Goal: Task Accomplishment & Management: Use online tool/utility

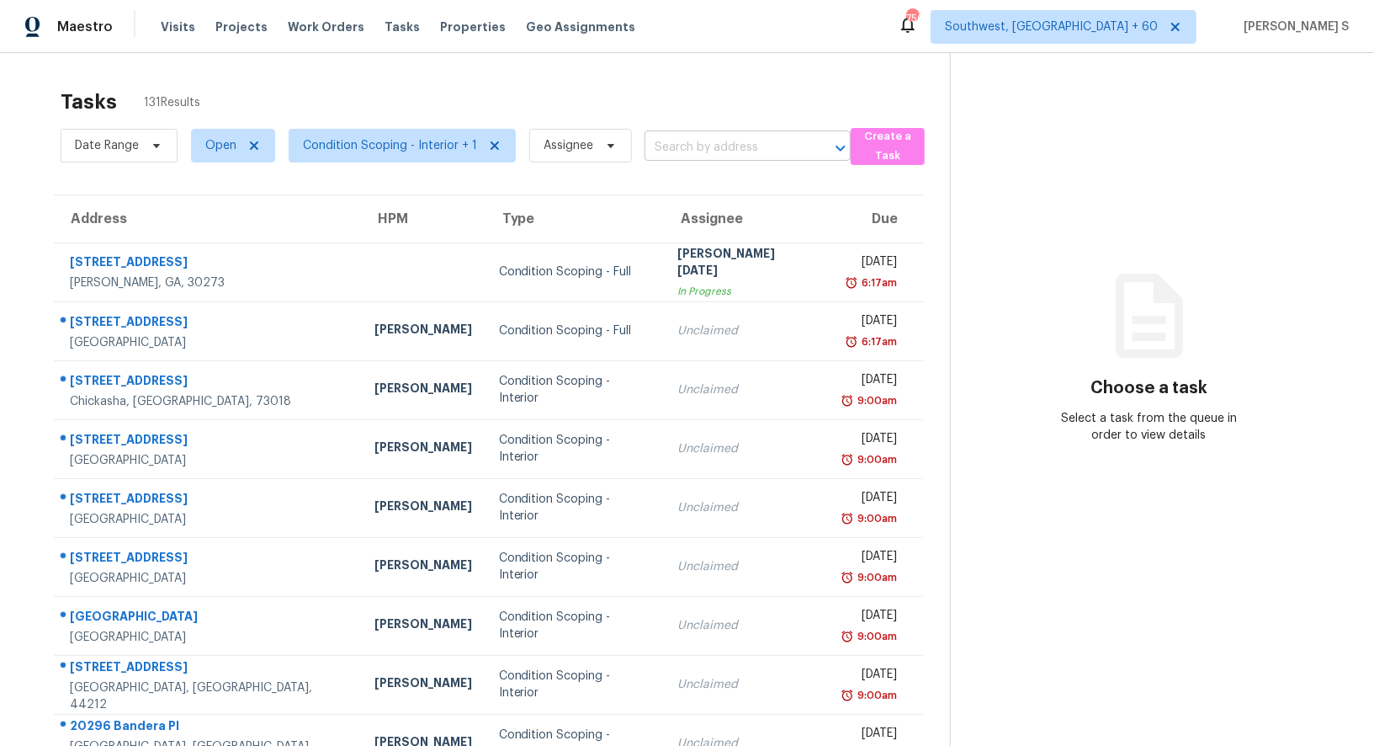
click at [719, 150] on input "text" at bounding box center [724, 148] width 159 height 26
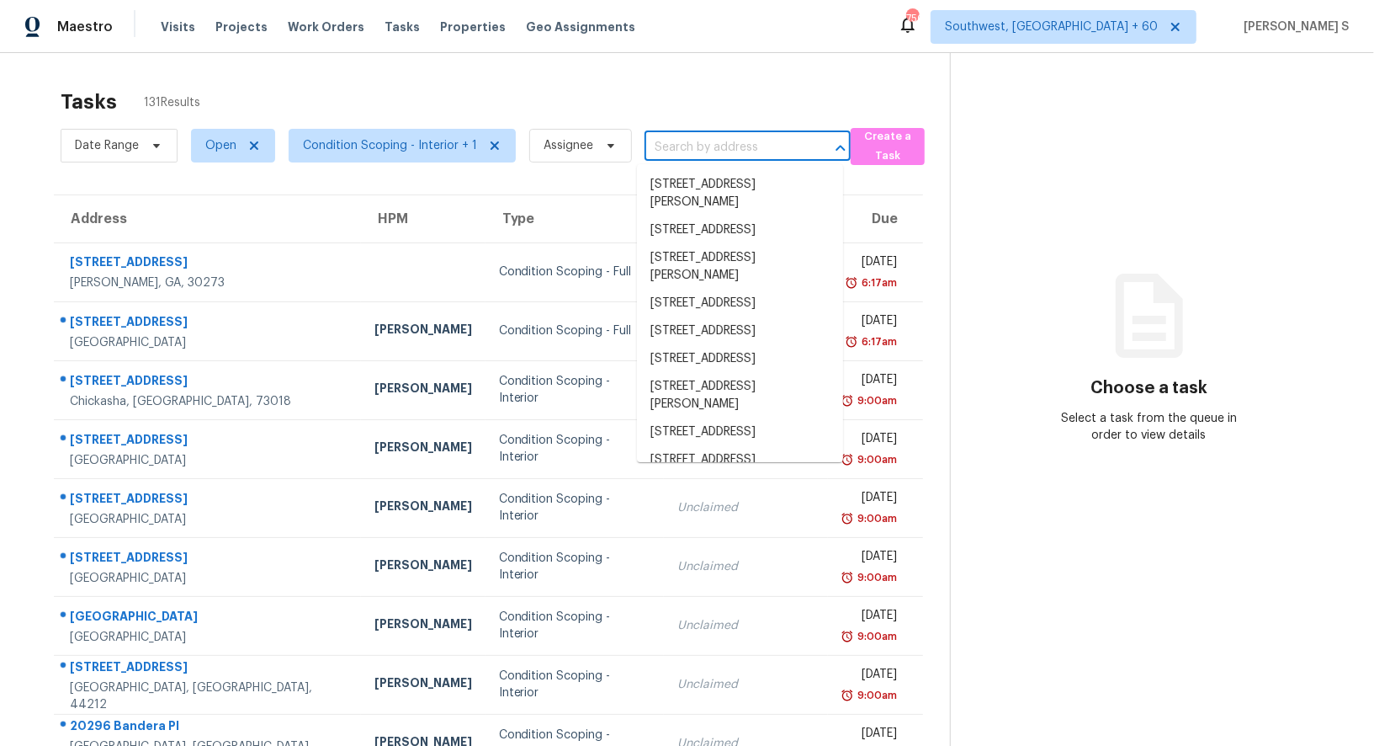
paste input "1306 Songbird Ln Blanchard, OK, 73010"
type input "1306 Songbird Ln Blanchard, OK, 73010"
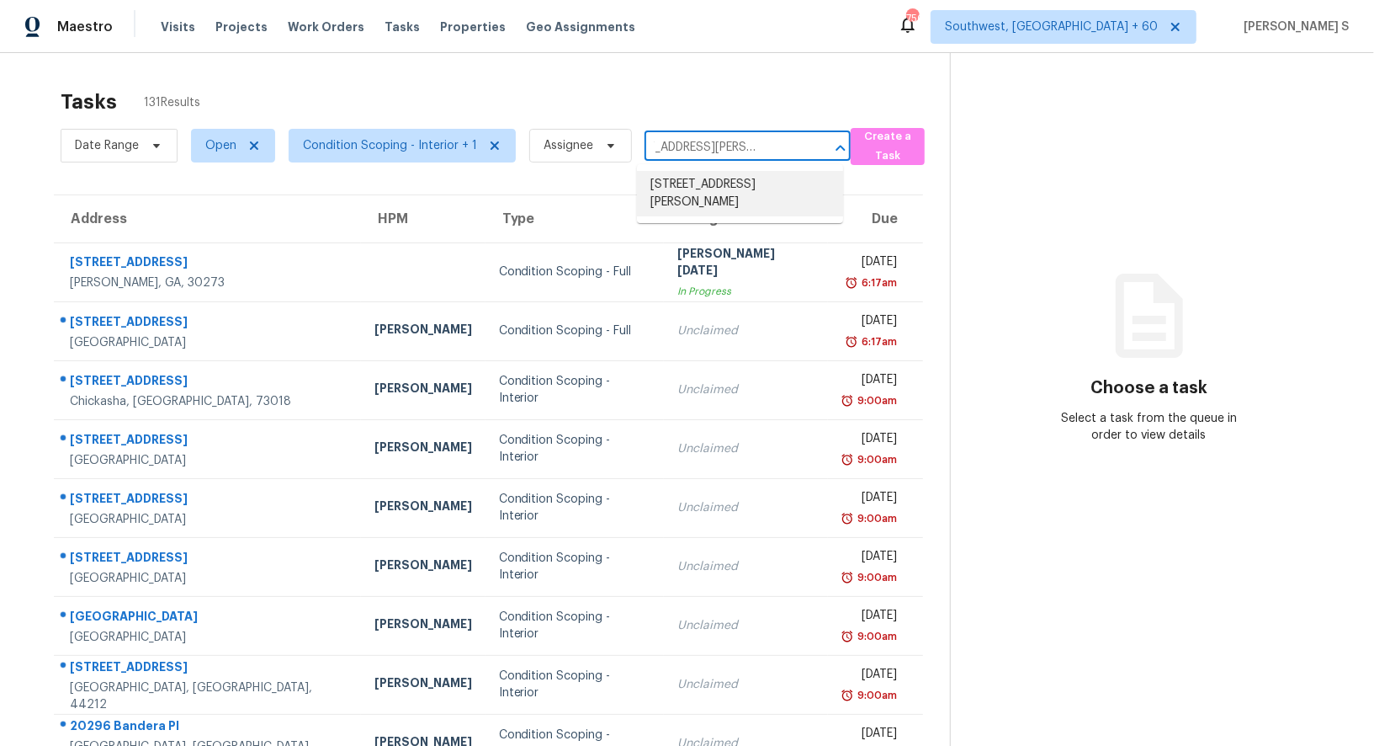
click at [725, 178] on li "1306 Songbird Ln, Blanchard, OK 73010" at bounding box center [740, 193] width 206 height 45
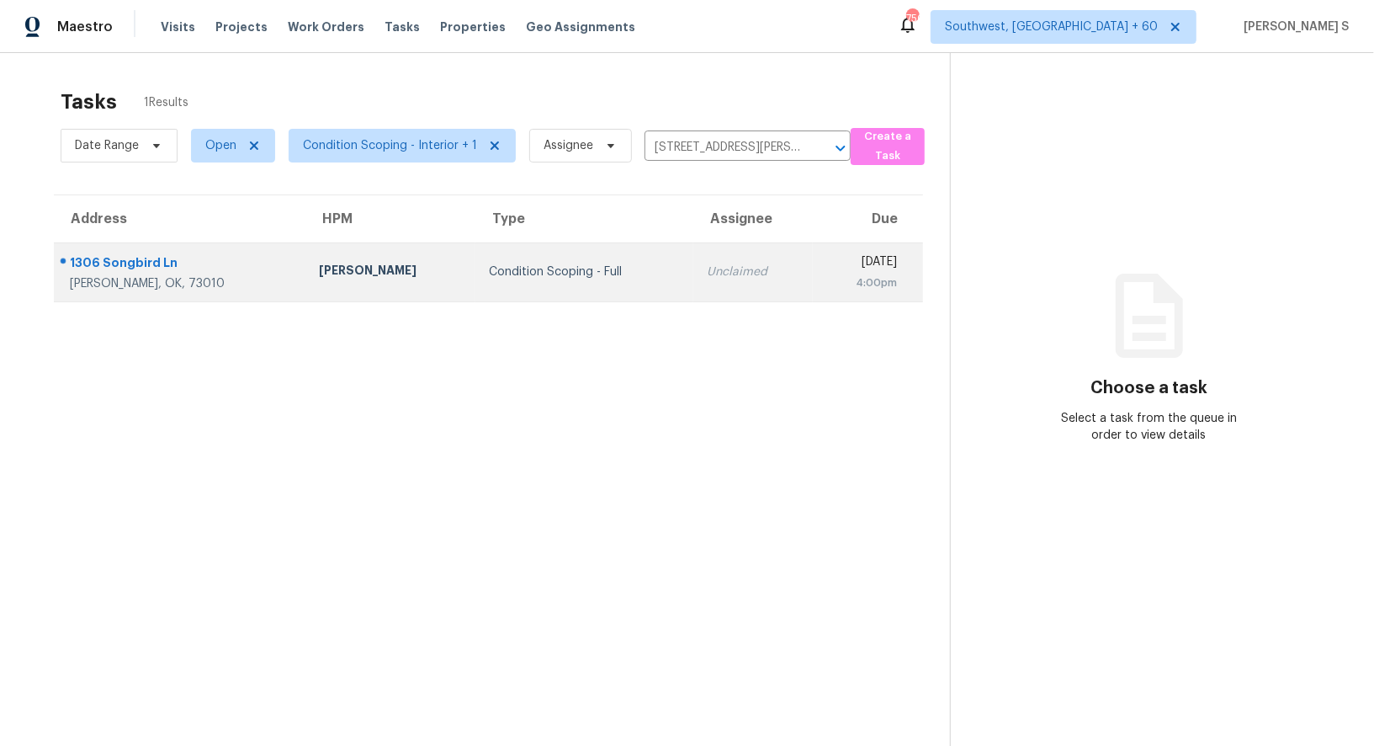
click at [704, 284] on td "Unclaimed" at bounding box center [752, 271] width 119 height 59
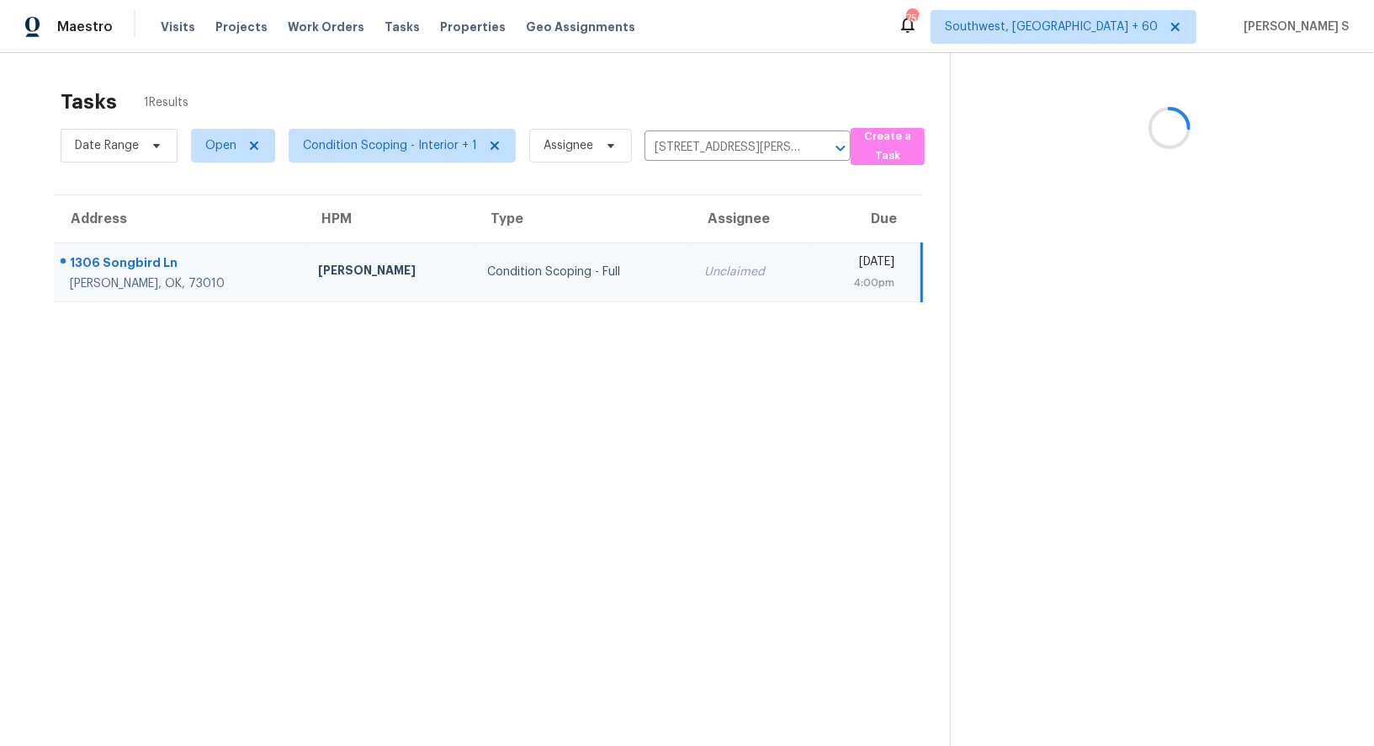
click at [704, 284] on td "Unclaimed" at bounding box center [751, 271] width 119 height 59
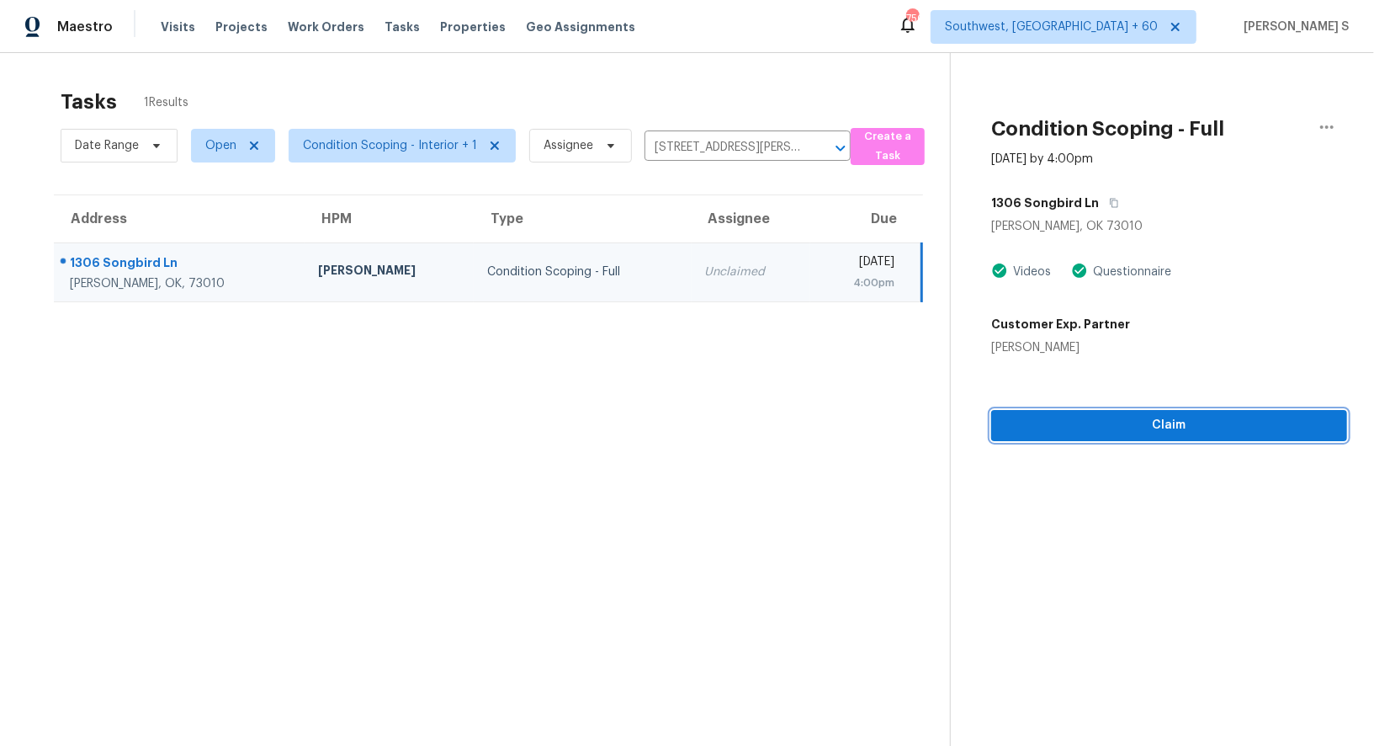
click at [1139, 433] on span "Claim" at bounding box center [1169, 425] width 329 height 21
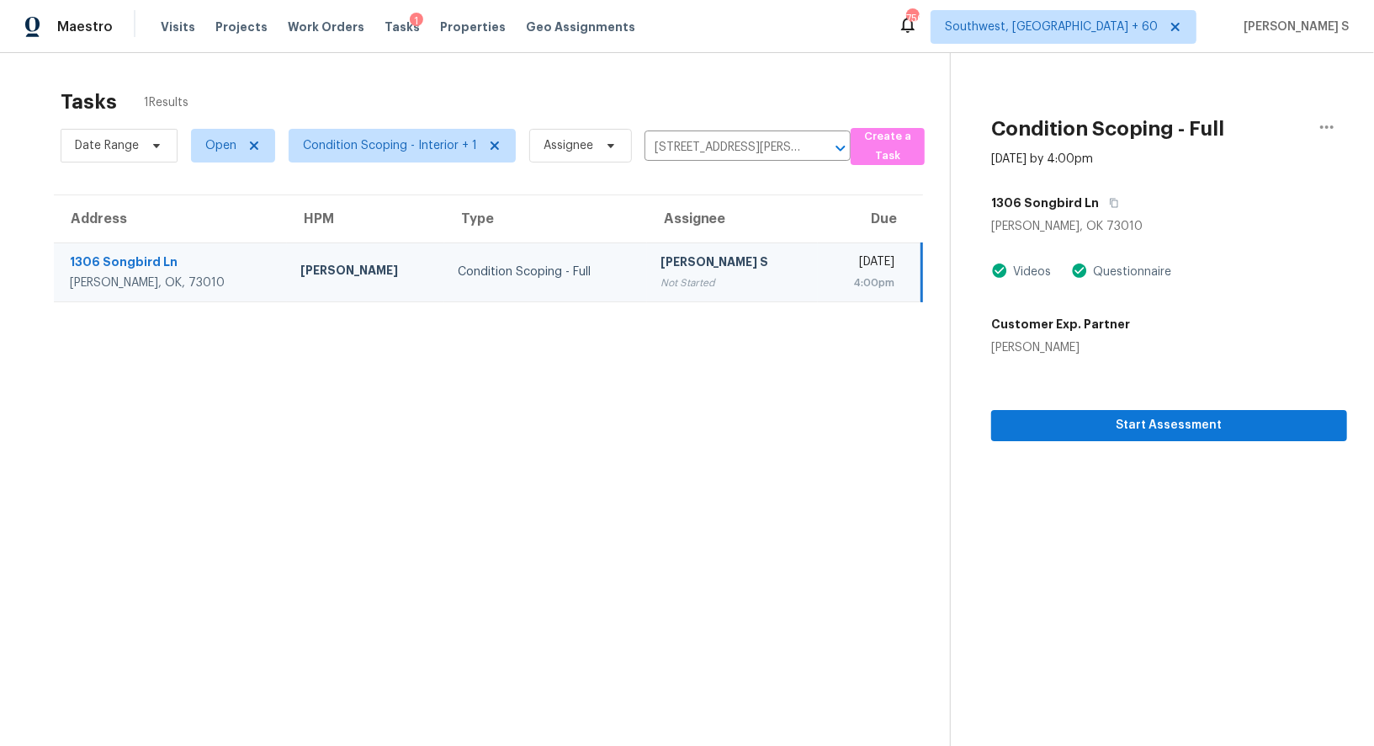
click at [1134, 514] on section "Condition Scoping - Full Oct 2nd 2025 by 4:00pm 1306 Songbird Ln Blanchard, OK …" at bounding box center [1148, 426] width 397 height 746
click at [1125, 421] on span "Start Assessment" at bounding box center [1169, 425] width 329 height 21
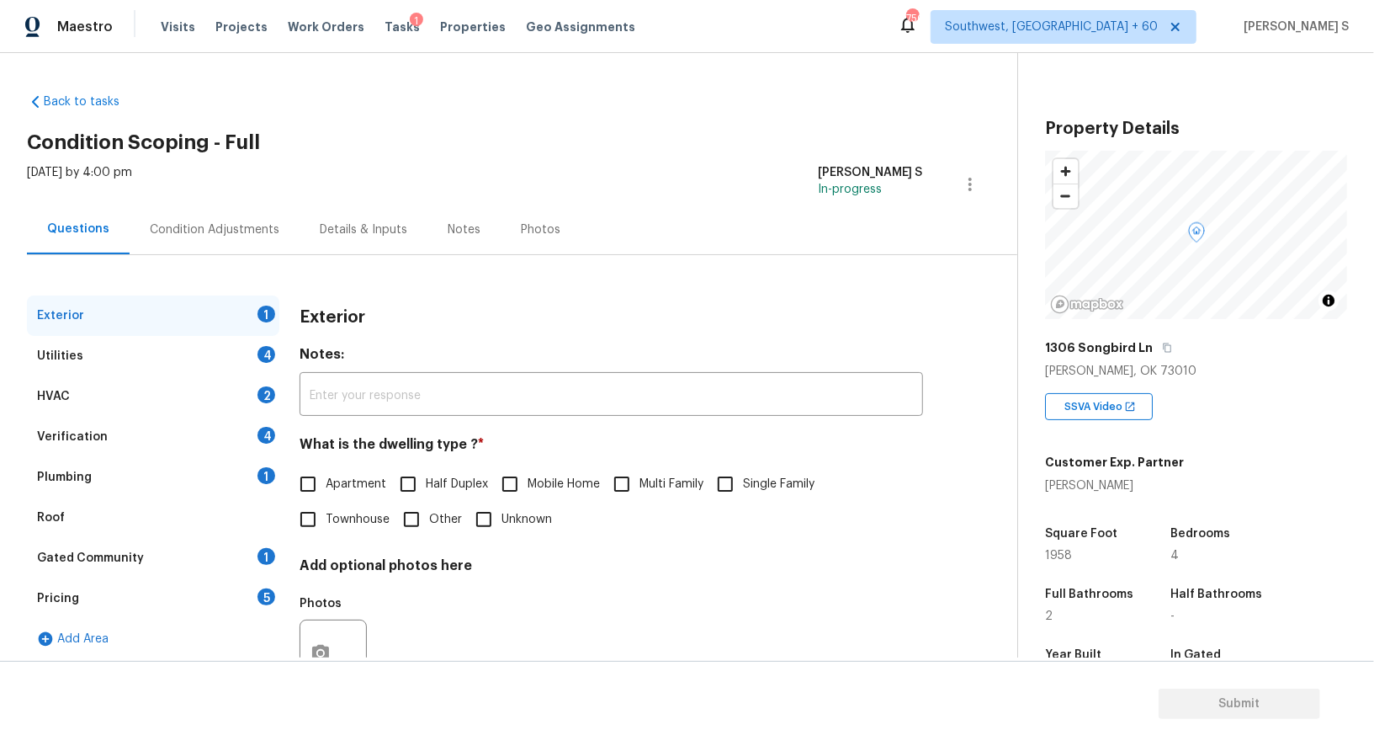
scroll to position [210, 0]
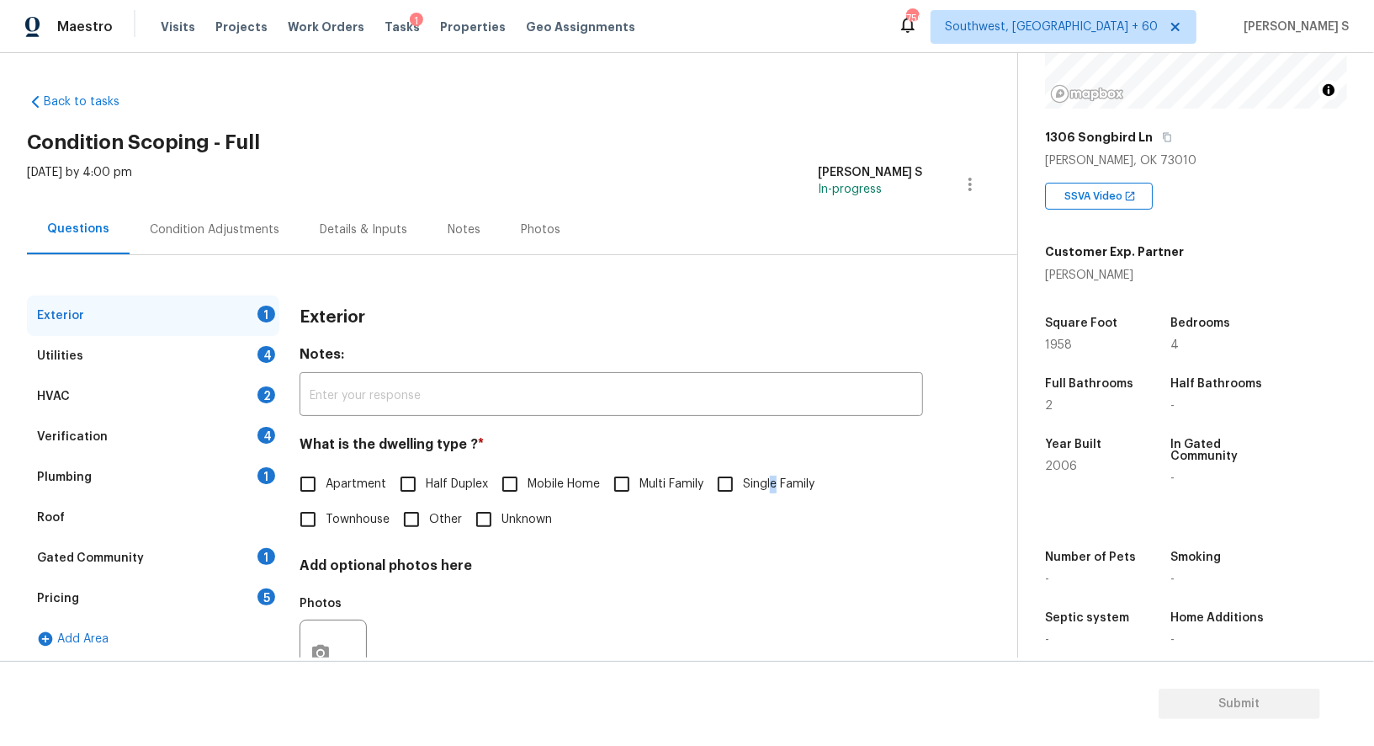
click at [777, 482] on span "Single Family" at bounding box center [779, 484] width 72 height 18
click at [725, 487] on input "Single Family" at bounding box center [725, 483] width 35 height 35
checkbox input "true"
click at [256, 352] on div "Utilities 4" at bounding box center [153, 356] width 252 height 40
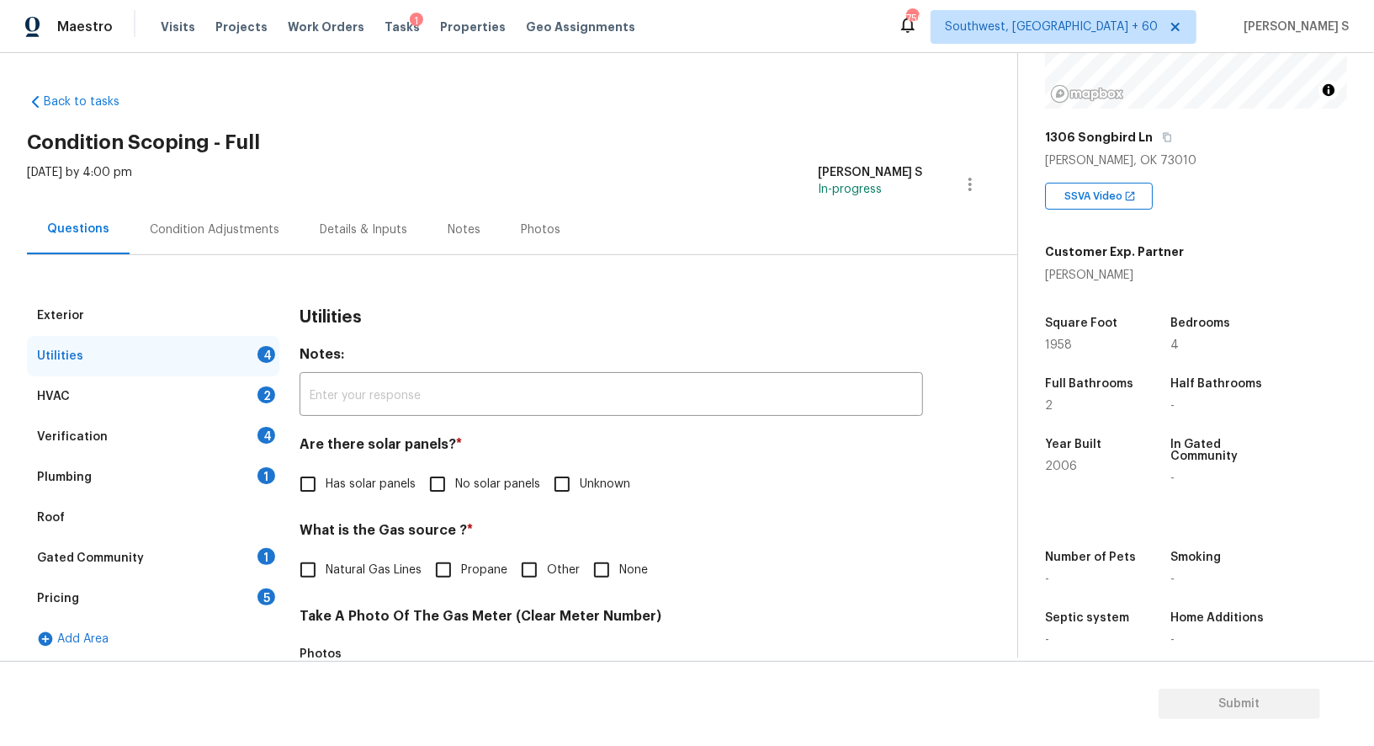
click at [445, 486] on input "No solar panels" at bounding box center [437, 483] width 35 height 35
checkbox input "true"
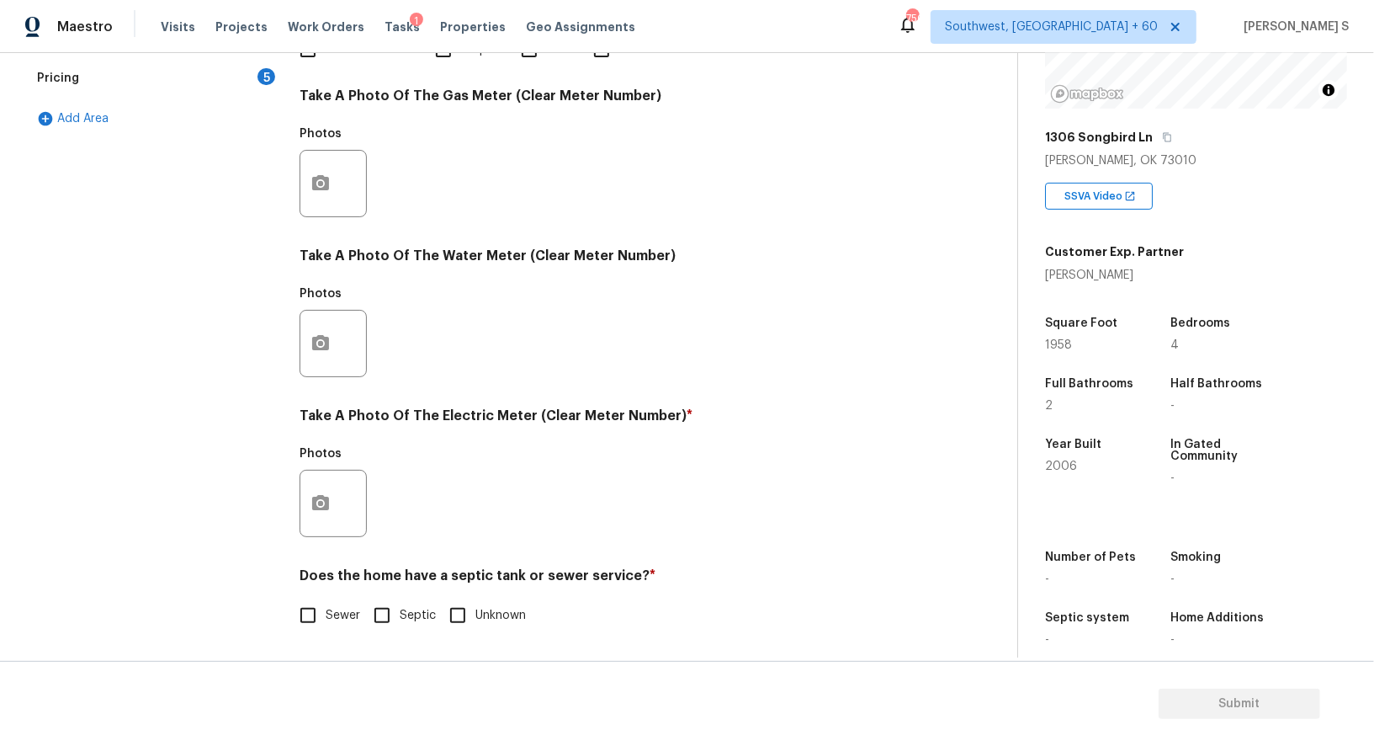
click at [374, 620] on input "Septic" at bounding box center [381, 614] width 35 height 35
checkbox input "true"
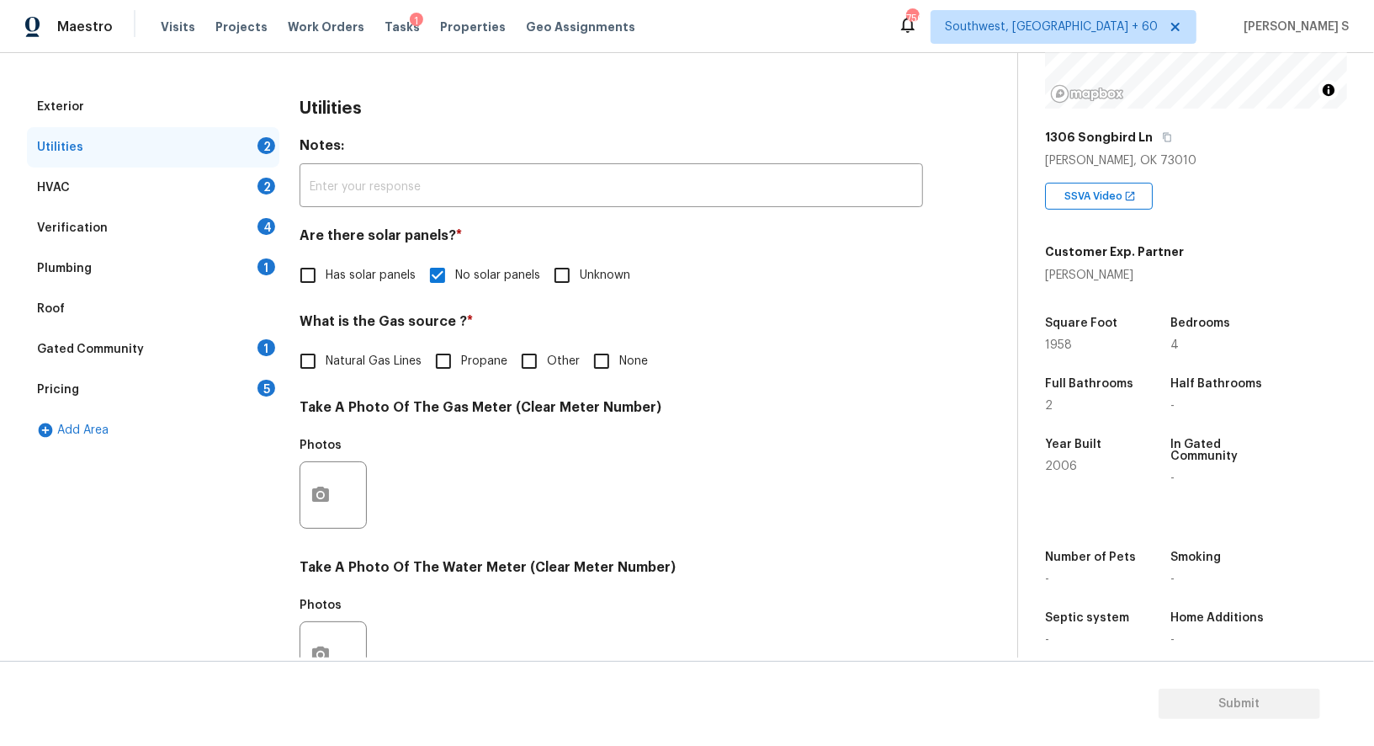
click at [257, 279] on div "Plumbing 1" at bounding box center [153, 268] width 252 height 40
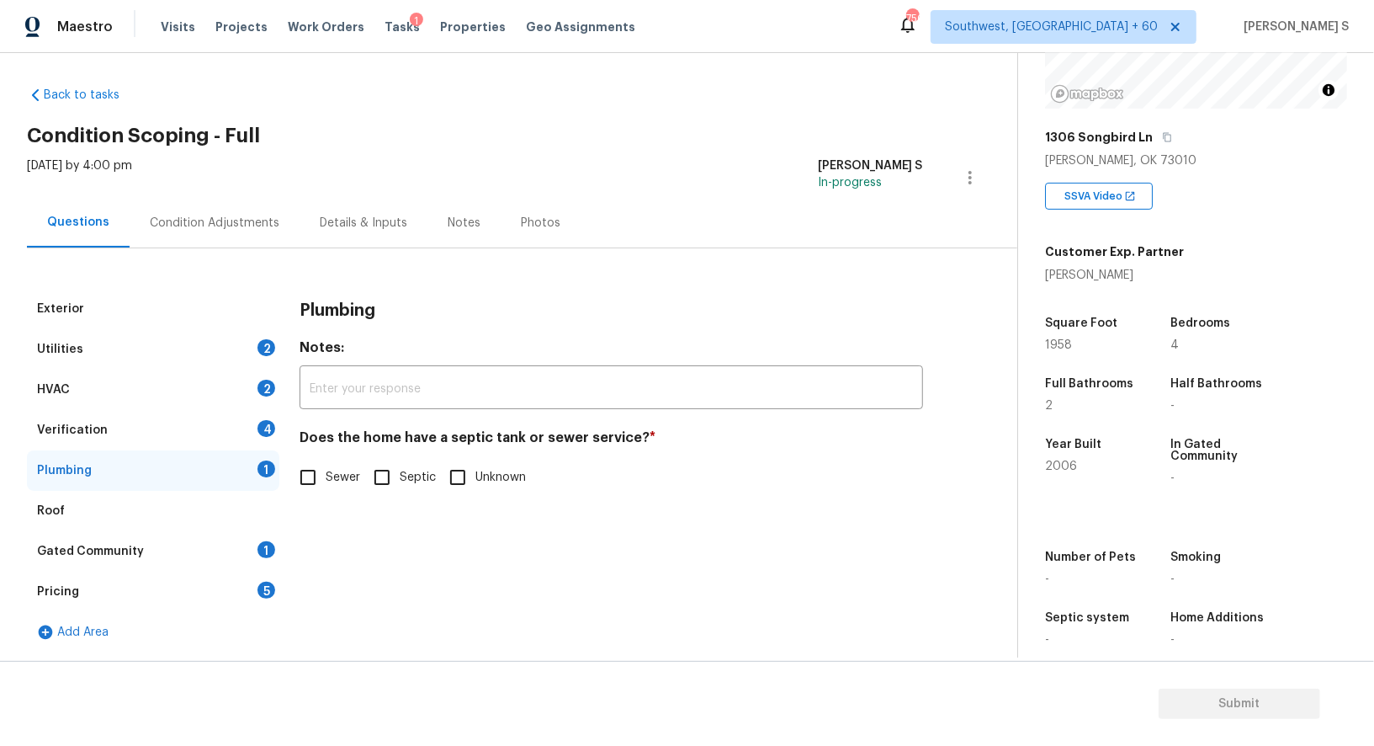
scroll to position [6, 0]
click at [385, 473] on input "Septic" at bounding box center [381, 477] width 35 height 35
checkbox input "true"
click at [259, 538] on div "Gated Community 1" at bounding box center [153, 552] width 252 height 40
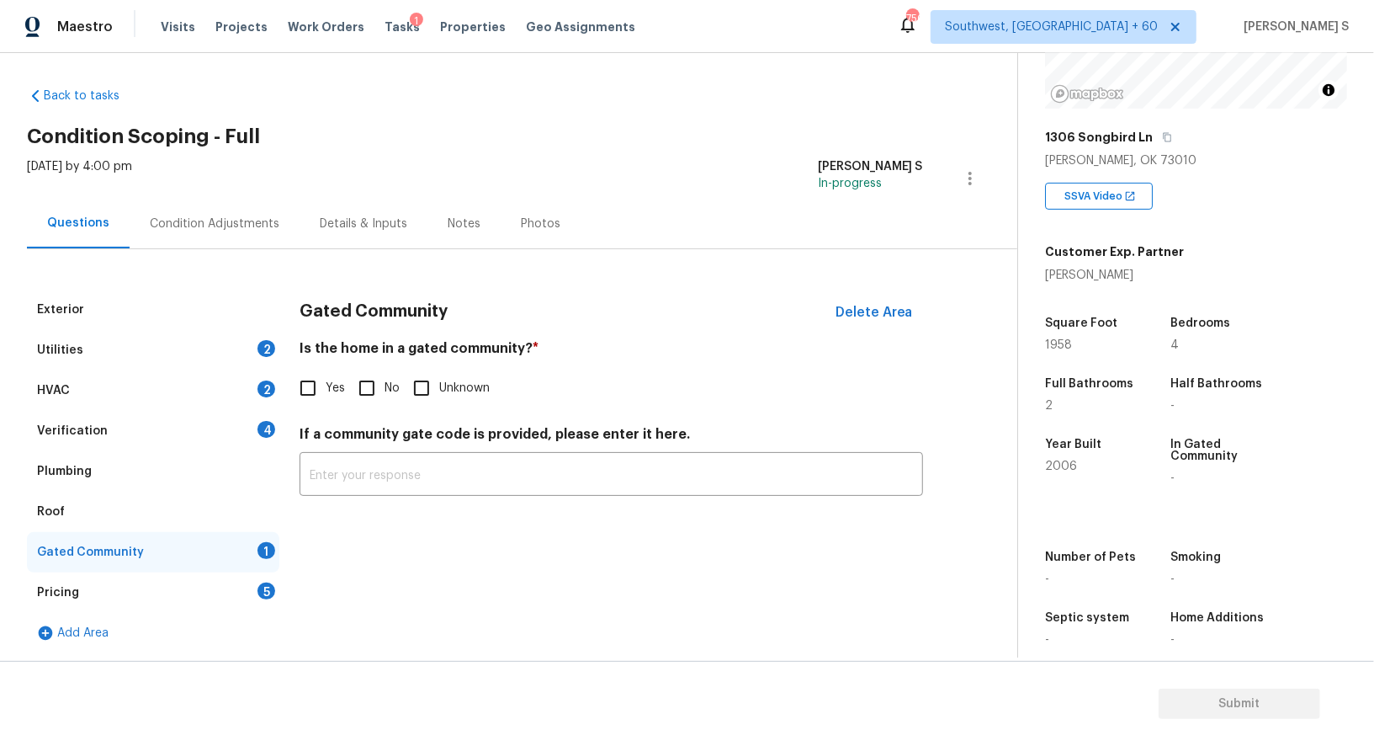
click at [363, 388] on input "No" at bounding box center [366, 387] width 35 height 35
checkbox input "true"
click at [249, 425] on div "Verification 4" at bounding box center [153, 431] width 252 height 40
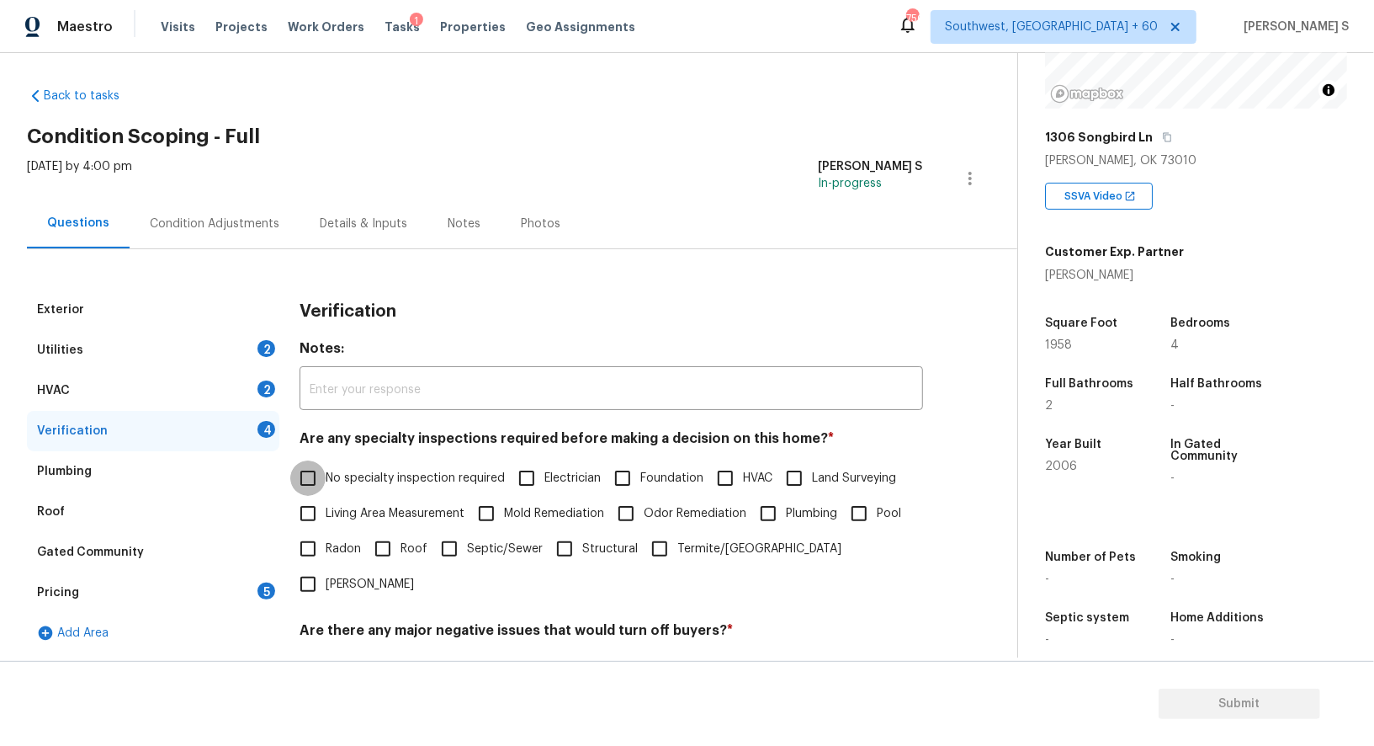
click at [324, 468] on input "No specialty inspection required" at bounding box center [307, 477] width 35 height 35
checkbox input "true"
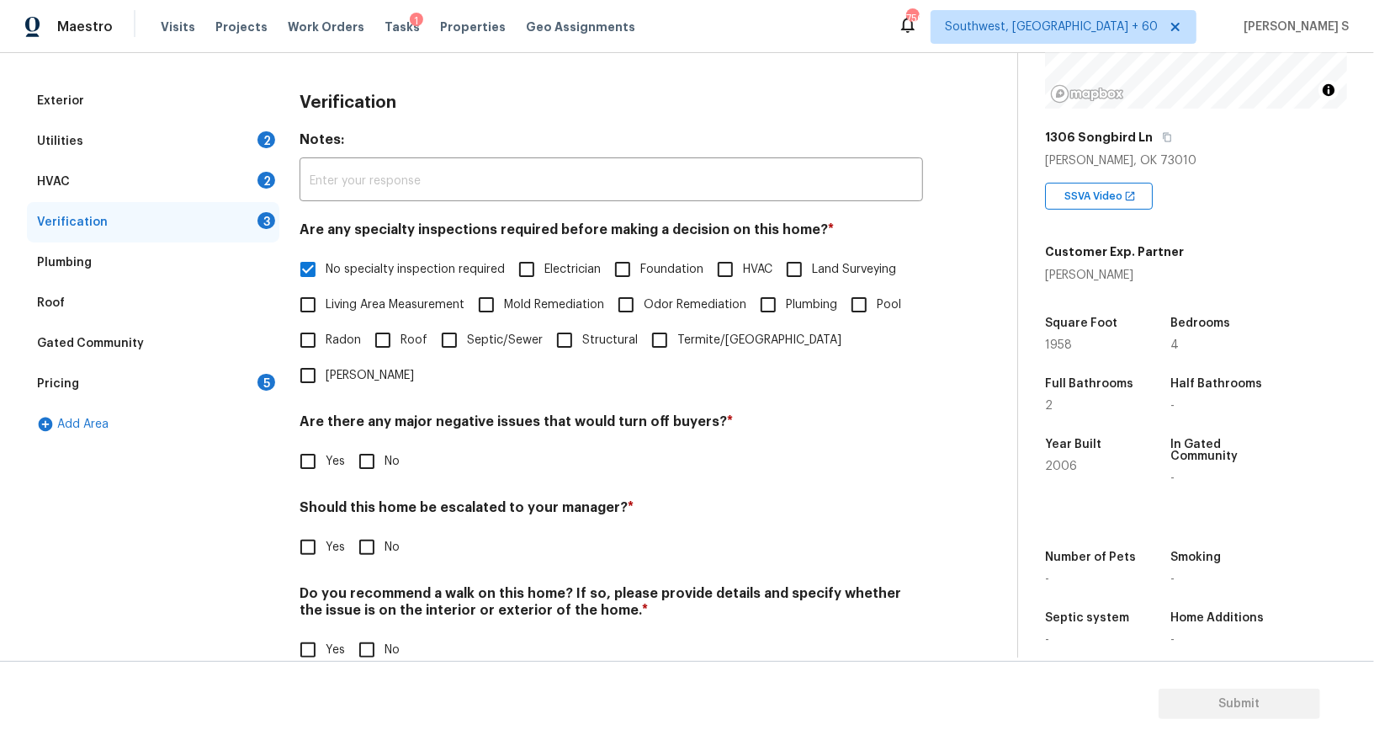
drag, startPoint x: 374, startPoint y: 427, endPoint x: 423, endPoint y: 552, distance: 134.6
click at [374, 443] on input "No" at bounding box center [366, 460] width 35 height 35
checkbox input "true"
click at [376, 632] on input "No" at bounding box center [366, 649] width 35 height 35
checkbox input "true"
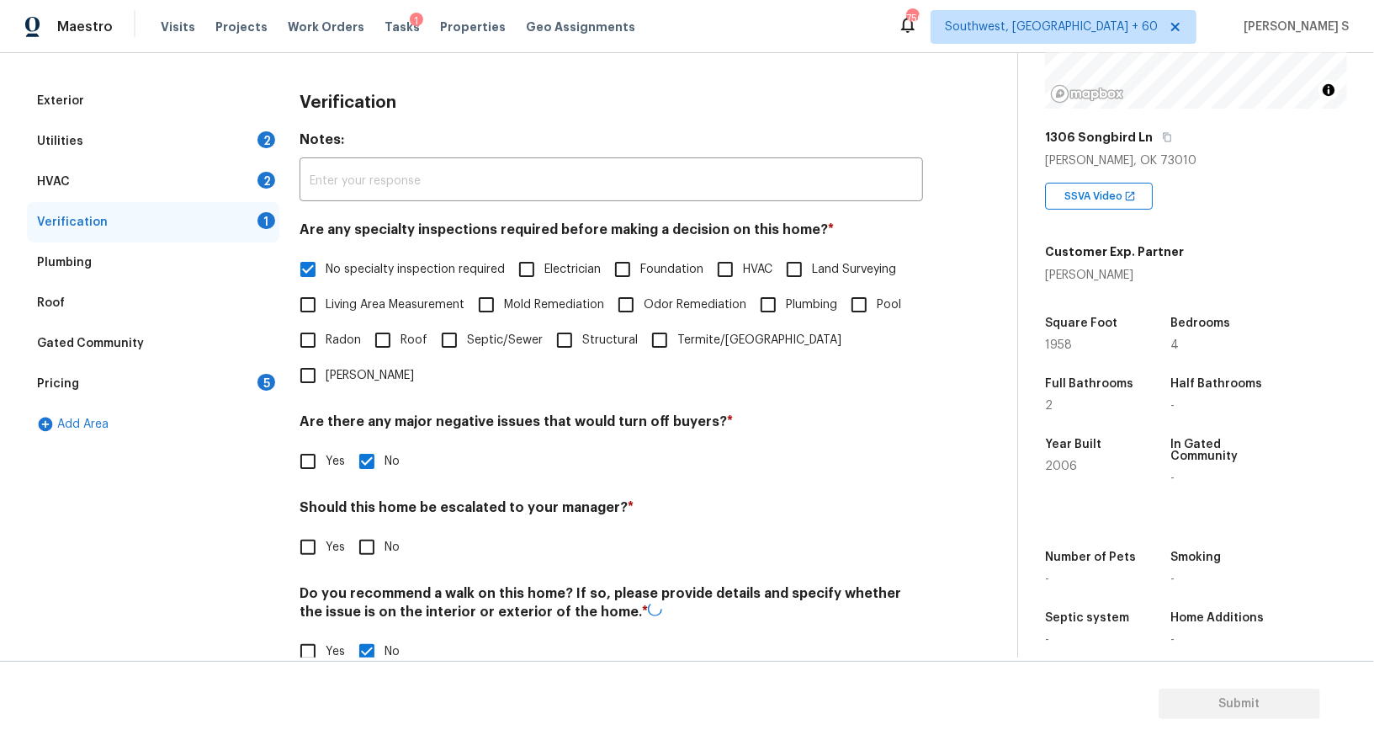
scroll to position [0, 0]
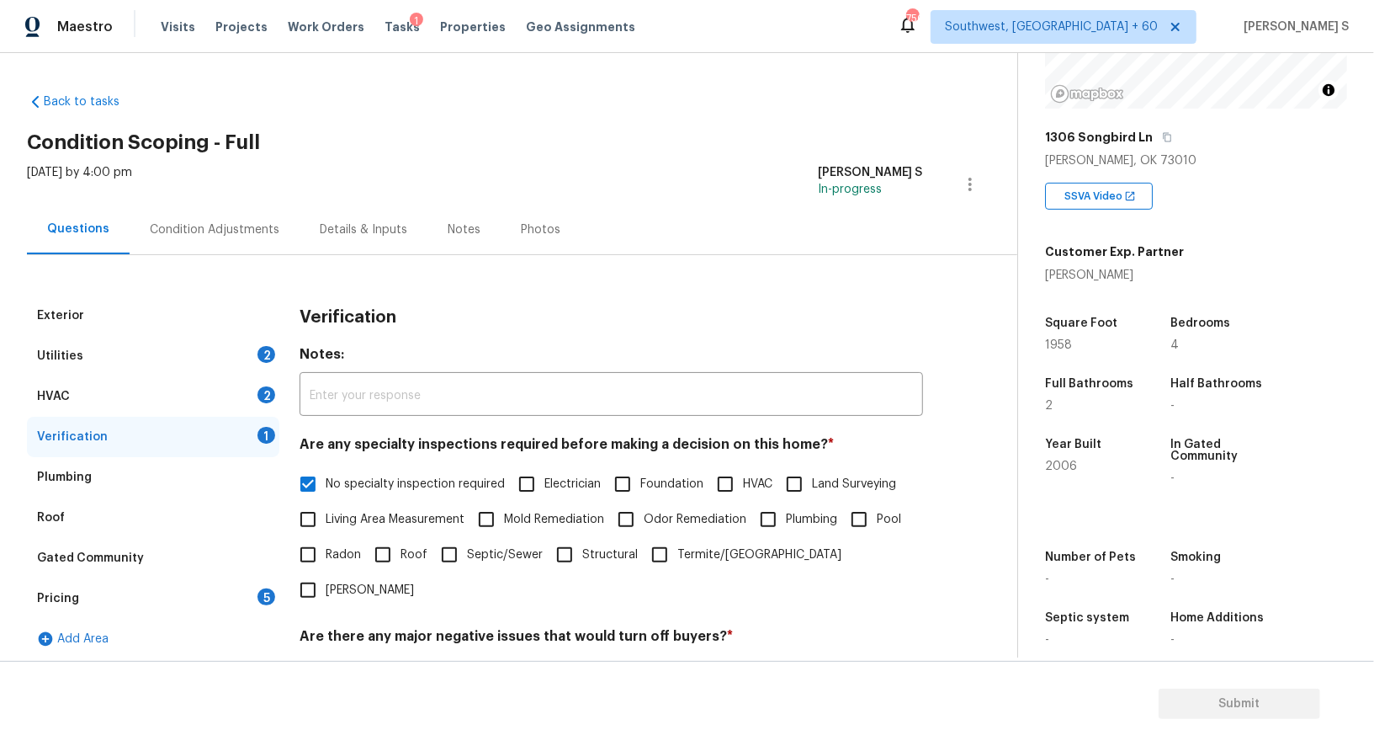
click at [258, 387] on div "HVAC 2" at bounding box center [153, 396] width 252 height 40
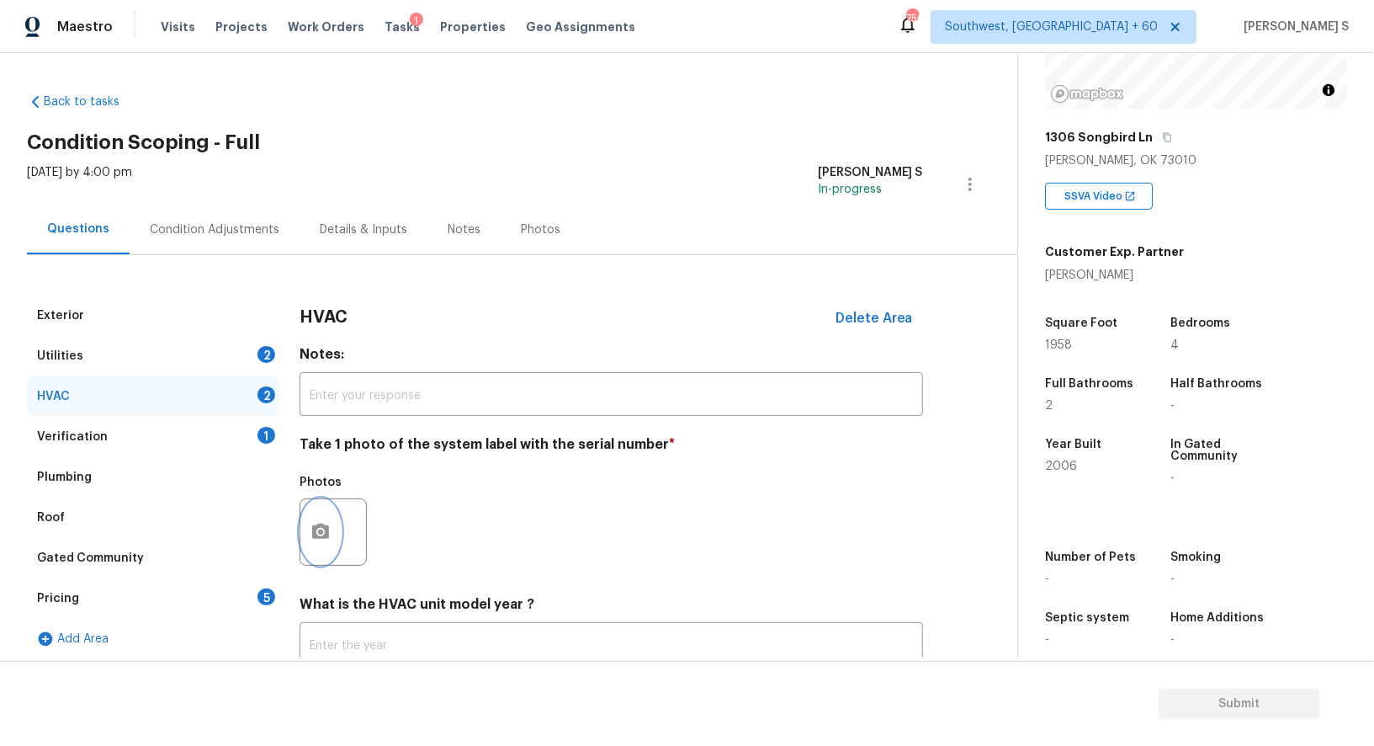
click at [318, 521] on button "button" at bounding box center [320, 532] width 40 height 66
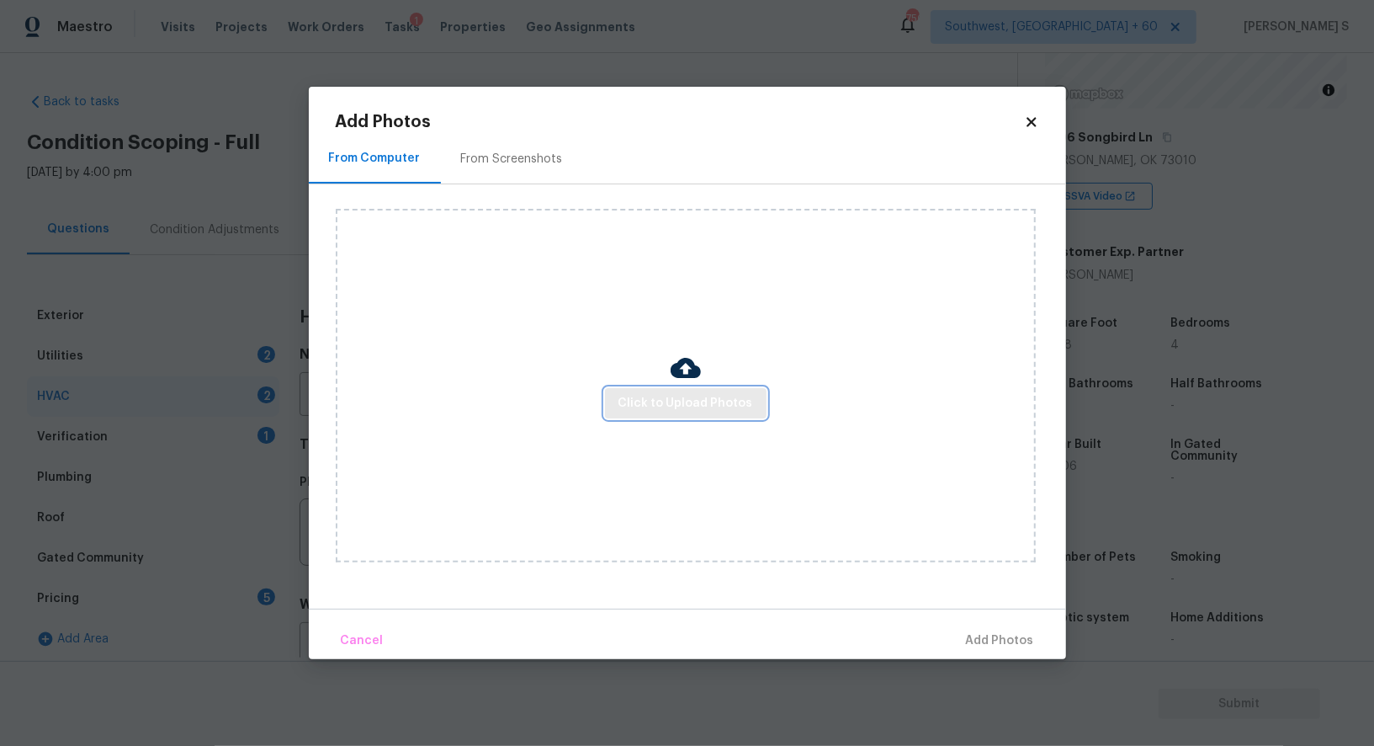
click at [711, 400] on span "Click to Upload Photos" at bounding box center [686, 403] width 135 height 21
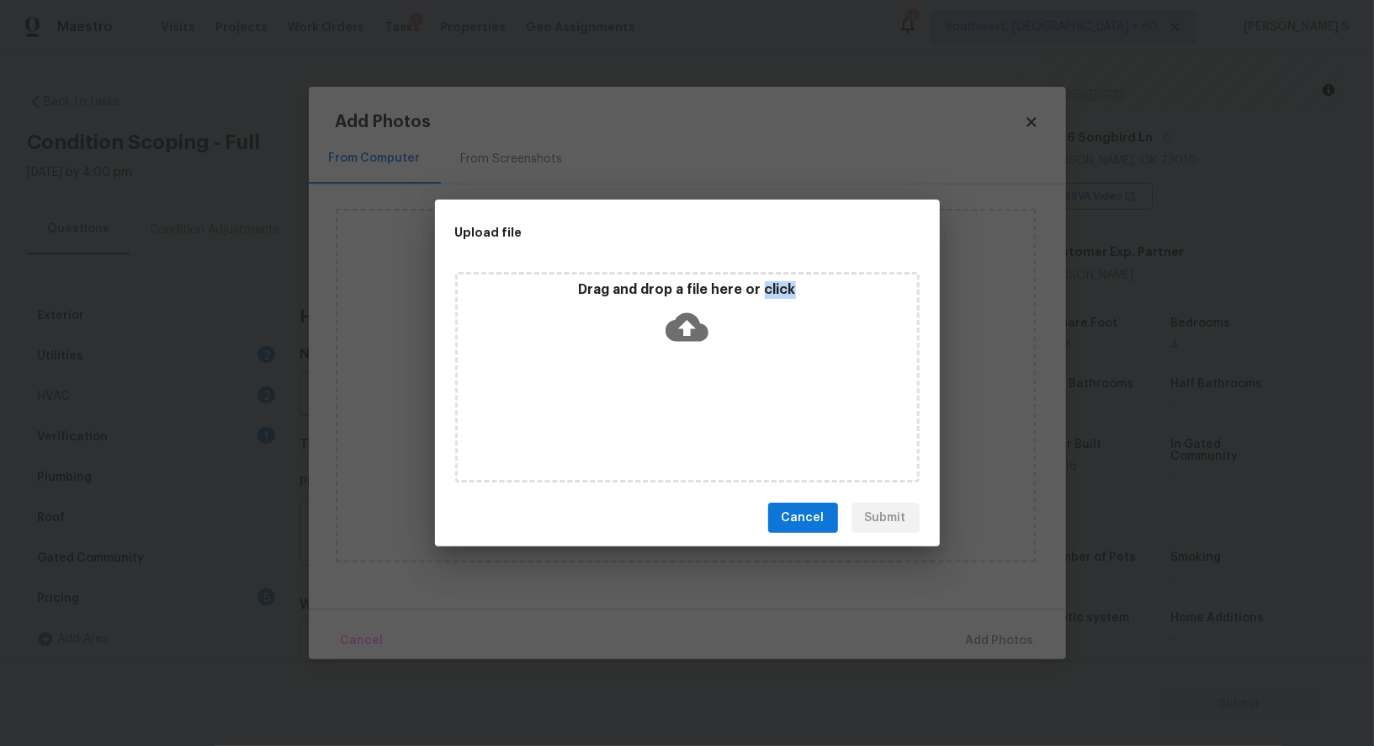
click at [711, 400] on div "Drag and drop a file here or click" at bounding box center [687, 377] width 465 height 210
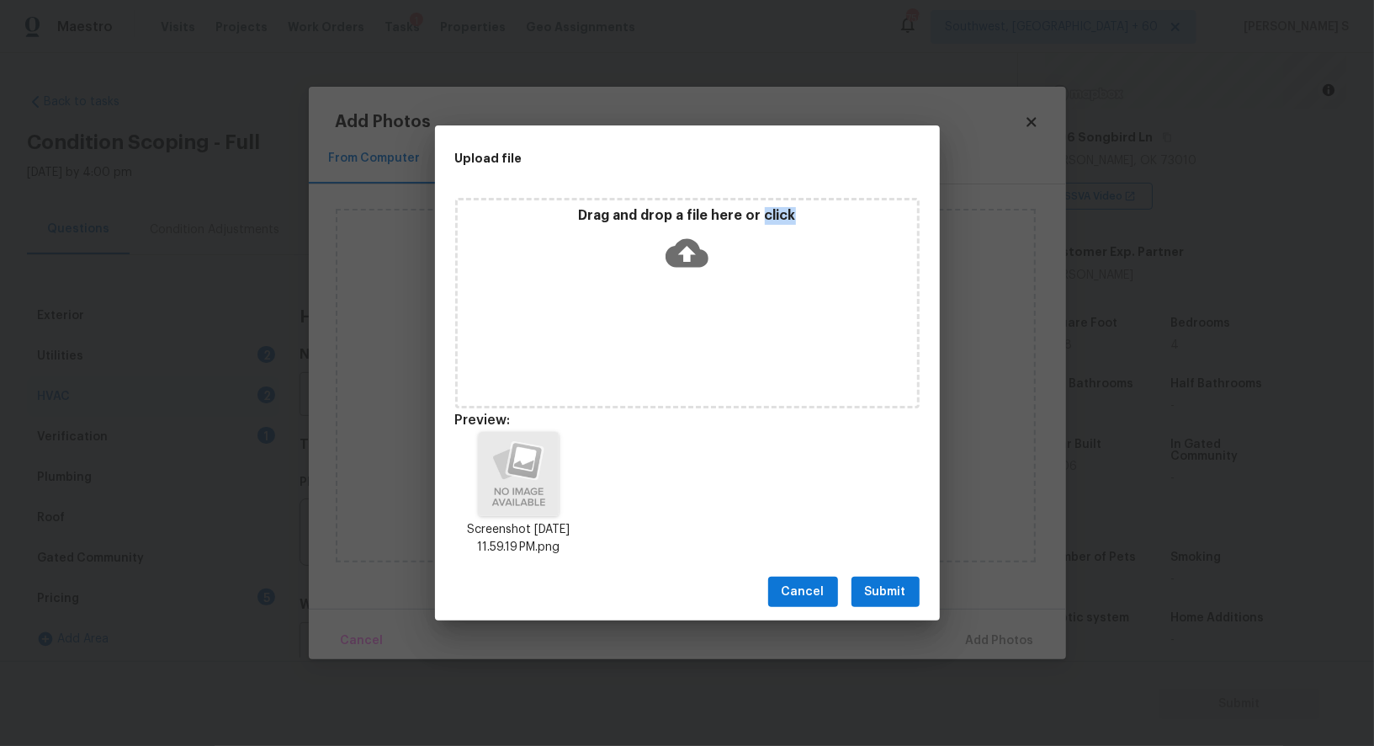
click at [883, 585] on span "Submit" at bounding box center [885, 591] width 41 height 21
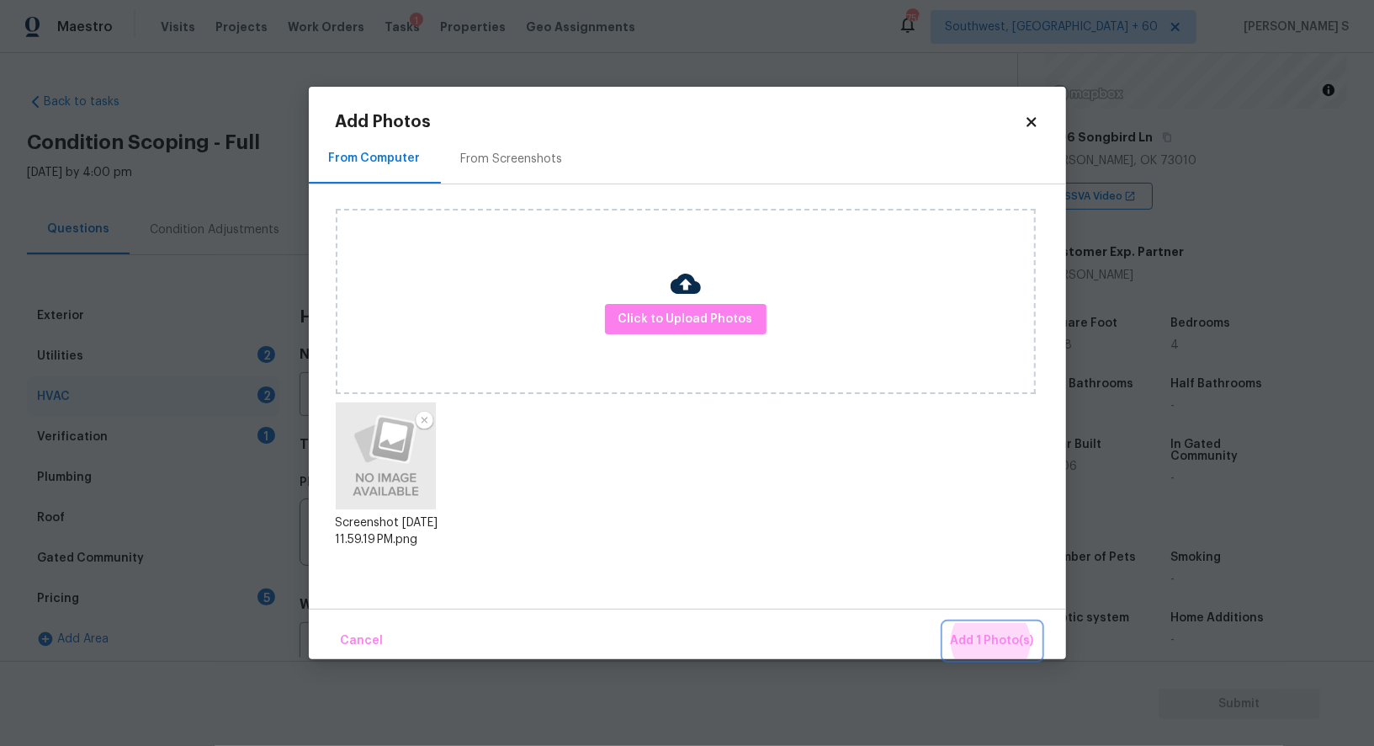
click at [944, 623] on button "Add 1 Photo(s)" at bounding box center [992, 641] width 97 height 36
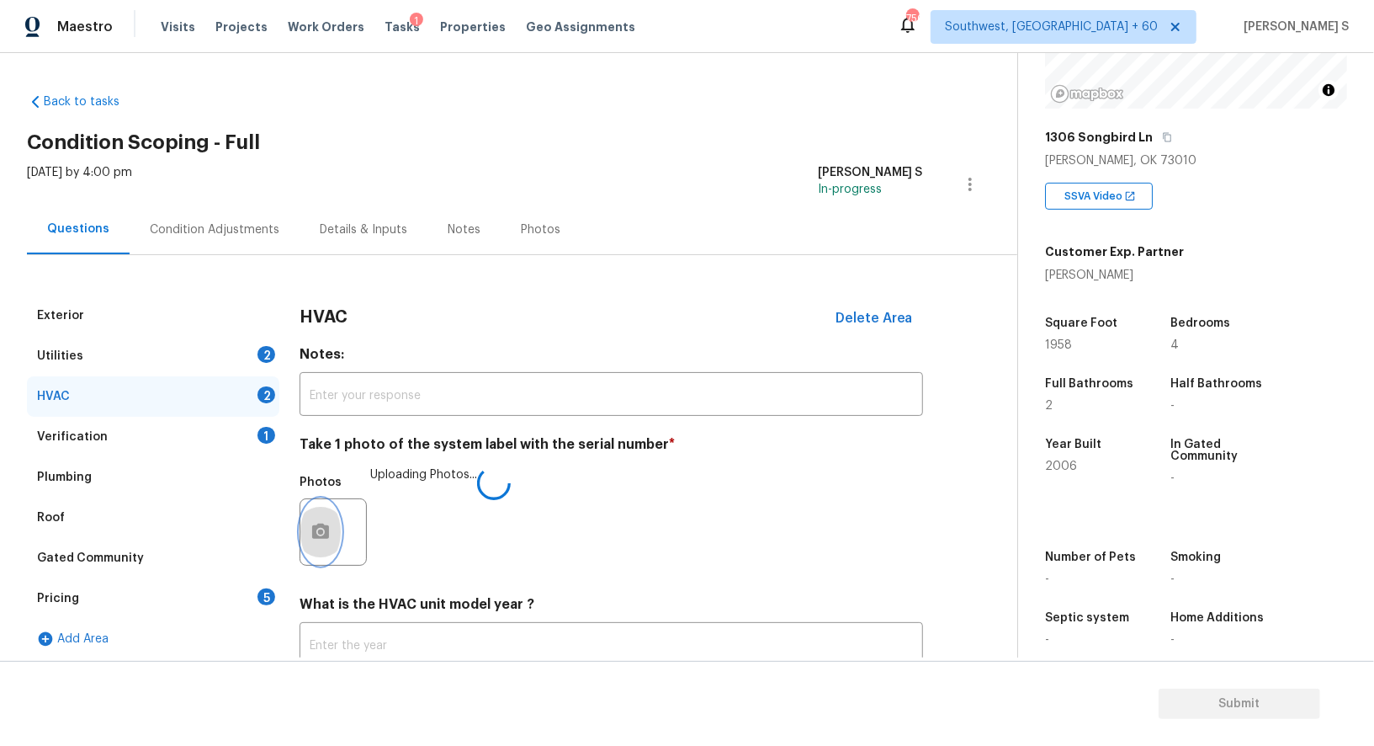
scroll to position [119, 0]
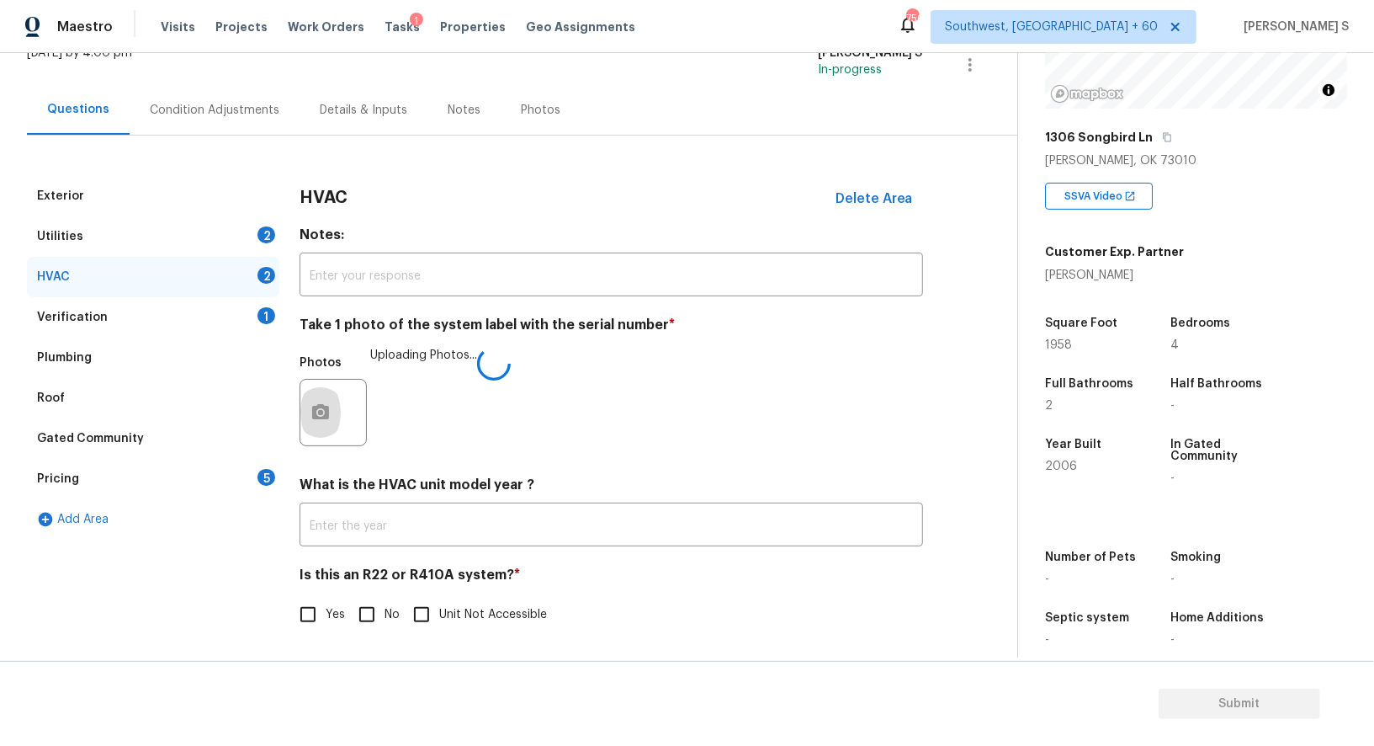
click at [371, 613] on input "No" at bounding box center [366, 614] width 35 height 35
checkbox input "true"
click at [247, 235] on div "Utilities 2" at bounding box center [153, 236] width 252 height 40
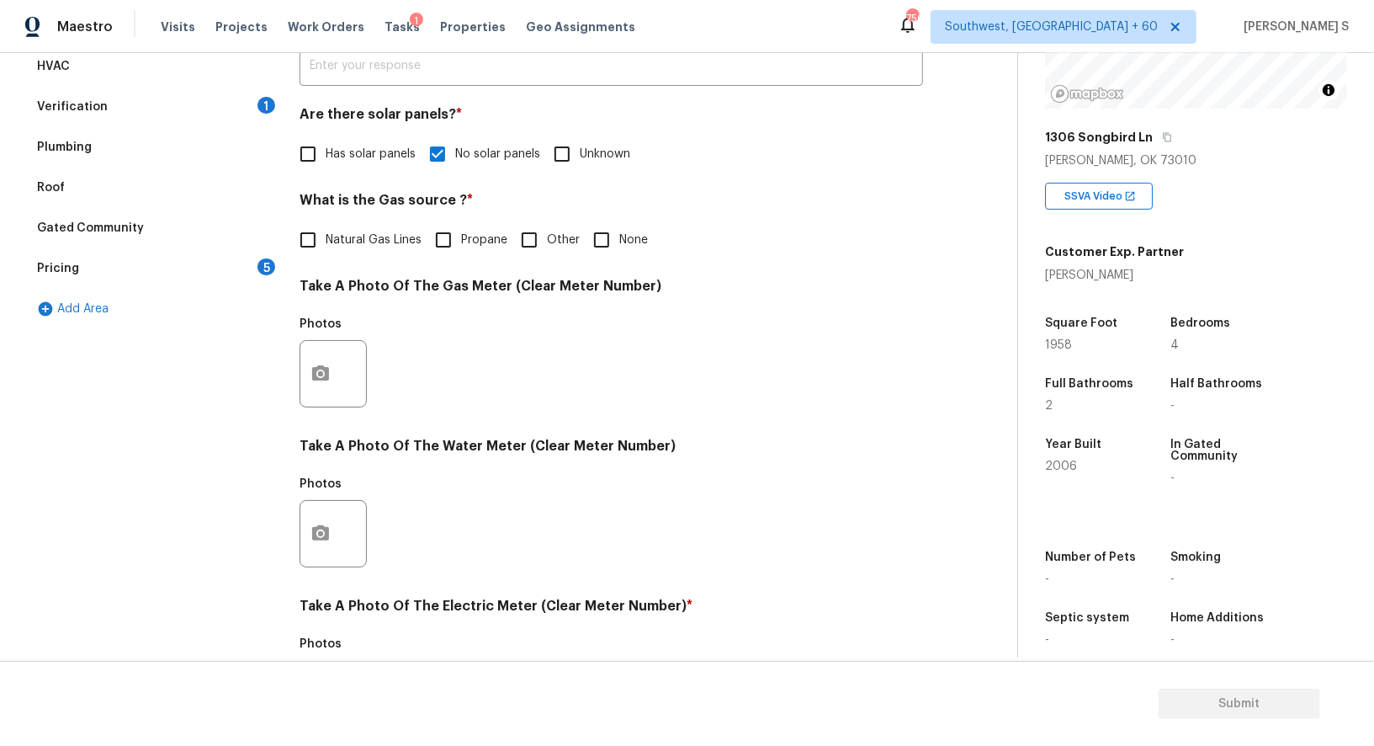
scroll to position [520, 0]
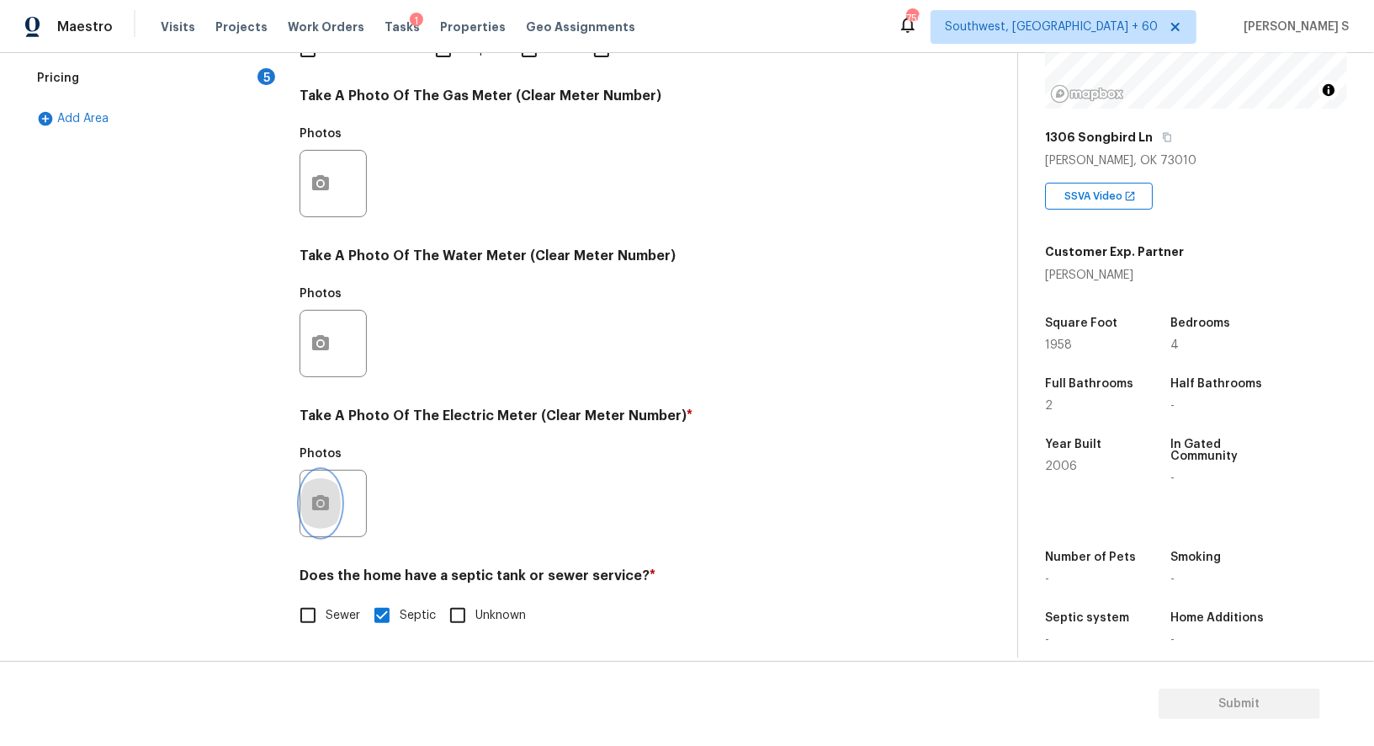
click at [323, 500] on icon "button" at bounding box center [321, 503] width 20 height 20
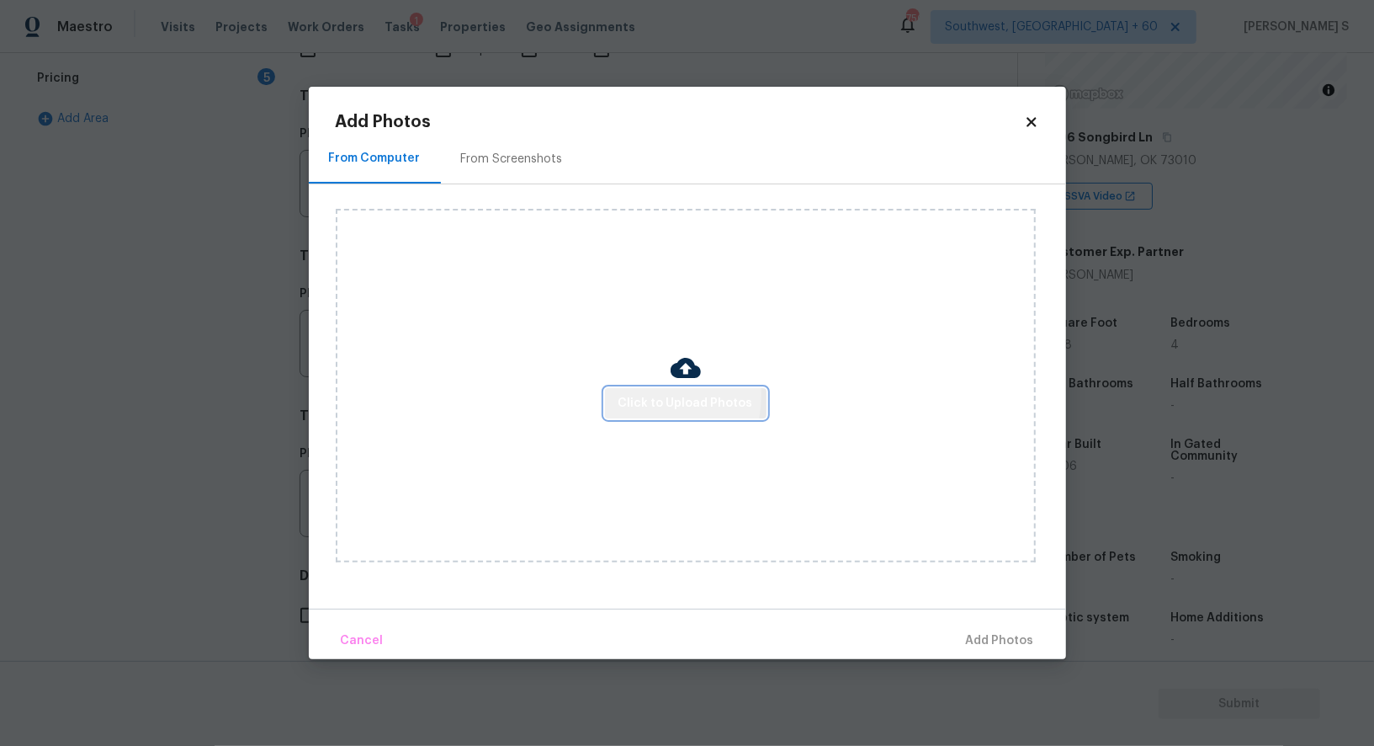
click at [636, 396] on span "Click to Upload Photos" at bounding box center [686, 403] width 135 height 21
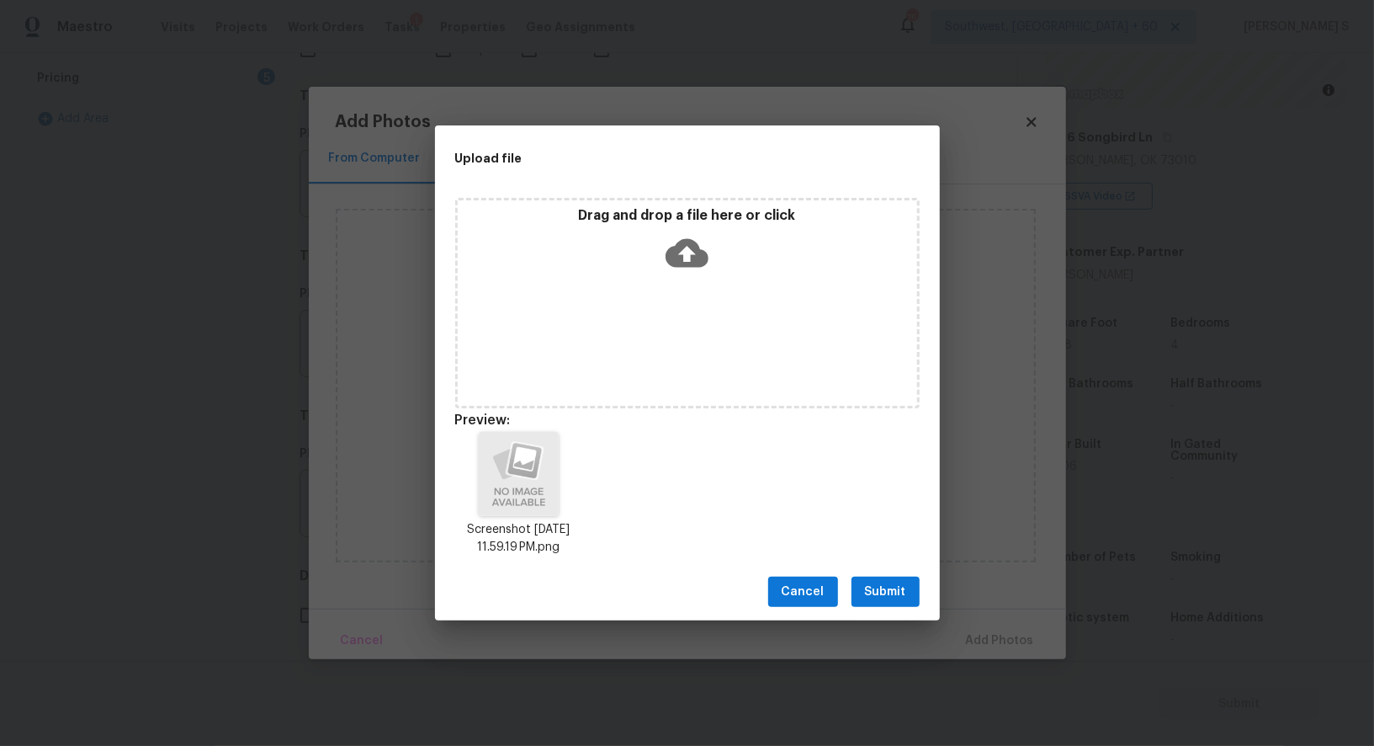
click at [886, 581] on span "Submit" at bounding box center [885, 591] width 41 height 21
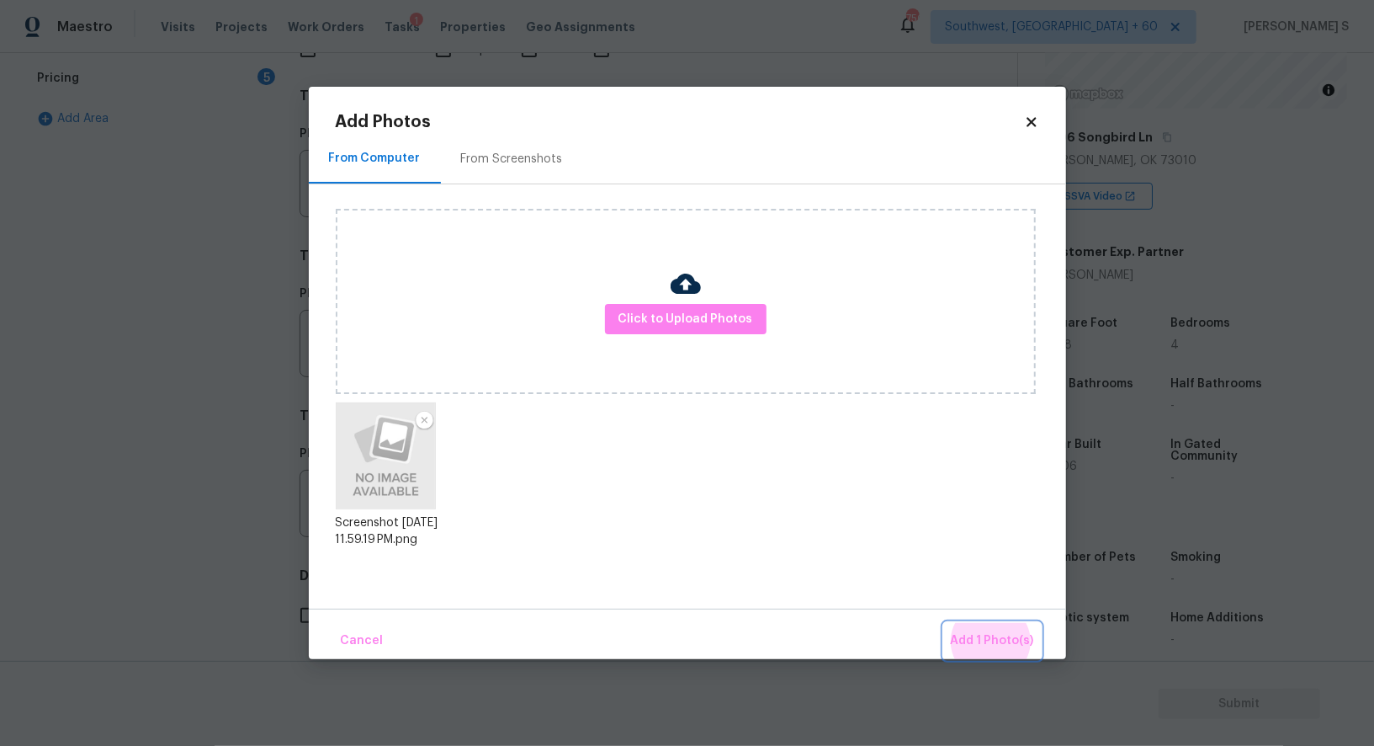
click at [944, 623] on button "Add 1 Photo(s)" at bounding box center [992, 641] width 97 height 36
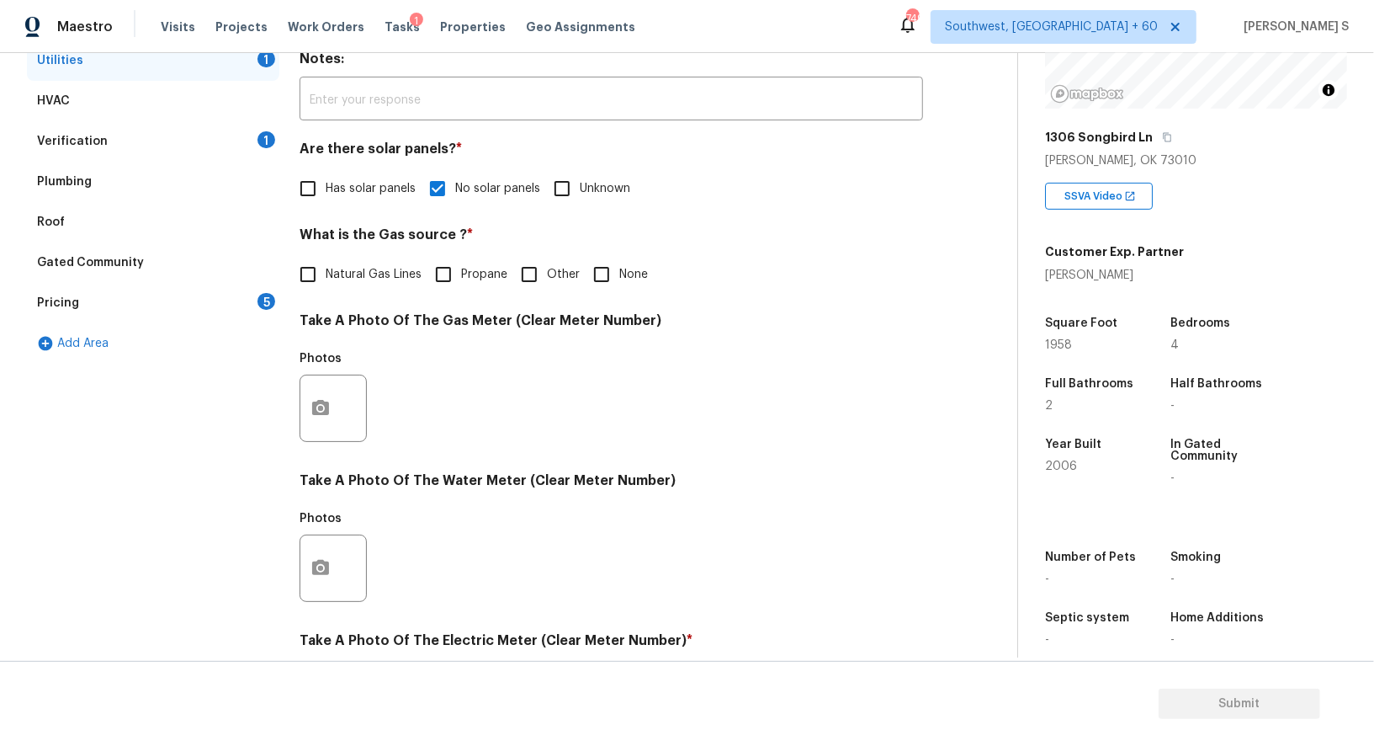
scroll to position [252, 0]
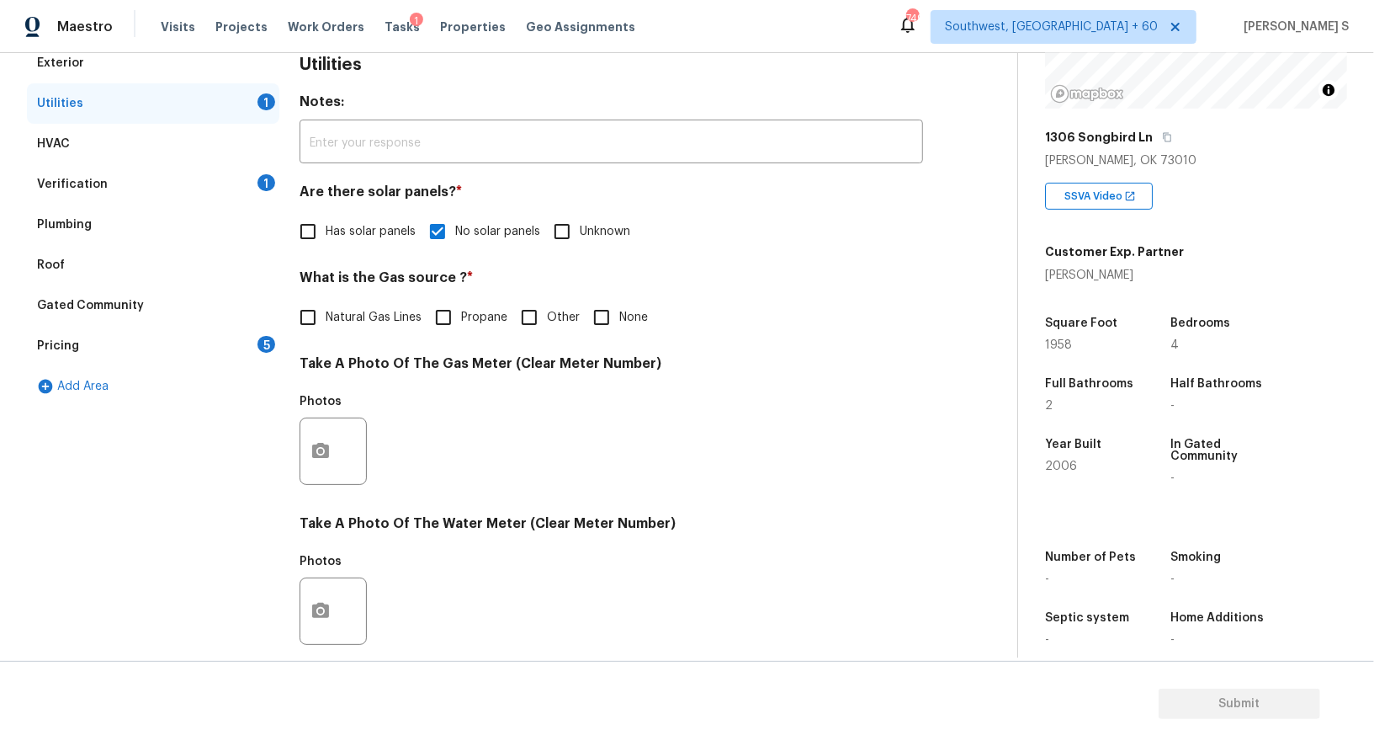
click at [261, 340] on div "5" at bounding box center [267, 344] width 18 height 17
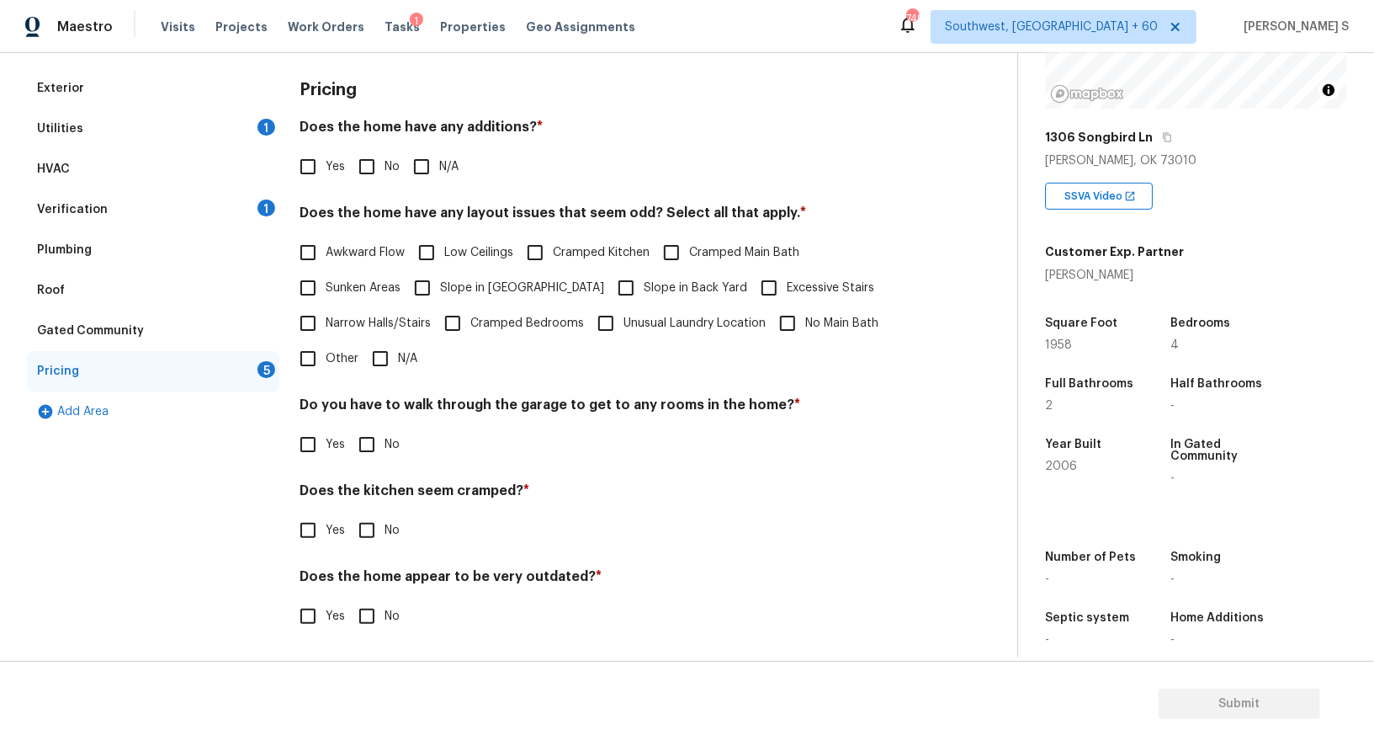
click at [364, 158] on input "No" at bounding box center [366, 166] width 35 height 35
checkbox input "true"
click at [369, 443] on input "No" at bounding box center [366, 444] width 35 height 35
checkbox input "true"
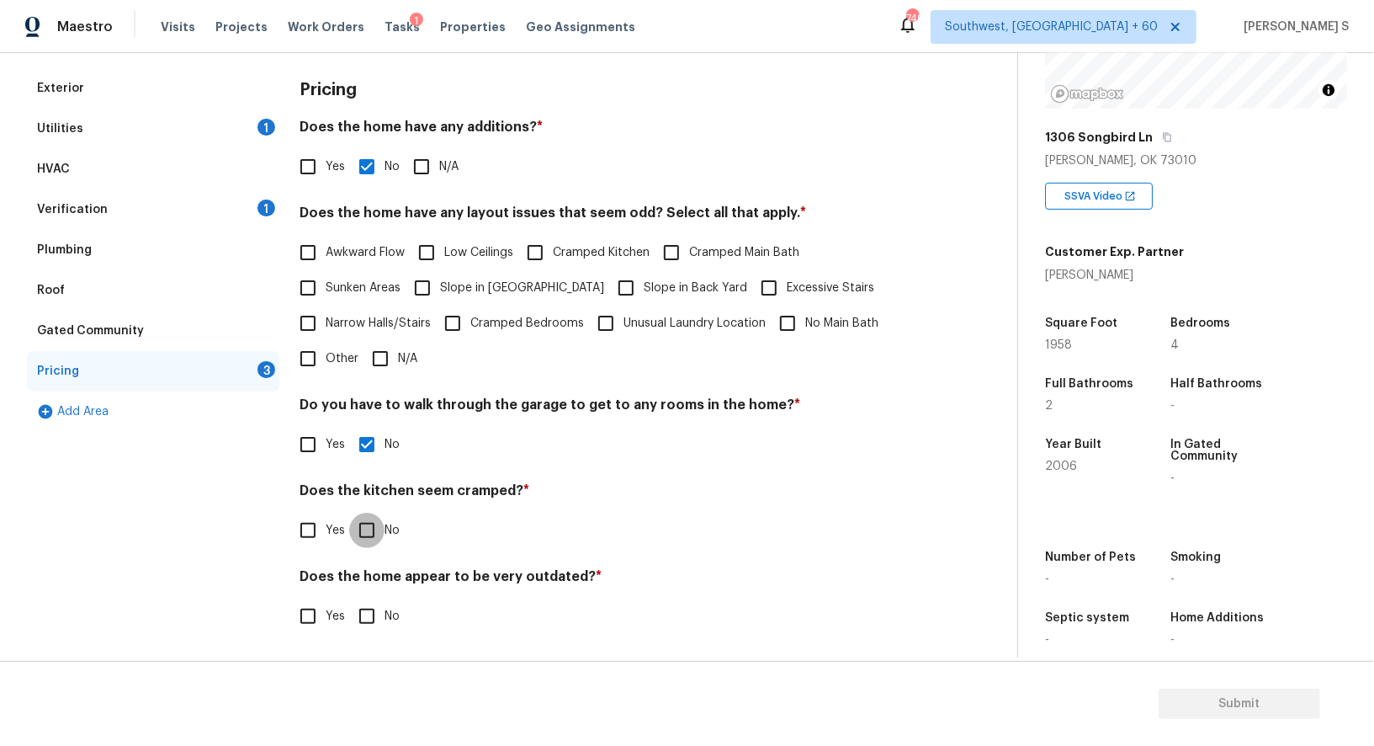
click at [349, 512] on input "No" at bounding box center [366, 529] width 35 height 35
checkbox input "true"
click at [349, 600] on input "No" at bounding box center [366, 617] width 35 height 35
checkbox input "true"
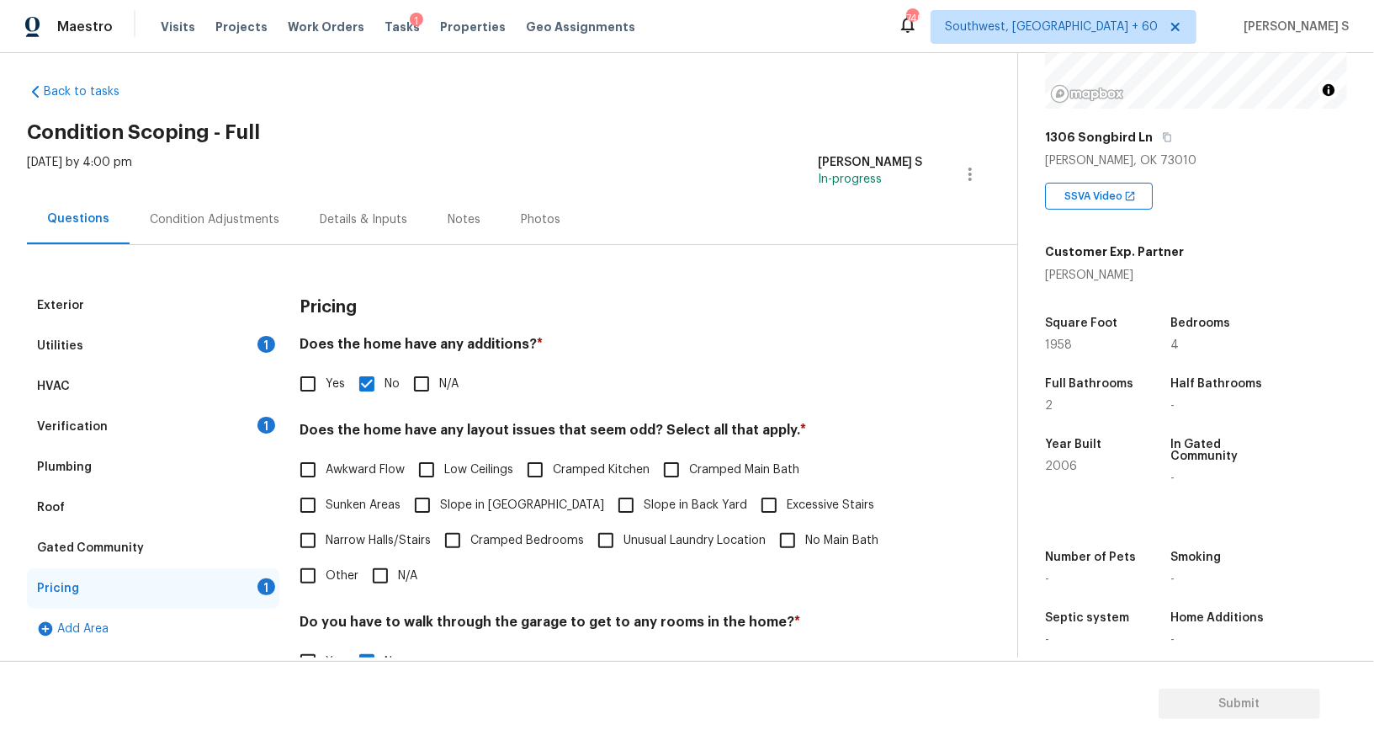
scroll to position [0, 0]
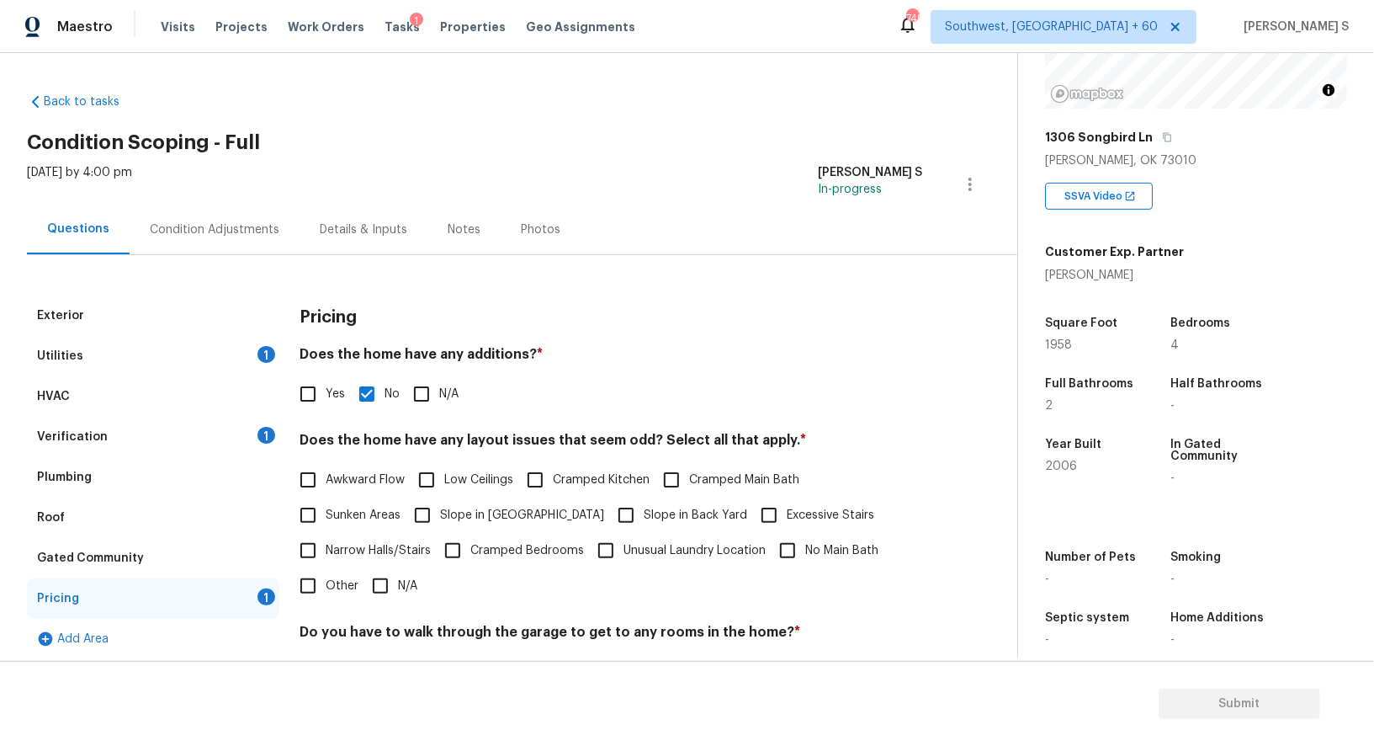
click at [65, 312] on div "Exterior" at bounding box center [60, 315] width 47 height 17
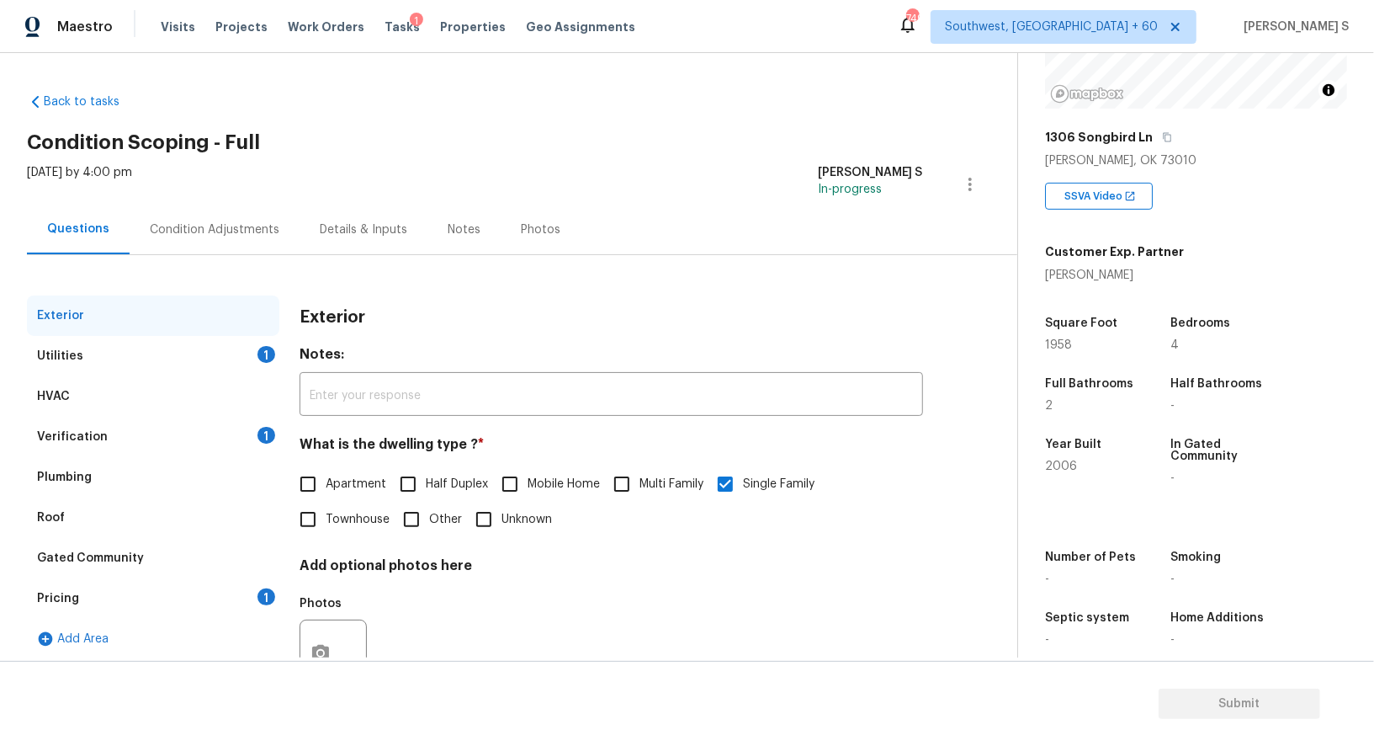
click at [252, 216] on div "Condition Adjustments" at bounding box center [215, 229] width 170 height 50
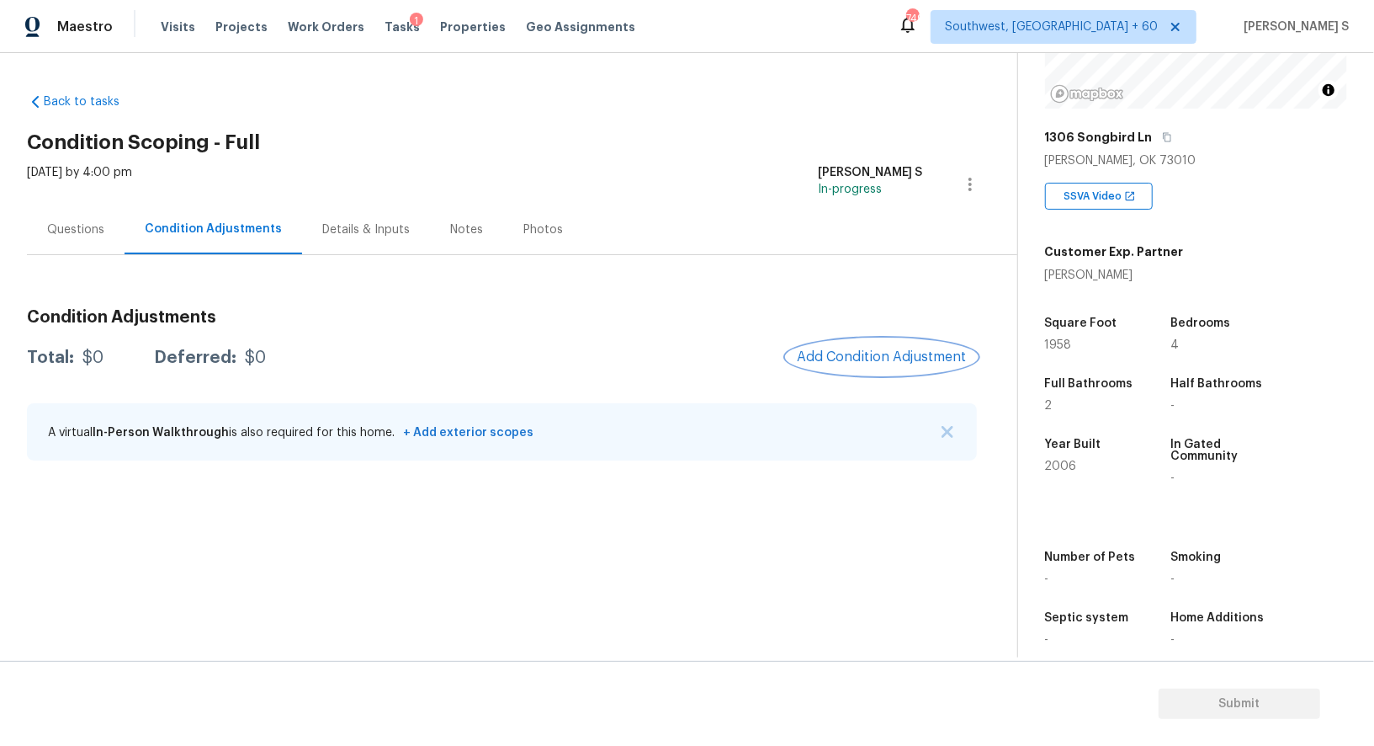
click at [873, 361] on span "Add Condition Adjustment" at bounding box center [882, 356] width 170 height 15
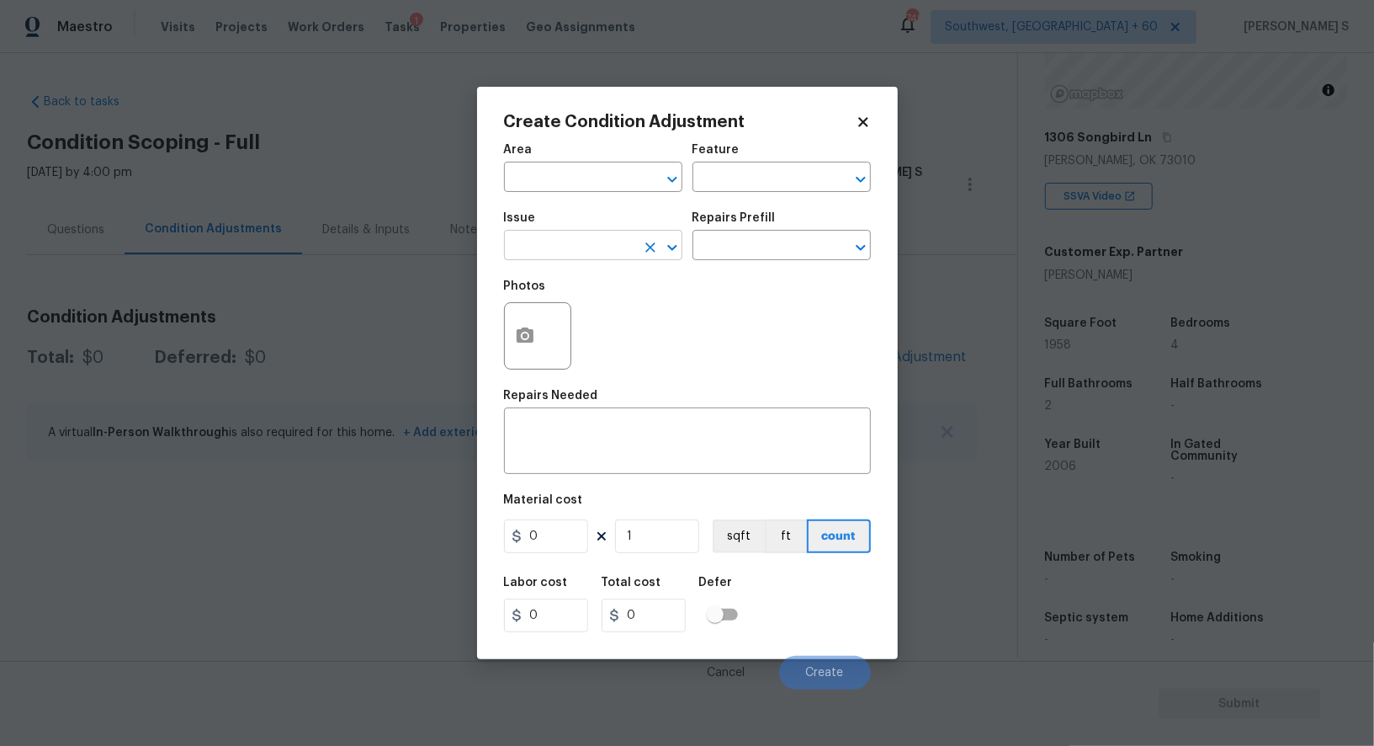
click at [632, 249] on input "text" at bounding box center [569, 247] width 131 height 26
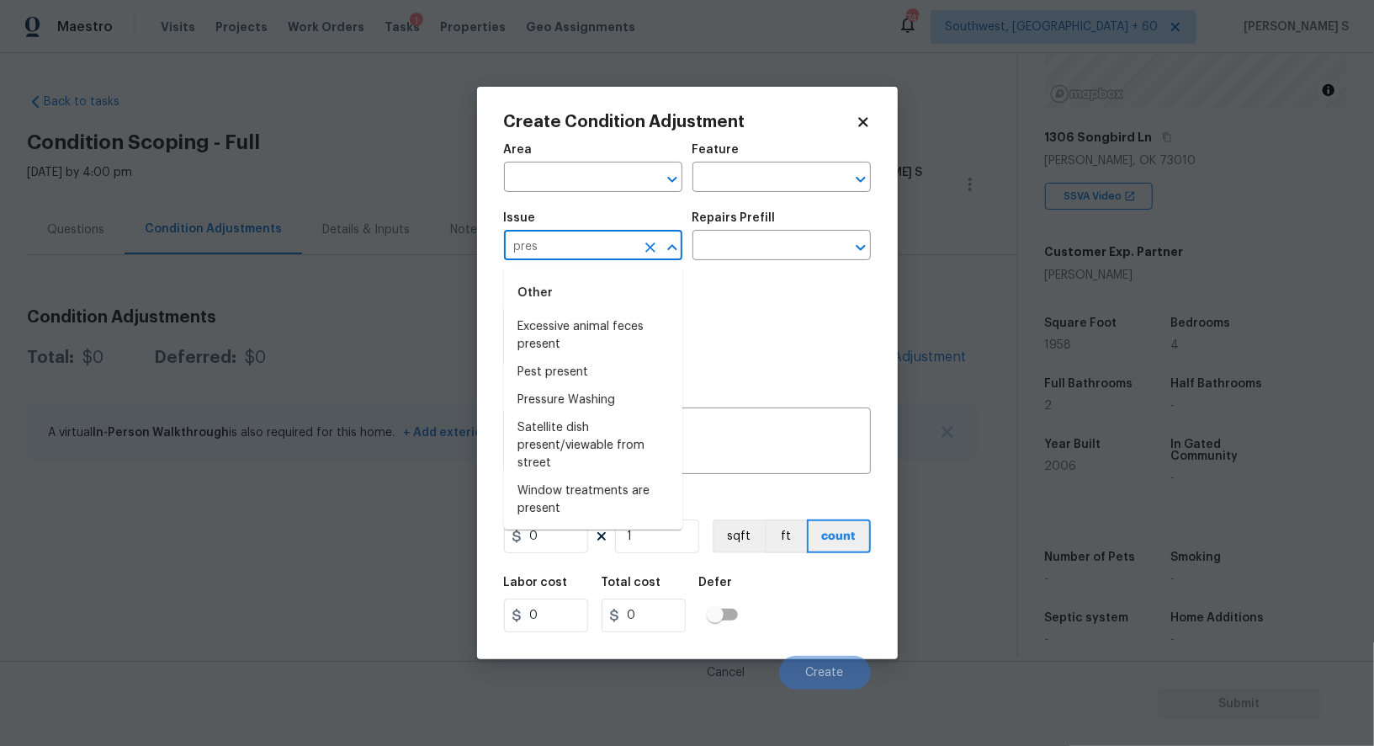
type input "press"
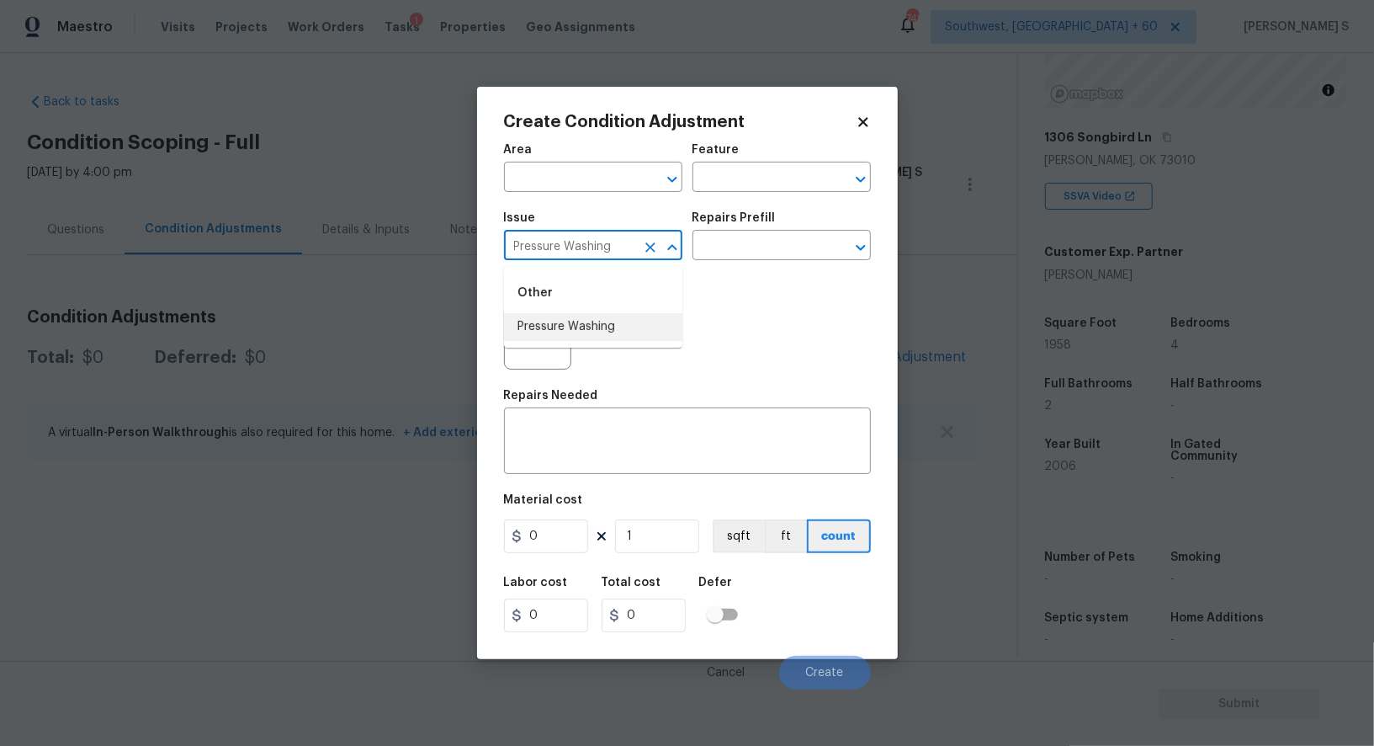
type input "Pressure Washing"
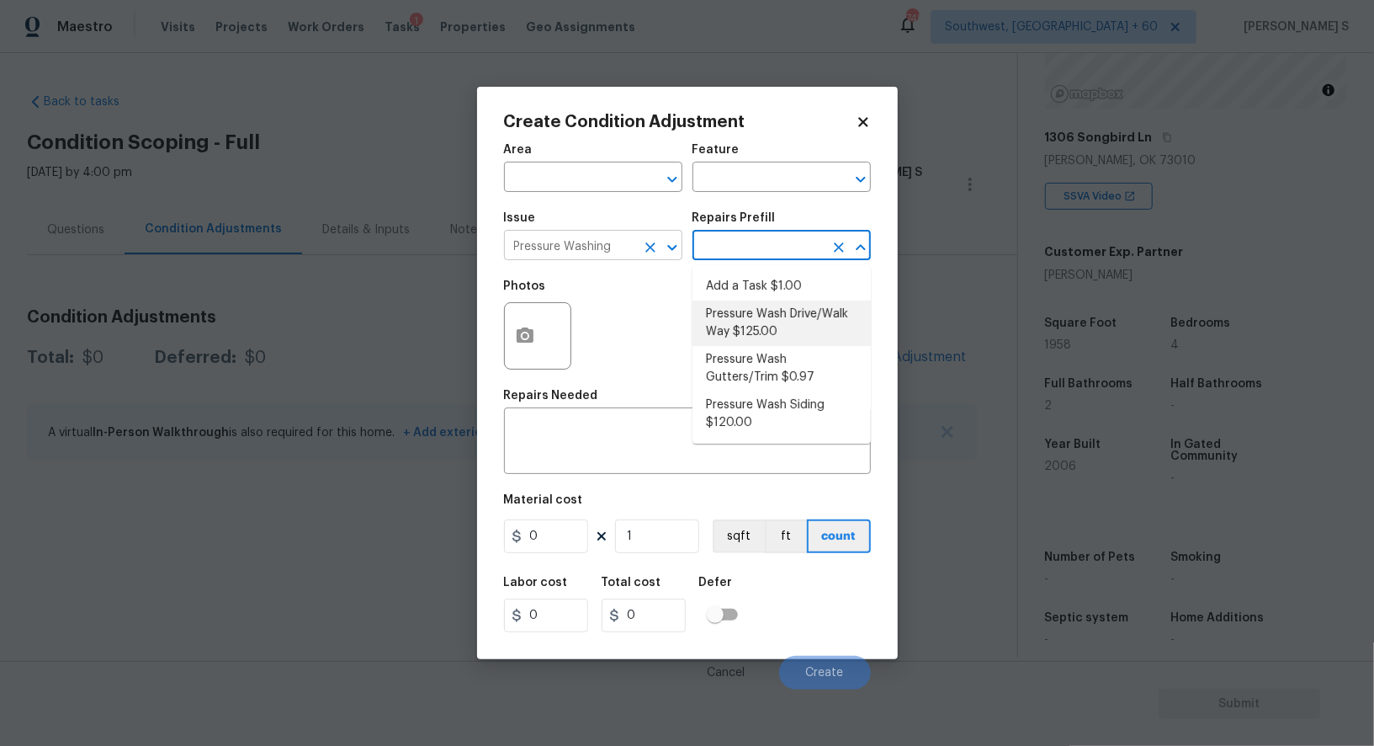
type input "Siding"
type textarea "Pressure wash the driveways/walkways as directed by the PM. Ensure that all deb…"
type input "125"
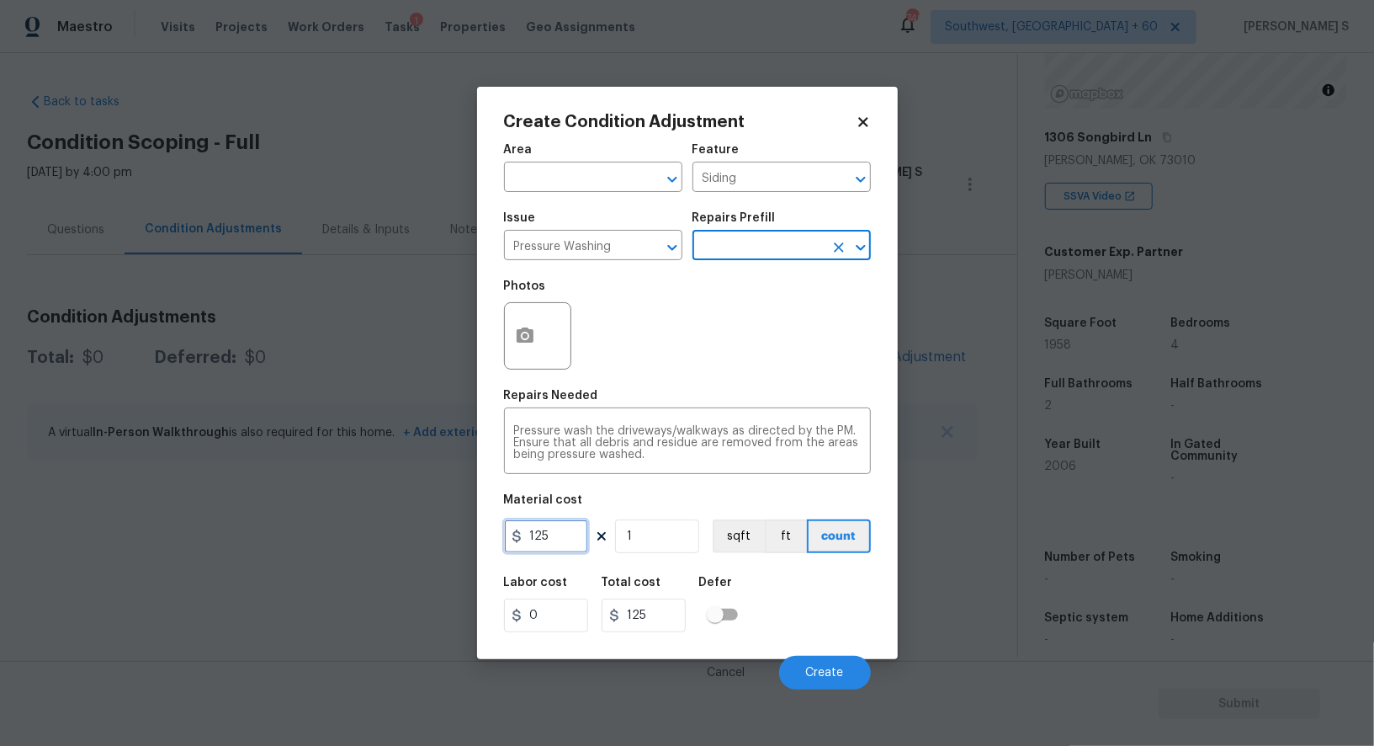
click at [546, 540] on input "125" at bounding box center [546, 536] width 84 height 34
type input "200"
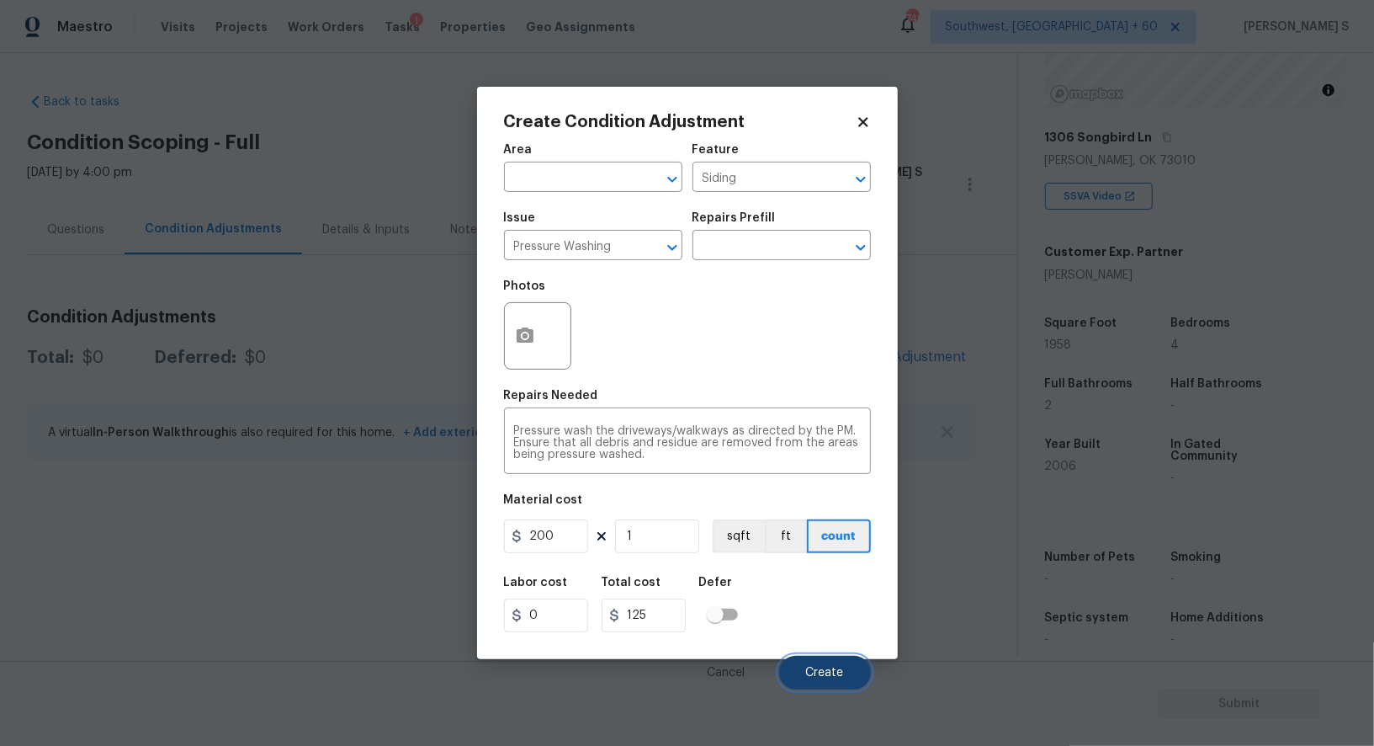
type input "200"
click at [793, 682] on button "Create" at bounding box center [825, 673] width 92 height 34
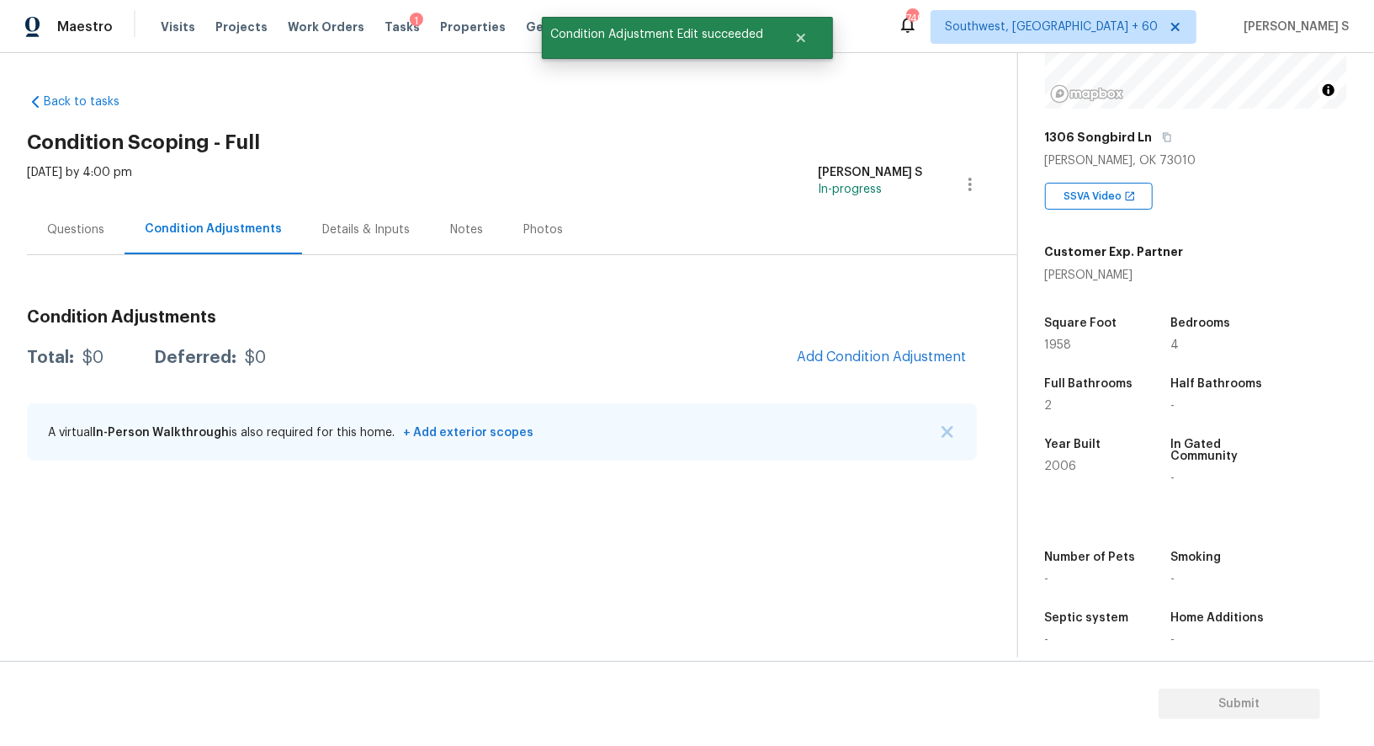
click at [196, 571] on section "Back to tasks Condition Scoping - Full Thu, Oct 02 2025 by 4:00 pm Anbu Jebakum…" at bounding box center [522, 368] width 990 height 577
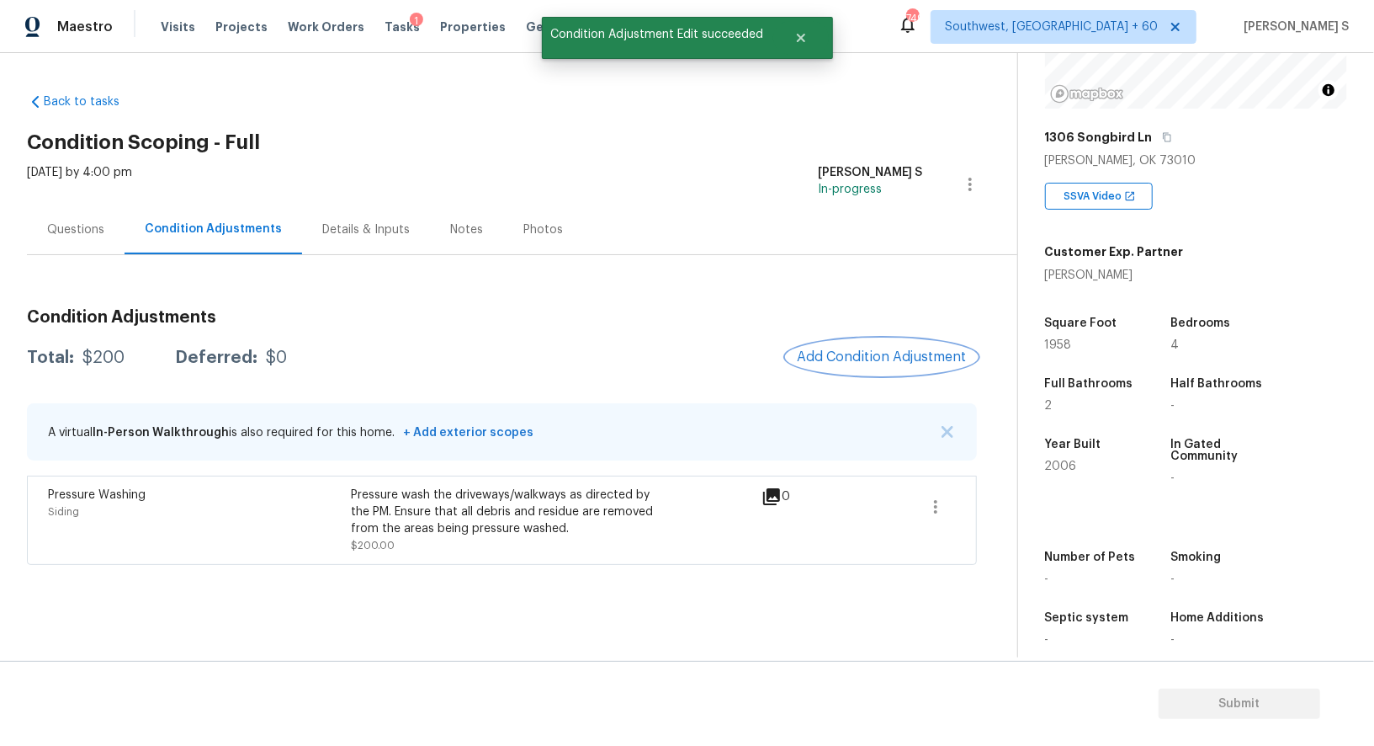
click at [846, 352] on span "Add Condition Adjustment" at bounding box center [882, 356] width 170 height 15
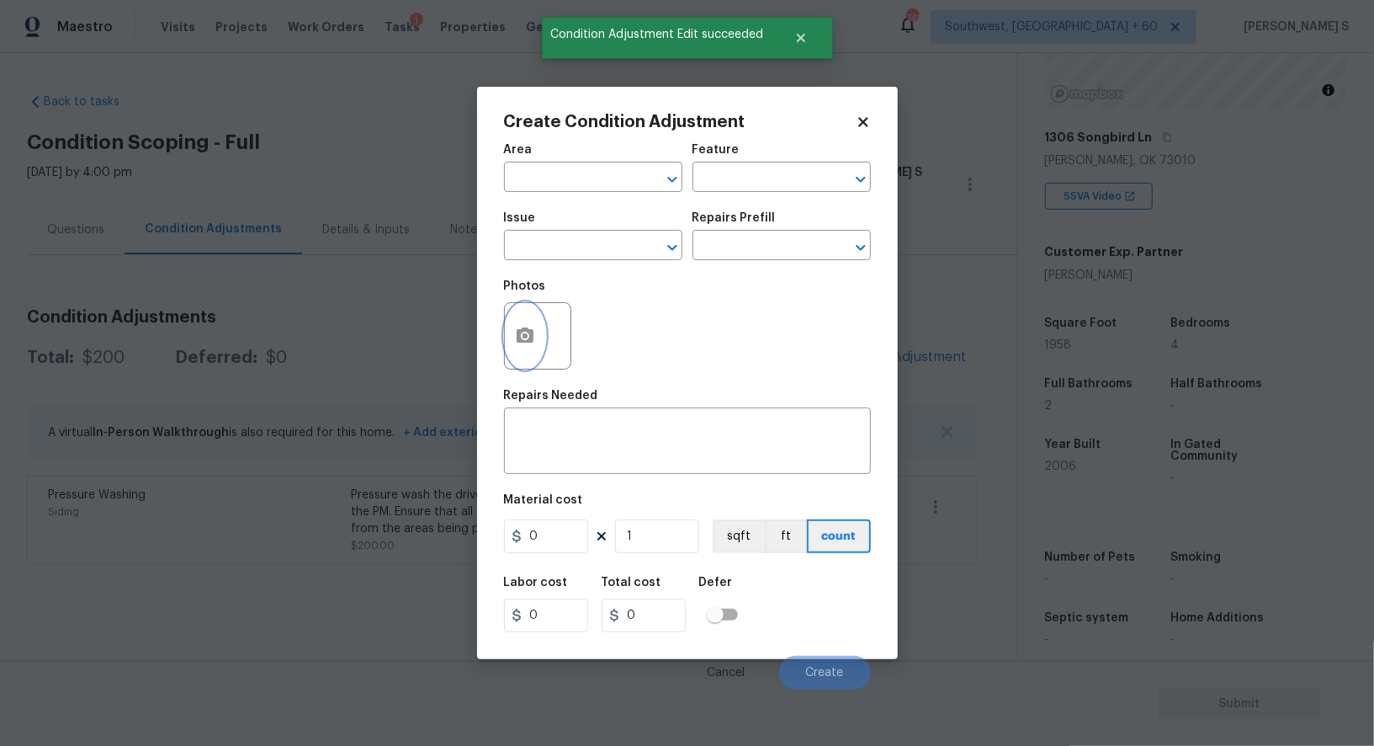
click at [517, 339] on icon "button" at bounding box center [525, 334] width 17 height 15
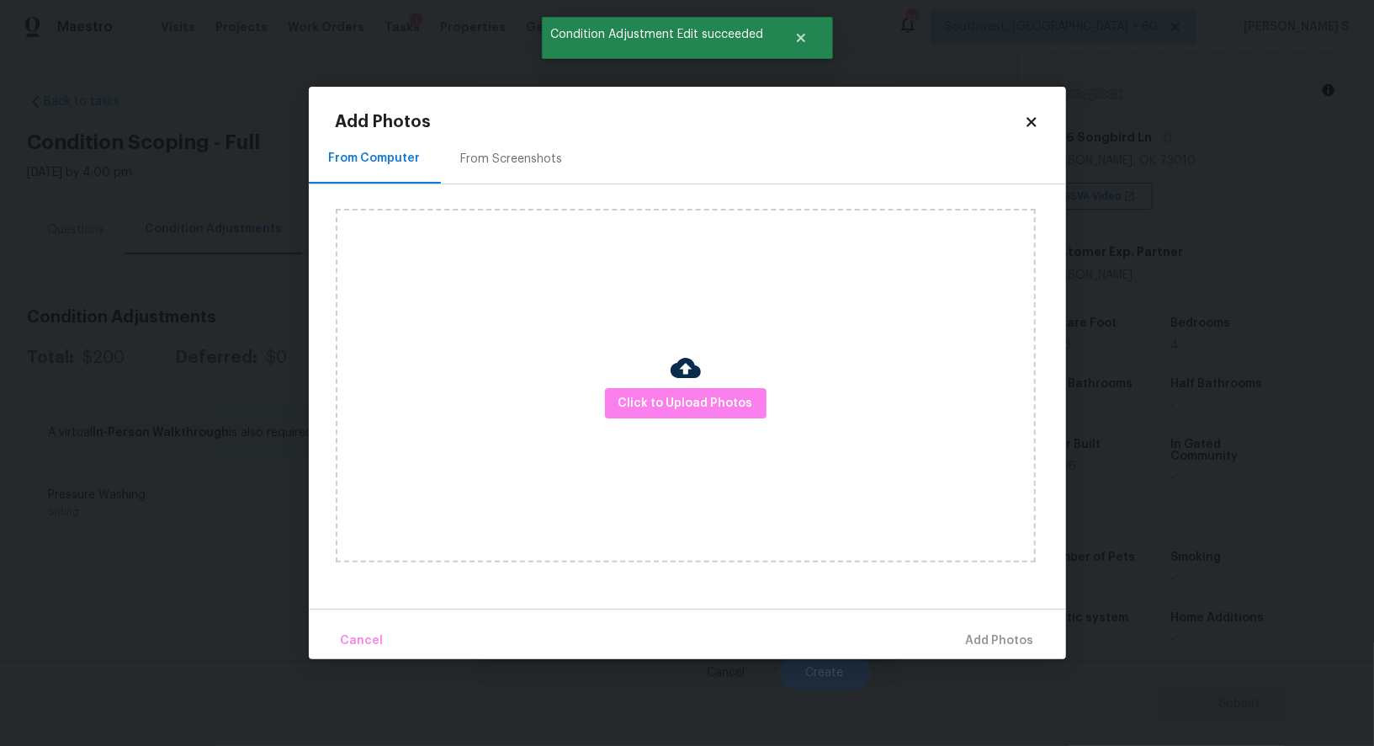
click at [502, 160] on div "From Screenshots" at bounding box center [512, 159] width 102 height 17
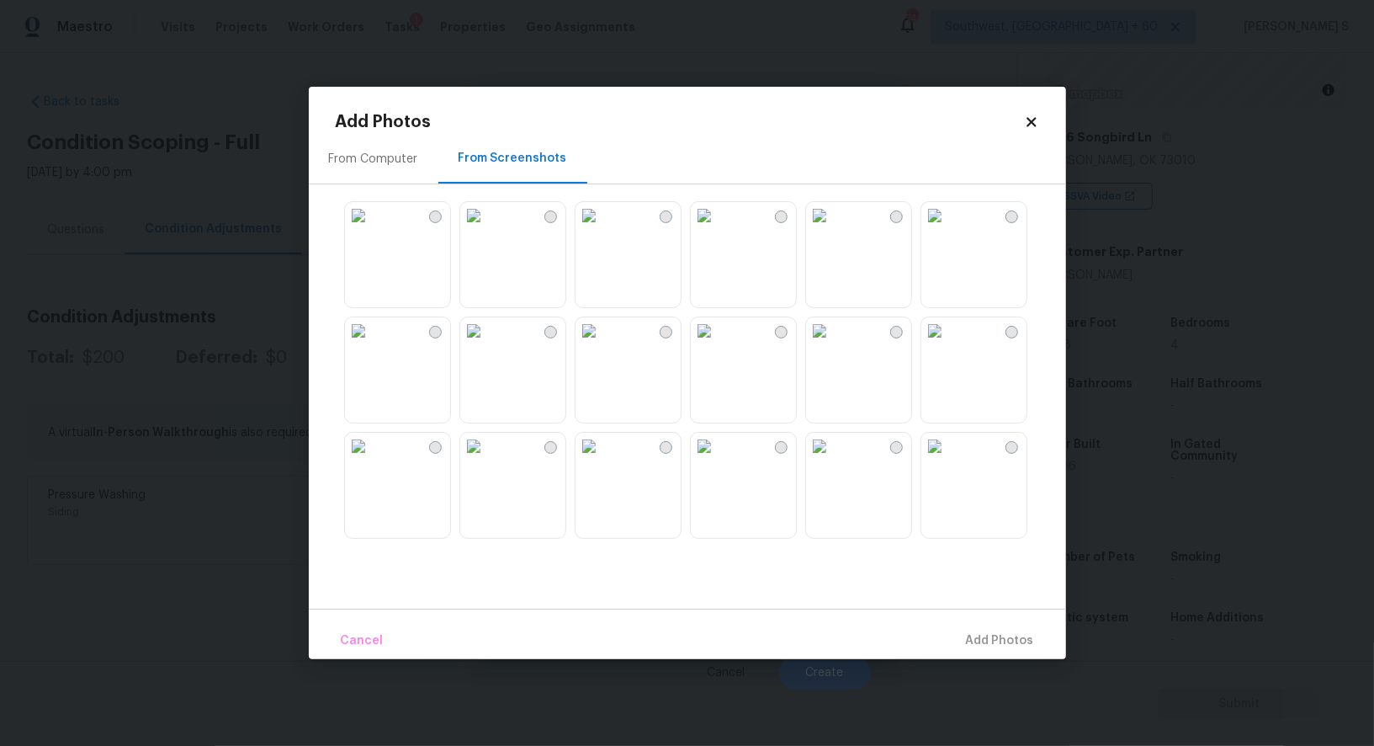
click at [487, 229] on img at bounding box center [473, 215] width 27 height 27
click at [698, 344] on img at bounding box center [704, 330] width 27 height 27
click at [915, 373] on div at bounding box center [701, 369] width 730 height 353
click at [1022, 543] on div at bounding box center [701, 369] width 730 height 353
click at [948, 459] on img at bounding box center [934, 446] width 27 height 27
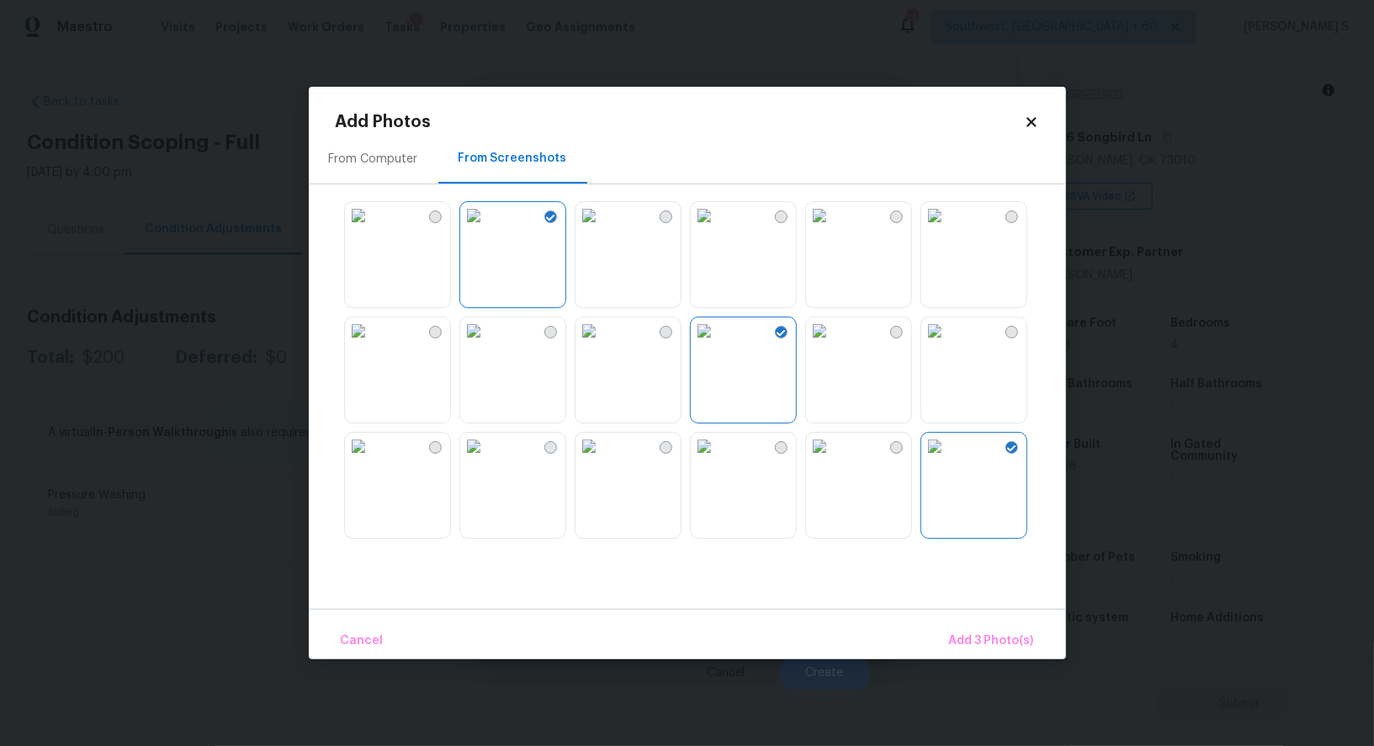
click at [718, 459] on img at bounding box center [704, 446] width 27 height 27
click at [833, 344] on img at bounding box center [819, 330] width 27 height 27
click at [948, 344] on img at bounding box center [934, 330] width 27 height 27
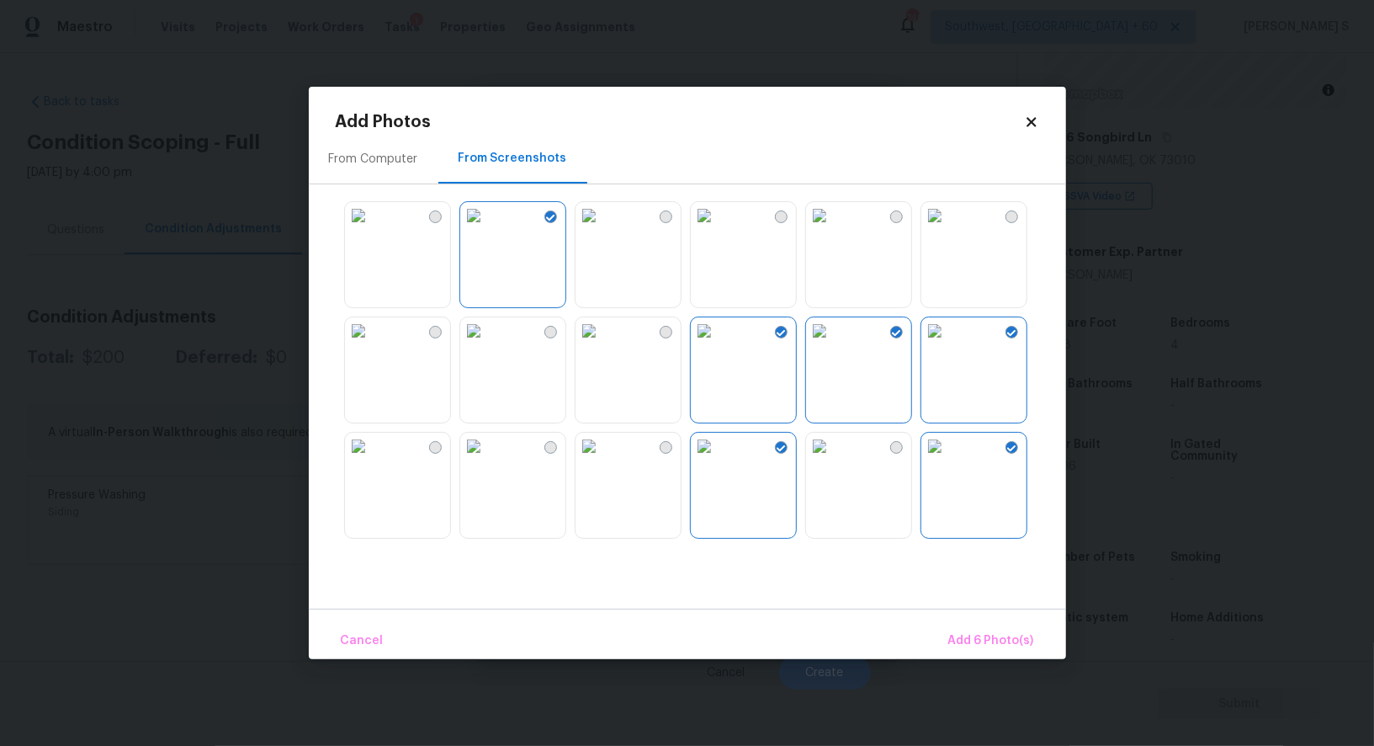
click at [833, 459] on img at bounding box center [819, 446] width 27 height 27
click at [985, 641] on span "Add 7 Photo(s)" at bounding box center [991, 640] width 86 height 21
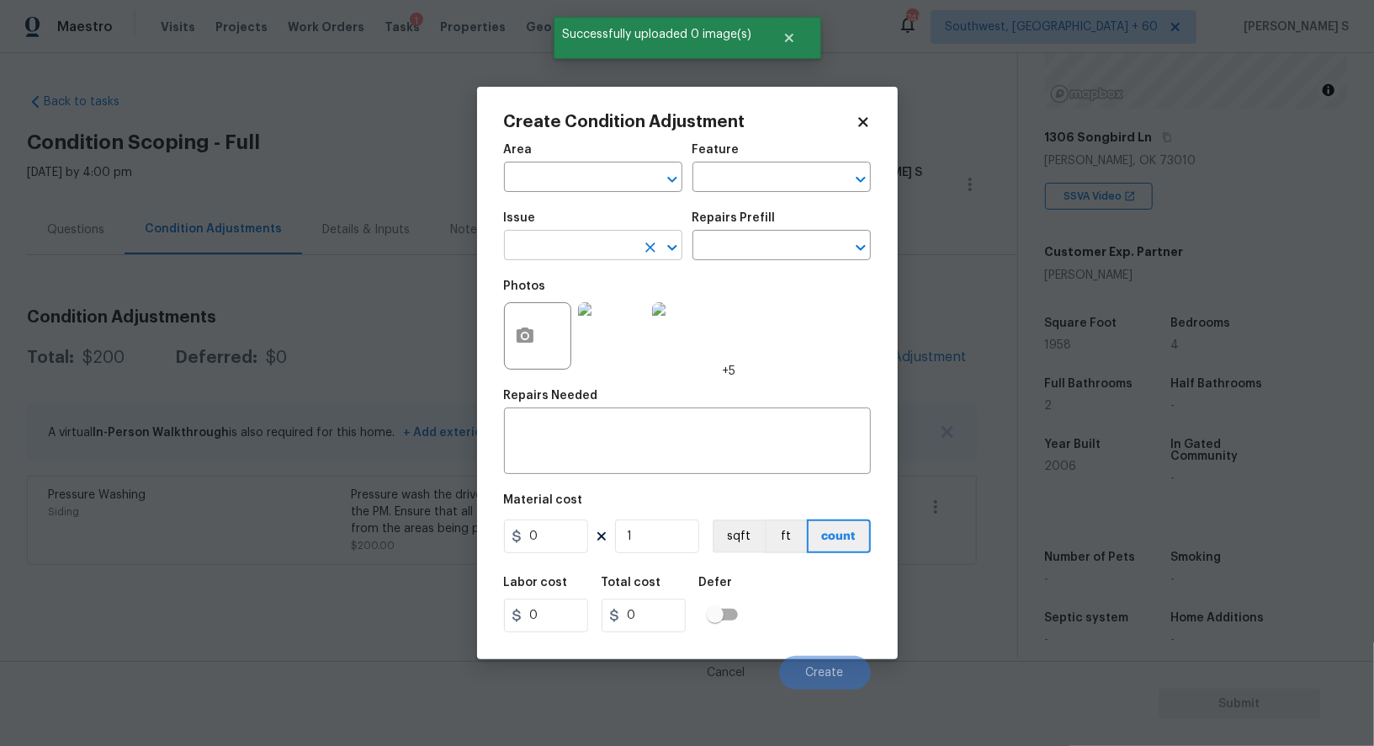
click at [551, 248] on input "text" at bounding box center [569, 247] width 131 height 26
type input "Landscape Package"
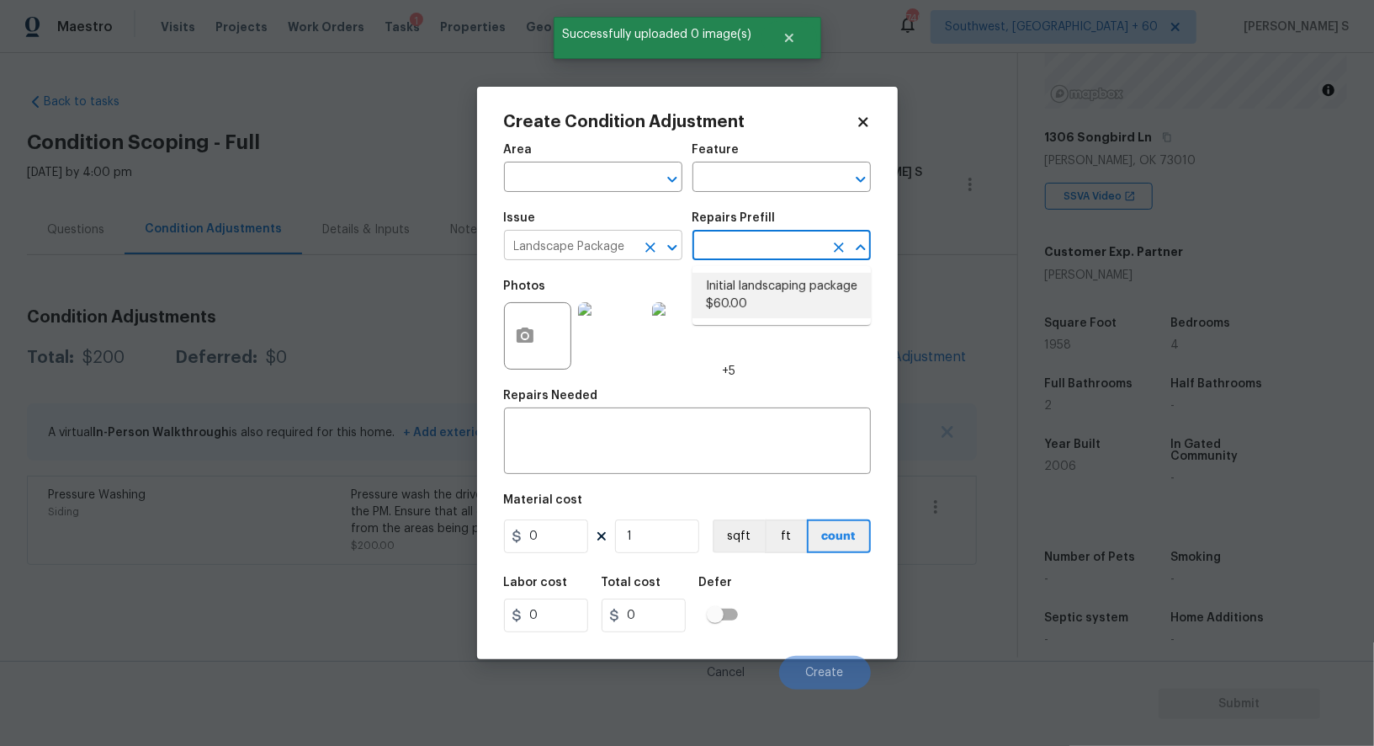
type input "Home Readiness Packages"
type textarea "Mowing of grass up to 6" in height. Mow, edge along driveways & sidewalks, trim…"
type input "60"
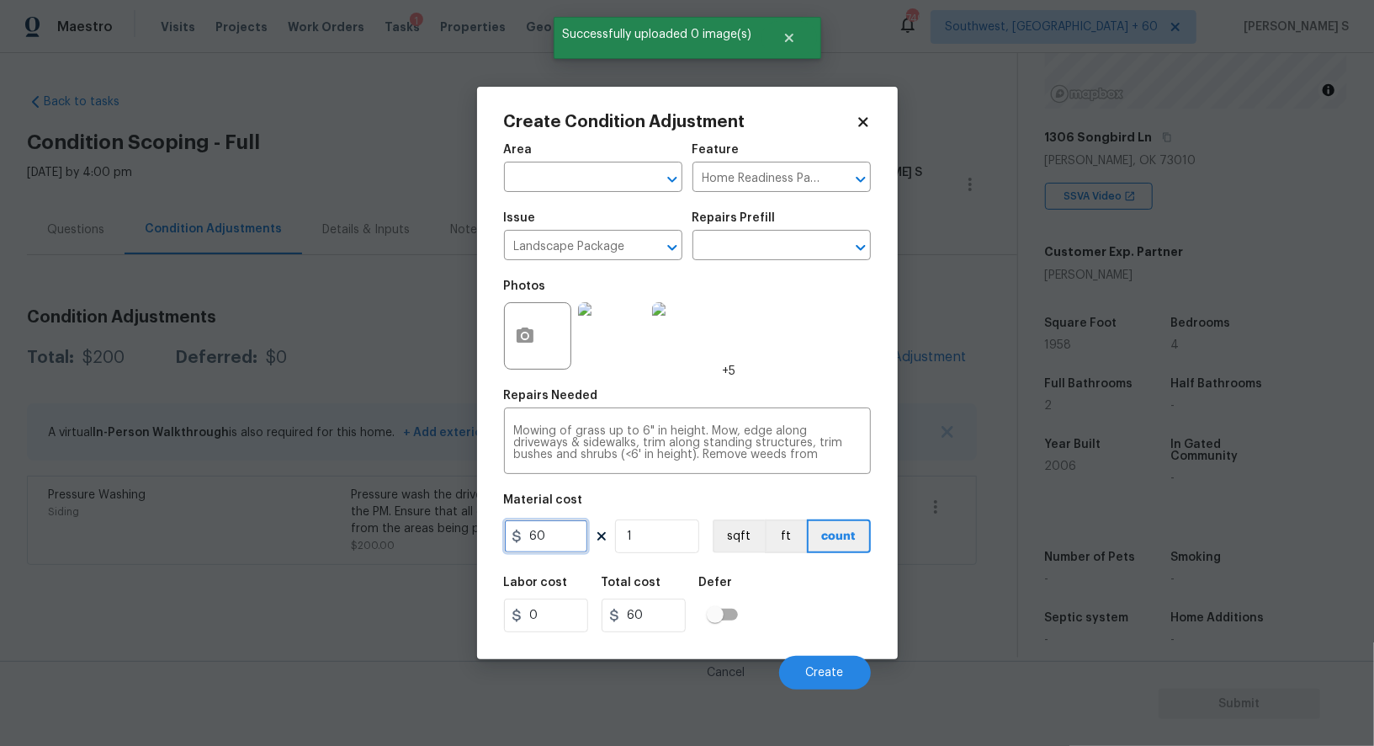
click at [561, 526] on input "60" at bounding box center [546, 536] width 84 height 34
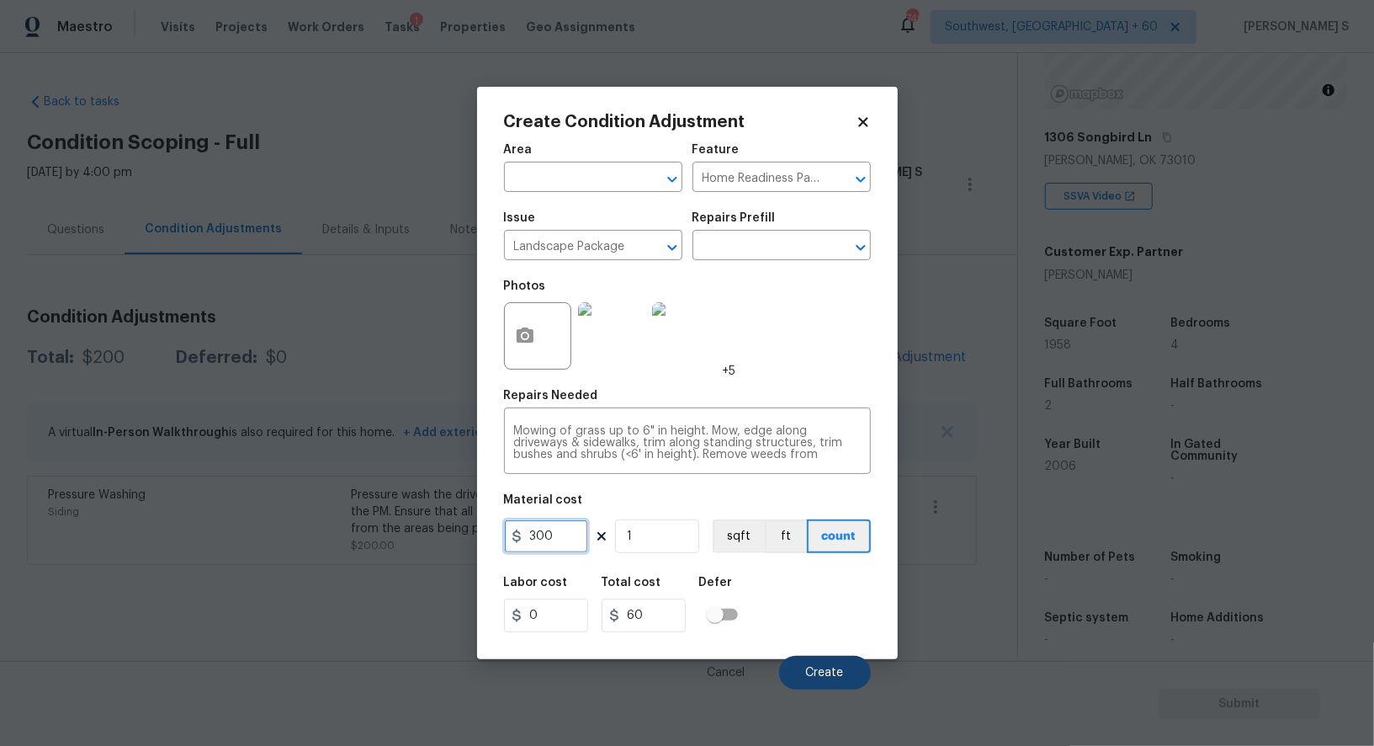
type input "300"
click at [831, 679] on span "Create" at bounding box center [825, 672] width 38 height 13
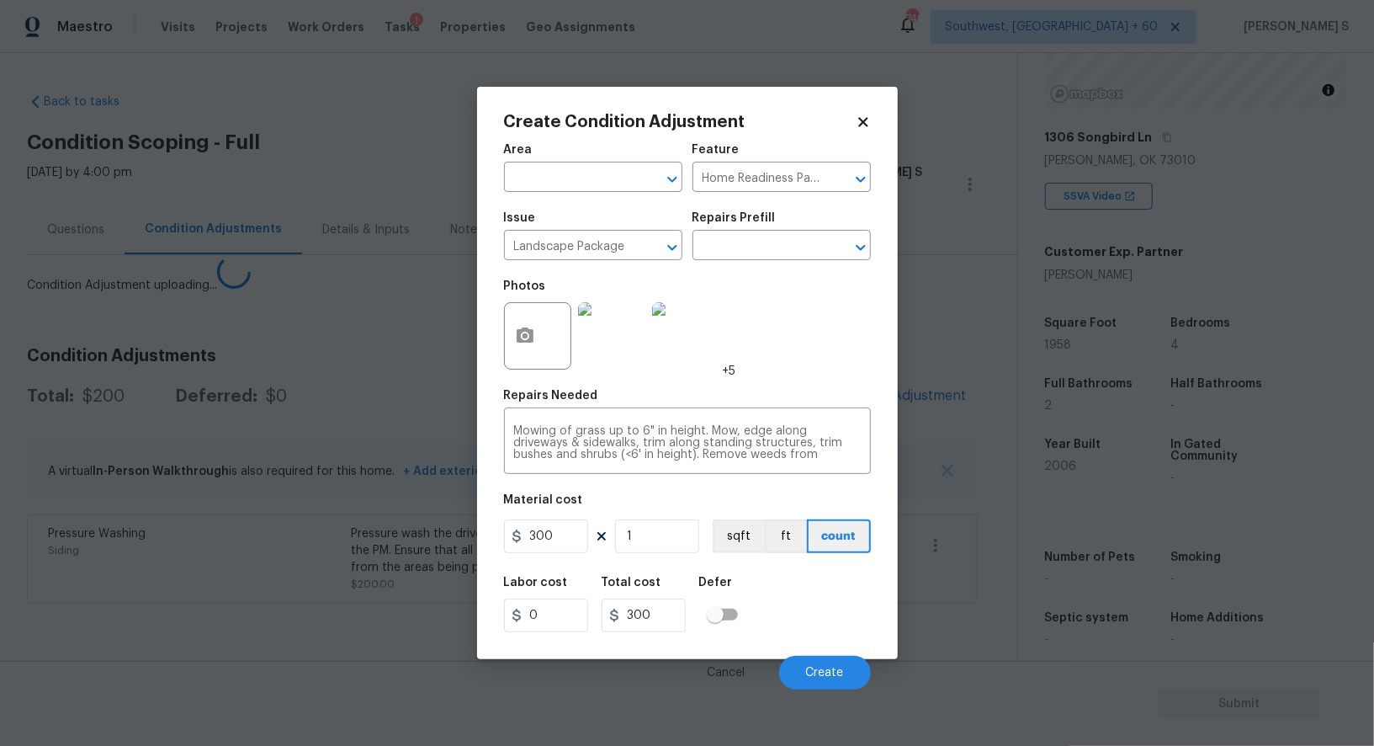
click at [146, 598] on body "Maestro Visits Projects Work Orders Tasks 1 Properties Geo Assignments 749 Sout…" at bounding box center [687, 373] width 1374 height 746
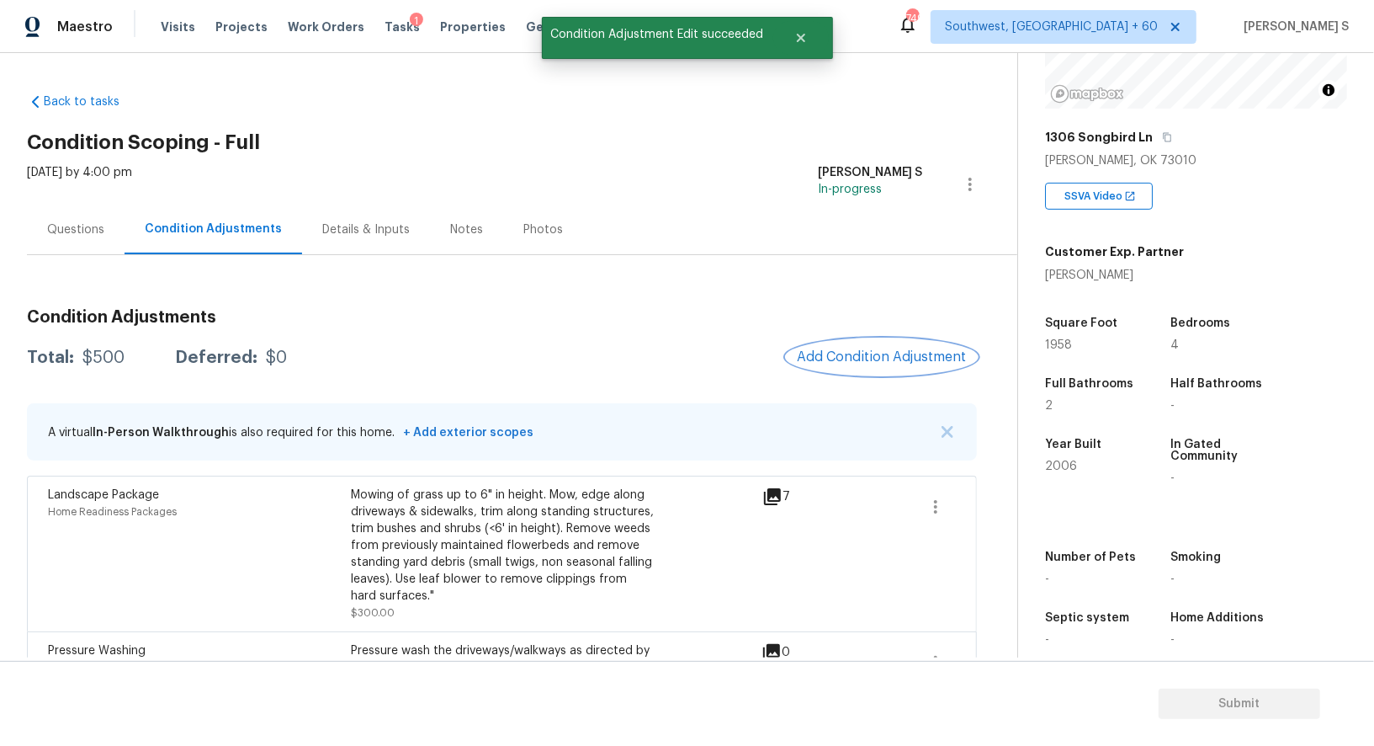
click at [892, 353] on span "Add Condition Adjustment" at bounding box center [882, 356] width 170 height 15
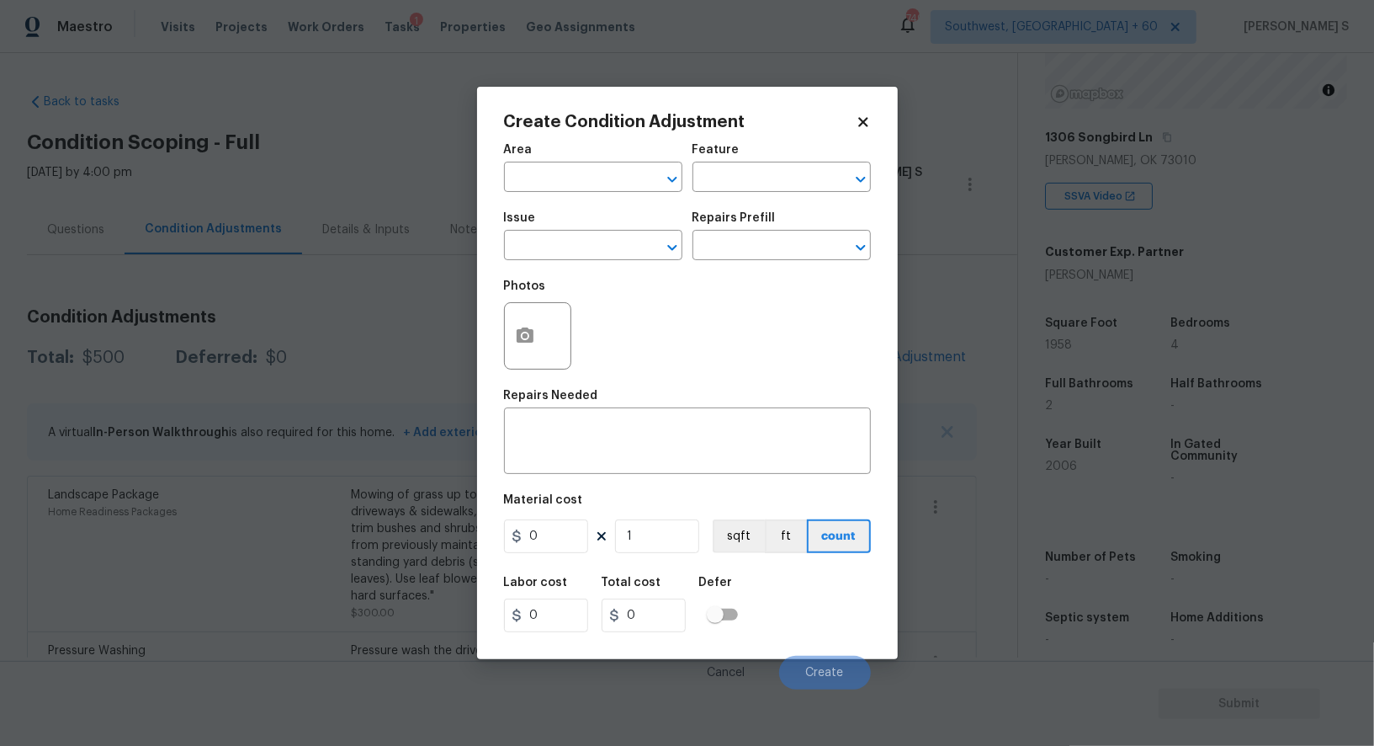
click at [504, 332] on div at bounding box center [537, 335] width 67 height 67
click at [511, 334] on button "button" at bounding box center [525, 336] width 40 height 66
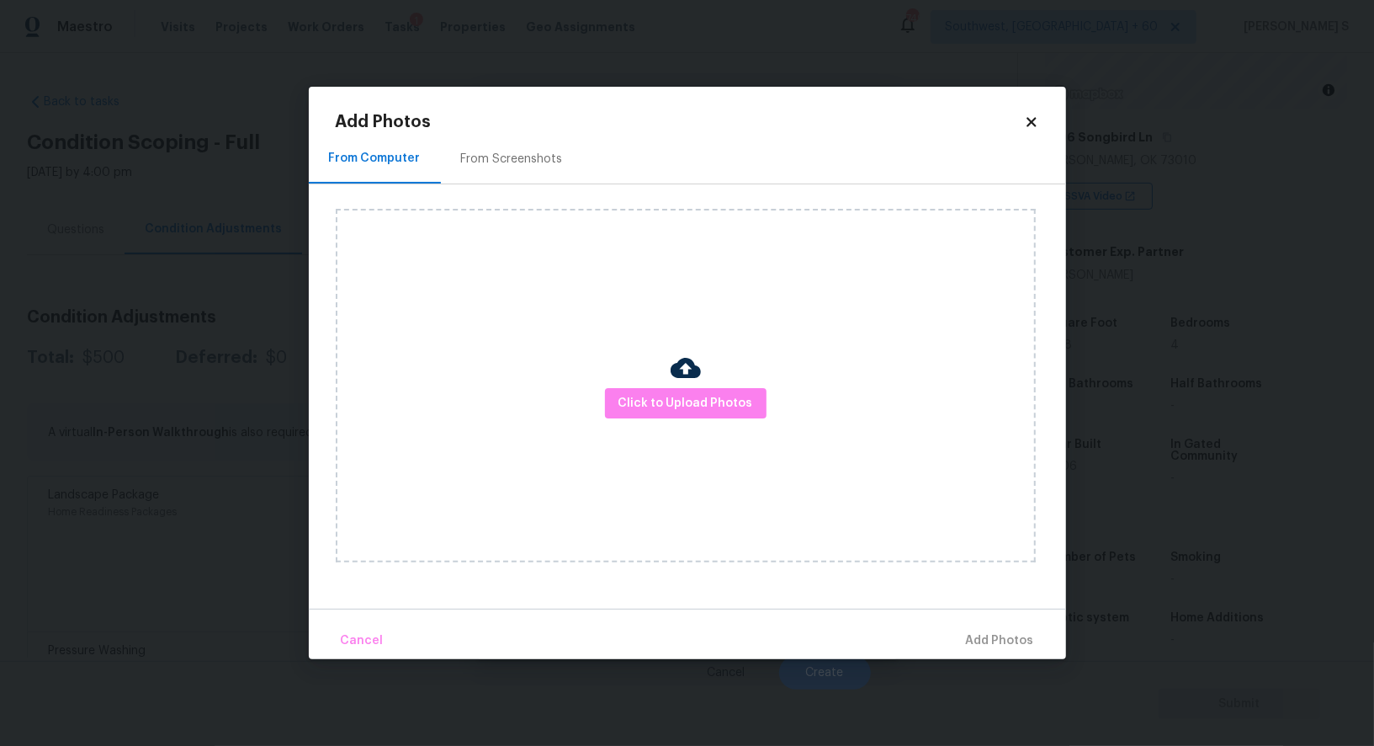
click at [510, 146] on div "From Screenshots" at bounding box center [512, 159] width 142 height 50
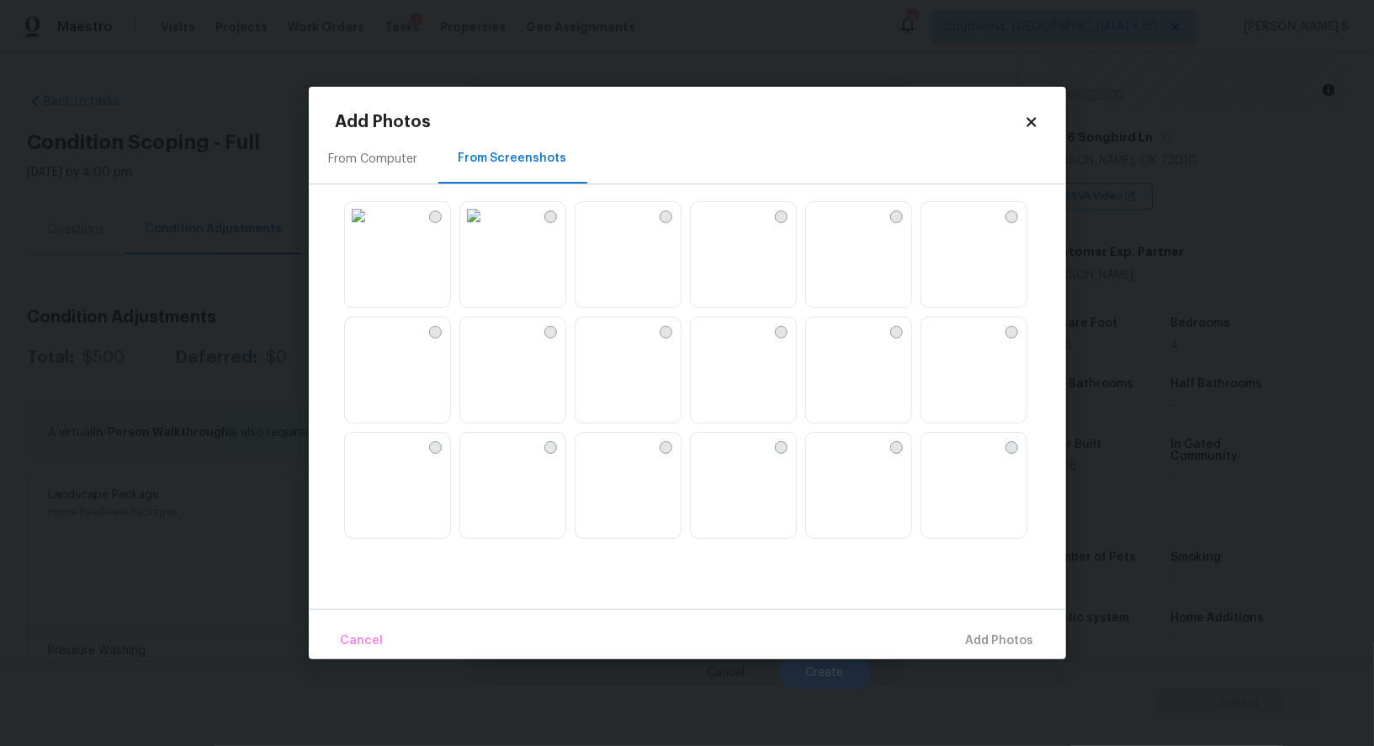
click at [718, 229] on img at bounding box center [704, 215] width 27 height 27
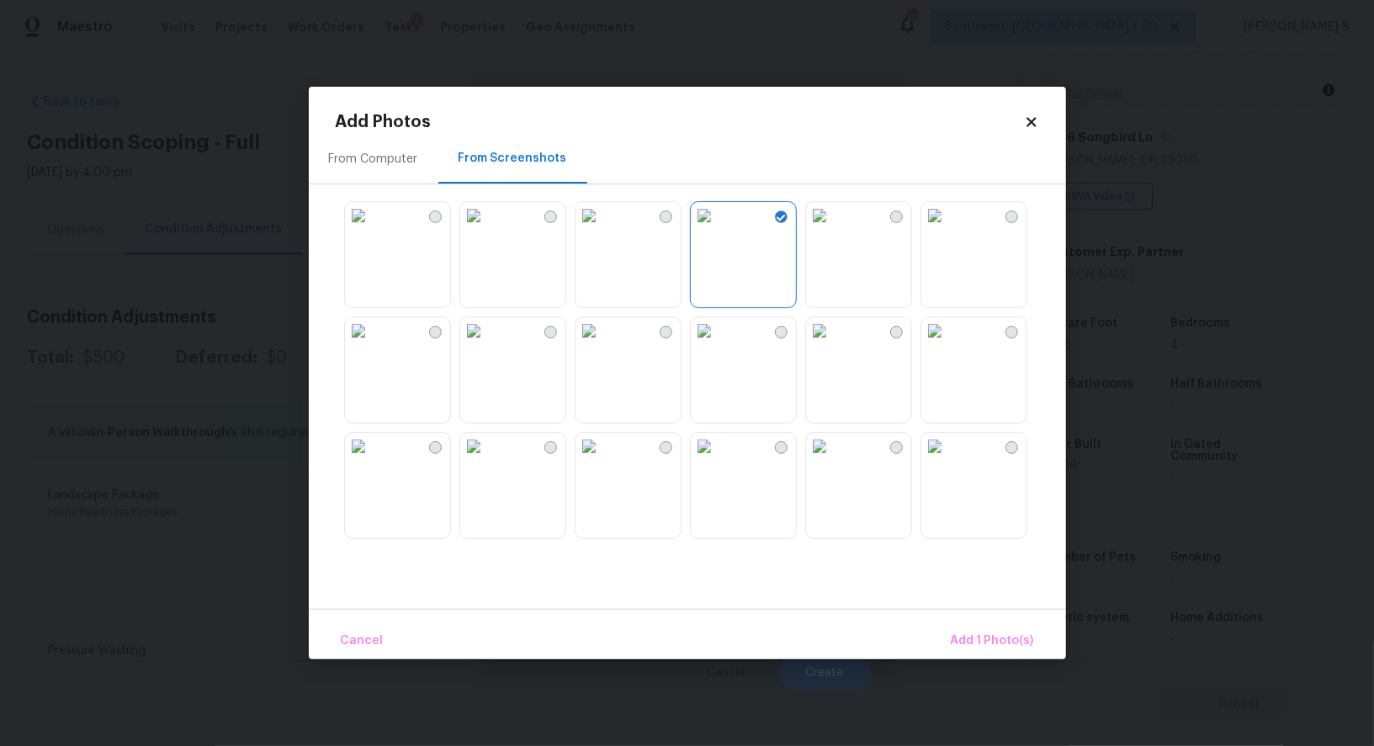
click at [833, 229] on img at bounding box center [819, 215] width 27 height 27
click at [603, 459] on img at bounding box center [589, 446] width 27 height 27
click at [603, 344] on img at bounding box center [589, 330] width 27 height 27
click at [487, 344] on img at bounding box center [473, 330] width 27 height 27
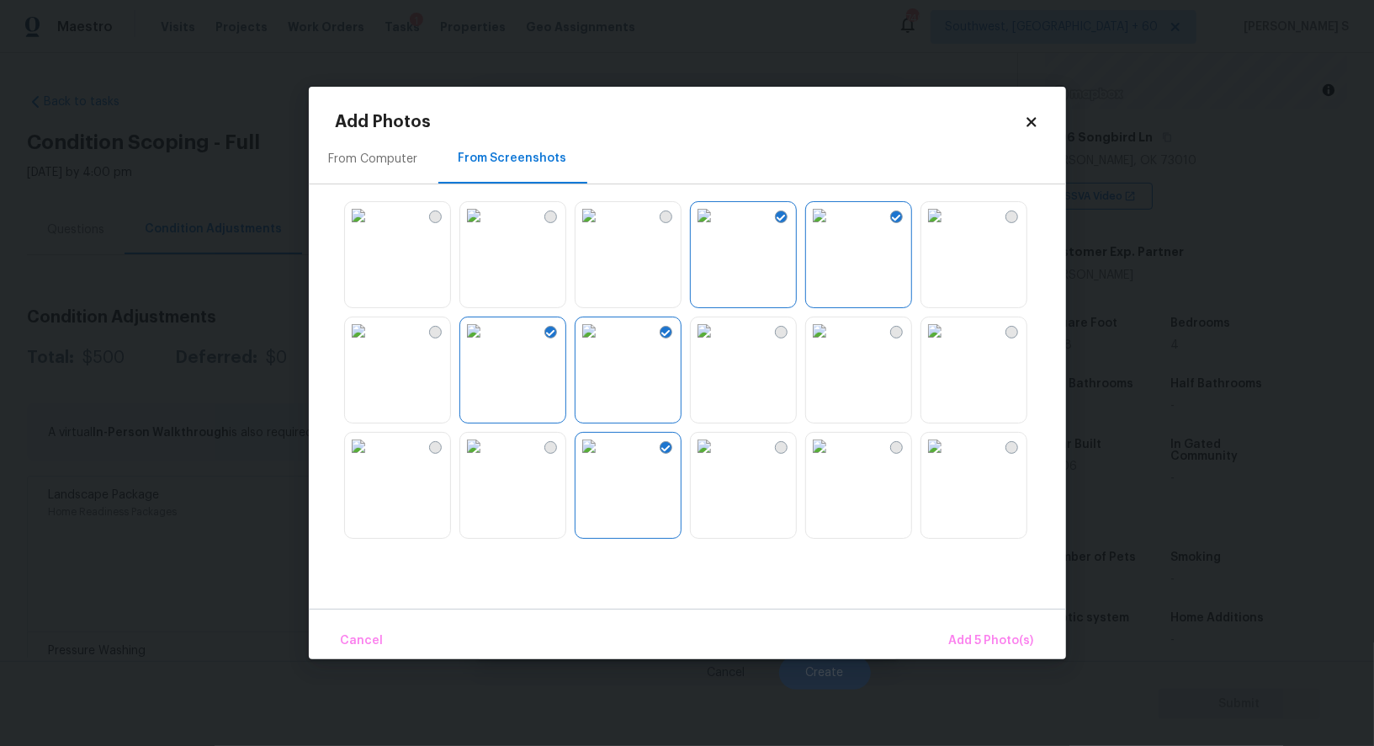
click at [487, 459] on img at bounding box center [473, 446] width 27 height 27
click at [369, 459] on img at bounding box center [358, 446] width 27 height 27
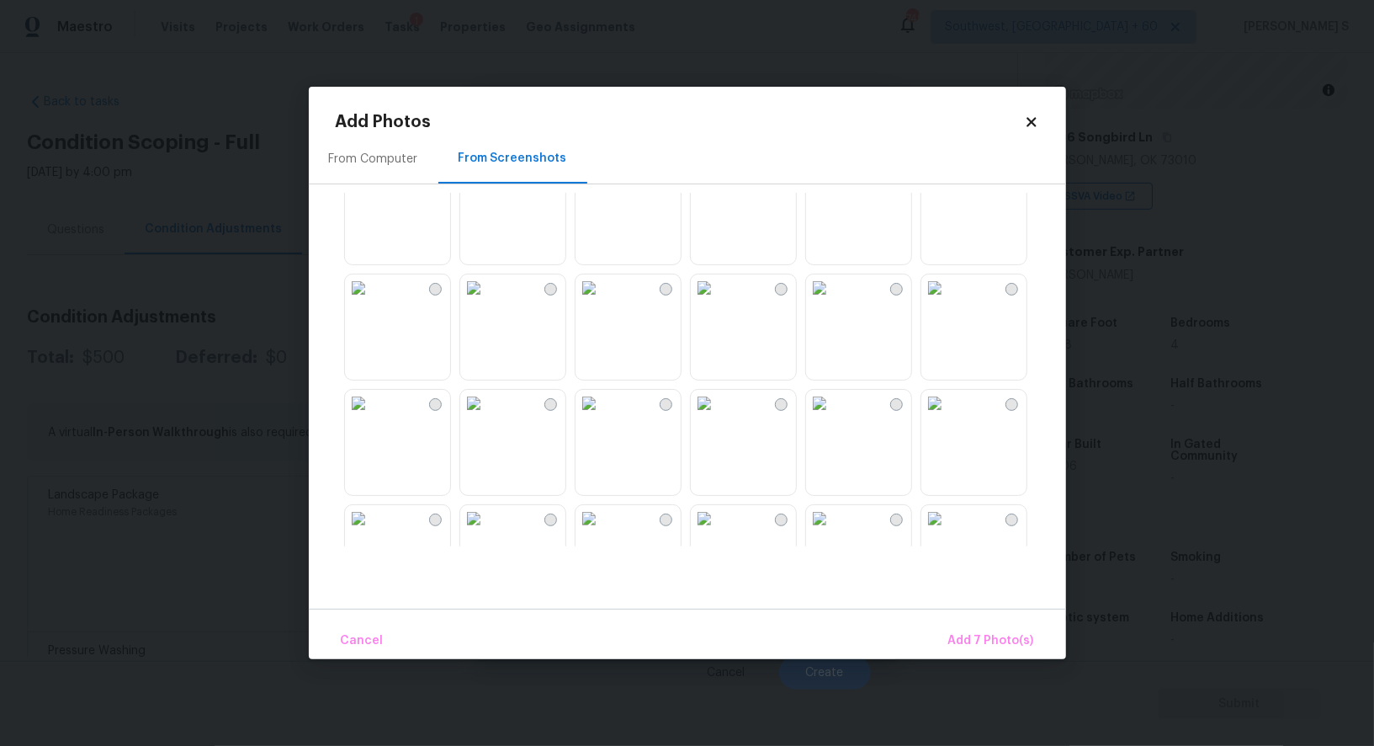
click at [603, 301] on img at bounding box center [589, 287] width 27 height 27
click at [718, 417] on img at bounding box center [704, 403] width 27 height 27
click at [603, 417] on img at bounding box center [589, 403] width 27 height 27
click at [487, 417] on img at bounding box center [473, 403] width 27 height 27
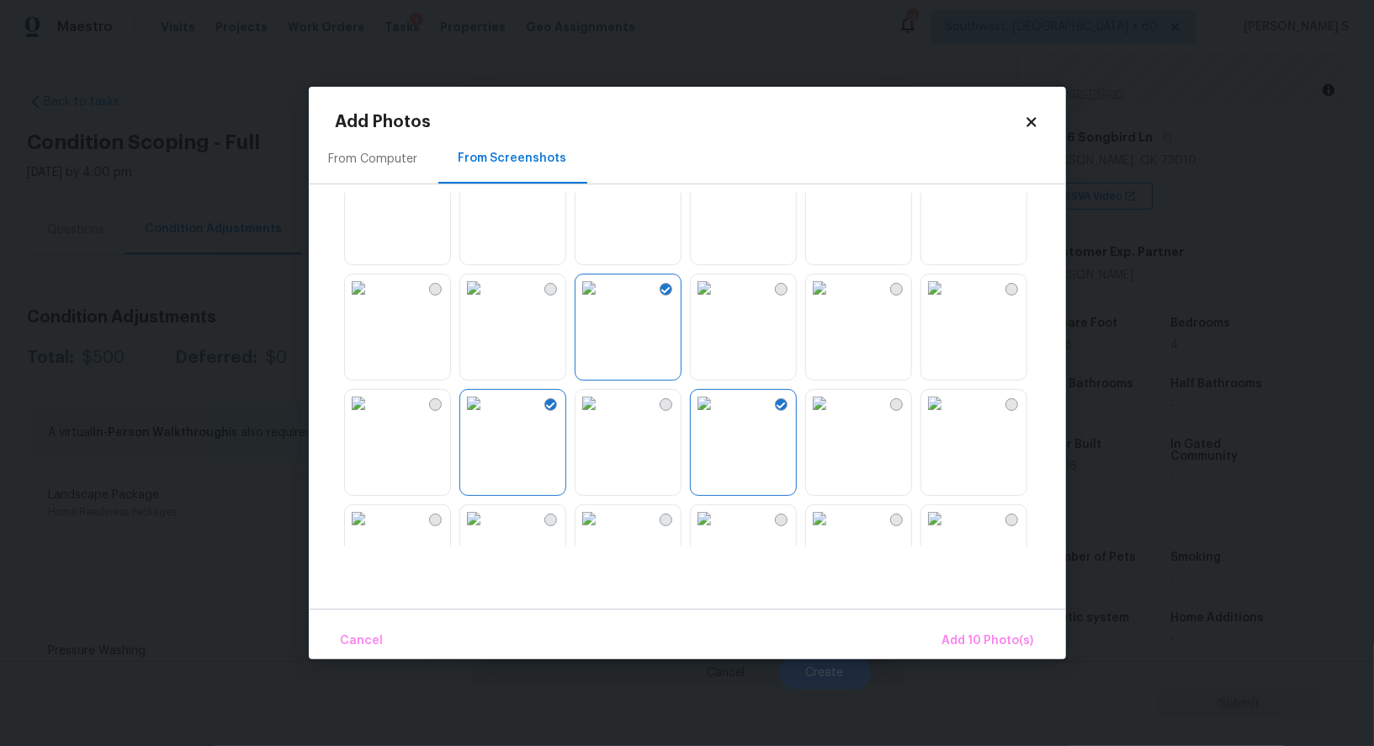
click at [833, 417] on img at bounding box center [819, 403] width 27 height 27
click at [978, 634] on span "Add 11 Photo(s)" at bounding box center [990, 640] width 88 height 21
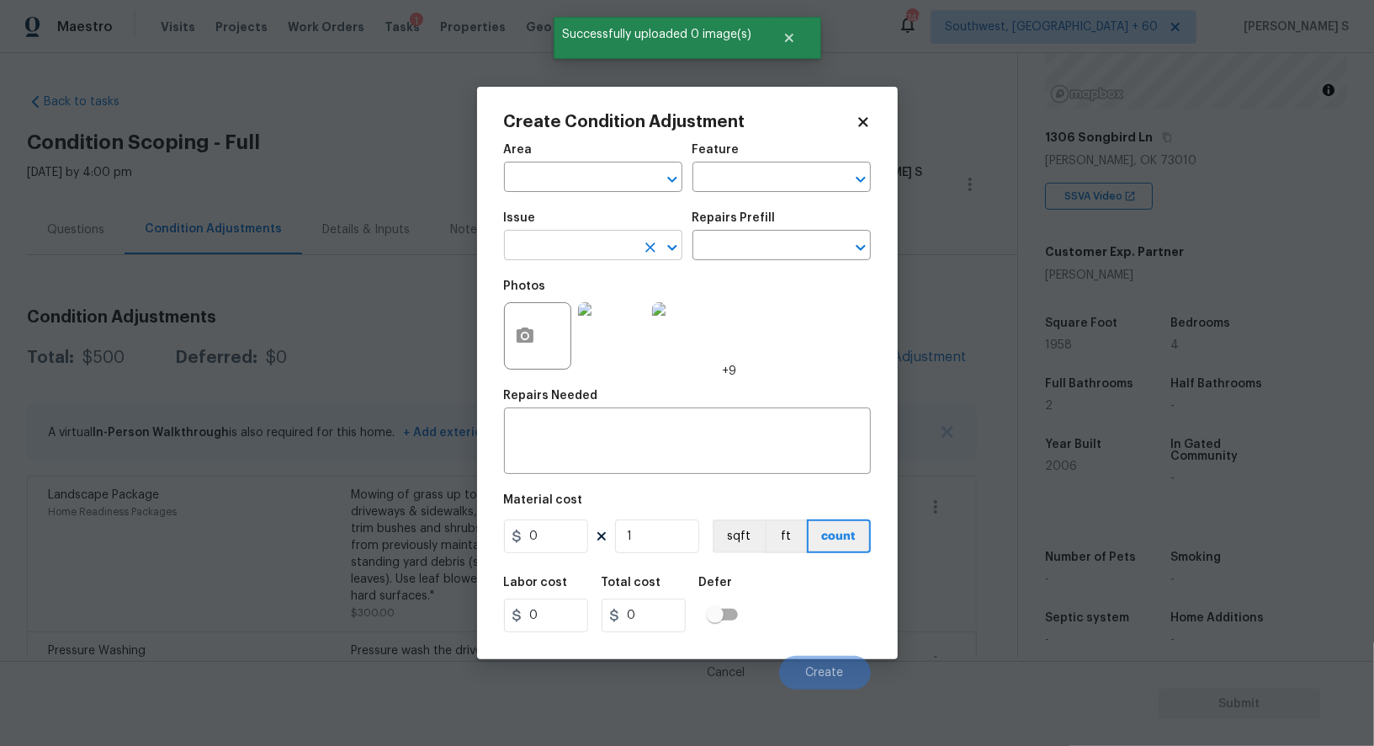
click at [603, 251] on input "text" at bounding box center [569, 247] width 131 height 26
type input "ACQ: Paint"
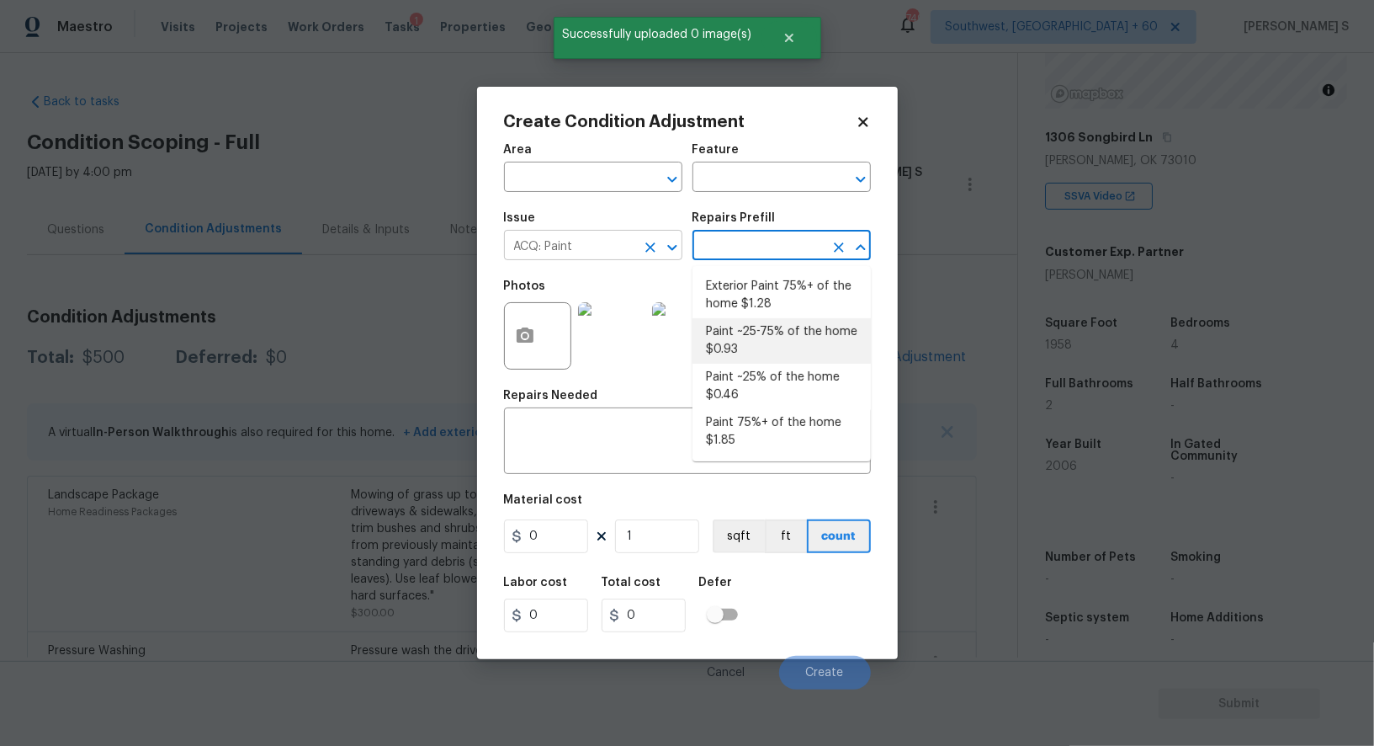
type input "Acquisition"
type textarea "Acquisition Scope: ~25 - 75% of the home needs interior paint"
type input "0.93"
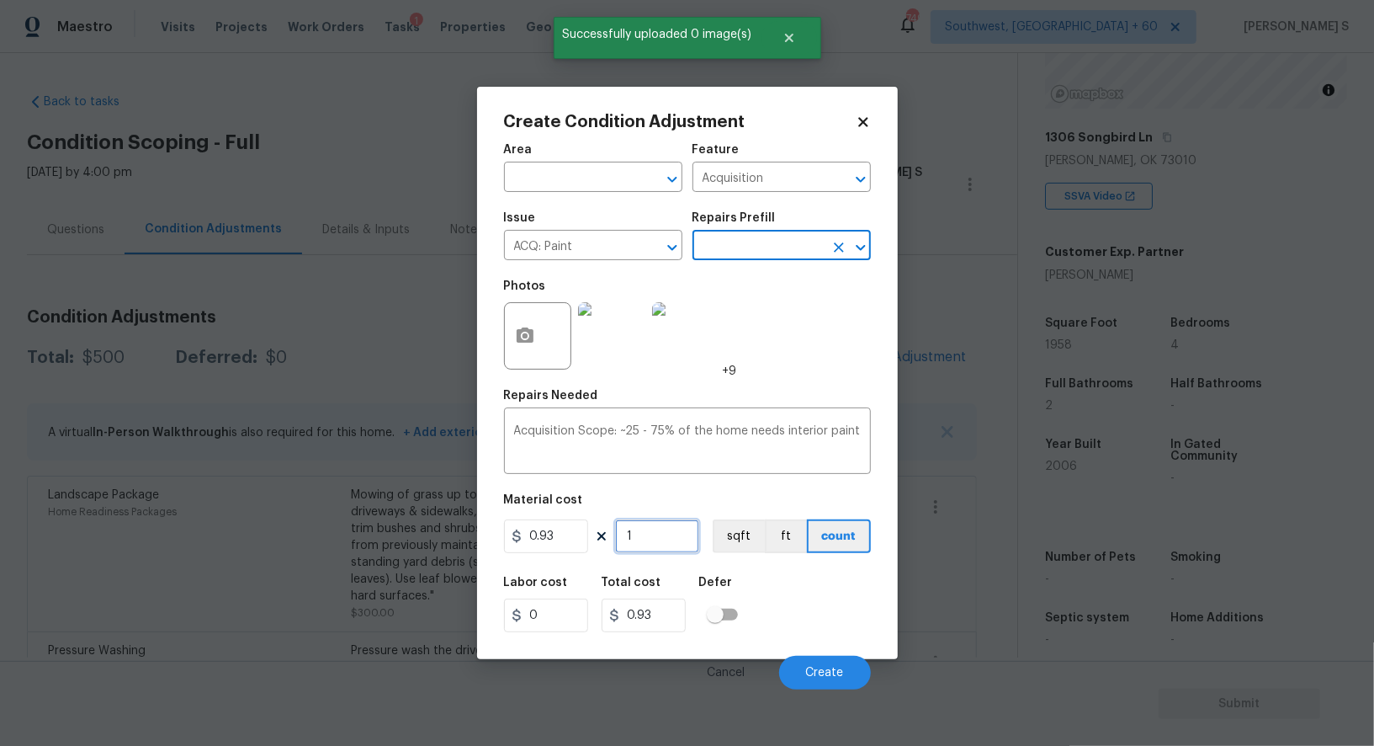
click at [661, 550] on input "1" at bounding box center [657, 536] width 84 height 34
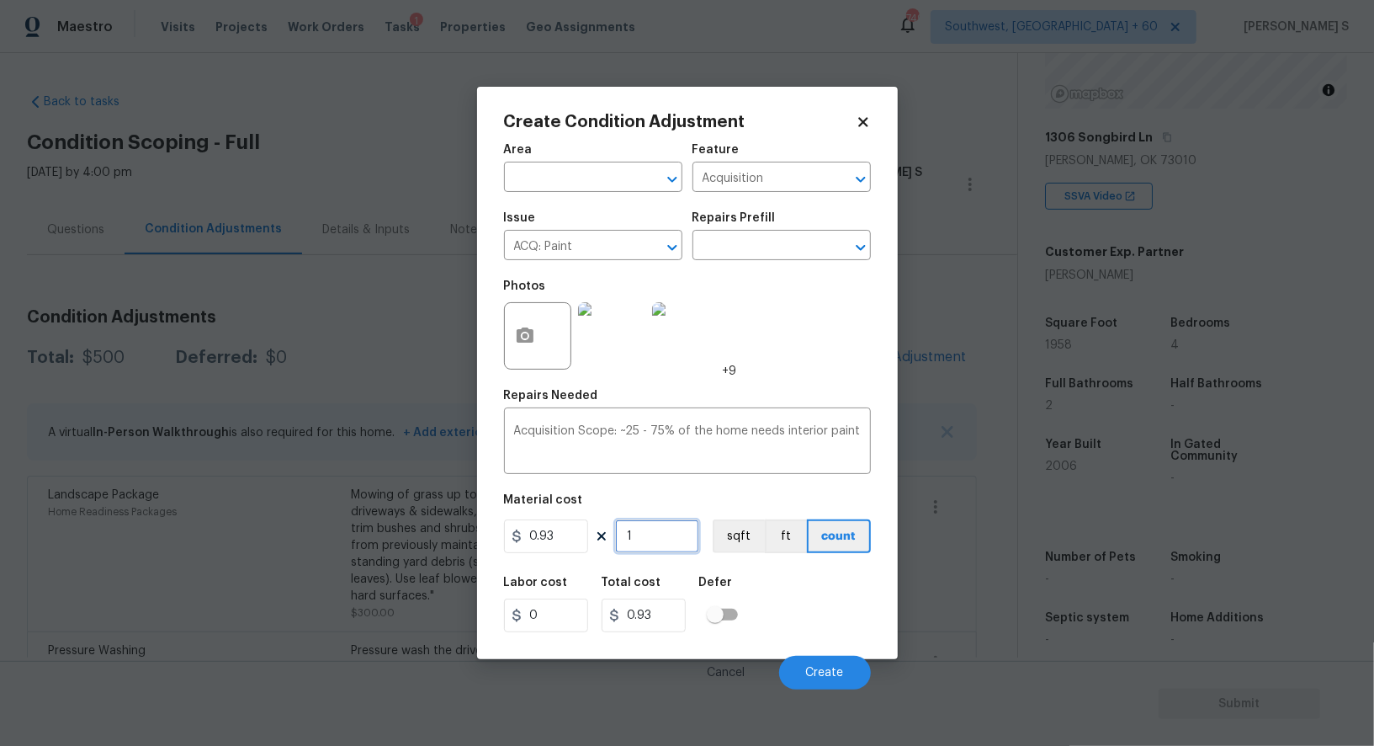
type input "19"
type input "17.67"
type input "195"
type input "181.35"
type input "1958"
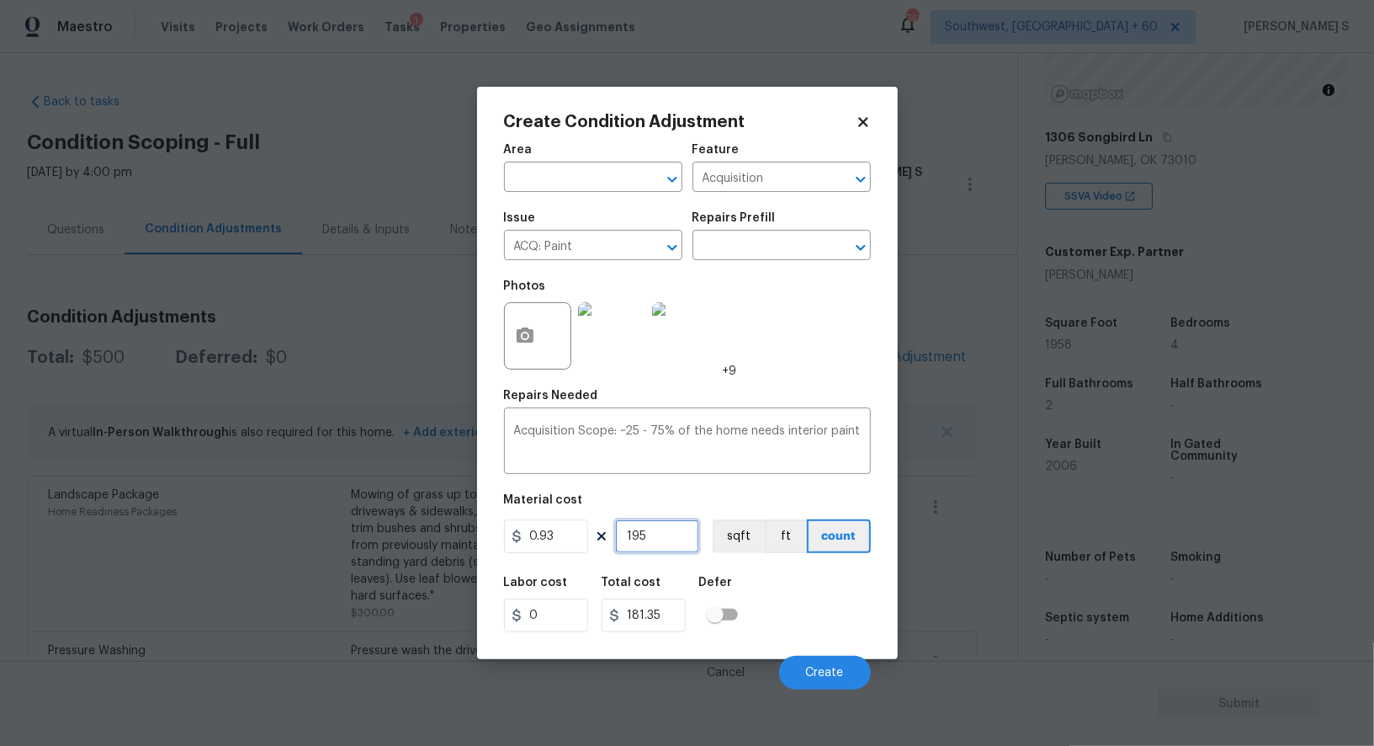
type input "1820.94"
type input "1958"
click at [743, 542] on button "sqft" at bounding box center [739, 536] width 52 height 34
click at [759, 569] on div "Labor cost 0 Total cost 1820.94 Defer" at bounding box center [687, 604] width 367 height 76
click at [817, 665] on button "Create" at bounding box center [825, 673] width 92 height 34
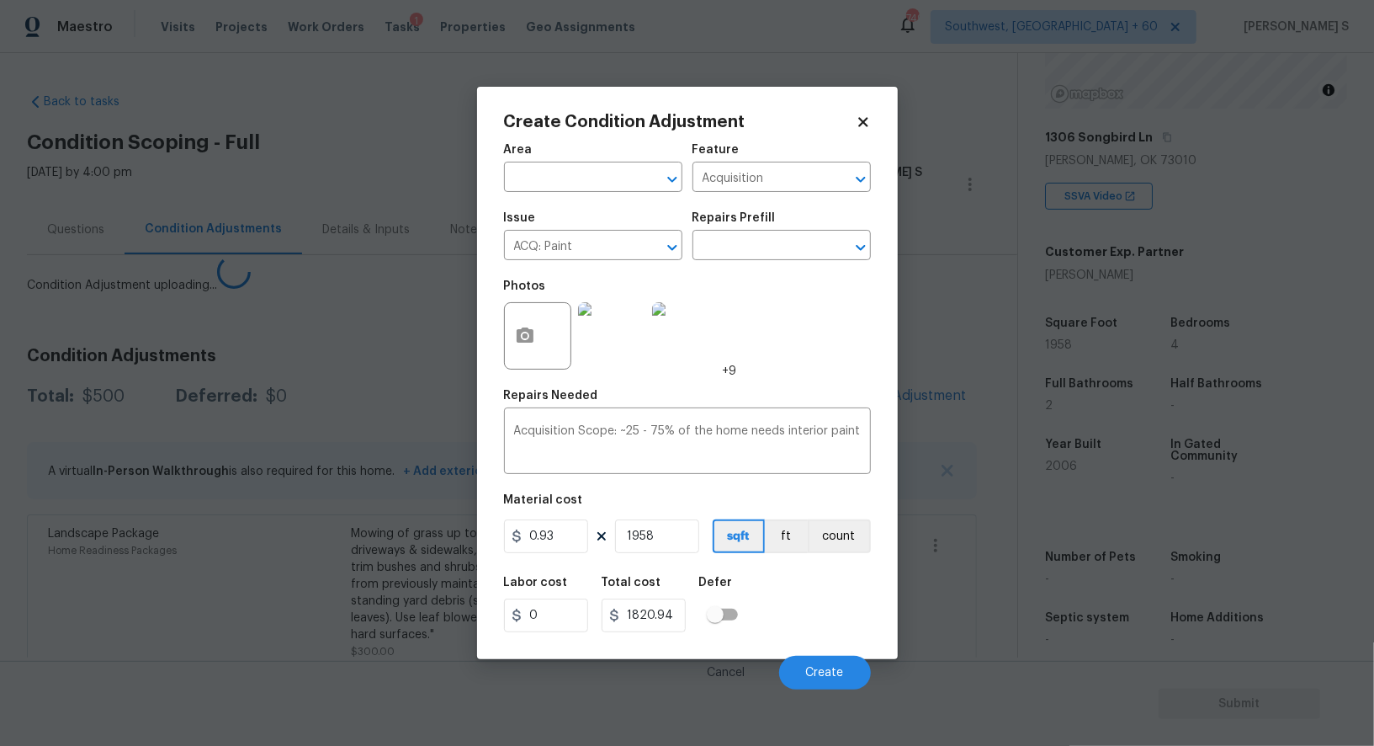
click at [288, 575] on body "Maestro Visits Projects Work Orders Tasks 1 Properties Geo Assignments 749 Sout…" at bounding box center [687, 373] width 1374 height 746
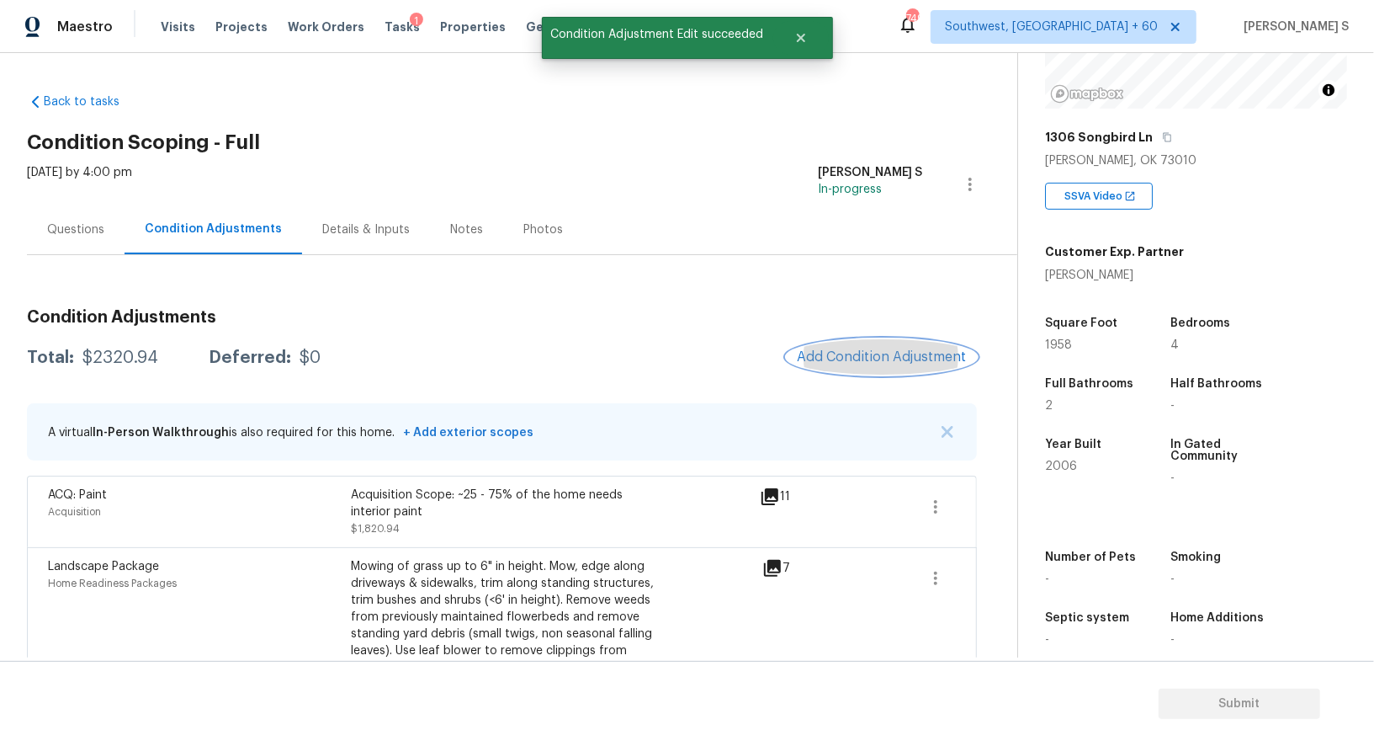
click at [871, 358] on span "Add Condition Adjustment" at bounding box center [882, 356] width 170 height 15
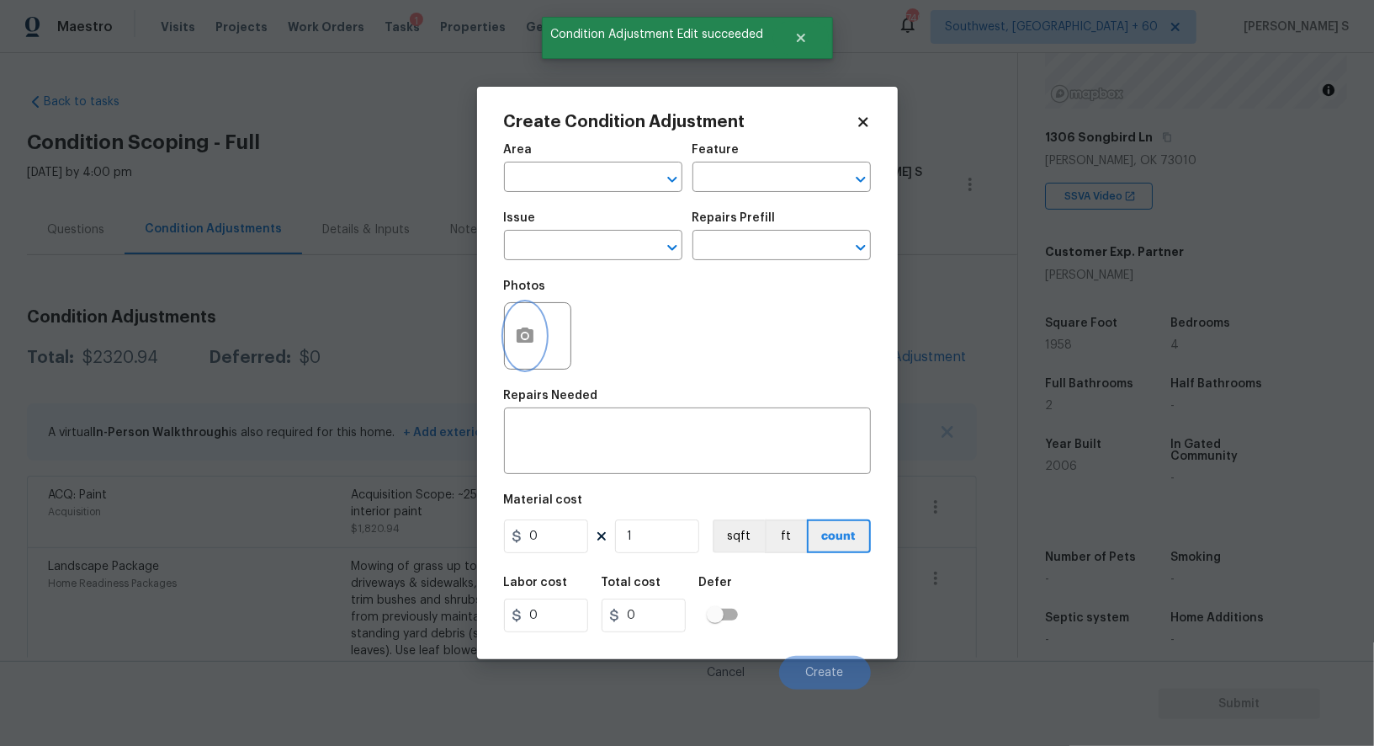
click at [511, 327] on button "button" at bounding box center [525, 336] width 40 height 66
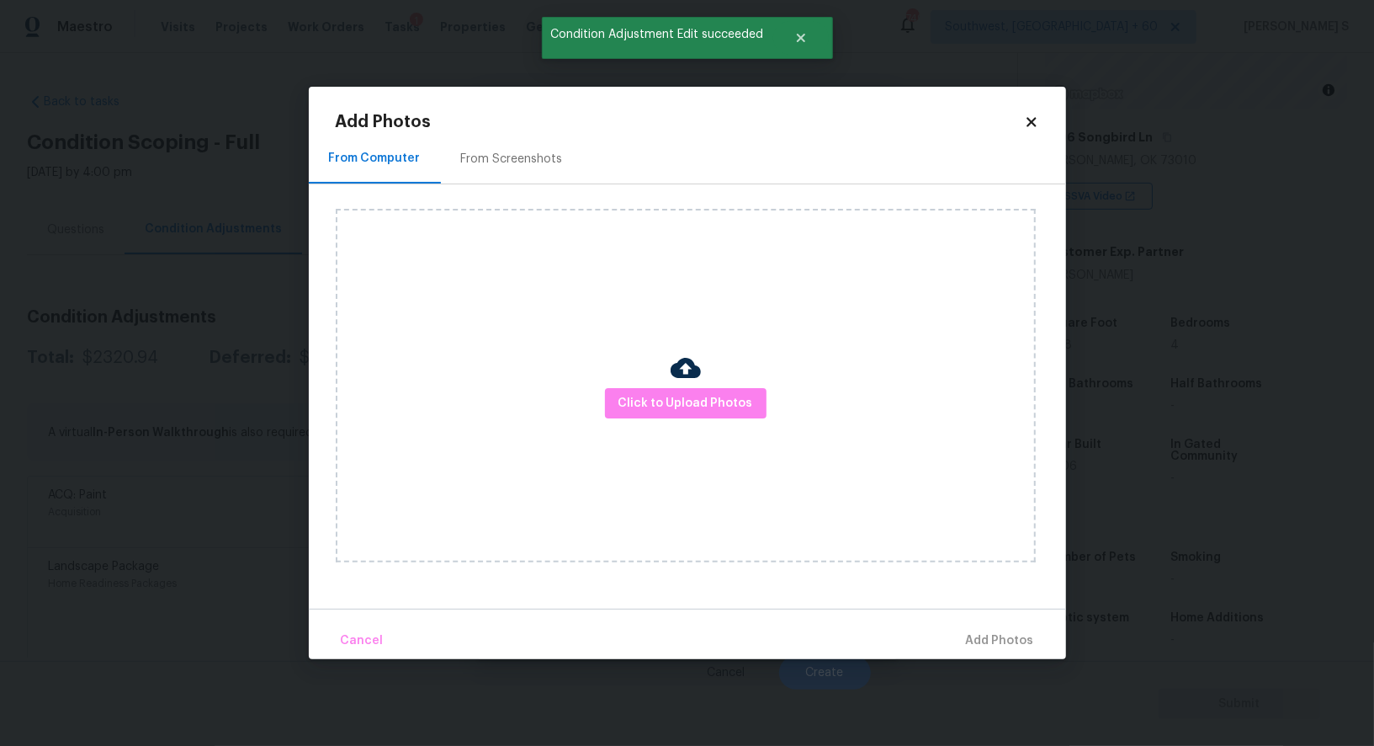
click at [507, 127] on h2 "Add Photos" at bounding box center [680, 122] width 688 height 17
click at [507, 151] on div "From Screenshots" at bounding box center [512, 159] width 102 height 17
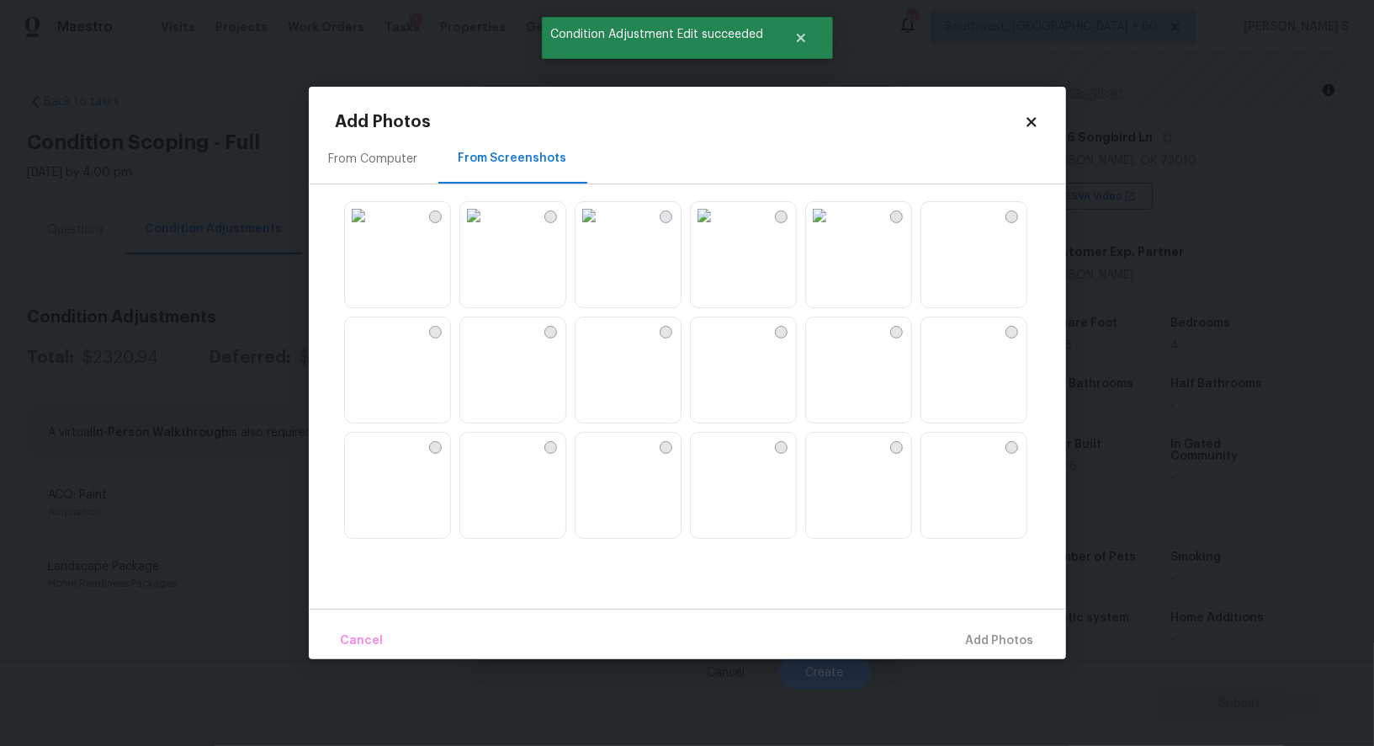
click at [487, 344] on img at bounding box center [473, 330] width 27 height 27
click at [372, 344] on img at bounding box center [358, 330] width 27 height 27
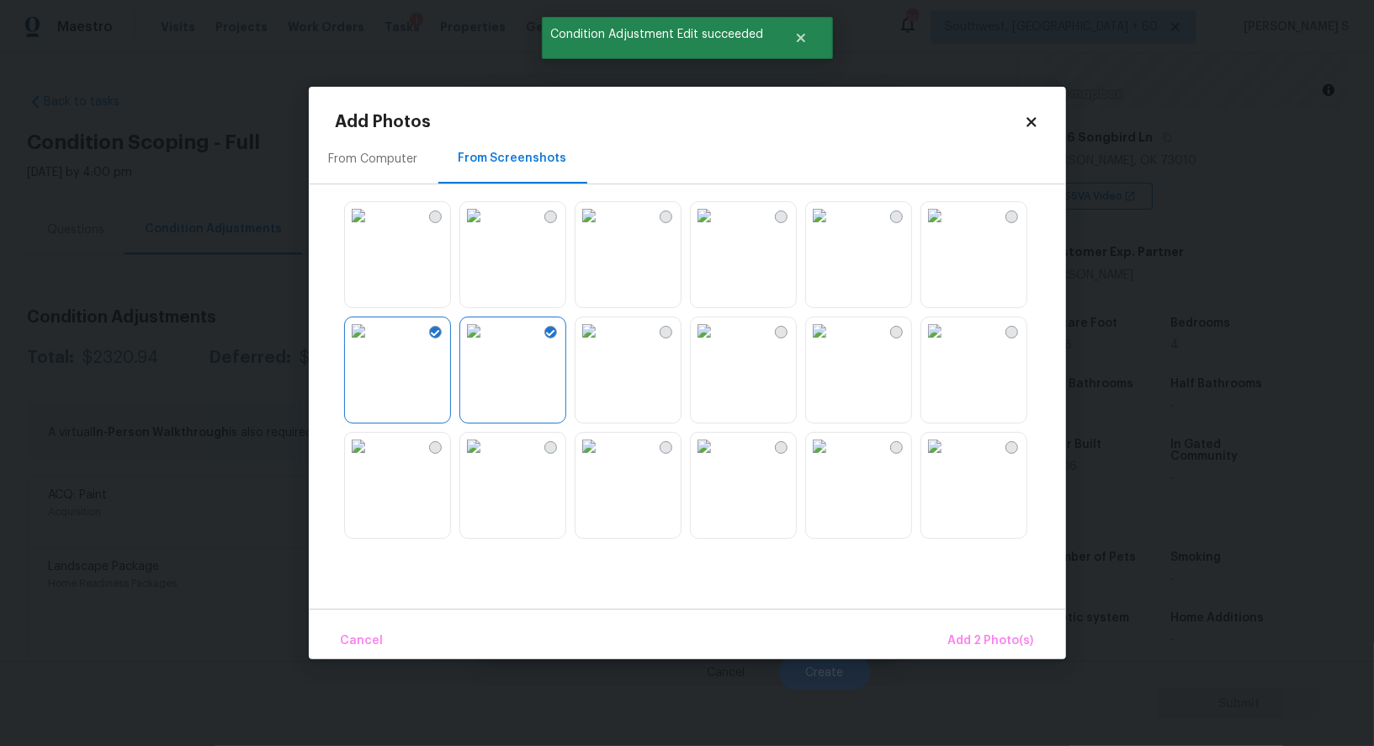
click at [372, 459] on img at bounding box center [358, 446] width 27 height 27
click at [487, 459] on img at bounding box center [473, 446] width 27 height 27
click at [592, 459] on img at bounding box center [589, 446] width 27 height 27
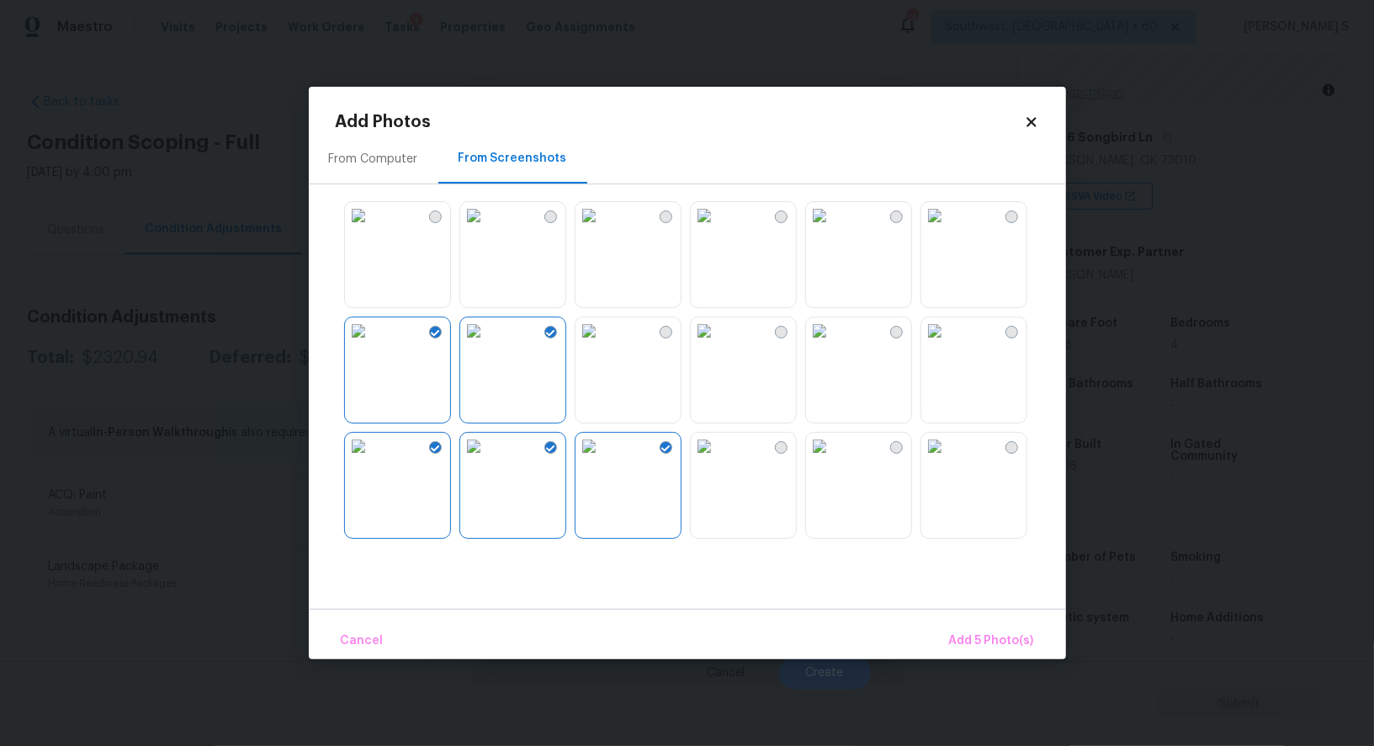
click at [592, 344] on img at bounding box center [589, 330] width 27 height 27
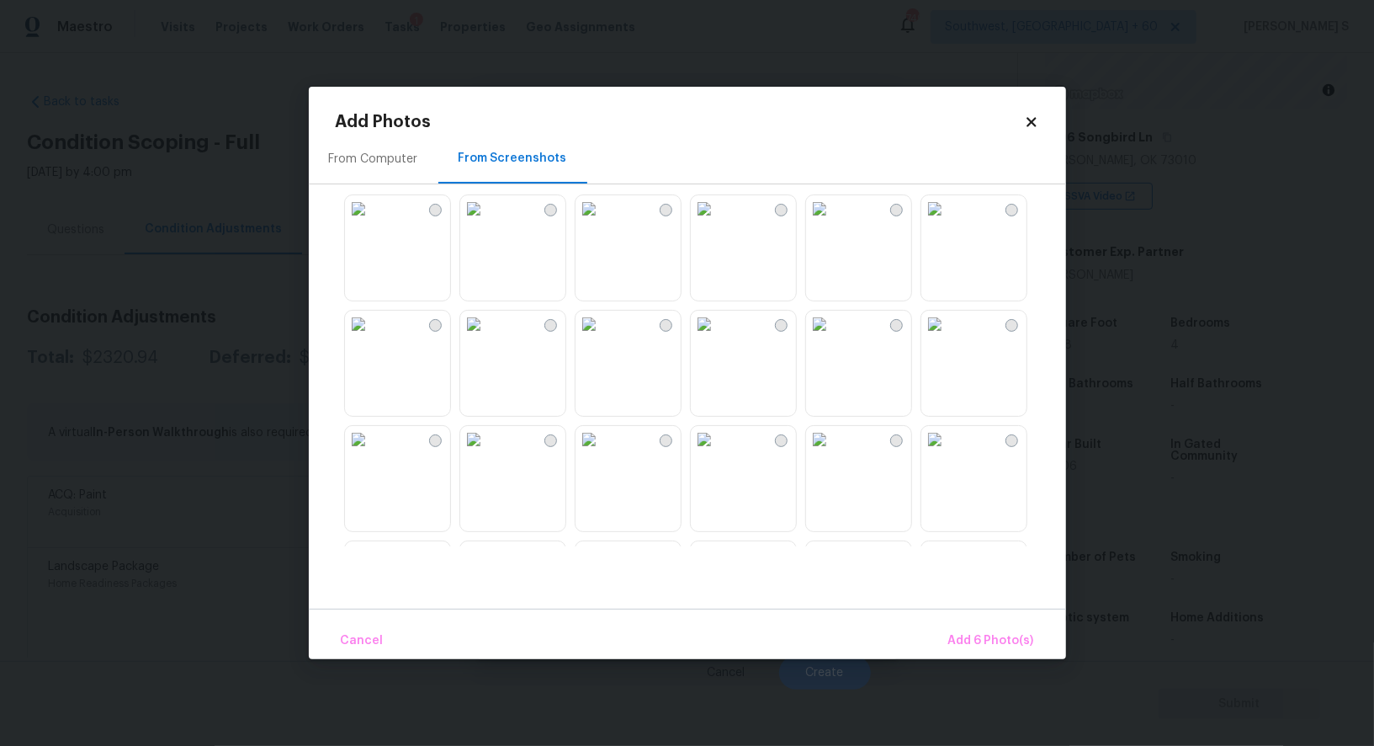
scroll to position [1166, 0]
click at [603, 332] on img at bounding box center [589, 318] width 27 height 27
click at [709, 332] on img at bounding box center [704, 318] width 27 height 27
click at [487, 332] on img at bounding box center [473, 318] width 27 height 27
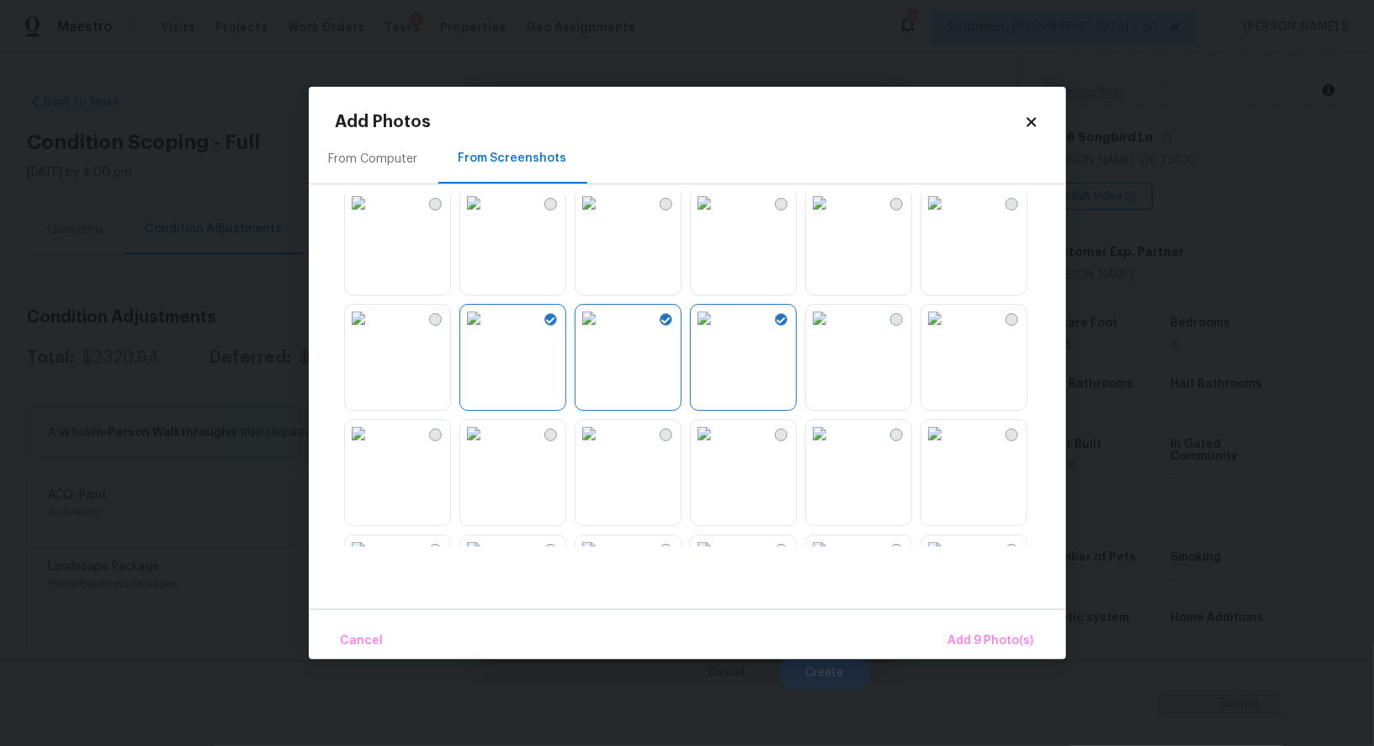
drag, startPoint x: 856, startPoint y: 455, endPoint x: 975, endPoint y: 455, distance: 119.5
click at [833, 447] on img at bounding box center [819, 433] width 27 height 27
click at [948, 447] on img at bounding box center [934, 433] width 27 height 27
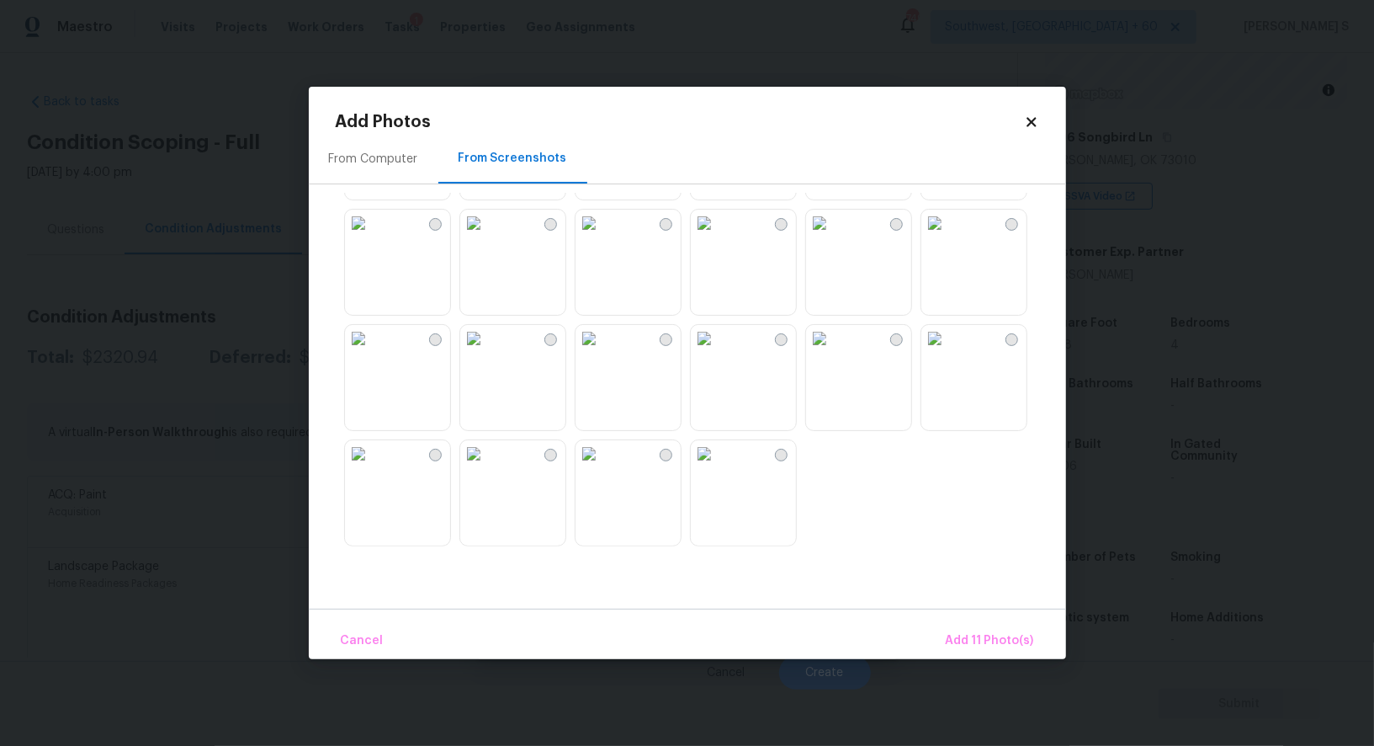
click at [833, 352] on img at bounding box center [819, 338] width 27 height 27
click at [718, 467] on img at bounding box center [704, 453] width 27 height 27
click at [487, 236] on img at bounding box center [473, 223] width 27 height 27
click at [487, 352] on img at bounding box center [473, 338] width 27 height 27
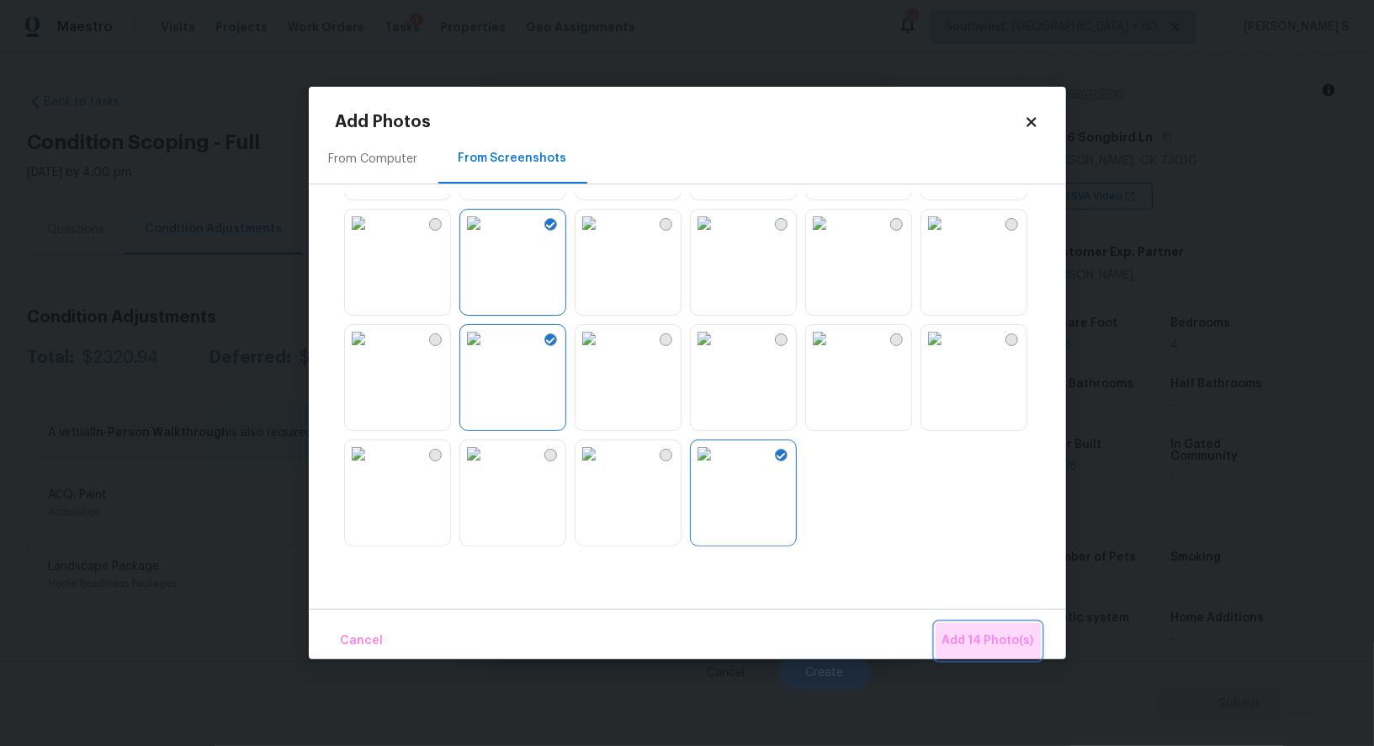
click at [993, 634] on span "Add 14 Photo(s)" at bounding box center [989, 640] width 92 height 21
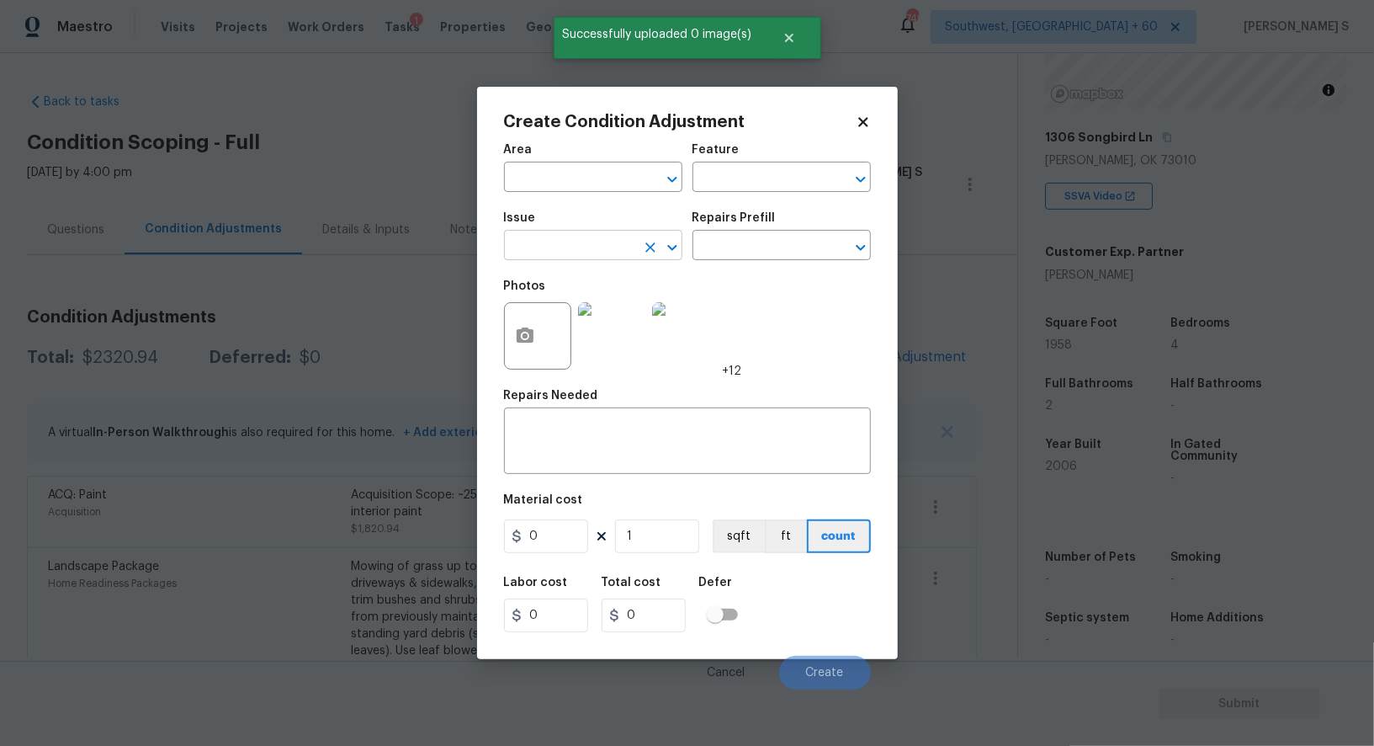
click at [593, 243] on input "text" at bounding box center [569, 247] width 131 height 26
type input "ACQ: Flooring"
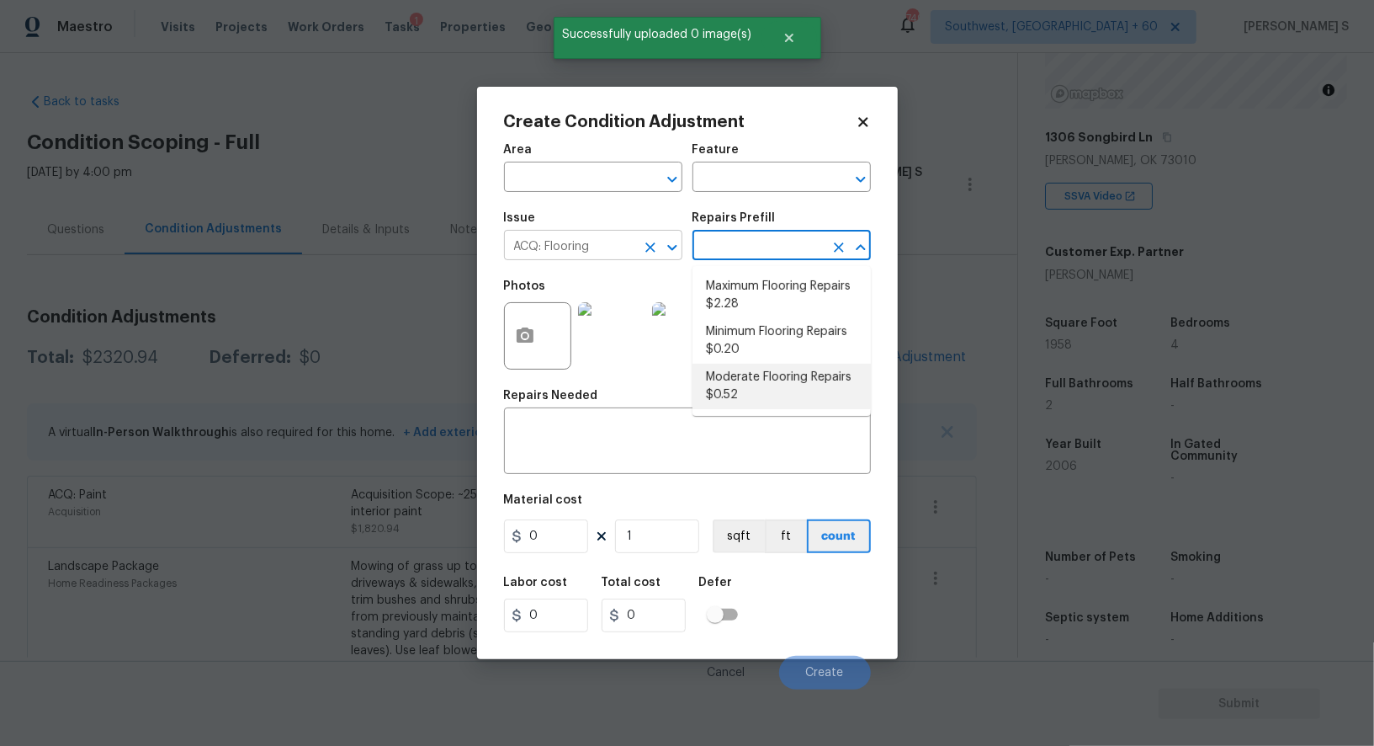
type input "Acquisition"
type textarea "Acquisition Scope: Moderate flooring repairs"
type input "0.52"
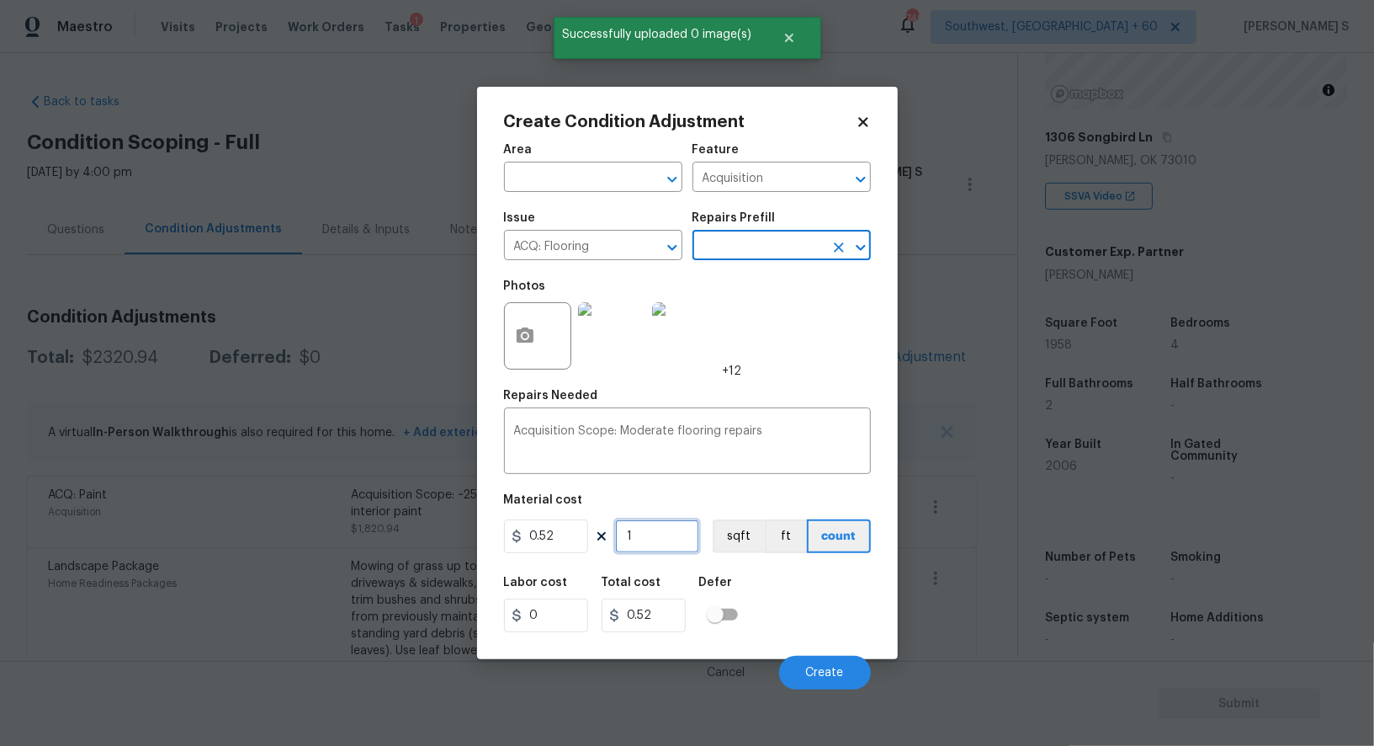
click at [677, 536] on input "1" at bounding box center [657, 536] width 84 height 34
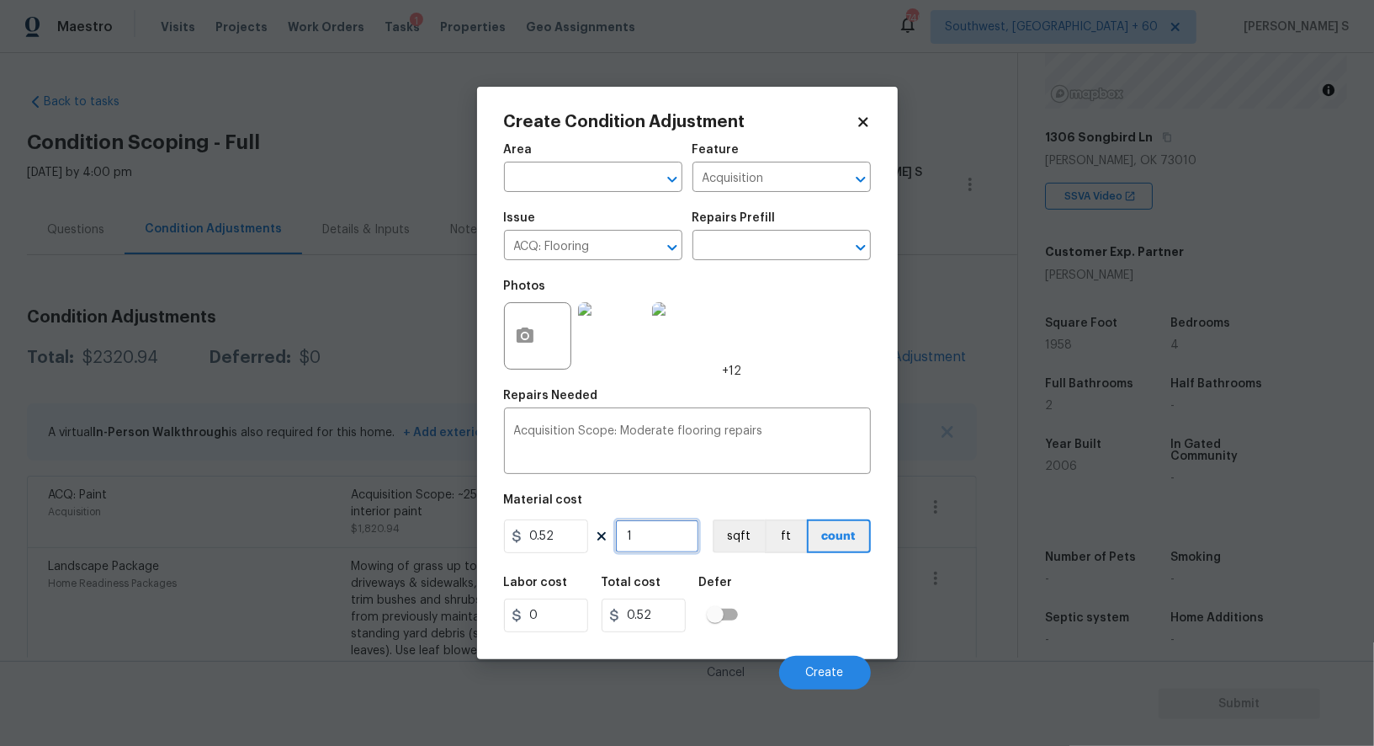
paste input "958"
type input "1958"
type input "1018.16"
type input "1958"
click at [755, 544] on button "sqft" at bounding box center [739, 536] width 52 height 34
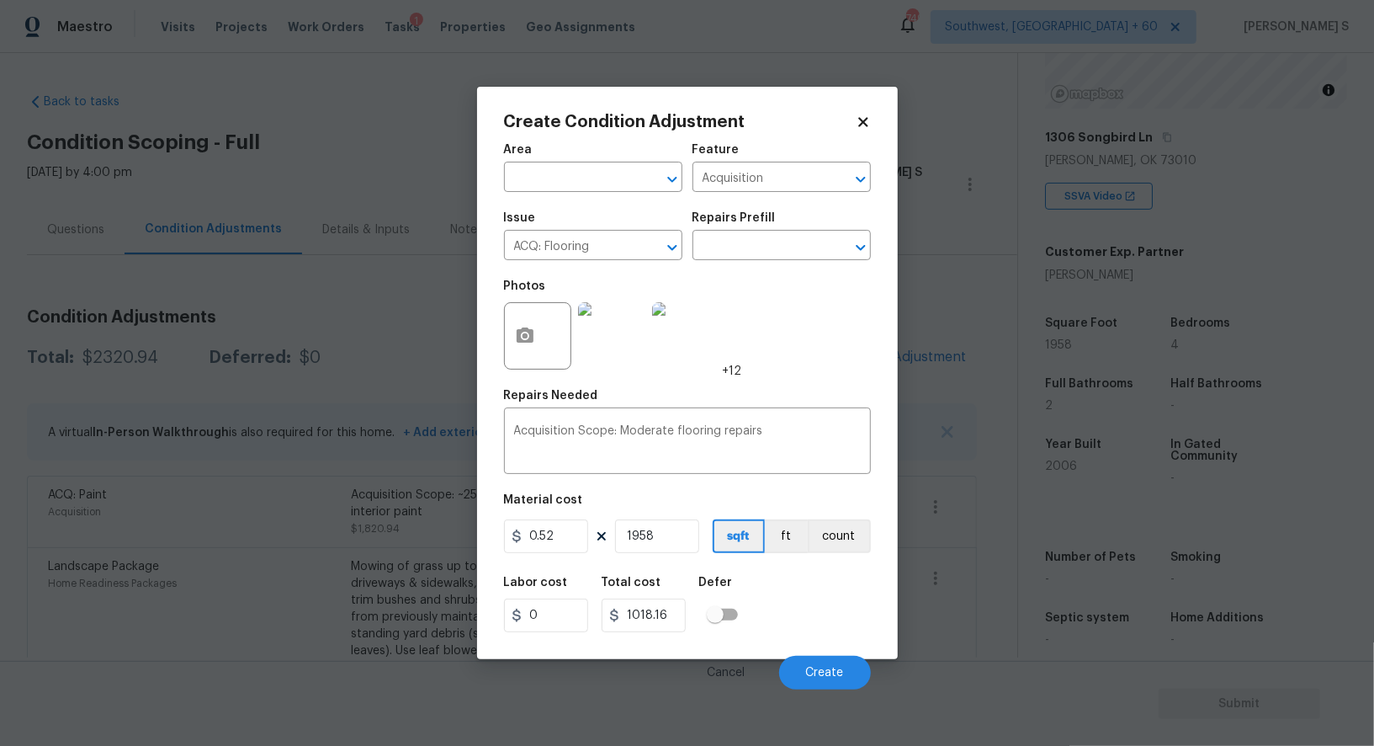
click at [783, 586] on div "Labor cost 0 Total cost 1018.16 Defer" at bounding box center [687, 604] width 367 height 76
click at [826, 674] on span "Create" at bounding box center [825, 672] width 38 height 13
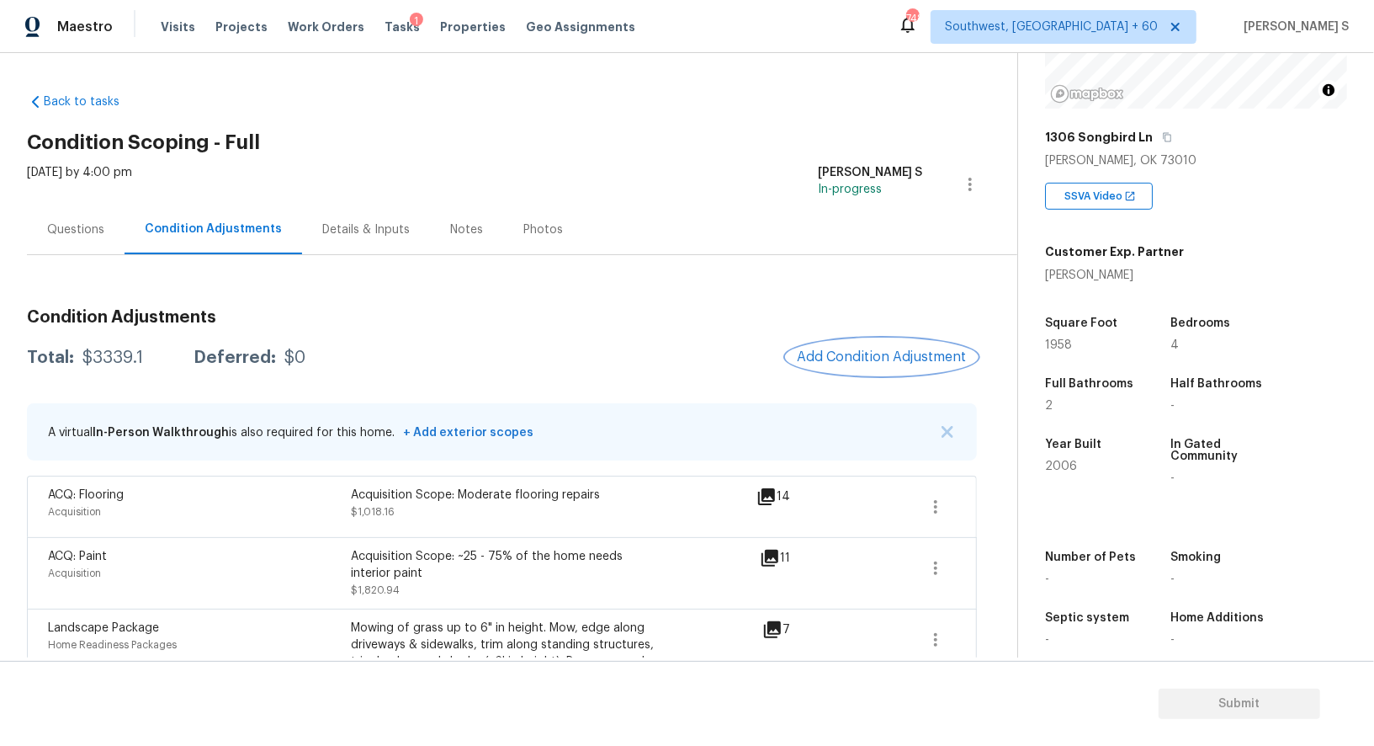
scroll to position [210, 0]
click at [846, 348] on button "Add Condition Adjustment" at bounding box center [882, 356] width 190 height 35
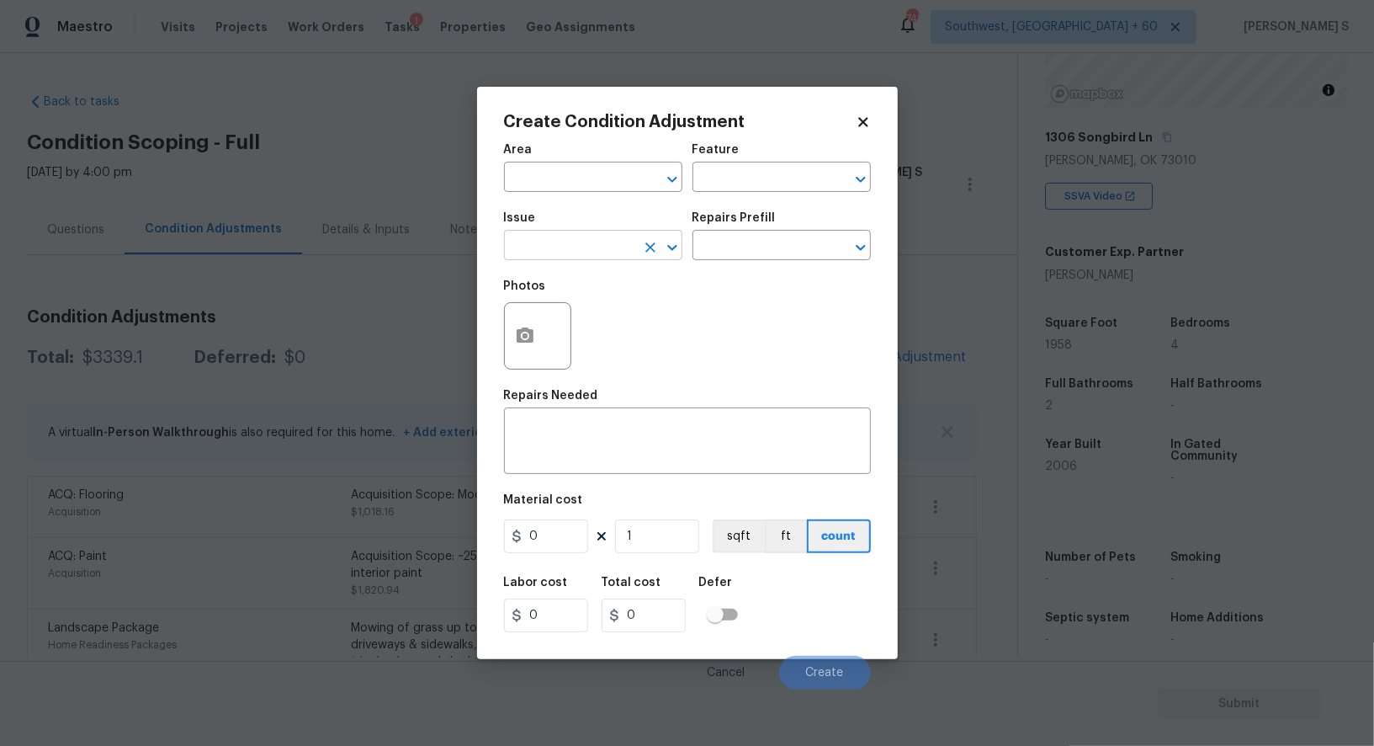
click at [597, 246] on input "text" at bounding box center [569, 247] width 131 height 26
type input "Light Pet Odor"
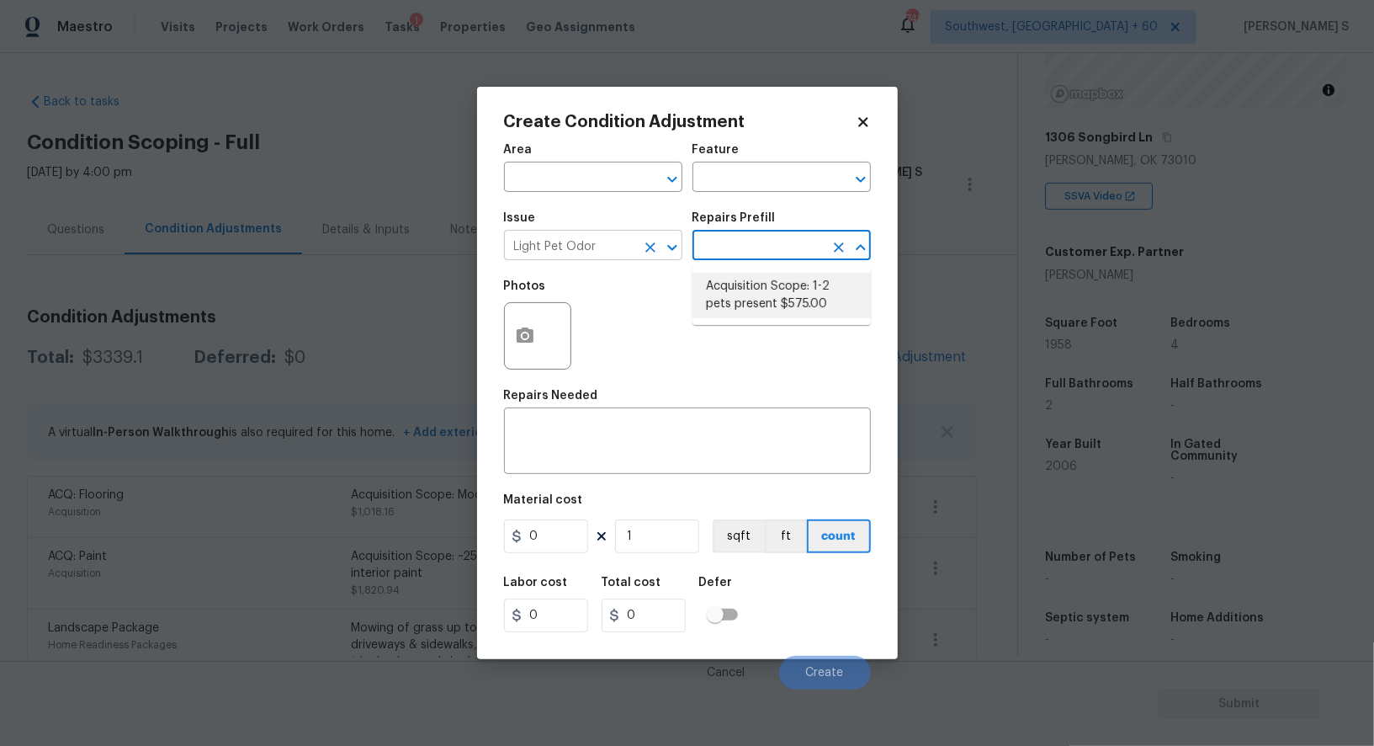
type textarea "Acquisition Scope: 1-2 pets present"
type input "575"
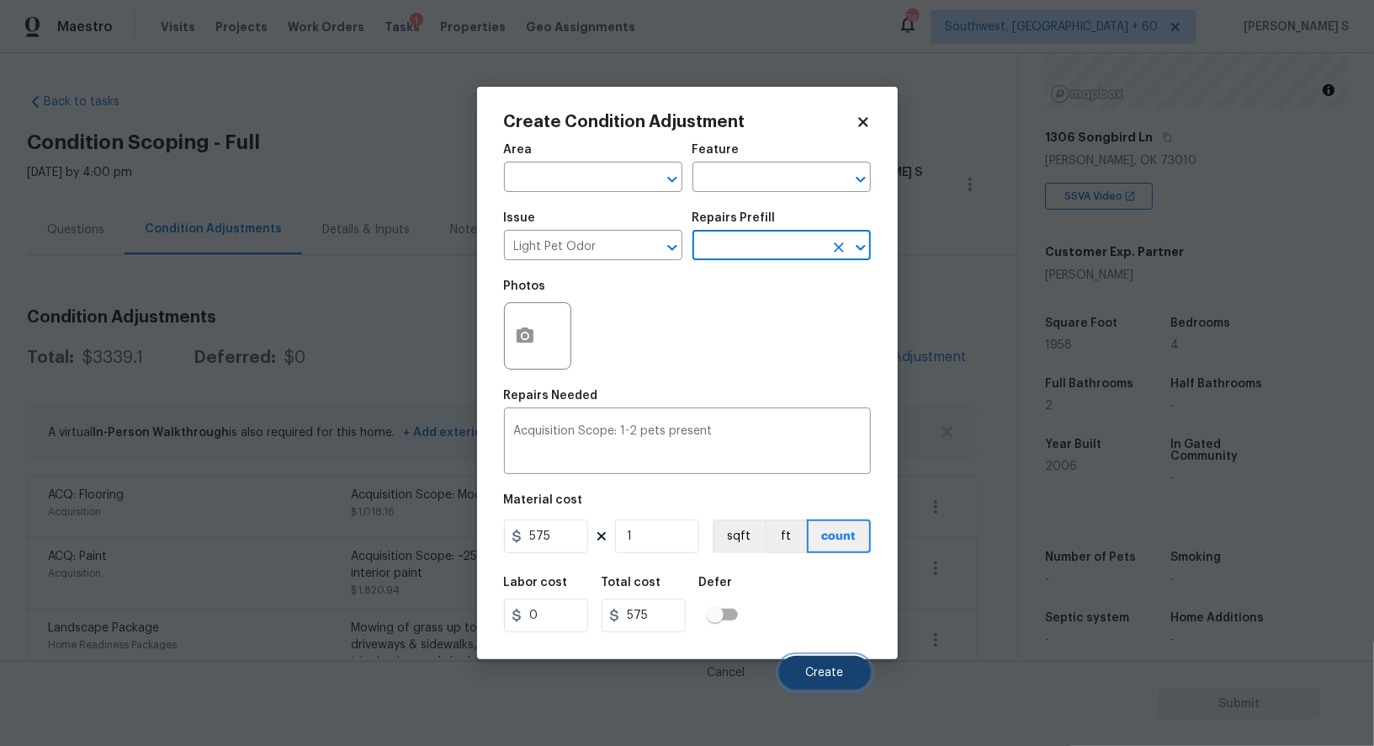
click at [843, 666] on button "Create" at bounding box center [825, 673] width 92 height 34
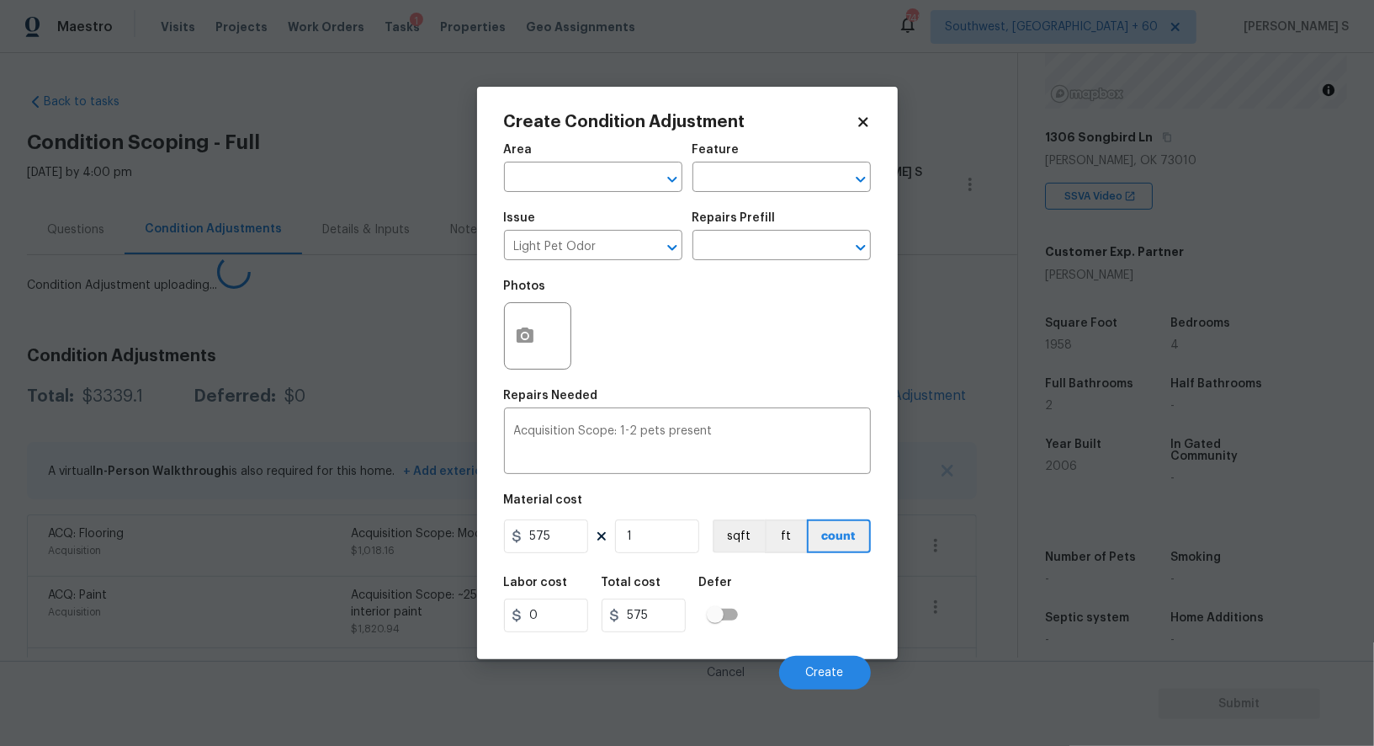
click at [49, 442] on body "Maestro Visits Projects Work Orders Tasks 1 Properties Geo Assignments 748 Sout…" at bounding box center [687, 373] width 1374 height 746
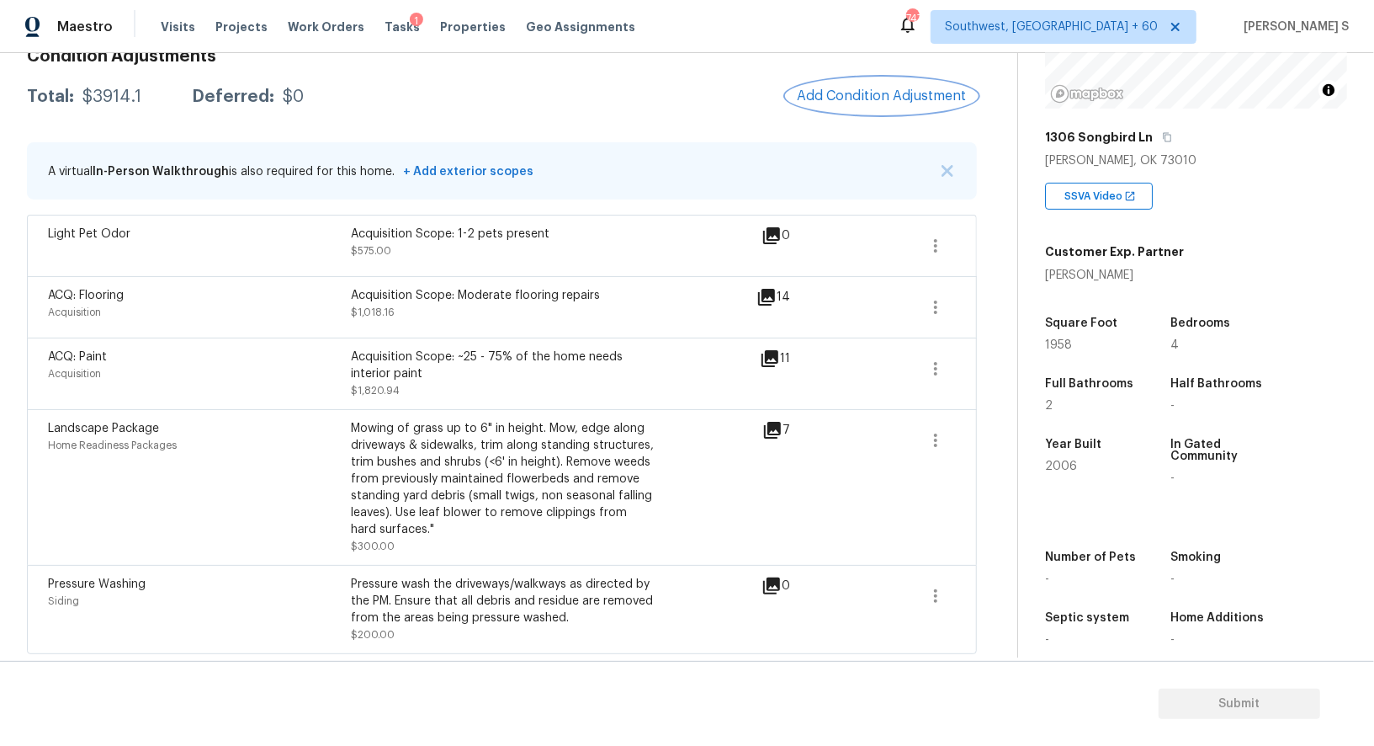
scroll to position [261, 0]
click at [847, 82] on button "Add Condition Adjustment" at bounding box center [882, 95] width 190 height 35
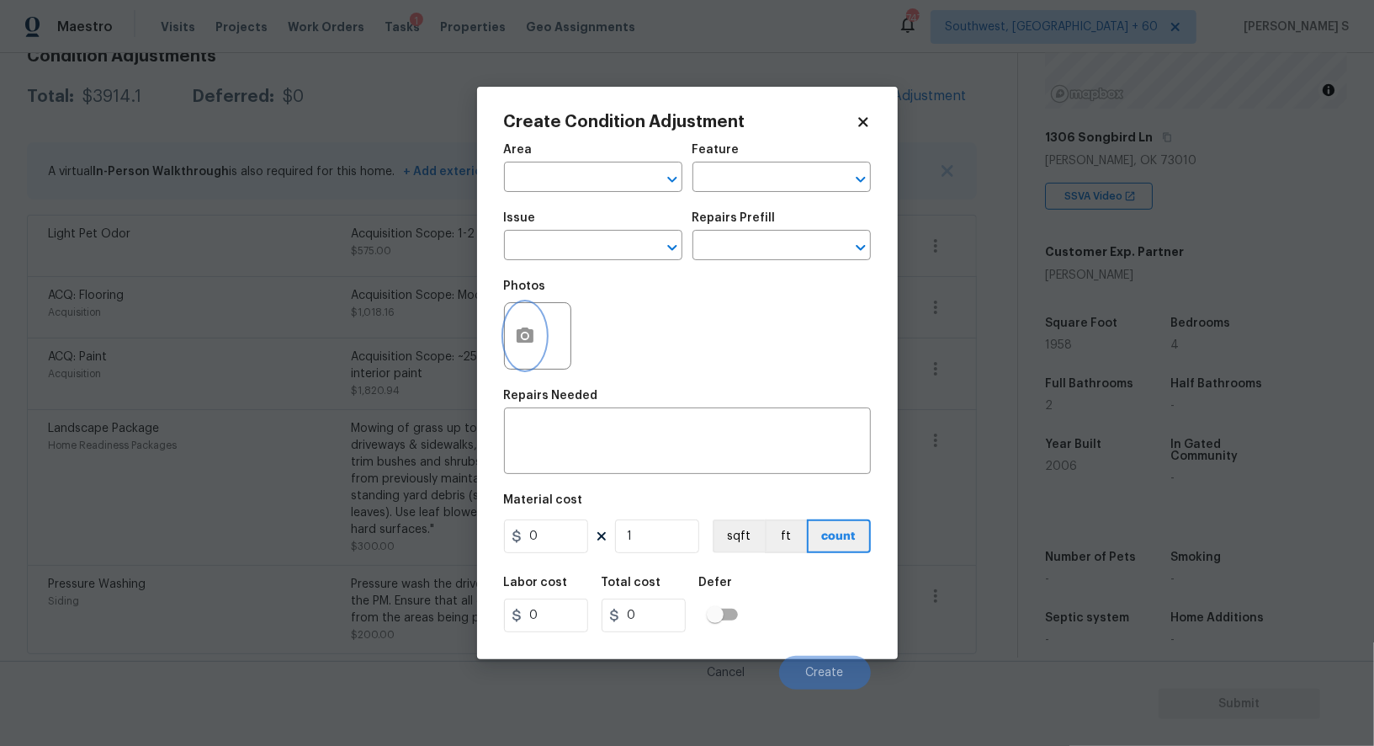
click at [536, 348] on button "button" at bounding box center [525, 336] width 40 height 66
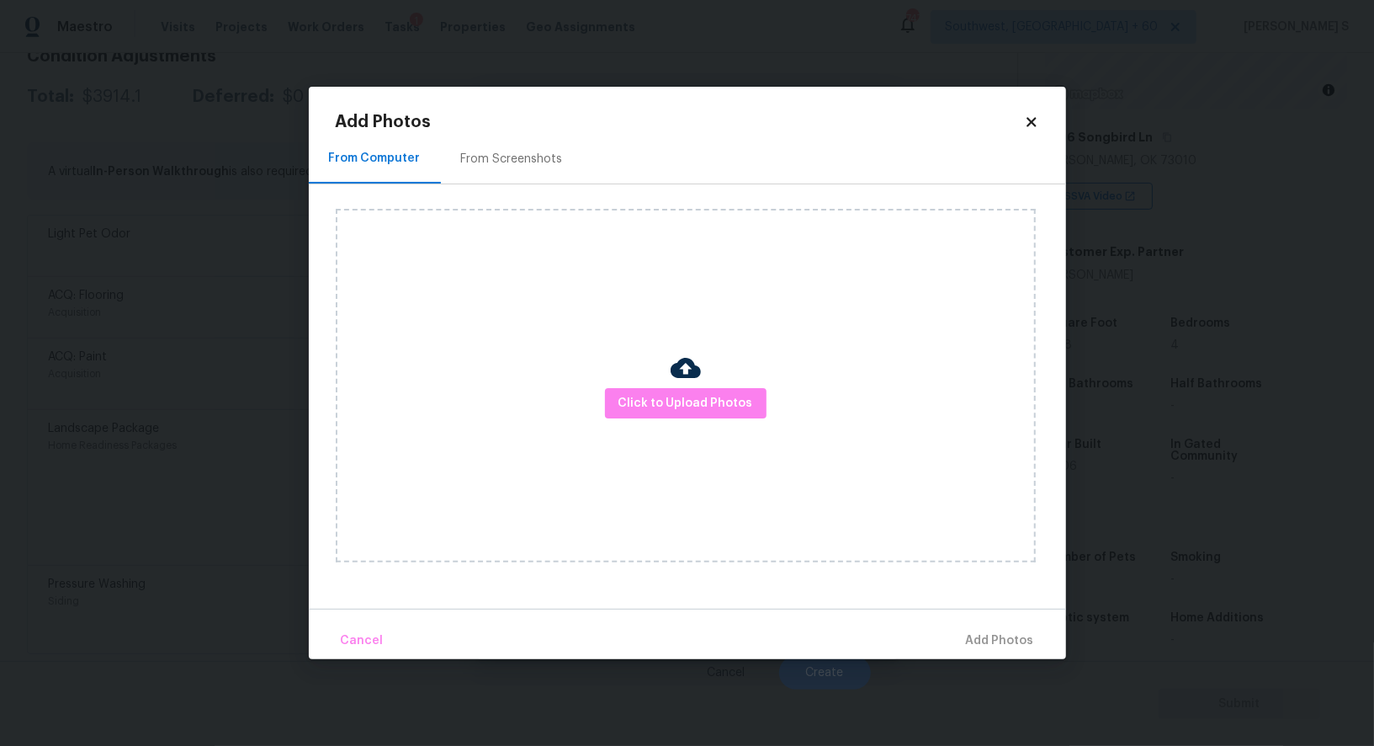
click at [516, 146] on div "From Screenshots" at bounding box center [512, 159] width 142 height 50
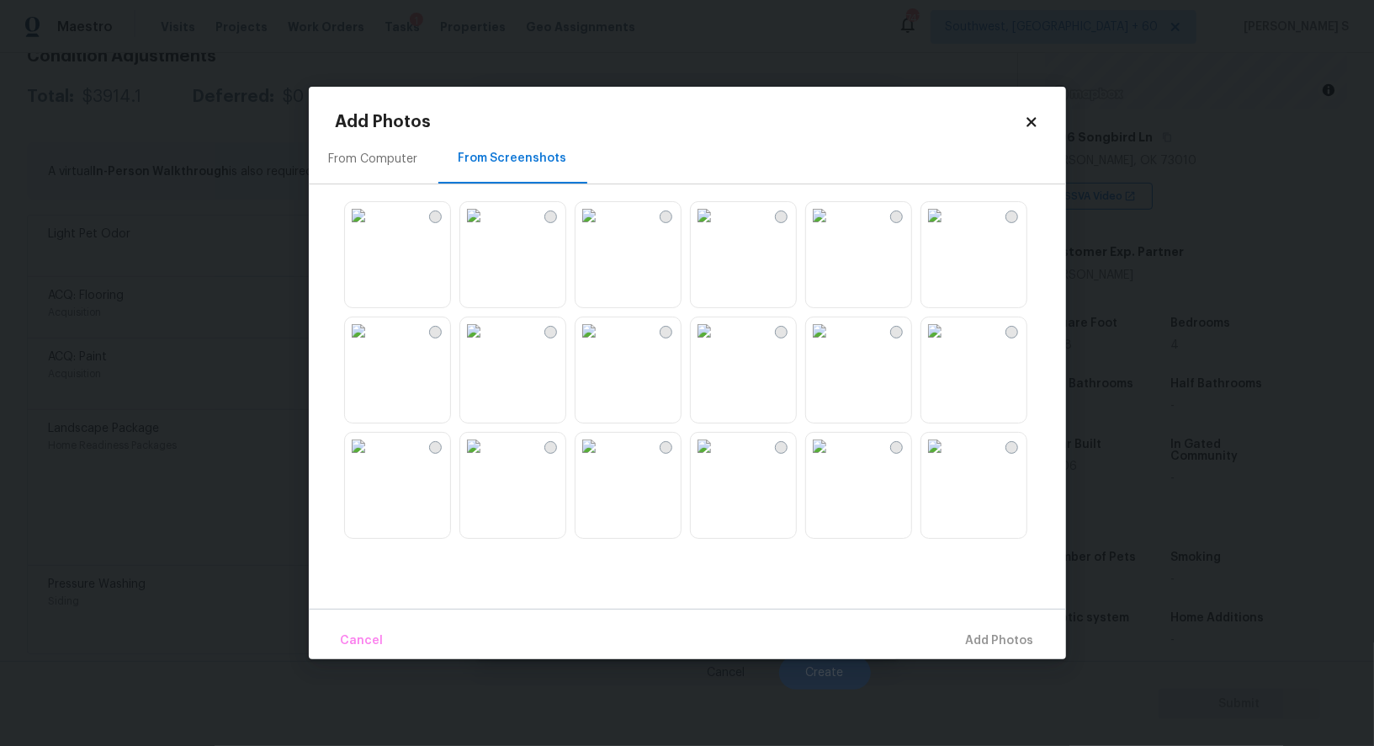
click at [718, 334] on img at bounding box center [704, 330] width 27 height 27
click at [948, 229] on img at bounding box center [934, 215] width 27 height 27
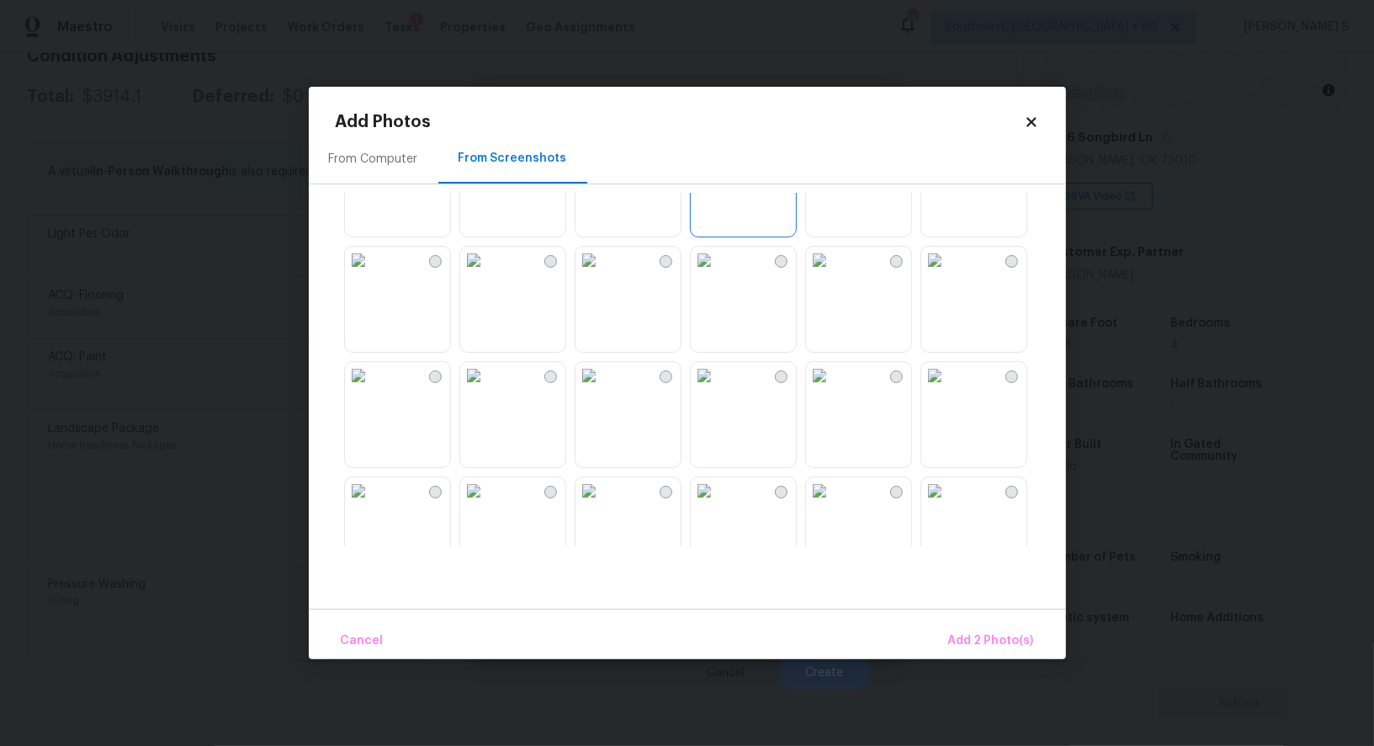
click at [718, 273] on img at bounding box center [704, 260] width 27 height 27
click at [718, 389] on img at bounding box center [704, 375] width 27 height 27
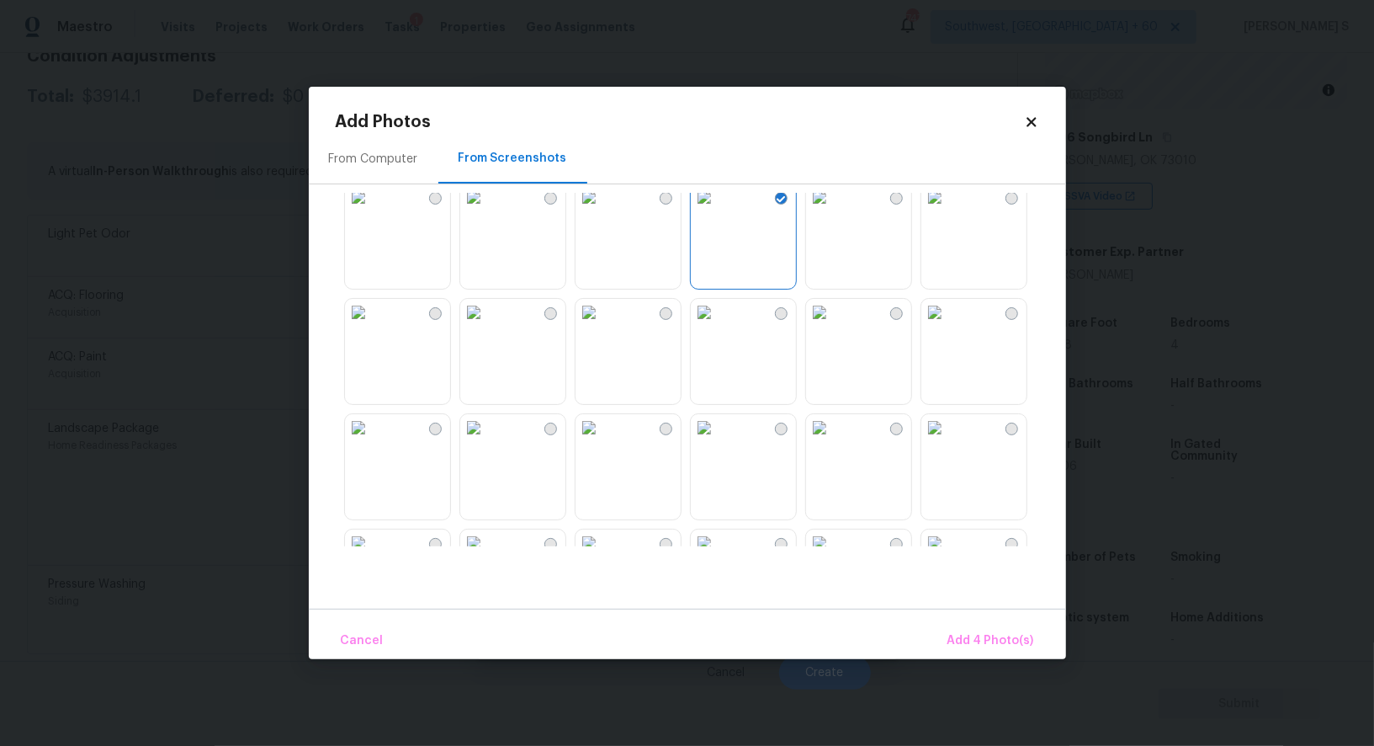
scroll to position [600, 0]
drag, startPoint x: 521, startPoint y: 242, endPoint x: 608, endPoint y: 242, distance: 87.5
click at [487, 205] on img at bounding box center [473, 191] width 27 height 27
click at [603, 205] on img at bounding box center [589, 191] width 27 height 27
click at [487, 205] on img at bounding box center [473, 191] width 27 height 27
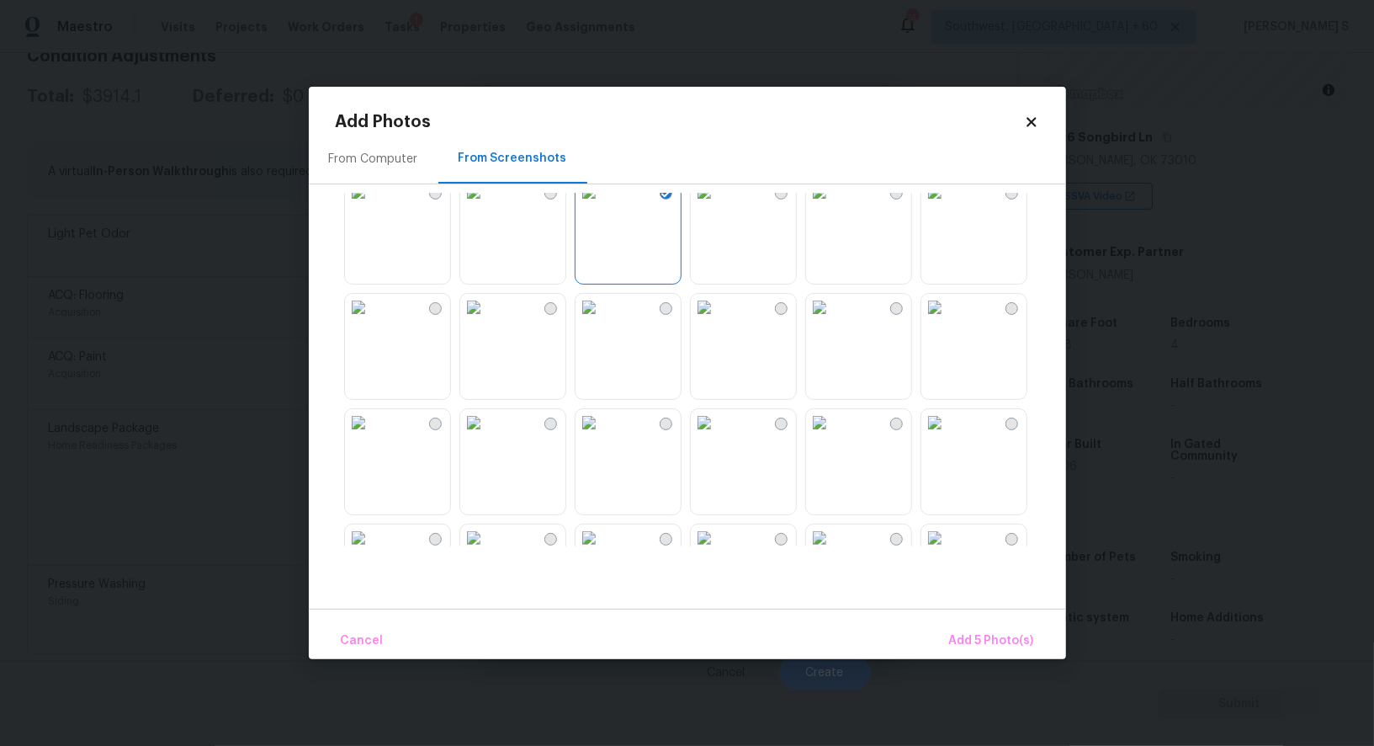
click at [599, 205] on img at bounding box center [589, 191] width 27 height 27
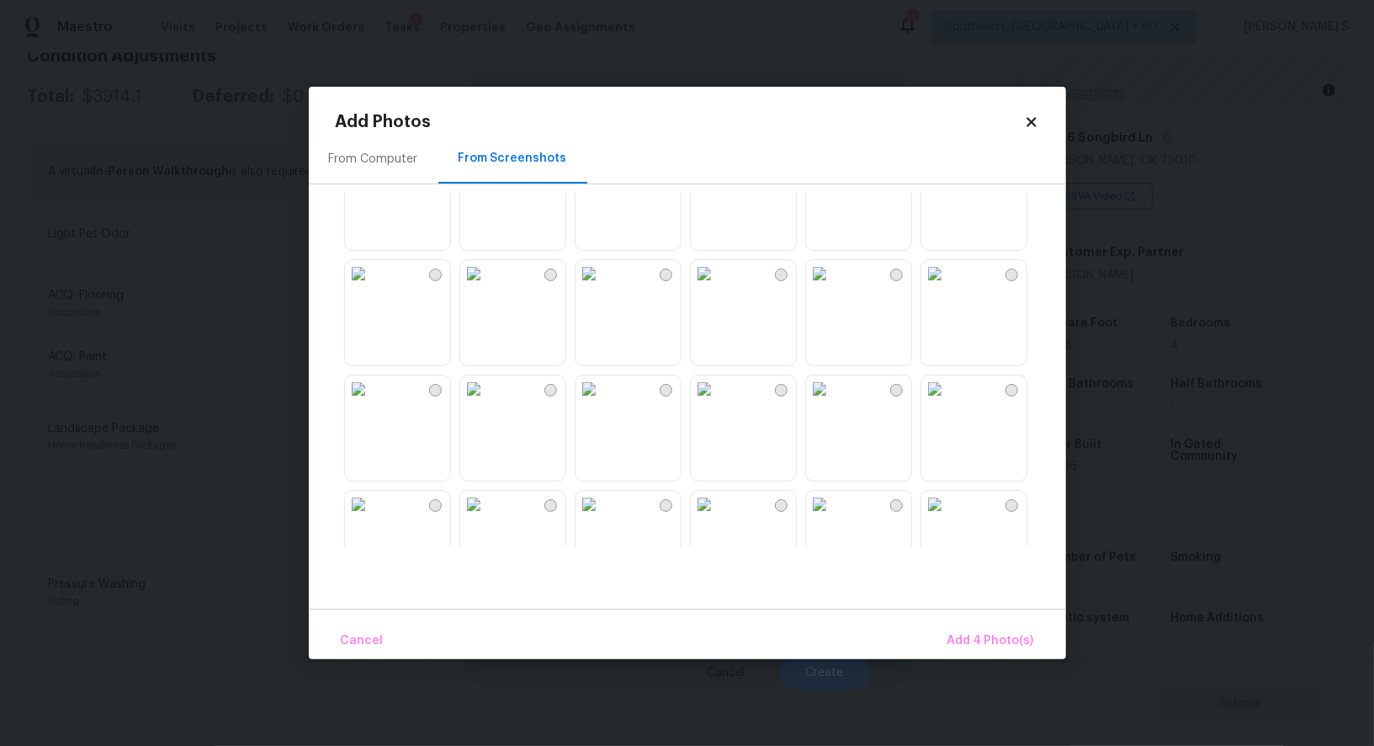
scroll to position [912, 0]
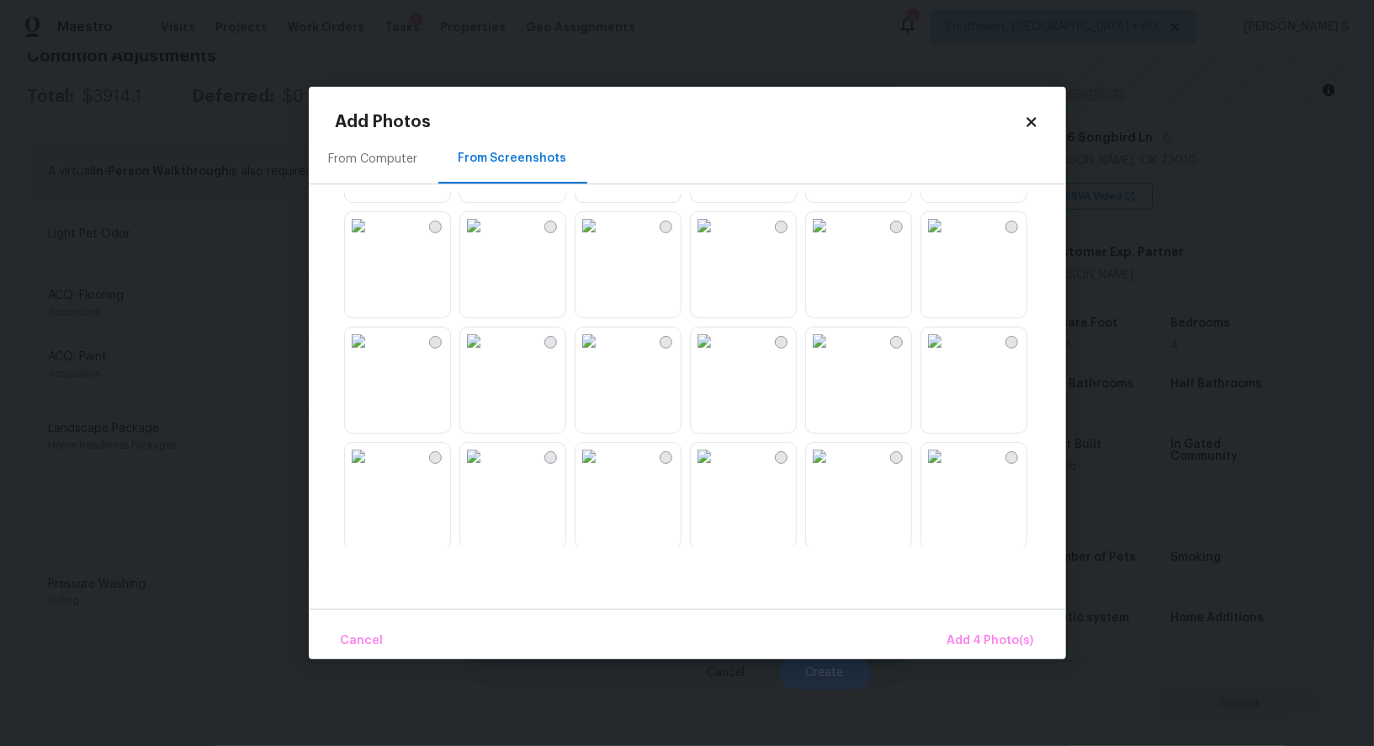
click at [487, 239] on img at bounding box center [473, 225] width 27 height 27
click at [603, 239] on img at bounding box center [589, 225] width 27 height 27
click at [971, 627] on button "Add 6 Photo(s)" at bounding box center [991, 641] width 99 height 36
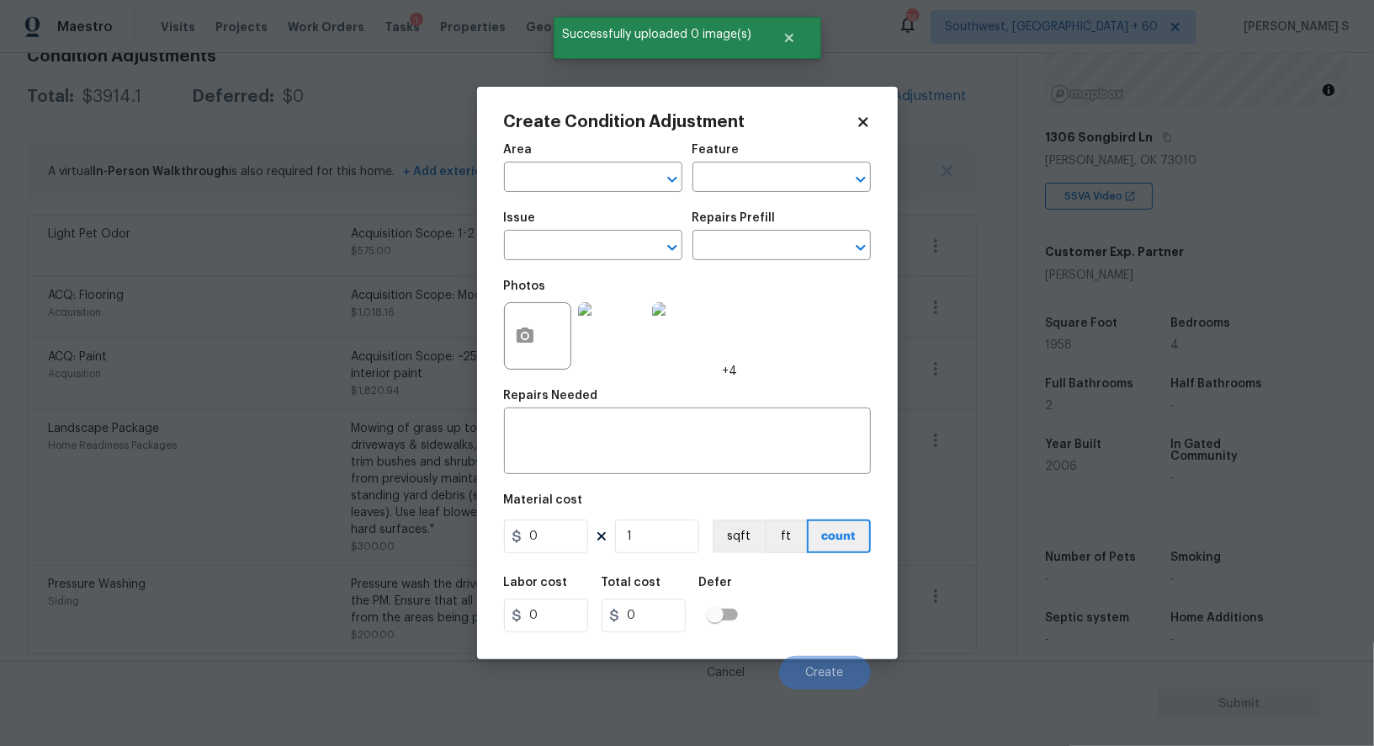
click at [566, 233] on div "Issue" at bounding box center [593, 223] width 178 height 22
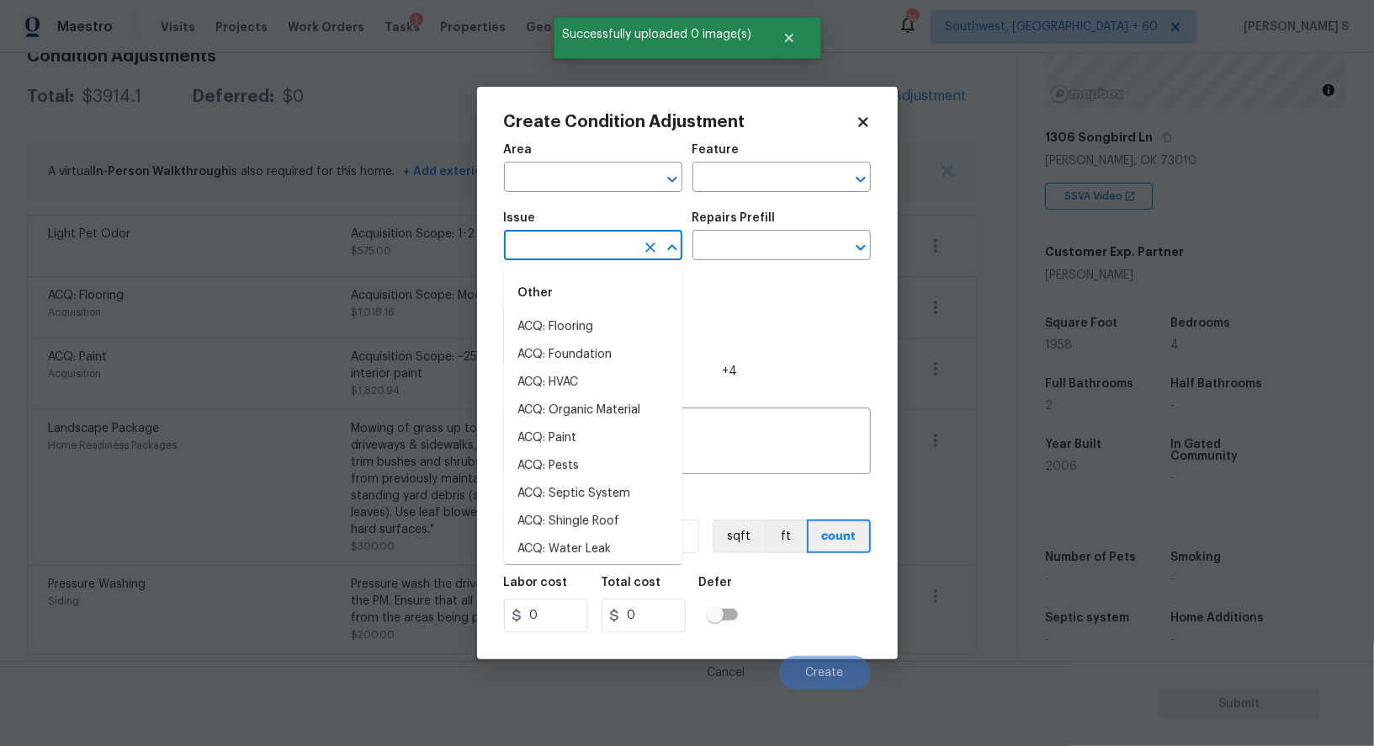
click at [579, 248] on input "text" at bounding box center [569, 247] width 131 height 26
type input "Concrete Repair"
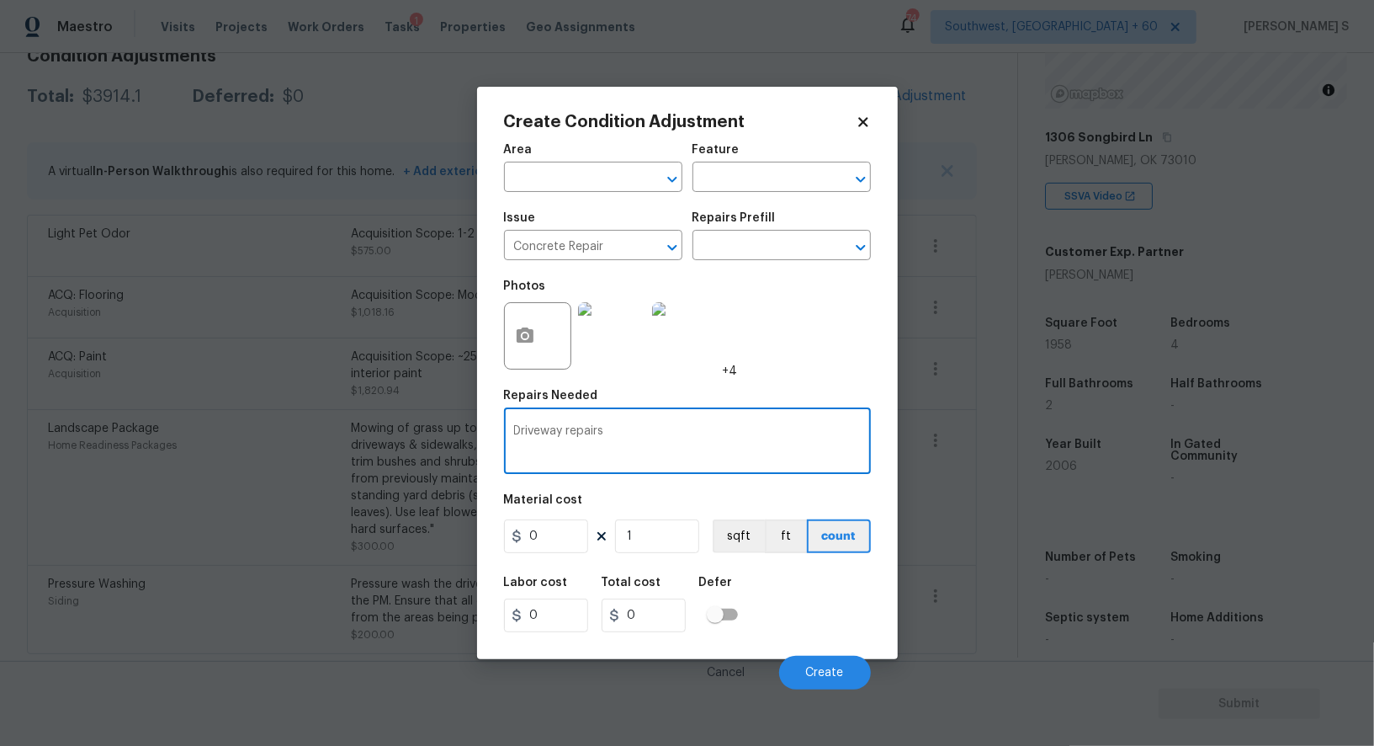
type textarea "Driveway repairs"
click at [570, 539] on input "0" at bounding box center [546, 536] width 84 height 34
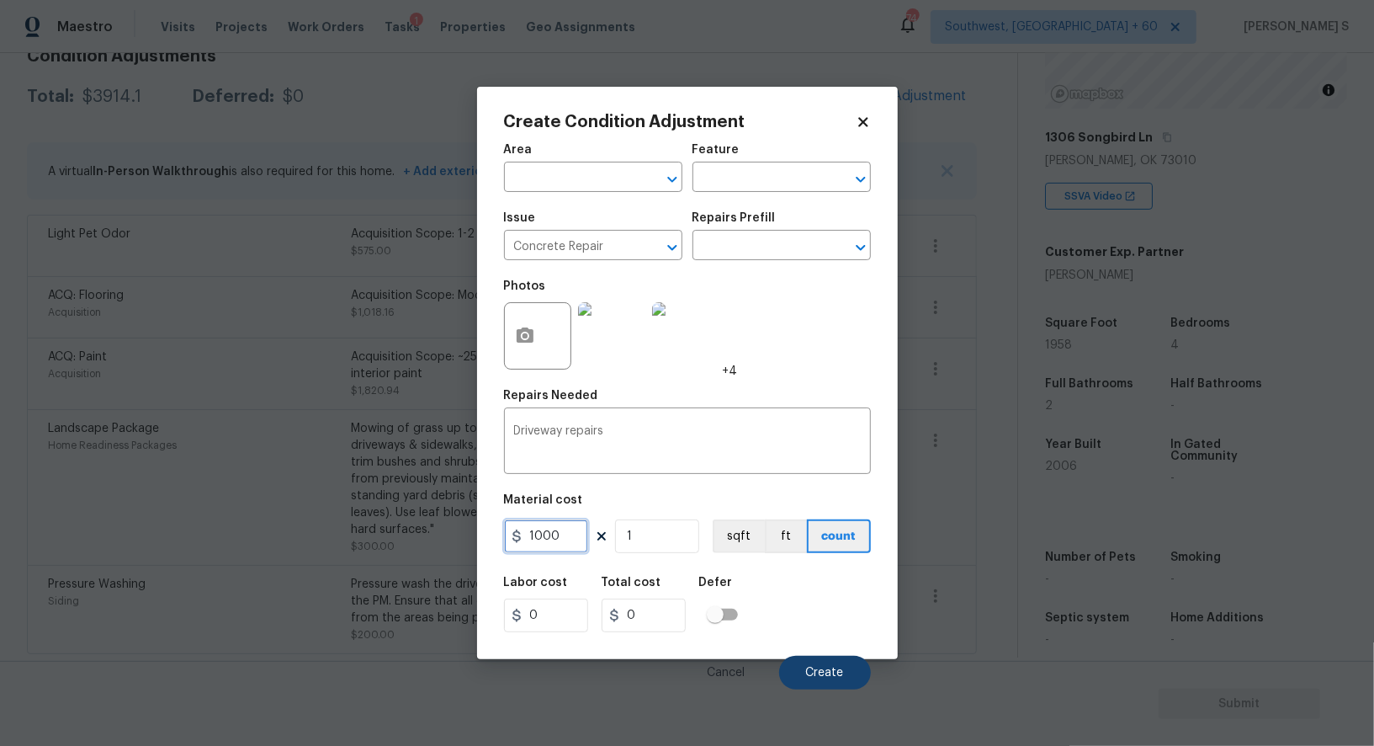
type input "1000"
click at [852, 685] on button "Create" at bounding box center [825, 673] width 92 height 34
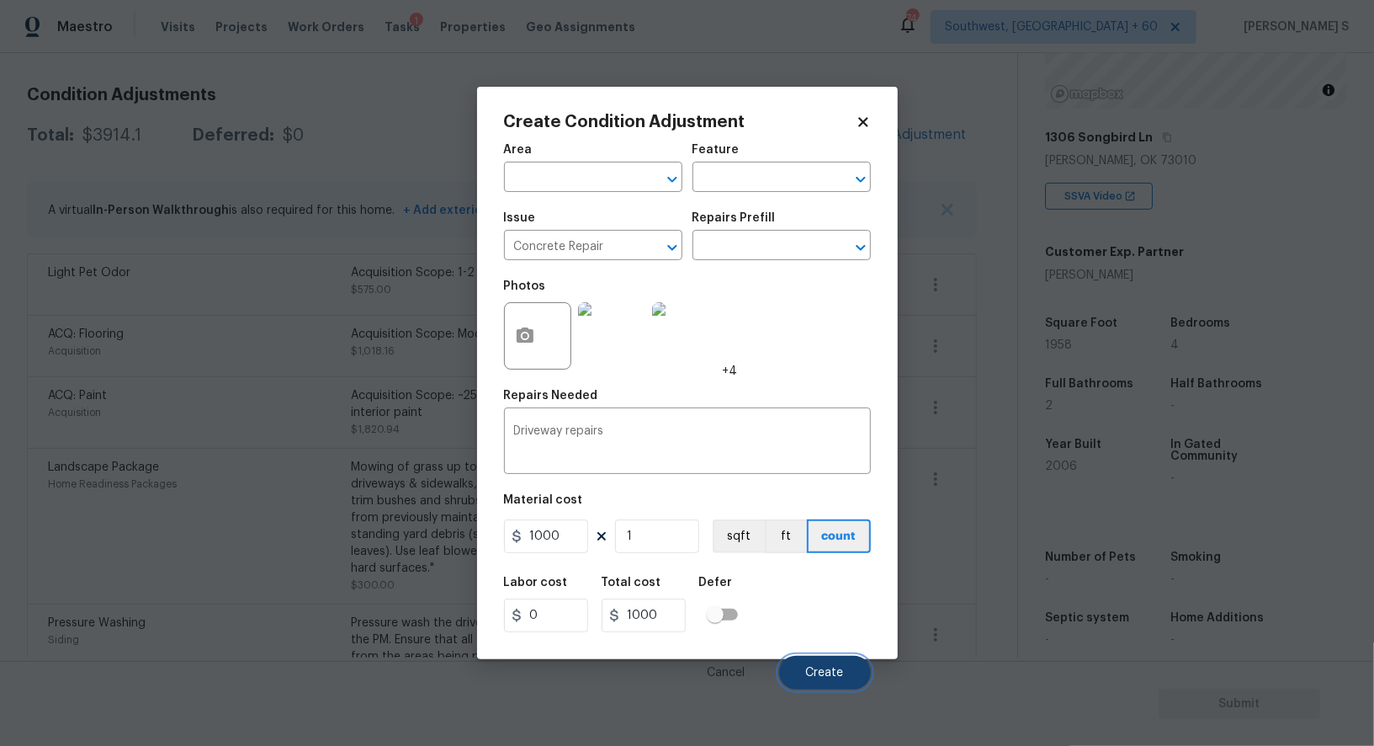
scroll to position [299, 0]
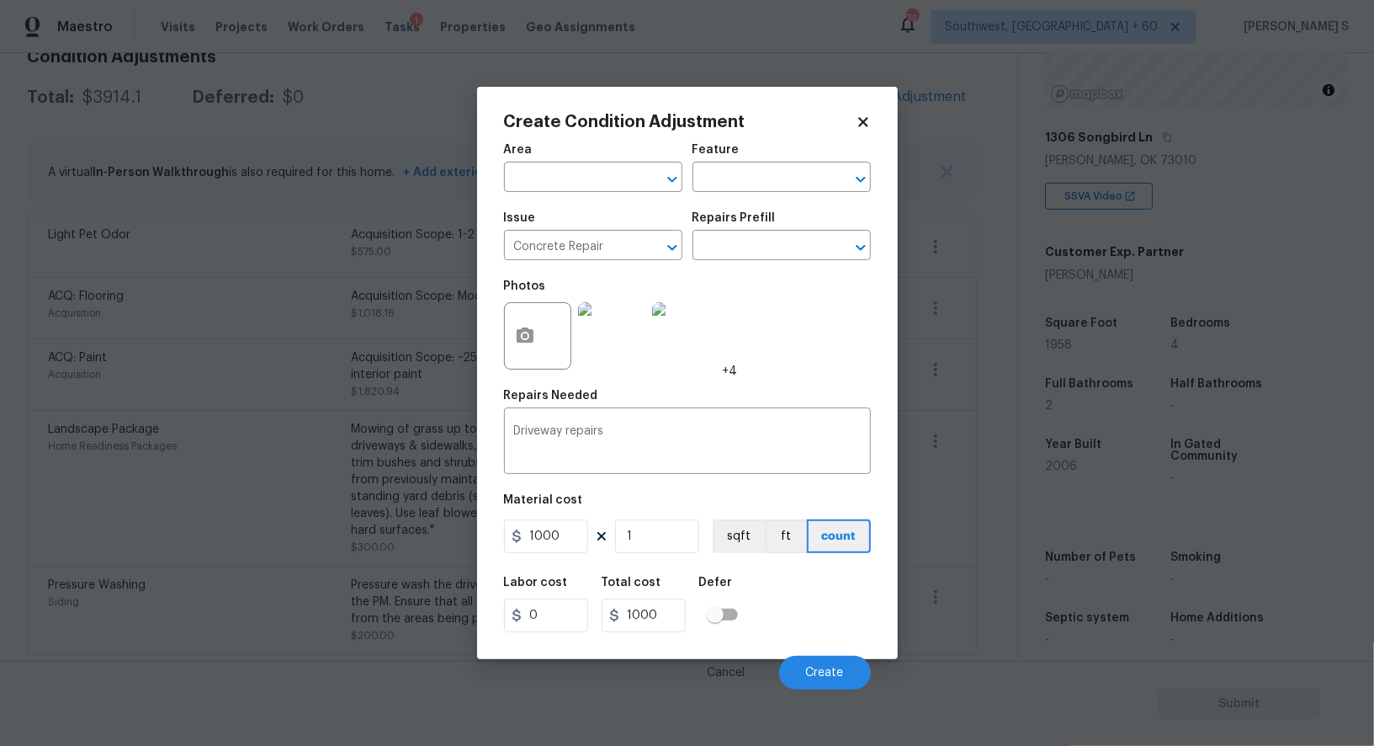
click at [242, 540] on body "Maestro Visits Projects Work Orders Tasks 1 Properties Geo Assignments 744 Sout…" at bounding box center [687, 373] width 1374 height 746
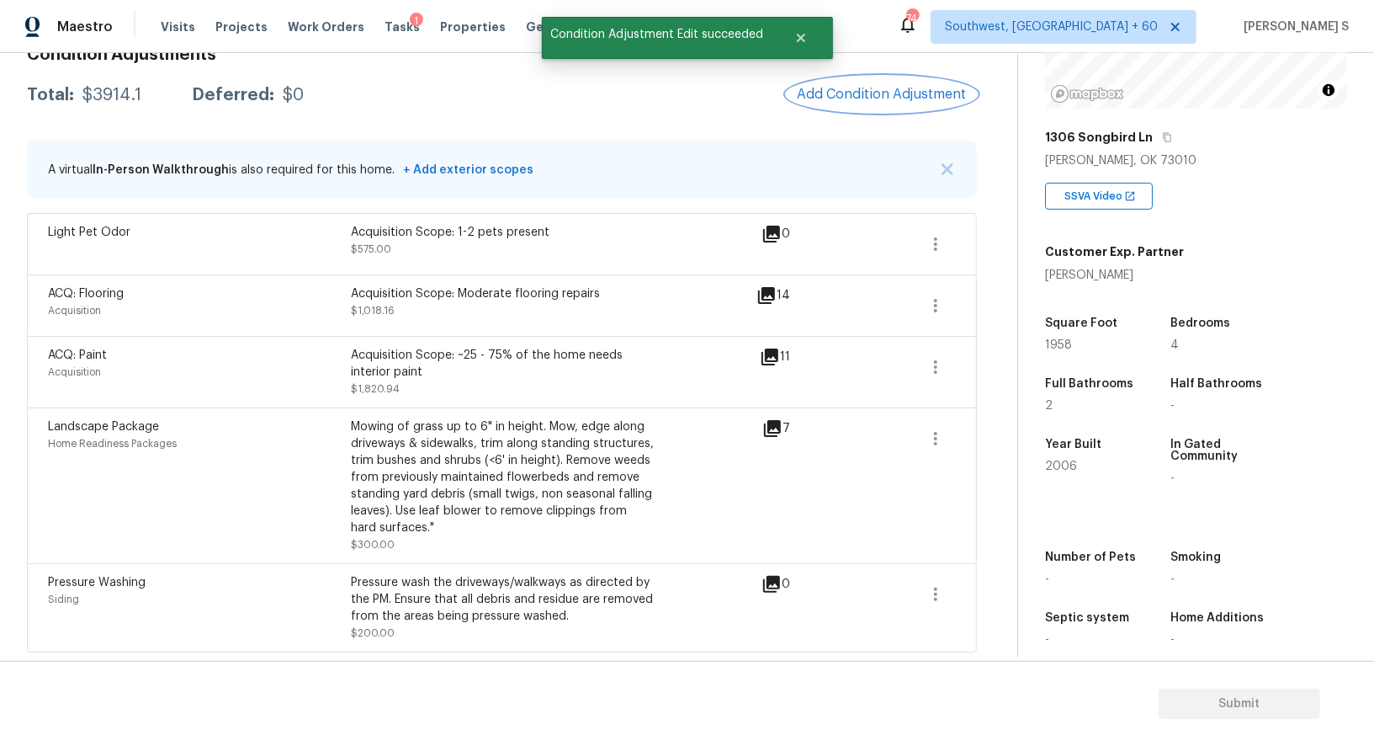
scroll to position [261, 0]
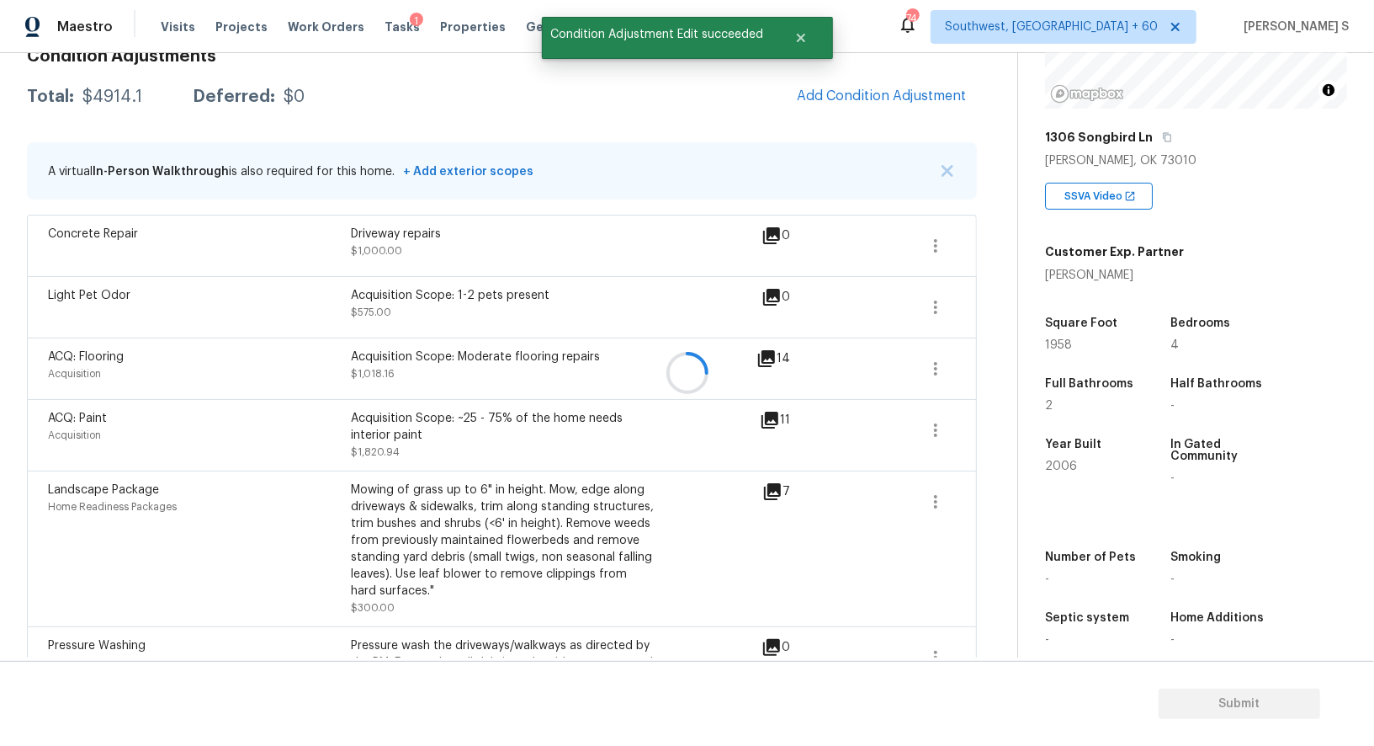
click at [908, 111] on div at bounding box center [687, 373] width 1374 height 746
click at [885, 66] on div at bounding box center [687, 373] width 1374 height 746
click at [897, 91] on span "Add Condition Adjustment" at bounding box center [882, 95] width 170 height 15
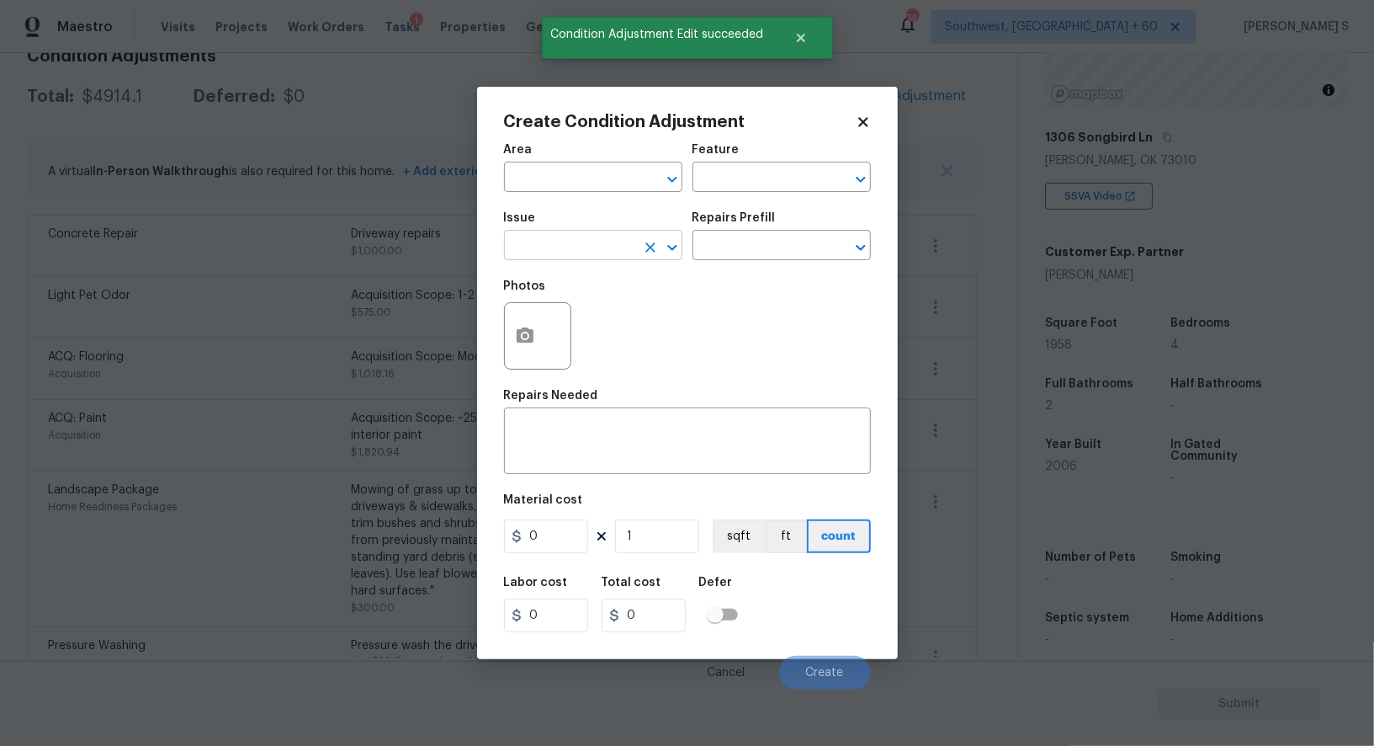
click at [614, 248] on input "text" at bounding box center [569, 247] width 131 height 26
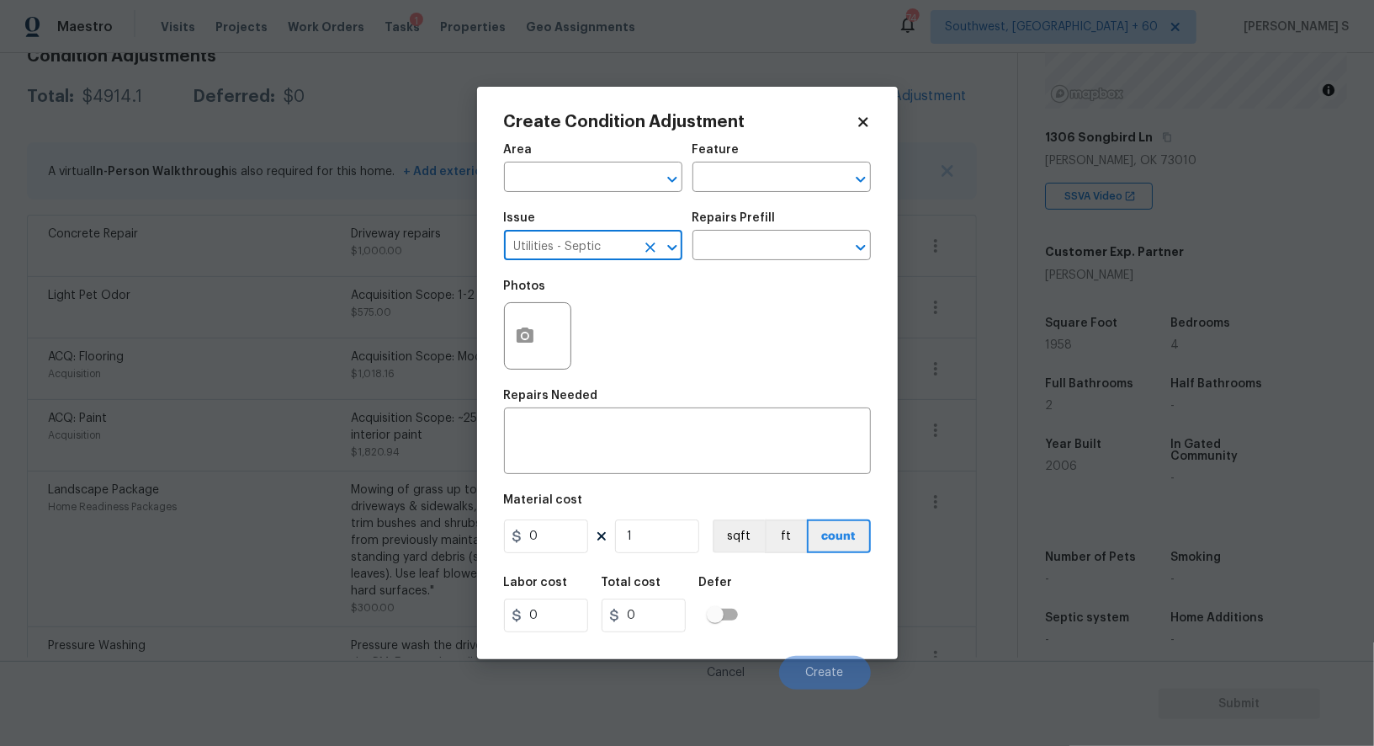
type input "Utilities - Septic"
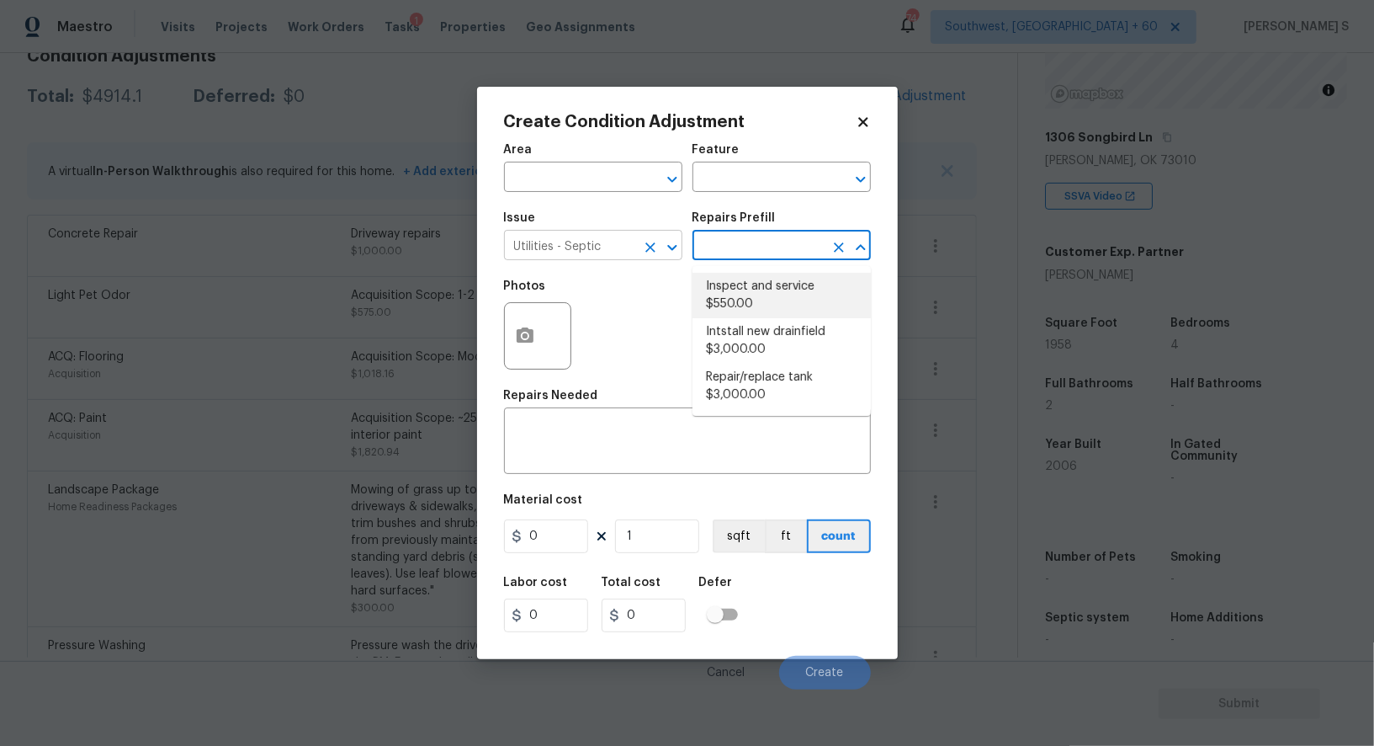
type textarea "Pump and inspect septic tank and provide clean bill of health from specialist c…"
type input "550"
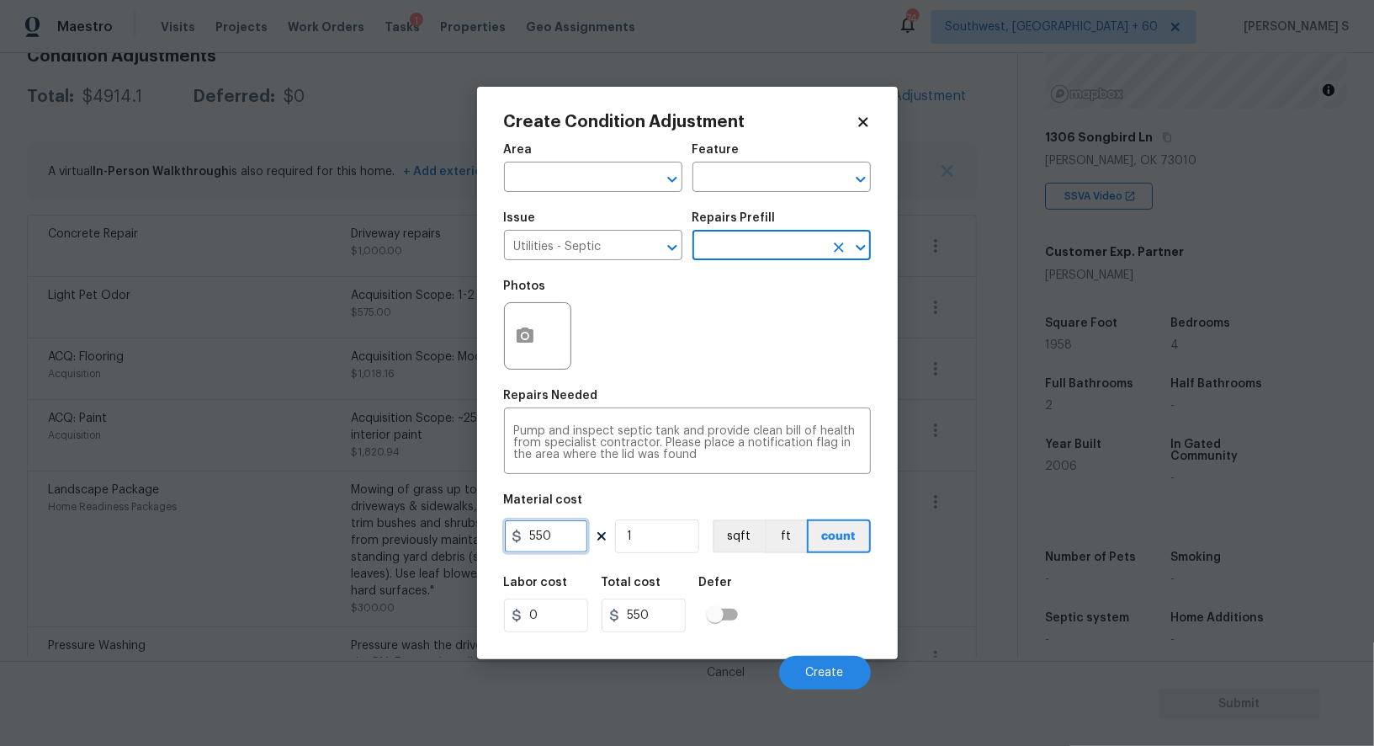
click at [570, 541] on input "550" at bounding box center [546, 536] width 84 height 34
type input "2000"
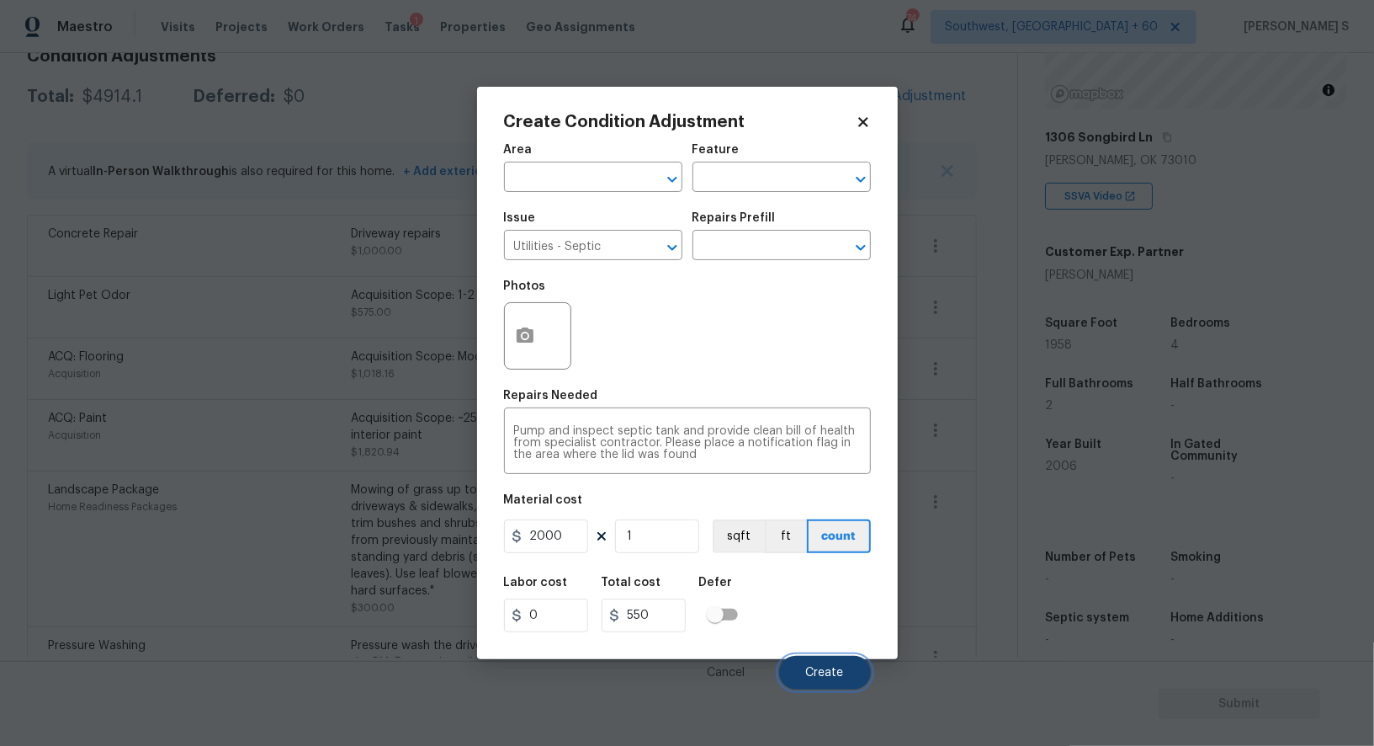
type input "2000"
click at [829, 682] on button "Create" at bounding box center [825, 673] width 92 height 34
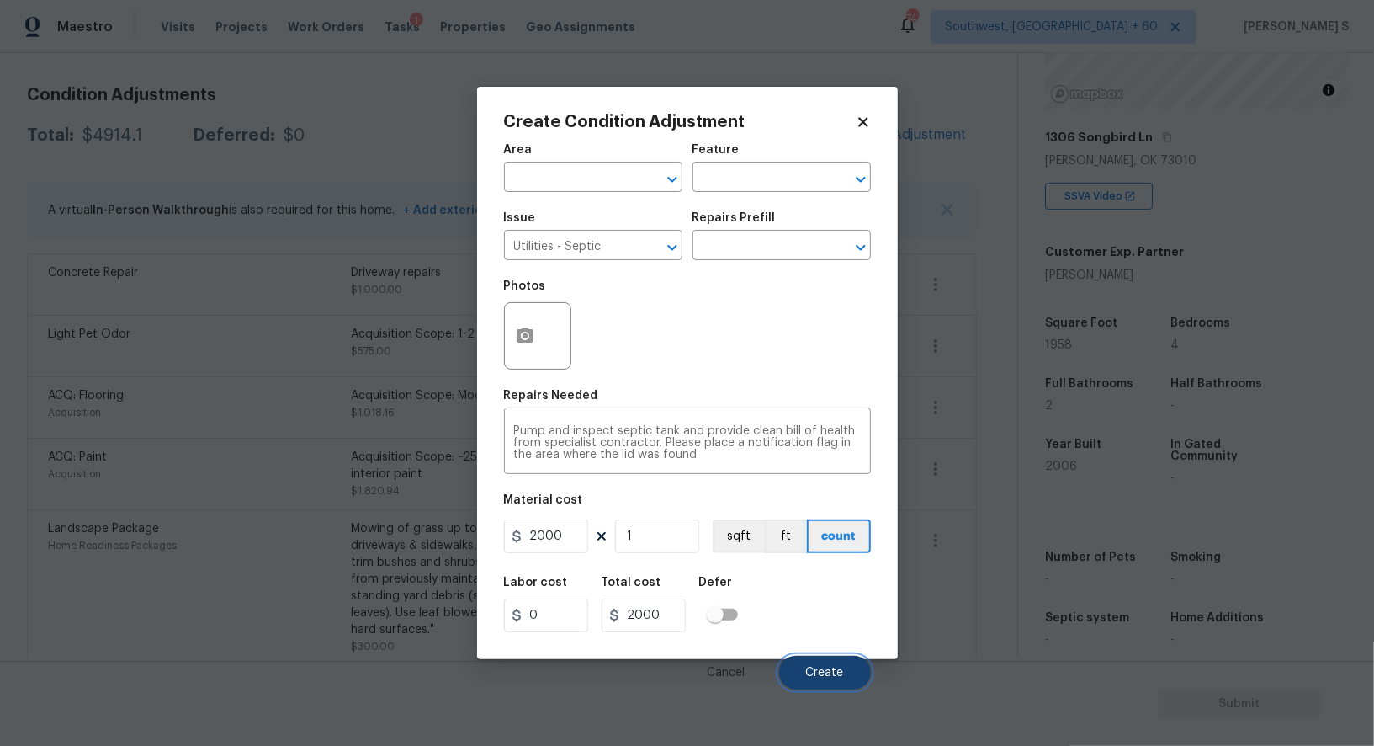
scroll to position [299, 0]
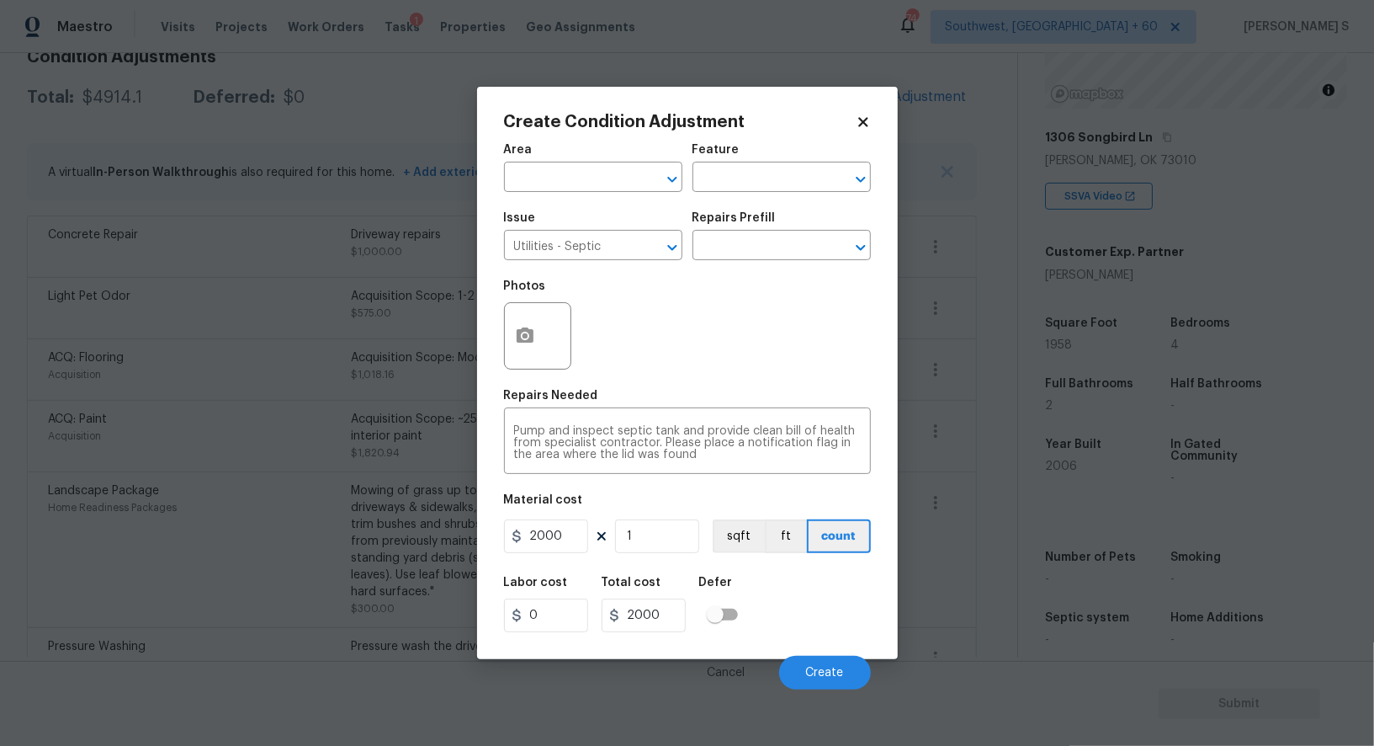
click at [374, 588] on body "Maestro Visits Projects Work Orders Tasks 1 Properties Geo Assignments 744 Sout…" at bounding box center [687, 373] width 1374 height 746
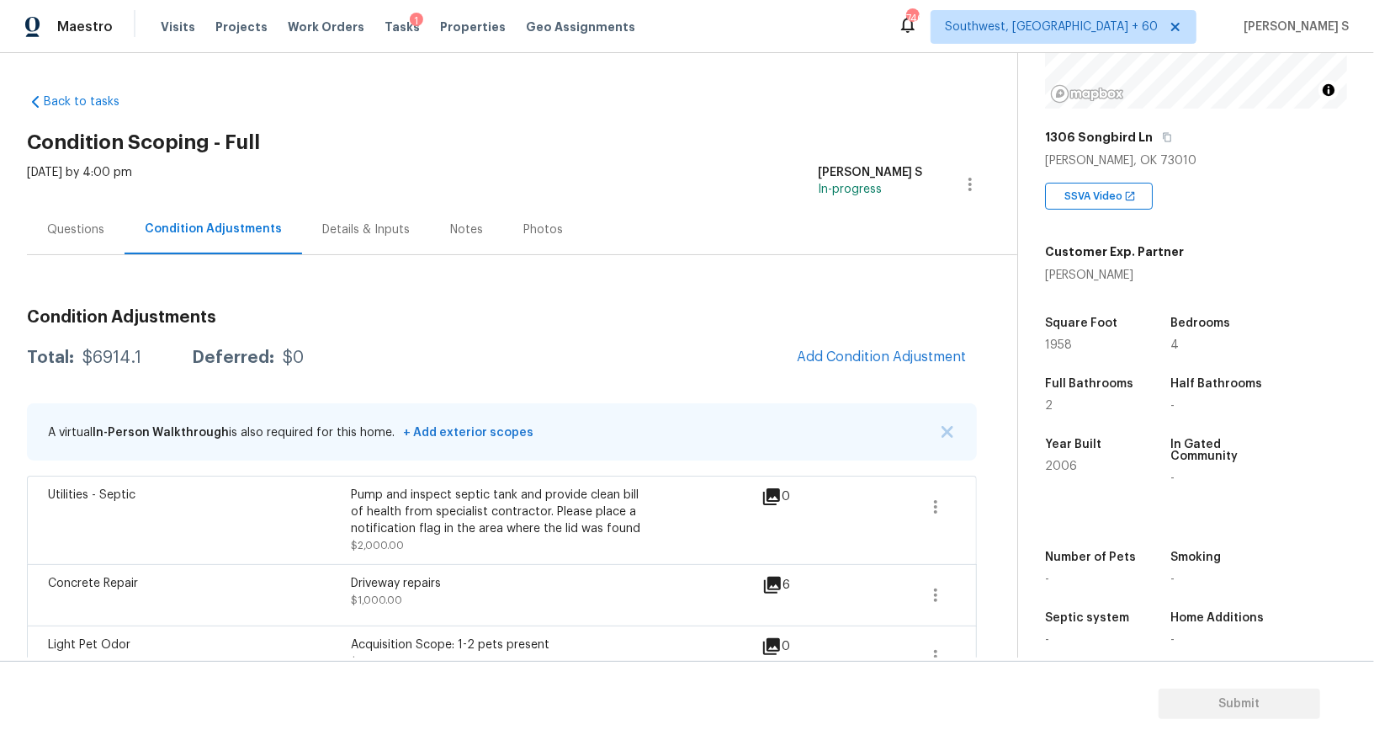
scroll to position [273, 0]
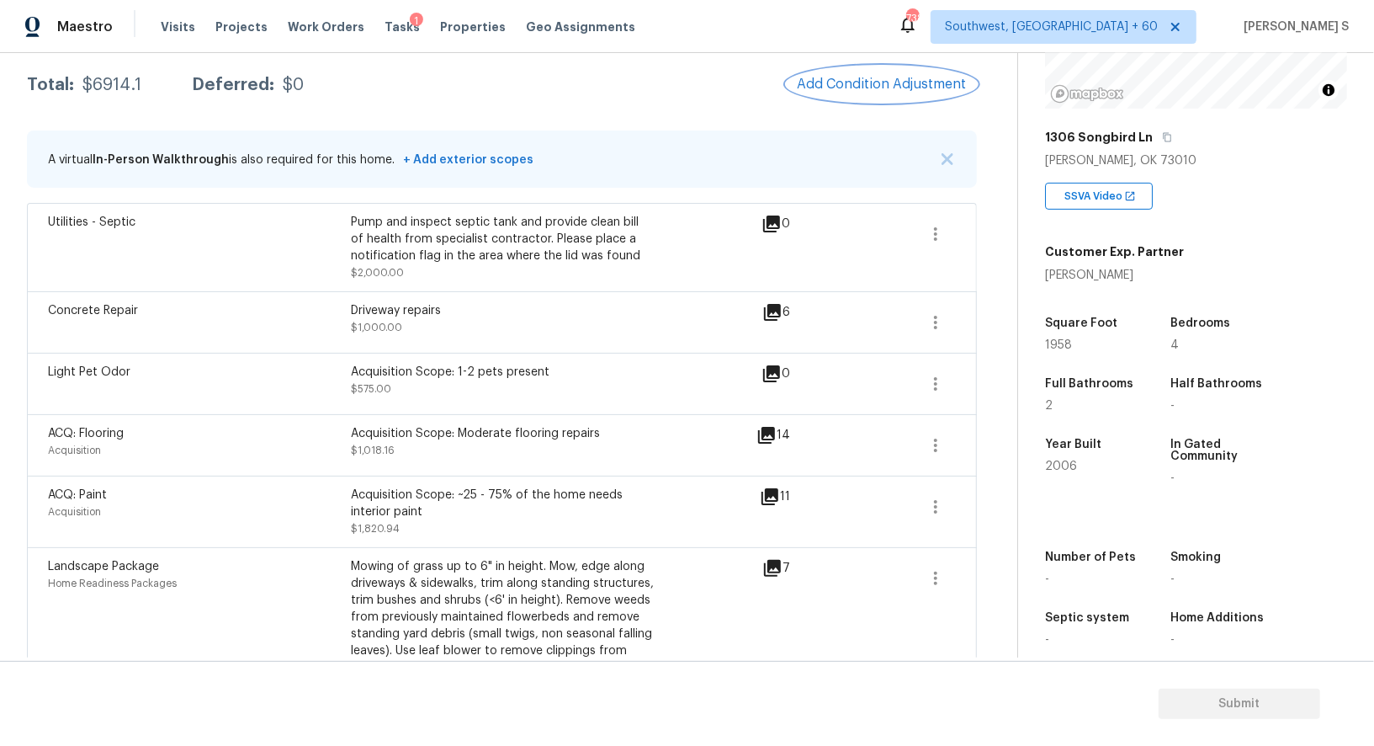
click at [885, 72] on button "Add Condition Adjustment" at bounding box center [882, 83] width 190 height 35
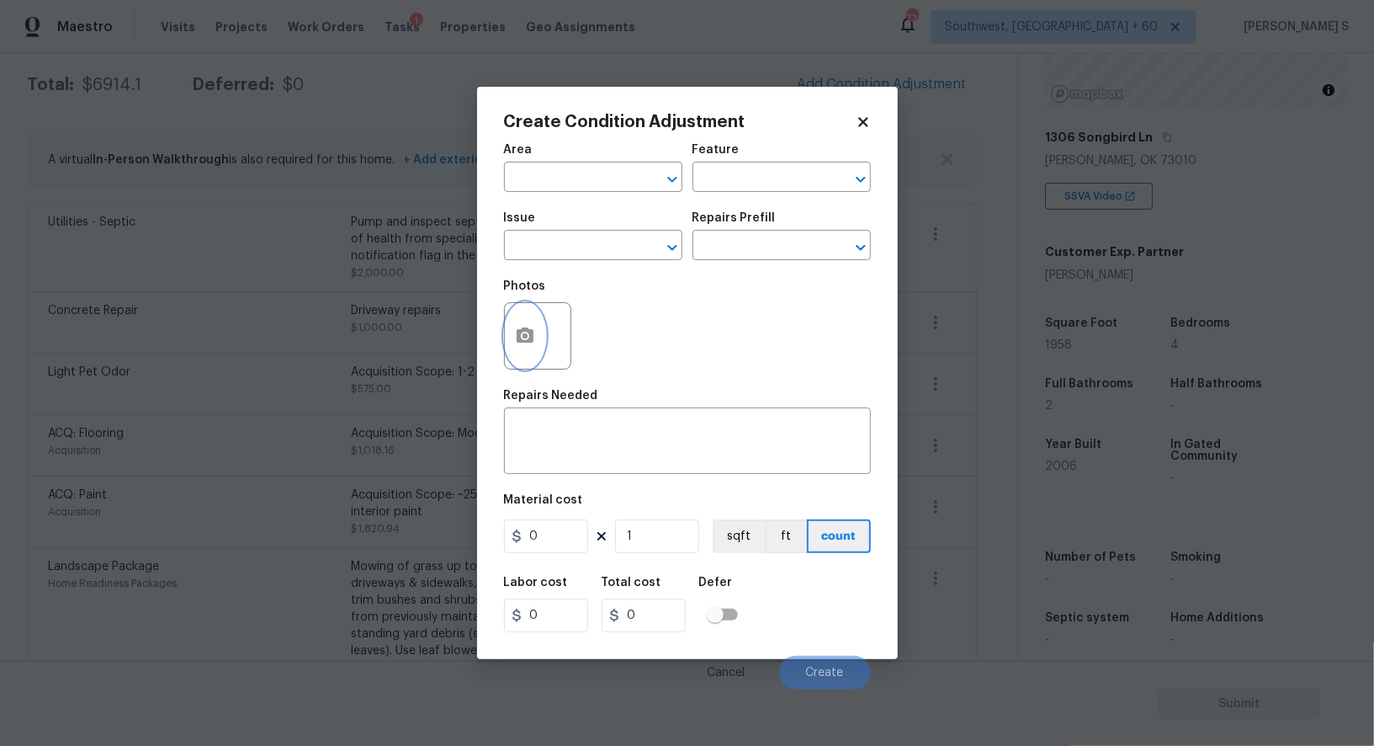
click at [528, 348] on button "button" at bounding box center [525, 336] width 40 height 66
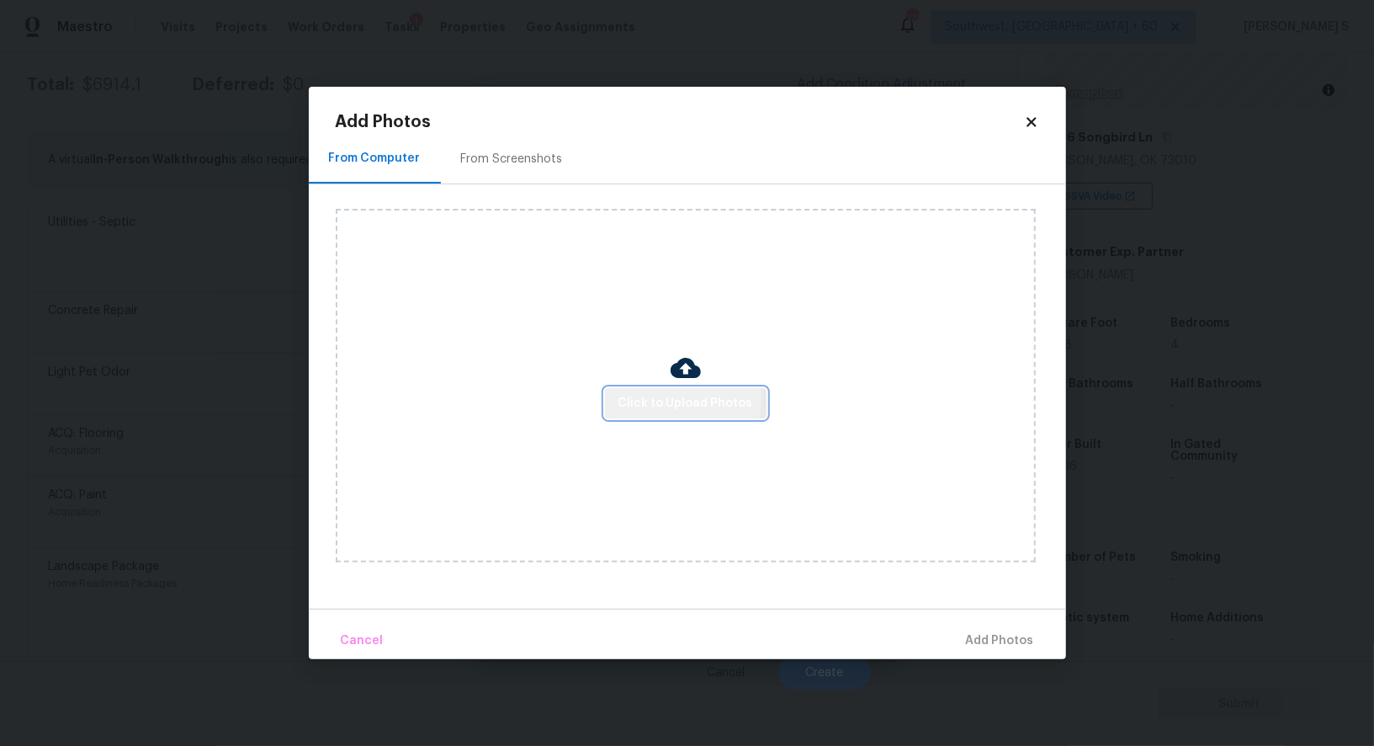
click at [675, 399] on span "Click to Upload Photos" at bounding box center [686, 403] width 135 height 21
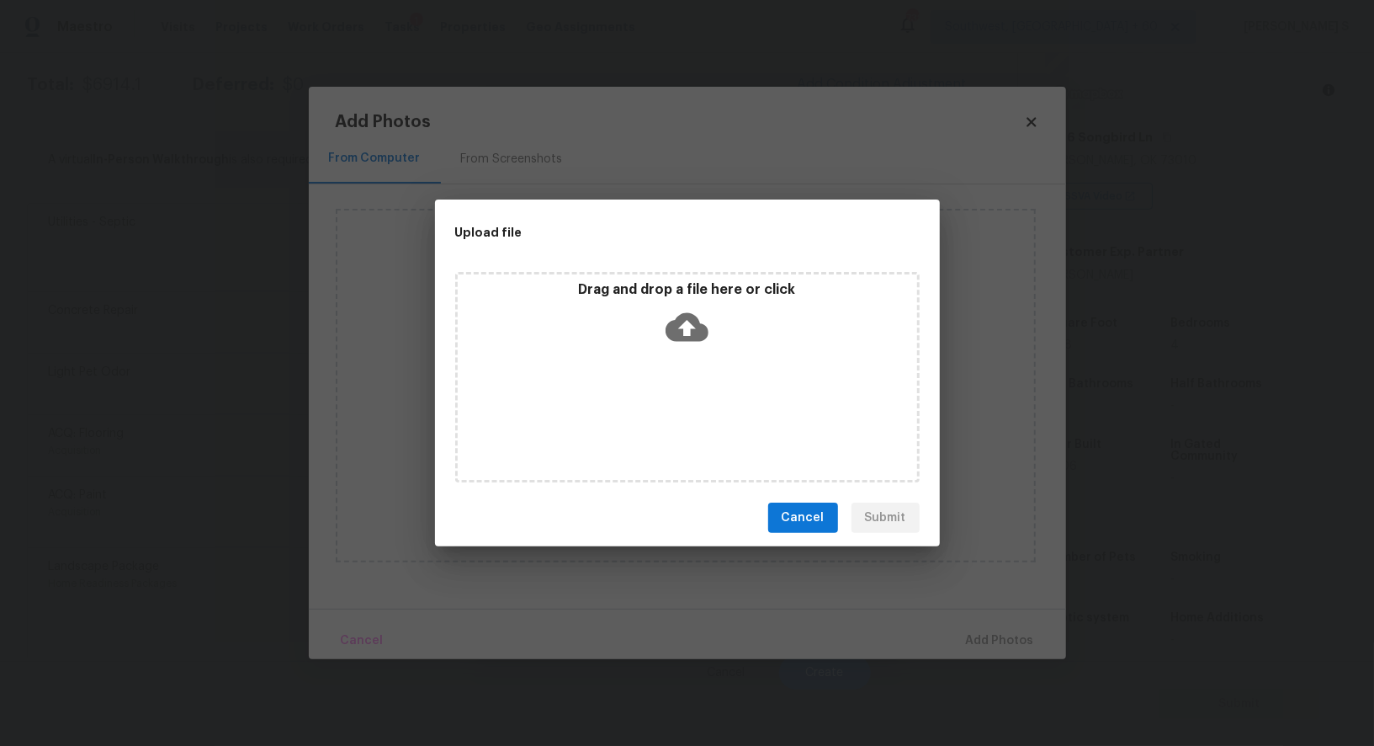
click at [675, 399] on div "Drag and drop a file here or click" at bounding box center [687, 377] width 465 height 210
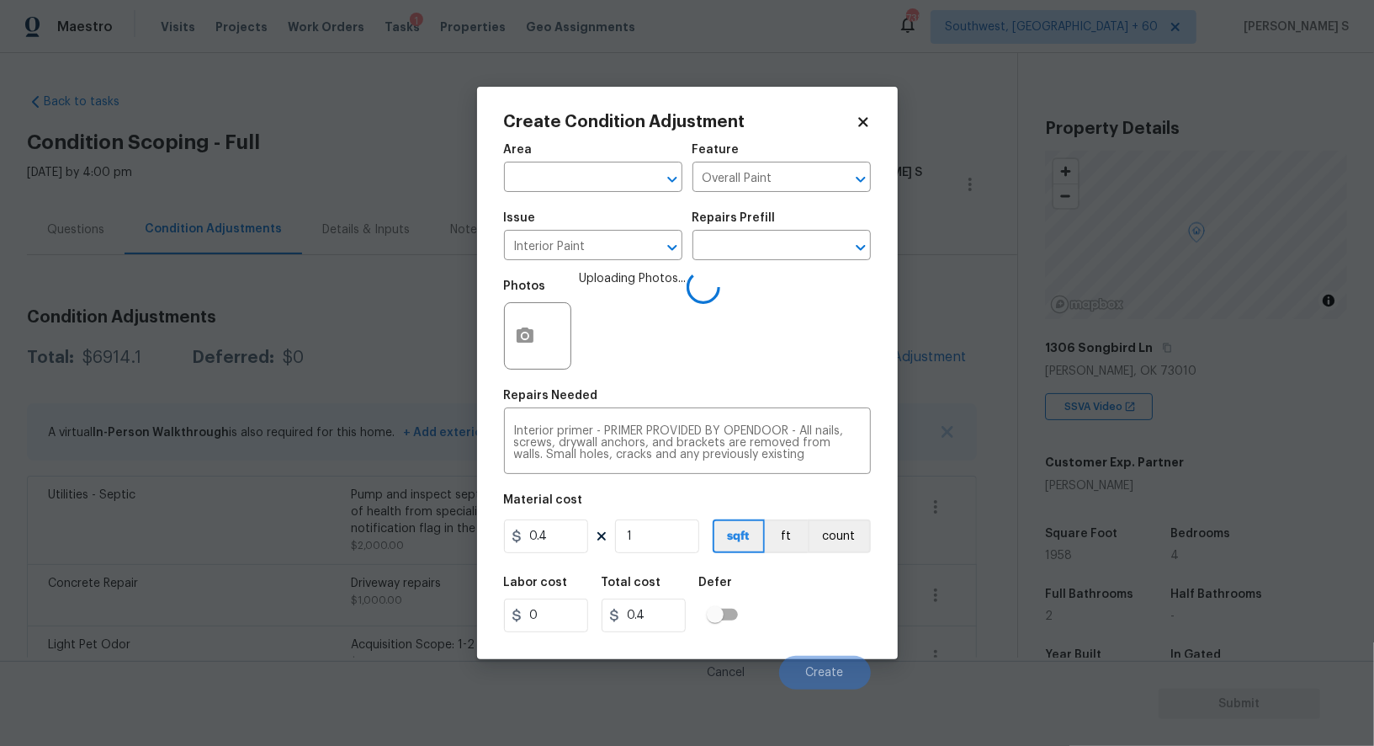
scroll to position [210, 0]
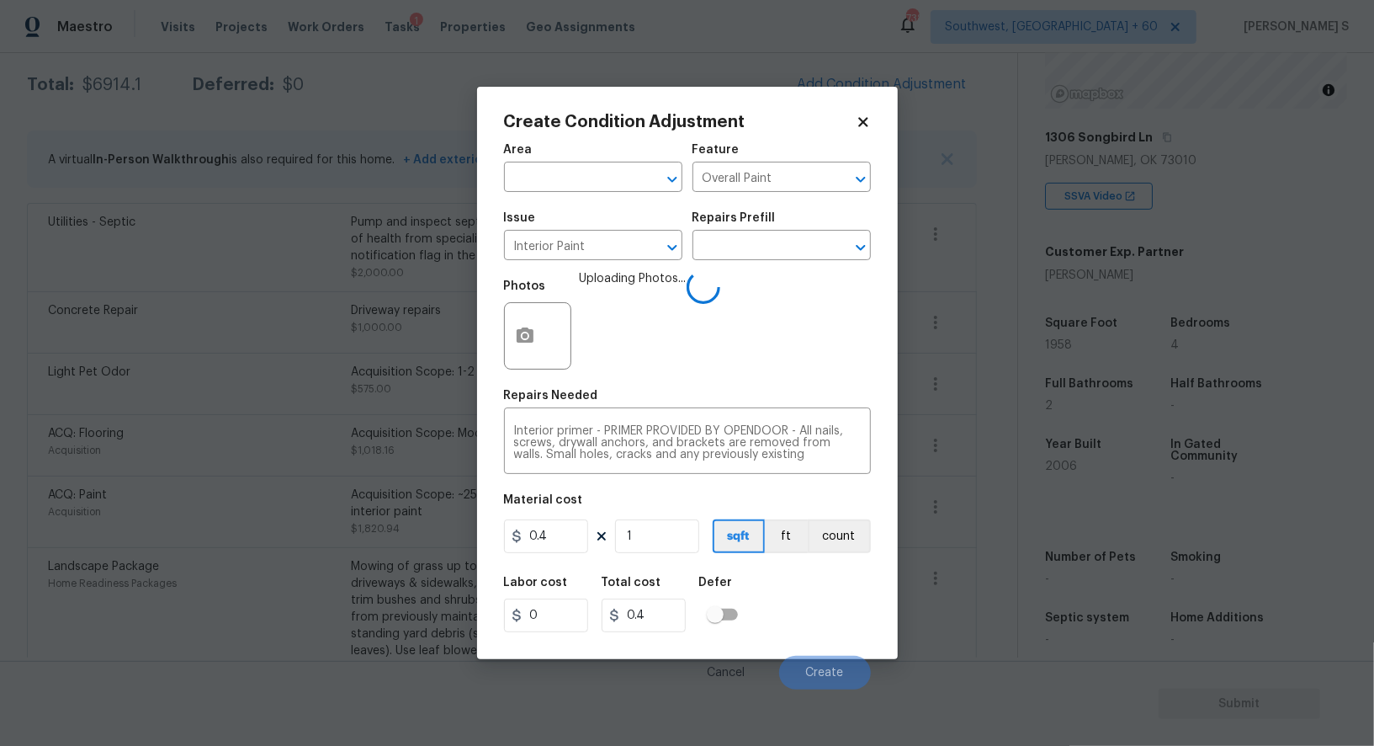
type input "14"
type input "5.6"
type input "140"
type input "56"
type input "1400"
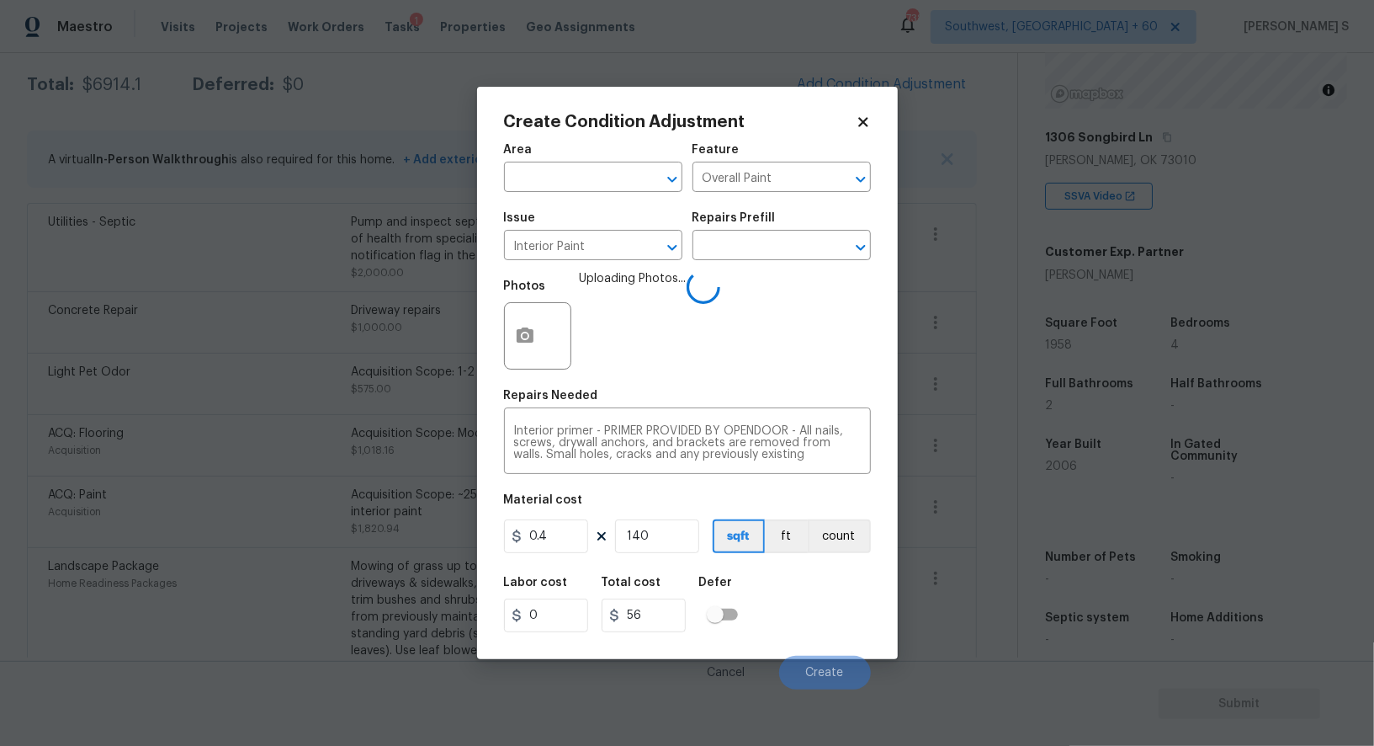
type input "560"
type input "1400"
click at [828, 613] on div "Labor cost 0 Total cost 560 Defer" at bounding box center [687, 604] width 367 height 76
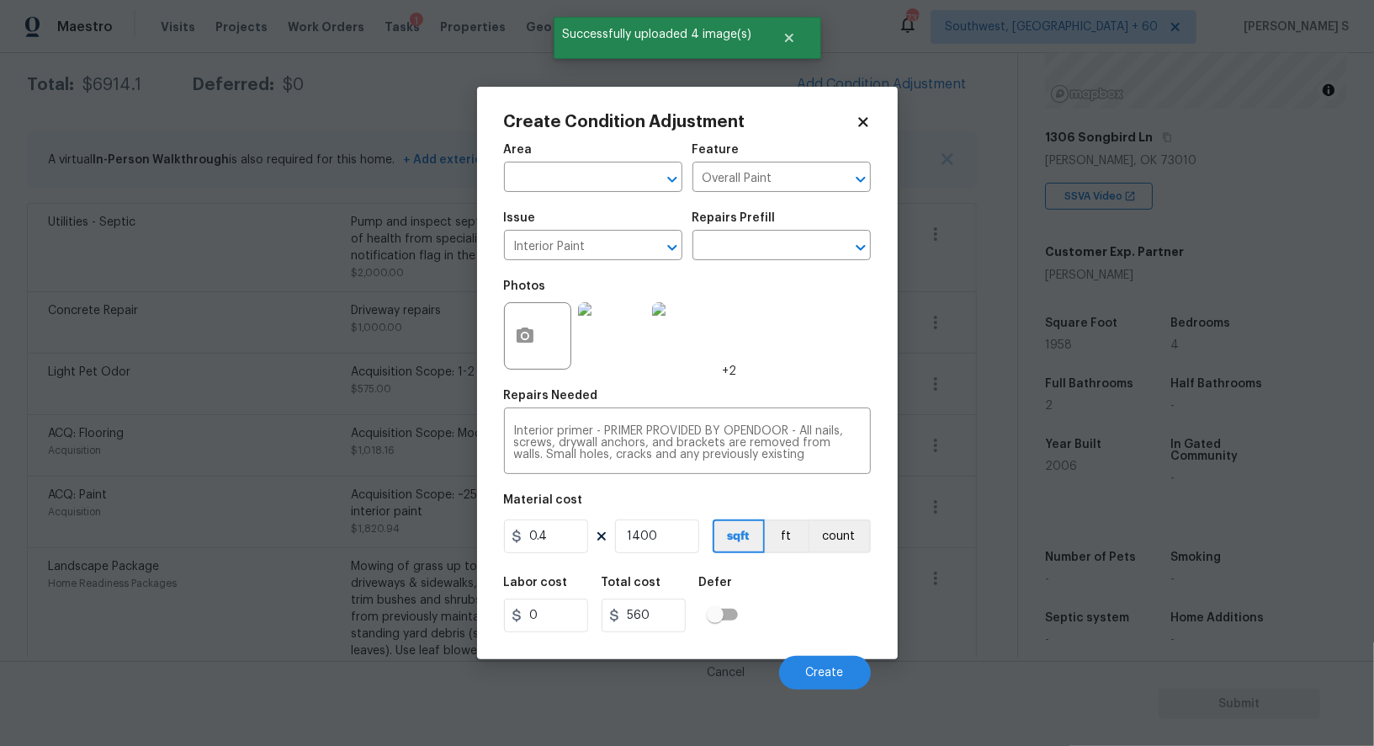
click at [821, 610] on div "Labor cost 0 Total cost 560 Defer" at bounding box center [687, 604] width 367 height 76
click at [833, 678] on span "Create" at bounding box center [825, 672] width 38 height 13
click at [293, 616] on body "Maestro Visits Projects Work Orders Tasks 1 Properties Geo Assignments 738 Sout…" at bounding box center [687, 373] width 1374 height 746
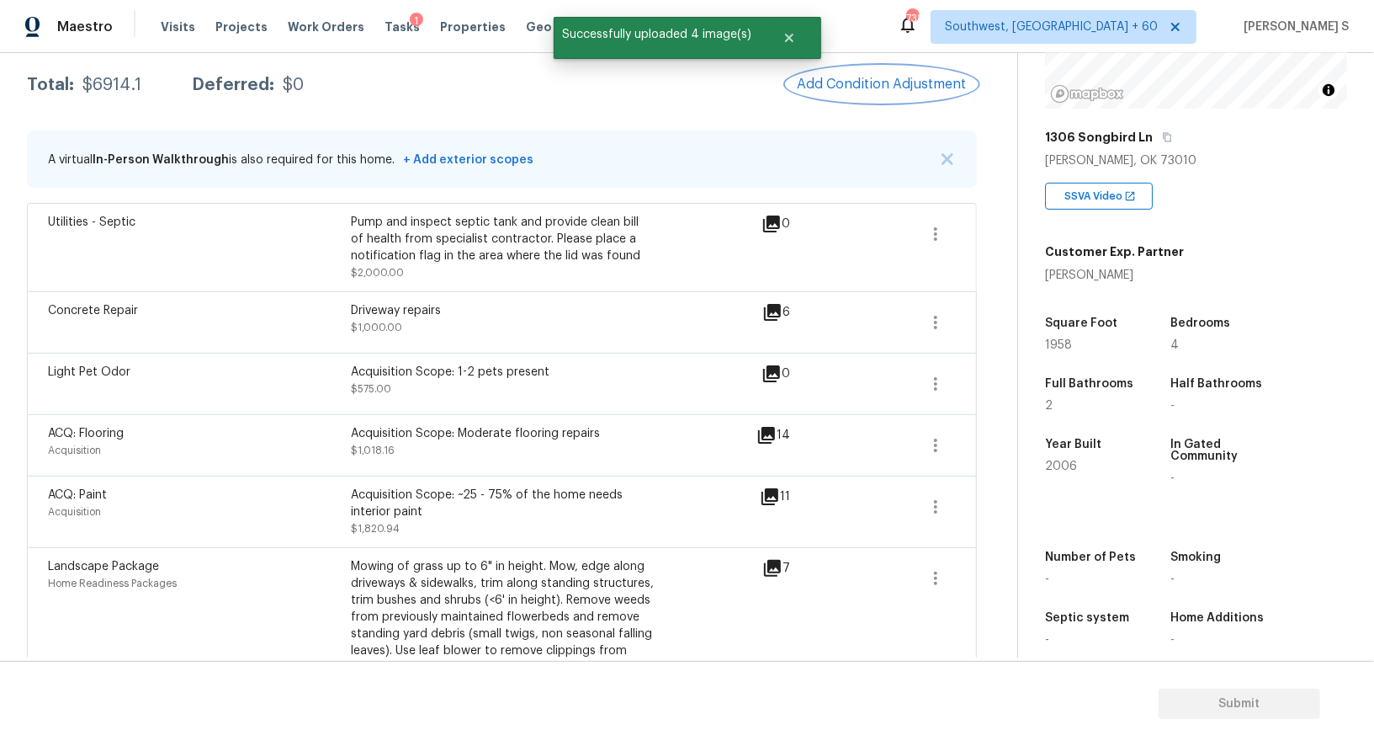
scroll to position [273, 0]
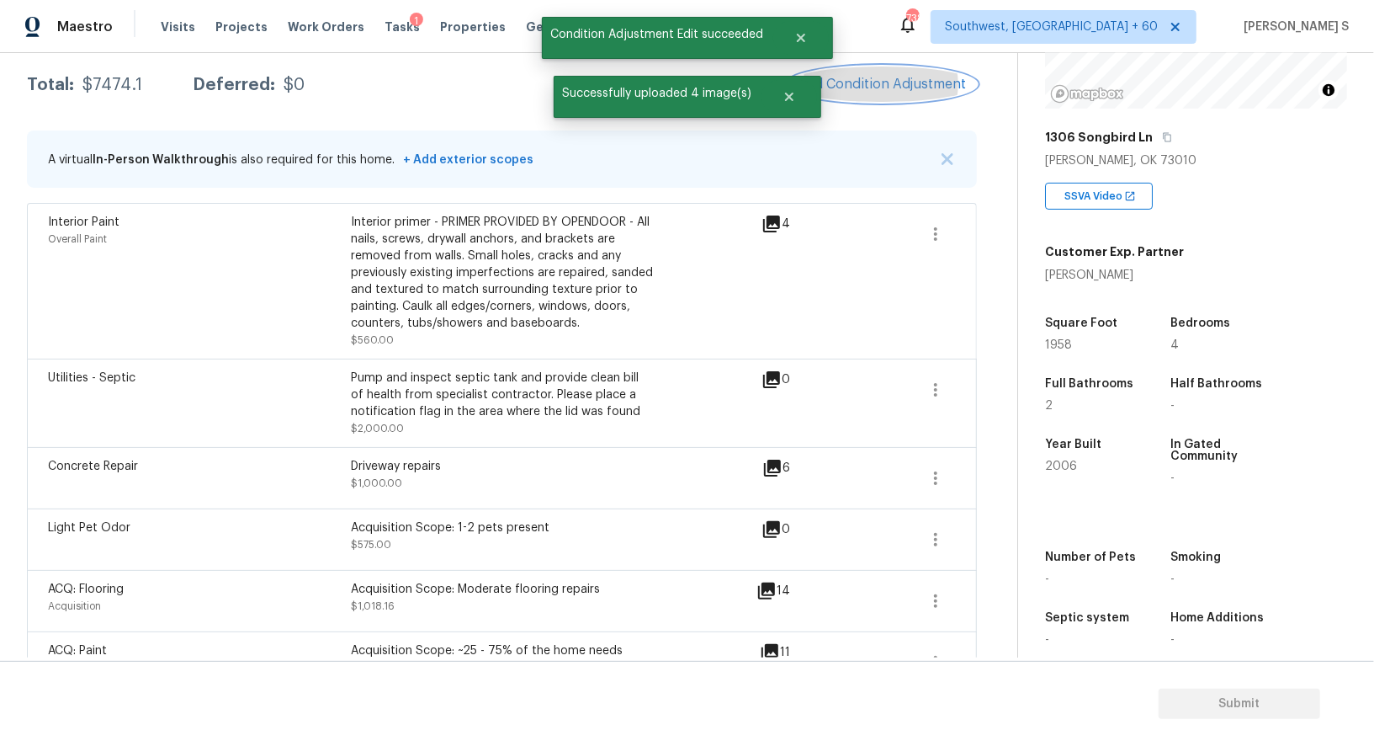
click at [895, 96] on button "Add Condition Adjustment" at bounding box center [882, 83] width 190 height 35
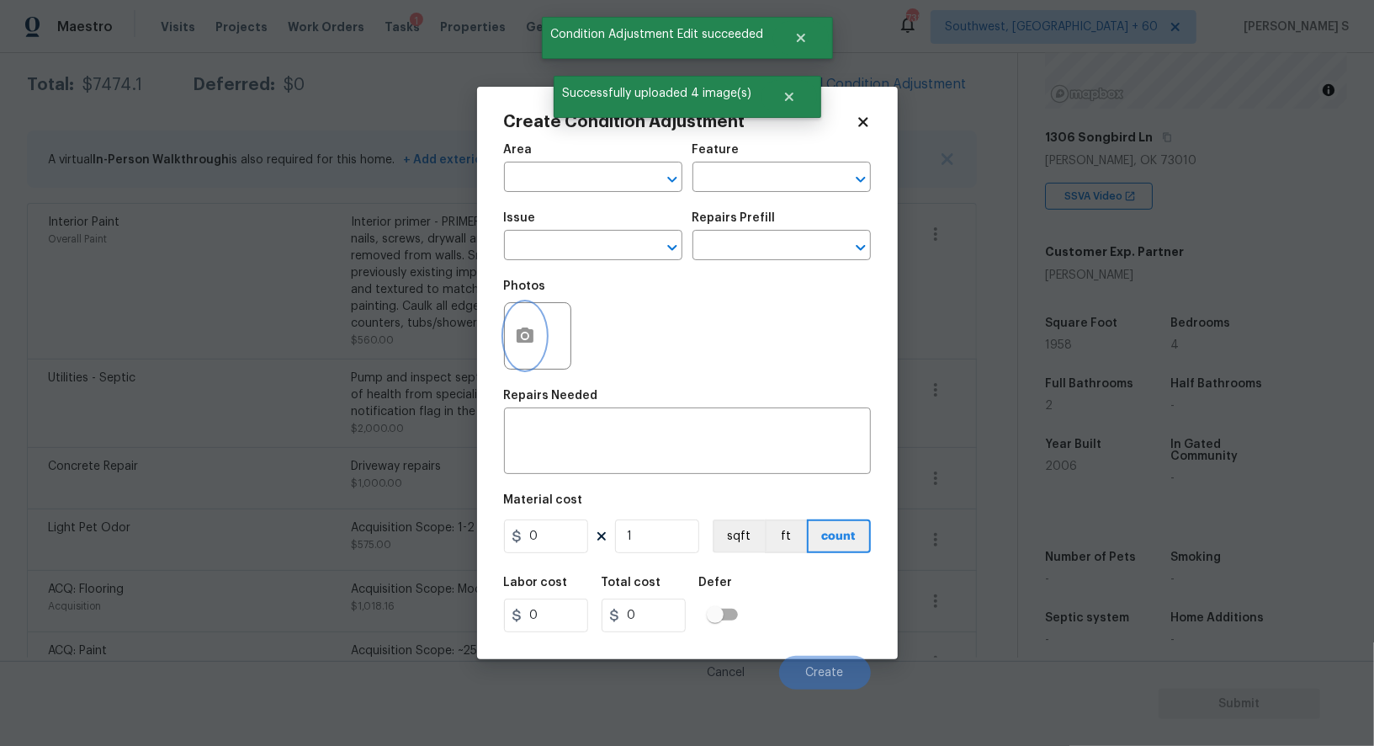
click at [537, 334] on button "button" at bounding box center [525, 336] width 40 height 66
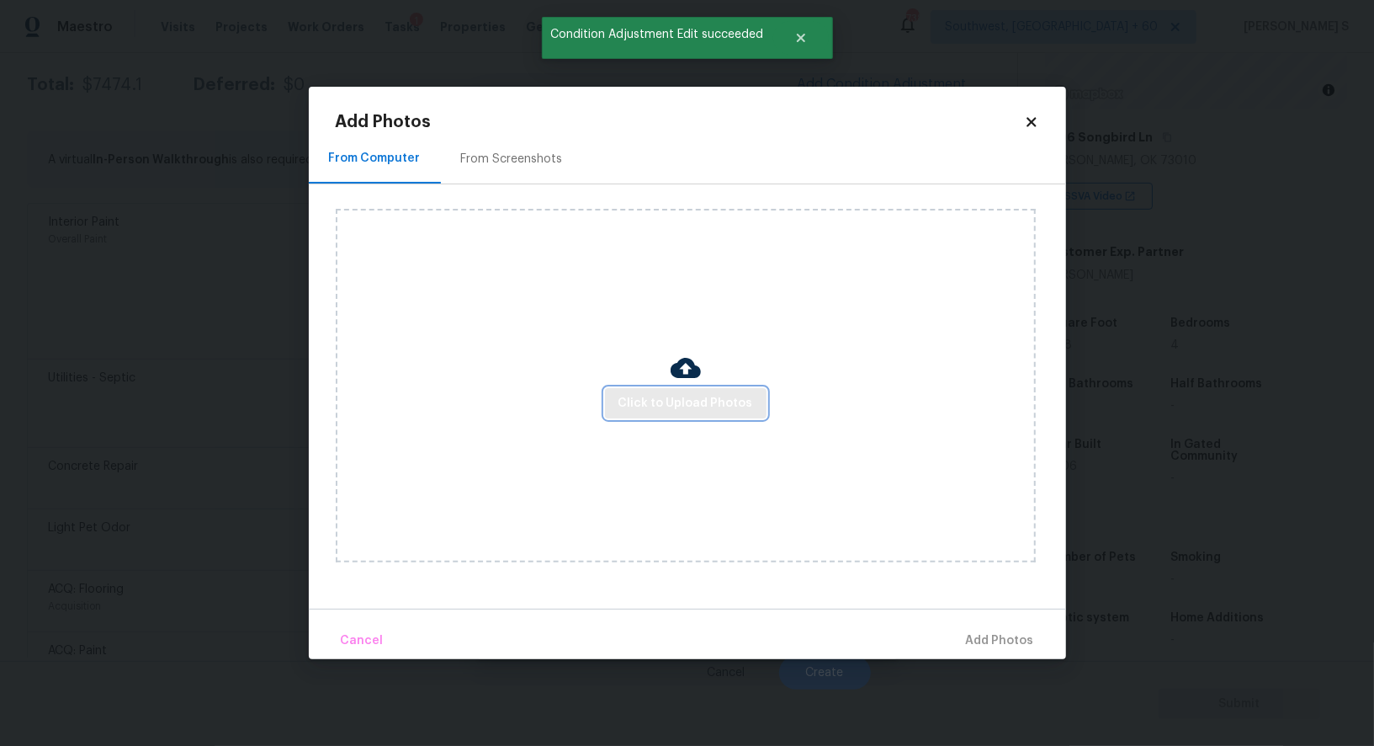
click at [705, 398] on span "Click to Upload Photos" at bounding box center [686, 403] width 135 height 21
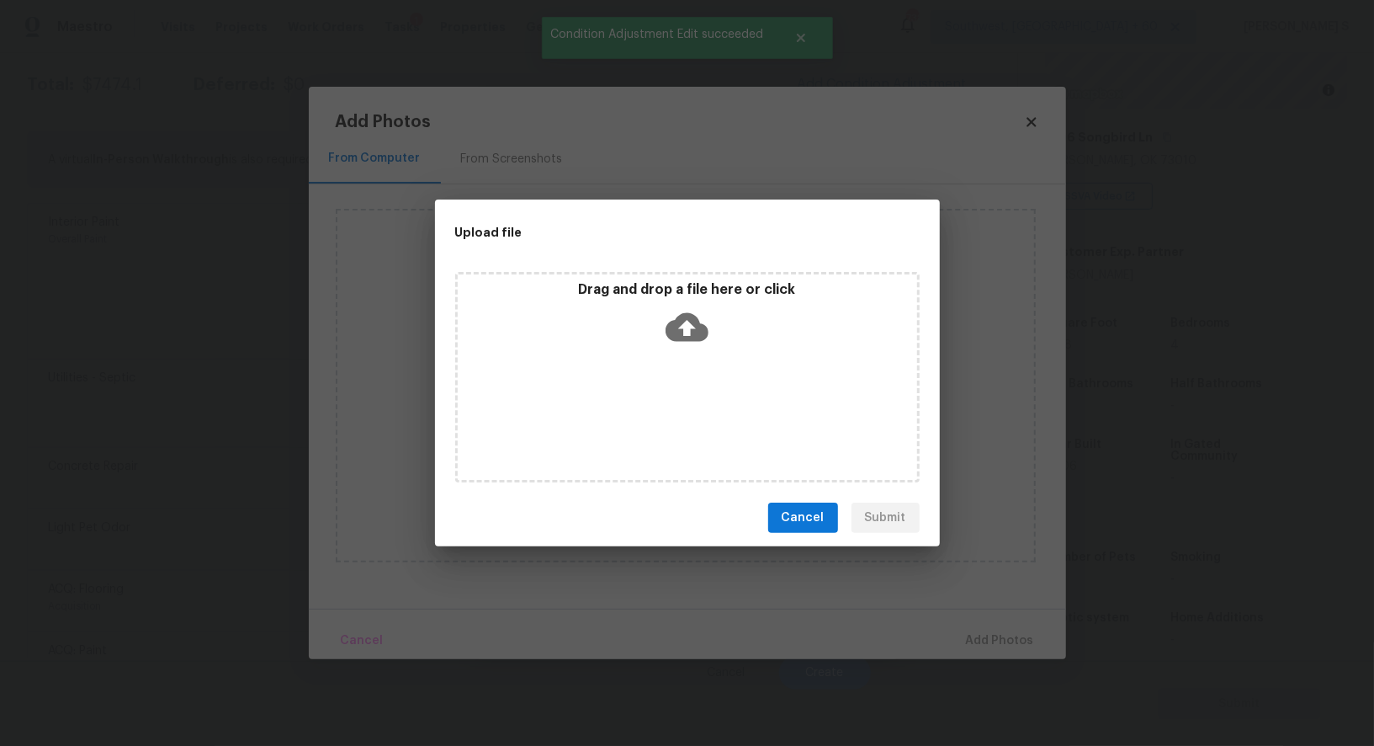
click at [705, 398] on div "Drag and drop a file here or click" at bounding box center [687, 377] width 465 height 210
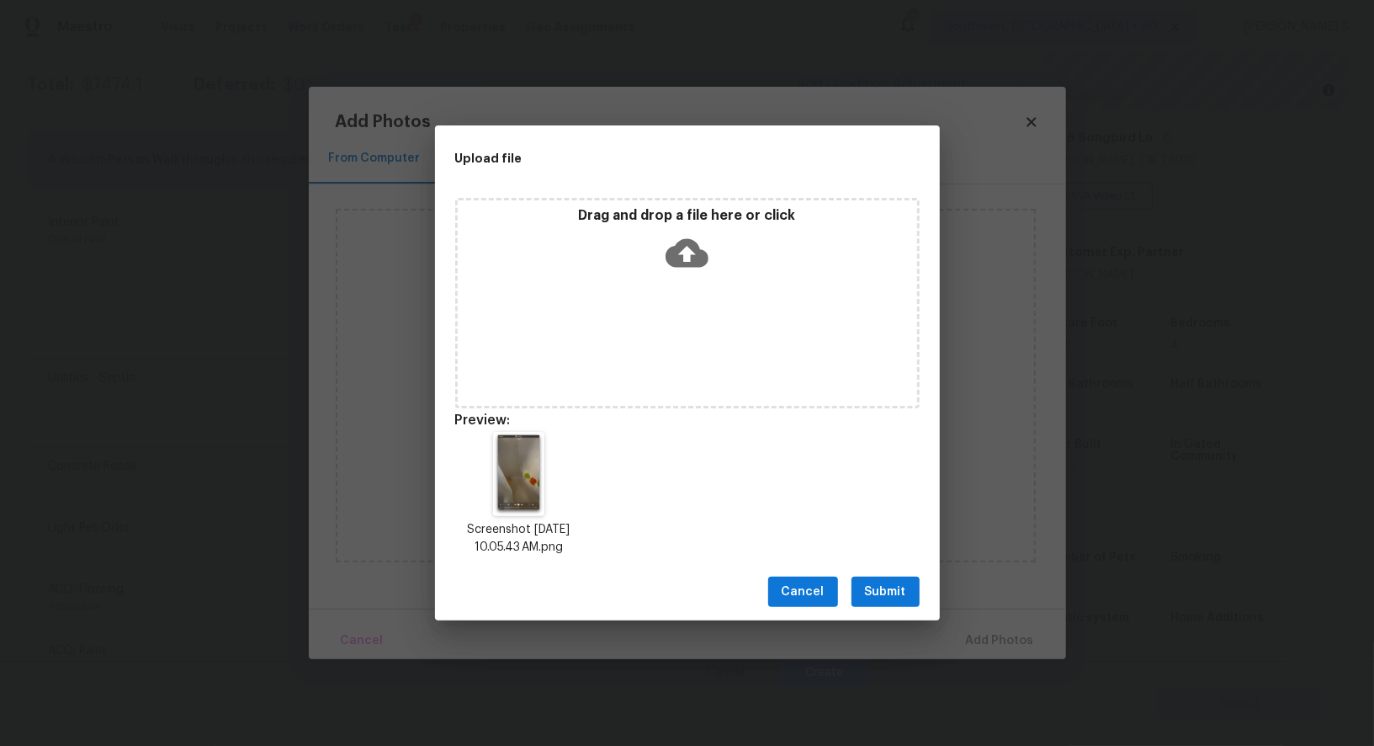
click at [900, 578] on button "Submit" at bounding box center [886, 591] width 68 height 31
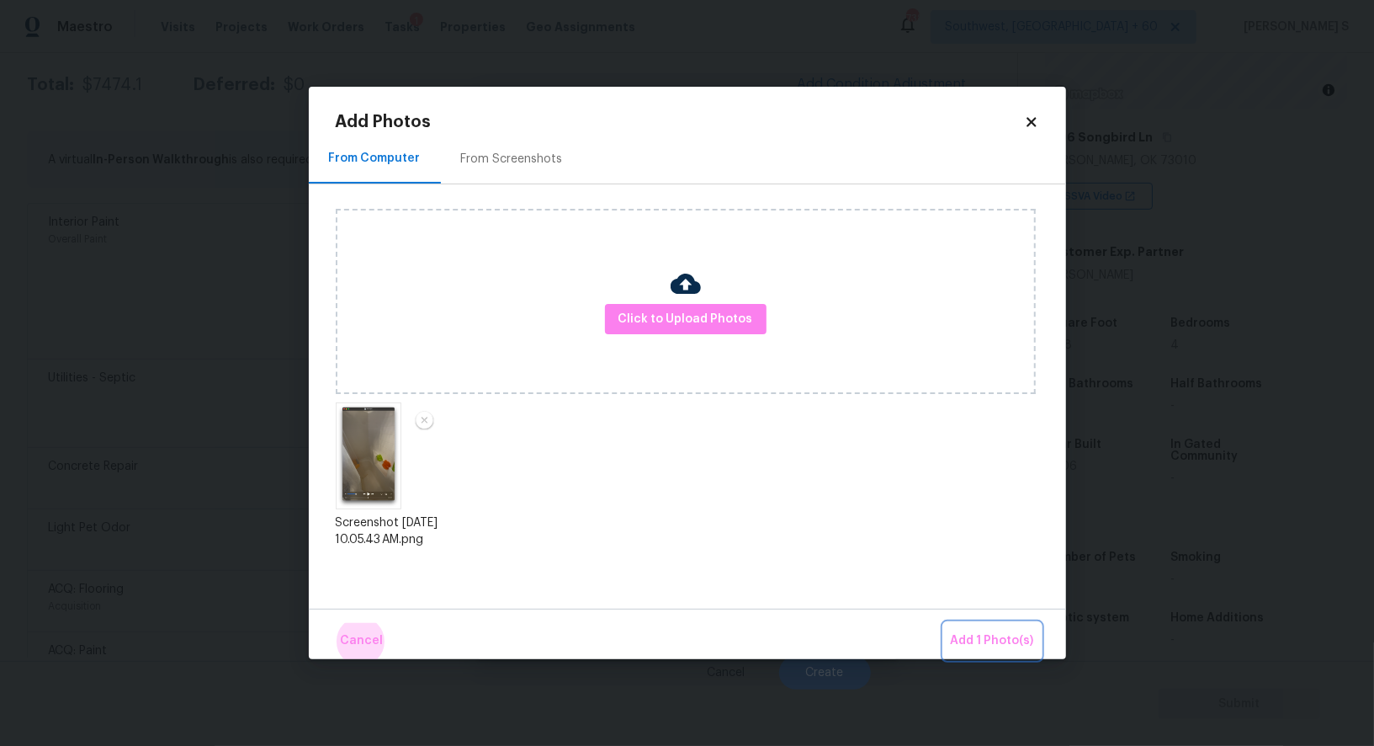
click at [944, 623] on button "Add 1 Photo(s)" at bounding box center [992, 641] width 97 height 36
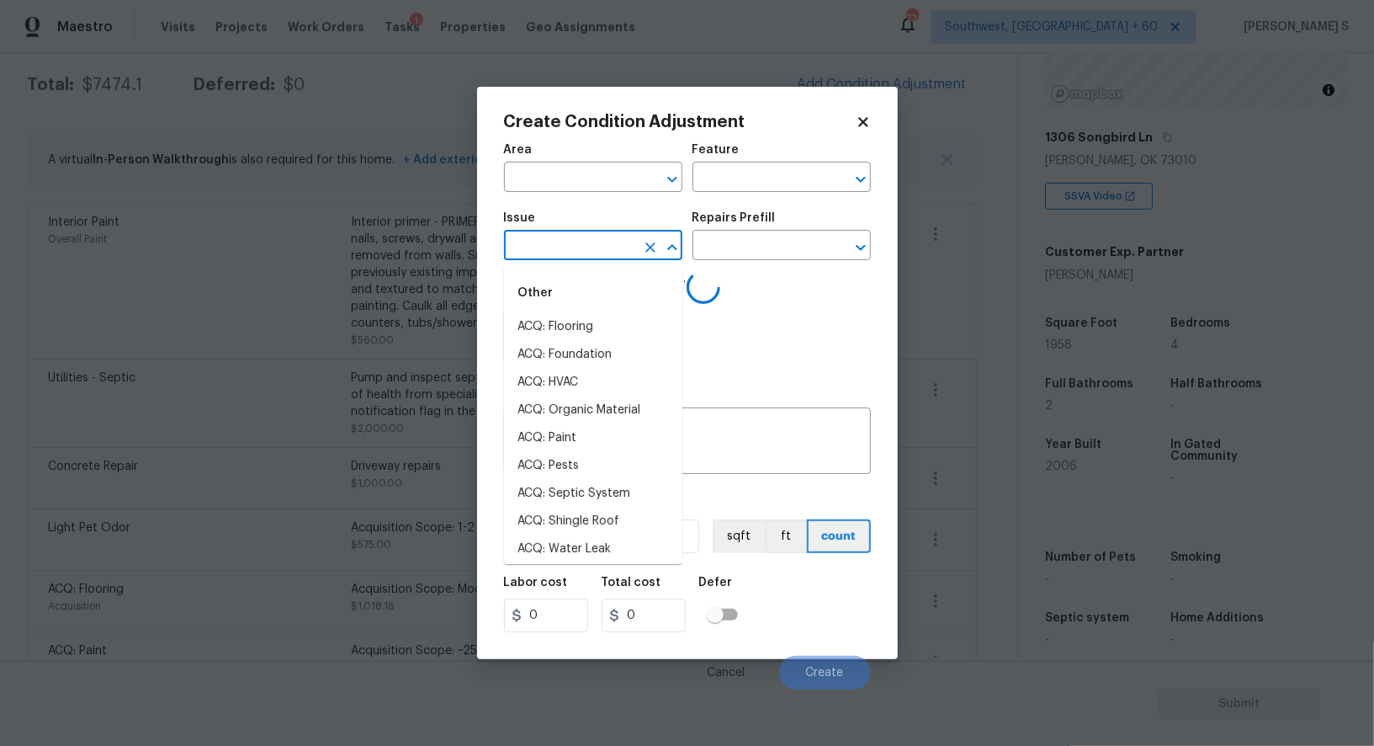
click at [609, 245] on input "text" at bounding box center [569, 247] width 131 height 26
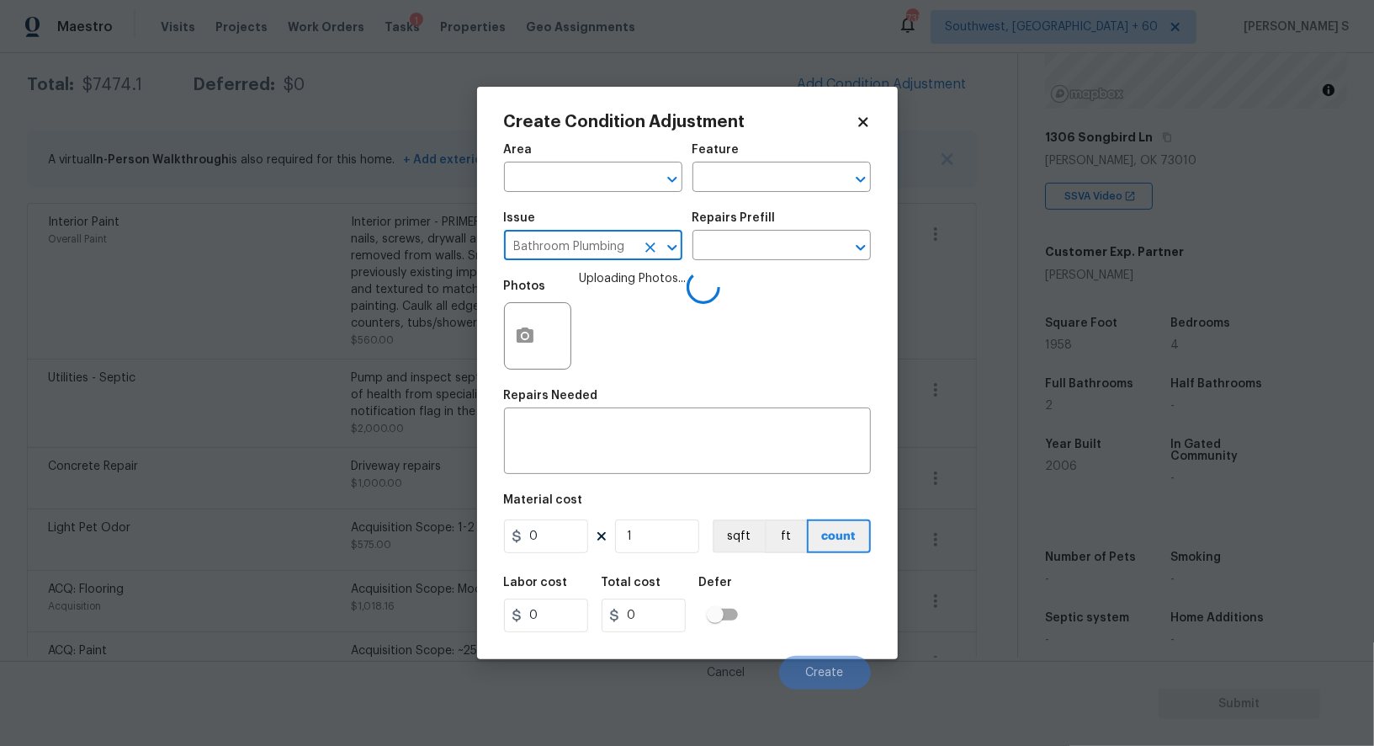
type input "Bathroom Plumbing"
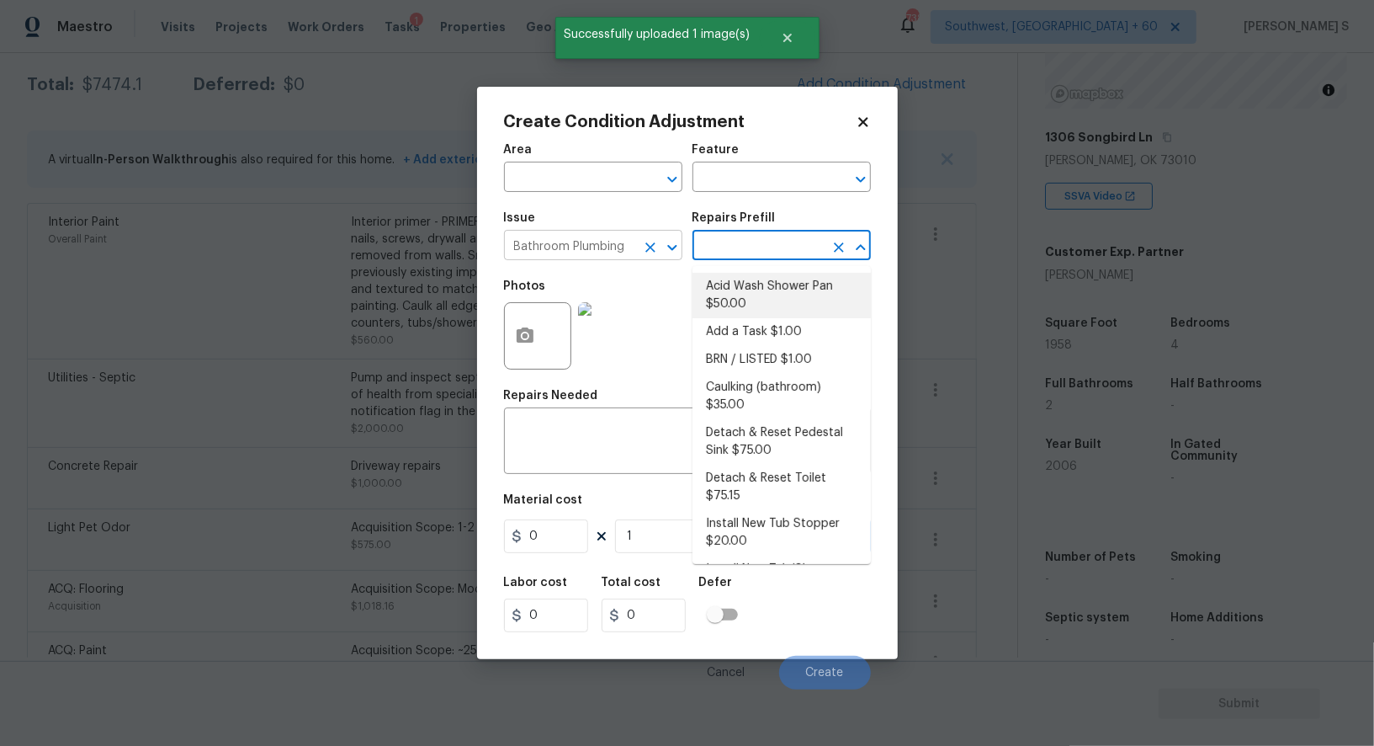
type input "Plumbing"
type textarea "Prep and acid wash/deep clean the shower pan."
type input "50"
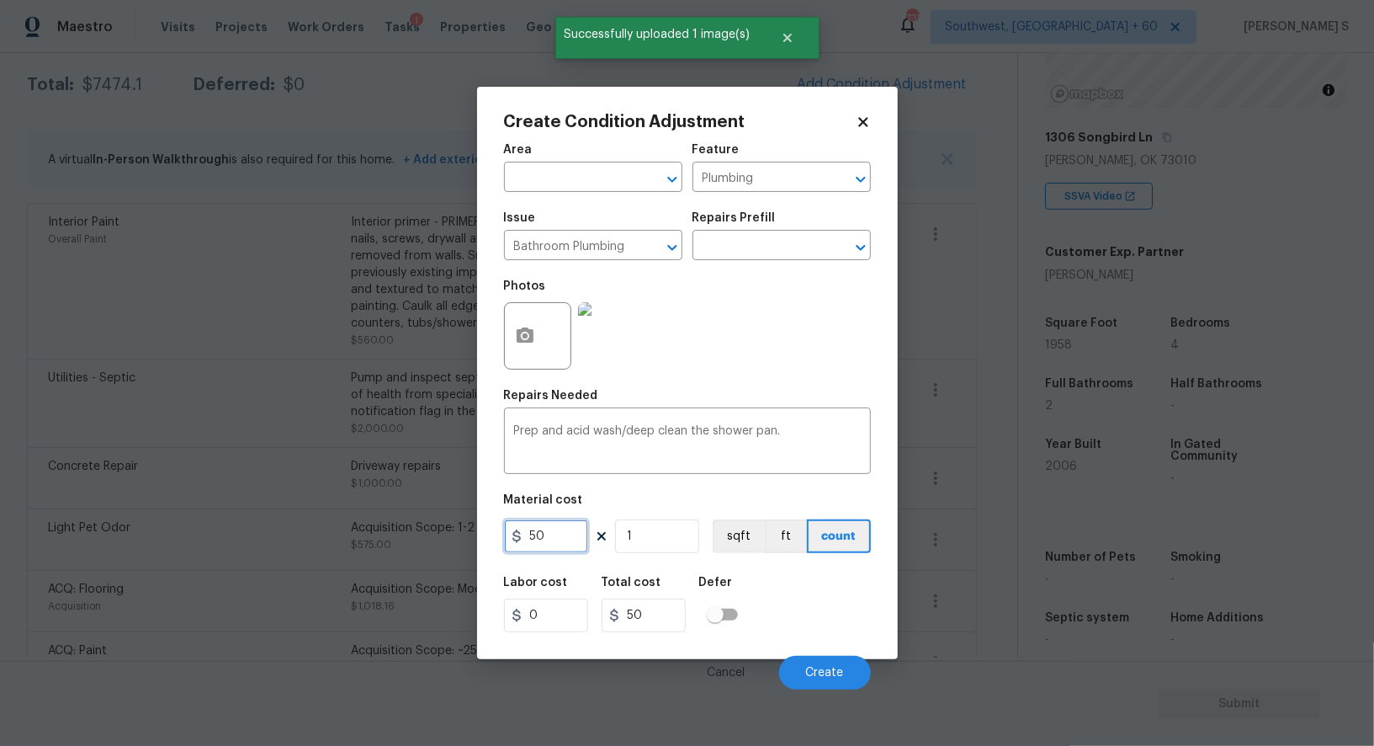
click at [577, 536] on input "50" at bounding box center [546, 536] width 84 height 34
type input "100"
click at [813, 628] on div "Labor cost 0 Total cost 100 Defer" at bounding box center [687, 604] width 367 height 76
click at [826, 676] on span "Create" at bounding box center [825, 672] width 38 height 13
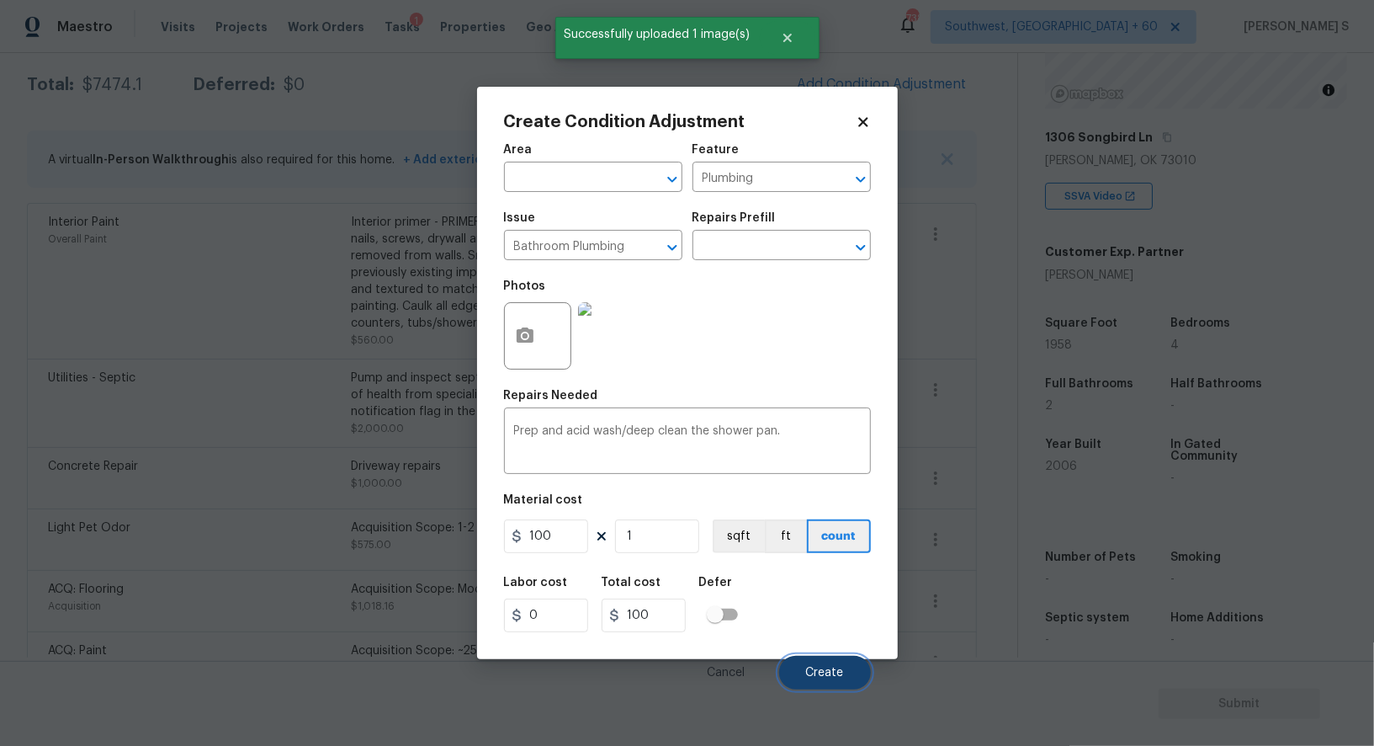
scroll to position [311, 0]
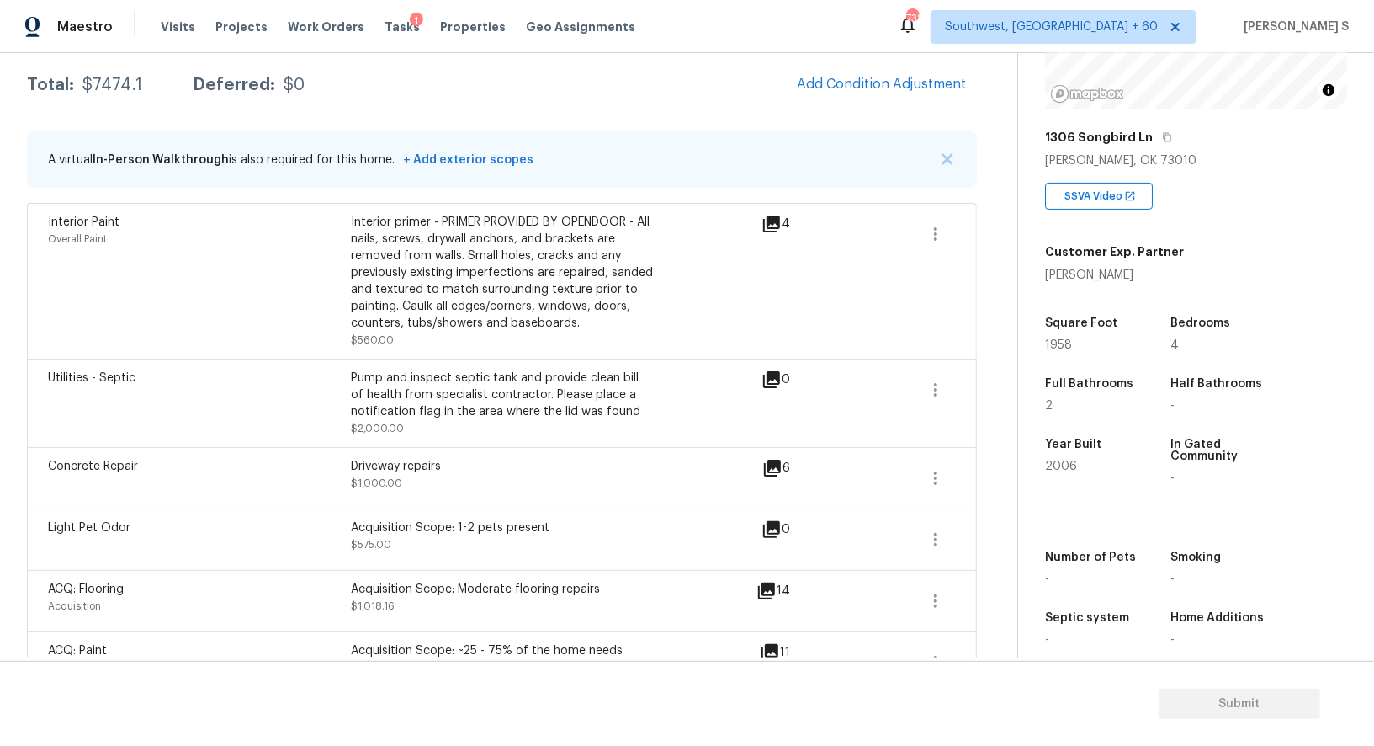
click at [435, 605] on body "Maestro Visits Projects Work Orders Tasks 1 Properties Geo Assignments 738 Sout…" at bounding box center [687, 373] width 1374 height 746
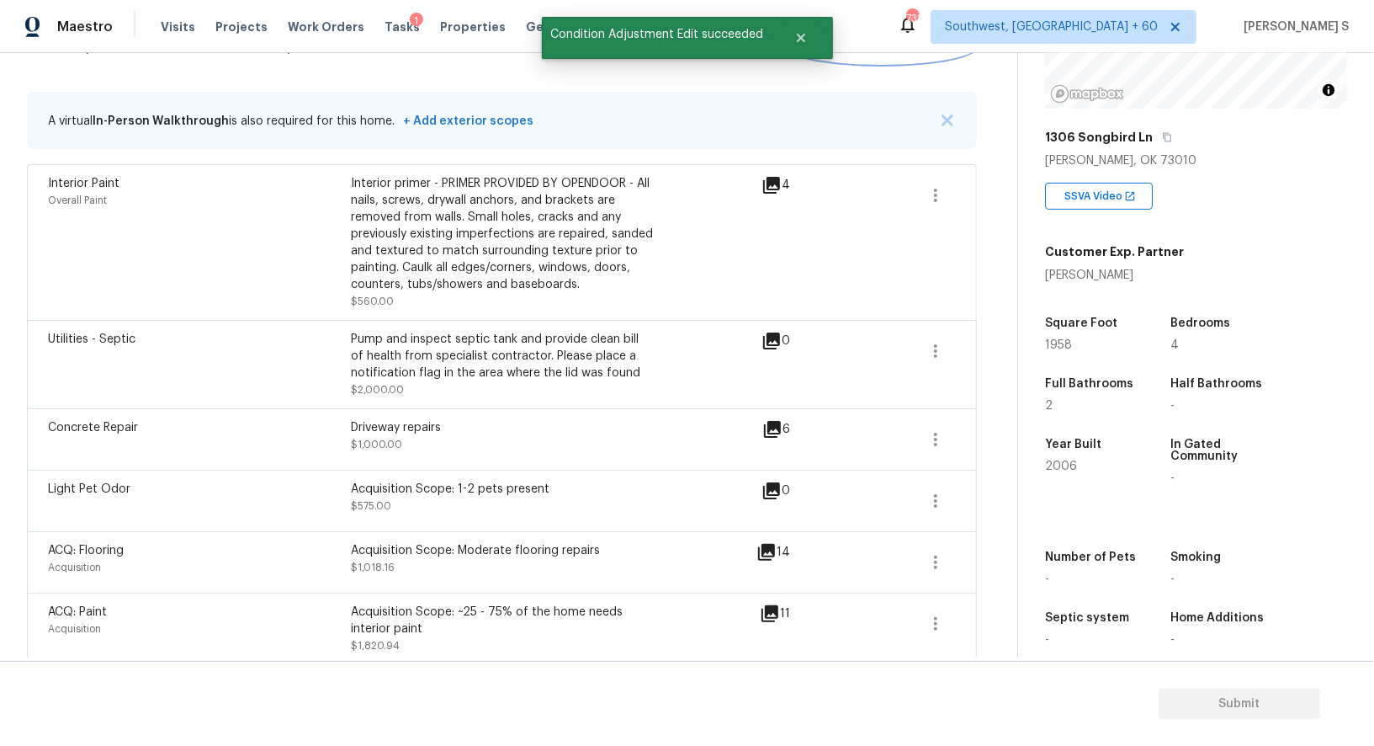
scroll to position [273, 0]
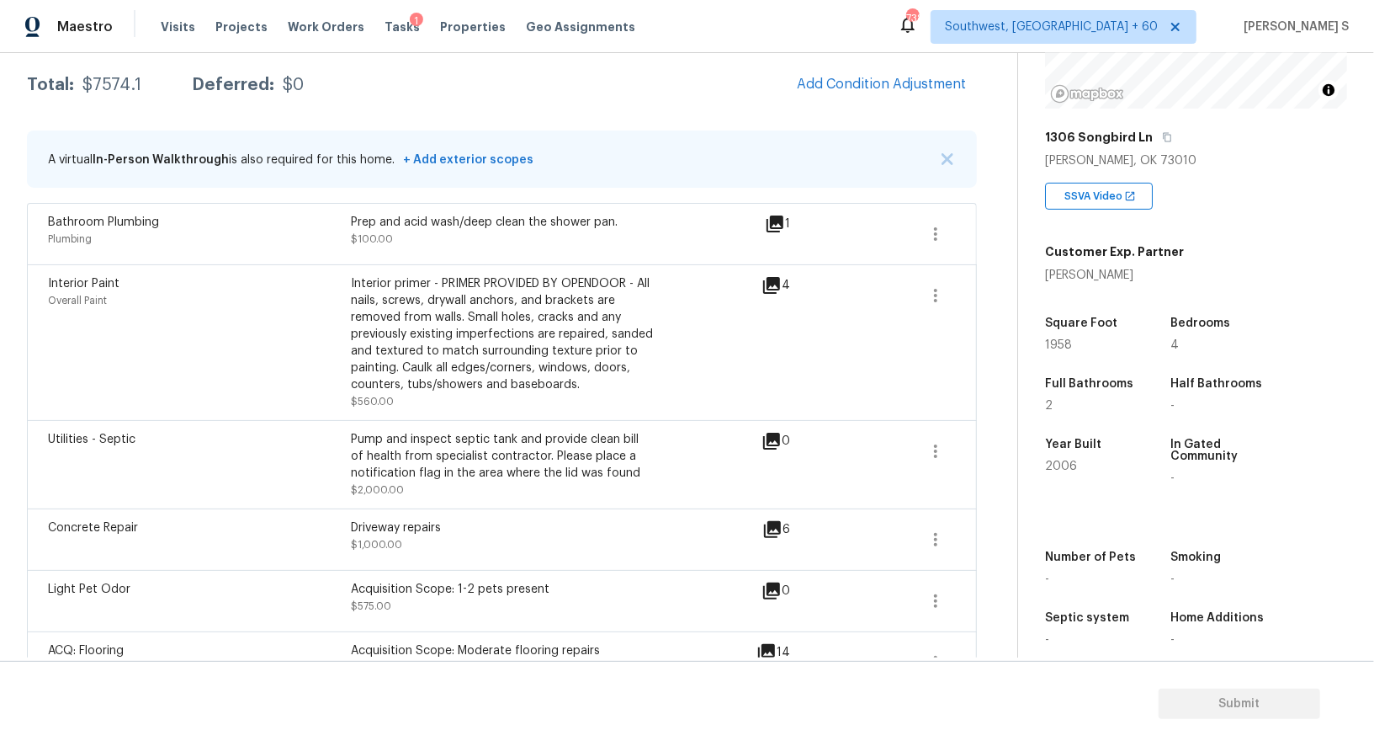
click at [377, 486] on span "$2,000.00" at bounding box center [377, 490] width 53 height 10
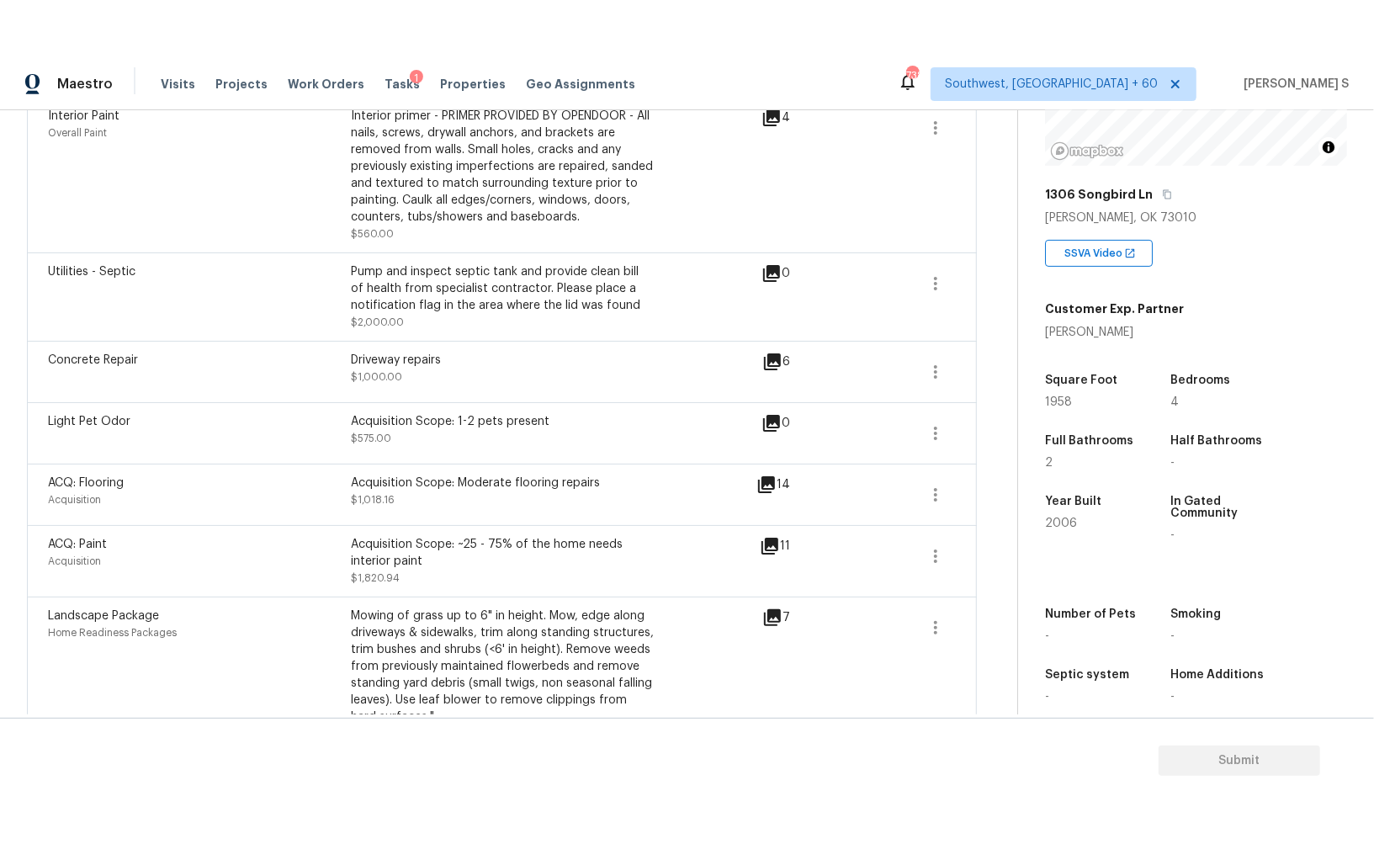
scroll to position [72, 0]
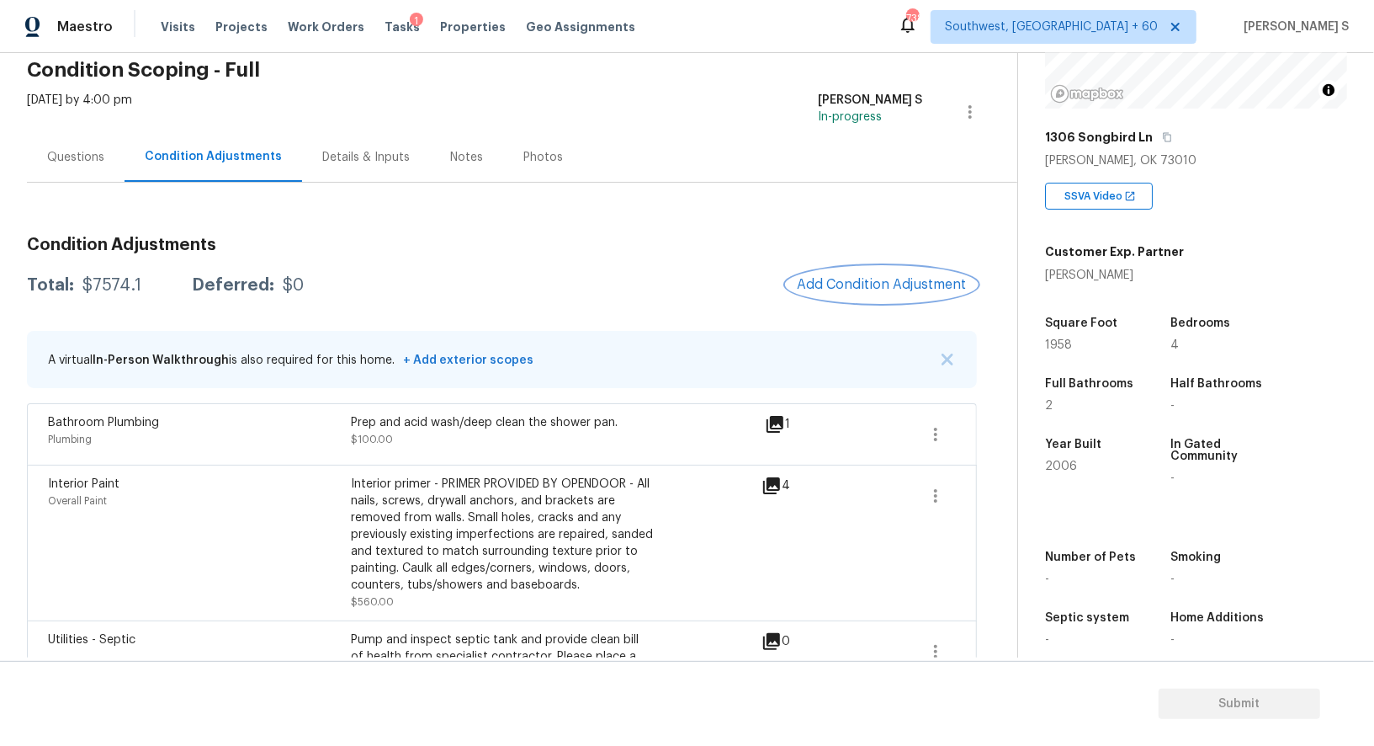
click at [863, 286] on span "Add Condition Adjustment" at bounding box center [882, 284] width 170 height 15
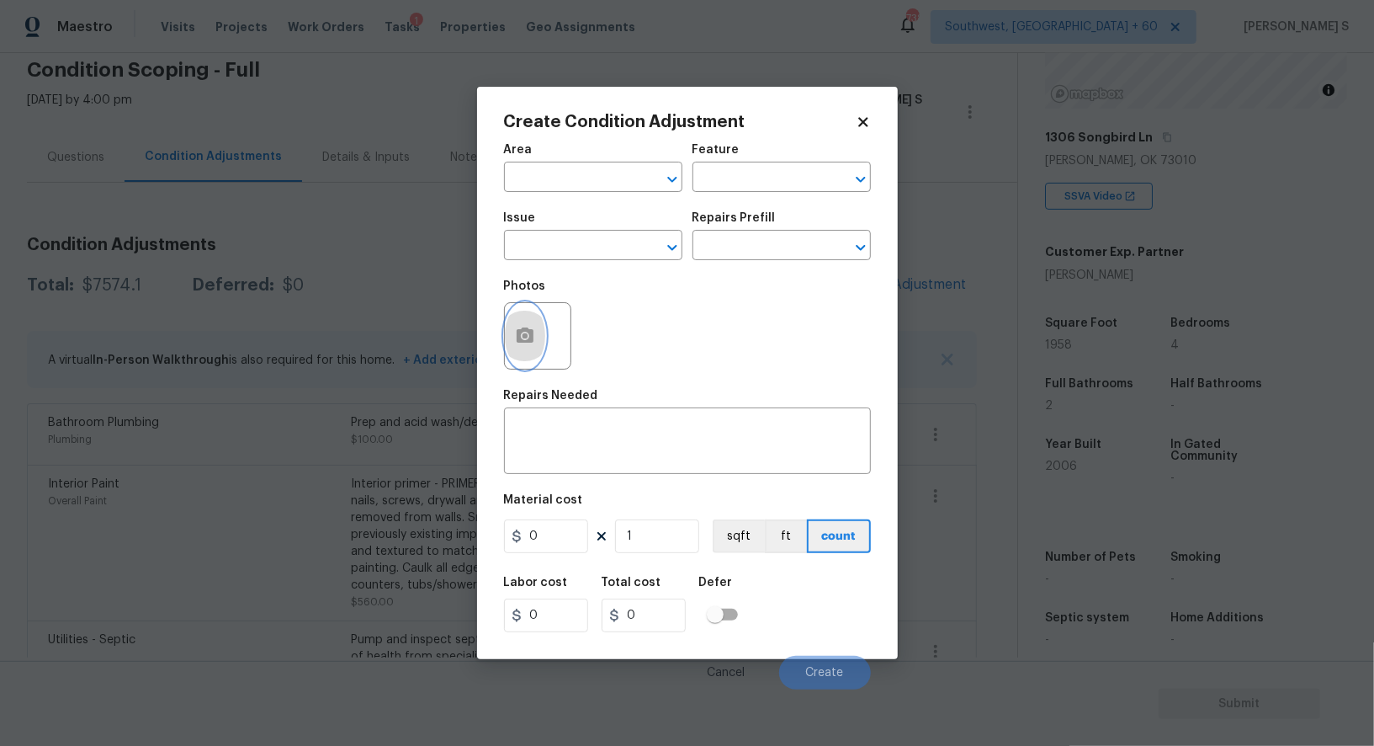
click at [516, 344] on icon "button" at bounding box center [525, 336] width 20 height 20
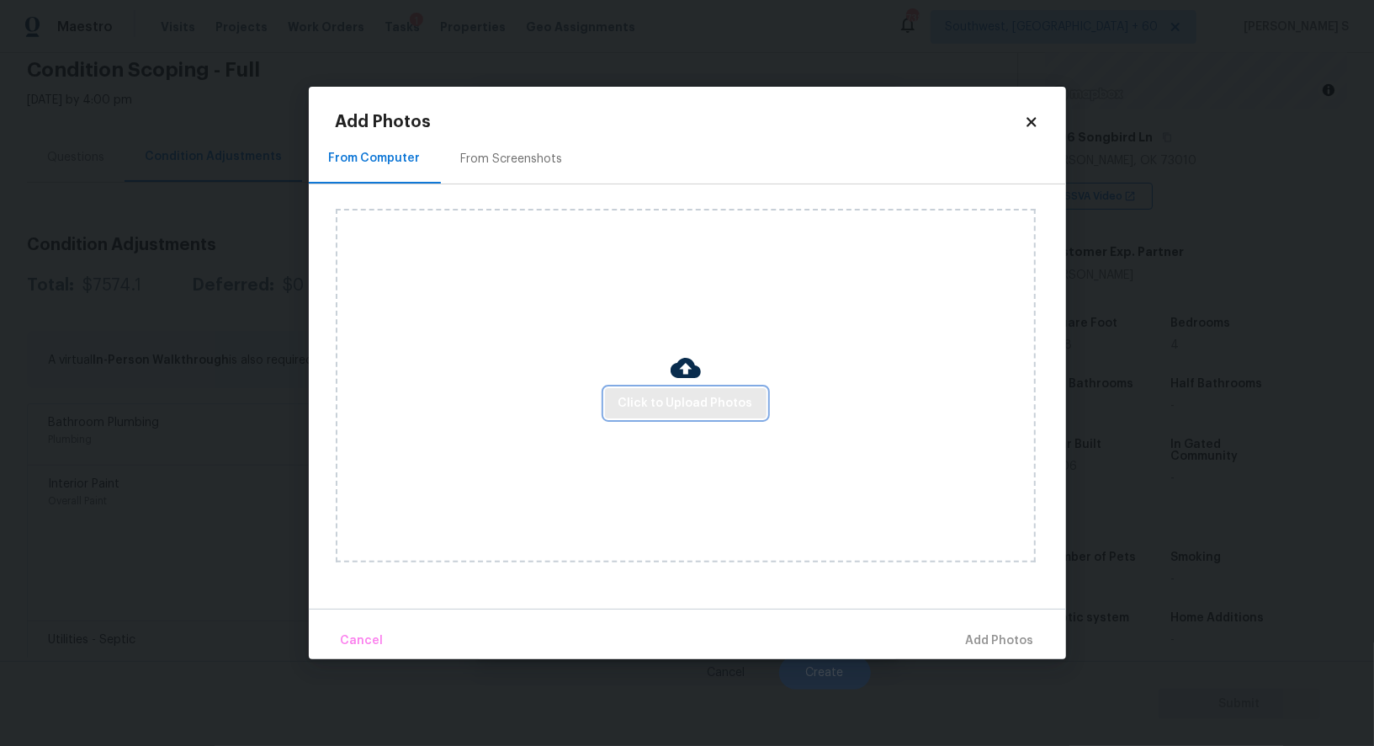
click at [670, 391] on button "Click to Upload Photos" at bounding box center [686, 403] width 162 height 31
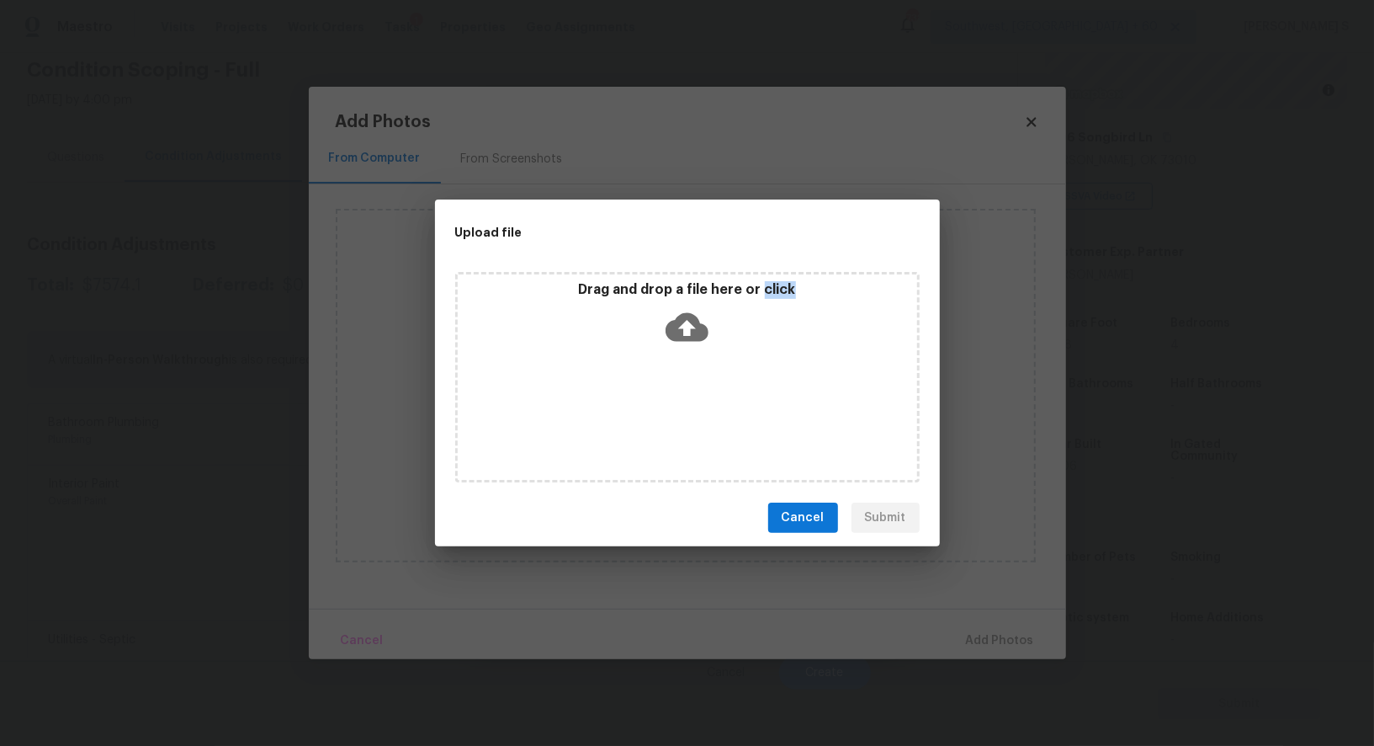
click at [670, 391] on div "Drag and drop a file here or click" at bounding box center [687, 377] width 465 height 210
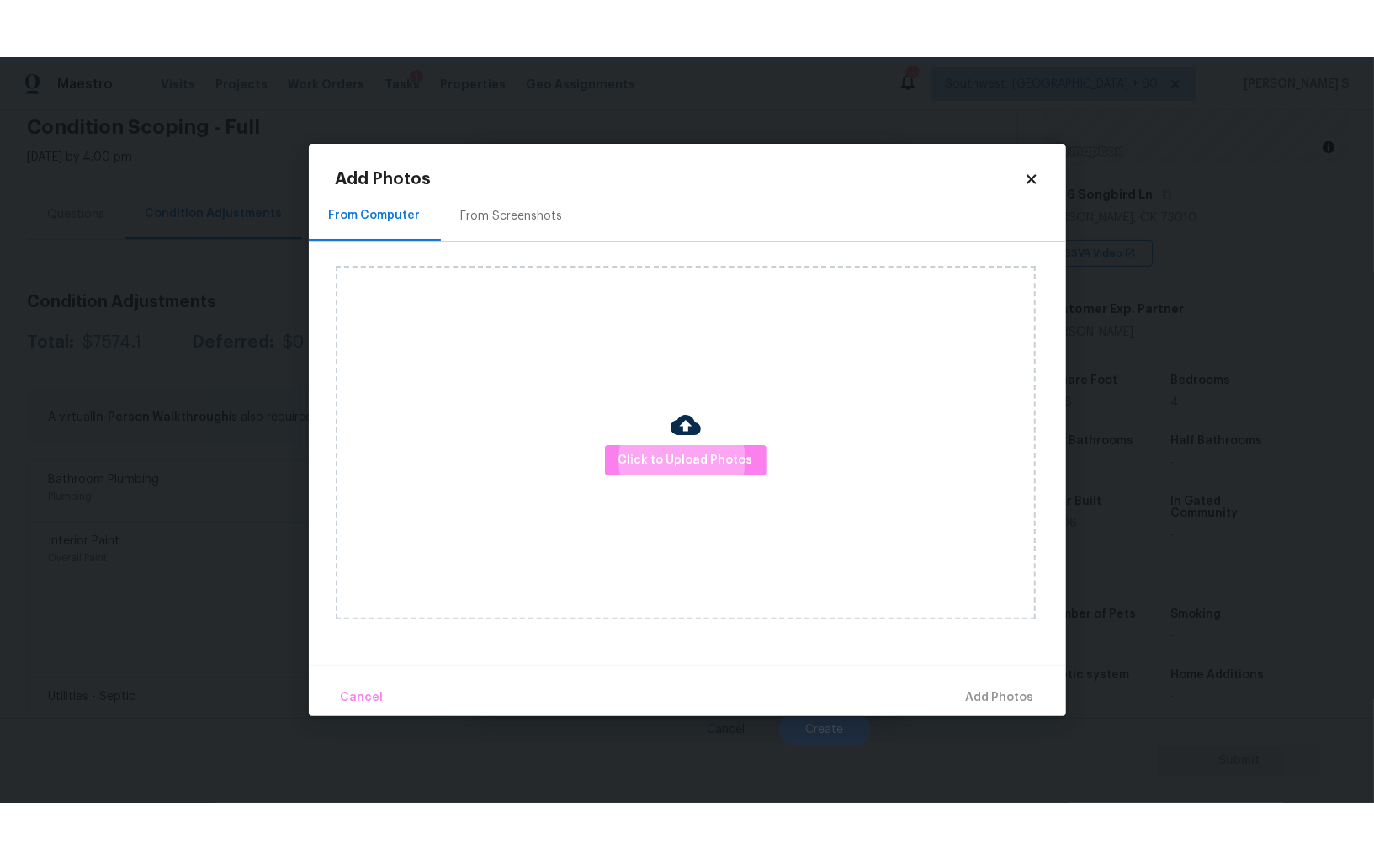
scroll to position [117, 0]
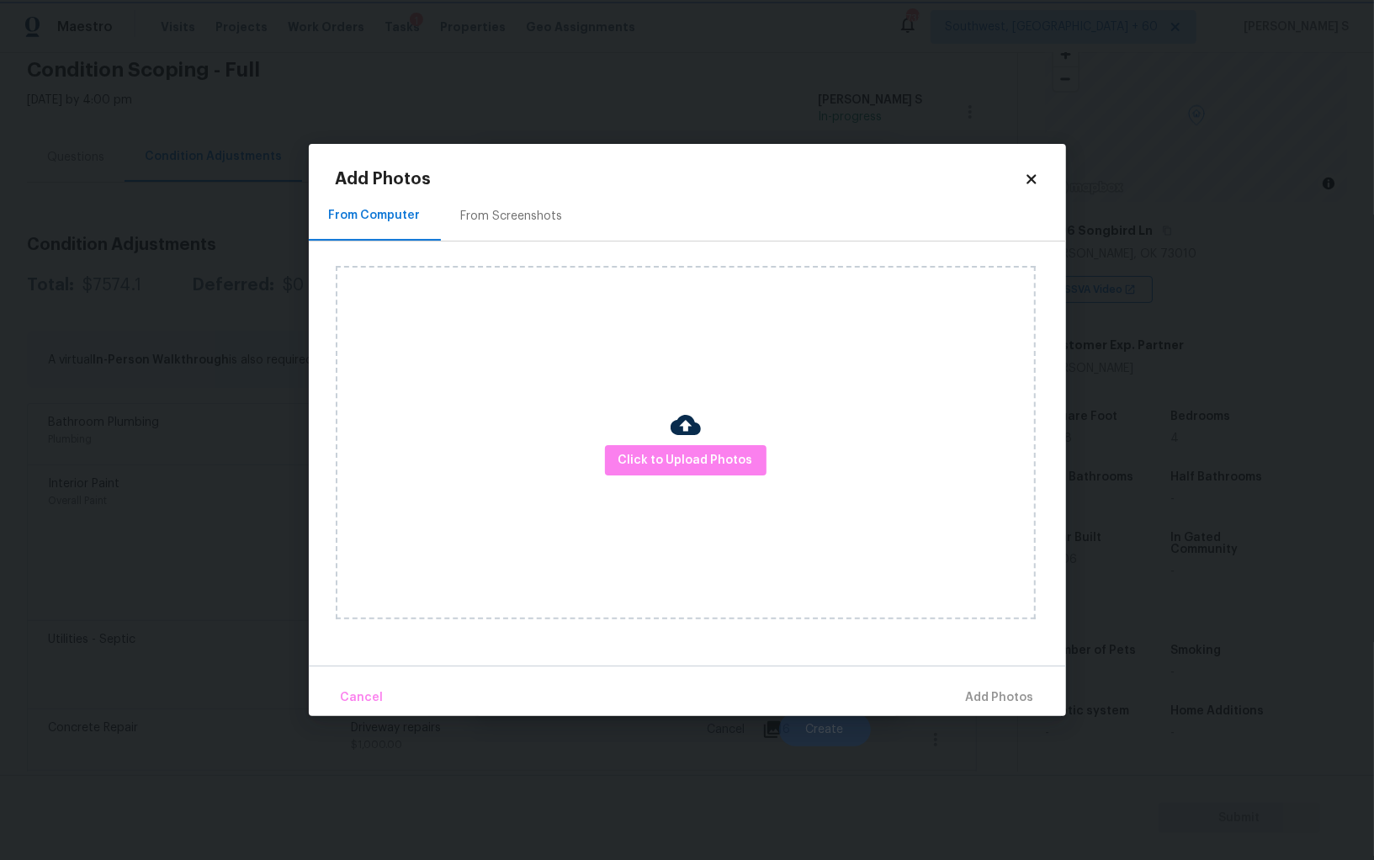
click at [65, 568] on body "Maestro Visits Projects Work Orders Tasks 1 Properties Geo Assignments 738 Sout…" at bounding box center [687, 430] width 1374 height 860
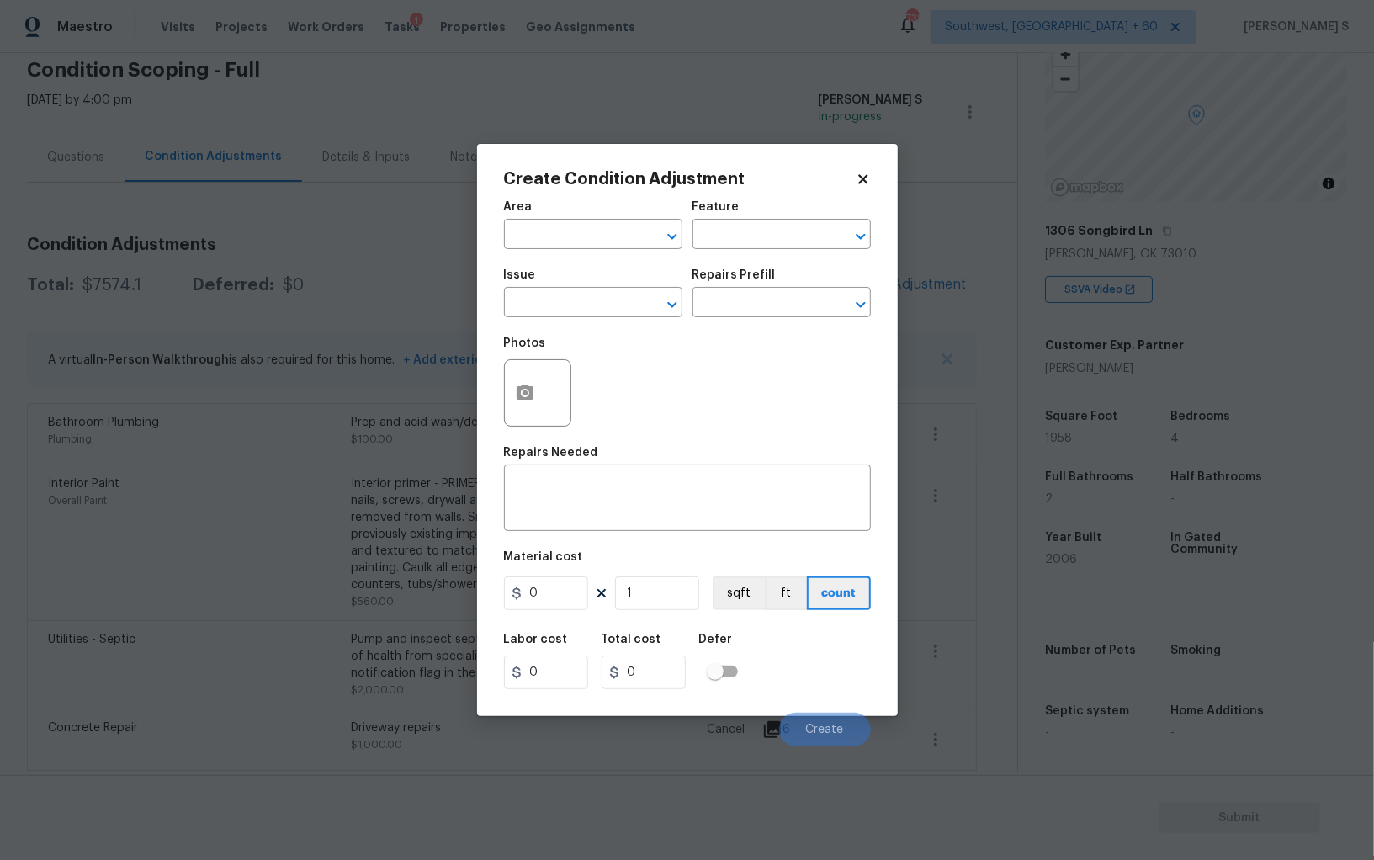
click at [337, 680] on body "Maestro Visits Projects Work Orders Tasks 1 Properties Geo Assignments 738 Sout…" at bounding box center [687, 430] width 1374 height 860
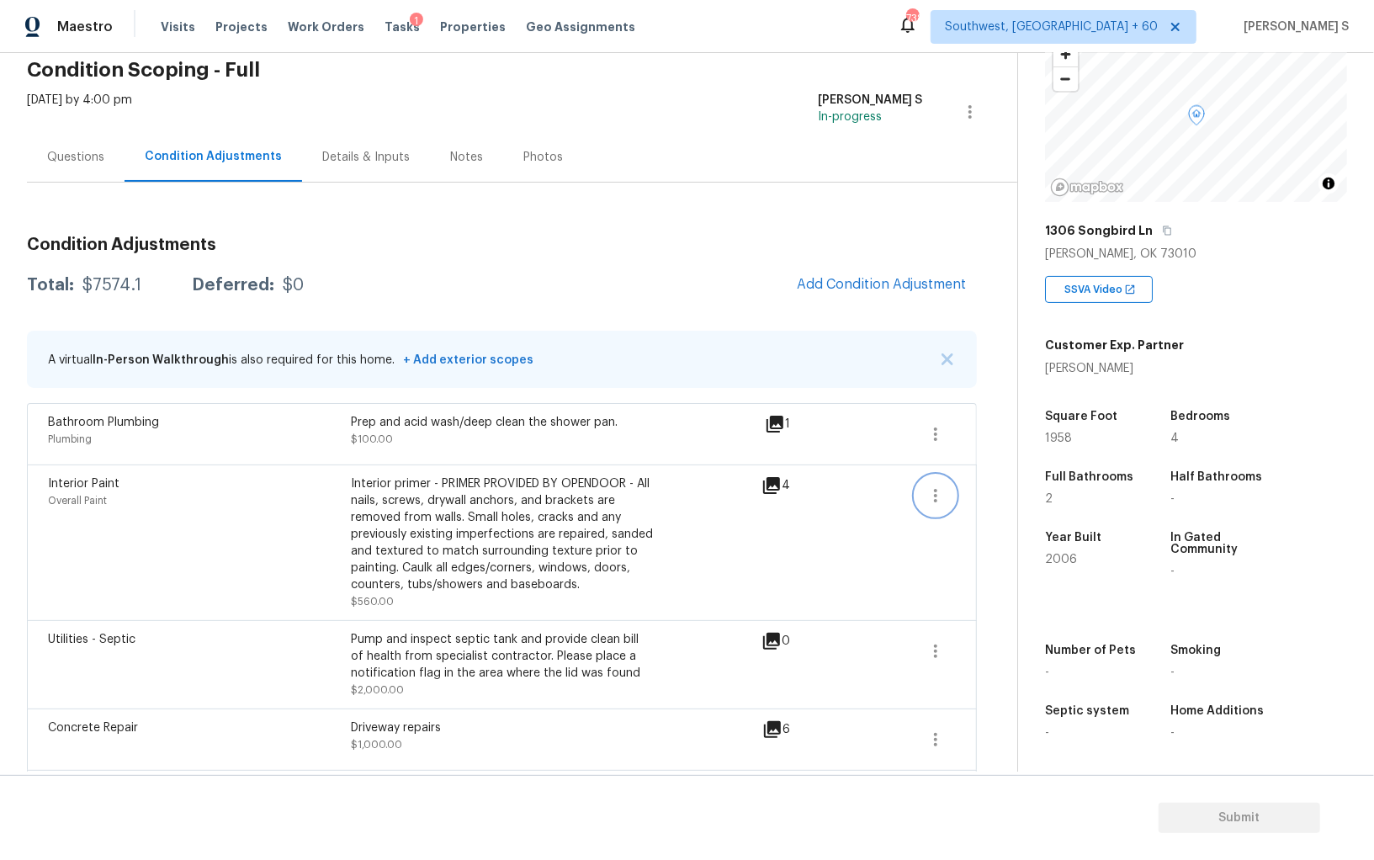
click at [942, 496] on icon "button" at bounding box center [936, 496] width 20 height 20
click at [992, 496] on div "Edit" at bounding box center [1031, 490] width 131 height 17
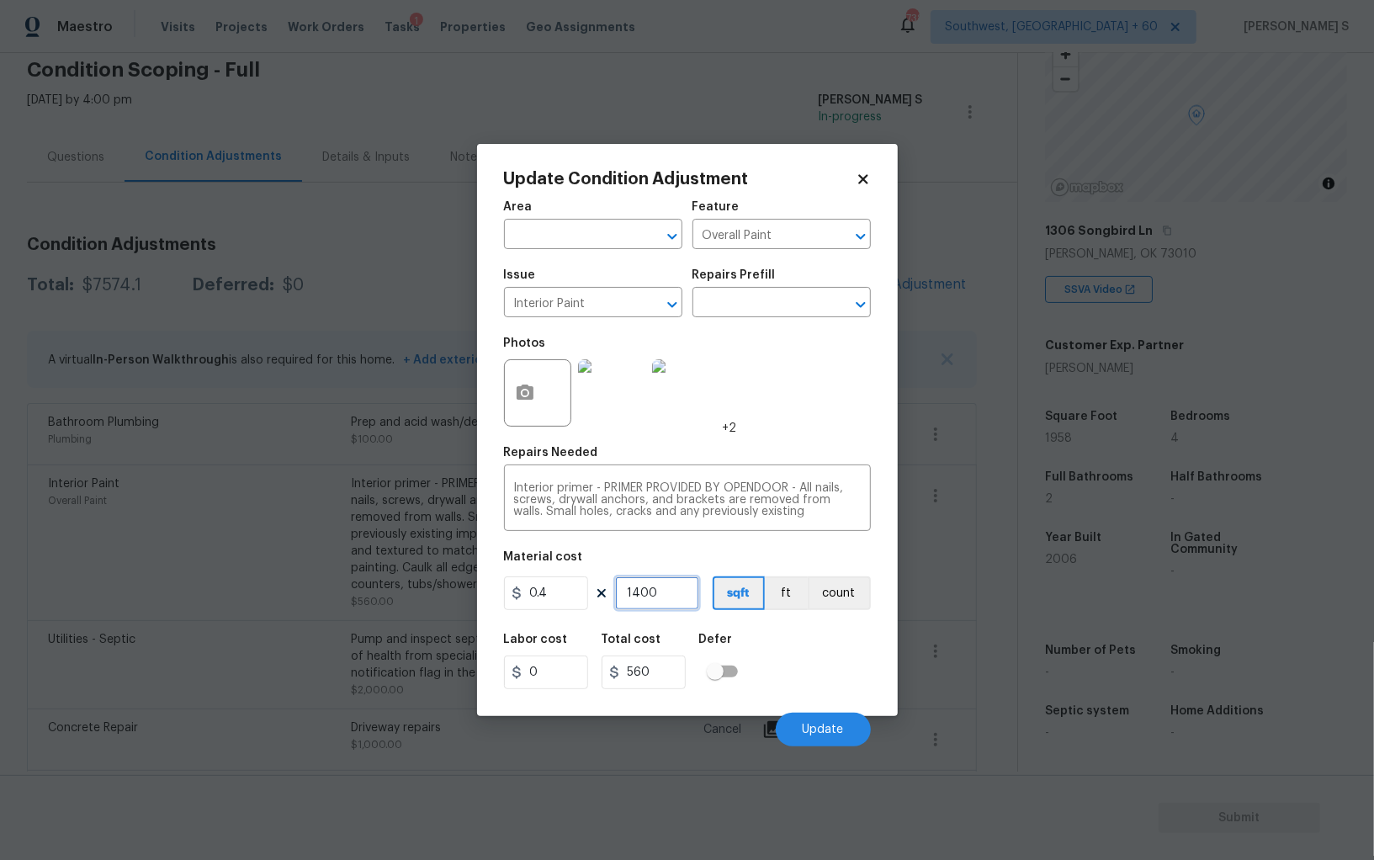
click at [667, 584] on input "1400" at bounding box center [657, 593] width 84 height 34
type input "1"
type input "0.4"
type input "19"
type input "7.6"
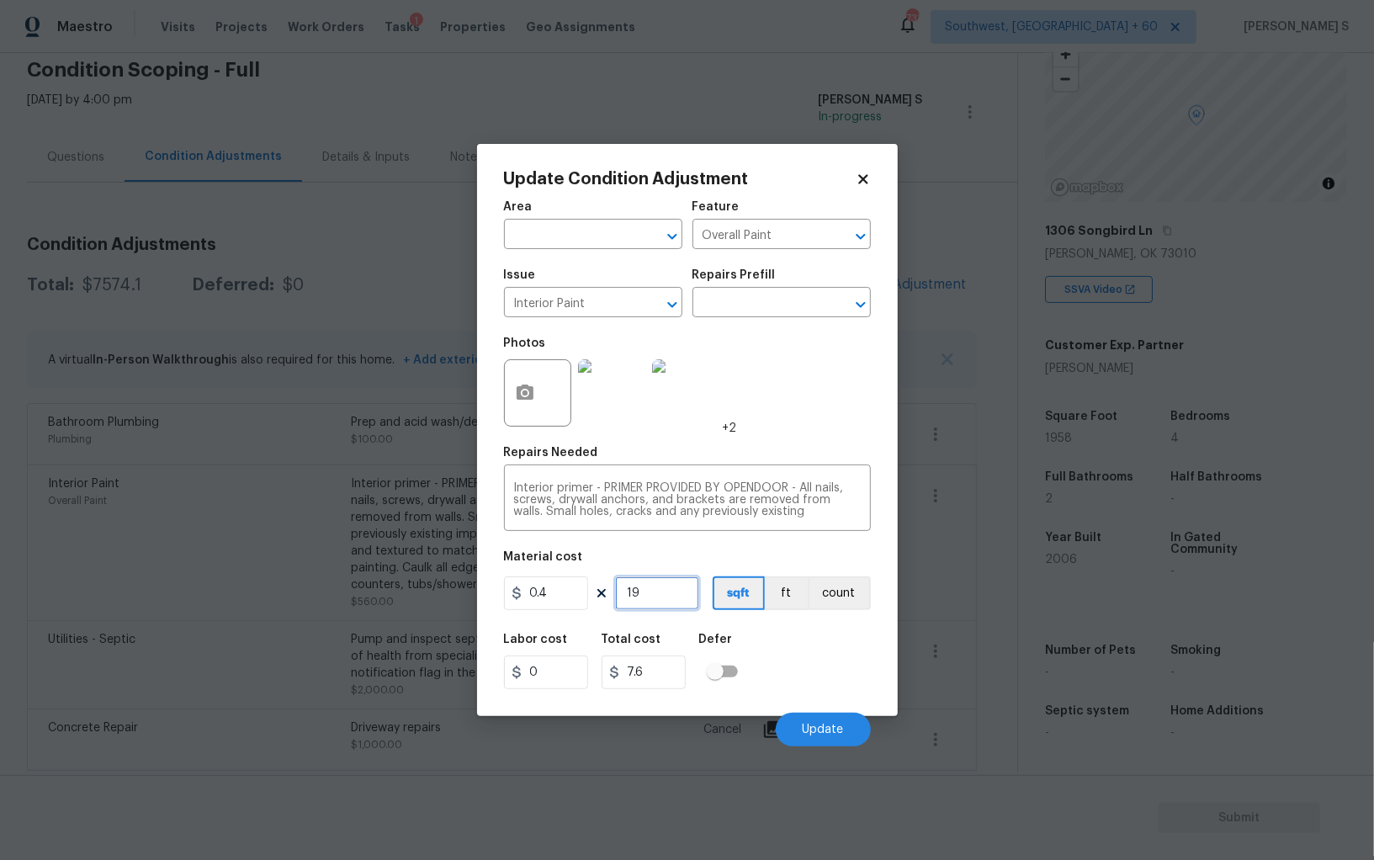
type input "195"
type input "78"
type input "1958"
type input "783.2"
type input "1958"
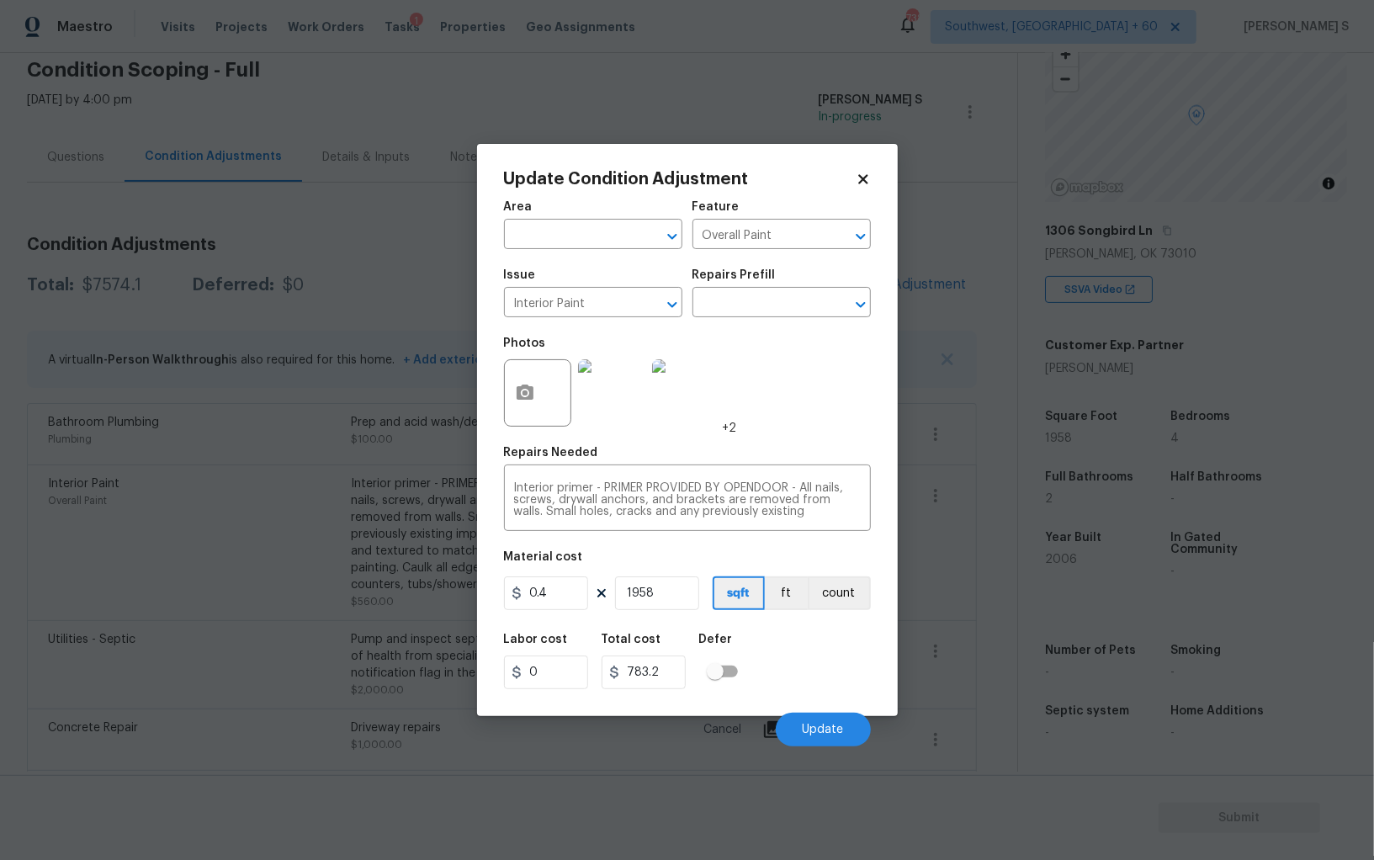
click at [806, 648] on div "Labor cost 0 Total cost 783.2 Defer" at bounding box center [687, 662] width 367 height 76
click at [813, 723] on button "Update" at bounding box center [823, 730] width 95 height 34
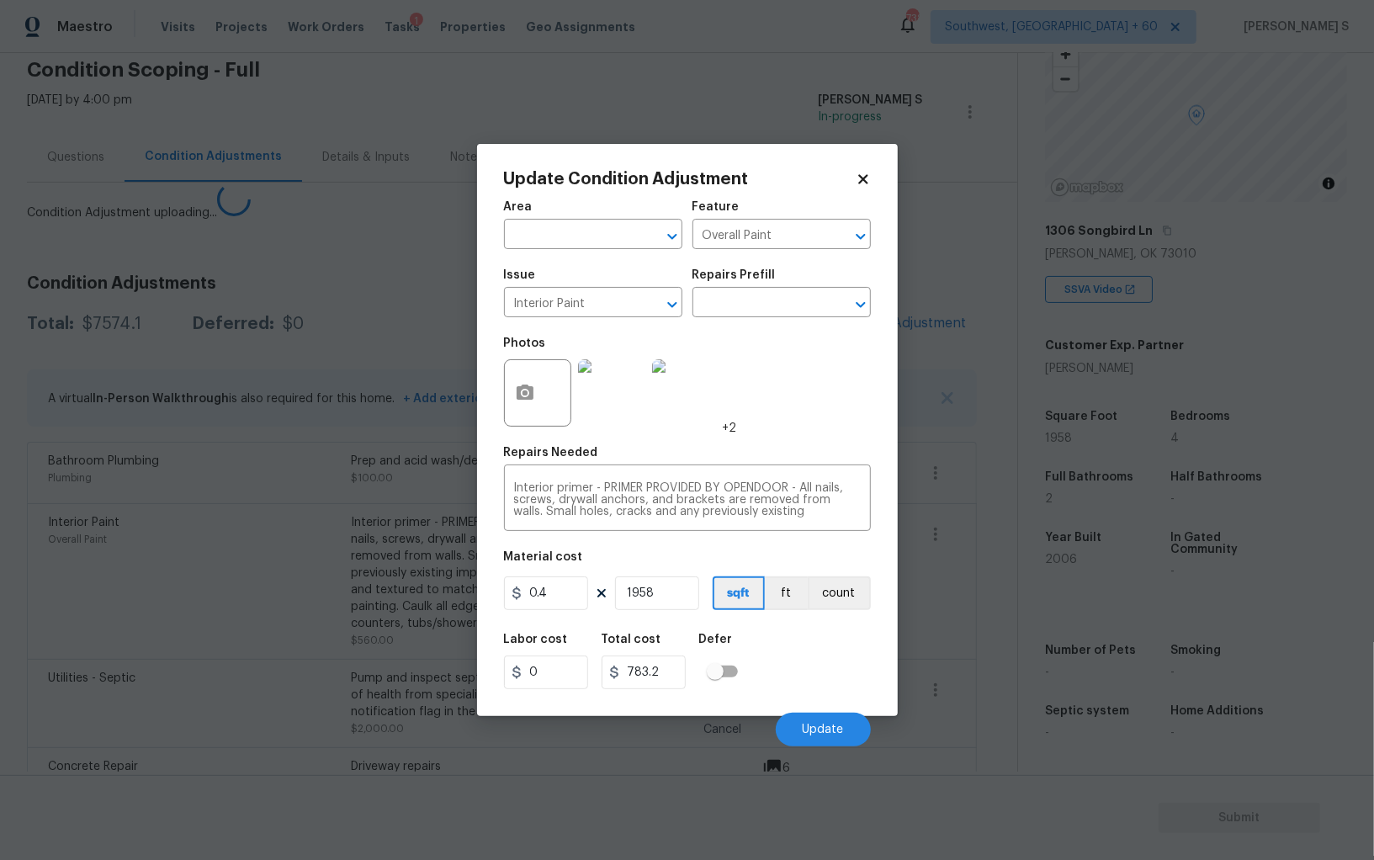
click at [152, 623] on body "Maestro Visits Projects Work Orders Tasks 1 Properties Geo Assignments 738 Sout…" at bounding box center [687, 430] width 1374 height 860
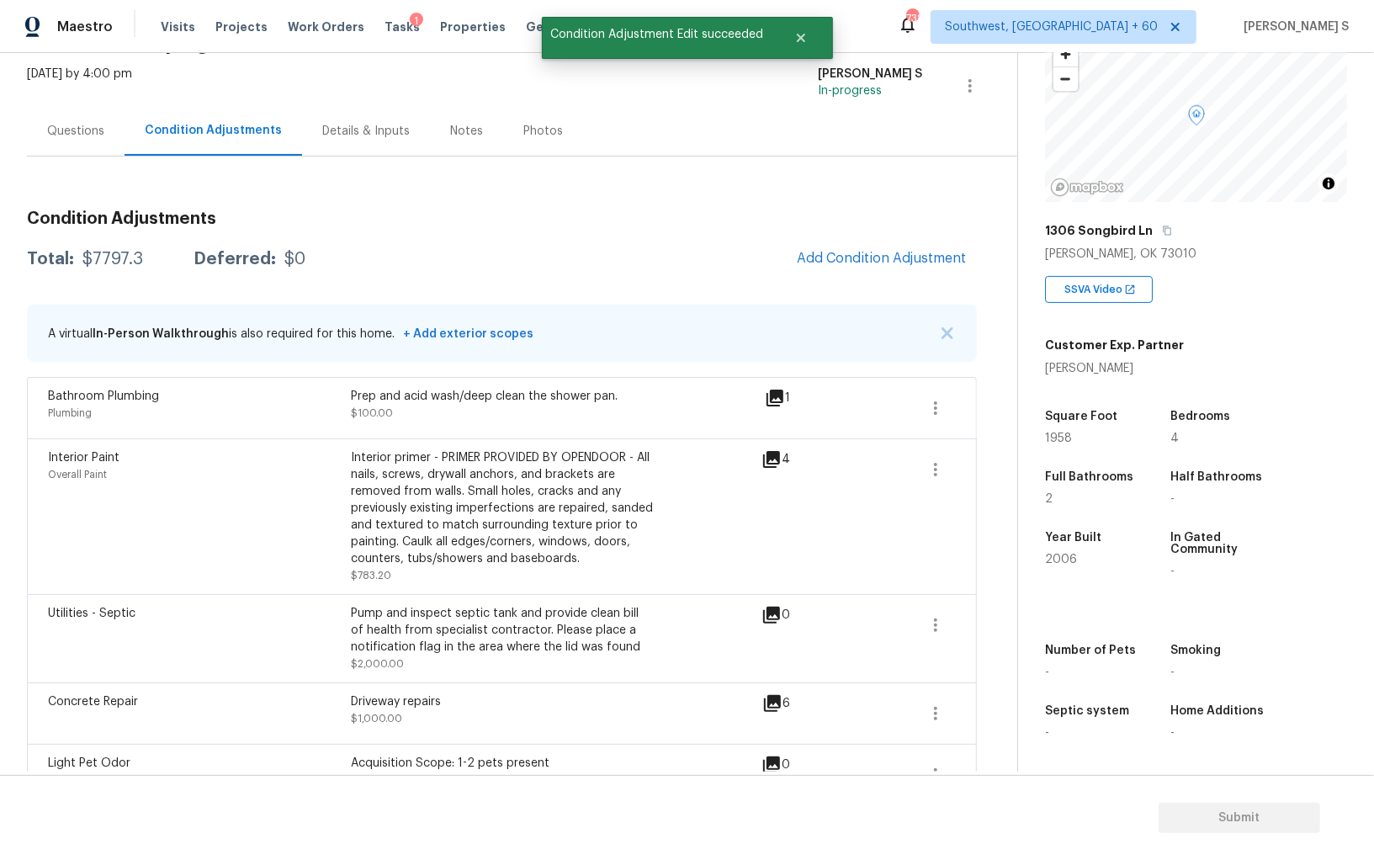
scroll to position [57, 0]
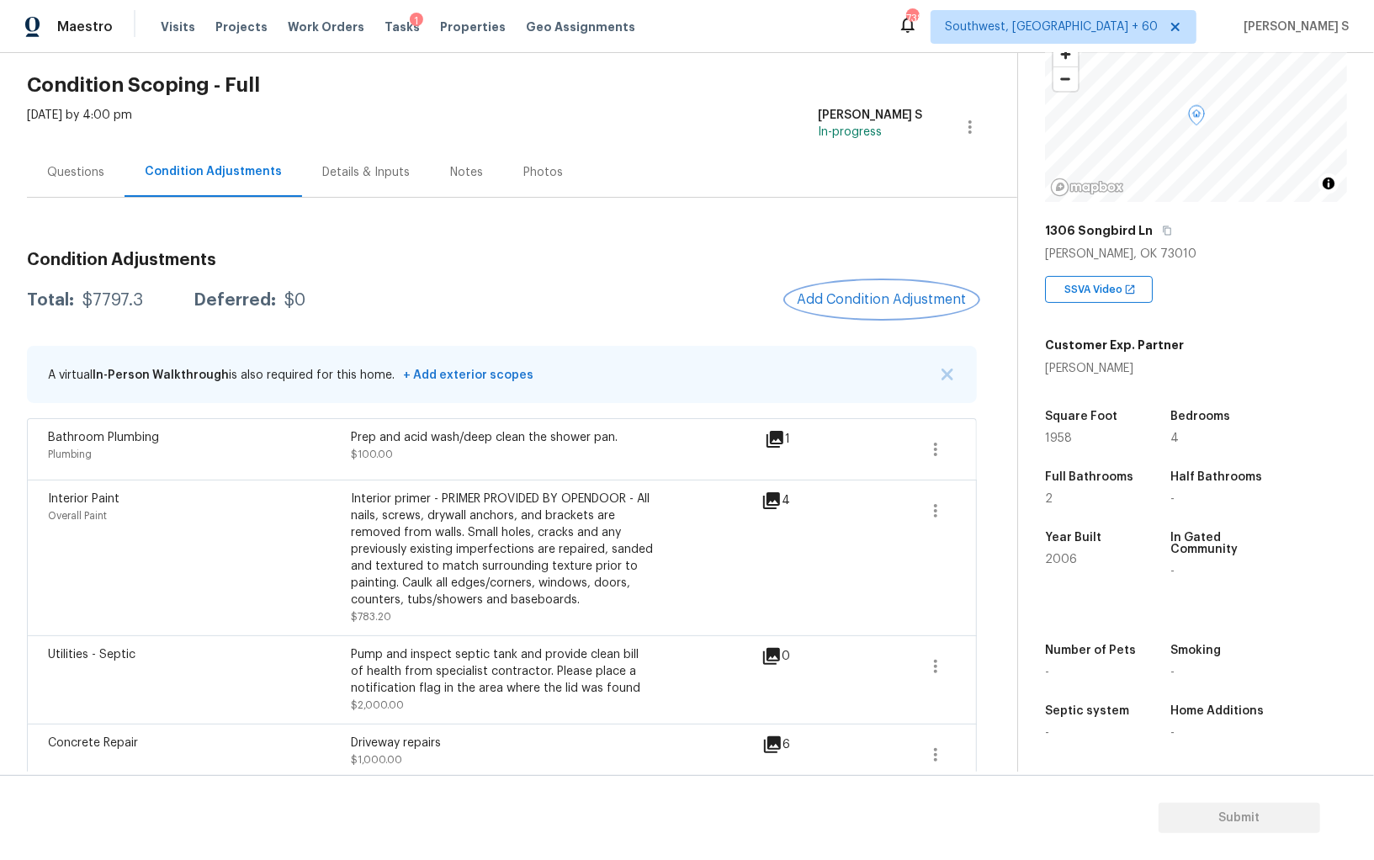
click at [909, 300] on span "Add Condition Adjustment" at bounding box center [882, 299] width 170 height 15
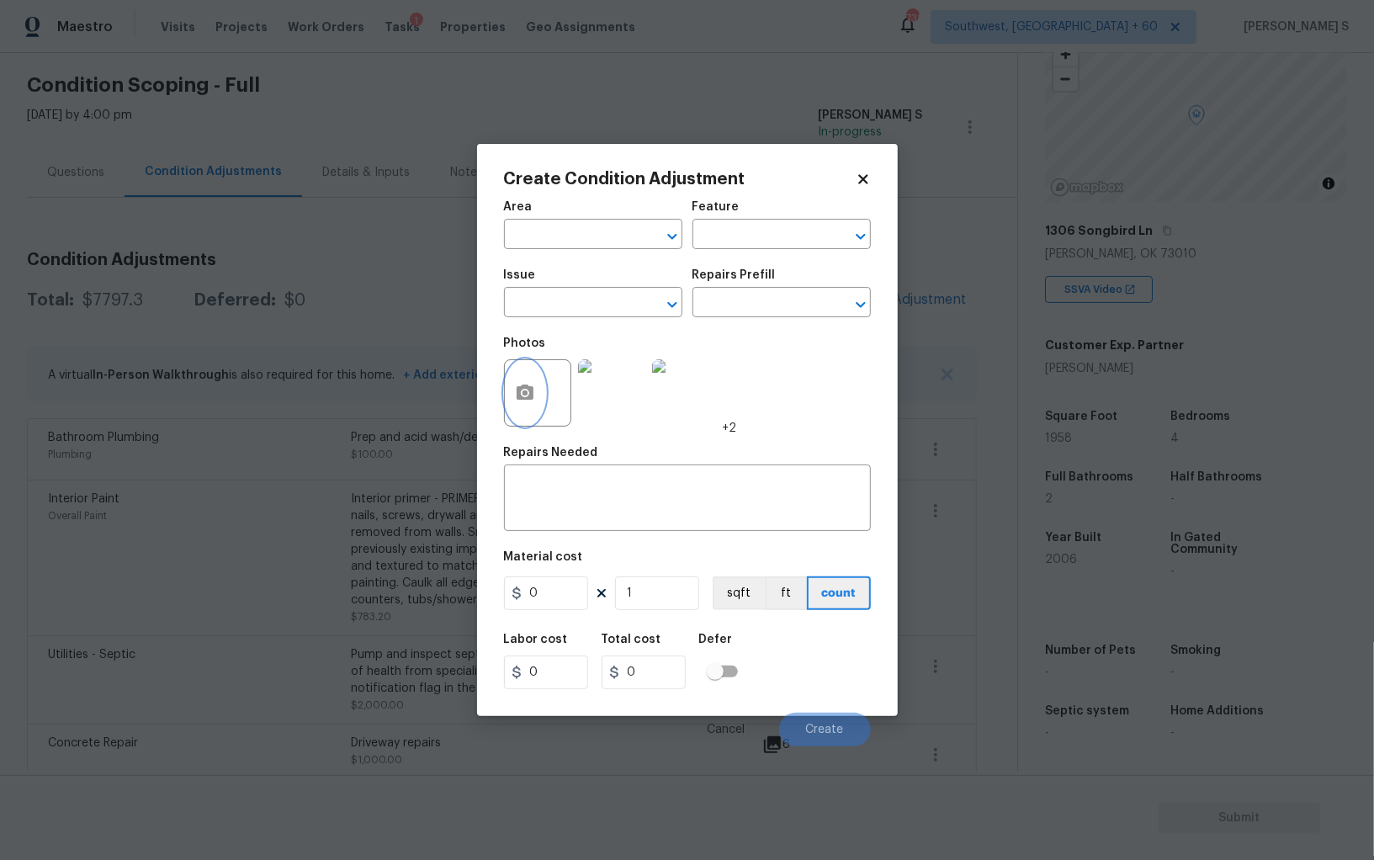
click at [532, 383] on button "button" at bounding box center [525, 393] width 40 height 66
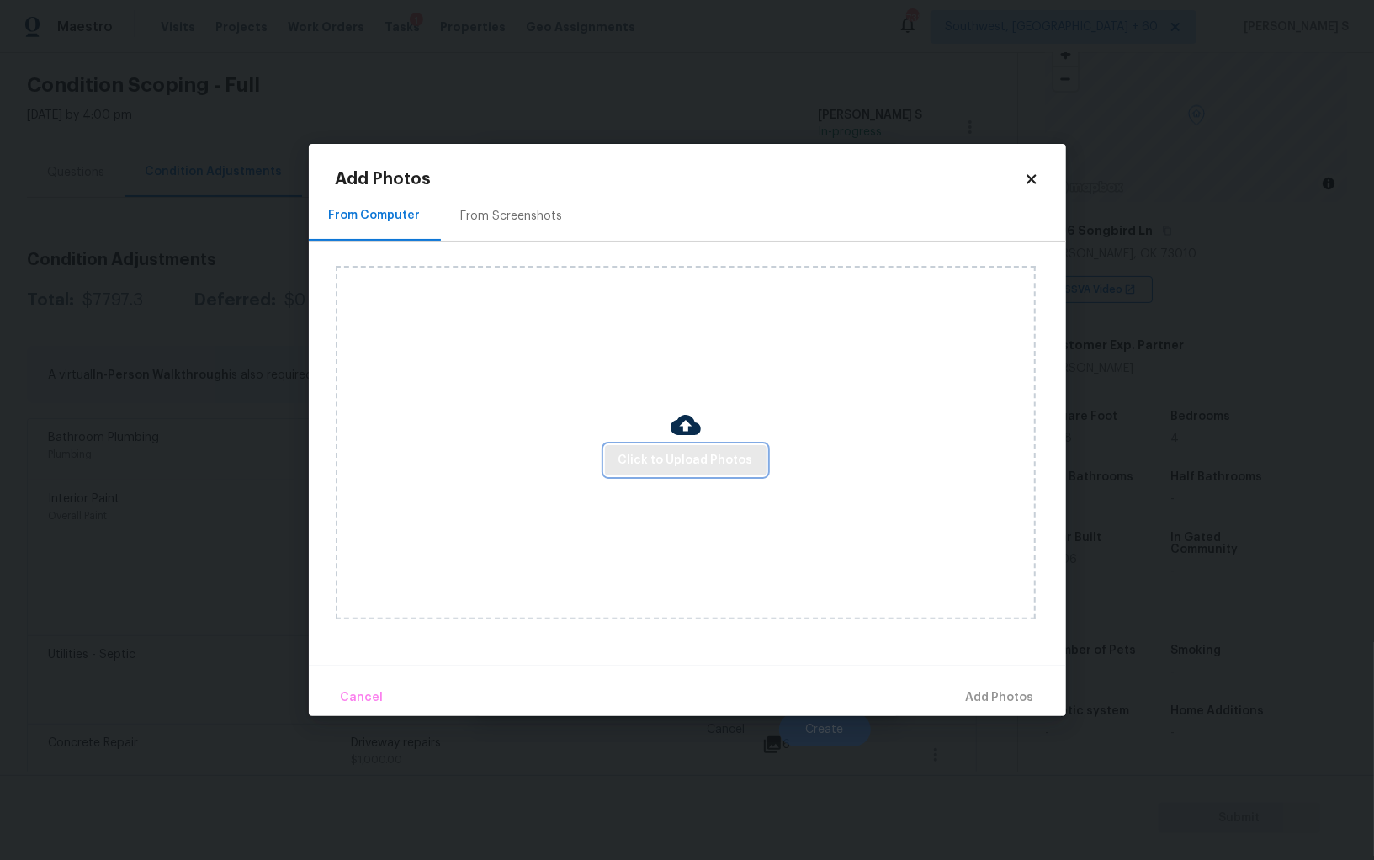
click at [618, 458] on button "Click to Upload Photos" at bounding box center [686, 460] width 162 height 31
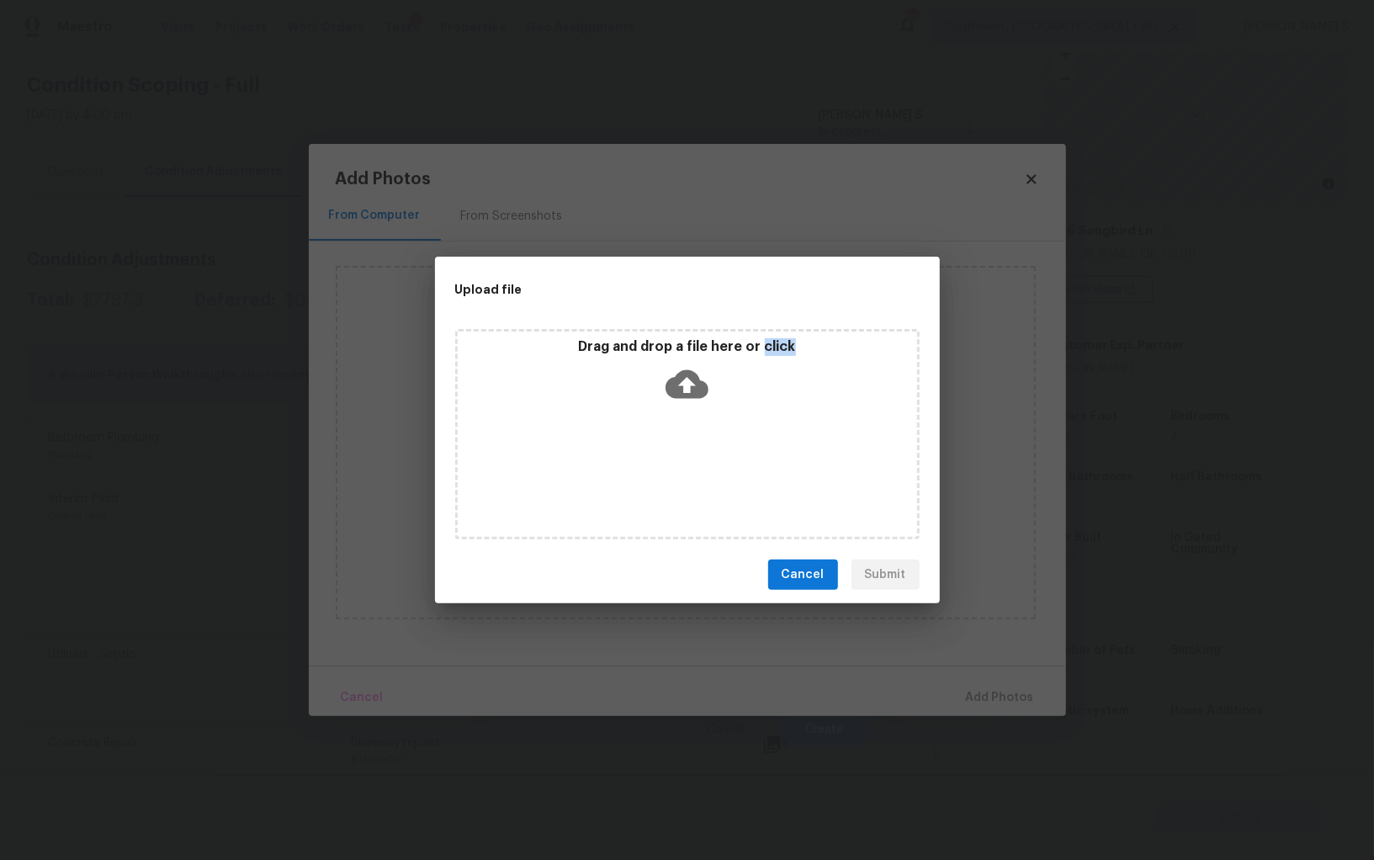
click at [618, 458] on div "Drag and drop a file here or click" at bounding box center [687, 434] width 465 height 210
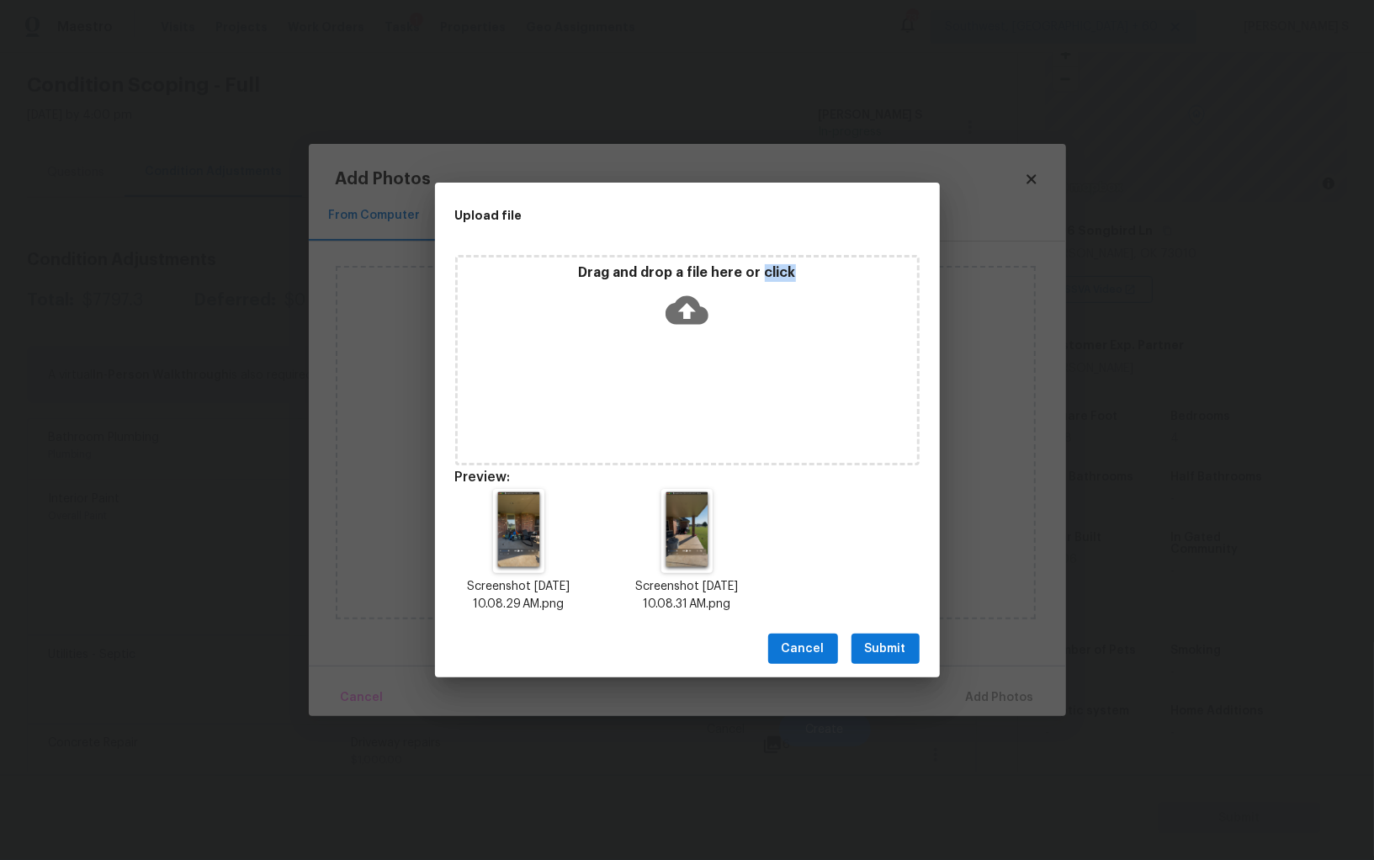
click at [900, 640] on span "Submit" at bounding box center [885, 649] width 41 height 21
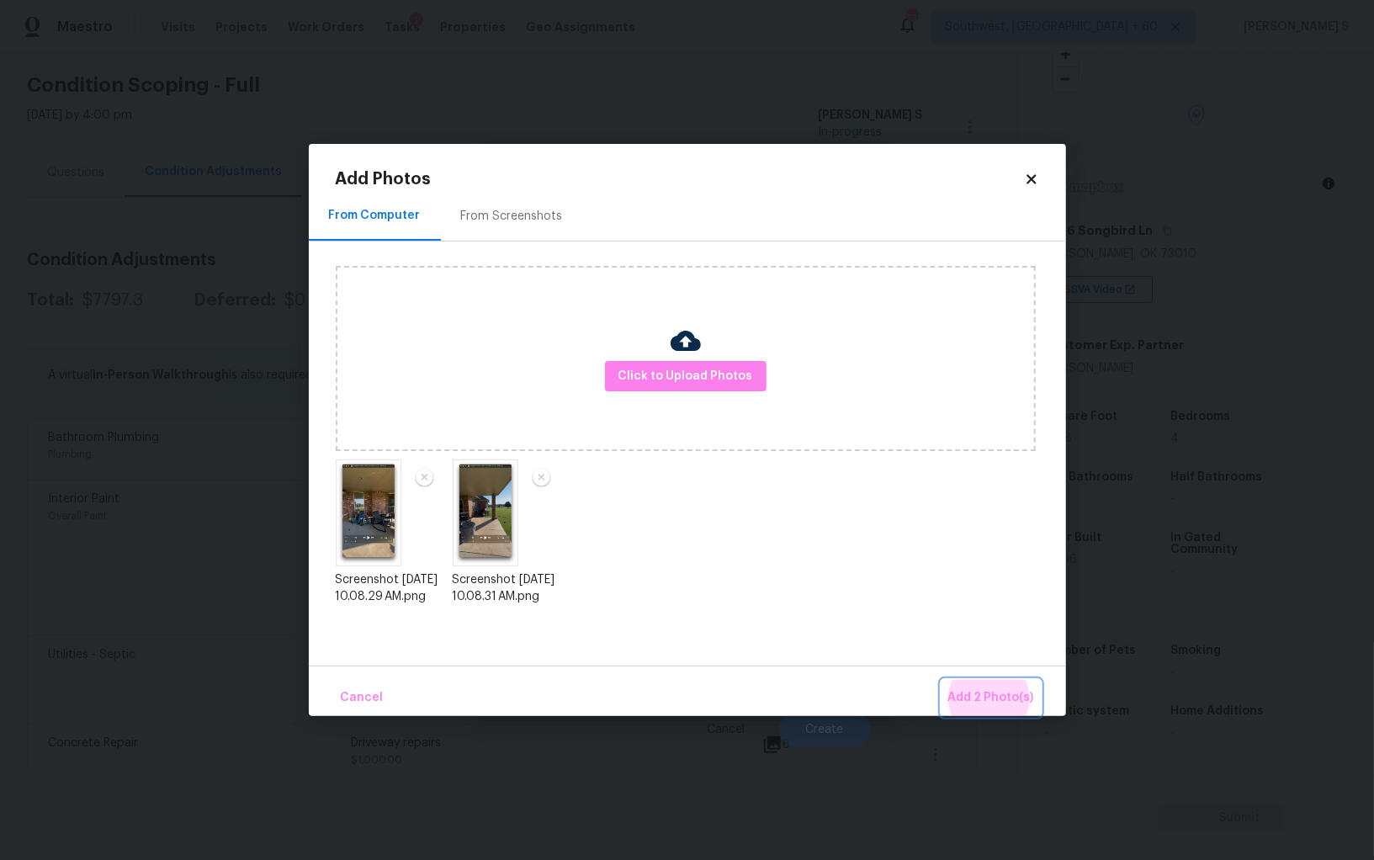
click at [942, 680] on button "Add 2 Photo(s)" at bounding box center [991, 698] width 99 height 36
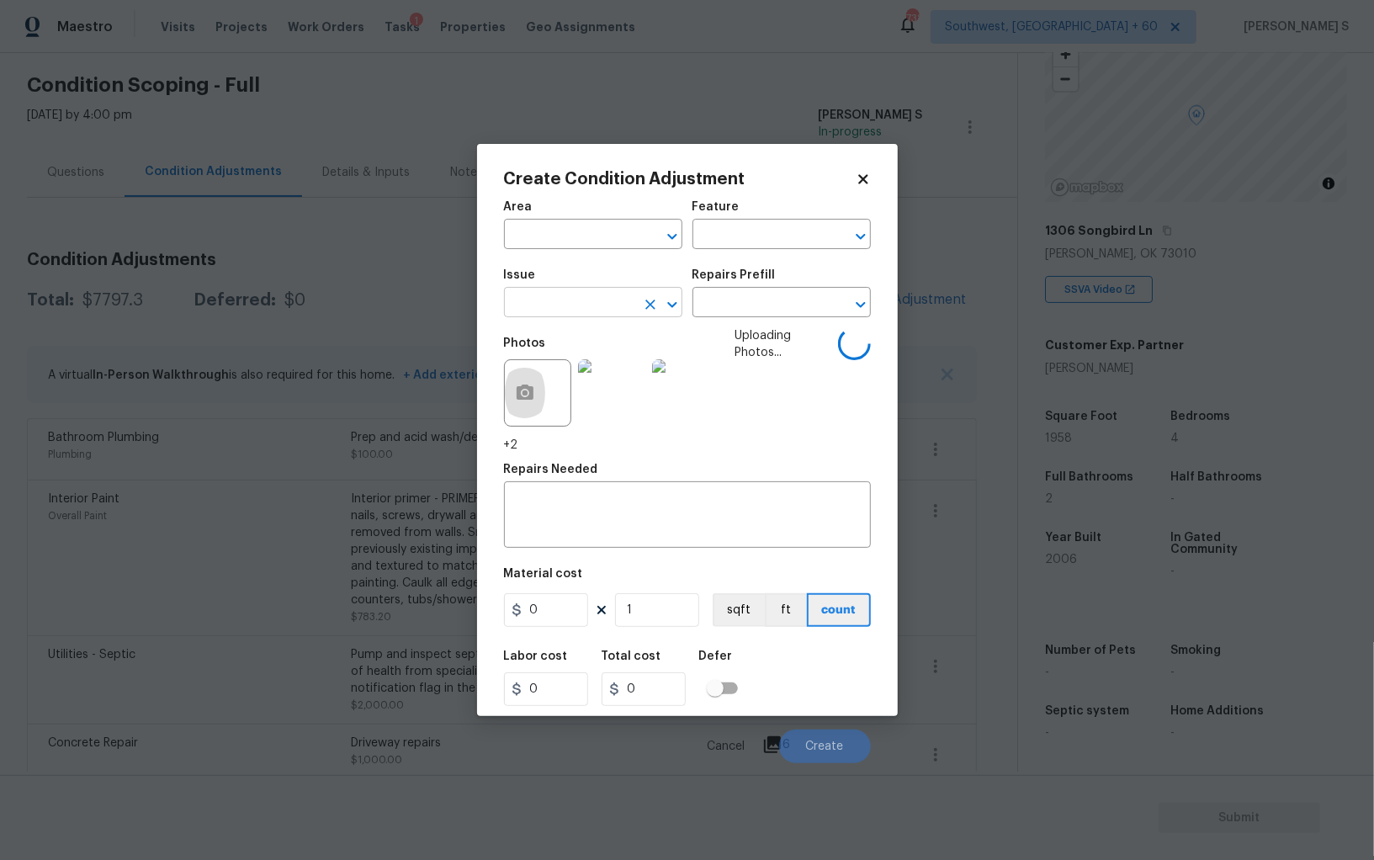
click at [614, 304] on input "text" at bounding box center [569, 304] width 131 height 26
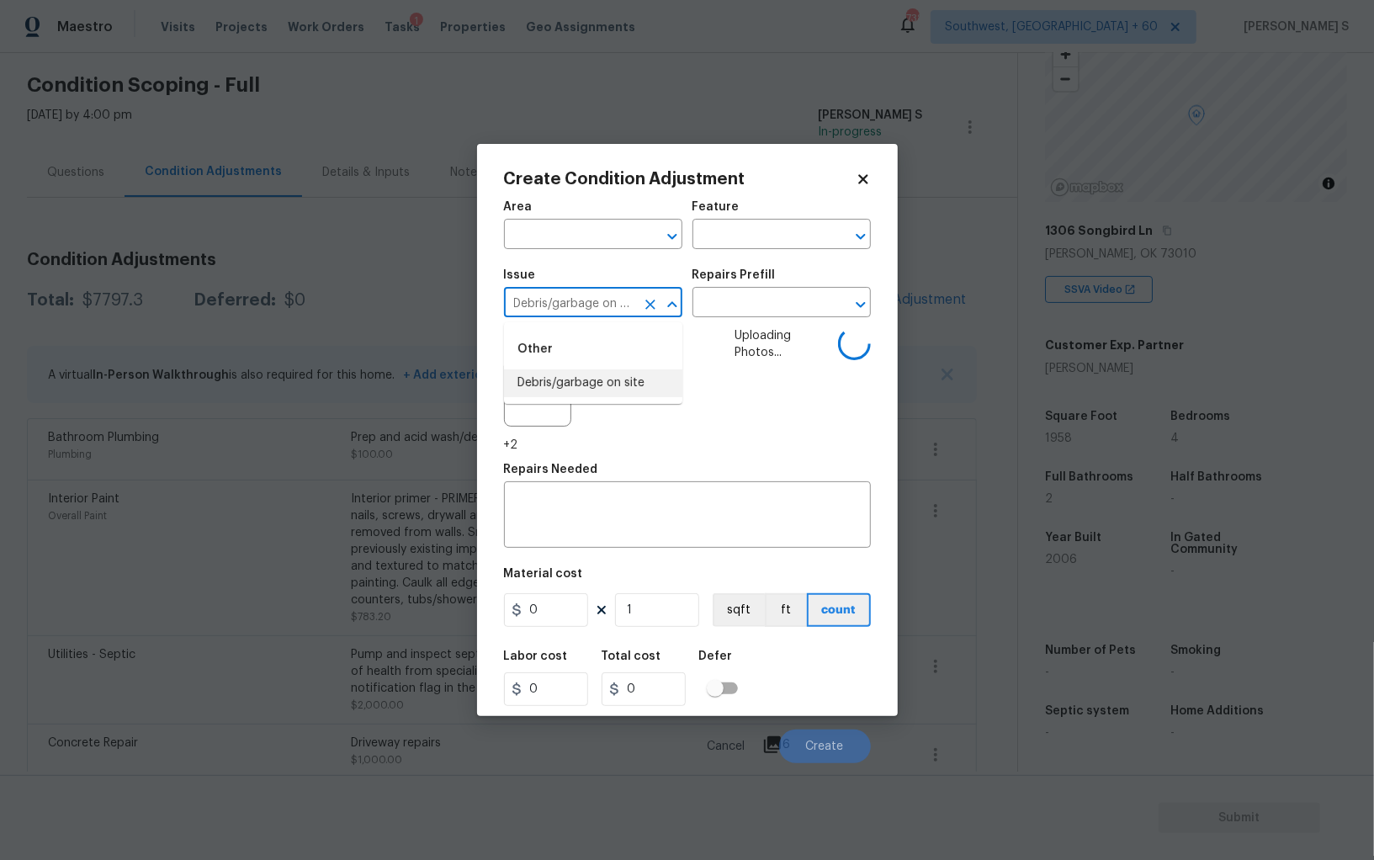
type input "Debris/garbage on site"
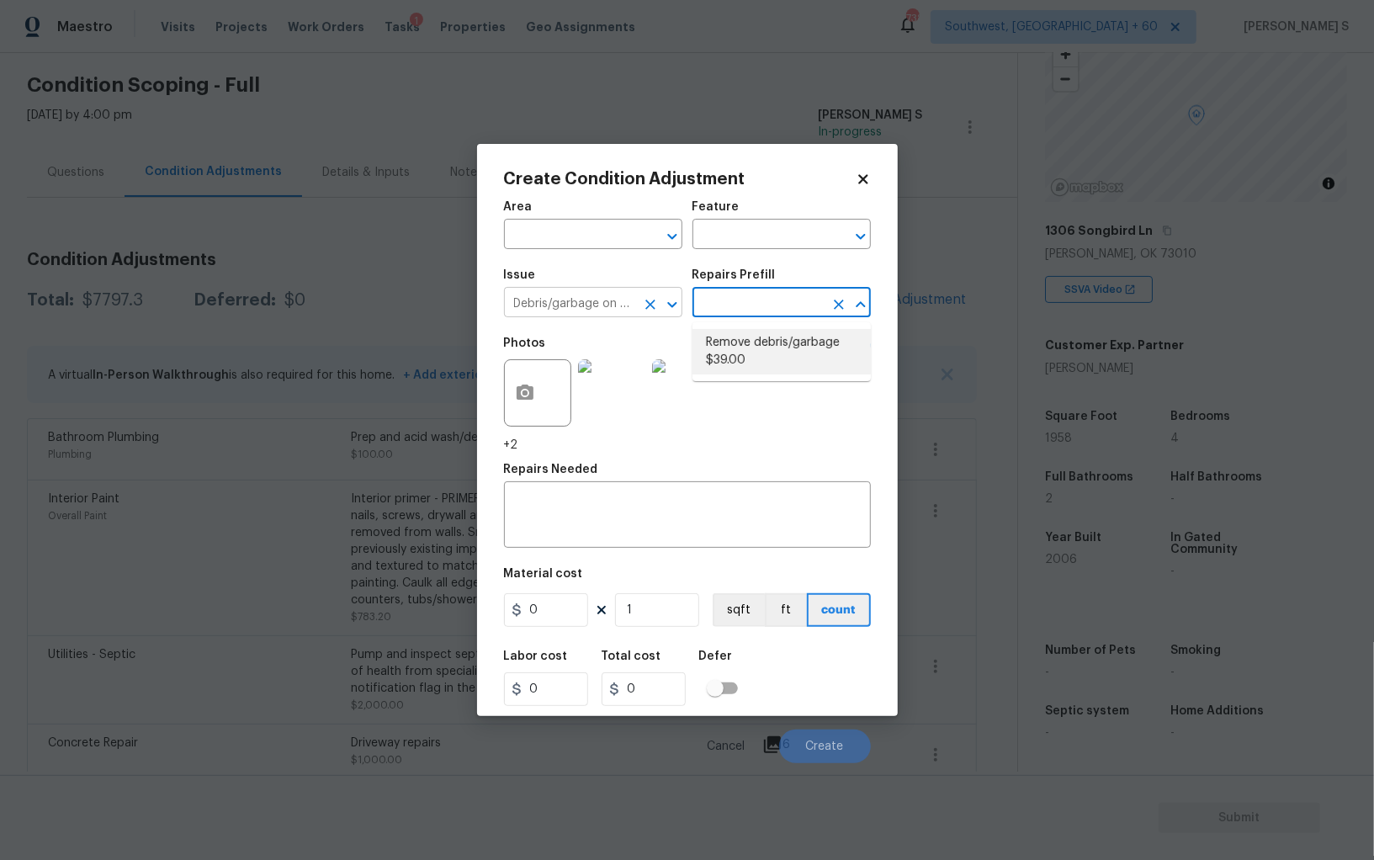
type textarea "Remove, haul off, and properly dispose of any debris left by seller to offsite …"
type input "39"
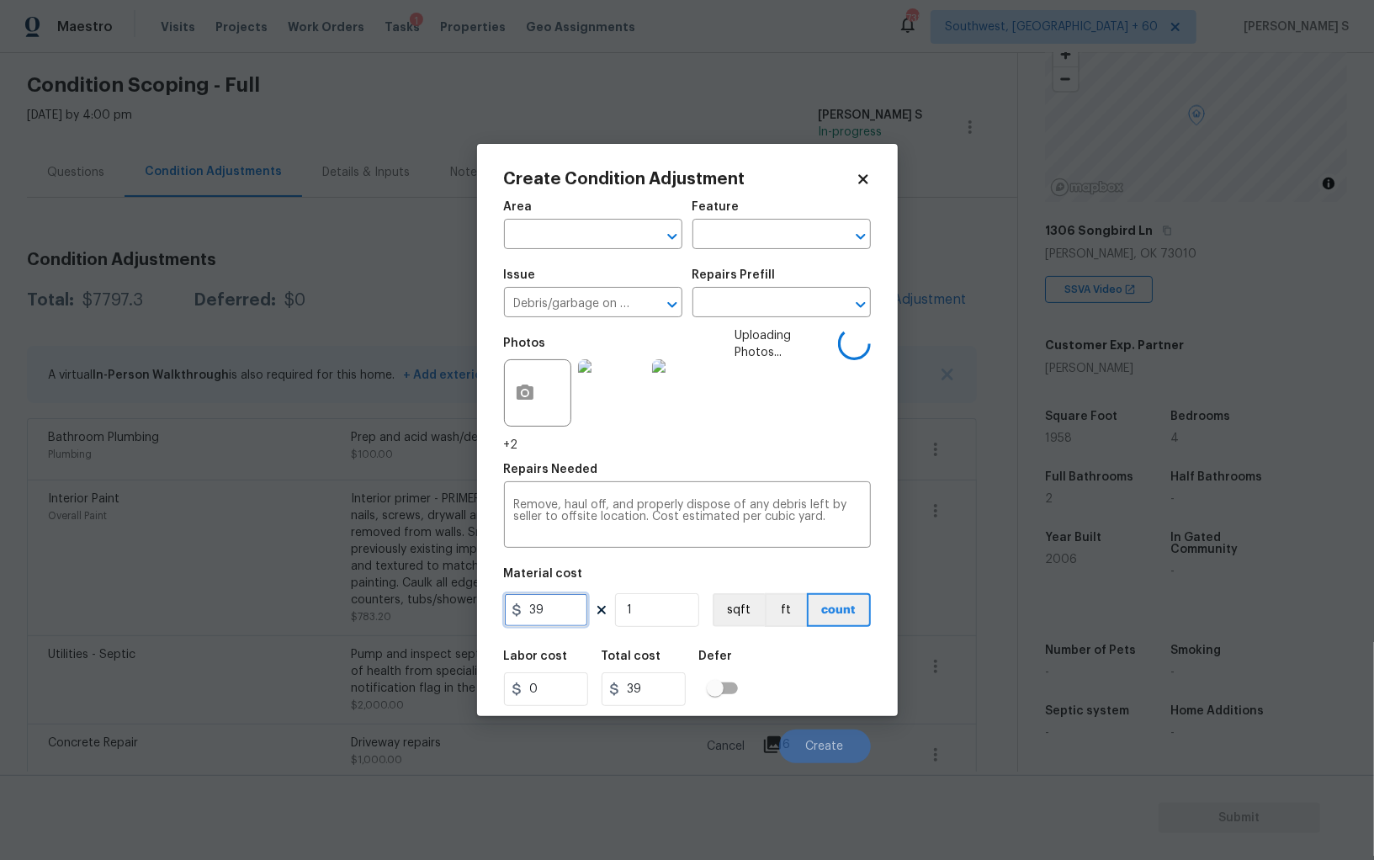
click at [572, 614] on input "39" at bounding box center [546, 610] width 84 height 34
type input "600"
click at [831, 698] on div "Labor cost 0 Total cost 600 Defer" at bounding box center [687, 678] width 367 height 76
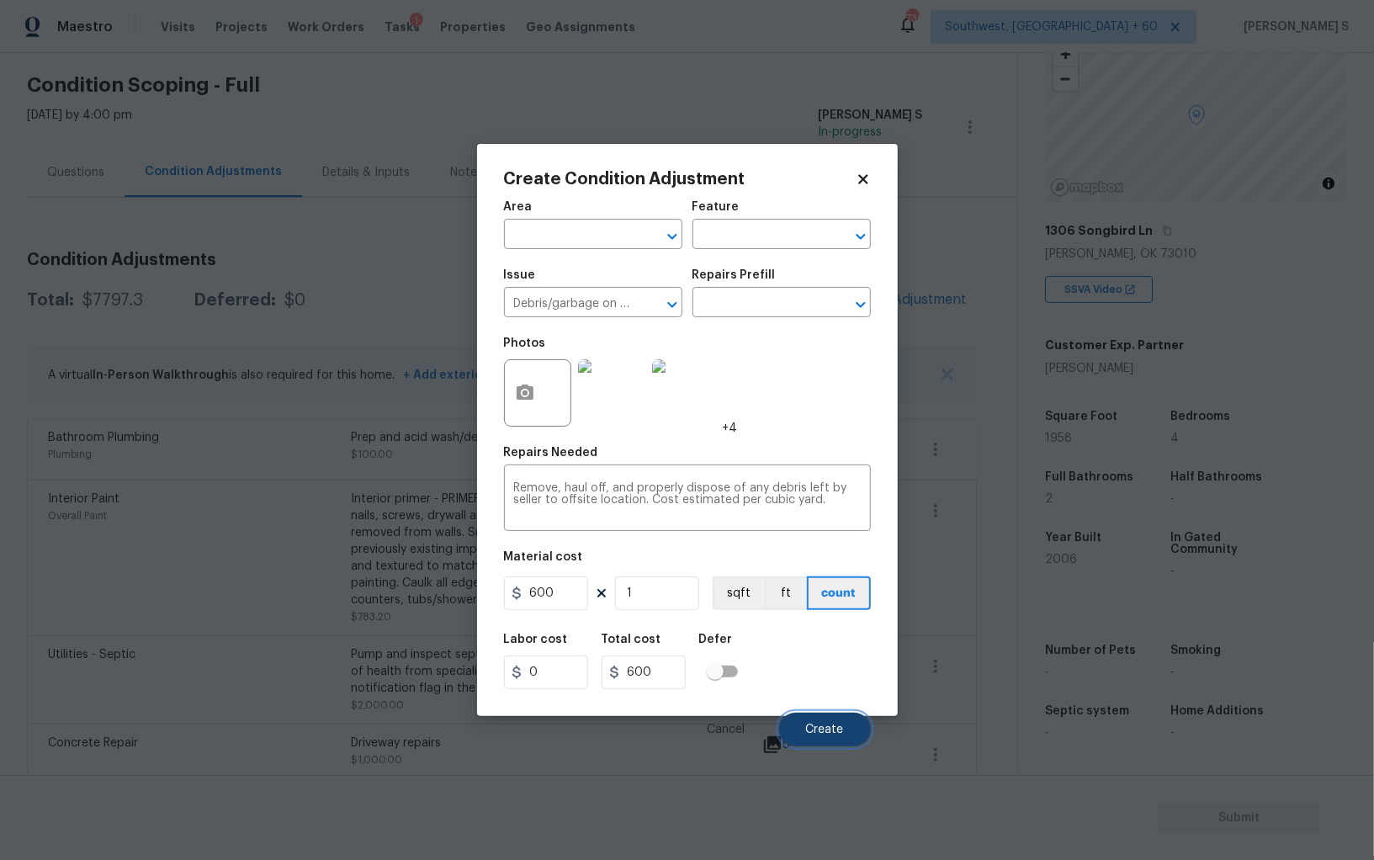
click at [842, 736] on span "Create" at bounding box center [825, 730] width 38 height 13
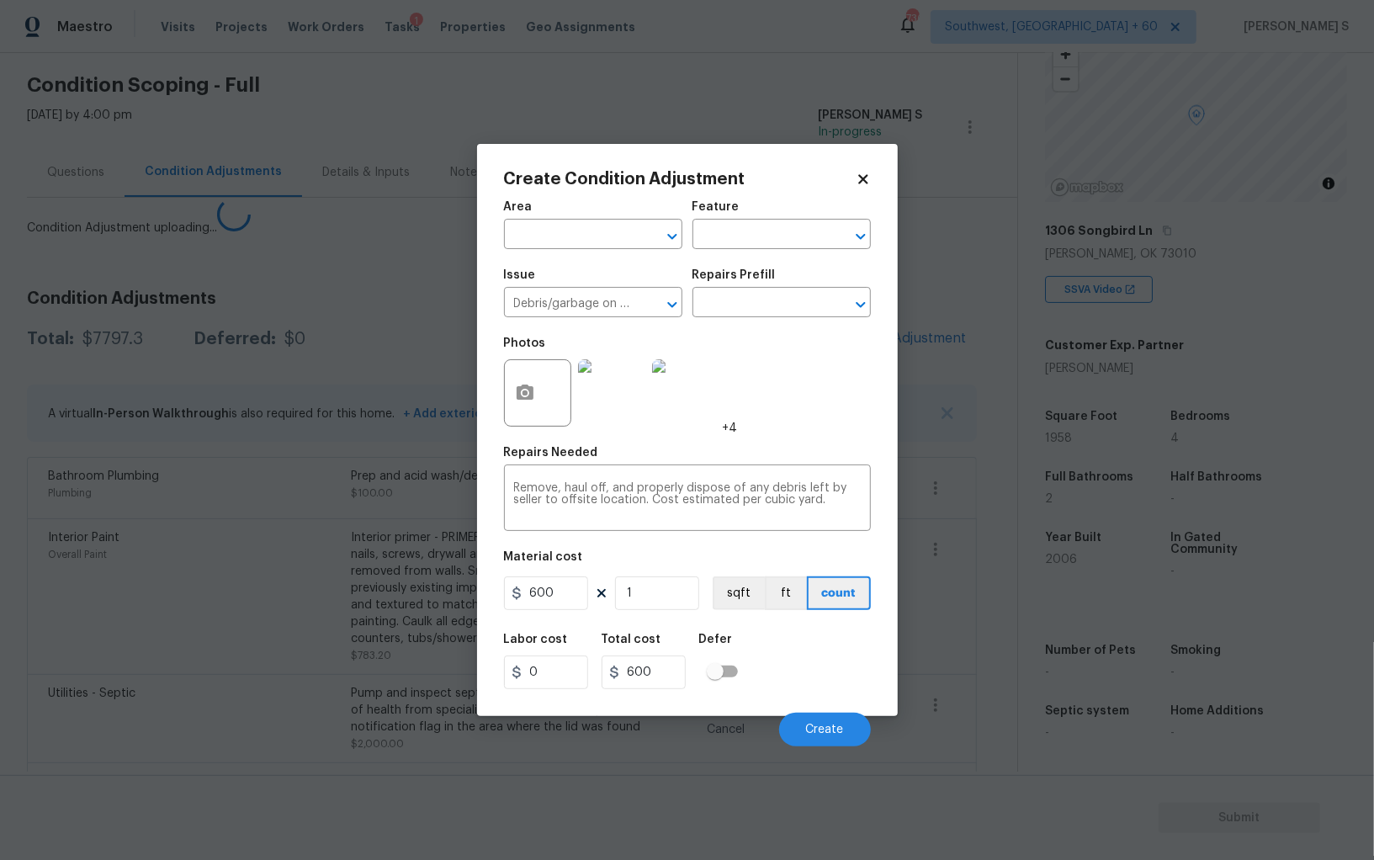
click at [289, 597] on body "Maestro Visits Projects Work Orders Tasks 1 Properties Geo Assignments 736 Sout…" at bounding box center [687, 430] width 1374 height 860
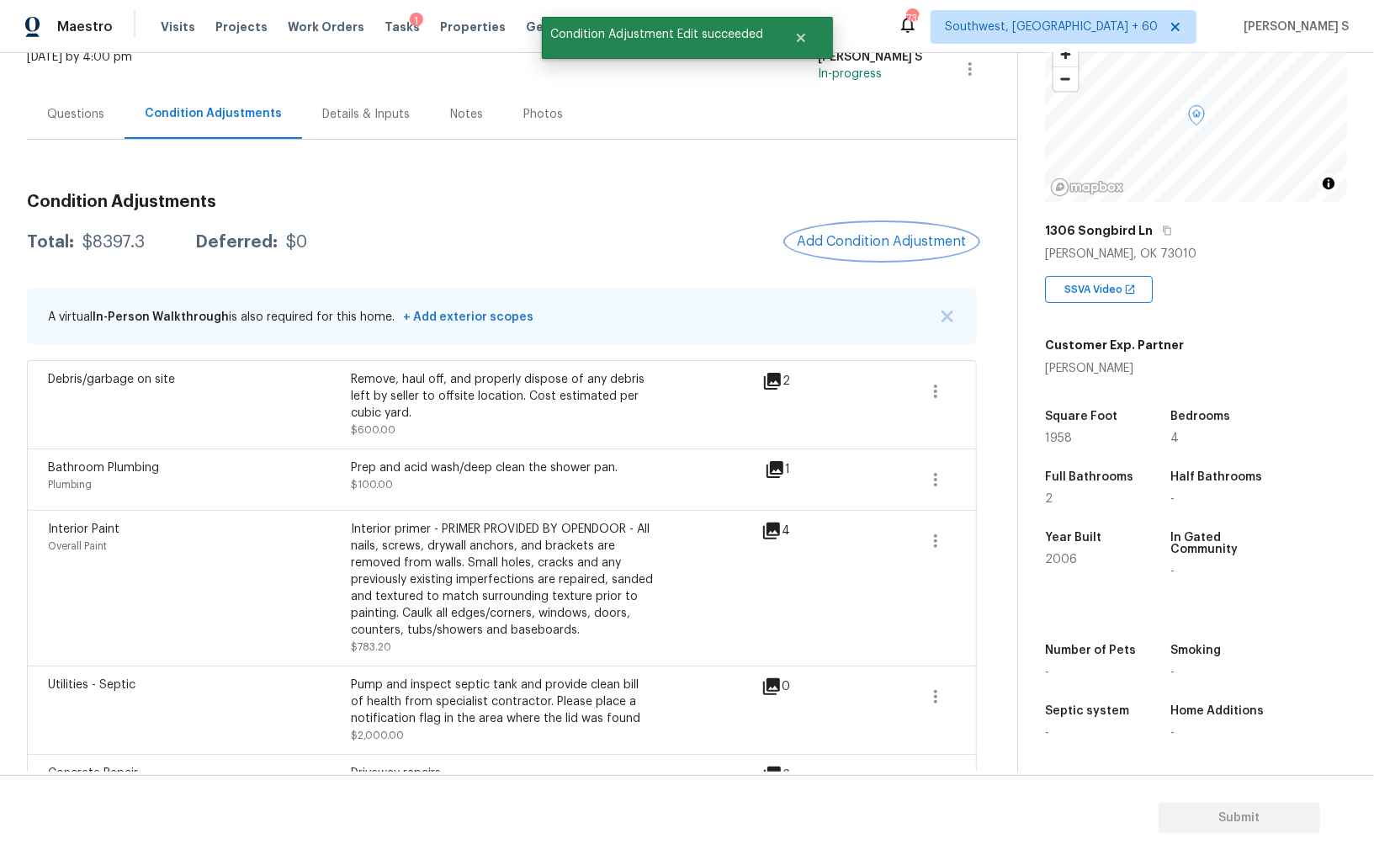
scroll to position [0, 0]
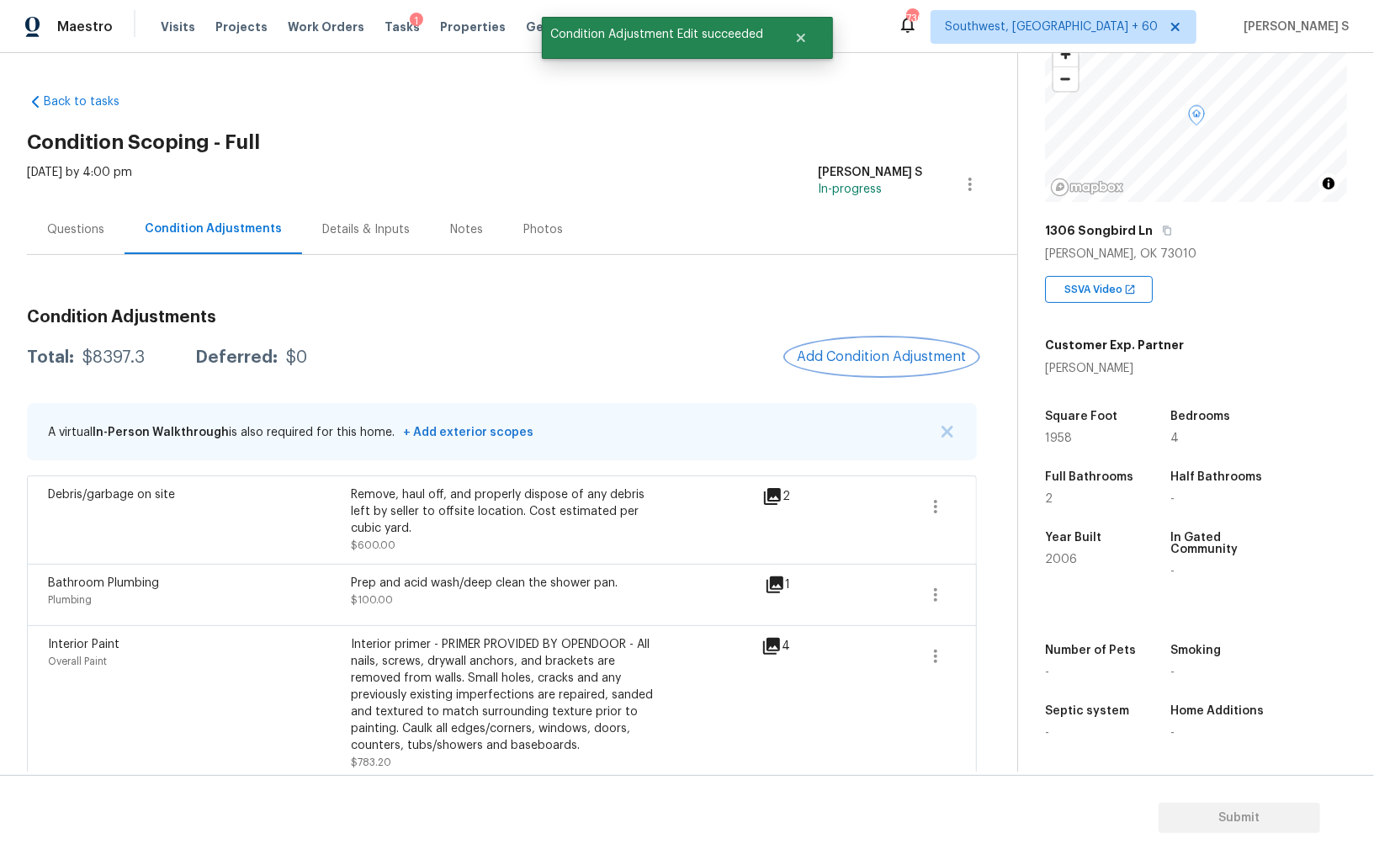
click at [884, 358] on span "Add Condition Adjustment" at bounding box center [882, 356] width 170 height 15
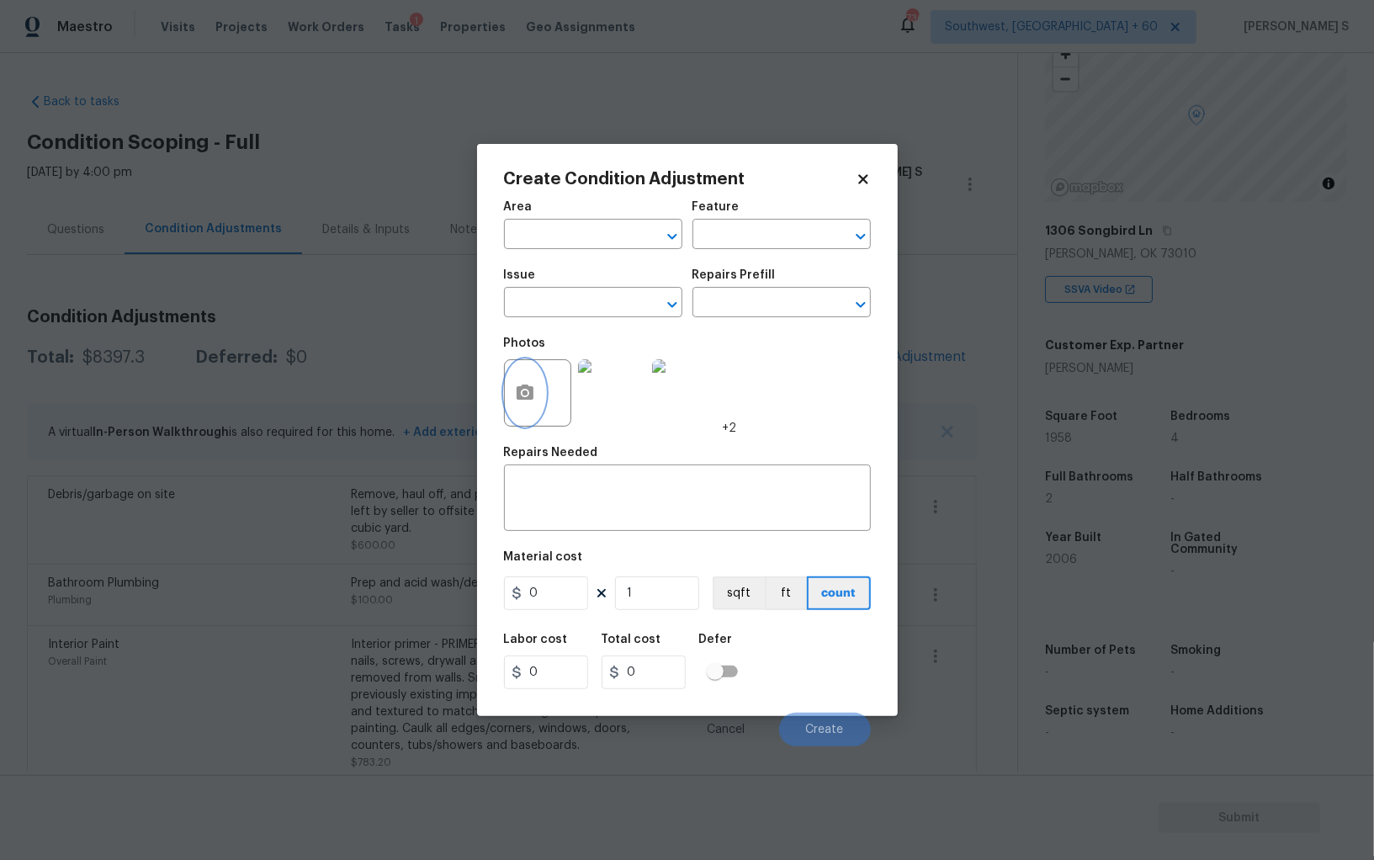
click at [539, 378] on button "button" at bounding box center [525, 393] width 40 height 66
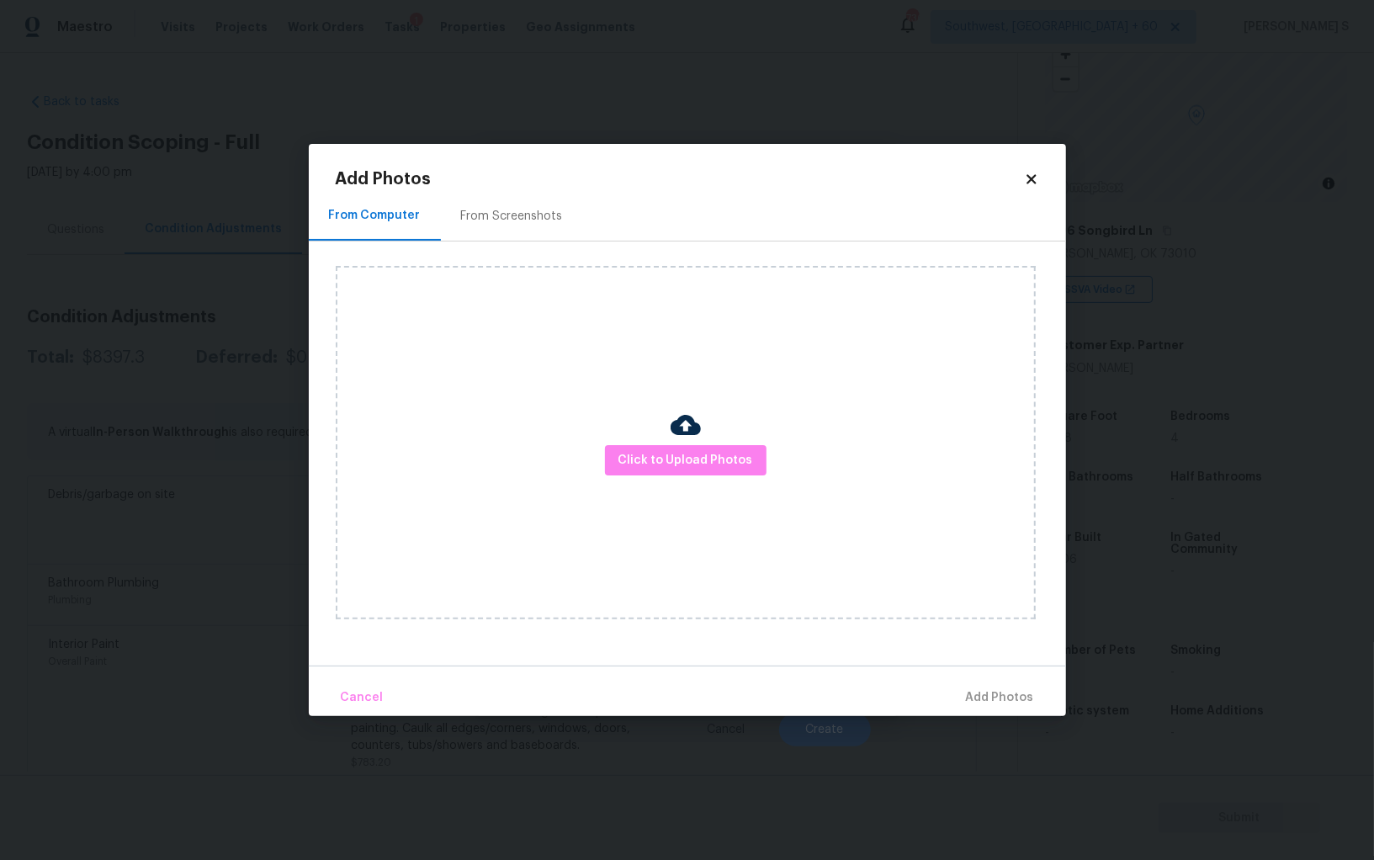
click at [488, 213] on div "From Screenshots" at bounding box center [512, 216] width 102 height 17
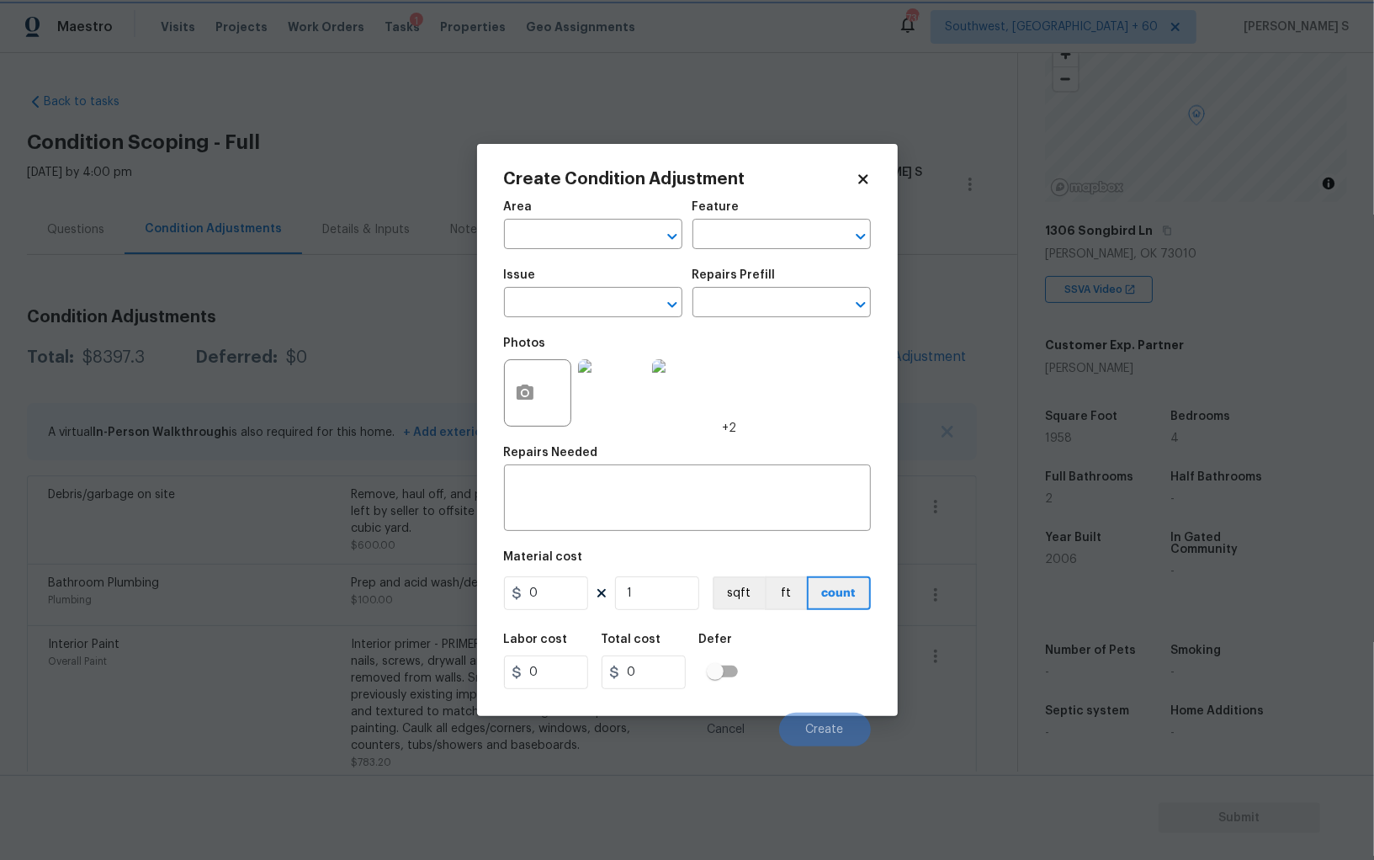
click at [271, 370] on body "Maestro Visits Projects Work Orders Tasks 1 Properties Geo Assignments 736 Sout…" at bounding box center [687, 430] width 1374 height 860
click at [337, 566] on body "Maestro Visits Projects Work Orders Tasks 1 Properties Geo Assignments 736 Sout…" at bounding box center [687, 430] width 1374 height 860
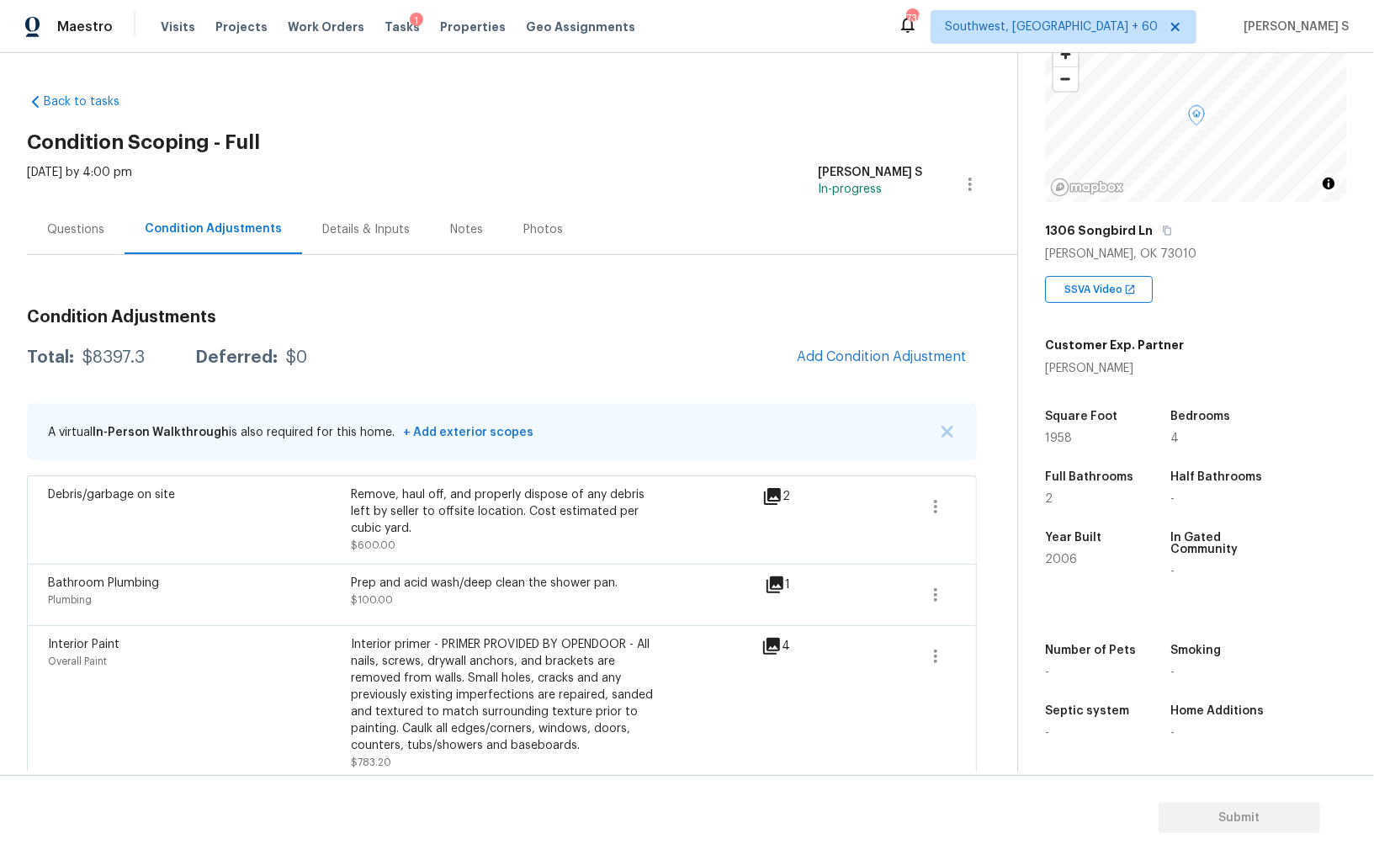
click at [412, 600] on div "Prep and acid wash/deep clean the shower pan. $100.00" at bounding box center [502, 595] width 303 height 40
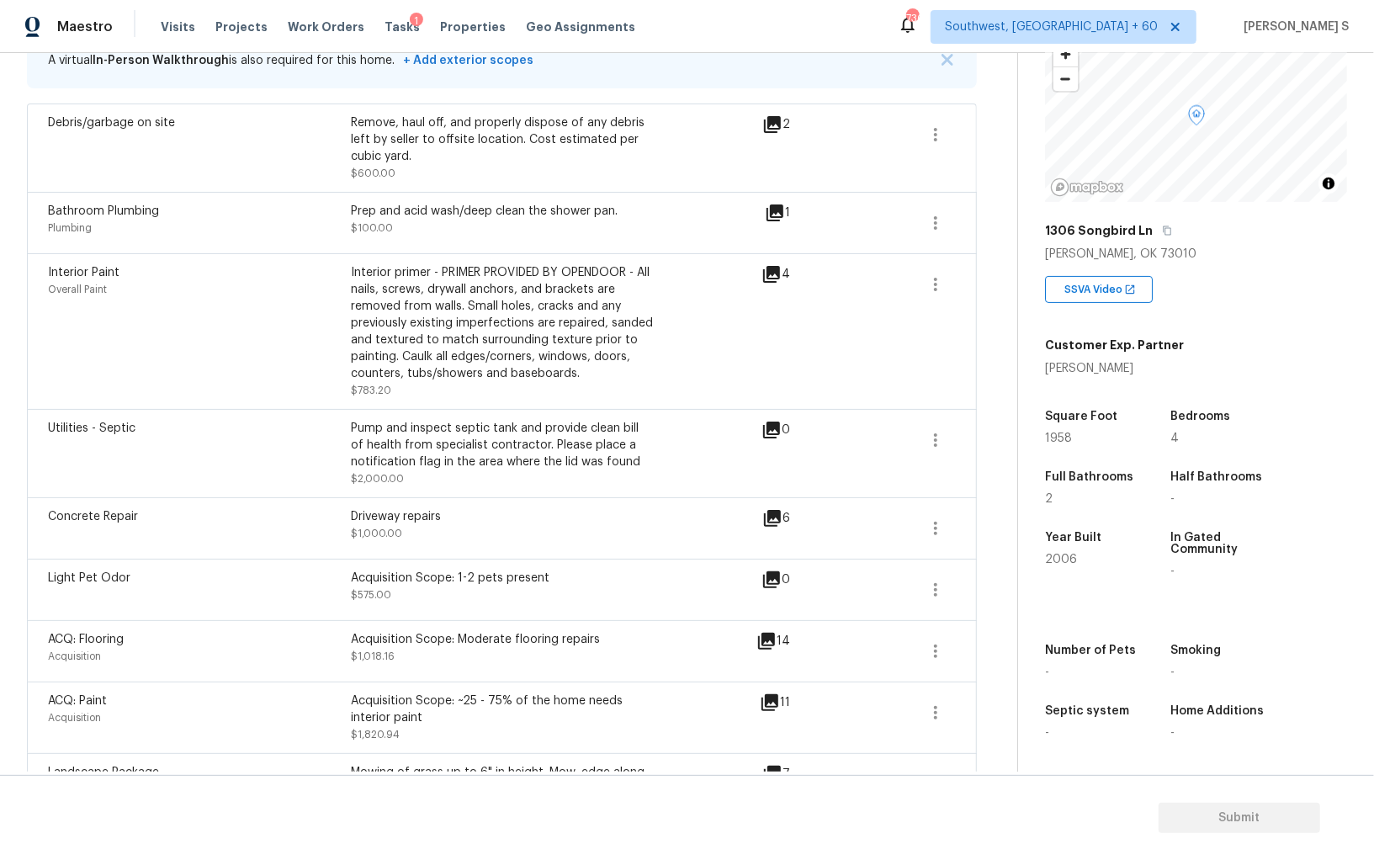
scroll to position [186, 0]
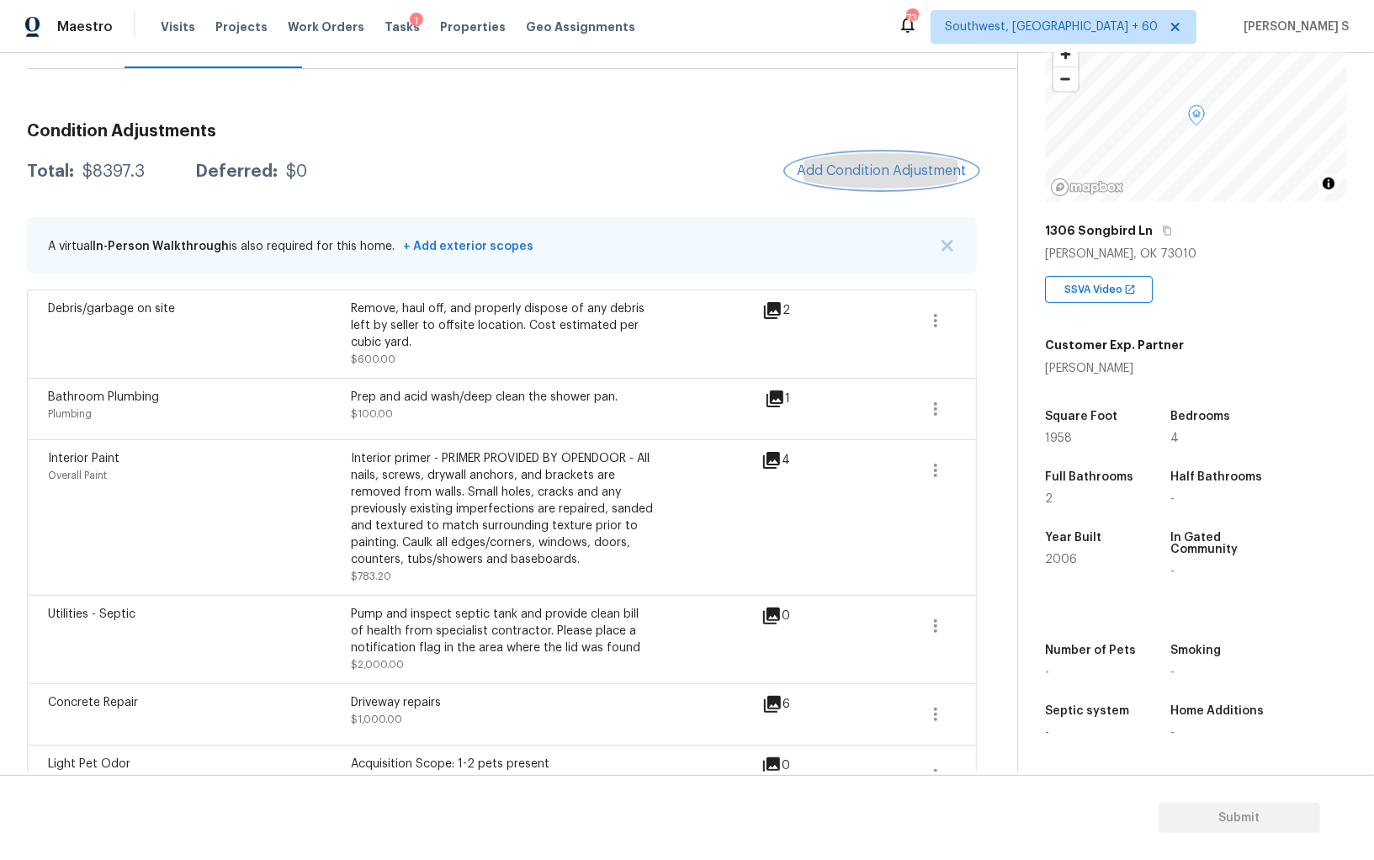
click at [858, 177] on span "Add Condition Adjustment" at bounding box center [882, 170] width 170 height 15
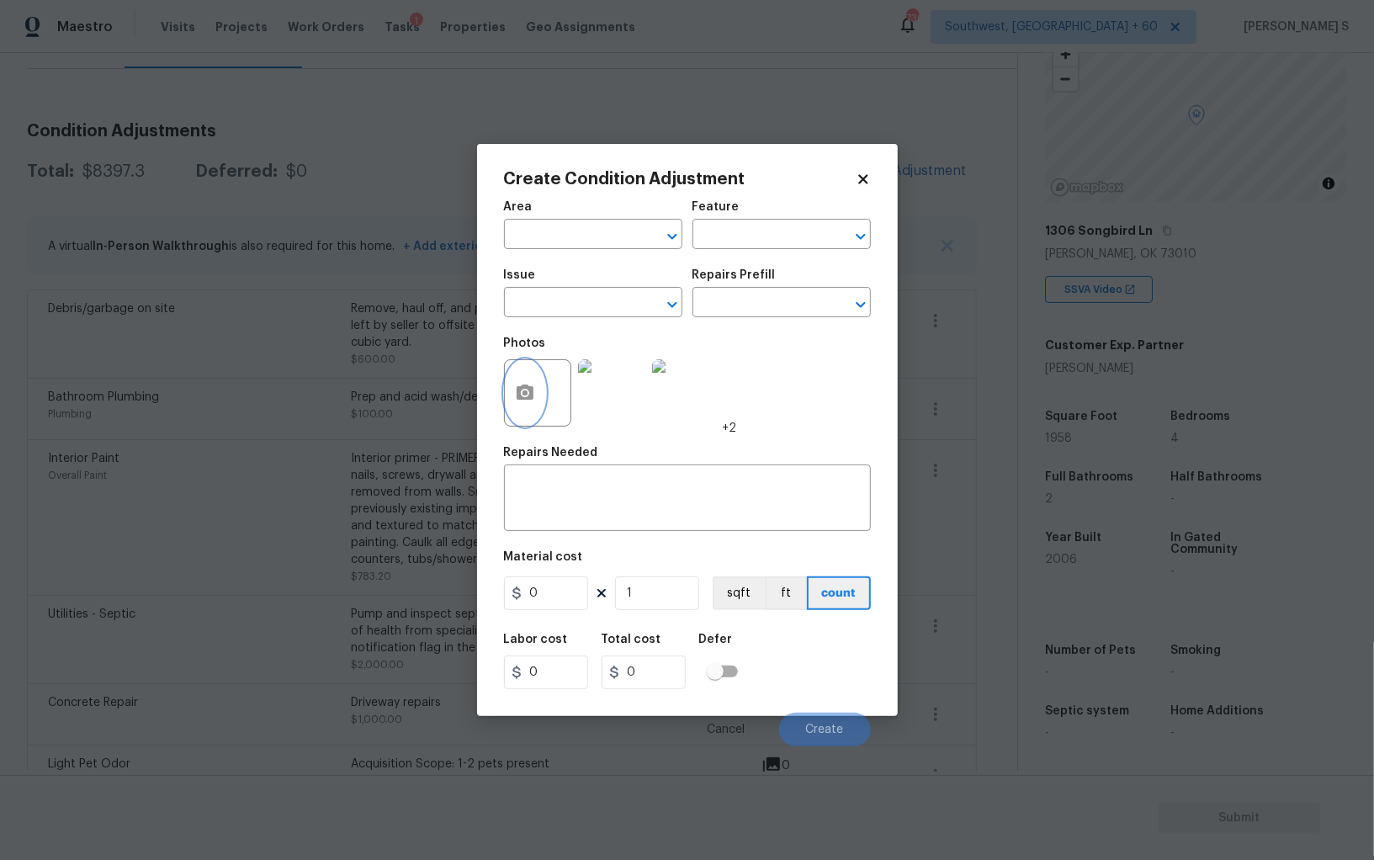
click at [528, 396] on icon "button" at bounding box center [525, 393] width 20 height 20
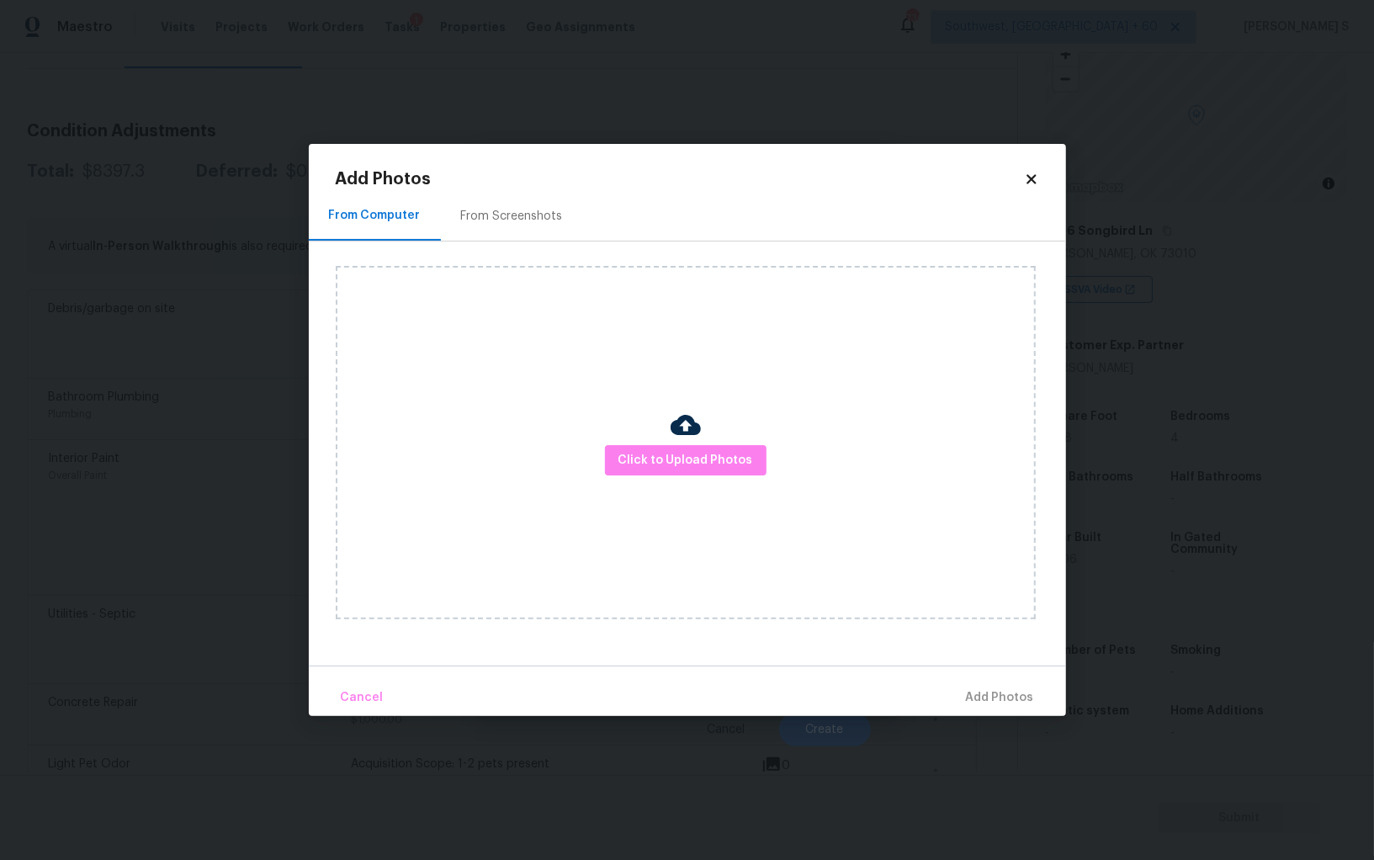
click at [537, 218] on div "From Screenshots" at bounding box center [512, 216] width 102 height 17
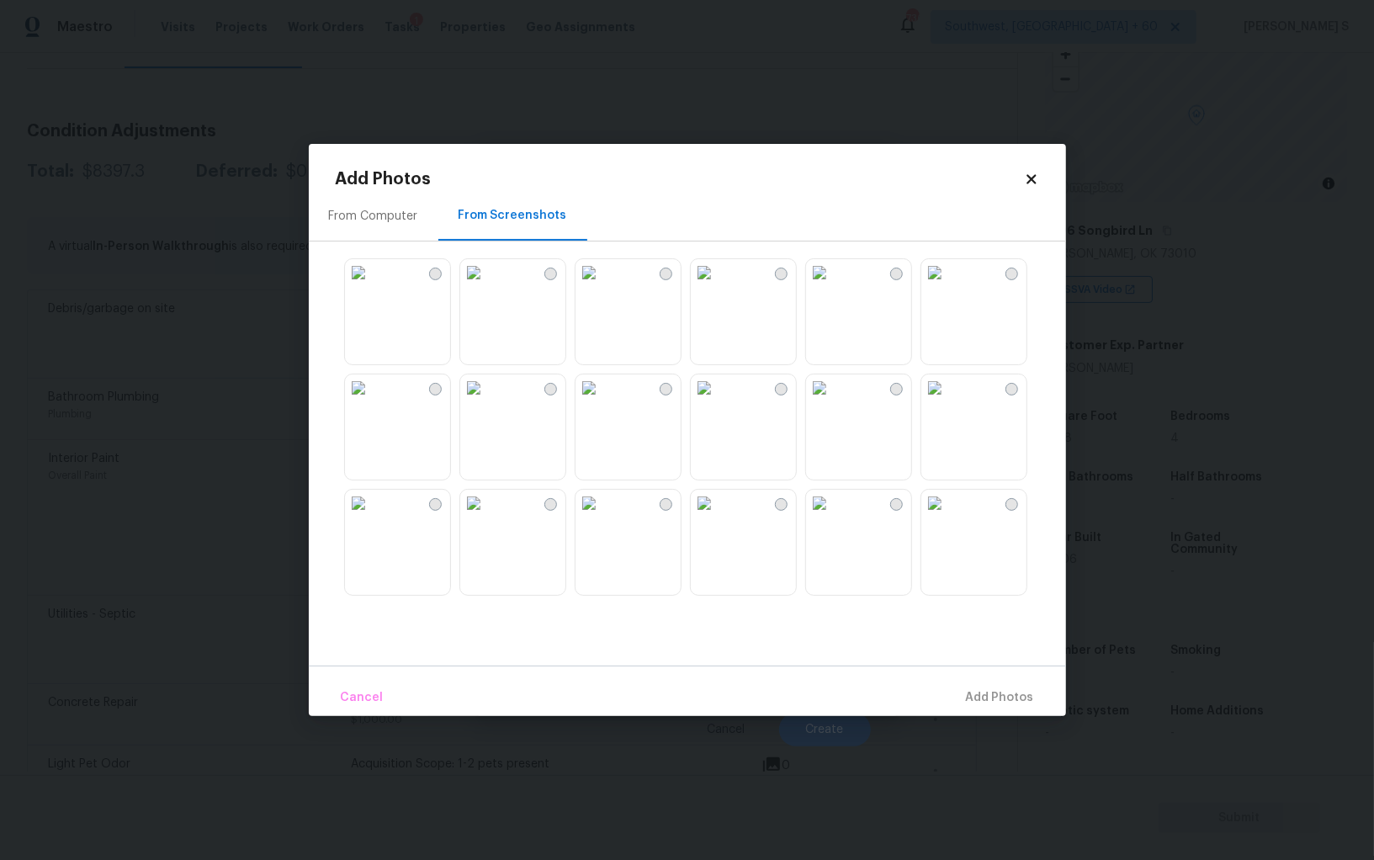
click at [718, 286] on img at bounding box center [704, 272] width 27 height 27
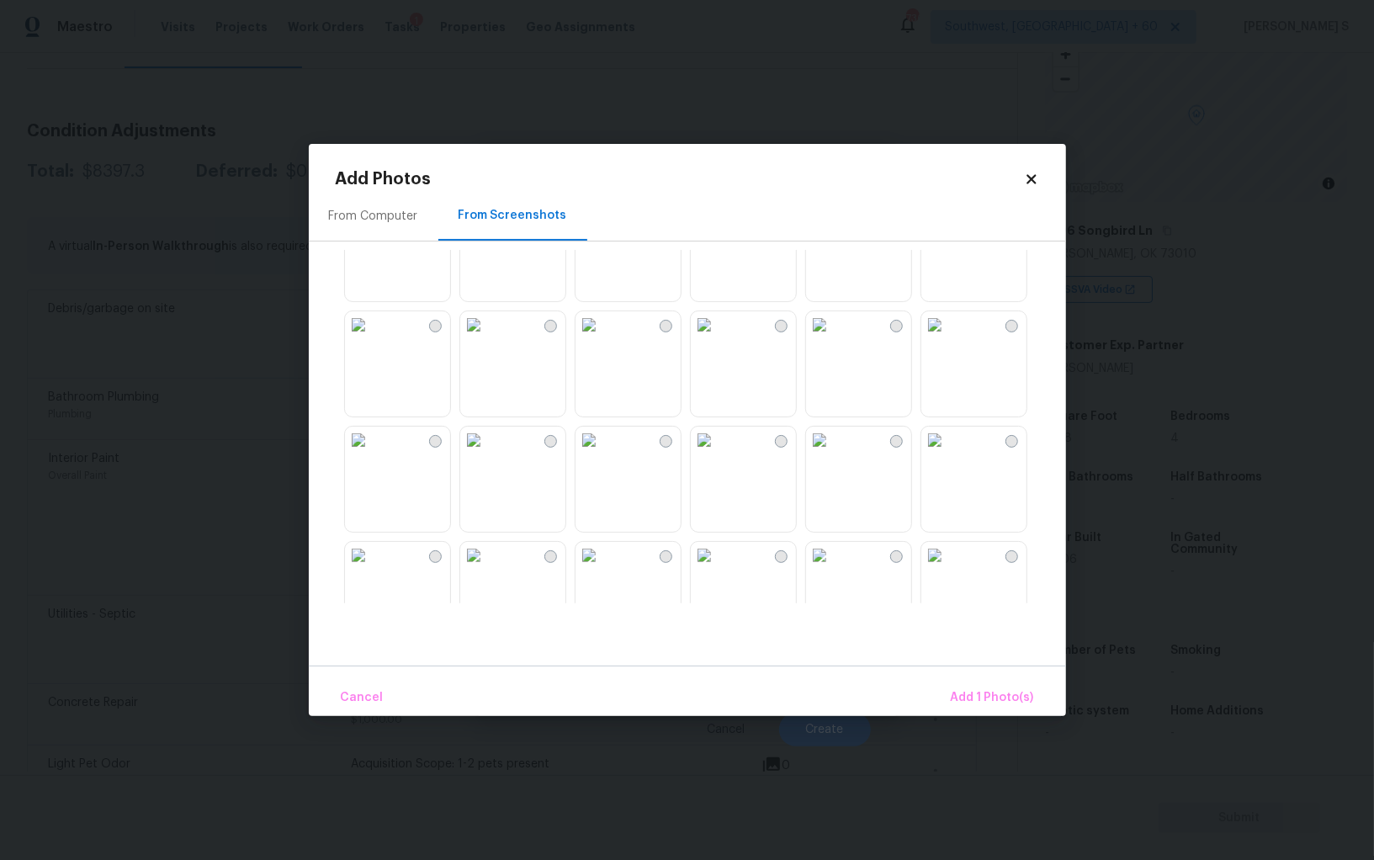
scroll to position [1141, 0]
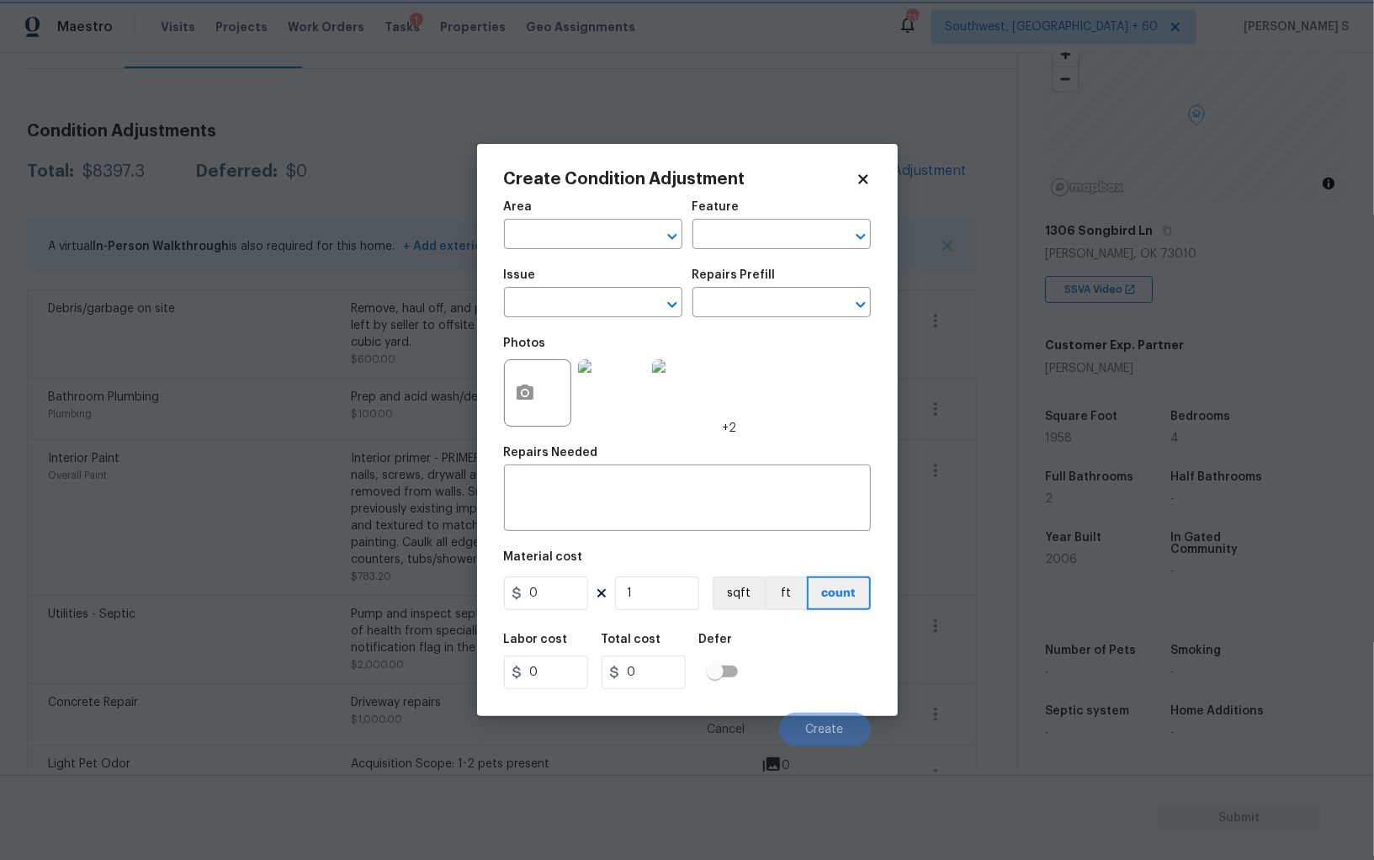
click at [189, 528] on body "Maestro Visits Projects Work Orders Tasks 1 Properties Geo Assignments 736 Sout…" at bounding box center [687, 430] width 1374 height 860
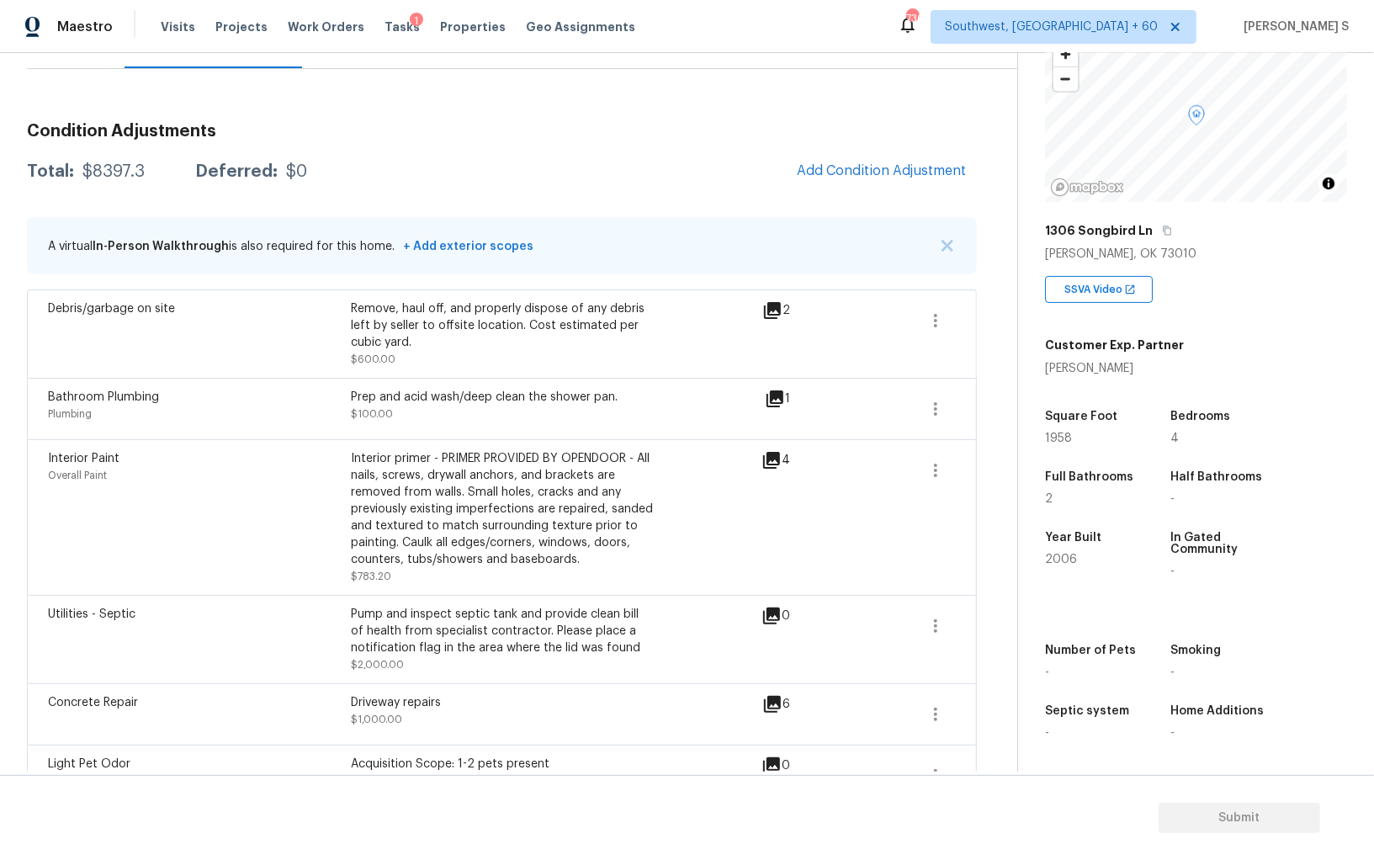
click at [189, 528] on body "Maestro Visits Projects Work Orders Tasks 1 Properties Geo Assignments 736 Sout…" at bounding box center [687, 430] width 1374 height 860
click at [189, 528] on div "Interior Paint Overall Paint" at bounding box center [199, 517] width 303 height 135
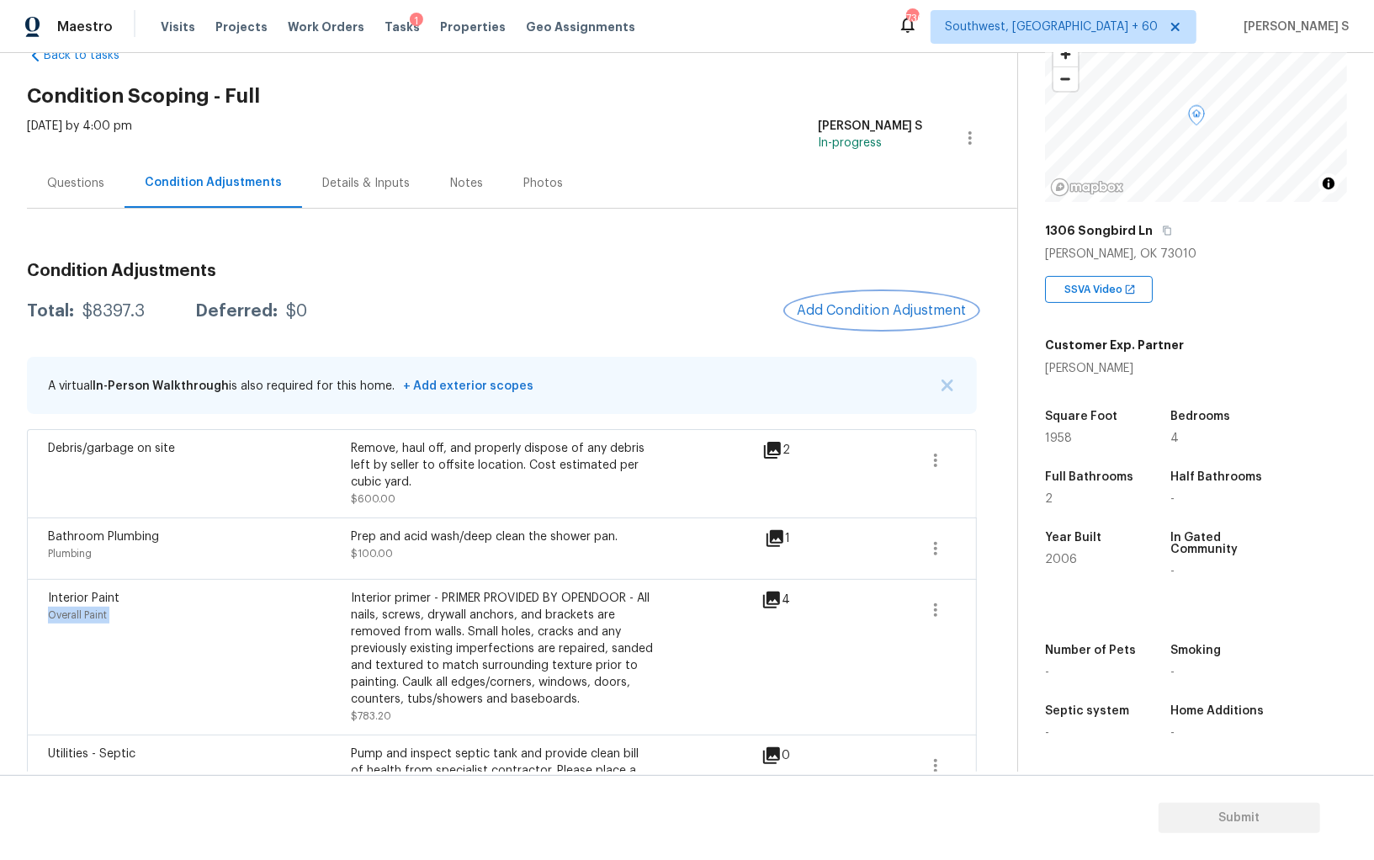
scroll to position [0, 0]
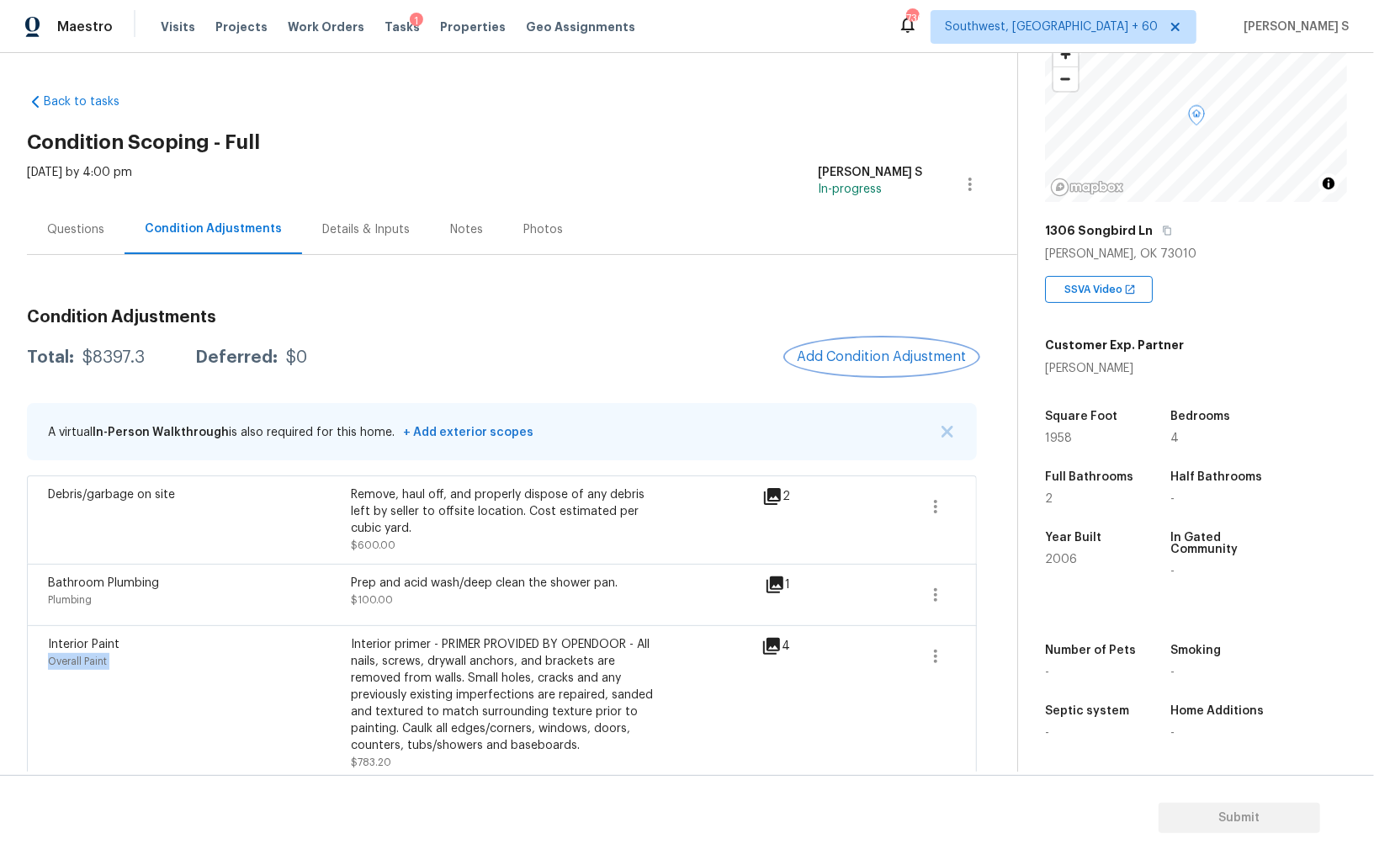
click at [815, 348] on button "Add Condition Adjustment" at bounding box center [882, 356] width 190 height 35
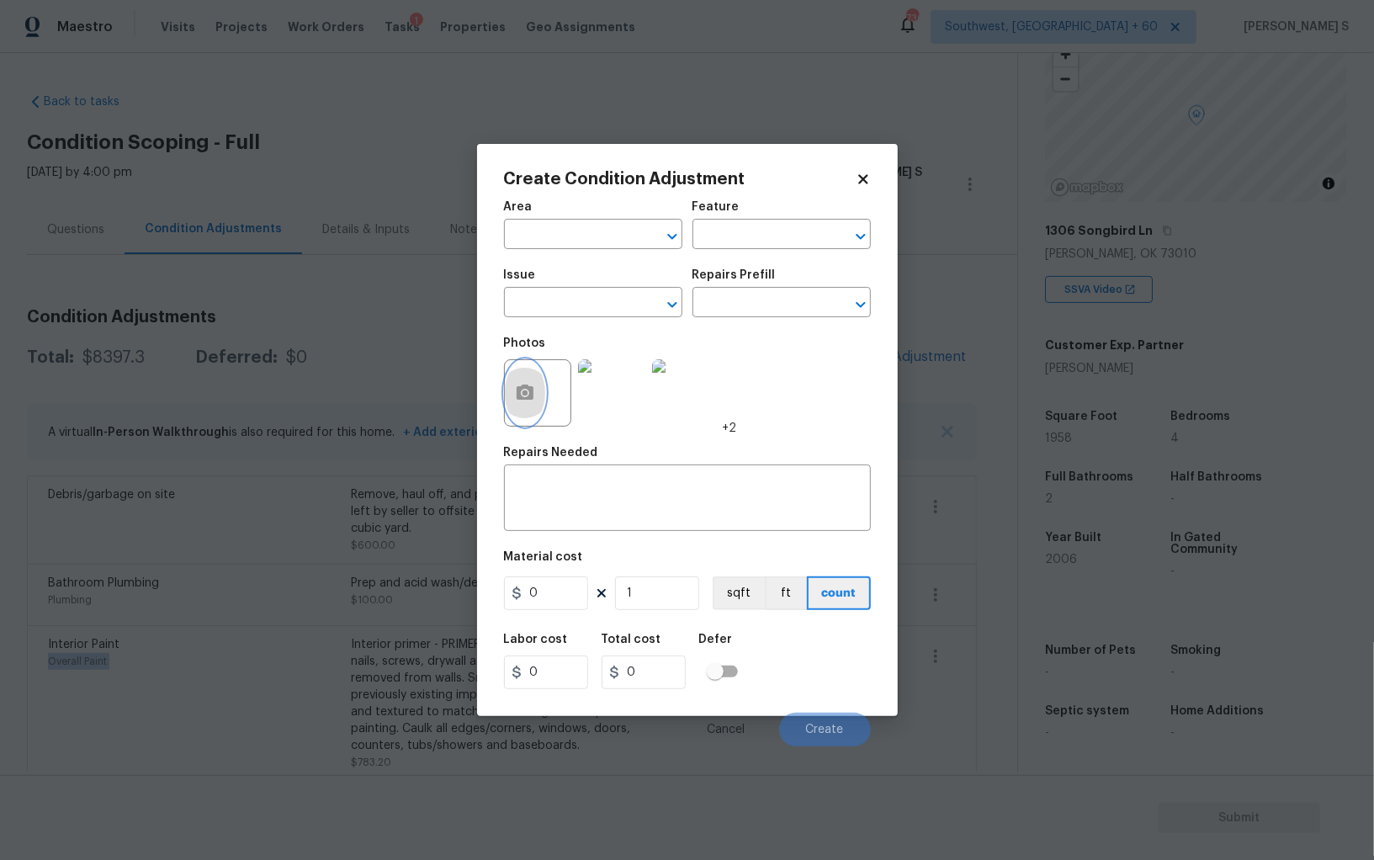
click at [532, 390] on icon "button" at bounding box center [525, 392] width 17 height 15
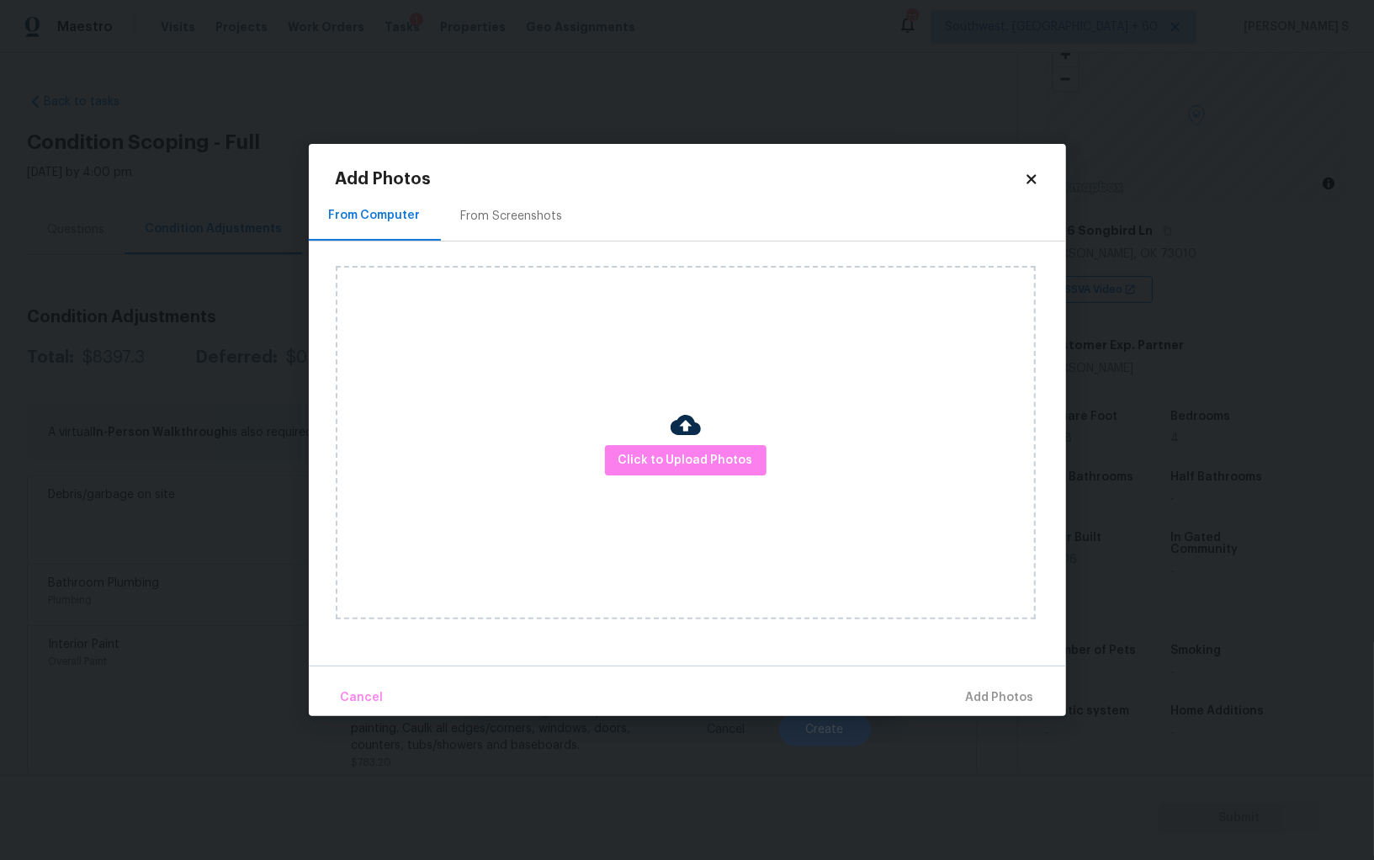
click at [666, 443] on div "Click to Upload Photos" at bounding box center [686, 442] width 700 height 353
click at [667, 452] on span "Click to Upload Photos" at bounding box center [686, 460] width 135 height 21
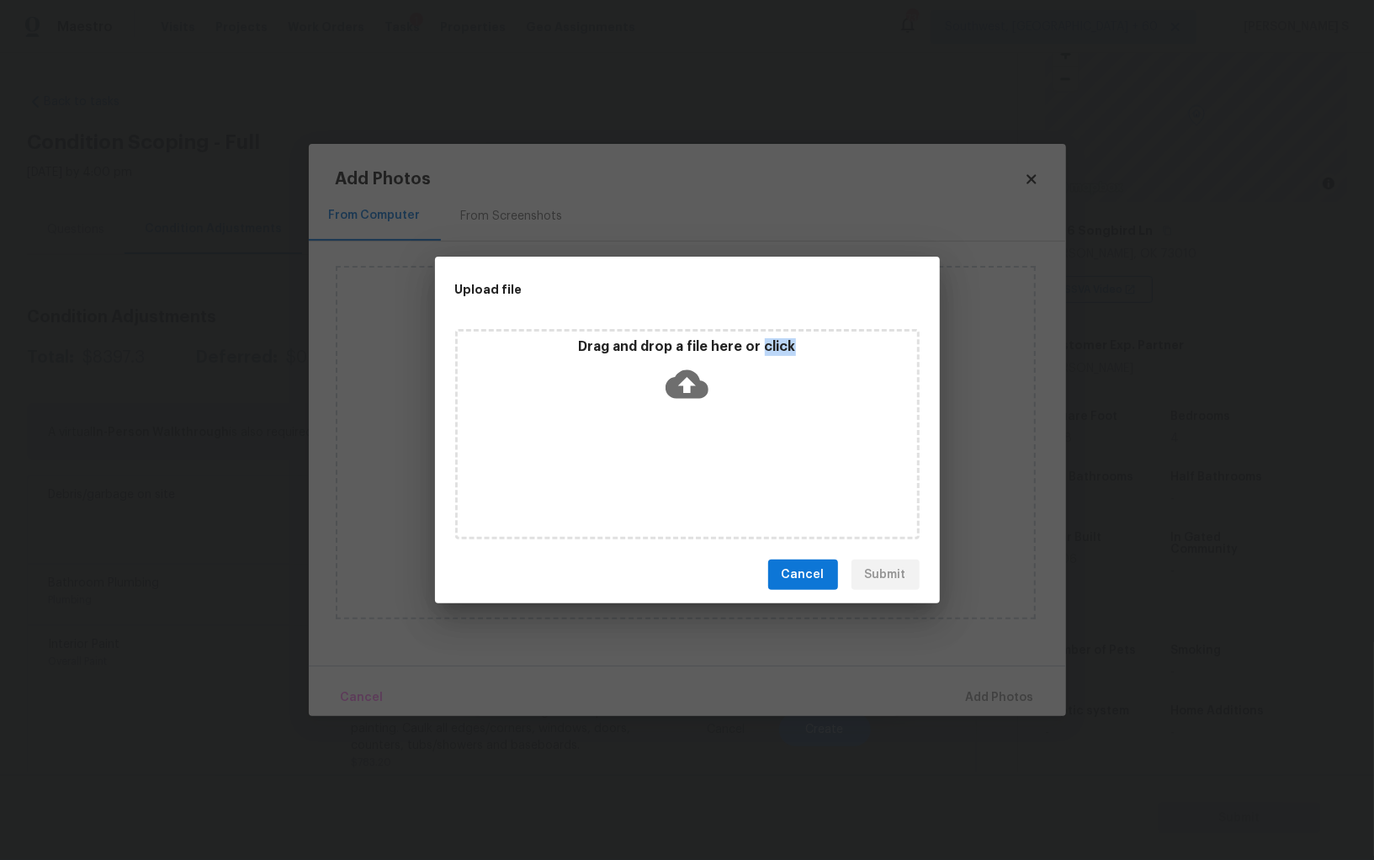
click at [667, 452] on div "Drag and drop a file here or click" at bounding box center [687, 434] width 465 height 210
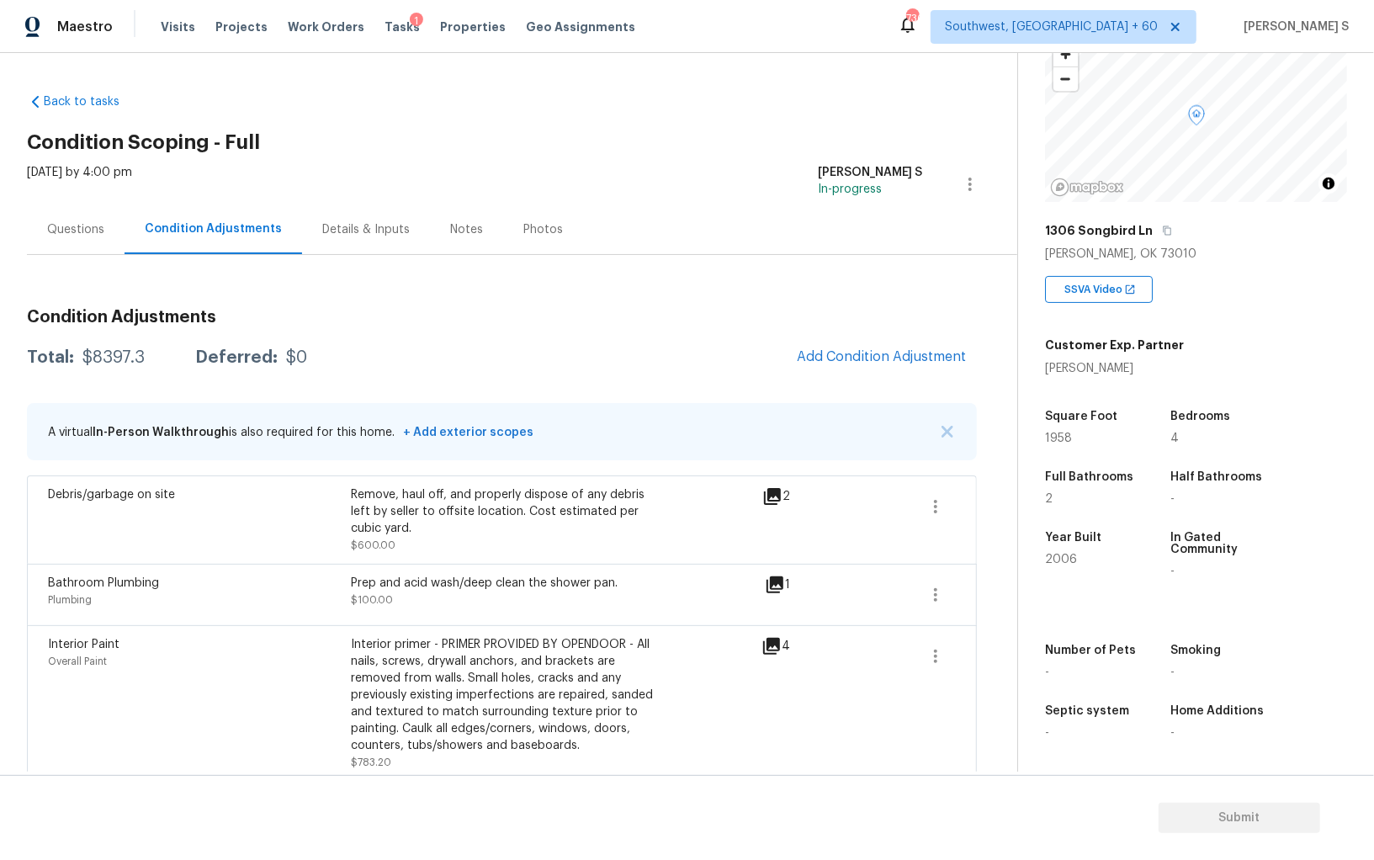
click at [419, 499] on body "Maestro Visits Projects Work Orders Tasks 1 Properties Geo Assignments 736 Sout…" at bounding box center [687, 430] width 1374 height 860
click at [122, 358] on div "$8397.3" at bounding box center [113, 357] width 62 height 17
copy div "8397.3"
click at [430, 61] on div "Back to tasks Condition Scoping - Full Thu, Oct 02 2025 by 4:00 pm Anbu Jebakum…" at bounding box center [687, 412] width 1374 height 719
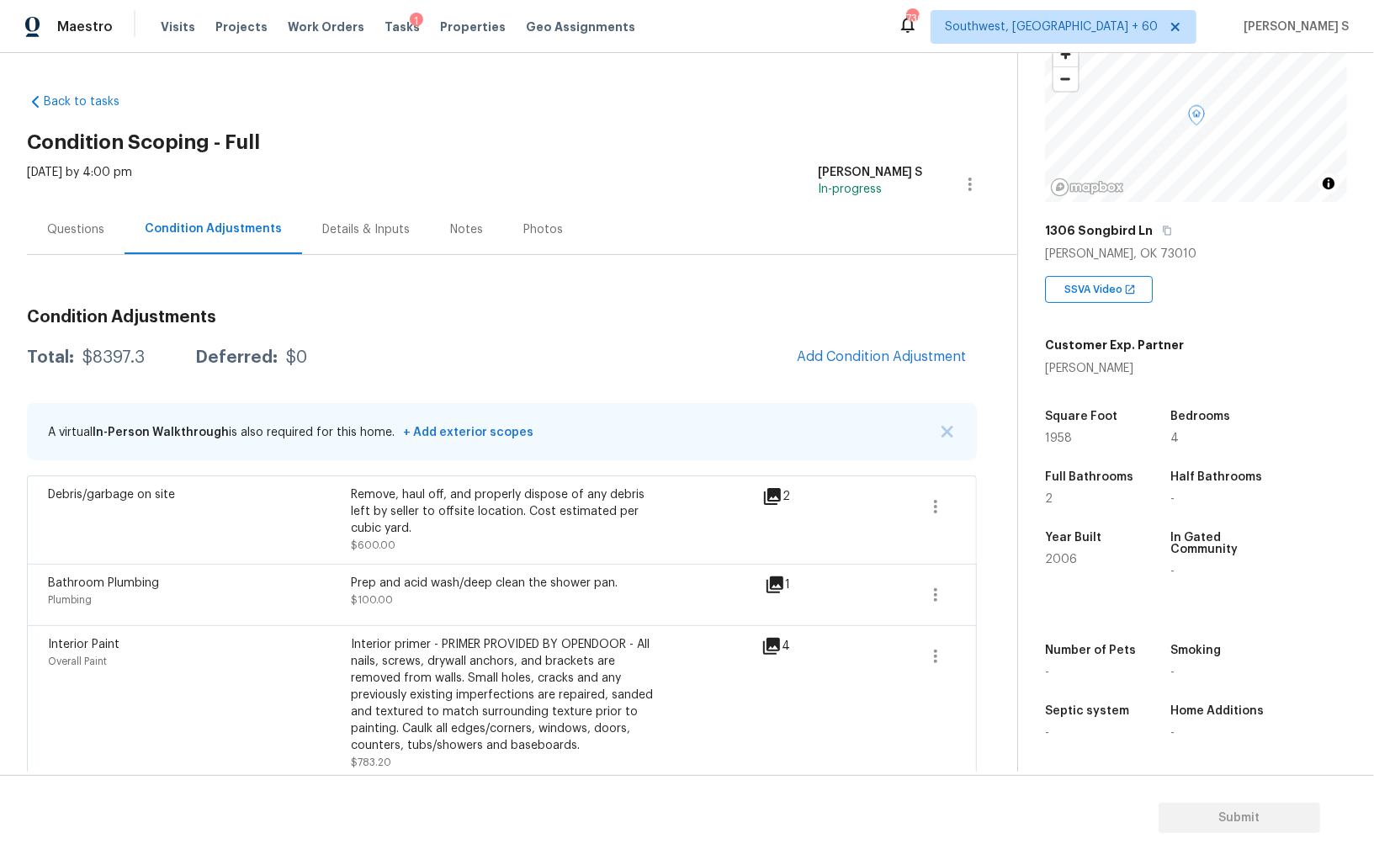
click at [92, 226] on div "Questions" at bounding box center [75, 229] width 57 height 17
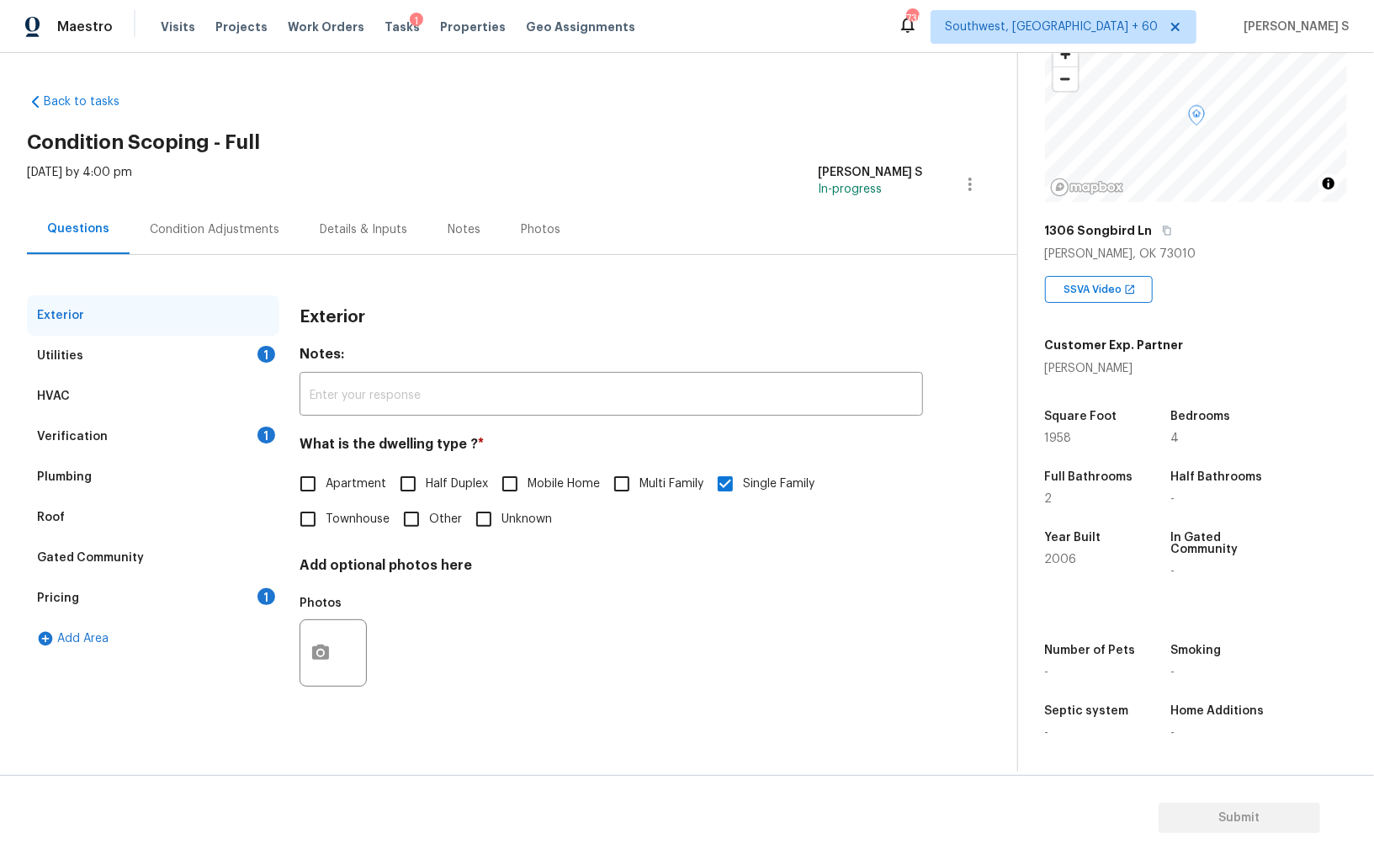
click at [256, 440] on div "Verification 1" at bounding box center [153, 437] width 252 height 40
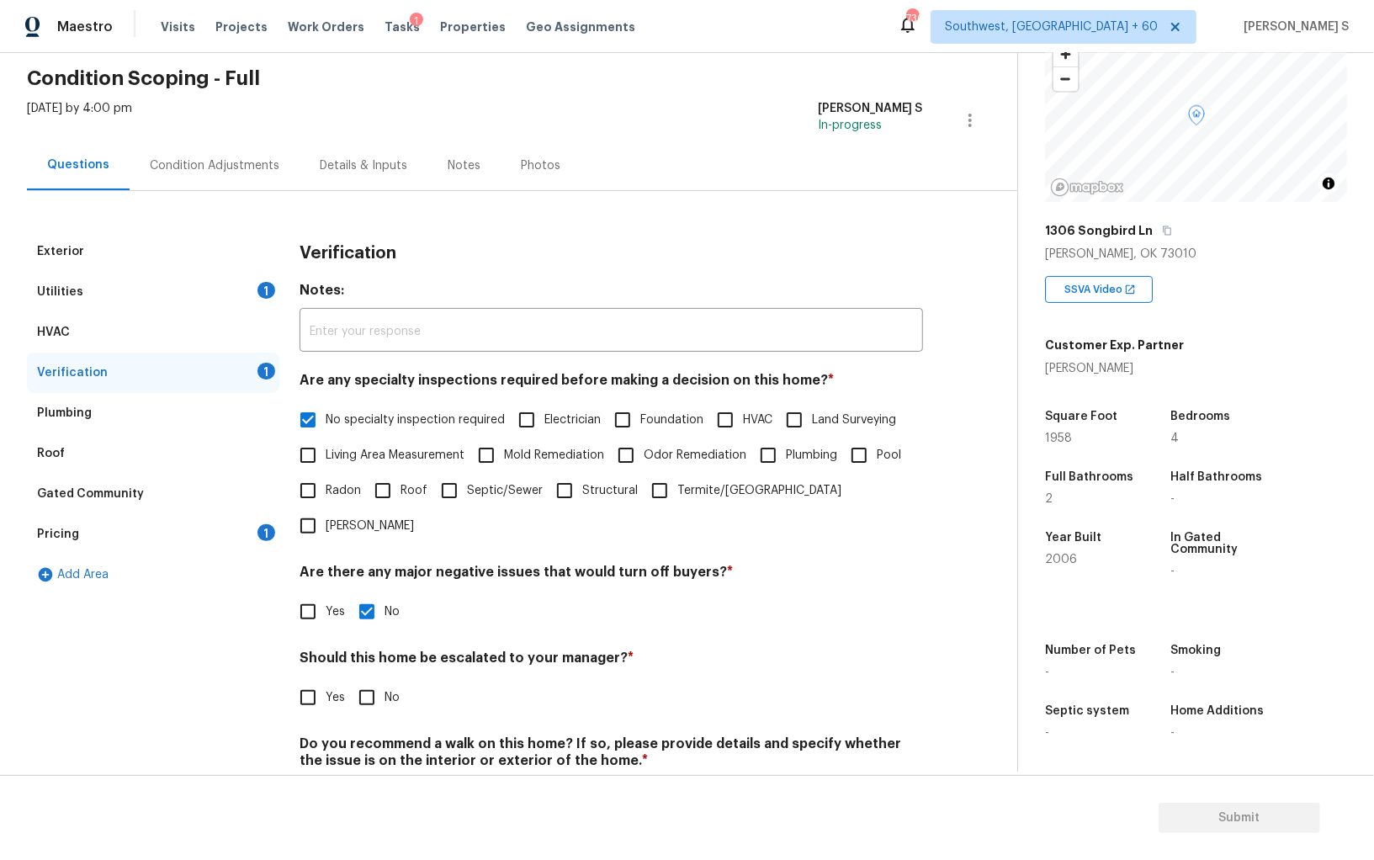
scroll to position [100, 0]
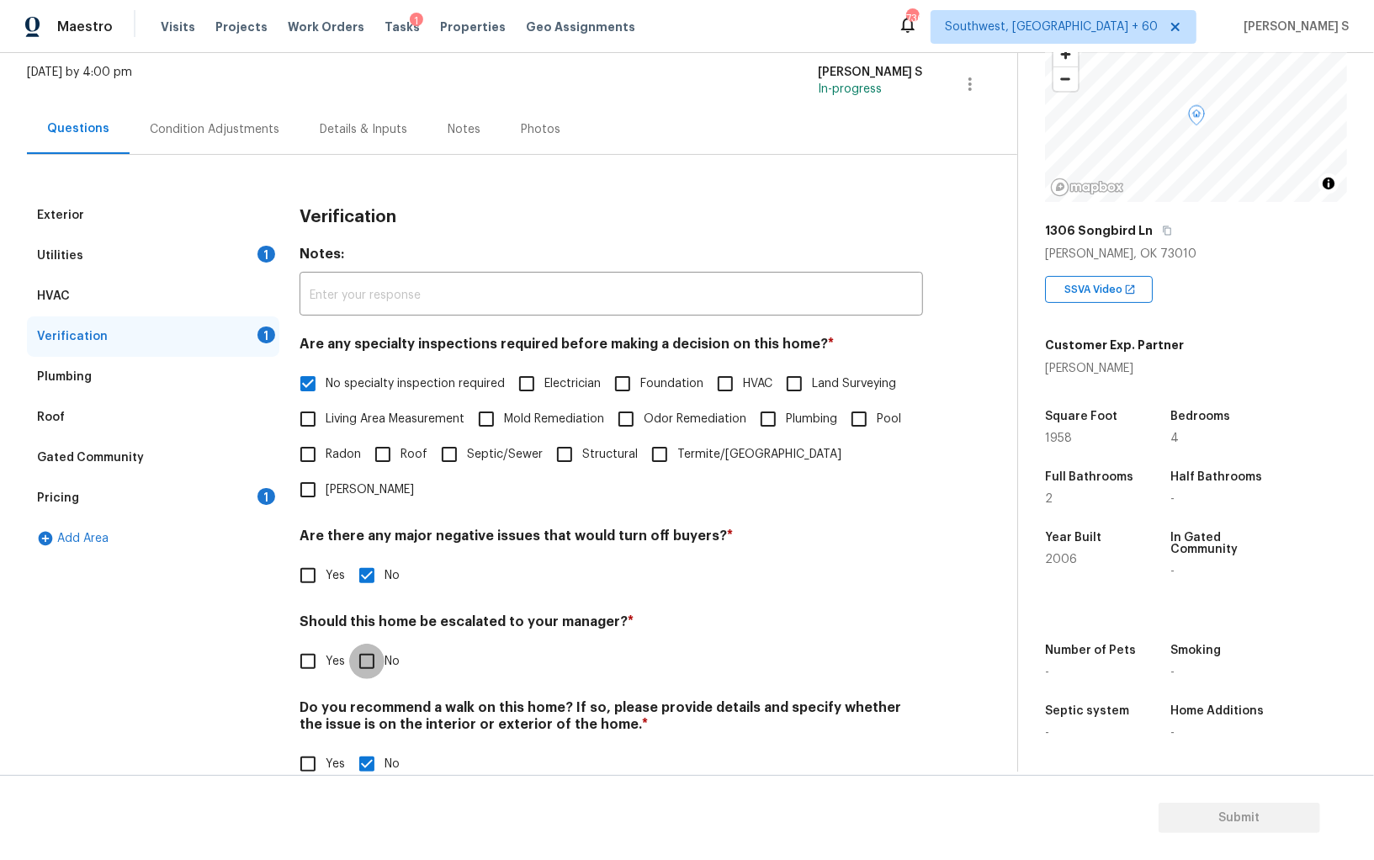
click at [363, 644] on input "No" at bounding box center [366, 661] width 35 height 35
checkbox input "true"
click at [261, 497] on div "1" at bounding box center [267, 496] width 18 height 17
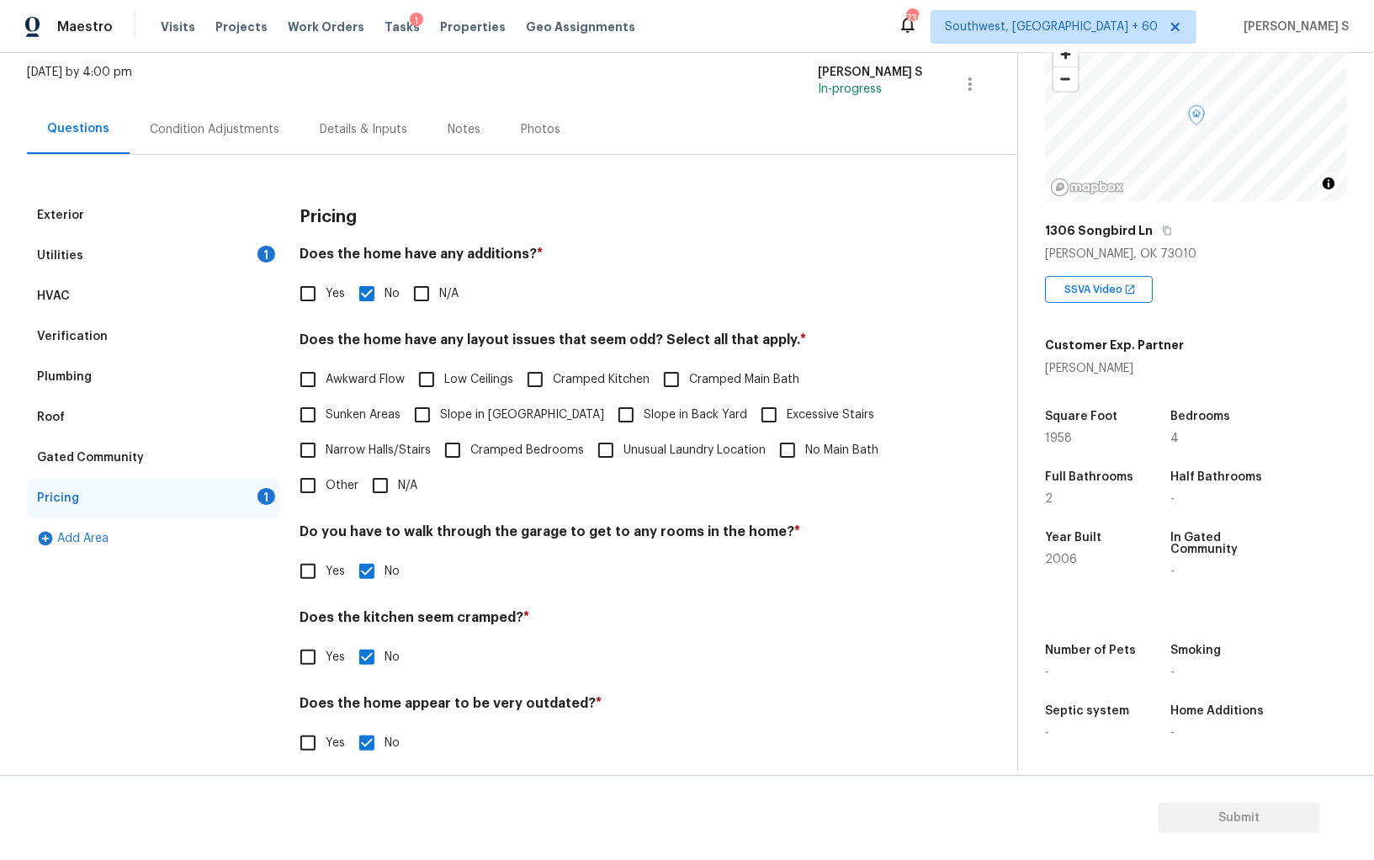
click at [442, 404] on label "Slope in [GEOGRAPHIC_DATA]" at bounding box center [504, 414] width 199 height 35
click at [440, 404] on input "Slope in [GEOGRAPHIC_DATA]" at bounding box center [422, 414] width 35 height 35
checkbox input "true"
click at [608, 404] on input "Slope in Back Yard" at bounding box center [625, 416] width 35 height 35
click at [608, 402] on input "Slope in Back Yard" at bounding box center [625, 414] width 35 height 35
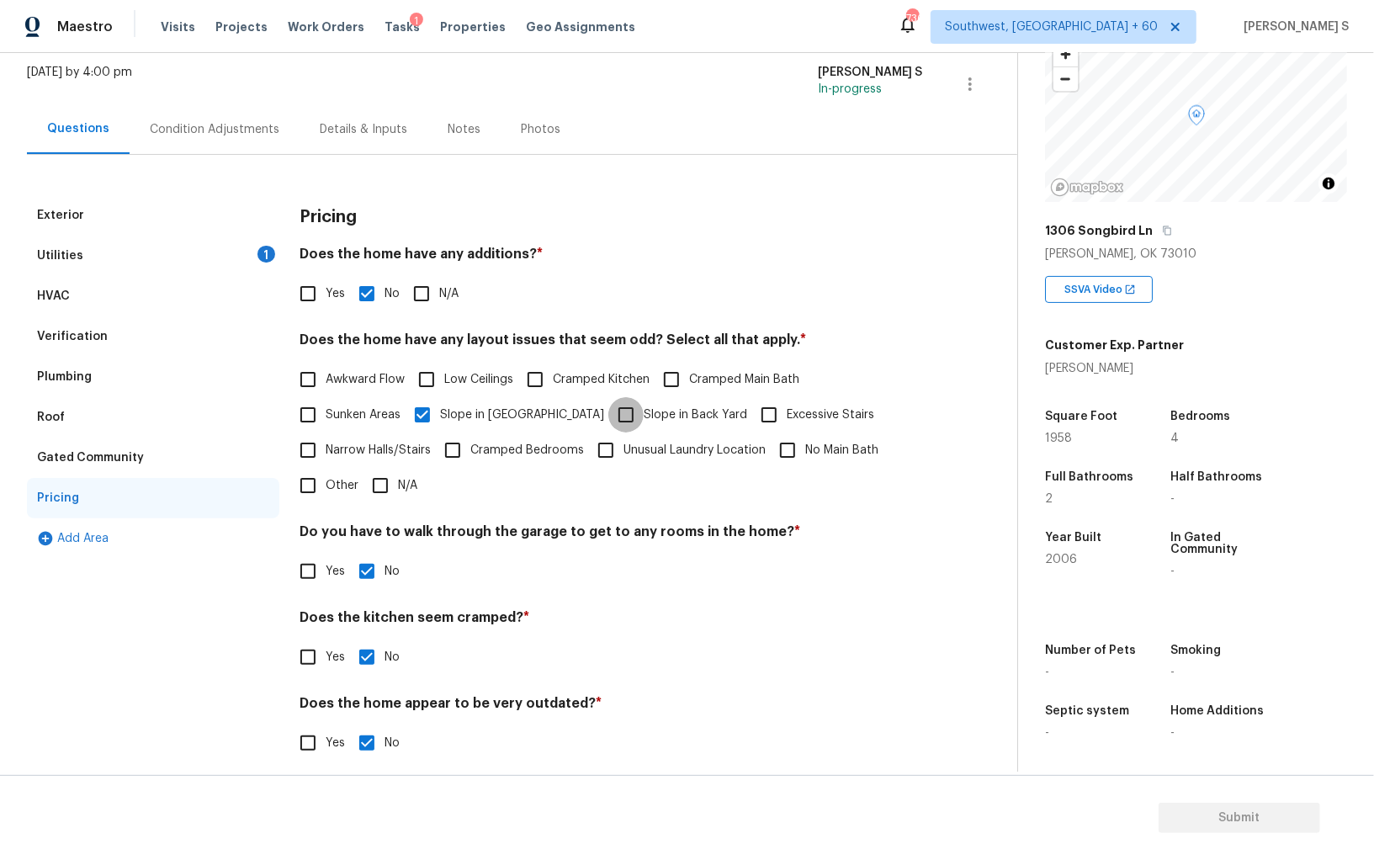
click at [608, 403] on input "Slope in Back Yard" at bounding box center [625, 414] width 35 height 35
checkbox input "true"
click at [266, 250] on div "1" at bounding box center [267, 254] width 18 height 17
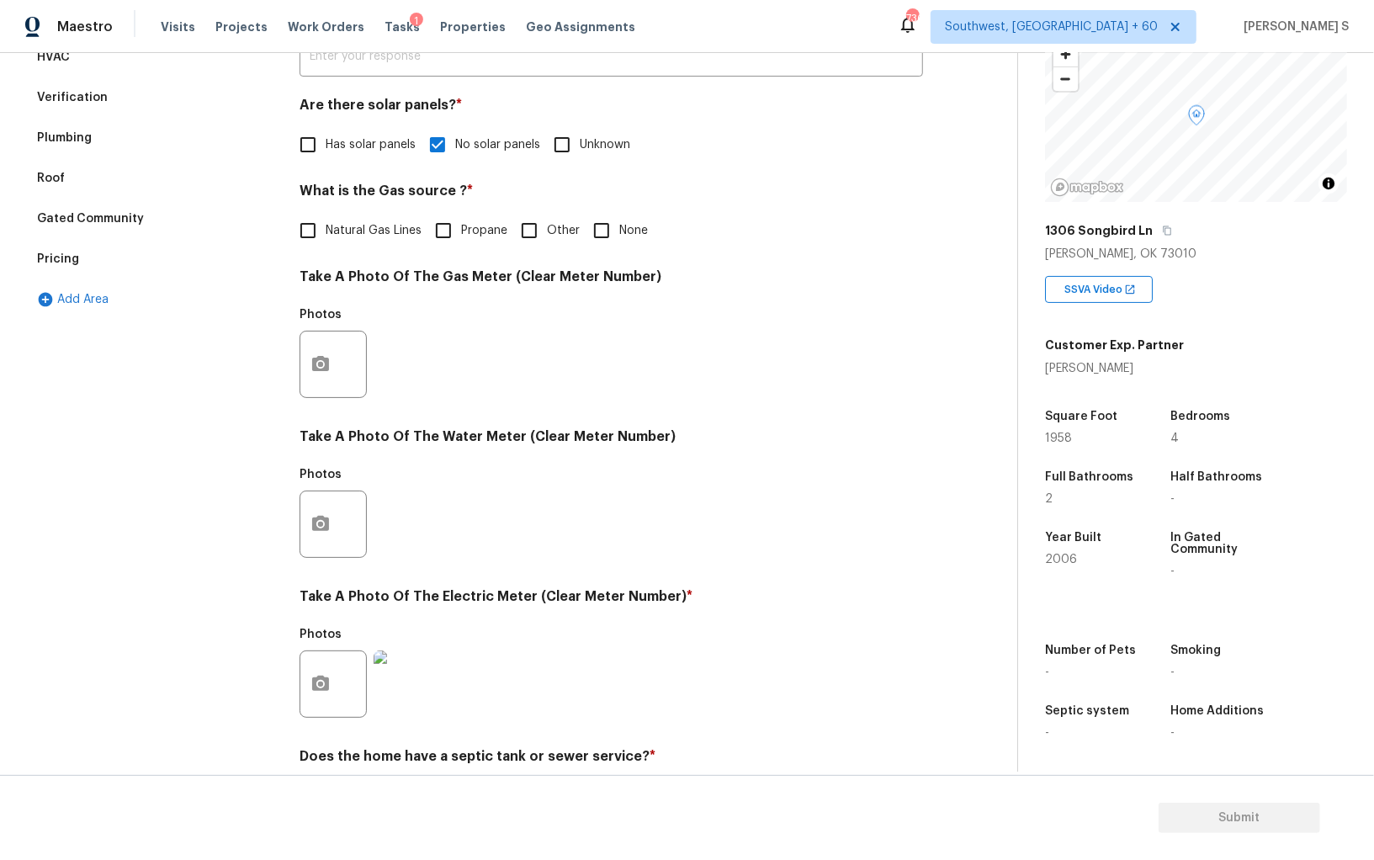
scroll to position [296, 0]
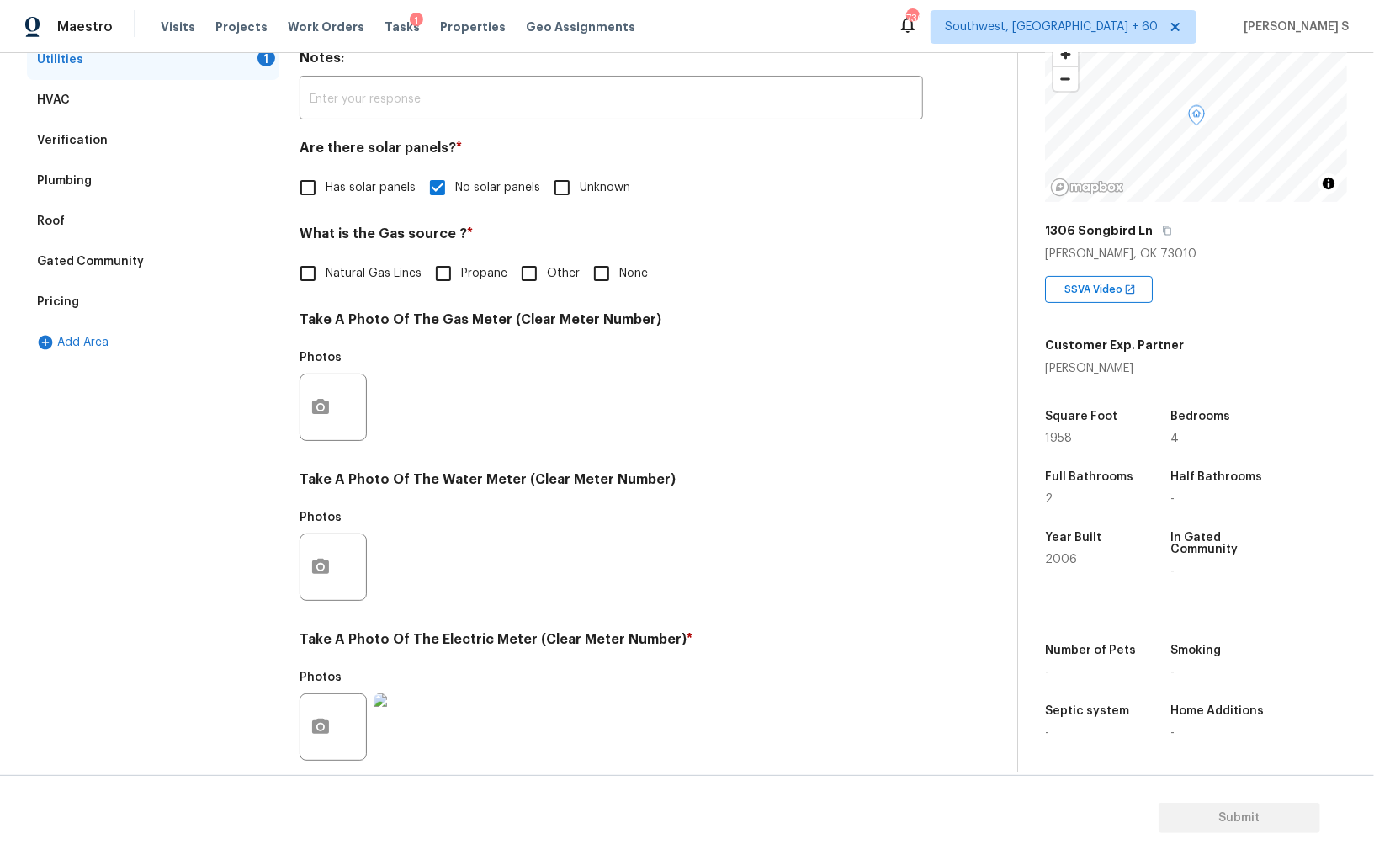
click at [611, 261] on input "None" at bounding box center [601, 273] width 35 height 35
checkbox input "true"
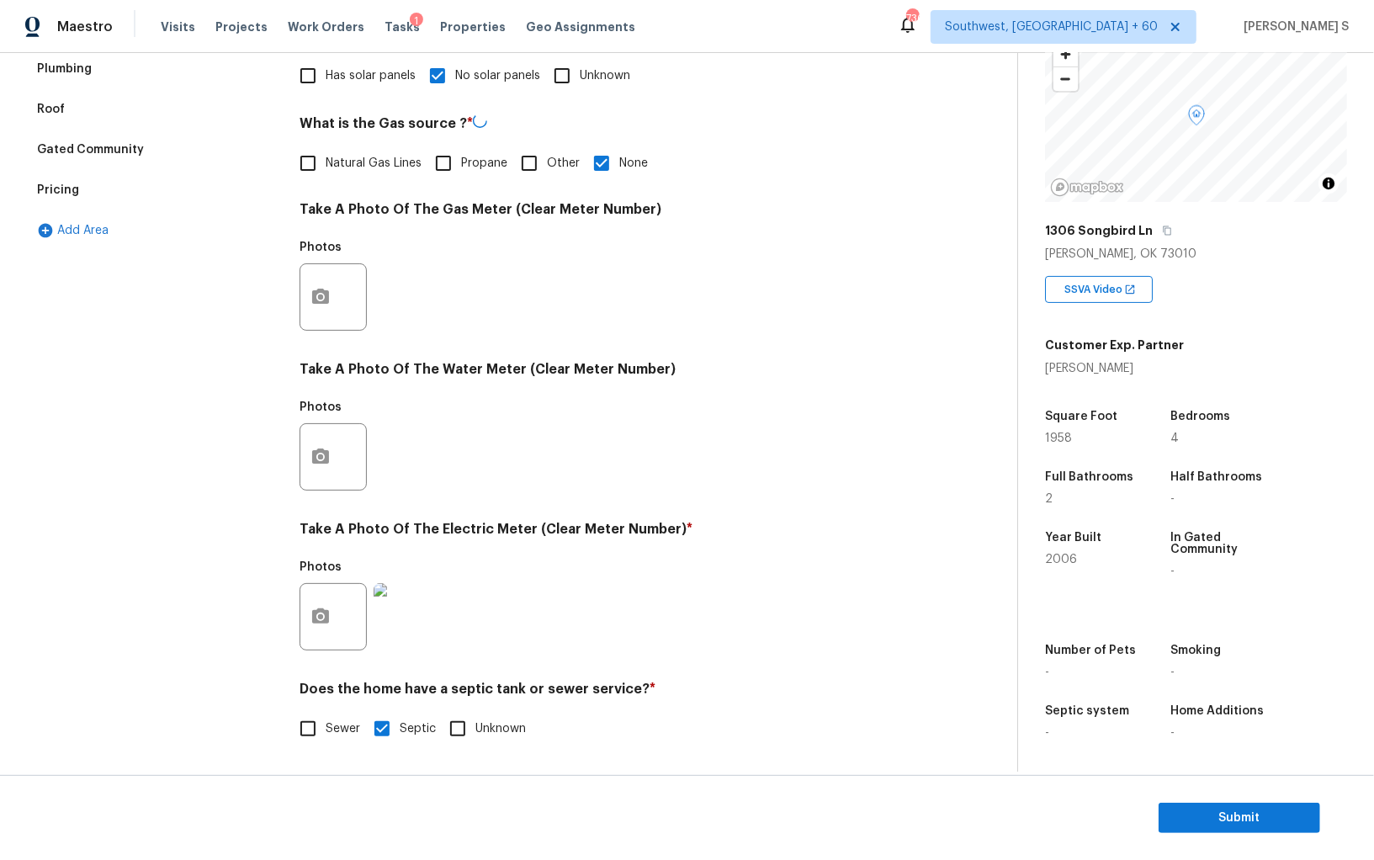
scroll to position [0, 0]
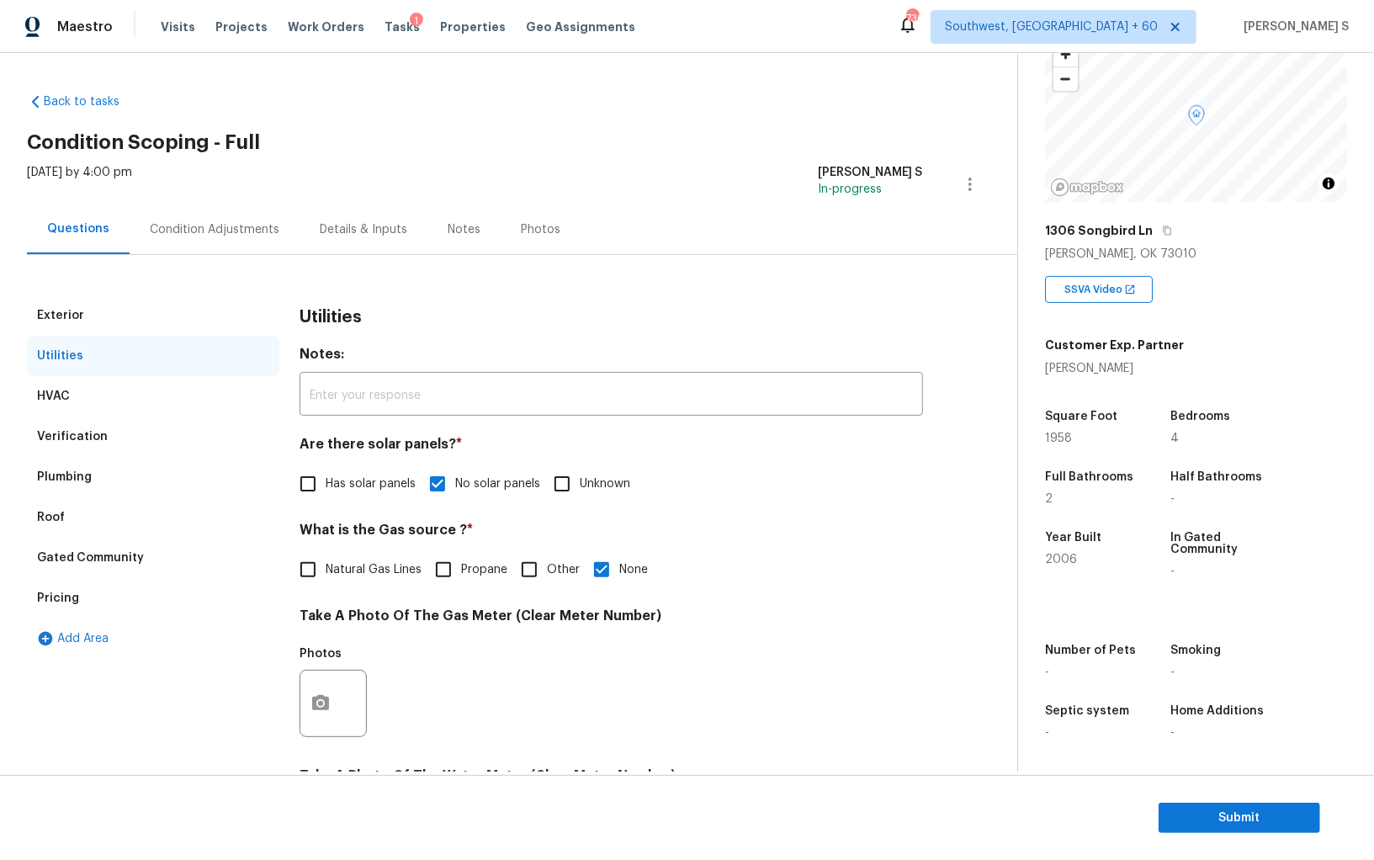
click at [250, 233] on div "Condition Adjustments" at bounding box center [215, 229] width 130 height 17
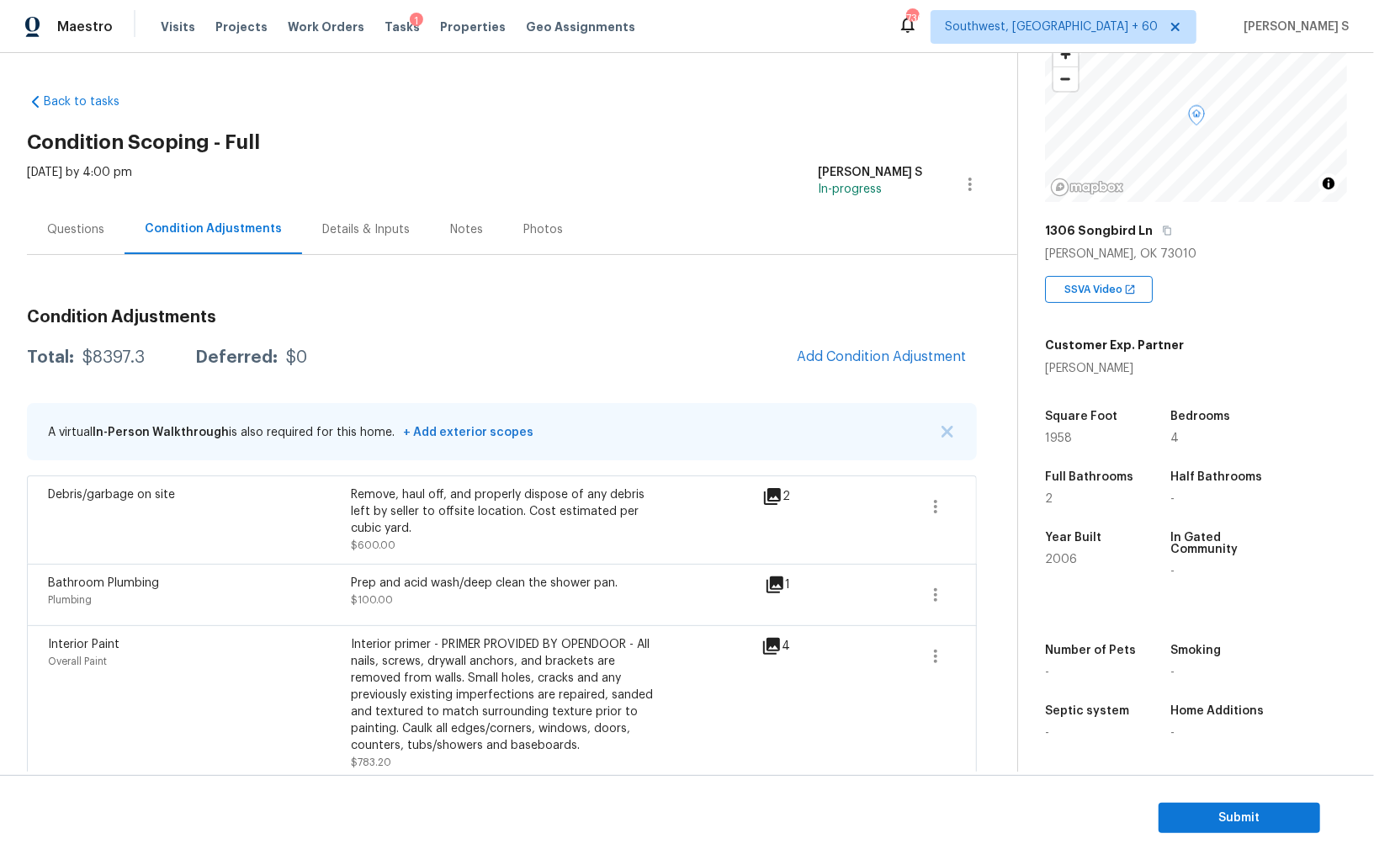
click at [95, 239] on div "Questions" at bounding box center [76, 229] width 98 height 50
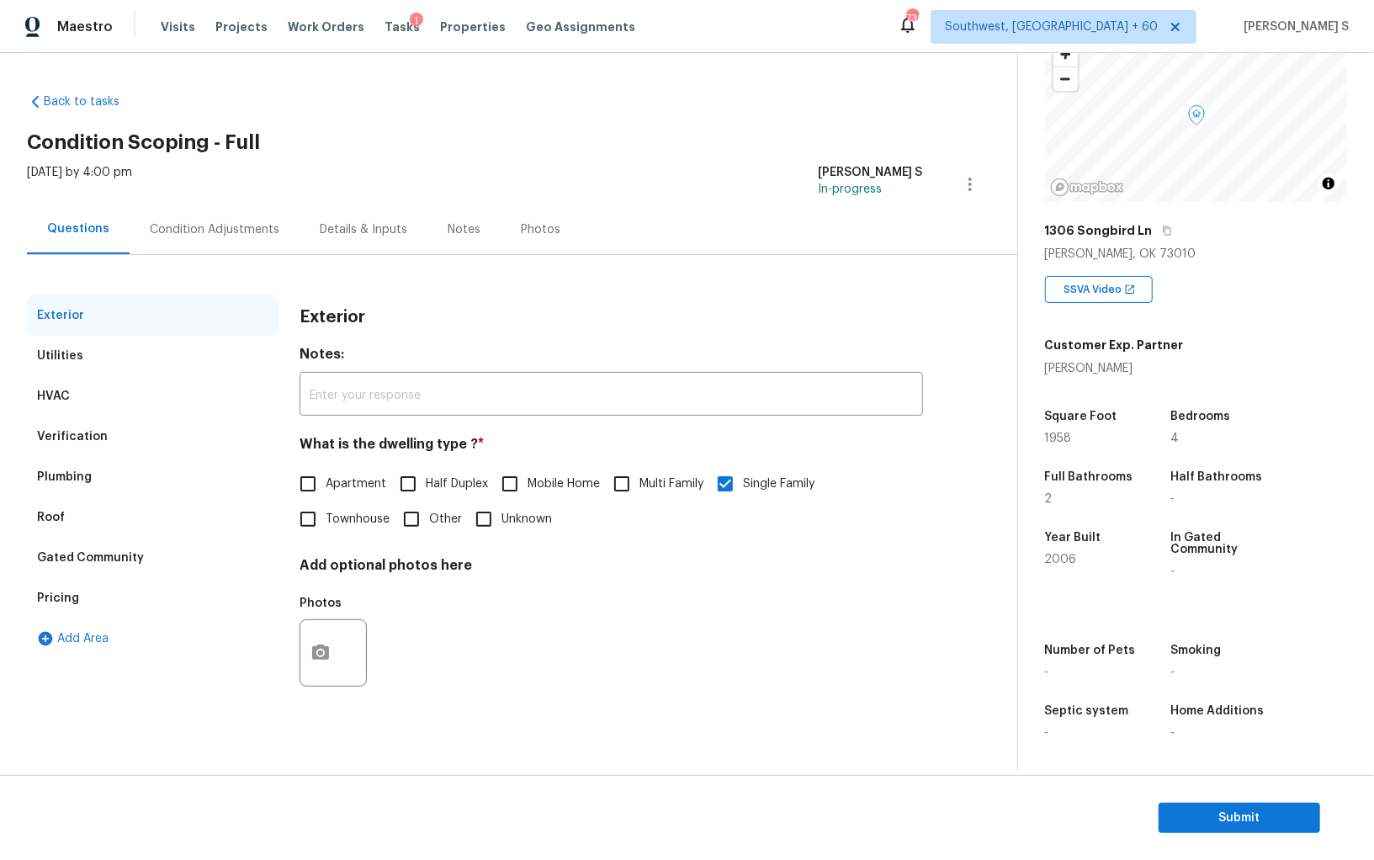
click at [115, 433] on div "Verification" at bounding box center [153, 437] width 252 height 40
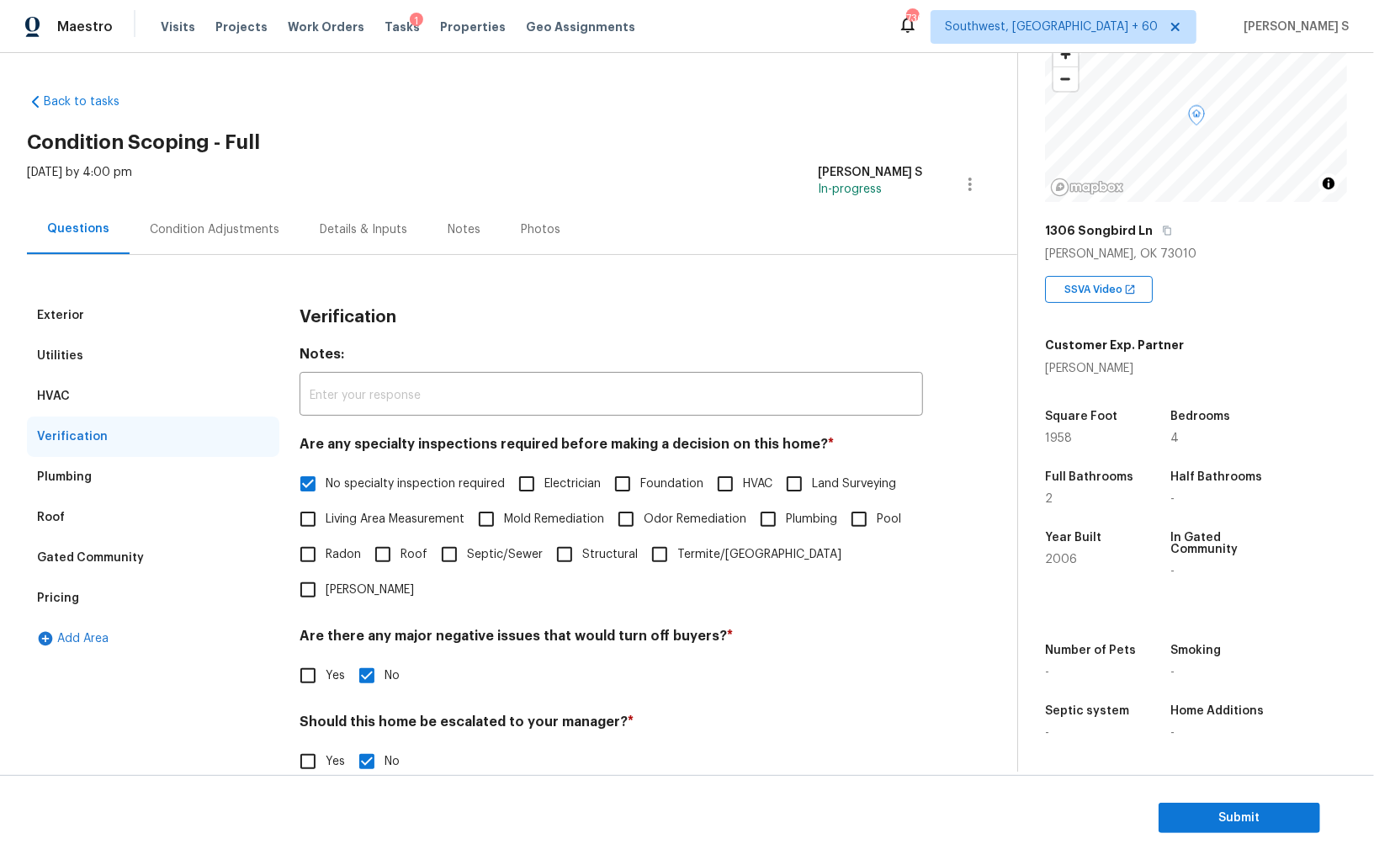
scroll to position [100, 0]
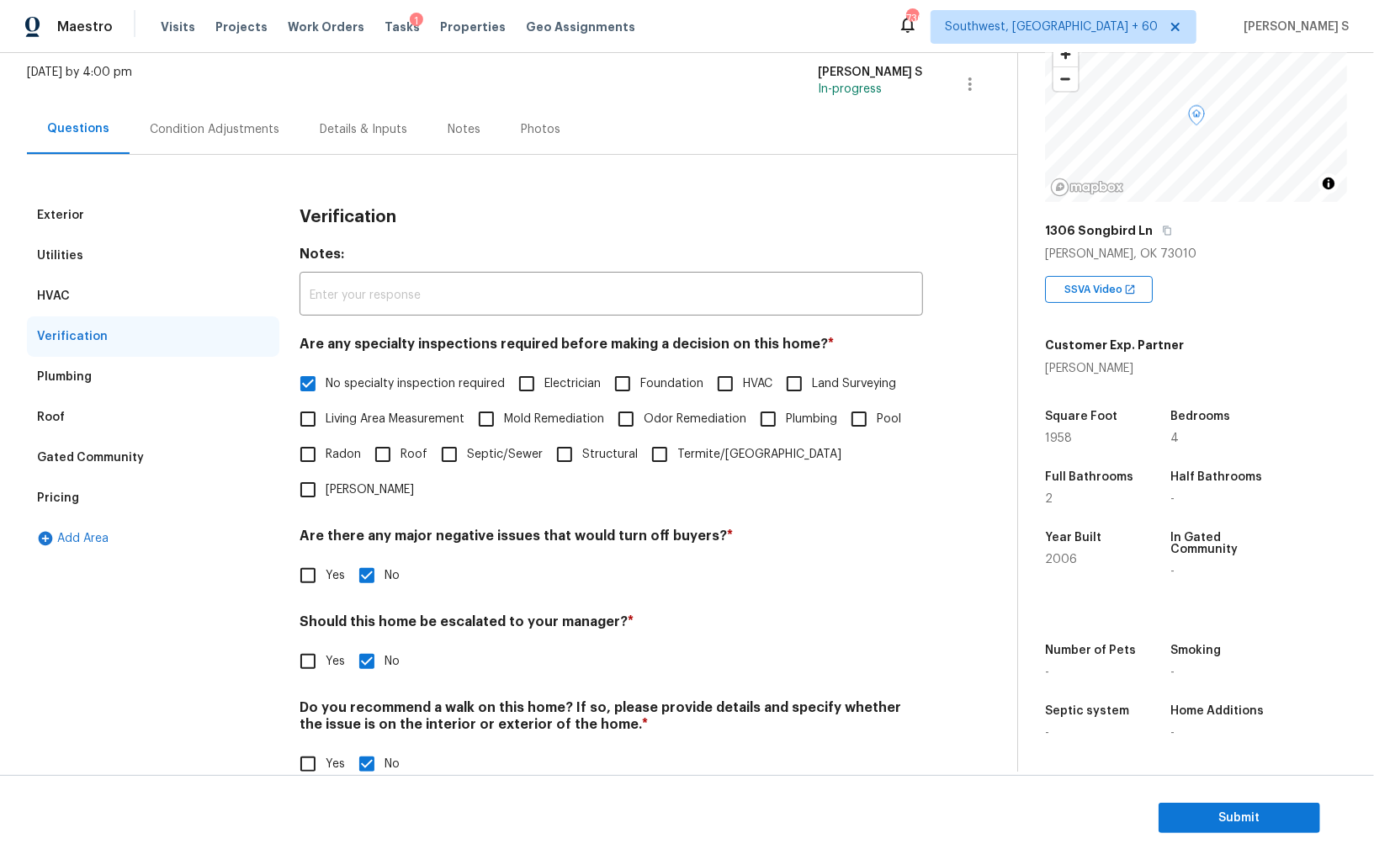
click at [95, 493] on div "Pricing" at bounding box center [153, 498] width 252 height 40
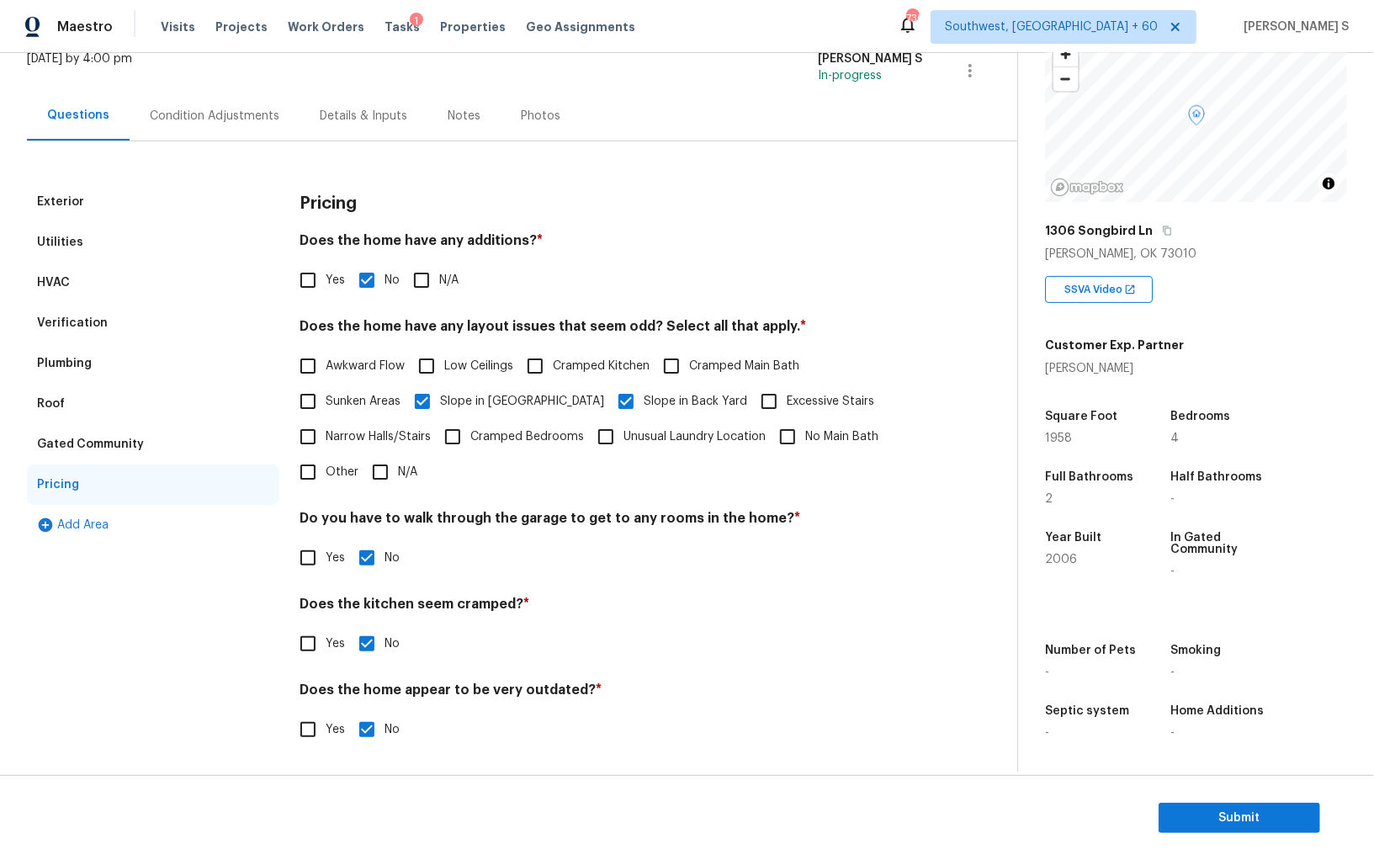
scroll to position [0, 0]
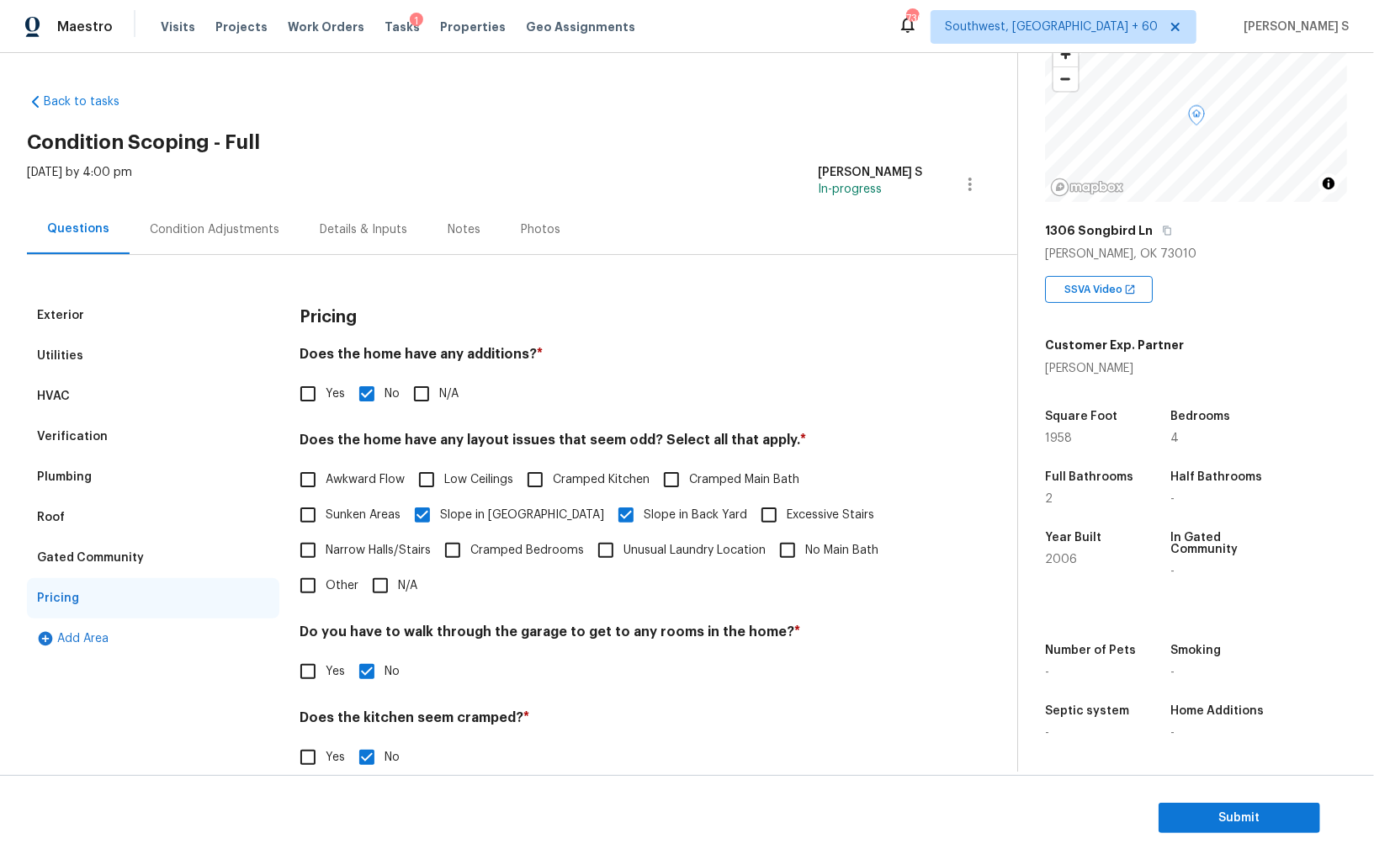
click at [200, 222] on div "Condition Adjustments" at bounding box center [215, 229] width 130 height 17
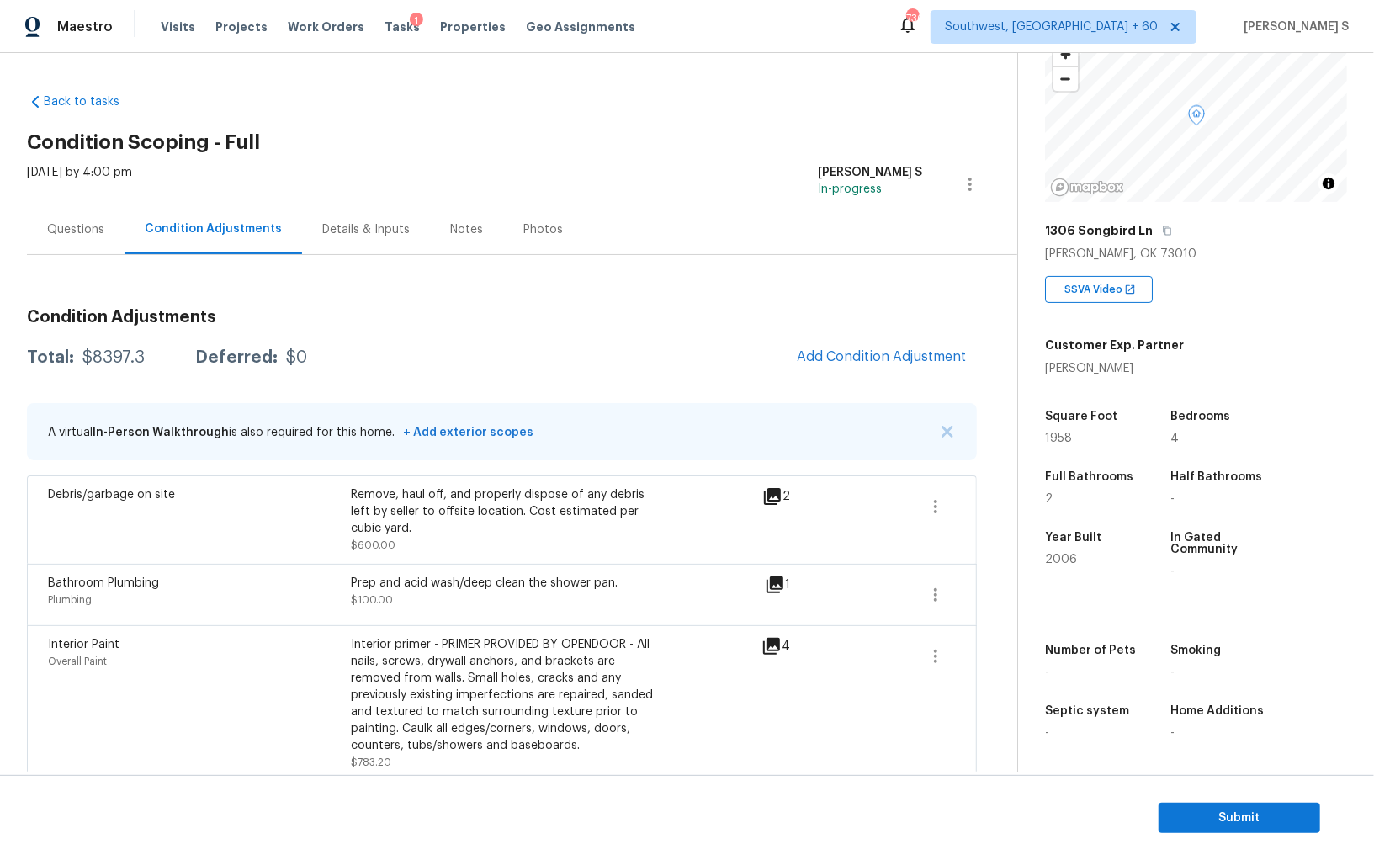
click at [109, 360] on div "$8397.3" at bounding box center [113, 357] width 62 height 17
copy div "8397.3"
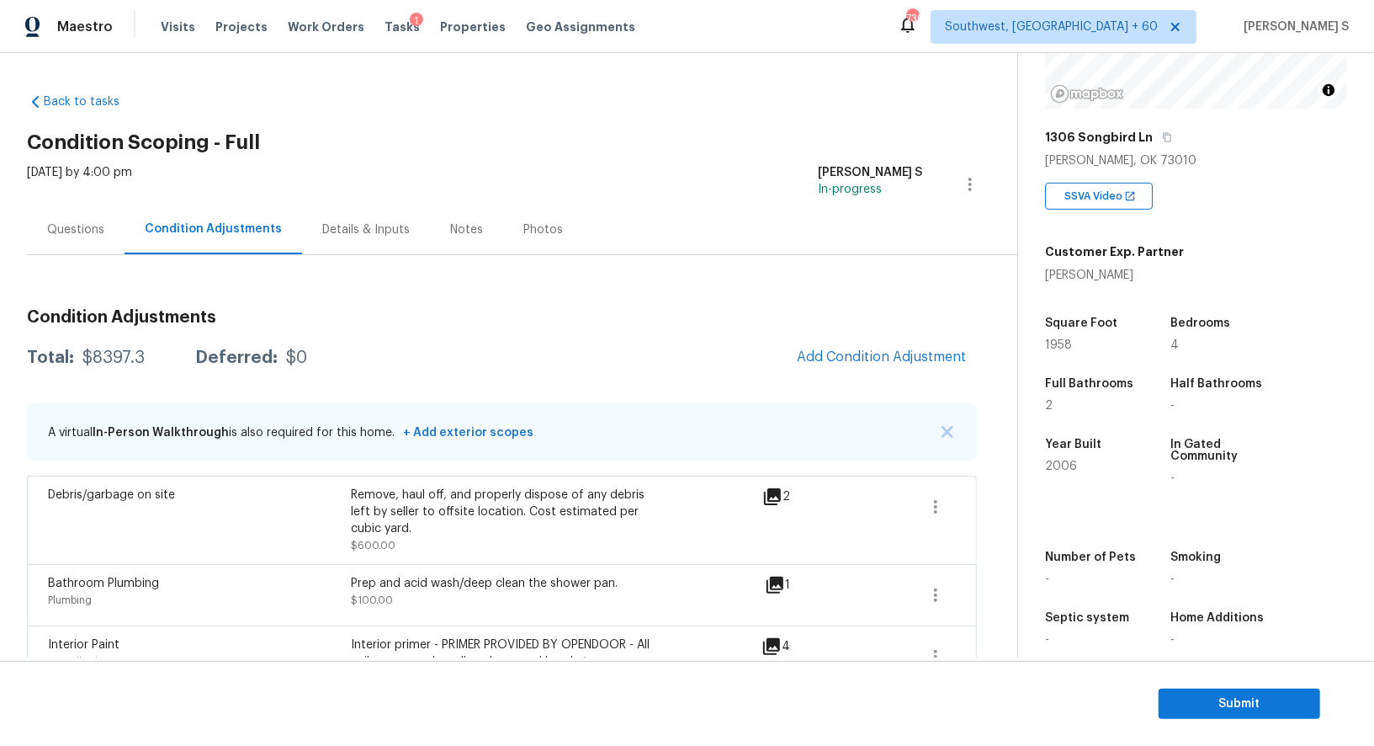
click at [109, 358] on div "$8397.3" at bounding box center [113, 357] width 62 height 17
copy div "8397.3"
click at [76, 220] on div "Questions" at bounding box center [76, 229] width 98 height 50
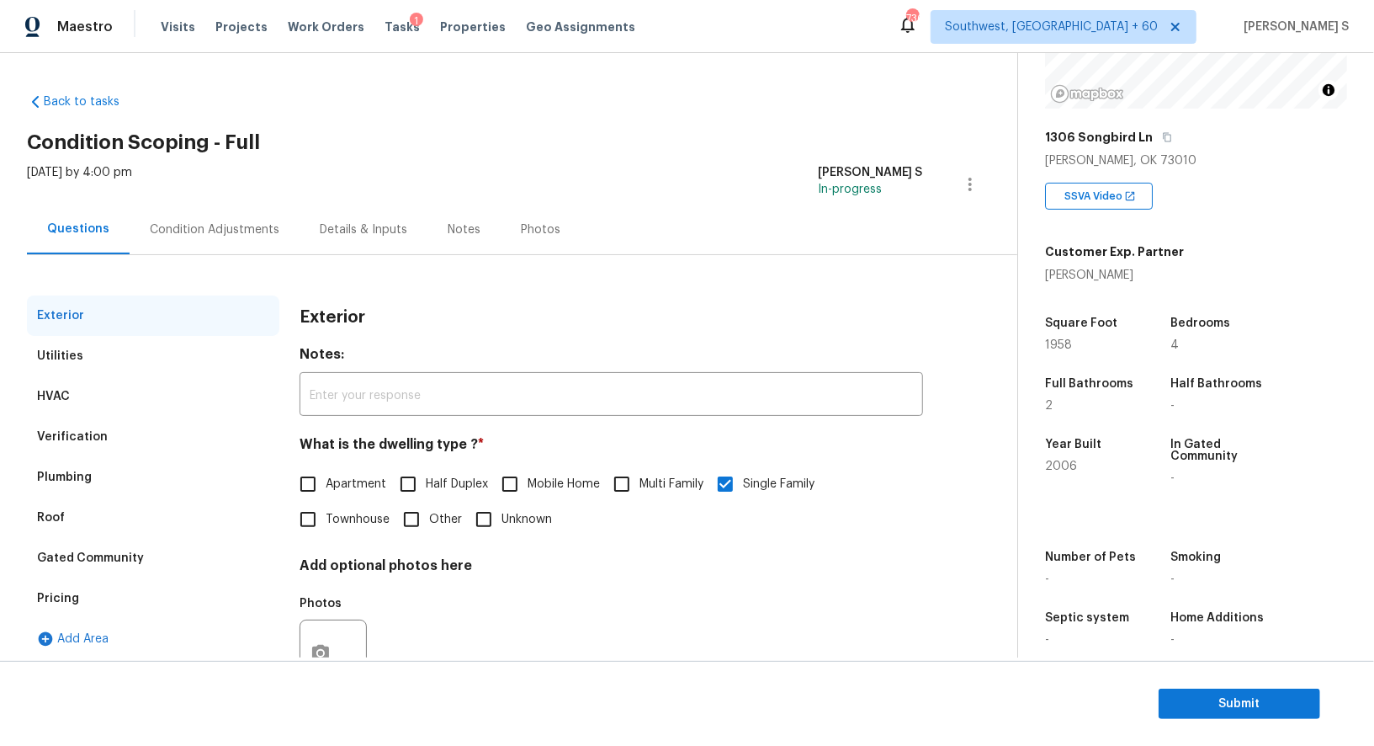
scroll to position [64, 0]
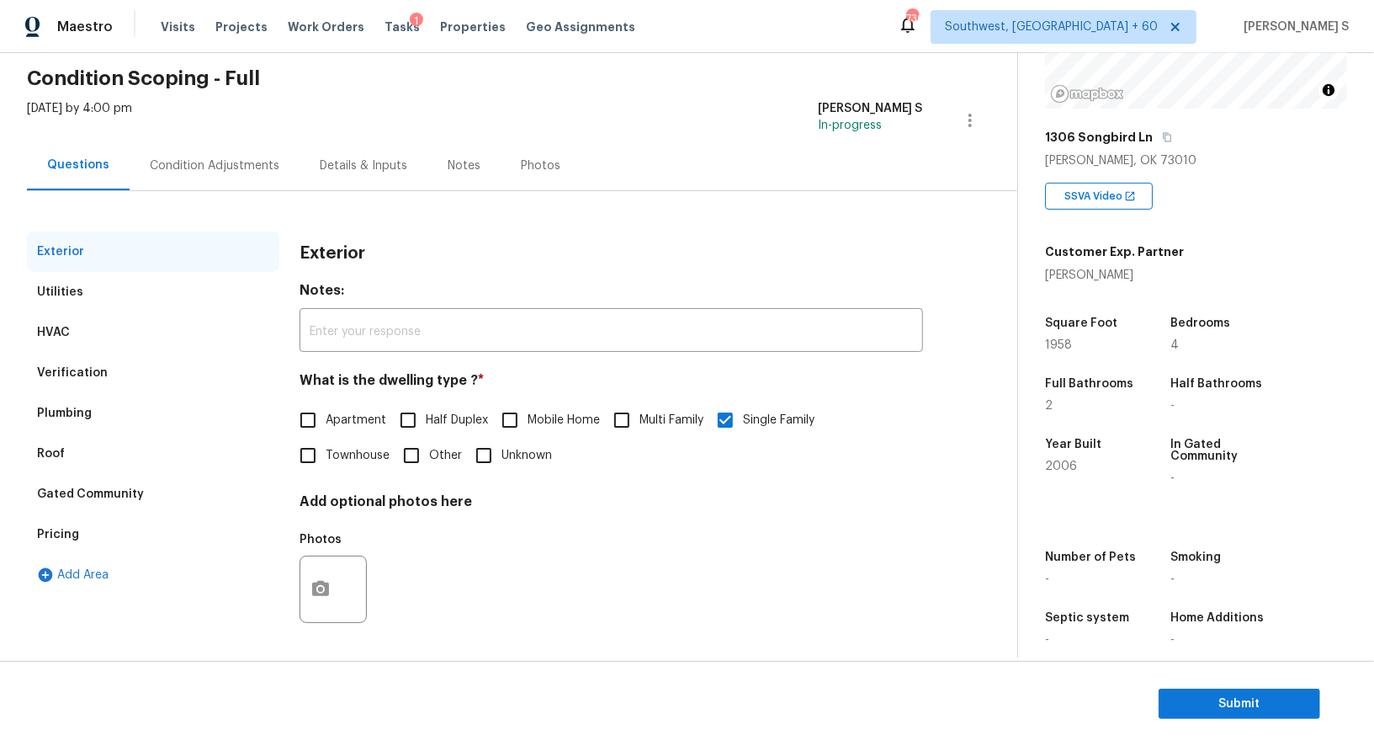
click at [104, 374] on div "Verification" at bounding box center [153, 373] width 252 height 40
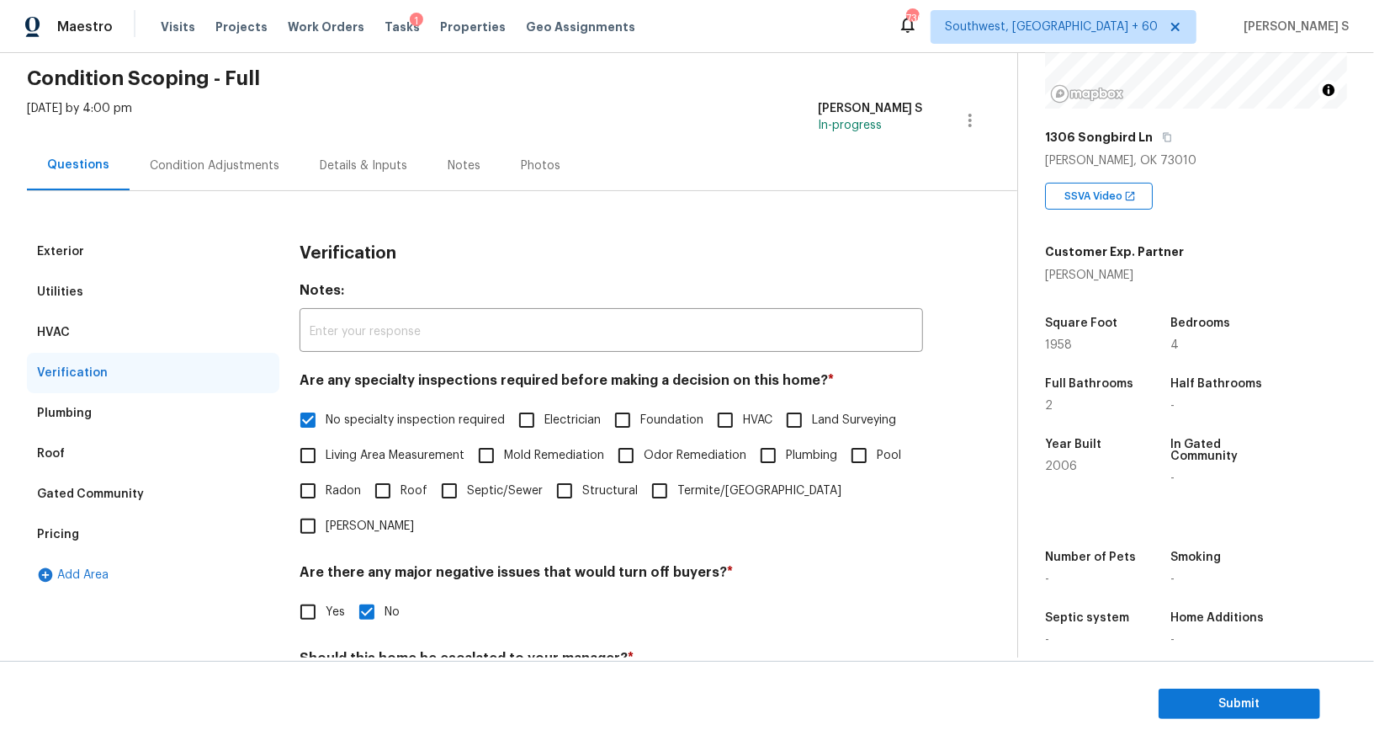
scroll to position [215, 0]
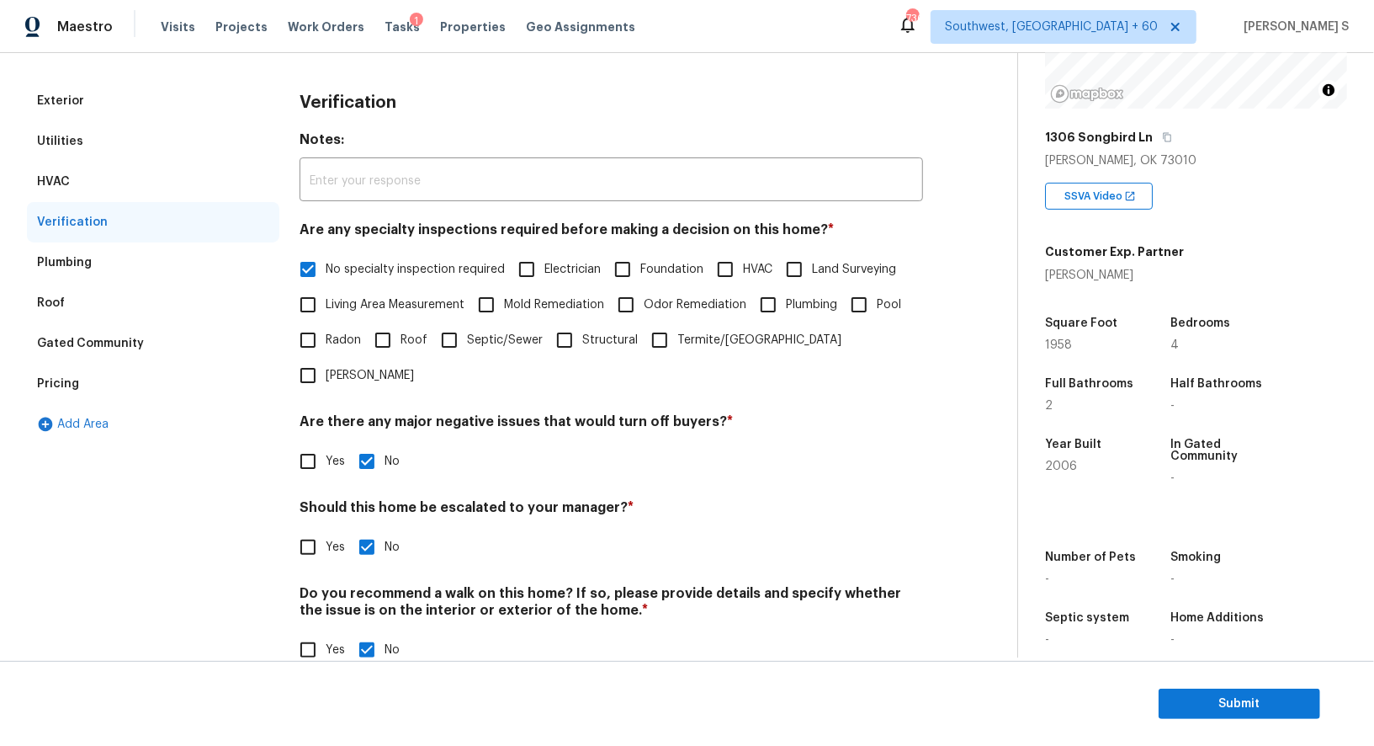
click at [109, 375] on div "Pricing" at bounding box center [153, 384] width 252 height 40
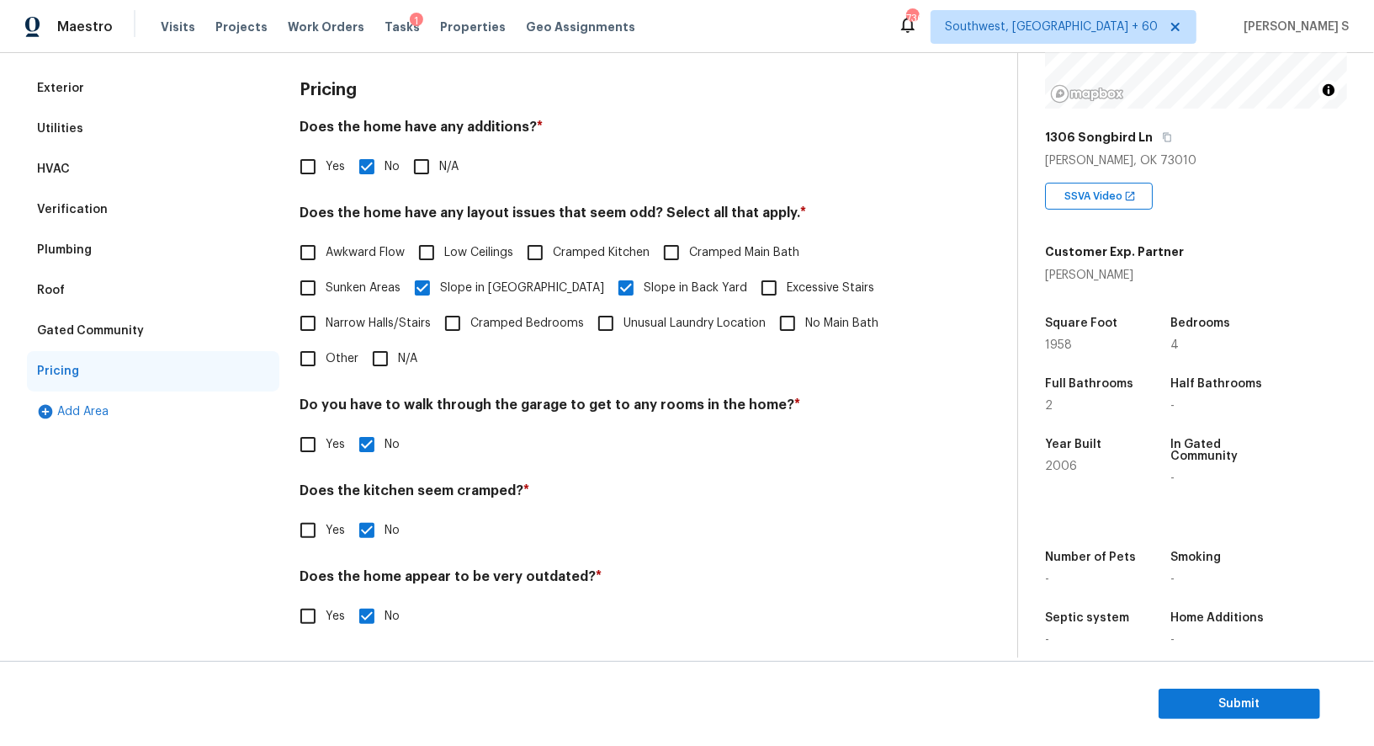
scroll to position [0, 0]
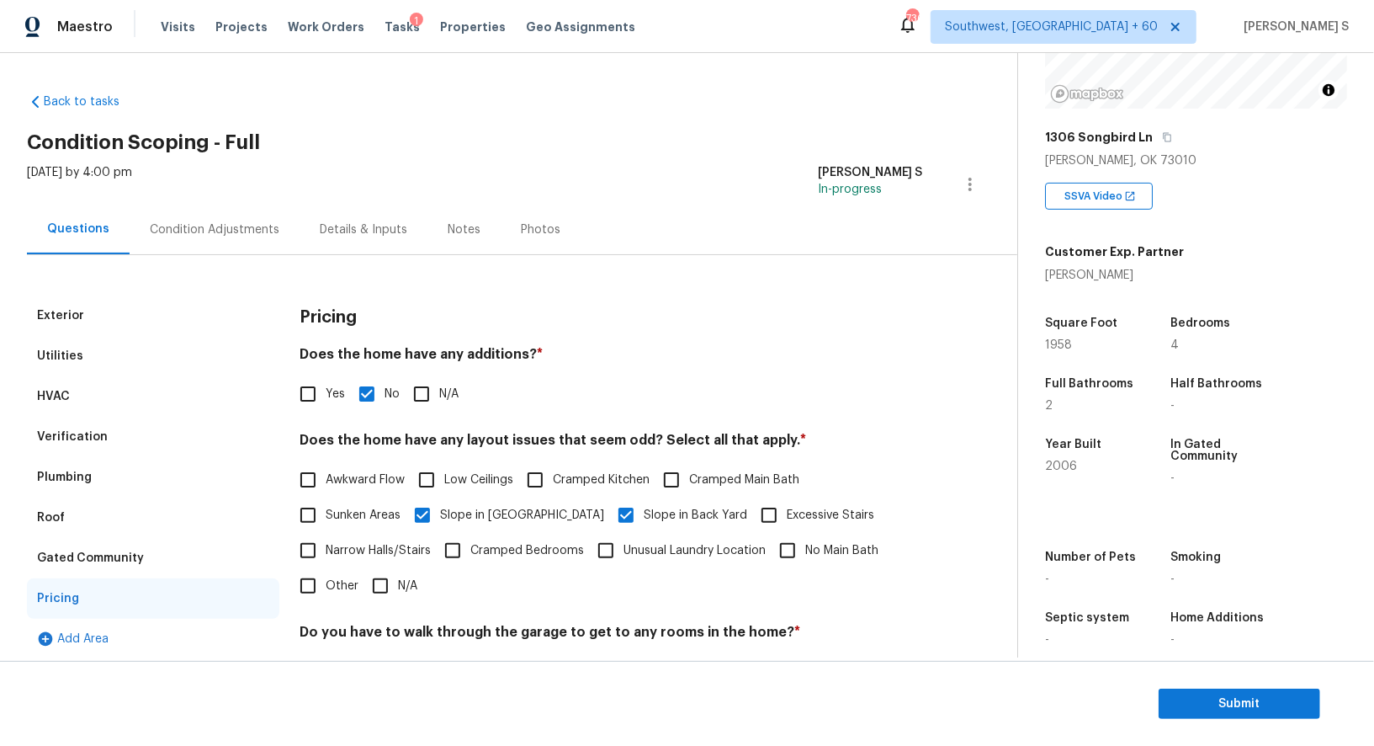
click at [223, 223] on div "Condition Adjustments" at bounding box center [215, 229] width 130 height 17
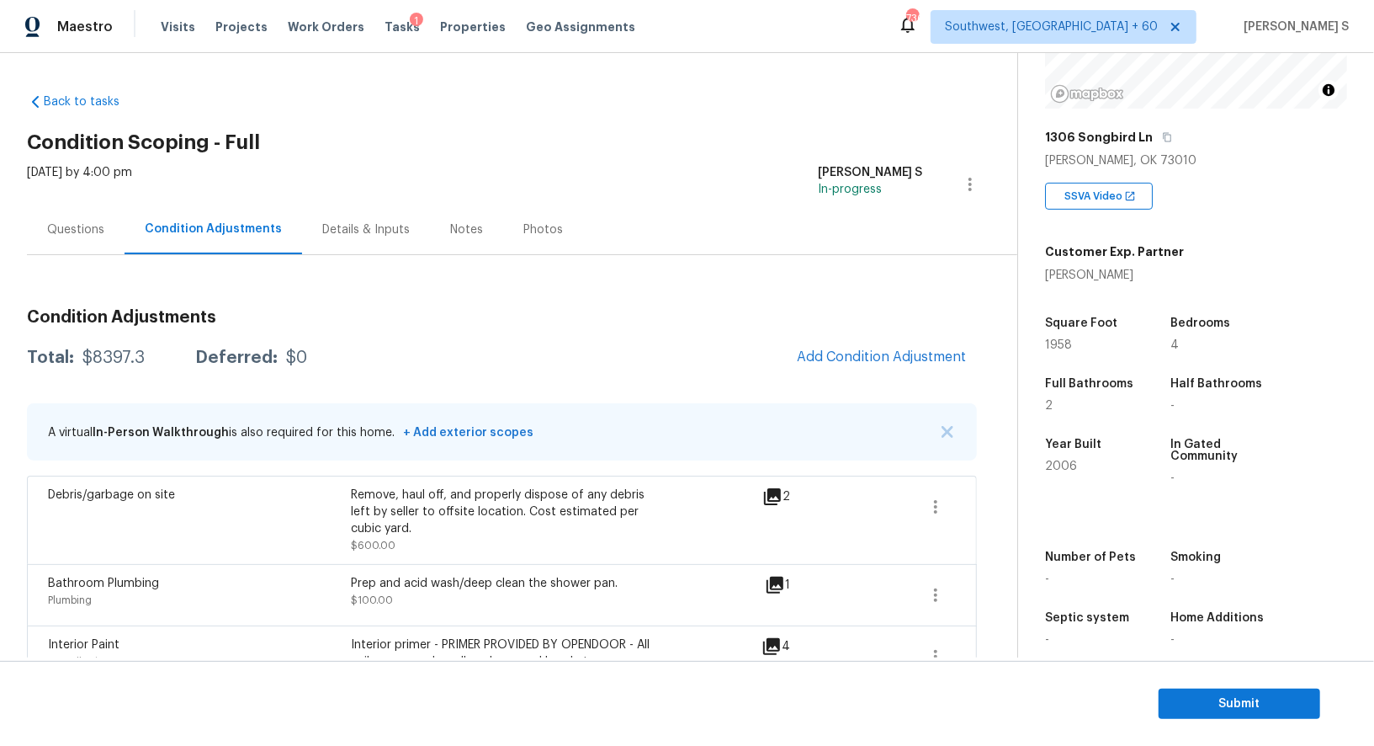
scroll to position [210, 0]
click at [1236, 700] on span "Submit" at bounding box center [1239, 703] width 135 height 21
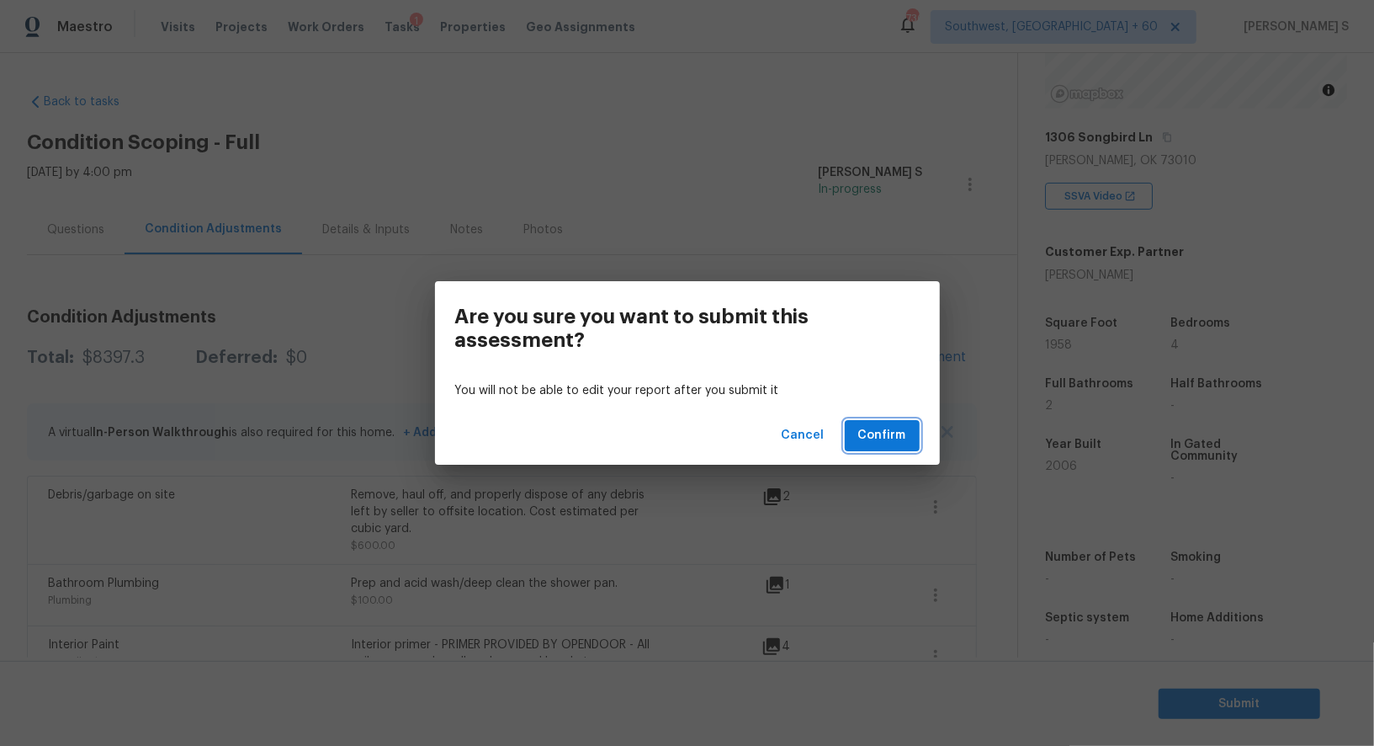
click at [883, 427] on span "Confirm" at bounding box center [882, 435] width 48 height 21
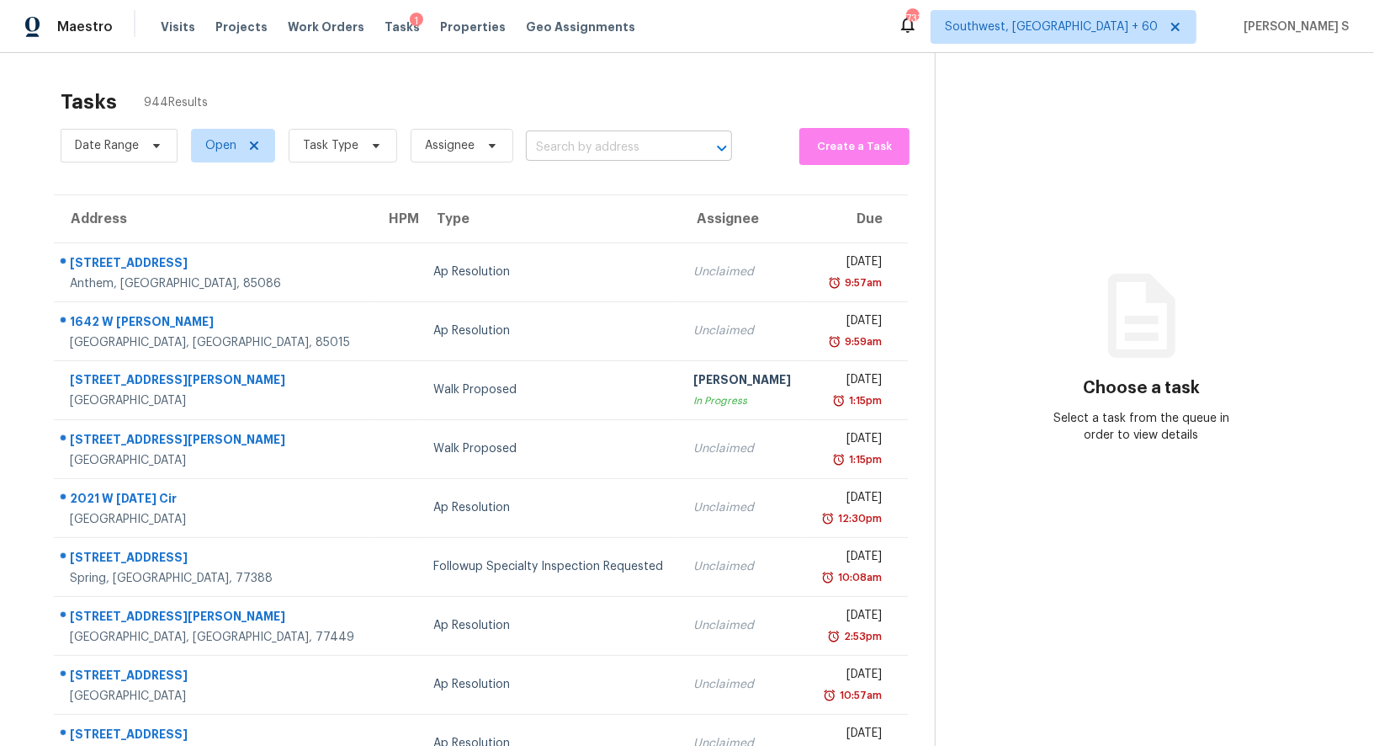
click at [566, 139] on input "text" at bounding box center [605, 148] width 159 height 26
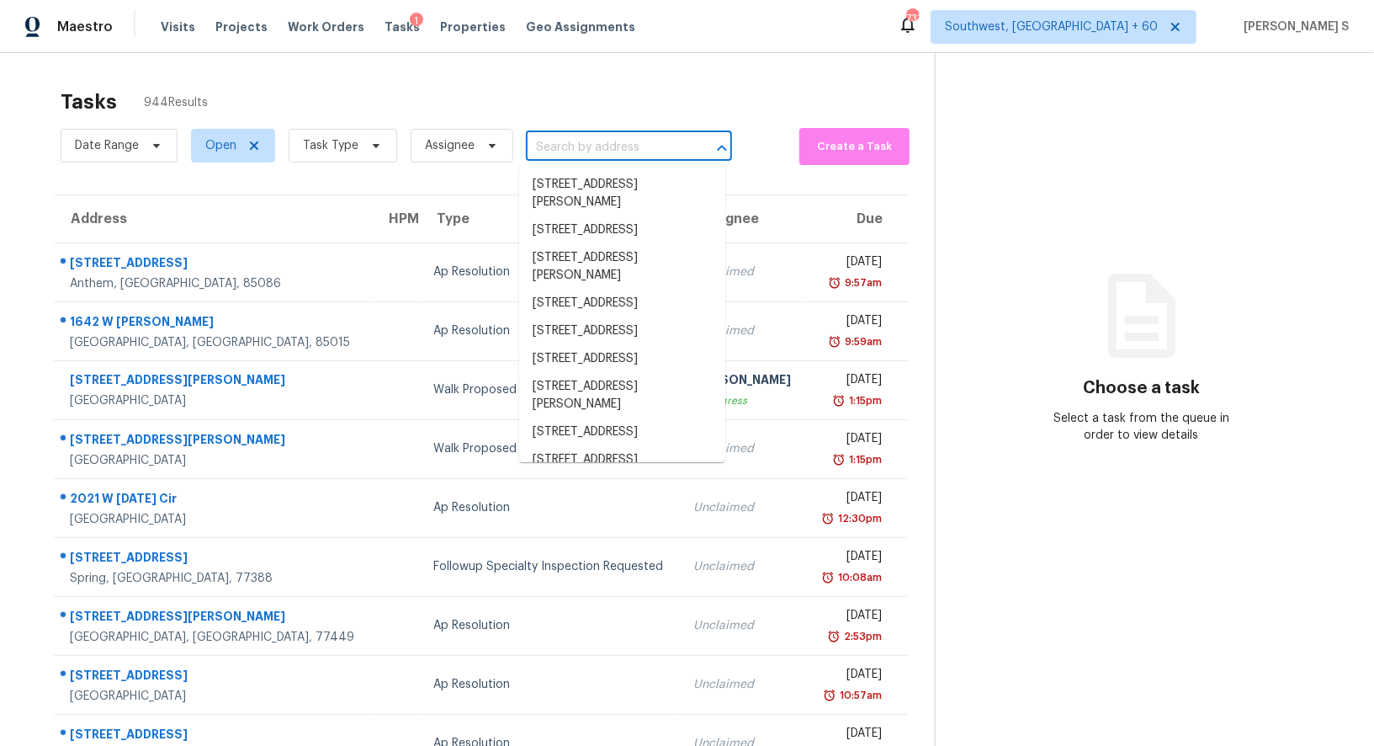
paste input "2420 Firstlight Way Winter Park, FL, 32792"
type input "2420 Firstlight Way Winter Park, FL, 32792"
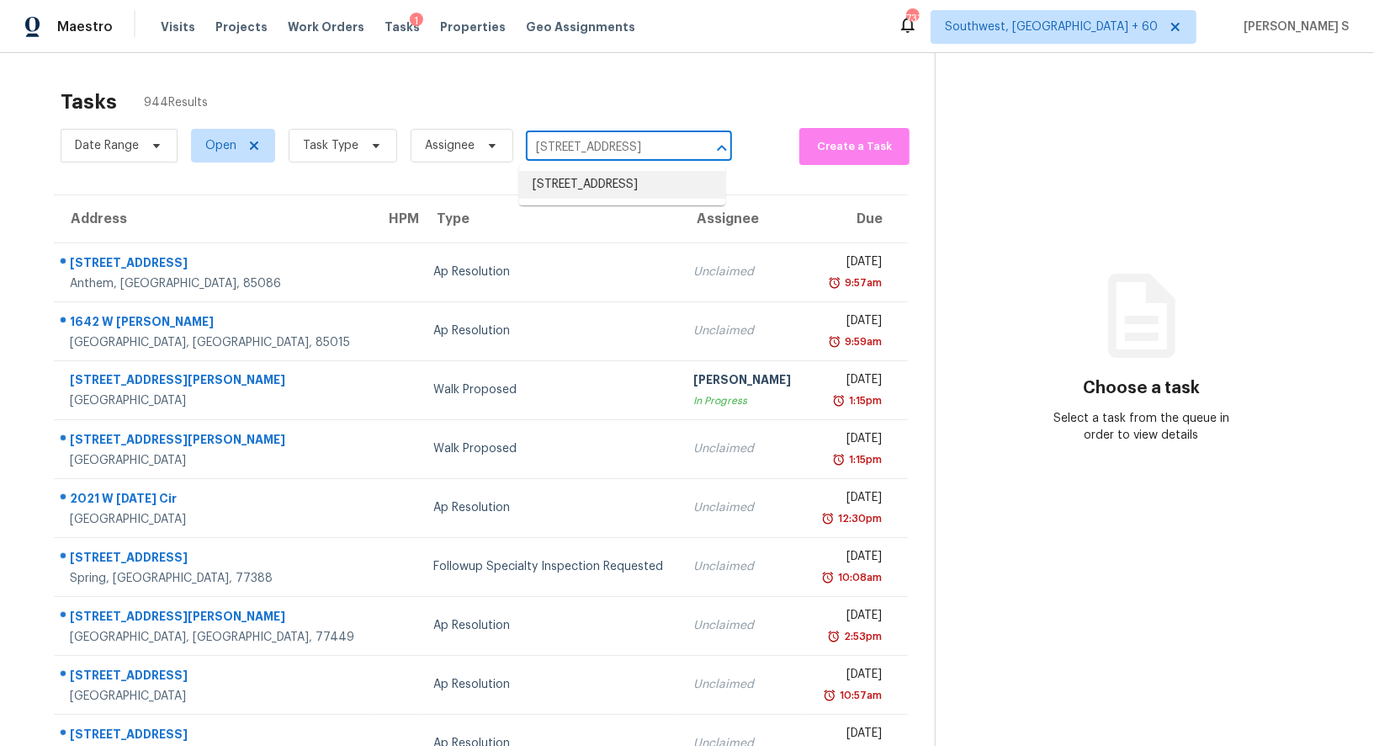
click at [587, 182] on li "2420 Firstlight Way, Winter Park, FL 32792" at bounding box center [622, 185] width 206 height 28
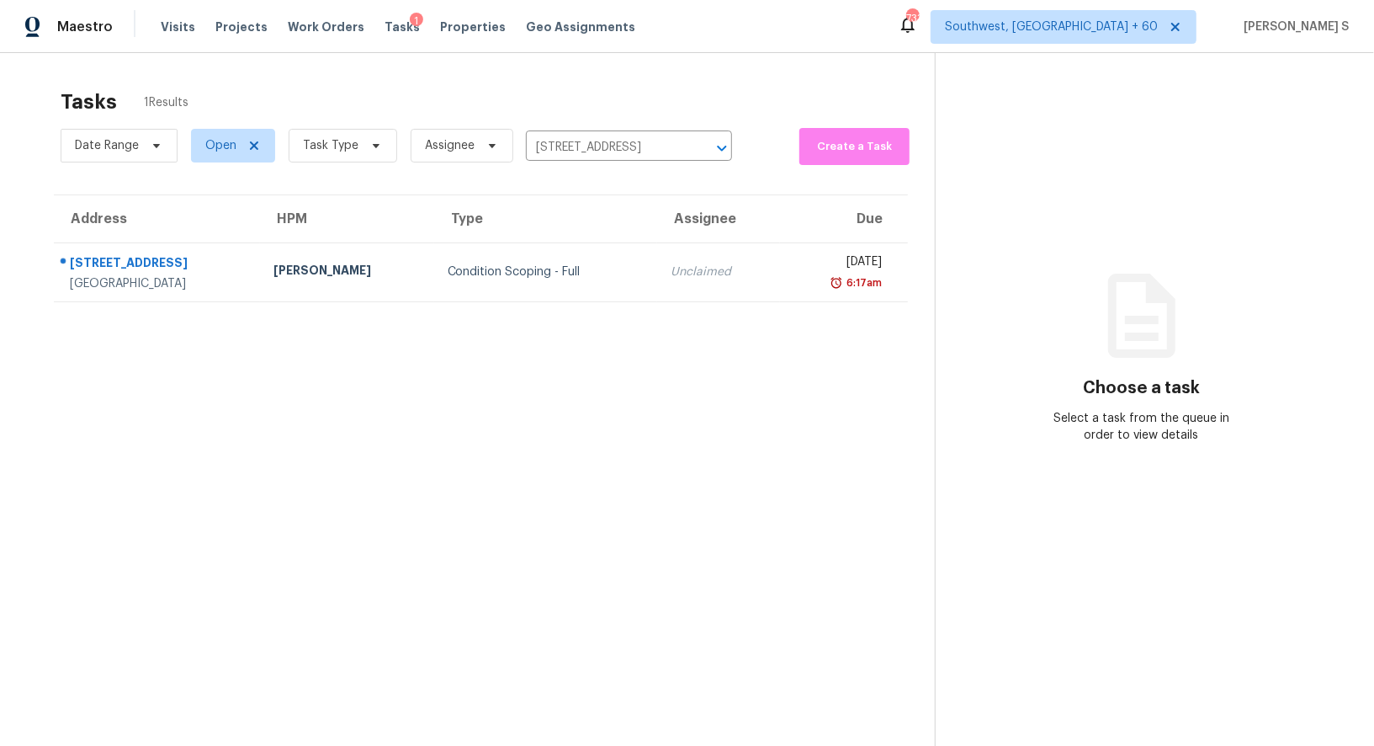
click at [687, 288] on td "Unclaimed" at bounding box center [718, 271] width 122 height 59
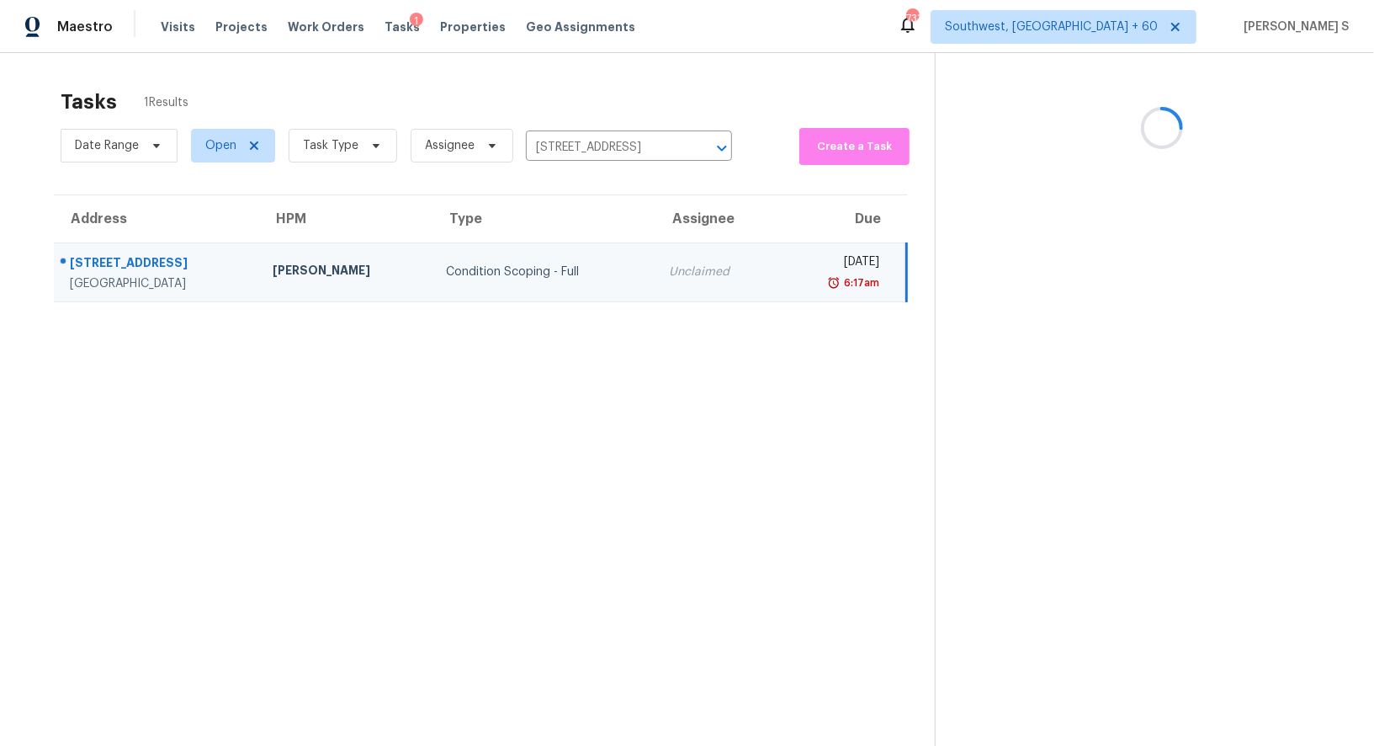
click at [687, 288] on td "Unclaimed" at bounding box center [717, 271] width 122 height 59
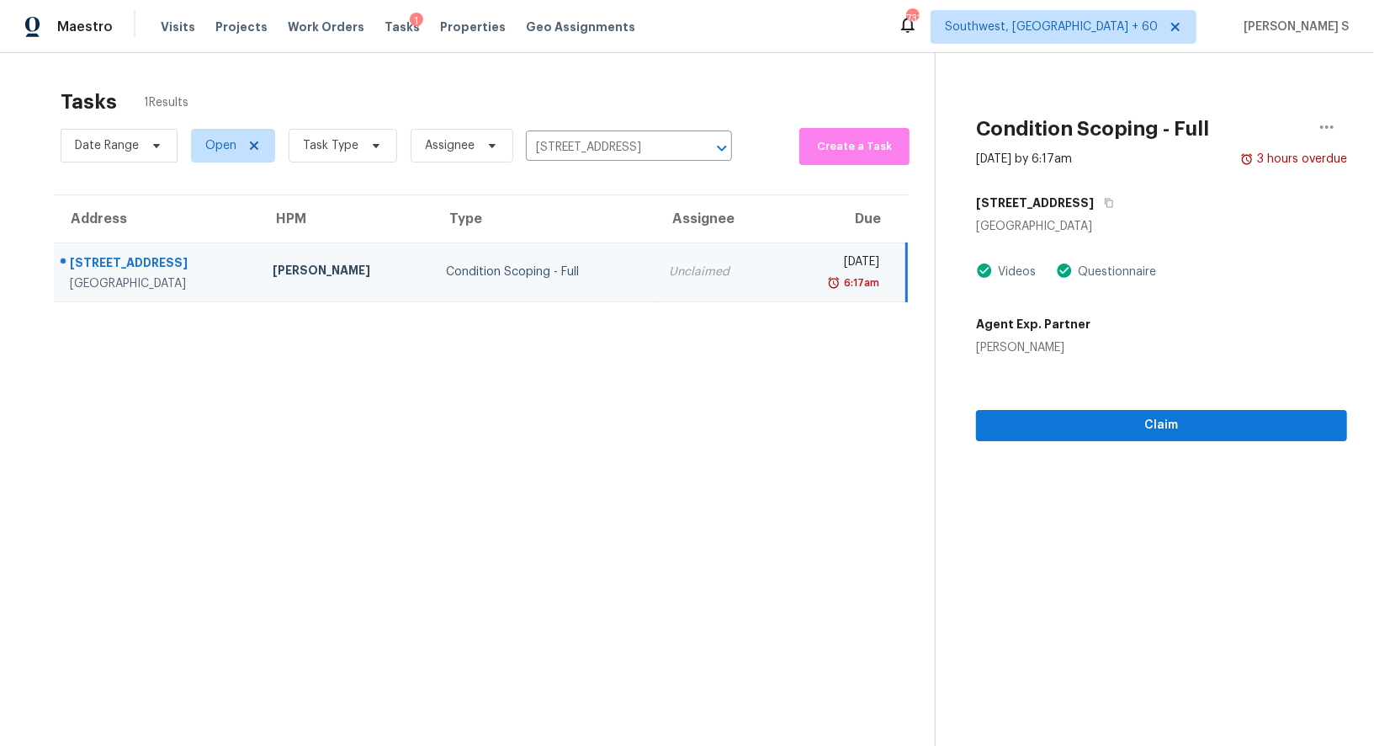
click at [1105, 403] on div "Claim" at bounding box center [1161, 398] width 371 height 85
click at [1105, 423] on span "Claim" at bounding box center [1162, 425] width 344 height 21
click at [1320, 125] on icon "button" at bounding box center [1327, 127] width 20 height 20
click at [1157, 383] on div "Start Assessment" at bounding box center [1161, 398] width 371 height 85
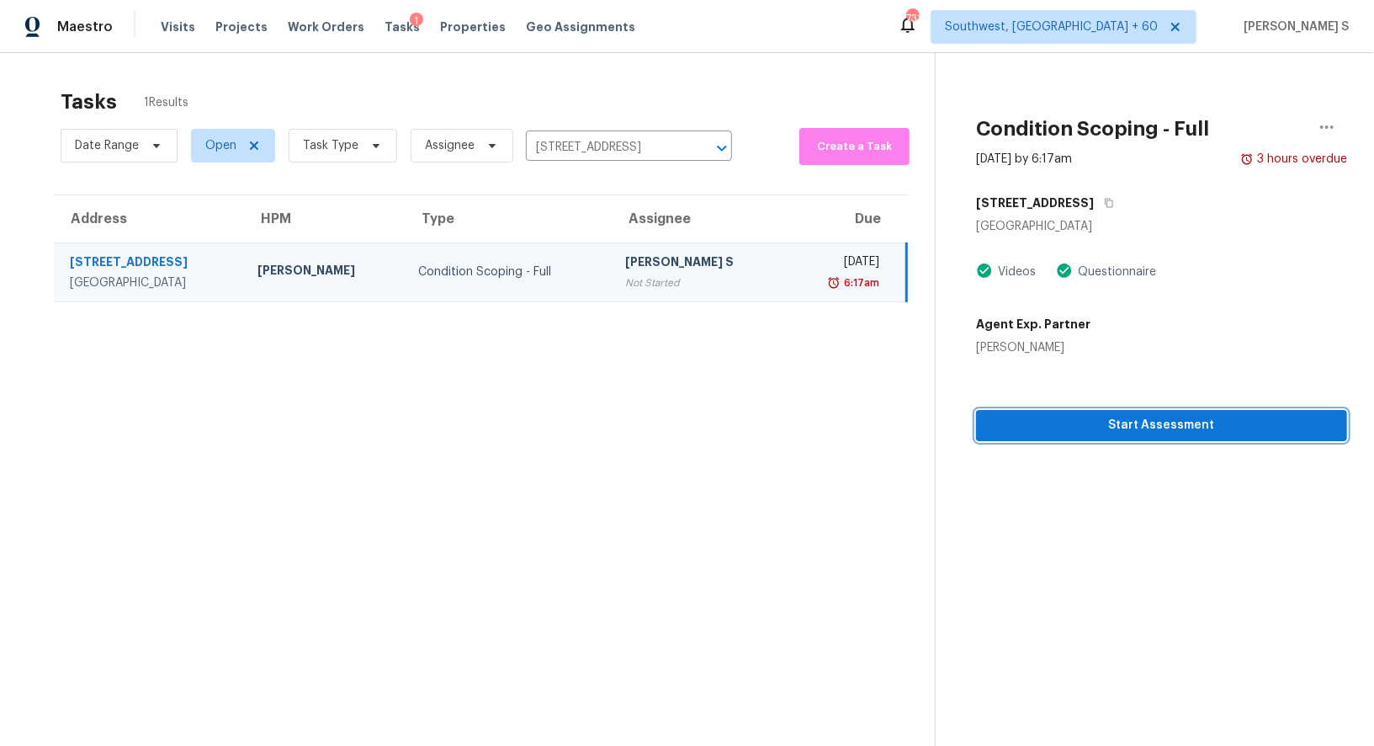
click at [1158, 419] on span "Start Assessment" at bounding box center [1162, 425] width 344 height 21
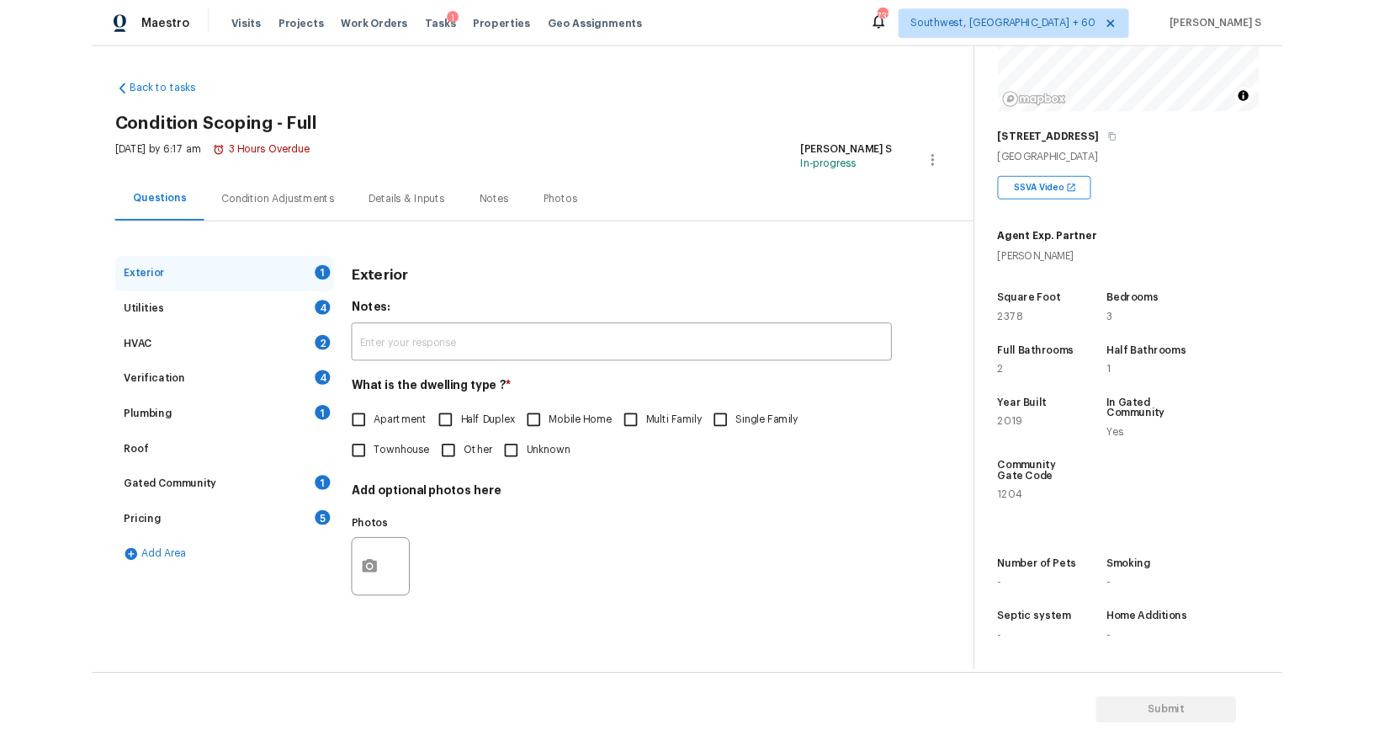
scroll to position [303, 0]
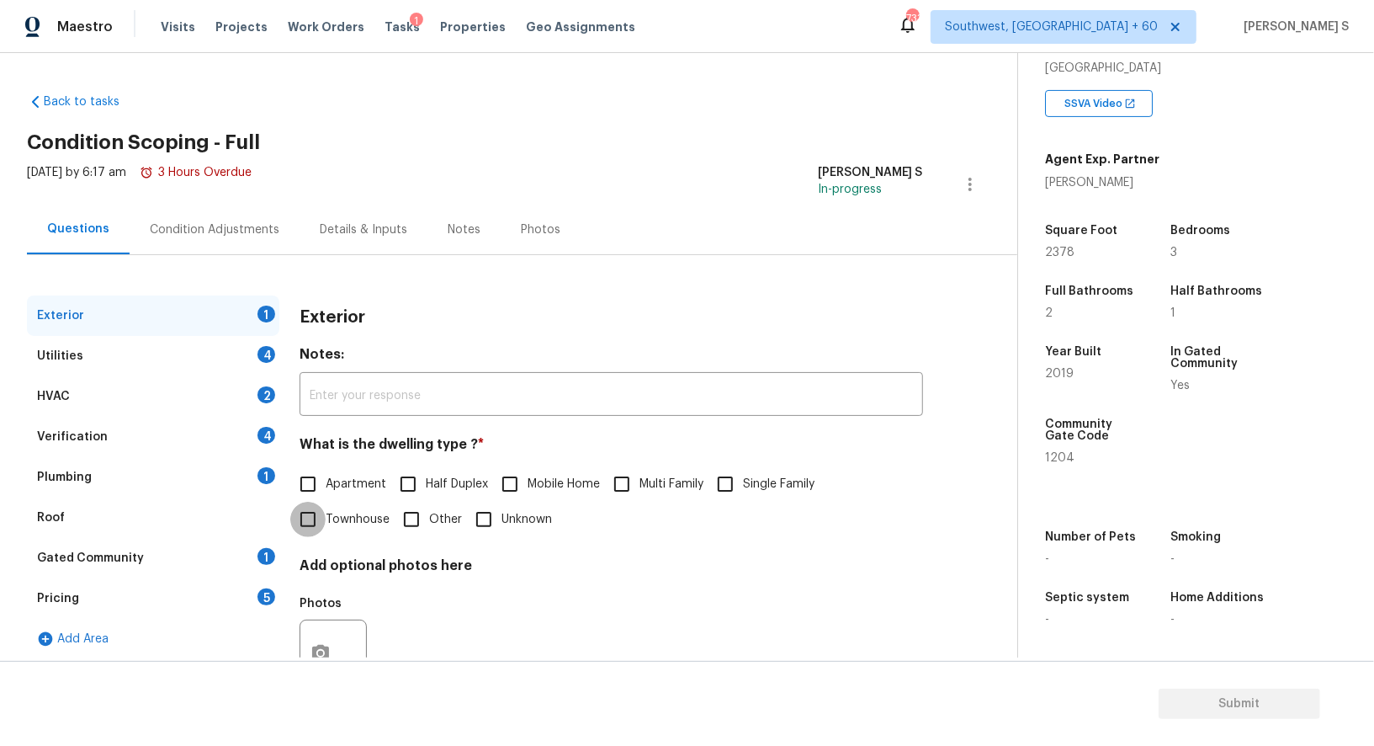
click at [302, 519] on input "Townhouse" at bounding box center [307, 519] width 35 height 35
checkbox input "true"
click at [256, 363] on div "Utilities 4" at bounding box center [153, 356] width 252 height 40
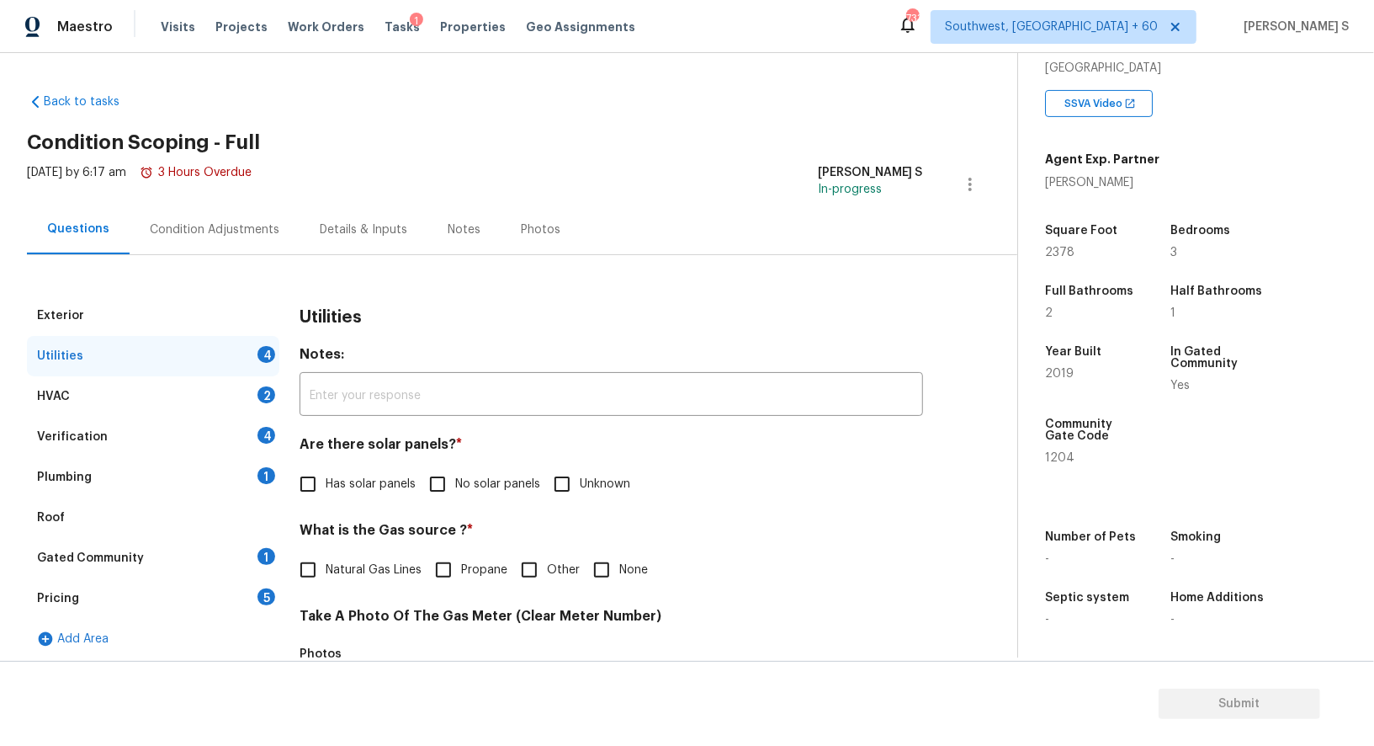
click at [430, 472] on input "No solar panels" at bounding box center [437, 483] width 35 height 35
checkbox input "true"
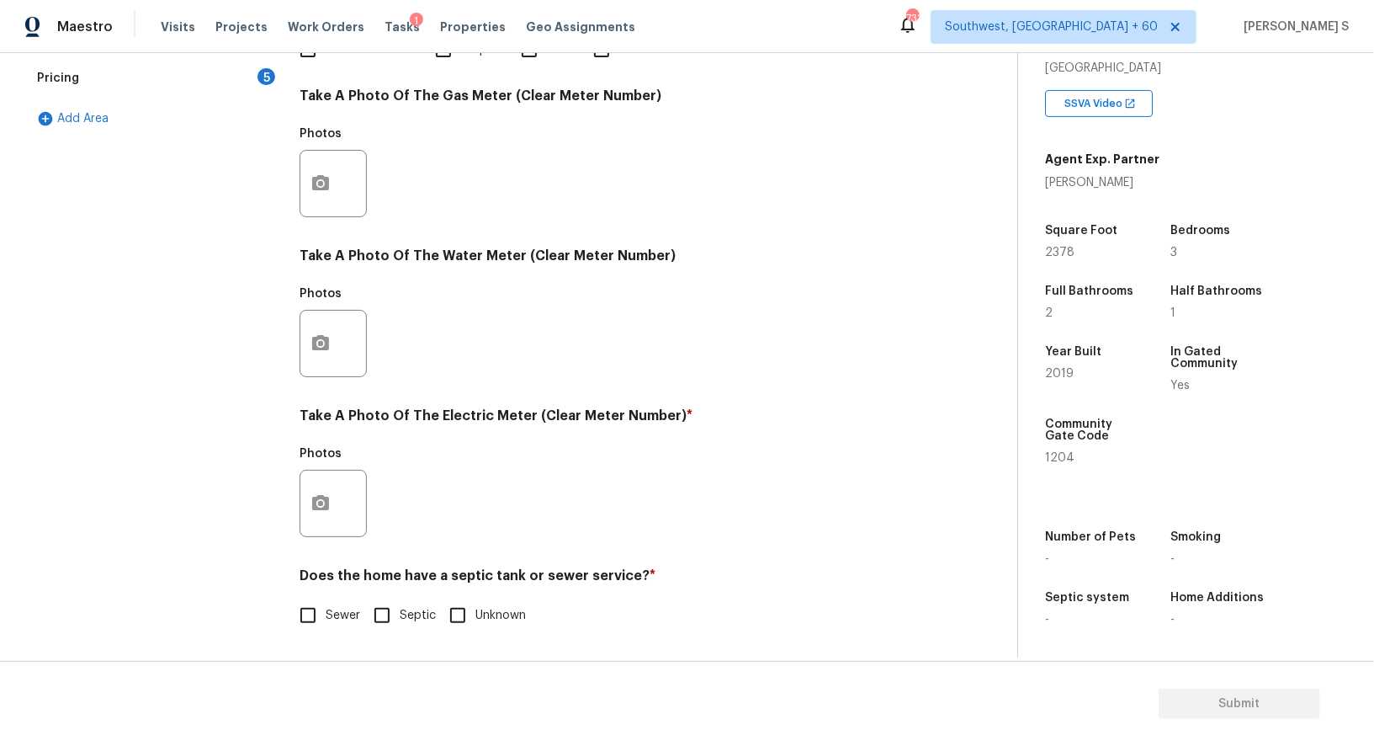
click at [309, 626] on input "Sewer" at bounding box center [307, 614] width 35 height 35
checkbox input "true"
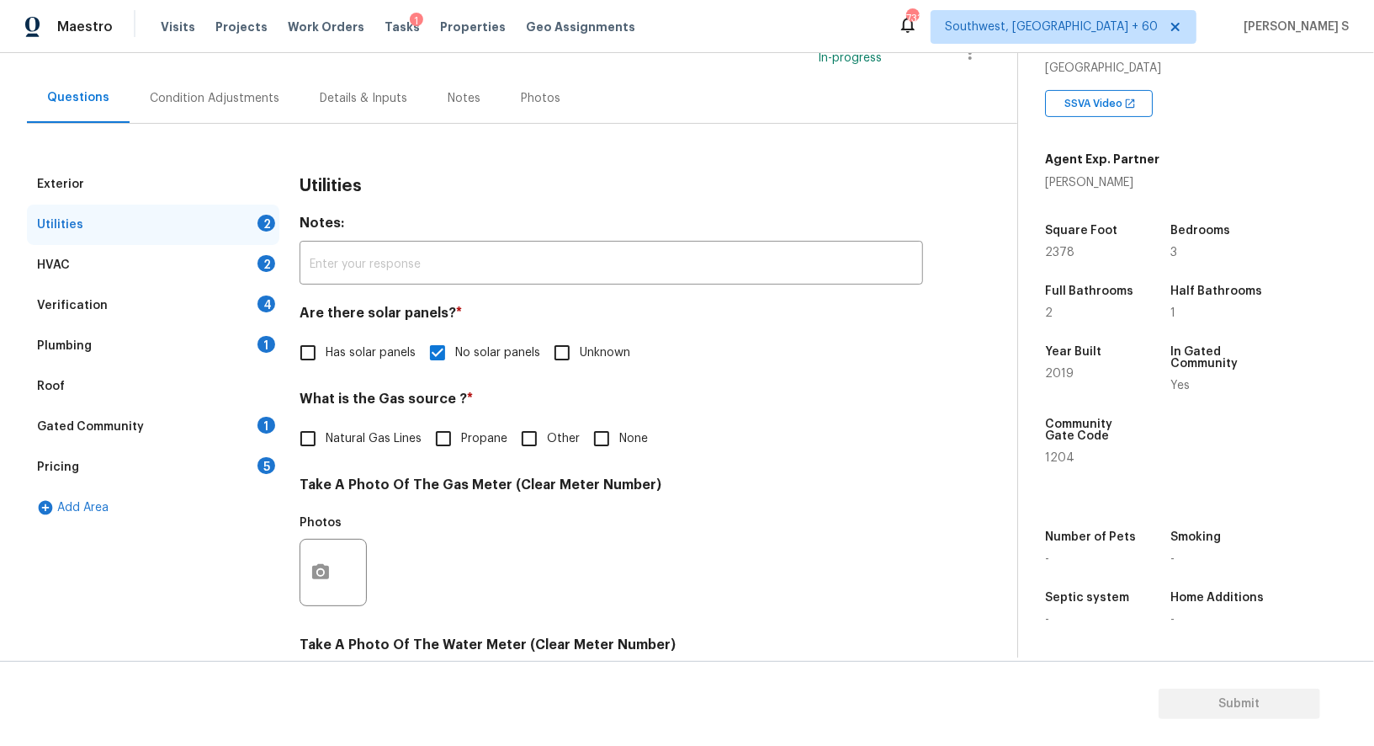
drag, startPoint x: 262, startPoint y: 349, endPoint x: 282, endPoint y: 349, distance: 20.2
click at [262, 349] on div "1" at bounding box center [267, 344] width 18 height 17
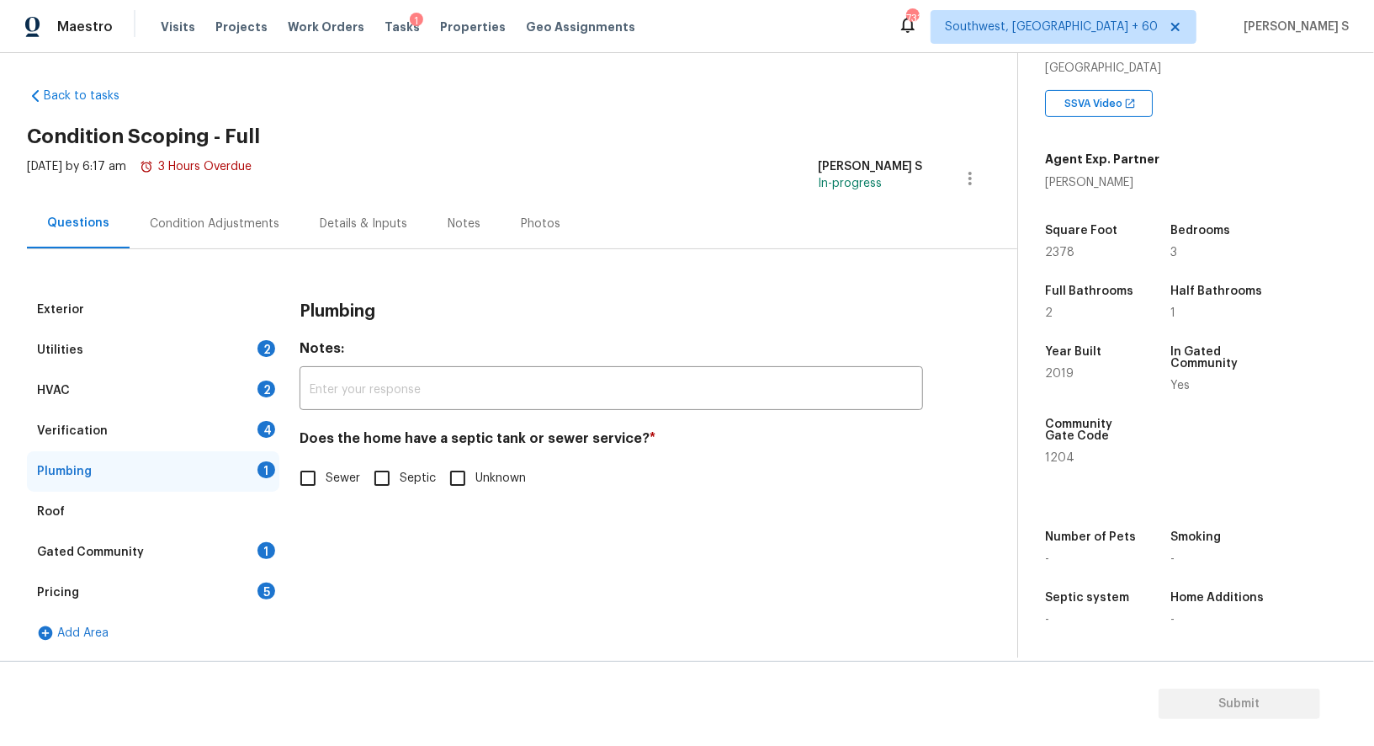
click at [300, 480] on input "Sewer" at bounding box center [307, 477] width 35 height 35
checkbox input "true"
click at [253, 555] on div "Gated Community 1" at bounding box center [153, 552] width 252 height 40
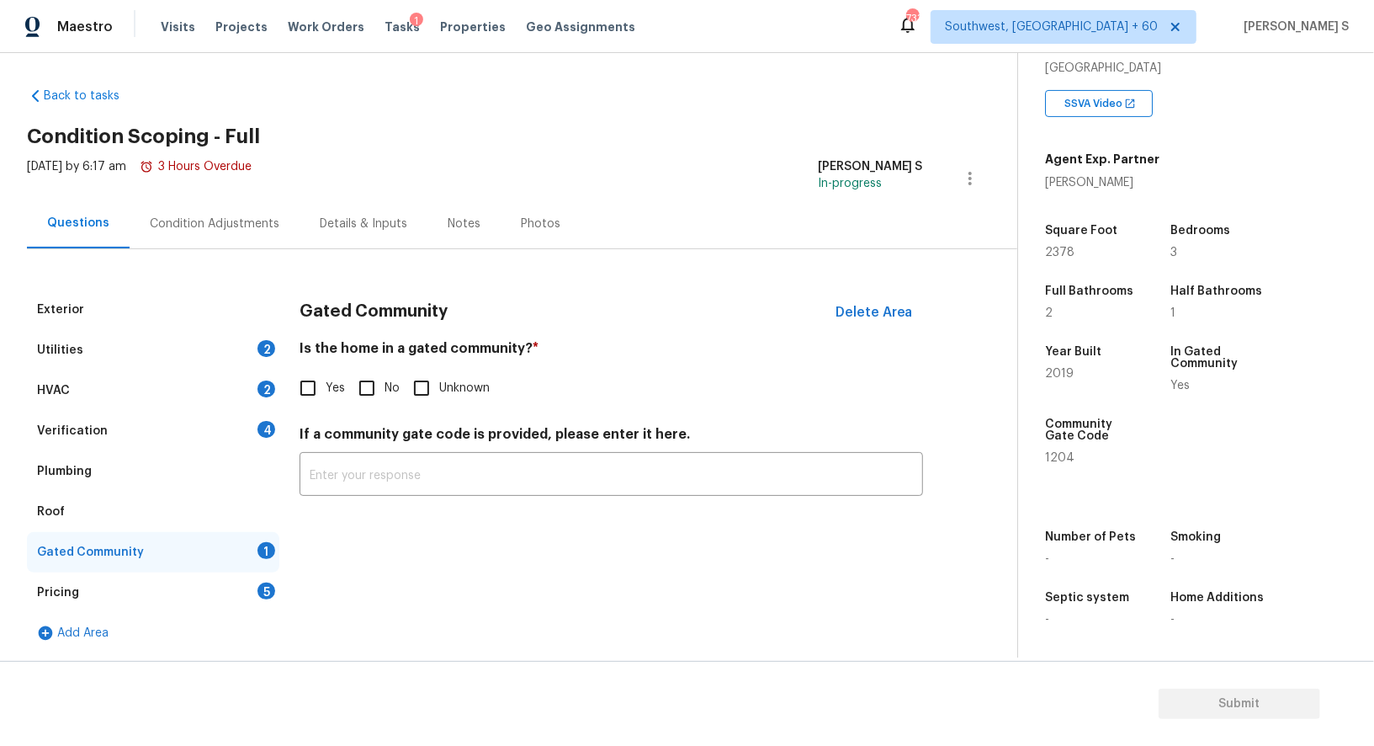
drag, startPoint x: 316, startPoint y: 393, endPoint x: 410, endPoint y: 421, distance: 98.3
click at [316, 392] on input "Yes" at bounding box center [307, 387] width 35 height 35
checkbox input "true"
click at [258, 424] on div "4" at bounding box center [267, 429] width 18 height 17
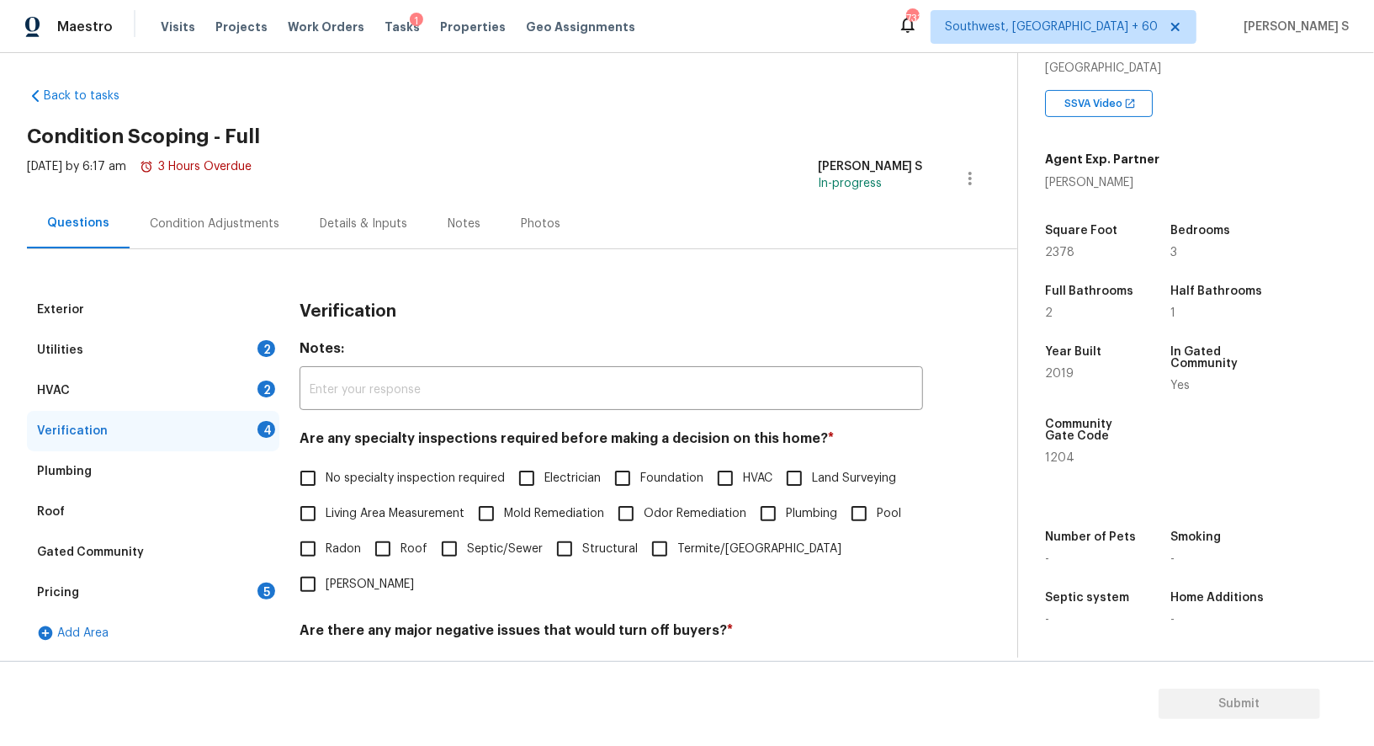
click at [300, 475] on input "No specialty inspection required" at bounding box center [307, 477] width 35 height 35
checkbox input "true"
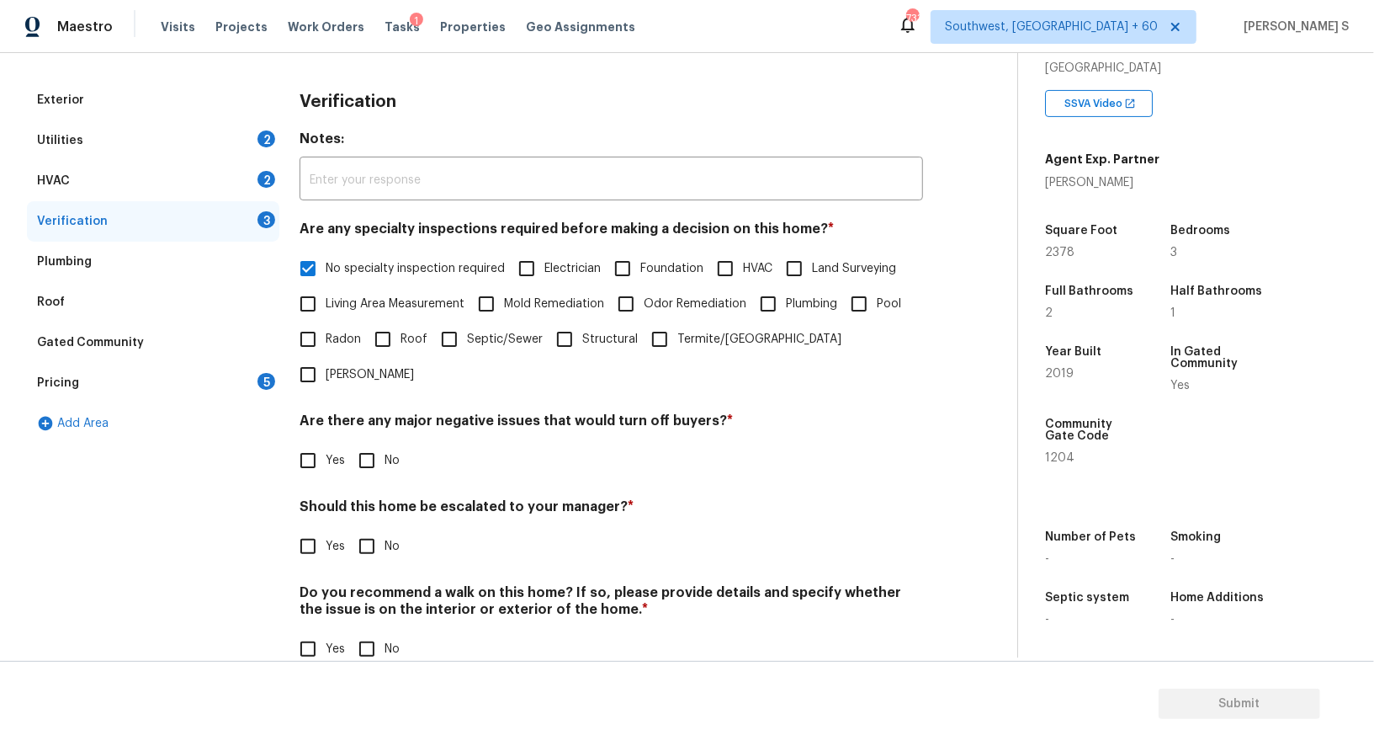
scroll to position [215, 0]
click at [353, 443] on input "No" at bounding box center [366, 460] width 35 height 35
checkbox input "true"
click at [364, 632] on input "No" at bounding box center [366, 649] width 35 height 35
checkbox input "true"
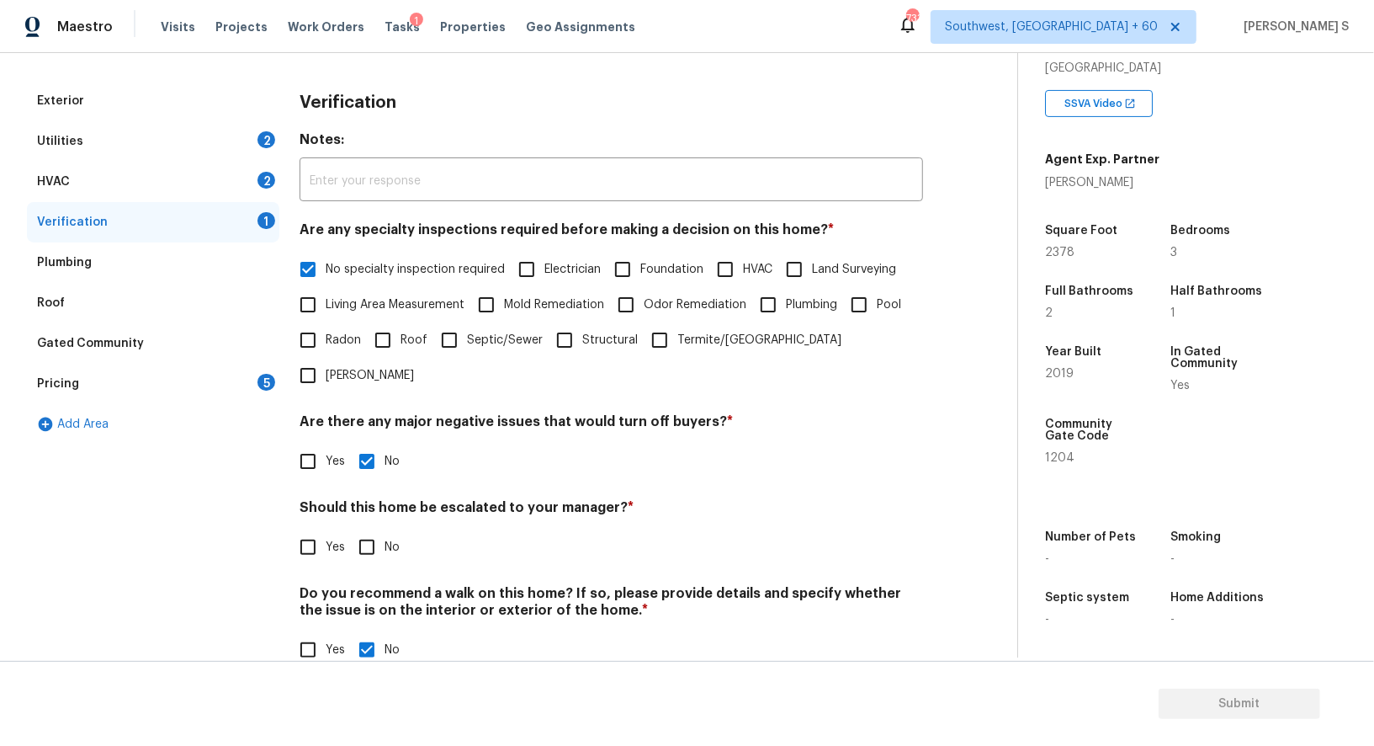
scroll to position [0, 0]
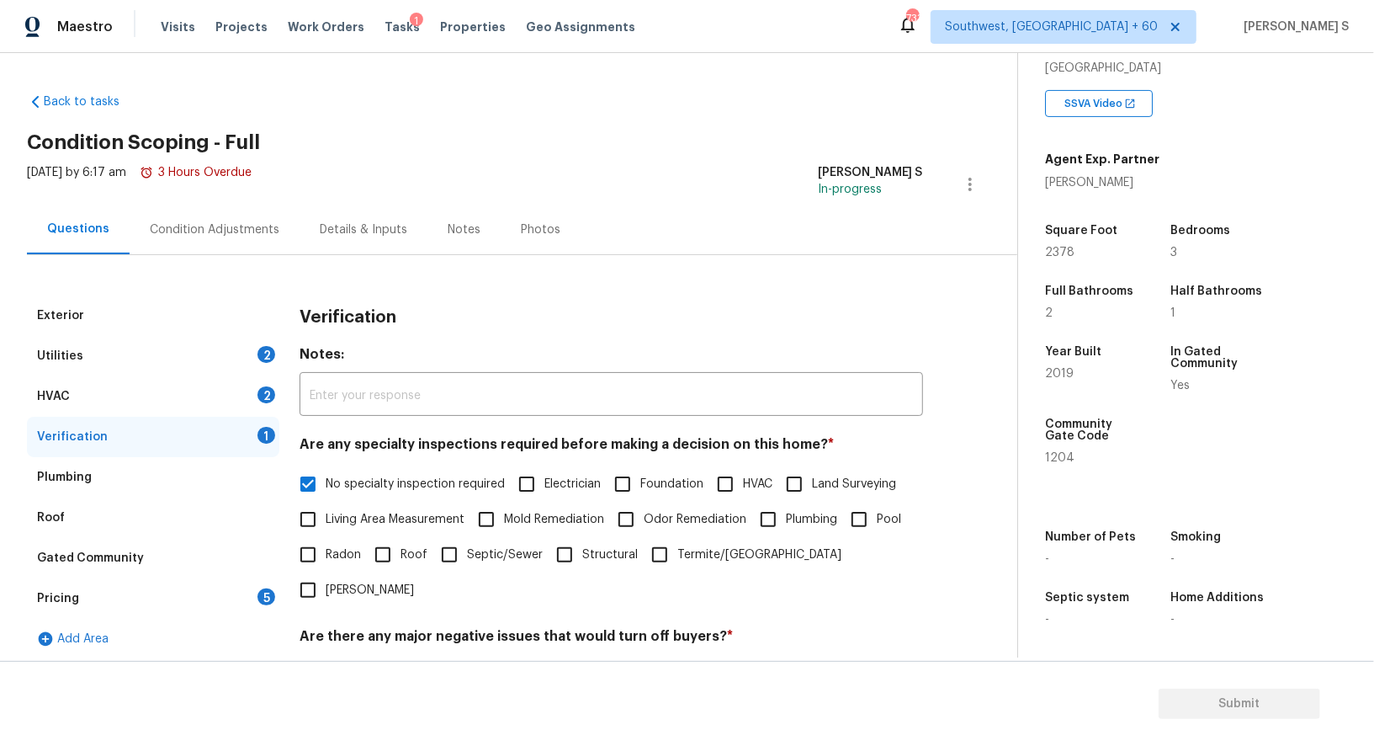
click at [273, 395] on div "2" at bounding box center [267, 394] width 18 height 17
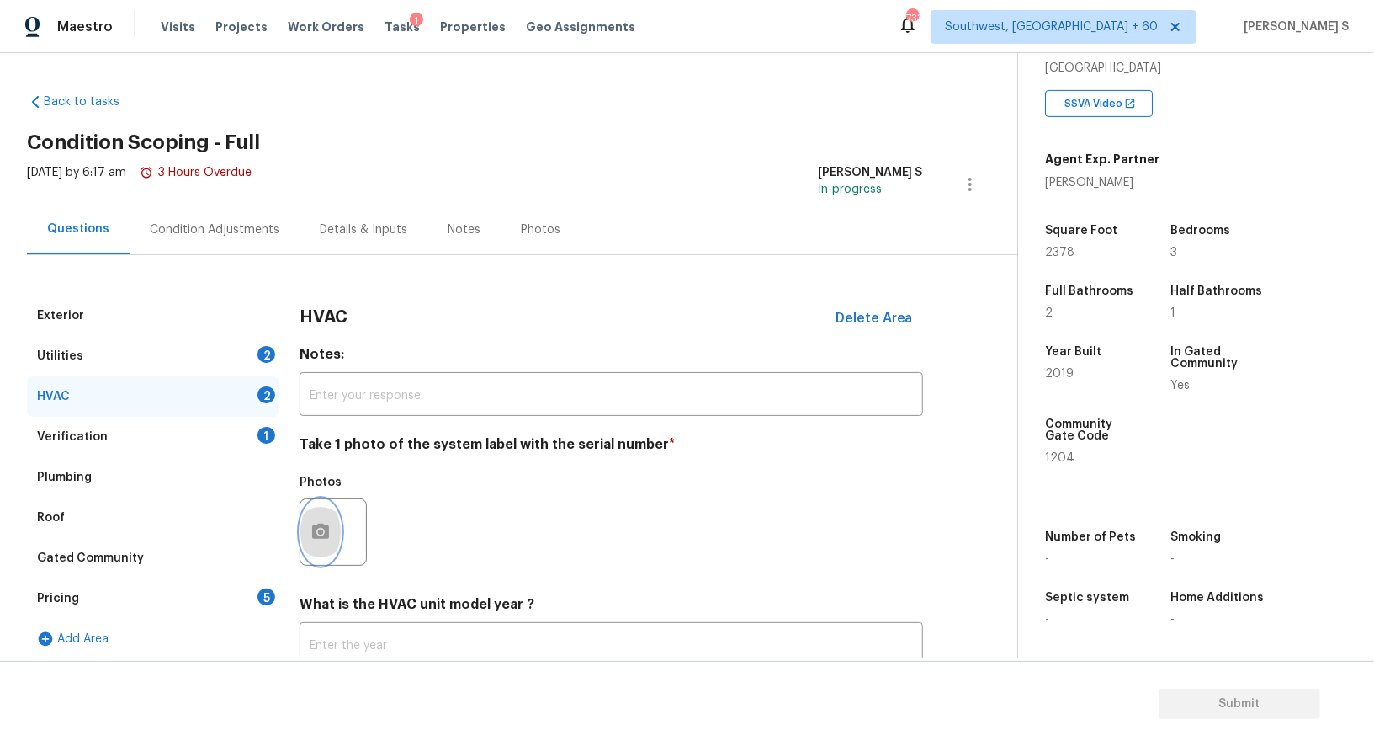
click at [336, 544] on button "button" at bounding box center [320, 532] width 40 height 66
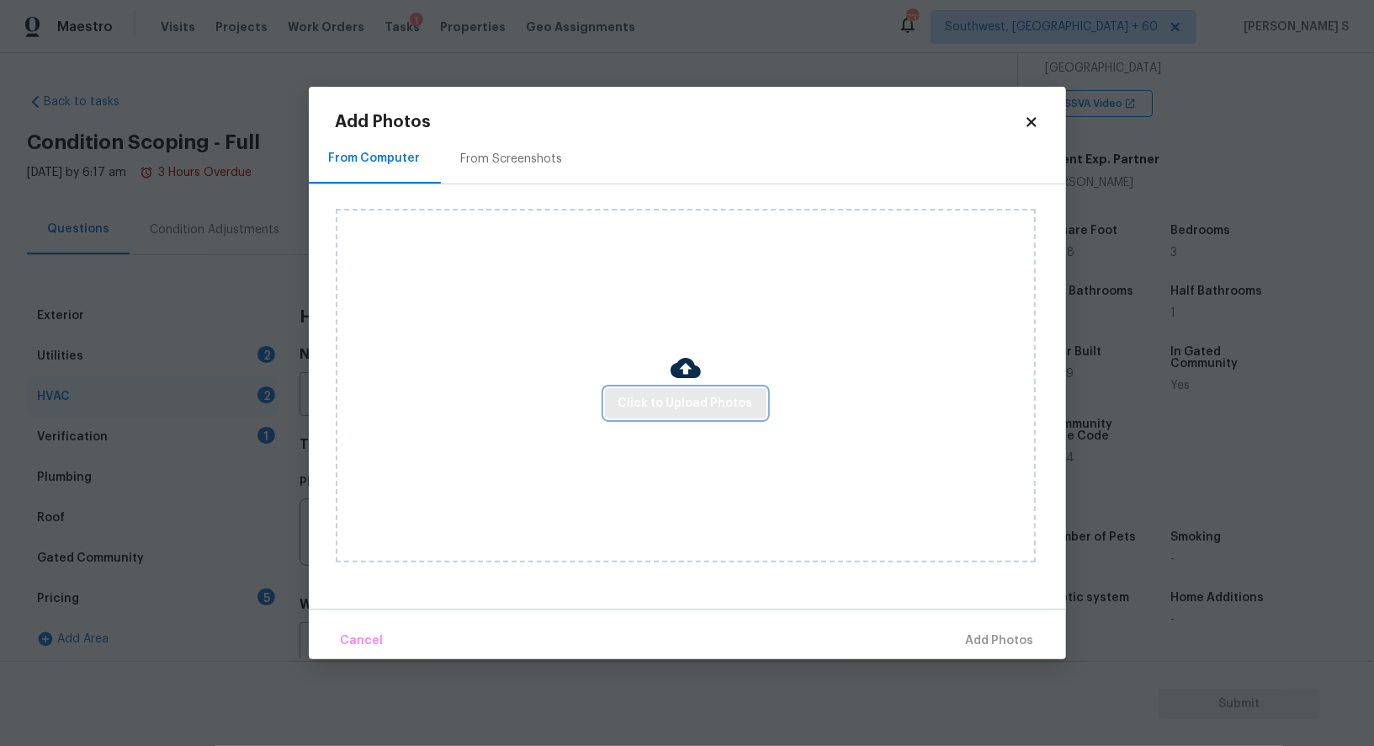
click at [624, 401] on span "Click to Upload Photos" at bounding box center [686, 403] width 135 height 21
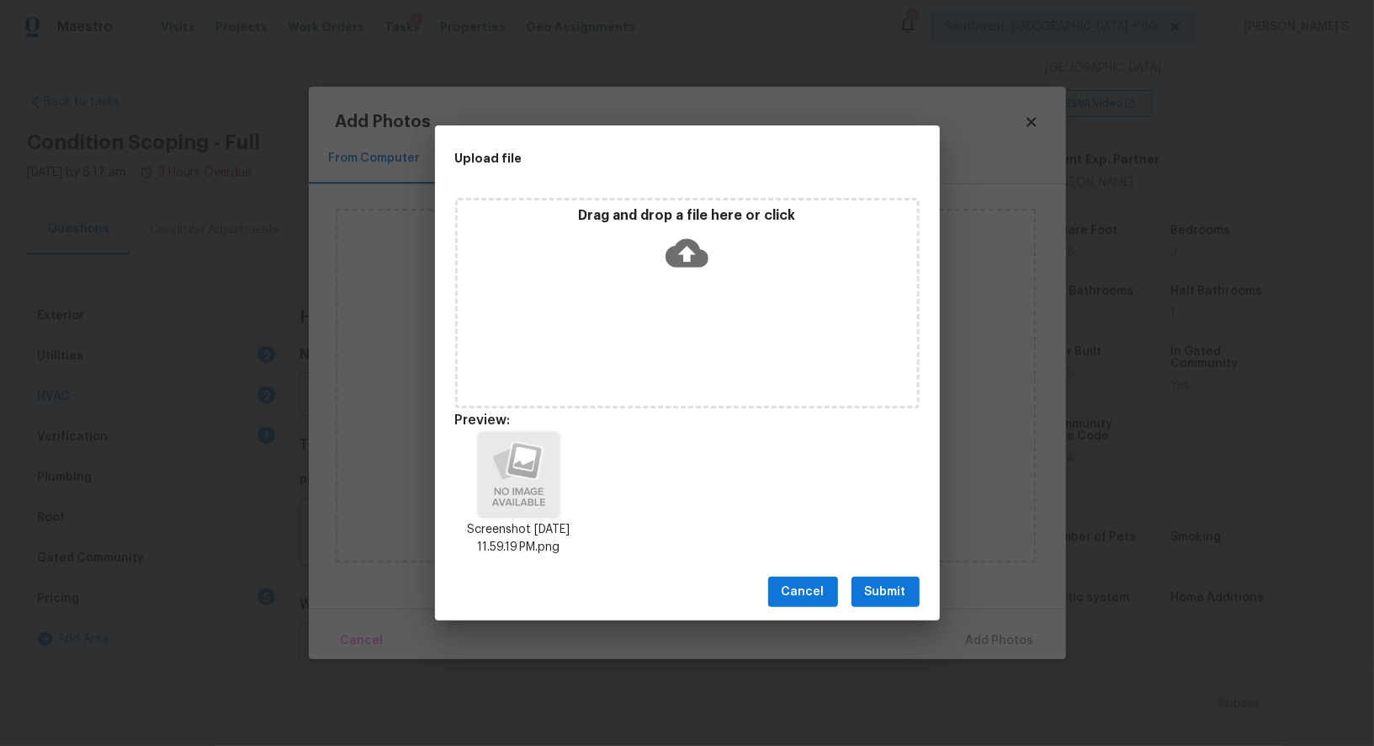
click at [893, 594] on span "Submit" at bounding box center [885, 591] width 41 height 21
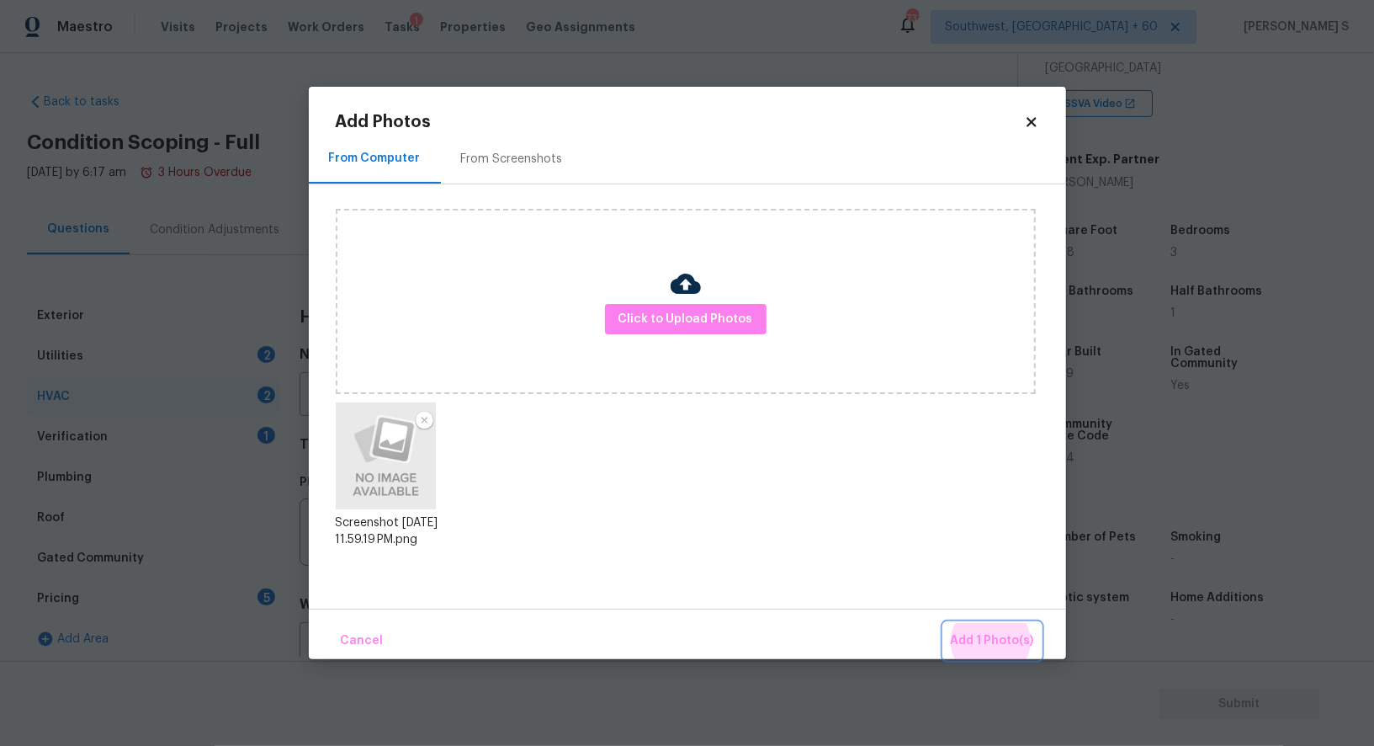
click at [944, 623] on button "Add 1 Photo(s)" at bounding box center [992, 641] width 97 height 36
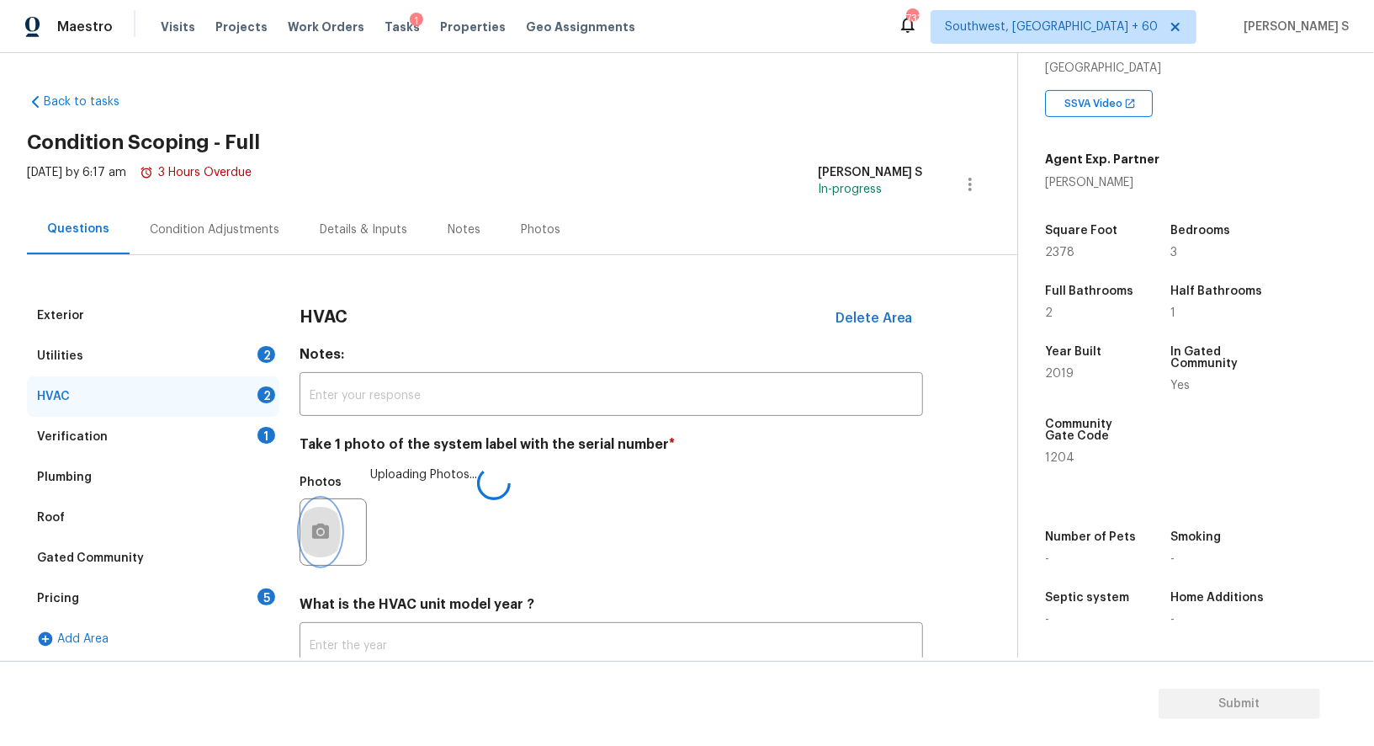
scroll to position [119, 0]
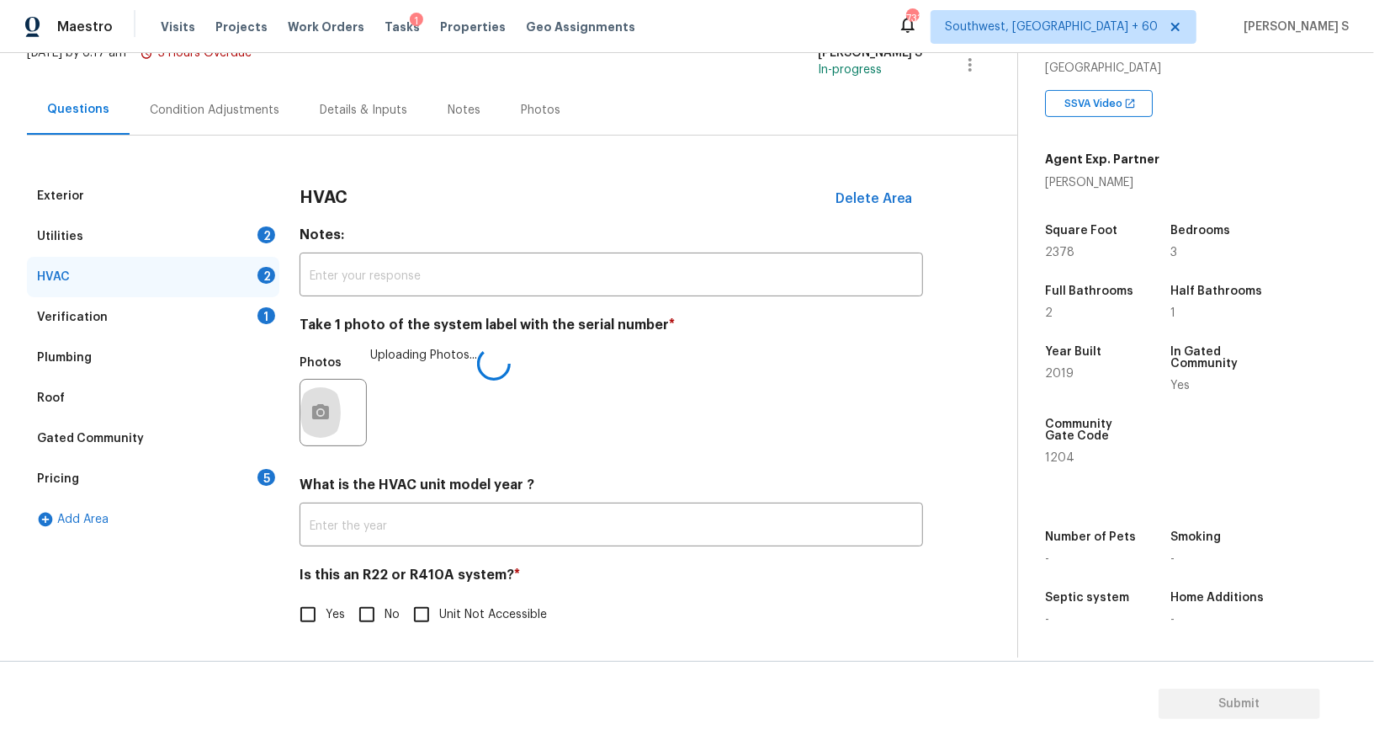
click at [380, 625] on input "No" at bounding box center [366, 614] width 35 height 35
checkbox input "true"
click at [269, 234] on div "2" at bounding box center [267, 234] width 18 height 17
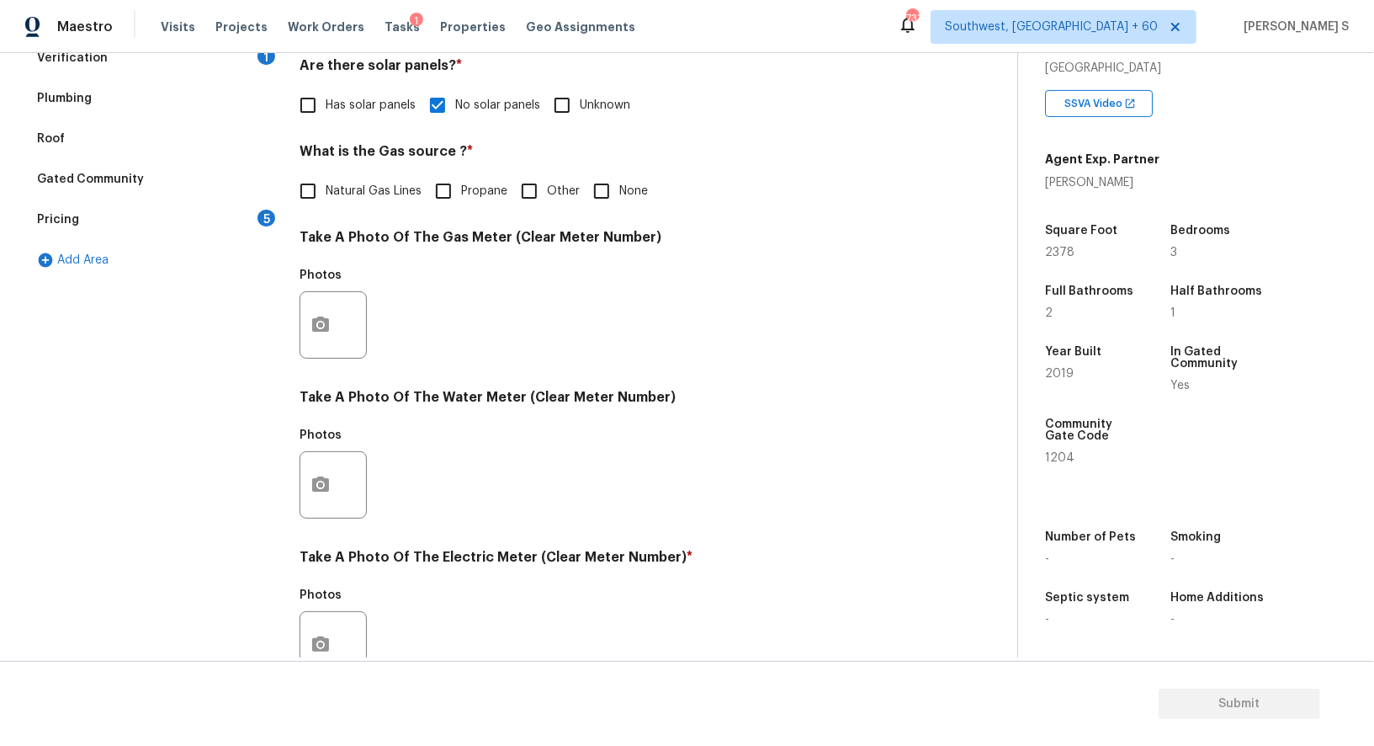
scroll to position [520, 0]
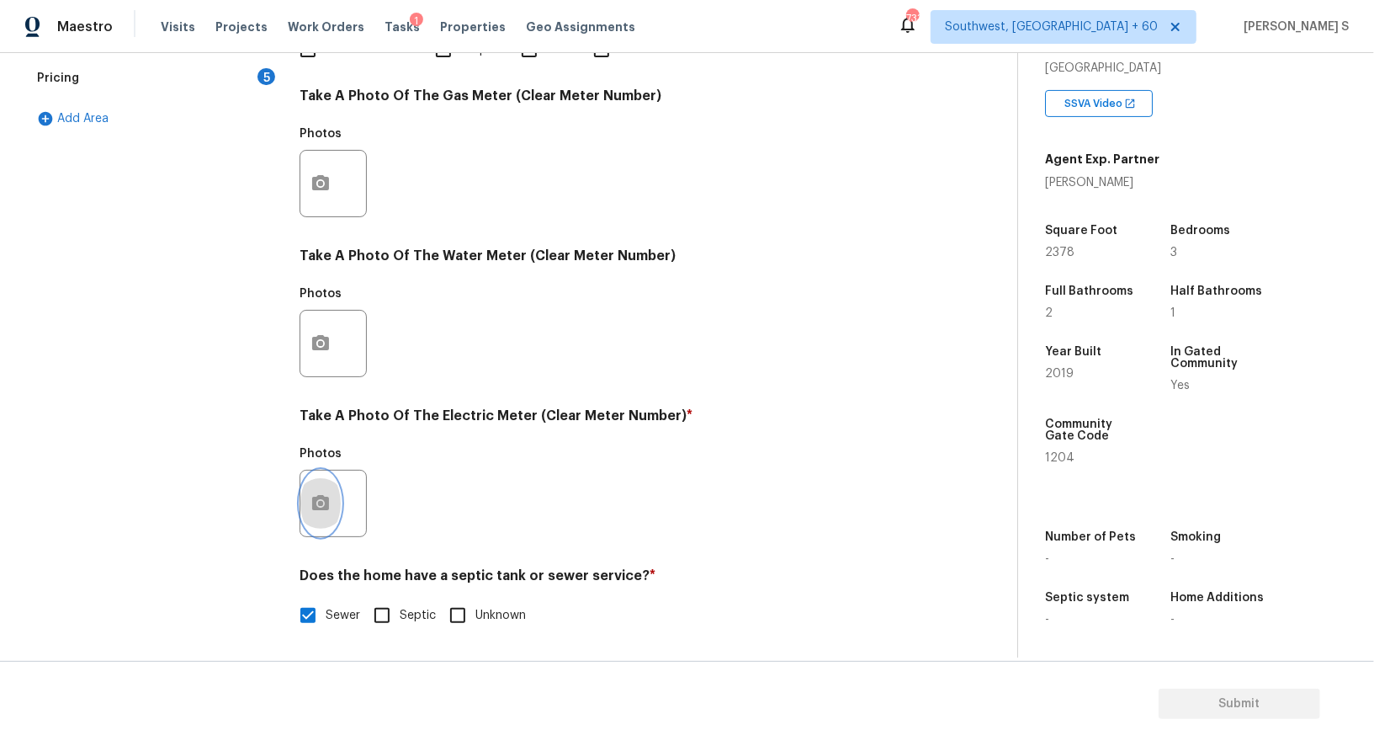
click at [333, 511] on button "button" at bounding box center [320, 503] width 40 height 66
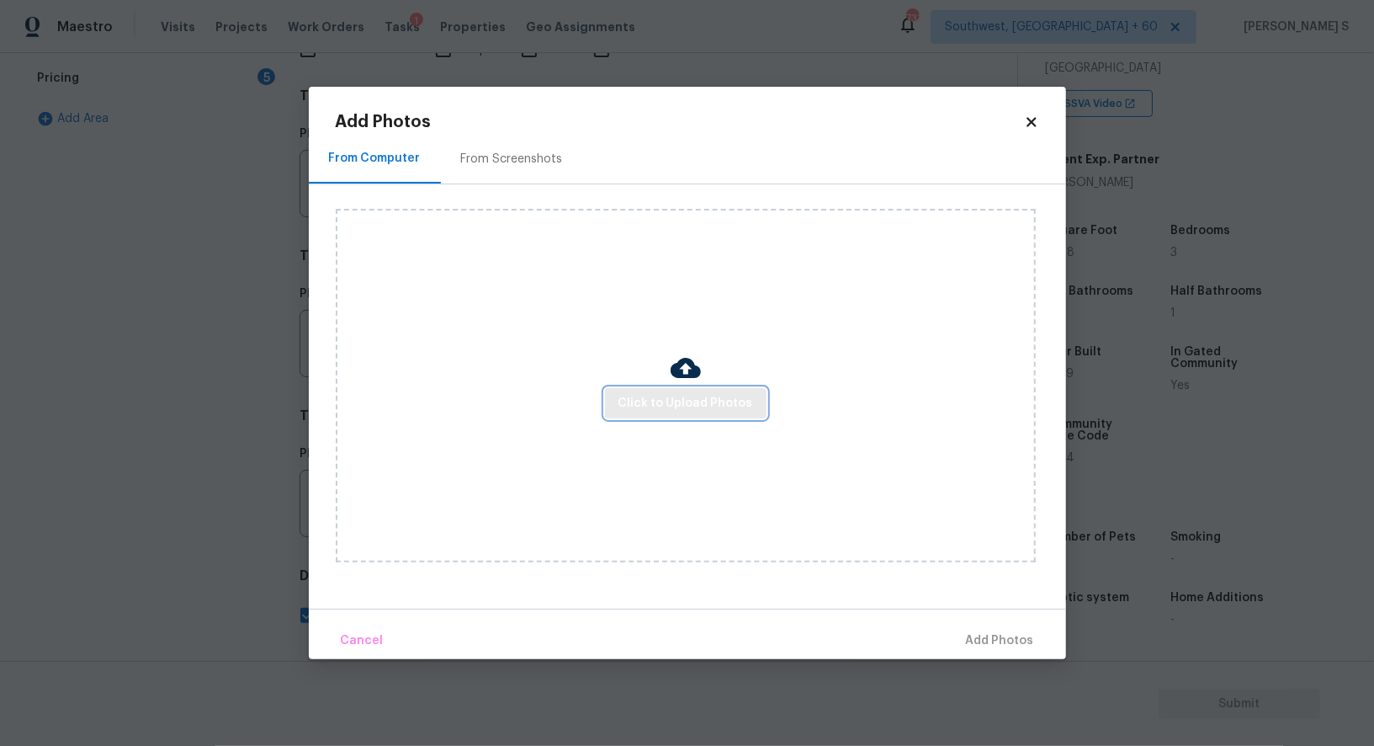
click at [652, 397] on span "Click to Upload Photos" at bounding box center [686, 403] width 135 height 21
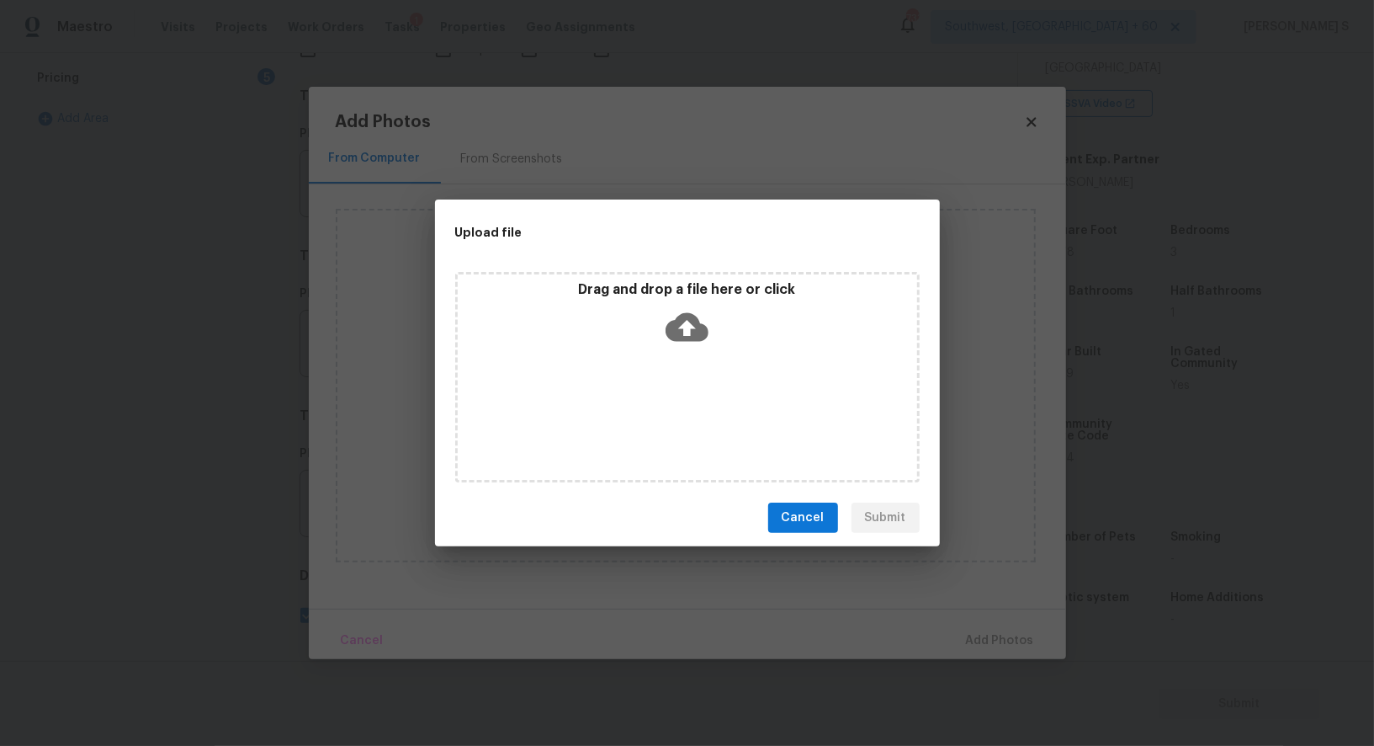
click at [652, 397] on div "Drag and drop a file here or click" at bounding box center [687, 377] width 465 height 210
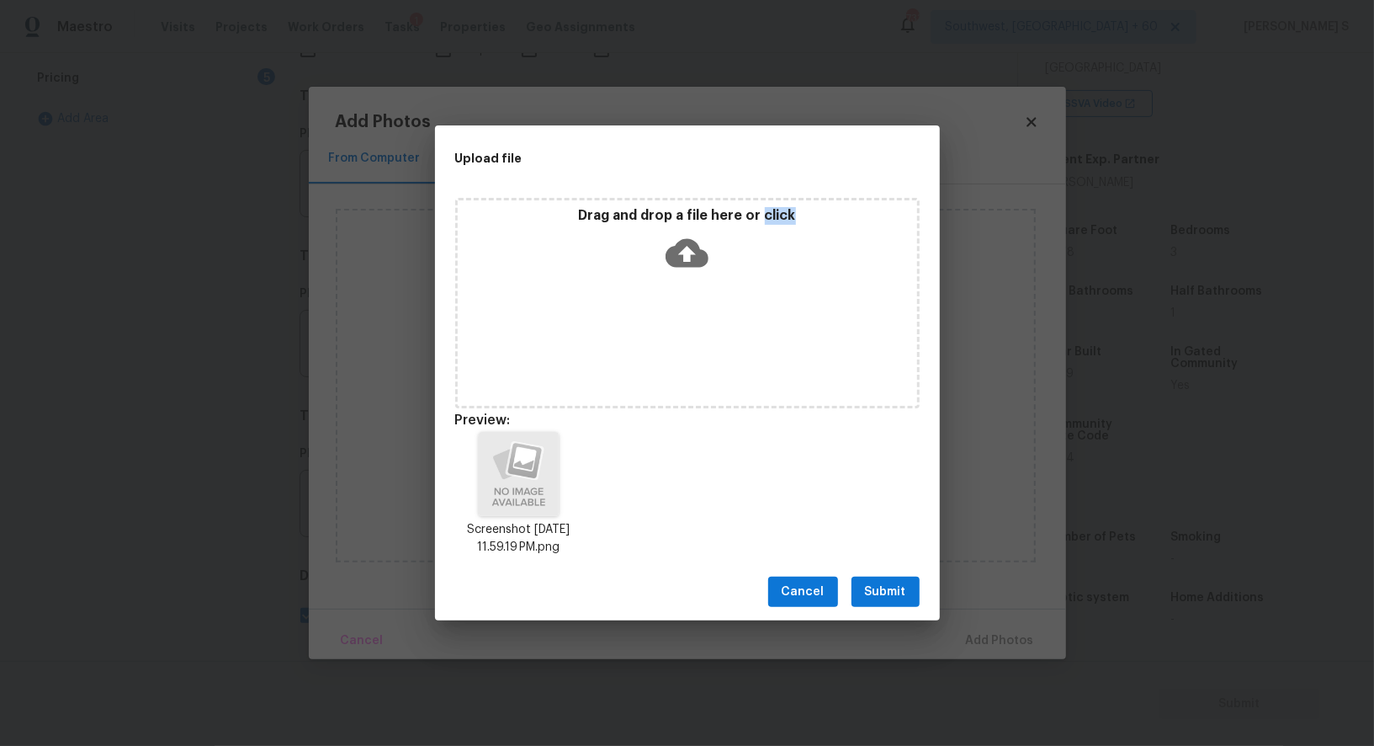
click at [877, 587] on span "Submit" at bounding box center [885, 591] width 41 height 21
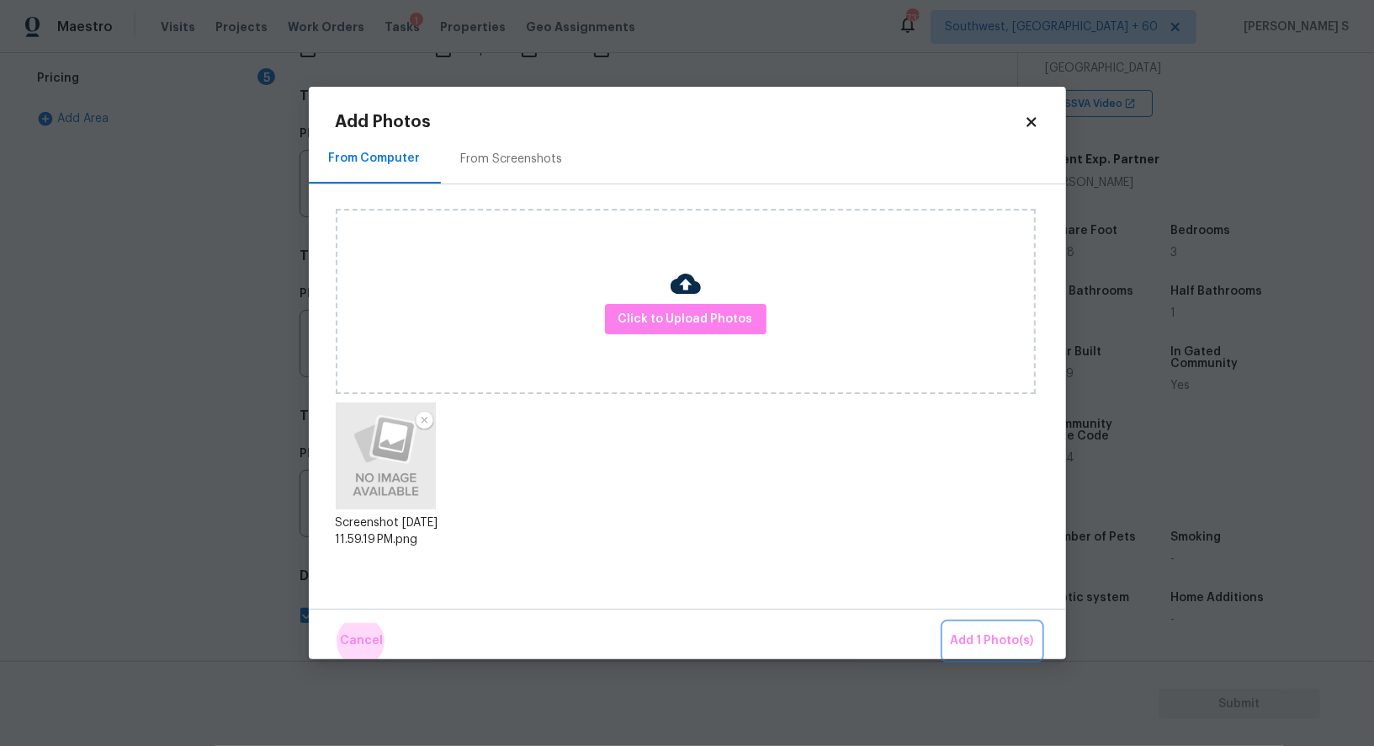
click at [944, 623] on button "Add 1 Photo(s)" at bounding box center [992, 641] width 97 height 36
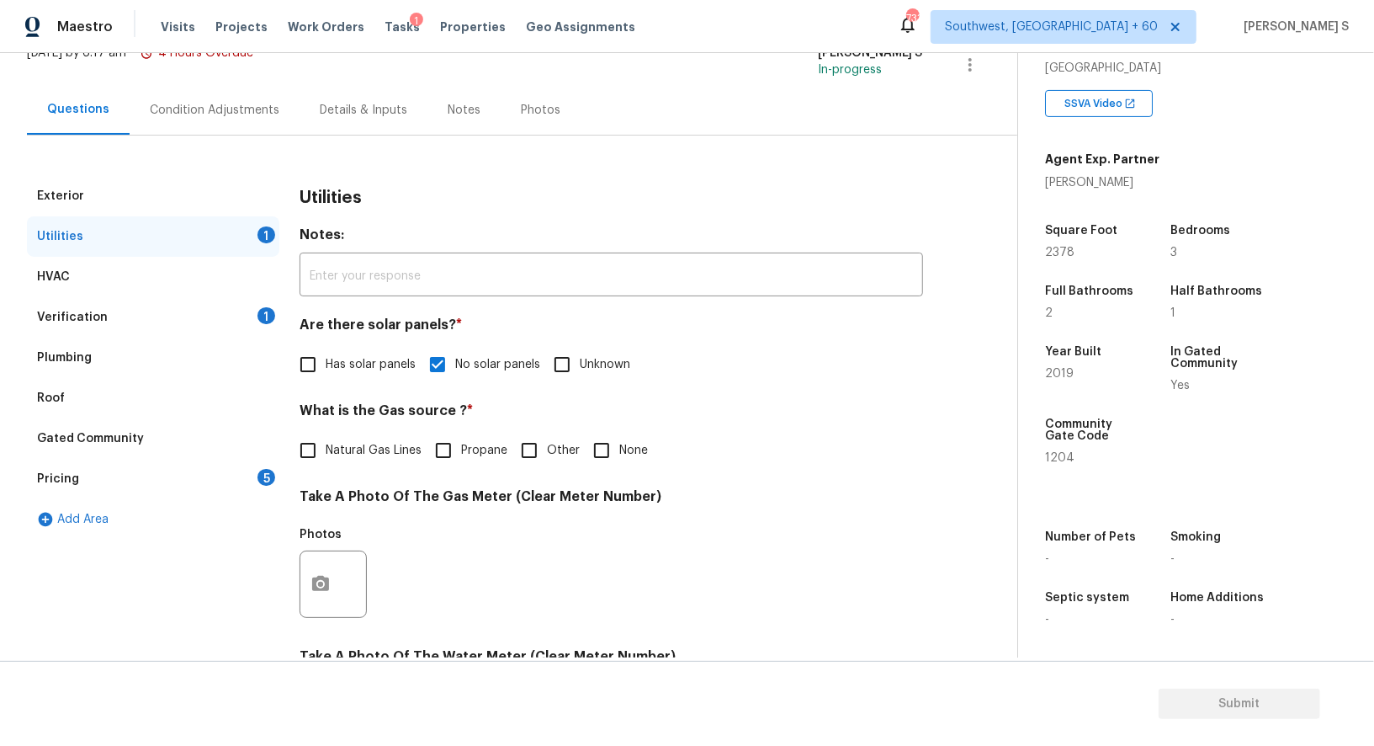
scroll to position [0, 0]
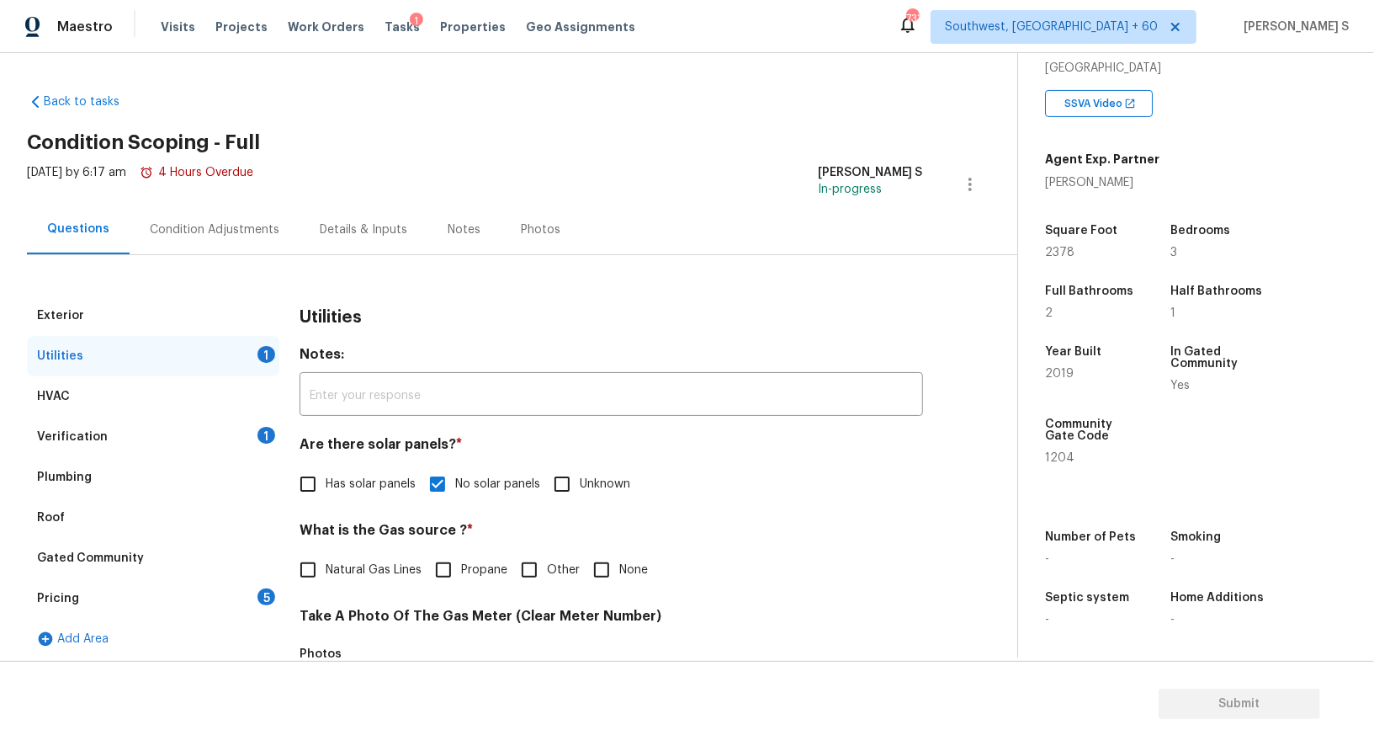
click at [236, 218] on div "Condition Adjustments" at bounding box center [215, 229] width 170 height 50
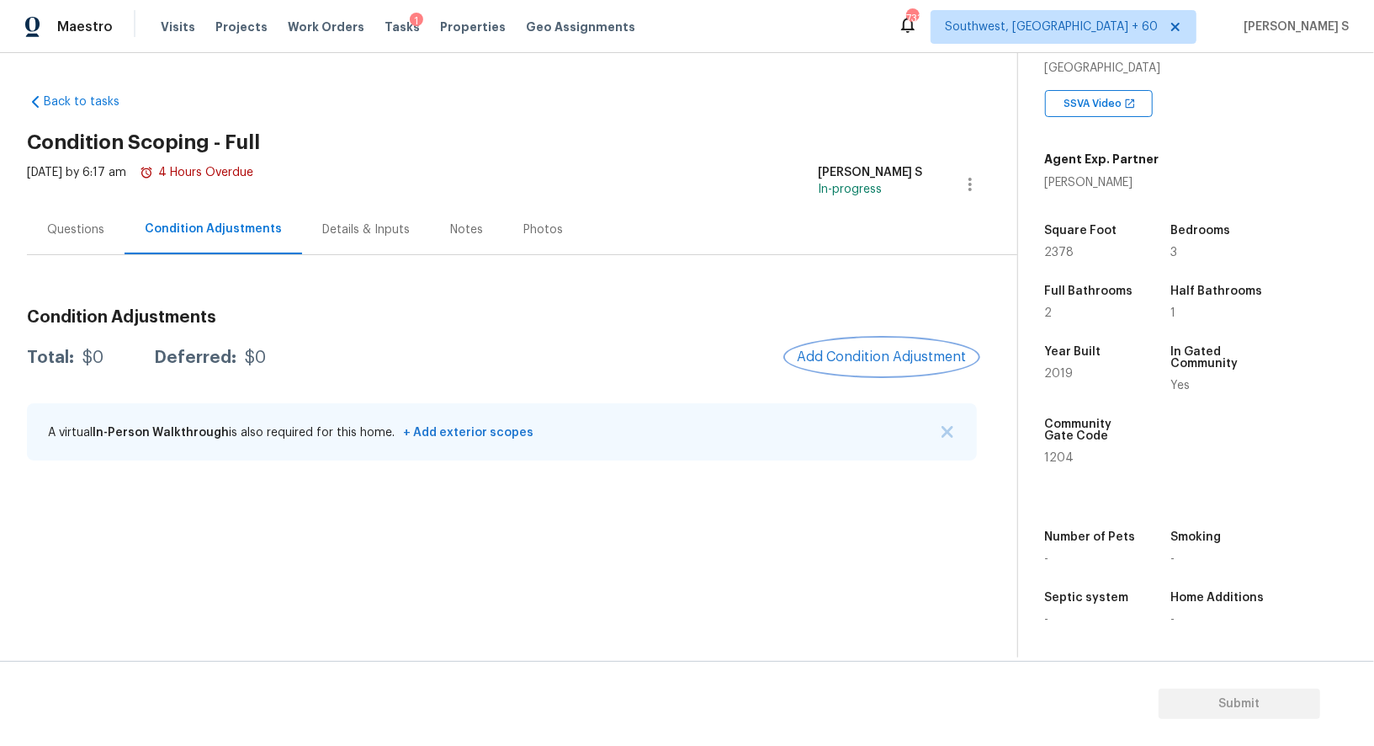
click at [869, 351] on span "Add Condition Adjustment" at bounding box center [882, 356] width 170 height 15
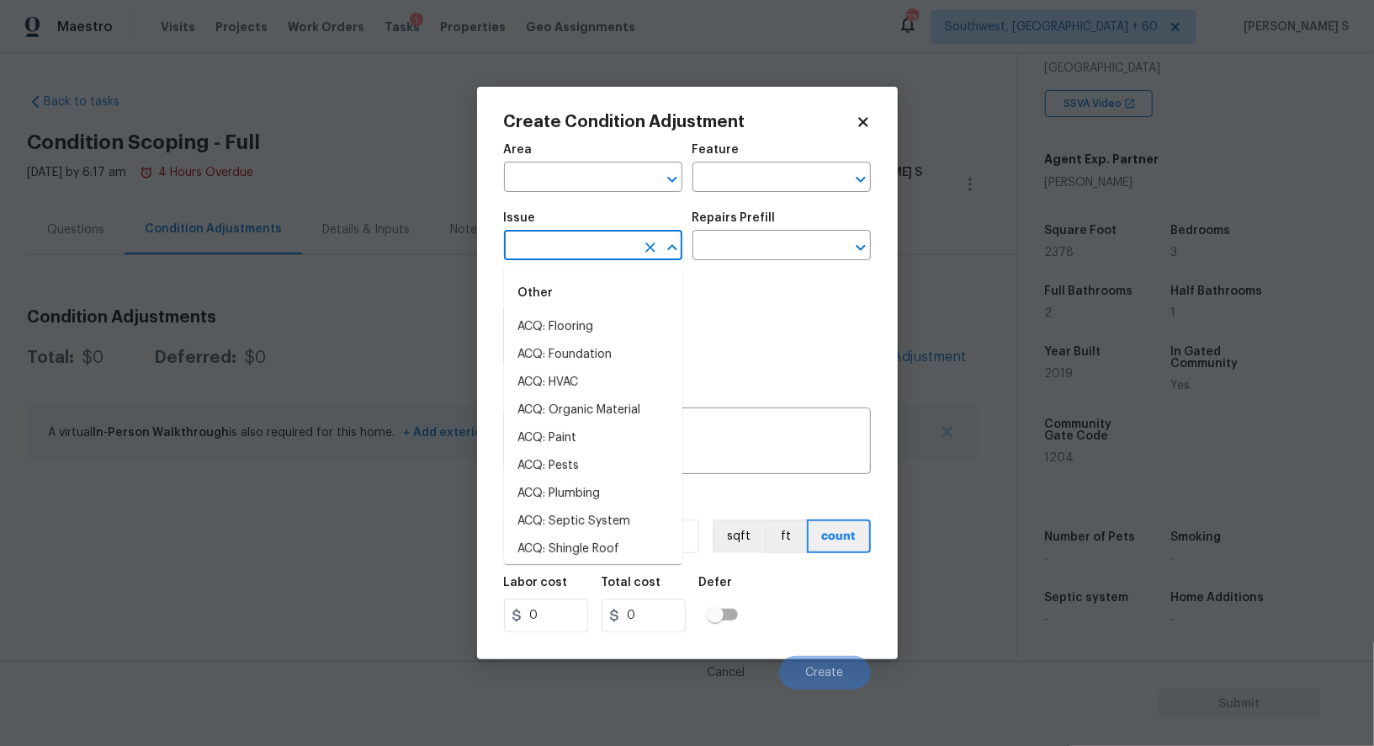
click at [574, 239] on input "text" at bounding box center [569, 247] width 131 height 26
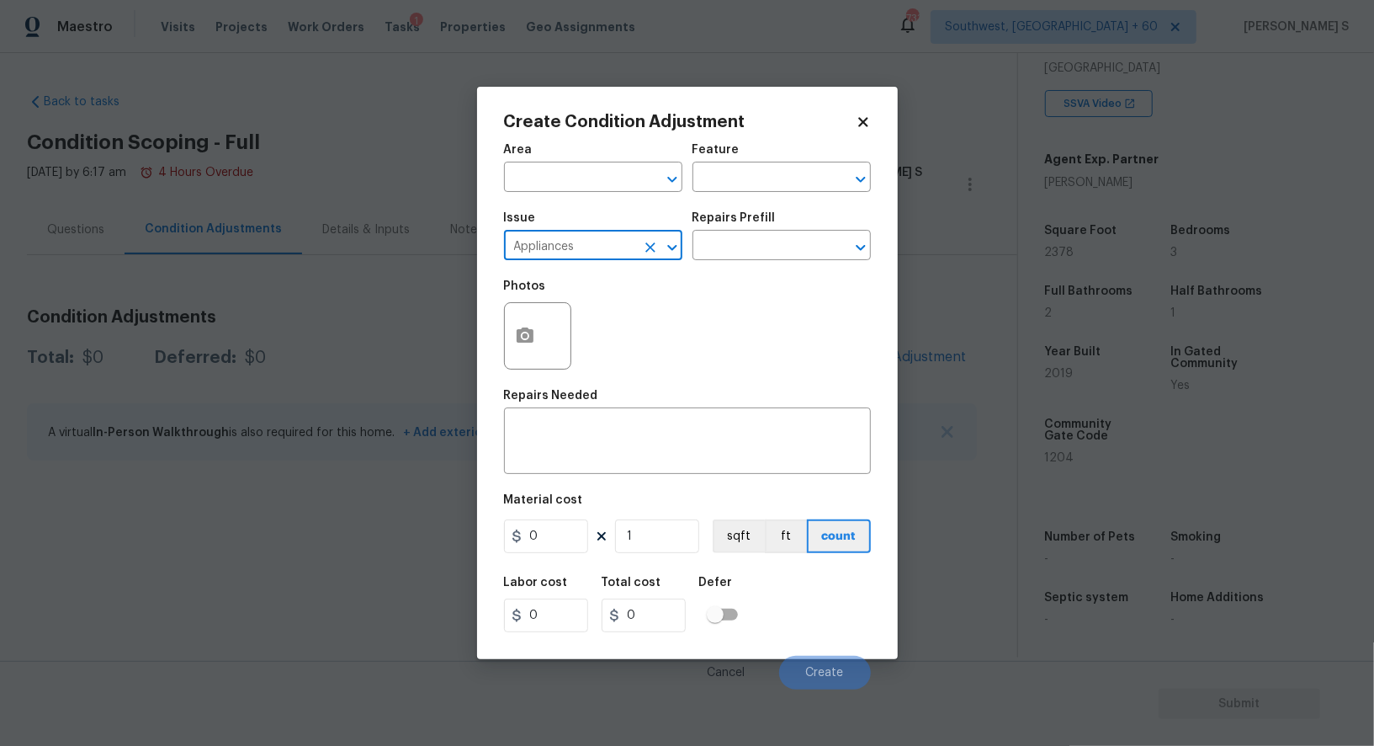
type input "Appliances"
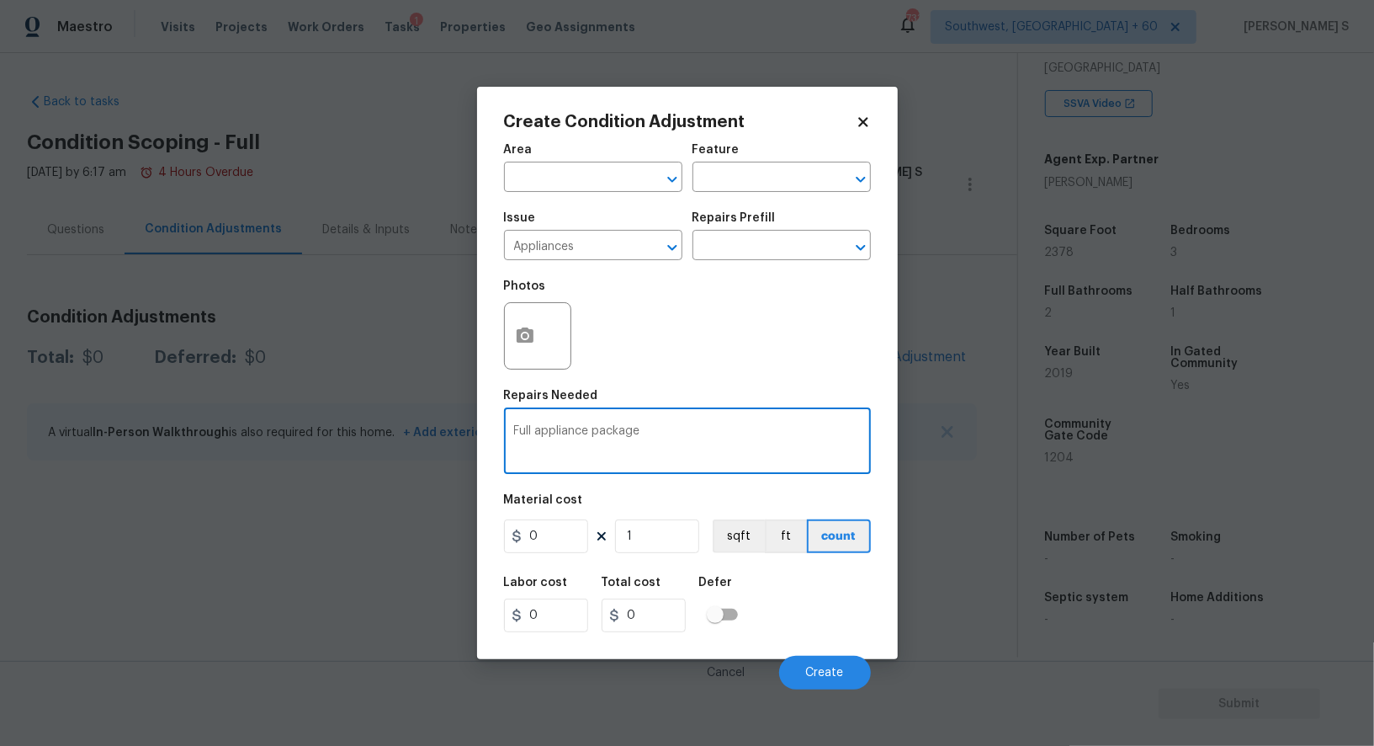
type textarea "Full appliance package"
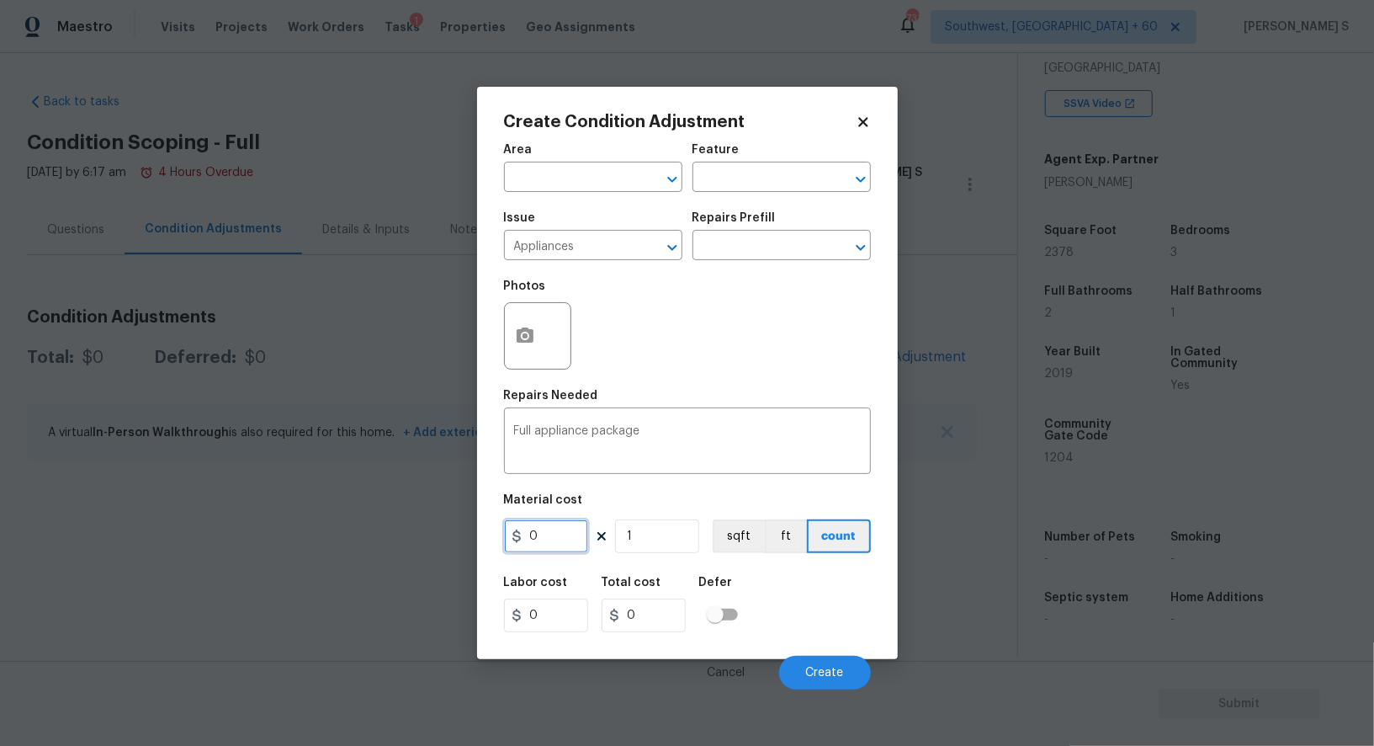
click at [545, 542] on input "0" at bounding box center [546, 536] width 84 height 34
type input "3000"
click at [827, 612] on div "Labor cost 0 Total cost 3000 Defer" at bounding box center [687, 604] width 367 height 76
click at [840, 673] on span "Create" at bounding box center [825, 672] width 38 height 13
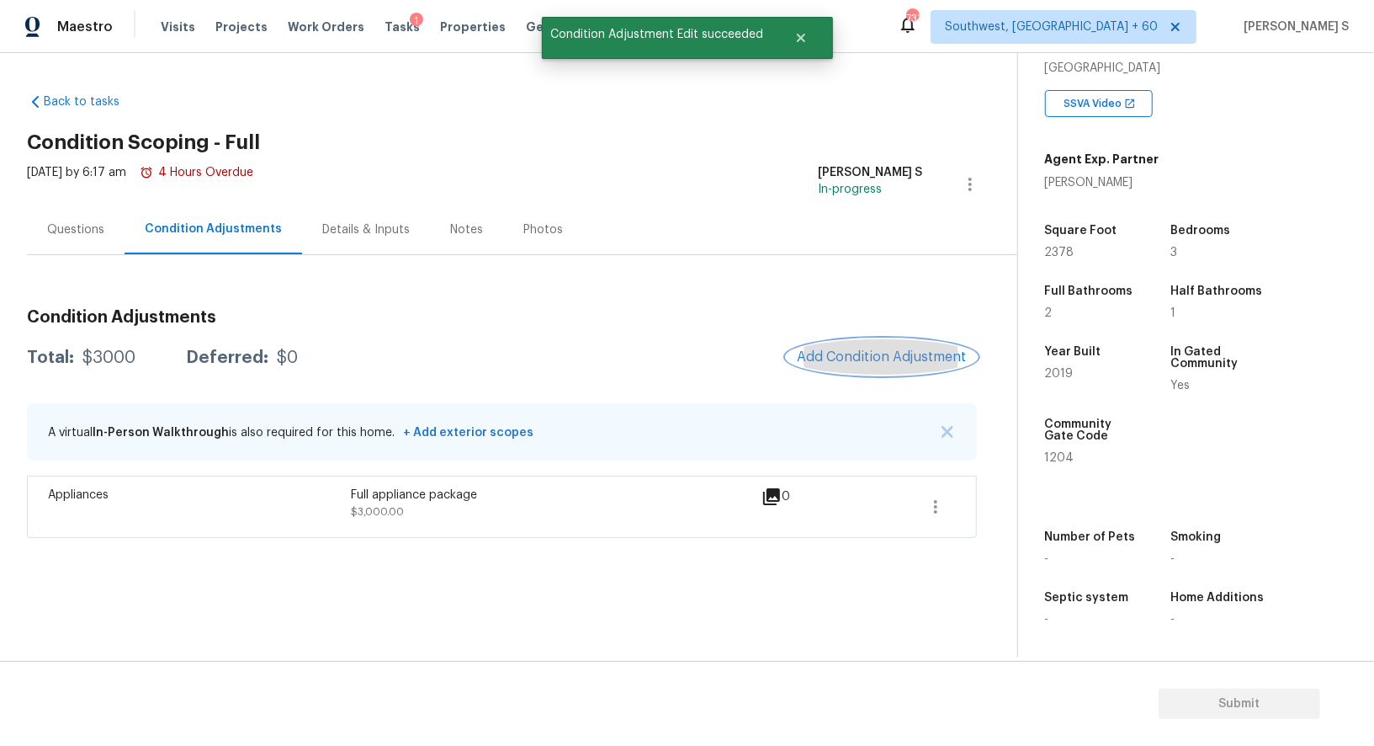
click at [872, 361] on span "Add Condition Adjustment" at bounding box center [882, 356] width 170 height 15
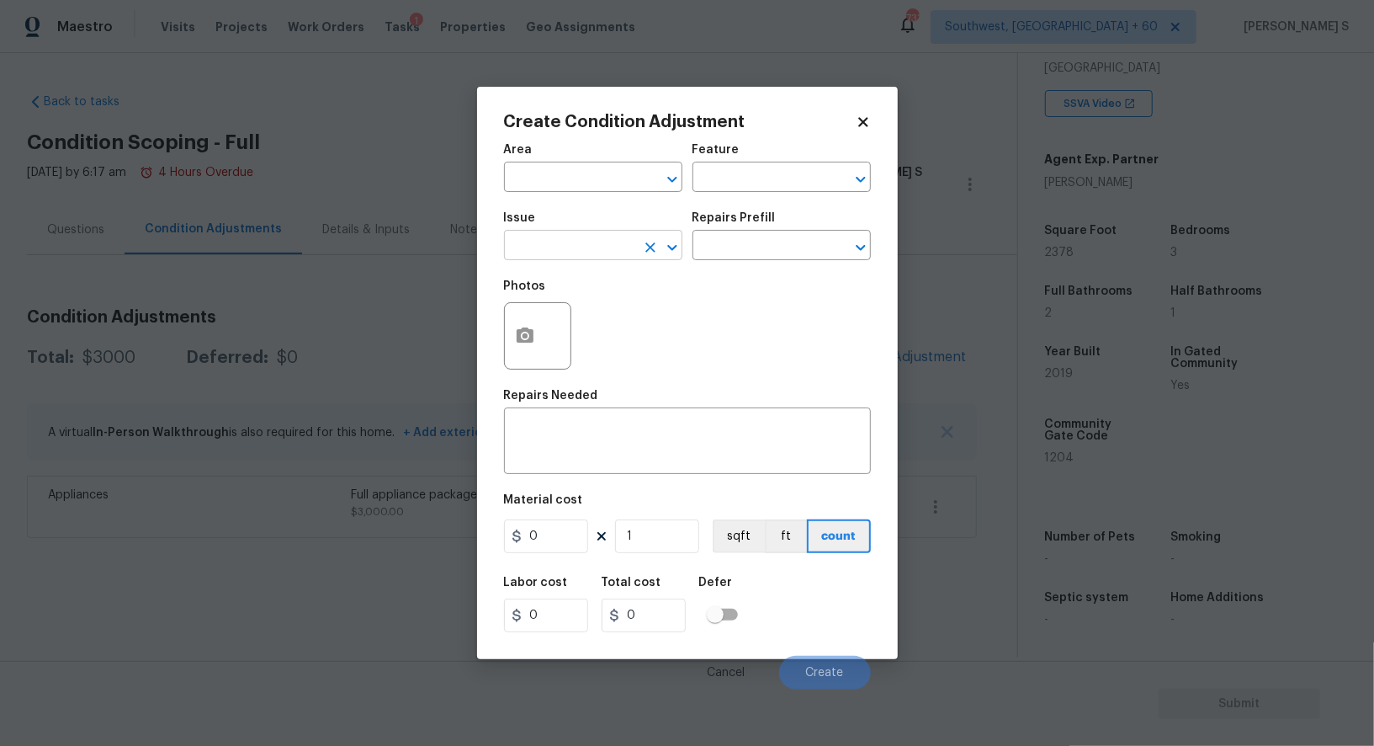
click at [578, 247] on input "text" at bounding box center [569, 247] width 131 height 26
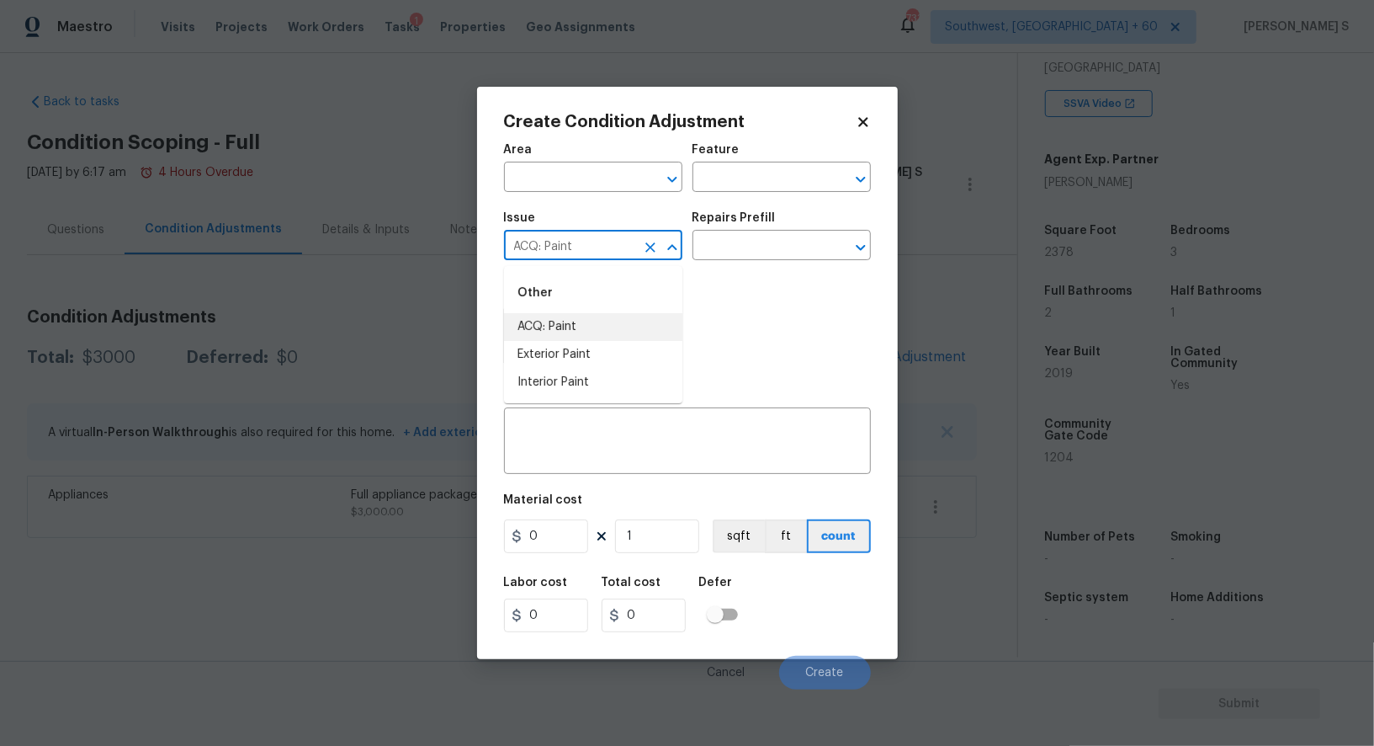
type input "ACQ: Paint"
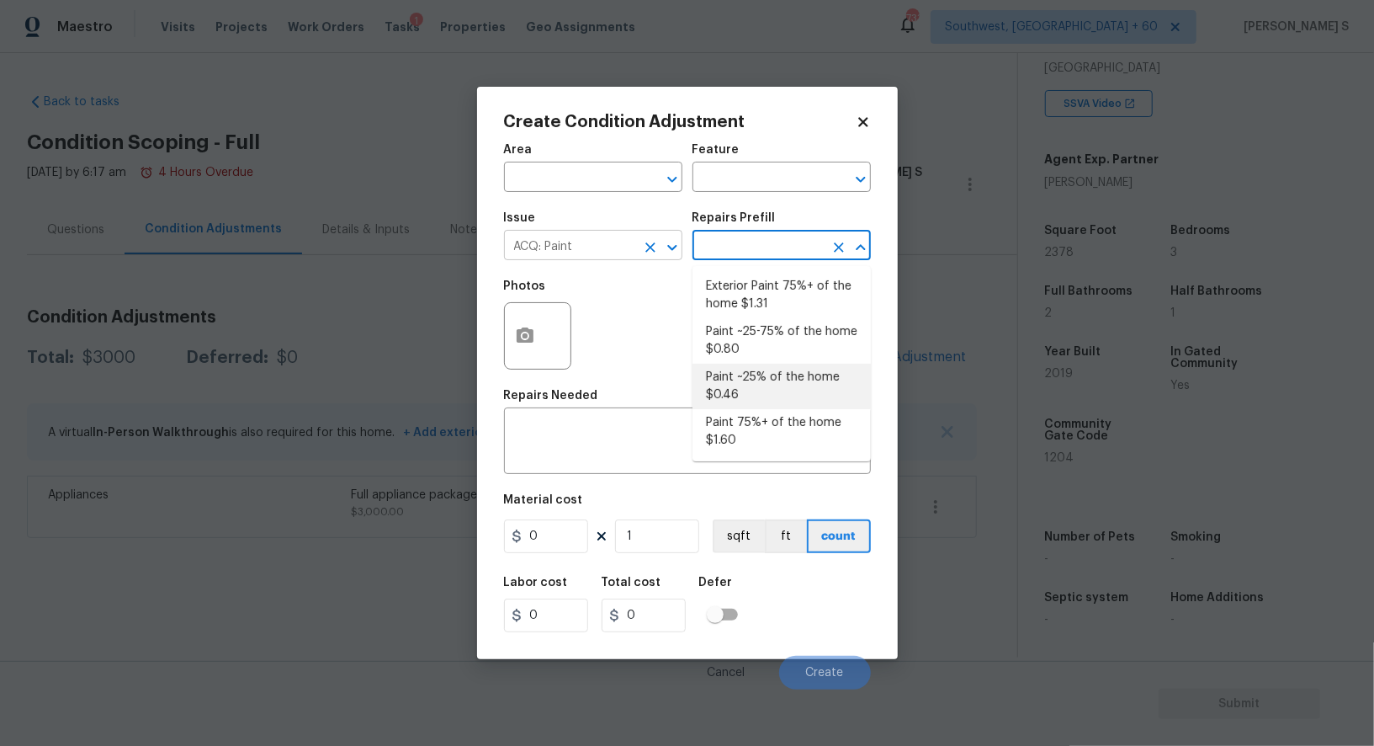
type input "Acquisition"
type textarea "Acquisition Scope: ~25% of the home needs interior paint"
type input "0.46"
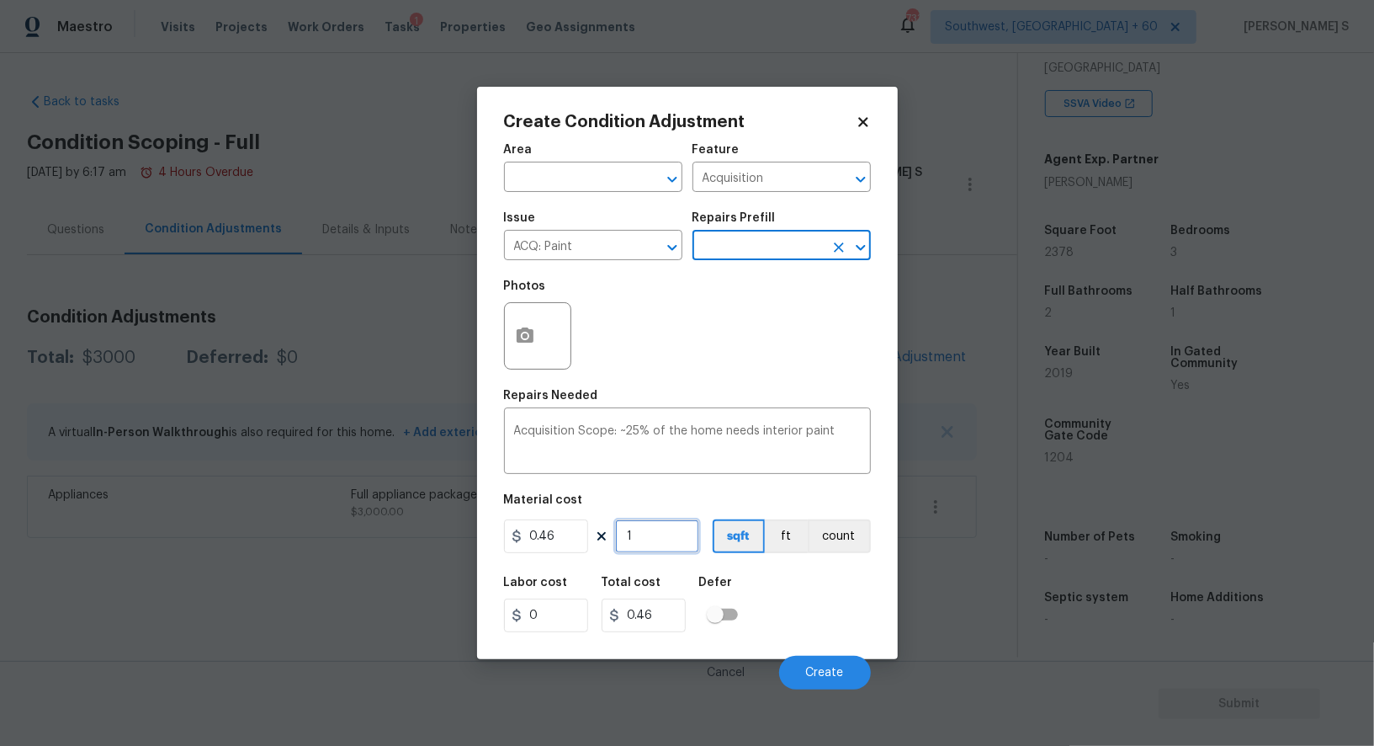
click at [651, 539] on input "1" at bounding box center [657, 536] width 84 height 34
type input "2"
type input "0.92"
type input "23"
type input "10.58"
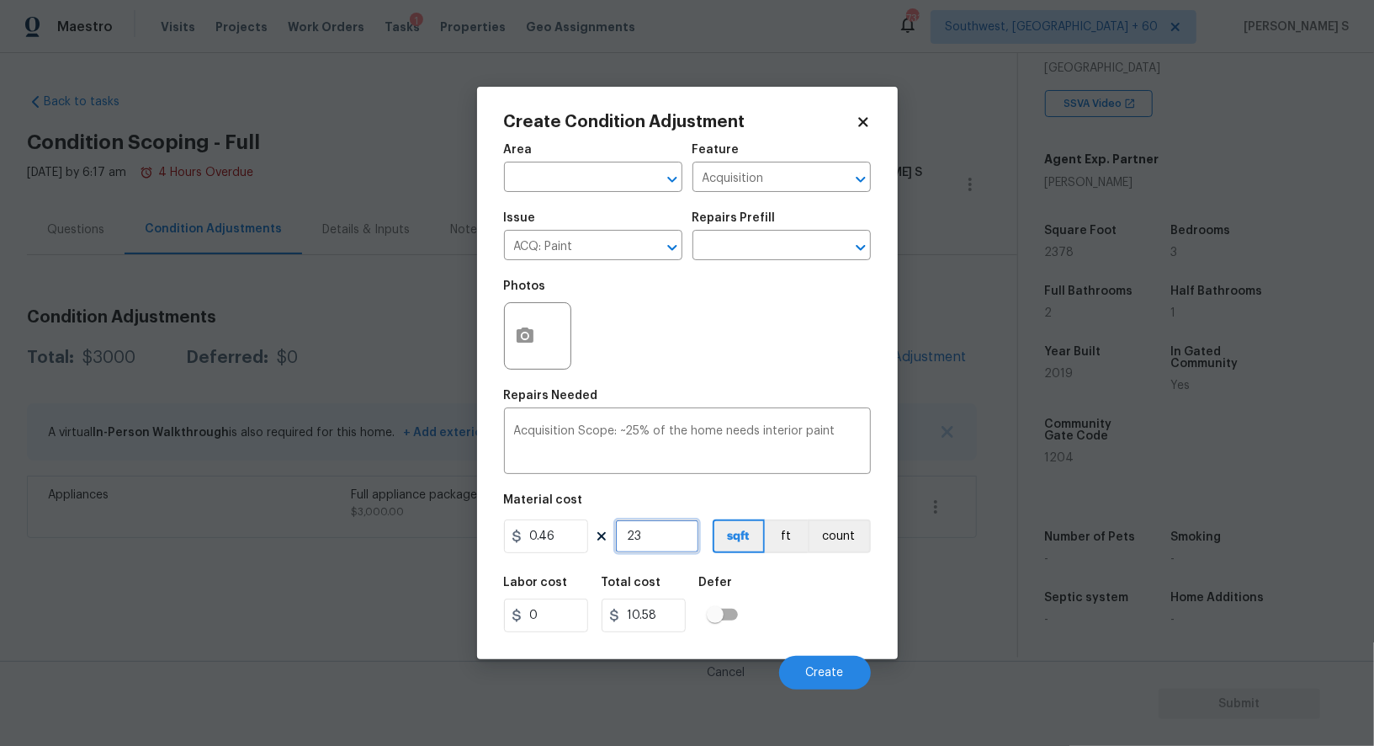
type input "237"
type input "109.02"
type input "2378"
type input "1093.88"
type input "2378"
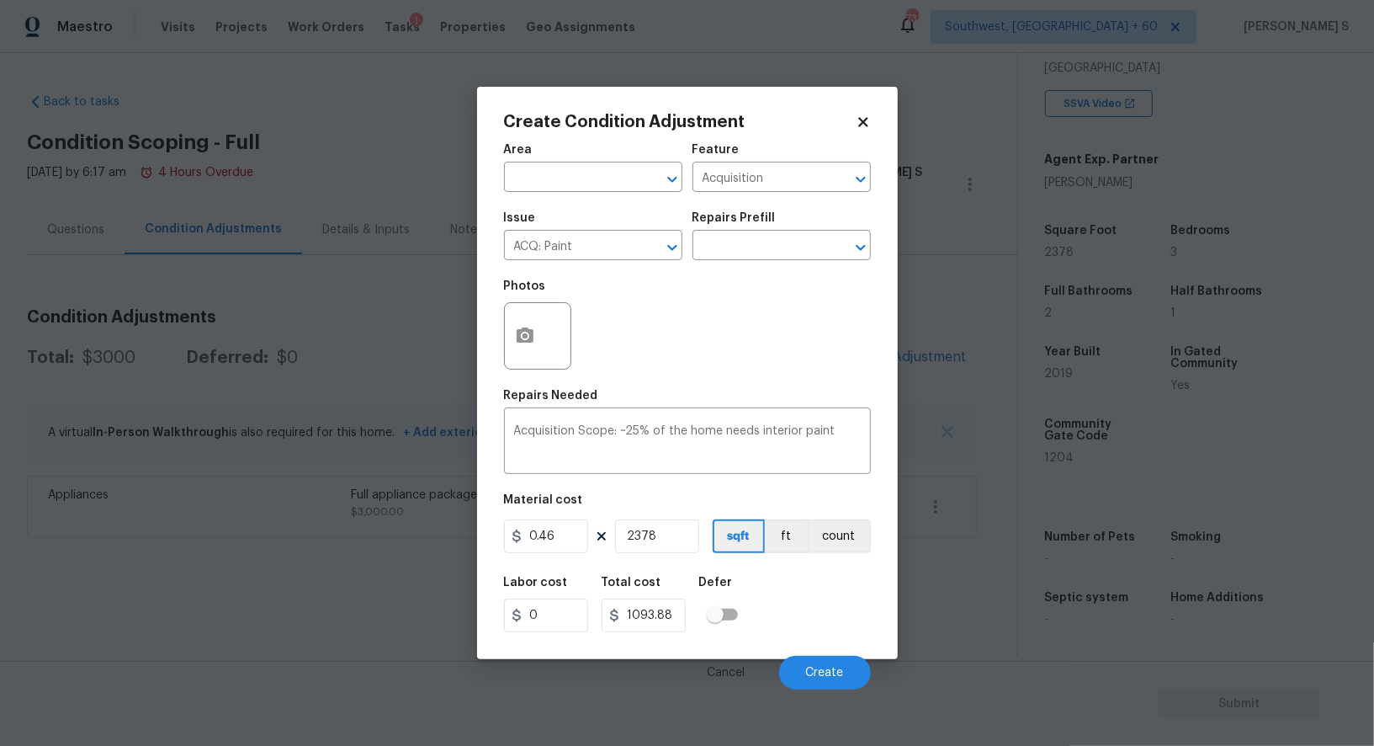
click at [814, 631] on div "Labor cost 0 Total cost 1093.88 Defer" at bounding box center [687, 604] width 367 height 76
click at [838, 664] on button "Create" at bounding box center [825, 673] width 92 height 34
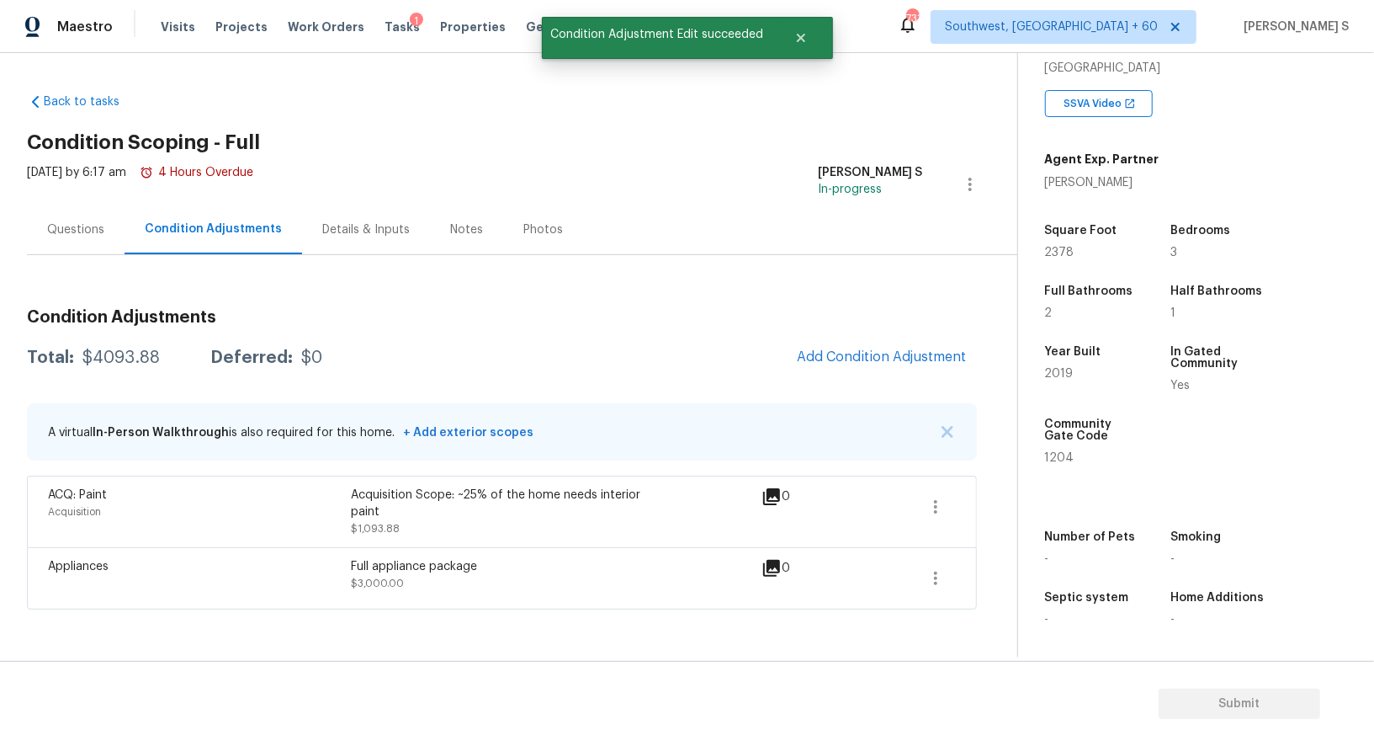
click at [830, 334] on div "Condition Adjustments Total: $4093.88 Deferred: $0 Add Condition Adjustment A v…" at bounding box center [502, 452] width 950 height 314
click at [831, 352] on span "Add Condition Adjustment" at bounding box center [882, 356] width 170 height 15
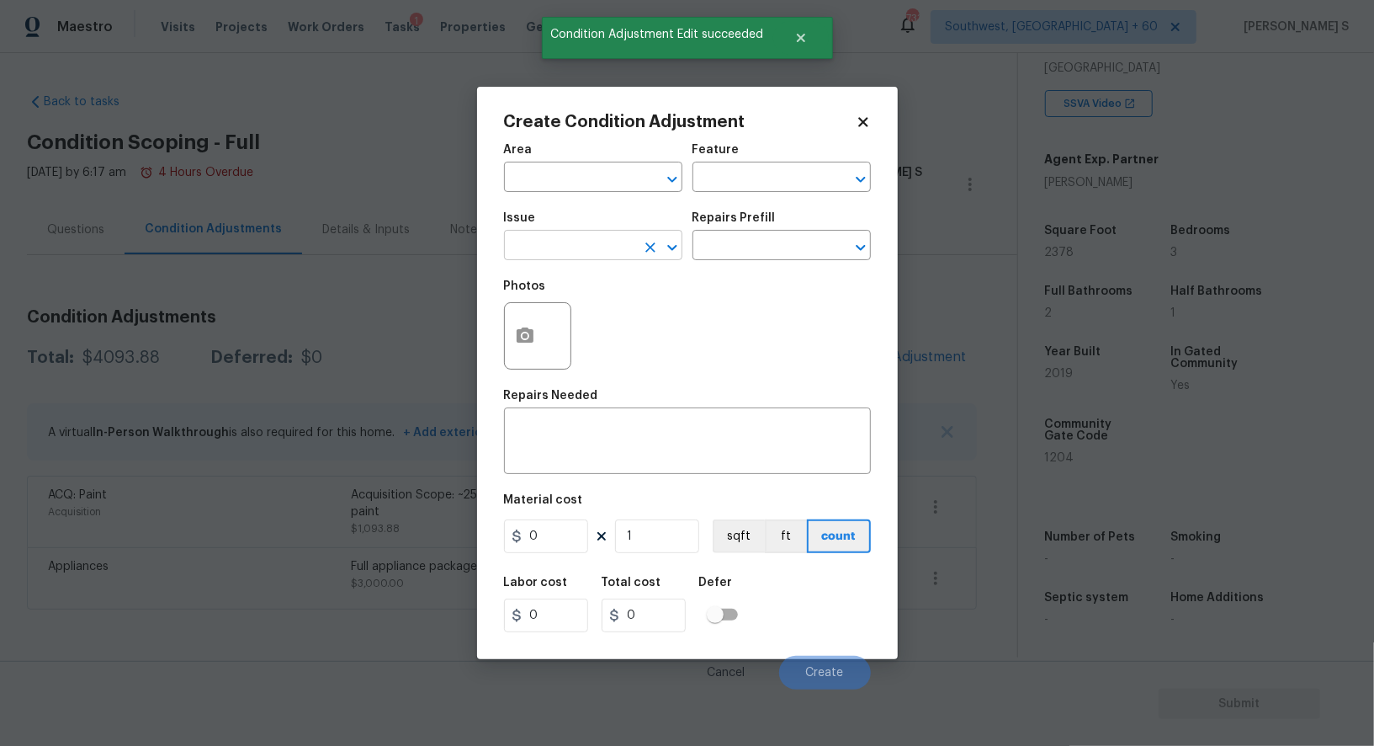
click at [549, 245] on input "text" at bounding box center [569, 247] width 131 height 26
type input "ACQ: Flooring"
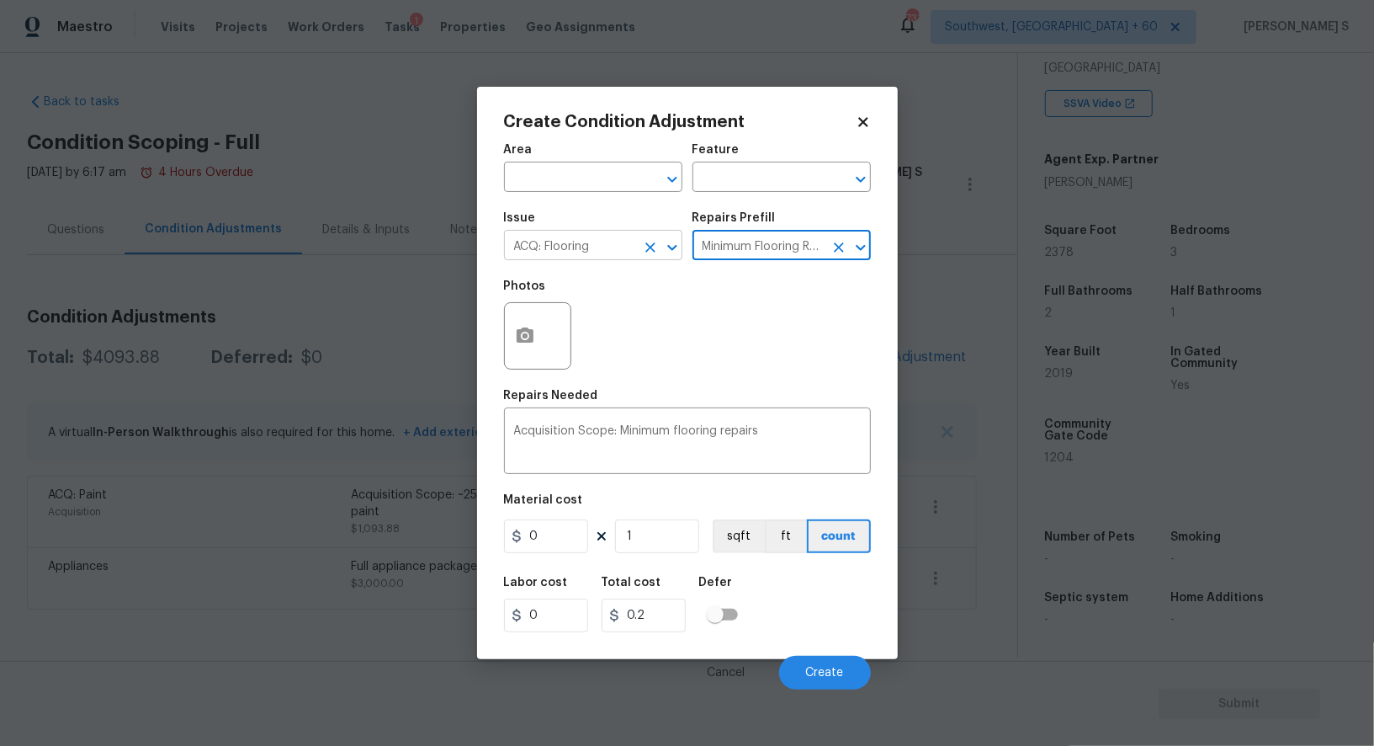
type input "Acquisition"
type textarea "Acquisition Scope: Minimum flooring repairs"
type input "0.2"
click at [653, 540] on input "1" at bounding box center [657, 536] width 84 height 34
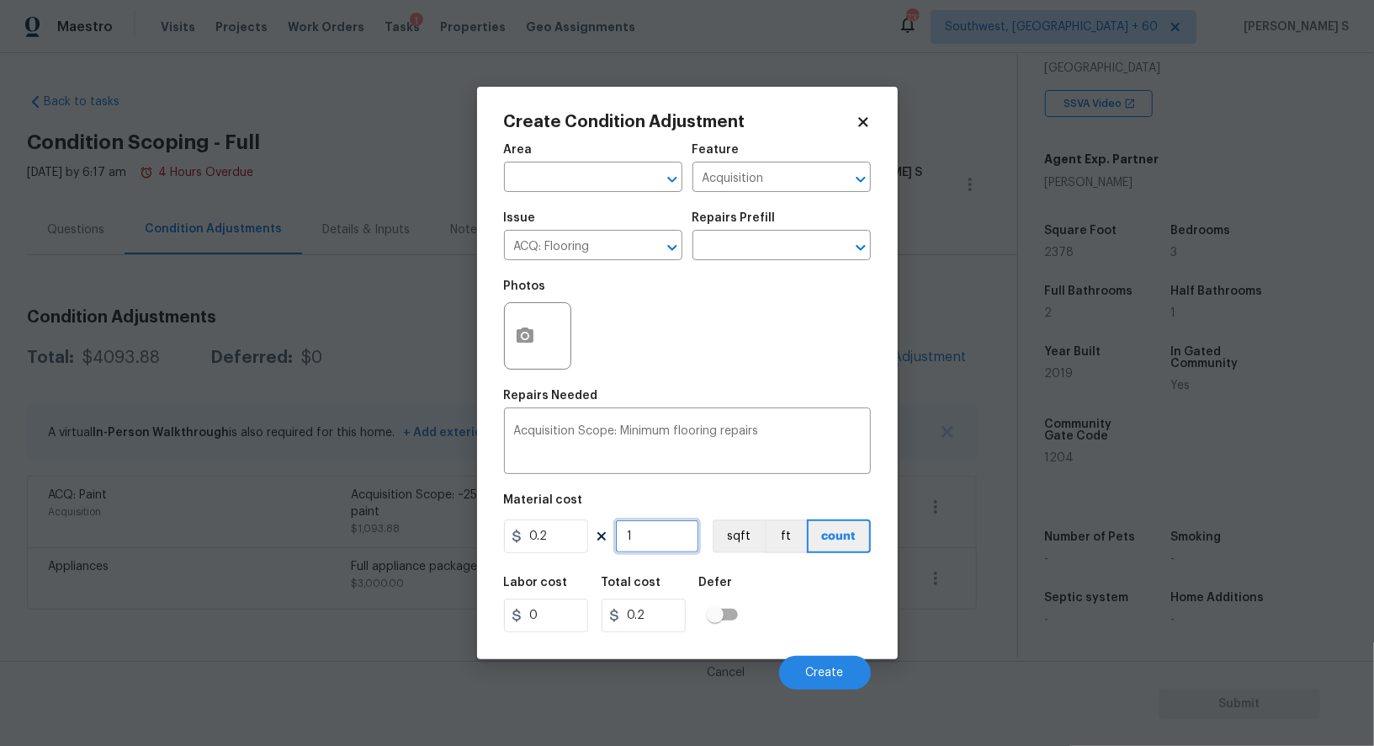
paste input "2378"
type input "2378"
type input "475.6"
type input "2378"
click at [737, 543] on button "sqft" at bounding box center [739, 536] width 52 height 34
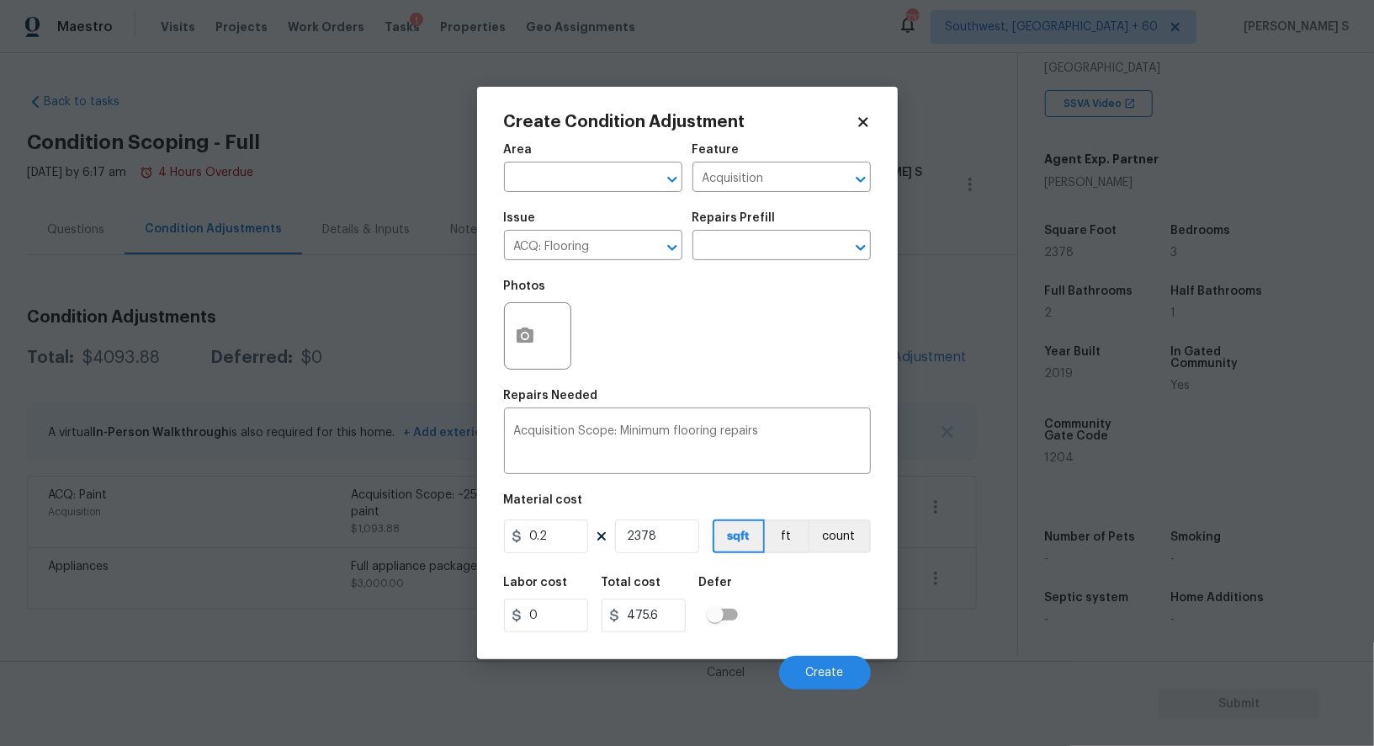
click at [789, 614] on div "Labor cost 0 Total cost 475.6 Defer" at bounding box center [687, 604] width 367 height 76
click at [810, 671] on span "Create" at bounding box center [825, 672] width 38 height 13
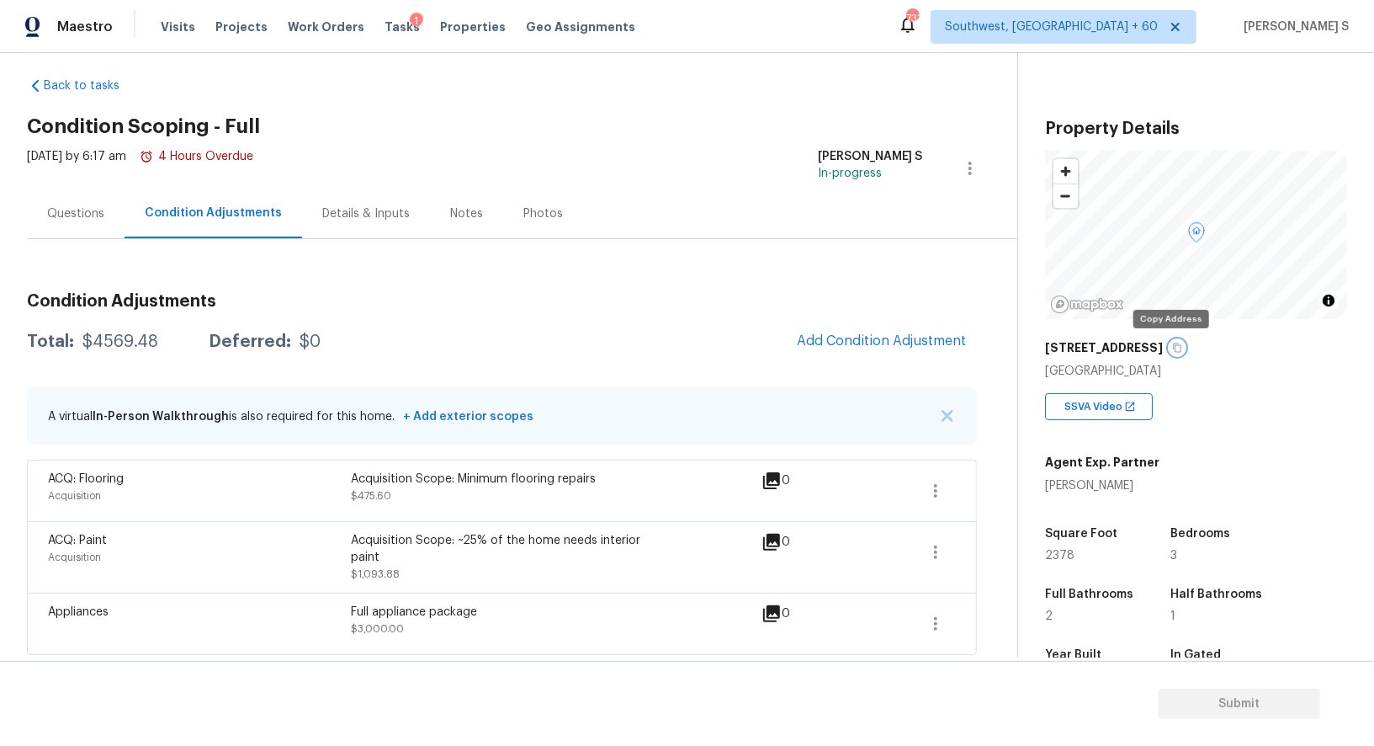
click at [1172, 351] on icon "button" at bounding box center [1177, 347] width 10 height 10
click at [897, 342] on span "Add Condition Adjustment" at bounding box center [882, 340] width 170 height 15
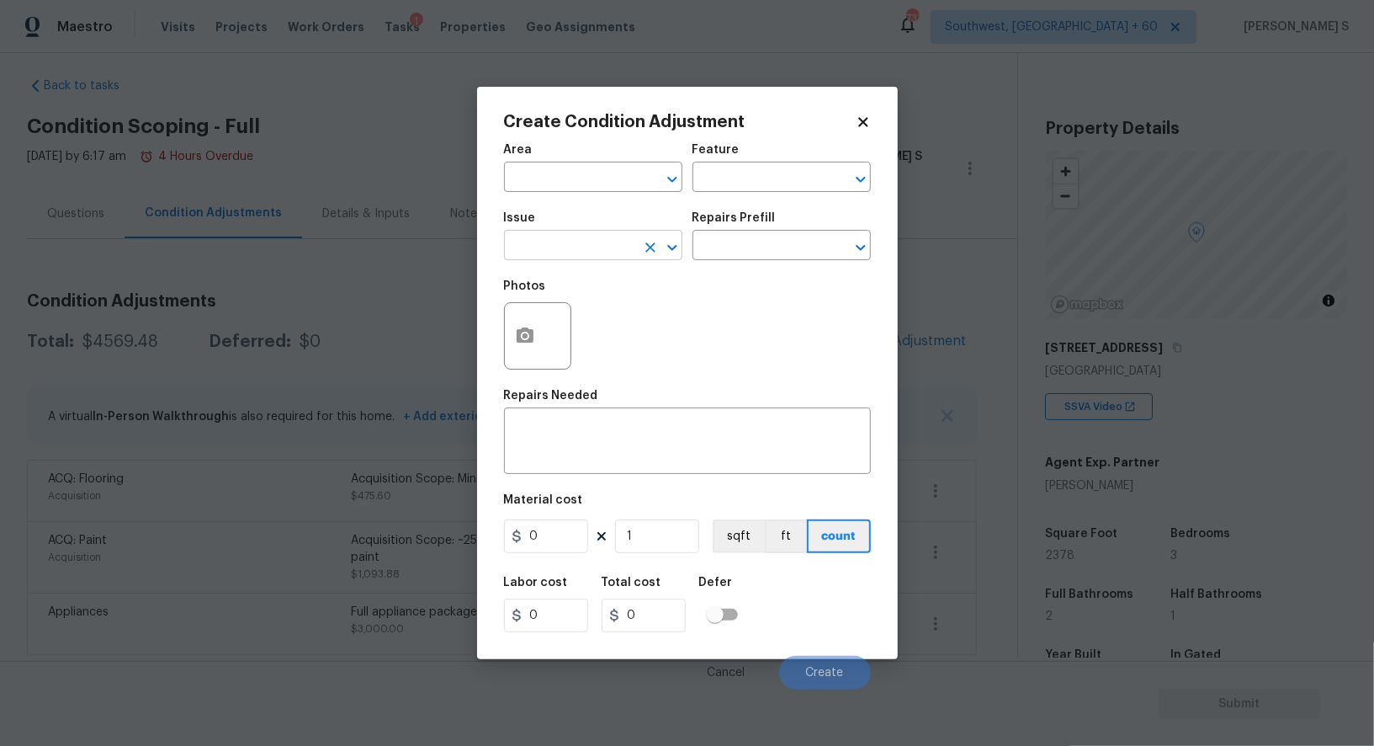
click at [588, 250] on input "text" at bounding box center [569, 247] width 131 height 26
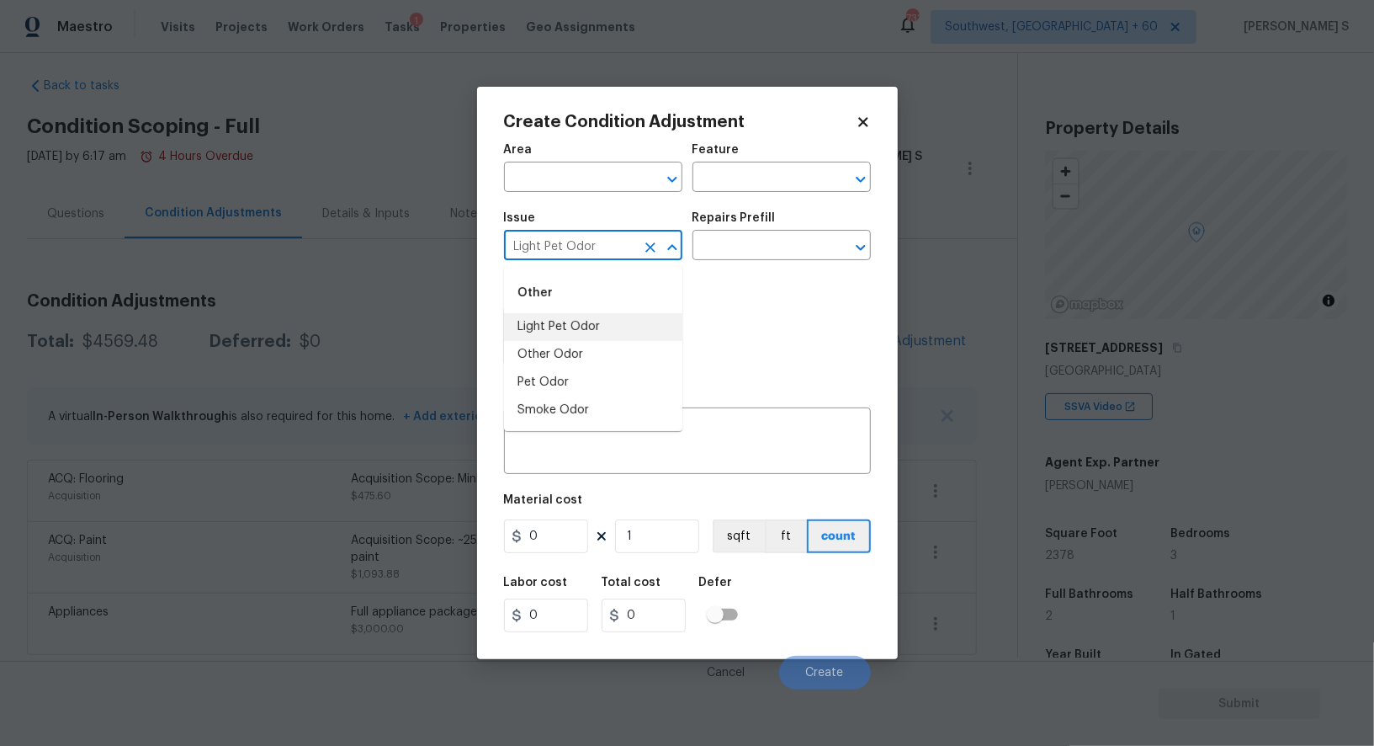
type input "Light Pet Odor"
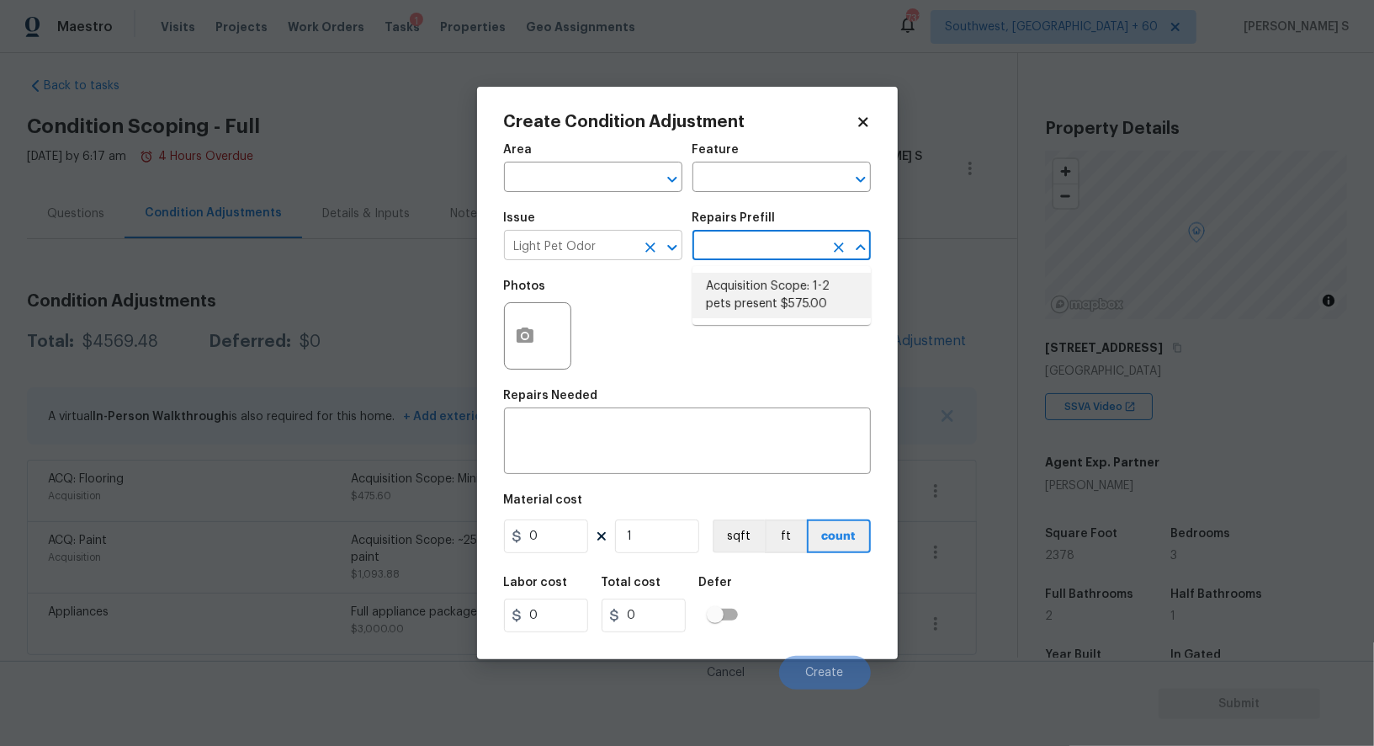
type textarea "Acquisition Scope: 1-2 pets present"
type input "575"
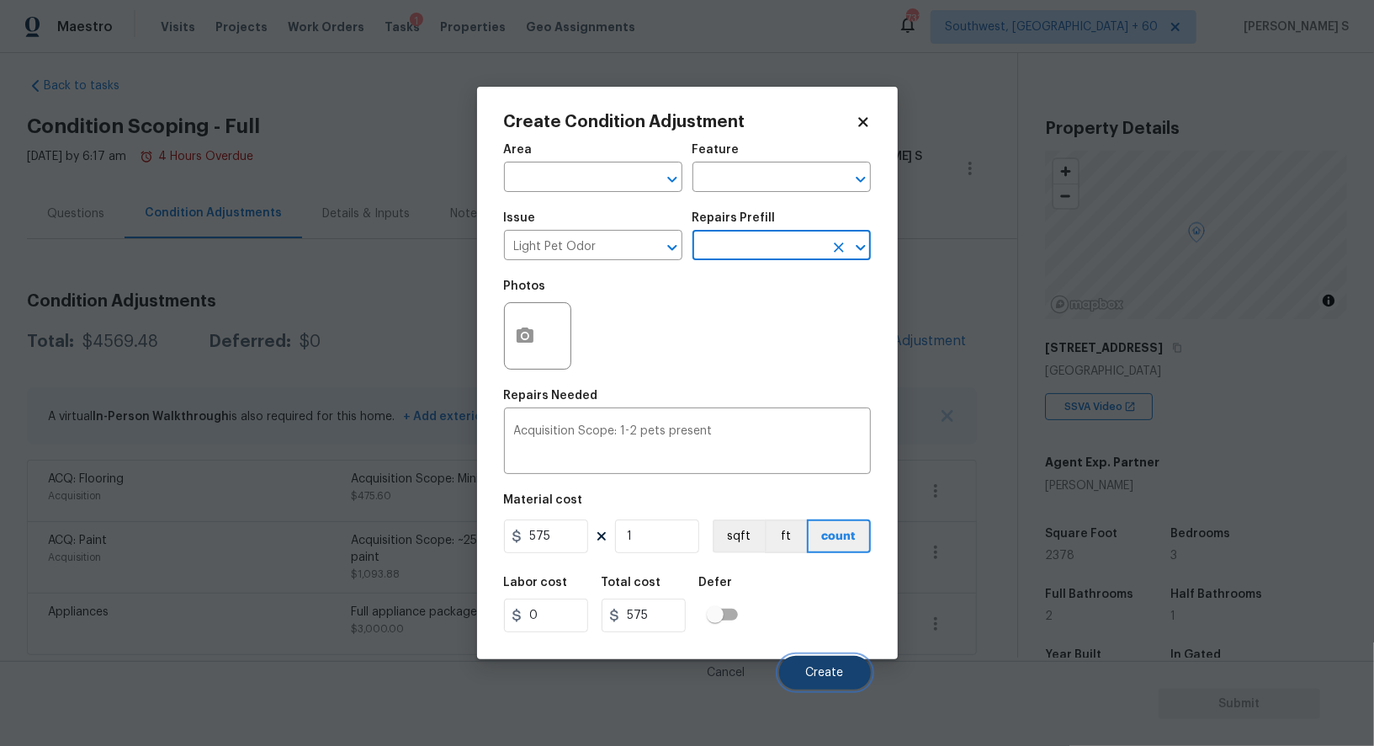
click at [818, 671] on span "Create" at bounding box center [825, 672] width 38 height 13
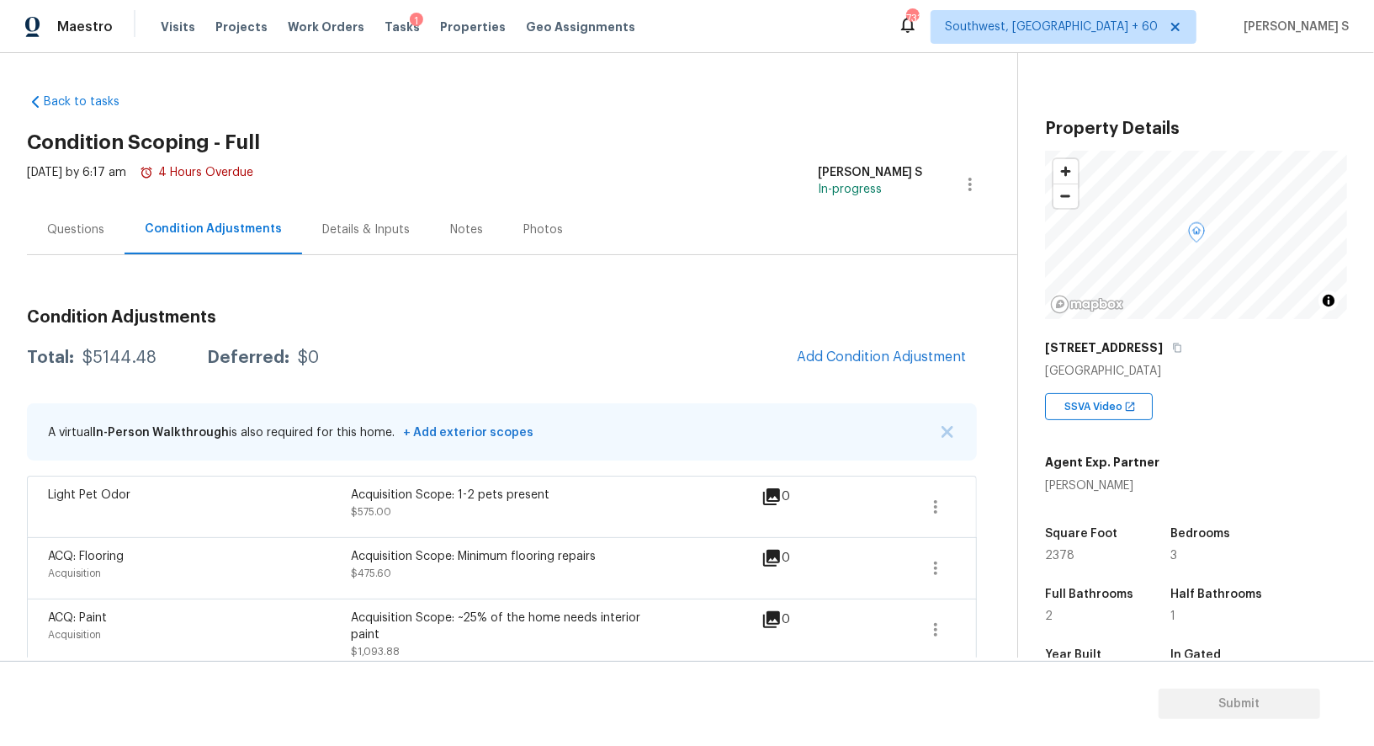
click at [124, 352] on div "$5144.48" at bounding box center [119, 357] width 74 height 17
copy div "5144.48"
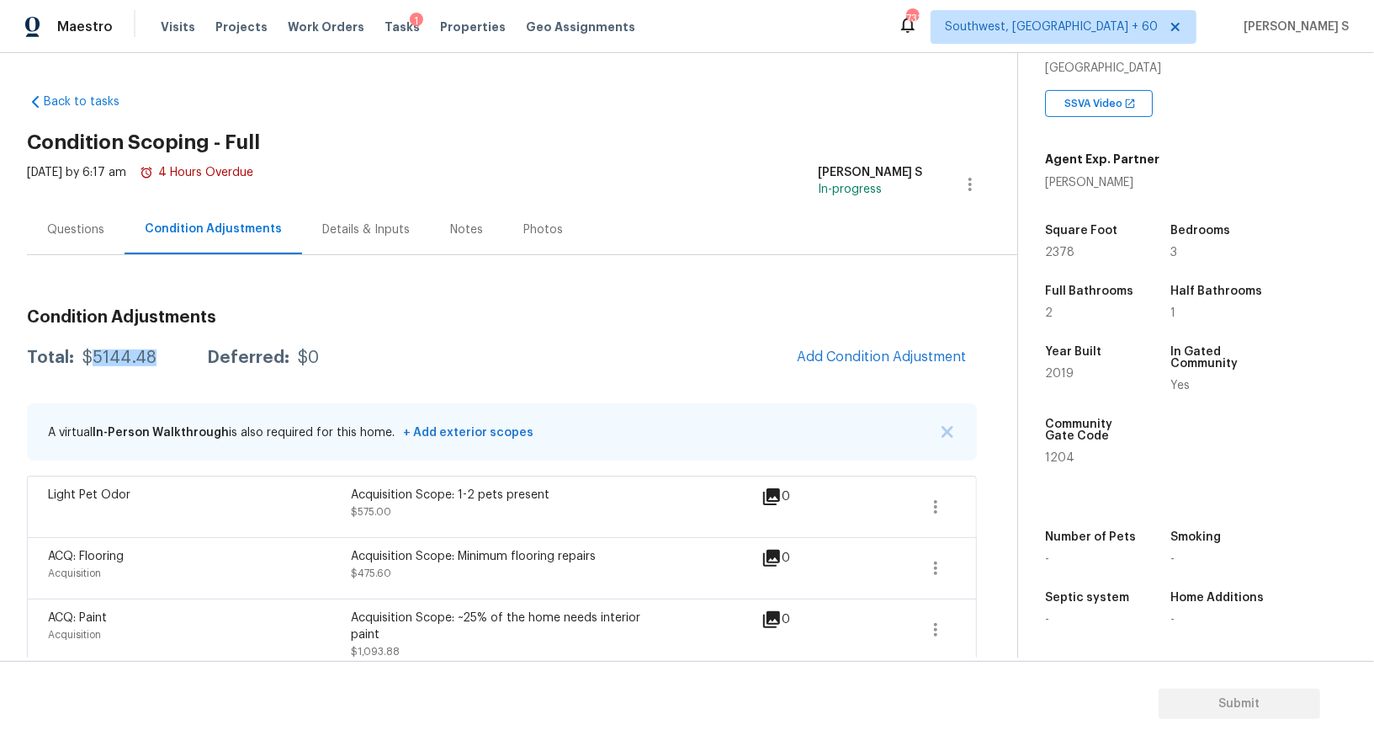
scroll to position [303, 0]
click at [77, 221] on div "Questions" at bounding box center [75, 229] width 57 height 17
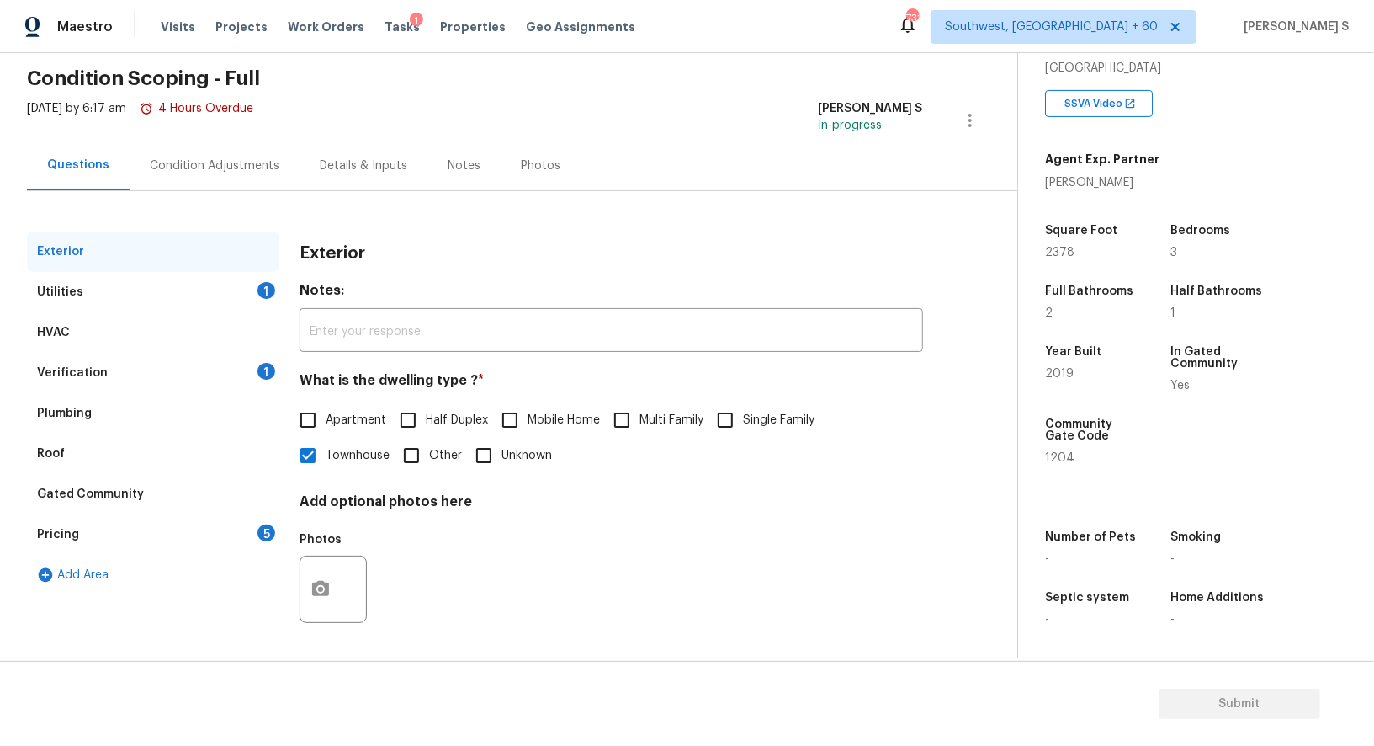
click at [258, 383] on div "Verification 1" at bounding box center [153, 373] width 252 height 40
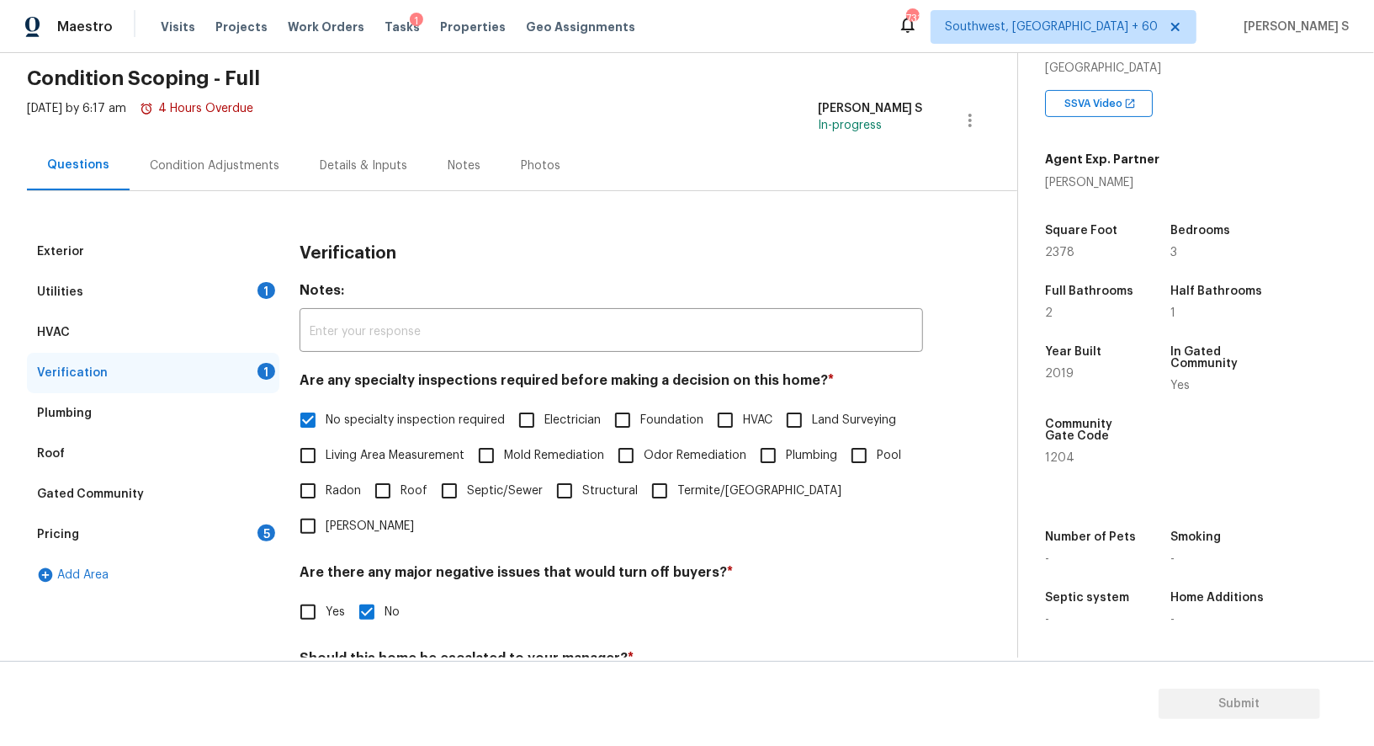
scroll to position [215, 0]
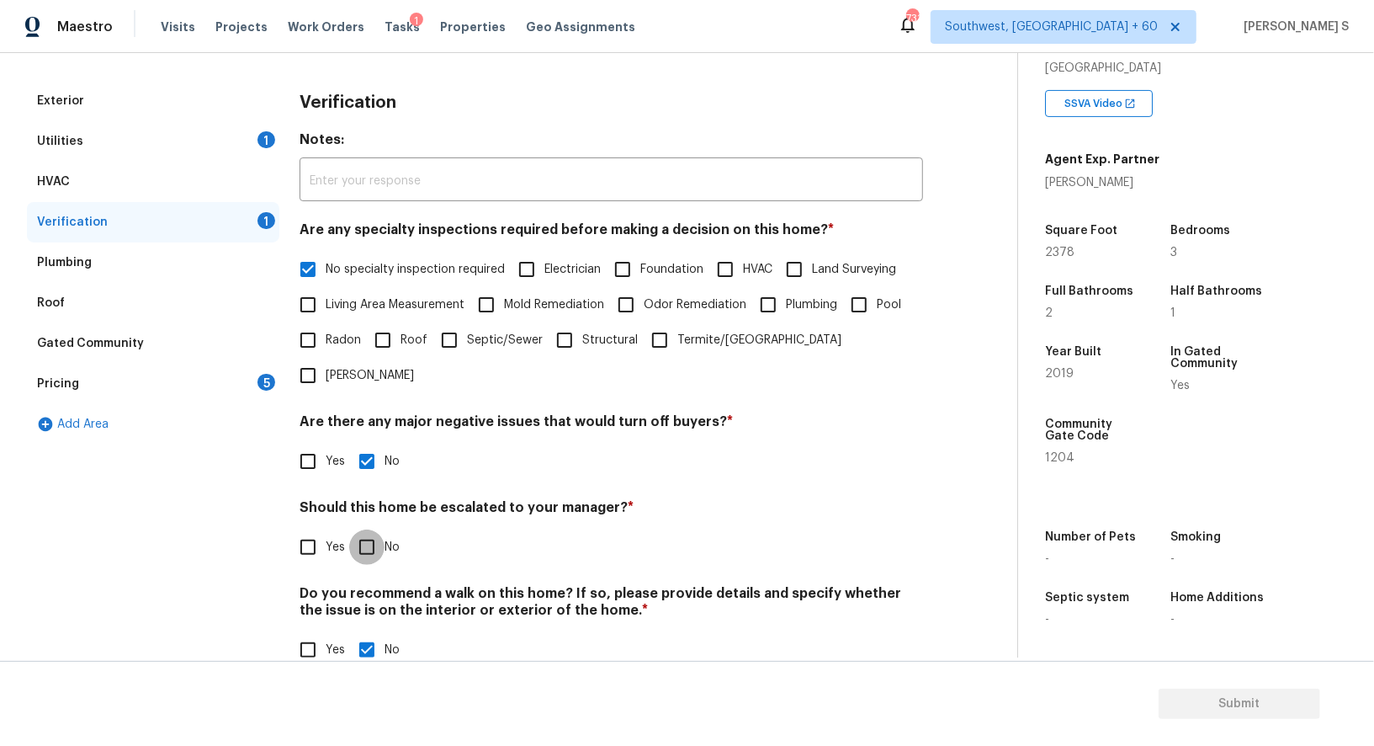
click at [360, 529] on input "No" at bounding box center [366, 546] width 35 height 35
checkbox input "true"
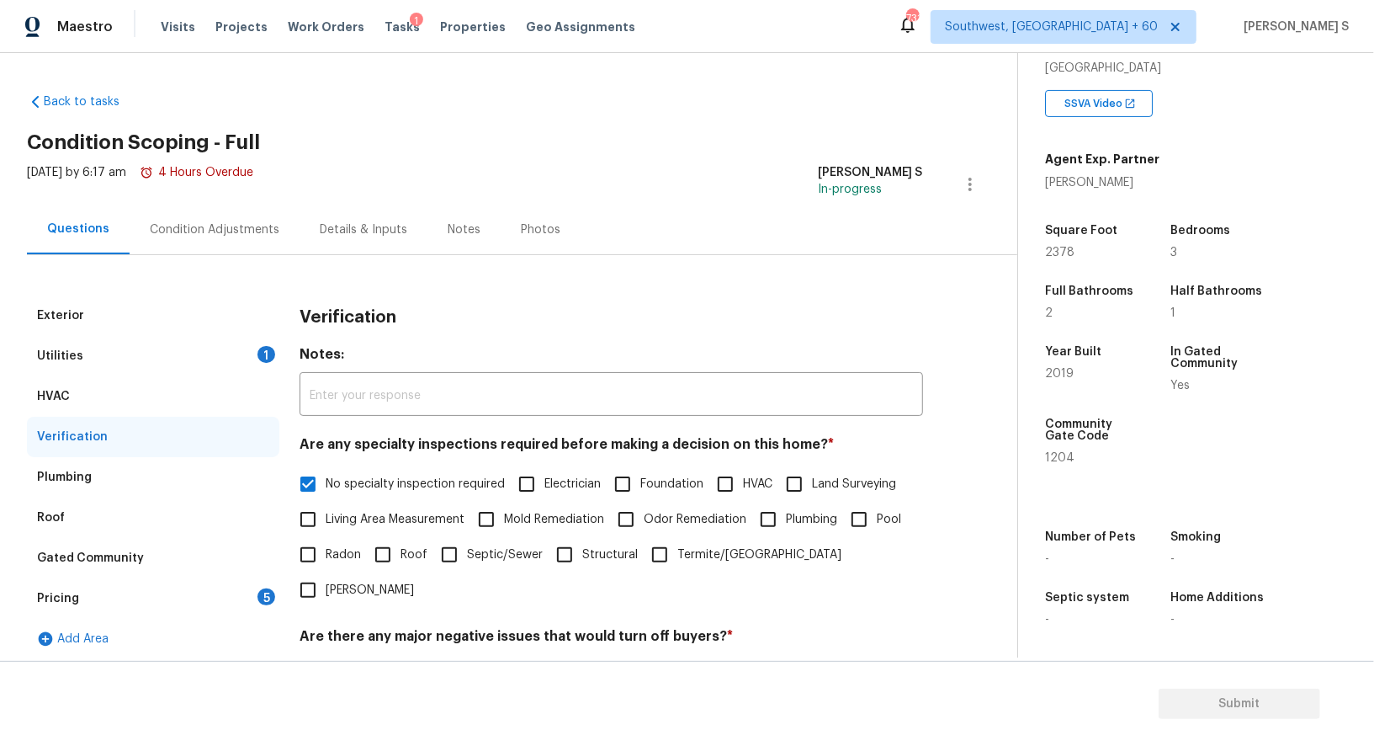
click at [248, 346] on div "Utilities 1" at bounding box center [153, 356] width 252 height 40
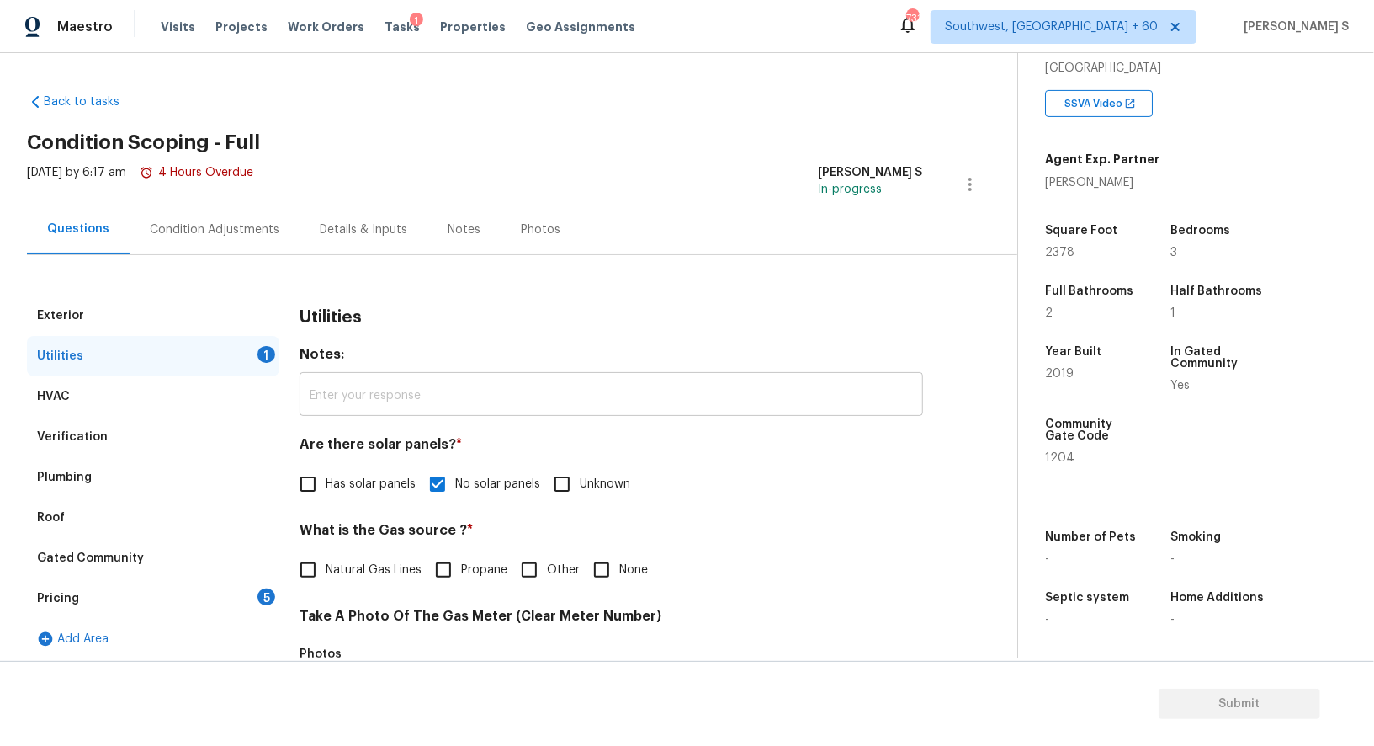
scroll to position [459, 0]
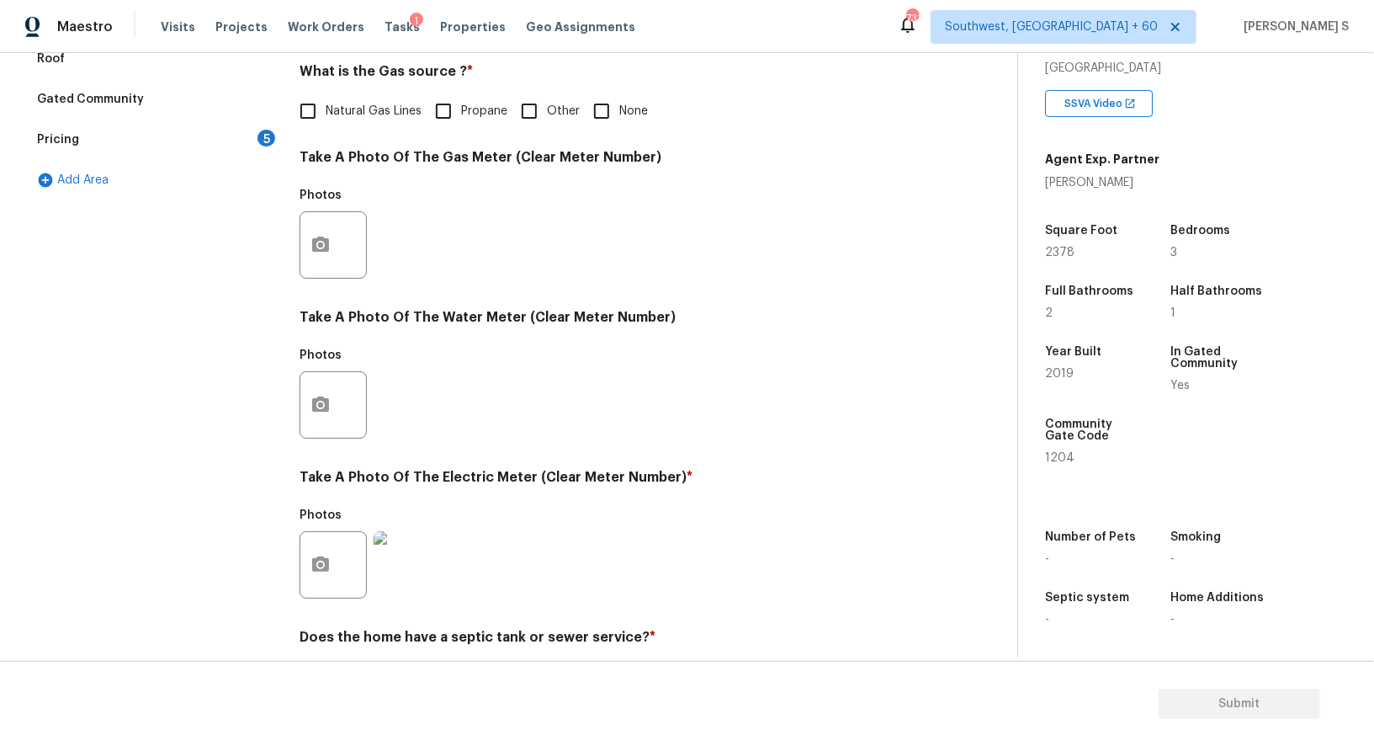
click at [601, 121] on input "None" at bounding box center [601, 110] width 35 height 35
checkbox input "true"
click at [254, 142] on div "Pricing 5" at bounding box center [153, 139] width 252 height 40
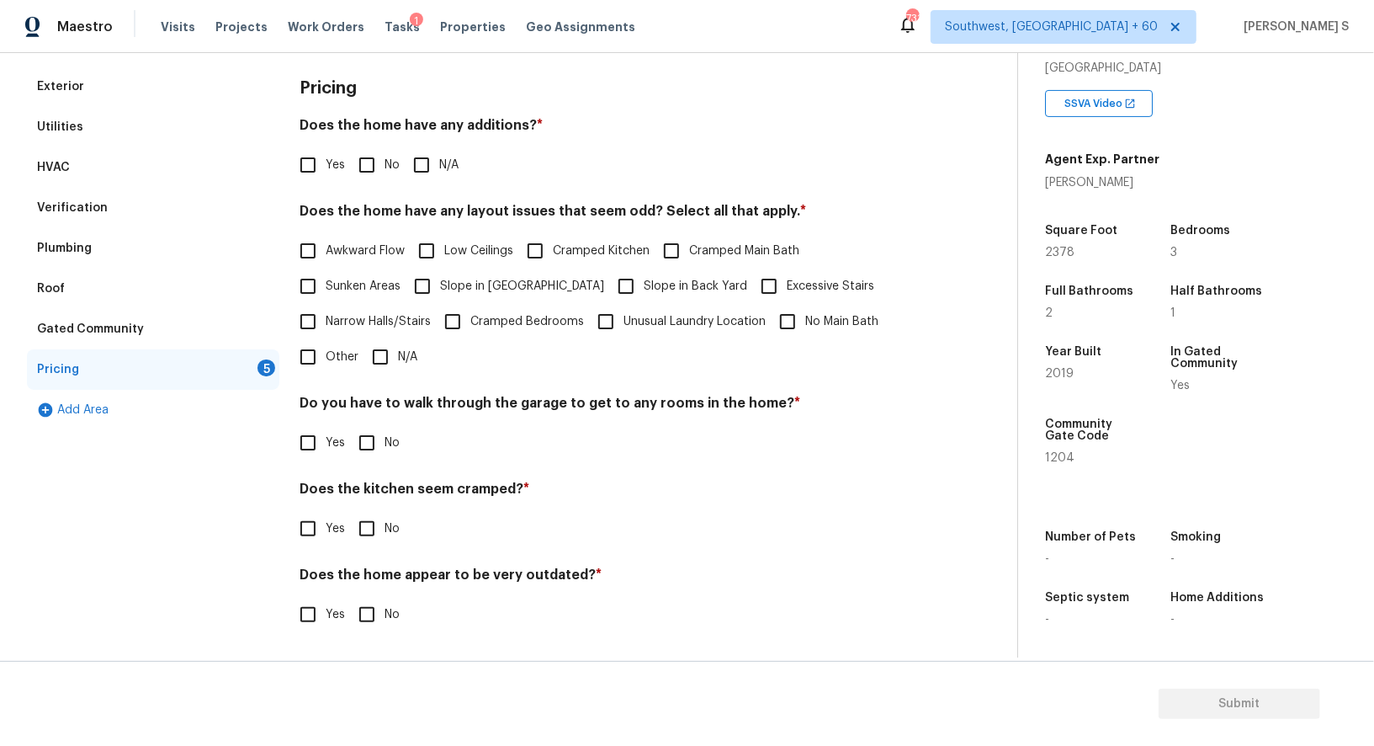
scroll to position [227, 0]
click at [370, 163] on input "No" at bounding box center [366, 166] width 35 height 35
checkbox input "true"
click at [362, 445] on input "No" at bounding box center [366, 444] width 35 height 35
checkbox input "true"
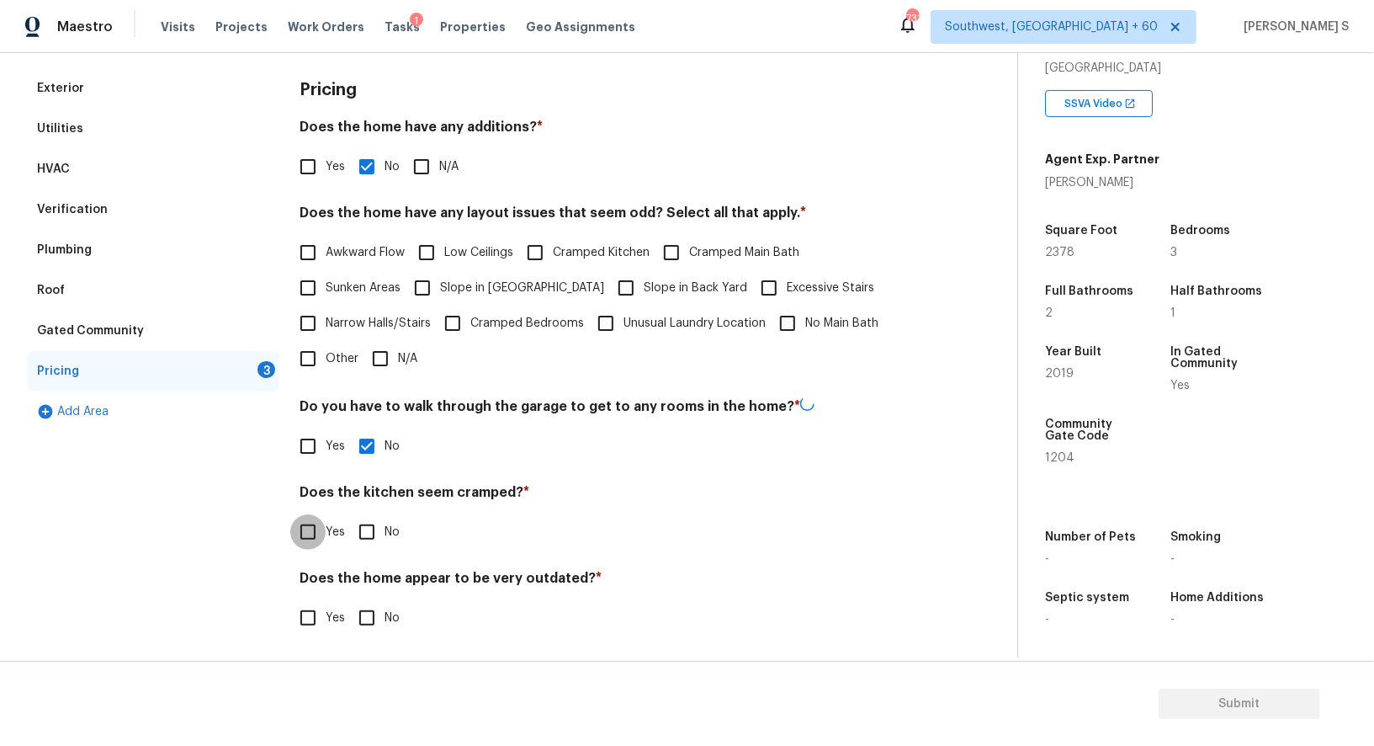
click at [349, 514] on input "No" at bounding box center [366, 531] width 35 height 35
checkbox input "true"
click at [349, 600] on input "No" at bounding box center [366, 617] width 35 height 35
checkbox input "true"
click at [442, 295] on span "Slope in Front Yard" at bounding box center [522, 288] width 164 height 18
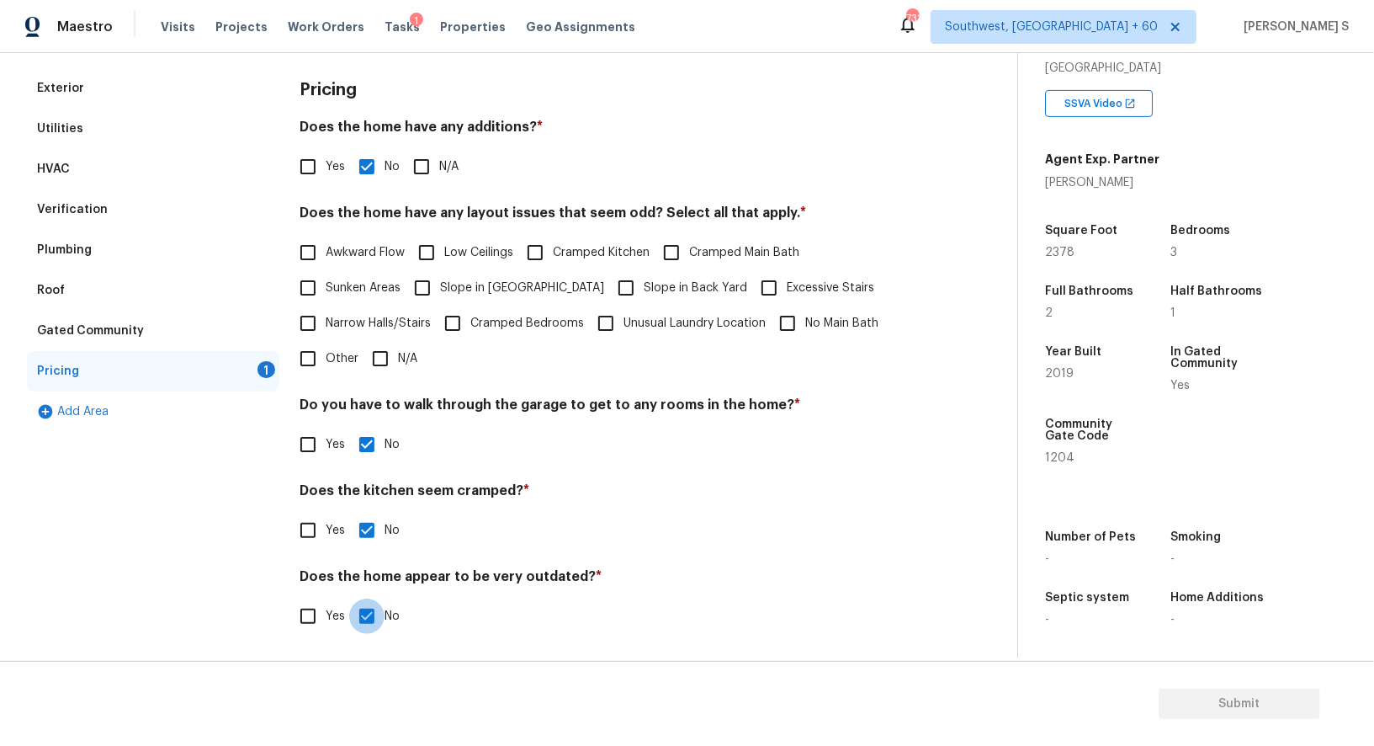
click at [440, 295] on input "Slope in Front Yard" at bounding box center [422, 287] width 35 height 35
checkbox input "true"
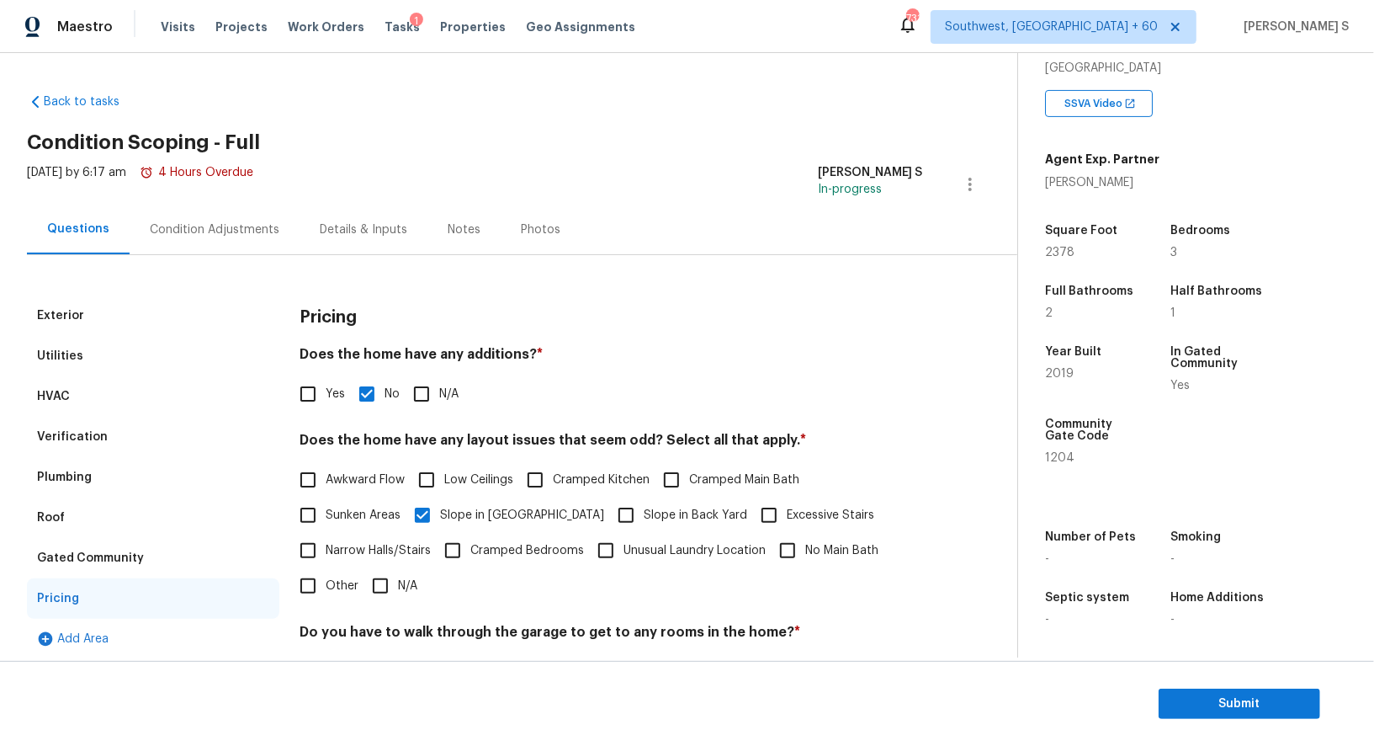
click at [226, 223] on div "Condition Adjustments" at bounding box center [215, 229] width 130 height 17
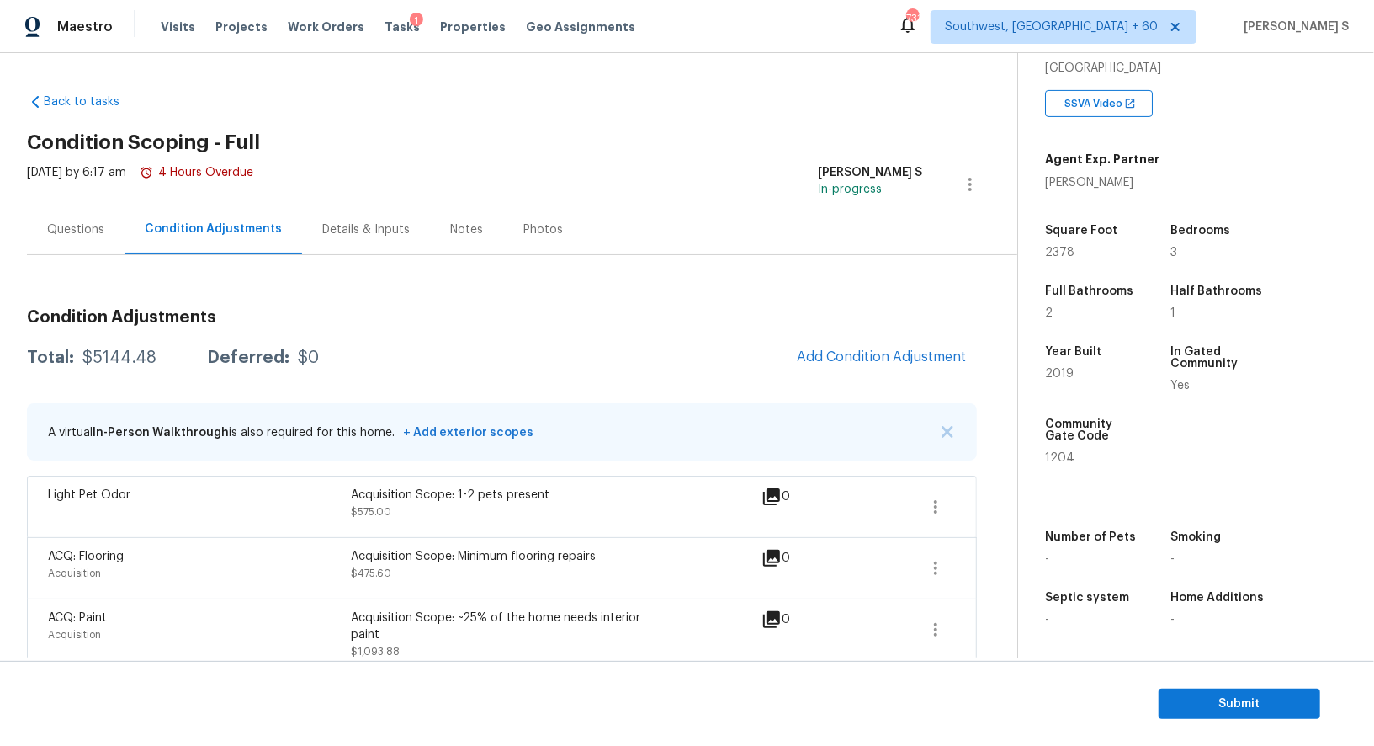
click at [111, 359] on div "$5144.48" at bounding box center [119, 357] width 74 height 17
copy div "5144.48"
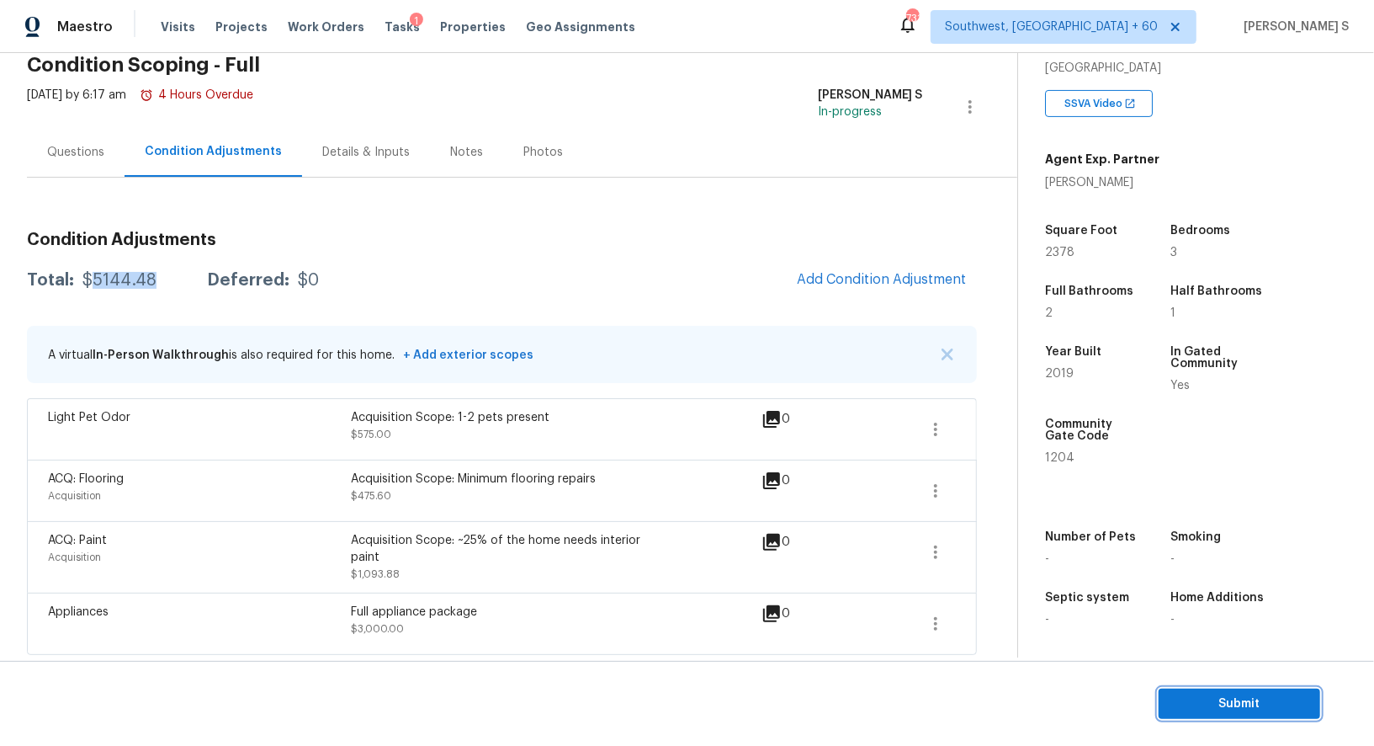
click at [1246, 701] on span "Submit" at bounding box center [1239, 703] width 135 height 21
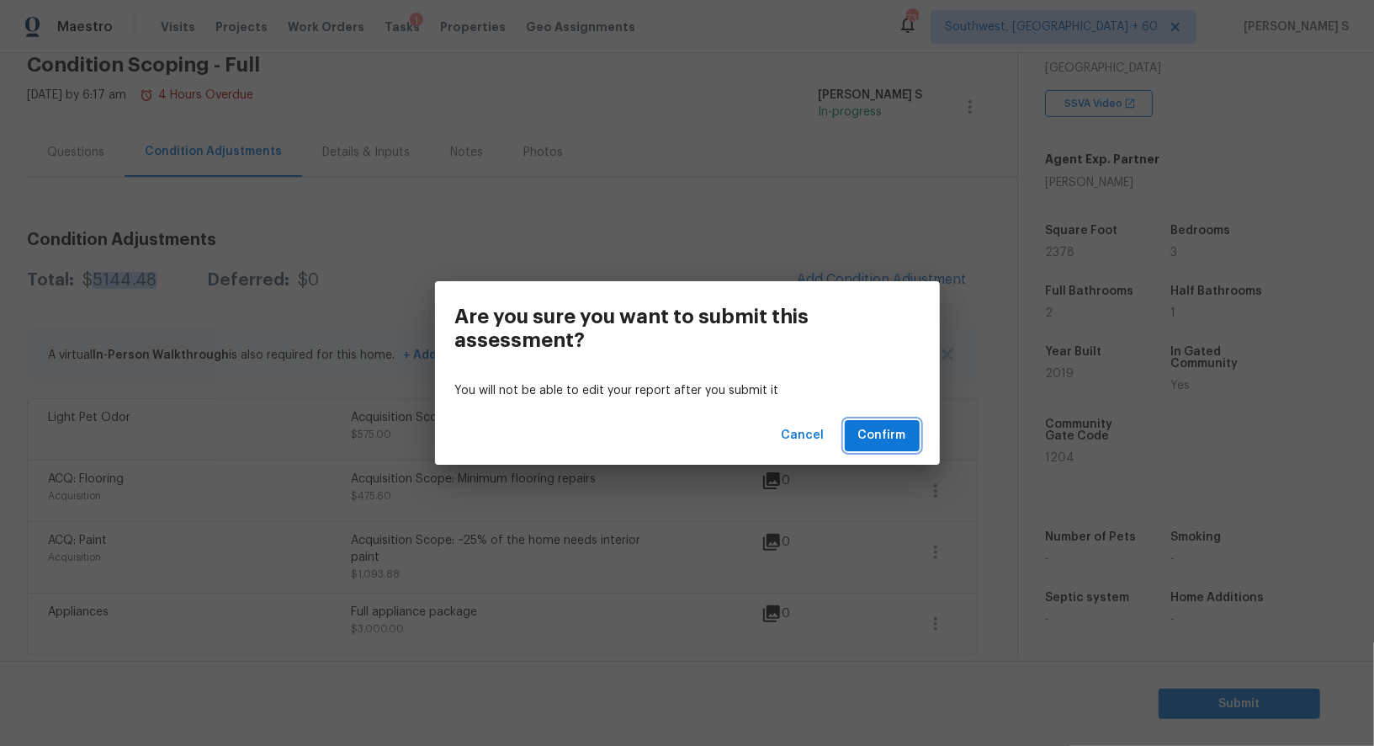
click at [897, 440] on span "Confirm" at bounding box center [882, 435] width 48 height 21
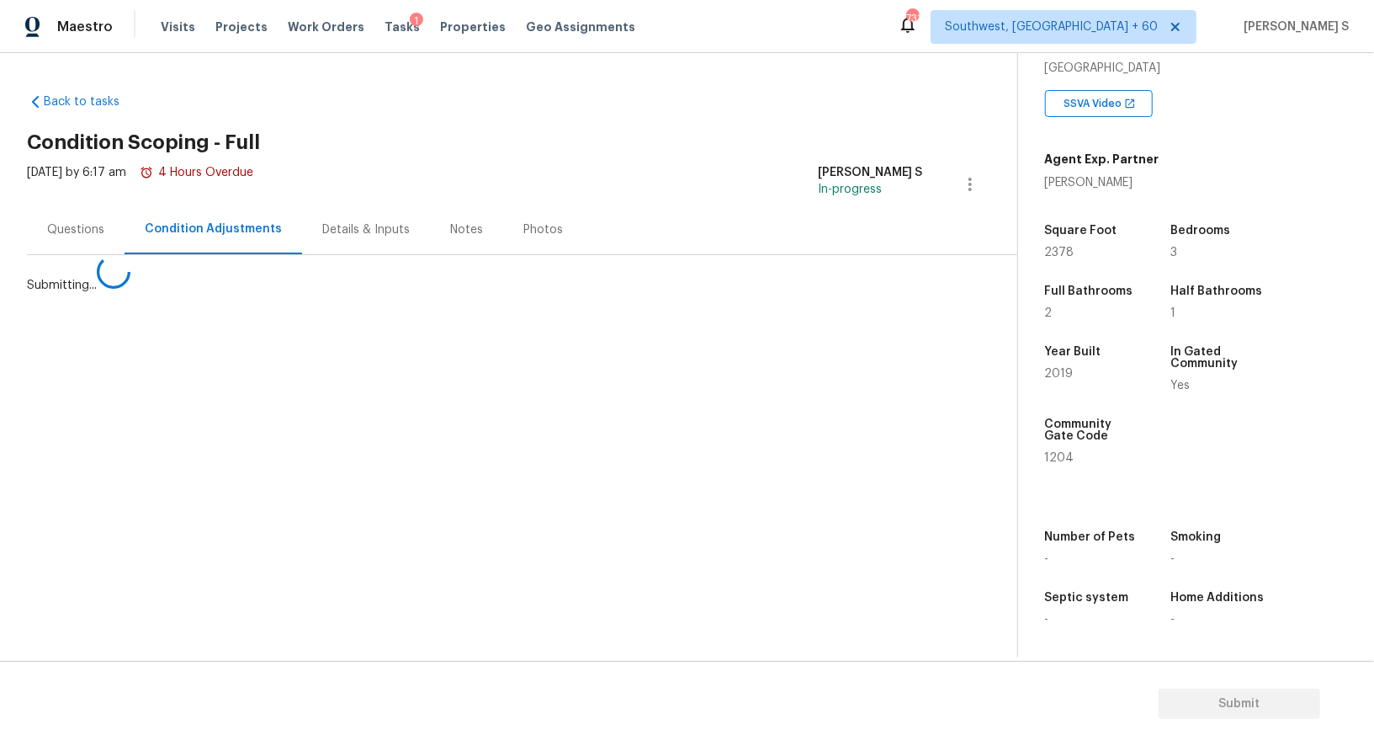
scroll to position [0, 0]
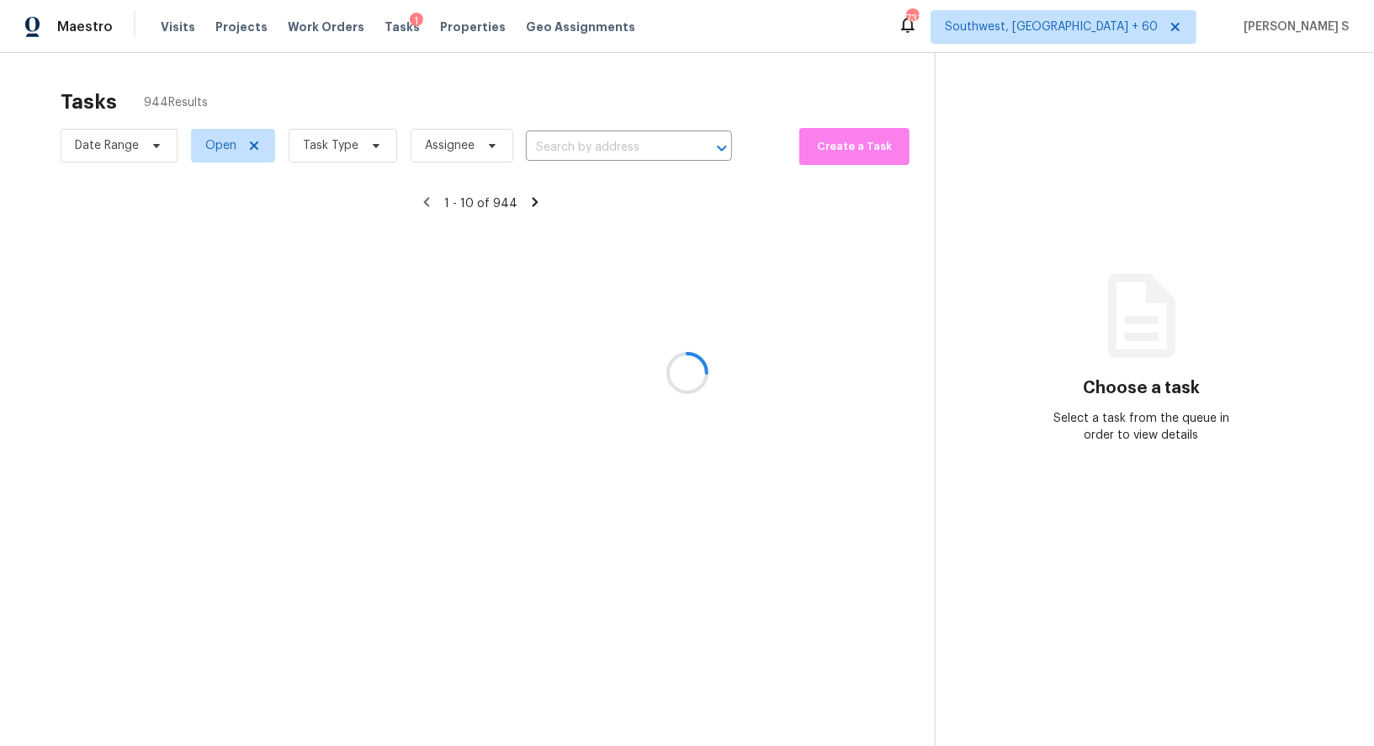
click at [619, 141] on div at bounding box center [687, 373] width 1374 height 746
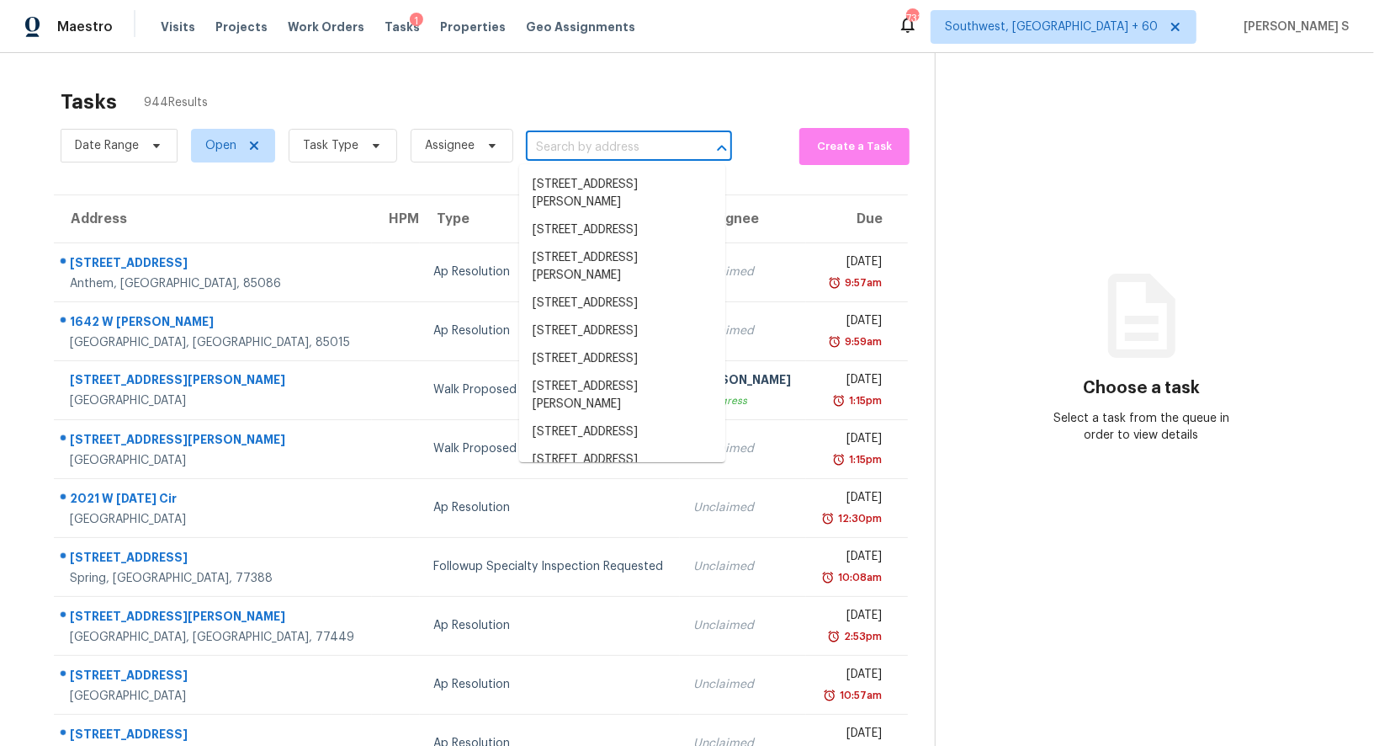
click at [581, 149] on input "text" at bounding box center [605, 148] width 159 height 26
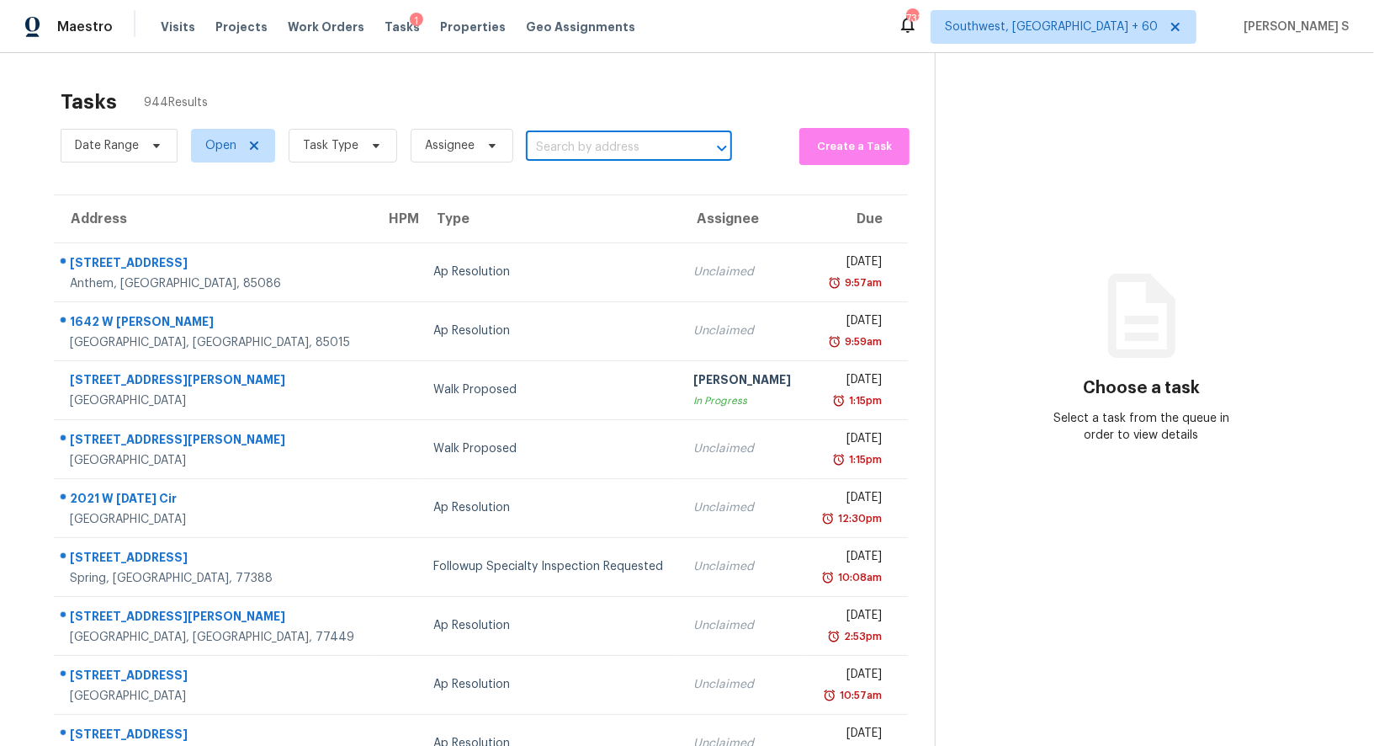
paste input "11443 SW 78th Cir Ocala, FL, 34476"
type input "11443 SW 78th Cir Ocala, FL, 34476"
click at [624, 171] on li "11443 SW 78th Cir, Ocala, FL 34476" at bounding box center [622, 185] width 206 height 28
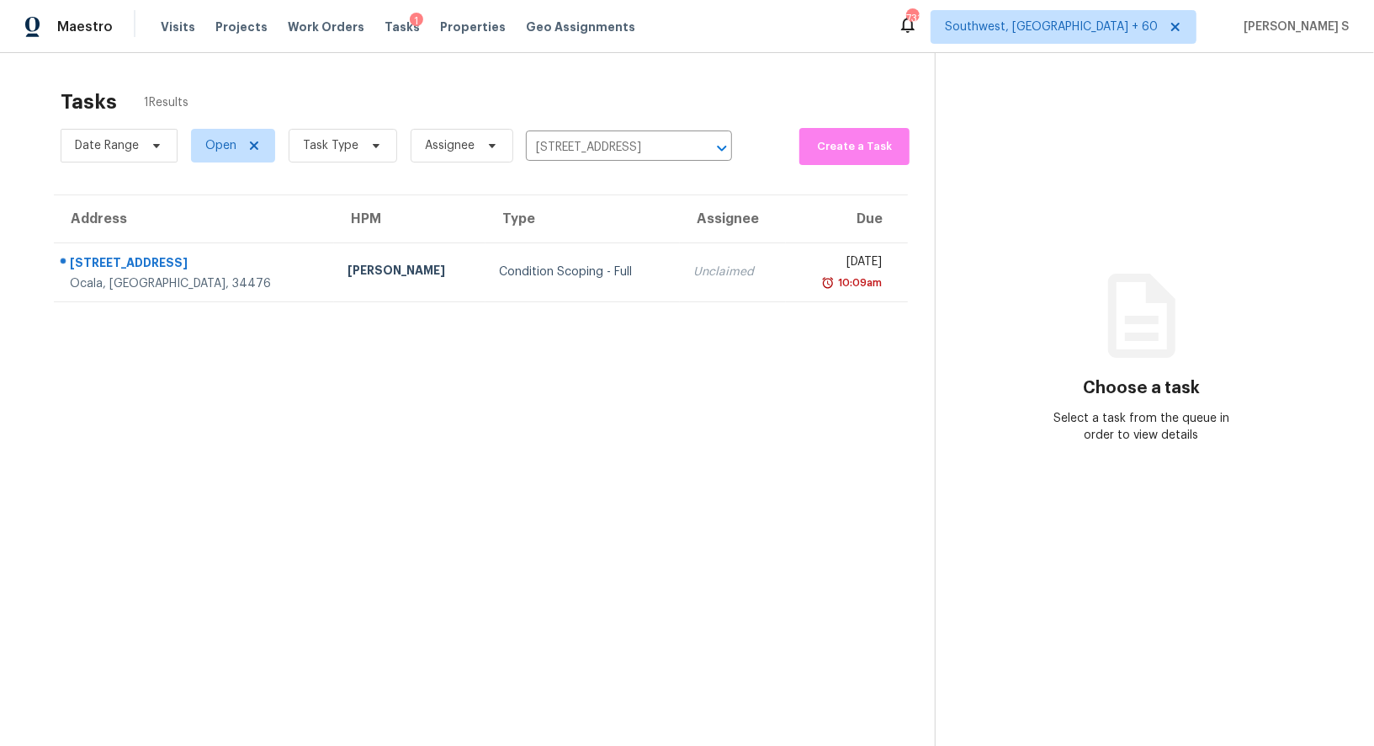
click at [502, 252] on td "Condition Scoping - Full" at bounding box center [583, 271] width 194 height 59
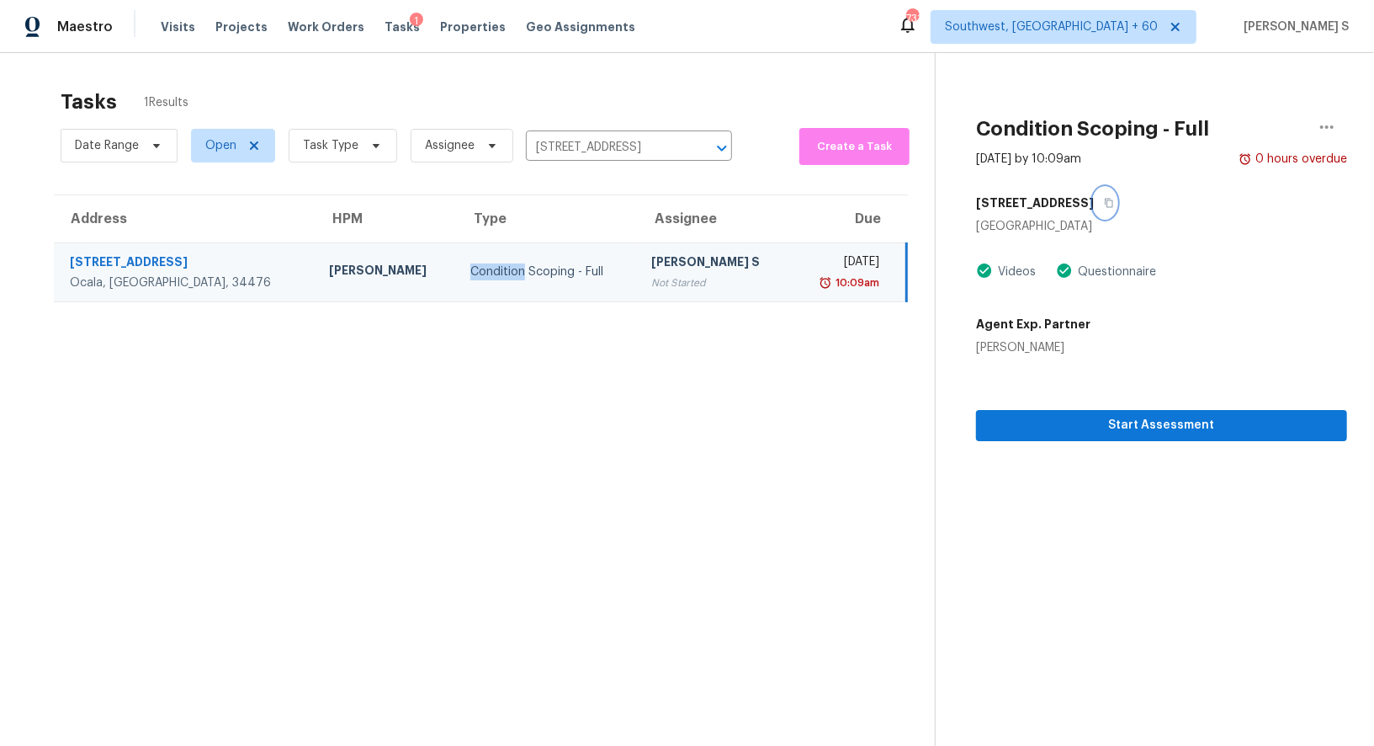
click at [1105, 199] on icon "button" at bounding box center [1109, 203] width 8 height 9
click at [531, 284] on td "Condition Scoping - Full" at bounding box center [548, 271] width 182 height 59
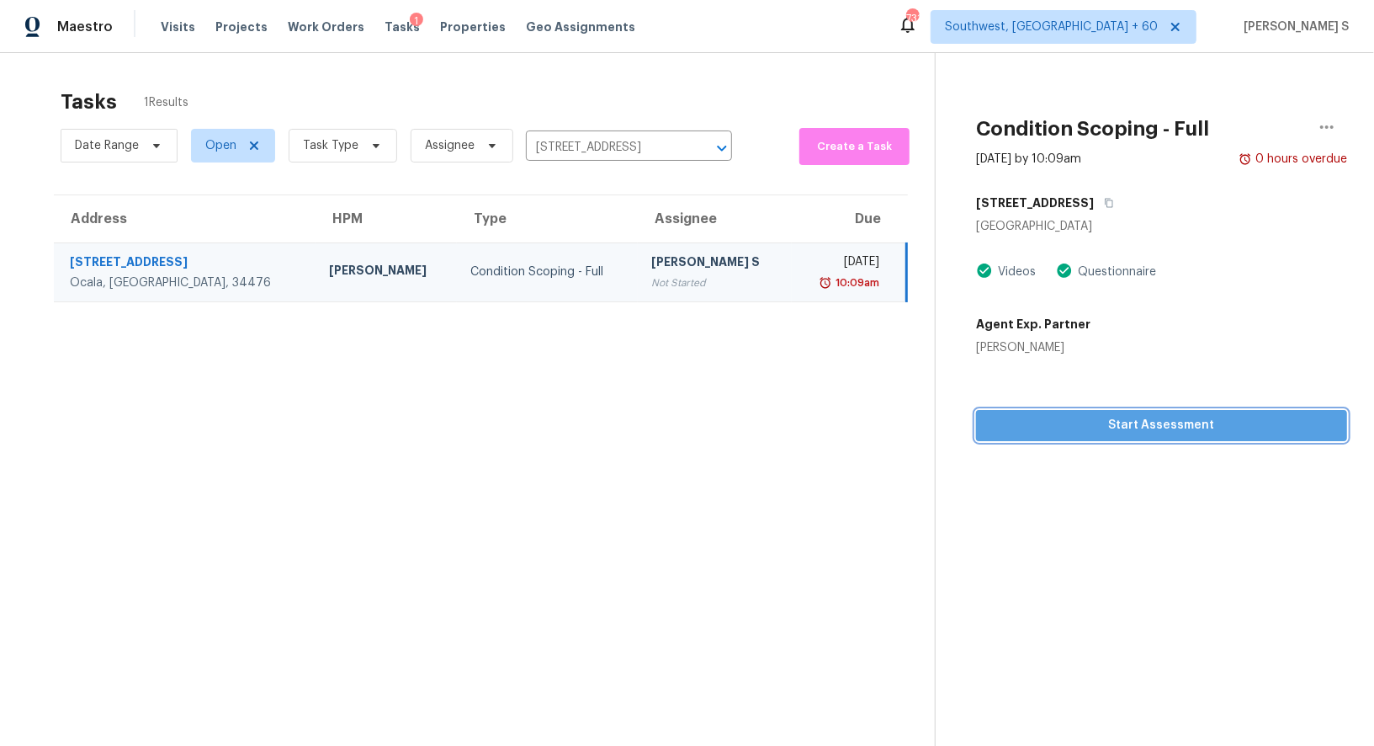
click at [1090, 422] on span "Start Assessment" at bounding box center [1162, 425] width 344 height 21
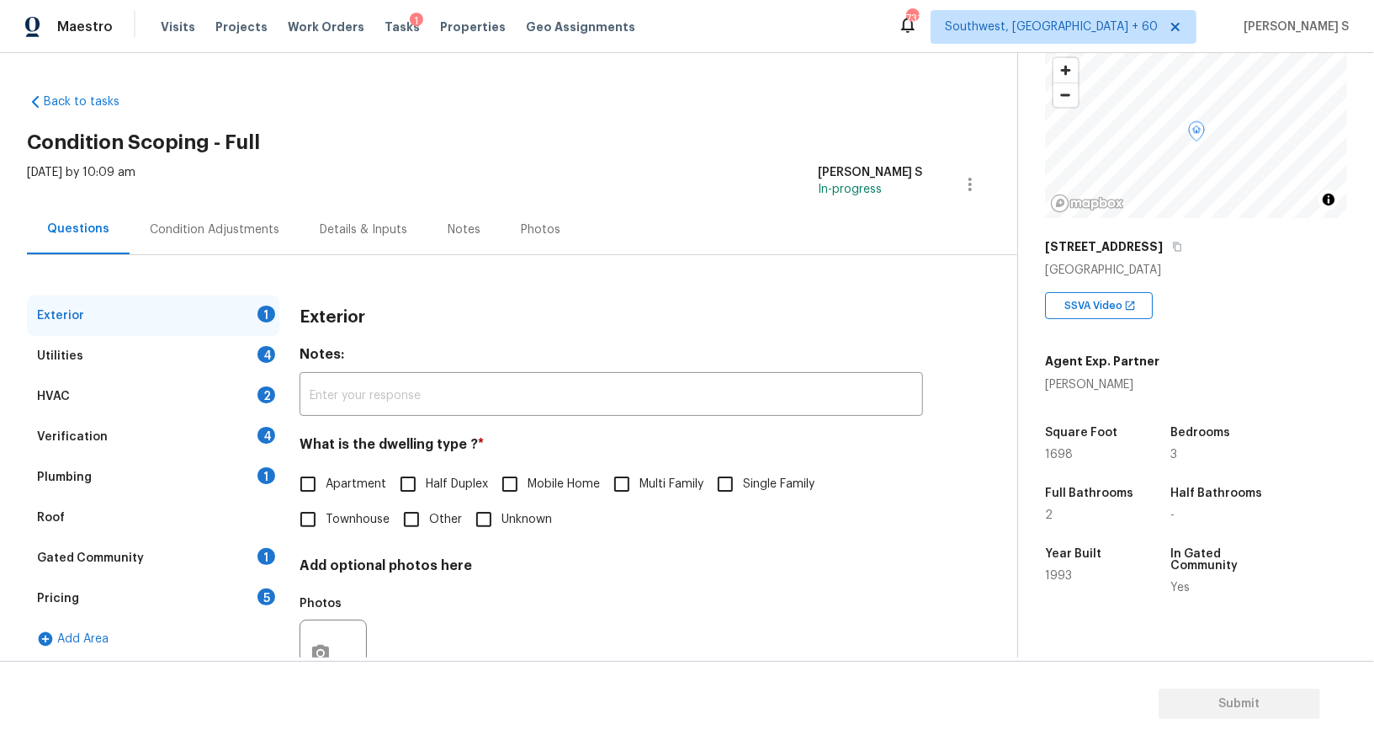
scroll to position [155, 0]
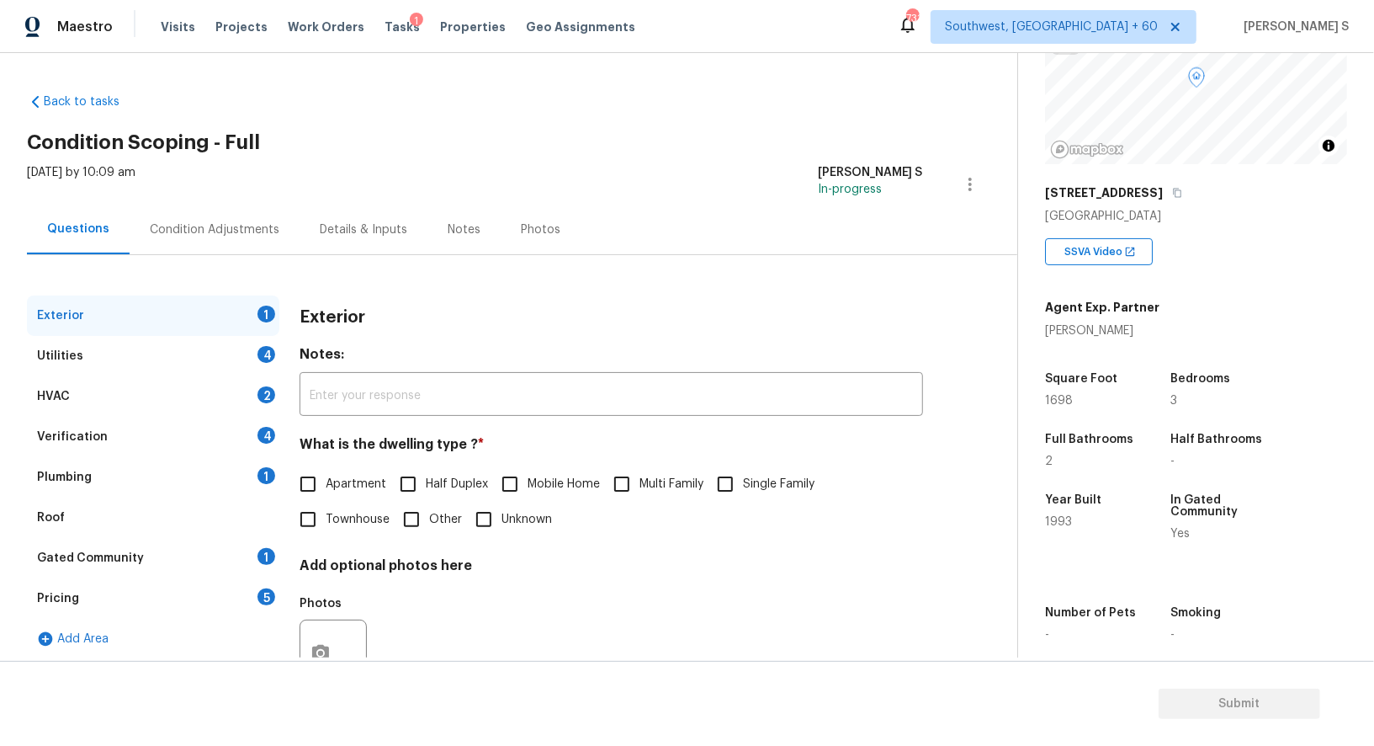
click at [754, 477] on span "Single Family" at bounding box center [779, 484] width 72 height 18
click at [743, 477] on input "Single Family" at bounding box center [725, 483] width 35 height 35
checkbox input "true"
click at [262, 348] on div "4" at bounding box center [267, 354] width 18 height 17
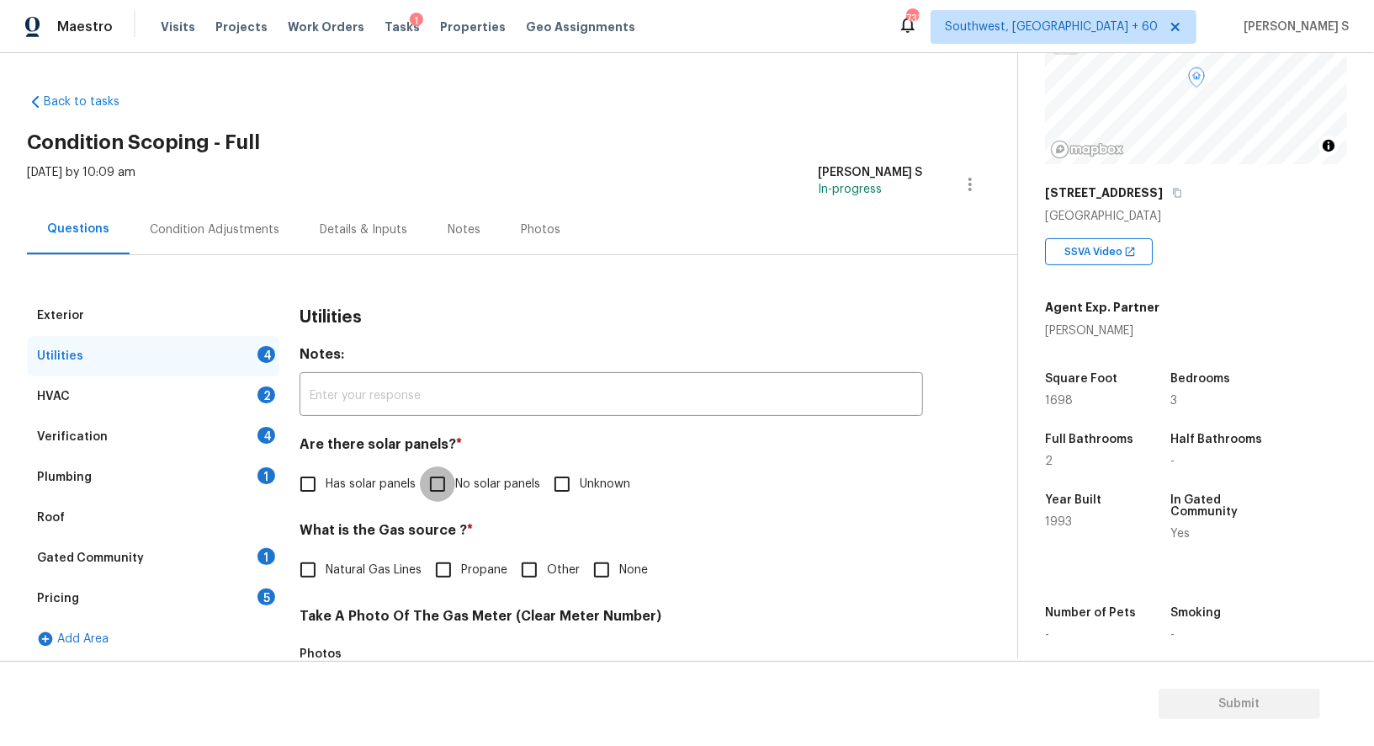
click at [438, 468] on input "No solar panels" at bounding box center [437, 483] width 35 height 35
checkbox input "true"
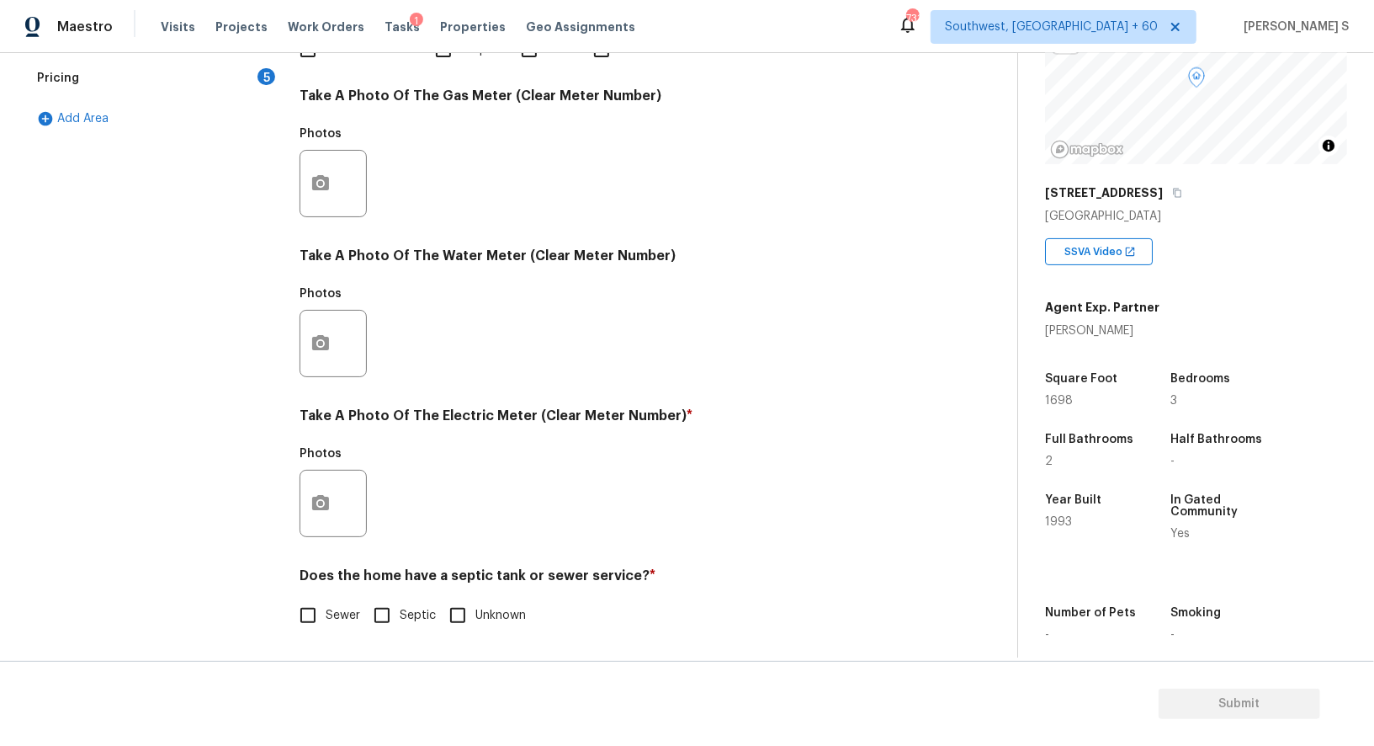
click at [315, 615] on input "Sewer" at bounding box center [307, 614] width 35 height 35
checkbox input "true"
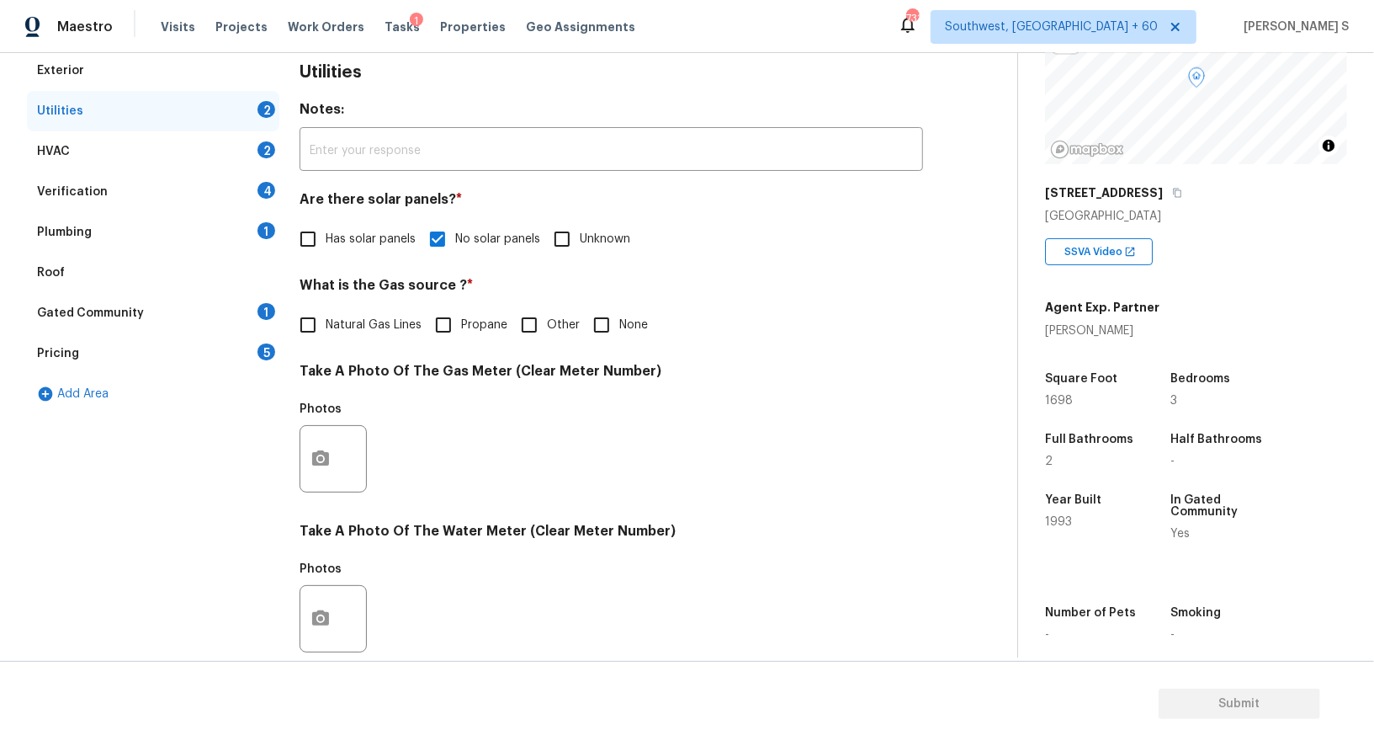
click at [264, 231] on div "1" at bounding box center [267, 230] width 18 height 17
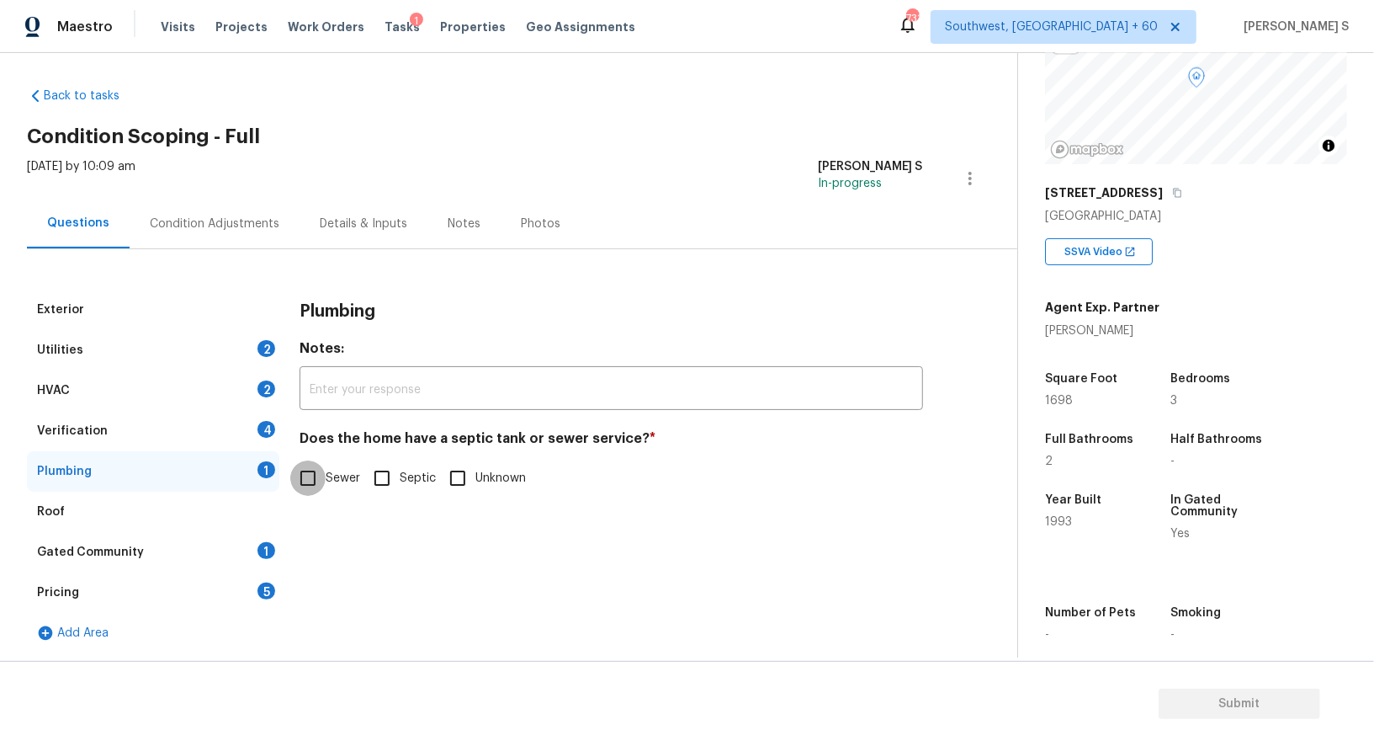
click at [319, 481] on input "Sewer" at bounding box center [307, 477] width 35 height 35
checkbox input "true"
click at [267, 553] on div "1" at bounding box center [267, 550] width 18 height 17
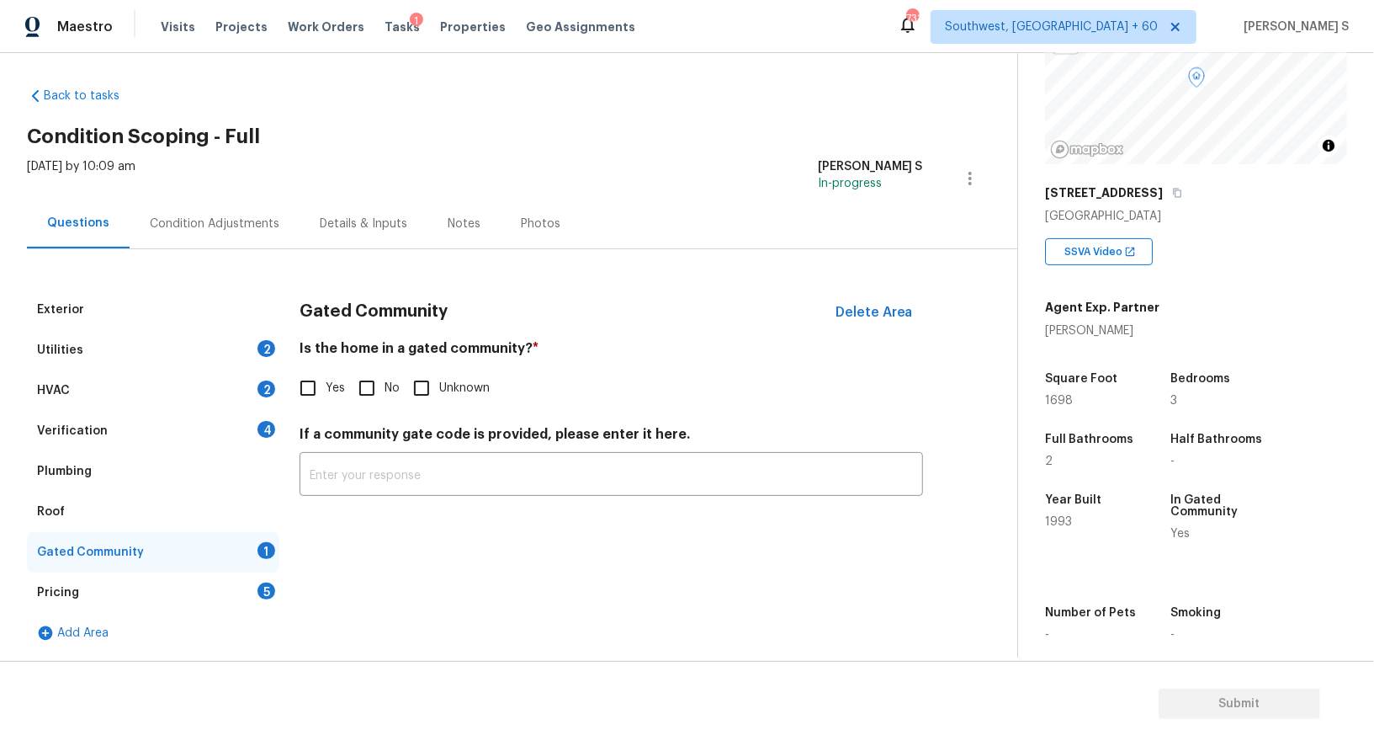
click at [374, 367] on div "Is the home in a gated community? * Yes No Unknown" at bounding box center [612, 373] width 624 height 66
click at [374, 377] on input "No" at bounding box center [366, 387] width 35 height 35
checkbox input "true"
click at [254, 435] on div "Verification 4" at bounding box center [153, 431] width 252 height 40
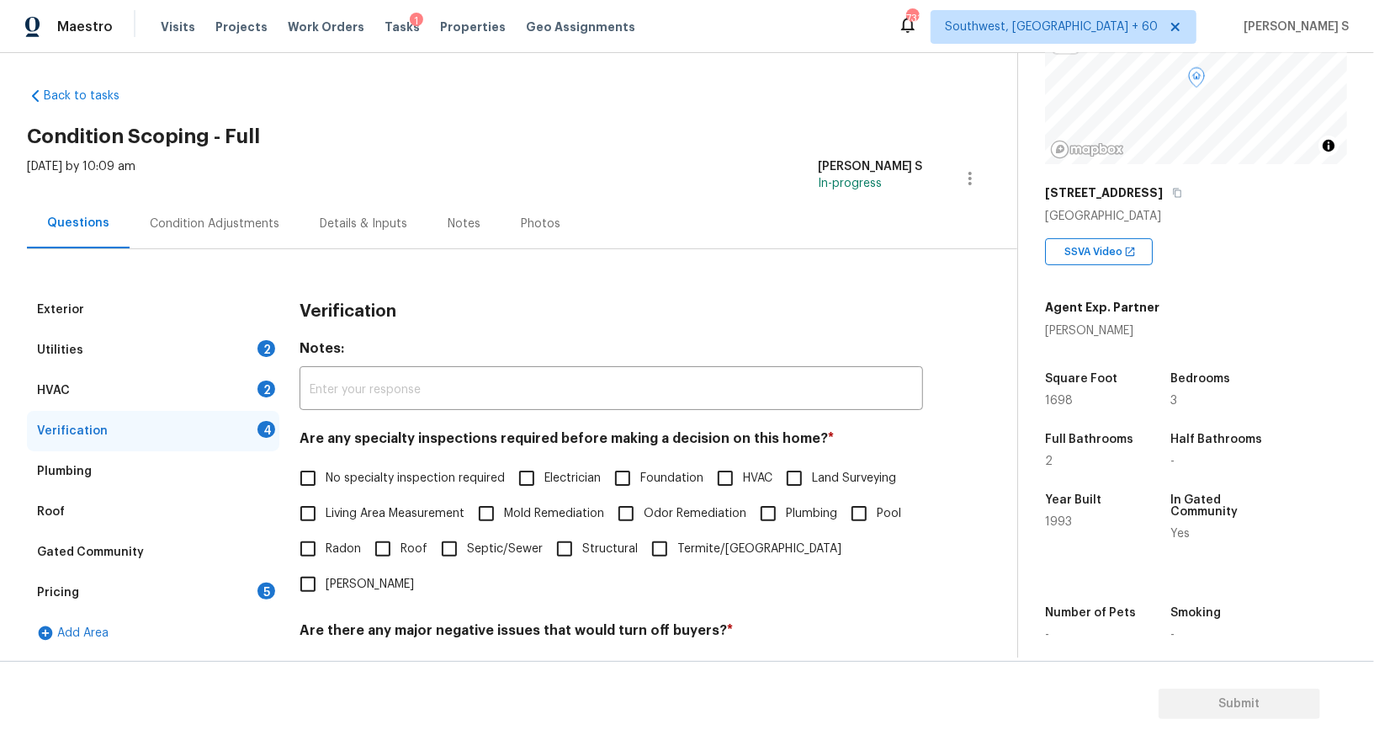
click at [302, 486] on input "No specialty inspection required" at bounding box center [307, 477] width 35 height 35
checkbox input "true"
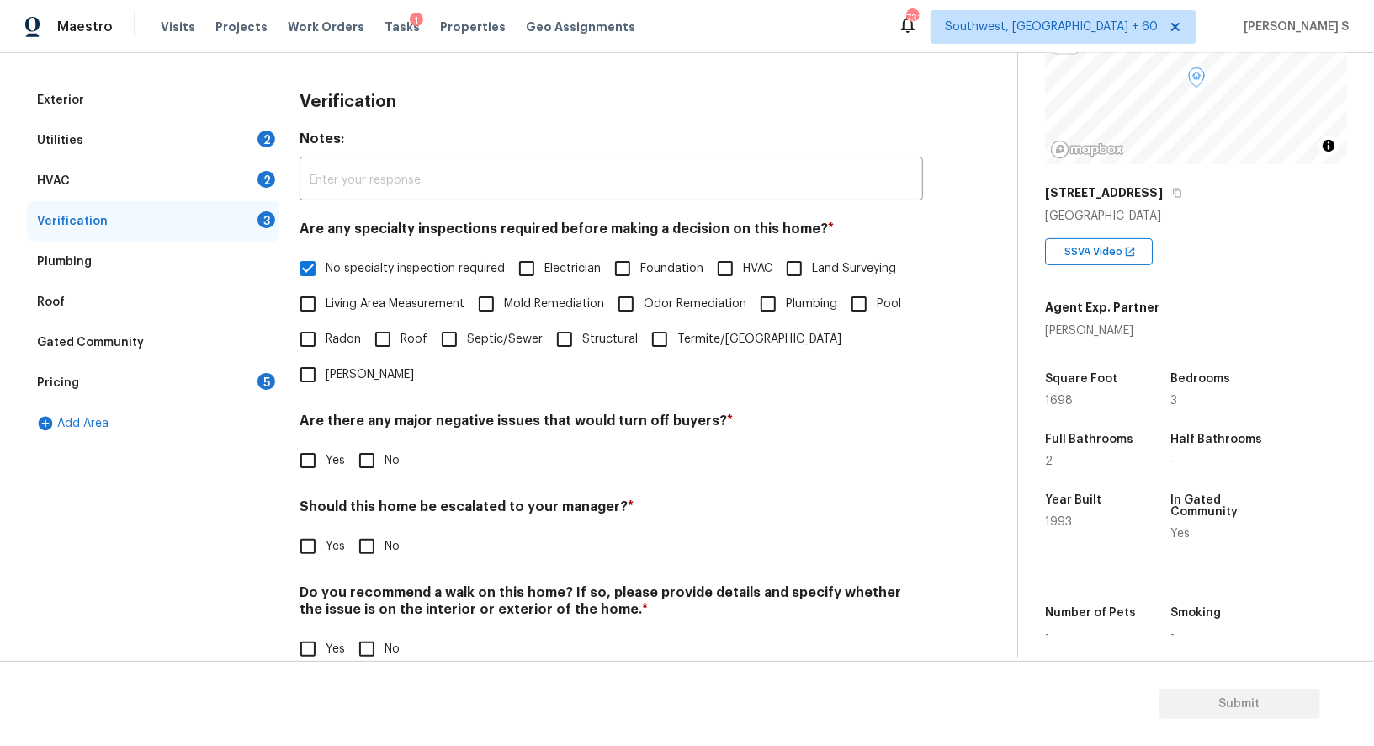
scroll to position [215, 0]
click at [370, 443] on input "No" at bounding box center [366, 460] width 35 height 35
checkbox input "true"
click at [364, 632] on input "No" at bounding box center [366, 649] width 35 height 35
checkbox input "true"
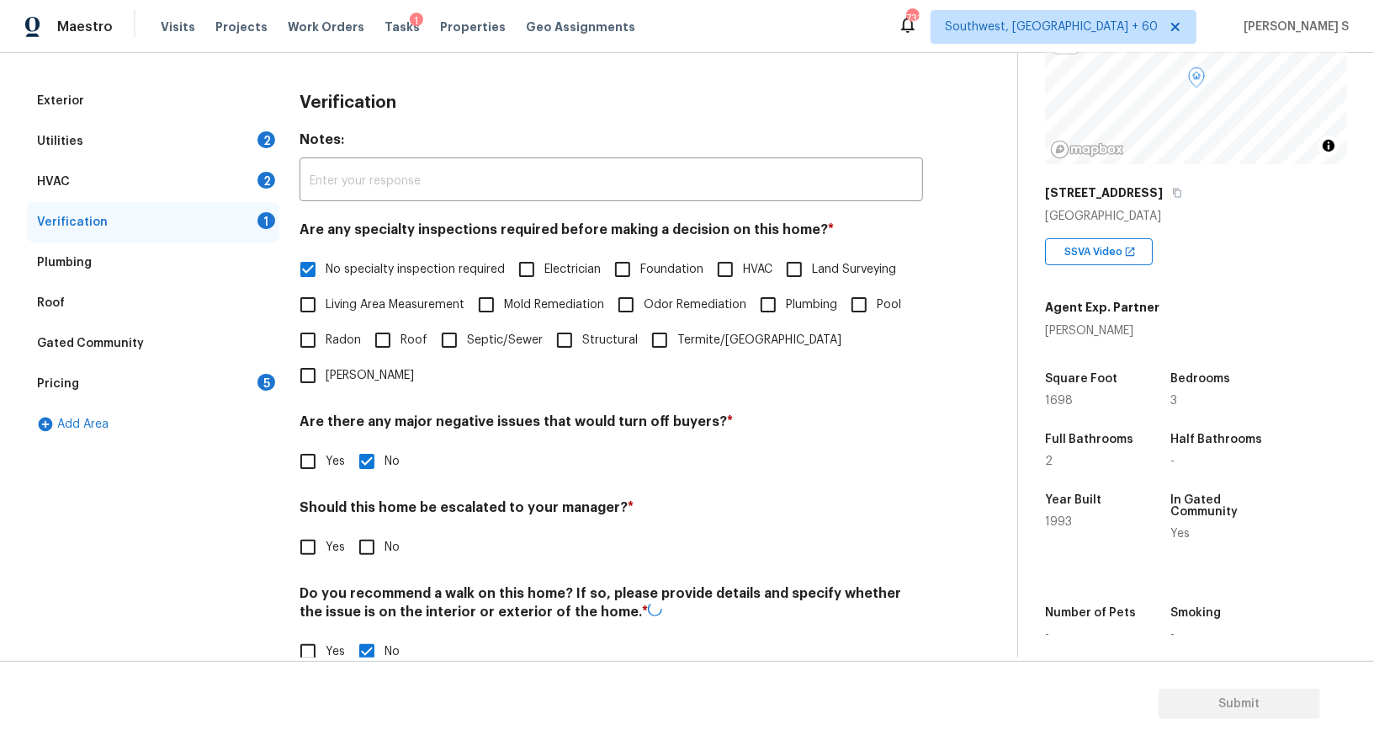
scroll to position [0, 0]
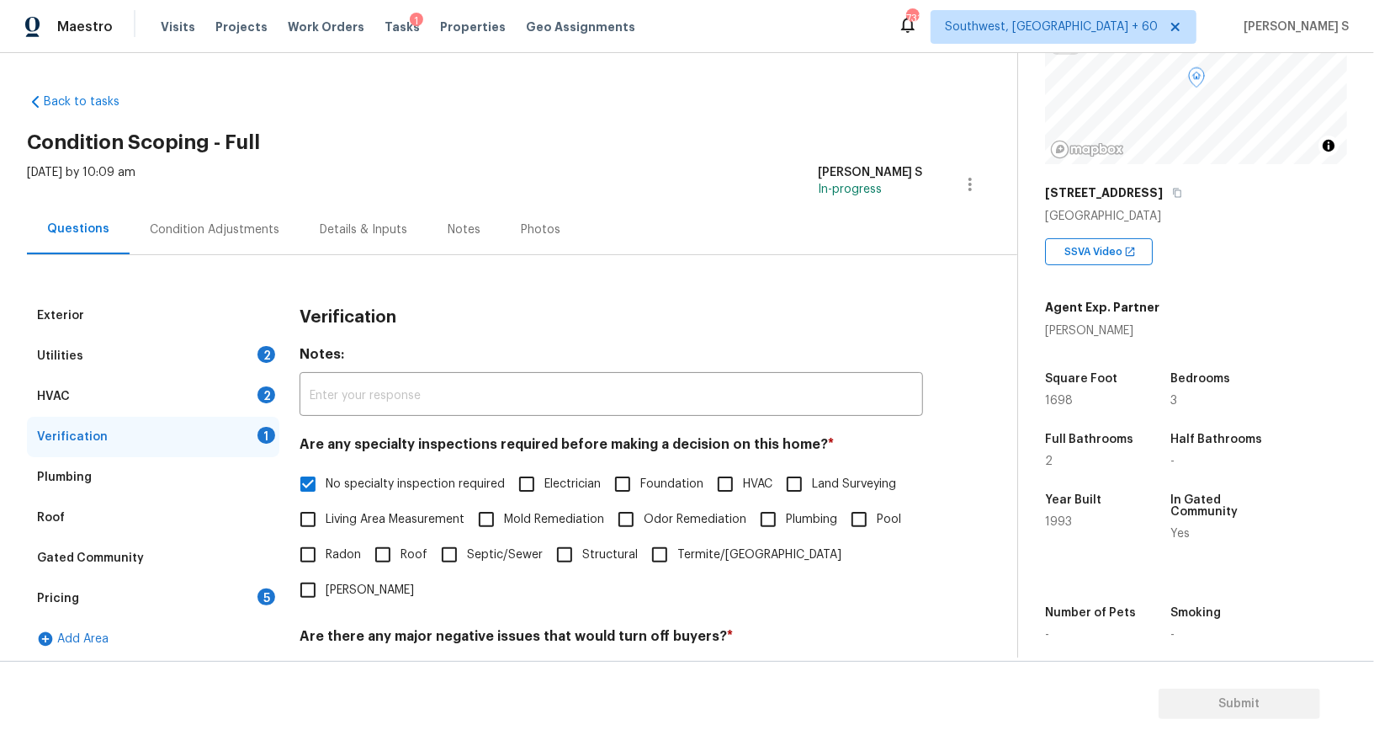
click at [262, 392] on div "2" at bounding box center [267, 394] width 18 height 17
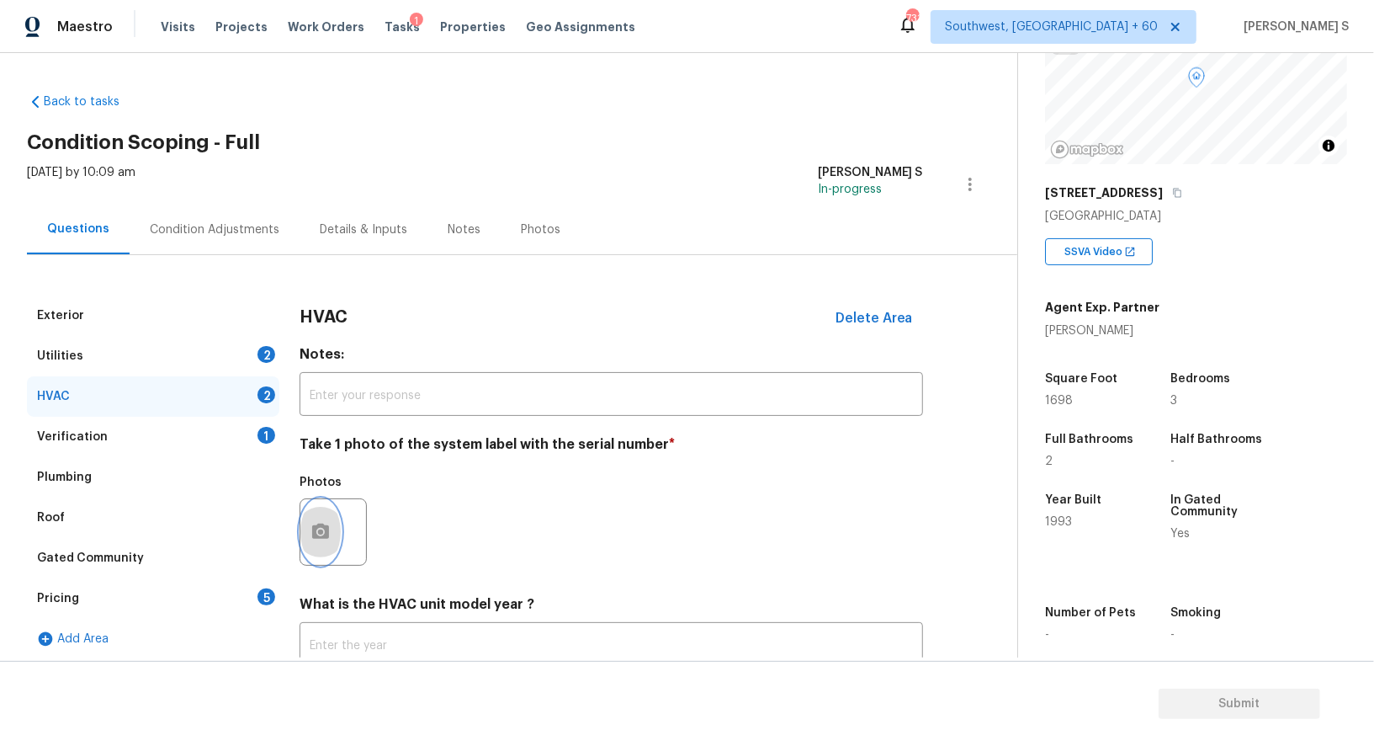
click at [324, 526] on icon "button" at bounding box center [320, 530] width 17 height 15
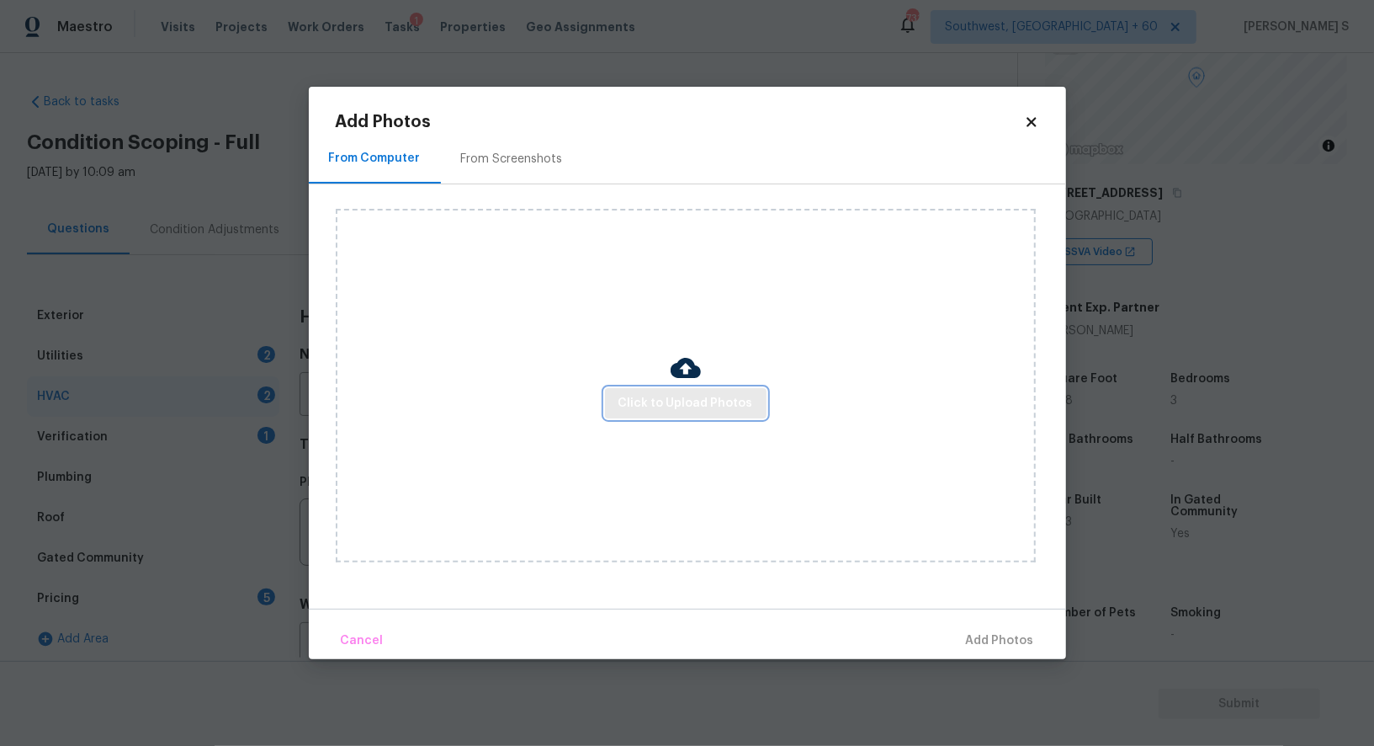
click at [675, 390] on button "Click to Upload Photos" at bounding box center [686, 403] width 162 height 31
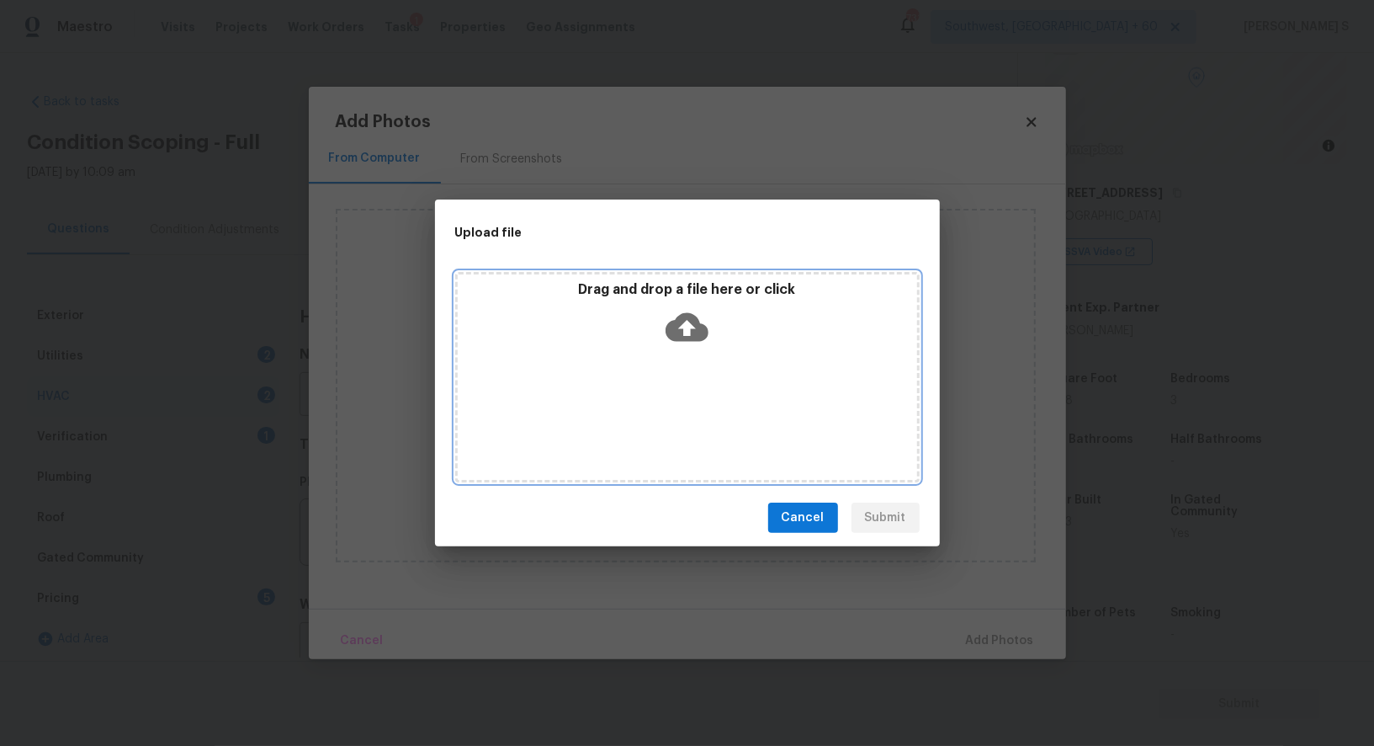
click at [675, 390] on div "Drag and drop a file here or click" at bounding box center [687, 377] width 465 height 210
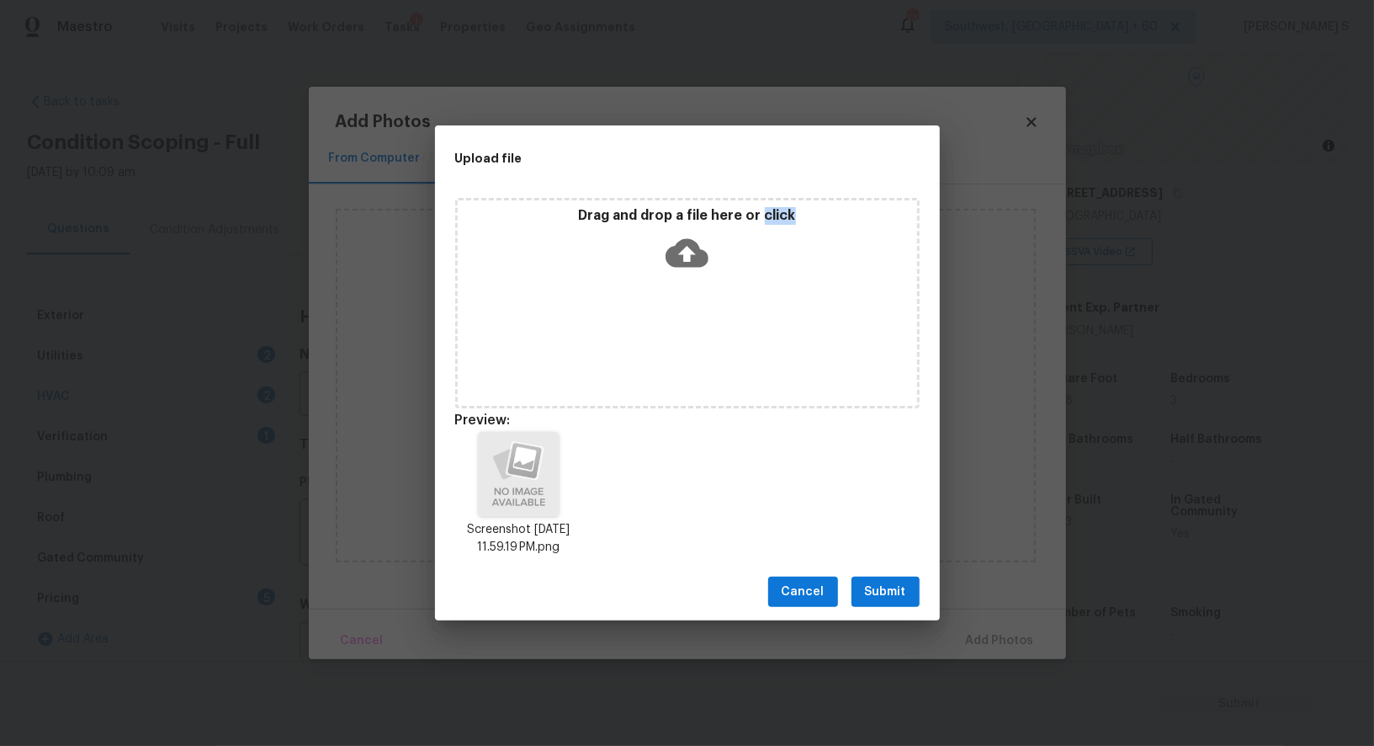
click at [869, 596] on span "Submit" at bounding box center [885, 591] width 41 height 21
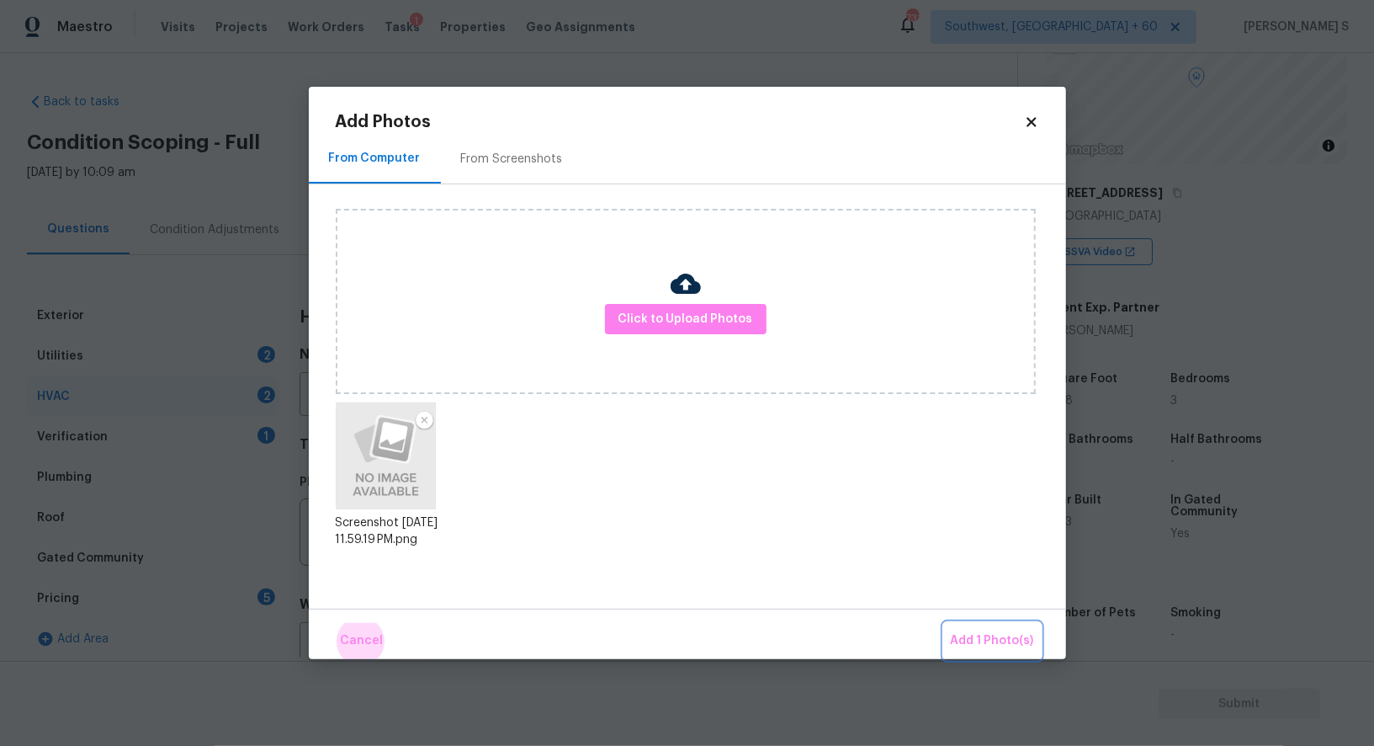
click at [944, 623] on button "Add 1 Photo(s)" at bounding box center [992, 641] width 97 height 36
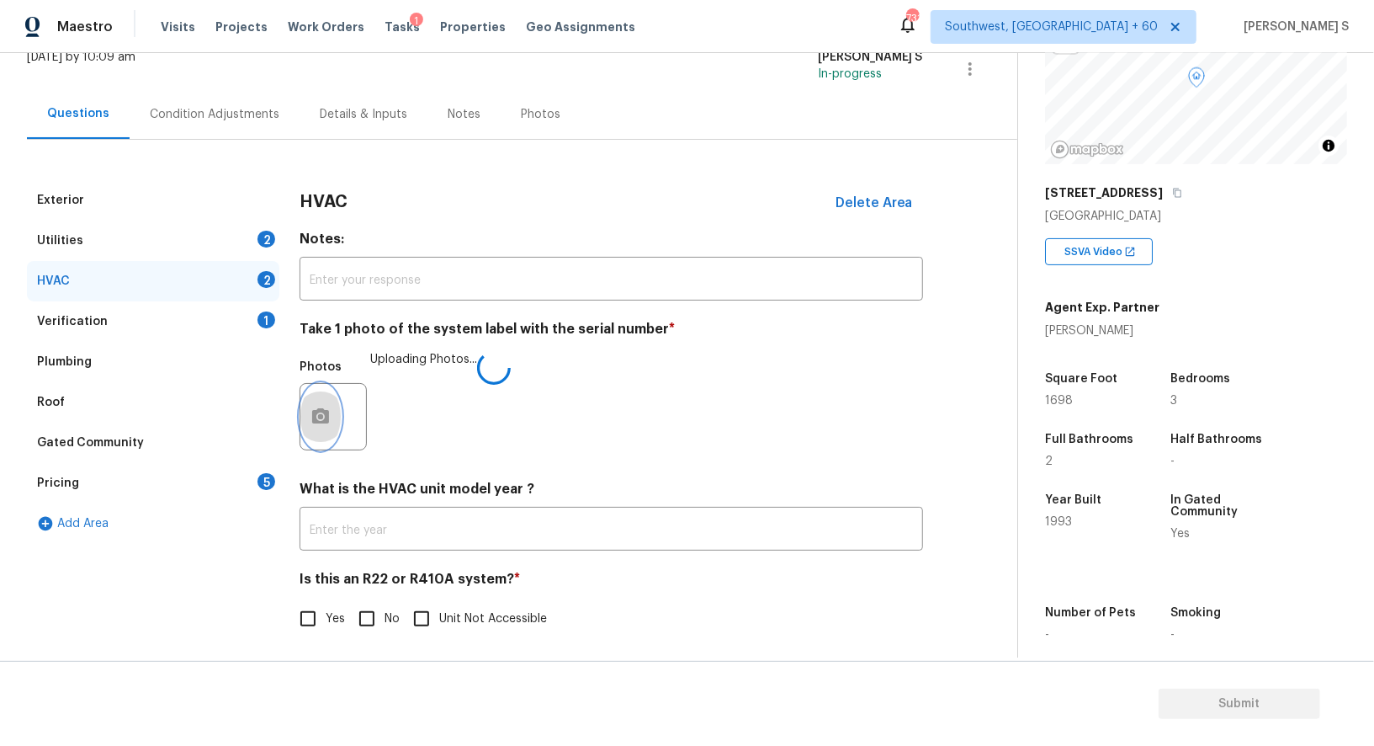
scroll to position [119, 0]
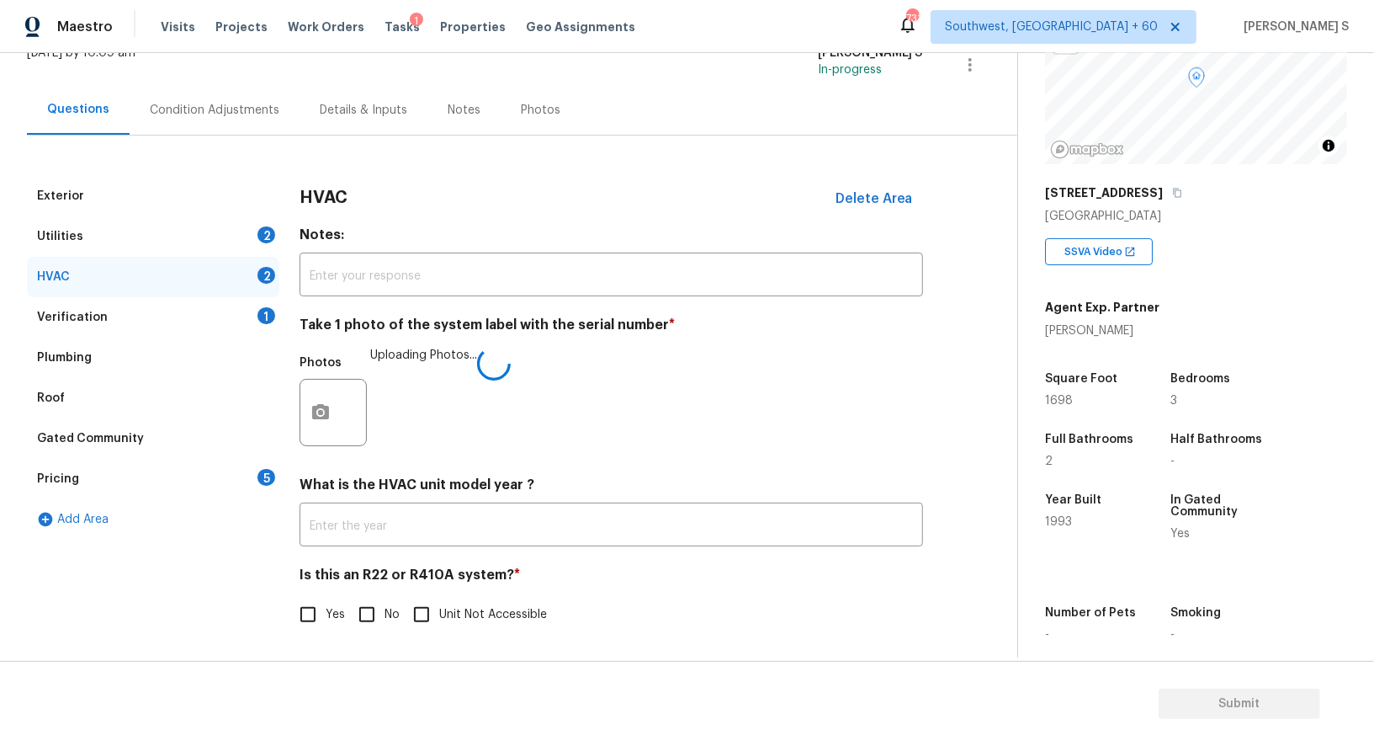
click at [372, 596] on div "Is this an R22 or R410A system? * Yes No Unit Not Accessible" at bounding box center [612, 599] width 624 height 66
click at [371, 610] on input "No" at bounding box center [366, 614] width 35 height 35
checkbox input "true"
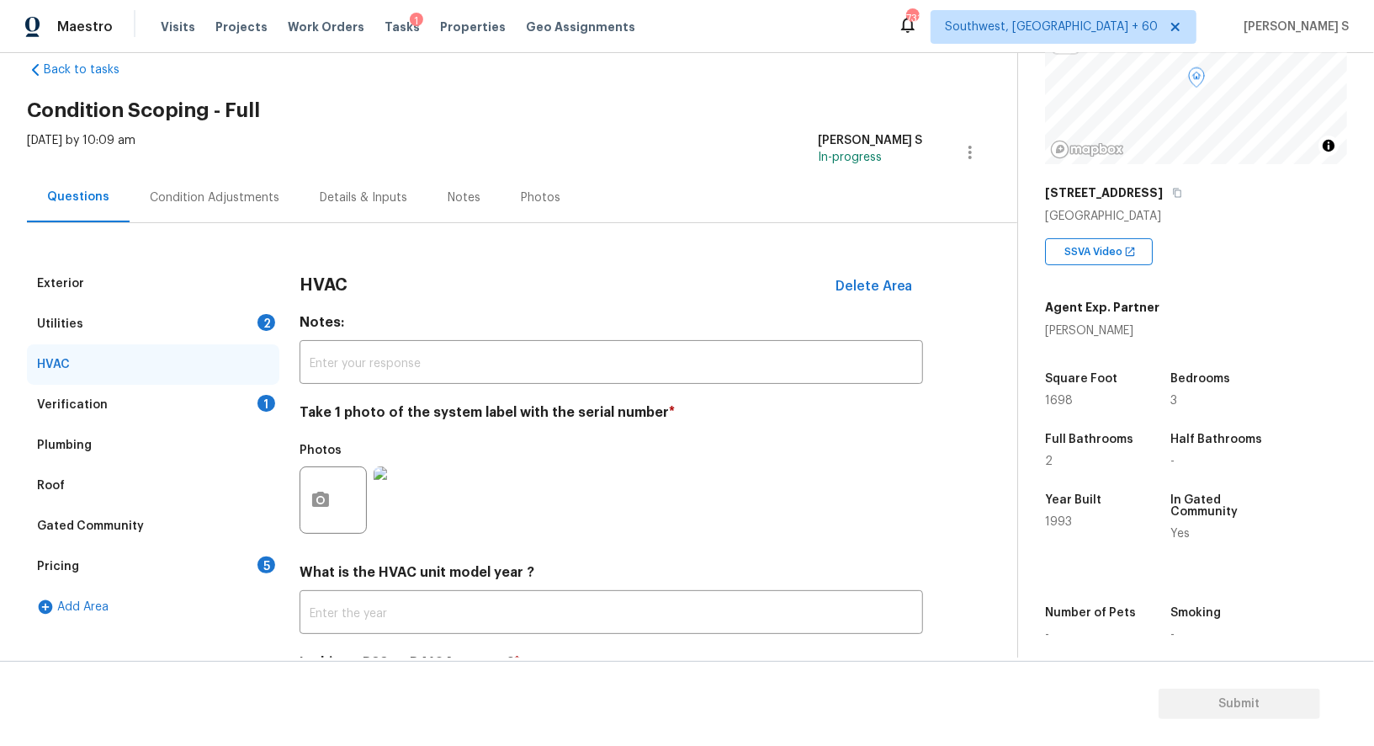
click at [264, 324] on div "2" at bounding box center [267, 322] width 18 height 17
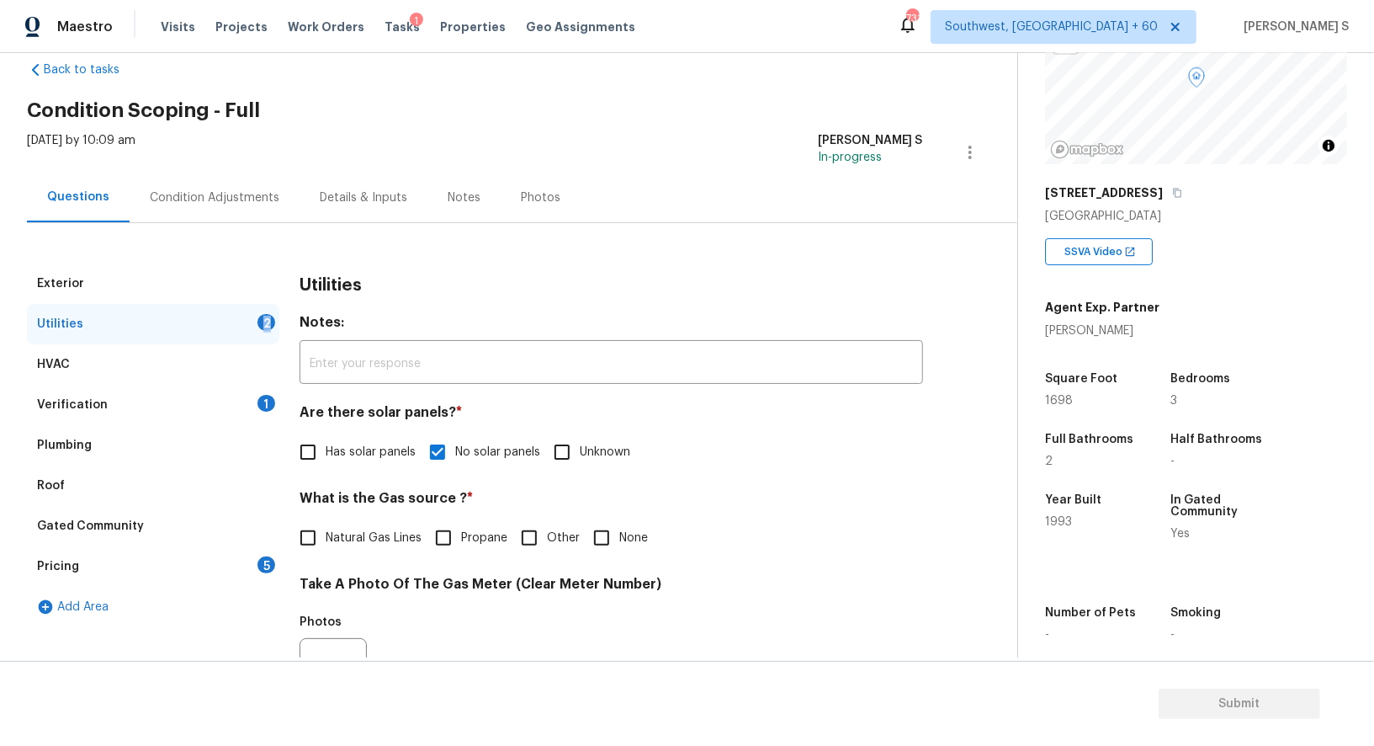
click at [264, 324] on div "2" at bounding box center [267, 322] width 18 height 17
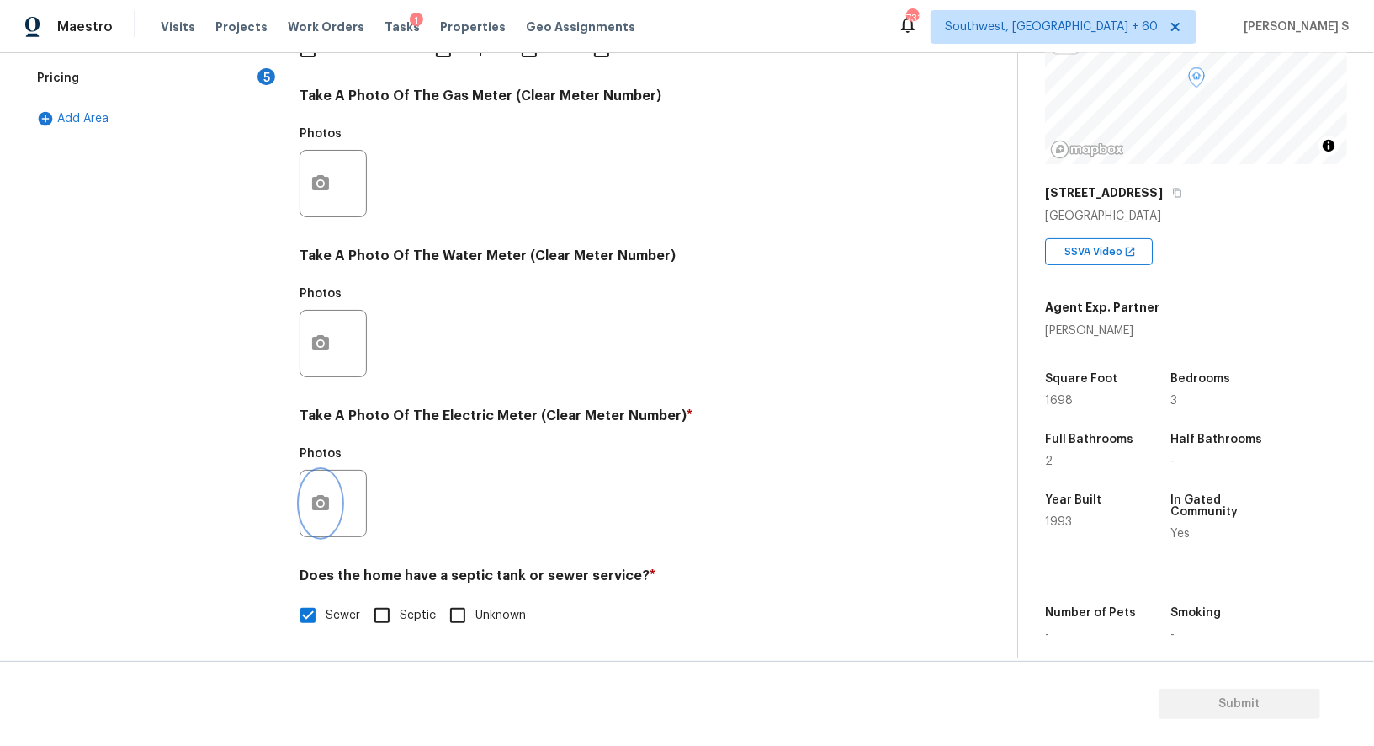
click at [318, 499] on icon "button" at bounding box center [321, 503] width 20 height 20
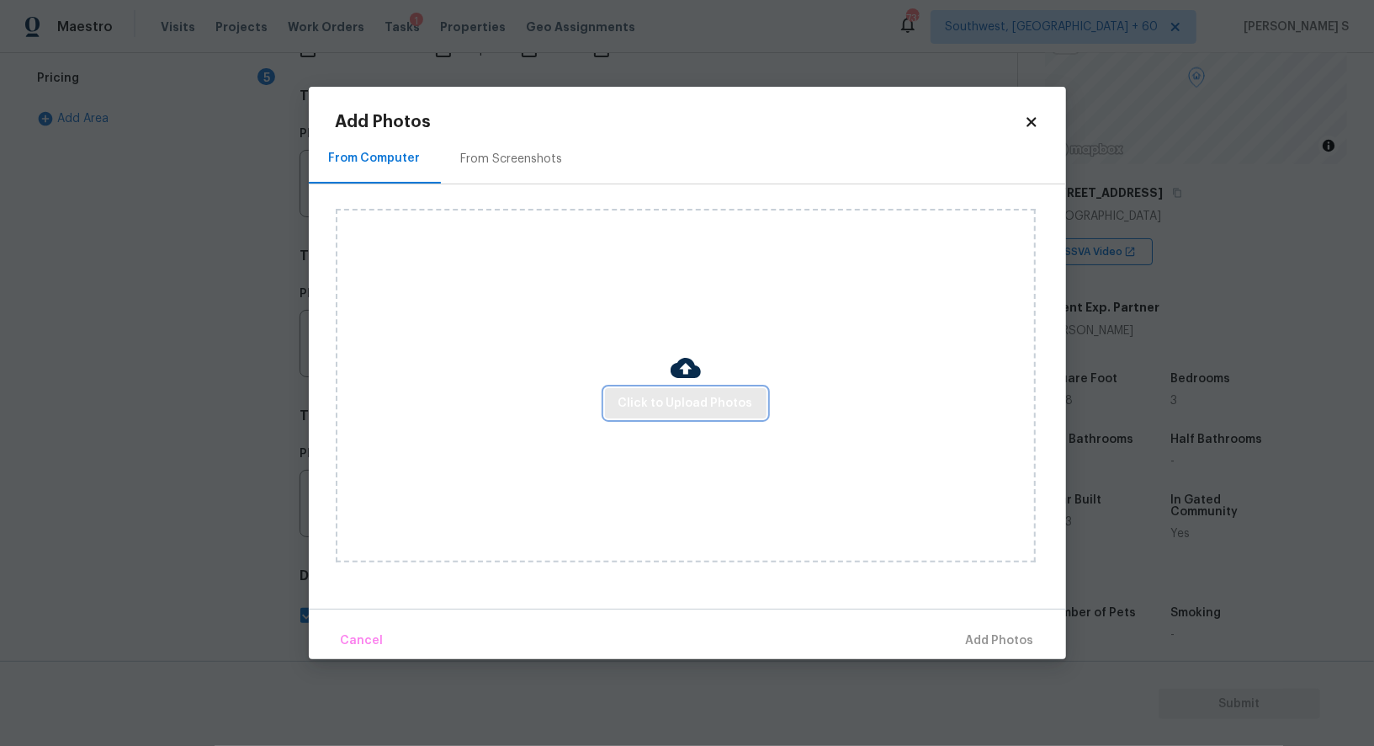
click at [650, 396] on span "Click to Upload Photos" at bounding box center [686, 403] width 135 height 21
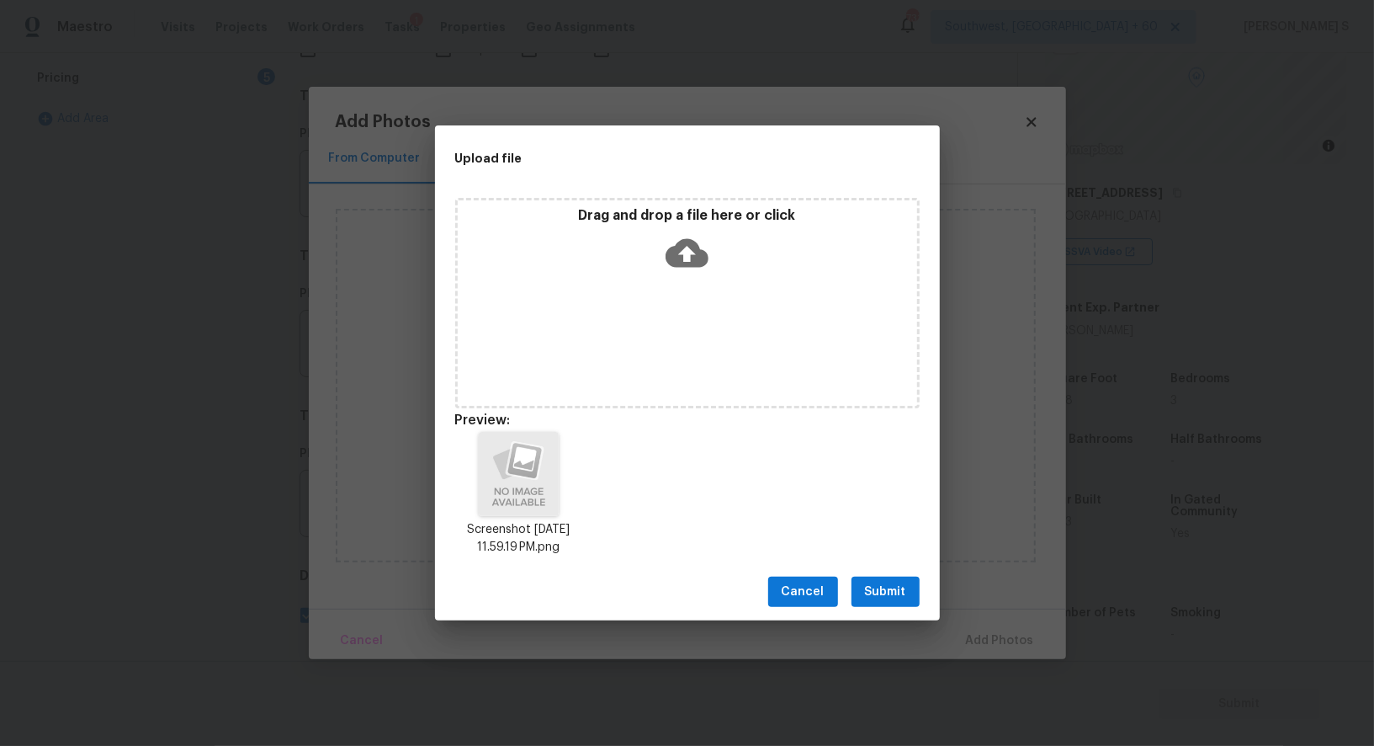
click at [879, 591] on span "Submit" at bounding box center [885, 591] width 41 height 21
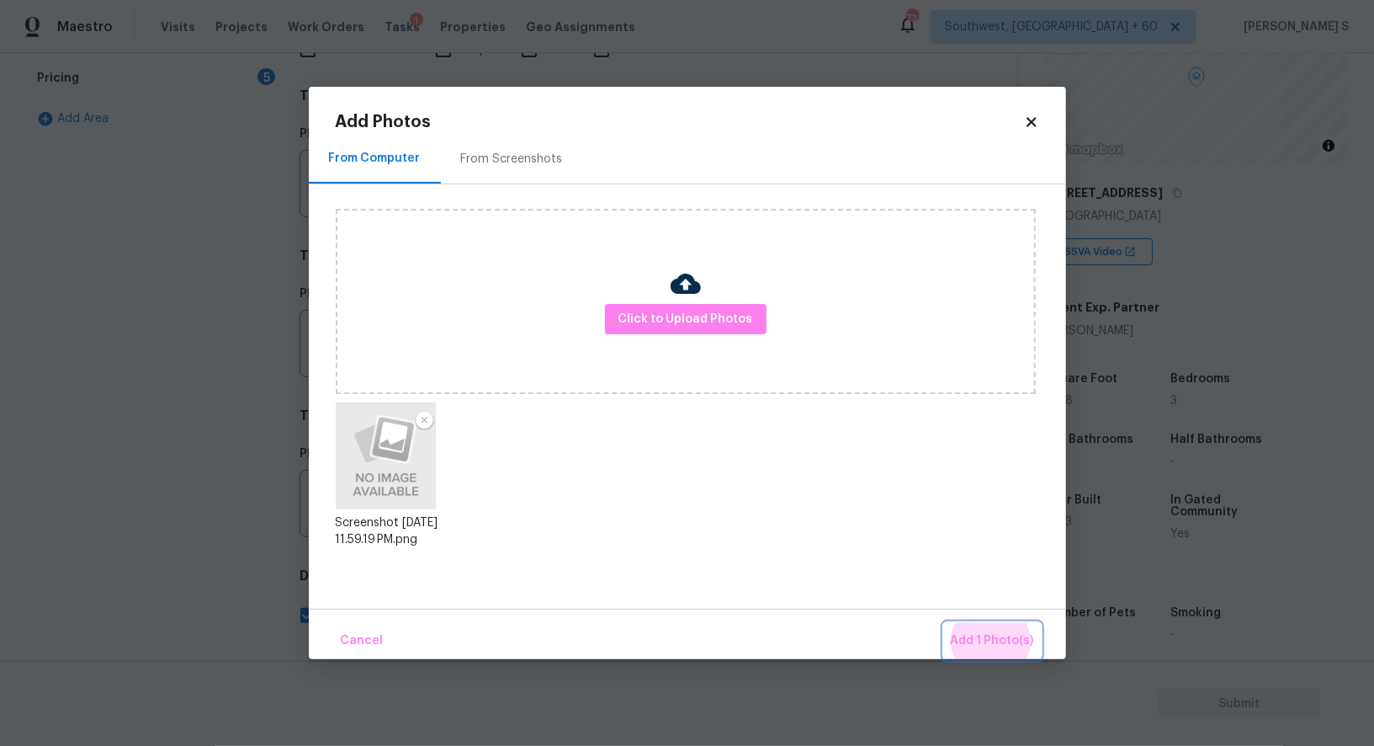
click at [944, 623] on button "Add 1 Photo(s)" at bounding box center [992, 641] width 97 height 36
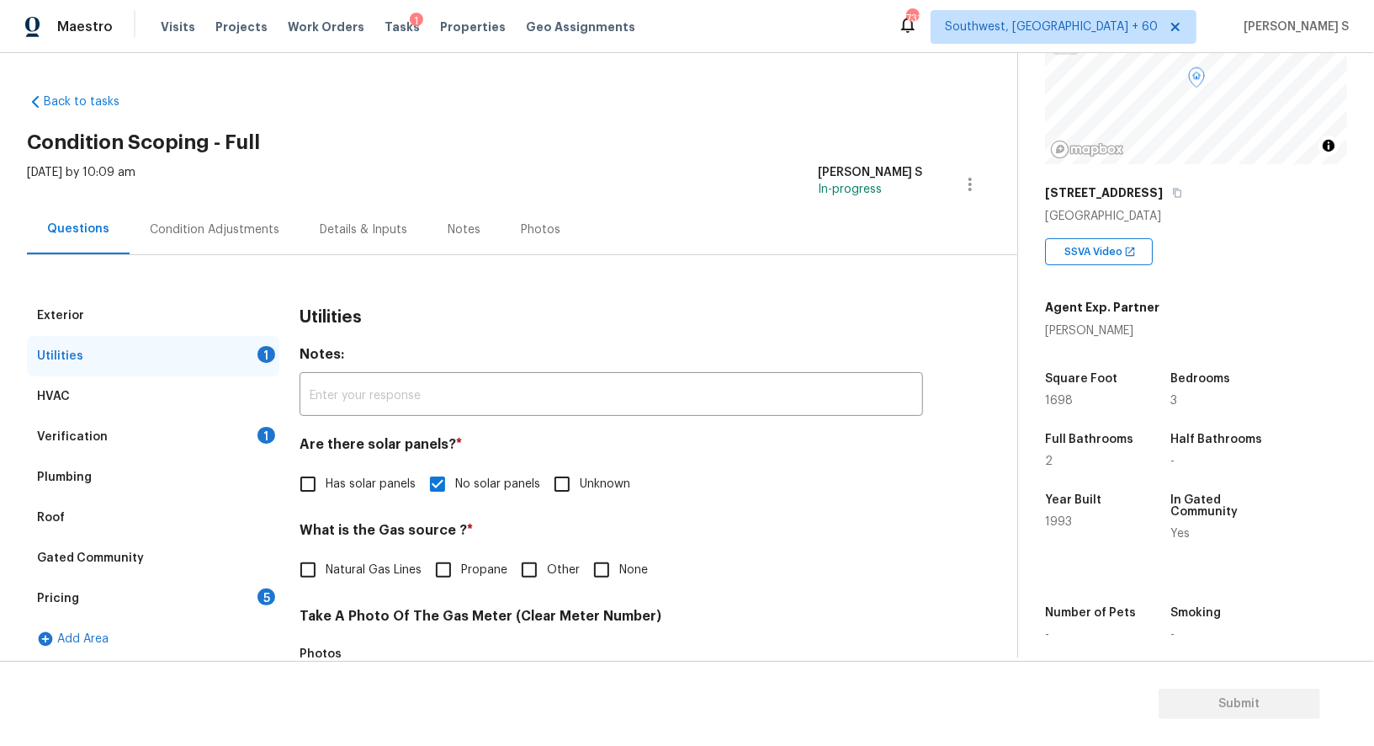
scroll to position [429, 0]
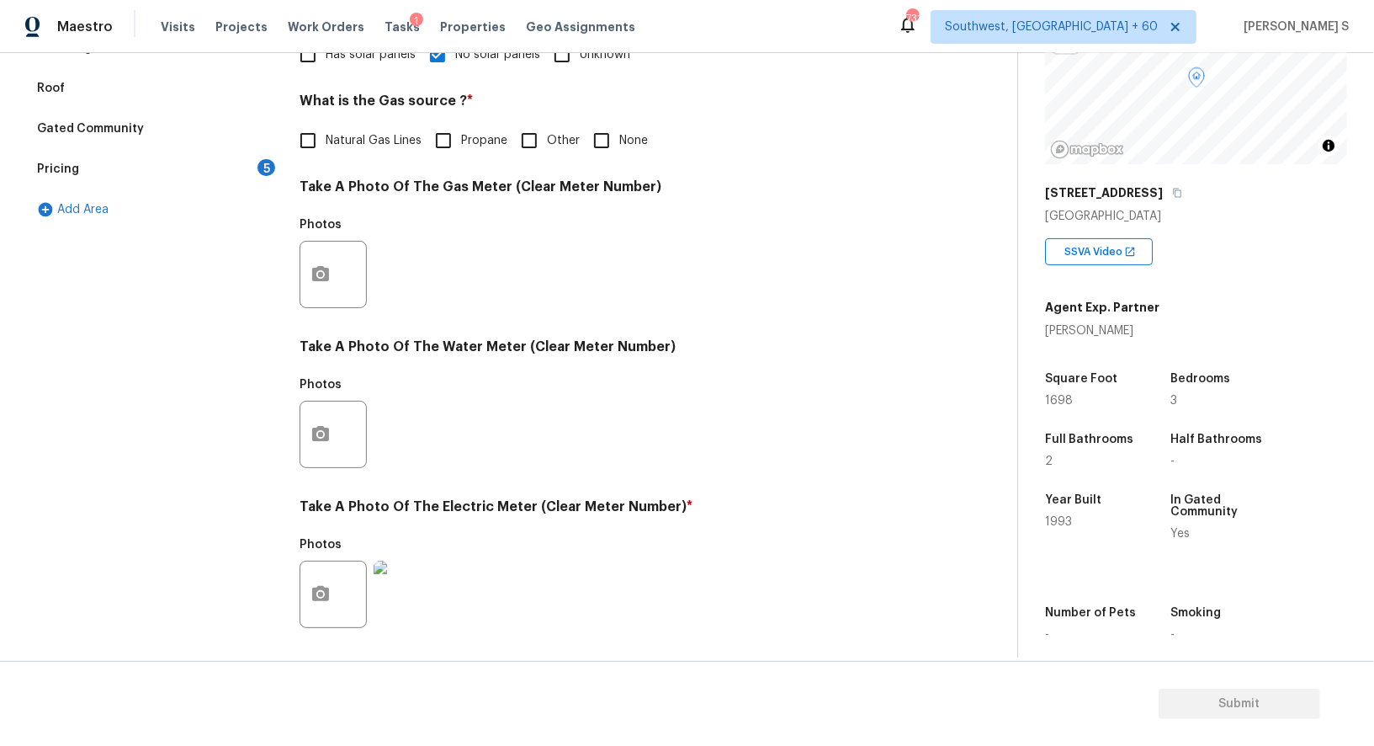
click at [258, 167] on div "5" at bounding box center [267, 167] width 18 height 17
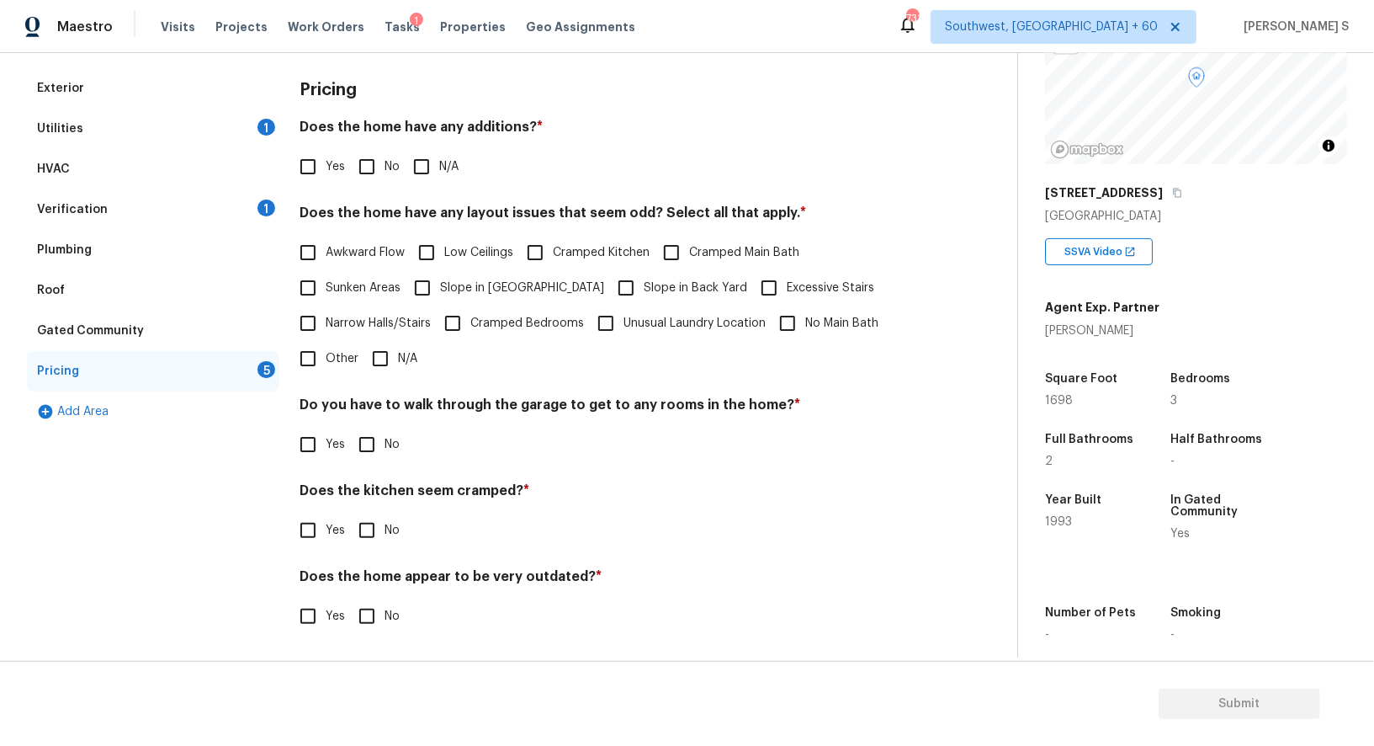
click at [369, 183] on div "Pricing Does the home have any additions? * Yes No N/A Does the home have any l…" at bounding box center [612, 361] width 624 height 586
click at [364, 167] on input "No" at bounding box center [366, 166] width 35 height 35
checkbox input "true"
click at [374, 433] on input "No" at bounding box center [366, 444] width 35 height 35
checkbox input "true"
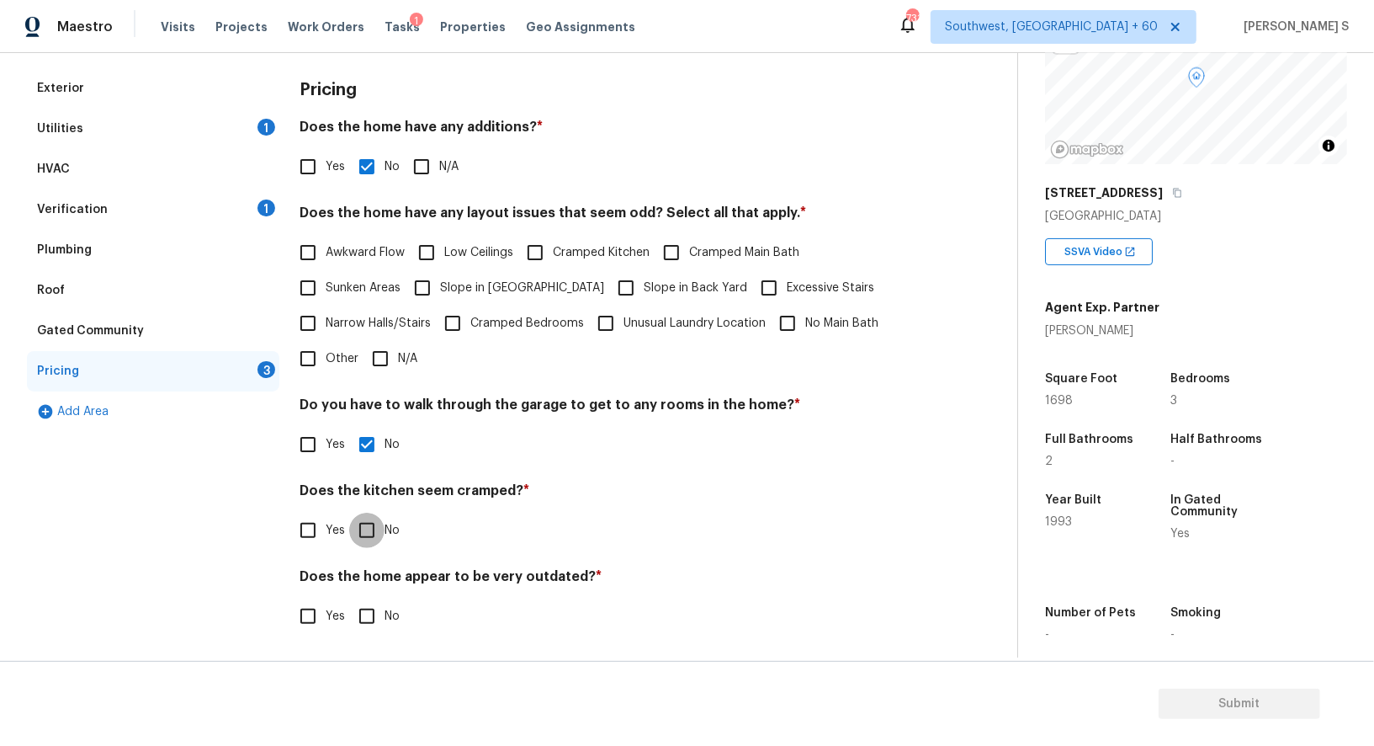
click at [349, 512] on input "No" at bounding box center [366, 529] width 35 height 35
checkbox input "true"
click at [349, 600] on input "No" at bounding box center [366, 617] width 35 height 35
checkbox input "true"
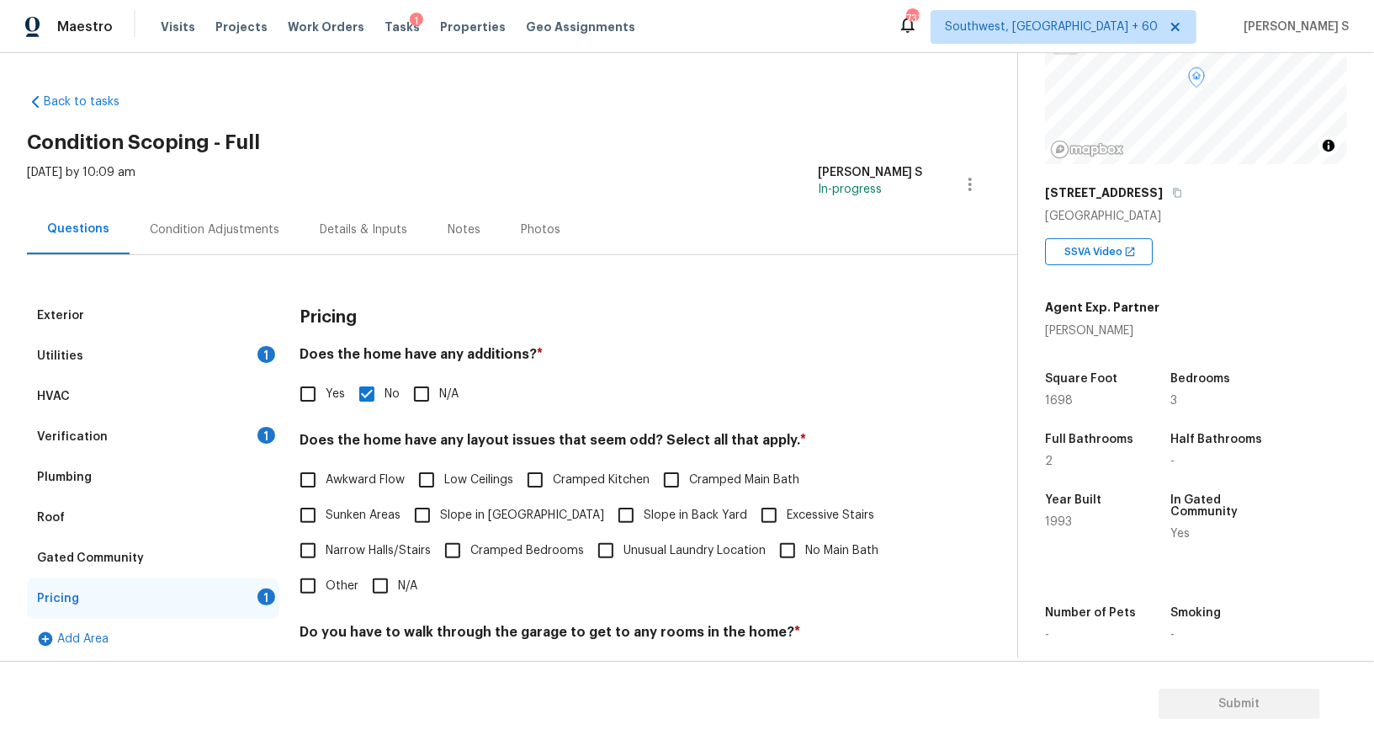
click at [252, 226] on div "Condition Adjustments" at bounding box center [215, 229] width 130 height 17
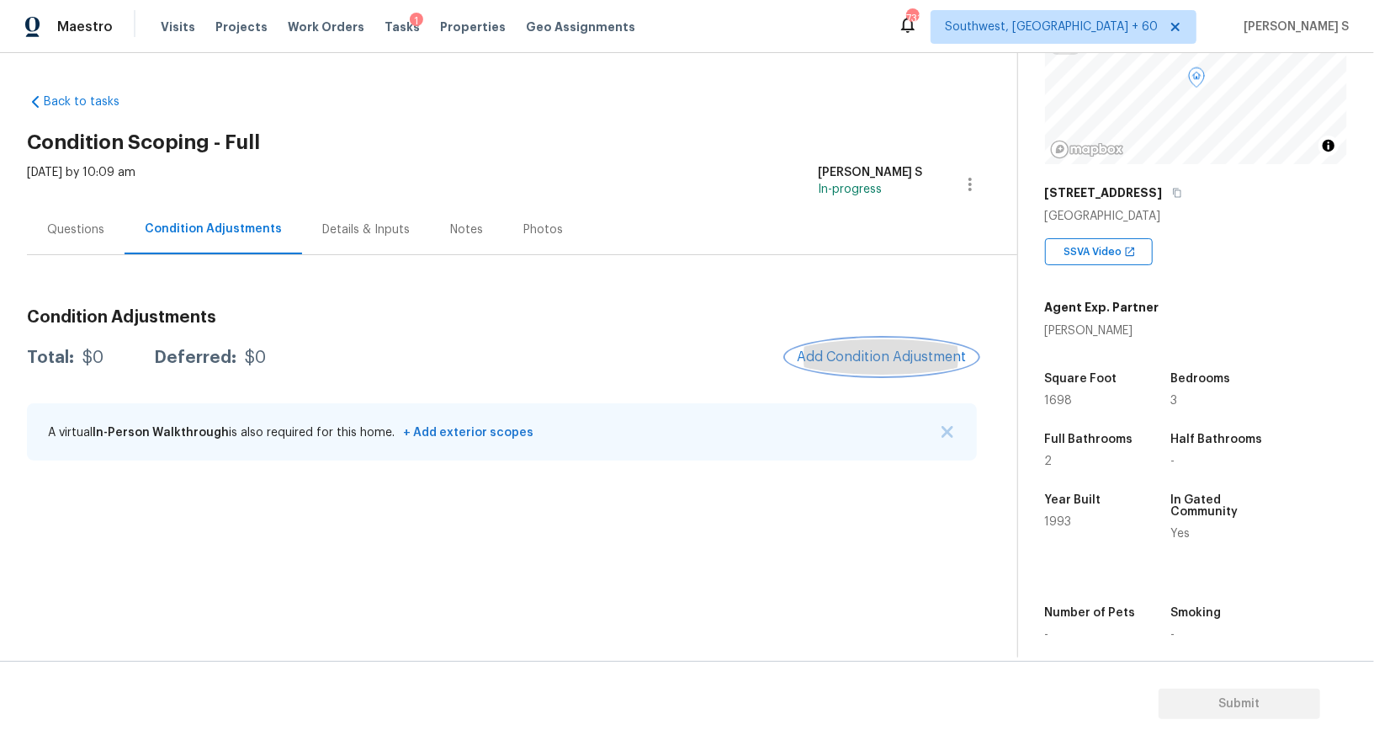
click at [869, 360] on span "Add Condition Adjustment" at bounding box center [882, 356] width 170 height 15
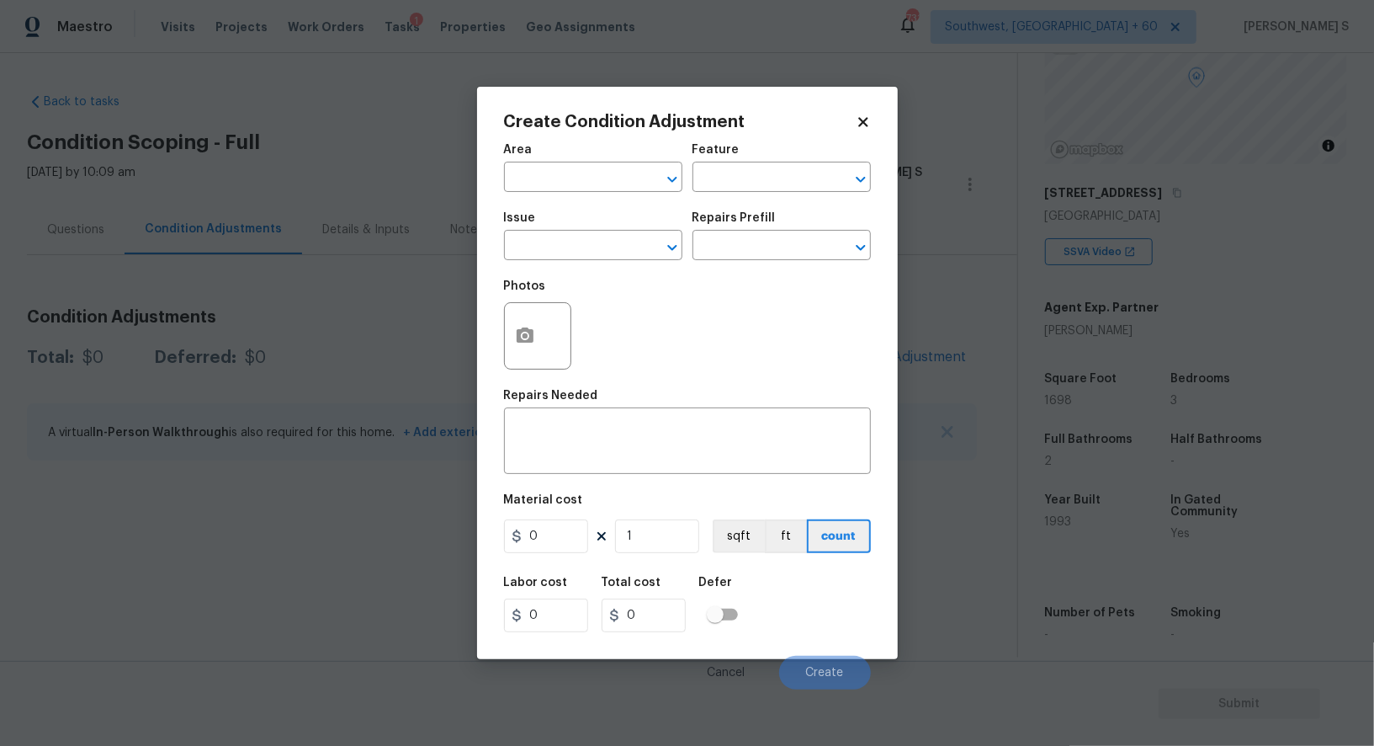
click at [364, 470] on body "Maestro Visits Projects Work Orders Tasks 1 Properties Geo Assignments 731 Sout…" at bounding box center [687, 373] width 1374 height 746
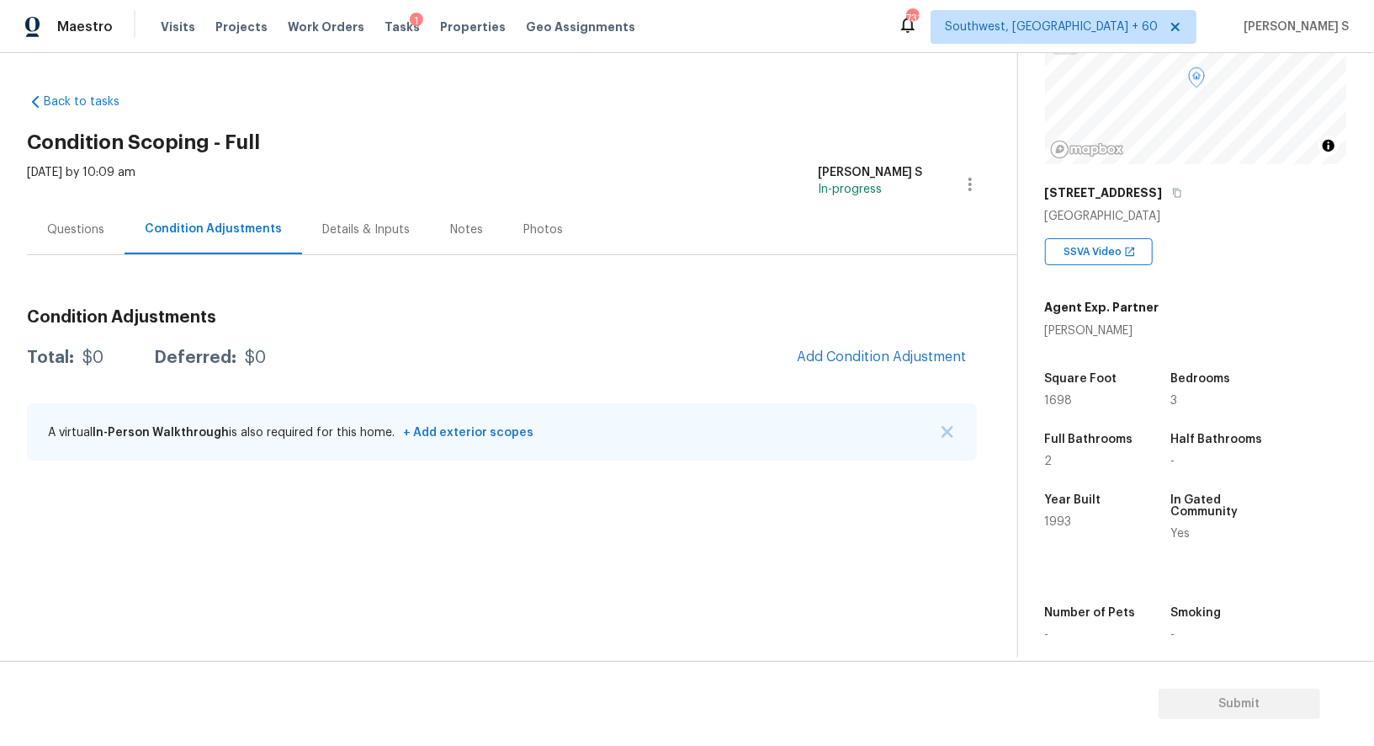
click at [89, 236] on div "Questions" at bounding box center [75, 229] width 57 height 17
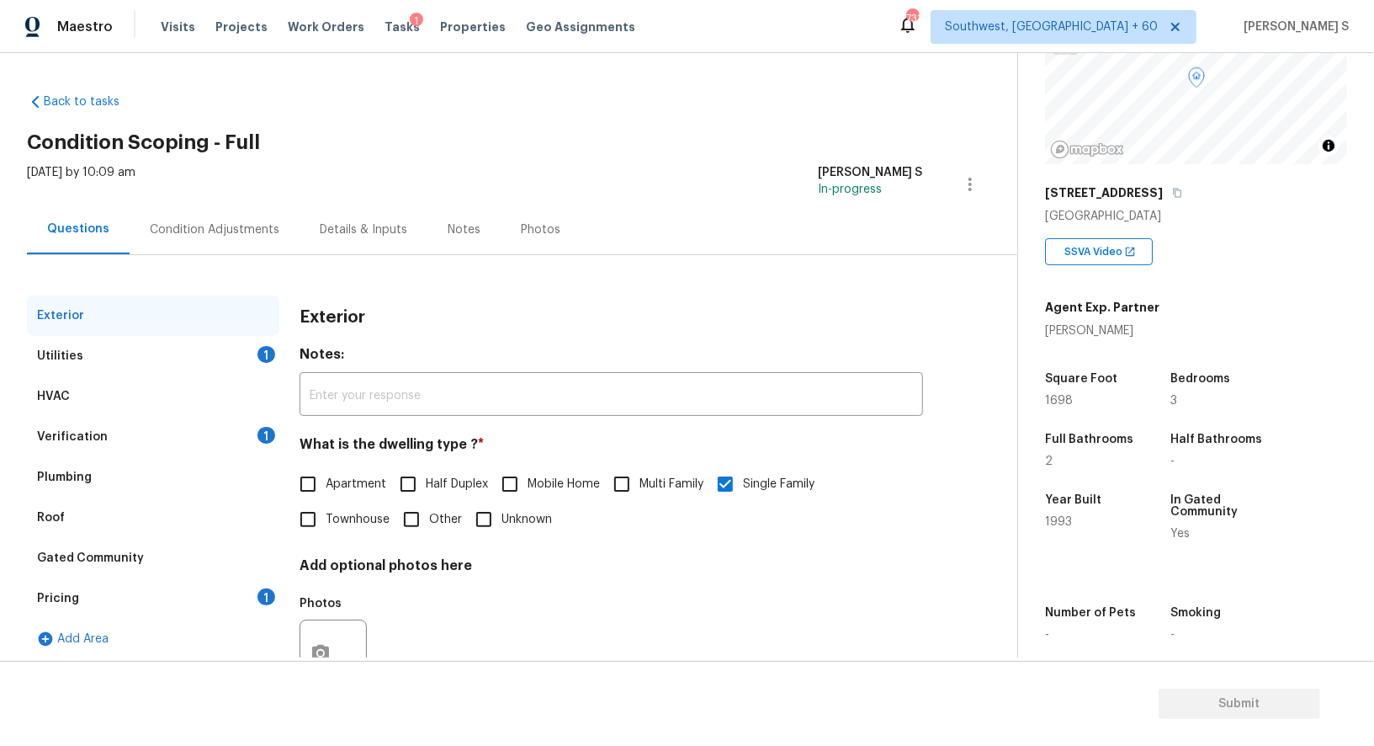
click at [61, 580] on div "Pricing 1" at bounding box center [153, 598] width 252 height 40
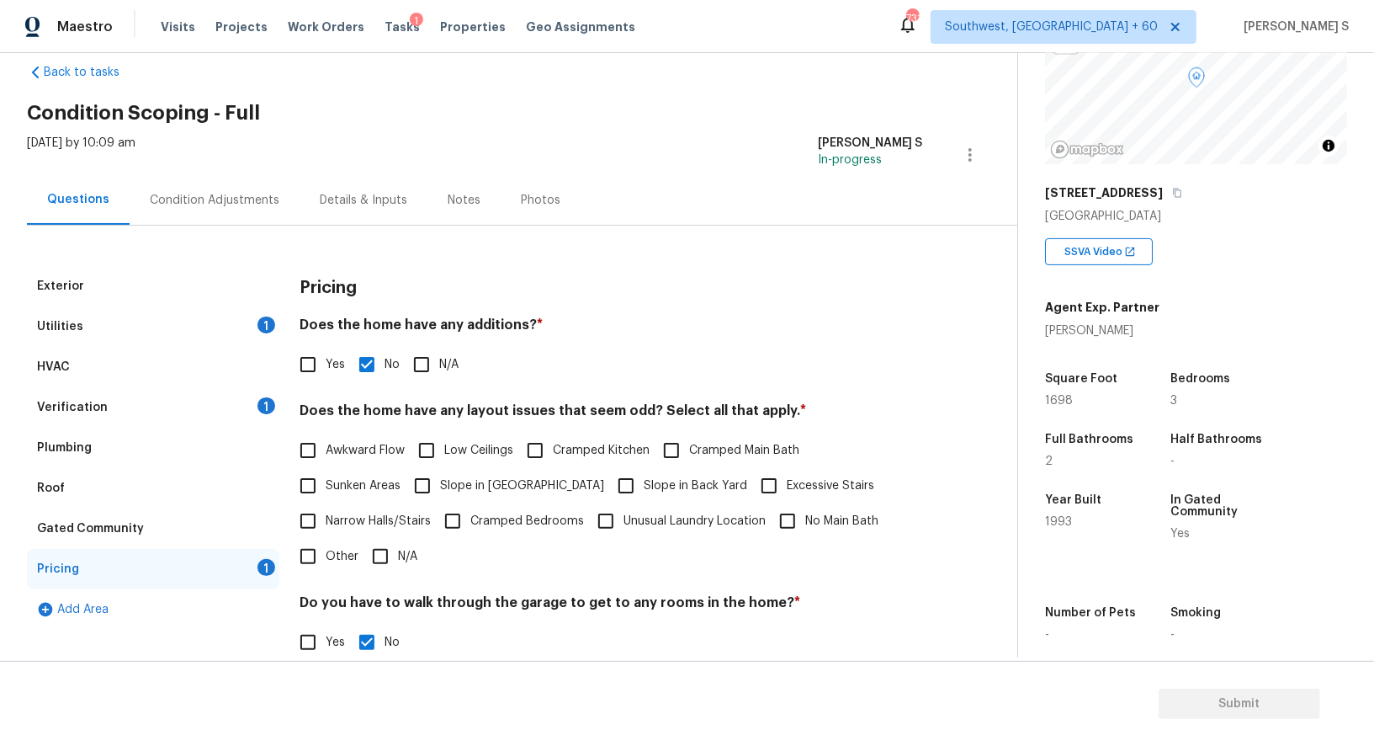
click at [88, 522] on div "Gated Community" at bounding box center [90, 528] width 107 height 17
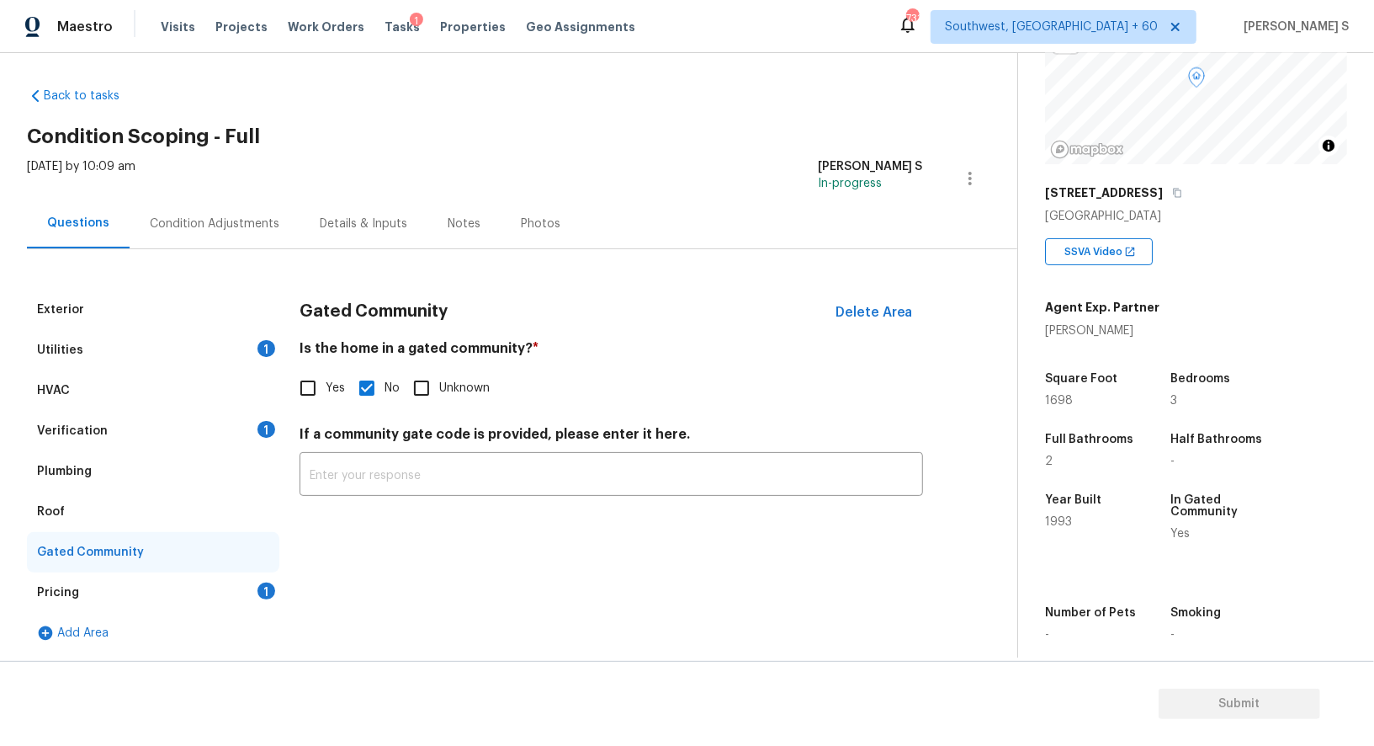
click at [307, 395] on input "Yes" at bounding box center [307, 387] width 35 height 35
checkbox input "true"
checkbox input "false"
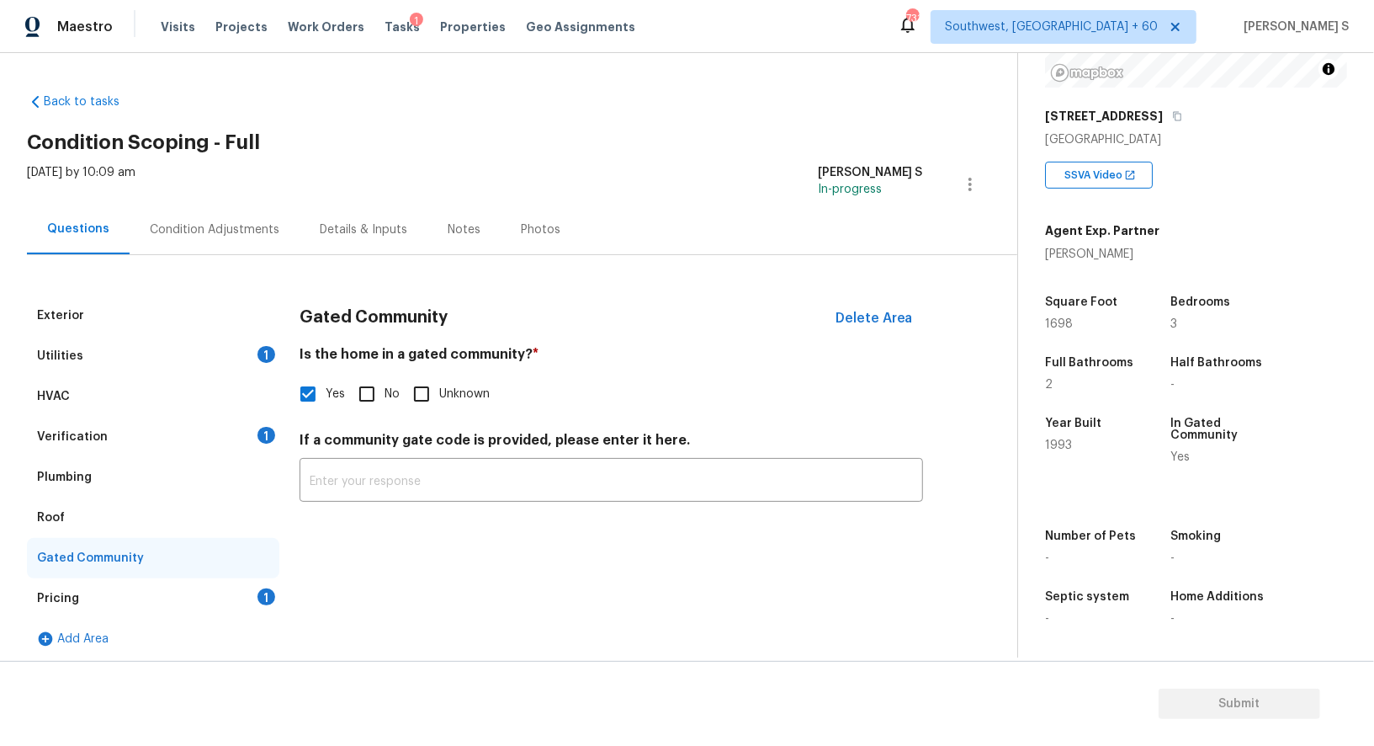
scroll to position [5, 0]
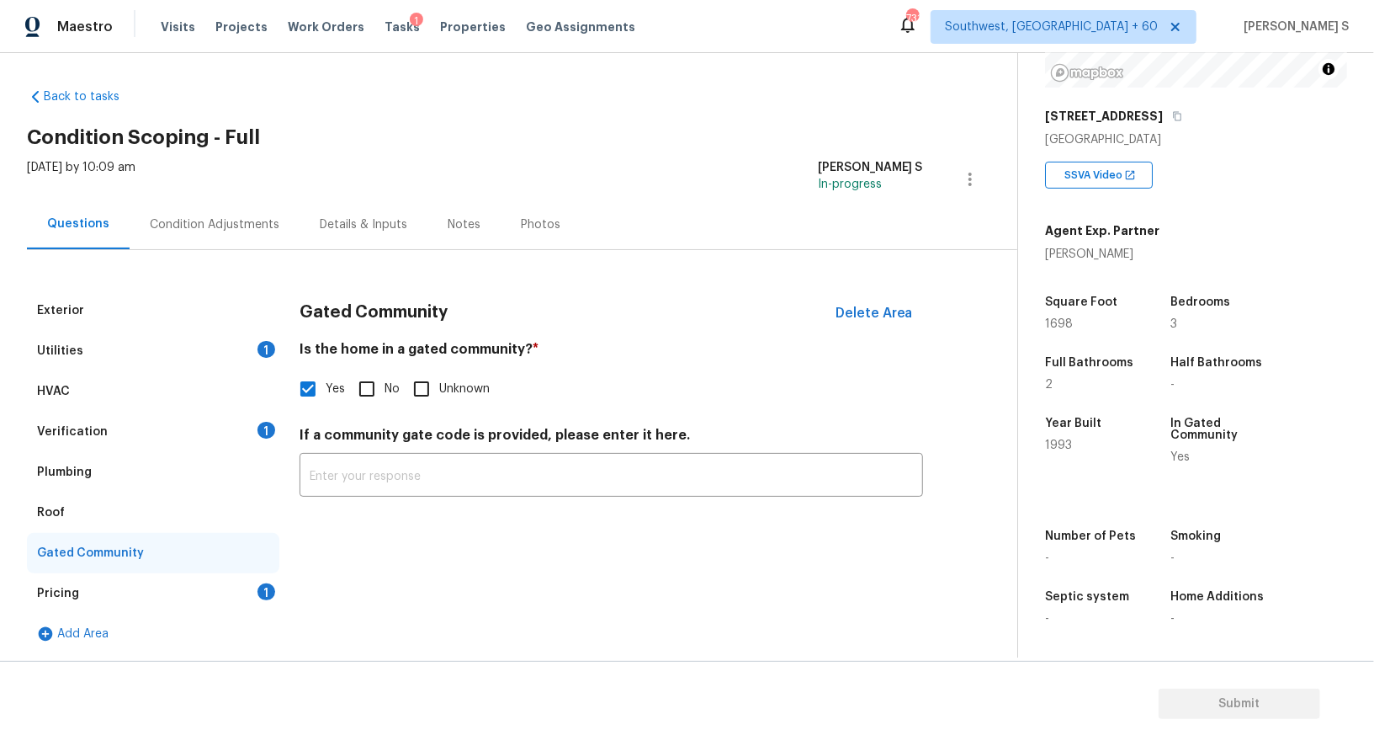
click at [242, 206] on div "Condition Adjustments" at bounding box center [215, 224] width 170 height 50
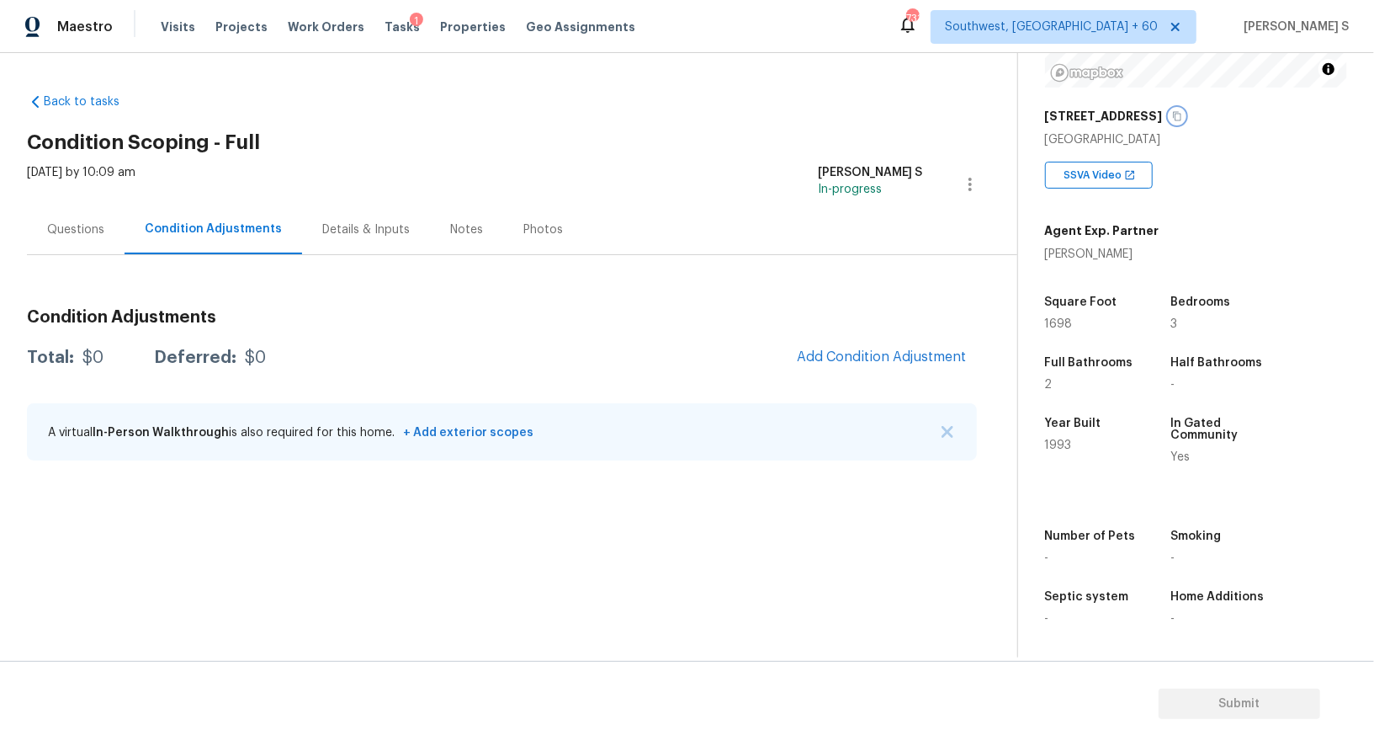
click at [1170, 115] on button "button" at bounding box center [1177, 116] width 15 height 15
click at [899, 353] on span "Add Condition Adjustment" at bounding box center [882, 356] width 170 height 15
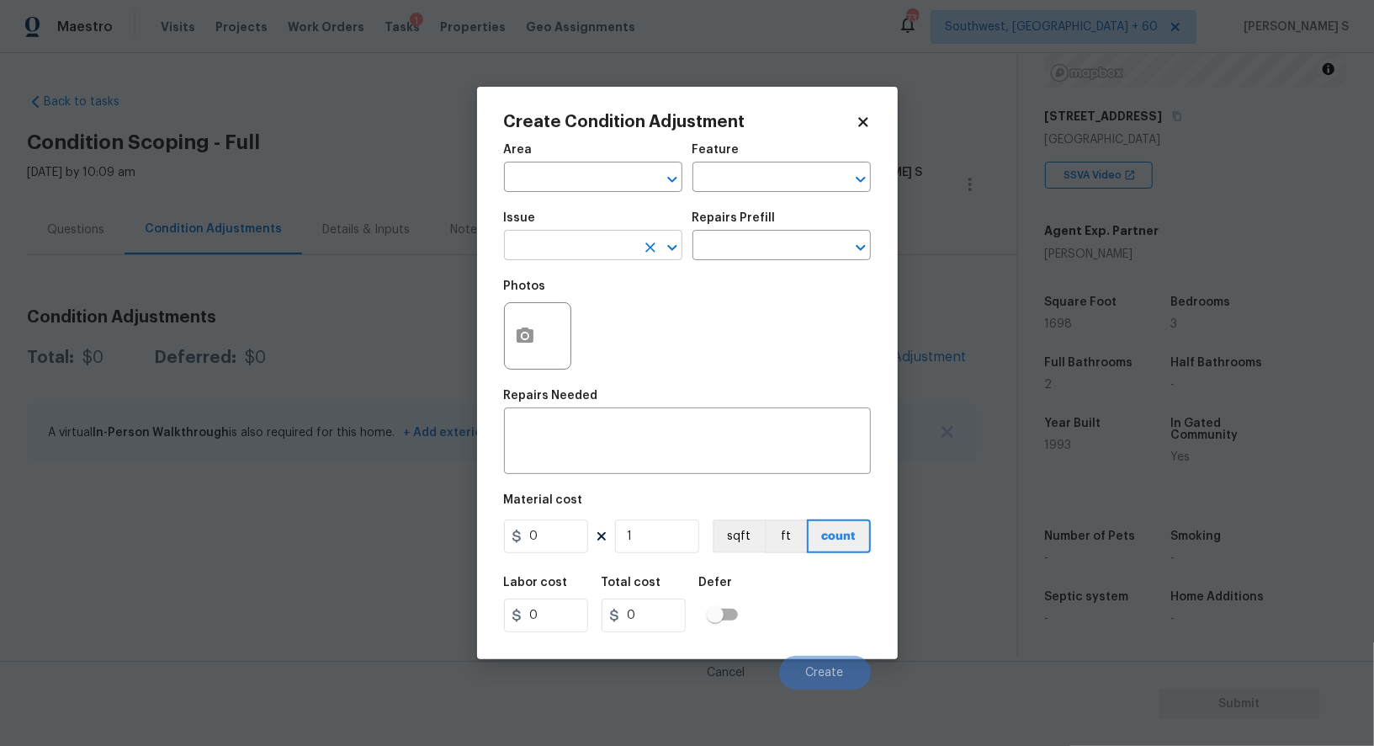
click at [575, 236] on input "text" at bounding box center [569, 247] width 131 height 26
type input "ACQ: HVAC"
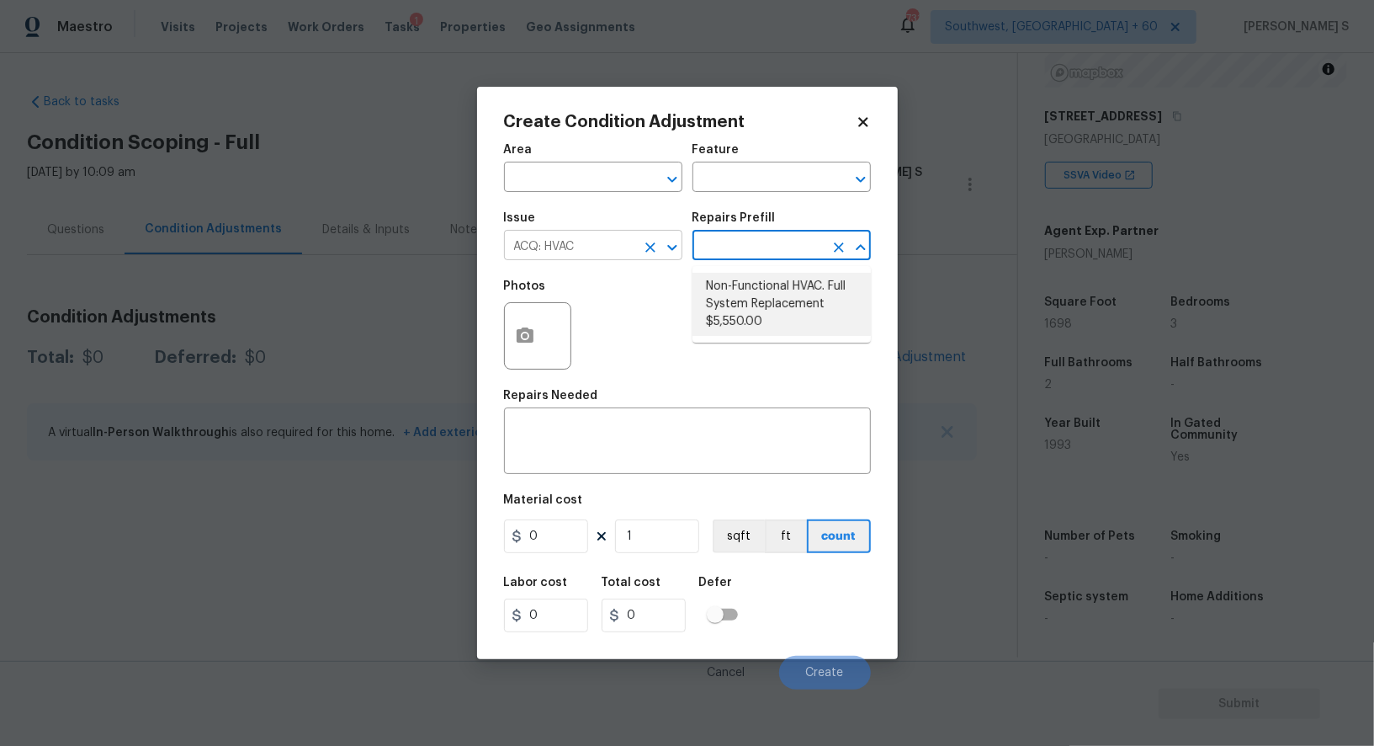
type input "Acquisition"
type textarea "Acquisition Scope: Full System Replacement"
type input "5550"
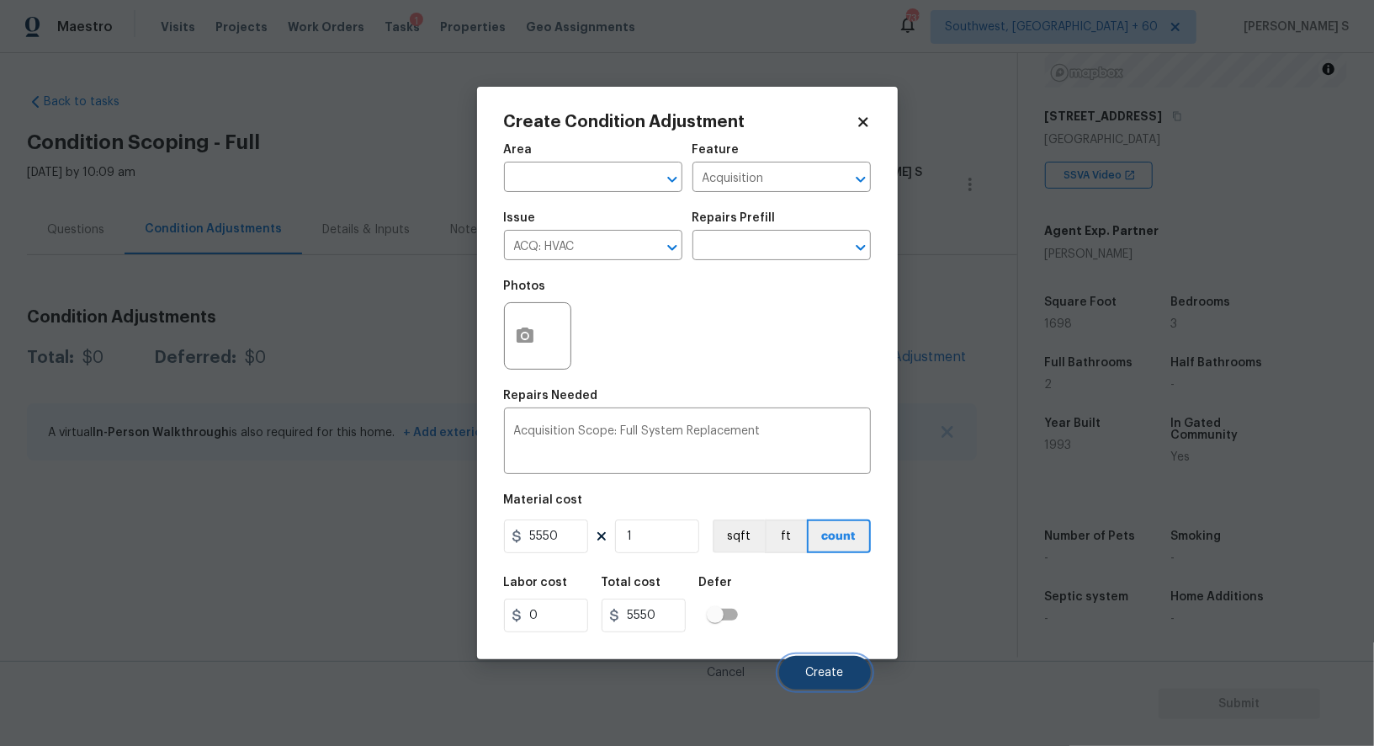
click at [831, 669] on span "Create" at bounding box center [825, 672] width 38 height 13
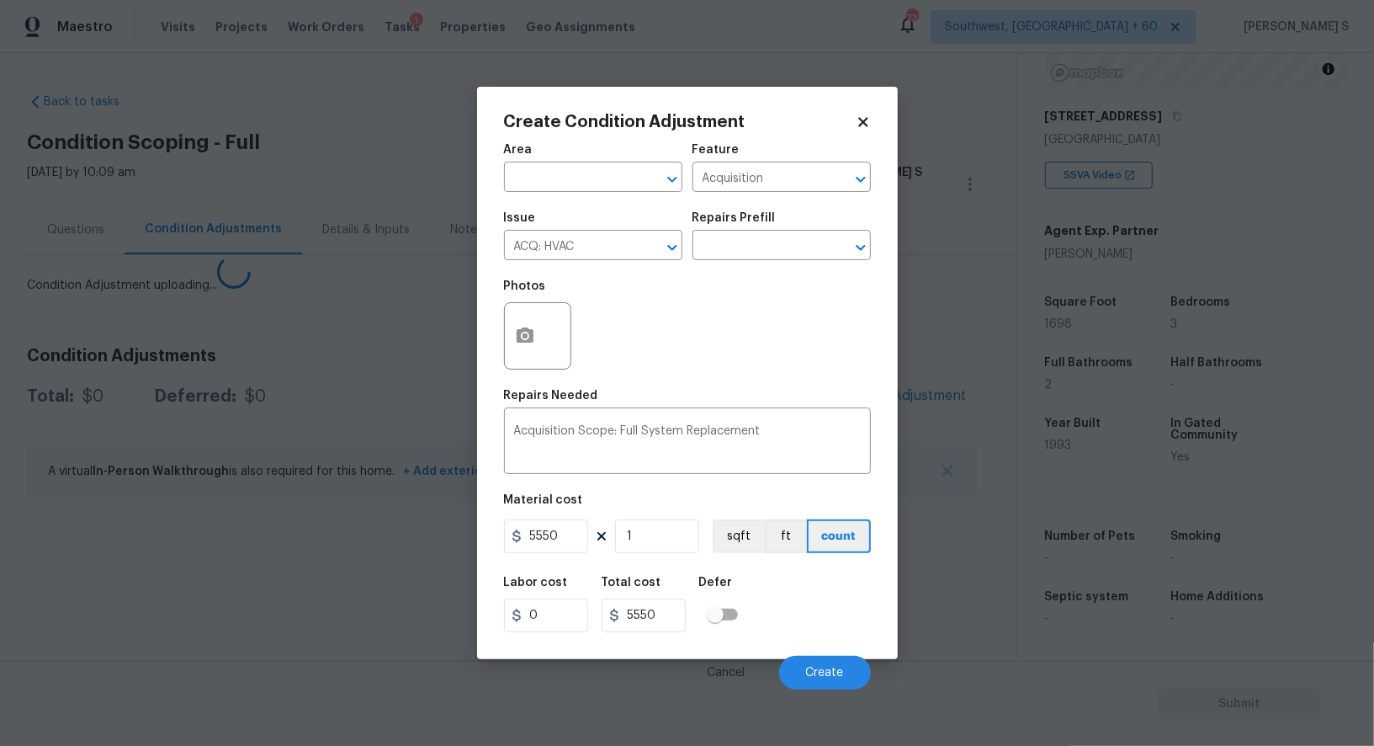
click at [27, 443] on body "Maestro Visits Projects Work Orders Tasks 1 Properties Geo Assignments 731 Sout…" at bounding box center [687, 373] width 1374 height 746
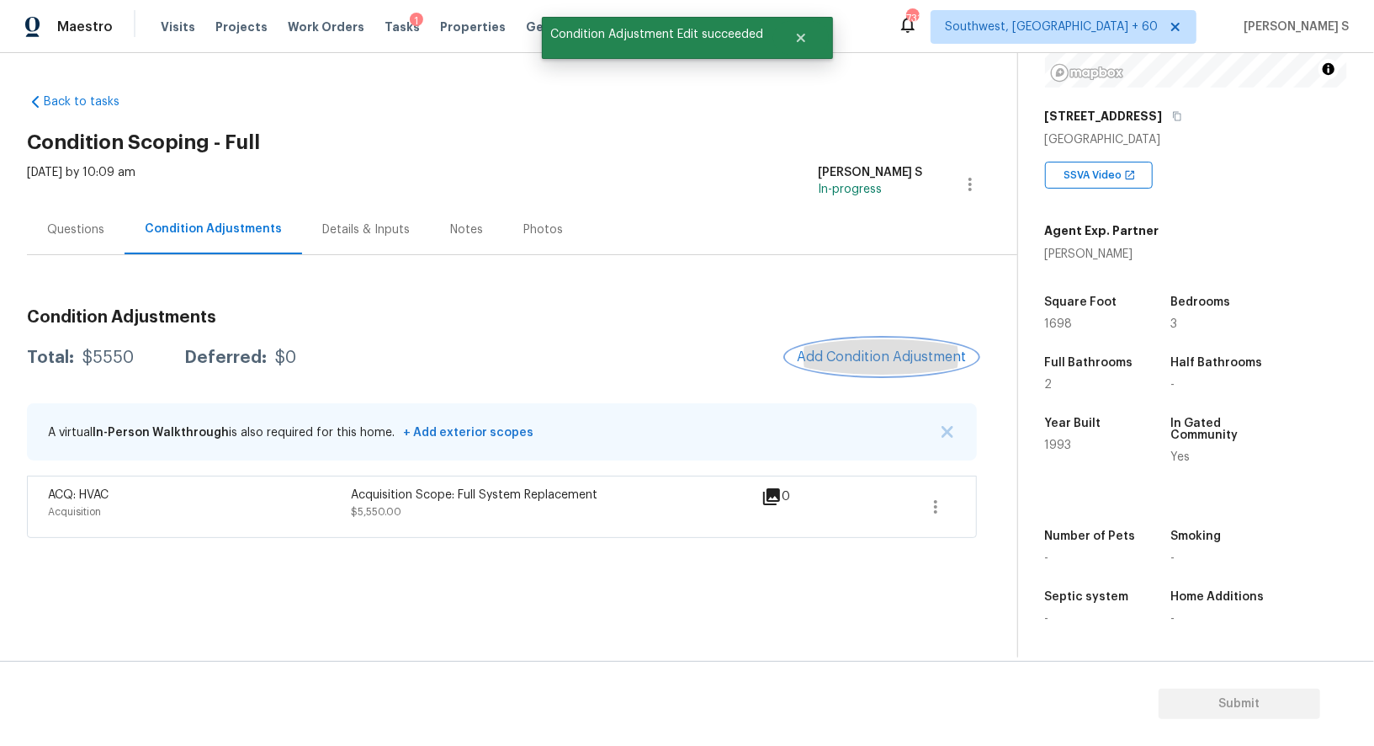
click at [893, 354] on span "Add Condition Adjustment" at bounding box center [882, 356] width 170 height 15
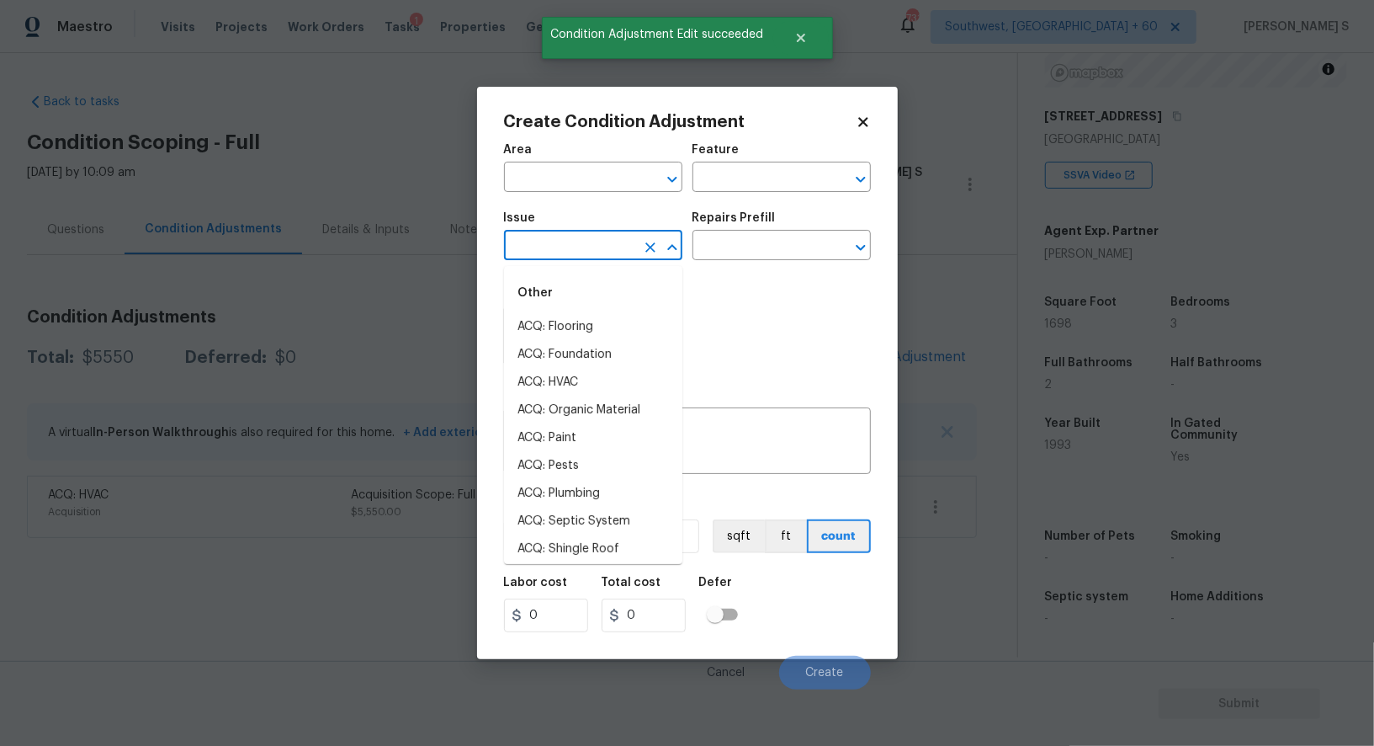
click at [538, 247] on input "text" at bounding box center [569, 247] width 131 height 26
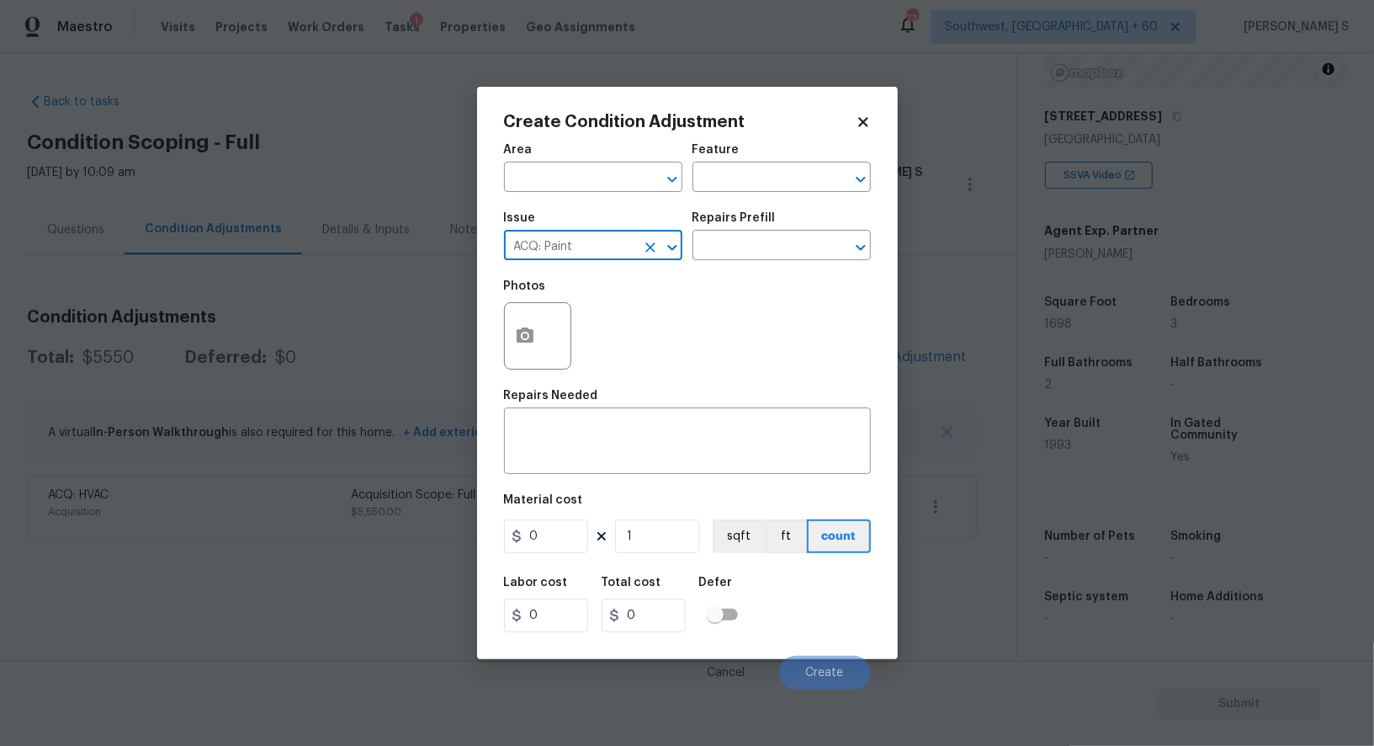
type input "ACQ: Paint"
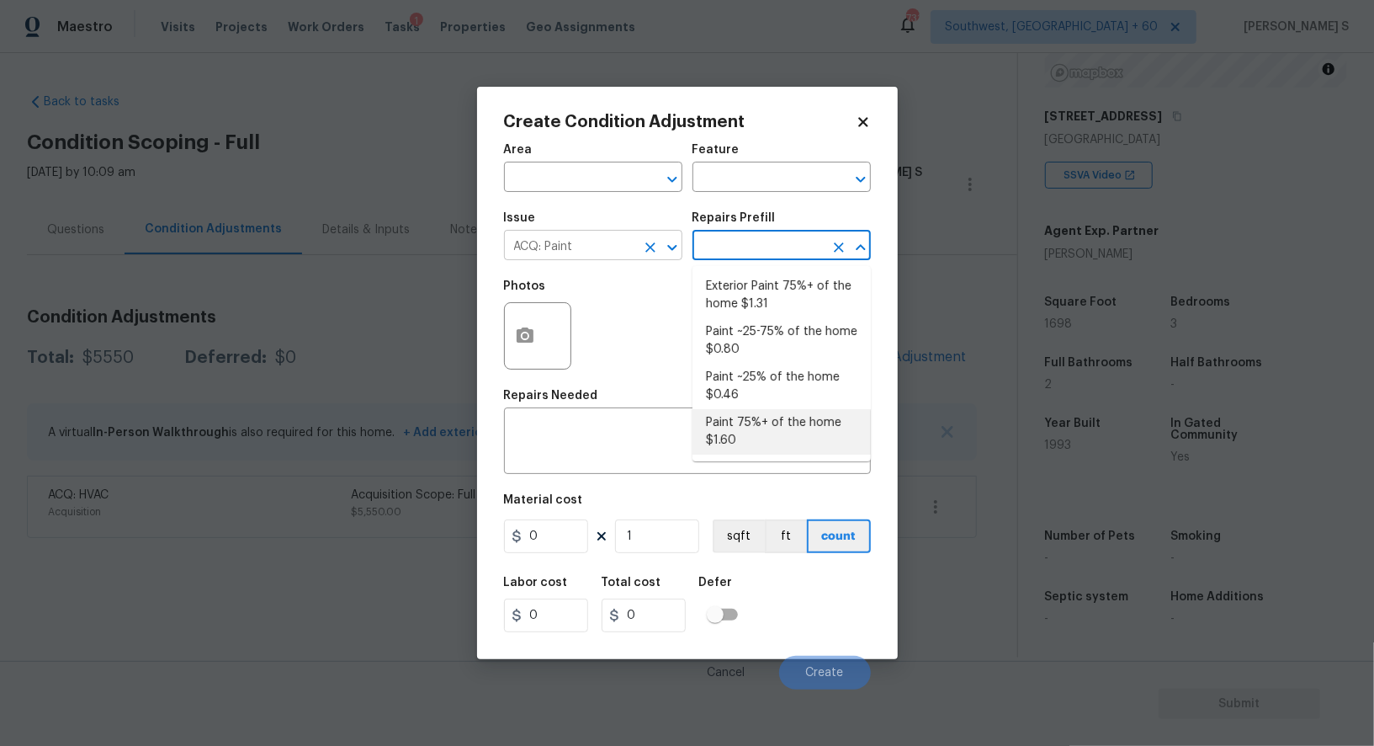
type input "Acquisition"
type textarea "Acquisition Scope: 75%+ of the home will likely require interior paint"
type input "1.6"
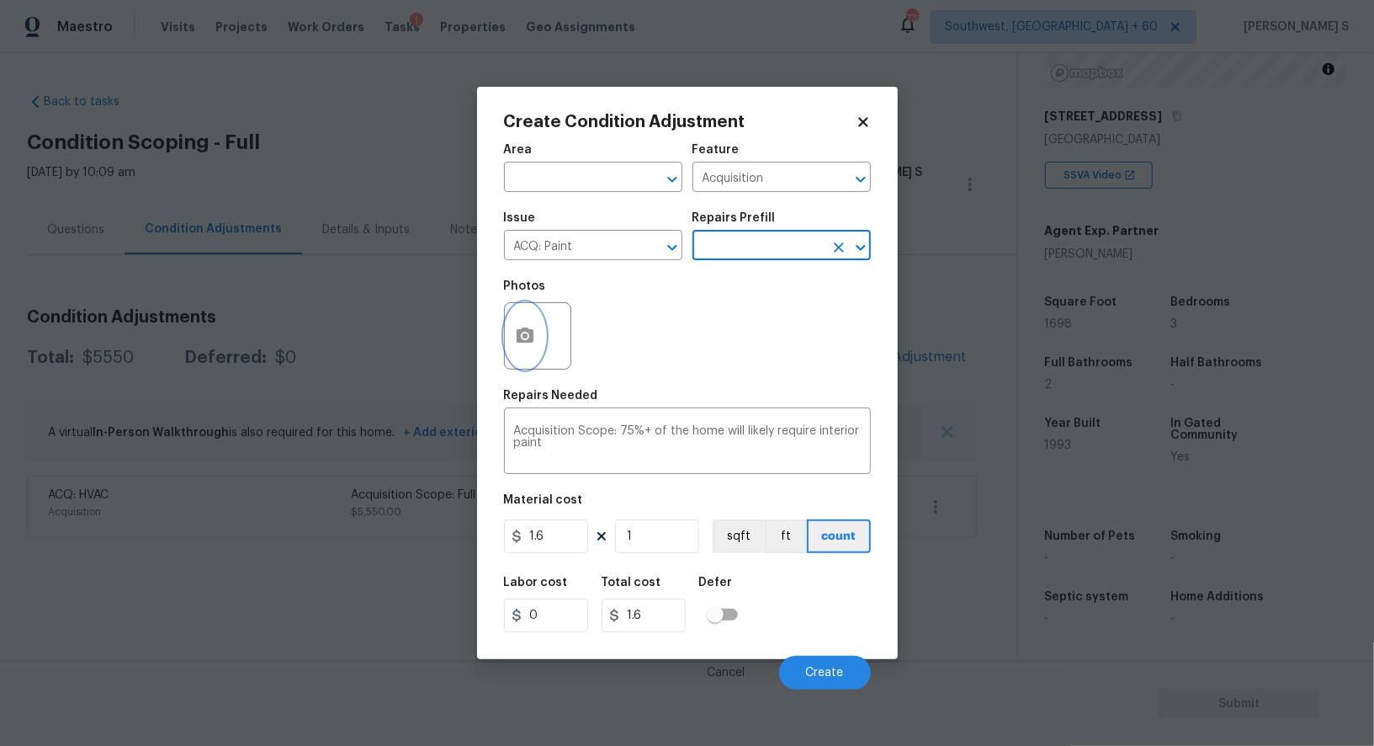
click at [518, 325] on button "button" at bounding box center [525, 336] width 40 height 66
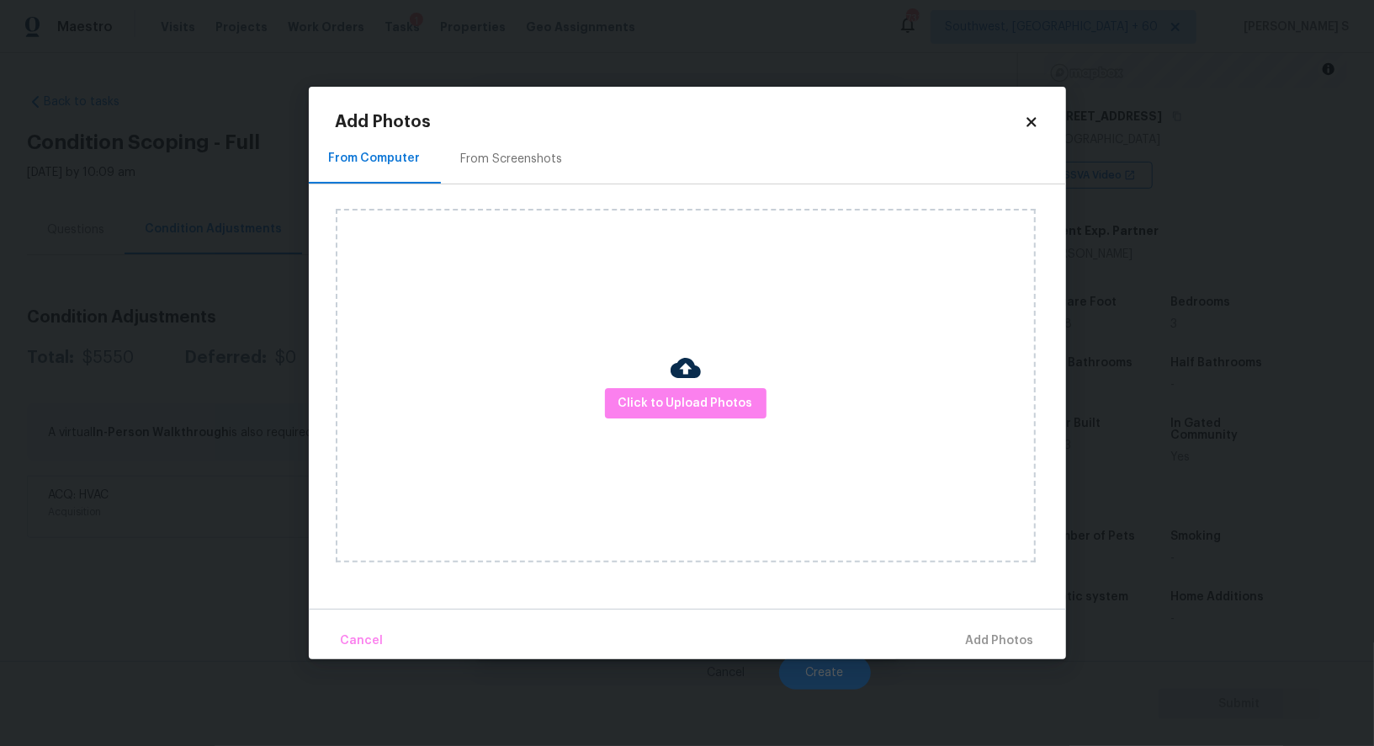
click at [539, 168] on div "From Screenshots" at bounding box center [512, 159] width 142 height 50
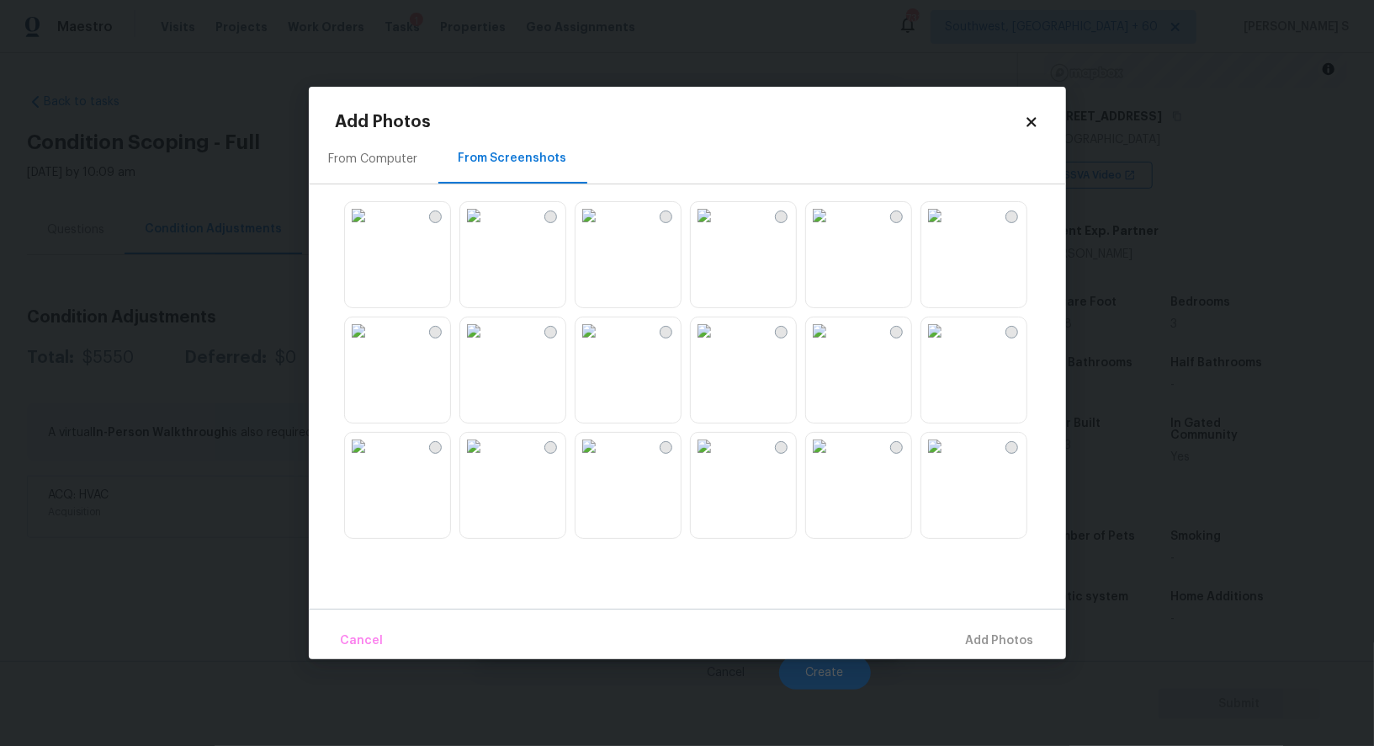
click at [603, 344] on img at bounding box center [589, 330] width 27 height 27
click at [718, 344] on img at bounding box center [704, 330] width 27 height 27
click at [718, 229] on img at bounding box center [704, 215] width 27 height 27
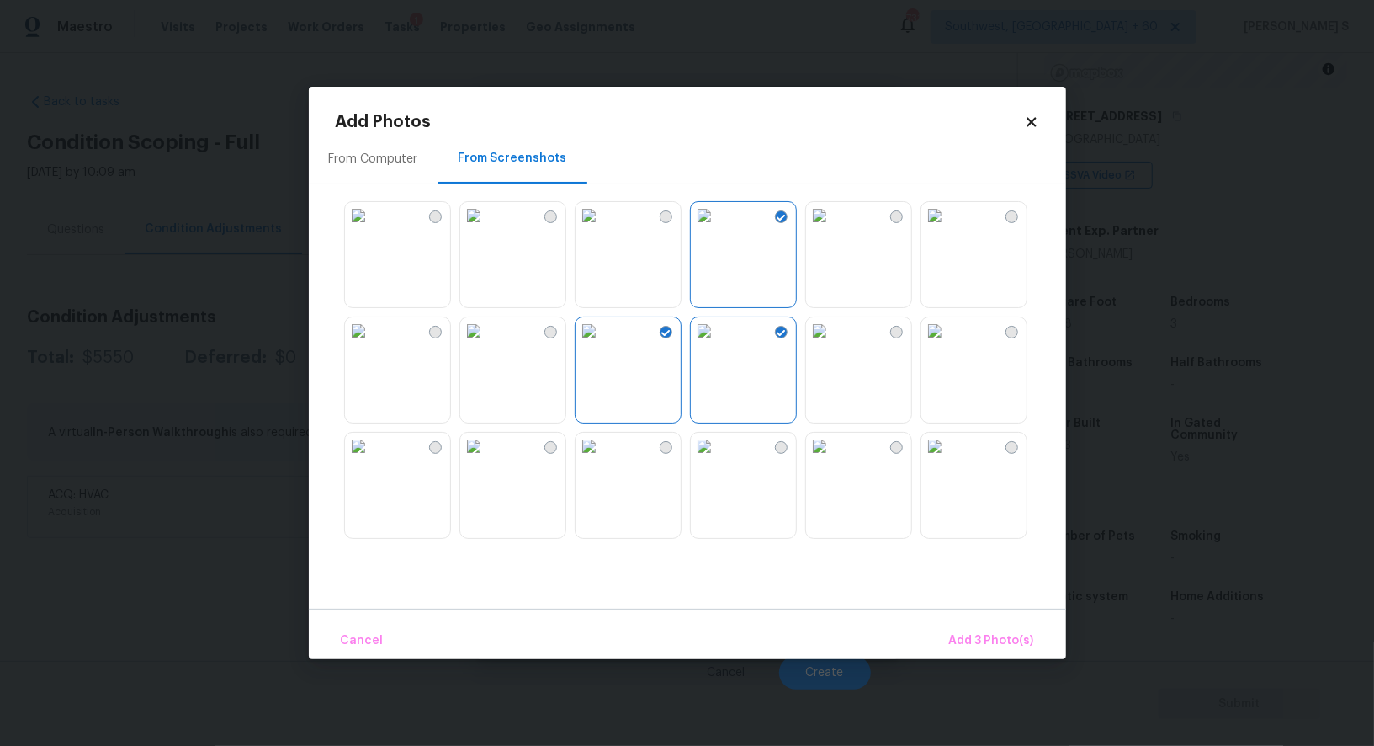
click at [581, 229] on img at bounding box center [589, 215] width 27 height 27
click at [487, 344] on img at bounding box center [473, 330] width 27 height 27
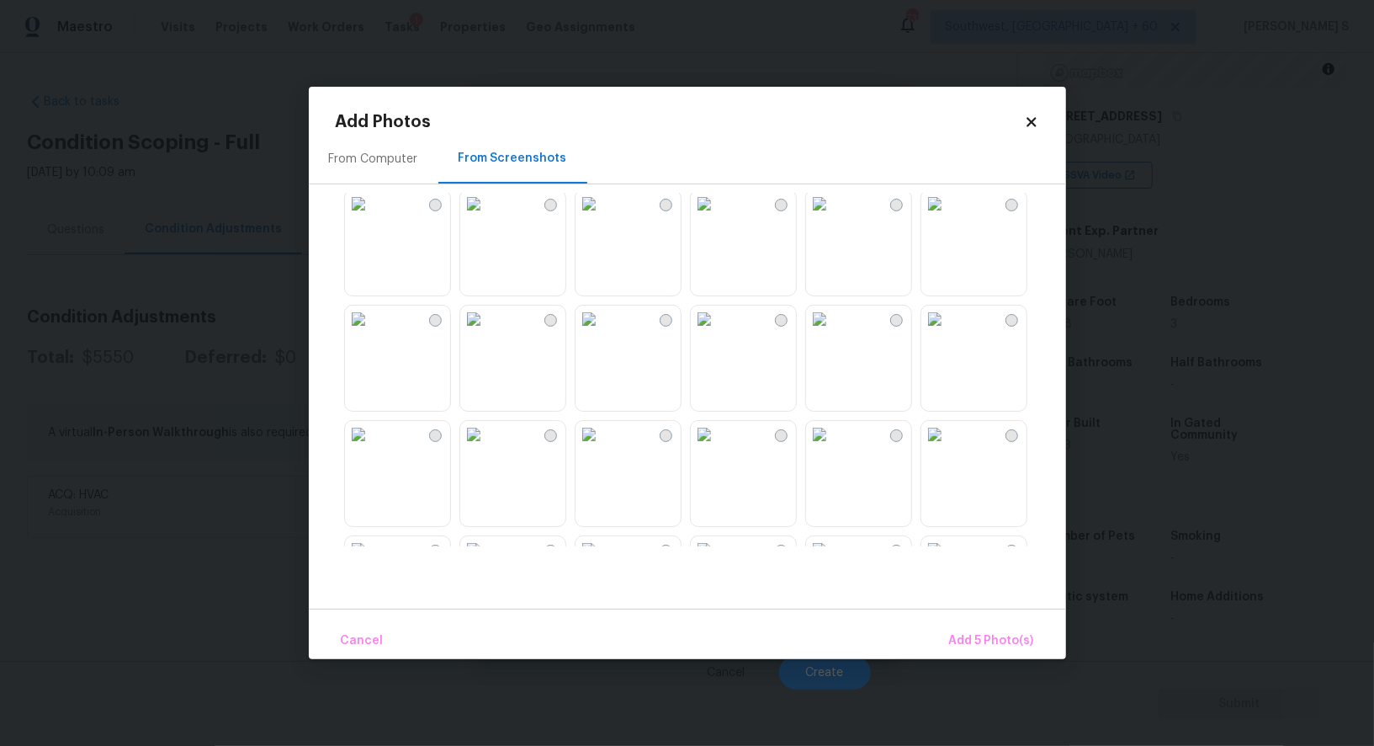
scroll to position [305, 0]
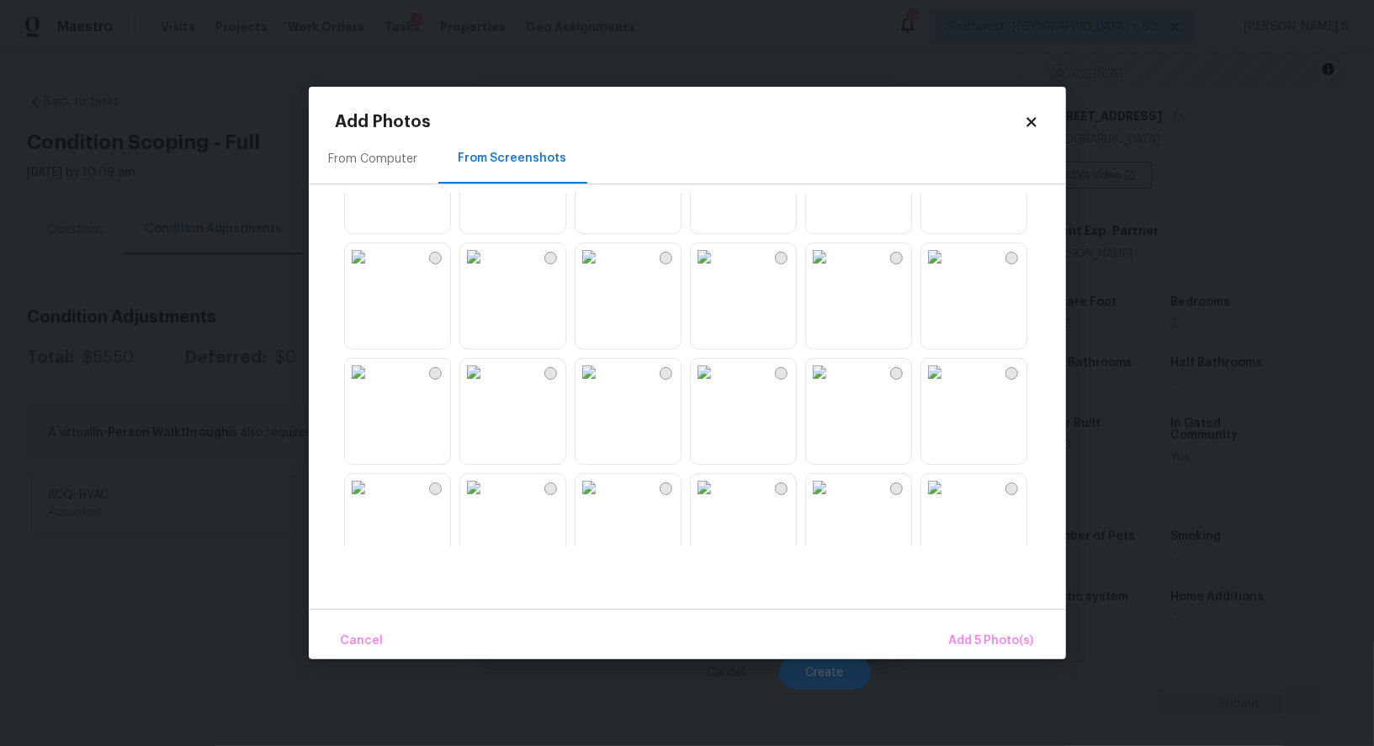
click at [833, 270] on img at bounding box center [819, 256] width 27 height 27
click at [833, 385] on img at bounding box center [819, 371] width 27 height 27
click at [718, 501] on img at bounding box center [704, 487] width 27 height 27
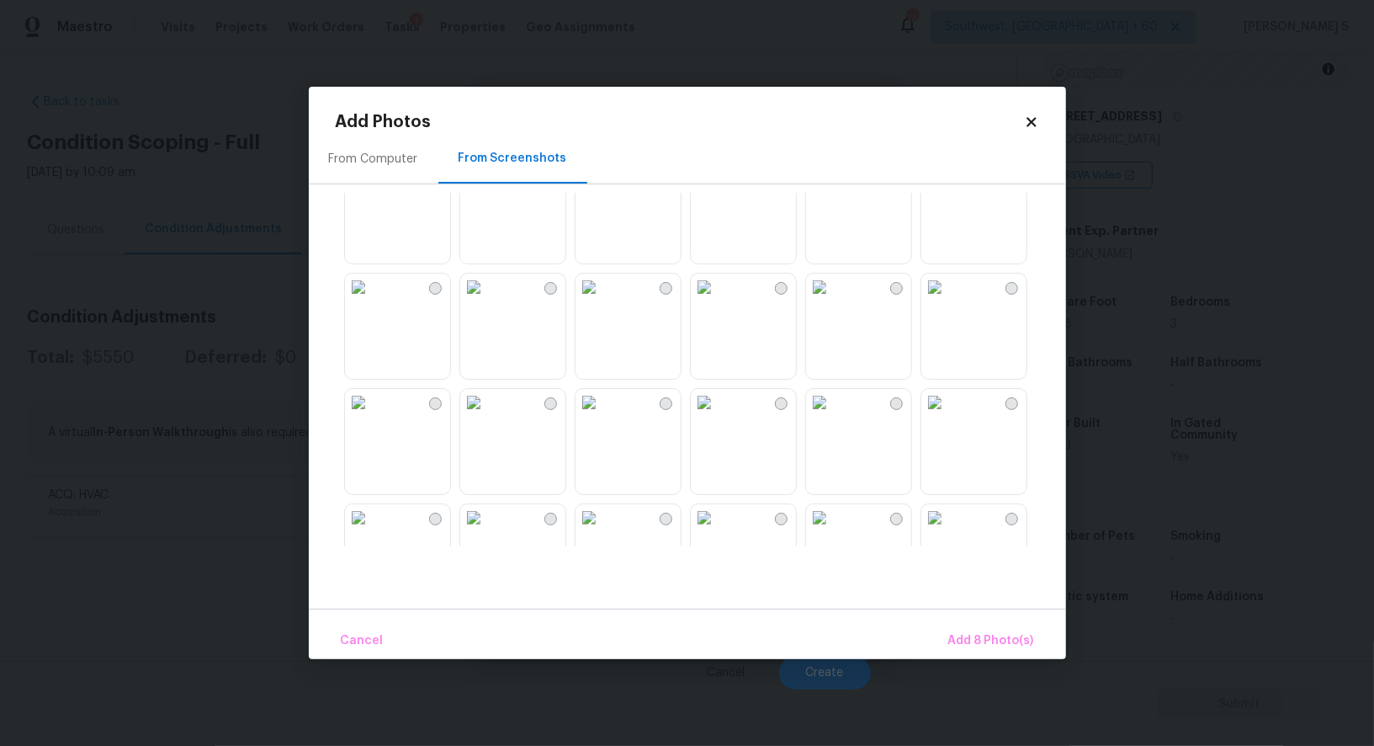
scroll to position [1143, 0]
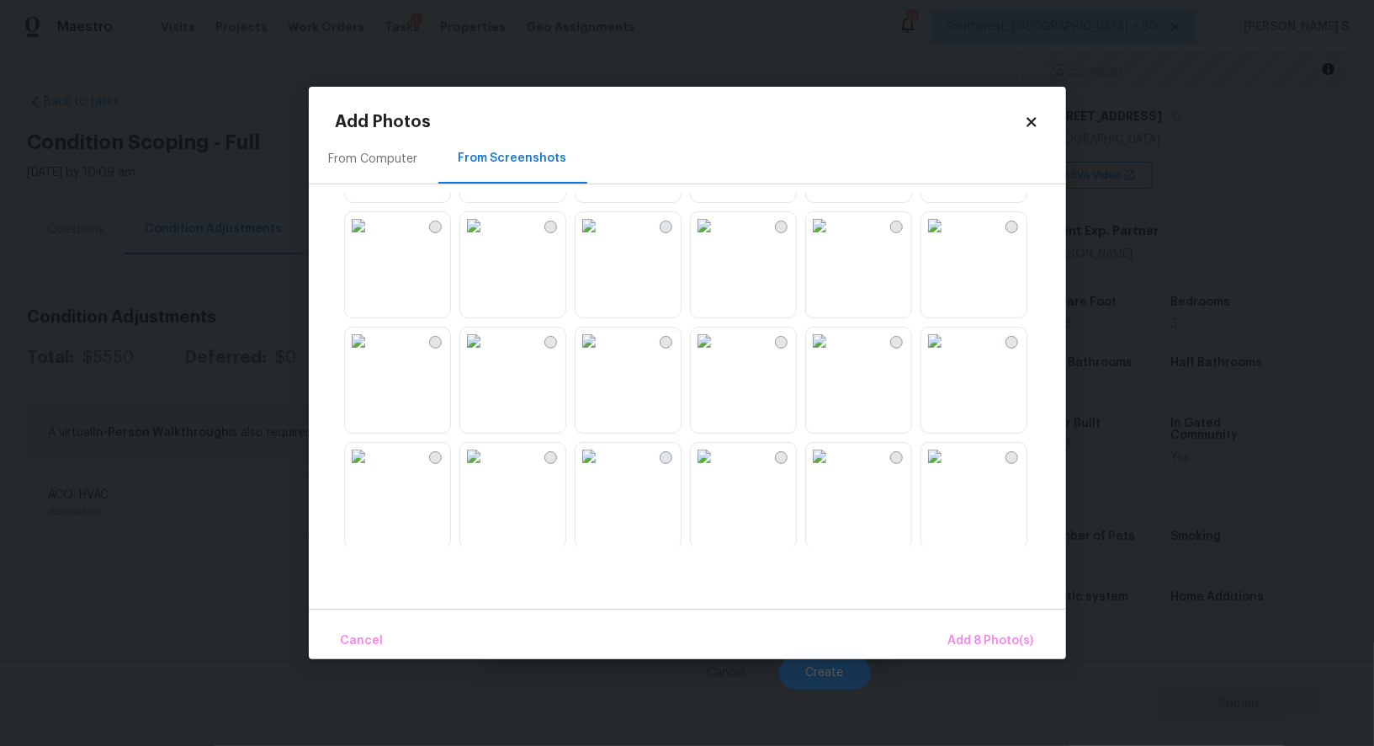
click at [833, 354] on img at bounding box center [819, 340] width 27 height 27
click at [1000, 635] on span "Add 9 Photo(s)" at bounding box center [991, 640] width 86 height 21
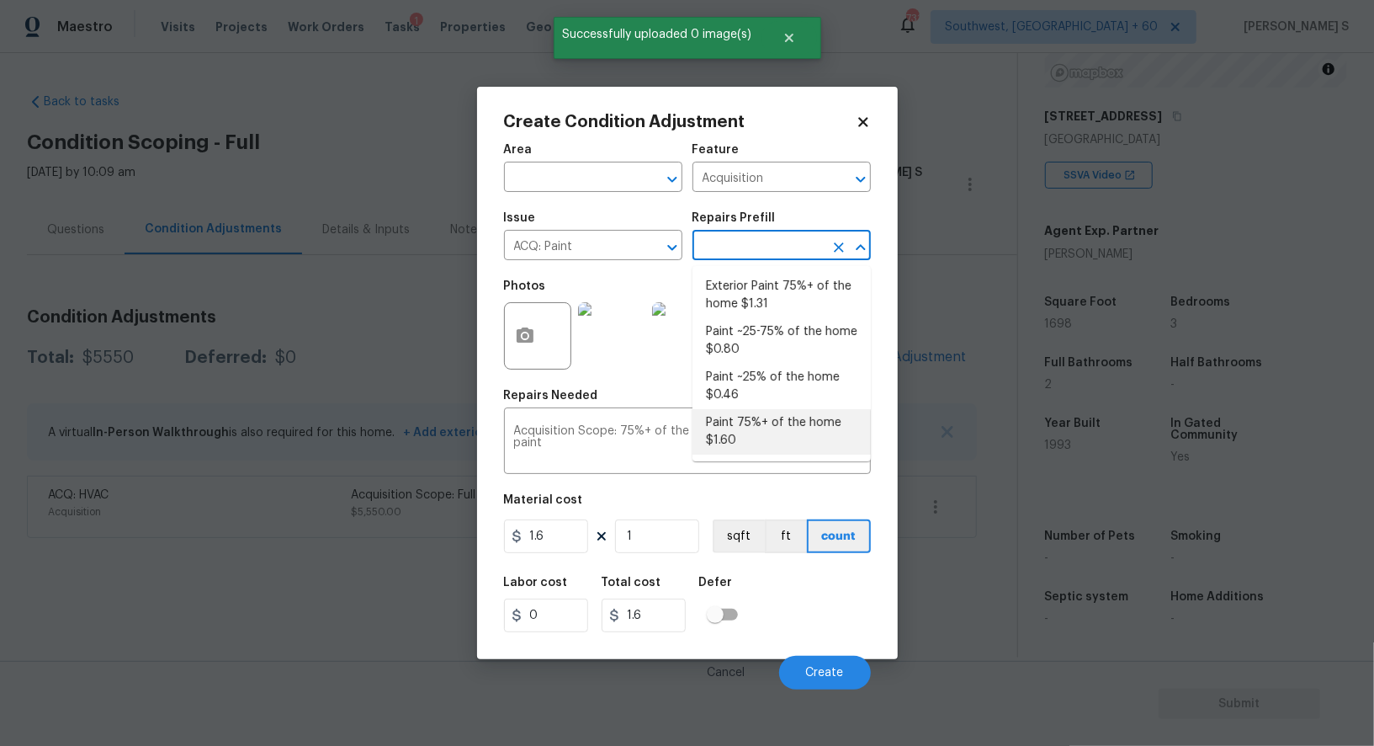
click at [715, 258] on input "text" at bounding box center [758, 247] width 131 height 26
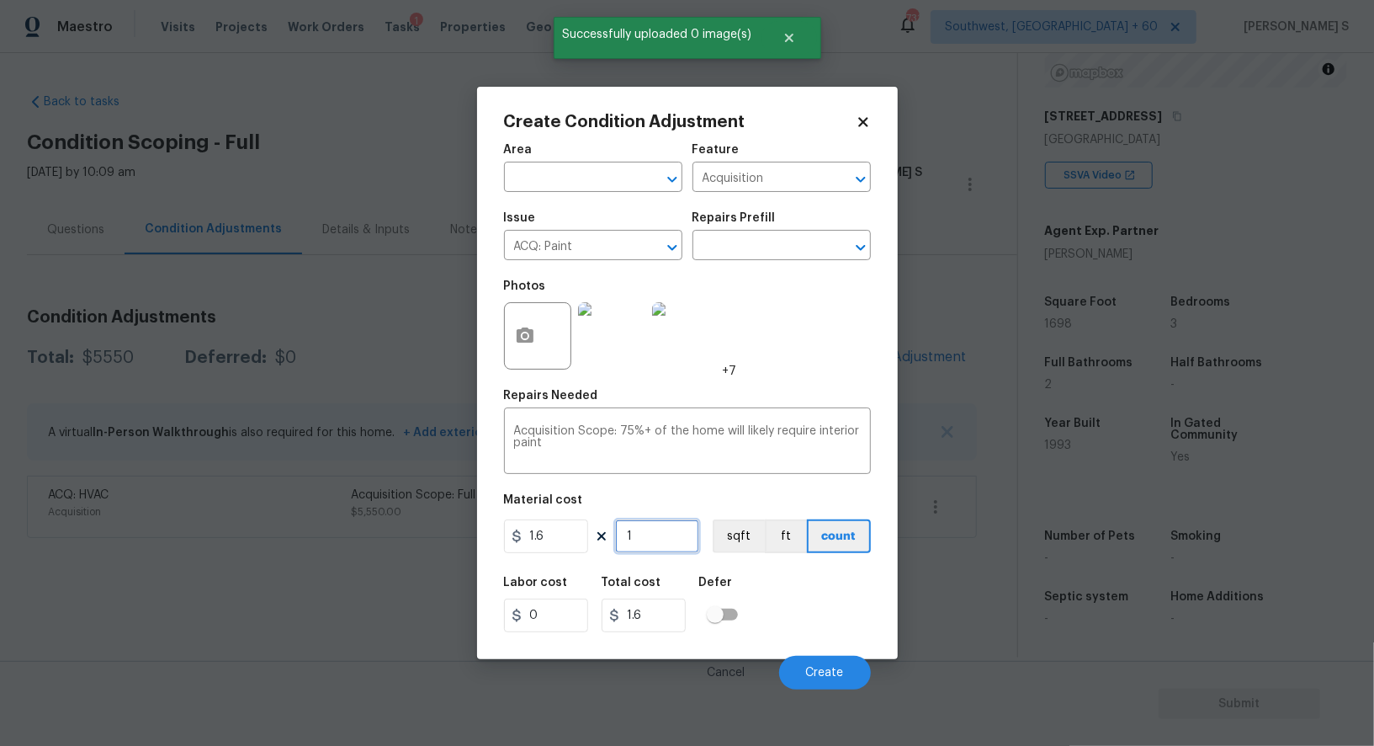
click at [656, 536] on input "1" at bounding box center [657, 536] width 84 height 34
type input "16"
type input "25.6"
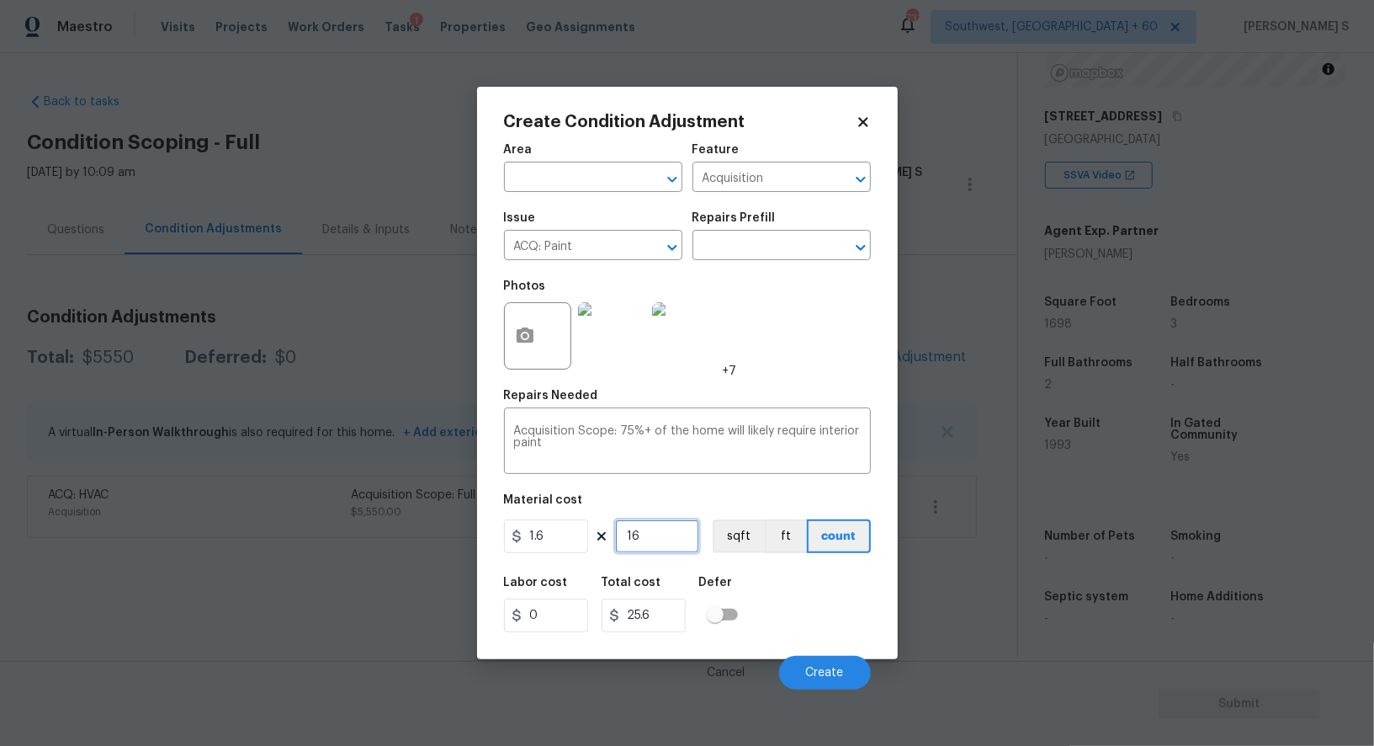
type input "169"
type input "270.4"
type input "1698"
type input "2716.8"
type input "1698"
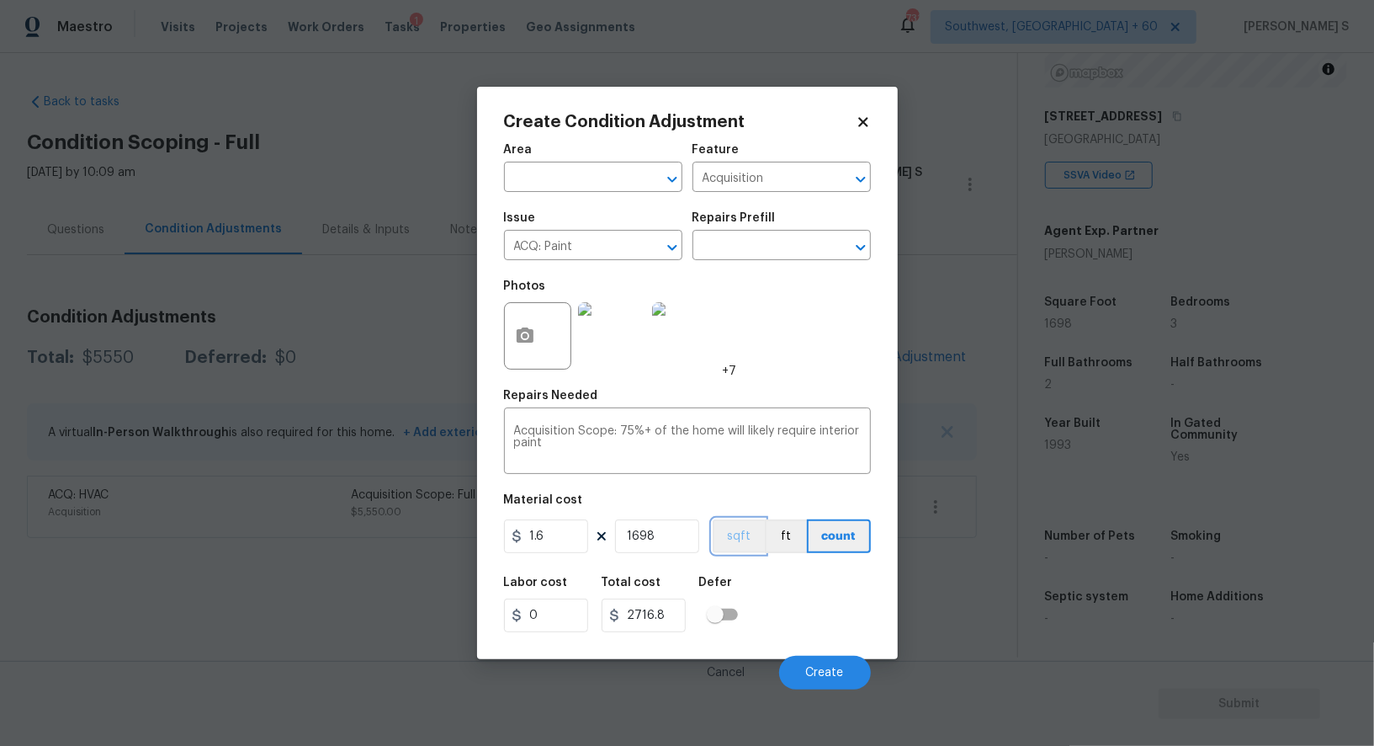
click at [748, 535] on button "sqft" at bounding box center [739, 536] width 52 height 34
click at [772, 605] on div "Labor cost 0 Total cost 2716.8 Defer" at bounding box center [687, 604] width 367 height 76
click at [818, 669] on span "Create" at bounding box center [825, 672] width 38 height 13
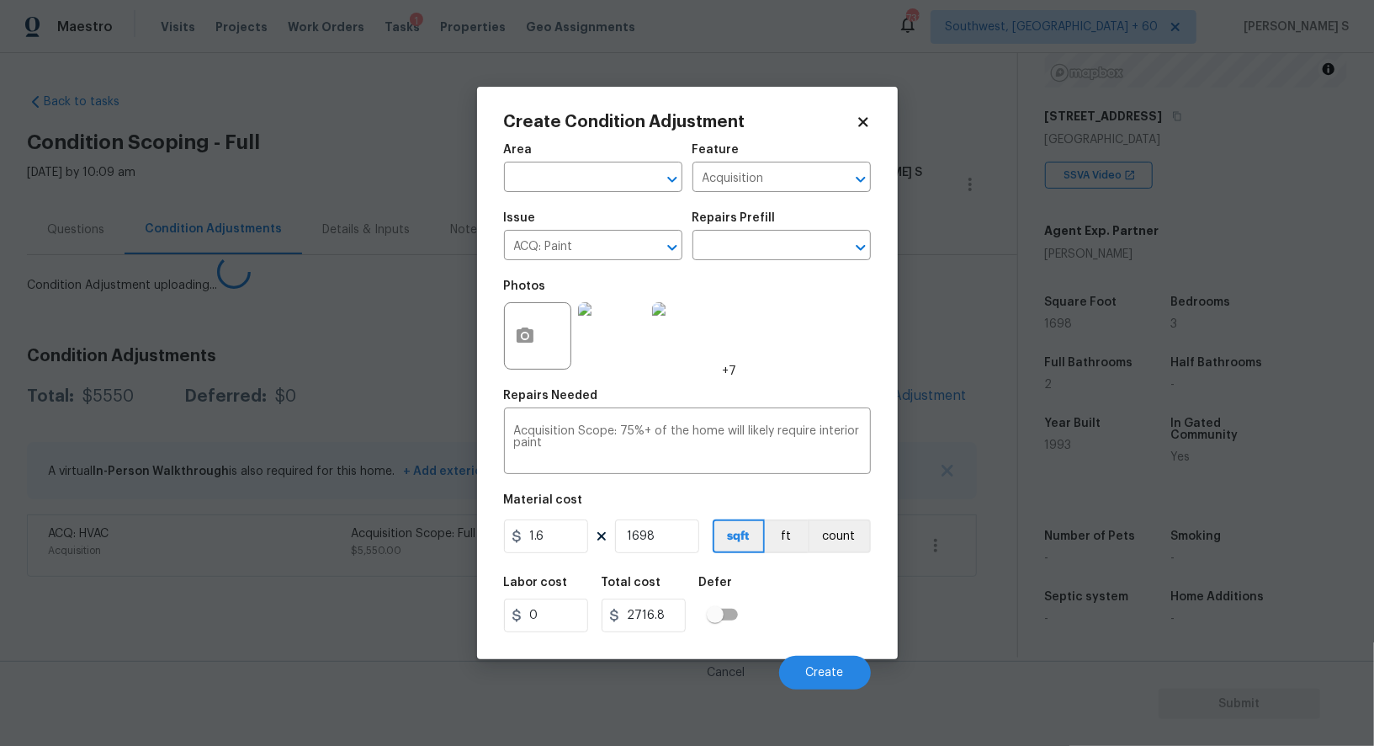
click at [171, 565] on body "Maestro Visits Projects Work Orders Tasks 1 Properties Geo Assignments 731 Sout…" at bounding box center [687, 373] width 1374 height 746
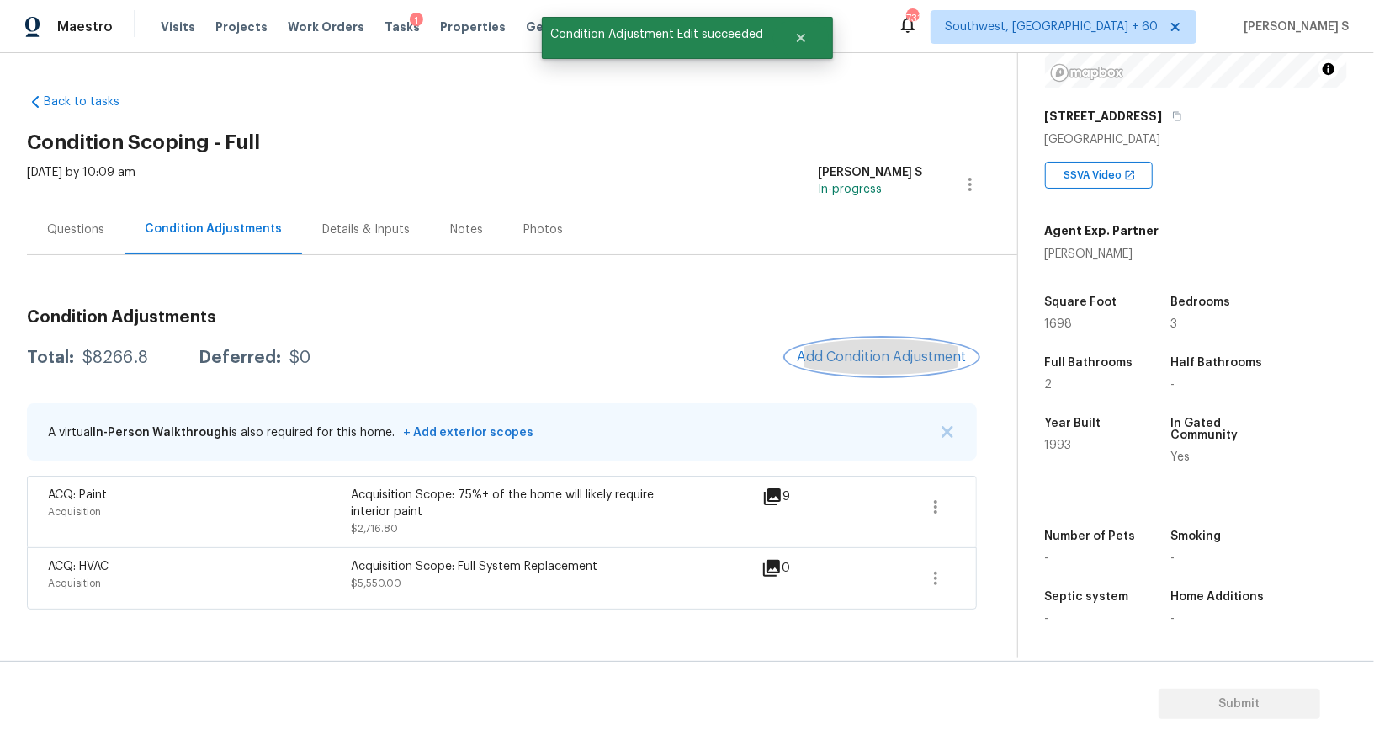
click at [847, 355] on span "Add Condition Adjustment" at bounding box center [882, 356] width 170 height 15
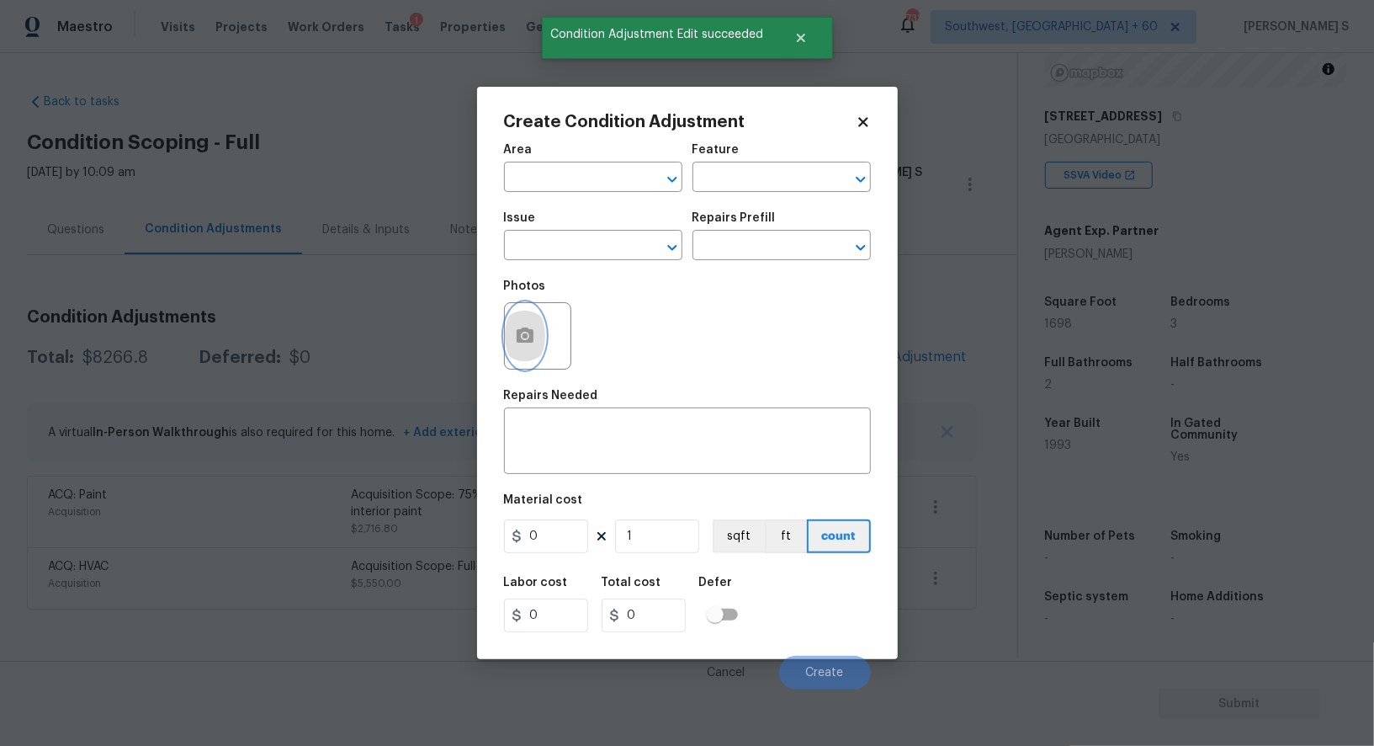
click at [528, 346] on icon "button" at bounding box center [525, 336] width 20 height 20
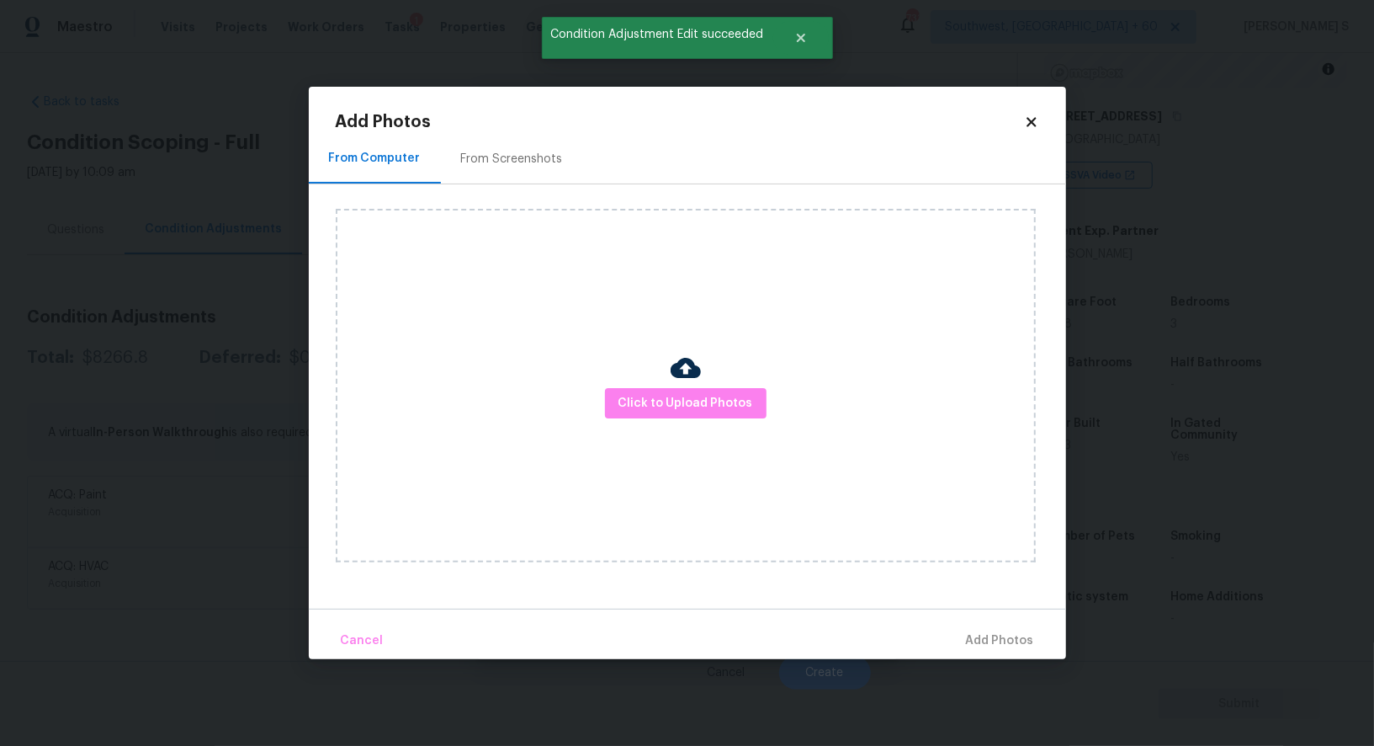
click at [512, 168] on div "From Screenshots" at bounding box center [512, 159] width 142 height 50
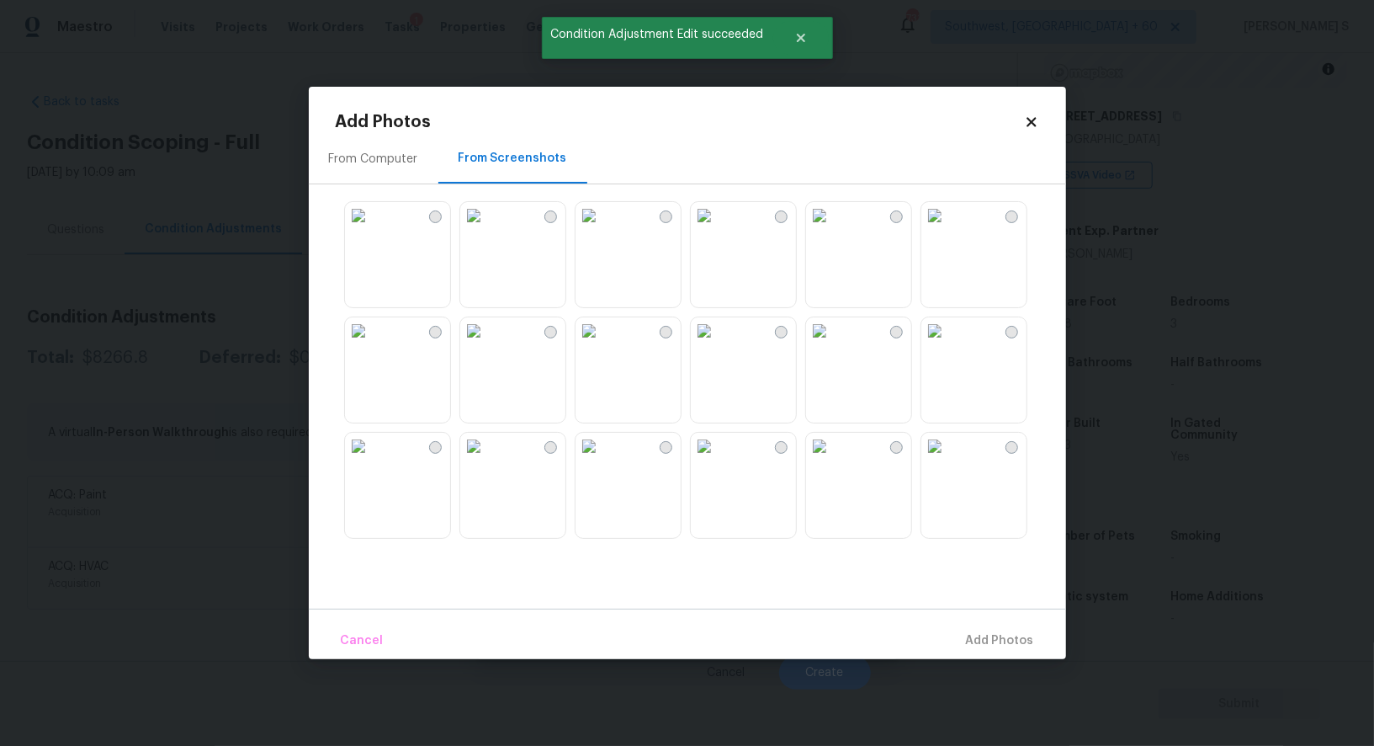
click at [603, 229] on img at bounding box center [589, 215] width 27 height 27
click at [718, 229] on img at bounding box center [704, 215] width 27 height 27
click at [603, 344] on img at bounding box center [589, 330] width 27 height 27
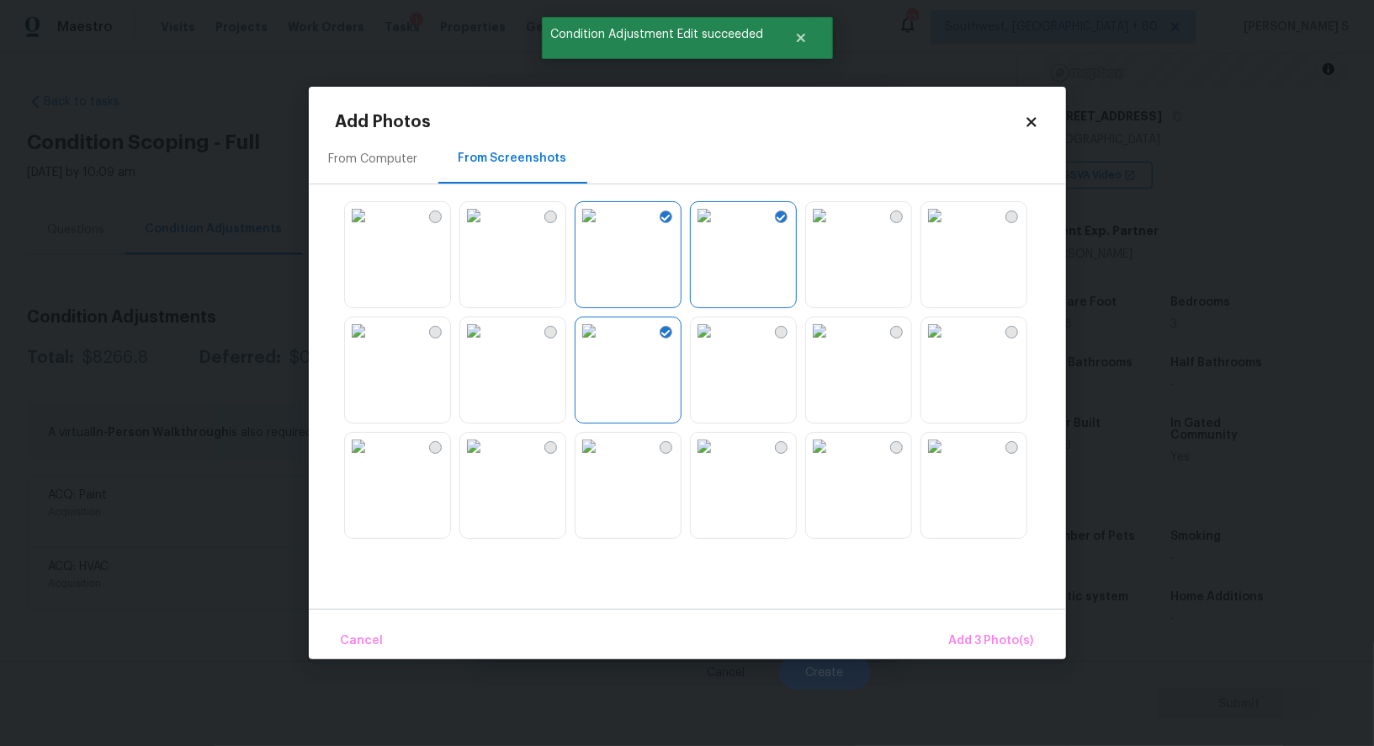
click at [487, 344] on img at bounding box center [473, 330] width 27 height 27
click at [372, 344] on img at bounding box center [358, 330] width 27 height 27
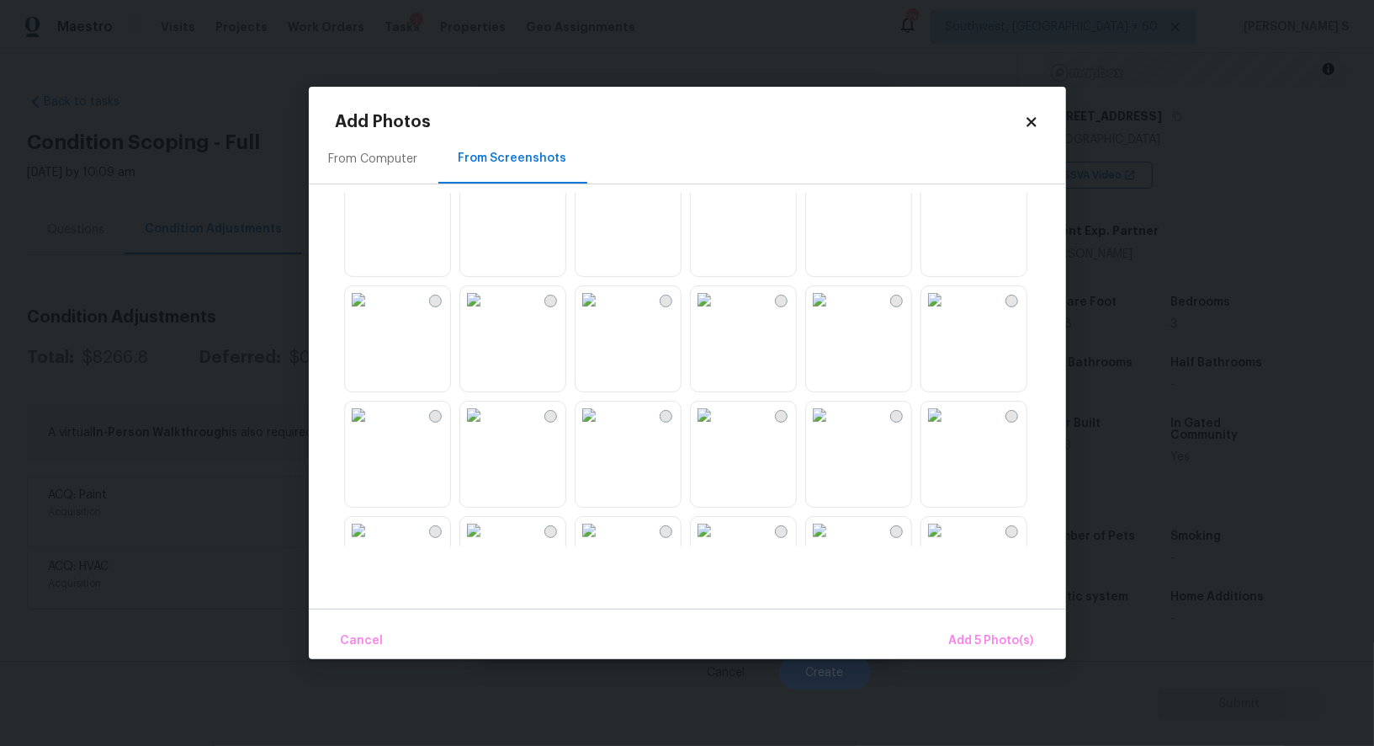
click at [372, 313] on img at bounding box center [358, 299] width 27 height 27
click at [372, 428] on img at bounding box center [358, 414] width 27 height 27
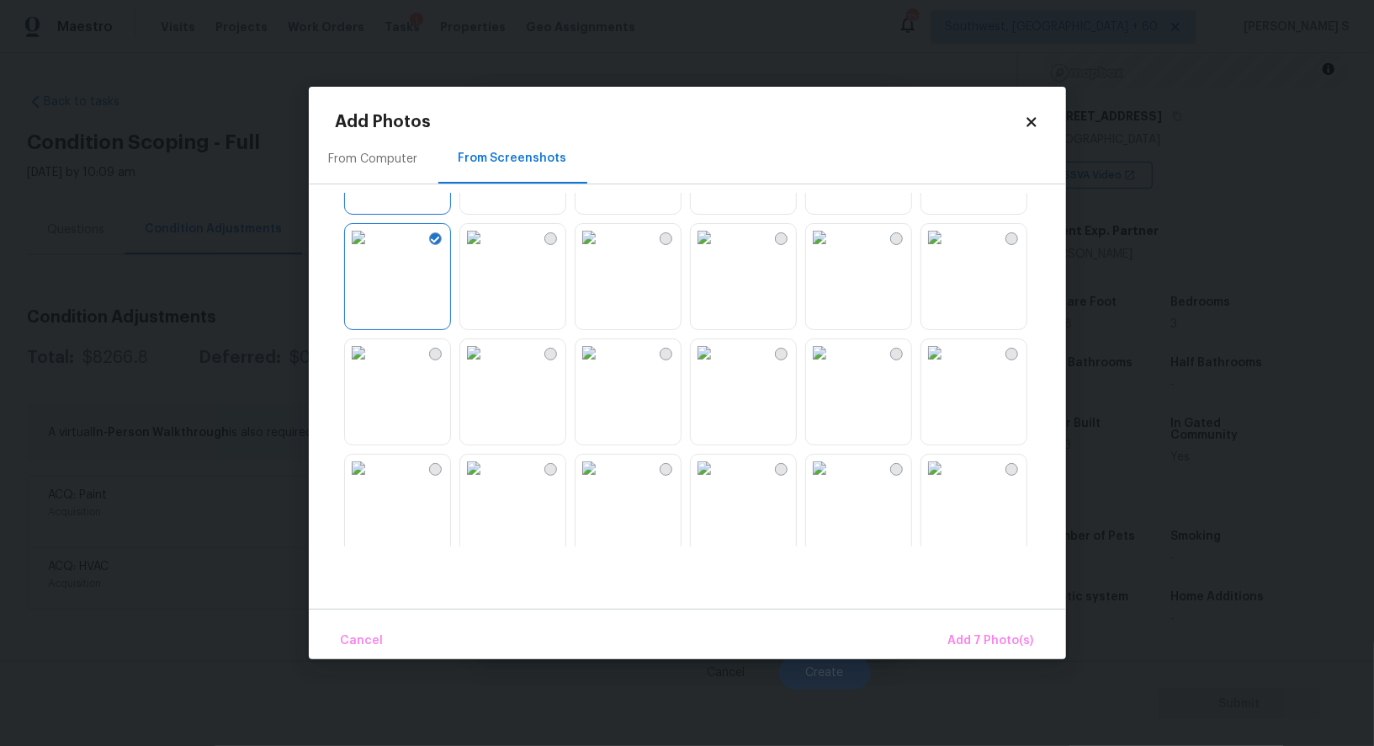
scroll to position [1286, 0]
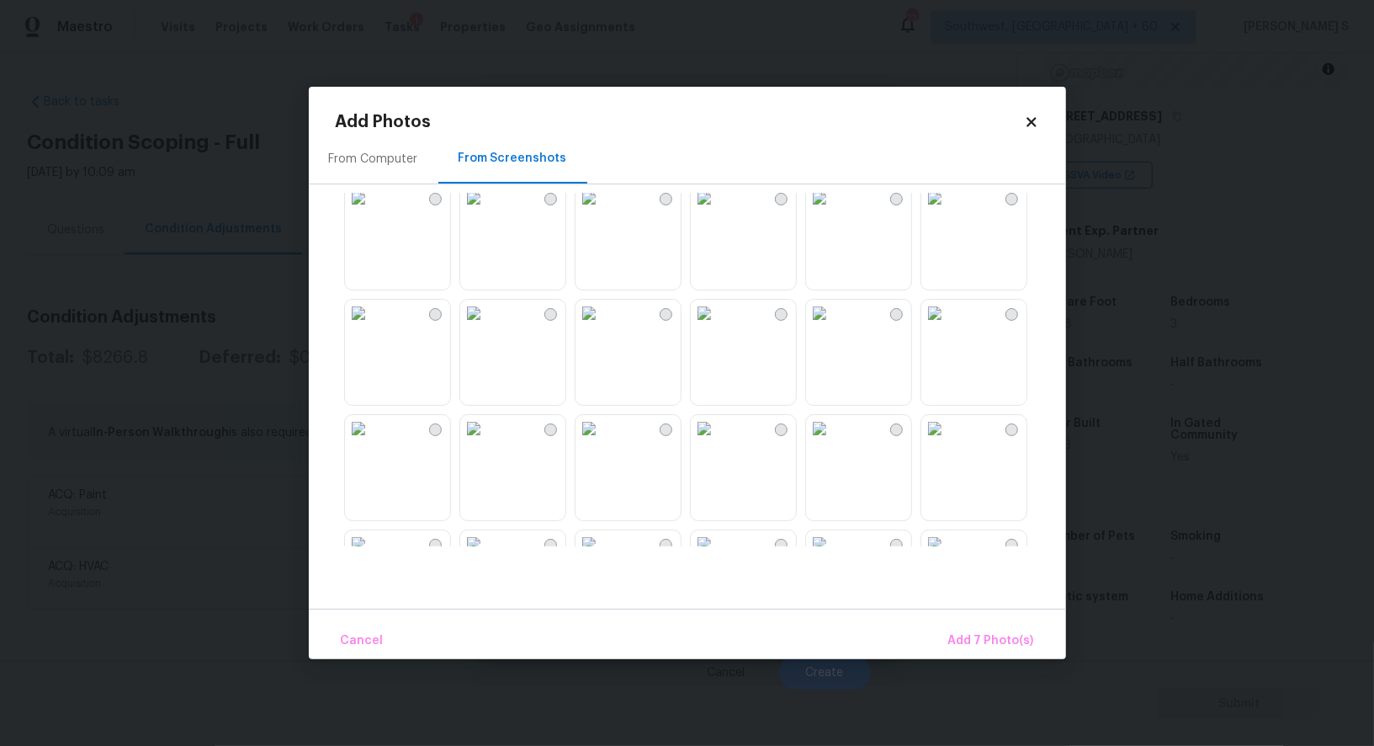
click at [603, 327] on img at bounding box center [589, 313] width 27 height 27
click at [487, 327] on img at bounding box center [473, 313] width 27 height 27
click at [487, 211] on img at bounding box center [473, 197] width 27 height 27
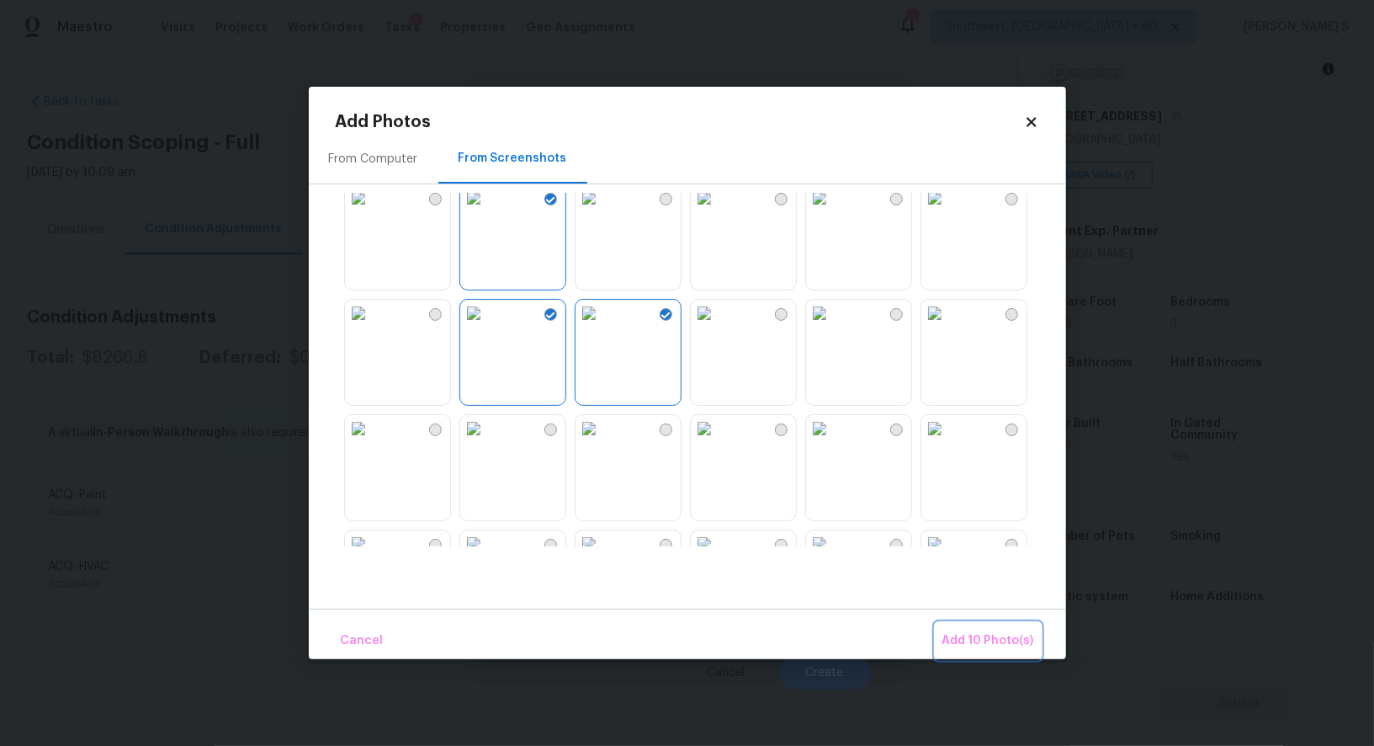
click at [986, 630] on span "Add 10 Photo(s)" at bounding box center [989, 640] width 92 height 21
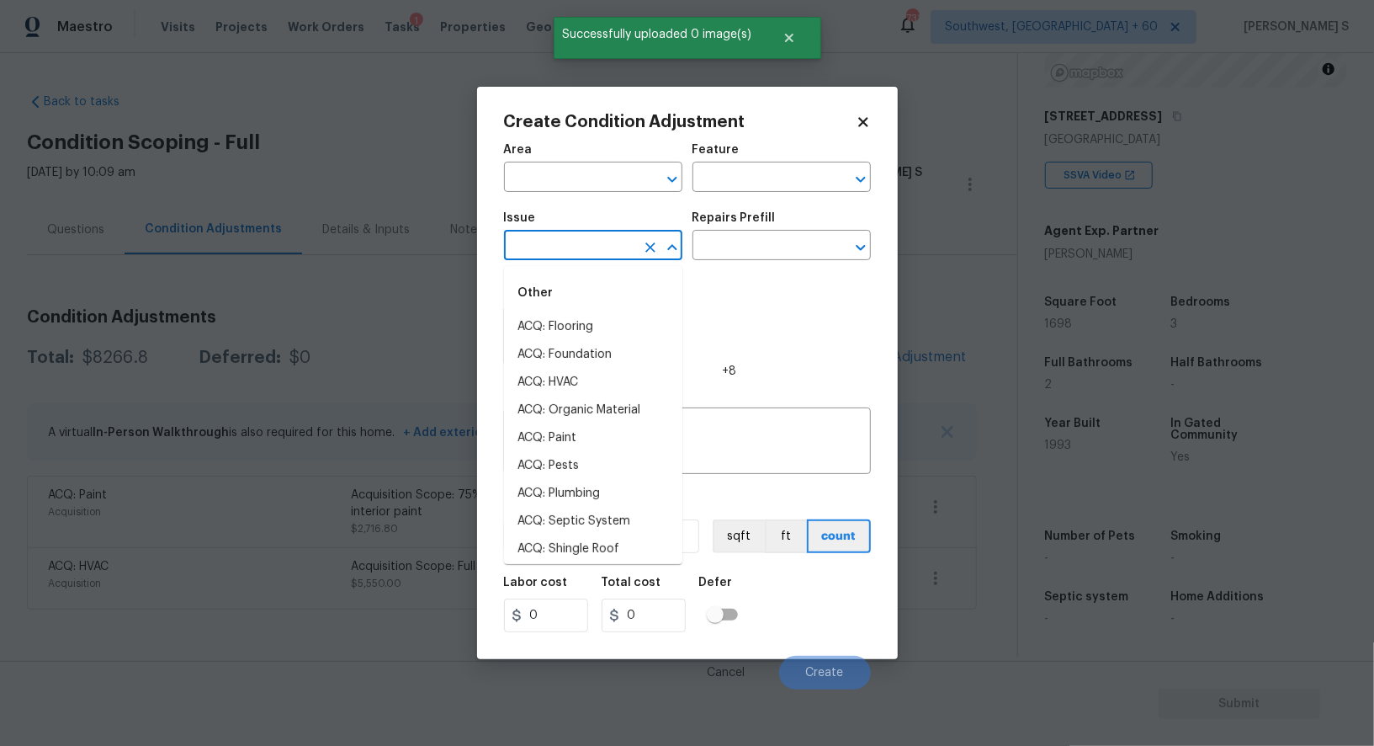
click at [568, 249] on input "text" at bounding box center [569, 247] width 131 height 26
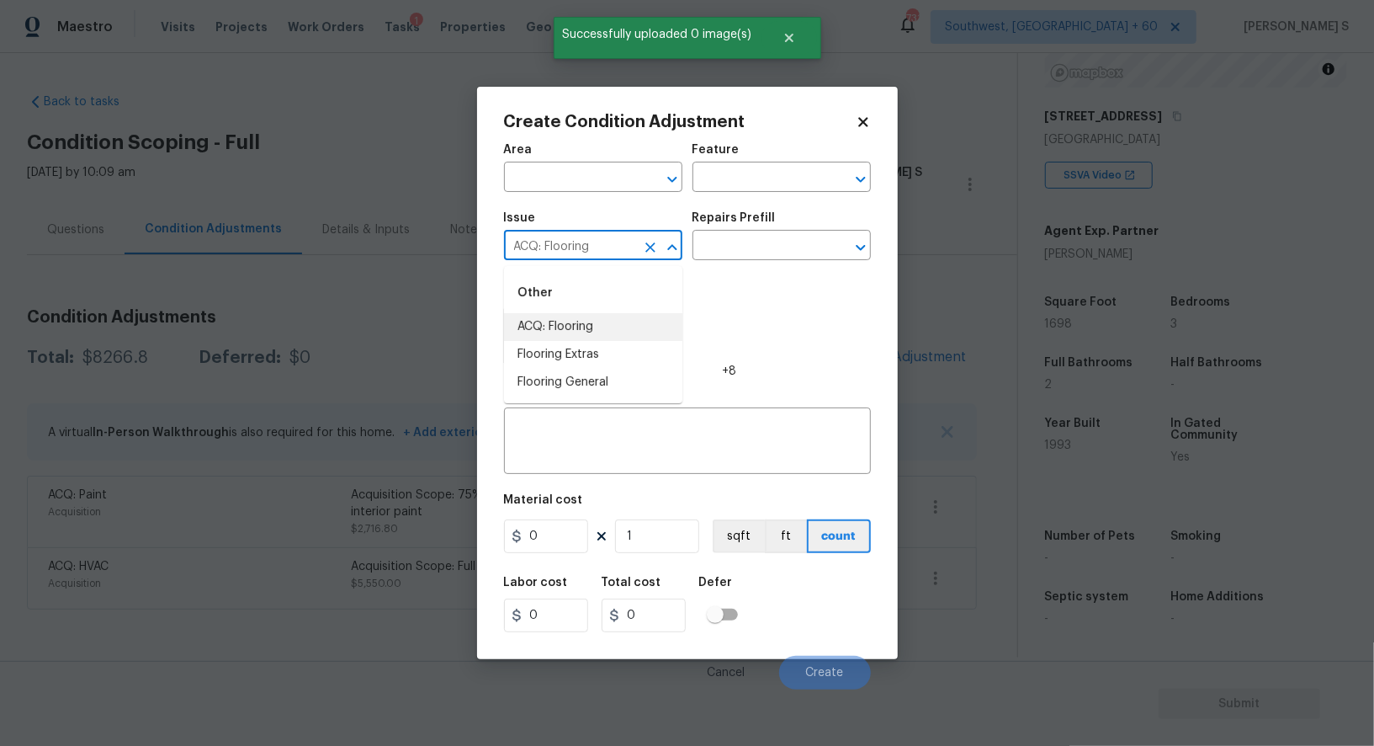
type input "ACQ: Flooring"
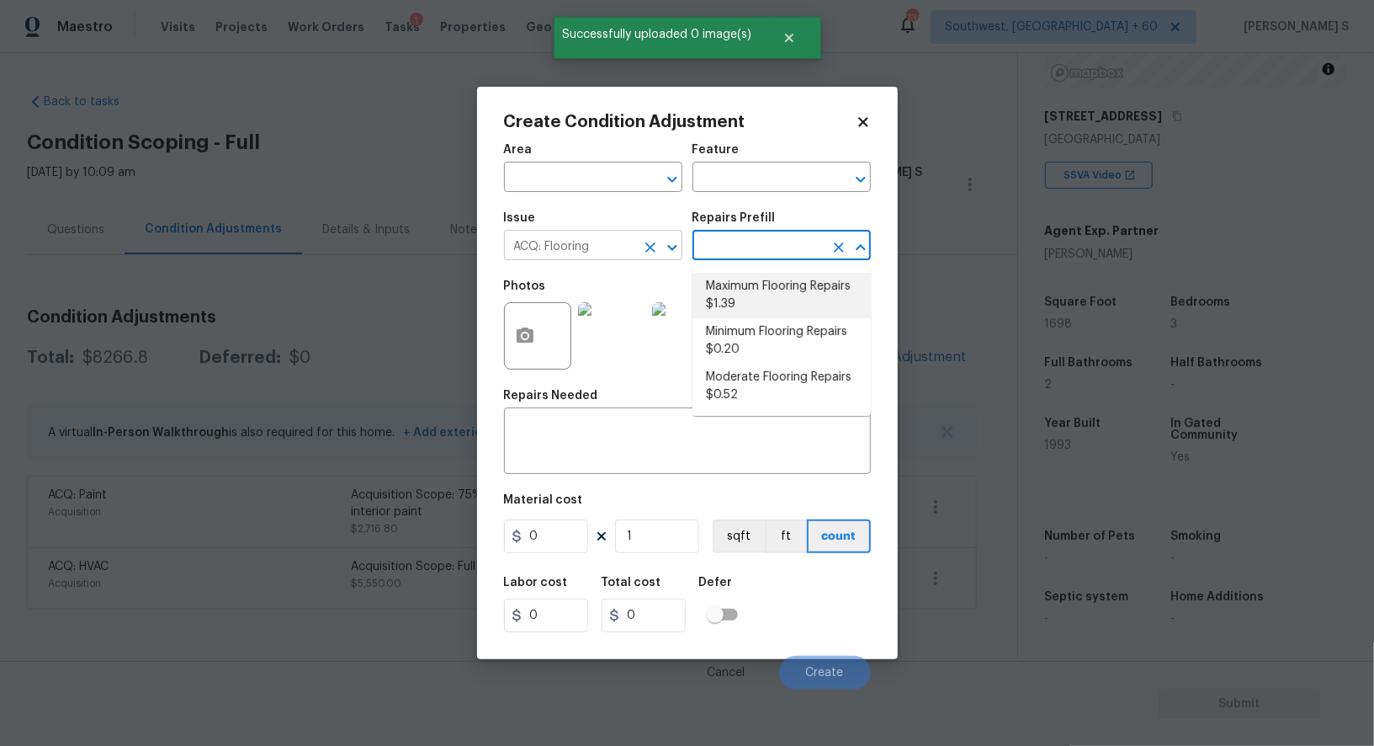
type input "Acquisition"
type textarea "Acquisition Scope: Maximum flooring repairs"
type input "1.39"
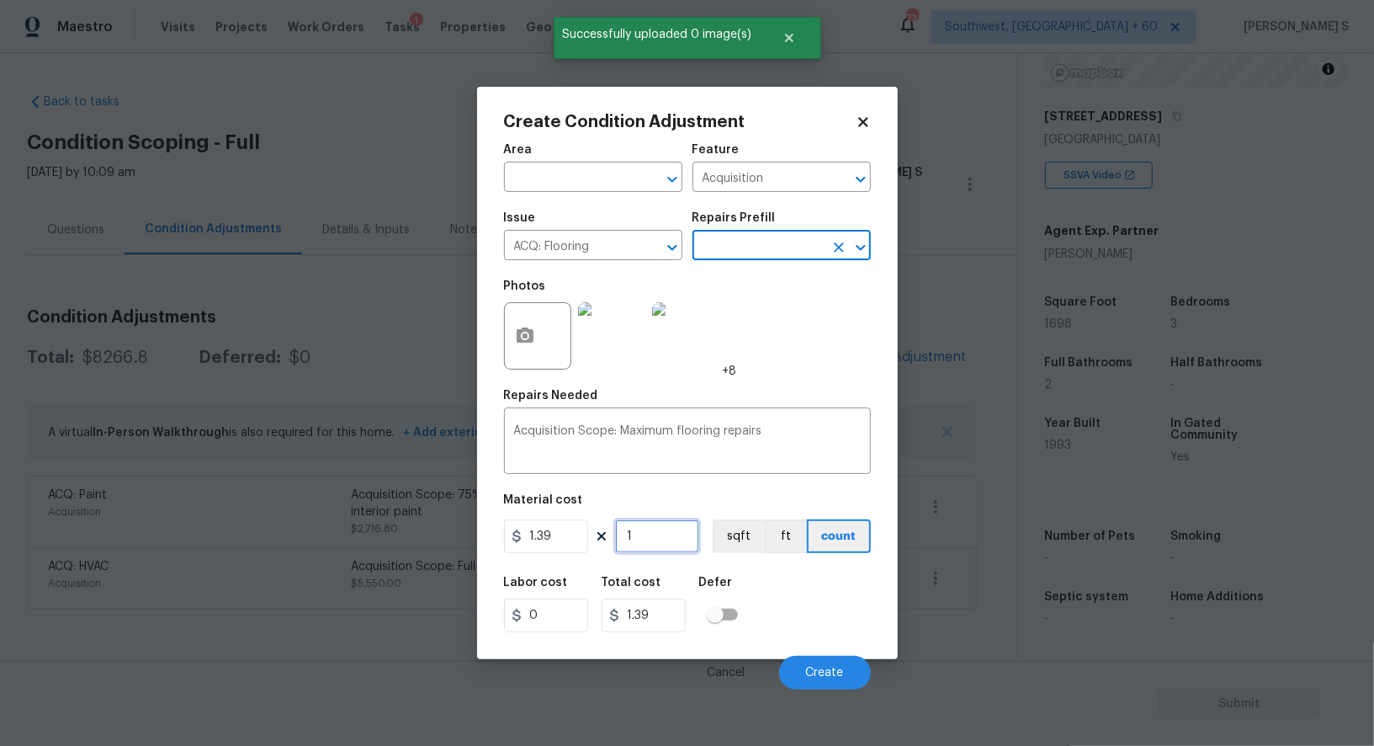
click at [634, 533] on input "1" at bounding box center [657, 536] width 84 height 34
paste input "698"
type input "1698"
type input "2360.22"
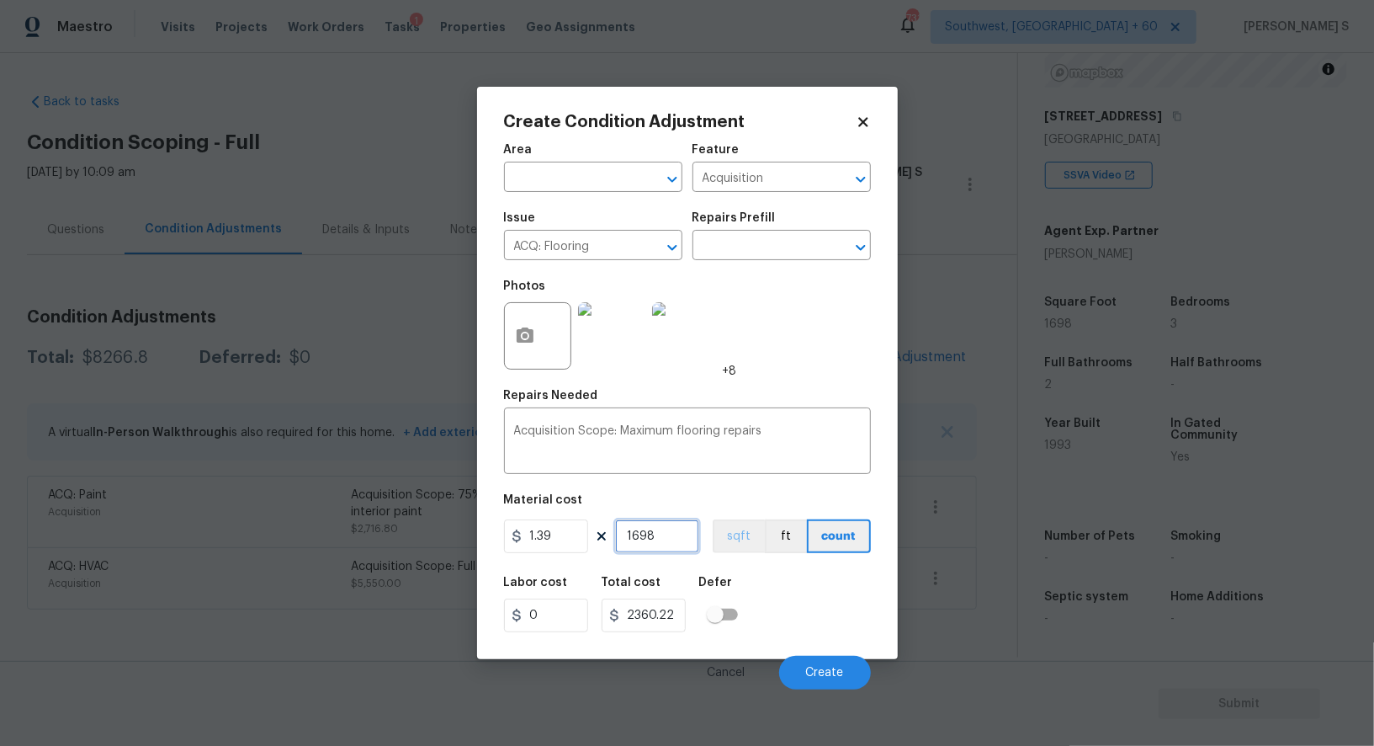
type input "1698"
click at [743, 537] on button "sqft" at bounding box center [739, 536] width 52 height 34
click at [769, 603] on div "Labor cost 0 Total cost 2360.22 Defer" at bounding box center [687, 604] width 367 height 76
click at [815, 662] on button "Create" at bounding box center [825, 673] width 92 height 34
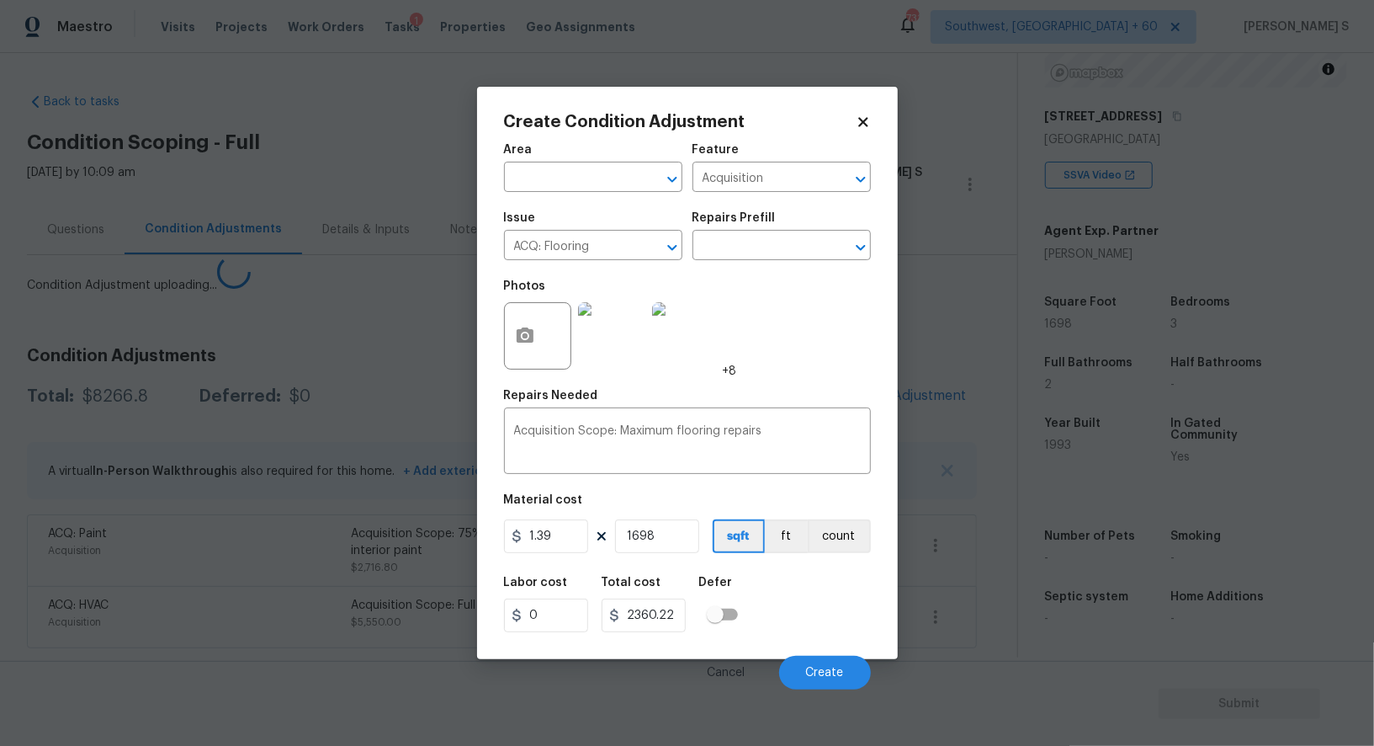
click at [240, 565] on body "Maestro Visits Projects Work Orders Tasks 1 Properties Geo Assignments 731 Sout…" at bounding box center [687, 373] width 1374 height 746
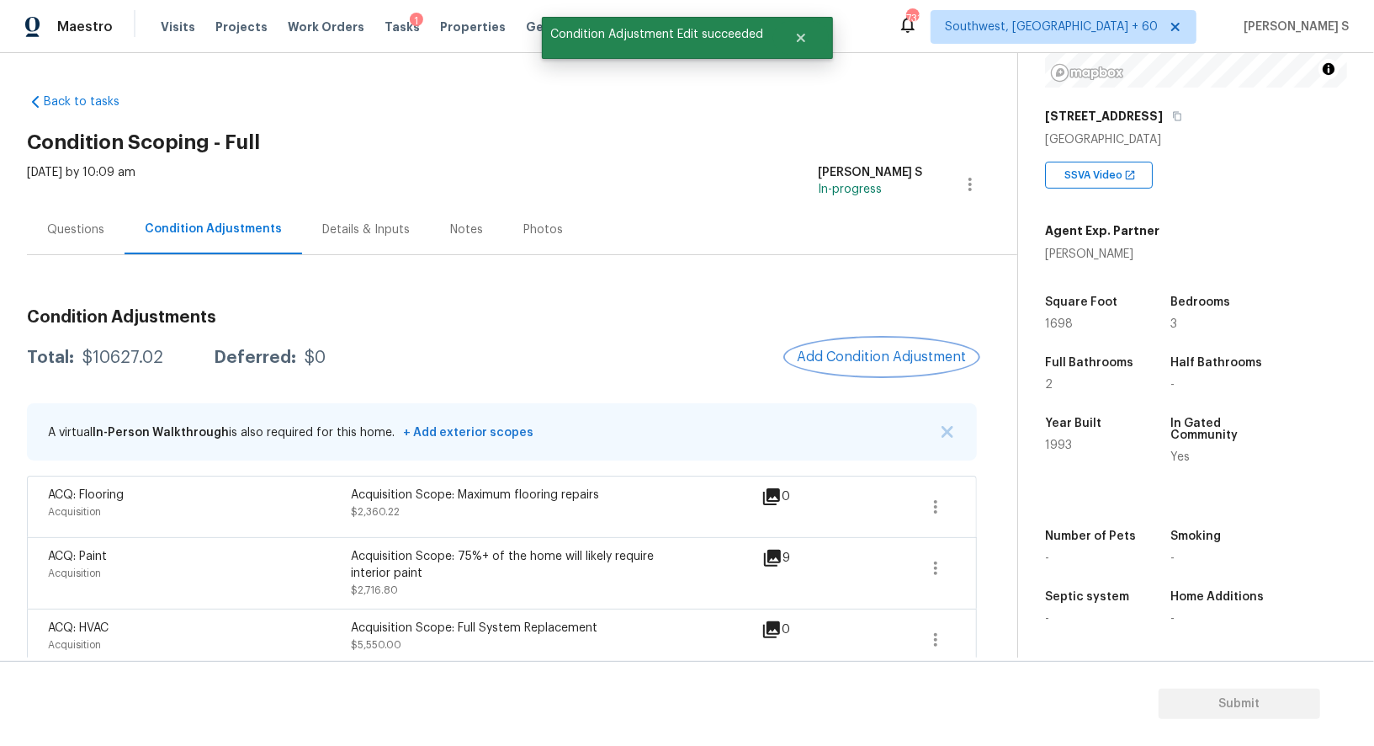
scroll to position [16, 0]
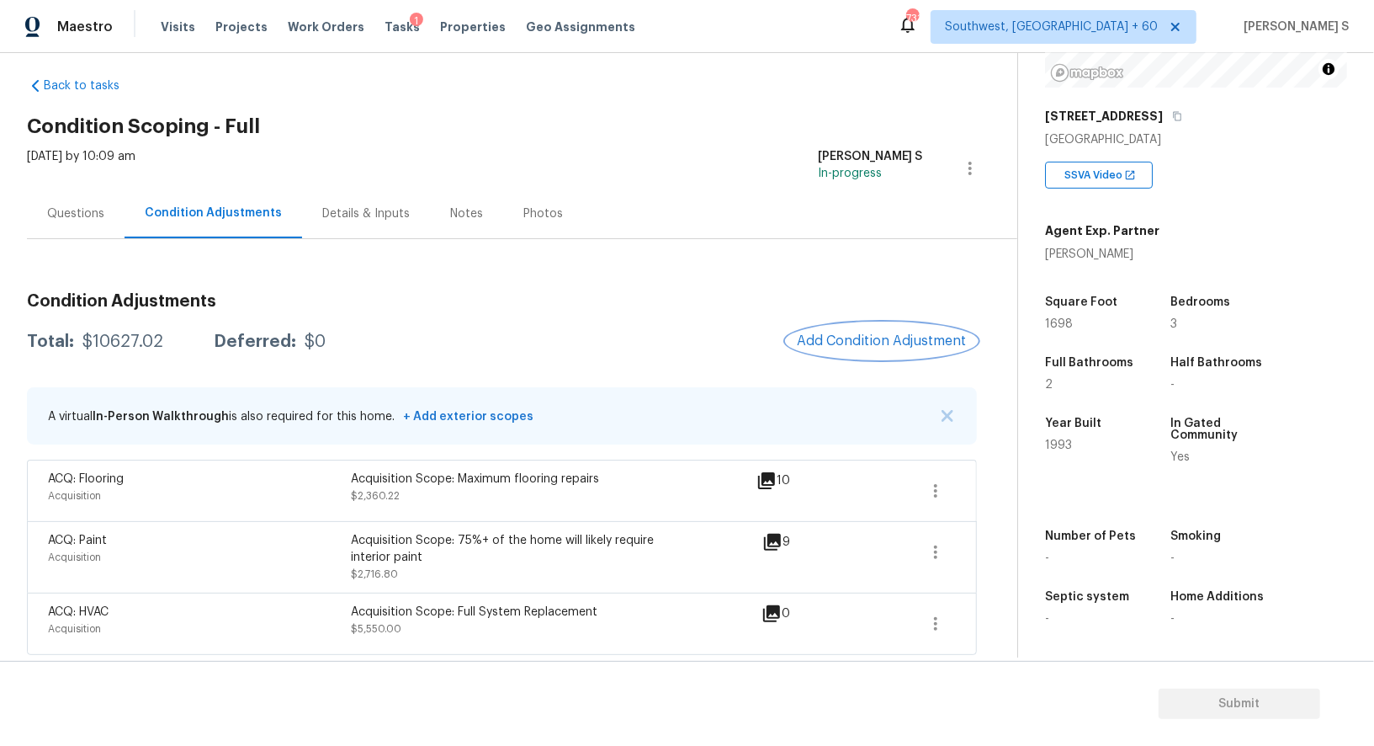
click at [856, 351] on button "Add Condition Adjustment" at bounding box center [882, 340] width 190 height 35
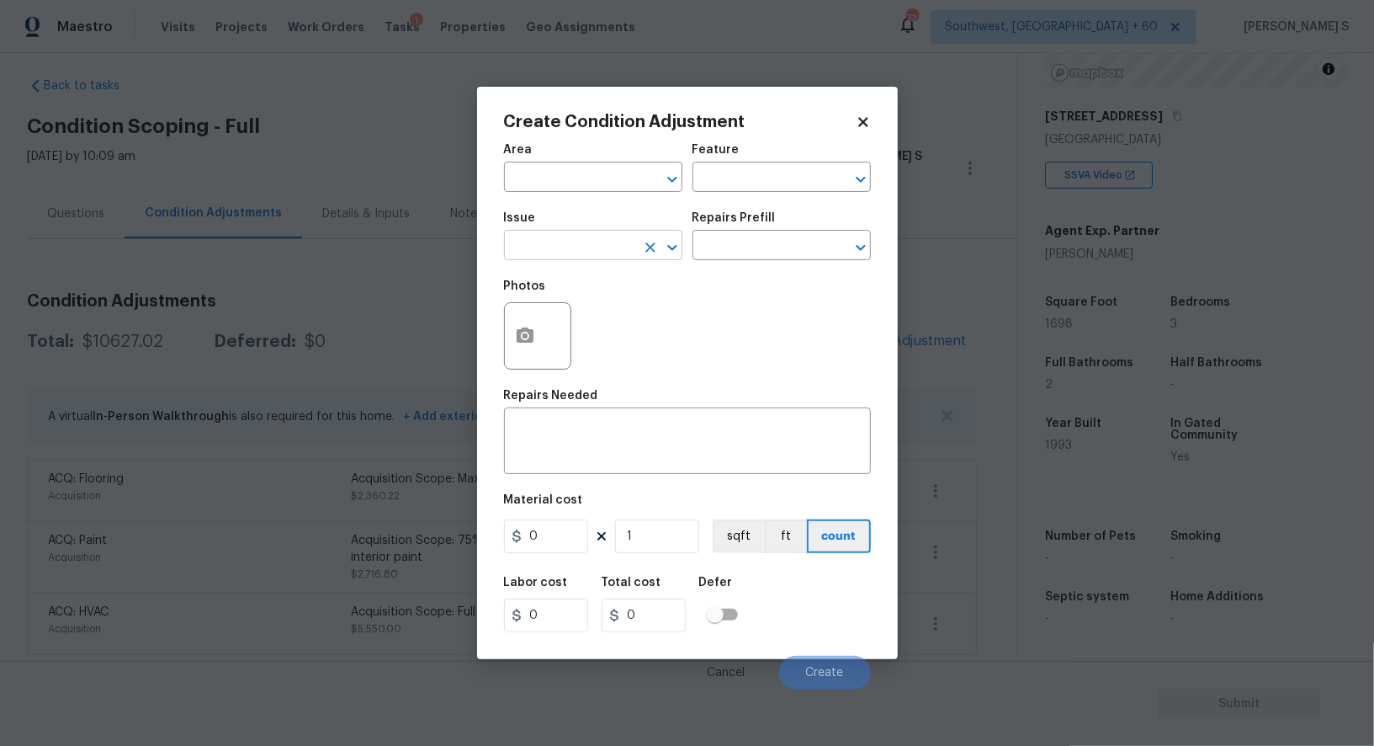
click at [560, 255] on input "text" at bounding box center [569, 247] width 131 height 26
type input "Pressure Washing"
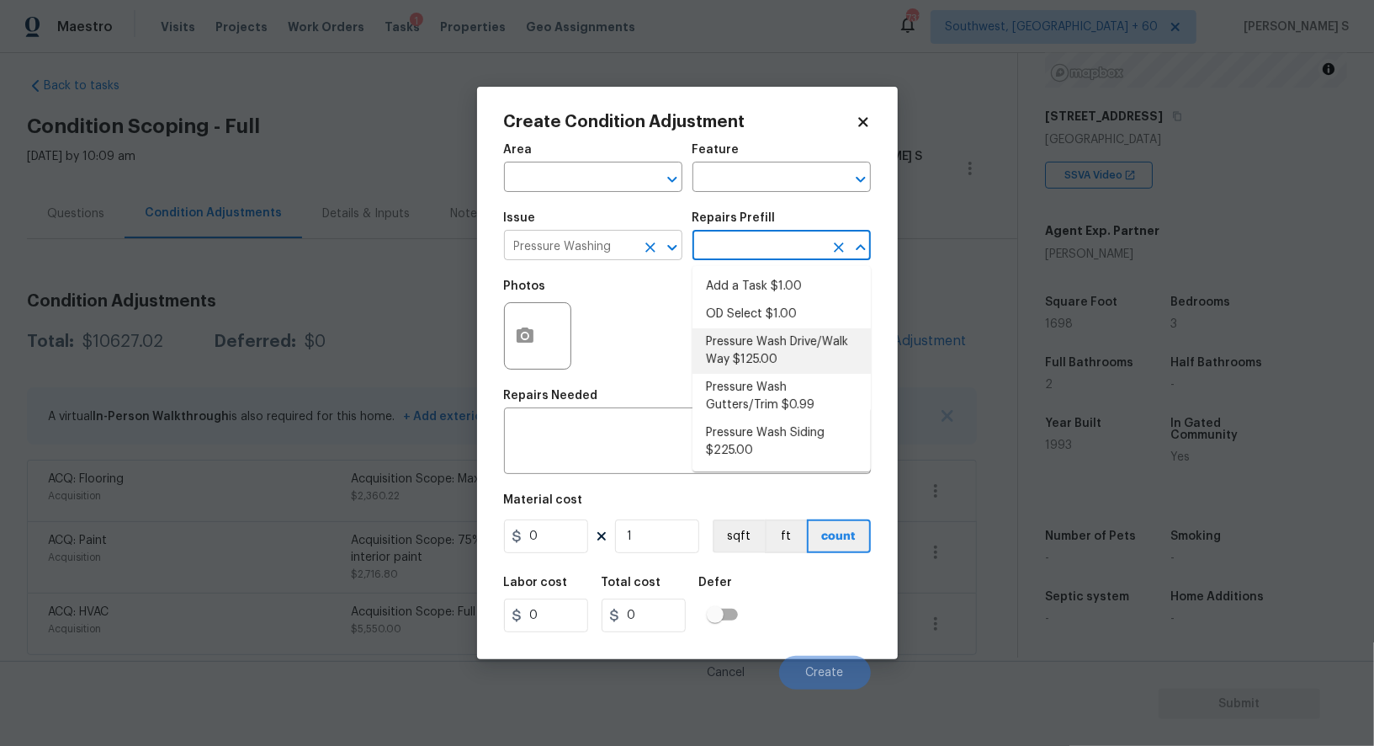
type input "Siding"
type textarea "Pressure wash the driveways/walkways as directed by the PM. Ensure that all deb…"
type input "125"
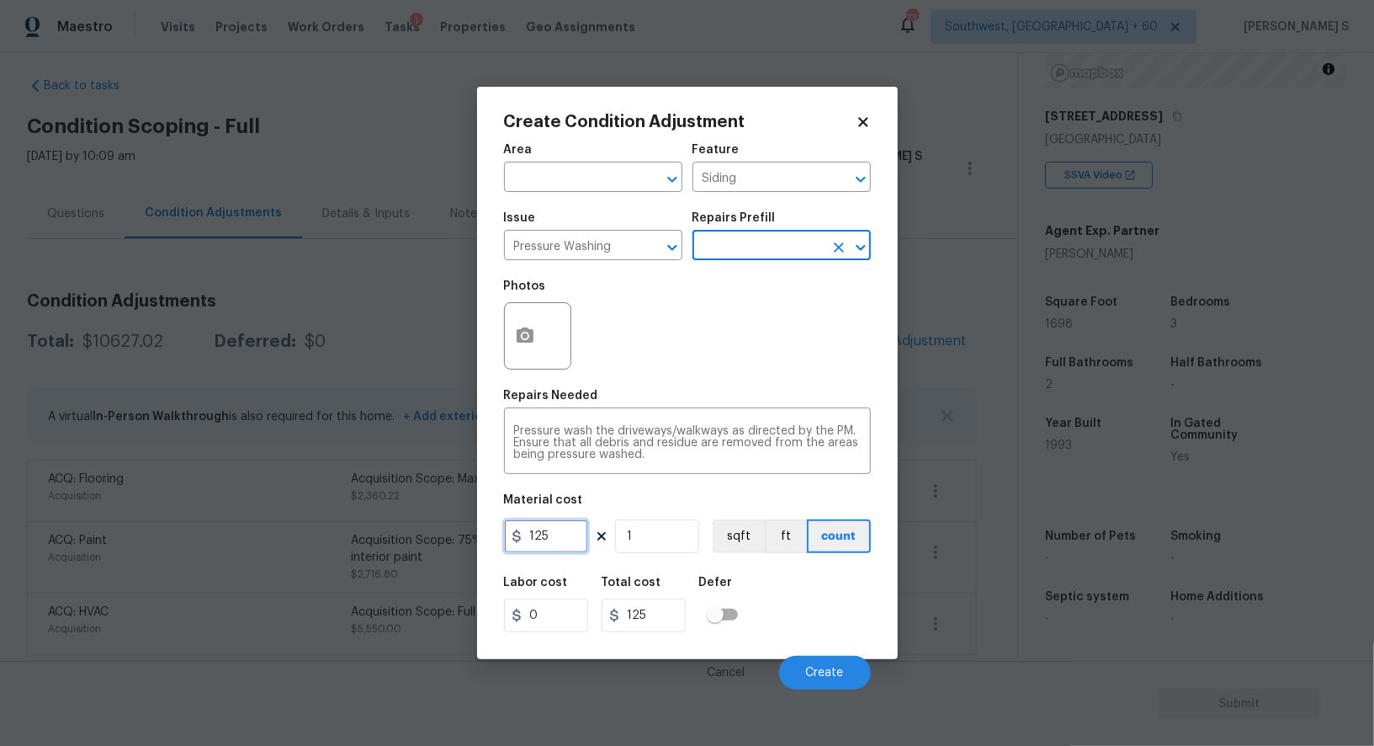
click at [561, 530] on input "125" at bounding box center [546, 536] width 84 height 34
type input "200"
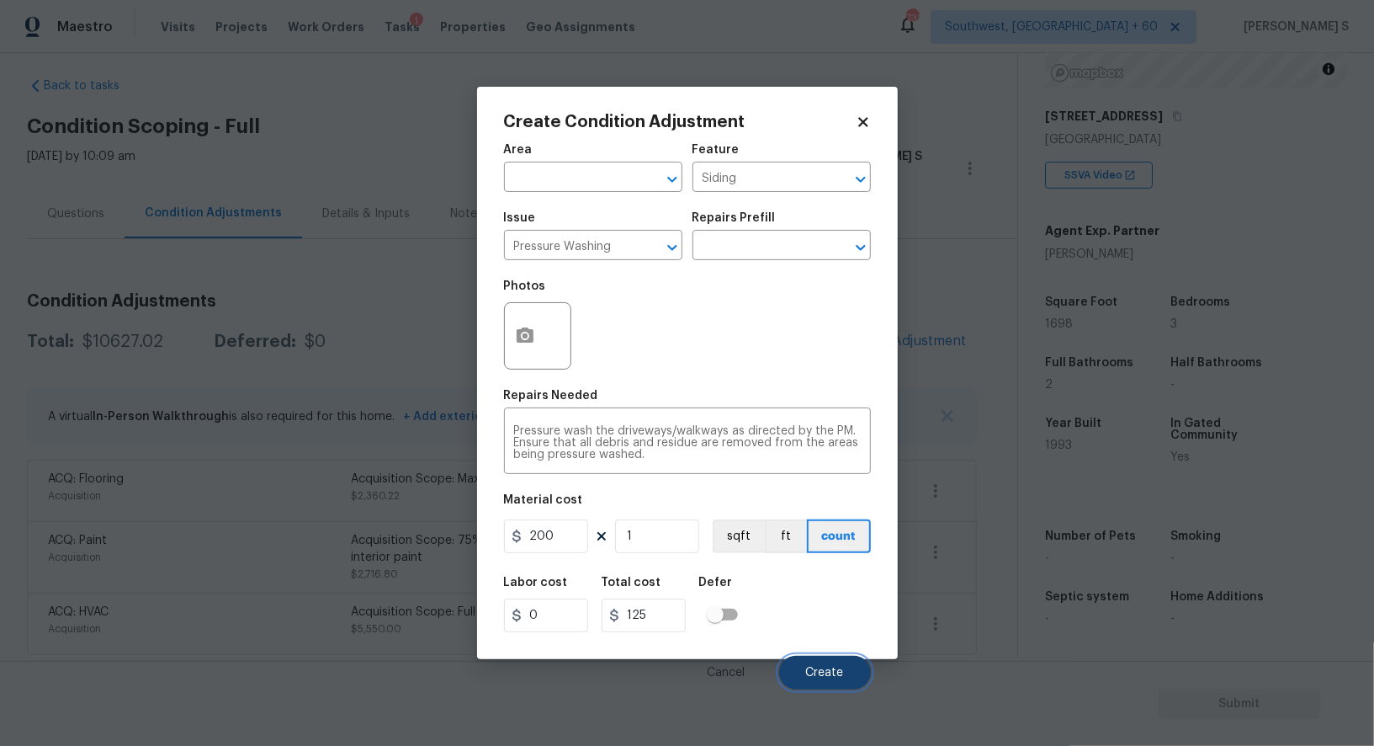
type input "200"
click at [833, 665] on button "Create" at bounding box center [825, 673] width 92 height 34
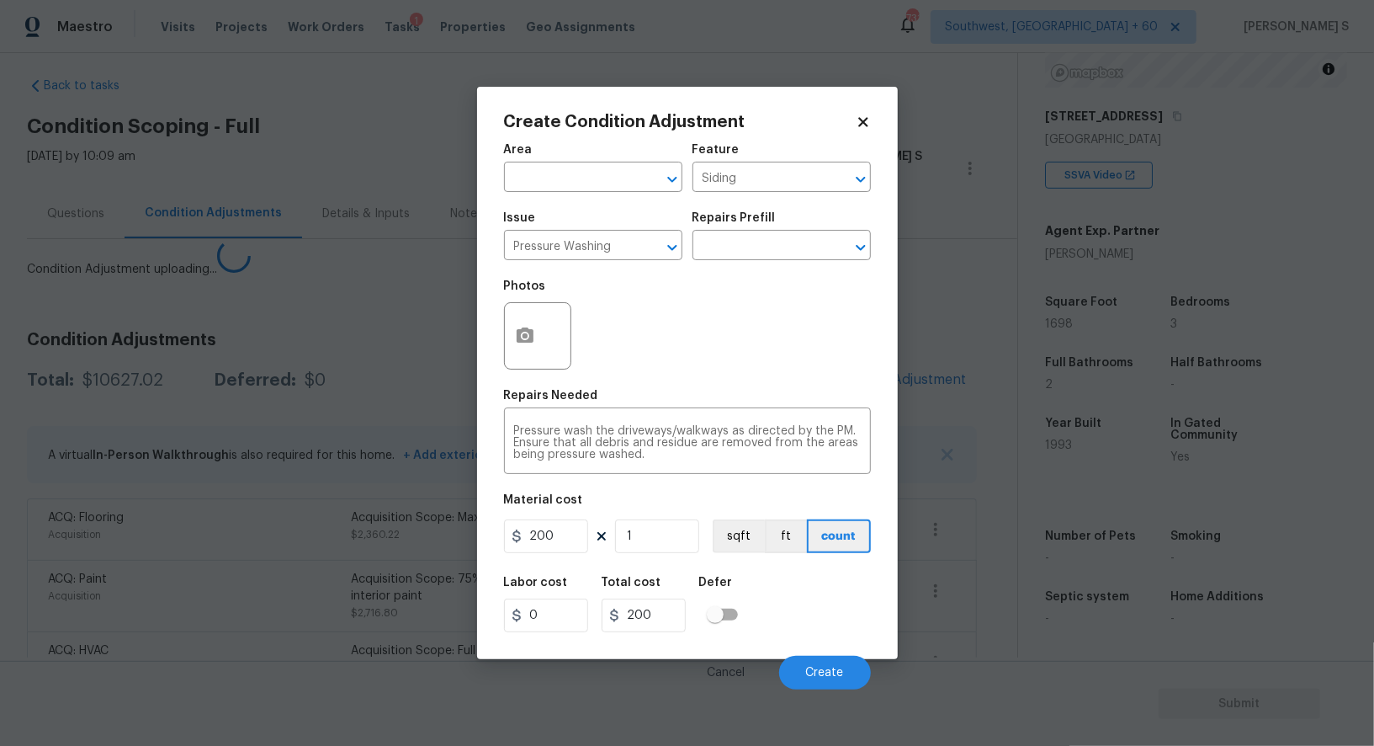
click at [225, 542] on body "Maestro Visits Projects Work Orders Tasks 1 Properties Geo Assignments 731 Sout…" at bounding box center [687, 373] width 1374 height 746
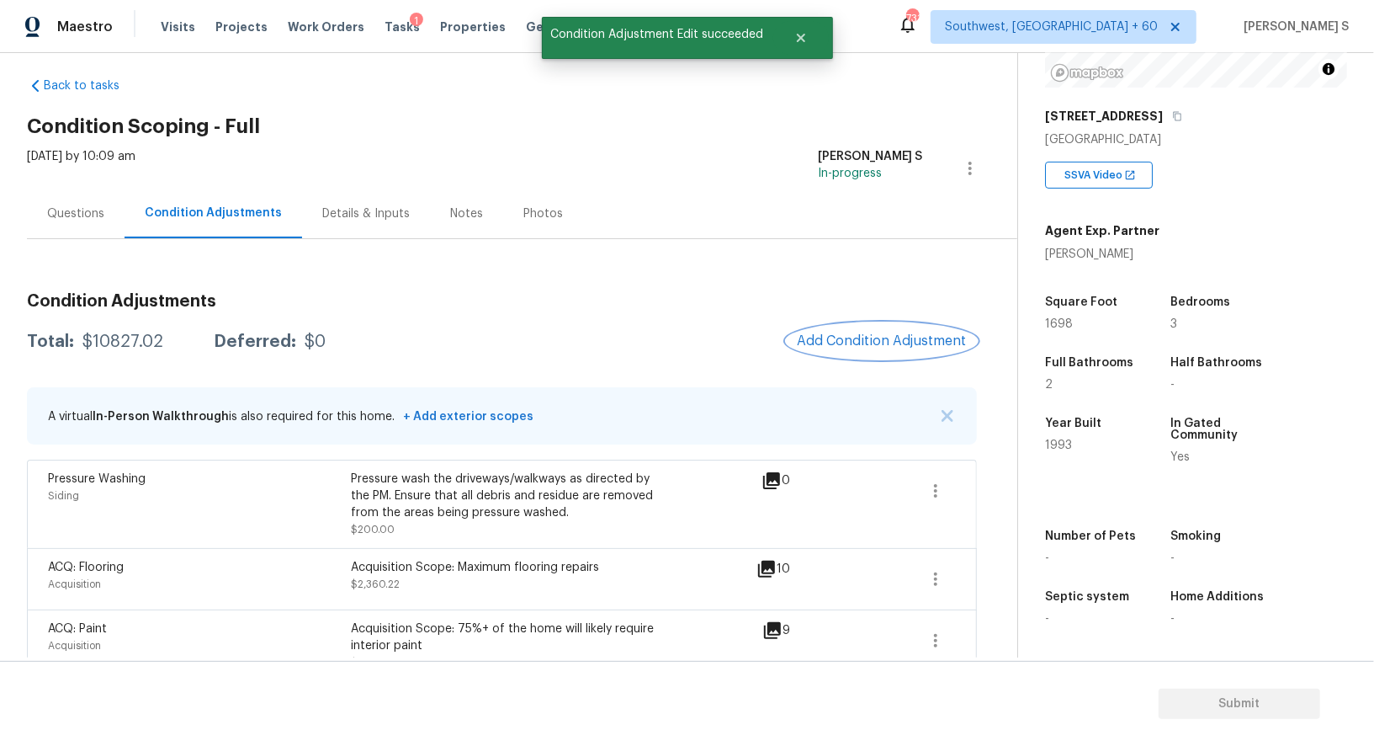
scroll to position [0, 0]
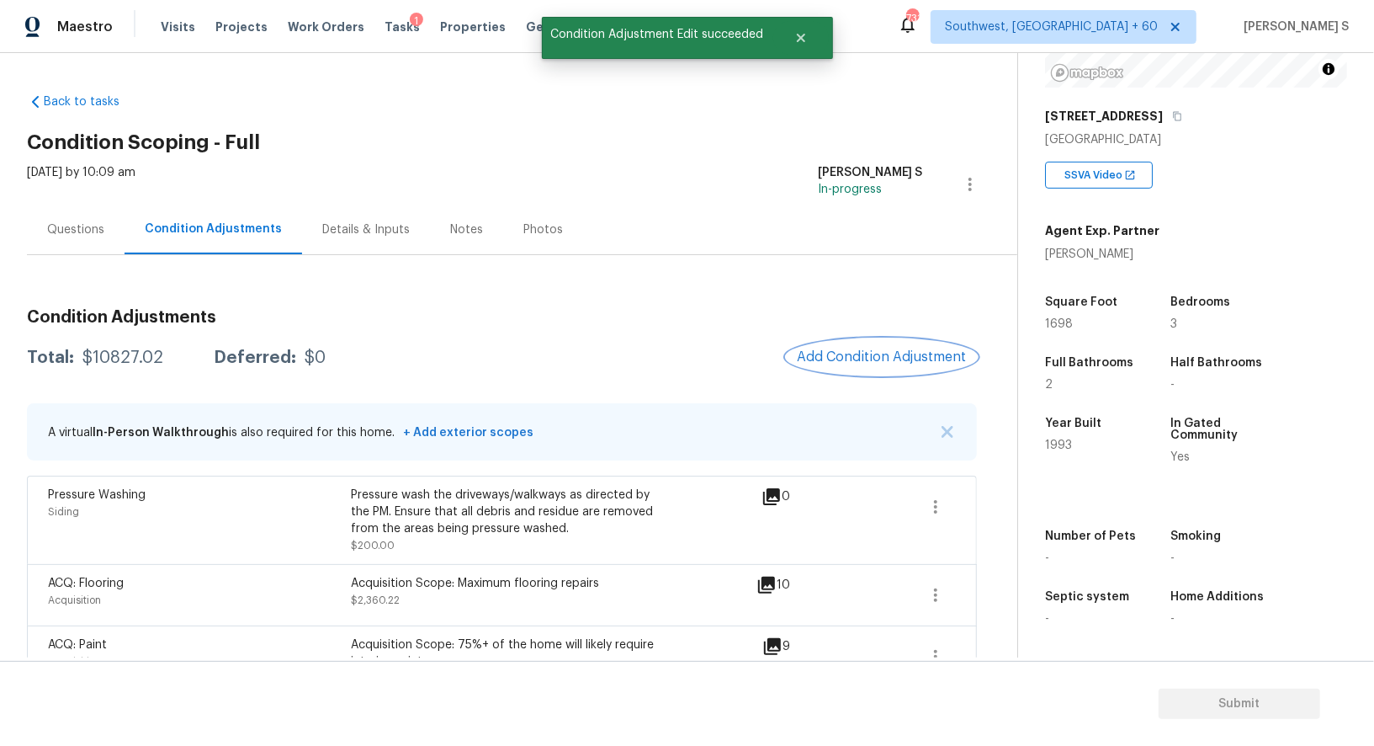
click at [870, 354] on span "Add Condition Adjustment" at bounding box center [882, 356] width 170 height 15
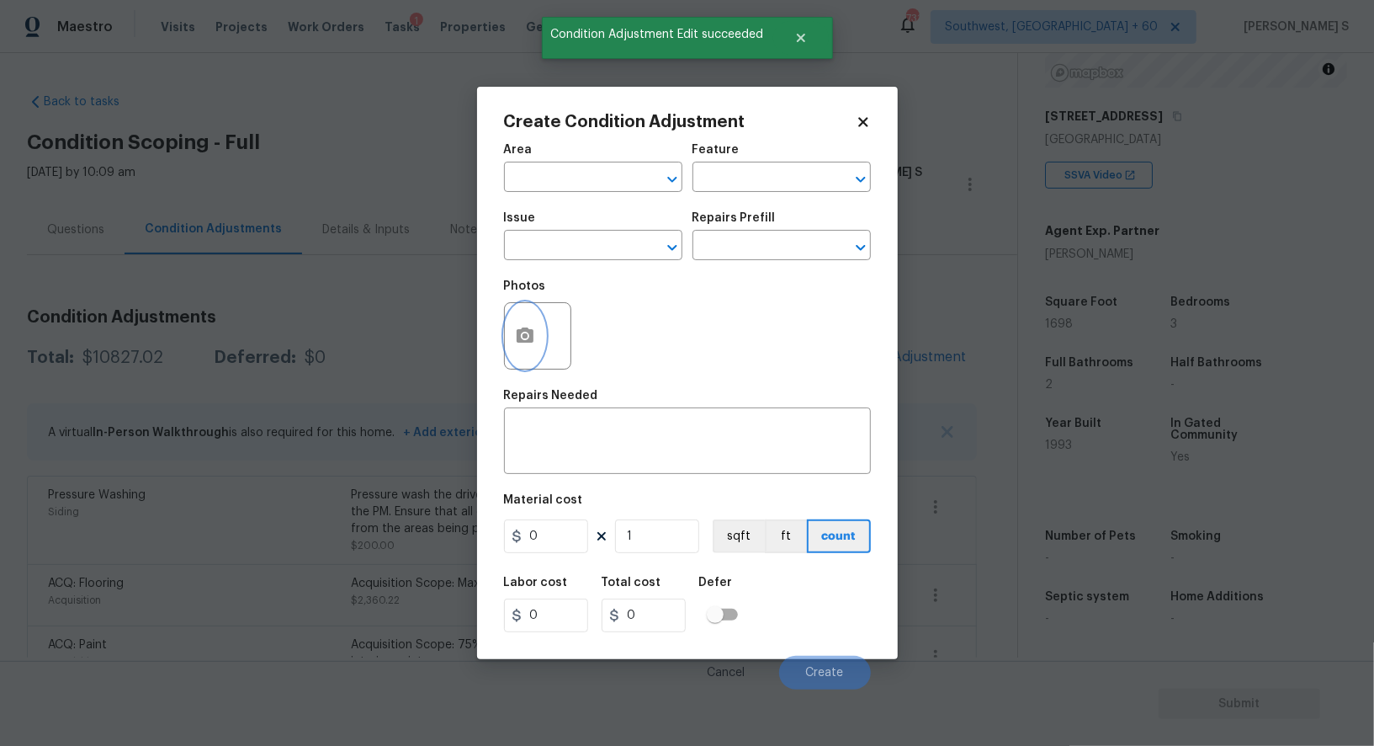
click at [534, 326] on button "button" at bounding box center [525, 336] width 40 height 66
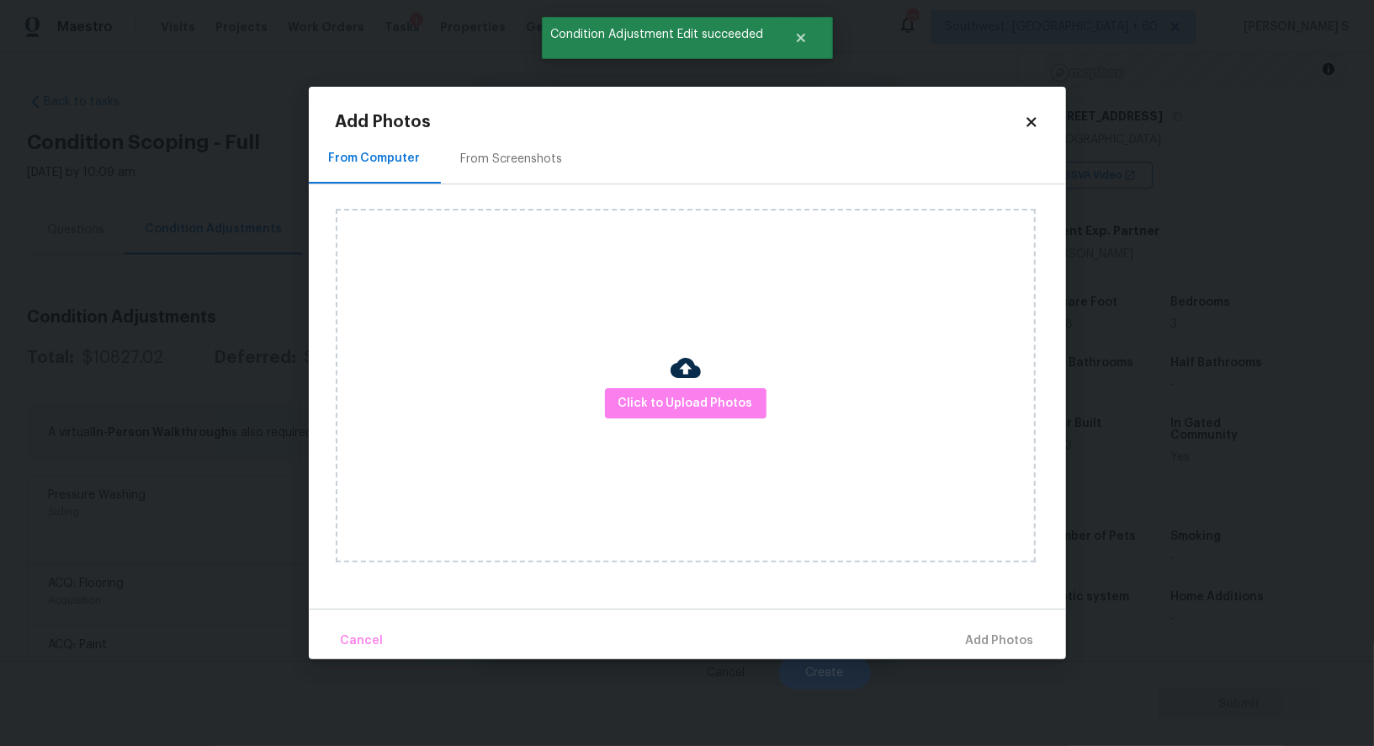
click at [528, 141] on div "From Screenshots" at bounding box center [512, 159] width 142 height 50
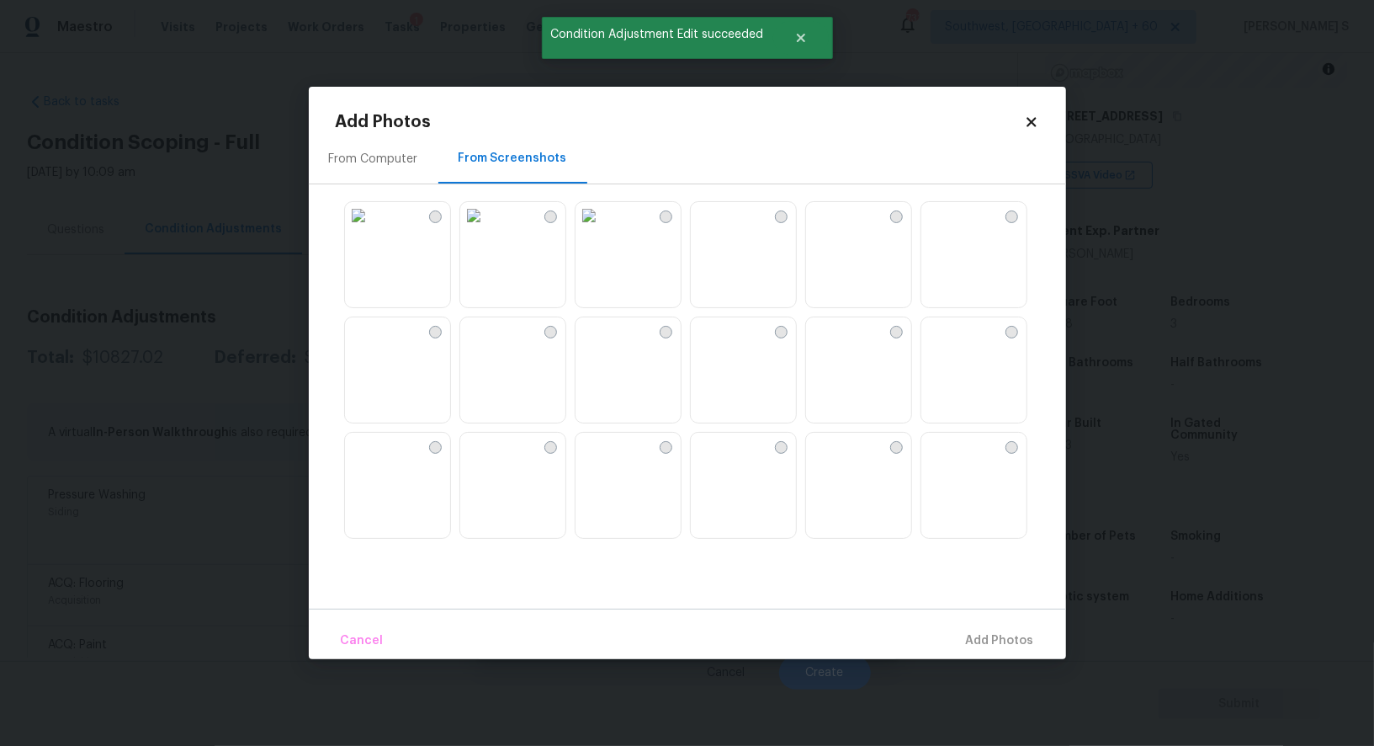
click at [948, 229] on img at bounding box center [934, 215] width 27 height 27
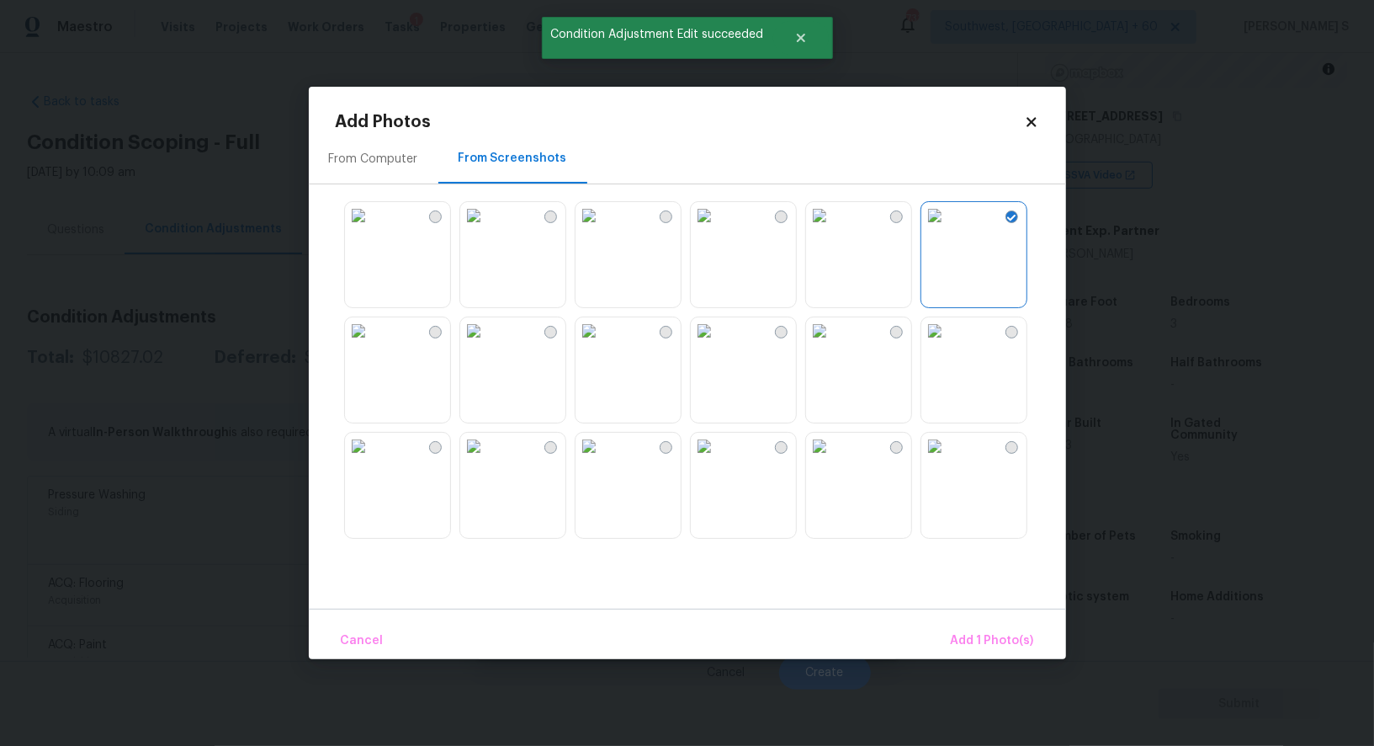
click at [372, 229] on img at bounding box center [358, 215] width 27 height 27
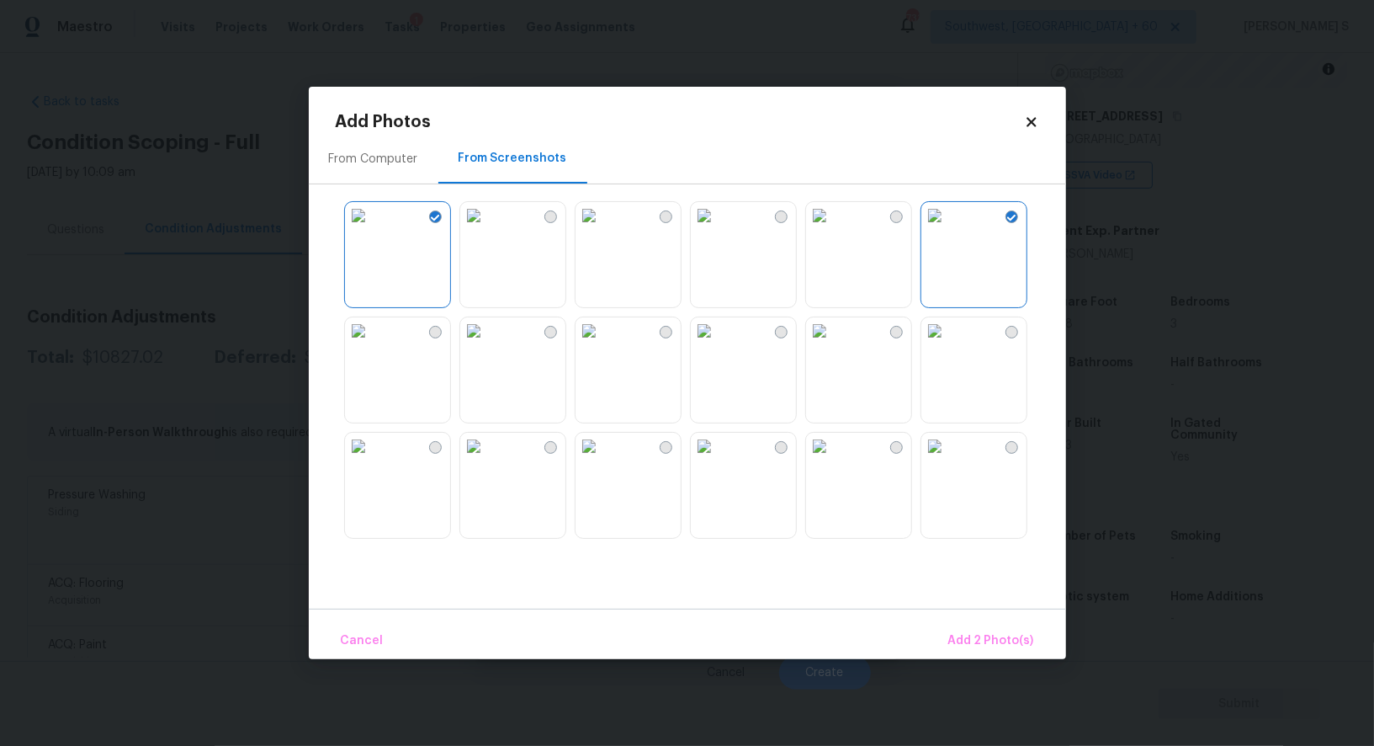
click at [487, 229] on img at bounding box center [473, 215] width 27 height 27
click at [487, 459] on img at bounding box center [473, 446] width 27 height 27
click at [595, 459] on img at bounding box center [589, 446] width 27 height 27
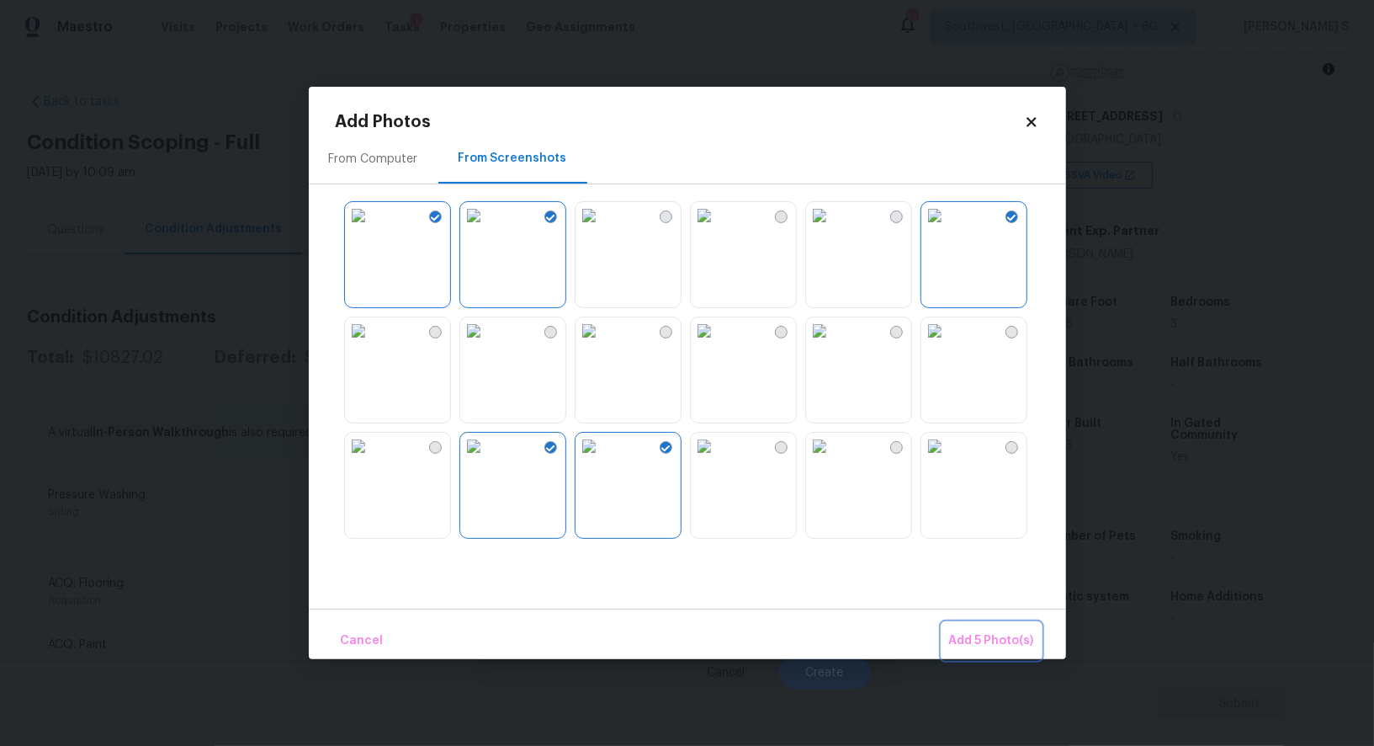
click at [987, 643] on span "Add 5 Photo(s)" at bounding box center [991, 640] width 85 height 21
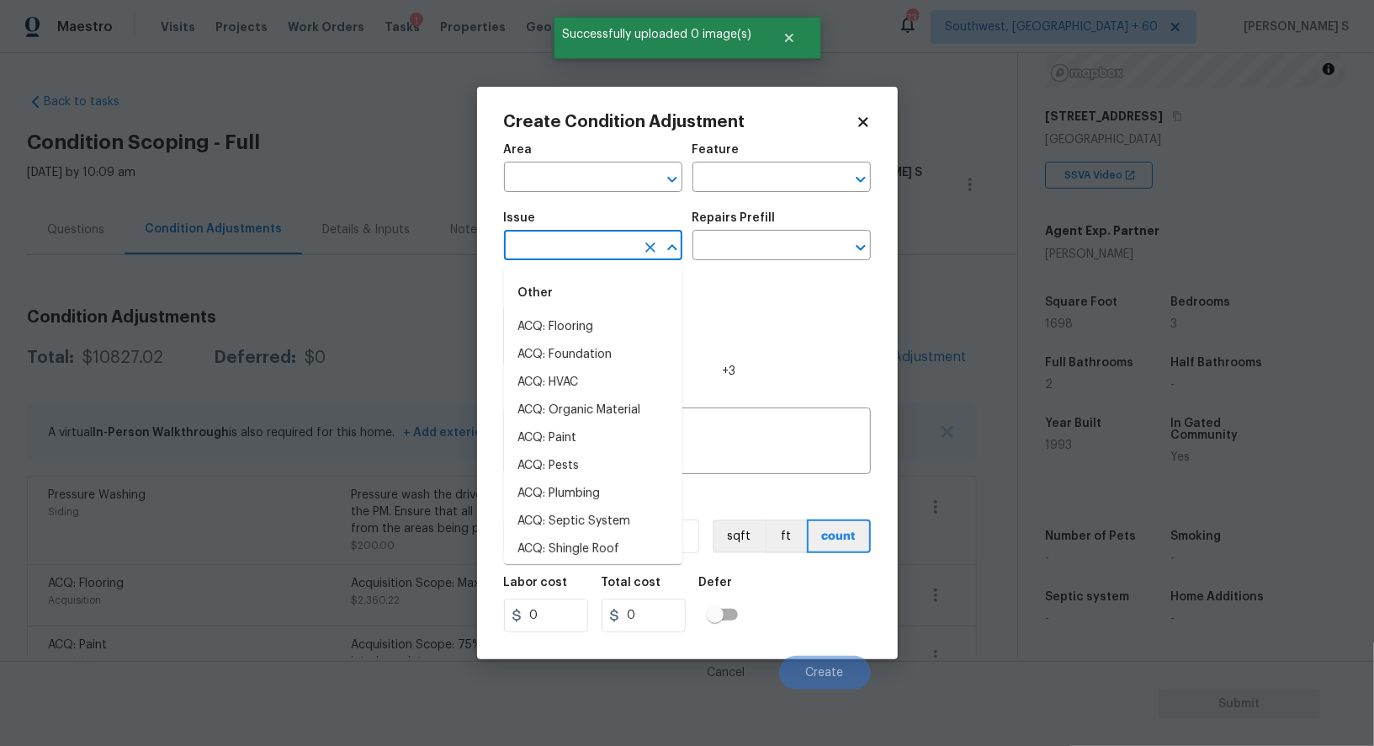
click at [581, 259] on input "text" at bounding box center [569, 247] width 131 height 26
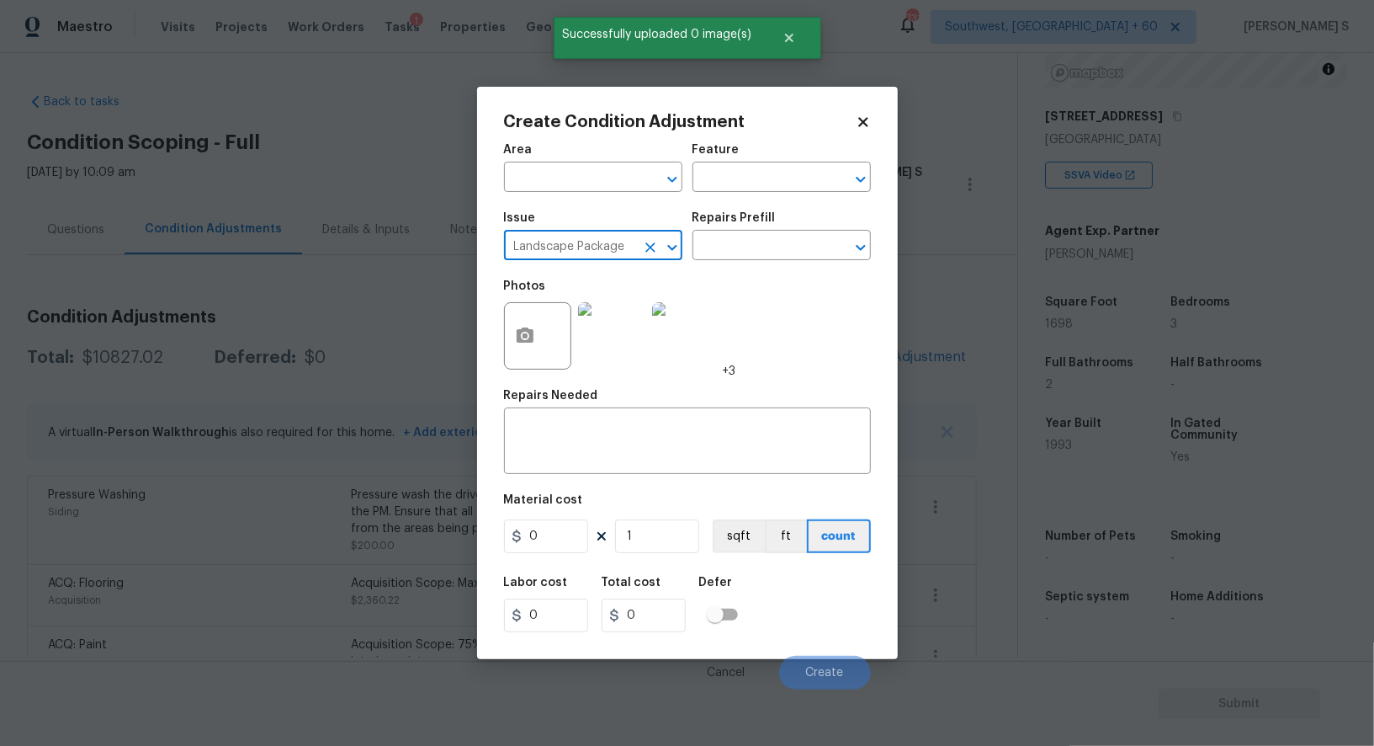
type input "Landscape Package"
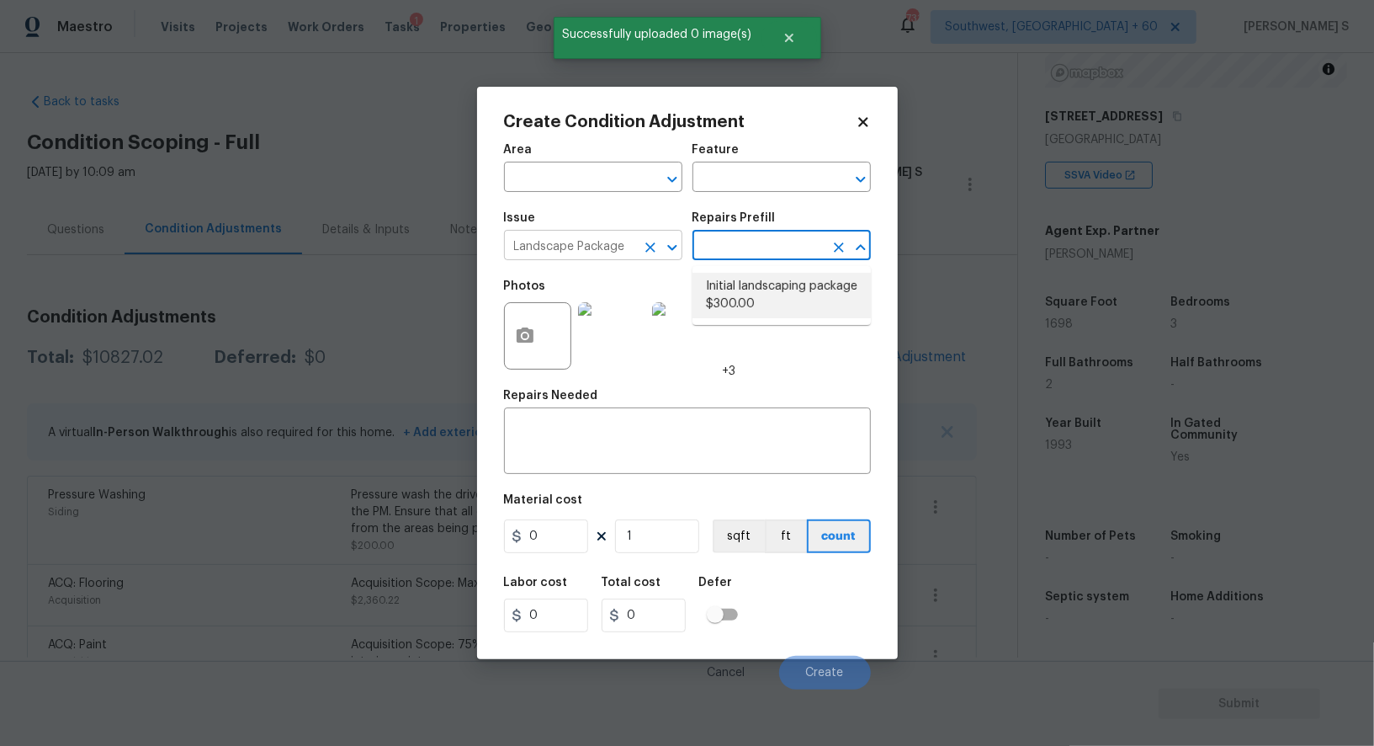
type input "Home Readiness Packages"
type textarea "Mowing of grass up to 6" in height. Mow, edge along driveways & sidewalks, trim…"
type input "300"
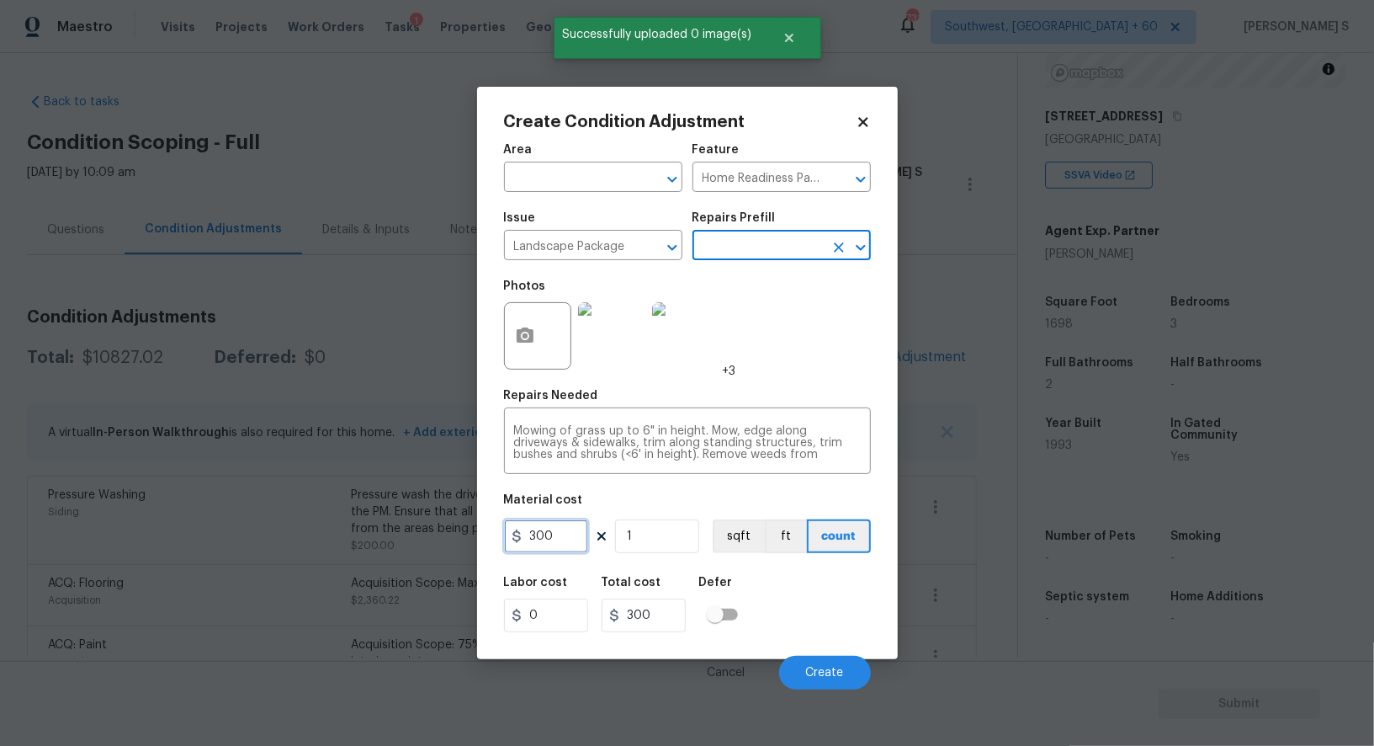
click at [540, 524] on input "300" at bounding box center [546, 536] width 84 height 34
click at [545, 524] on input "300" at bounding box center [546, 536] width 84 height 34
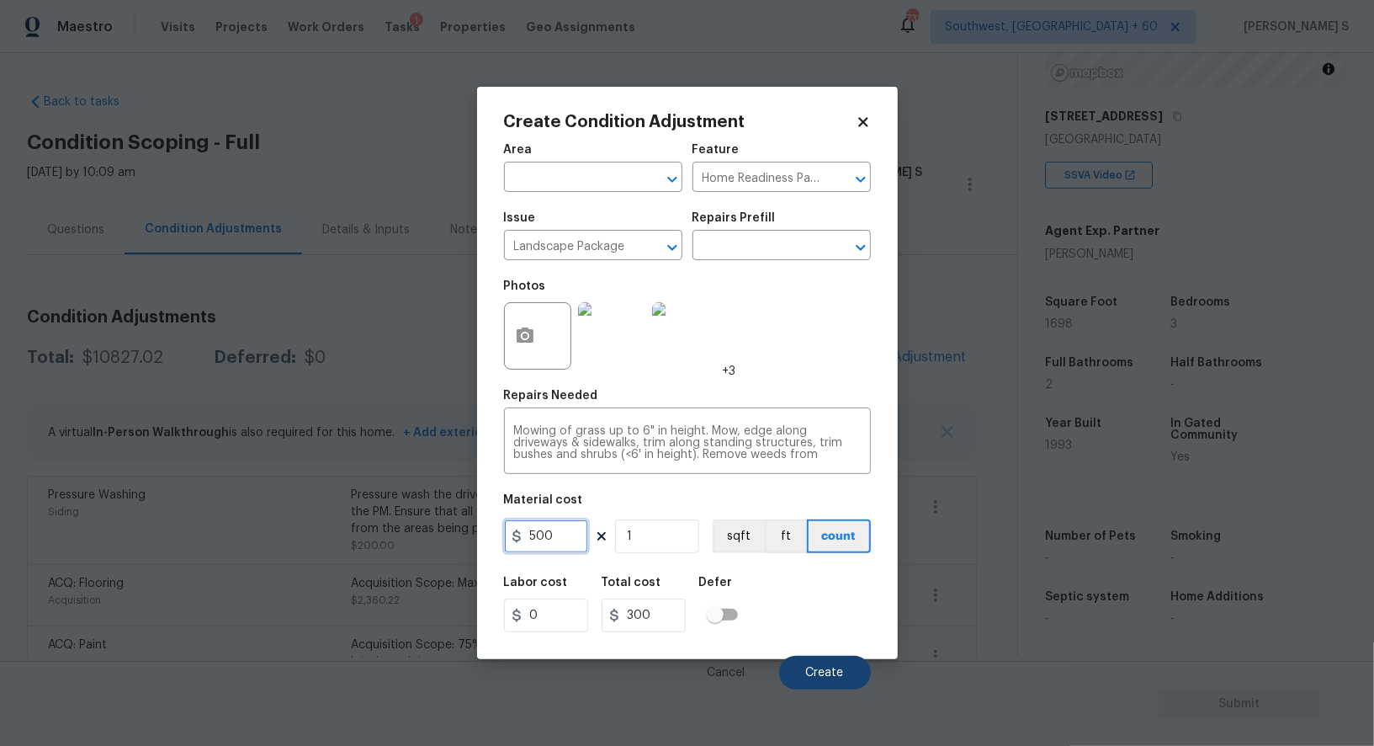
type input "500"
click at [809, 669] on span "Create" at bounding box center [825, 672] width 38 height 13
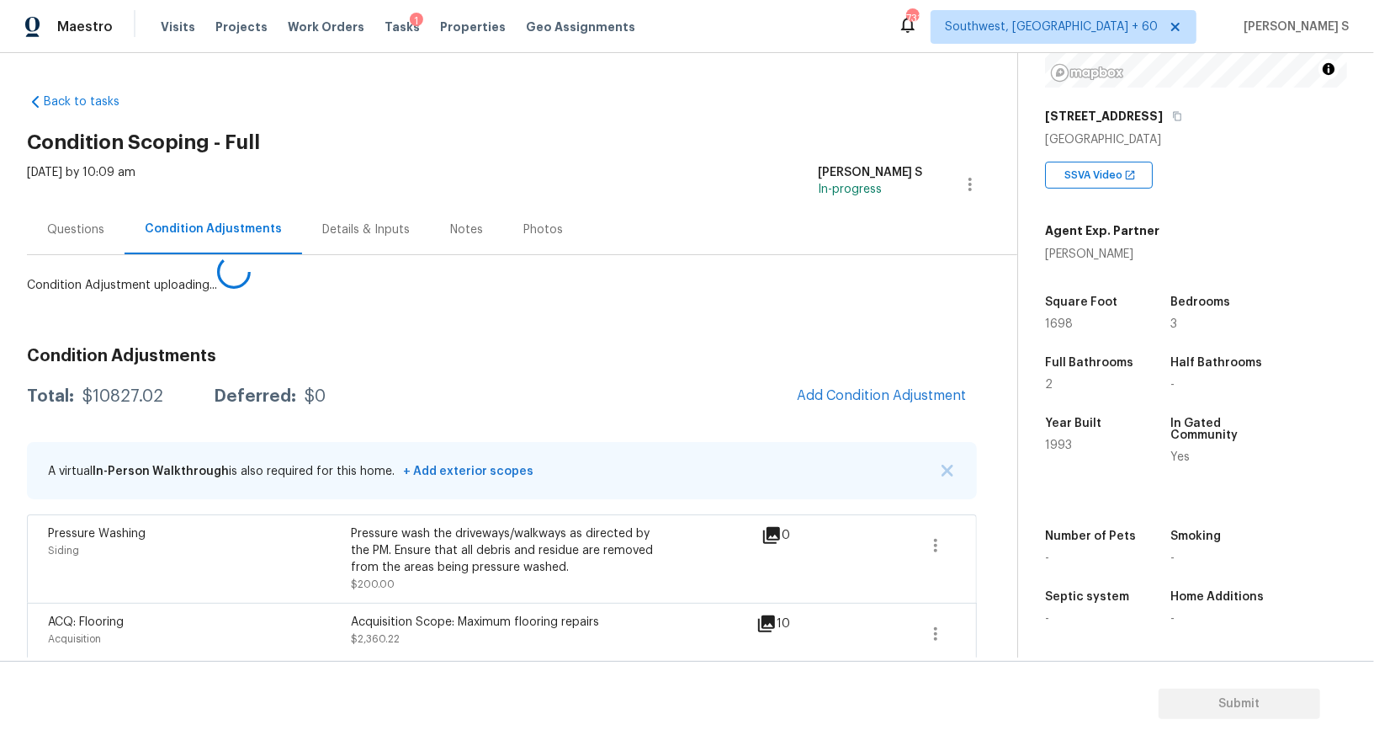
click at [349, 603] on body "Maestro Visits Projects Work Orders Tasks 1 Properties Geo Assignments 731 Sout…" at bounding box center [687, 373] width 1374 height 746
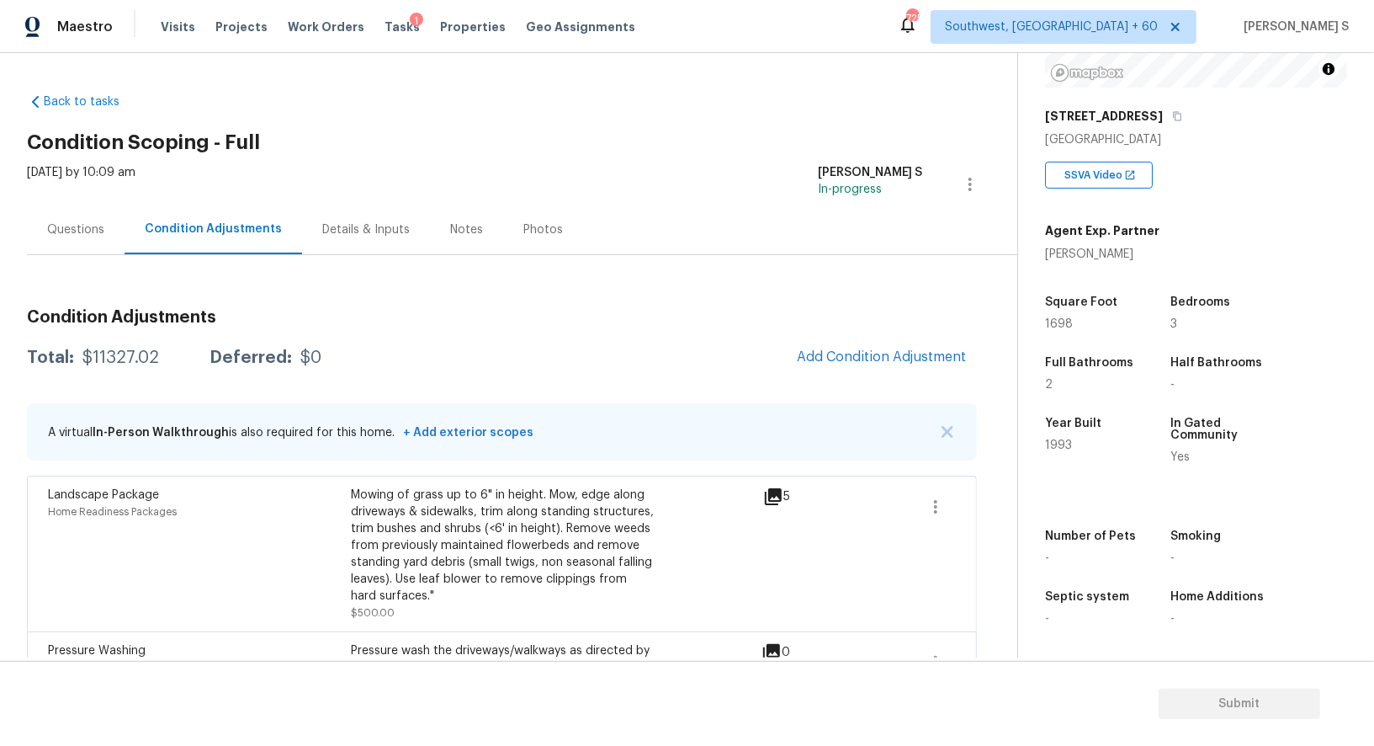
click at [85, 230] on div "Questions" at bounding box center [75, 229] width 57 height 17
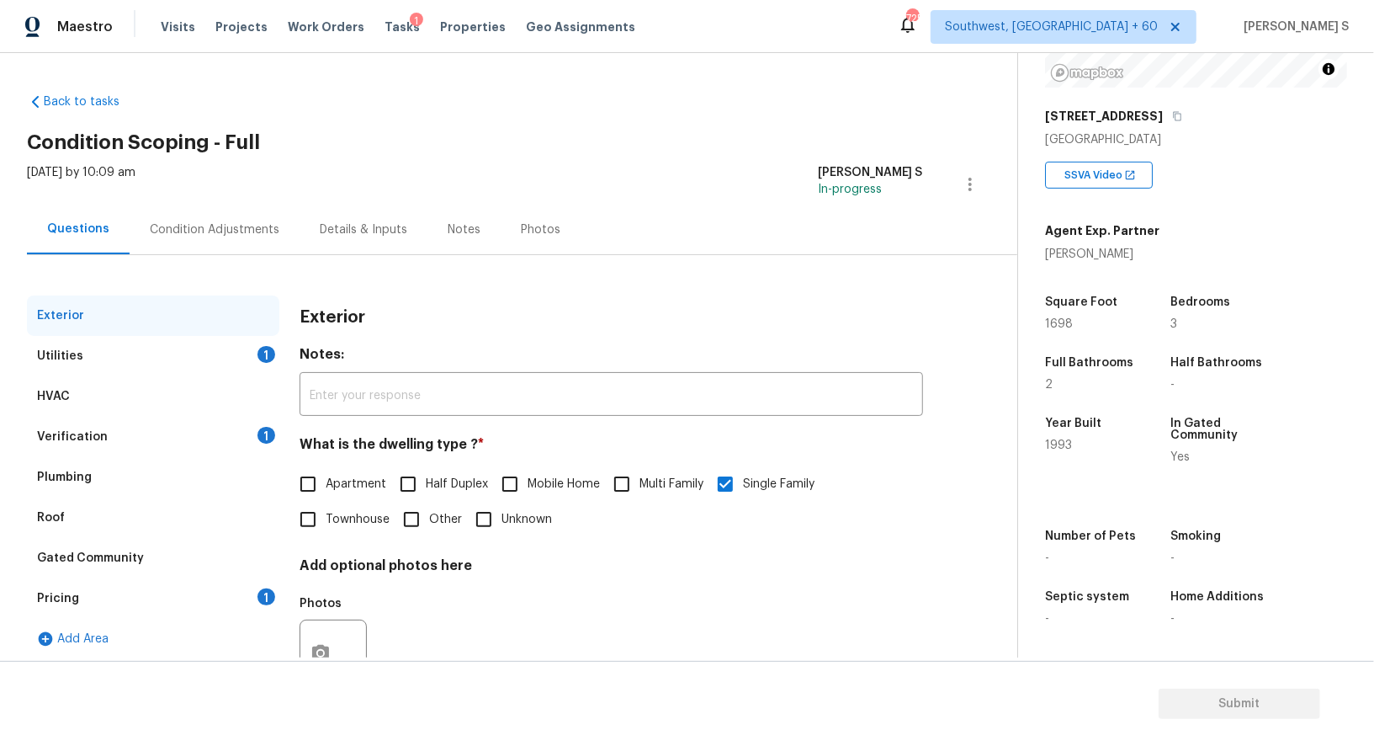
scroll to position [64, 0]
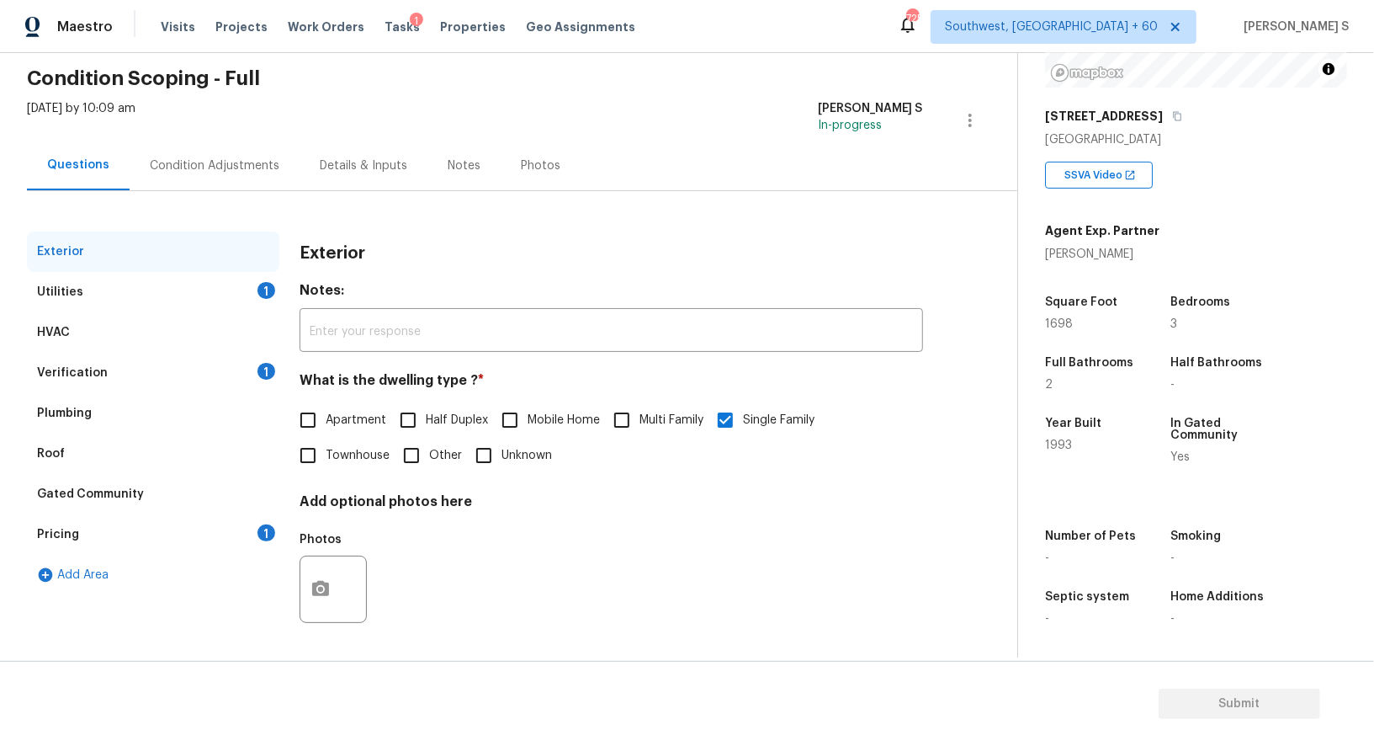
click at [259, 526] on div "1" at bounding box center [267, 532] width 18 height 17
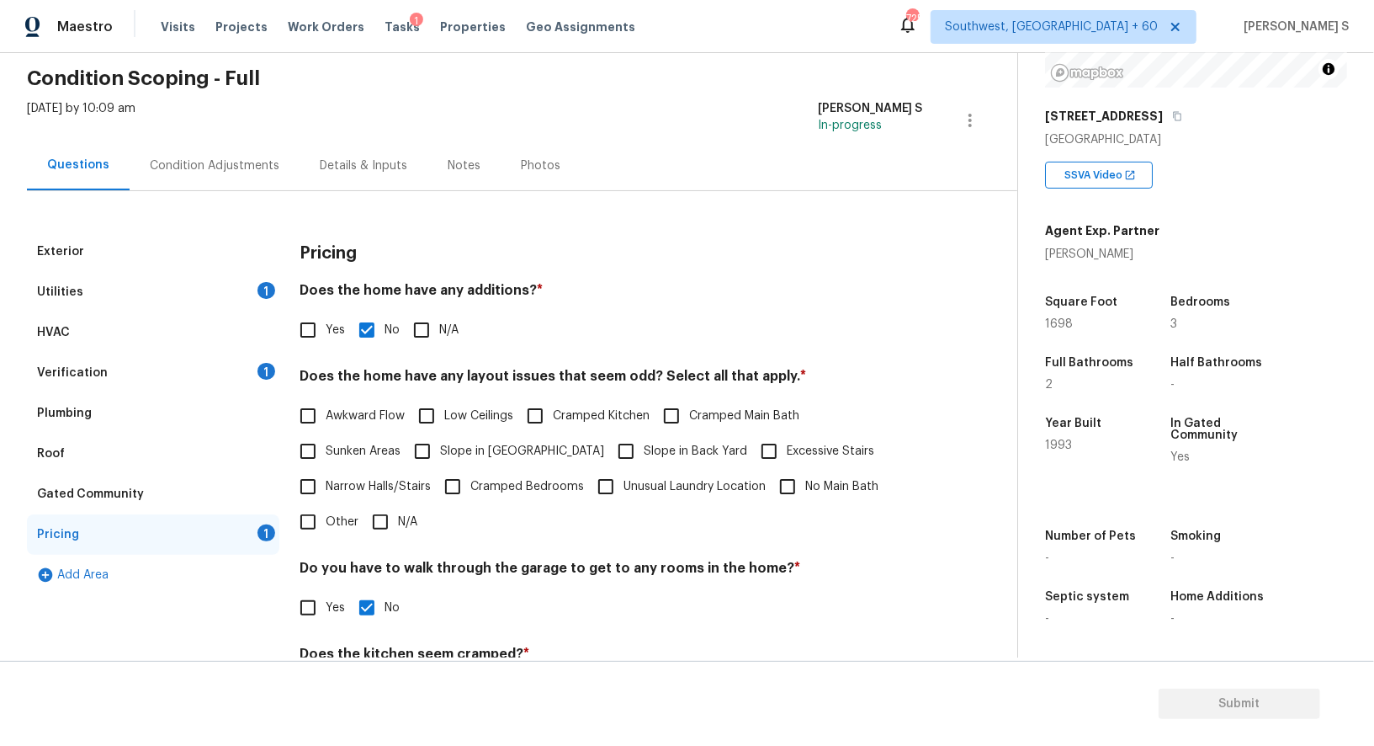
click at [426, 453] on input "Slope in Front Yard" at bounding box center [422, 450] width 35 height 35
checkbox input "true"
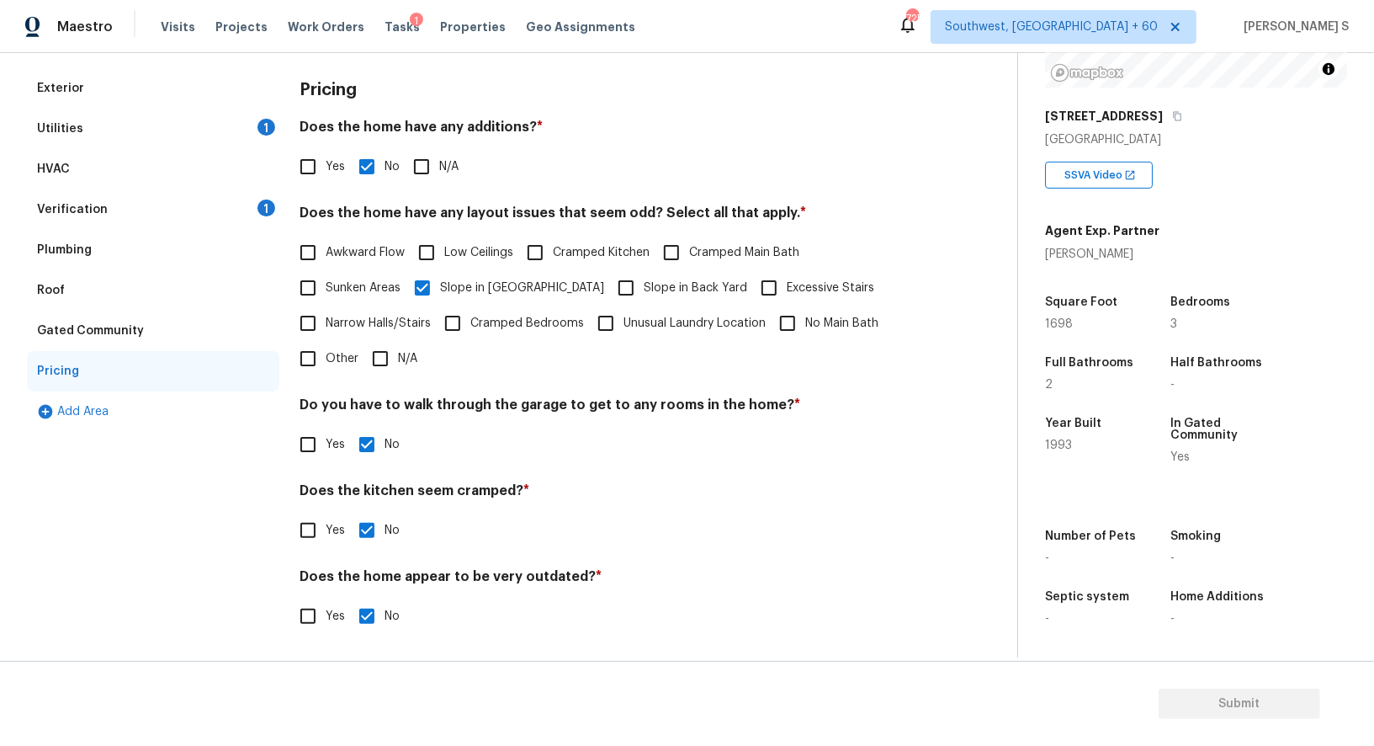
scroll to position [0, 0]
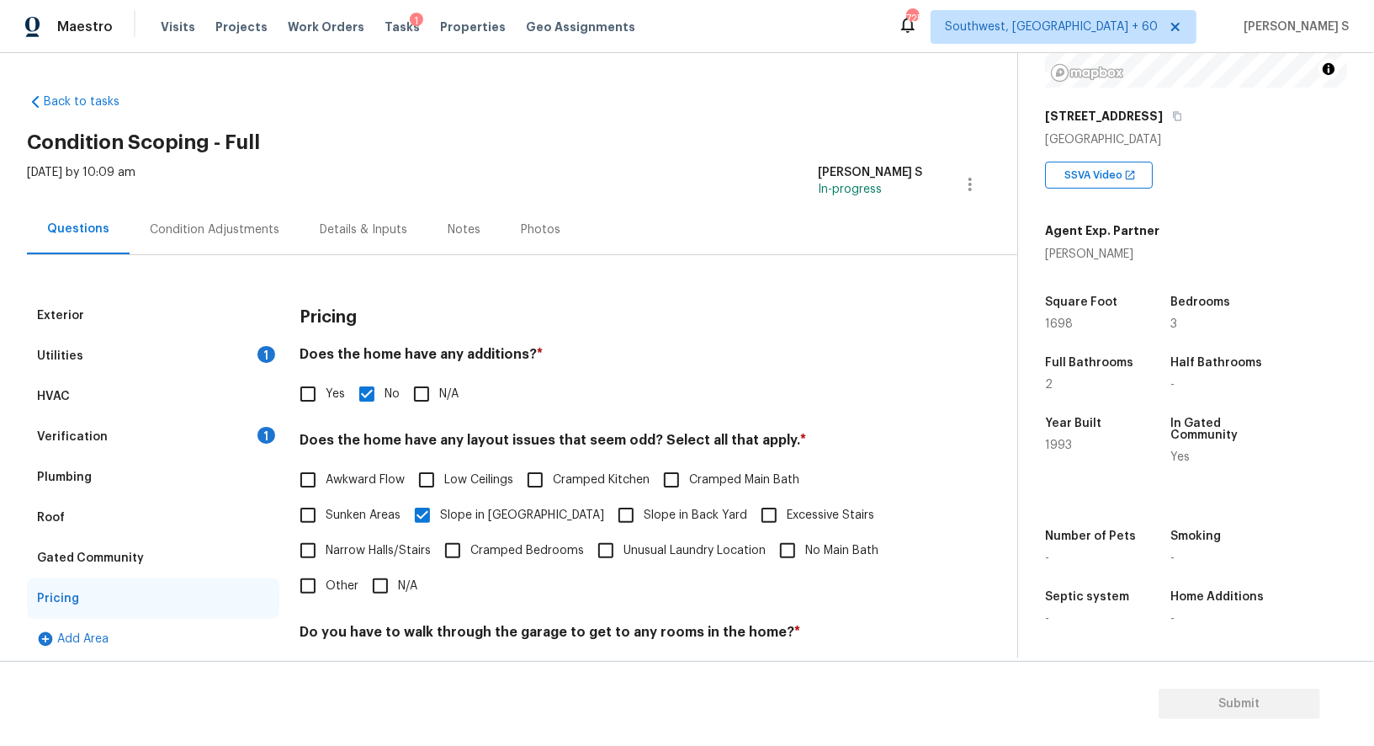
click at [236, 197] on div "Thu, Oct 02 2025 by 10:09 am Anbu Jebakumar S In-progress" at bounding box center [522, 184] width 990 height 40
click at [250, 241] on div "Condition Adjustments" at bounding box center [215, 229] width 170 height 50
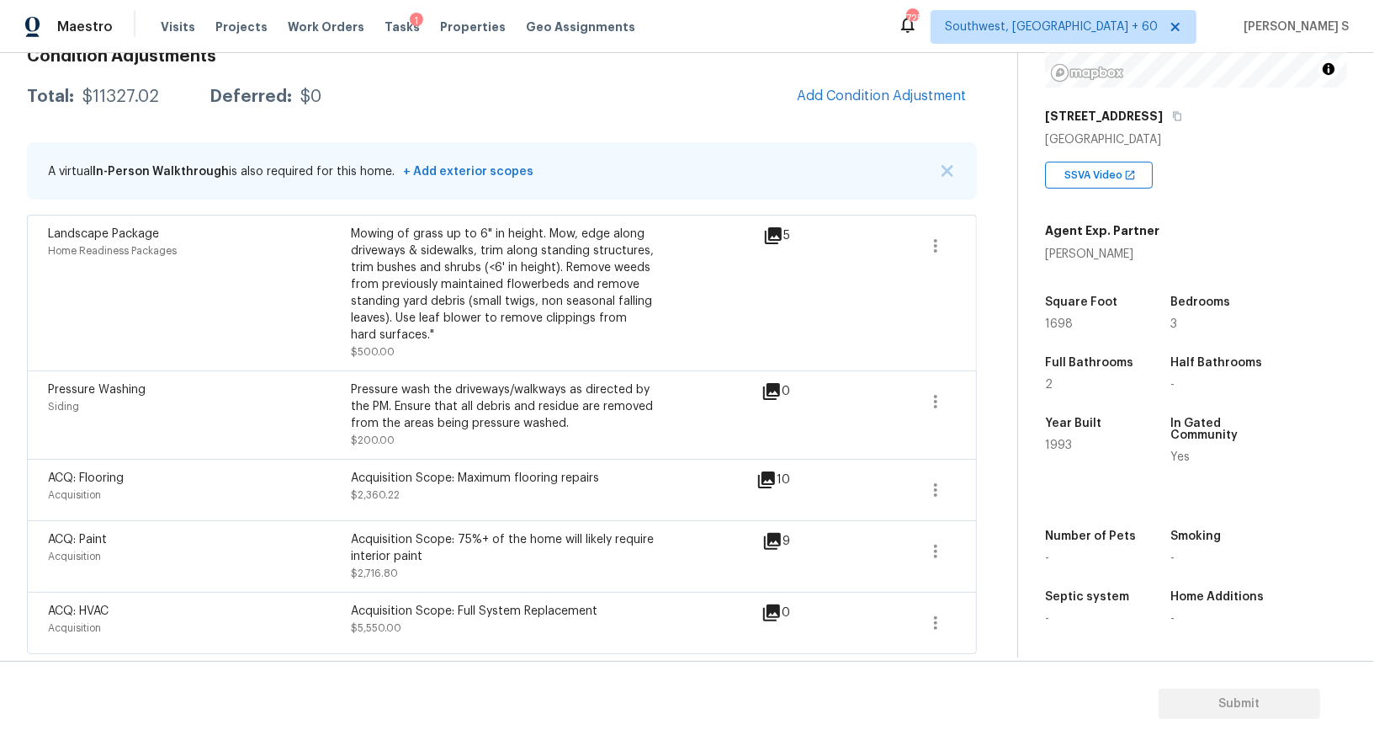
scroll to position [261, 0]
click at [480, 101] on div "Total: $11327.02 Deferred: $0 Add Condition Adjustment" at bounding box center [502, 96] width 950 height 37
click at [938, 620] on icon "button" at bounding box center [936, 623] width 20 height 20
click at [1001, 620] on div "Edit" at bounding box center [1031, 618] width 131 height 17
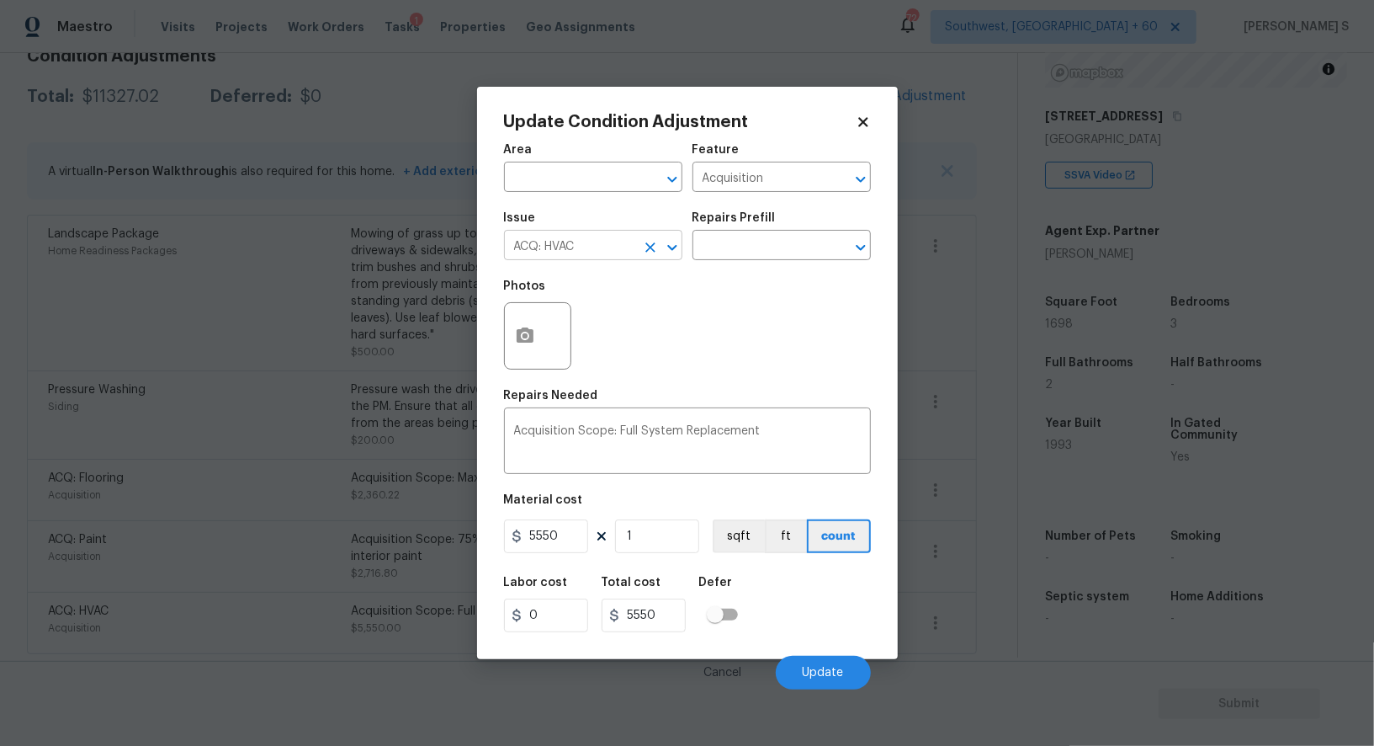
click at [589, 250] on input "ACQ: HVAC" at bounding box center [569, 247] width 131 height 26
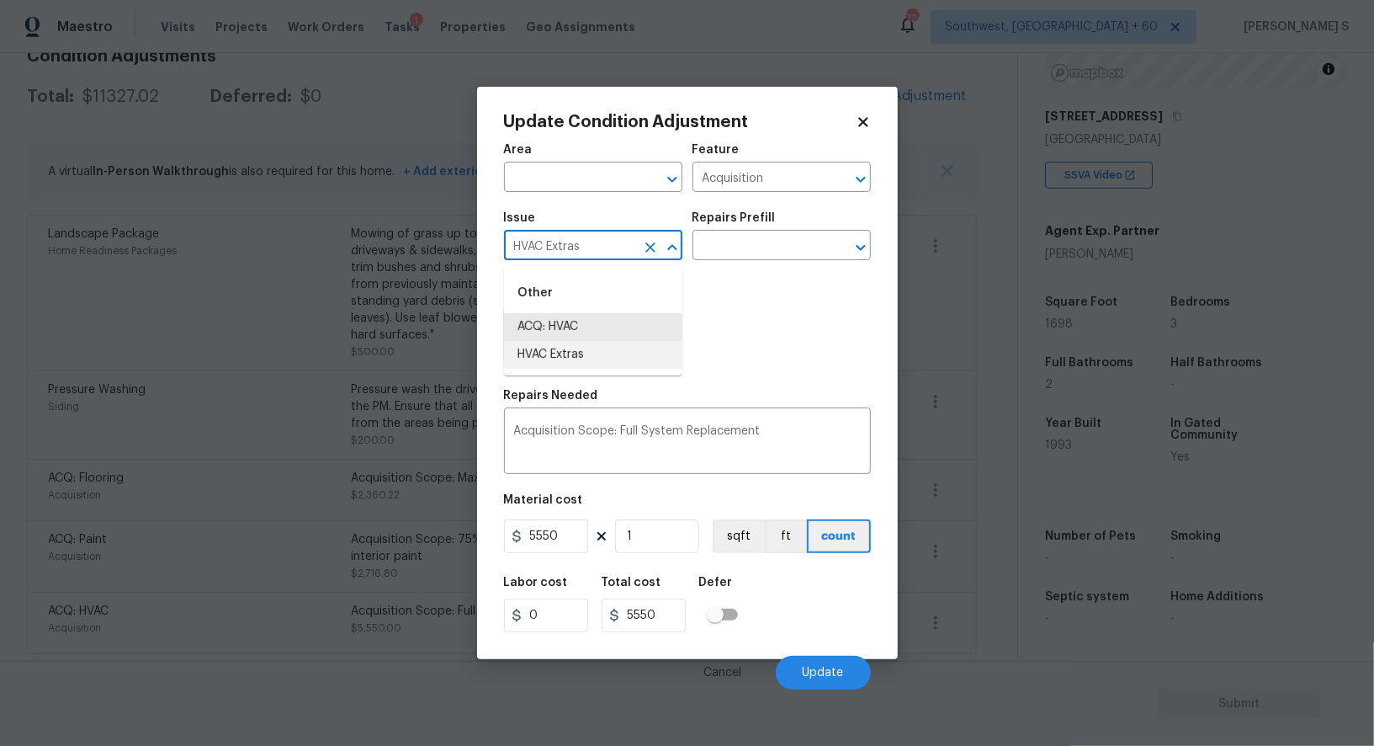
type input "HVAC Extras"
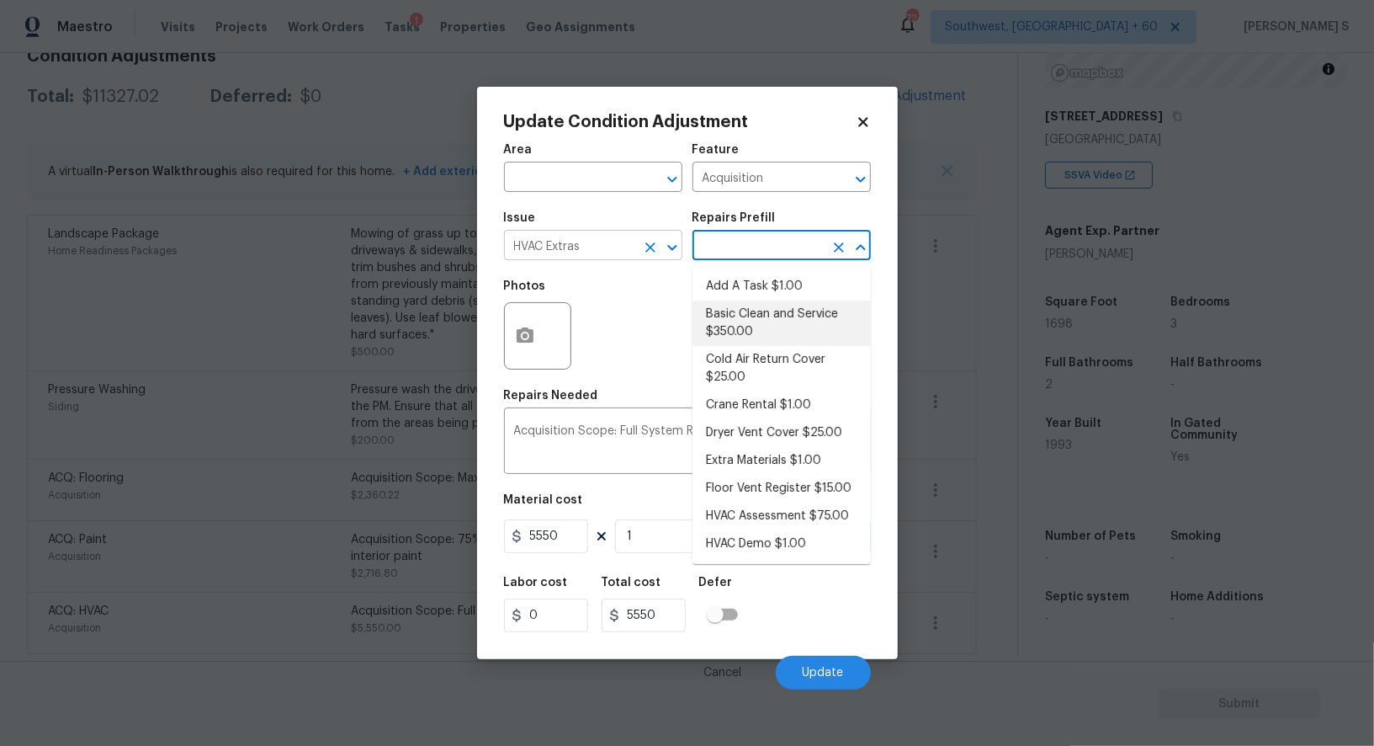
type input "HVAC"
type textarea "General Service HVAC system including: cleaning condenser and evaporator coils,…"
type input "350"
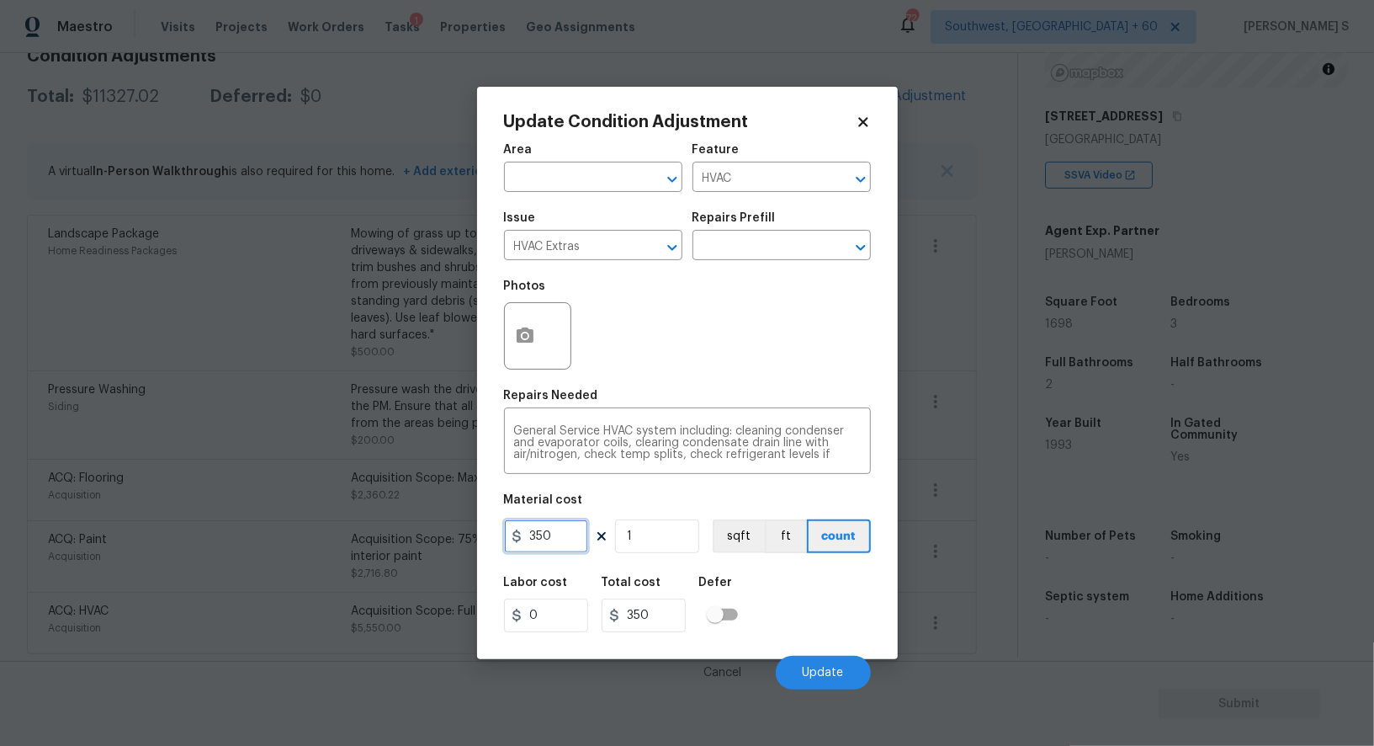
click at [571, 541] on input "350" at bounding box center [546, 536] width 84 height 34
type input "700"
click at [822, 668] on span "Update" at bounding box center [823, 672] width 41 height 13
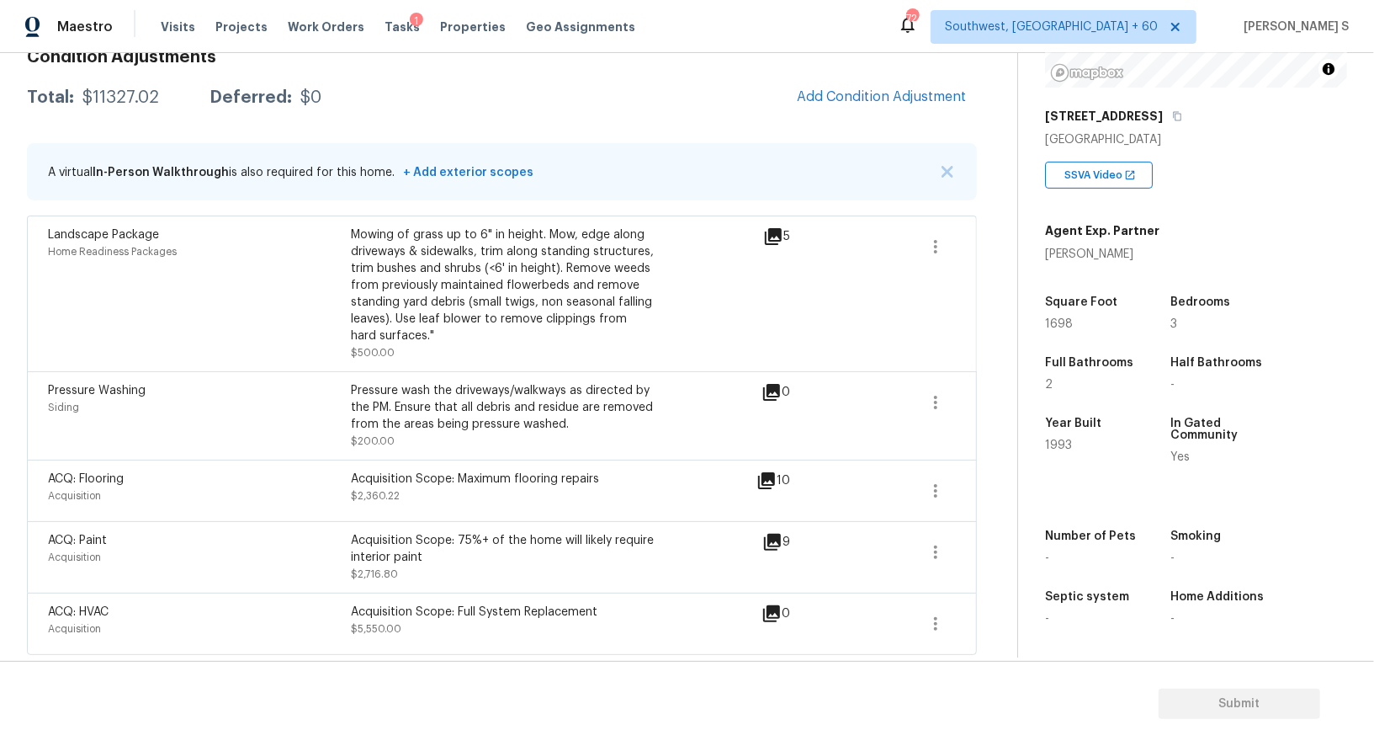
click at [204, 571] on body "Maestro Visits Projects Work Orders Tasks 1 Properties Geo Assignments 724 Sout…" at bounding box center [687, 373] width 1374 height 746
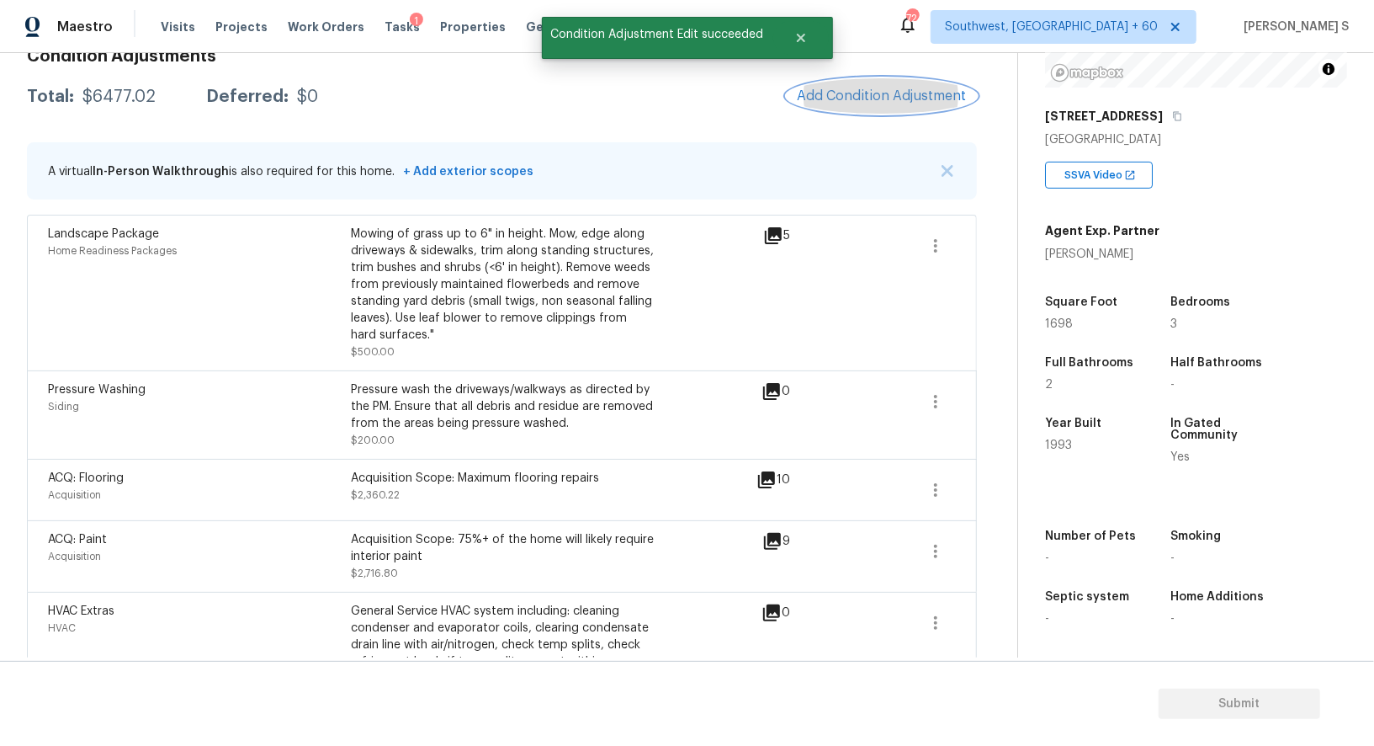
click at [933, 88] on span "Add Condition Adjustment" at bounding box center [882, 95] width 170 height 15
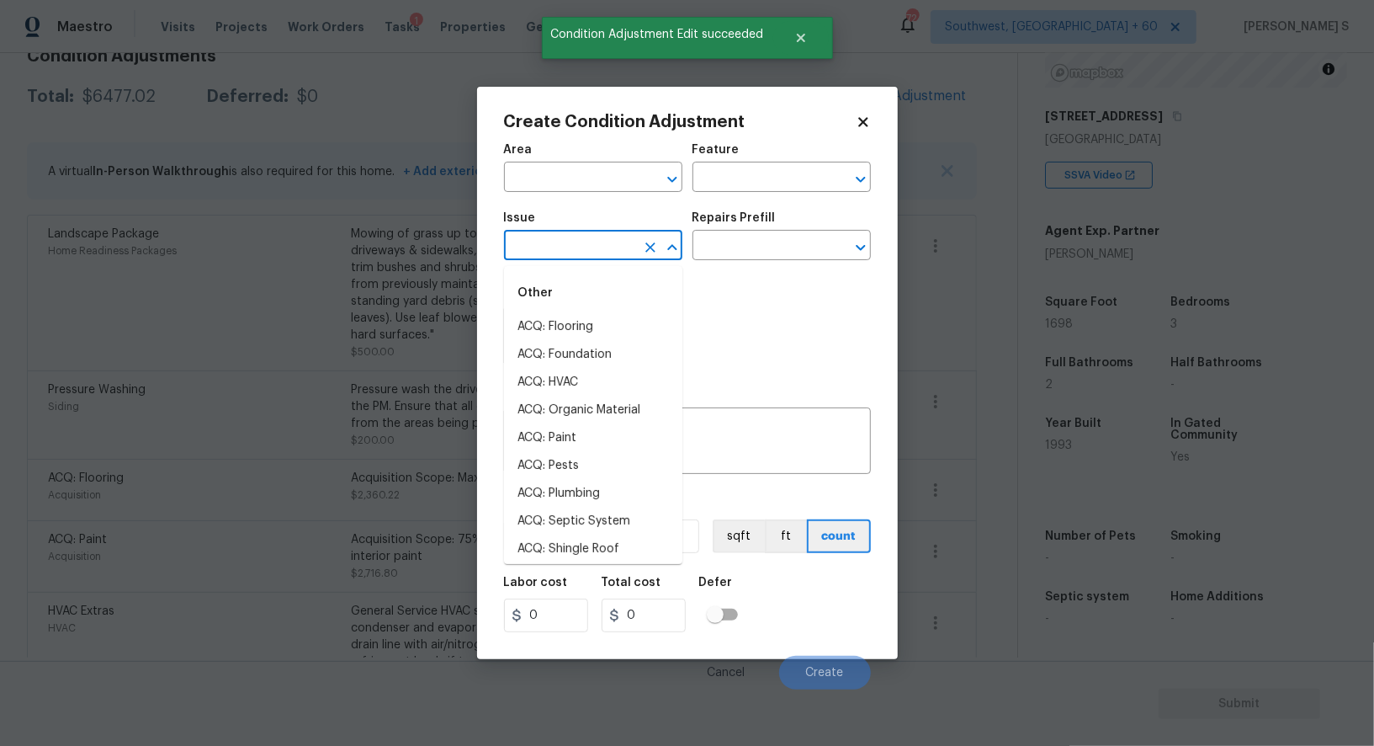
click at [605, 260] on input "text" at bounding box center [569, 247] width 131 height 26
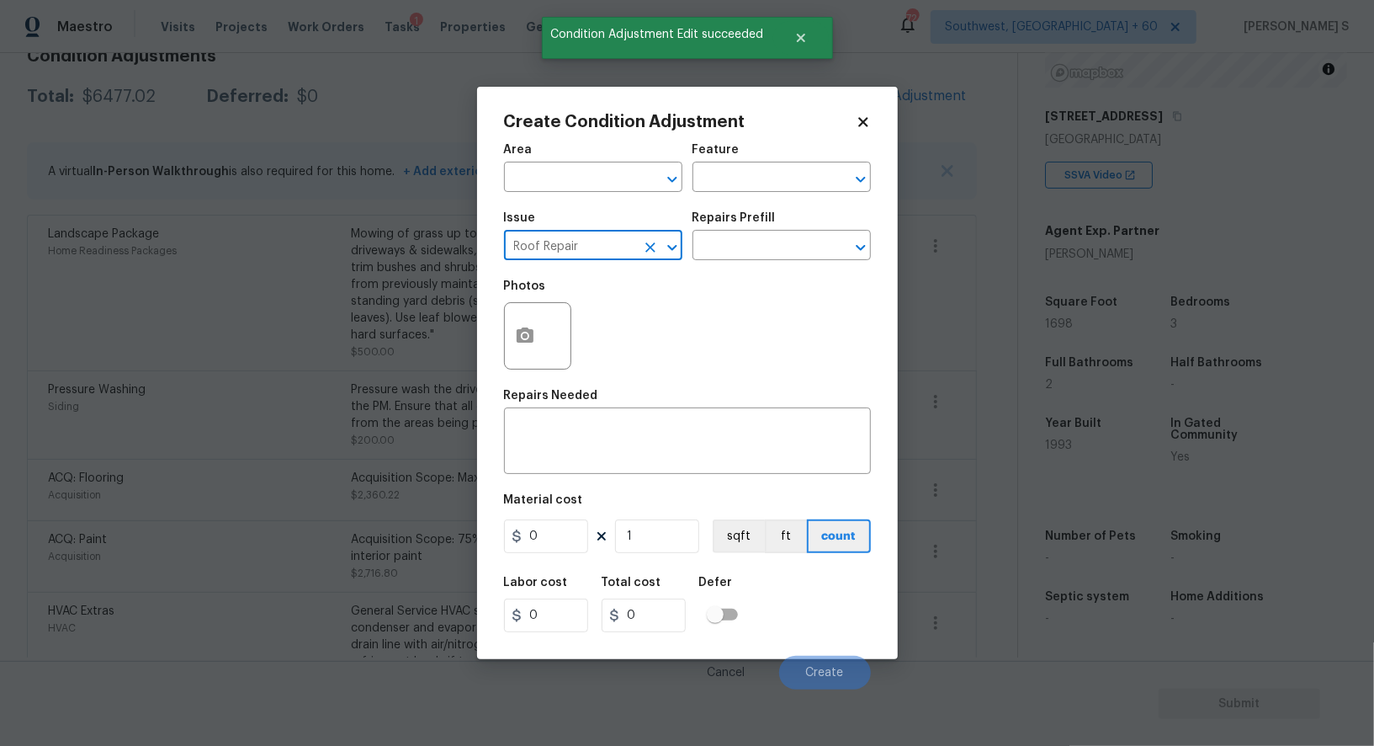
type input "Roof Repair"
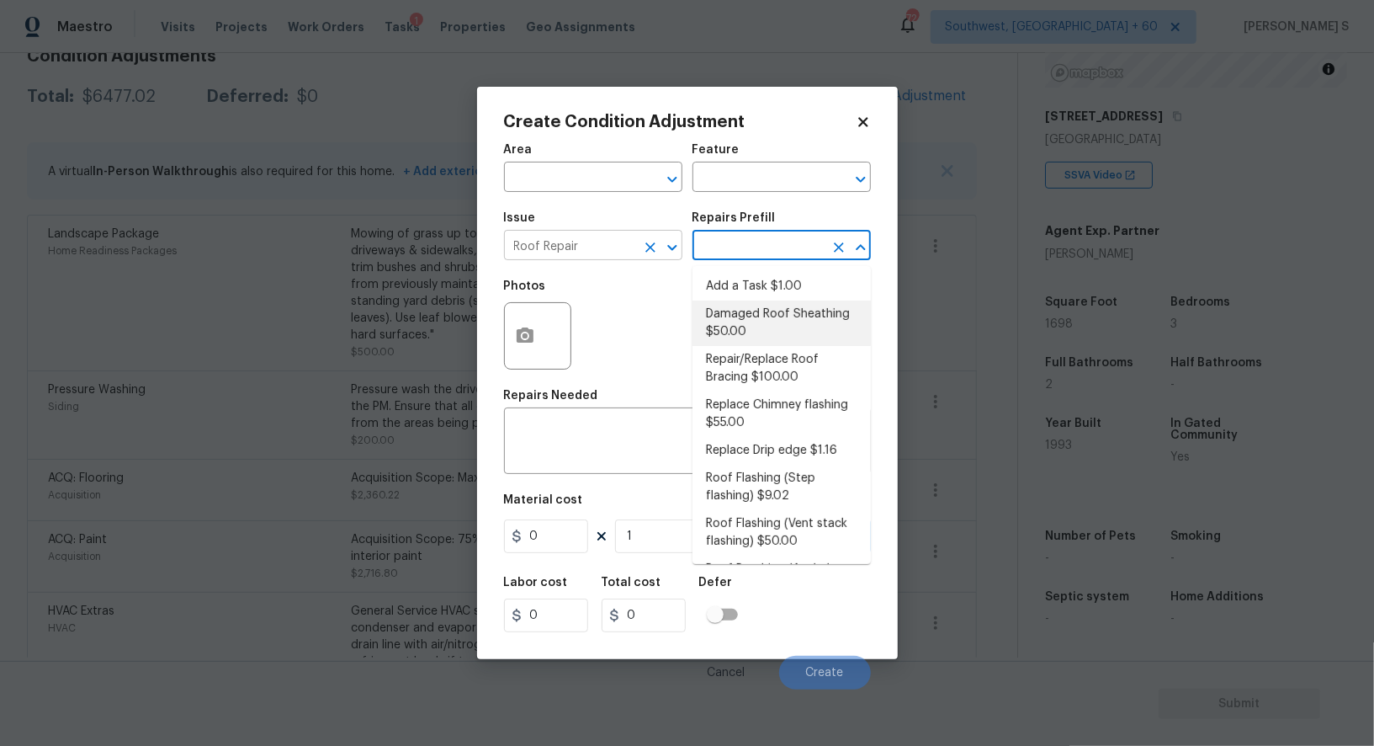
type input "Eaves and Trim"
type textarea "Remove the existing damaged/rotted OSB plywood on the roof and replace with new…"
type input "50"
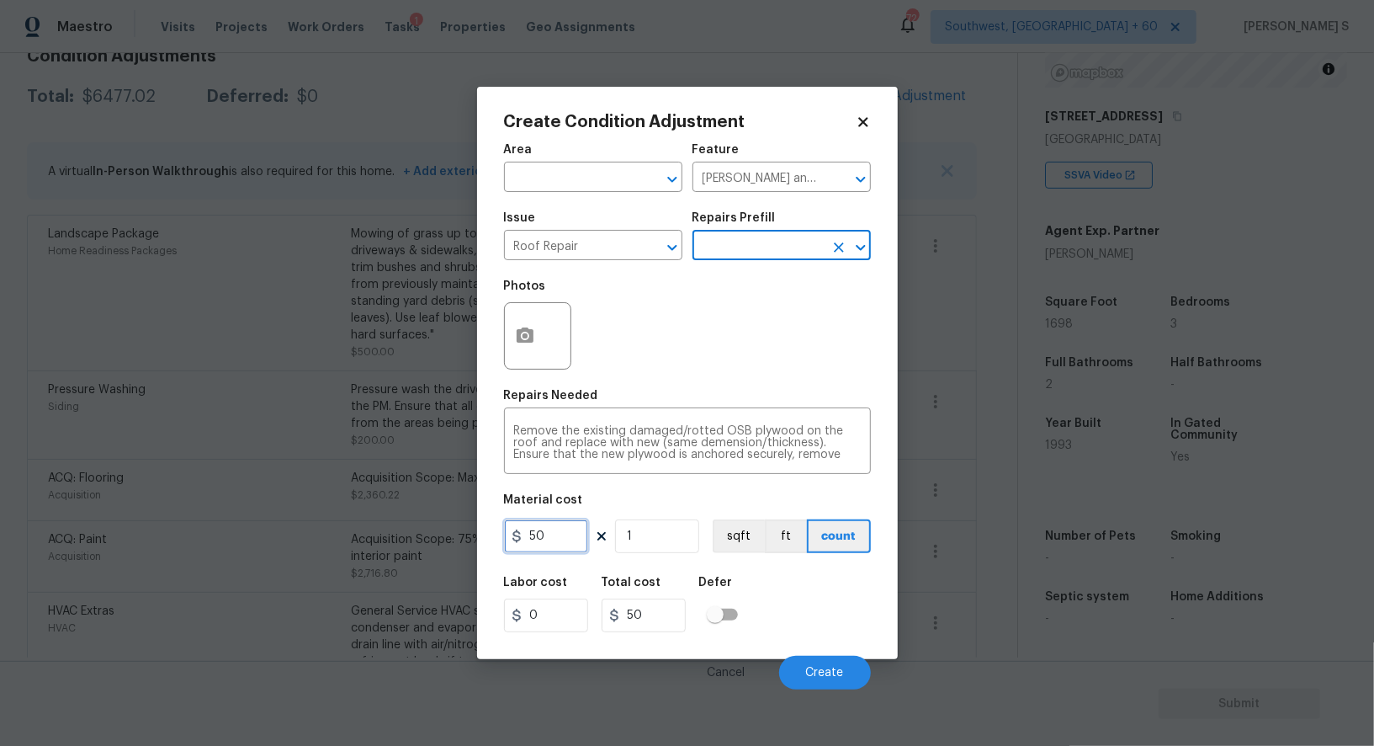
click at [555, 529] on input "50" at bounding box center [546, 536] width 84 height 34
type input "1000"
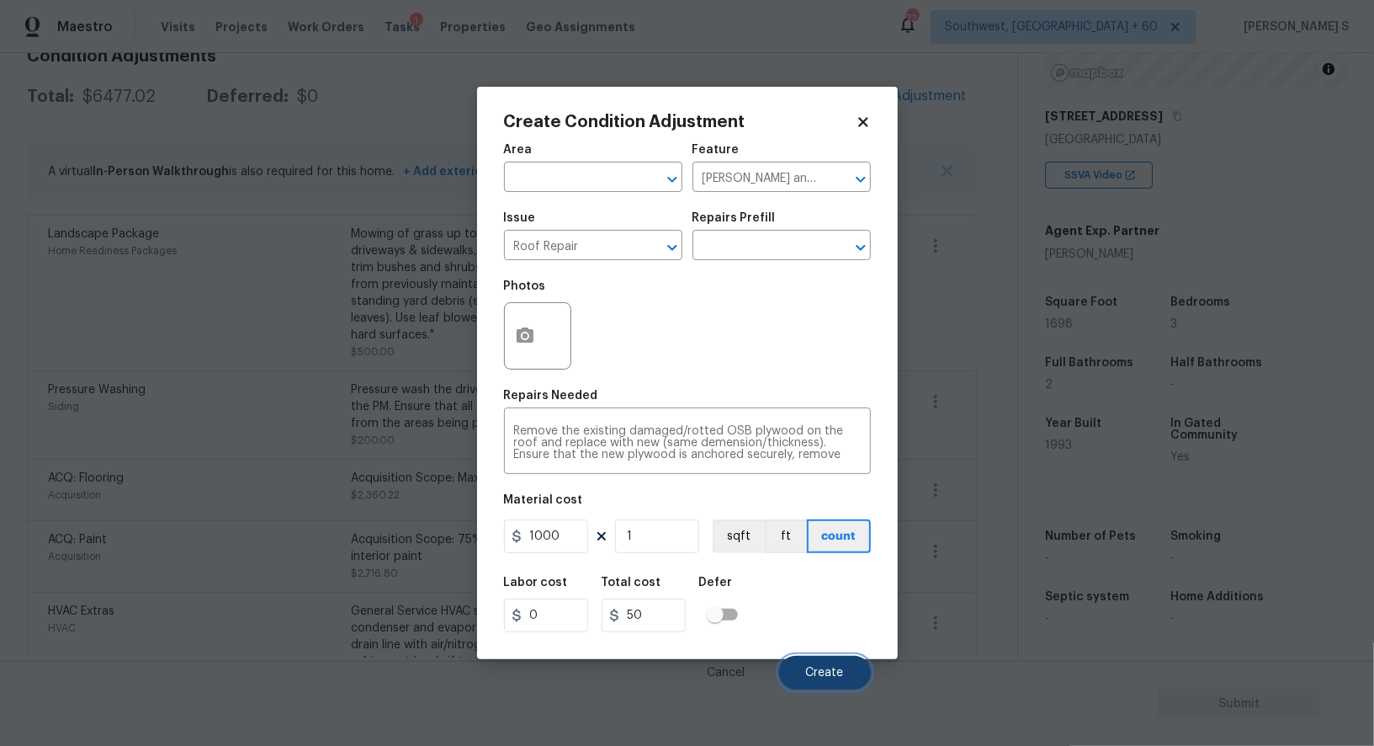
type input "1000"
click at [835, 667] on span "Create" at bounding box center [825, 672] width 38 height 13
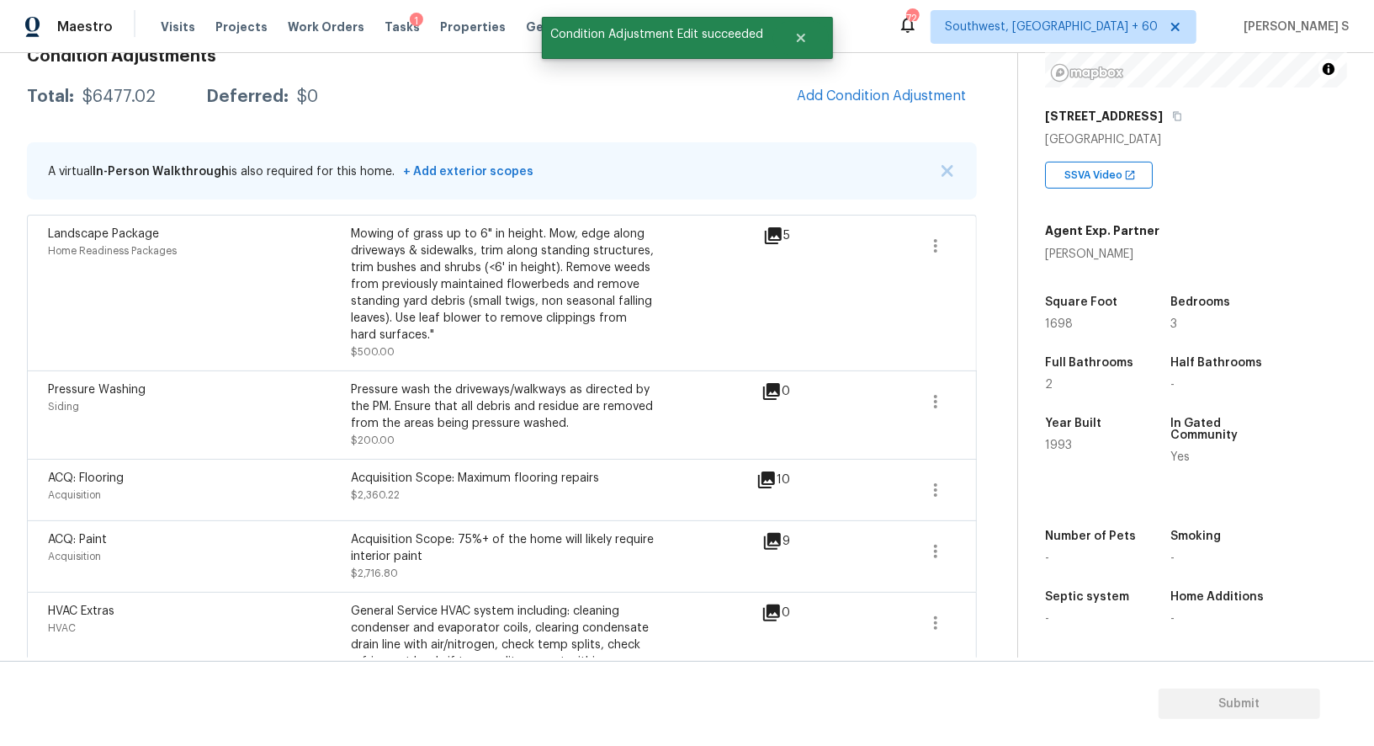
click at [267, 567] on div "ACQ: Paint Acquisition" at bounding box center [199, 556] width 303 height 50
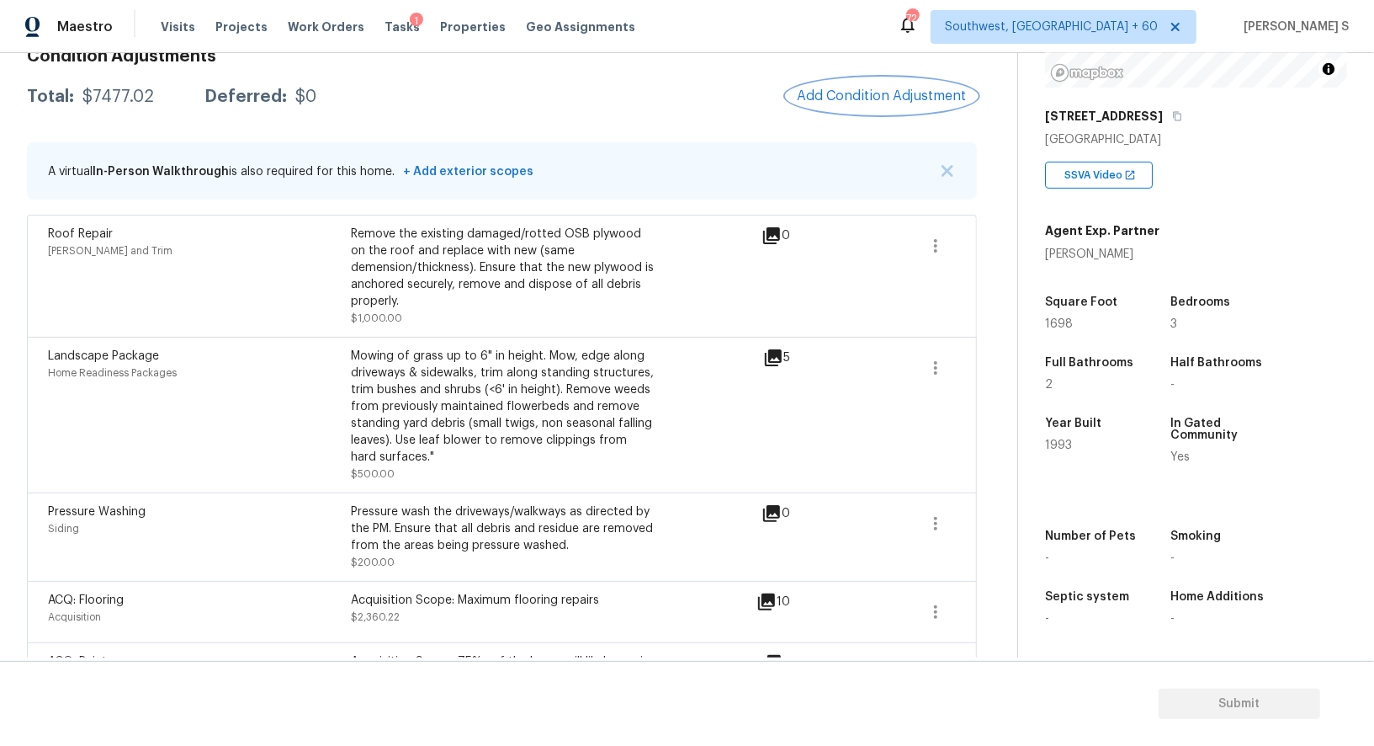
scroll to position [0, 0]
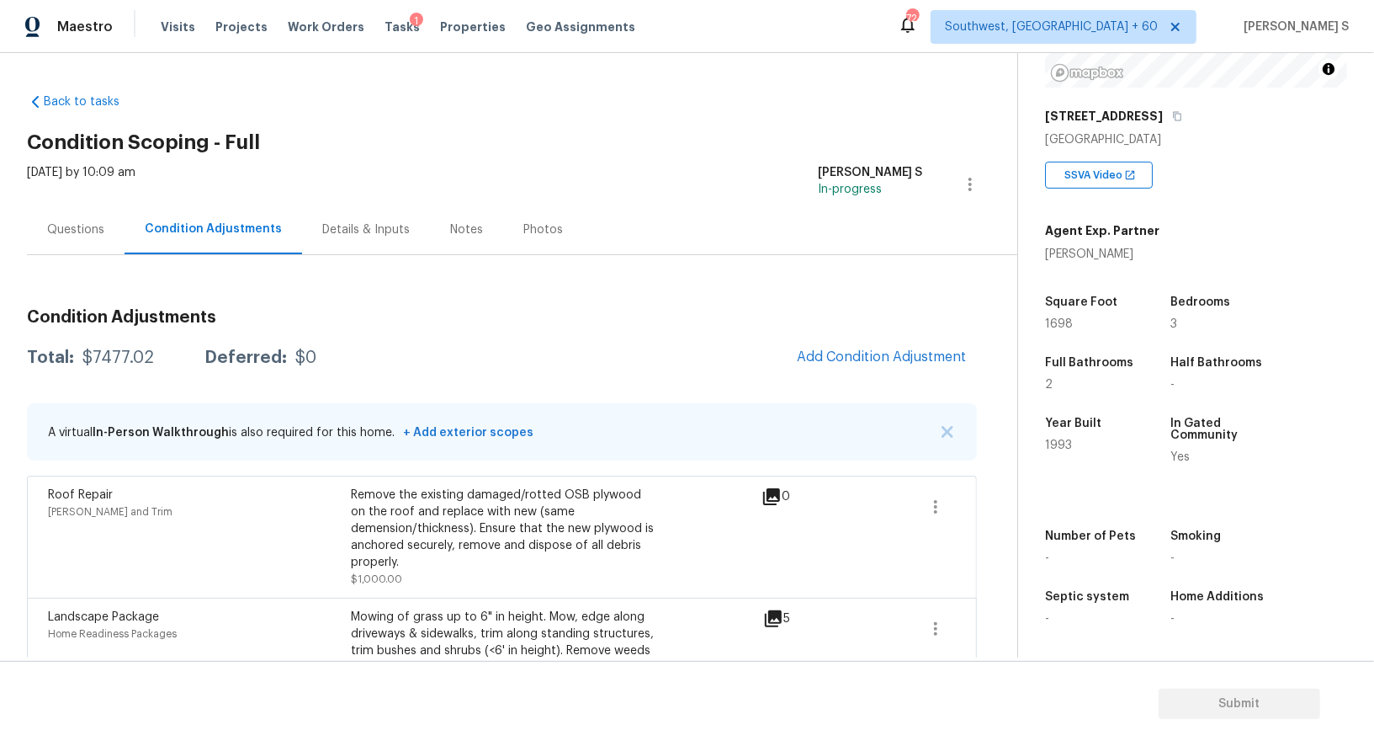
click at [61, 229] on div "Questions" at bounding box center [75, 229] width 57 height 17
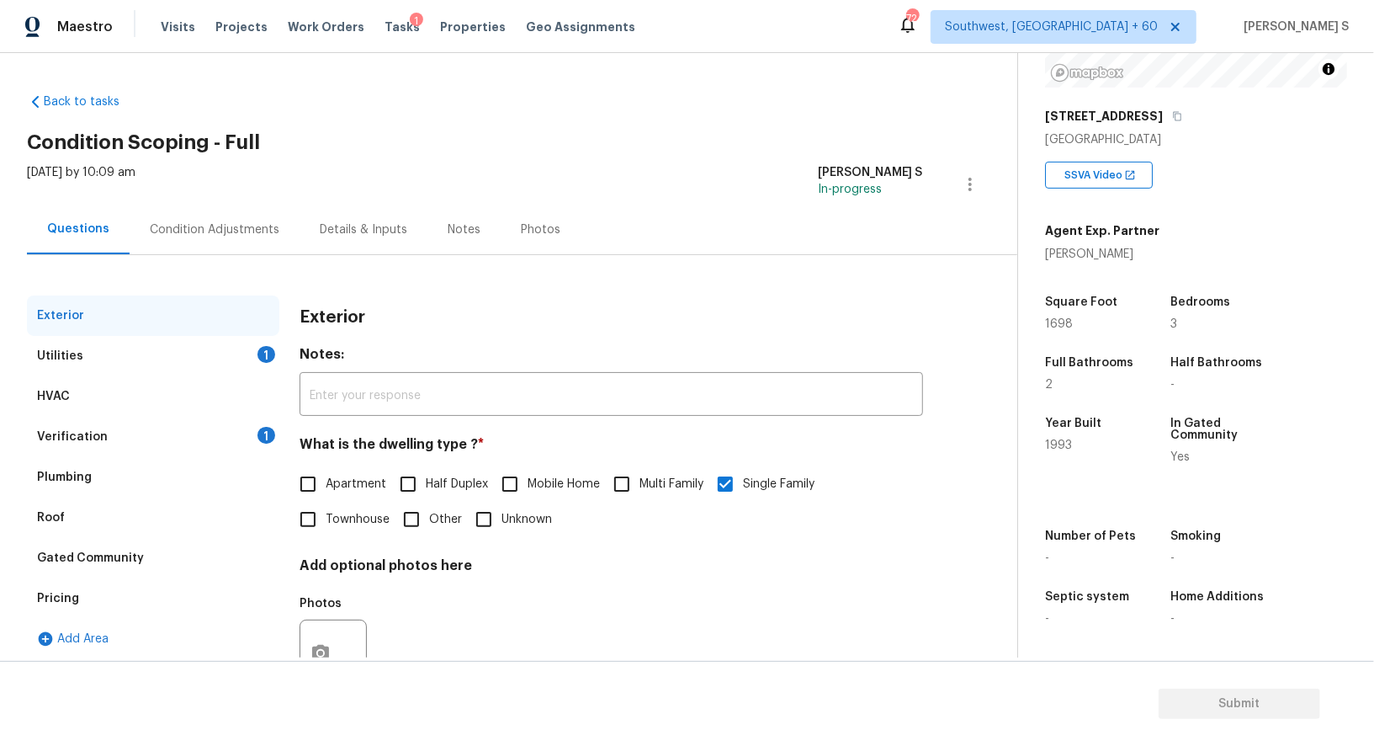
scroll to position [64, 0]
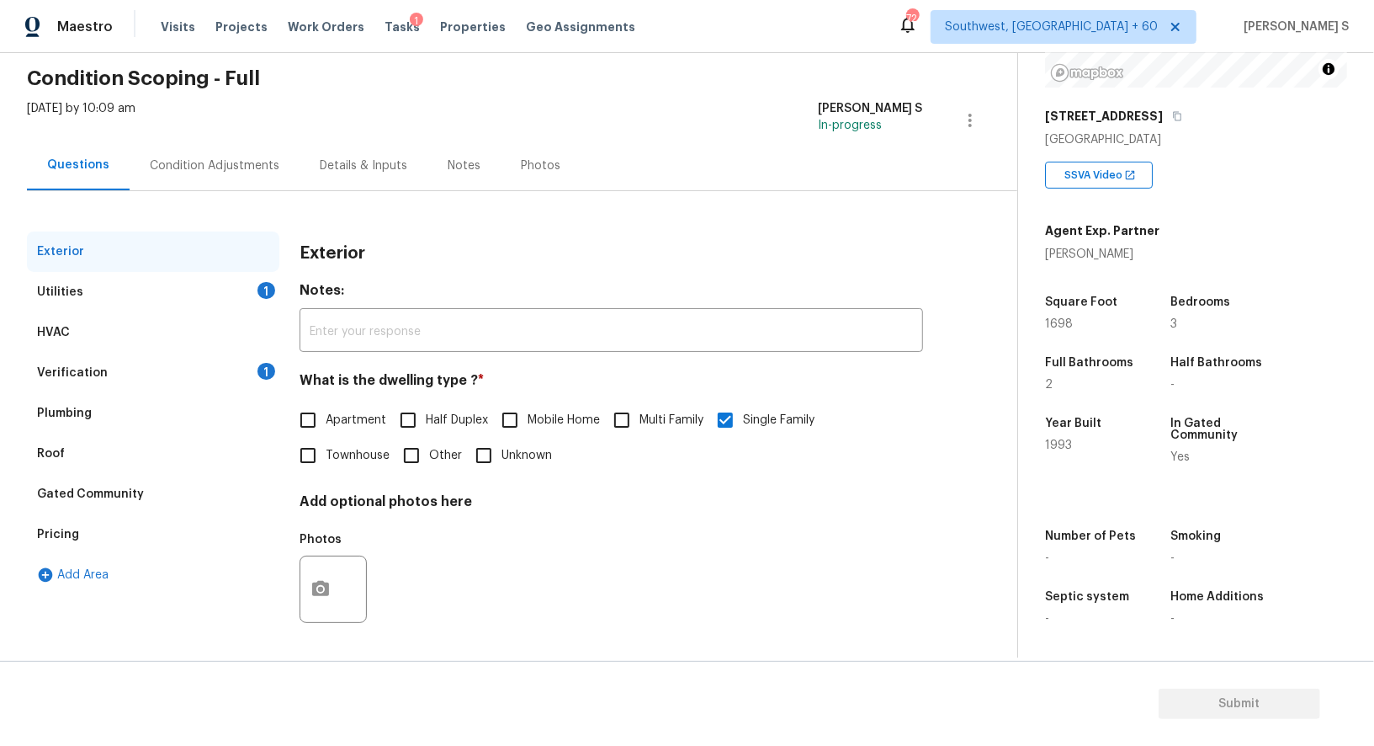
click at [231, 379] on div "Verification 1" at bounding box center [153, 373] width 252 height 40
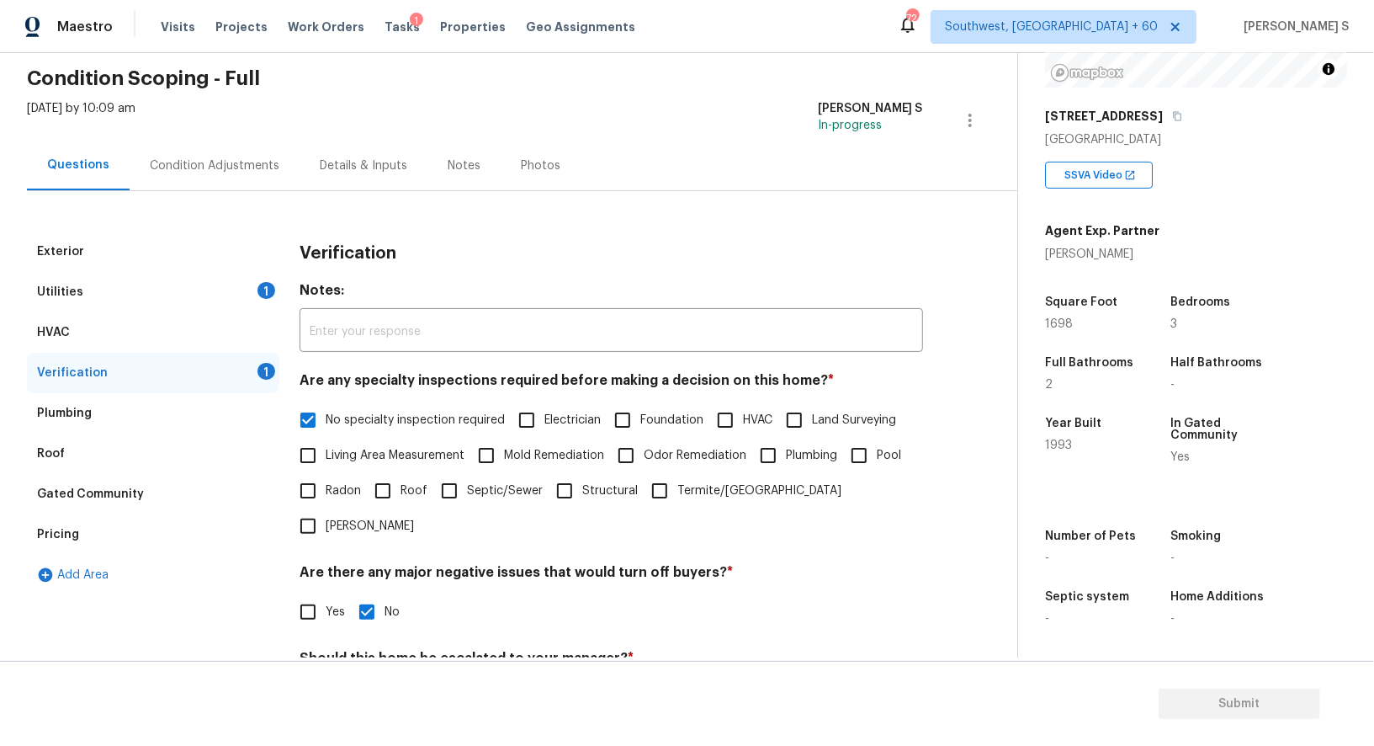
scroll to position [215, 0]
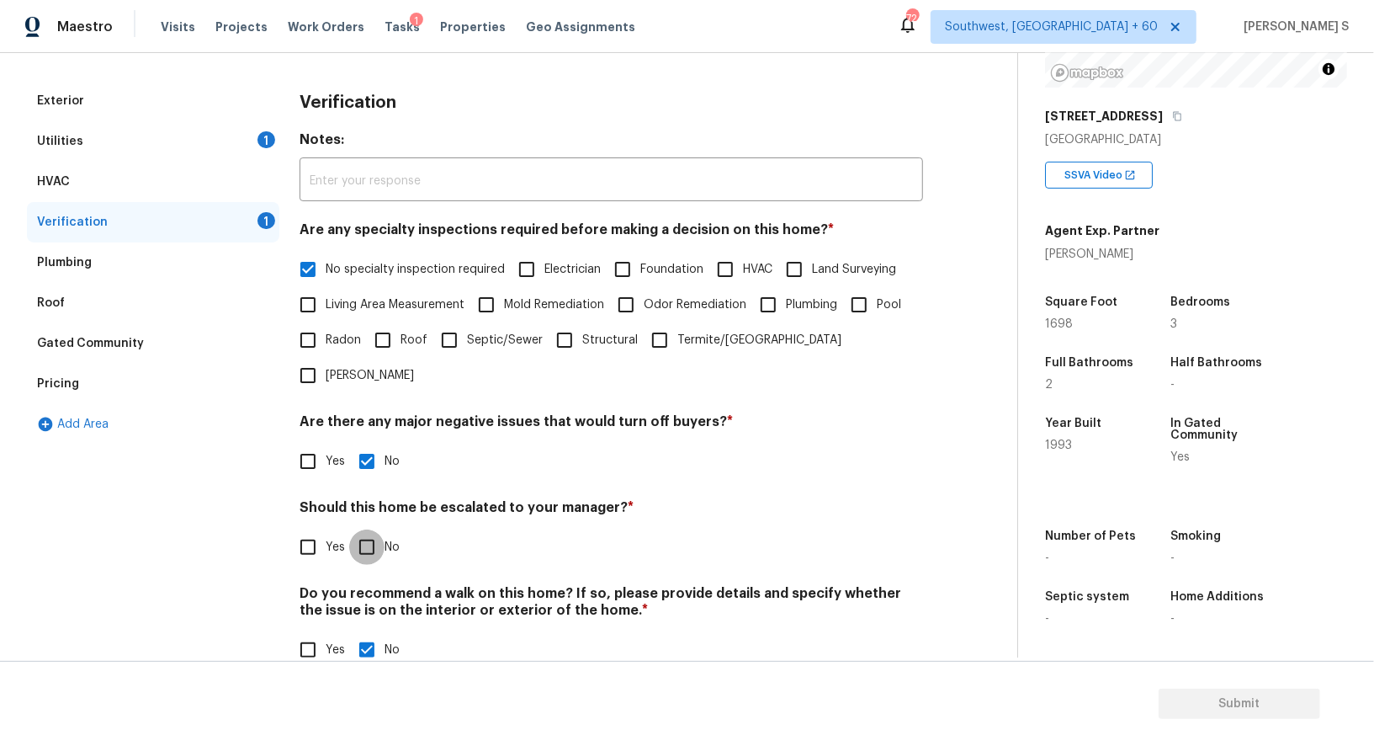
click at [375, 529] on input "No" at bounding box center [366, 546] width 35 height 35
checkbox input "true"
click at [186, 152] on div "Utilities 1" at bounding box center [153, 141] width 252 height 40
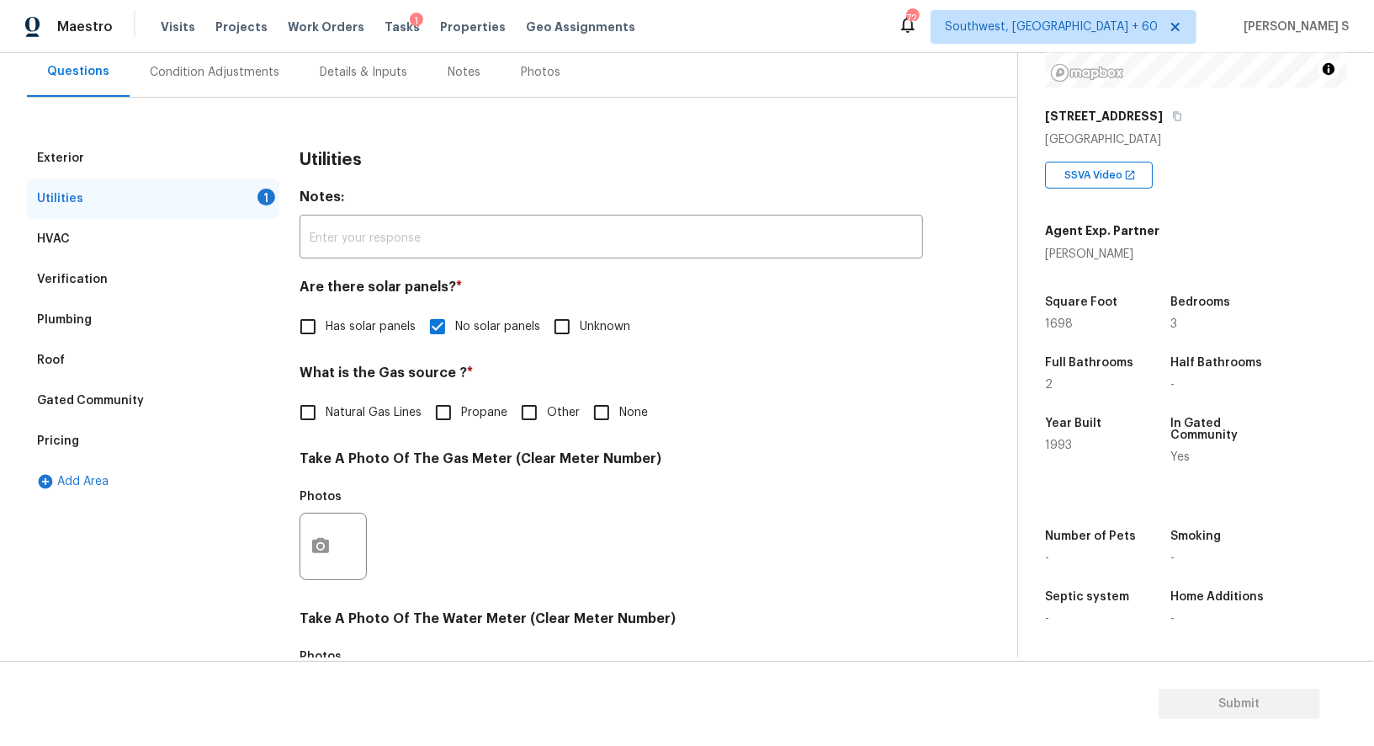
scroll to position [0, 0]
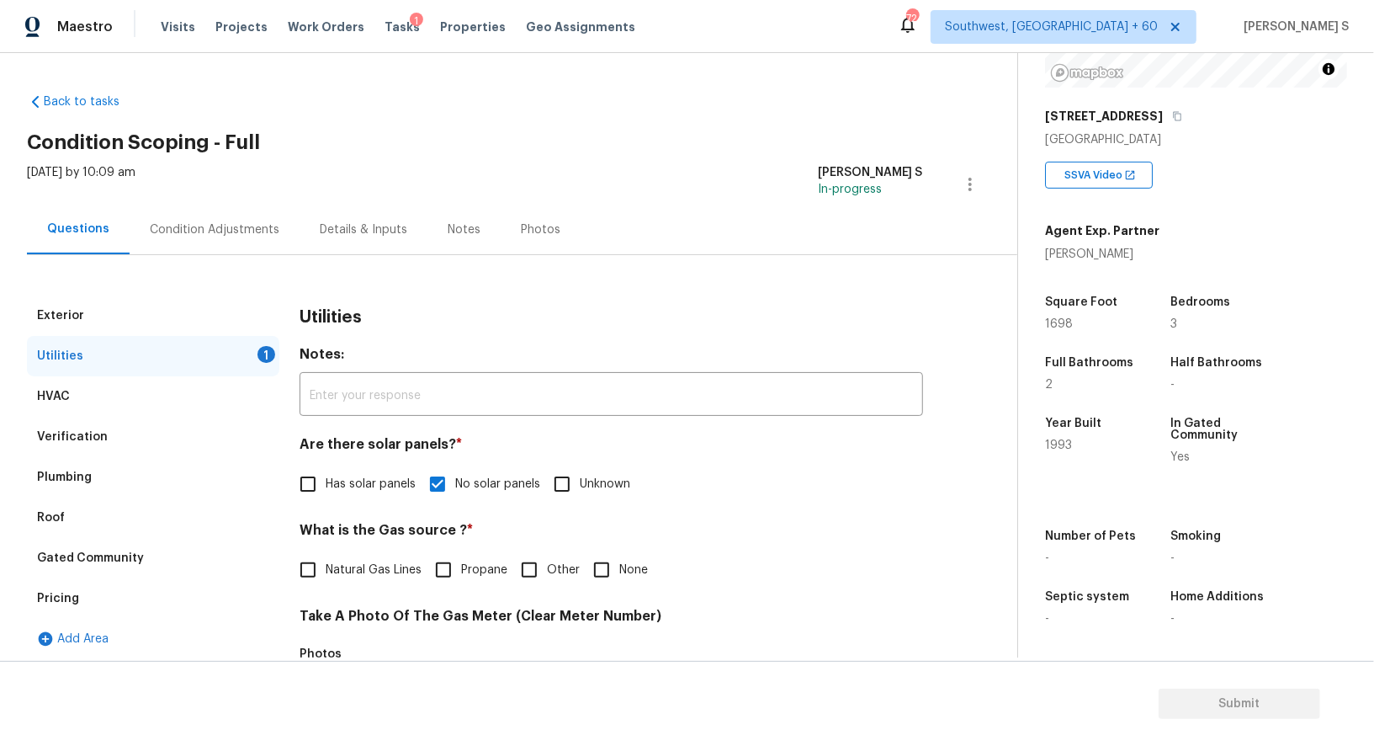
click at [230, 231] on div "Condition Adjustments" at bounding box center [215, 229] width 130 height 17
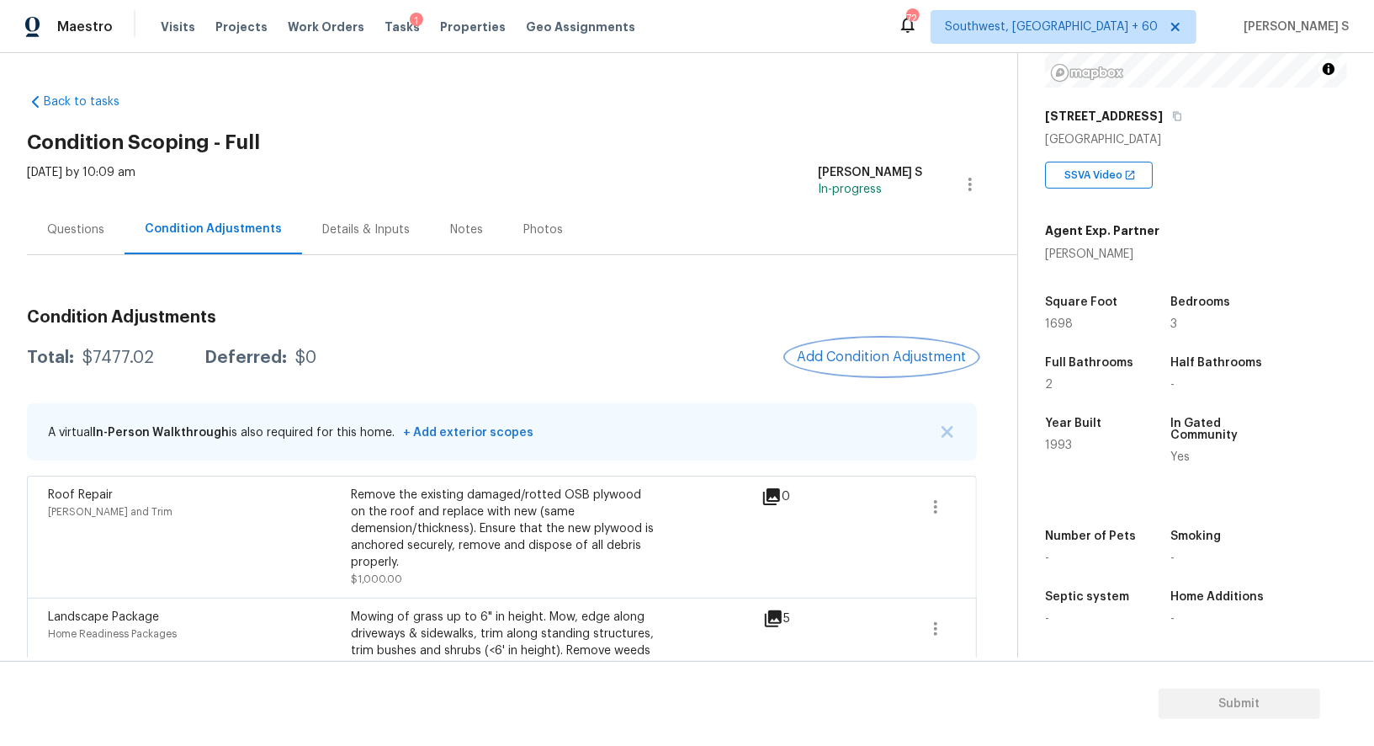
click at [840, 358] on span "Add Condition Adjustment" at bounding box center [882, 356] width 170 height 15
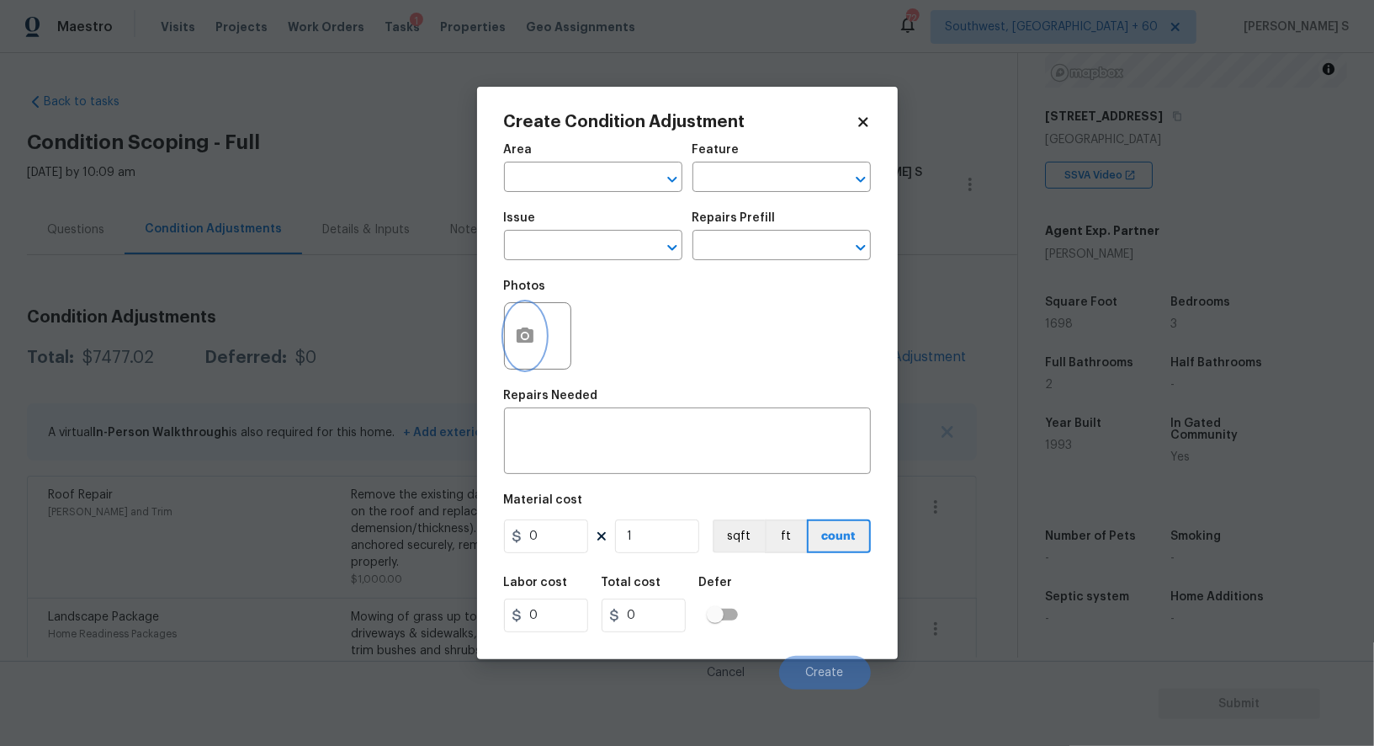
click at [528, 346] on icon "button" at bounding box center [525, 336] width 20 height 20
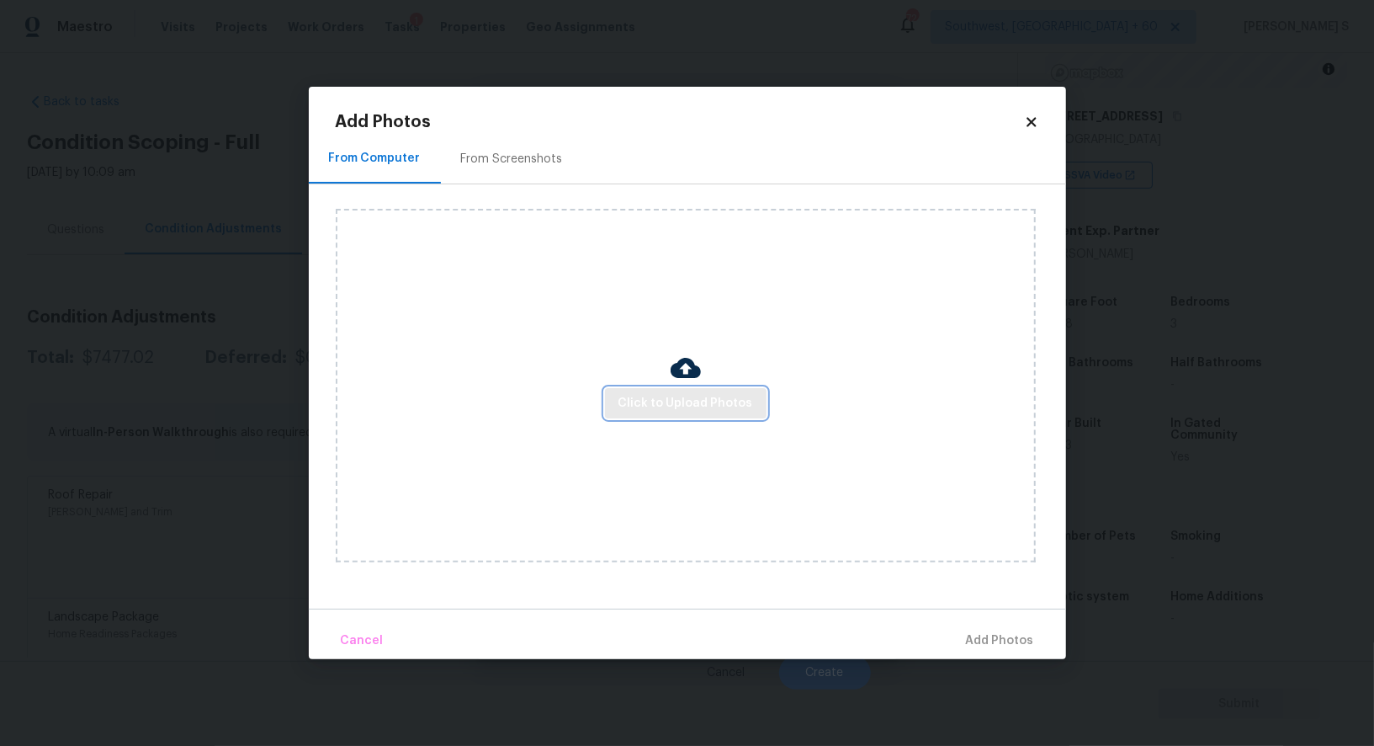
click at [645, 401] on span "Click to Upload Photos" at bounding box center [686, 403] width 135 height 21
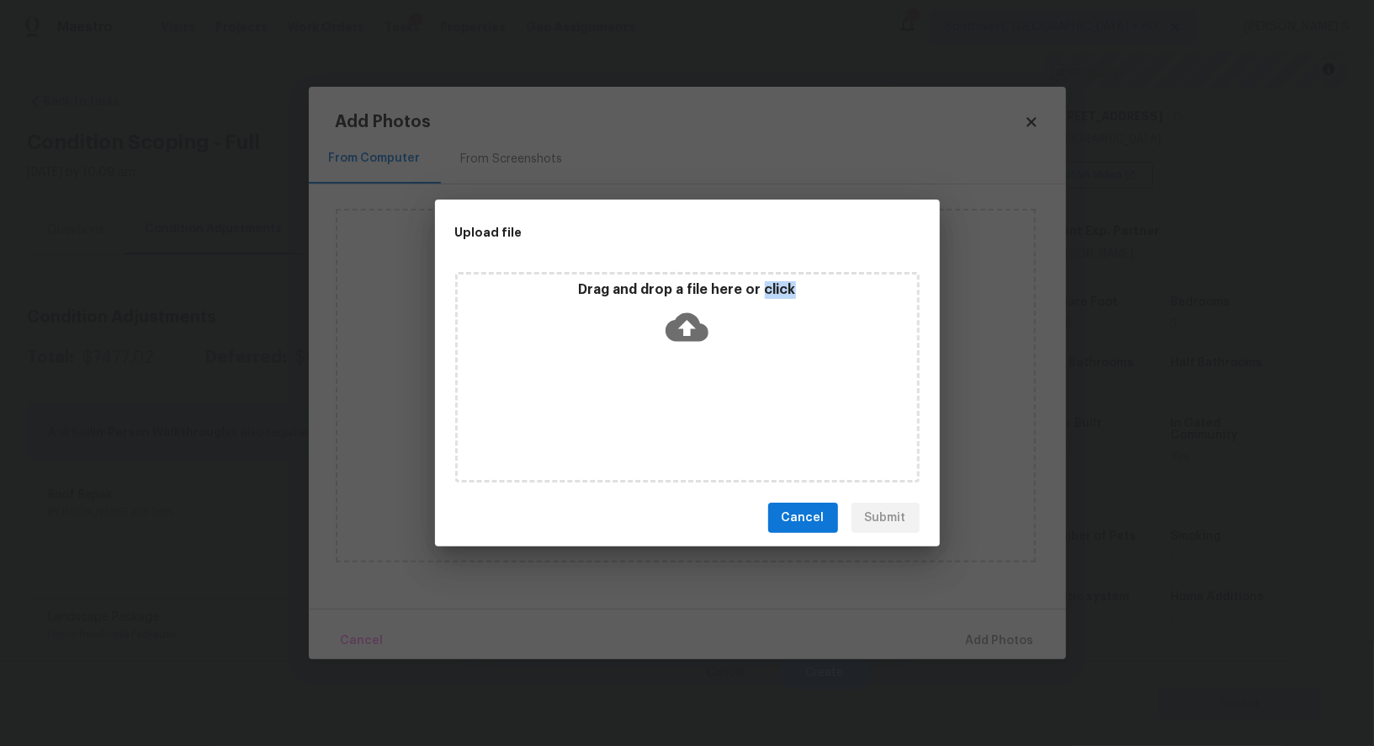
click at [645, 401] on div "Drag and drop a file here or click" at bounding box center [687, 377] width 465 height 210
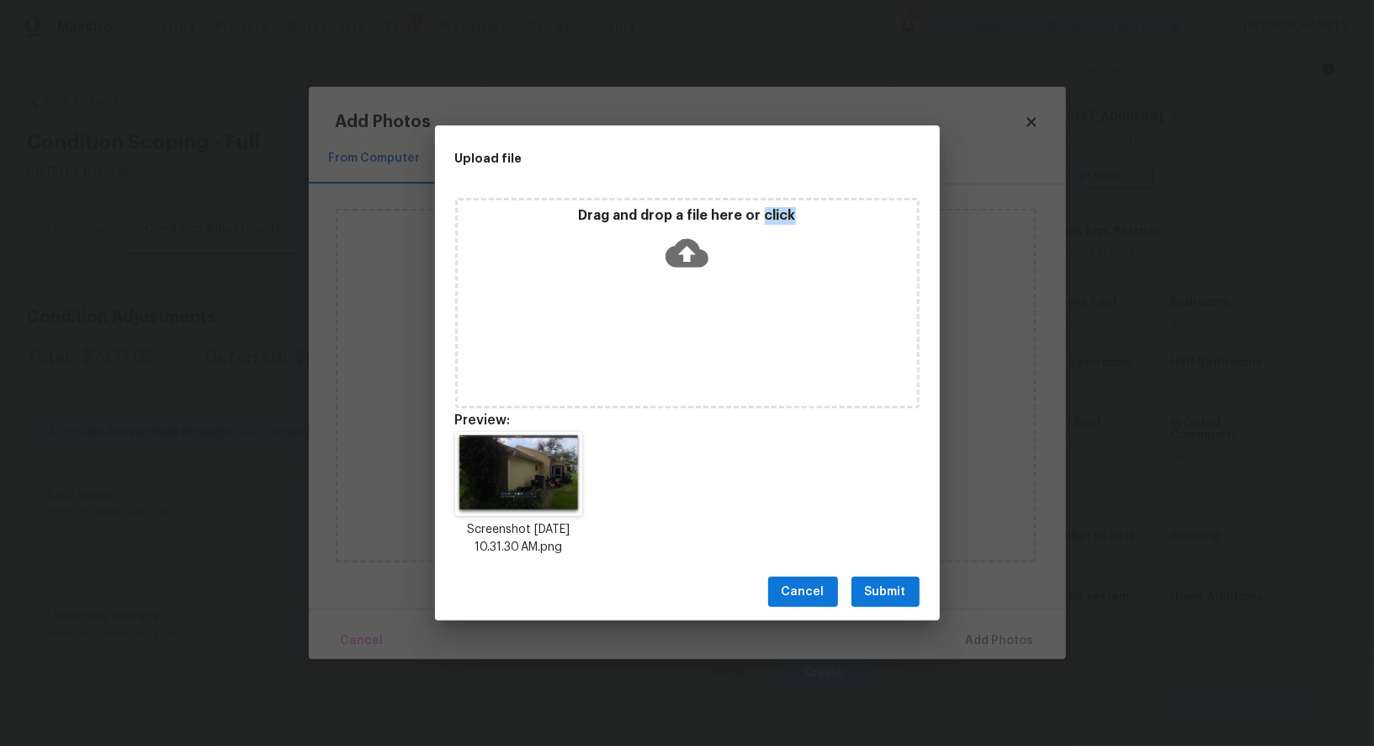
click at [894, 578] on button "Submit" at bounding box center [886, 591] width 68 height 31
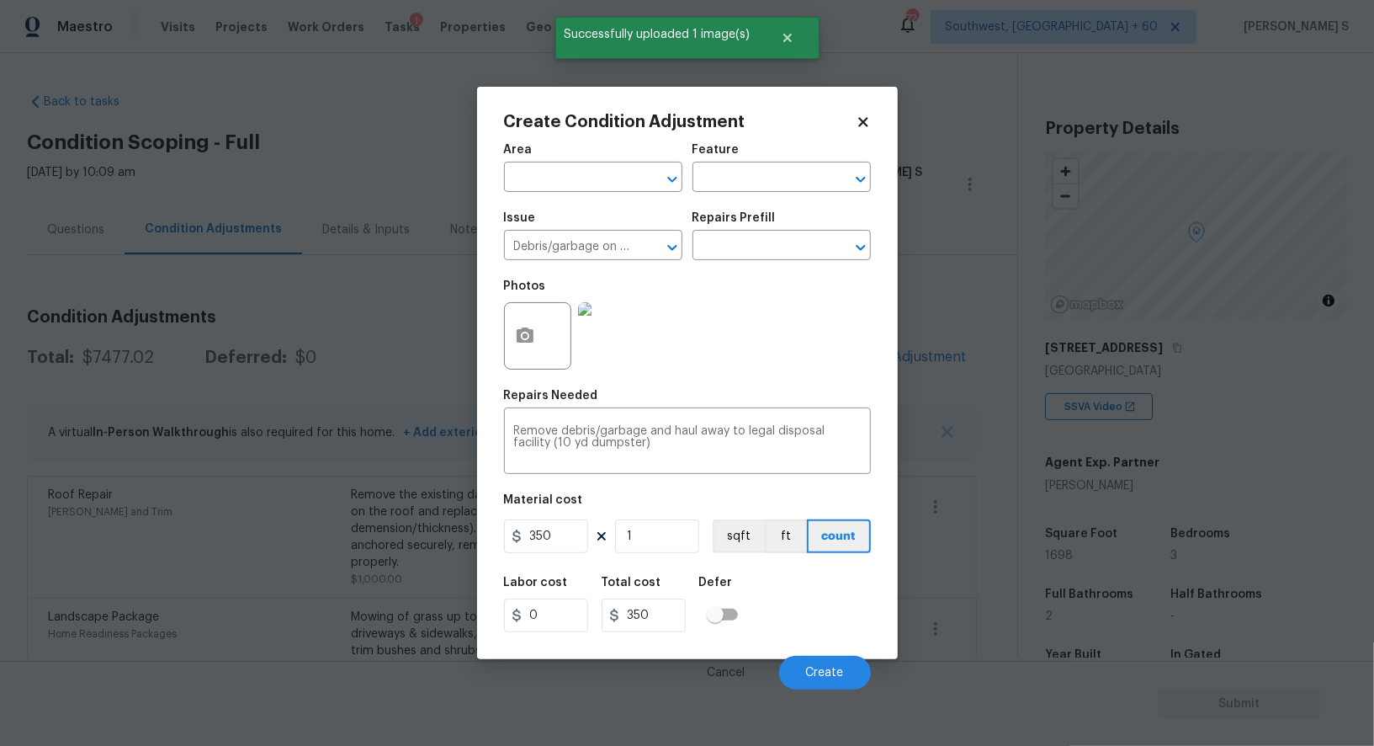
scroll to position [231, 0]
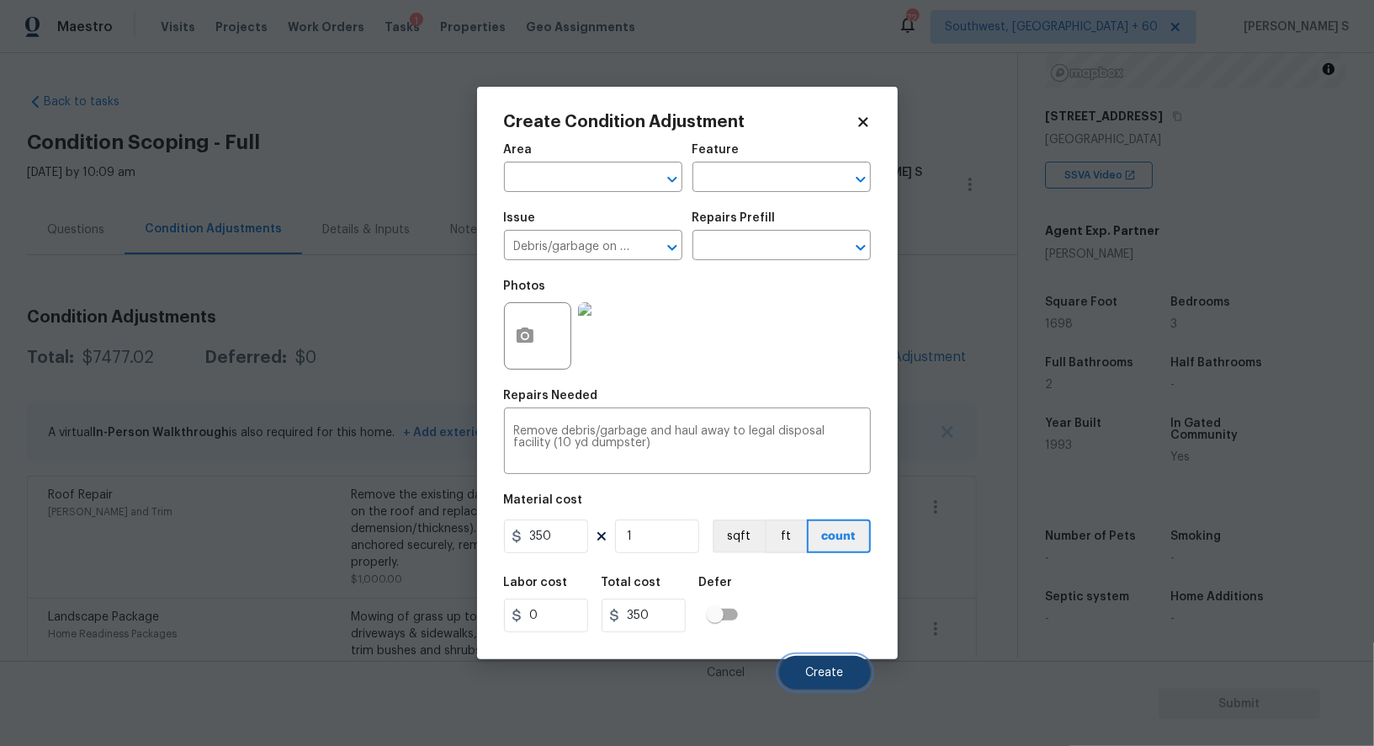
click at [846, 677] on button "Create" at bounding box center [825, 673] width 92 height 34
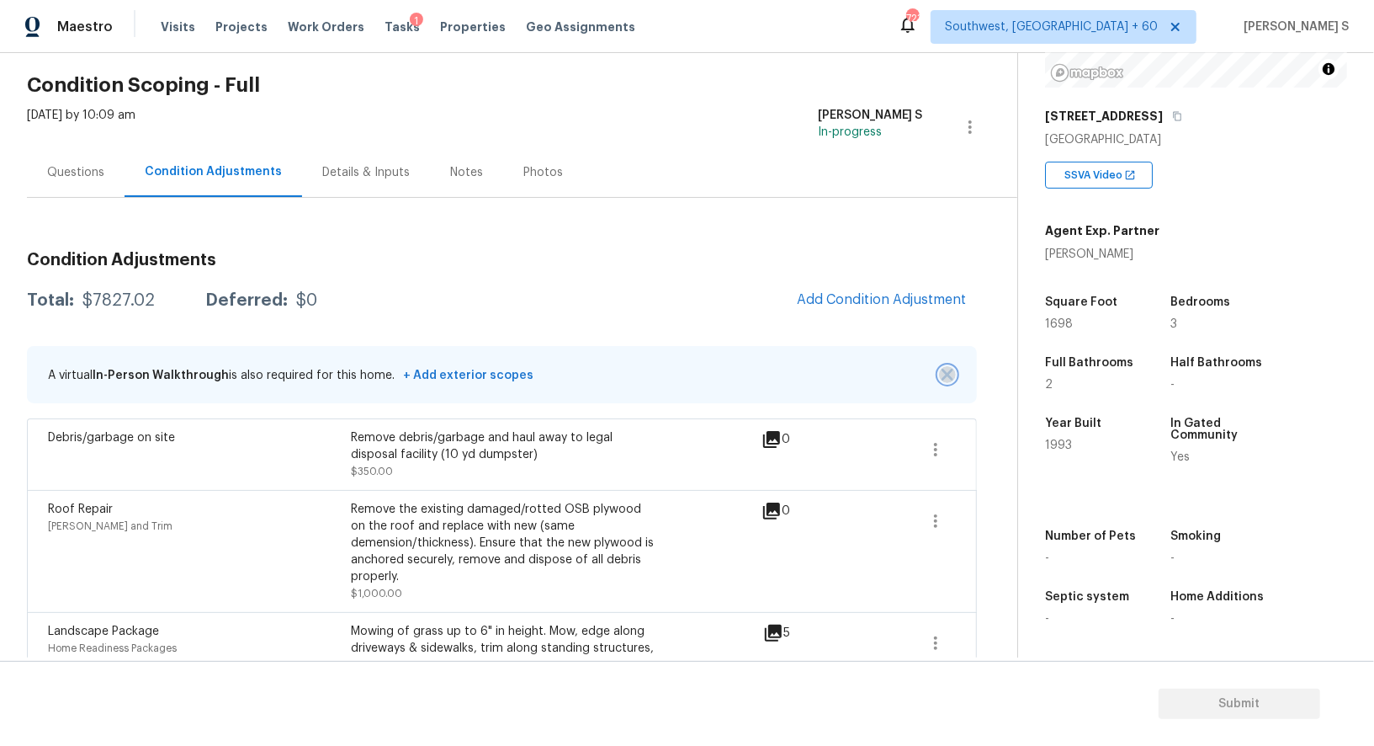
scroll to position [0, 0]
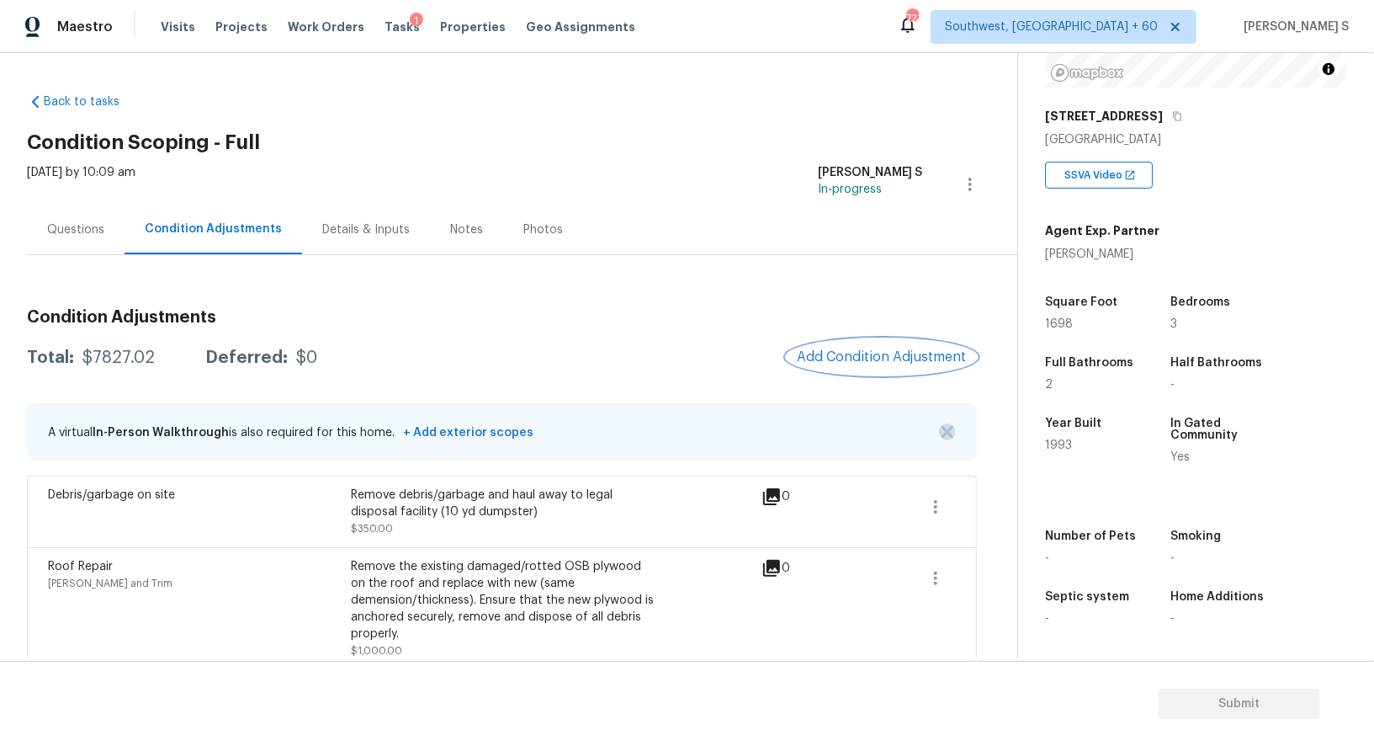
click at [851, 357] on span "Add Condition Adjustment" at bounding box center [882, 356] width 170 height 15
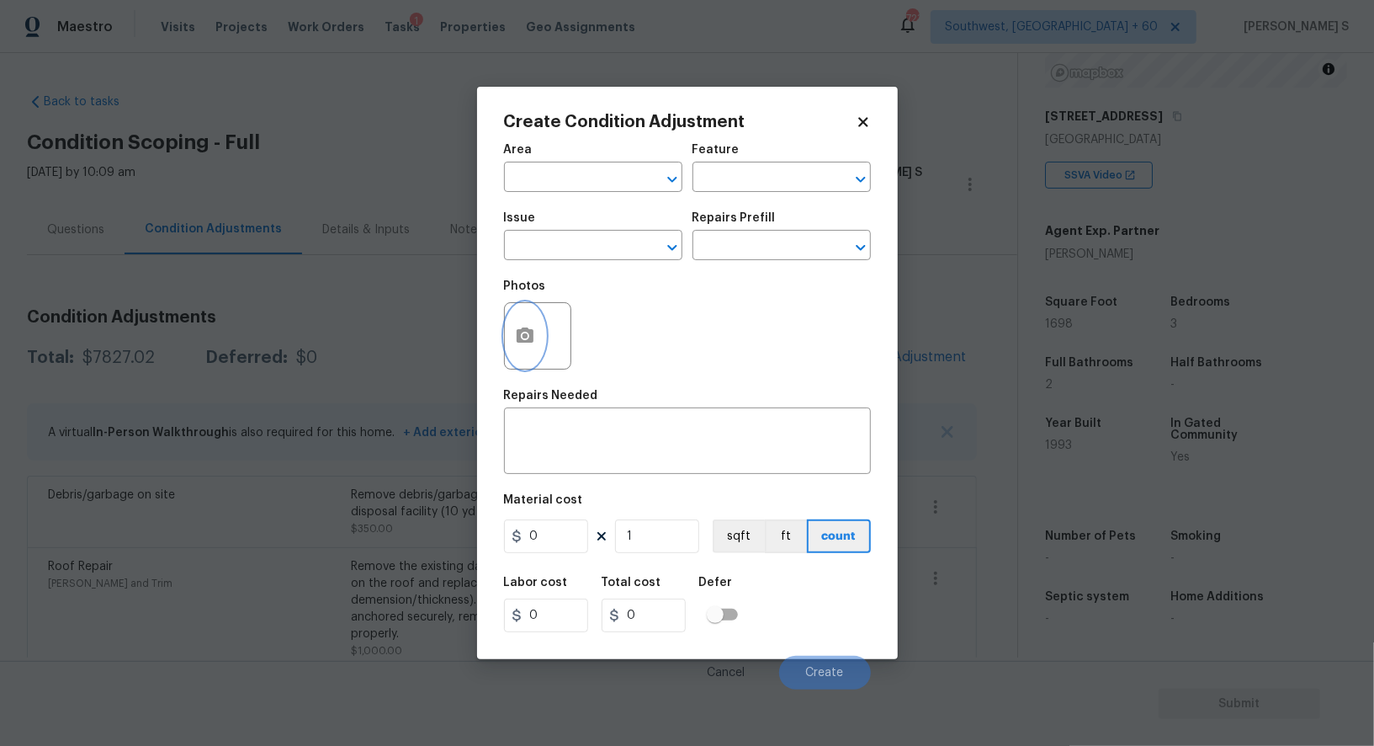
click at [521, 337] on icon "button" at bounding box center [525, 336] width 20 height 20
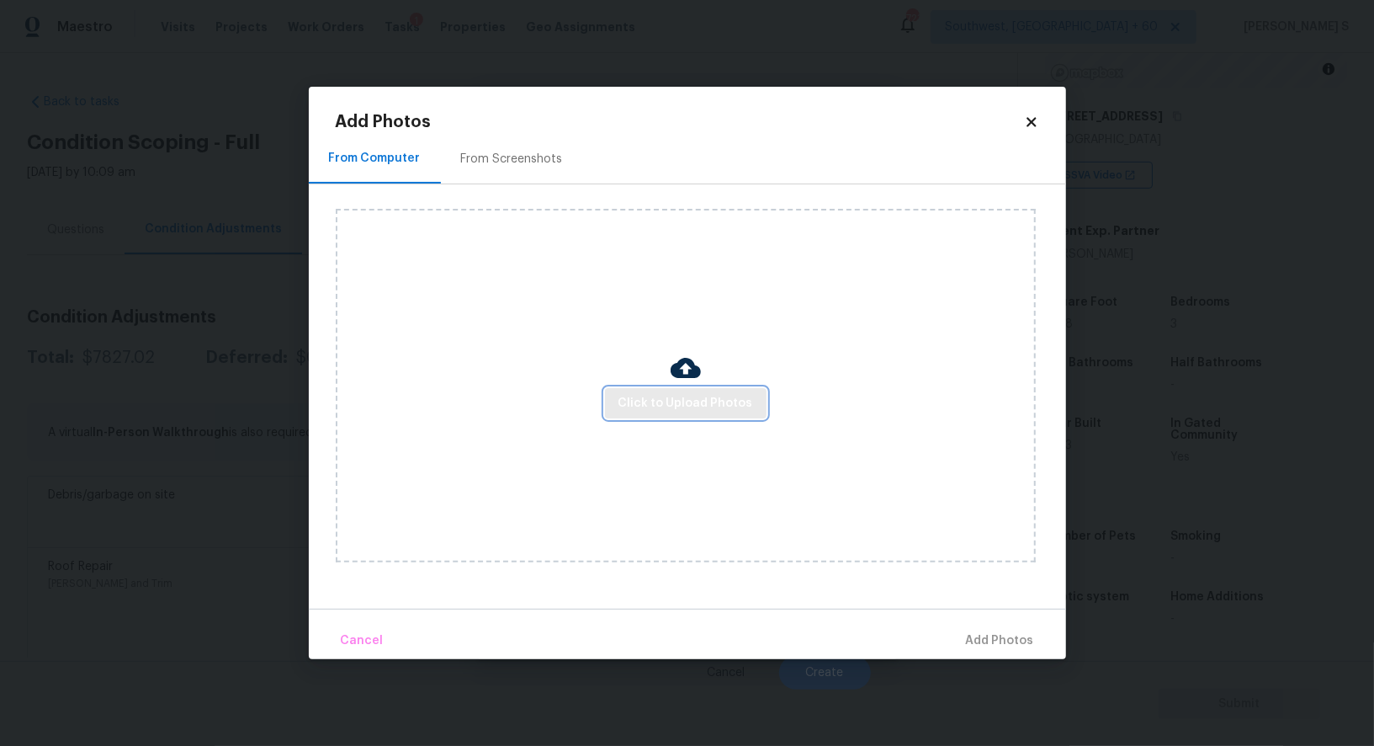
click at [657, 404] on span "Click to Upload Photos" at bounding box center [686, 403] width 135 height 21
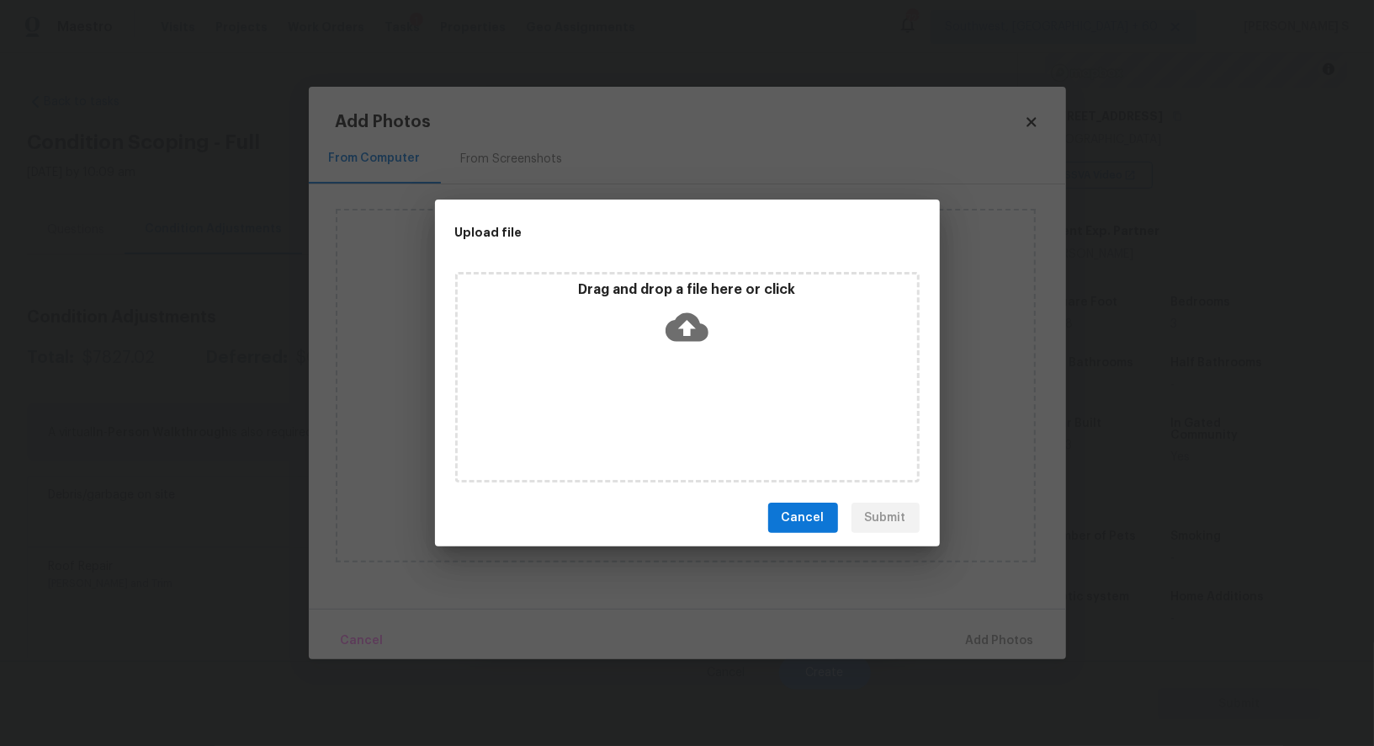
click at [657, 404] on div "Drag and drop a file here or click" at bounding box center [687, 377] width 465 height 210
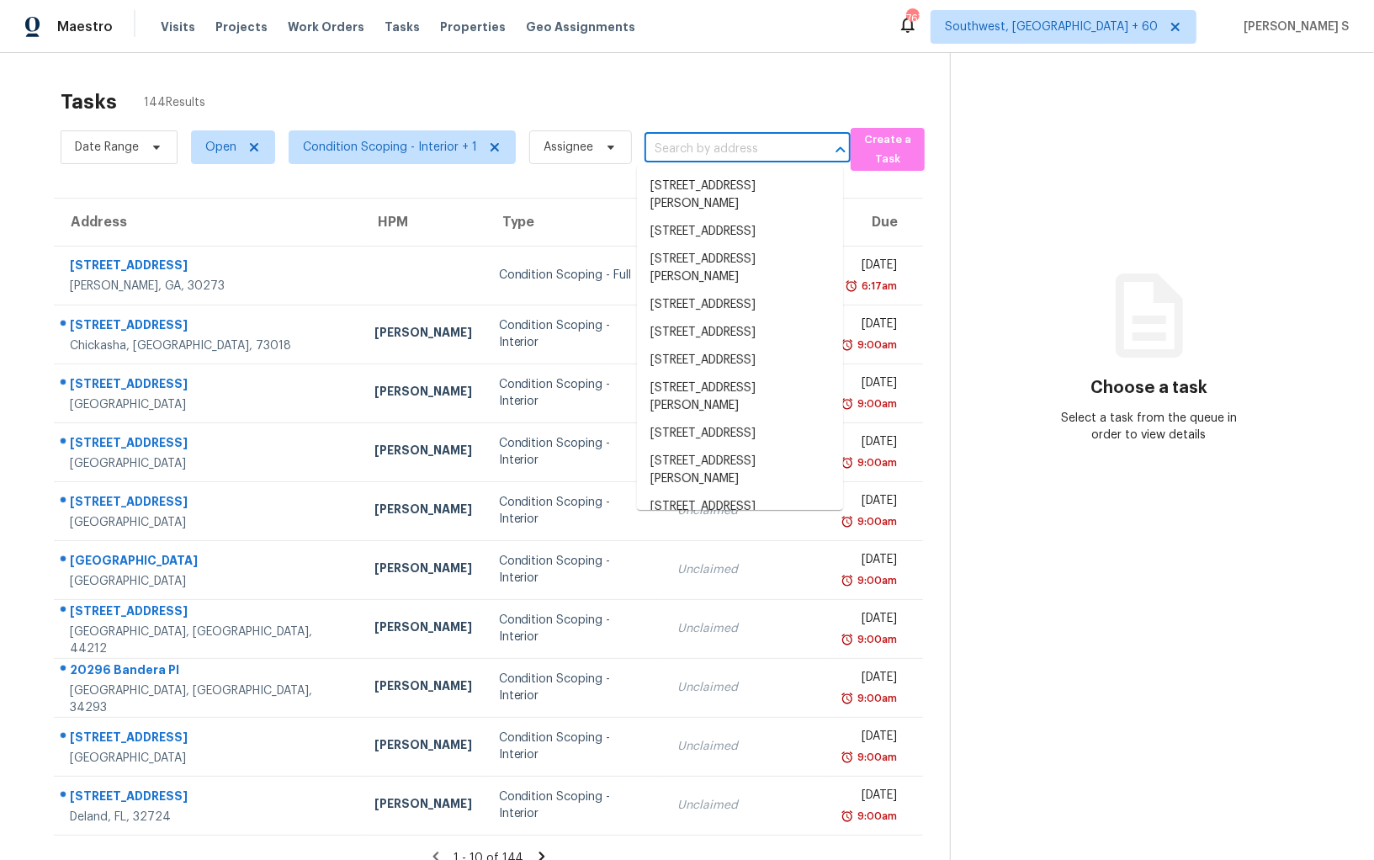
click at [704, 151] on input "text" at bounding box center [724, 149] width 159 height 26
paste input "[STREET_ADDRESS]"
type input "[STREET_ADDRESS]"
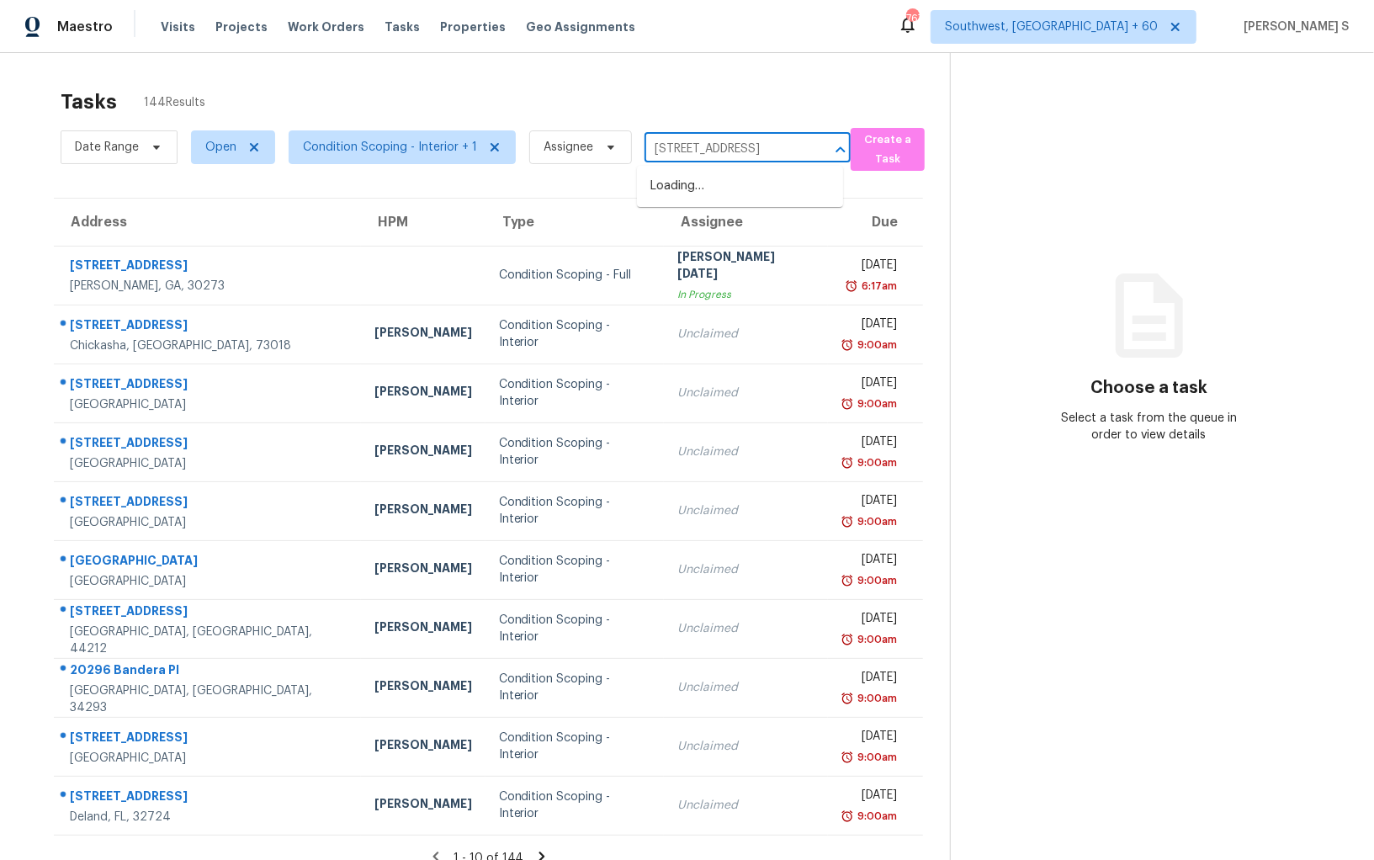
scroll to position [0, 45]
click at [715, 180] on li "[STREET_ADDRESS][PERSON_NAME]" at bounding box center [740, 195] width 206 height 45
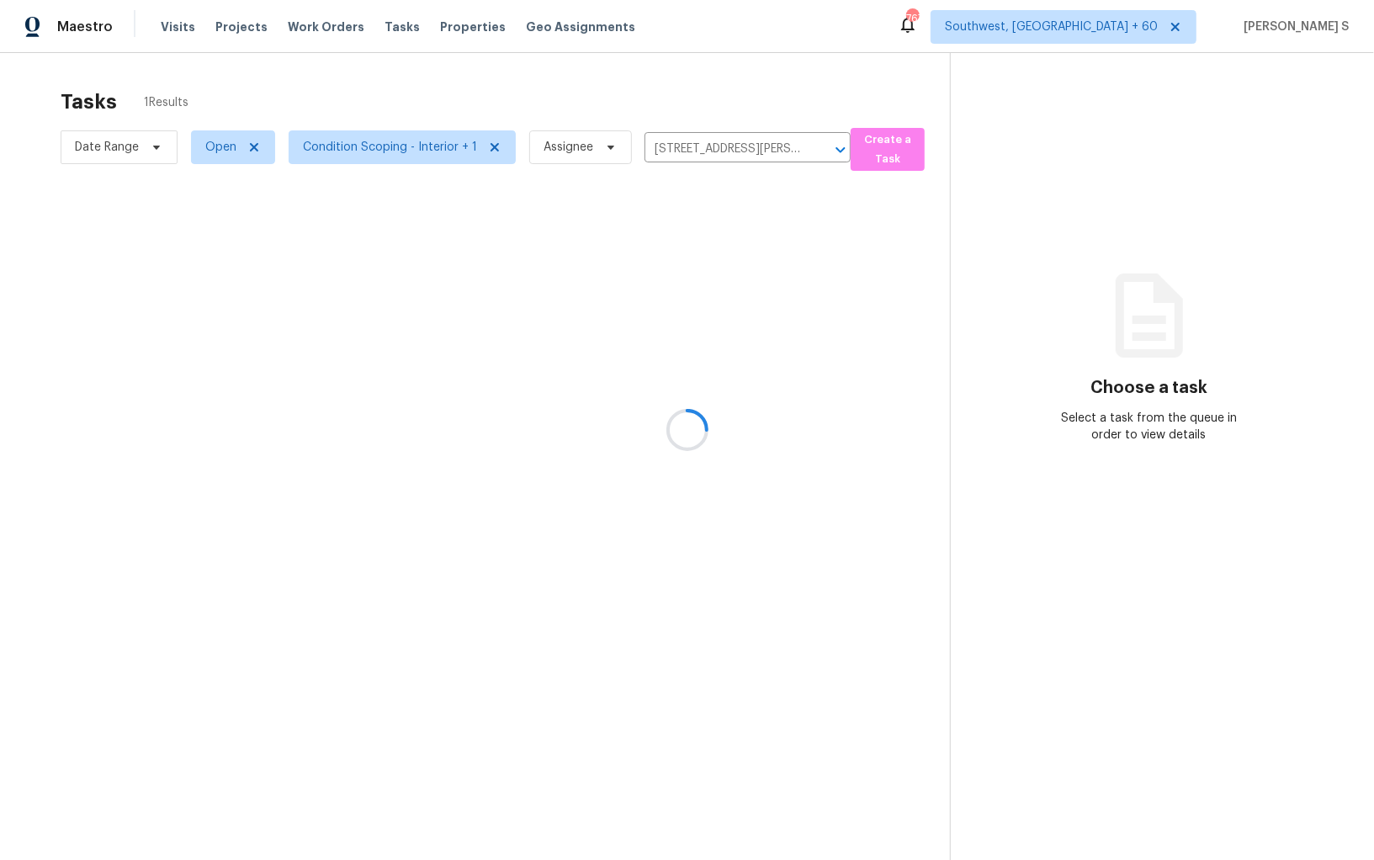
click at [638, 282] on div at bounding box center [687, 430] width 1374 height 860
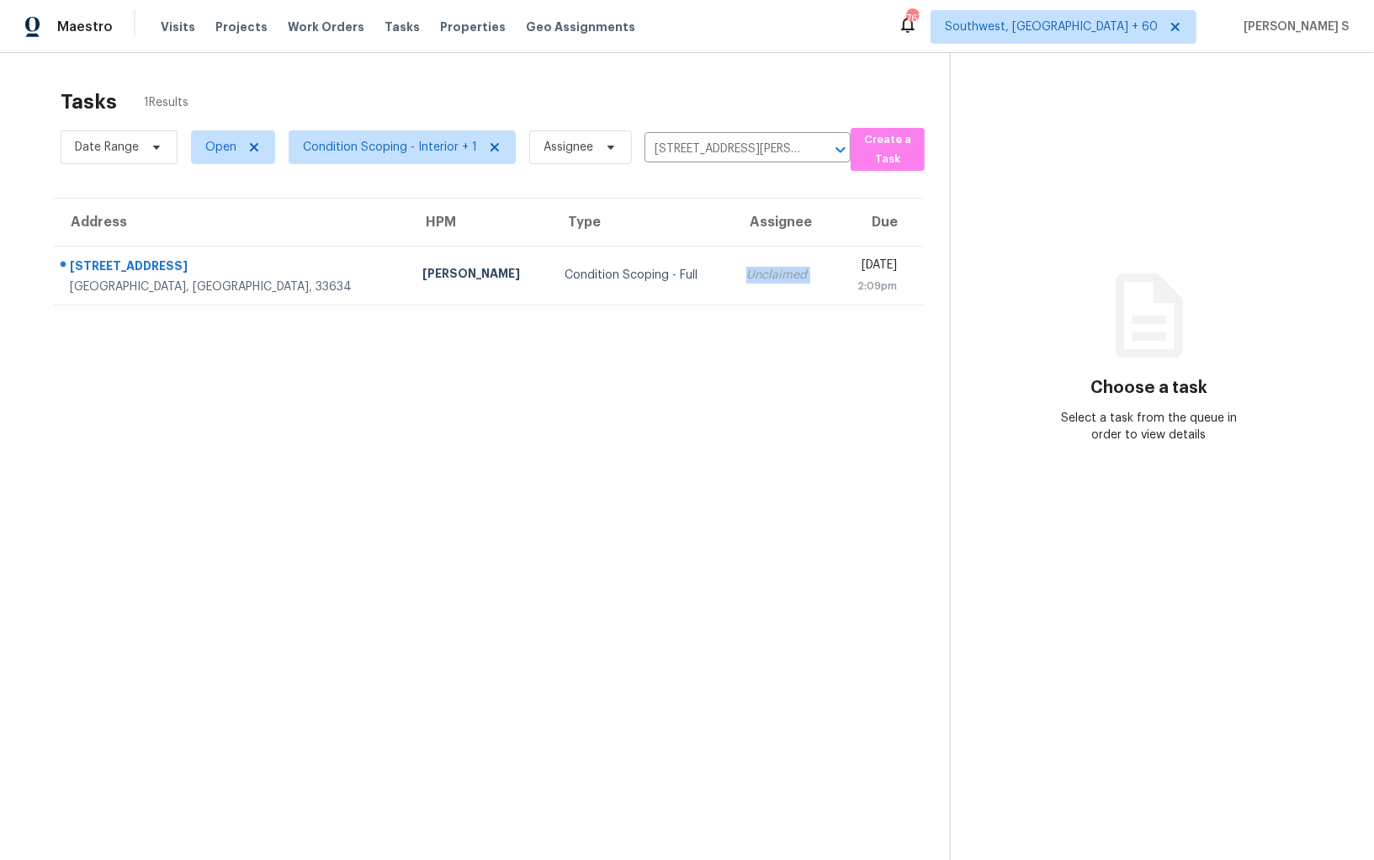
click at [746, 282] on div "Unclaimed" at bounding box center [782, 275] width 73 height 17
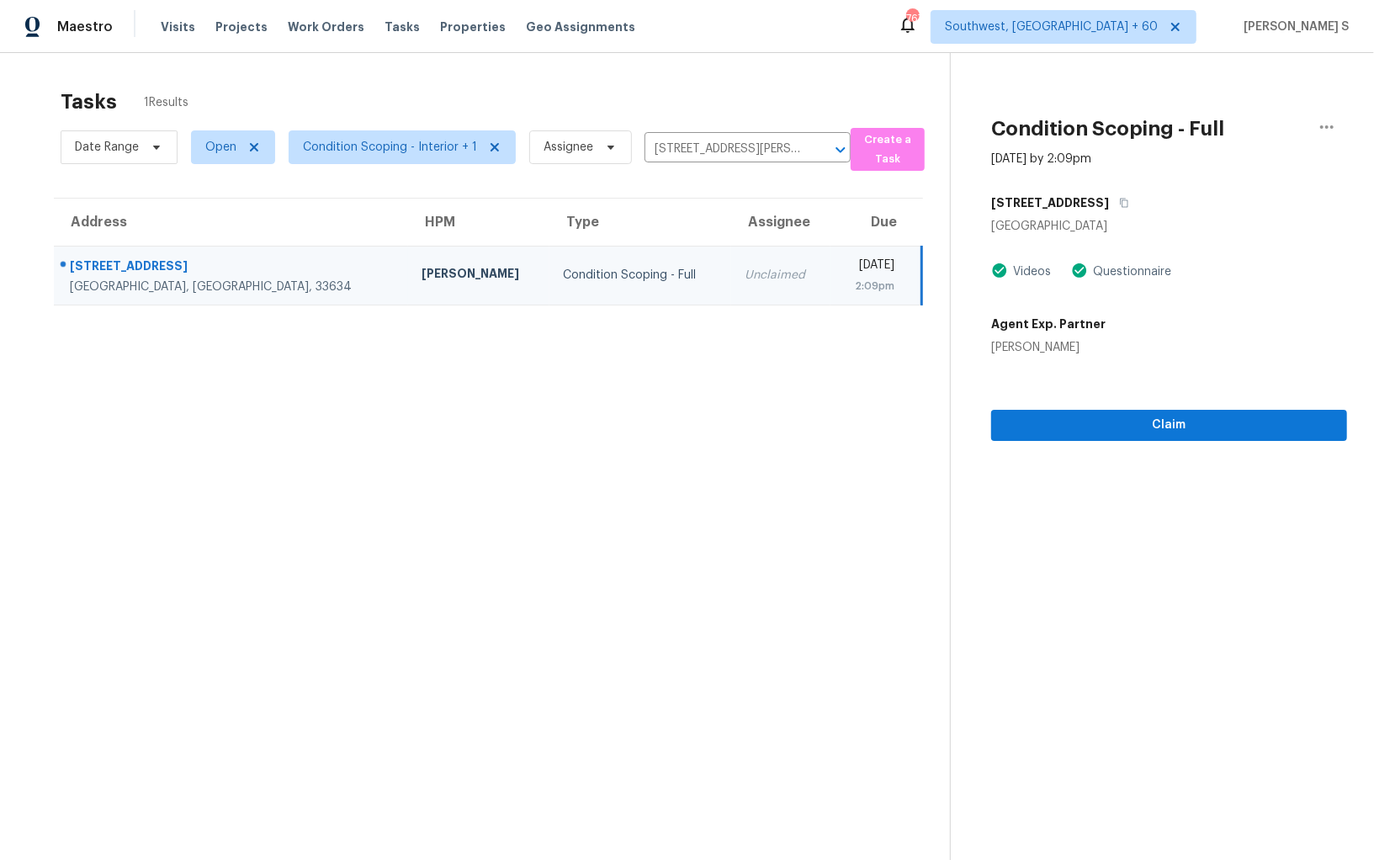
click at [1199, 446] on section "Condition Scoping - Full [DATE] by 2:09pm [STREET_ADDRESS] Videos Questionnaire…" at bounding box center [1148, 483] width 397 height 860
click at [1170, 424] on span "Claim" at bounding box center [1169, 425] width 329 height 21
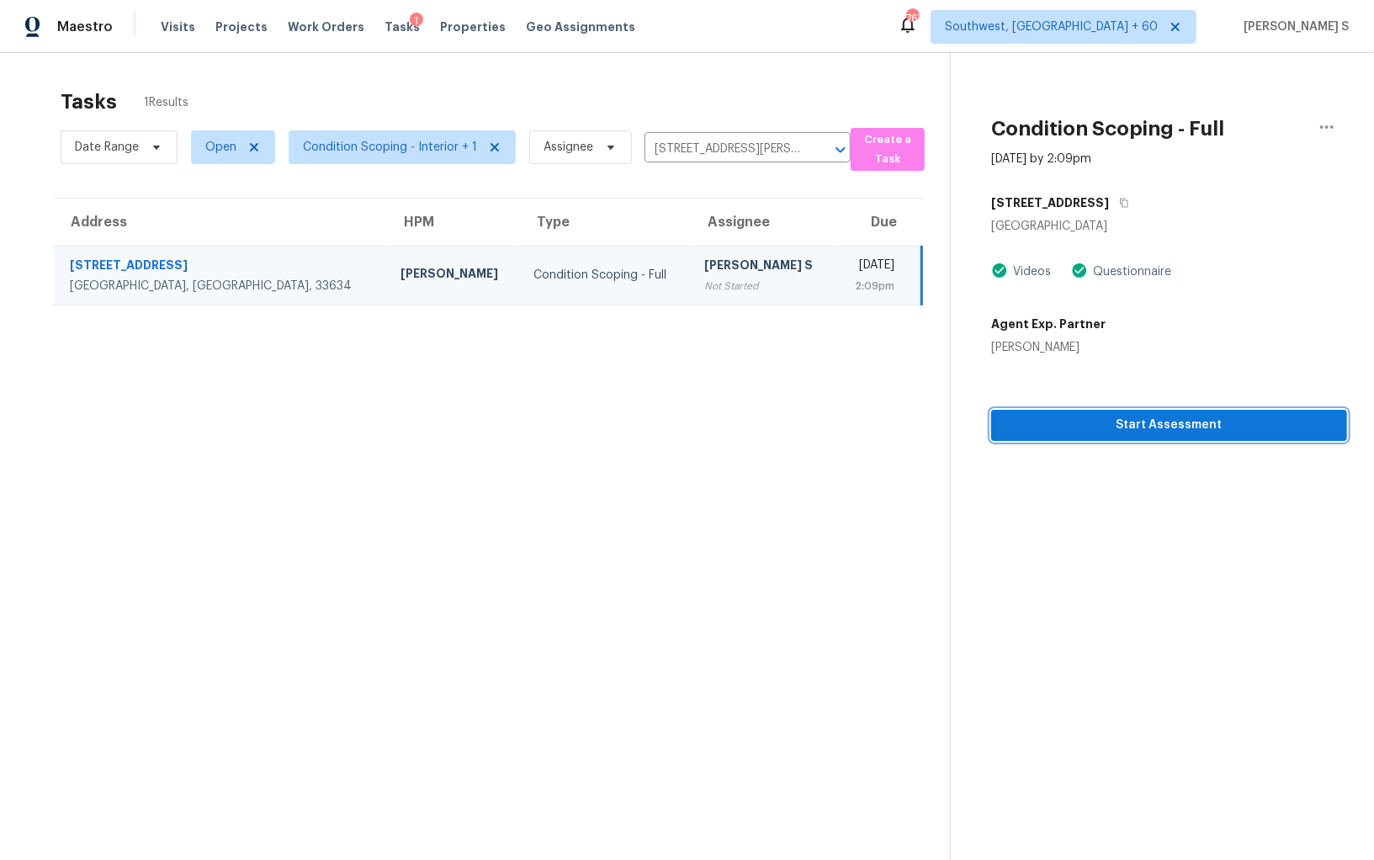
click at [1091, 432] on span "Start Assessment" at bounding box center [1169, 425] width 329 height 21
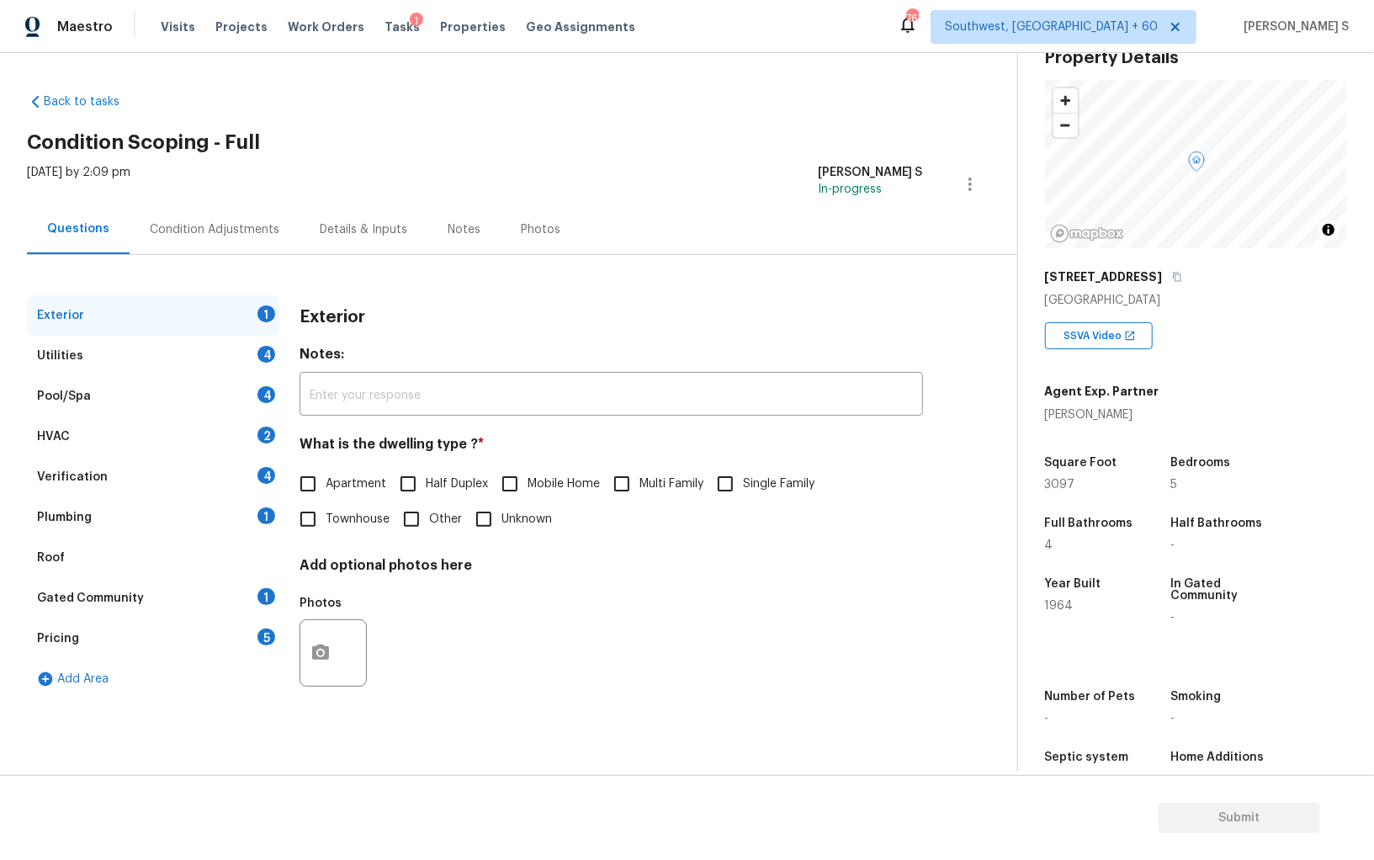
scroll to position [88, 0]
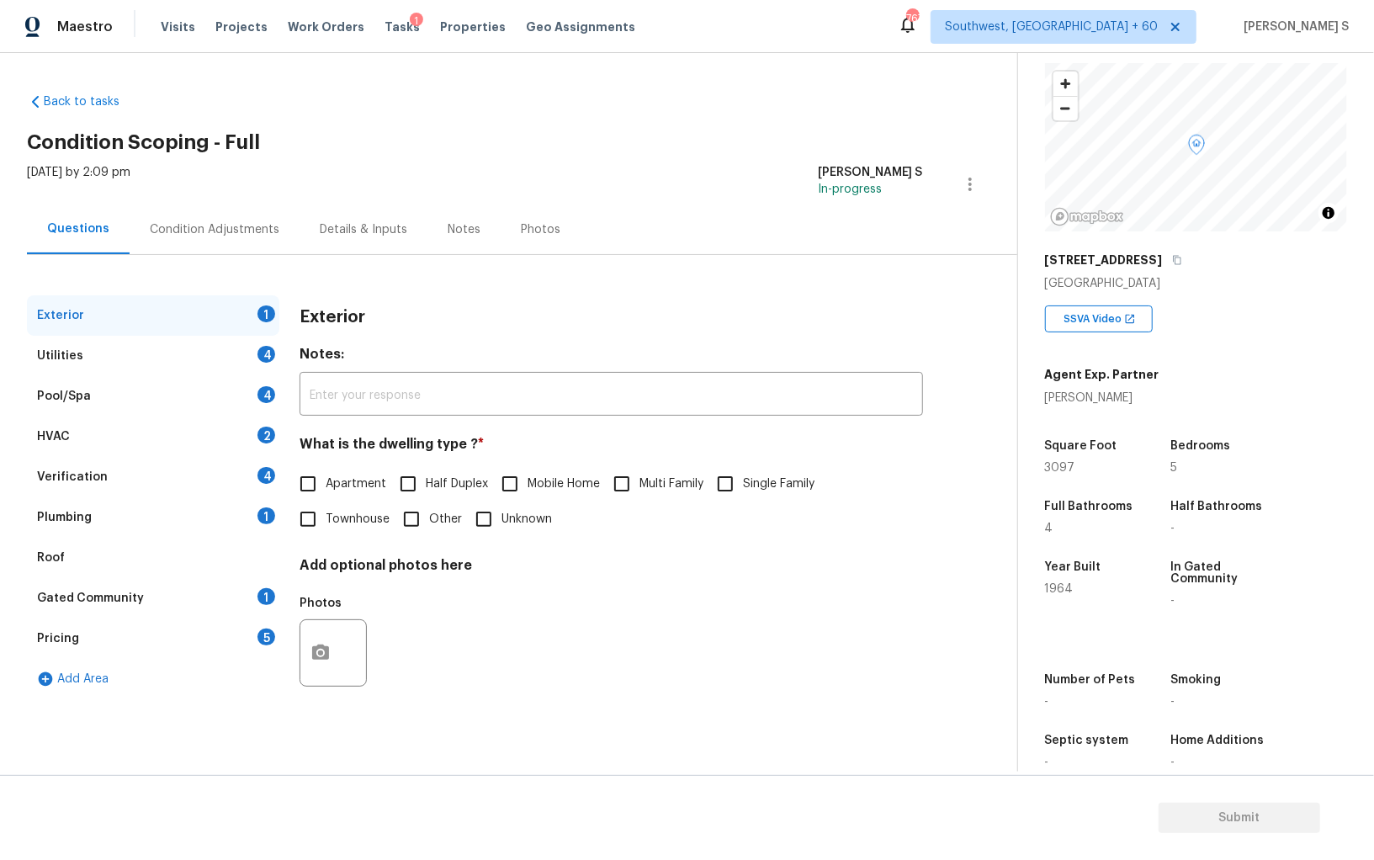
click at [746, 479] on span "Single Family" at bounding box center [779, 484] width 72 height 18
click at [743, 479] on input "Single Family" at bounding box center [725, 483] width 35 height 35
checkbox input "true"
click at [263, 353] on div "4" at bounding box center [267, 354] width 18 height 17
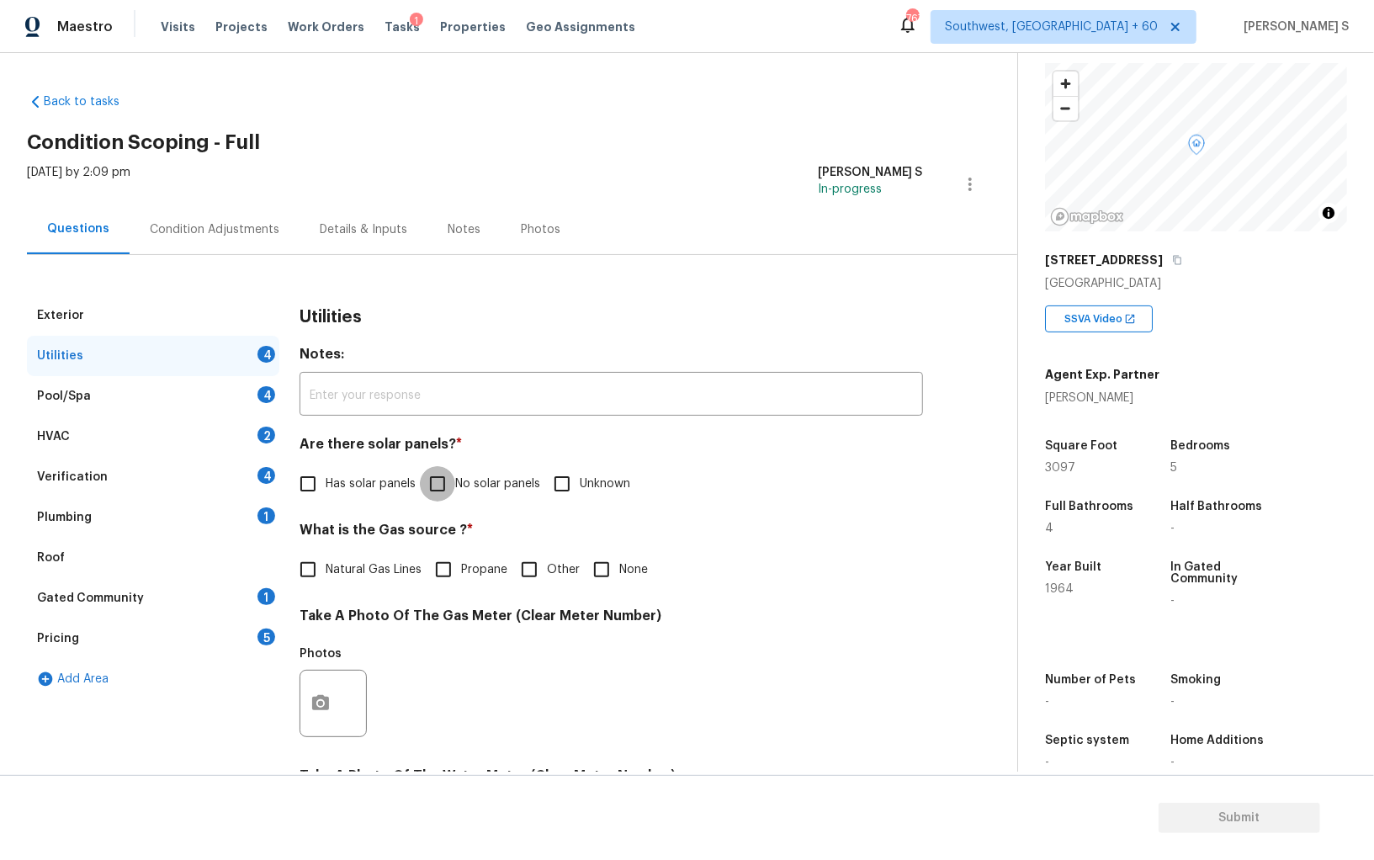
click at [451, 478] on input "No solar panels" at bounding box center [437, 483] width 35 height 35
checkbox input "true"
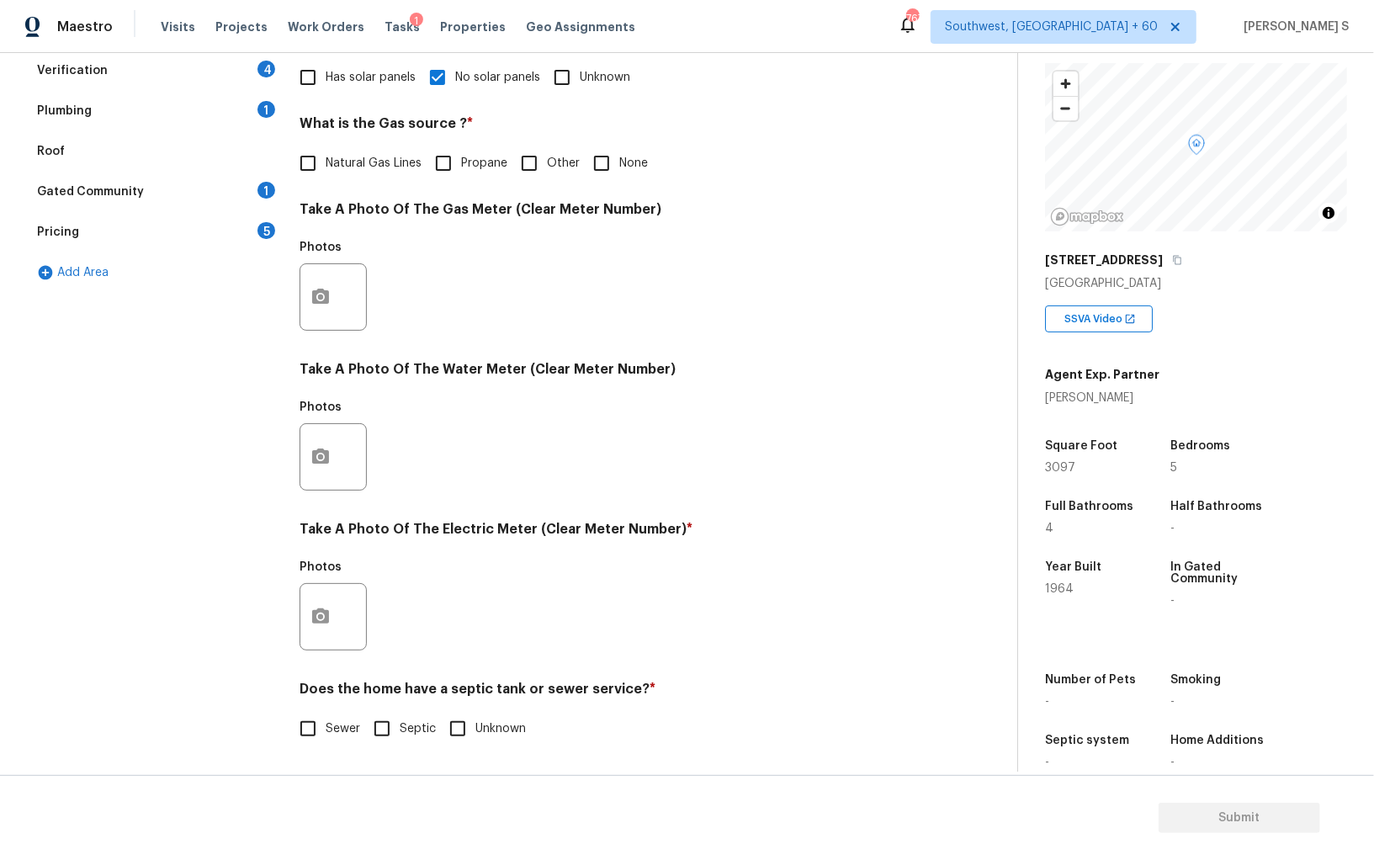
click at [327, 725] on span "Sewer" at bounding box center [343, 729] width 35 height 18
click at [326, 725] on input "Sewer" at bounding box center [307, 728] width 35 height 35
checkbox input "true"
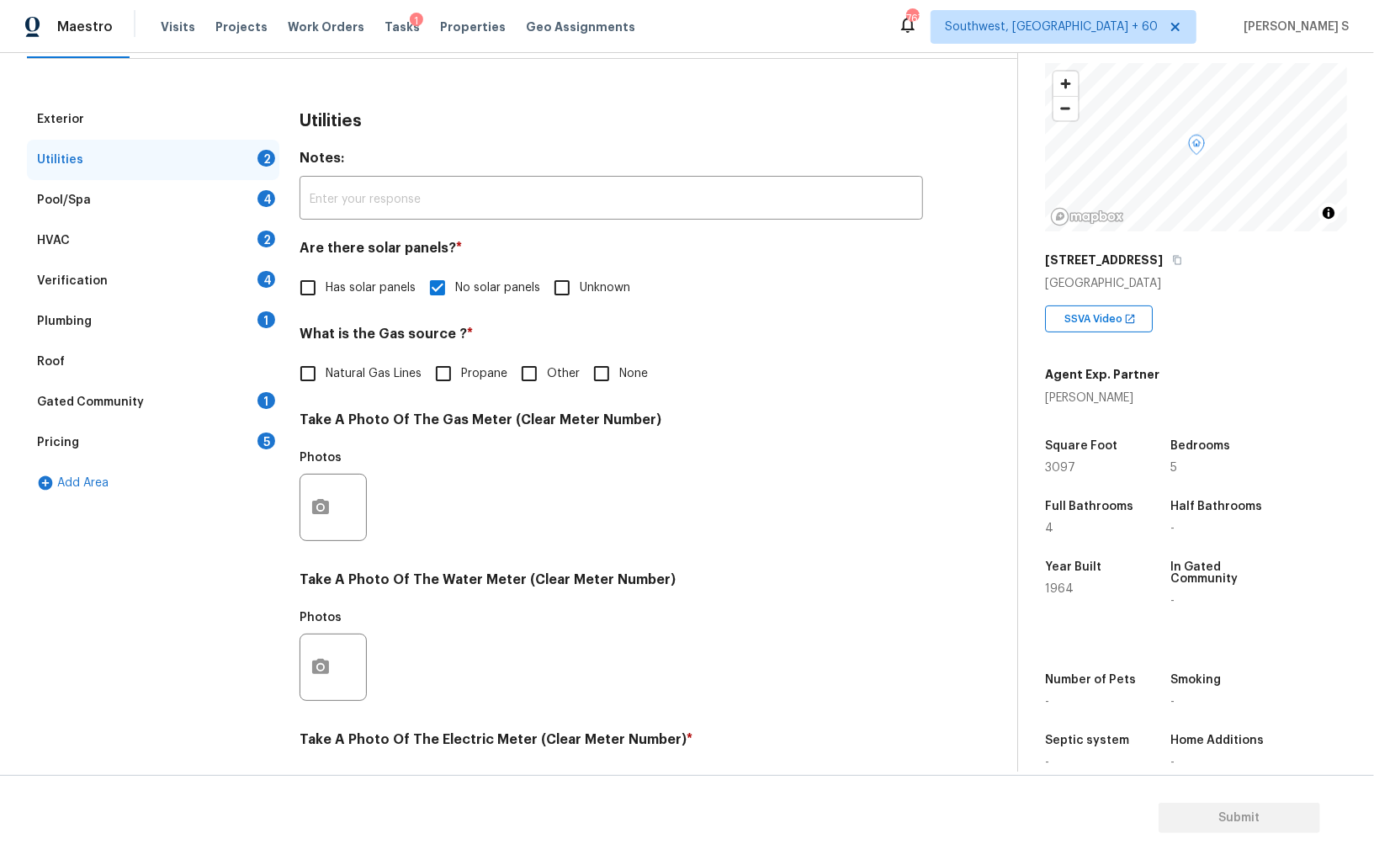
scroll to position [68, 0]
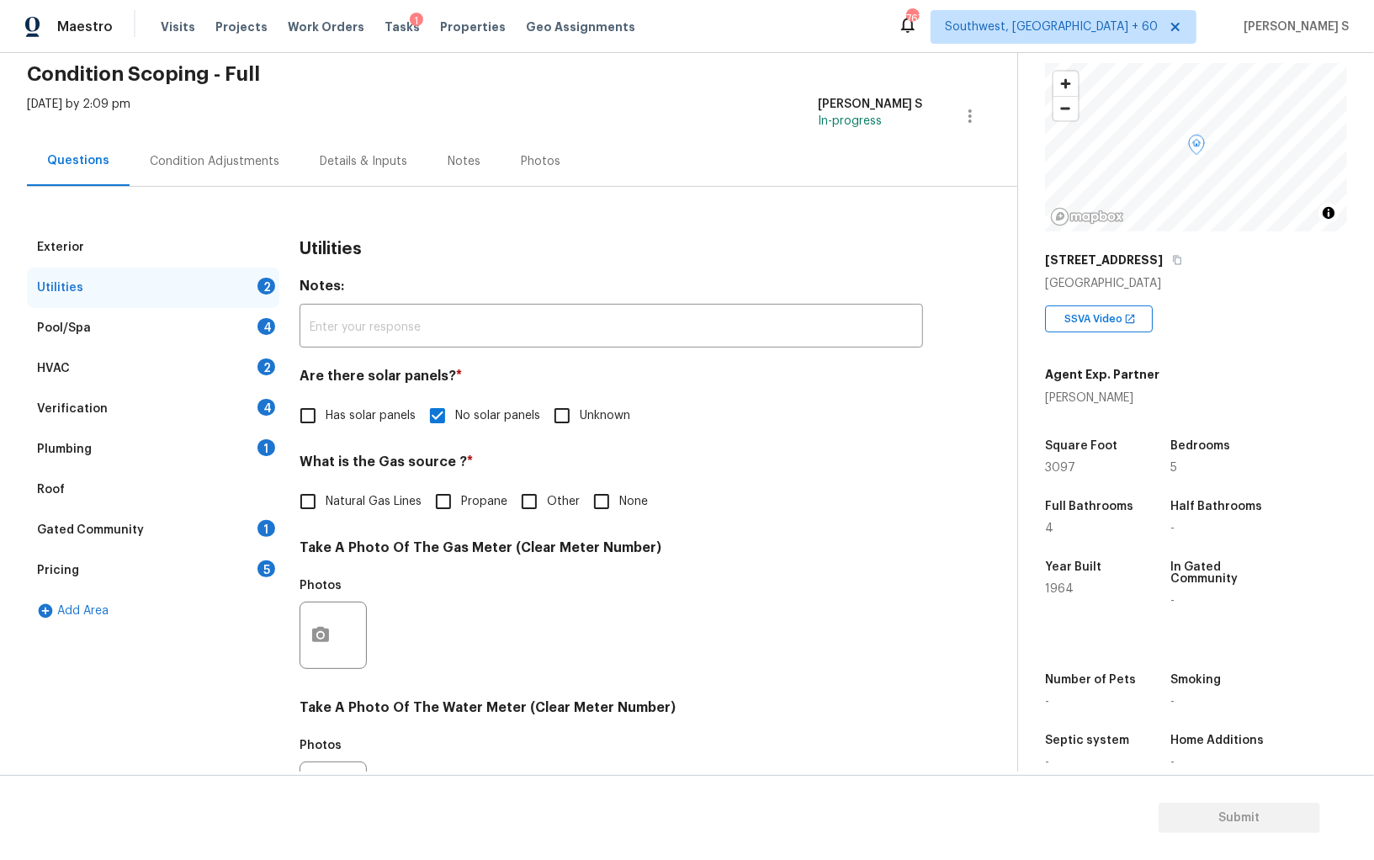
click at [260, 446] on div "1" at bounding box center [267, 447] width 18 height 17
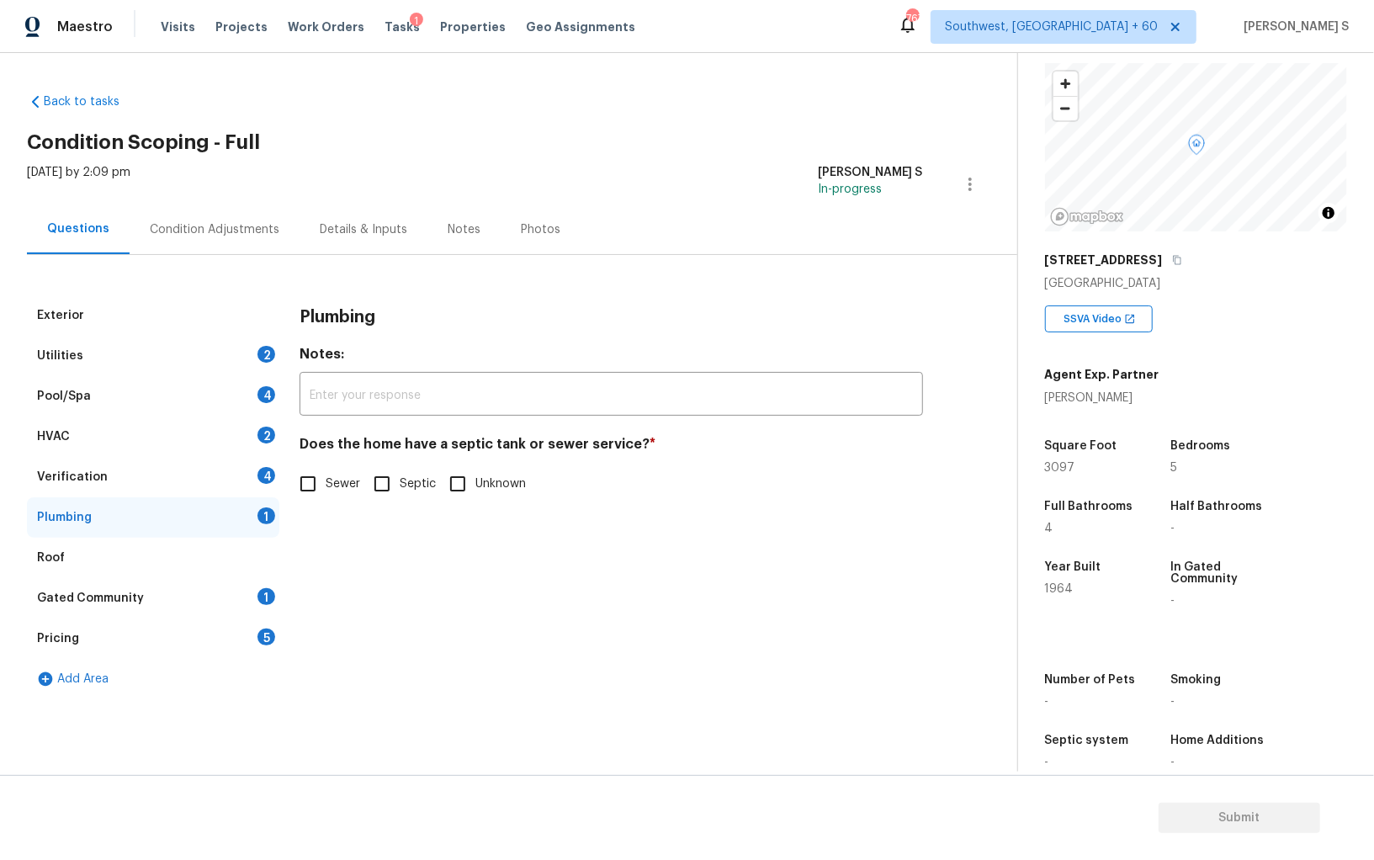
click at [300, 496] on input "Sewer" at bounding box center [307, 483] width 35 height 35
checkbox input "true"
click at [243, 573] on div "Roof" at bounding box center [153, 558] width 252 height 40
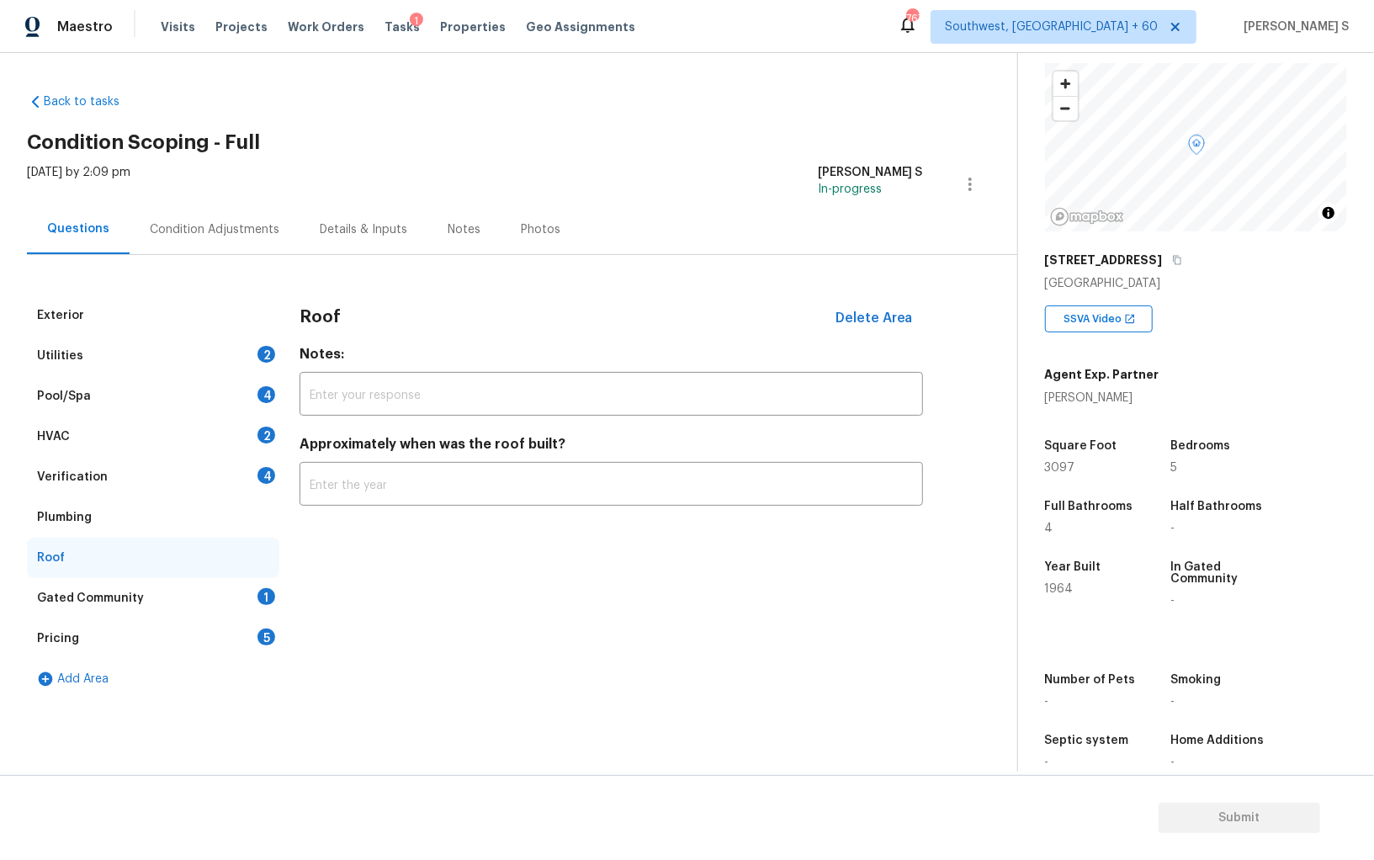
click at [245, 590] on div "Gated Community 1" at bounding box center [153, 598] width 252 height 40
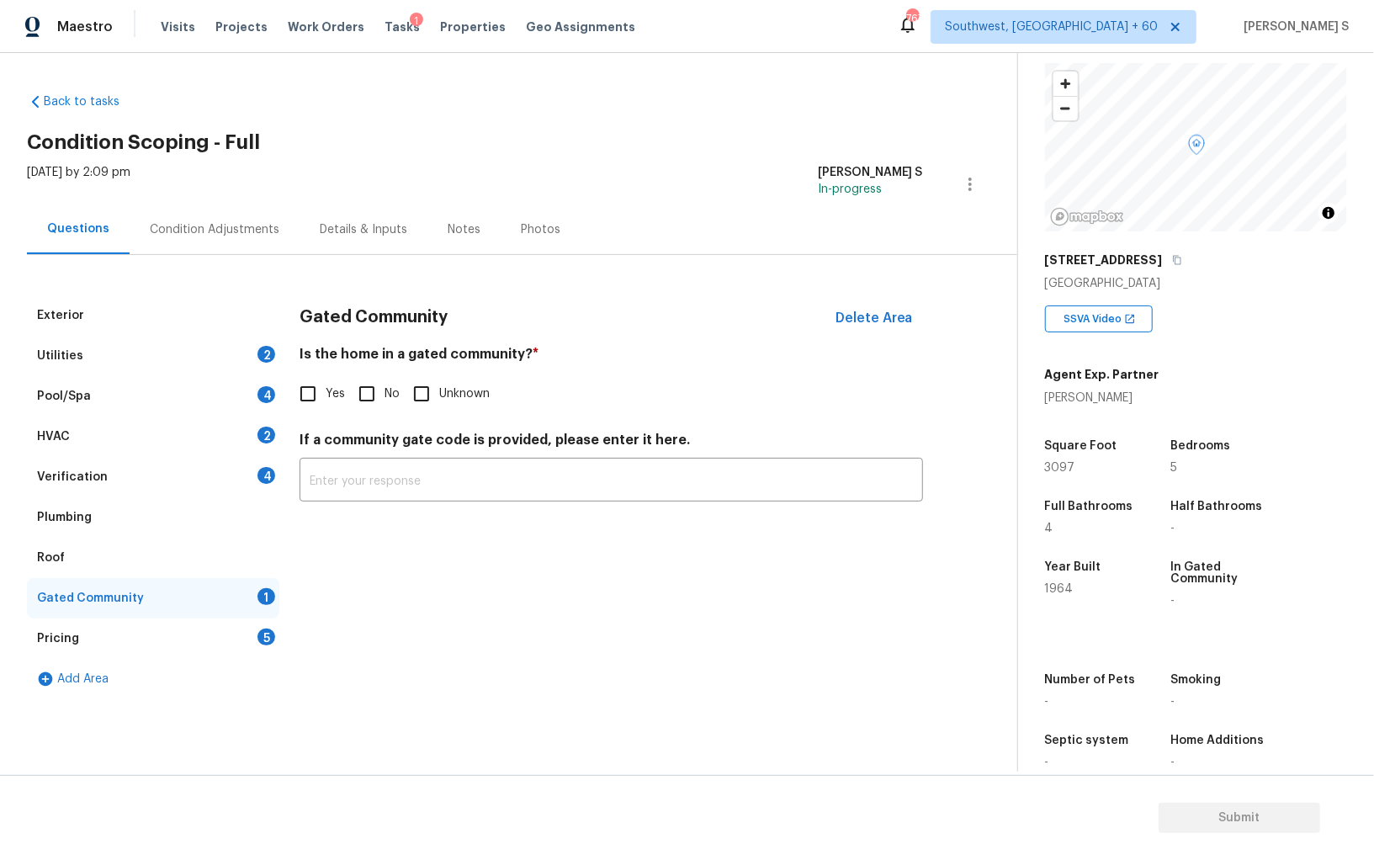
click at [361, 401] on input "No" at bounding box center [366, 393] width 35 height 35
checkbox input "true"
click at [259, 478] on div "4" at bounding box center [267, 475] width 18 height 17
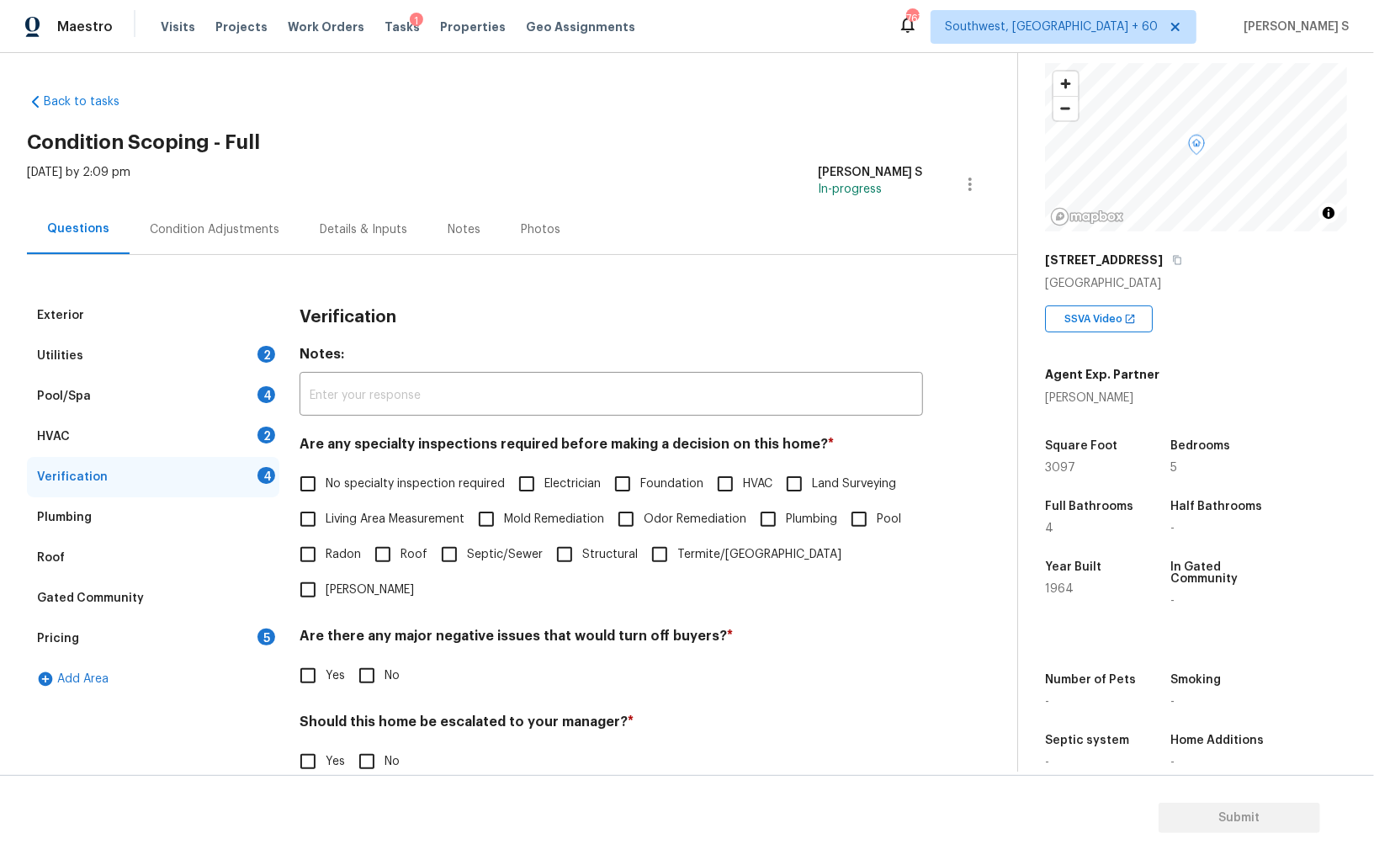
click at [316, 471] on input "No specialty inspection required" at bounding box center [307, 483] width 35 height 35
checkbox input "true"
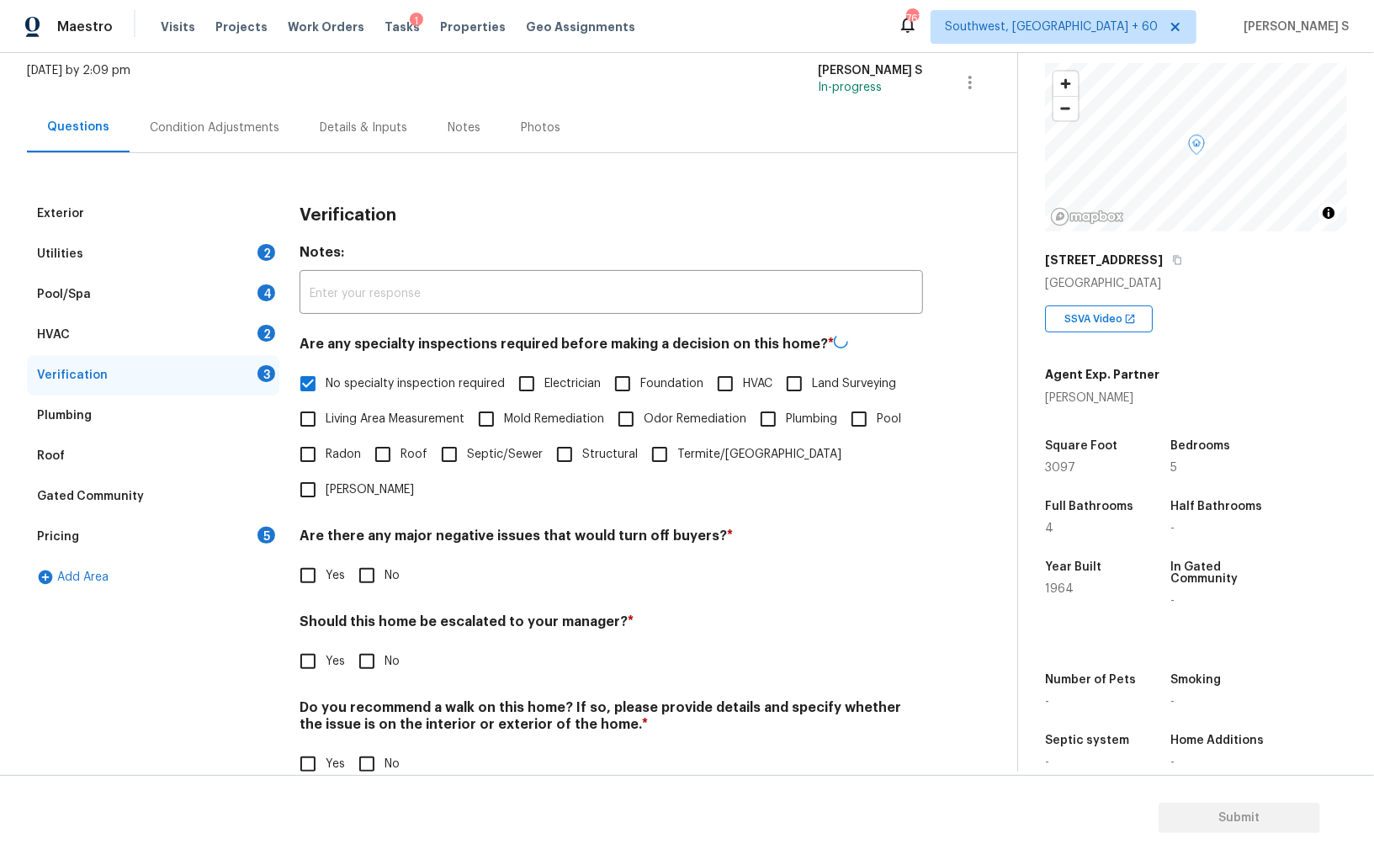
scroll to position [100, 0]
click at [376, 558] on input "No" at bounding box center [366, 575] width 35 height 35
checkbox input "true"
click at [367, 746] on input "No" at bounding box center [366, 763] width 35 height 35
checkbox input "true"
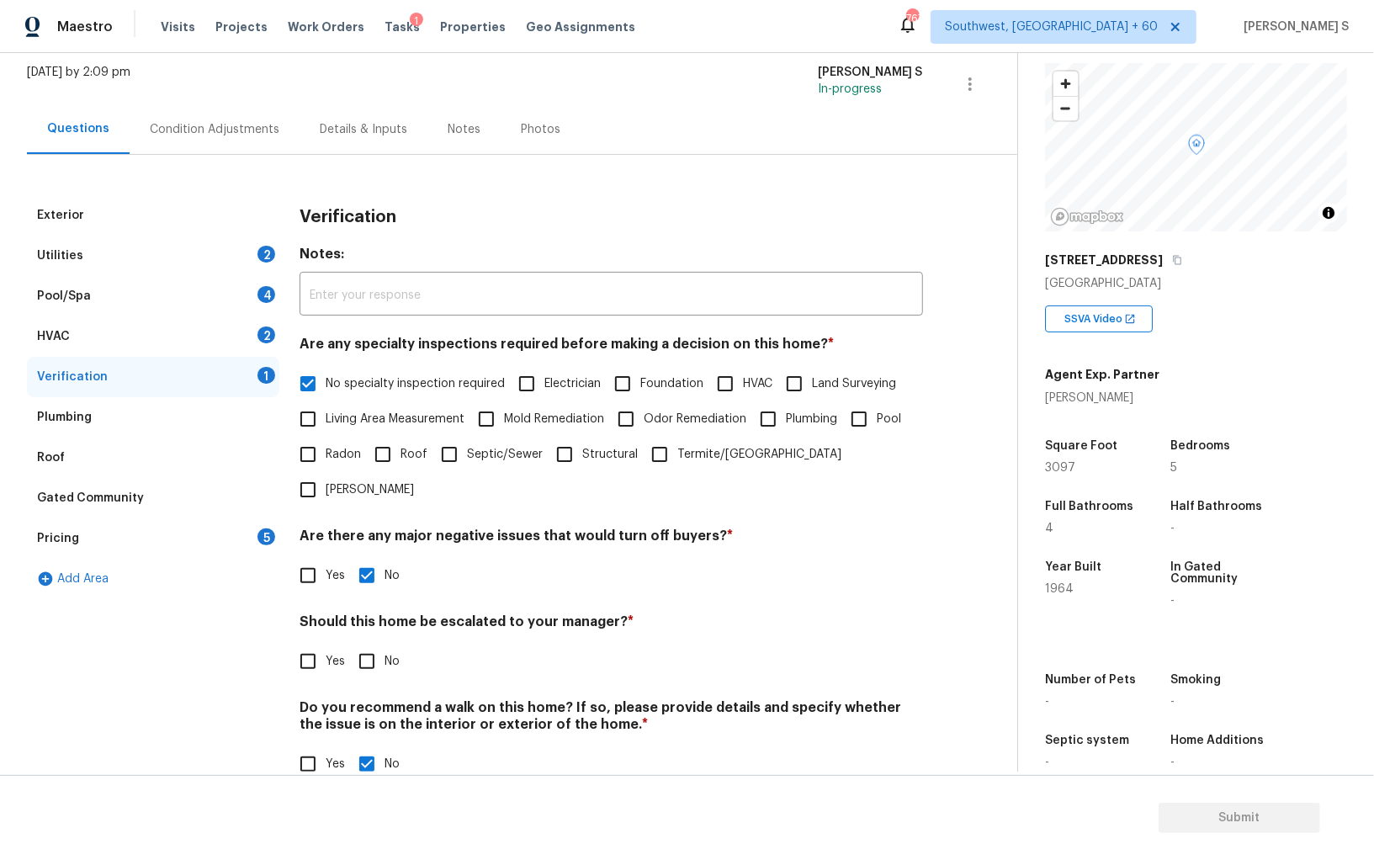
scroll to position [0, 0]
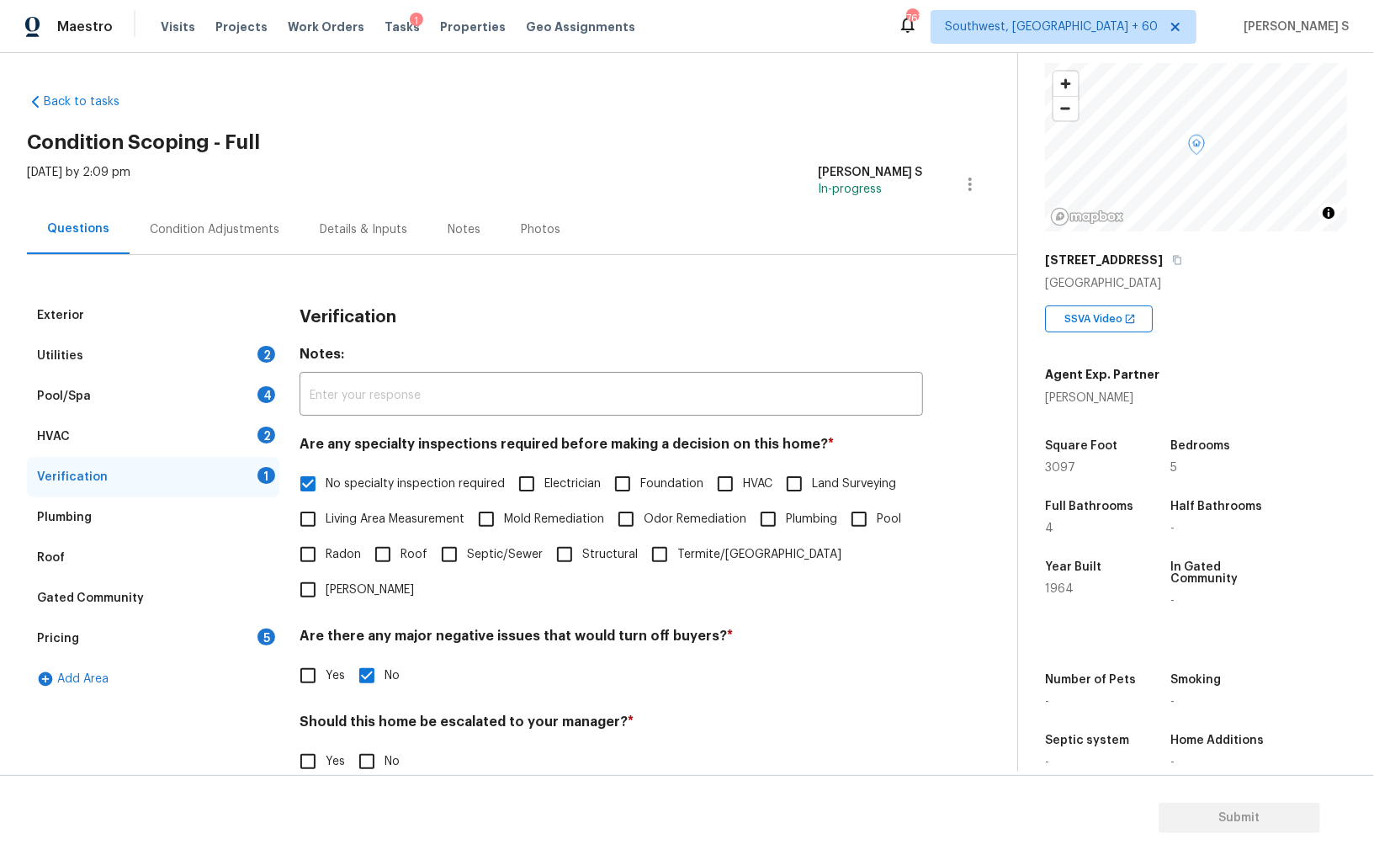
click at [258, 446] on div "HVAC 2" at bounding box center [153, 437] width 252 height 40
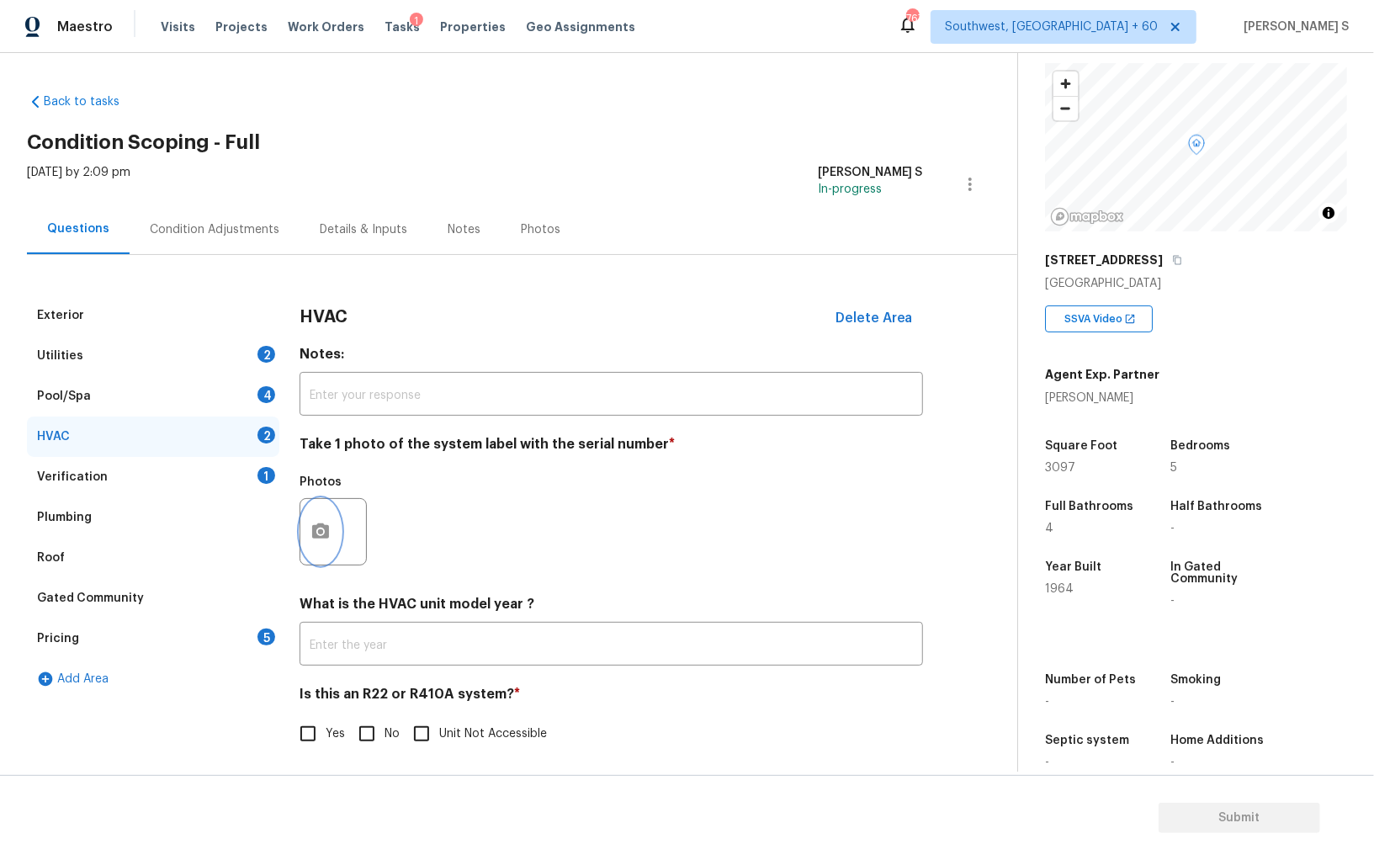
click at [318, 512] on button "button" at bounding box center [320, 532] width 40 height 66
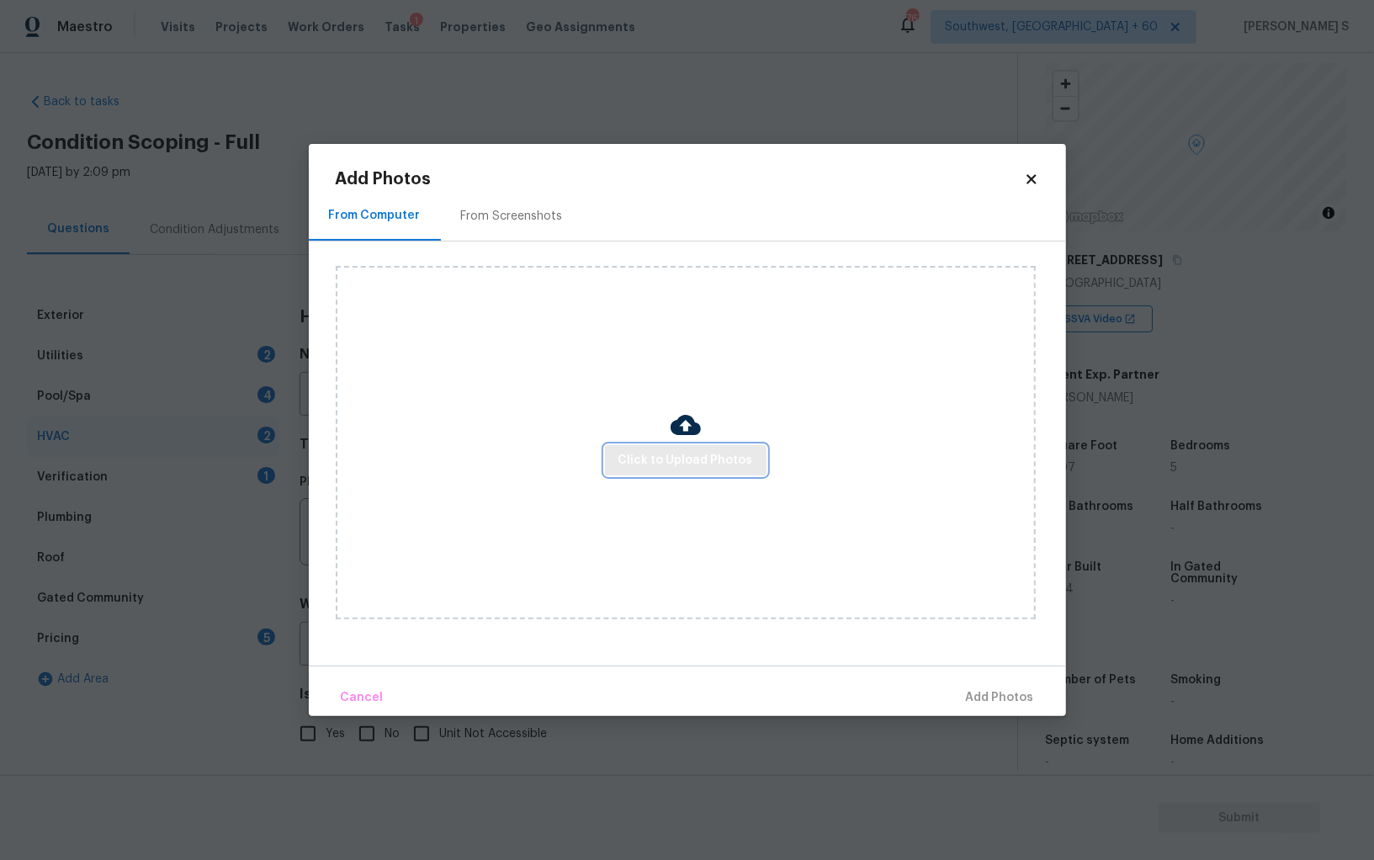
click at [648, 448] on button "Click to Upload Photos" at bounding box center [686, 460] width 162 height 31
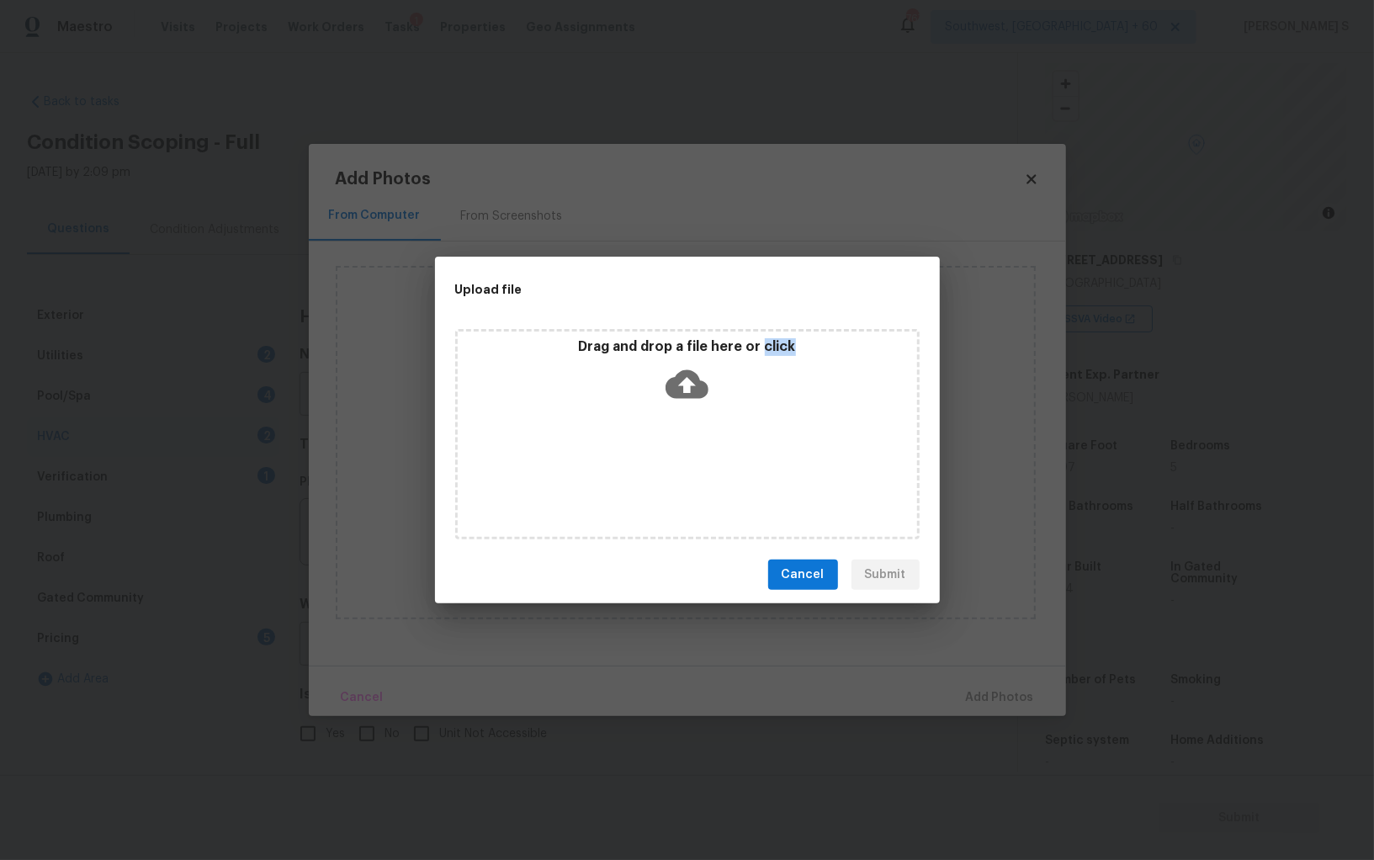
click at [648, 448] on div "Drag and drop a file here or click" at bounding box center [687, 434] width 465 height 210
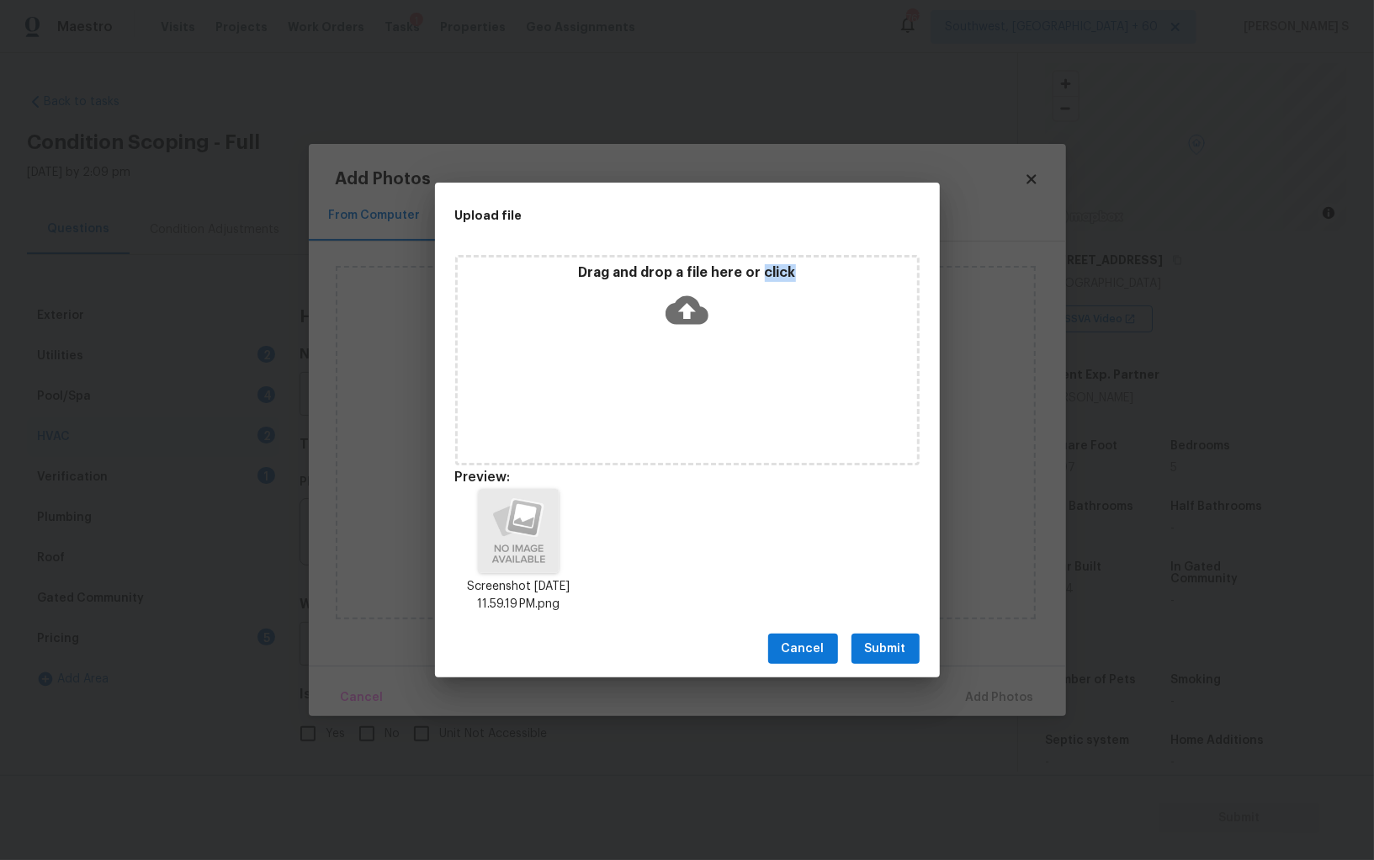
click at [911, 640] on button "Submit" at bounding box center [886, 649] width 68 height 31
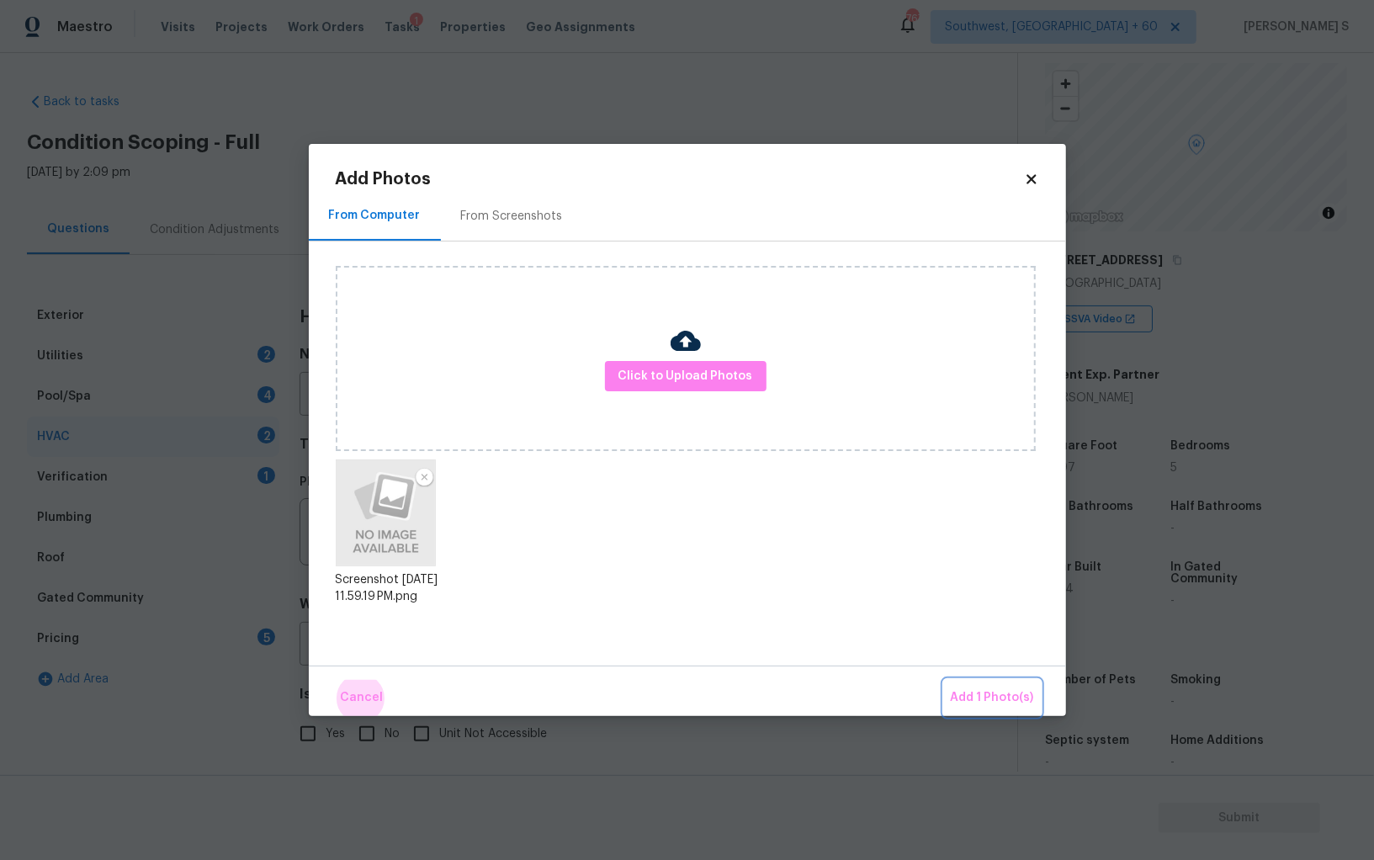
click at [944, 680] on button "Add 1 Photo(s)" at bounding box center [992, 698] width 97 height 36
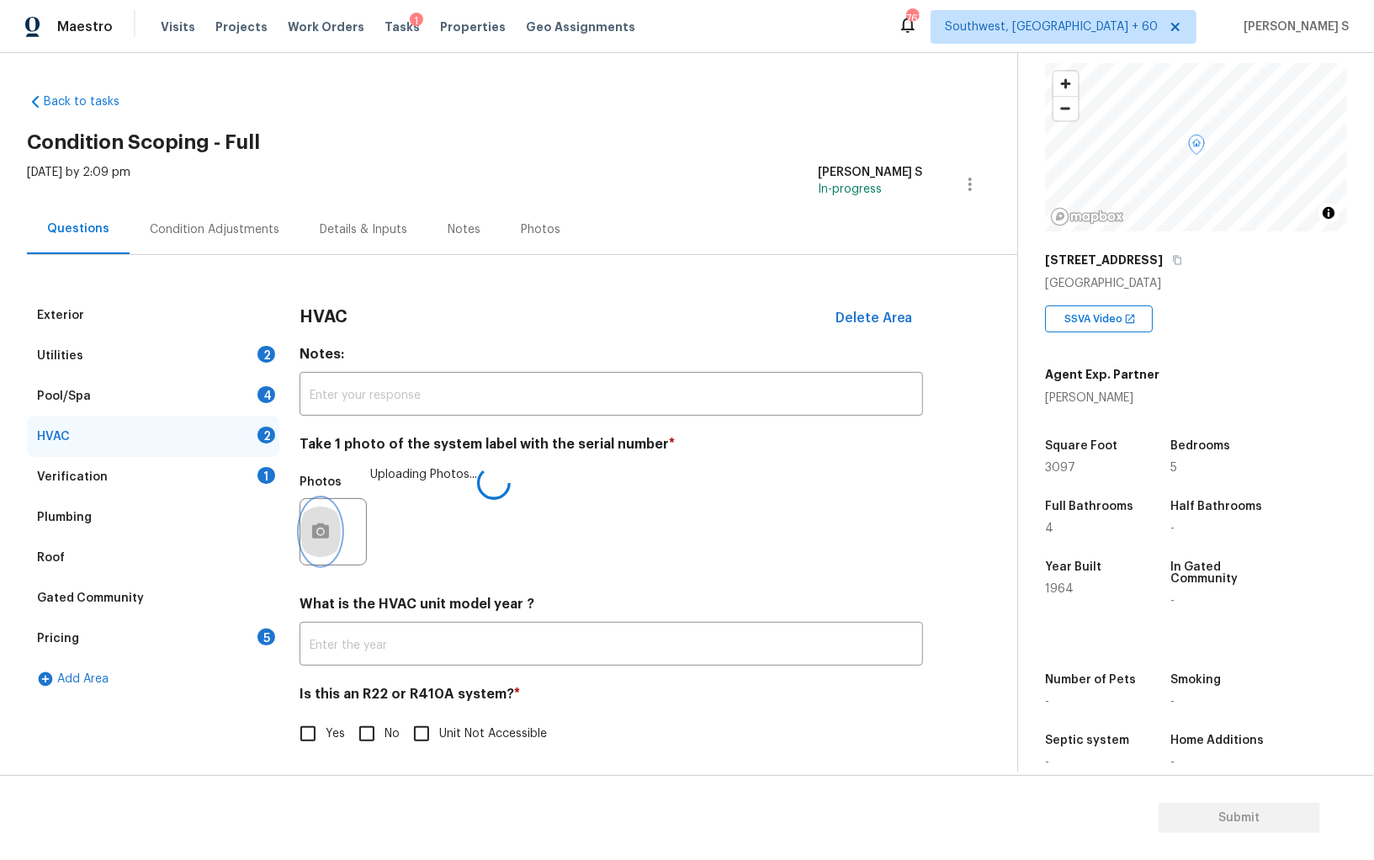
scroll to position [6, 0]
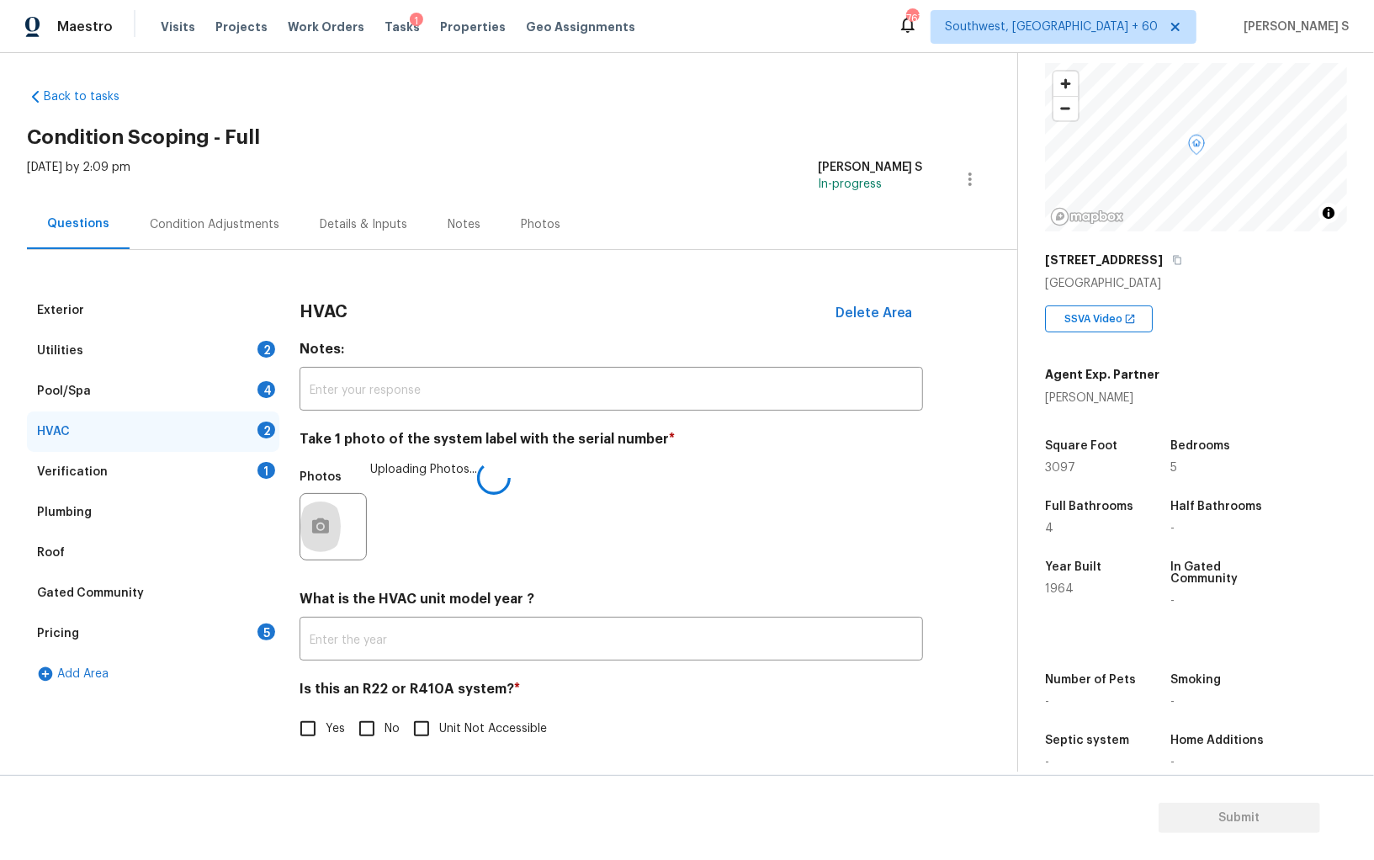
click at [374, 735] on input "No" at bounding box center [366, 728] width 35 height 35
checkbox input "true"
click at [248, 351] on div "Utilities 2" at bounding box center [153, 351] width 252 height 40
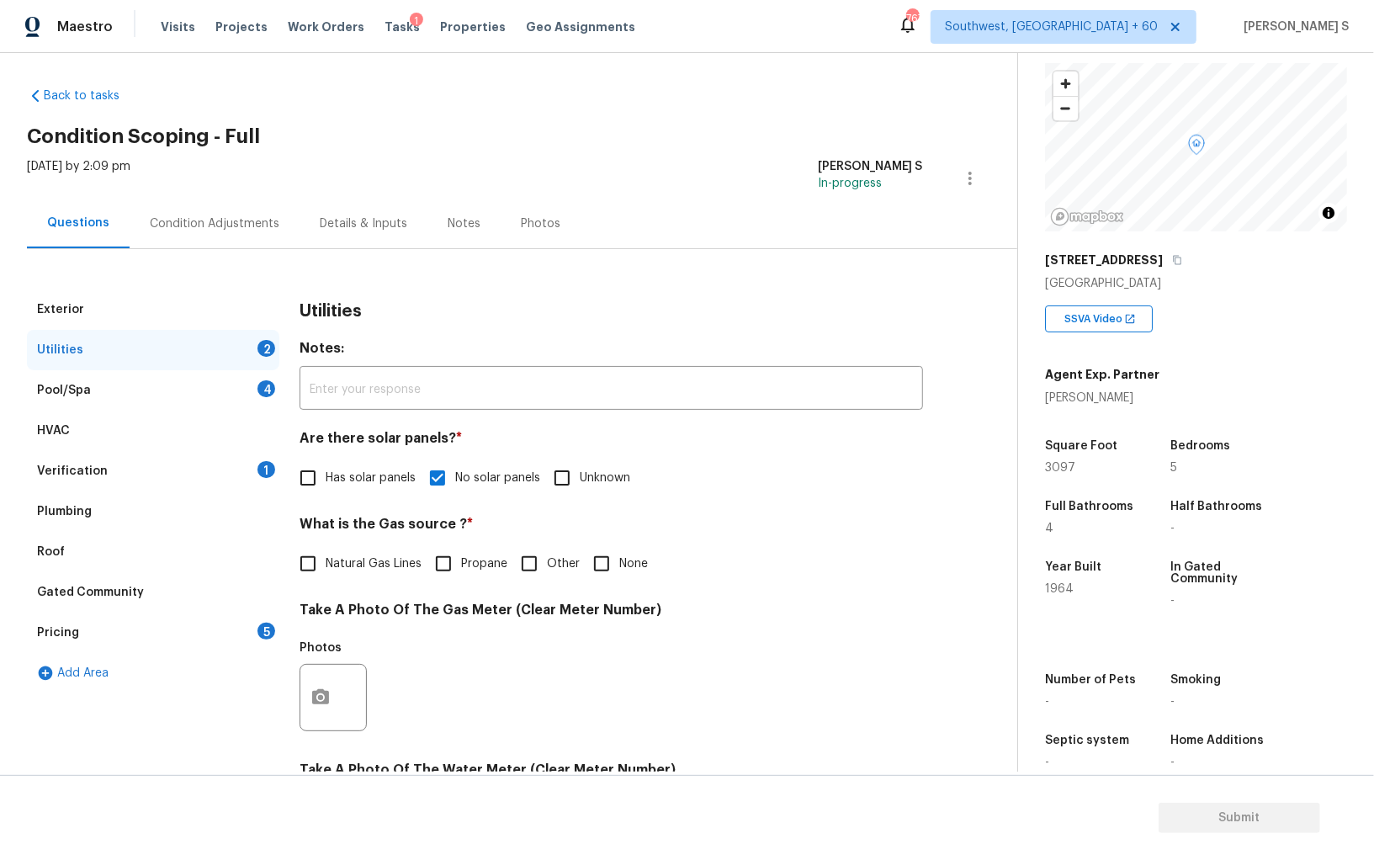
scroll to position [277, 0]
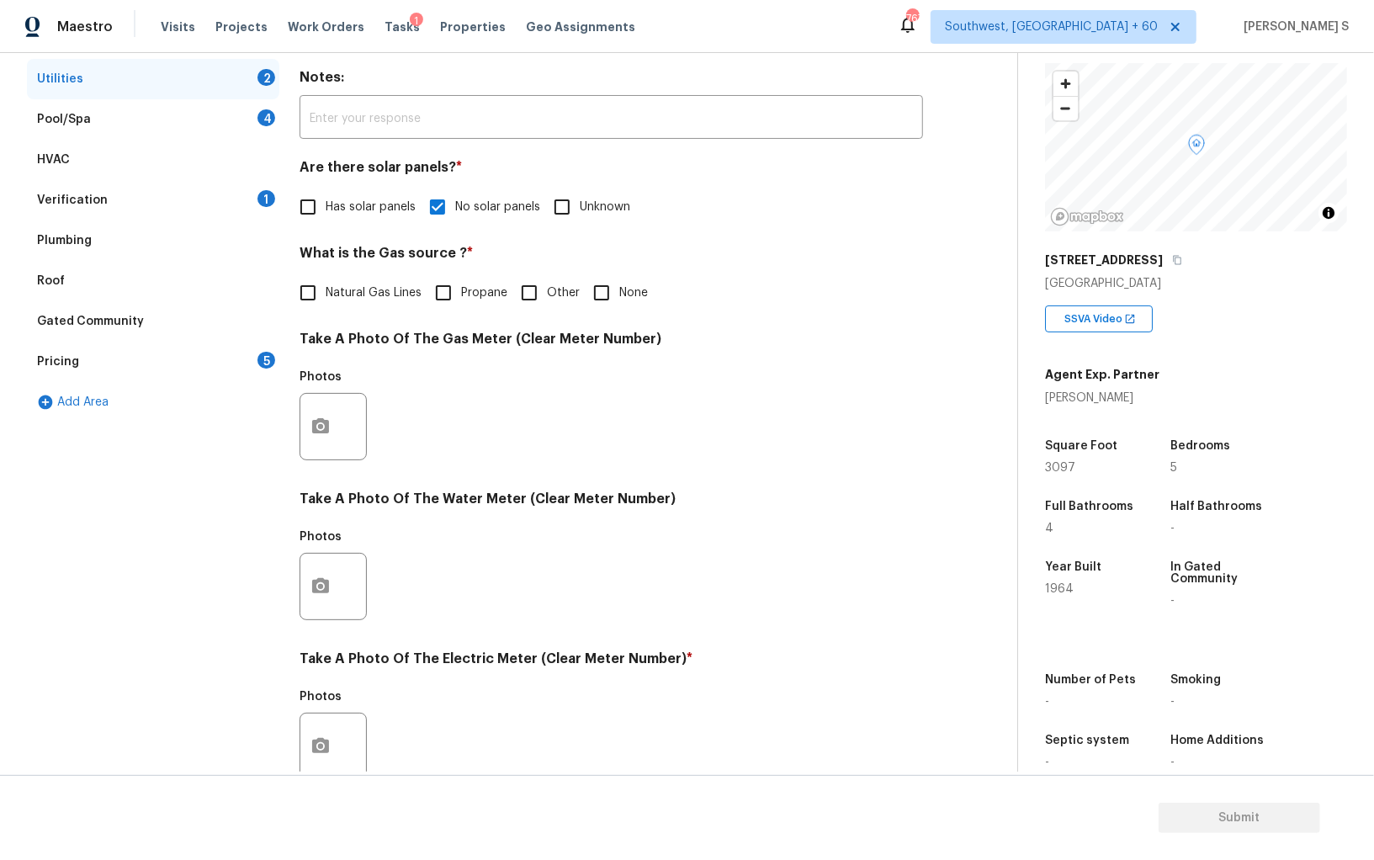
click at [328, 715] on div at bounding box center [333, 746] width 67 height 67
click at [323, 740] on icon "button" at bounding box center [320, 745] width 17 height 15
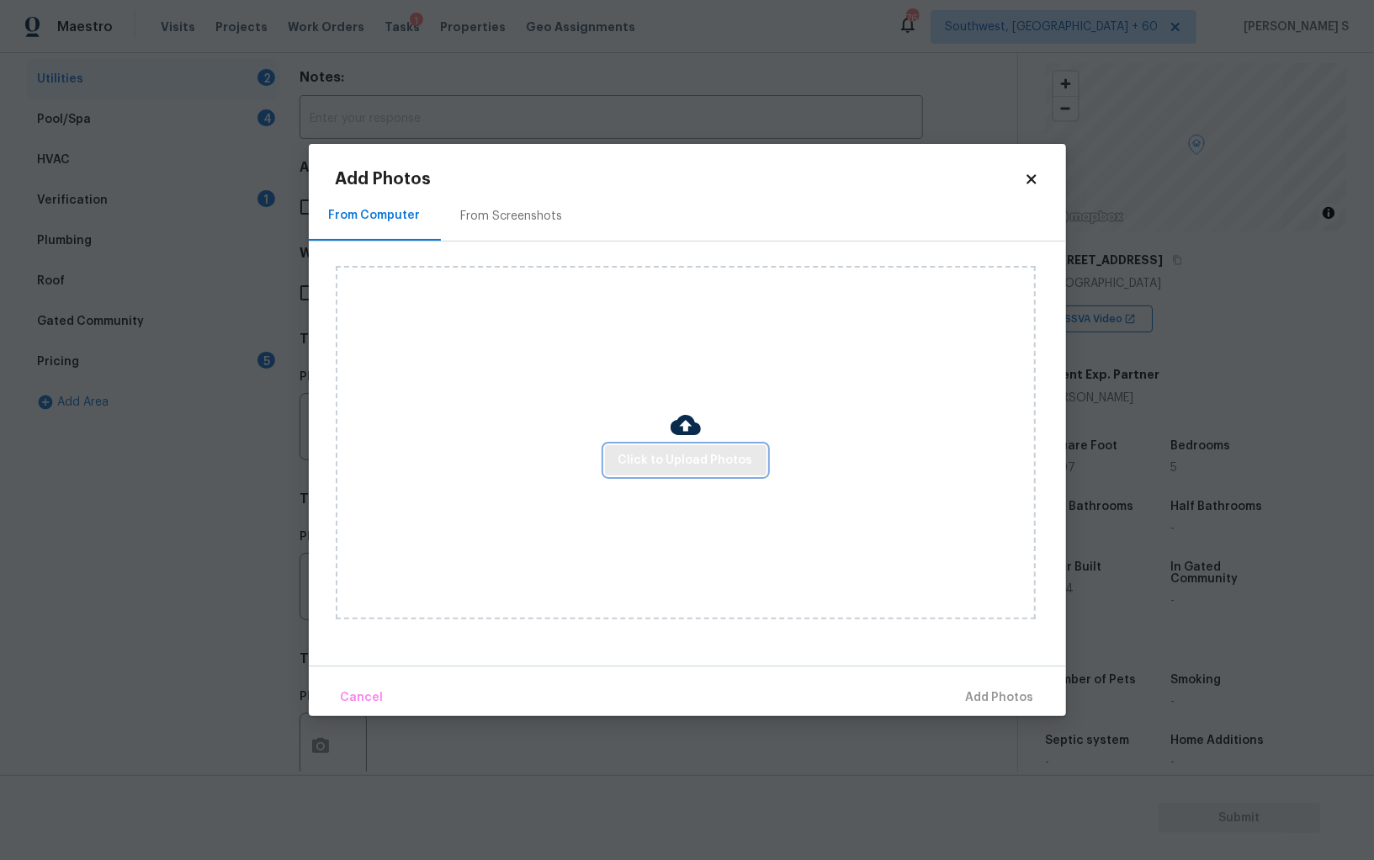
click at [682, 459] on span "Click to Upload Photos" at bounding box center [686, 460] width 135 height 21
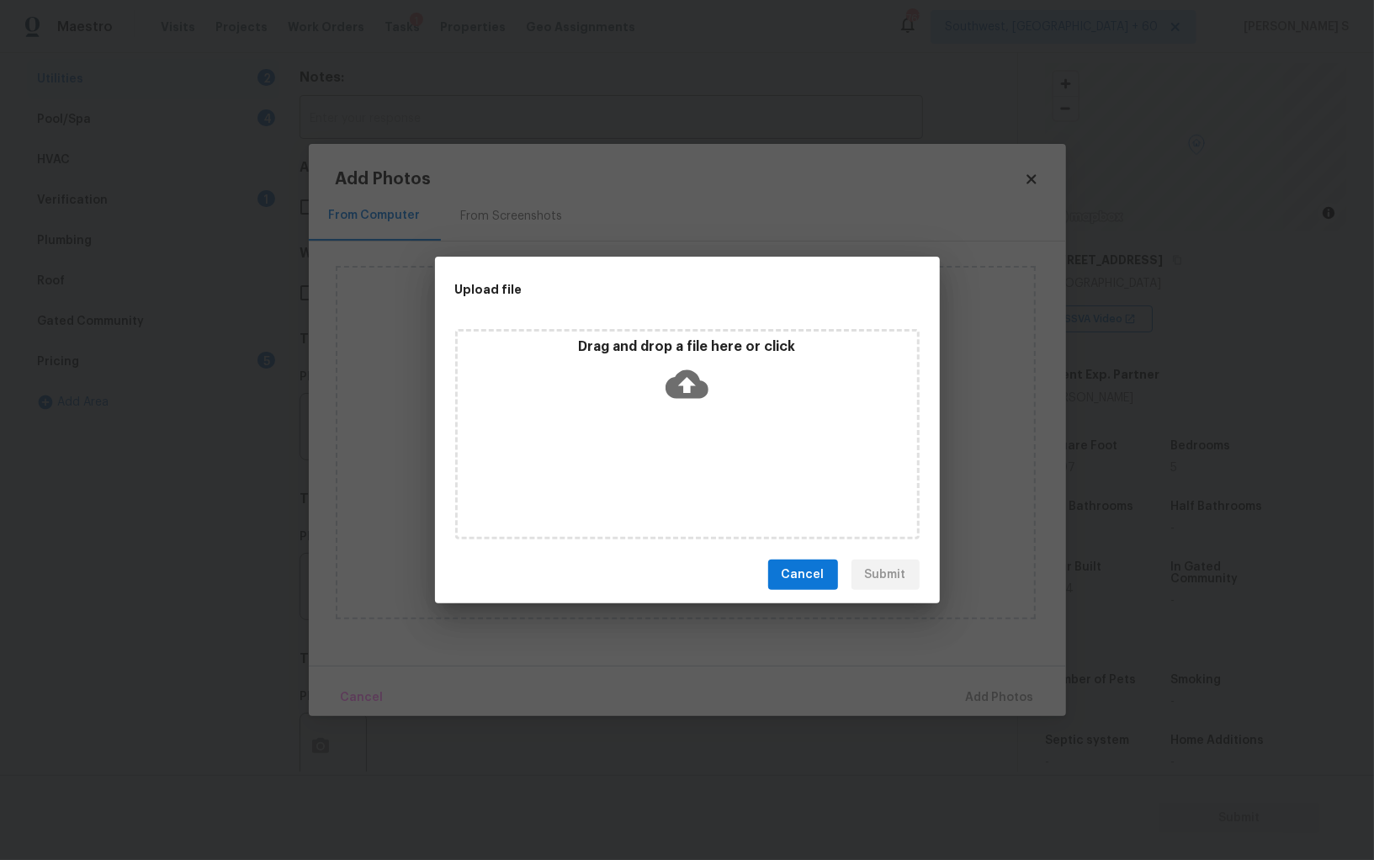
click at [682, 459] on div "Drag and drop a file here or click" at bounding box center [687, 434] width 465 height 210
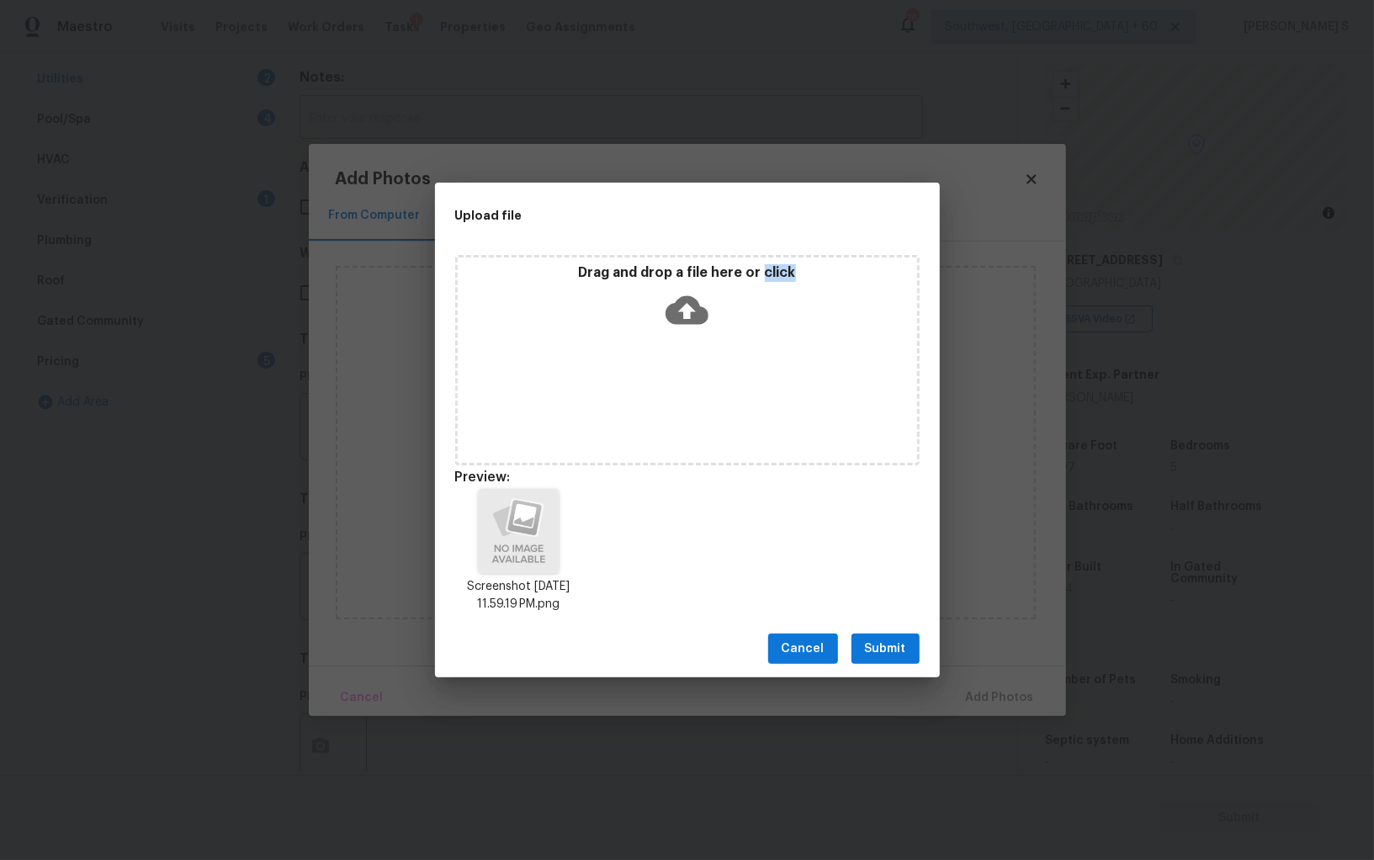
click at [908, 642] on button "Submit" at bounding box center [886, 649] width 68 height 31
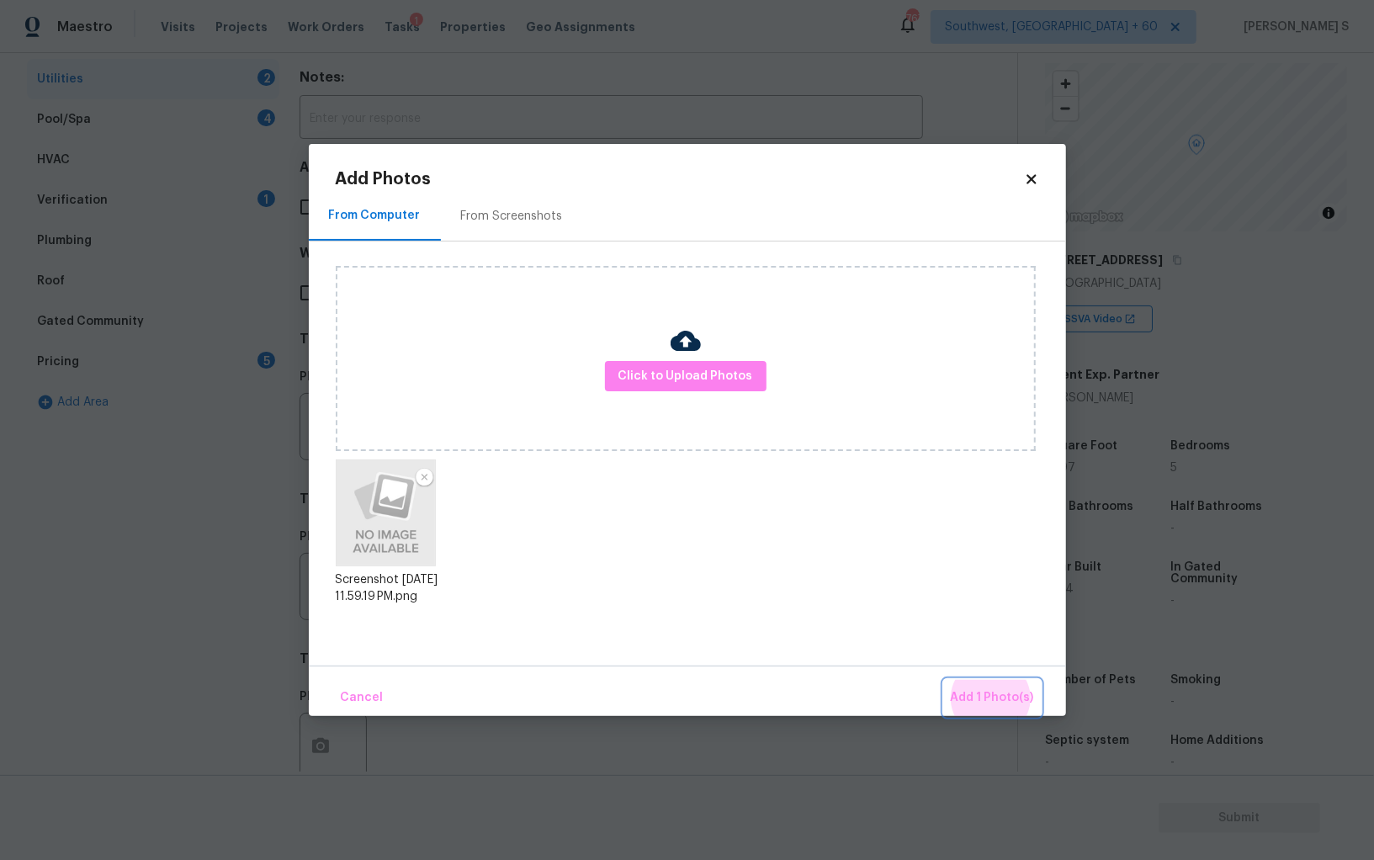
click at [944, 680] on button "Add 1 Photo(s)" at bounding box center [992, 698] width 97 height 36
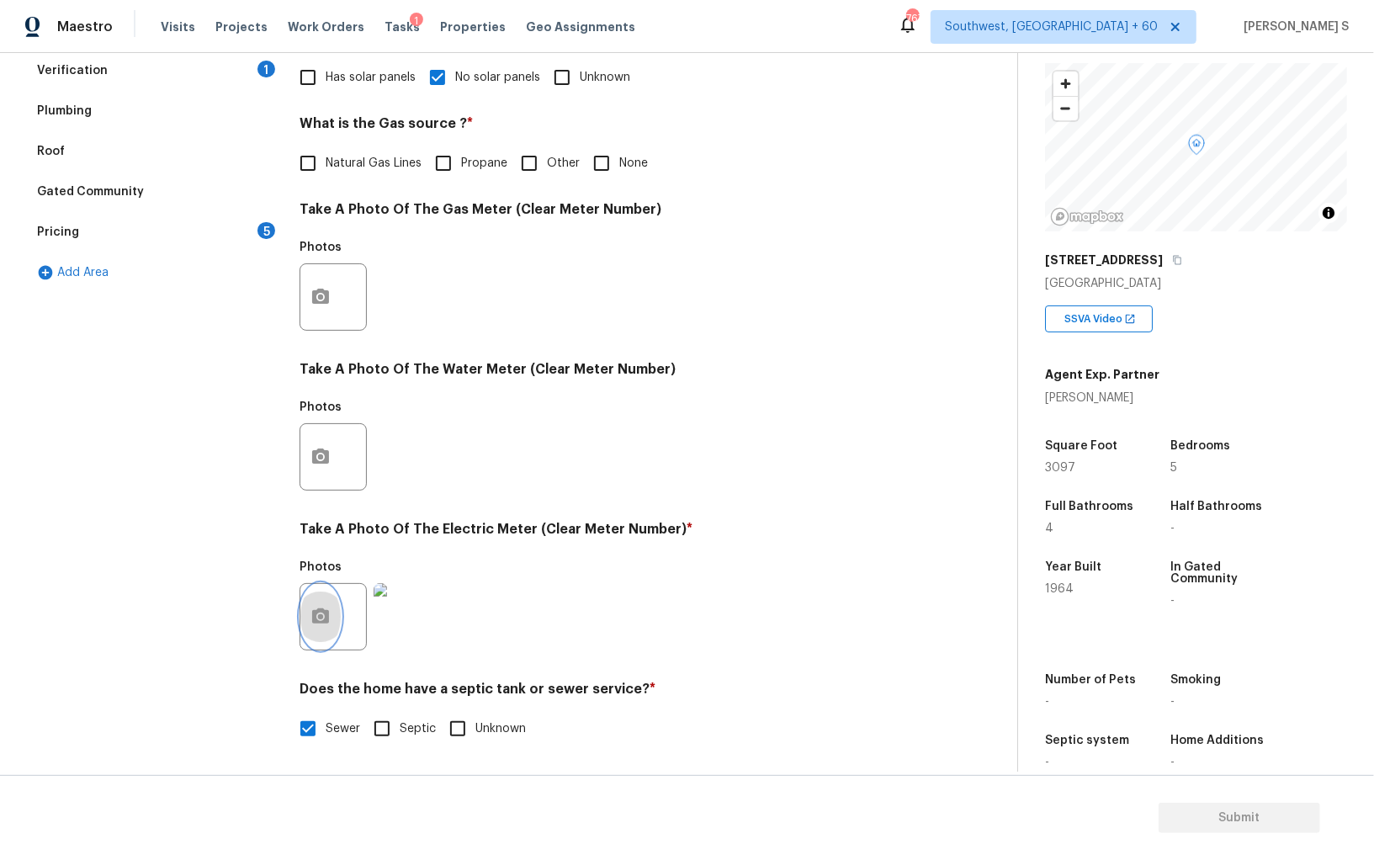
scroll to position [0, 0]
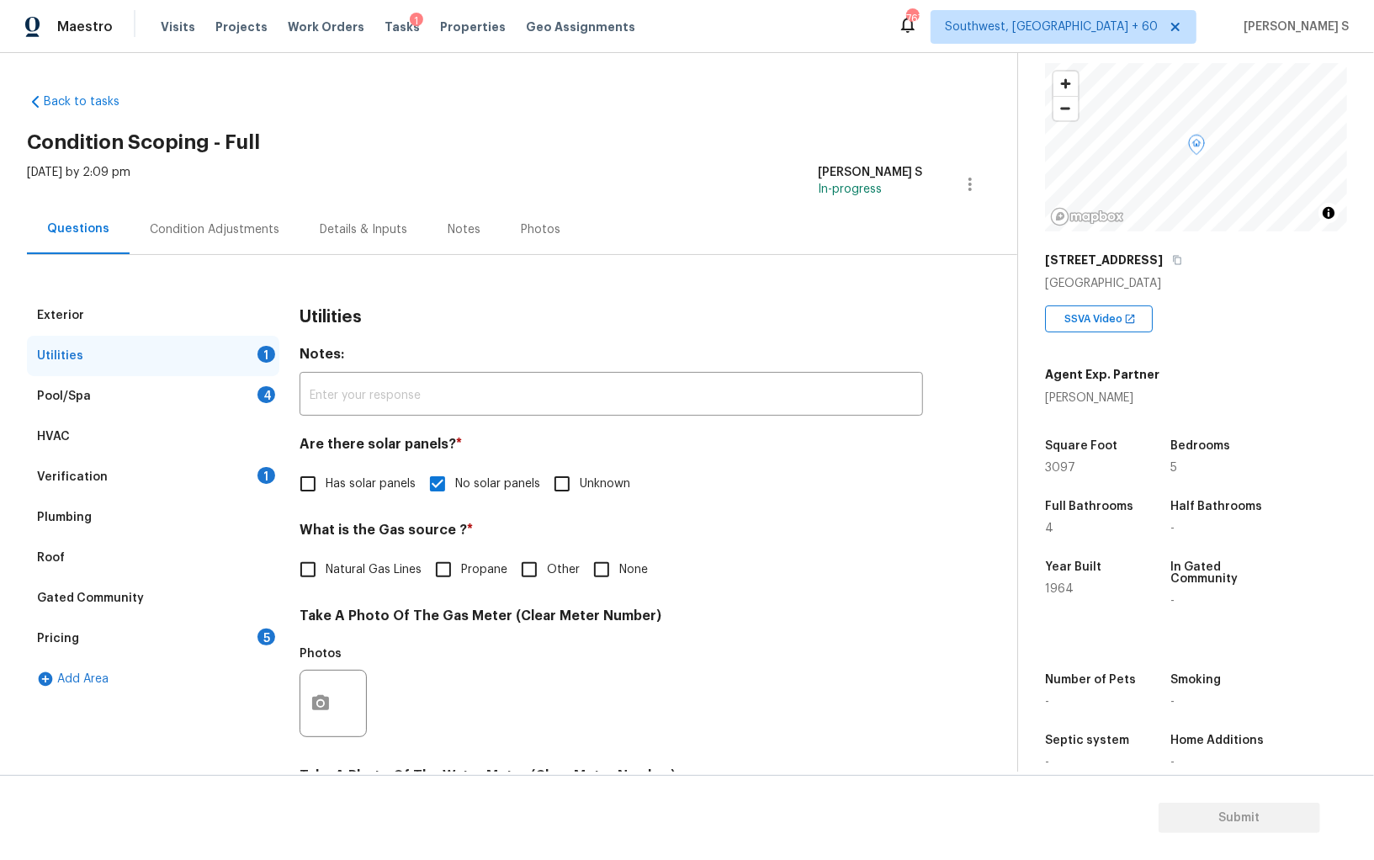
click at [268, 635] on div "5" at bounding box center [267, 637] width 18 height 17
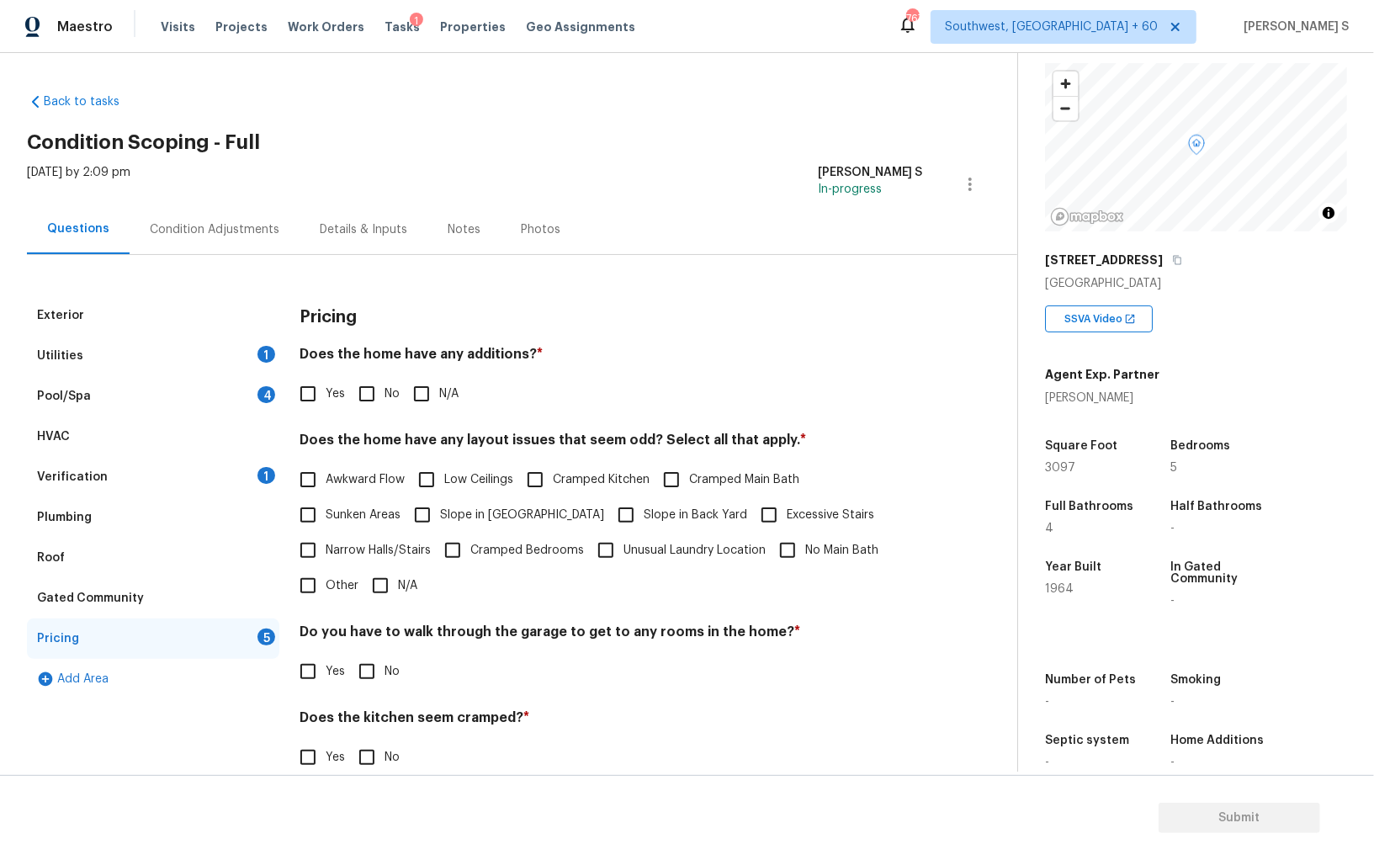
click at [370, 386] on input "No" at bounding box center [366, 393] width 35 height 35
checkbox input "true"
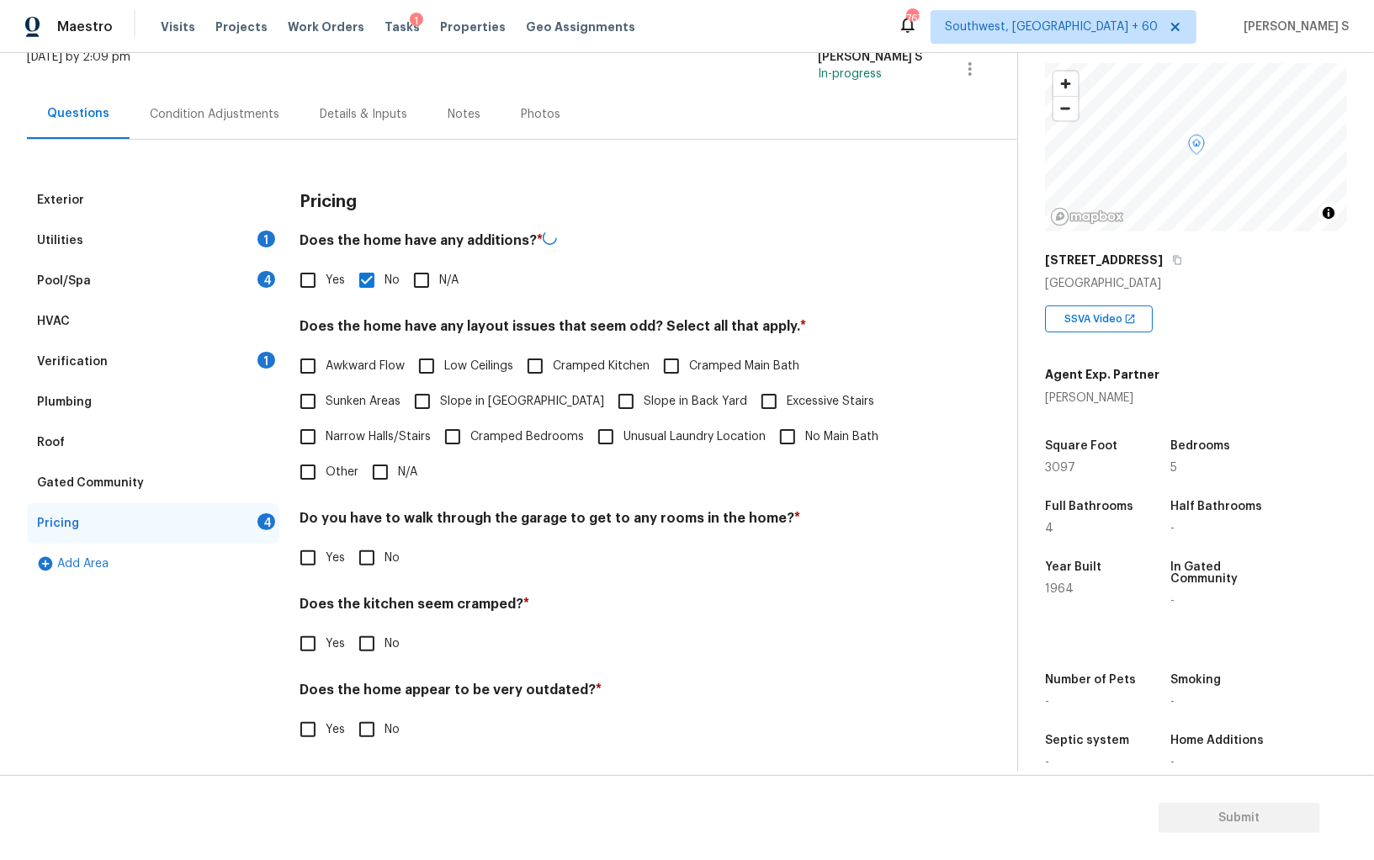
scroll to position [114, 0]
click at [381, 555] on input "No" at bounding box center [366, 557] width 35 height 35
checkbox input "true"
click at [349, 628] on input "No" at bounding box center [366, 645] width 35 height 35
checkbox input "true"
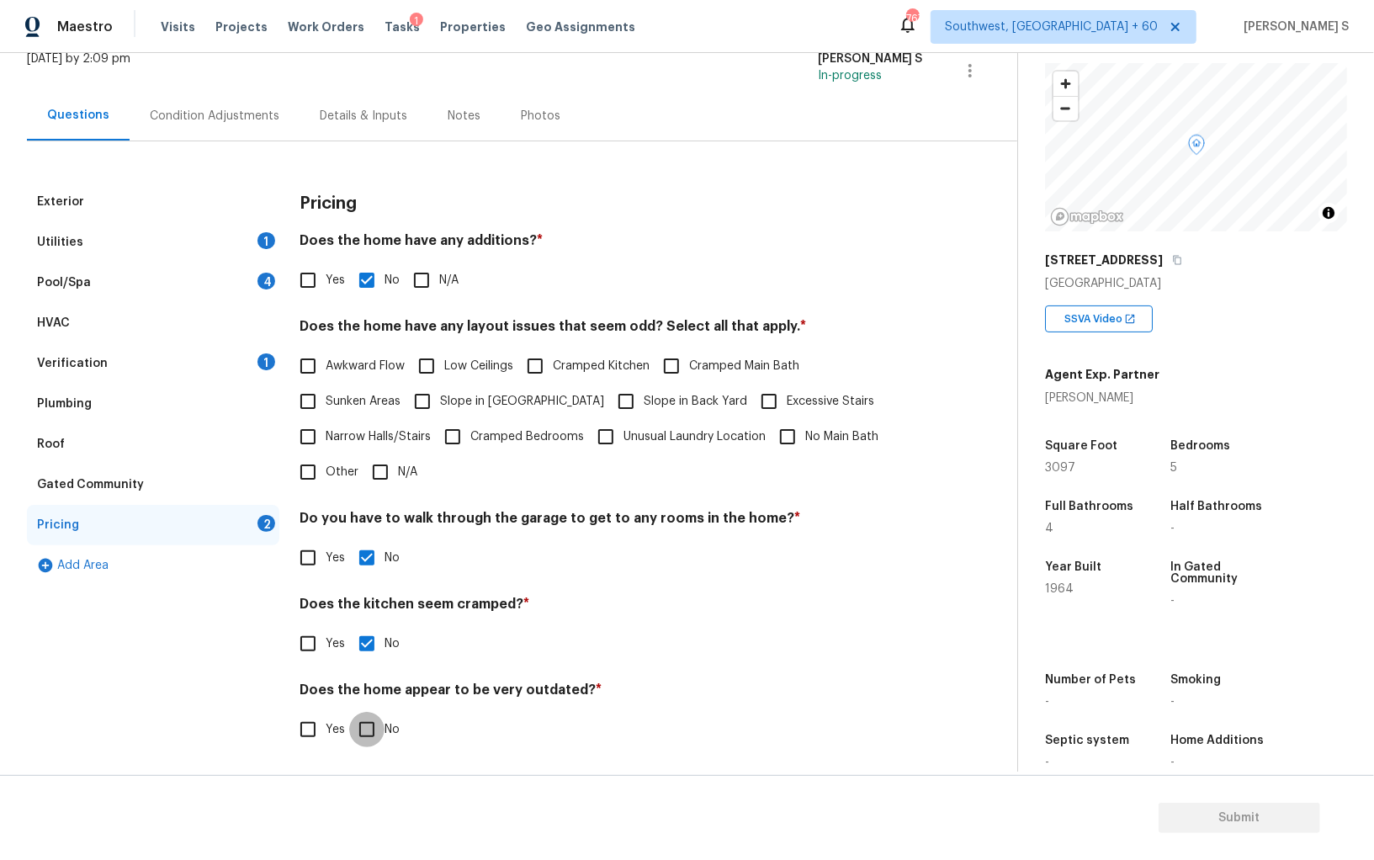
click at [349, 712] on input "No" at bounding box center [366, 729] width 35 height 35
checkbox input "true"
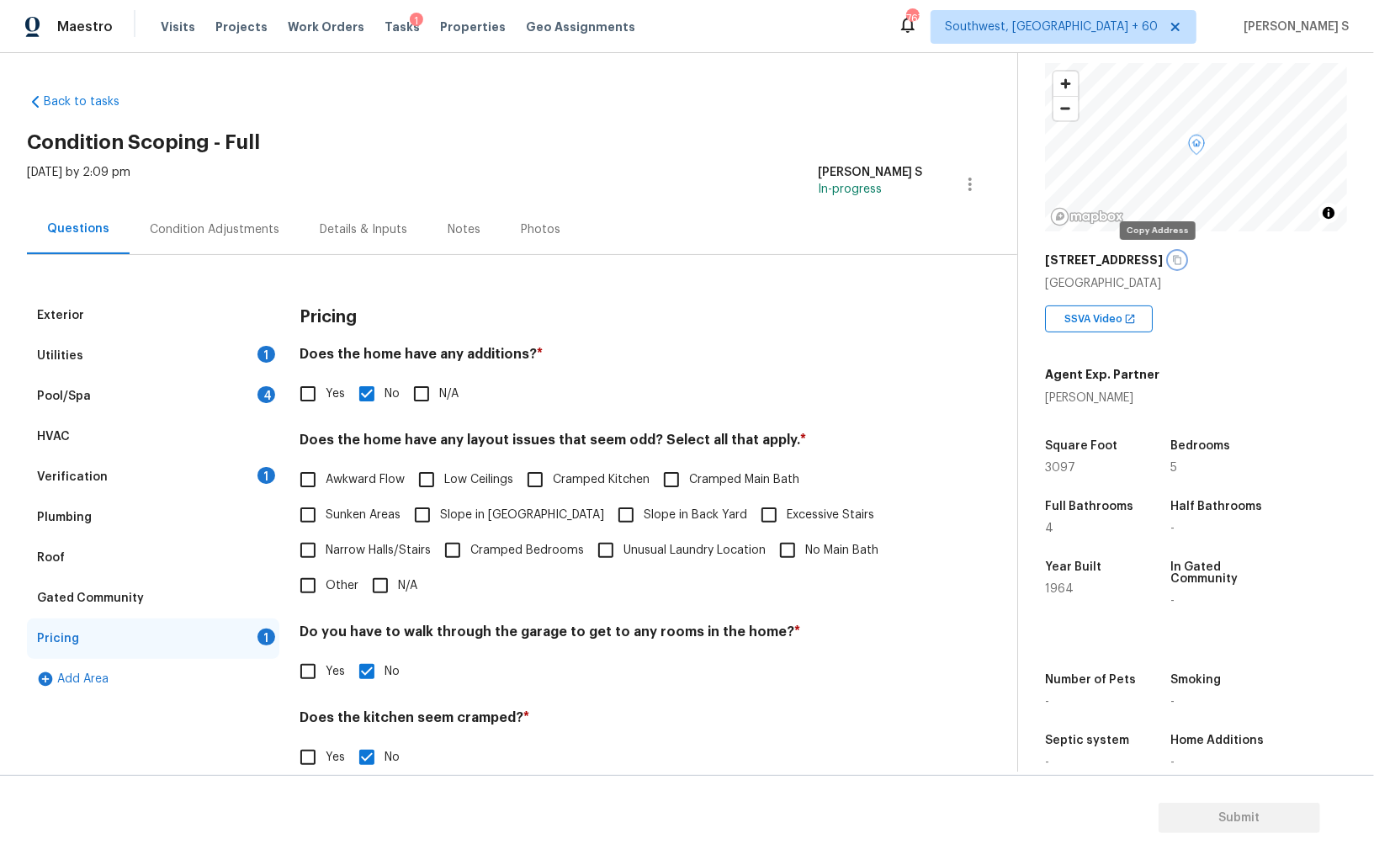
click at [1173, 259] on icon "button" at bounding box center [1177, 260] width 8 height 9
click at [264, 233] on div "Condition Adjustments" at bounding box center [215, 229] width 130 height 17
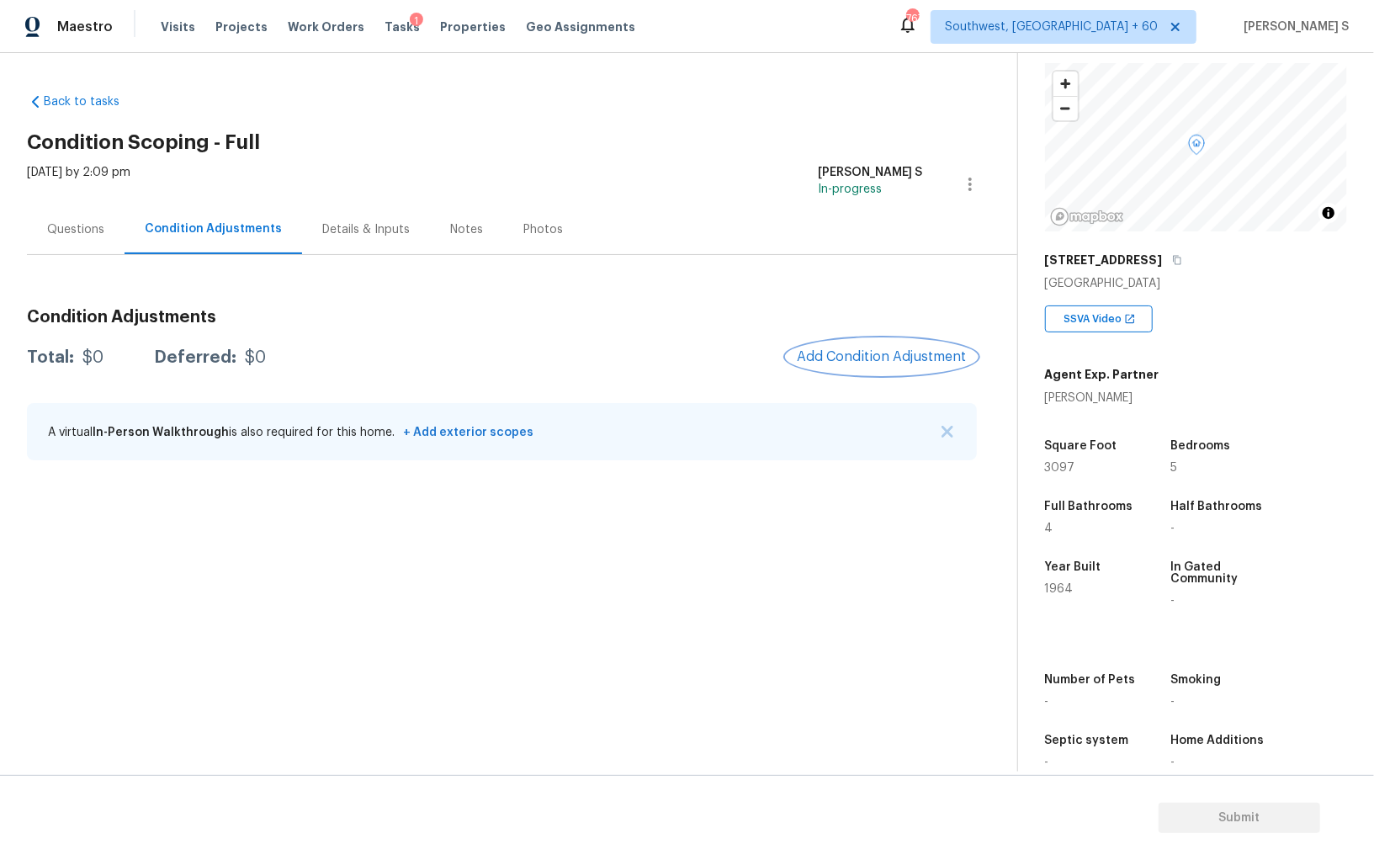
click at [871, 345] on button "Add Condition Adjustment" at bounding box center [882, 356] width 190 height 35
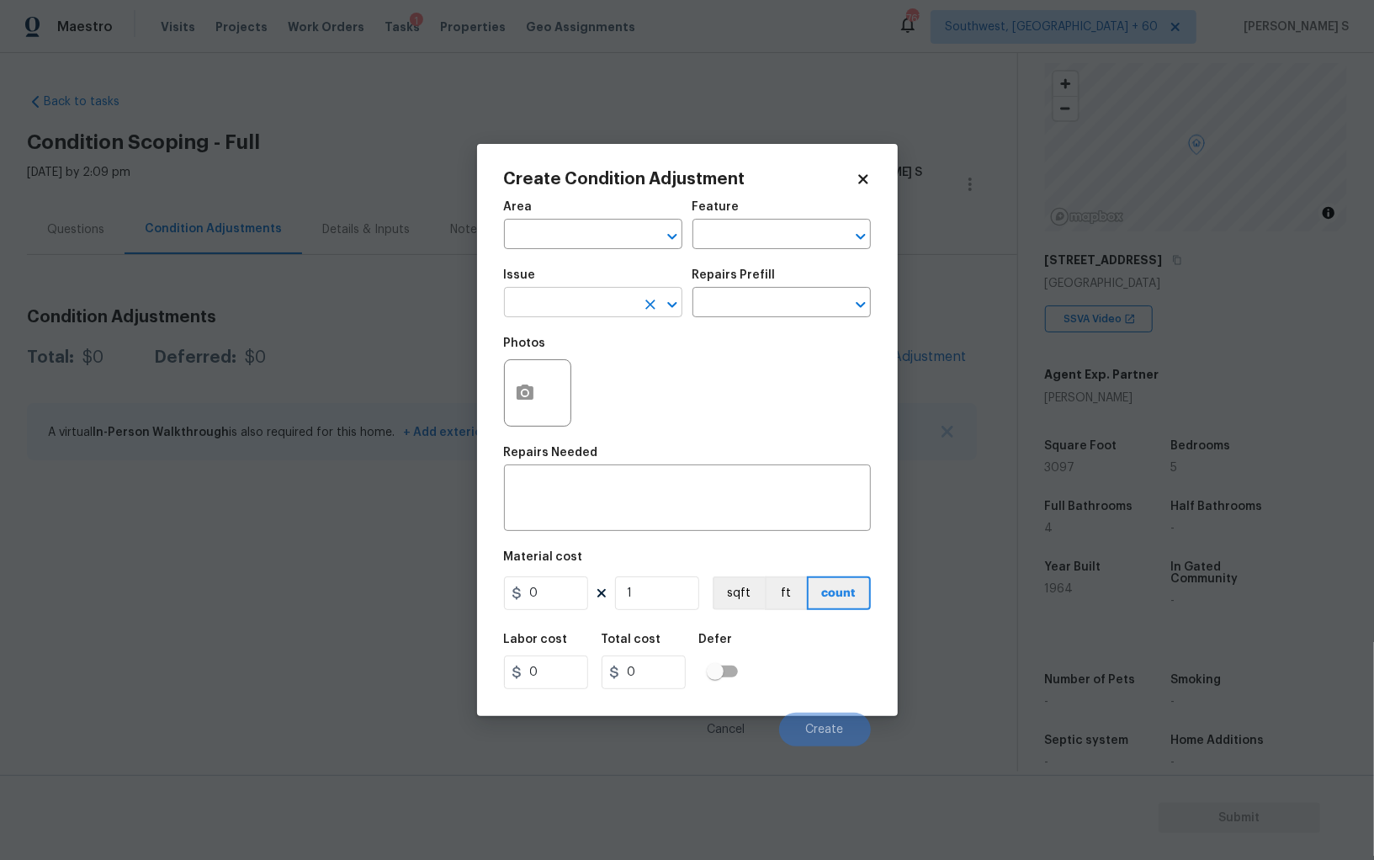
click at [543, 311] on input "text" at bounding box center [569, 304] width 131 height 26
type input "h"
type input "ACQ: HVAC"
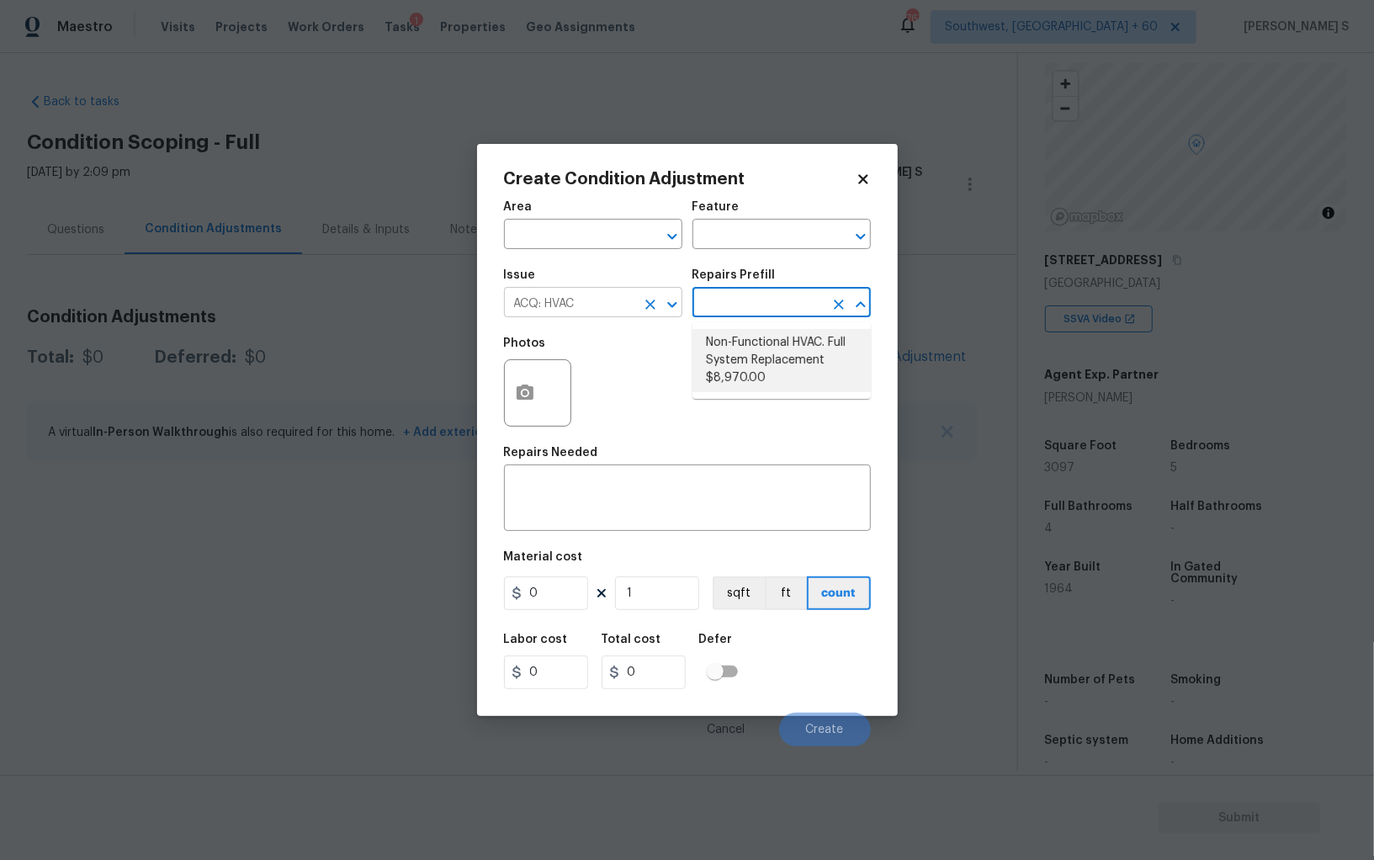
type input "Acquisition"
type textarea "Acquisition Scope: Full System Replacement"
type input "8970"
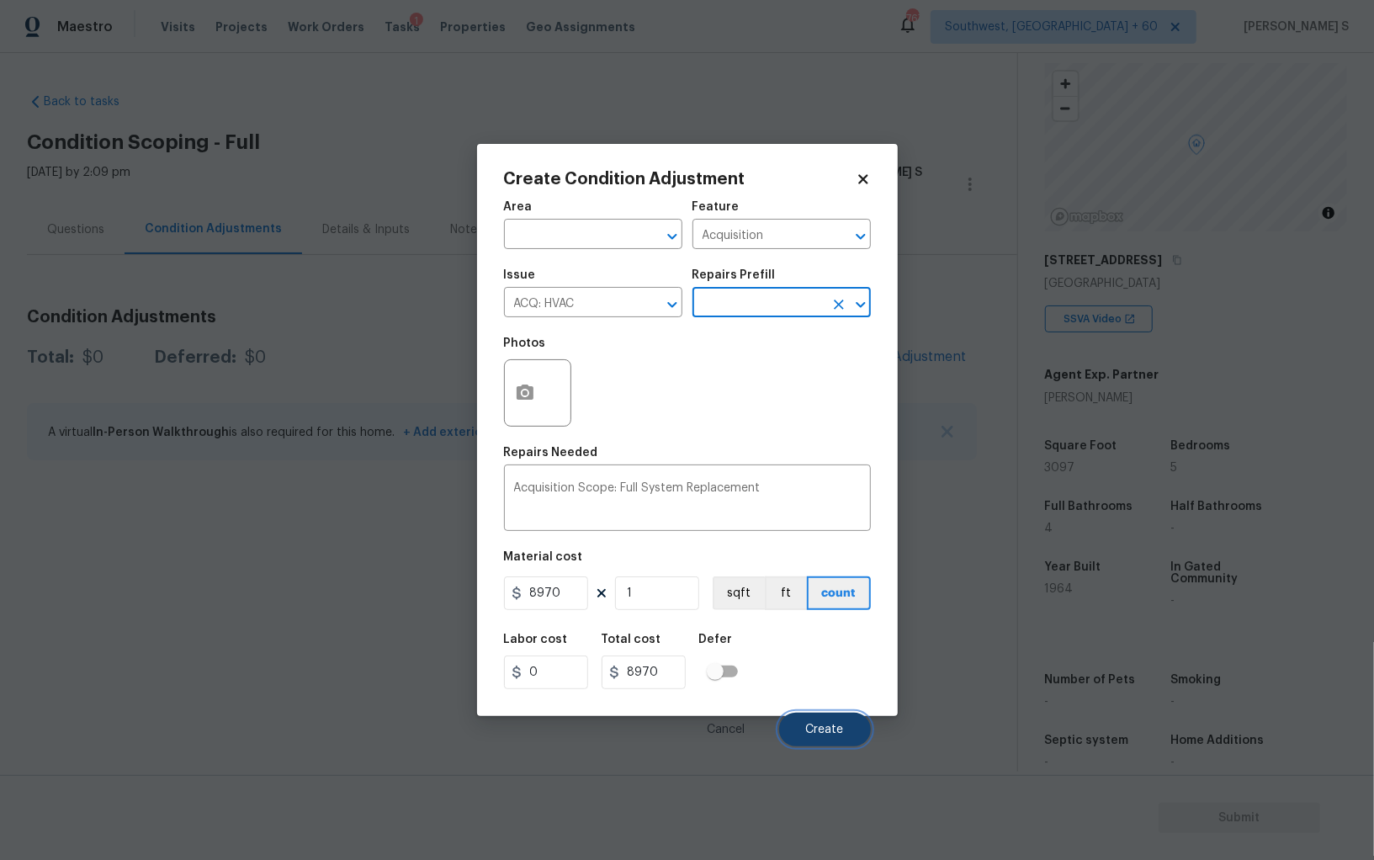
click at [844, 735] on button "Create" at bounding box center [825, 730] width 92 height 34
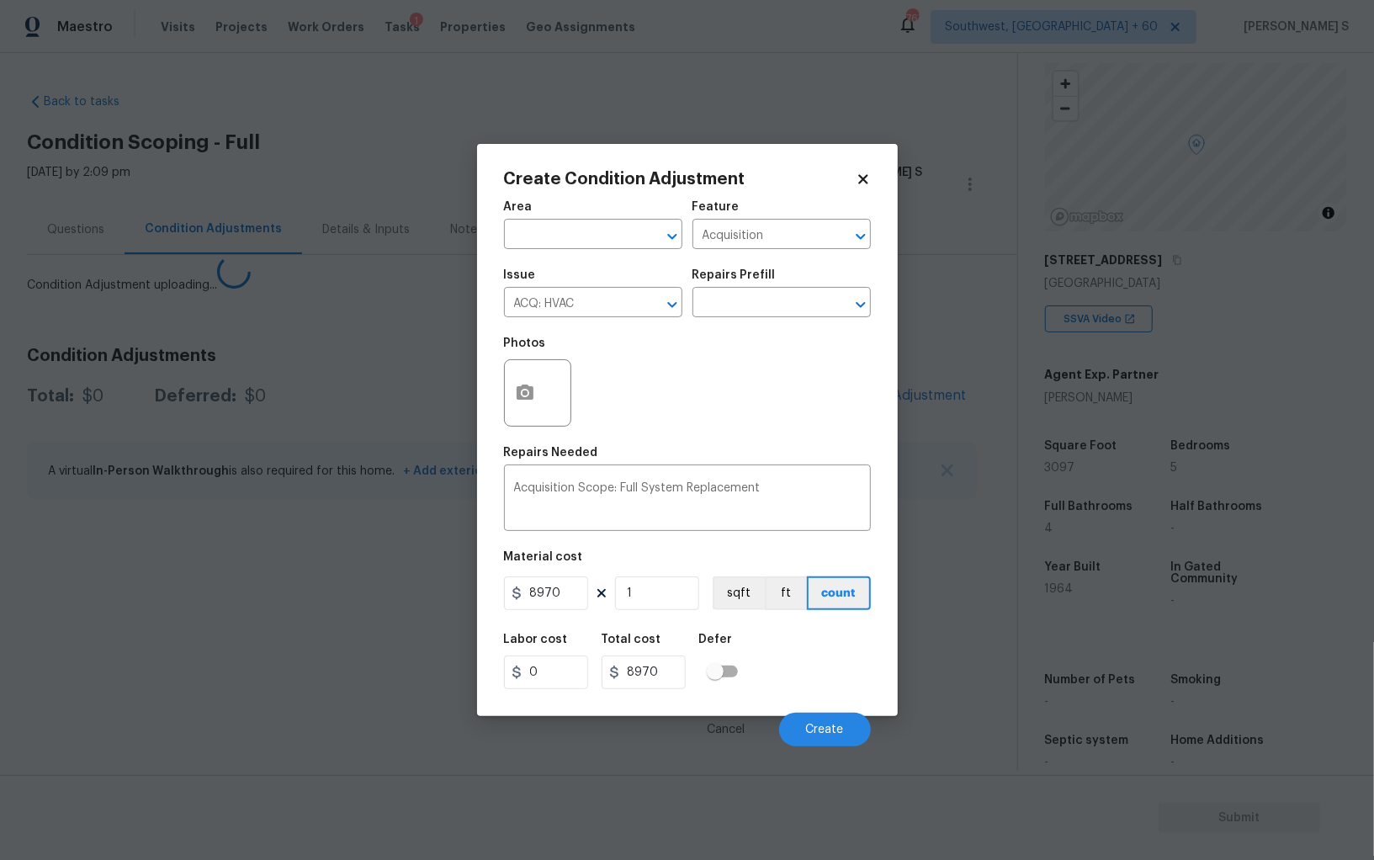
click at [239, 633] on section "Back to tasks Condition Scoping - Full [DATE] by 2:09 pm Anbu Jebakumar S In-pr…" at bounding box center [522, 426] width 990 height 692
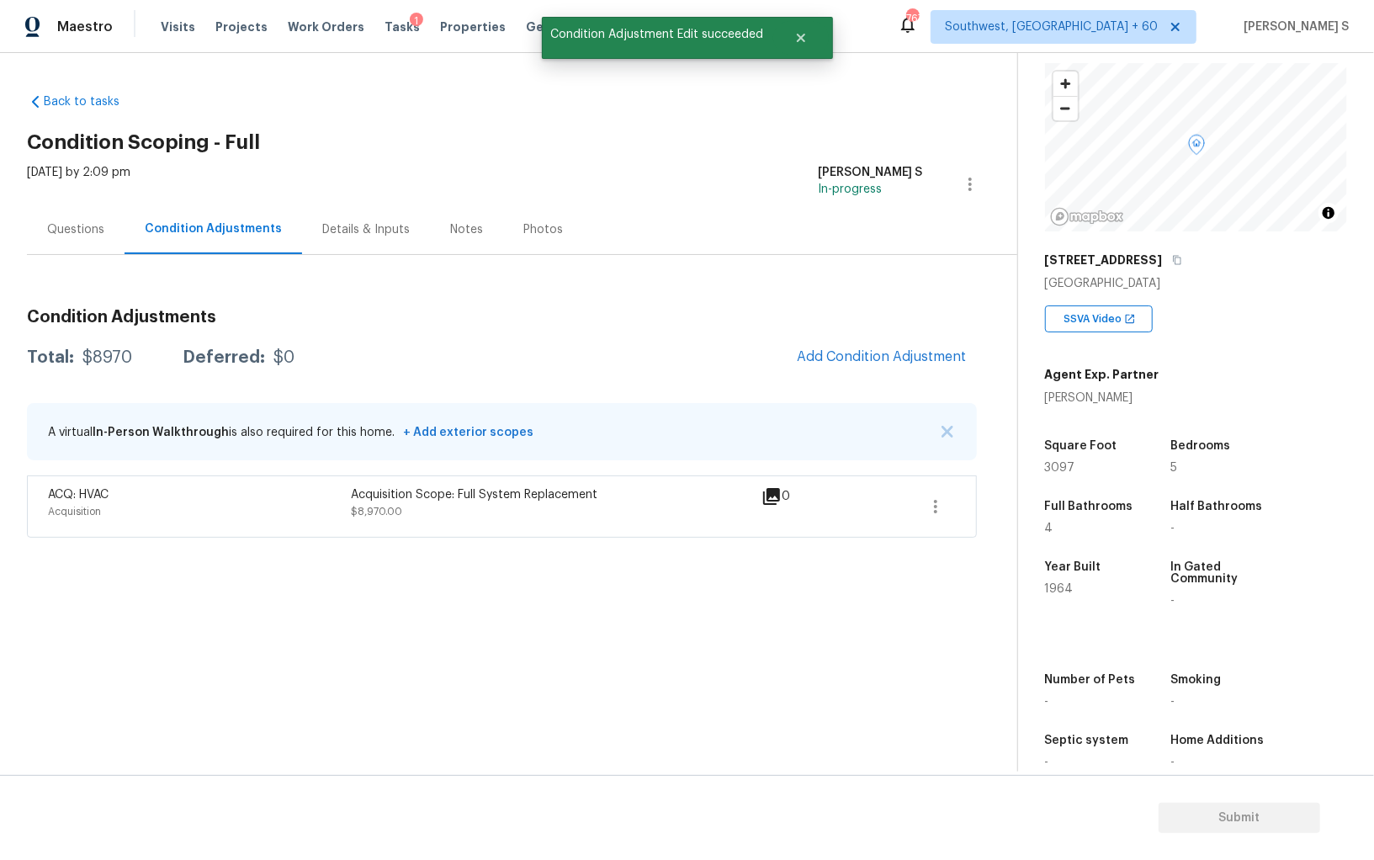
click at [887, 337] on div "Condition Adjustments Total: $8970 Deferred: $0 Add Condition Adjustment A virt…" at bounding box center [502, 416] width 950 height 242
click at [898, 339] on button "Add Condition Adjustment" at bounding box center [882, 356] width 190 height 35
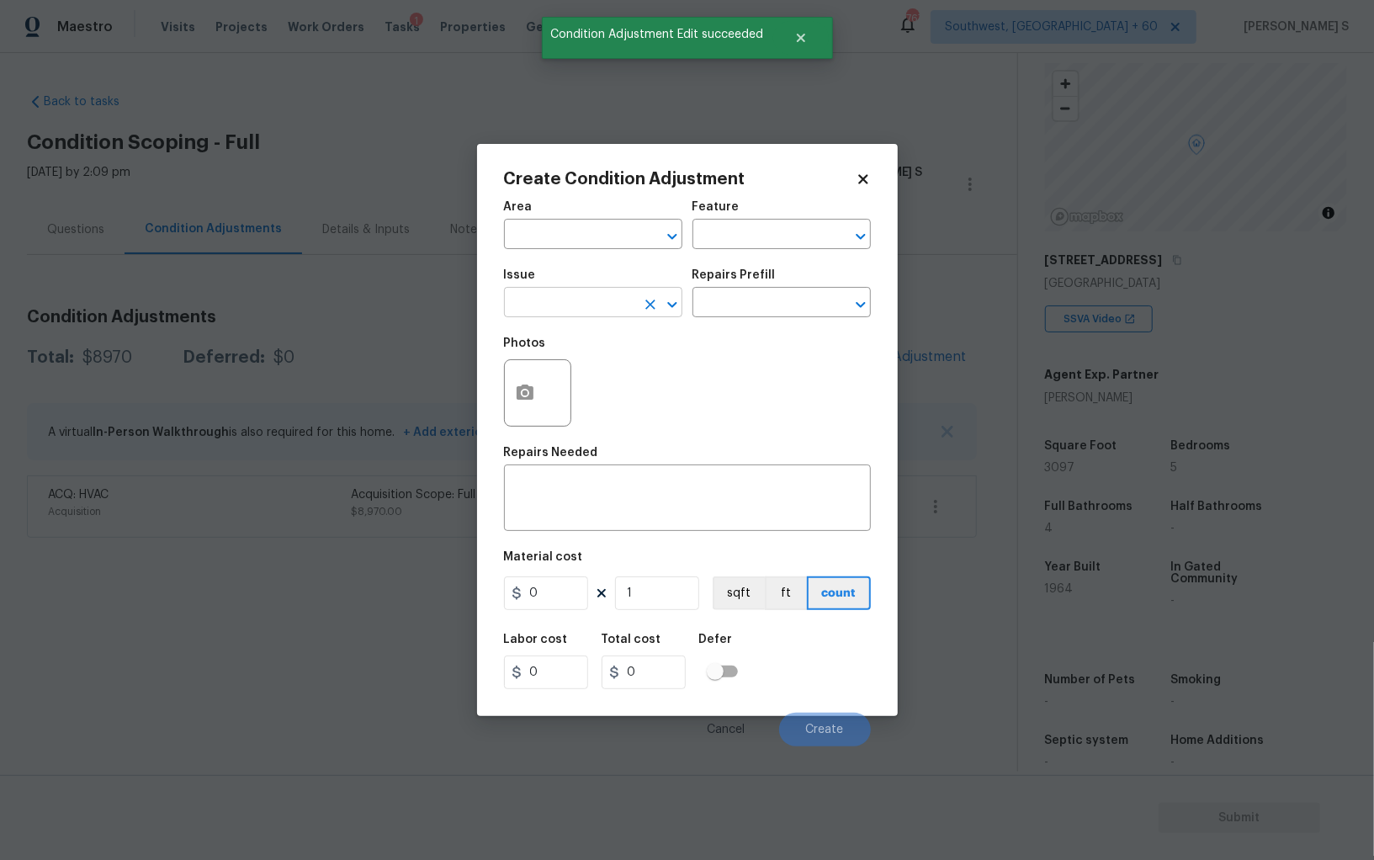
click at [603, 308] on input "text" at bounding box center [569, 304] width 131 height 26
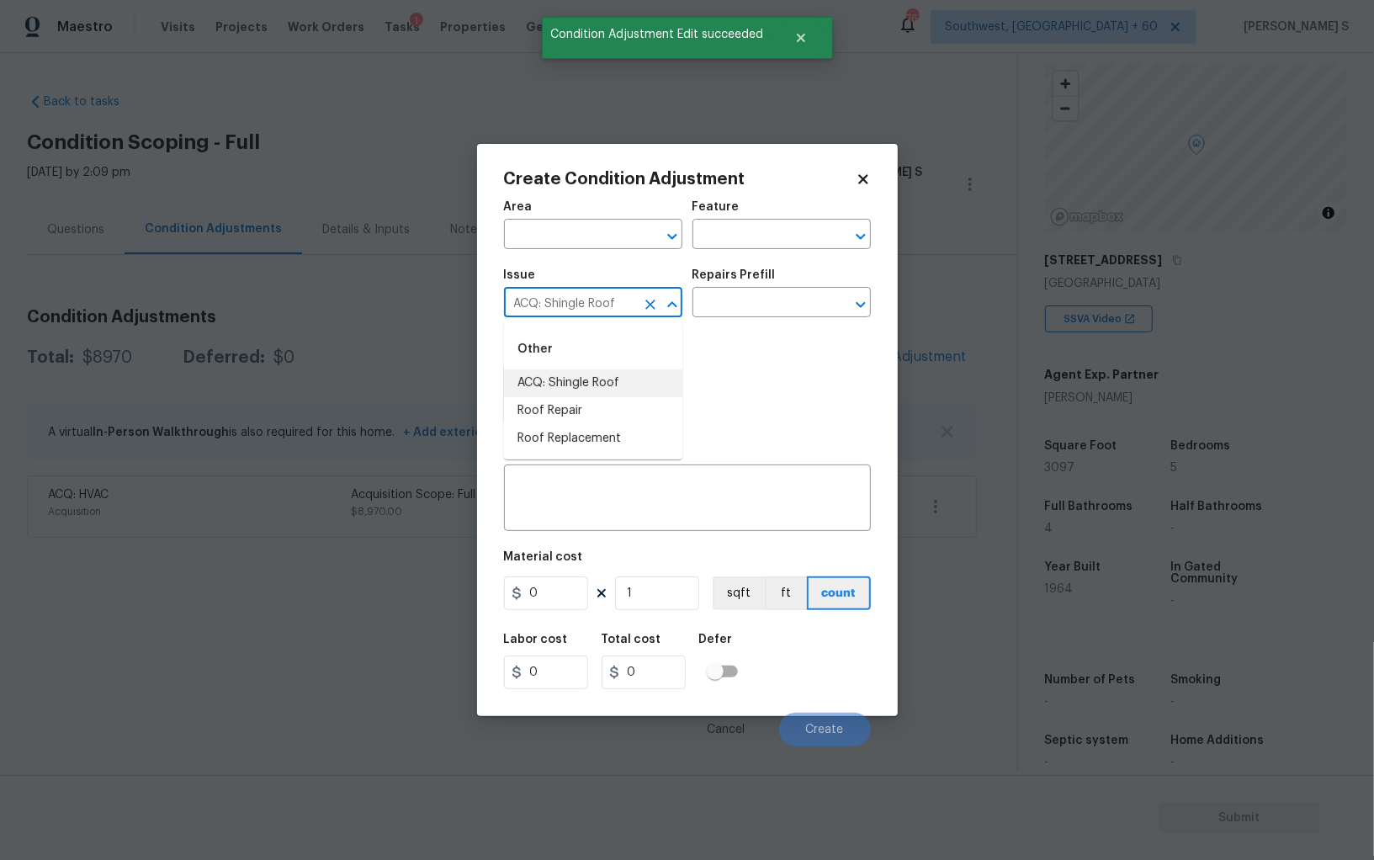
type input "ACQ: Shingle Roof"
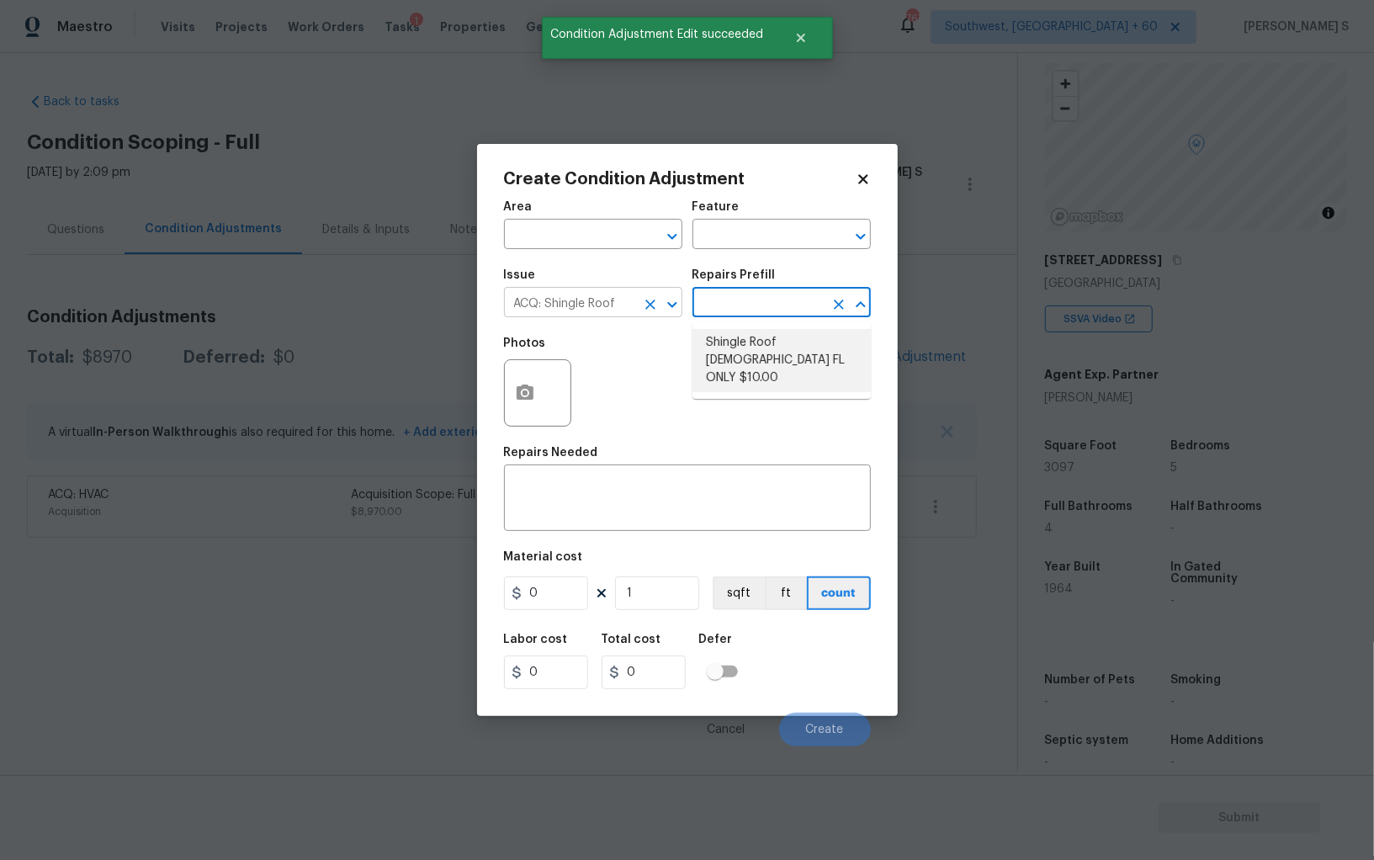
type input "Acquisition"
type textarea "Acquisition Scope ([US_STATE] Only): Shingle Roof 15+ years in age maintenance."
type input "10"
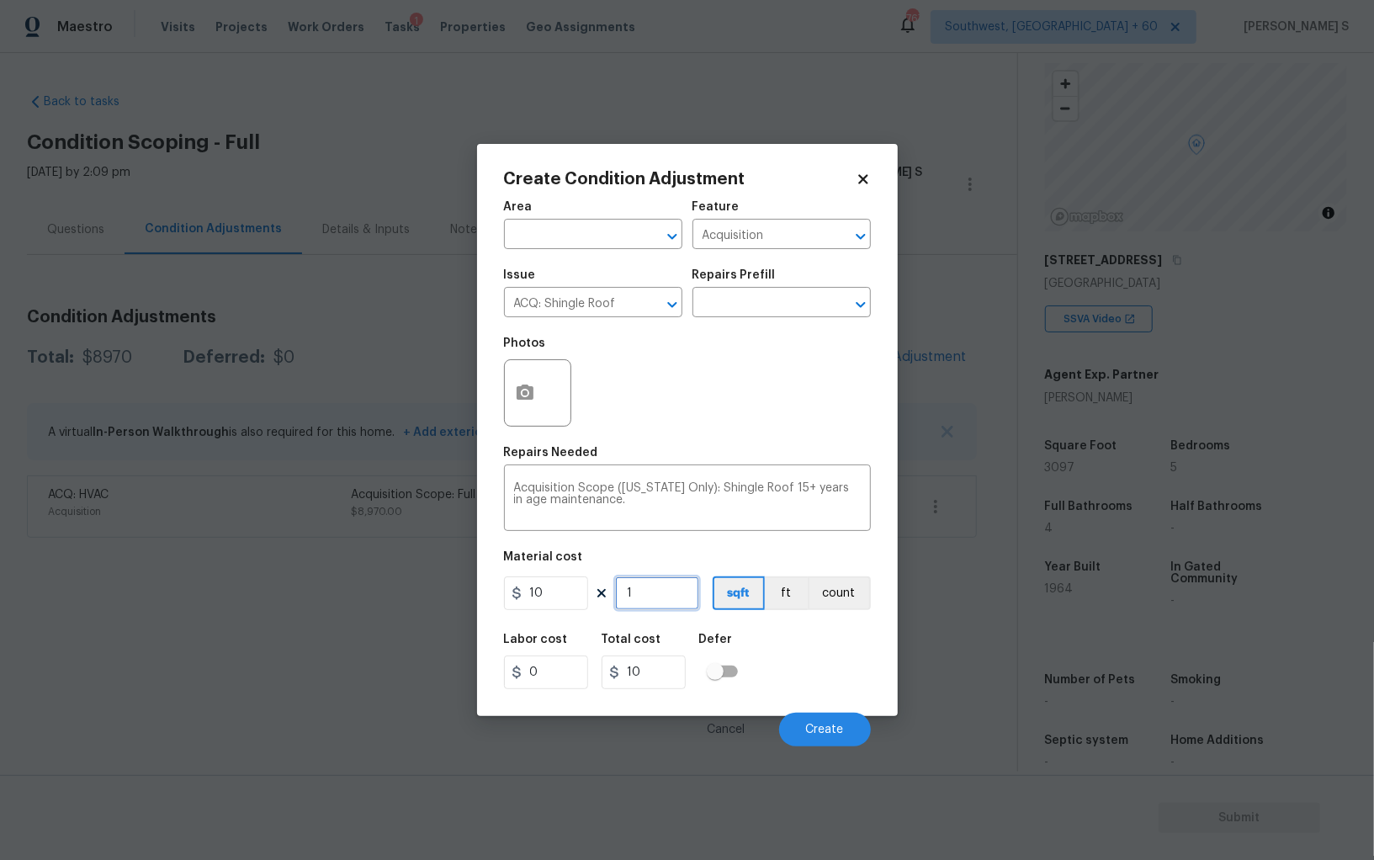
click at [662, 598] on input "1" at bounding box center [657, 593] width 84 height 34
type input "3"
type input "30"
type input "300"
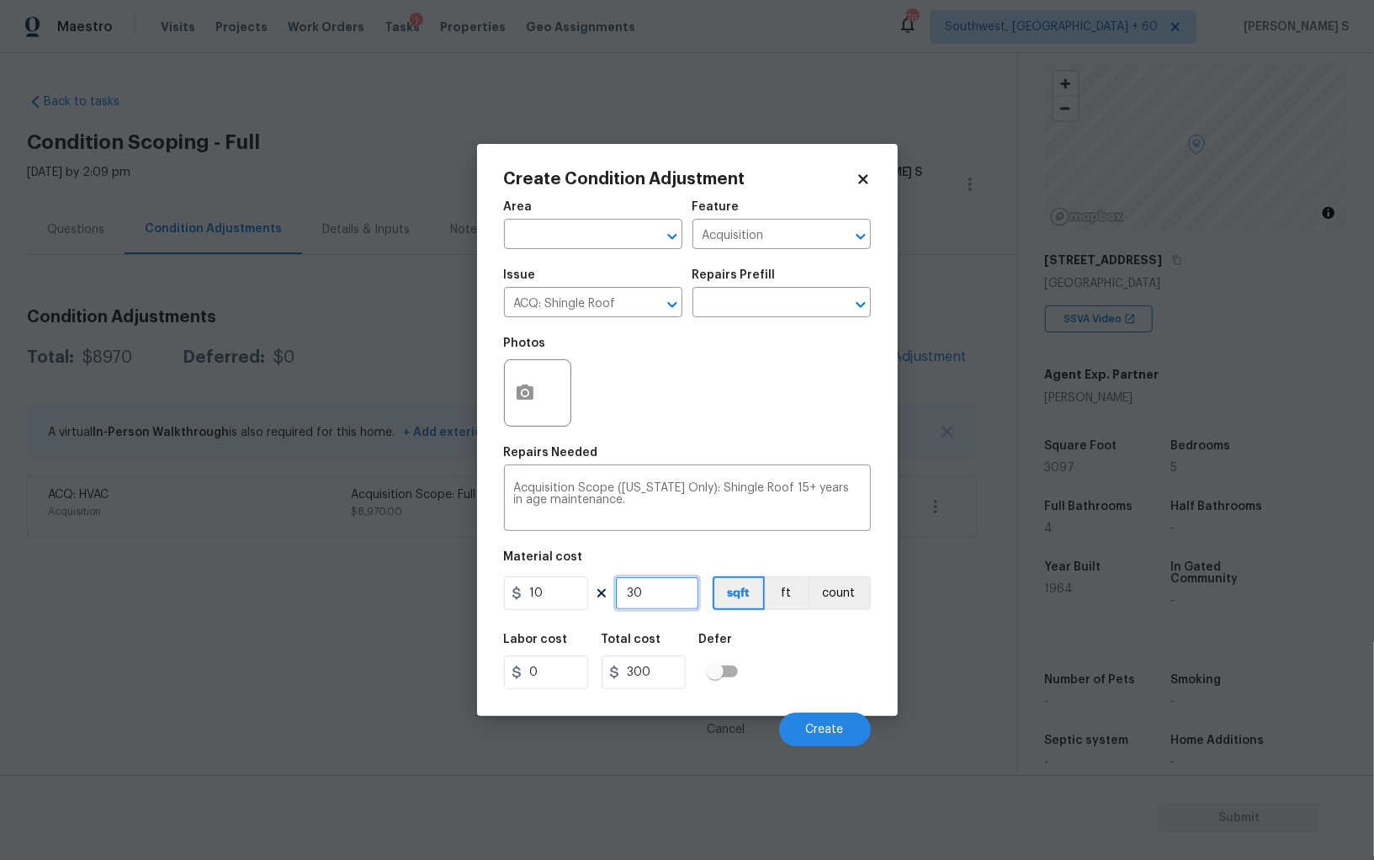
type input "309"
type input "3090"
type input "3097"
type input "30970"
type input "3097"
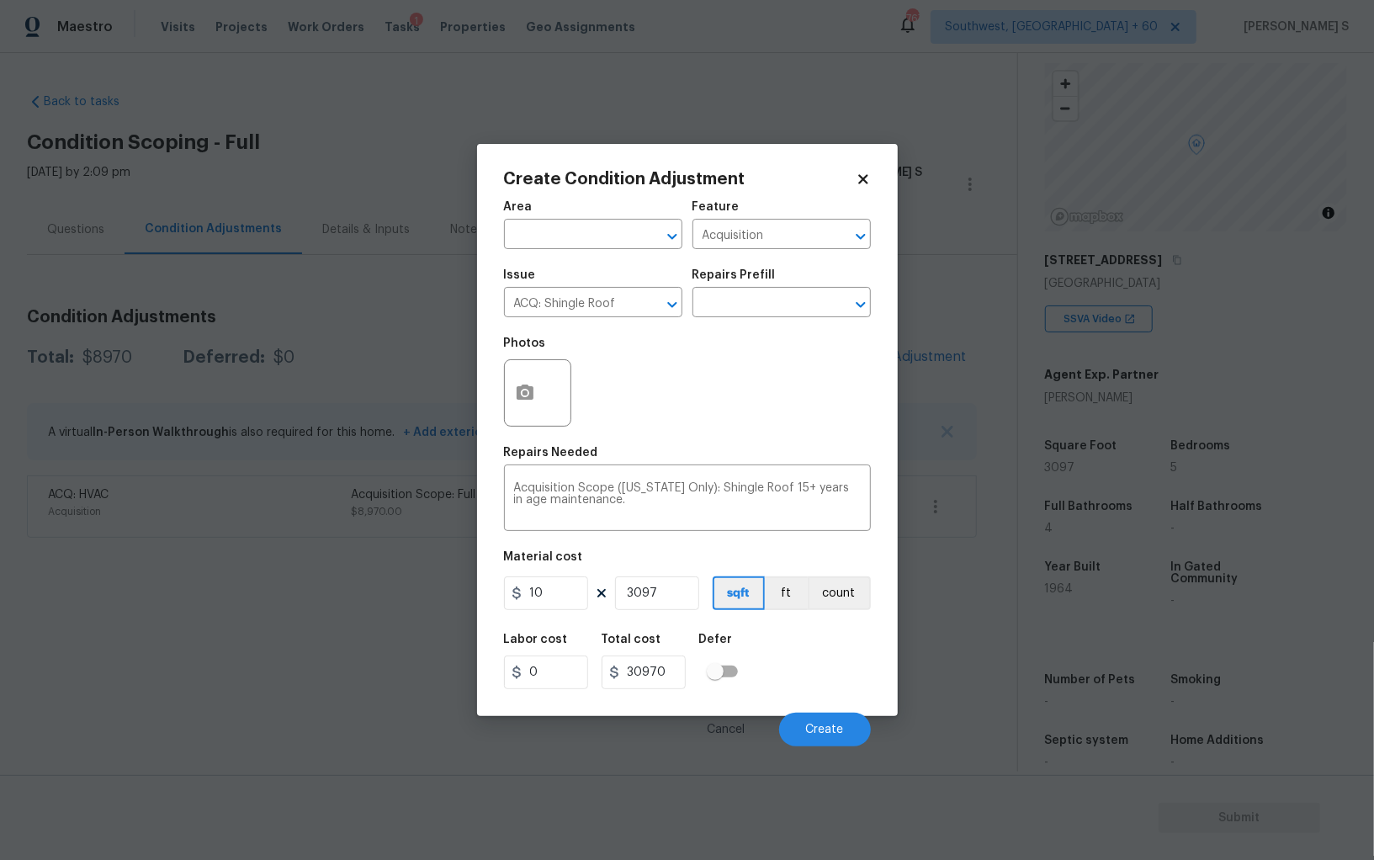
click at [826, 683] on div "Labor cost 0 Total cost 30970 Defer" at bounding box center [687, 662] width 367 height 76
click at [826, 729] on span "Create" at bounding box center [825, 730] width 38 height 13
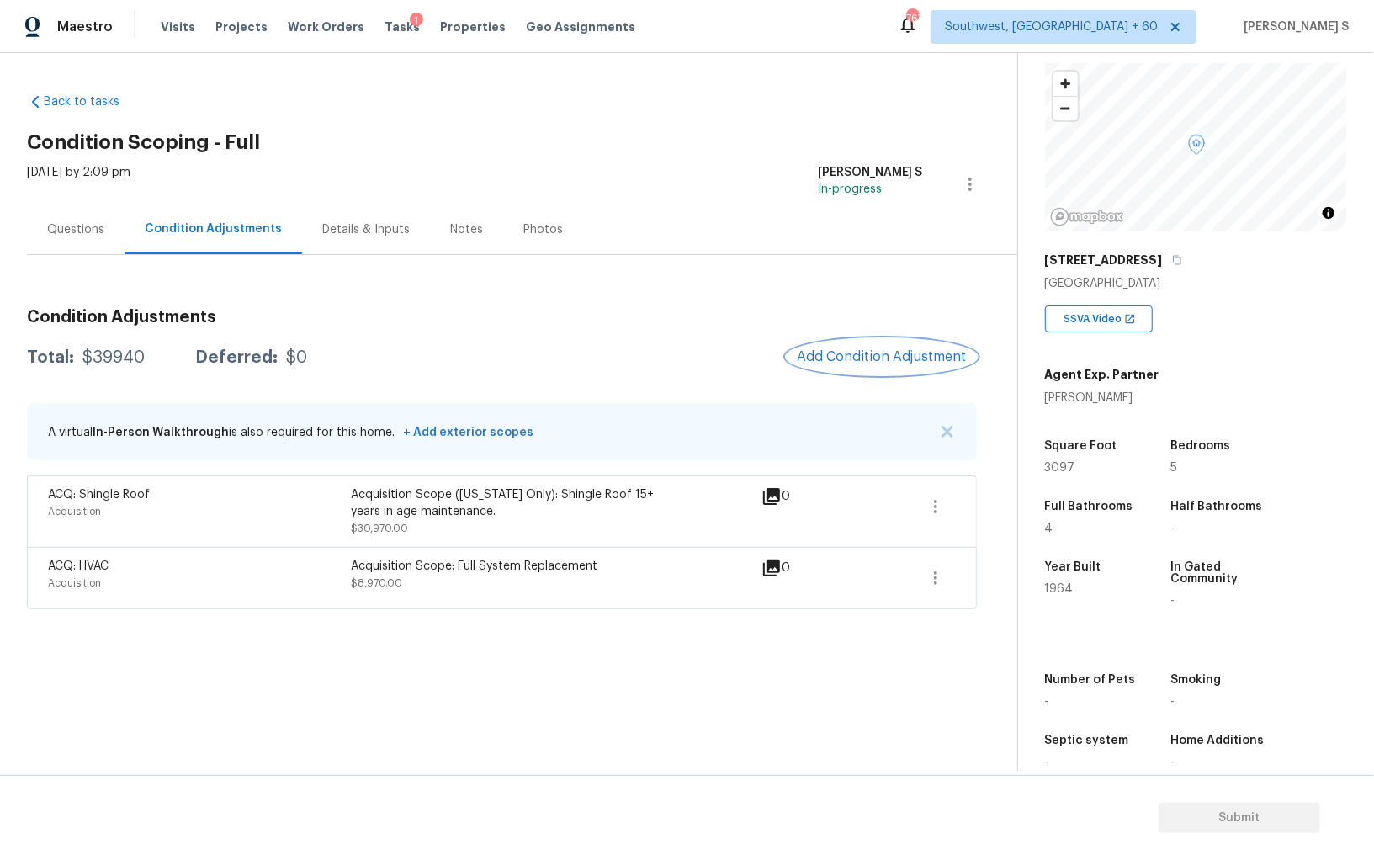
click at [891, 361] on span "Add Condition Adjustment" at bounding box center [882, 356] width 170 height 15
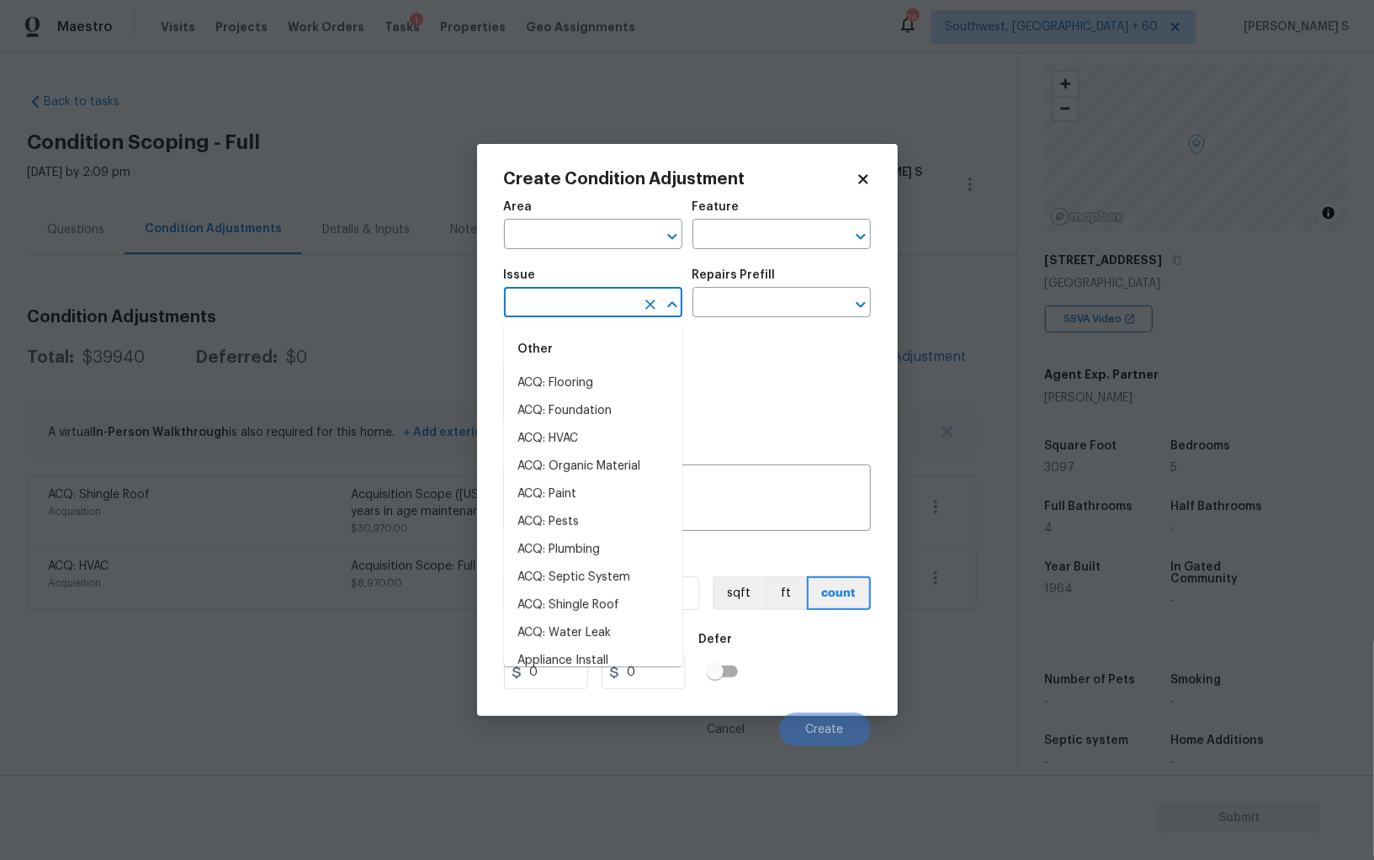
click at [603, 316] on input "text" at bounding box center [569, 304] width 131 height 26
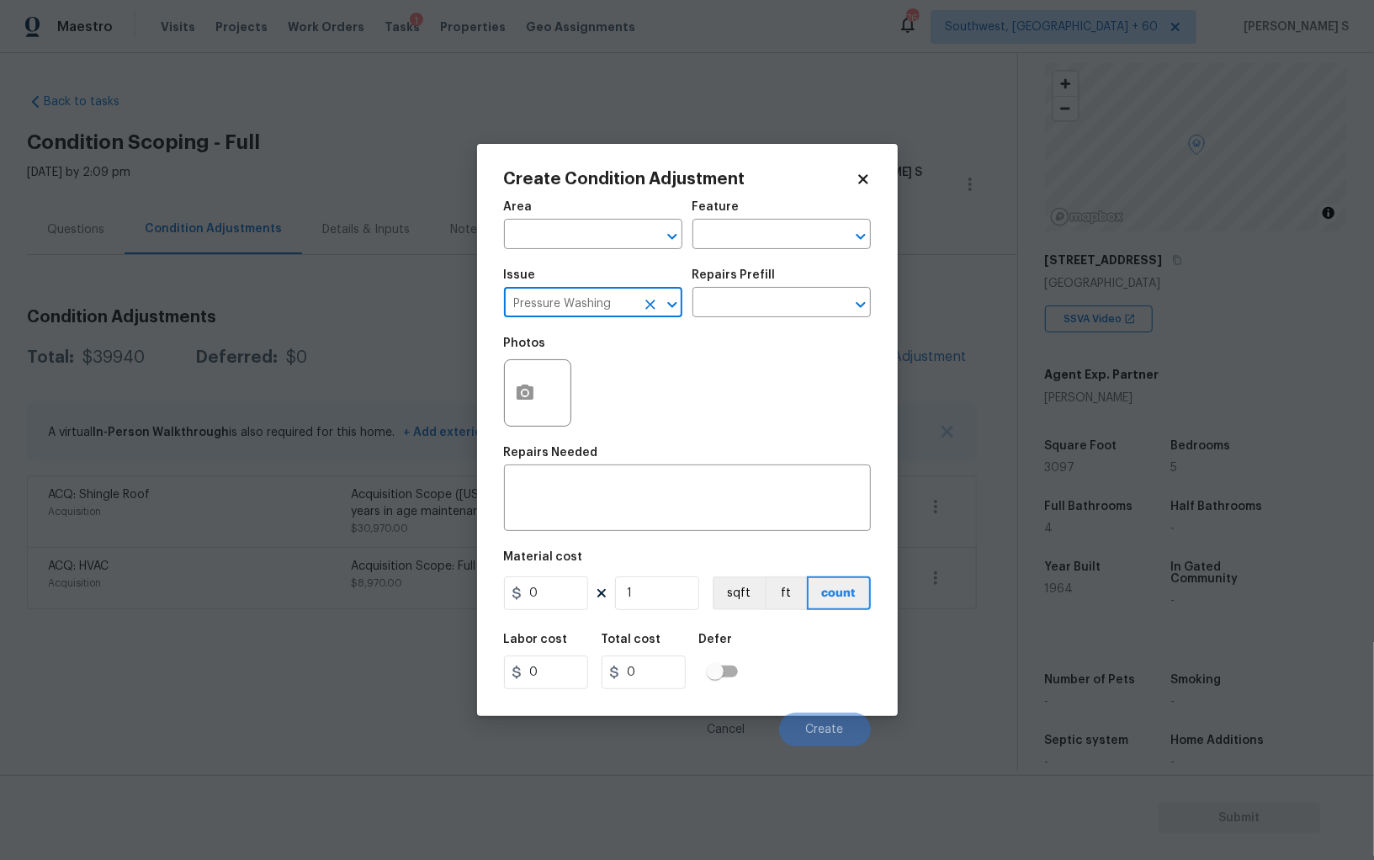
type input "Pressure Washing"
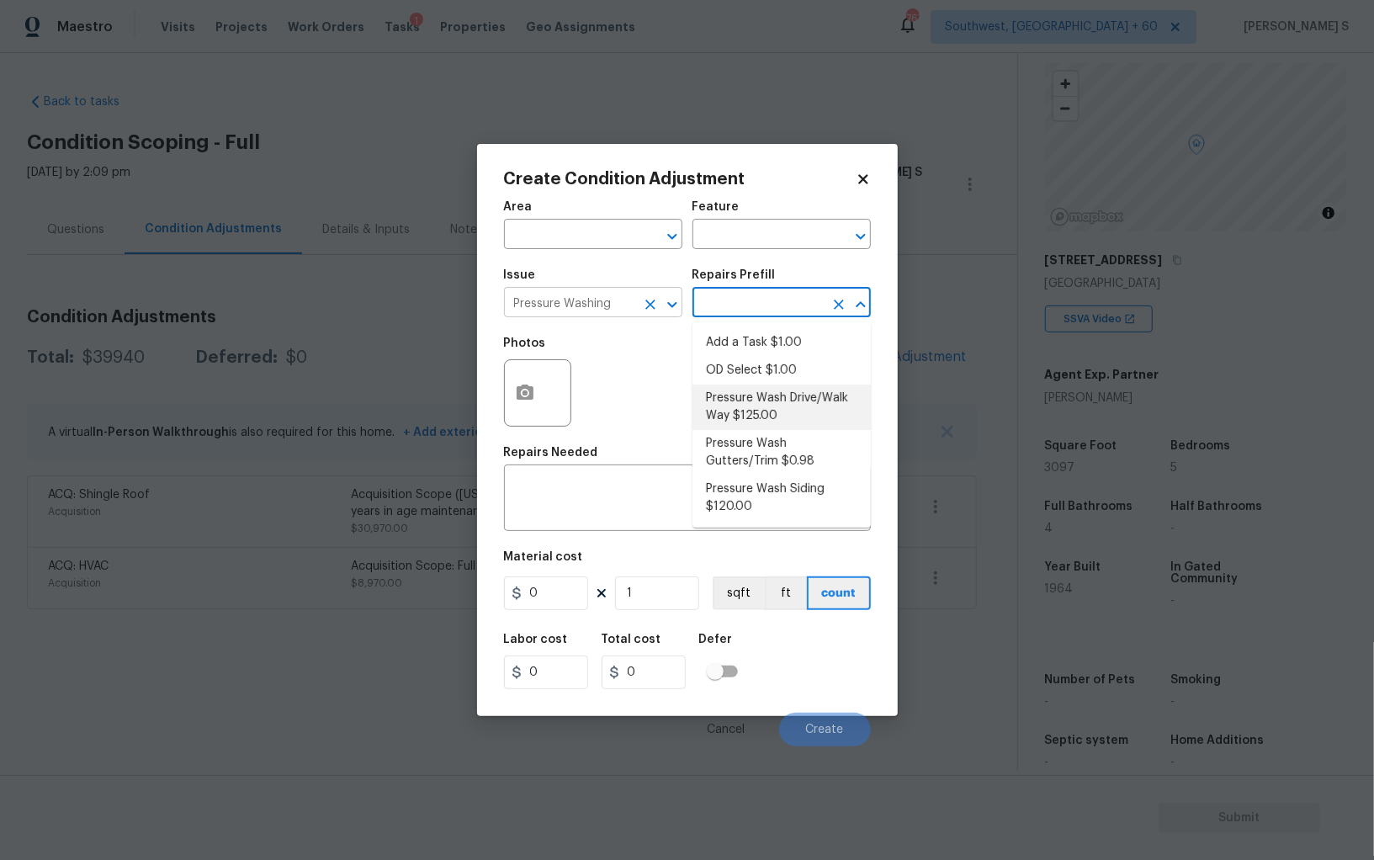
type input "Siding"
type textarea "Pressure wash the driveways/walkways as directed by the PM. Ensure that all deb…"
type input "125"
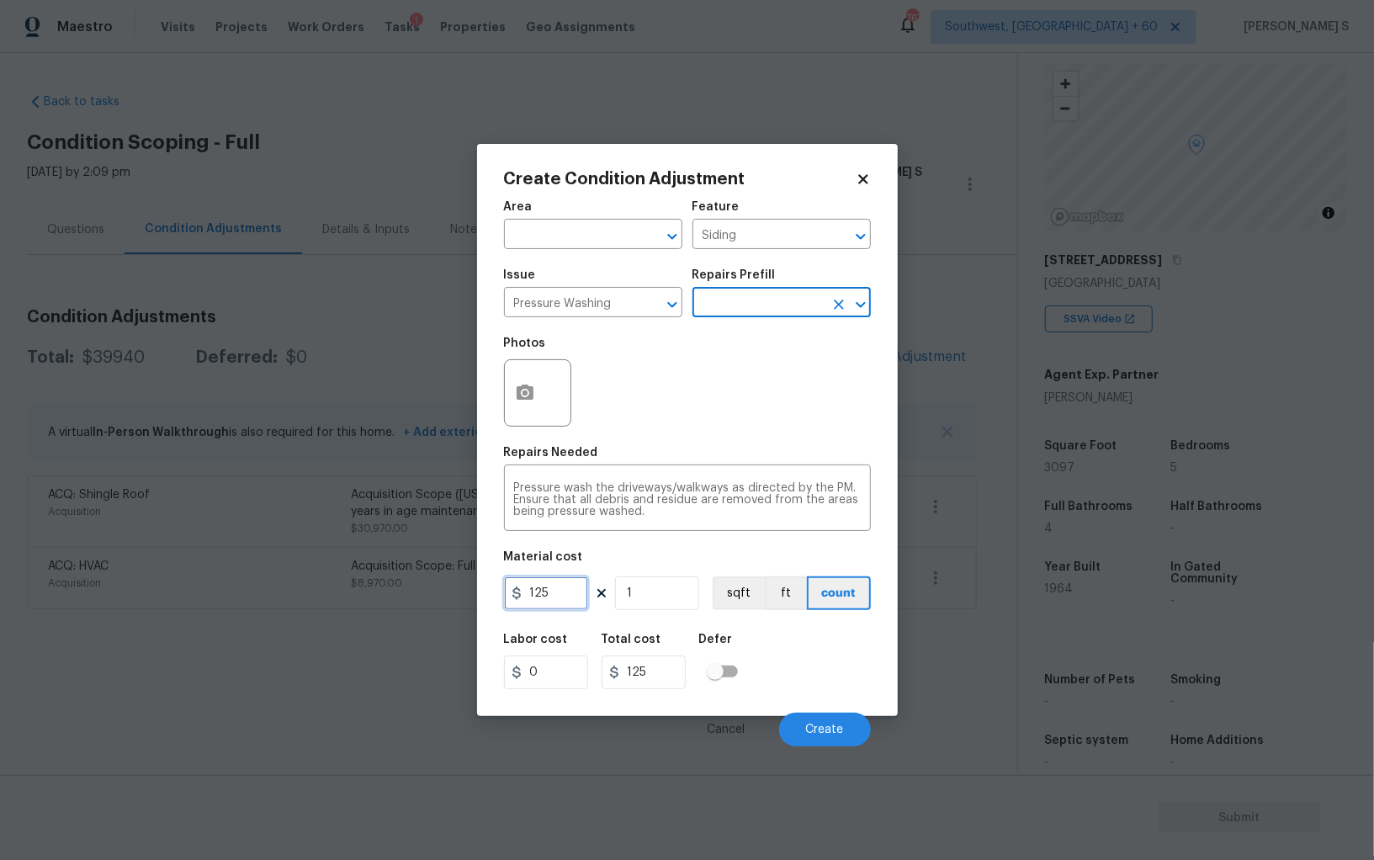
click at [560, 598] on input "125" at bounding box center [546, 593] width 84 height 34
type input "200"
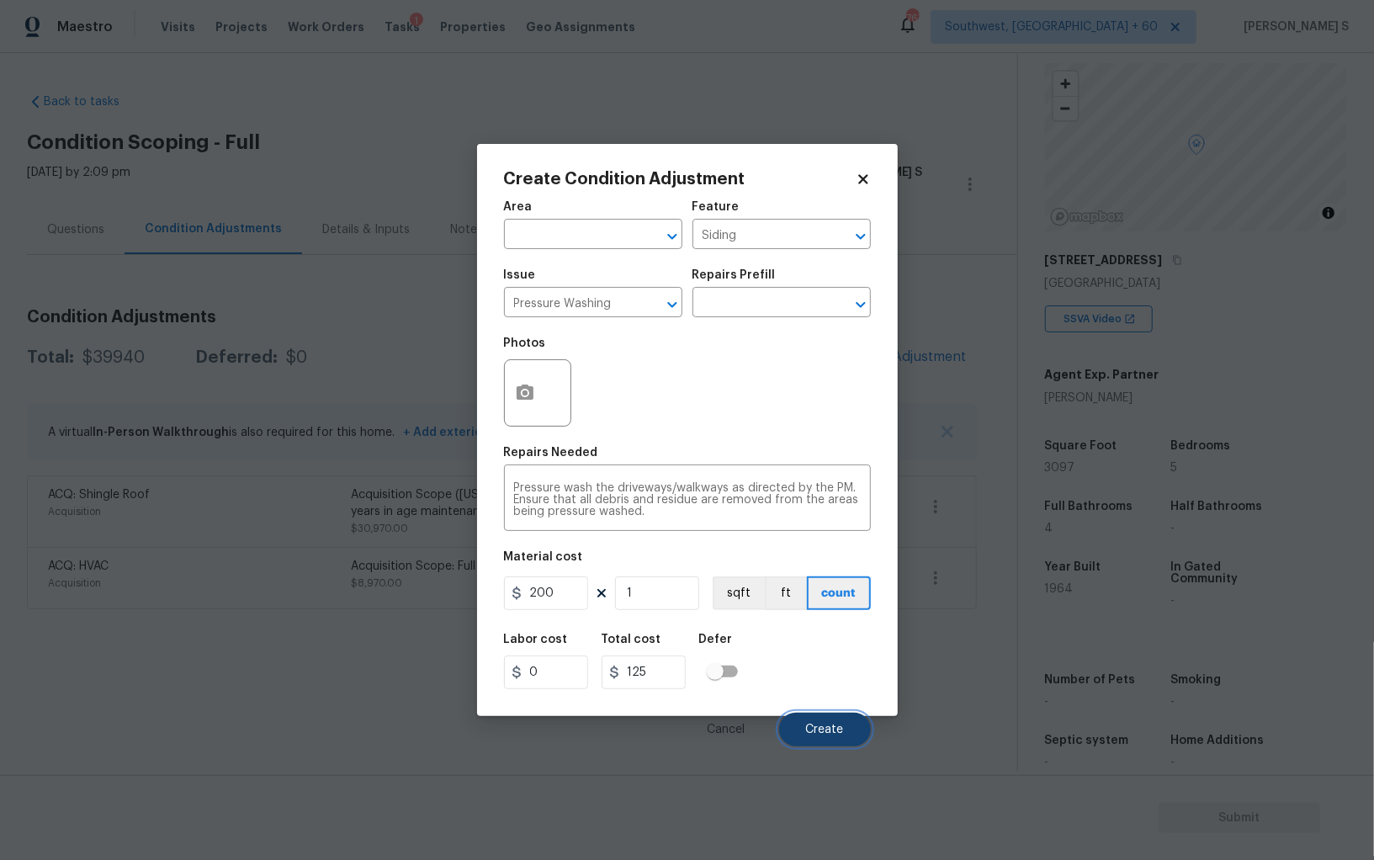
type input "200"
click at [843, 730] on button "Create" at bounding box center [825, 730] width 92 height 34
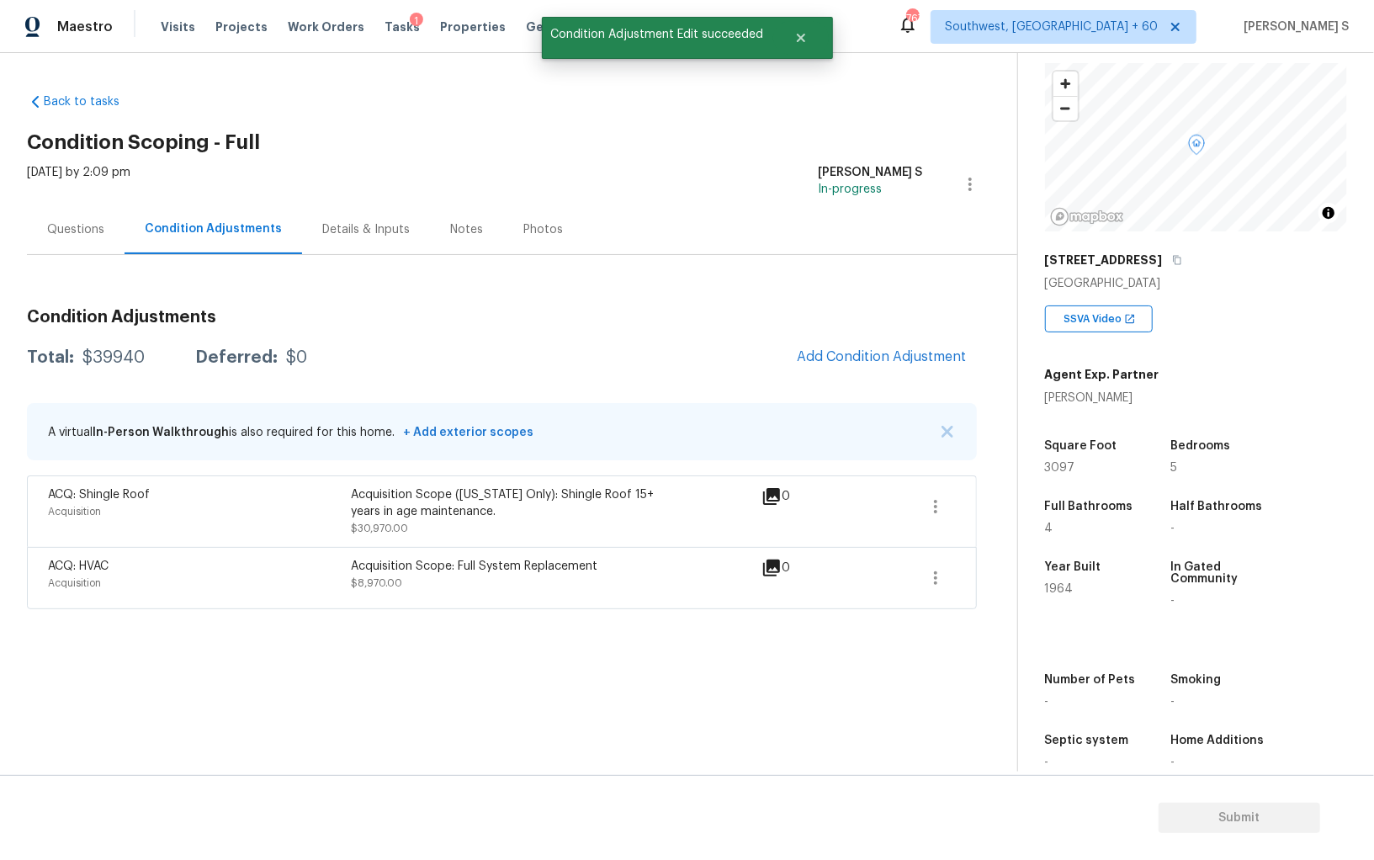
click at [161, 644] on section "Back to tasks Condition Scoping - Full [DATE] by 2:09 pm Anbu Jebakumar S In-pr…" at bounding box center [522, 426] width 990 height 692
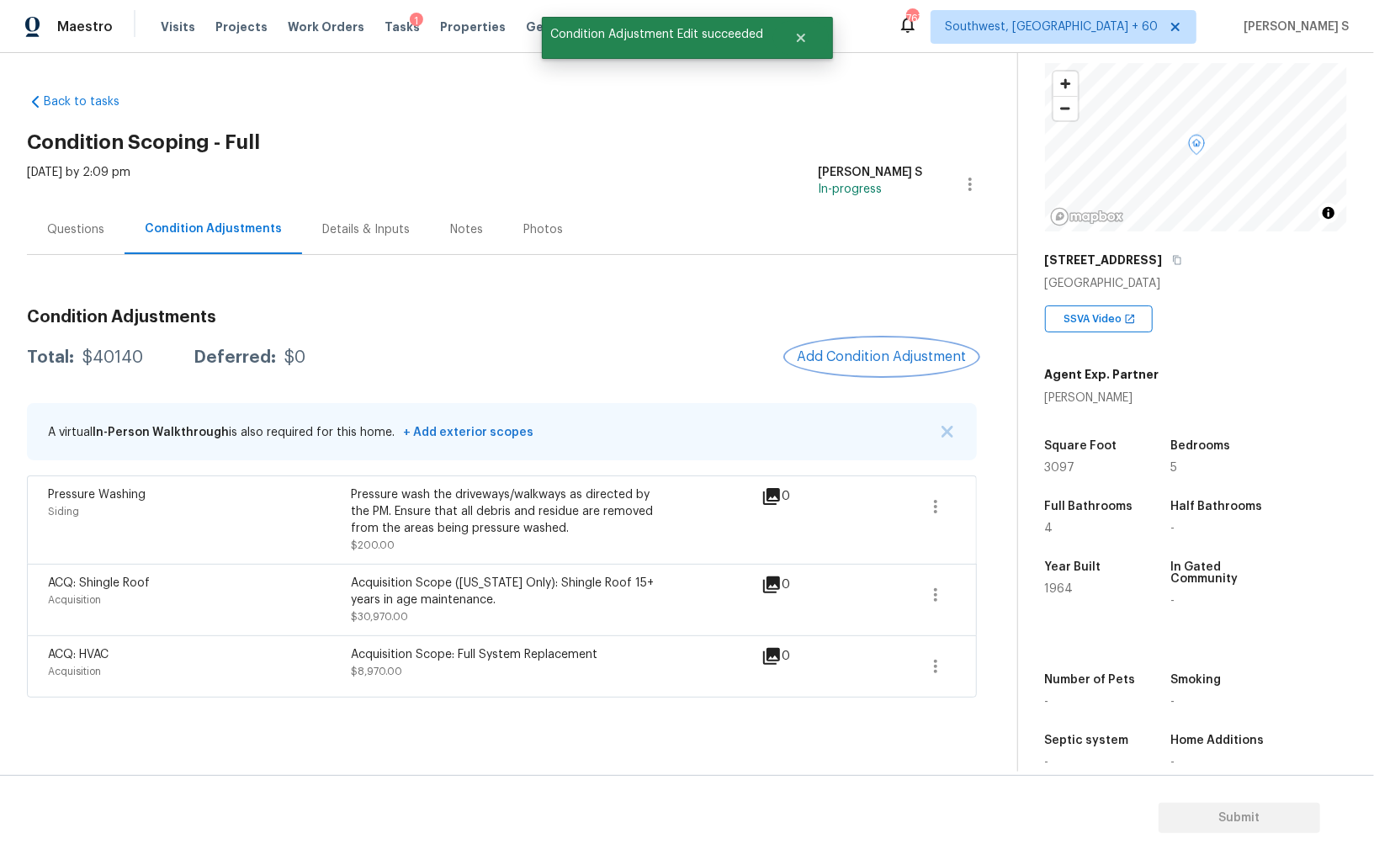
click at [863, 361] on span "Add Condition Adjustment" at bounding box center [882, 356] width 170 height 15
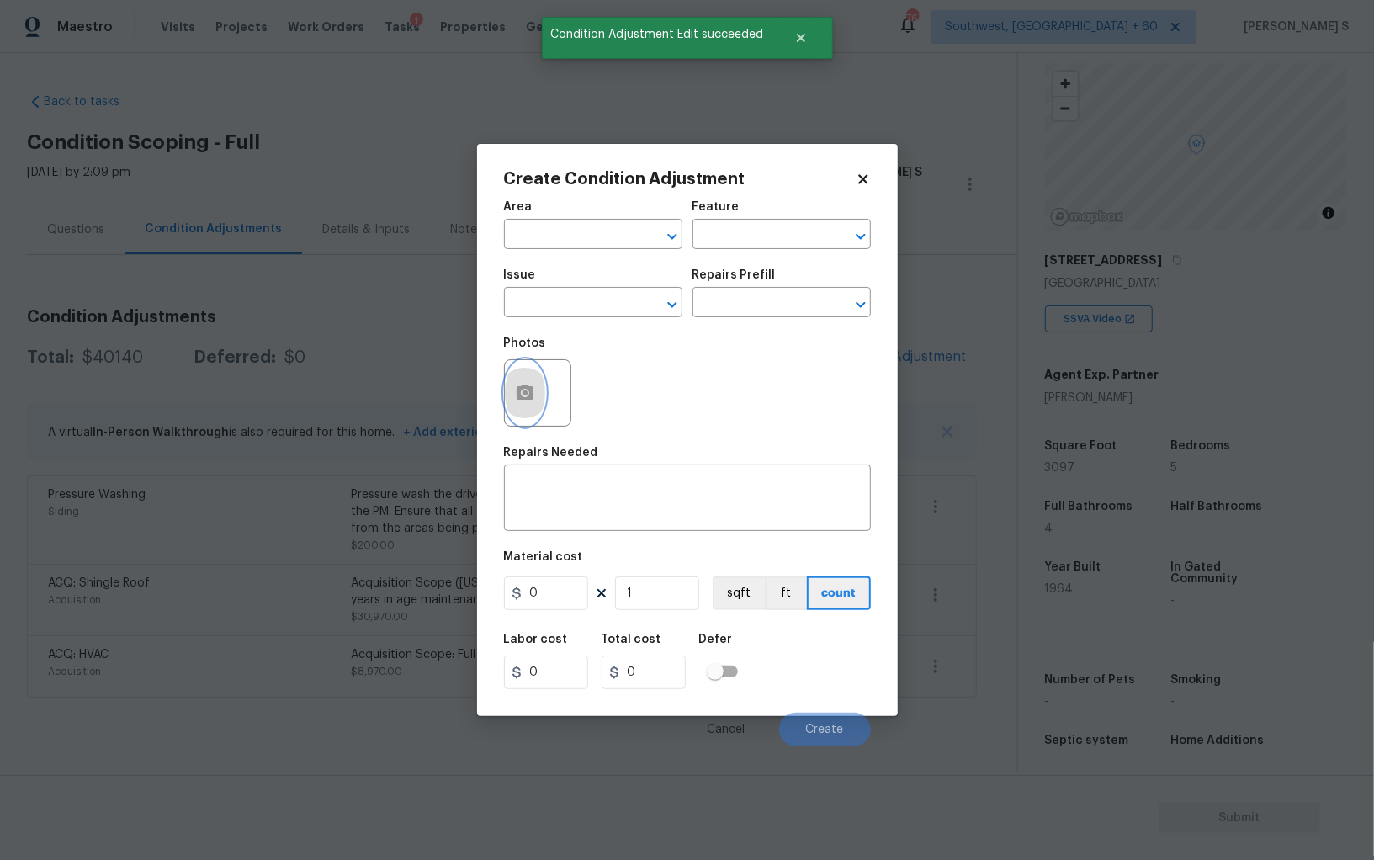
click at [529, 397] on icon "button" at bounding box center [525, 392] width 17 height 15
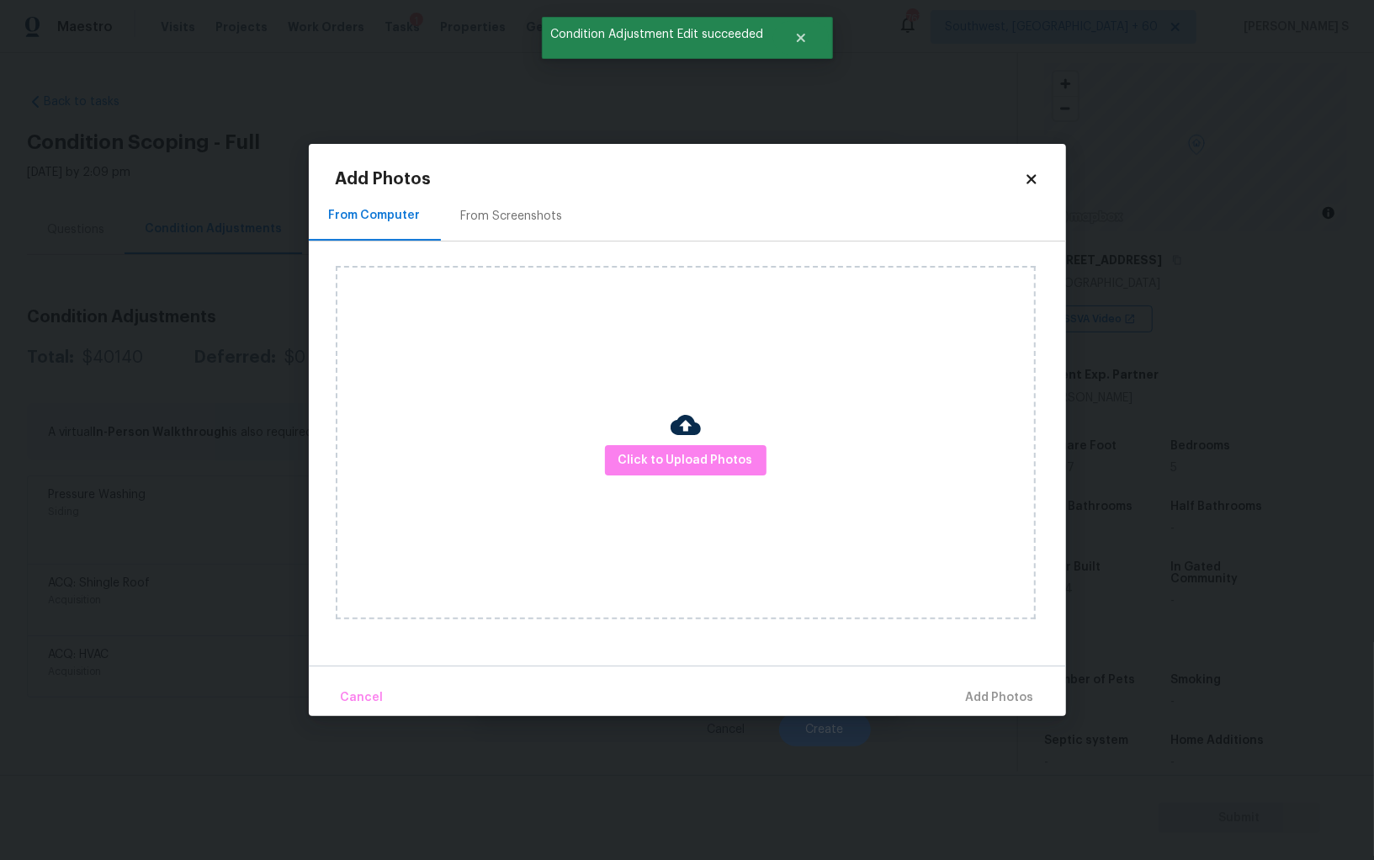
click at [517, 231] on div "From Screenshots" at bounding box center [512, 216] width 142 height 50
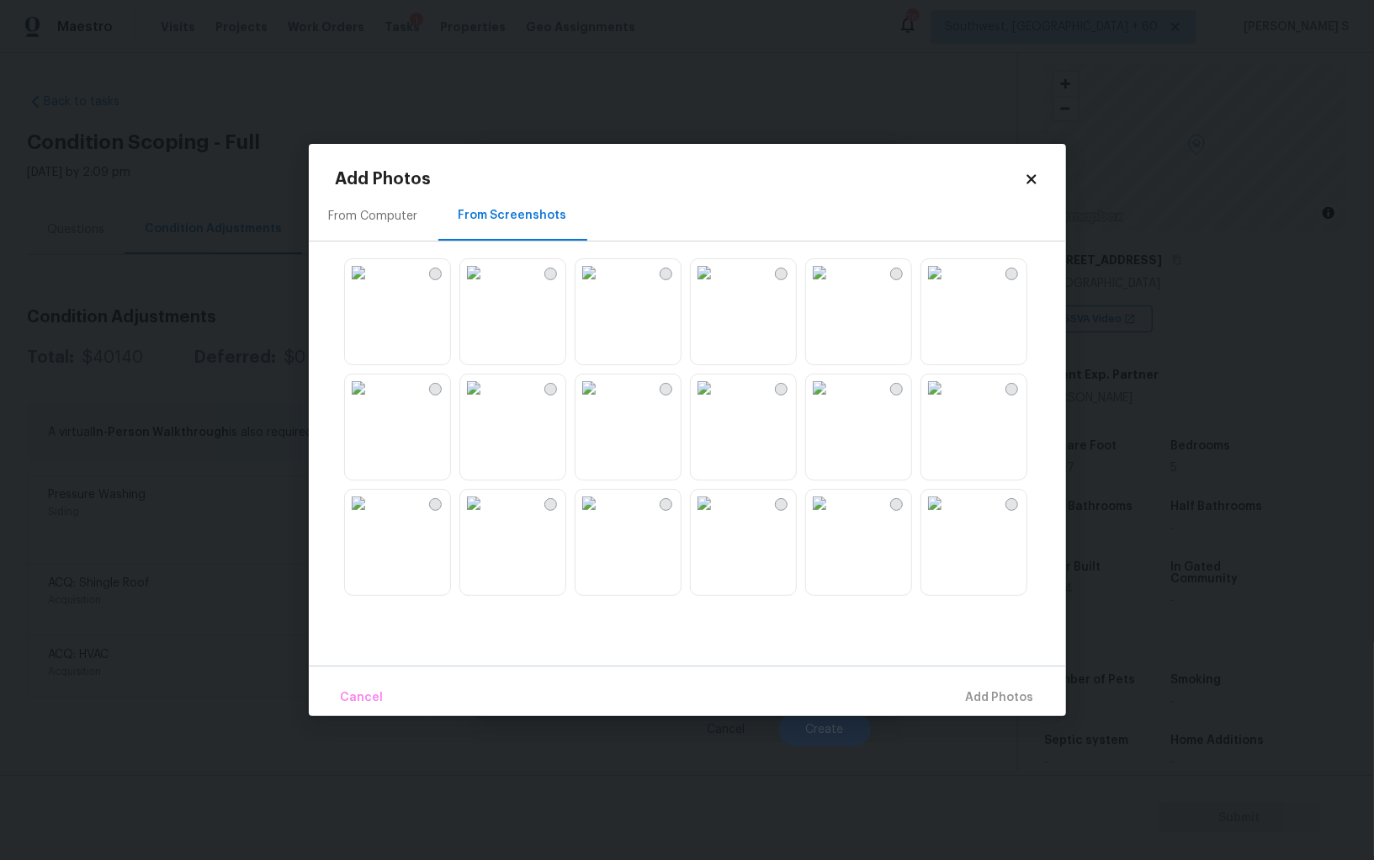
click at [603, 286] on img at bounding box center [589, 272] width 27 height 27
click at [487, 401] on img at bounding box center [473, 387] width 27 height 27
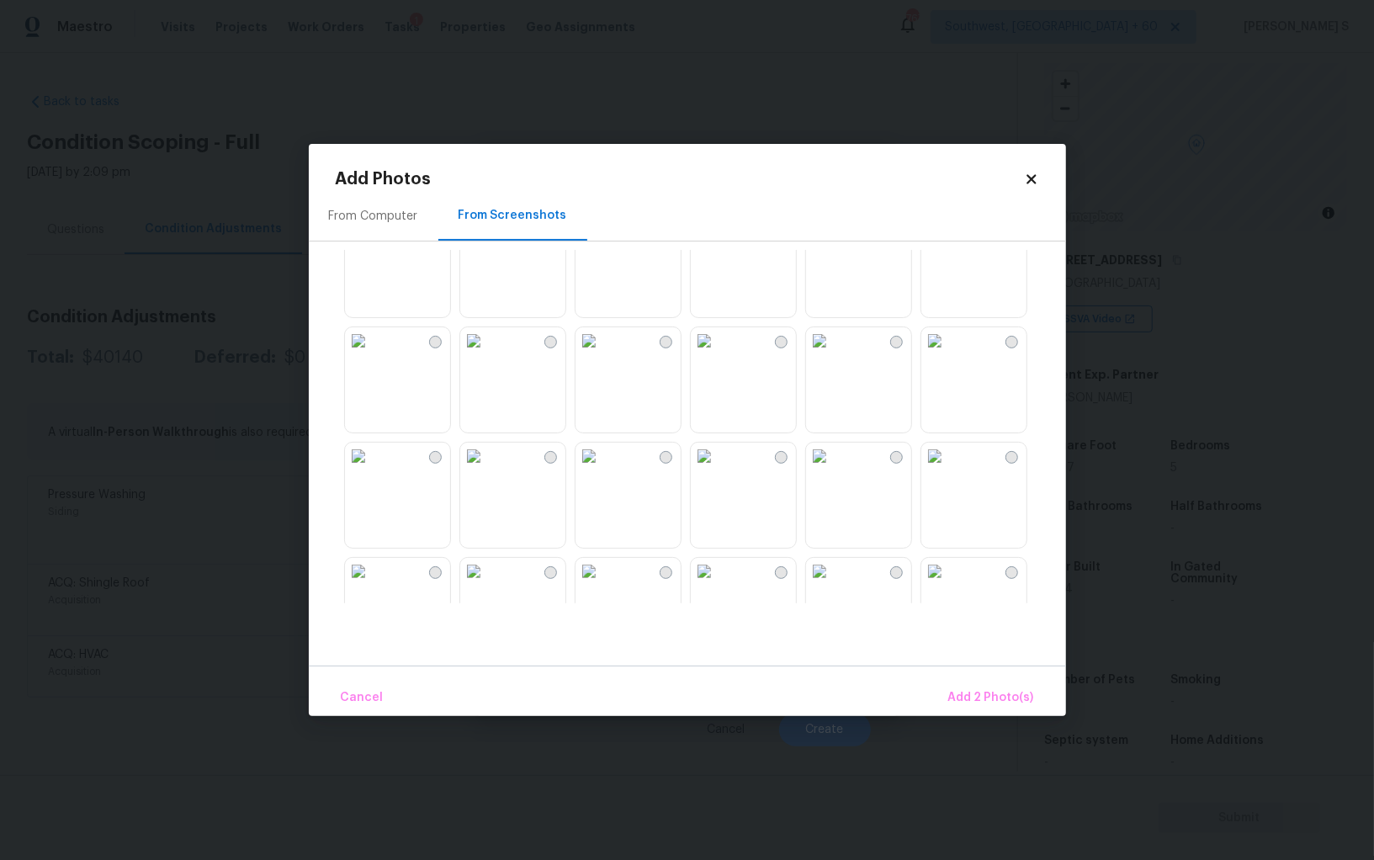
scroll to position [1606, 0]
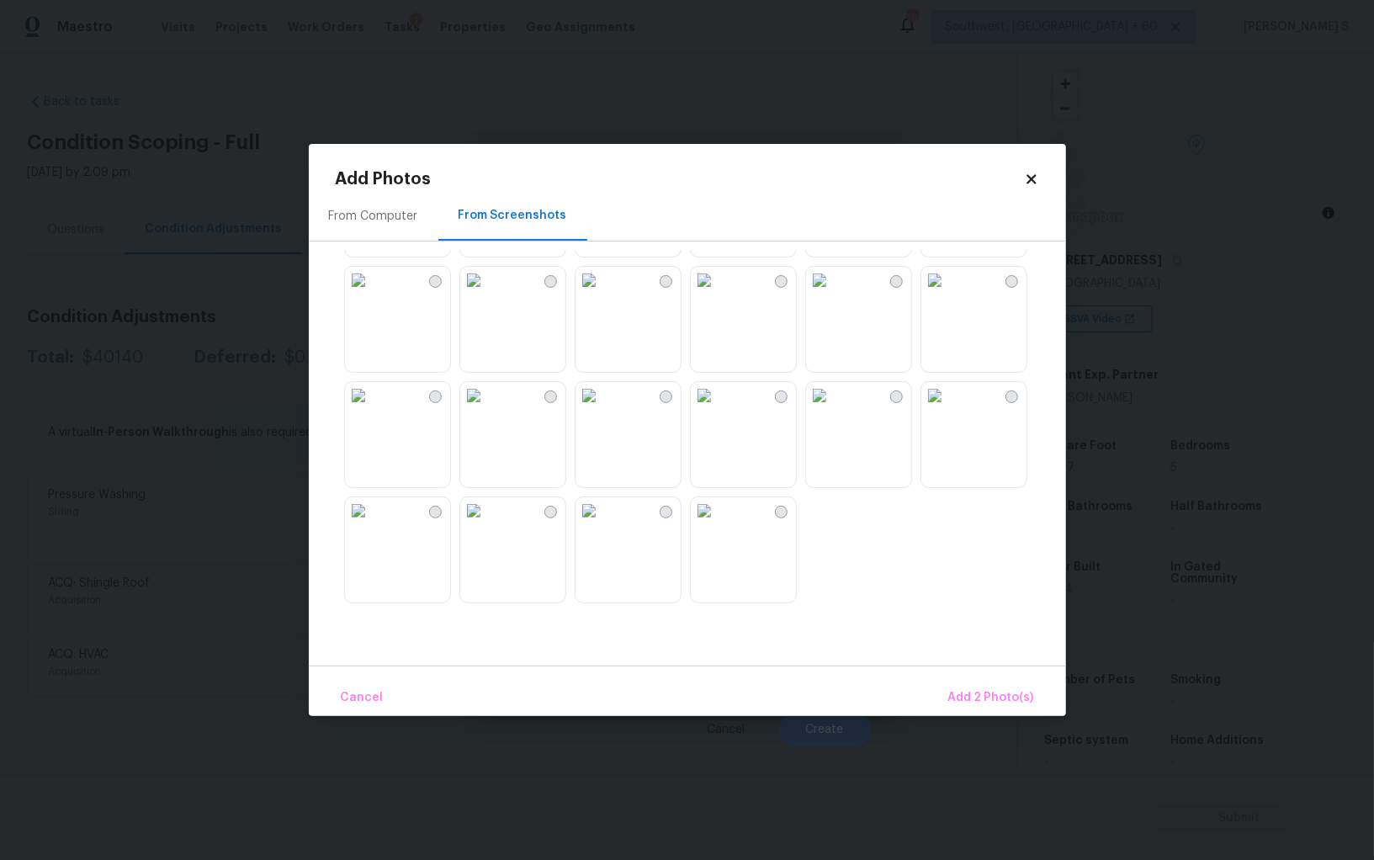
click at [475, 524] on img at bounding box center [473, 510] width 27 height 27
click at [487, 409] on img at bounding box center [473, 395] width 27 height 27
click at [1002, 703] on span "Add 4 Photo(s)" at bounding box center [991, 698] width 87 height 21
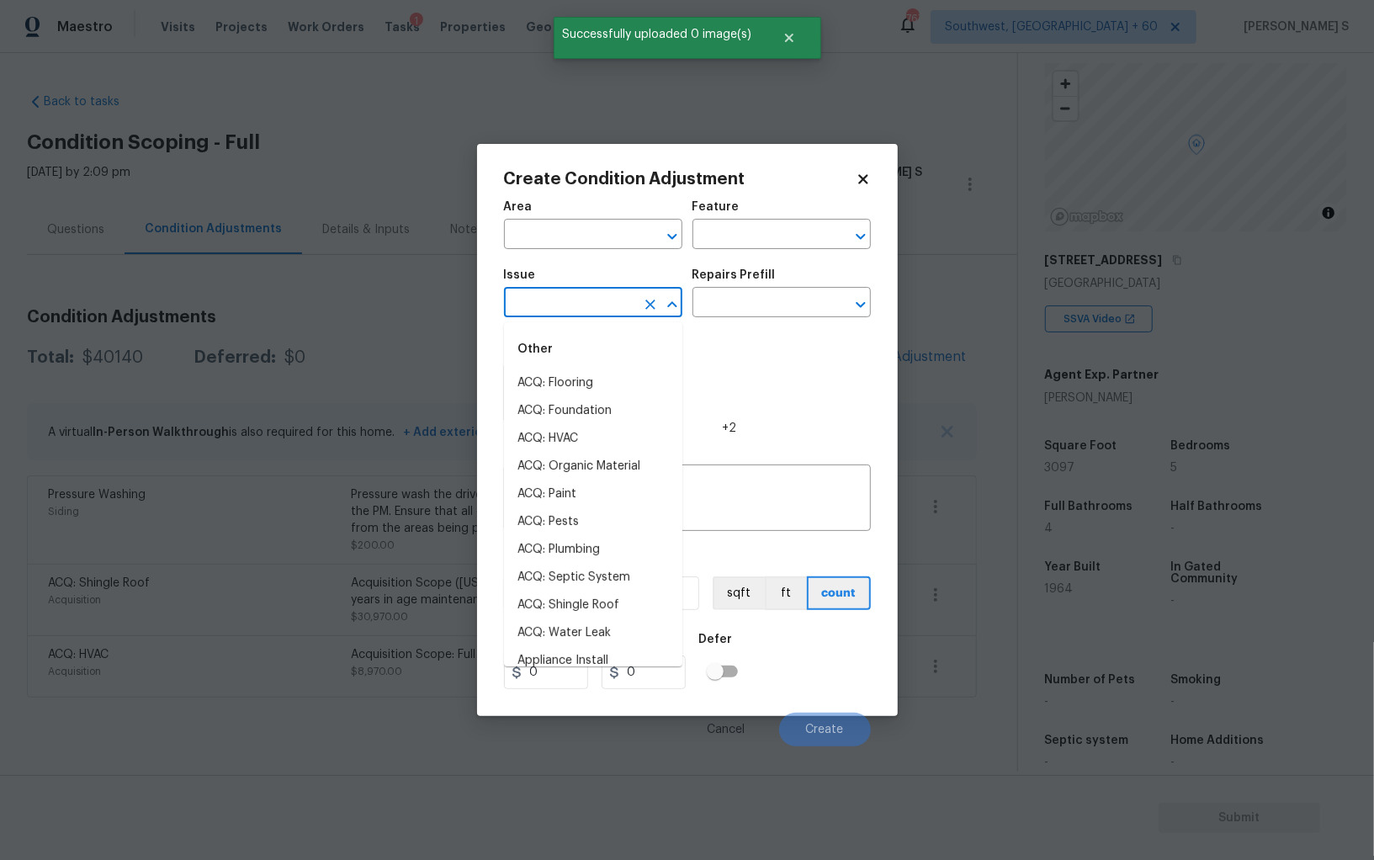
click at [601, 307] on input "text" at bounding box center [569, 304] width 131 height 26
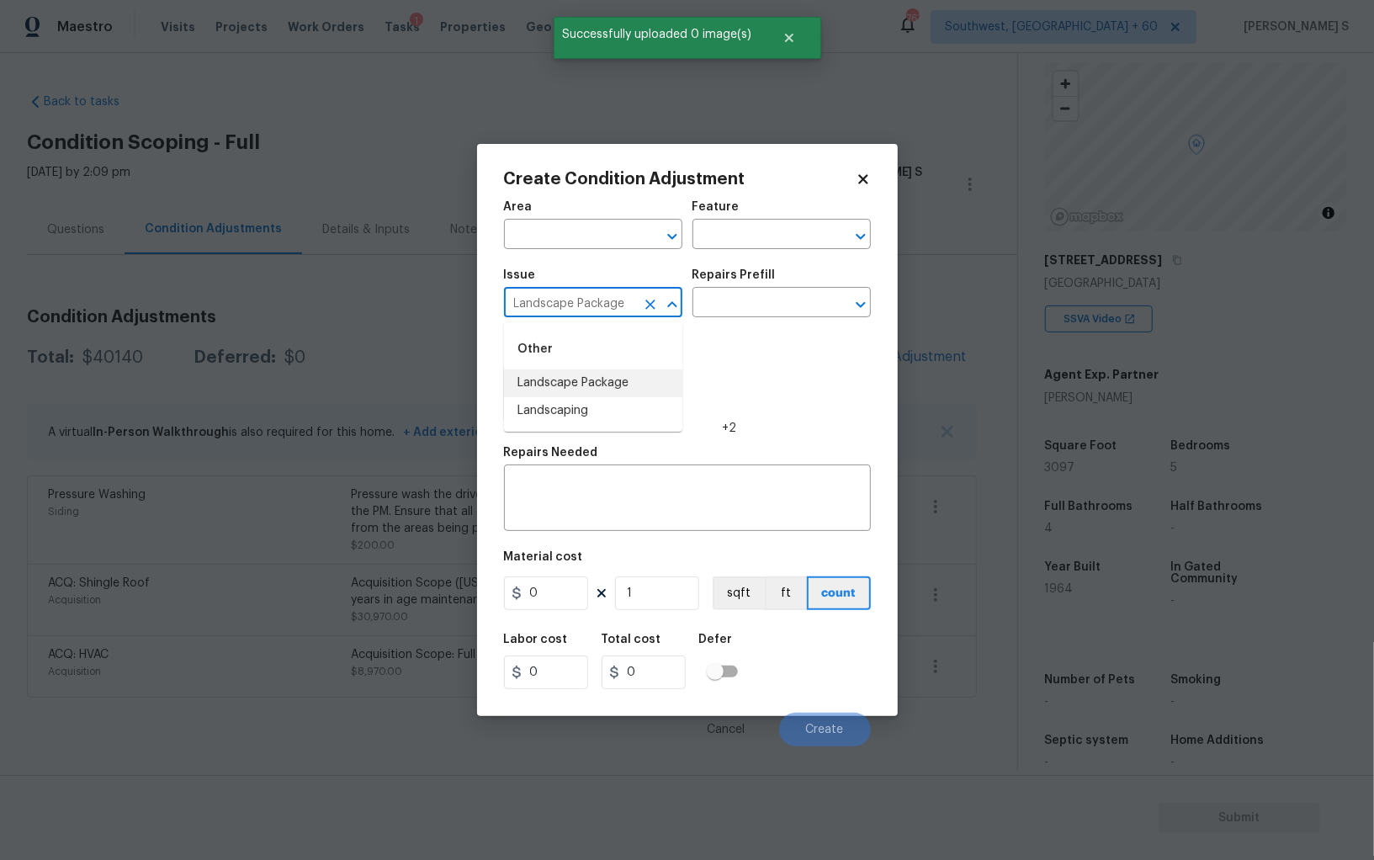
type input "Landscape Package"
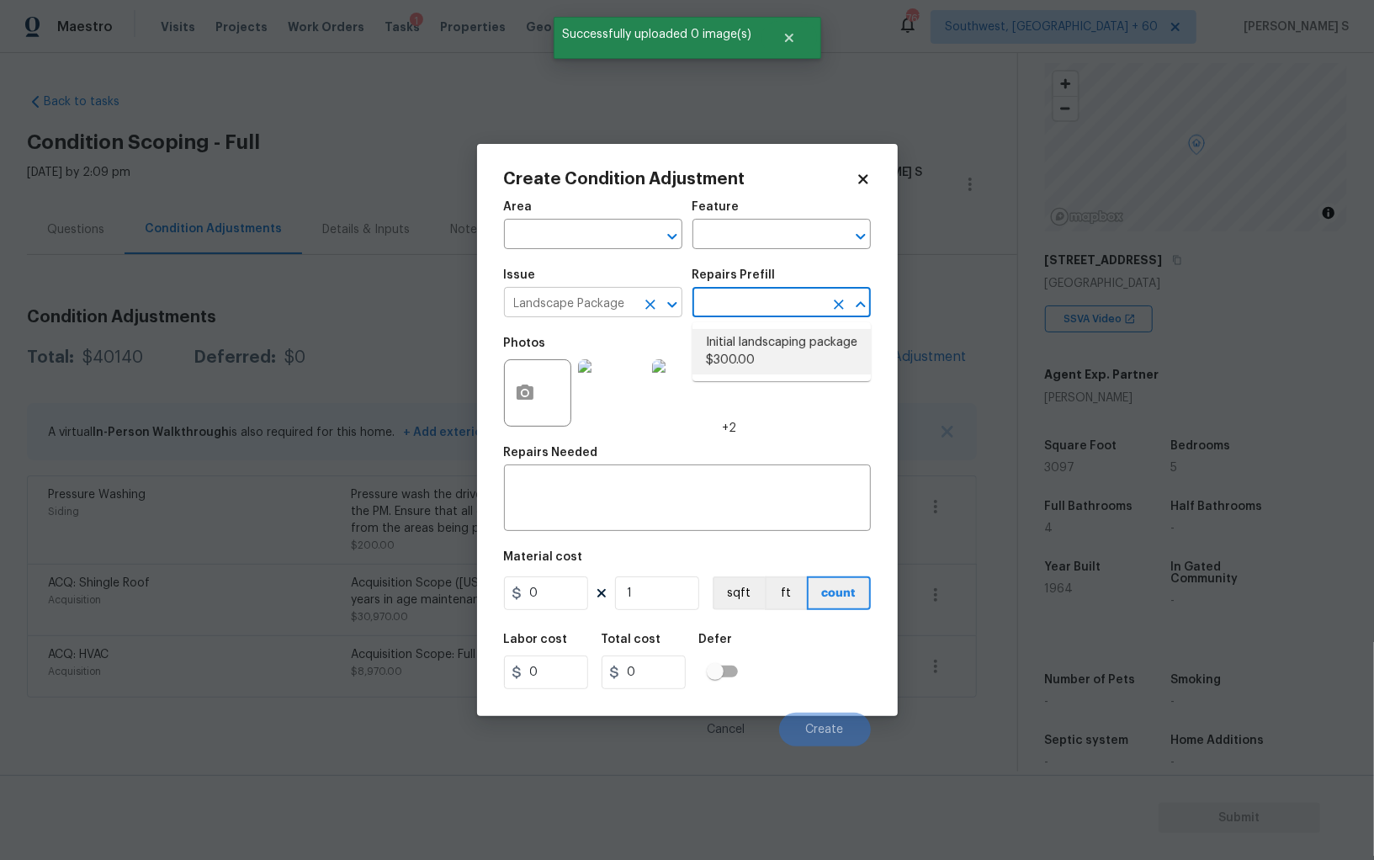
type input "Home Readiness Packages"
type textarea "Mowing of grass up to 6" in height. Mow, edge along driveways & sidewalks, trim…"
type input "300"
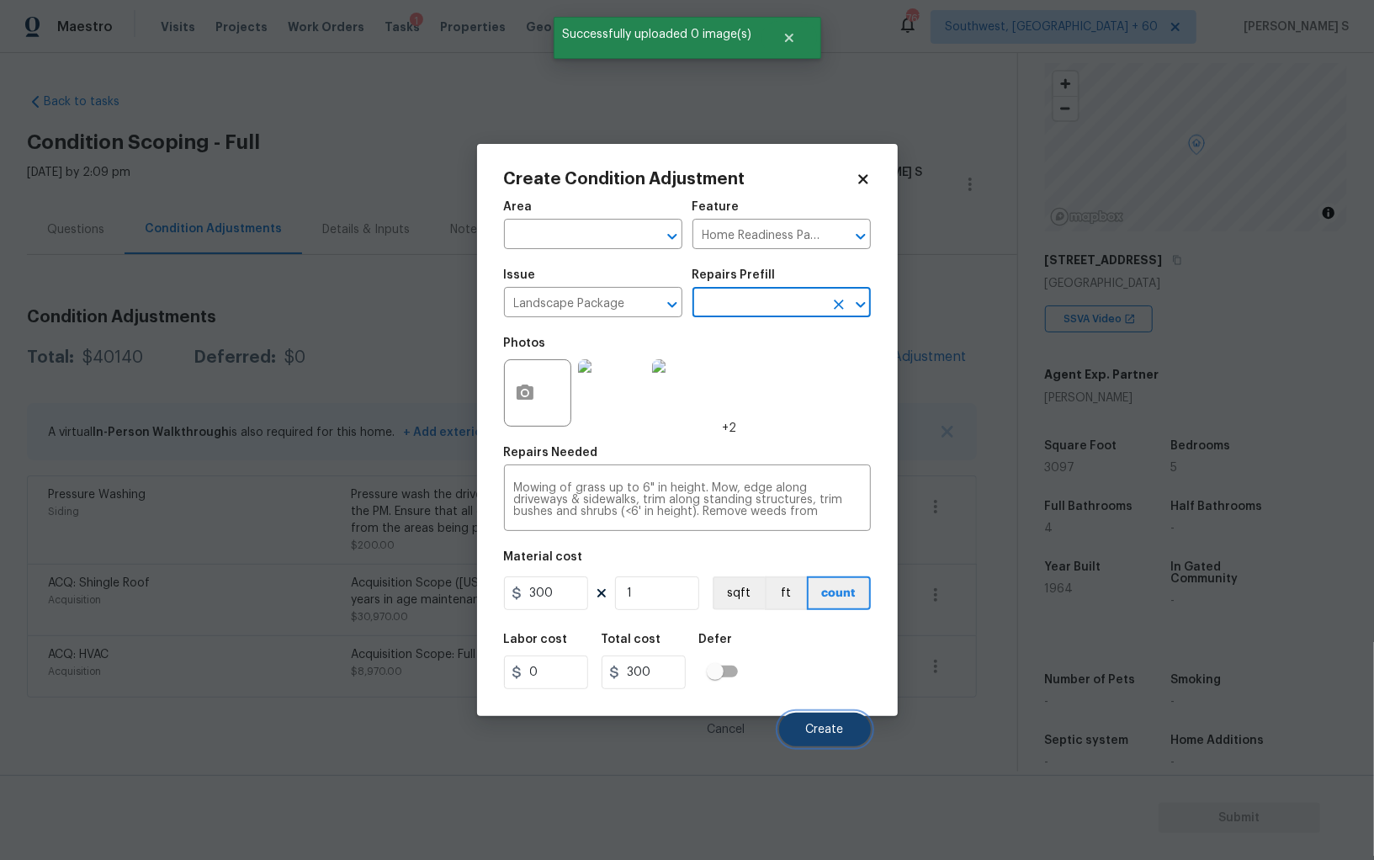
click at [827, 730] on span "Create" at bounding box center [825, 730] width 38 height 13
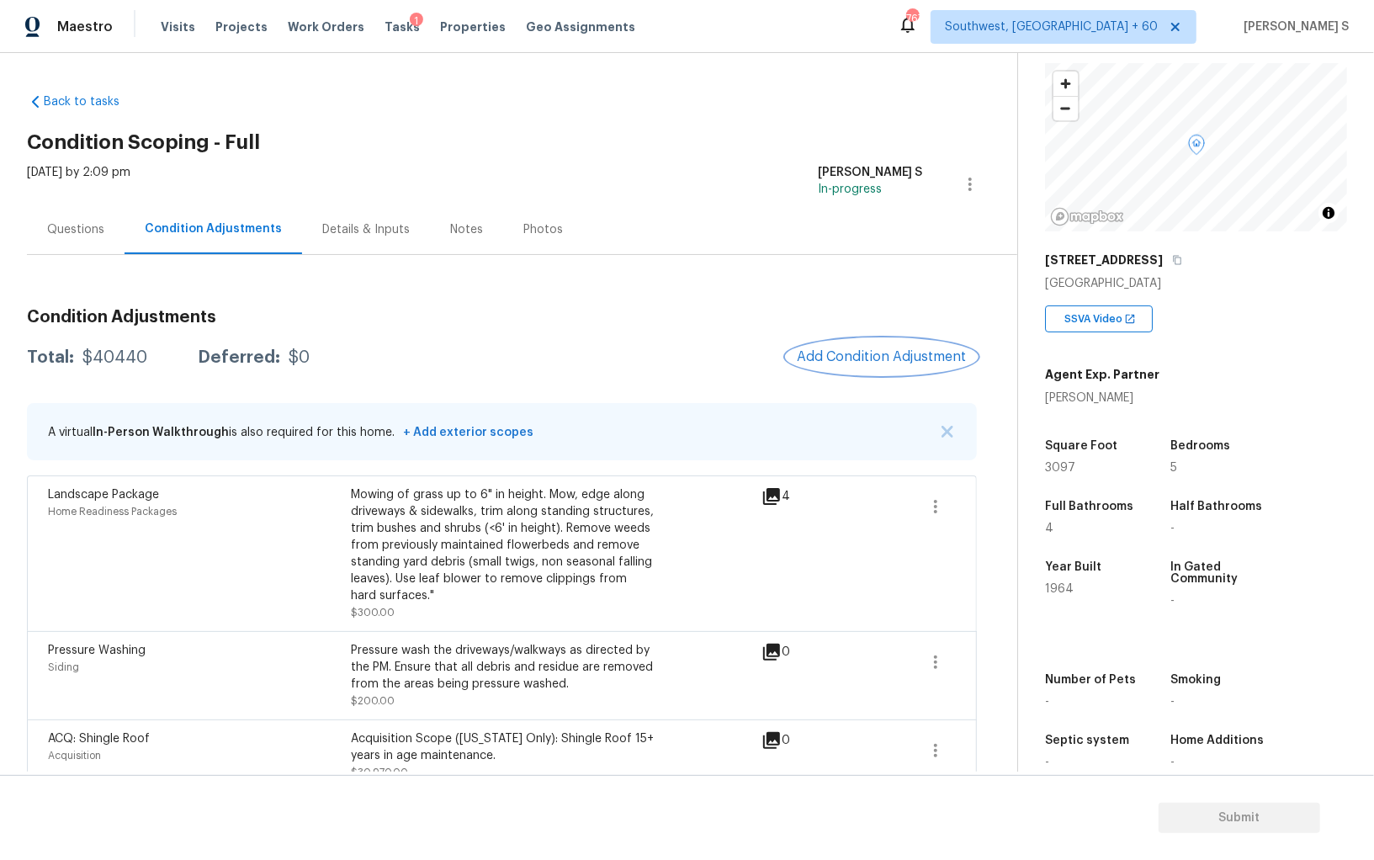
click at [913, 358] on span "Add Condition Adjustment" at bounding box center [882, 356] width 170 height 15
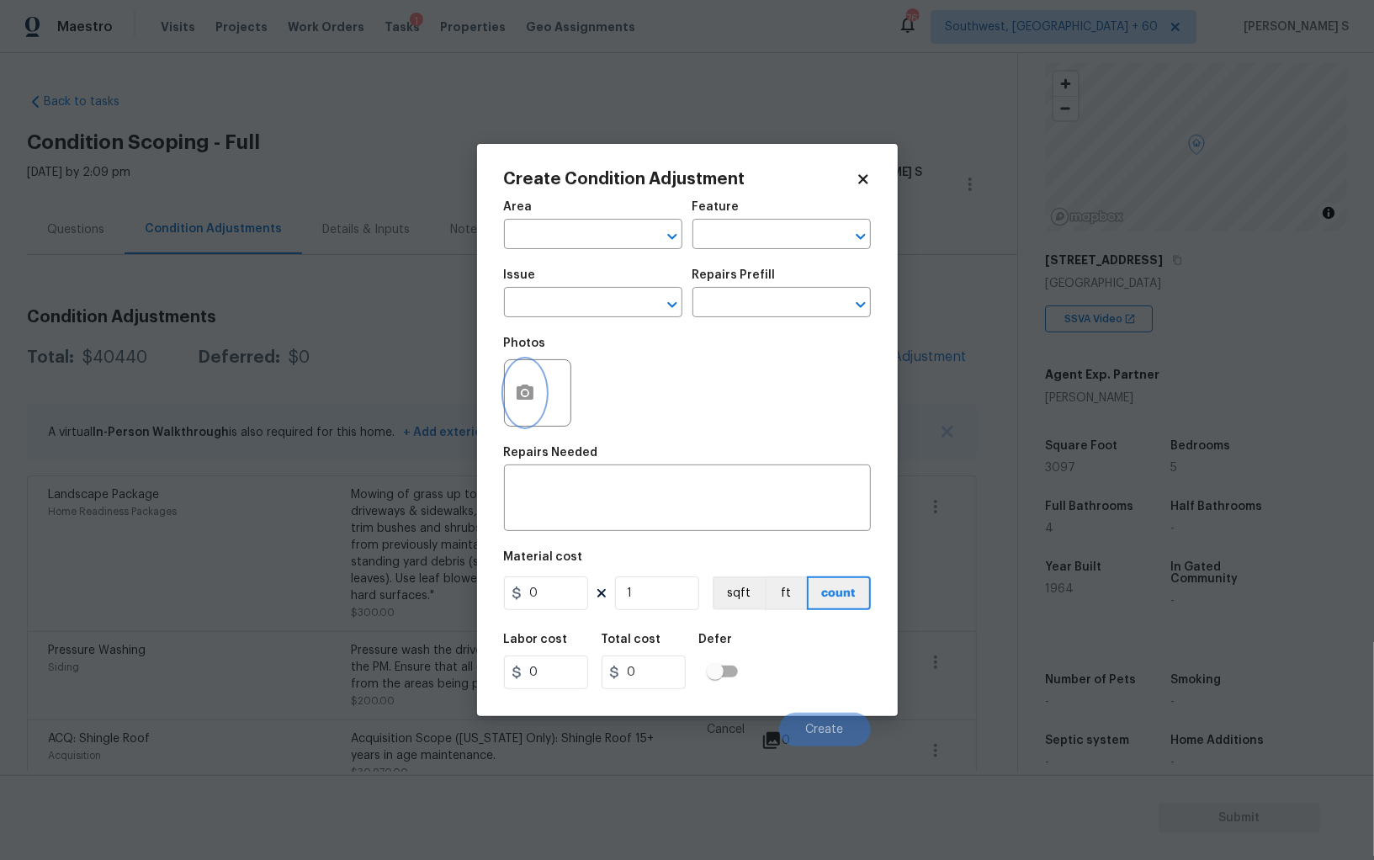
click at [522, 406] on button "button" at bounding box center [525, 393] width 40 height 66
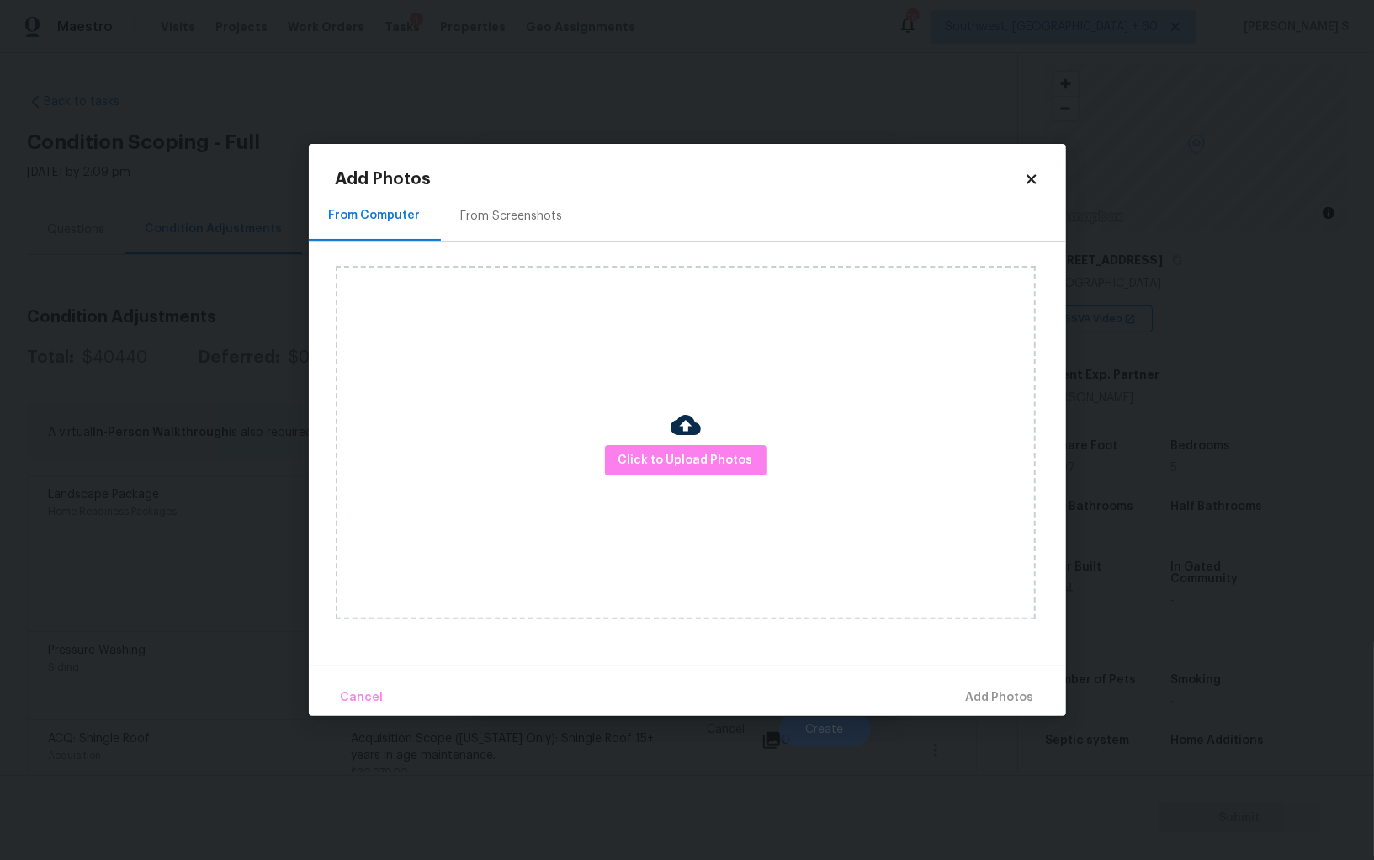
click at [523, 215] on div "From Screenshots" at bounding box center [512, 216] width 102 height 17
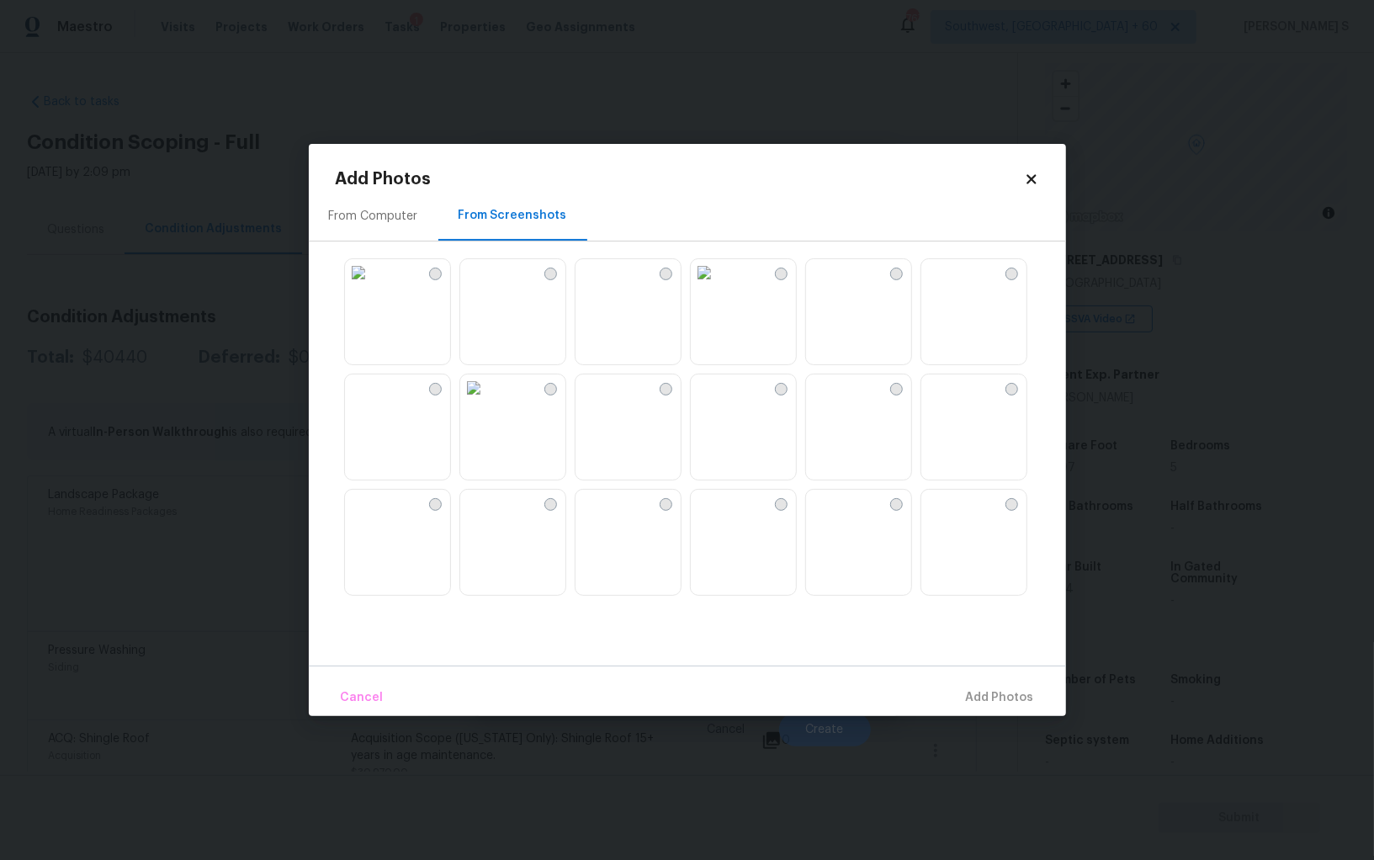
drag, startPoint x: 495, startPoint y: 434, endPoint x: 508, endPoint y: 434, distance: 13.5
click at [487, 401] on img at bounding box center [473, 387] width 27 height 27
click at [603, 401] on img at bounding box center [589, 387] width 27 height 27
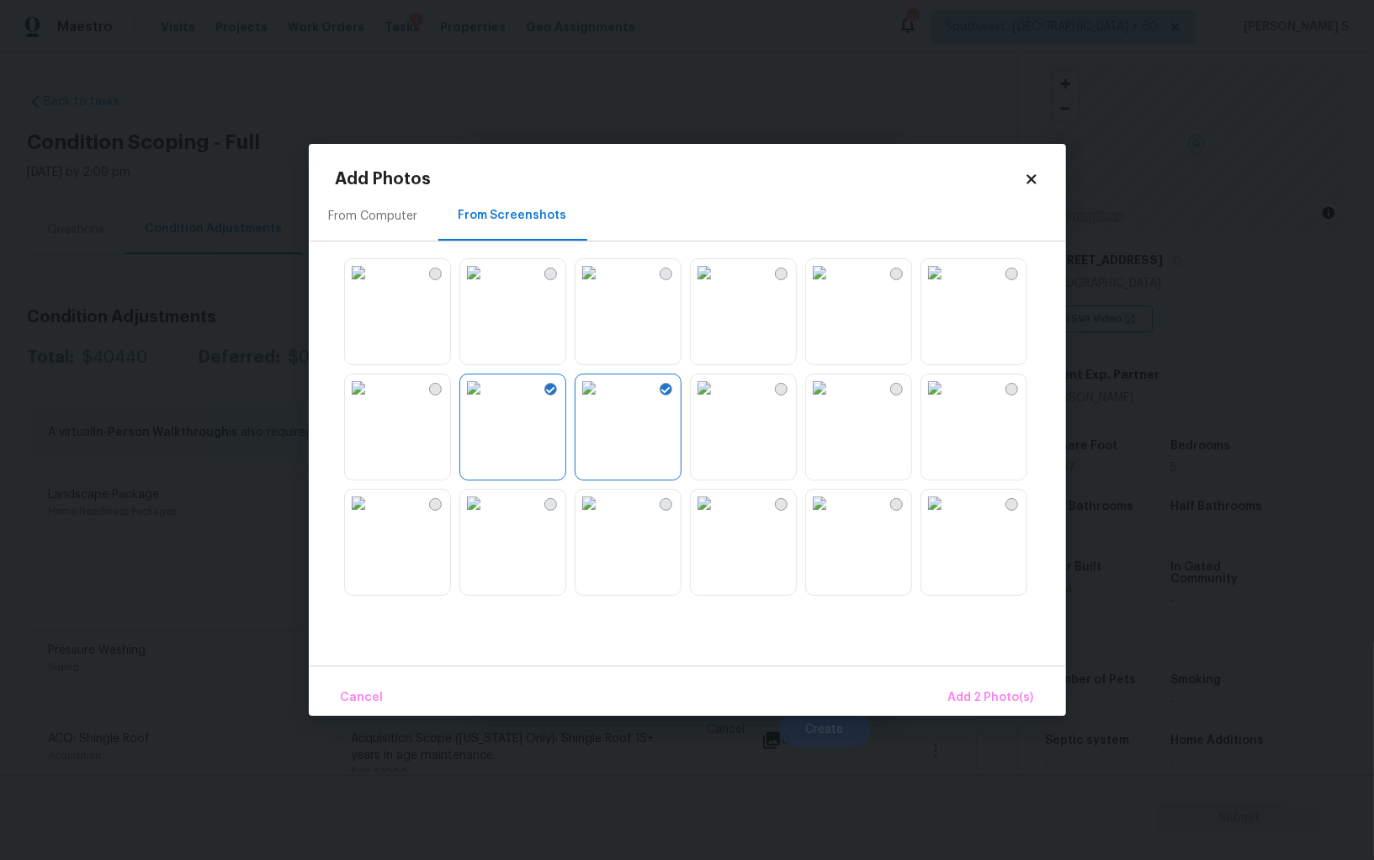
click at [487, 286] on img at bounding box center [473, 272] width 27 height 27
click at [718, 286] on img at bounding box center [704, 272] width 27 height 27
click at [833, 286] on img at bounding box center [819, 272] width 27 height 27
click at [968, 690] on span "Add 5 Photo(s)" at bounding box center [991, 698] width 85 height 21
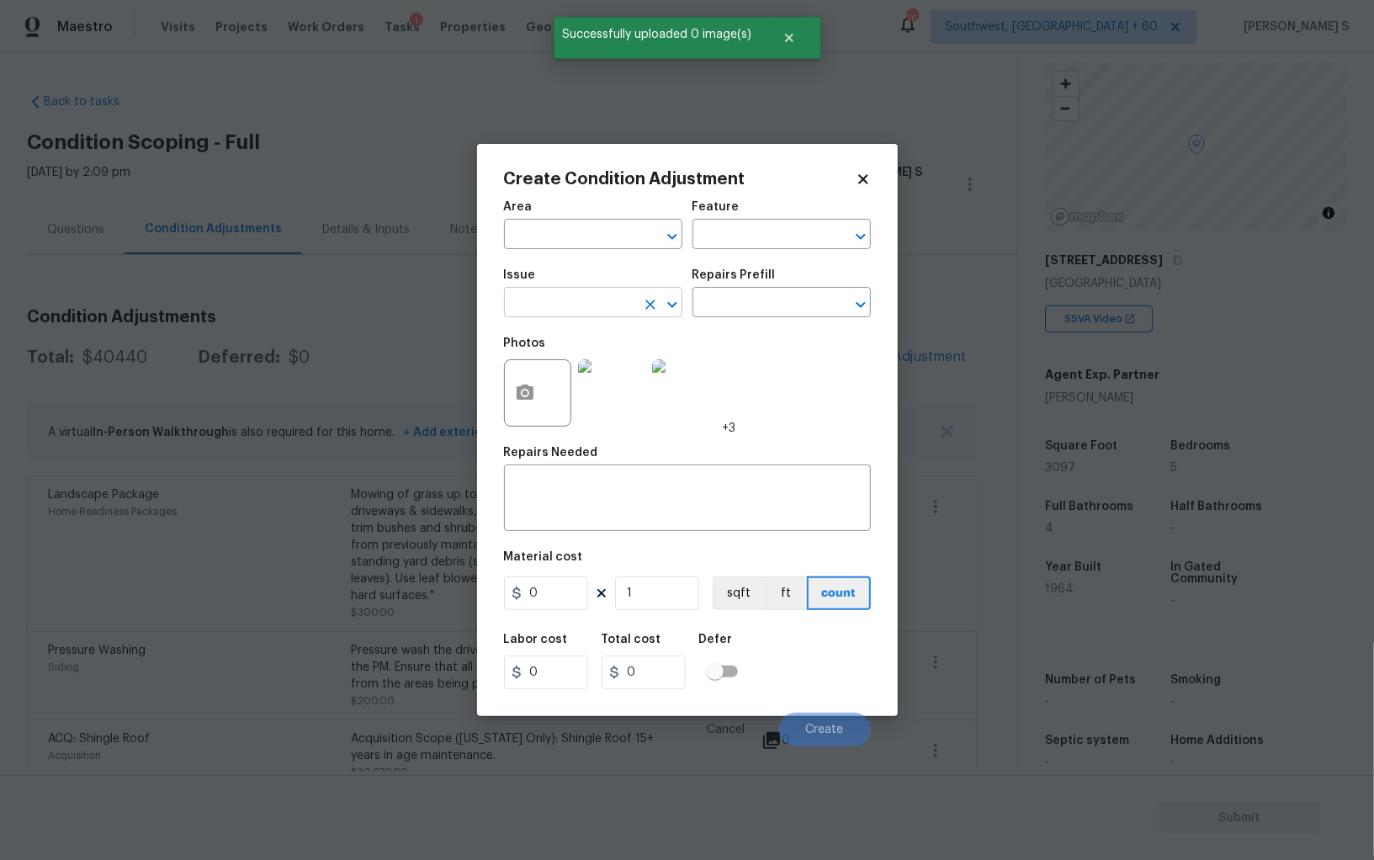
click at [615, 317] on input "text" at bounding box center [569, 304] width 131 height 26
type input "ACQ: Paint"
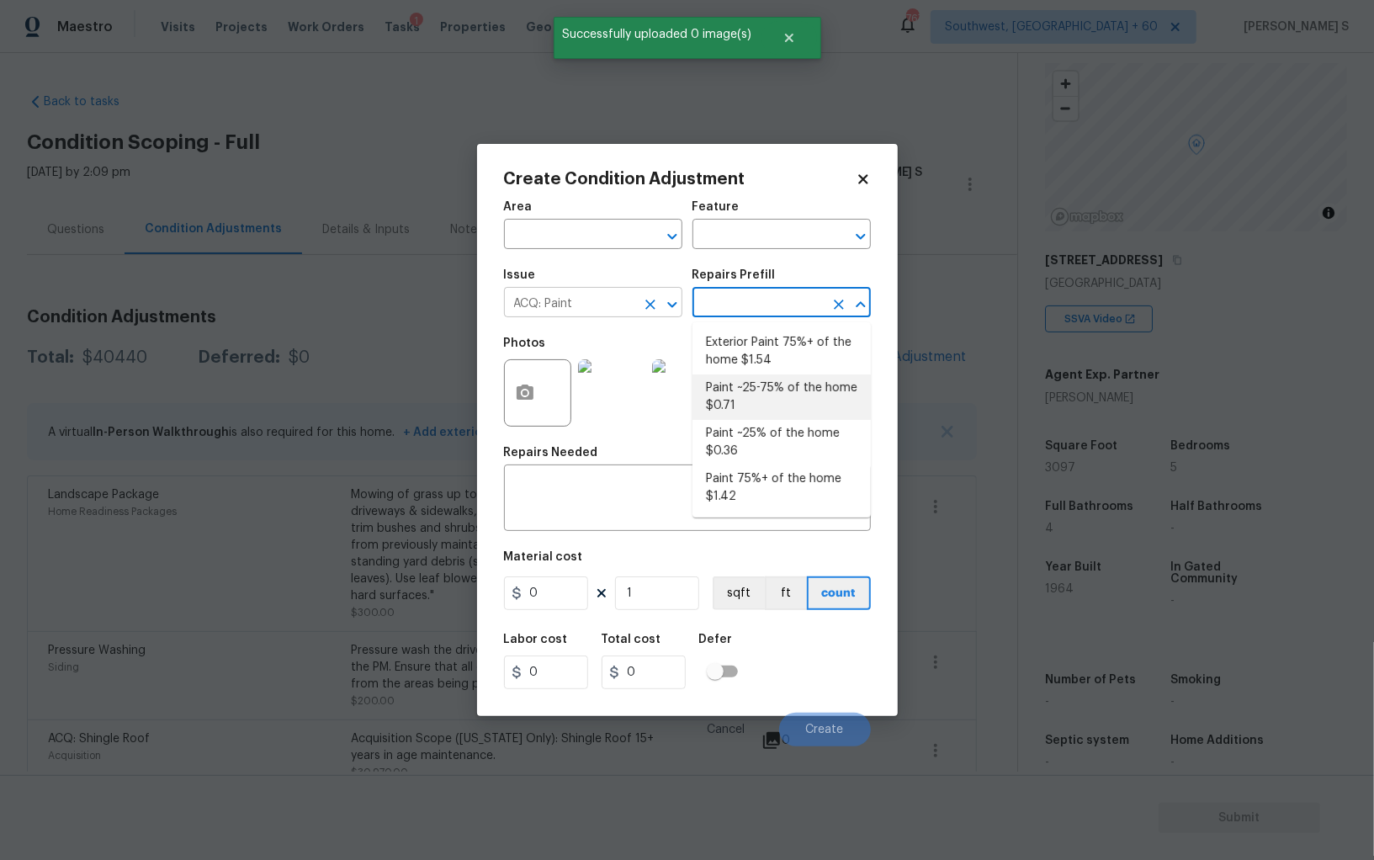
type input "Acquisition"
type textarea "Acquisition Scope: ~25 - 75% of the home needs interior paint"
type input "0.71"
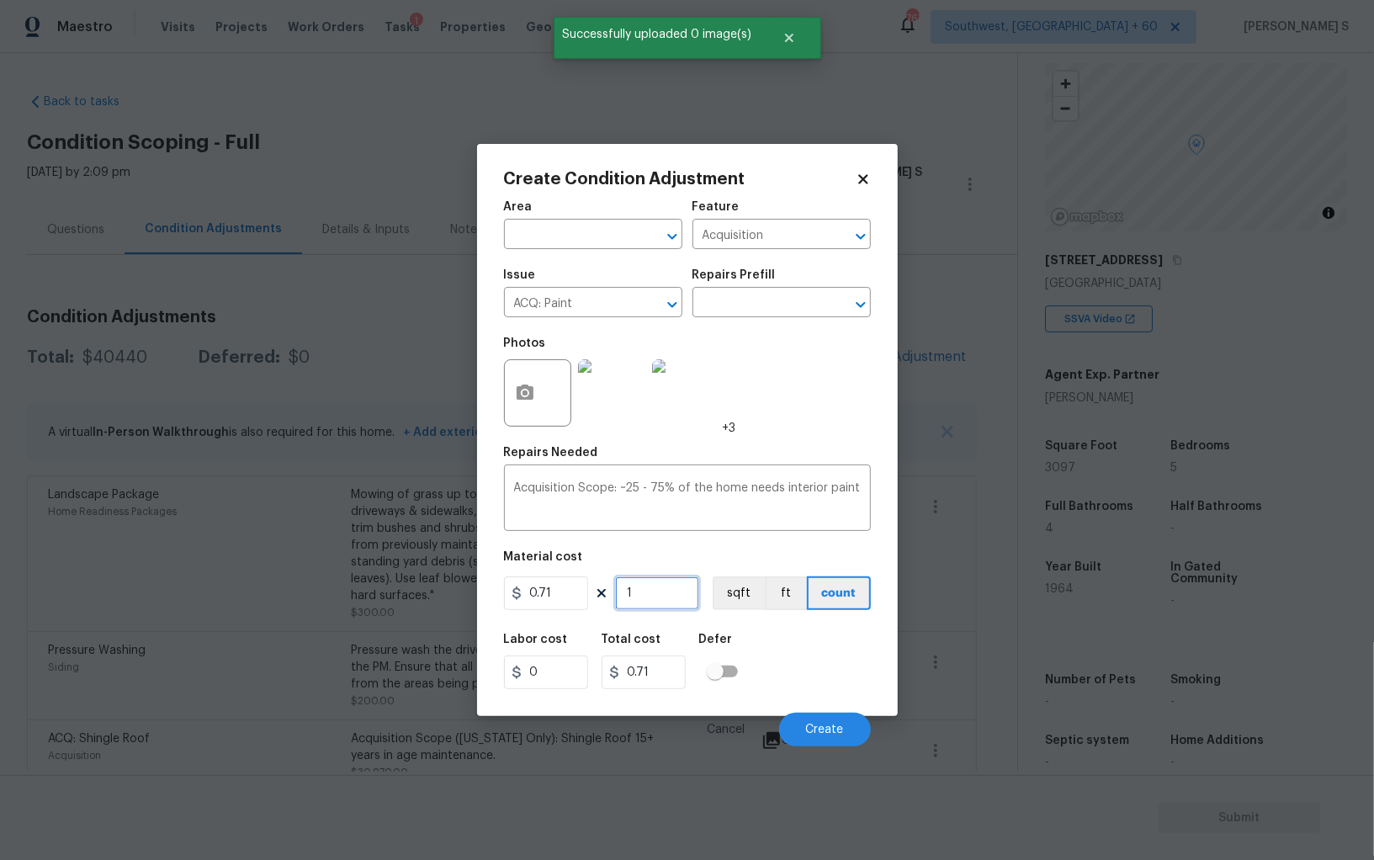
click at [661, 596] on input "1" at bounding box center [657, 593] width 84 height 34
type input "3"
type input "2.13"
type input "30"
type input "21.3"
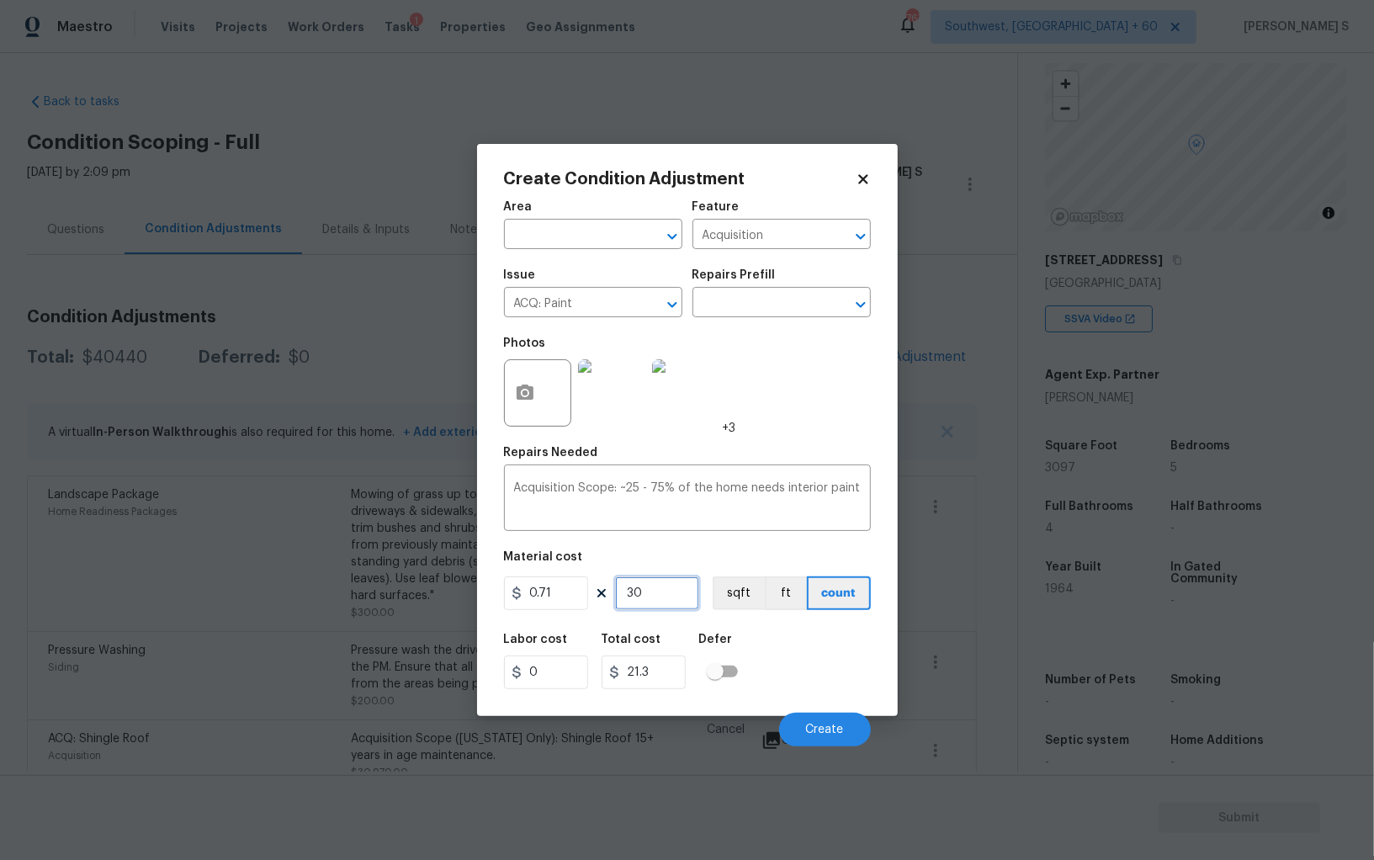
type input "309"
type input "219.39"
type input "3097"
type input "2198.87"
type input "3097"
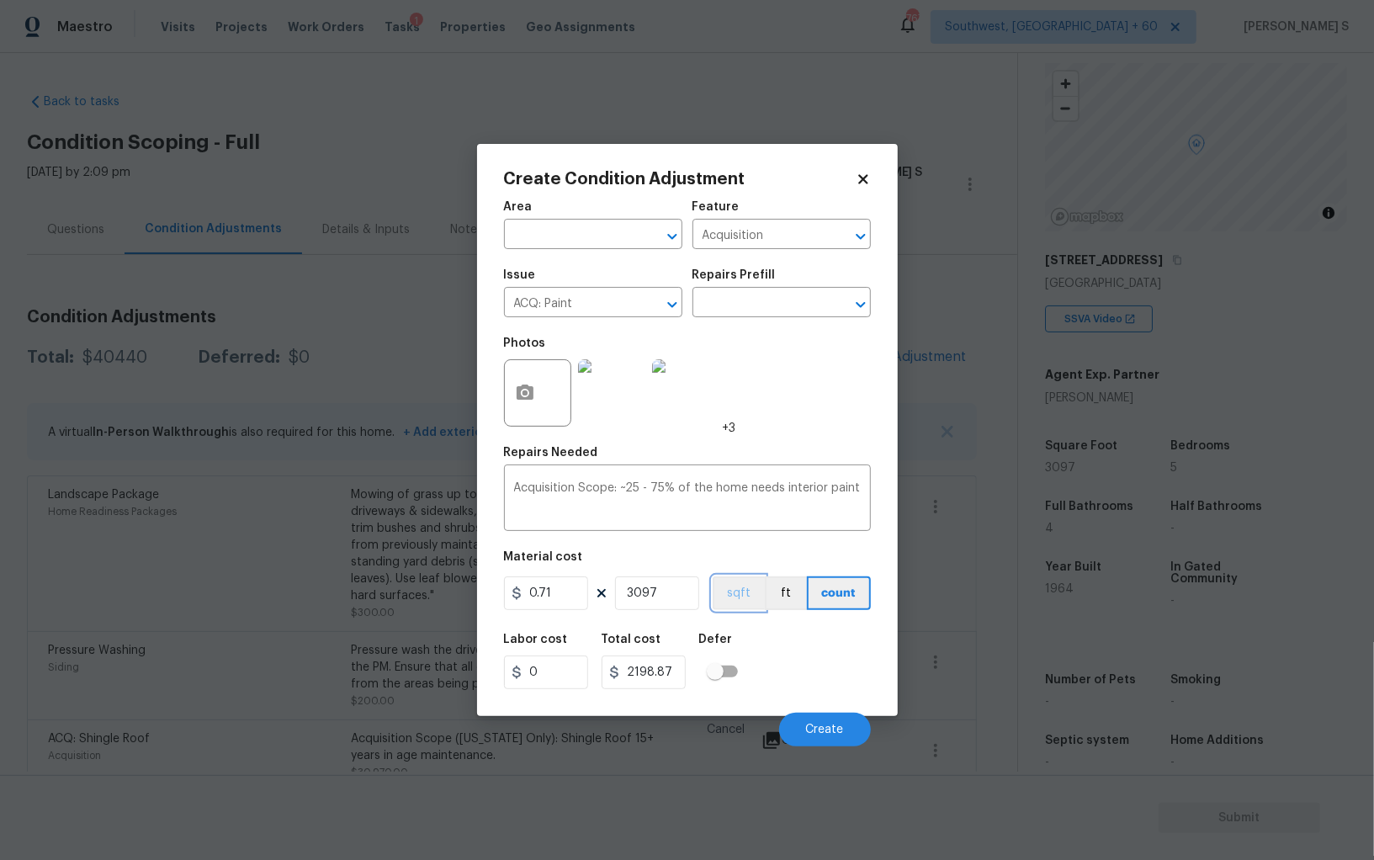
click at [735, 597] on button "sqft" at bounding box center [739, 593] width 52 height 34
click at [767, 650] on div "Labor cost 0 Total cost 2198.87 Defer" at bounding box center [687, 662] width 367 height 76
click at [826, 718] on button "Create" at bounding box center [825, 730] width 92 height 34
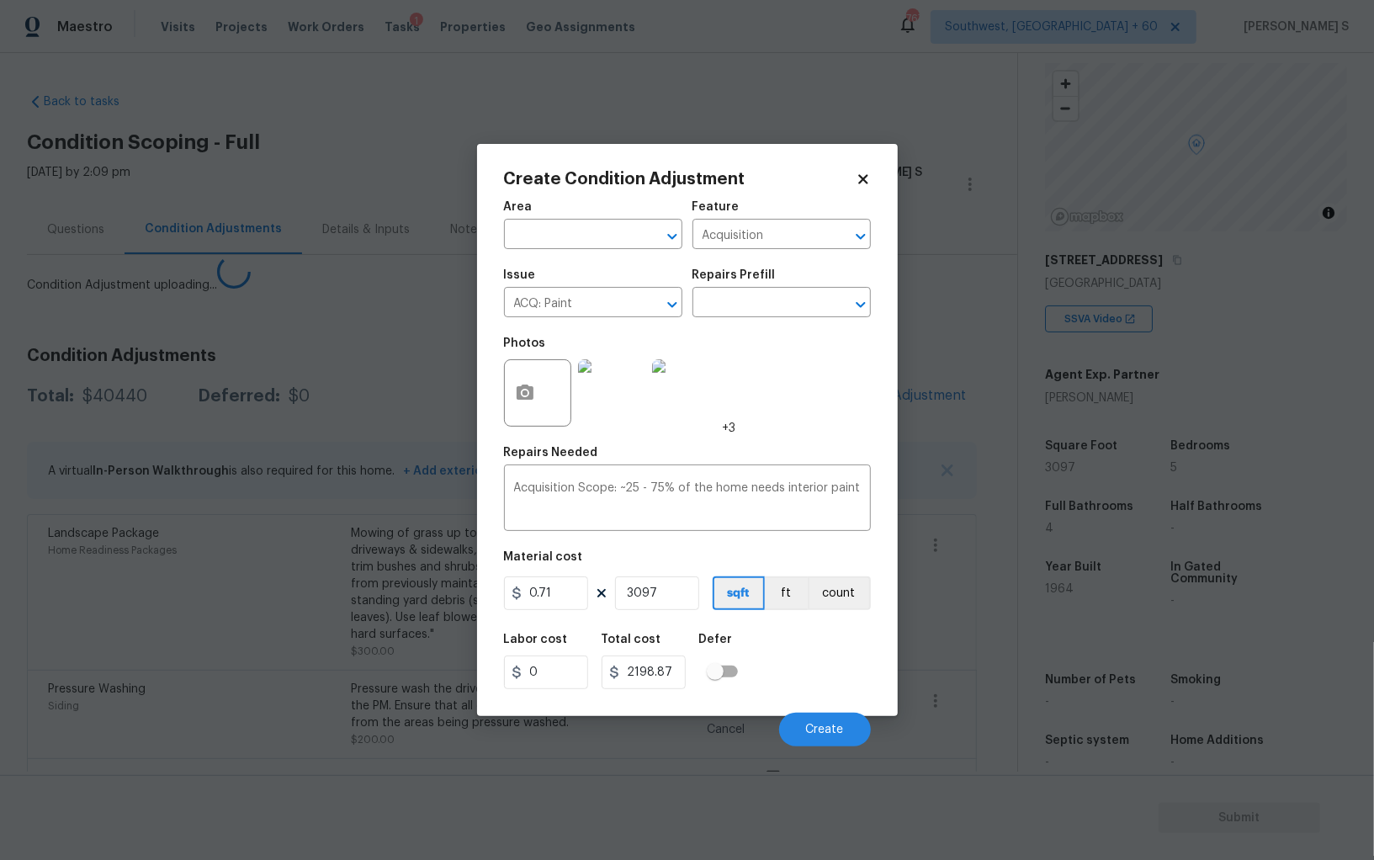
click at [209, 620] on body "Maestro Visits Projects Work Orders Tasks 1 Properties Geo Assignments 767 Sout…" at bounding box center [687, 430] width 1374 height 860
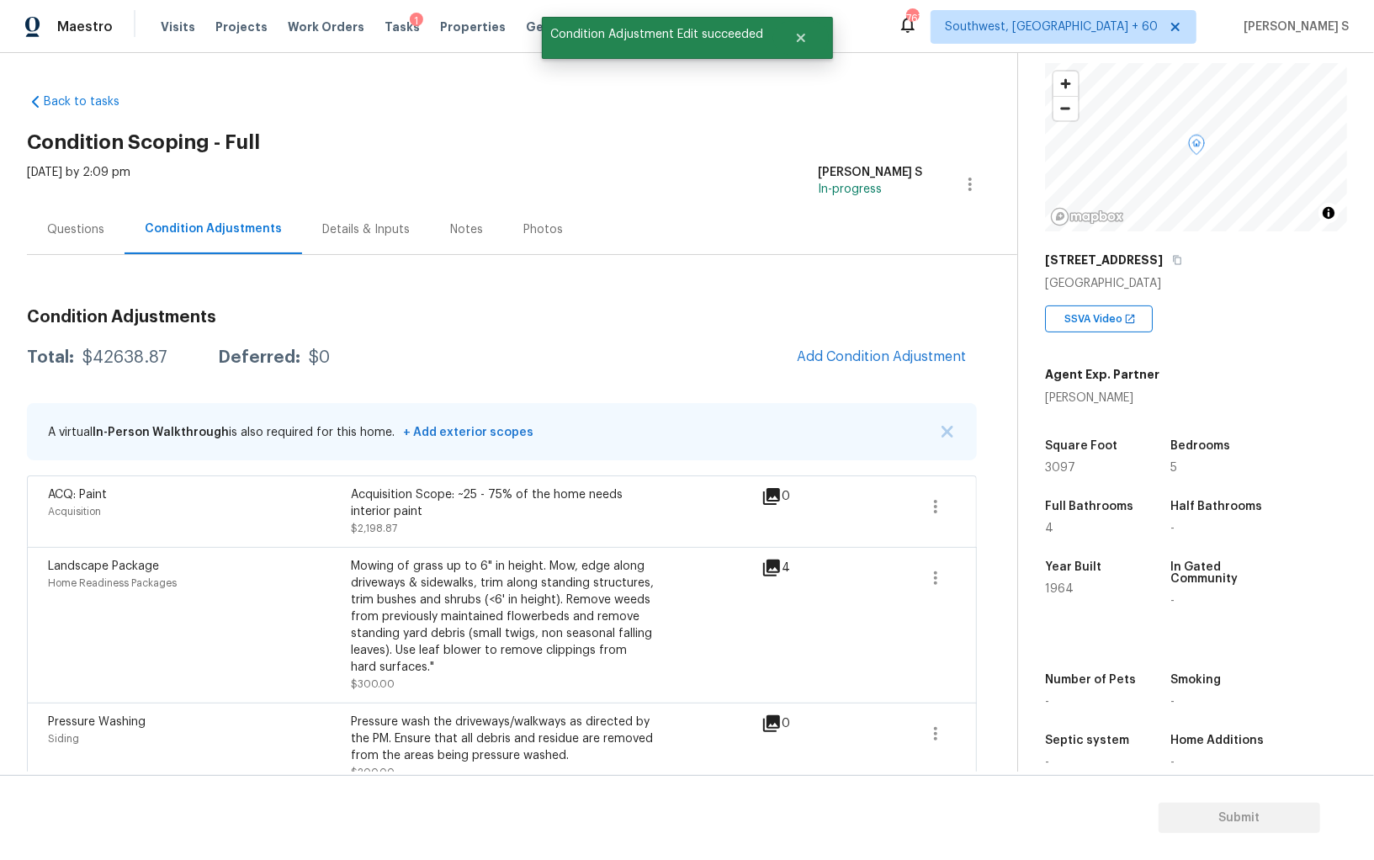
click at [858, 337] on div "Condition Adjustments Total: $42638.87 Deferred: $0 Add Condition Adjustment A …" at bounding box center [502, 609] width 950 height 629
click at [870, 365] on button "Add Condition Adjustment" at bounding box center [882, 356] width 190 height 35
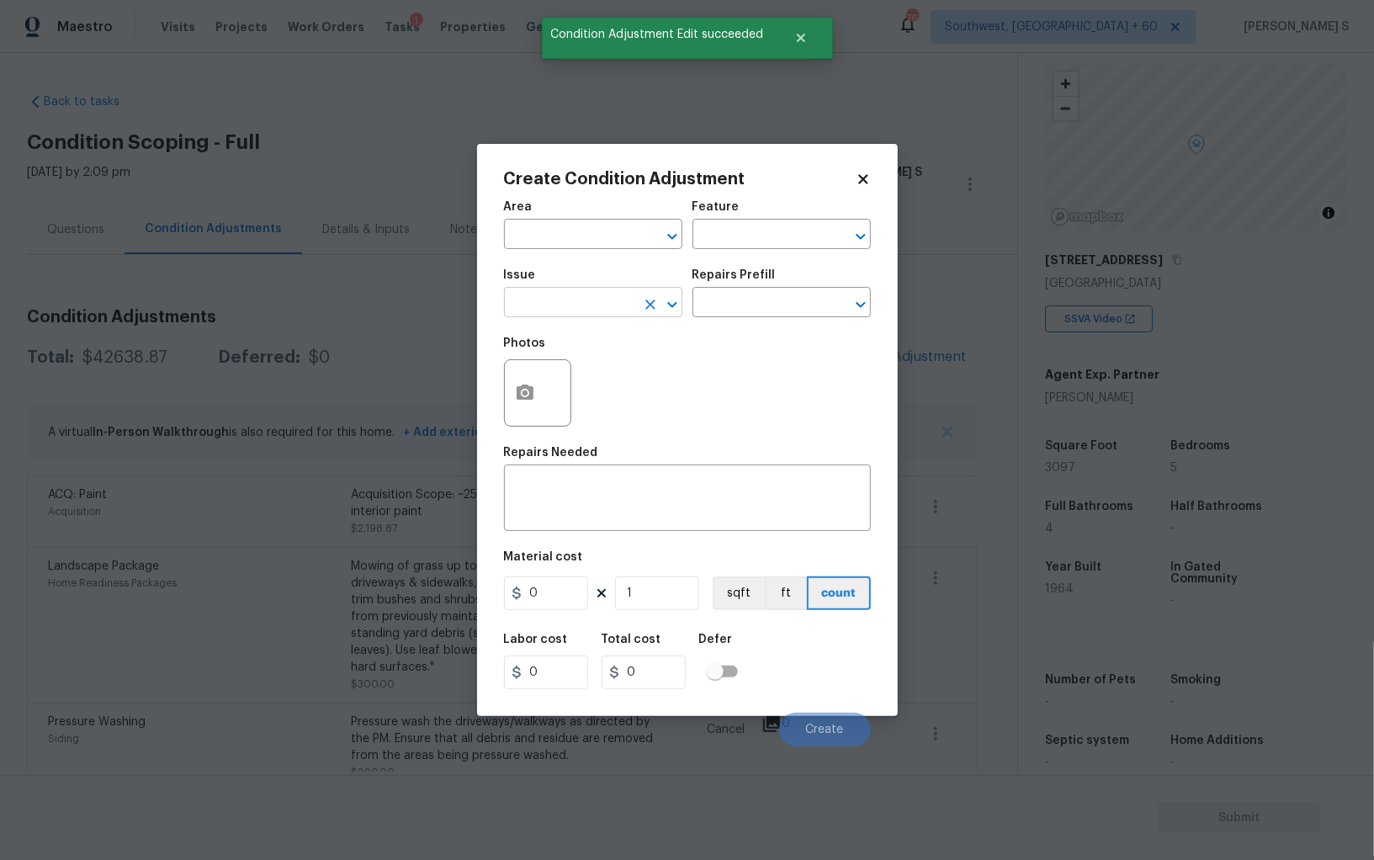
click at [571, 303] on input "text" at bounding box center [569, 304] width 131 height 26
type input "ACQ: Flooring"
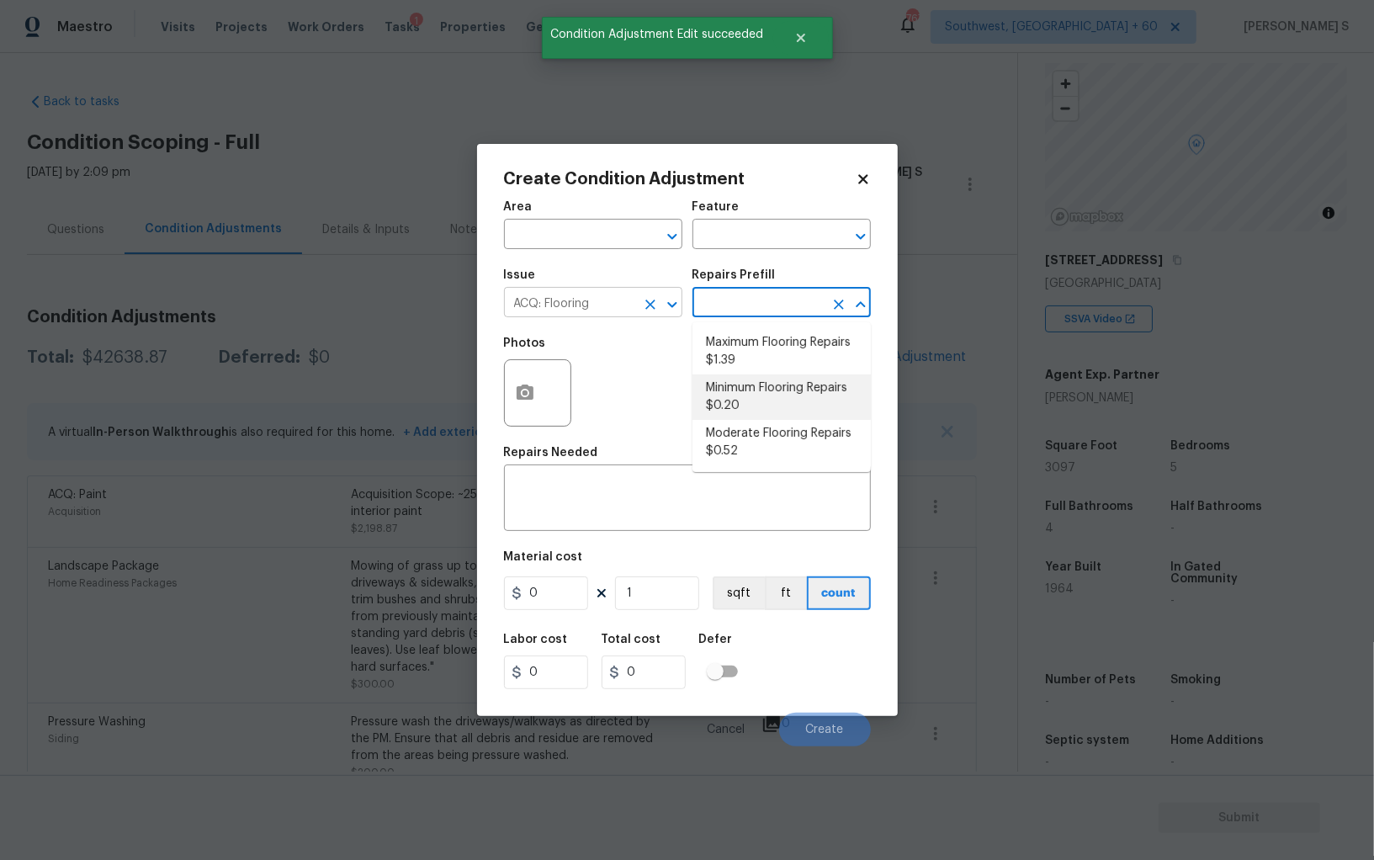
type input "Acquisition"
type textarea "Acquisition Scope: Minimum flooring repairs"
type input "0.2"
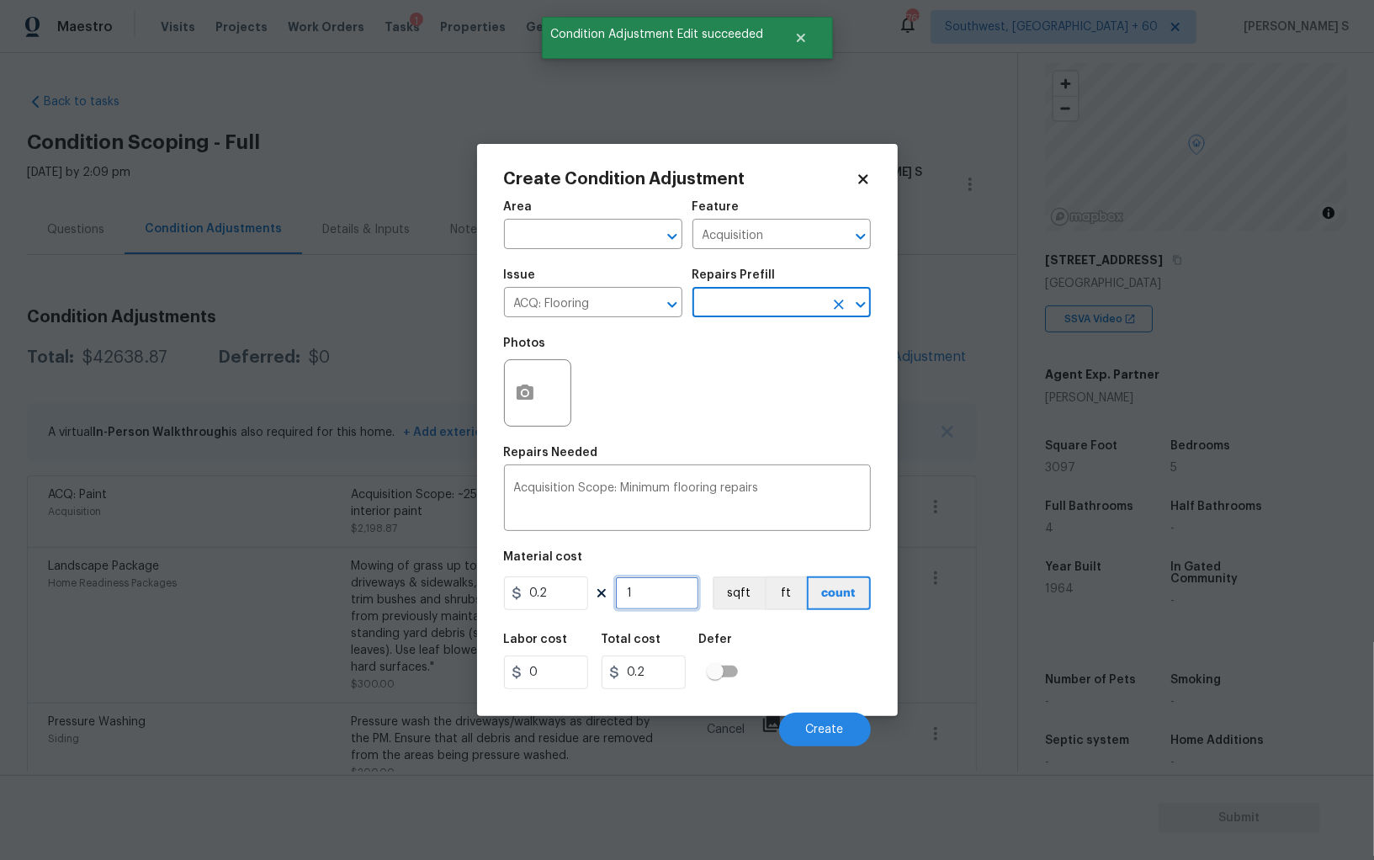
click at [682, 602] on input "1" at bounding box center [657, 593] width 84 height 34
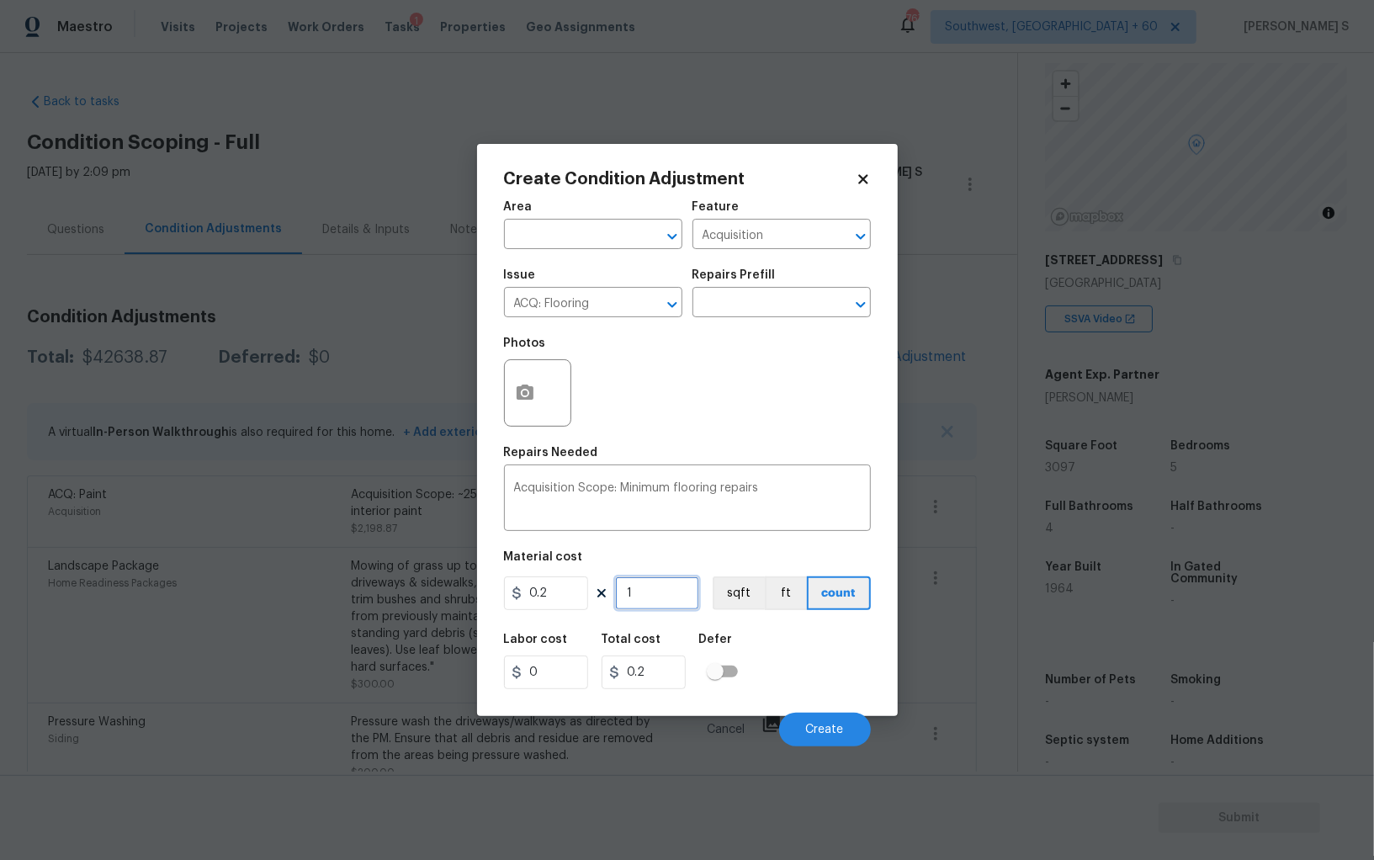
paste input "3097"
type input "3097"
type input "619.4"
type input "3097"
click at [739, 599] on button "sqft" at bounding box center [739, 593] width 52 height 34
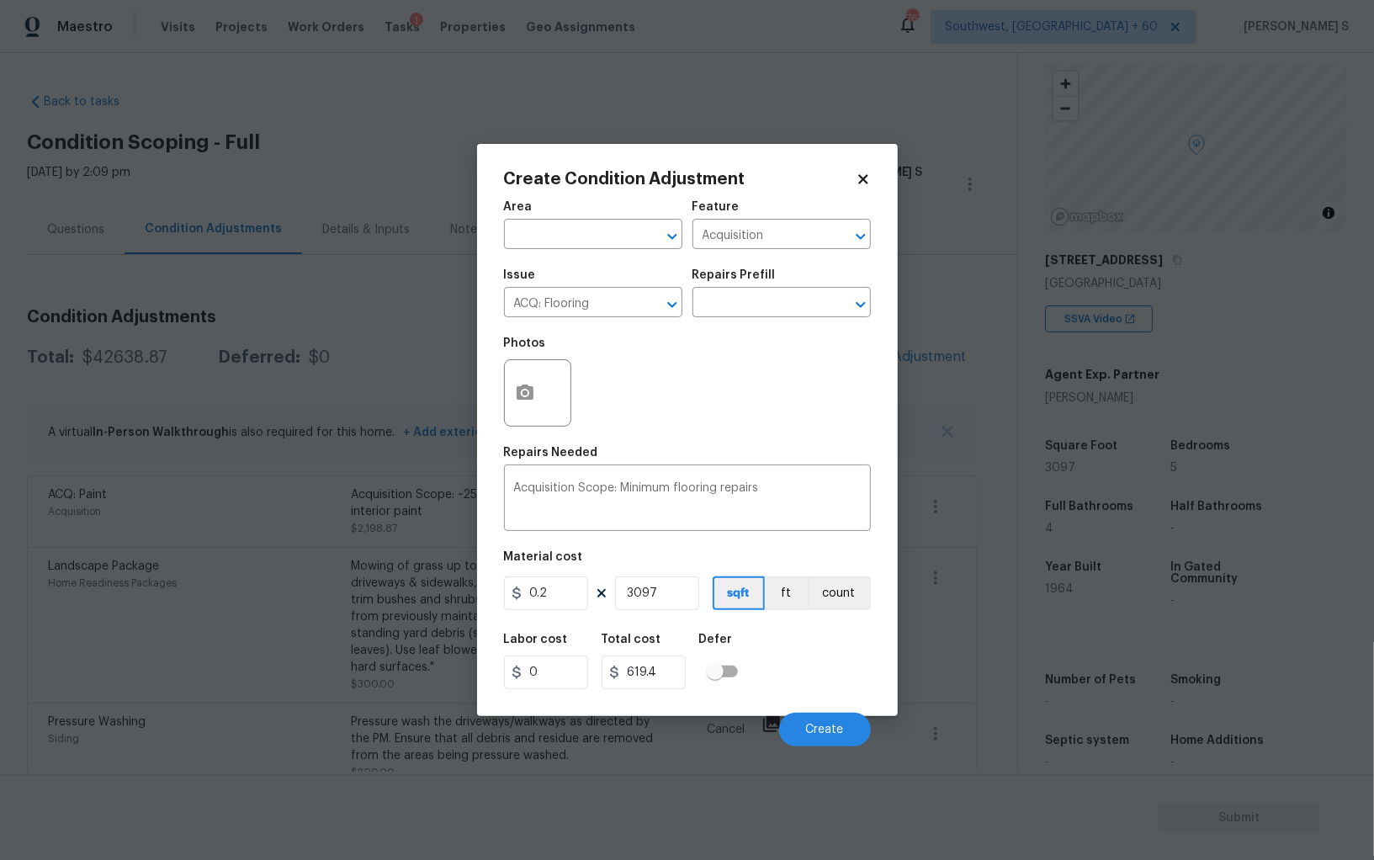
click at [757, 635] on div "Labor cost 0 Total cost 619.4 Defer" at bounding box center [687, 662] width 367 height 76
click at [810, 732] on span "Create" at bounding box center [825, 730] width 38 height 13
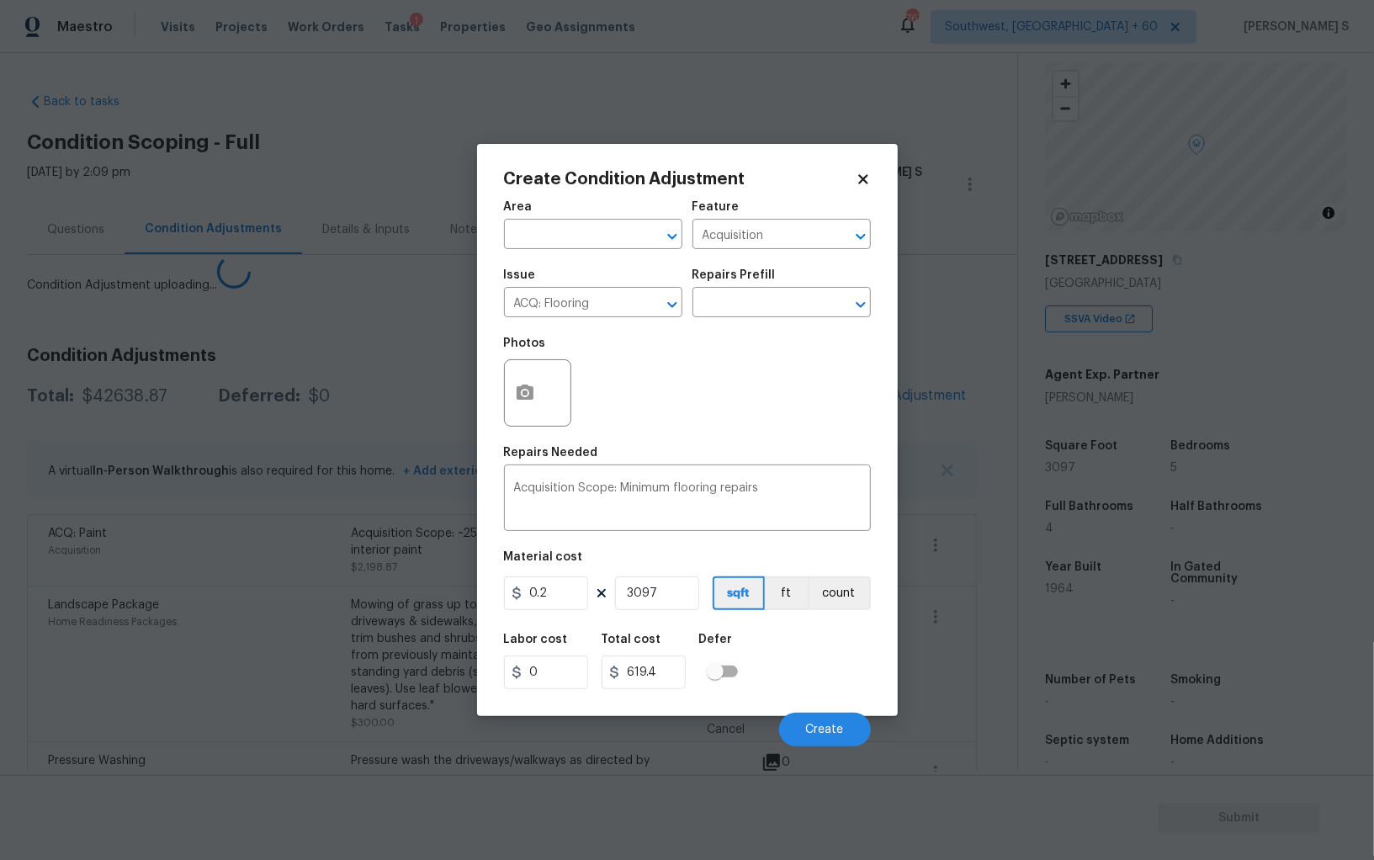
click at [426, 705] on body "Maestro Visits Projects Work Orders Tasks 1 Properties Geo Assignments 767 Sout…" at bounding box center [687, 430] width 1374 height 860
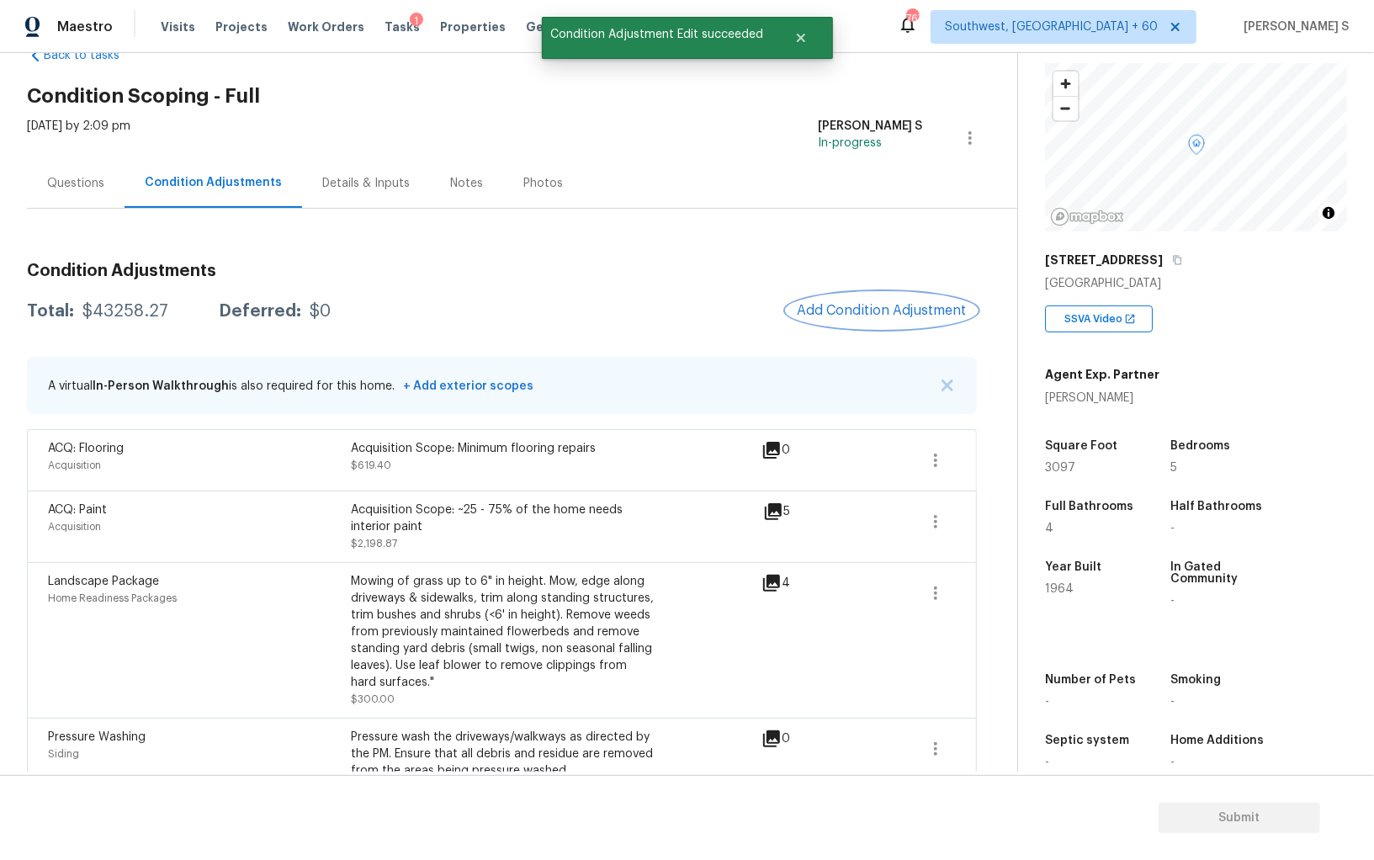
scroll to position [0, 0]
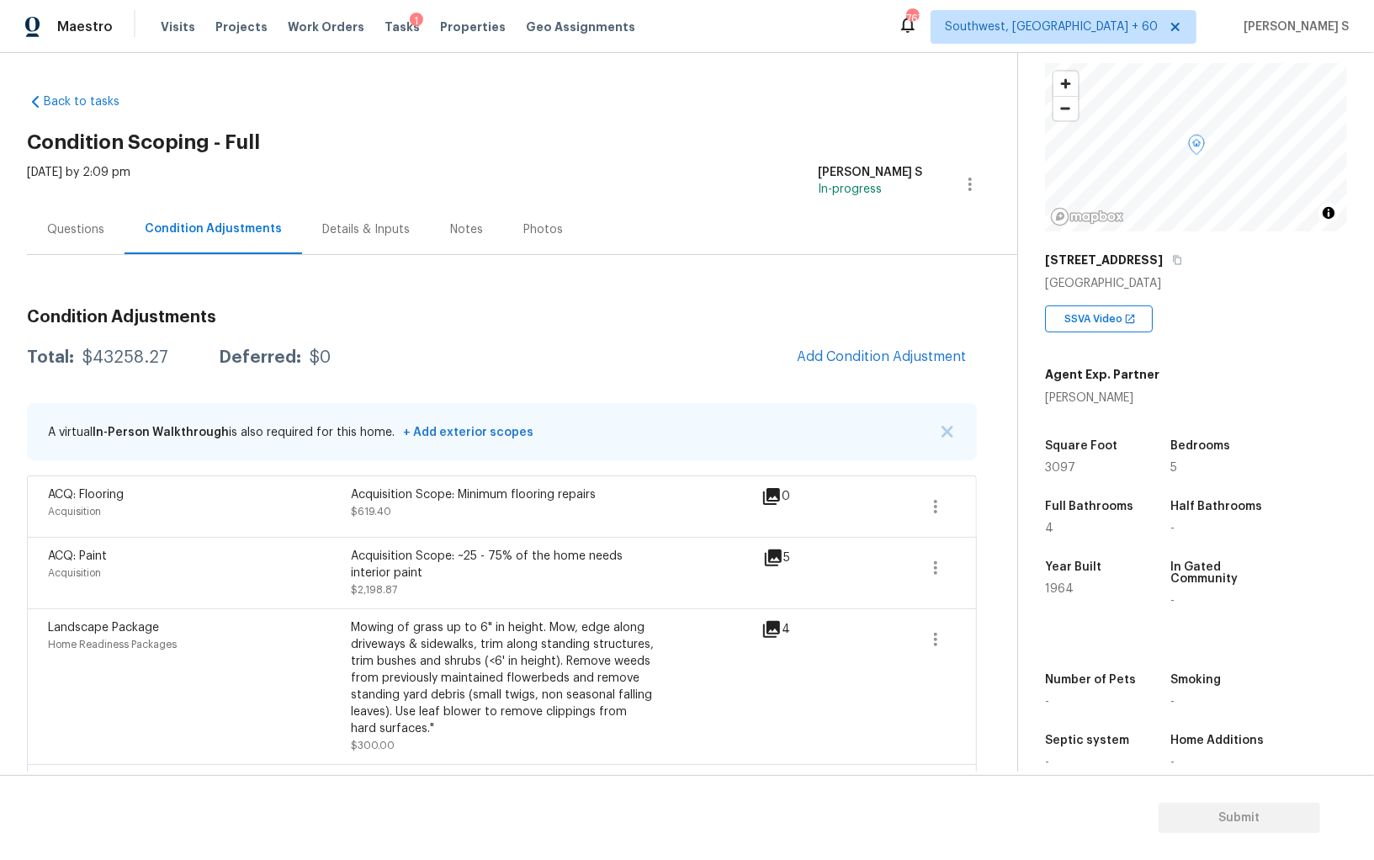
click at [77, 222] on div "Questions" at bounding box center [75, 229] width 57 height 17
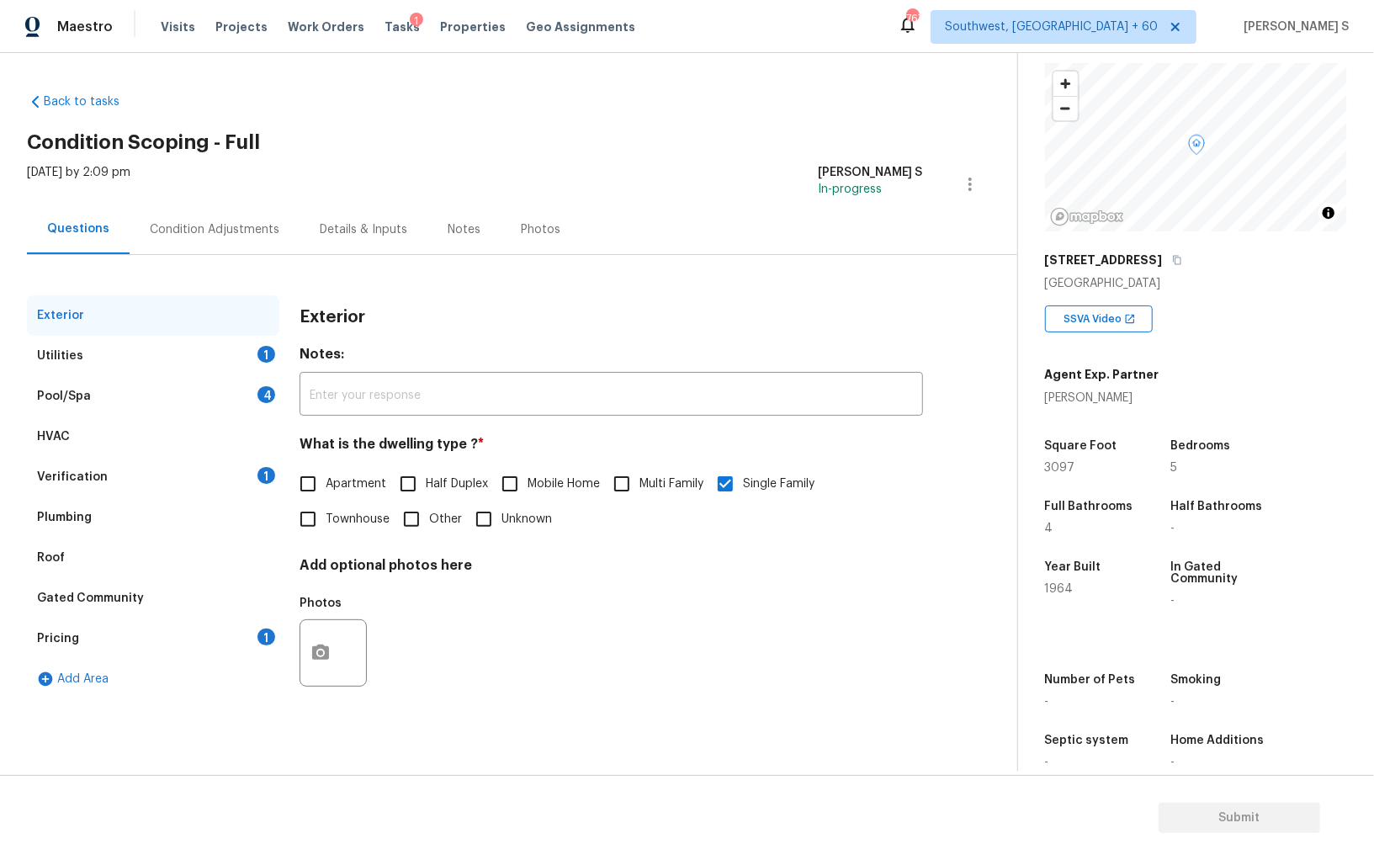
click at [136, 648] on div "Pricing 1" at bounding box center [153, 639] width 252 height 40
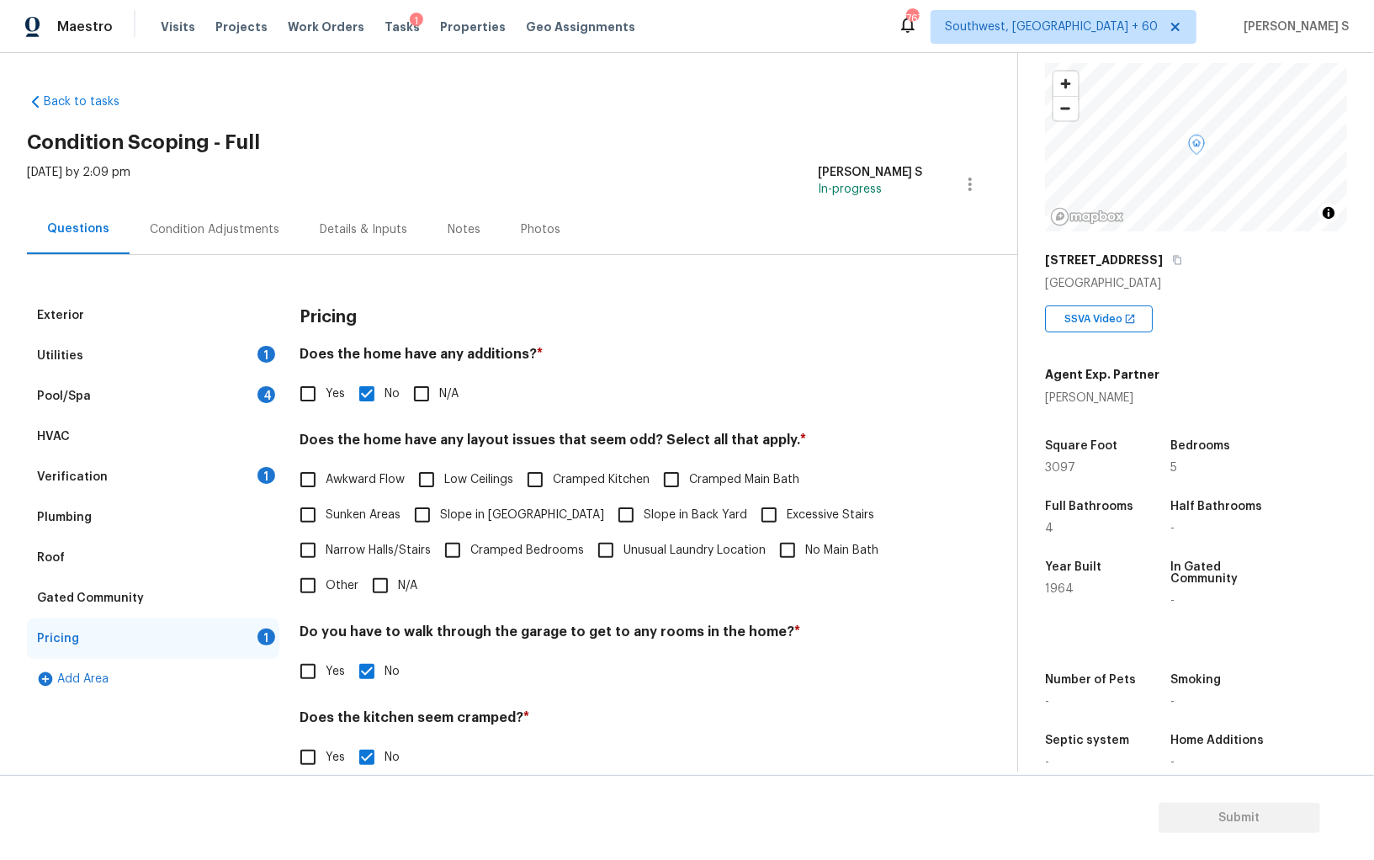
click at [413, 523] on input "Slope in [GEOGRAPHIC_DATA]" at bounding box center [422, 514] width 35 height 35
checkbox input "true"
click at [263, 216] on div "Condition Adjustments" at bounding box center [215, 229] width 170 height 50
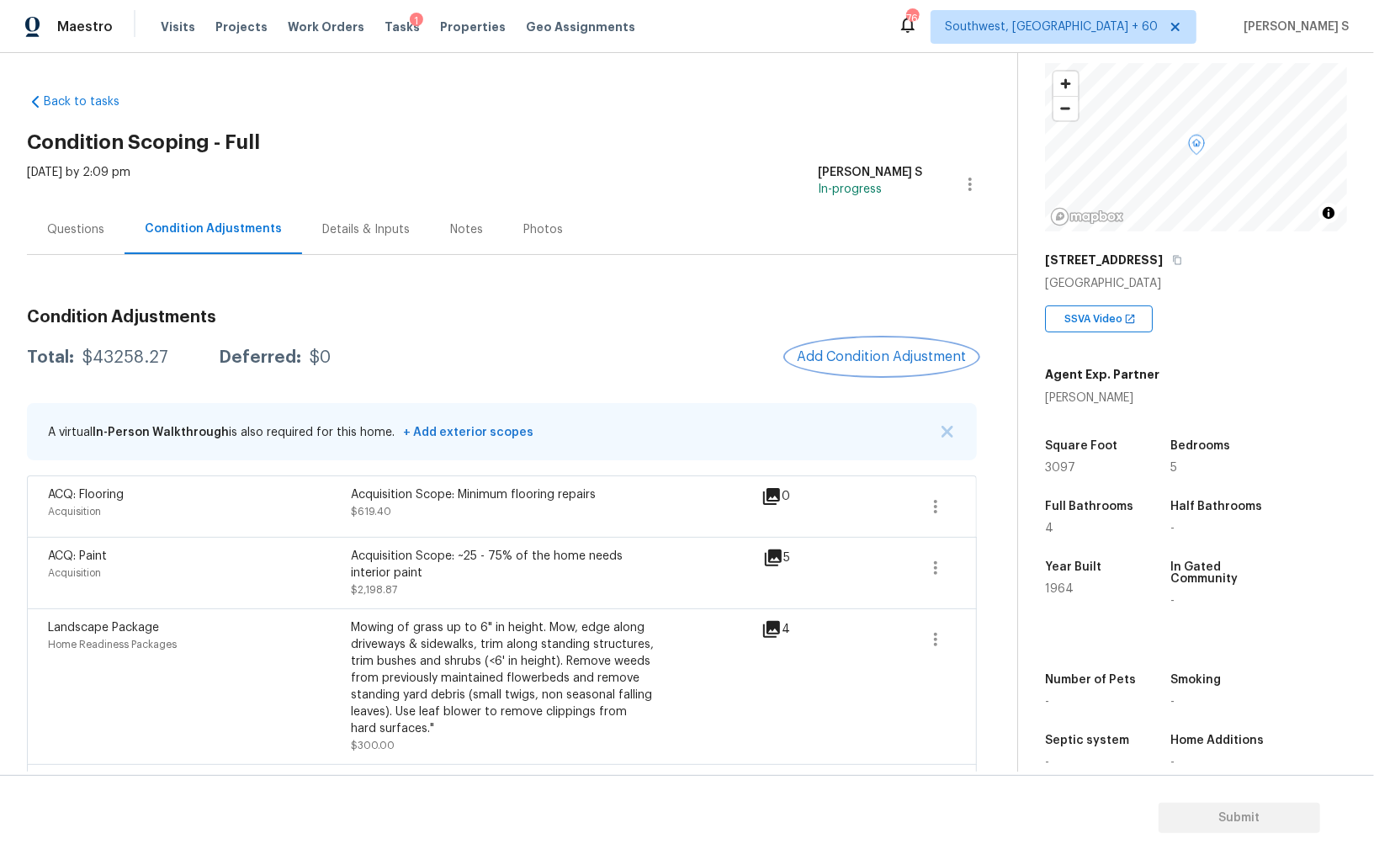
click at [909, 358] on span "Add Condition Adjustment" at bounding box center [882, 356] width 170 height 15
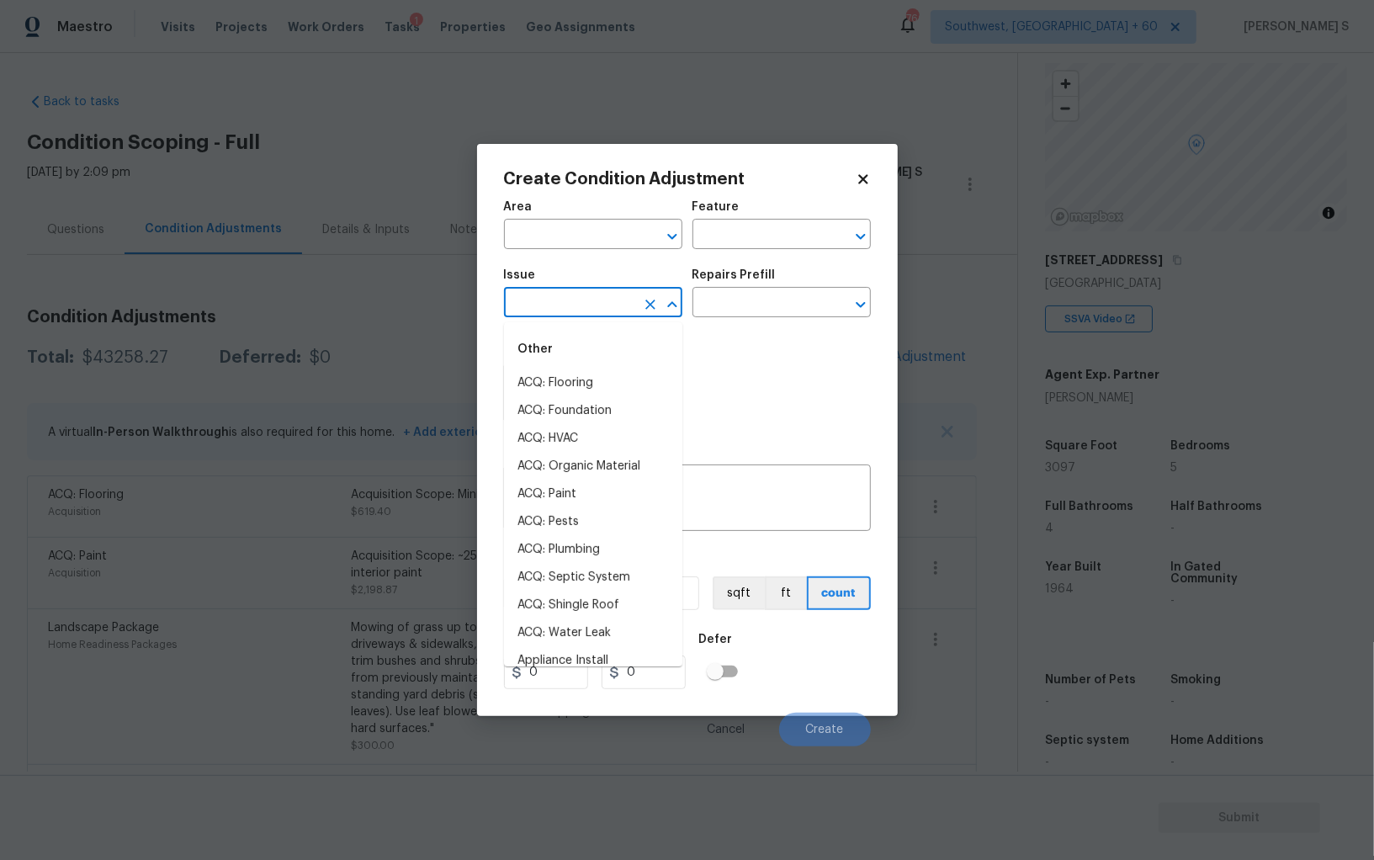
click at [586, 313] on input "text" at bounding box center [569, 304] width 131 height 26
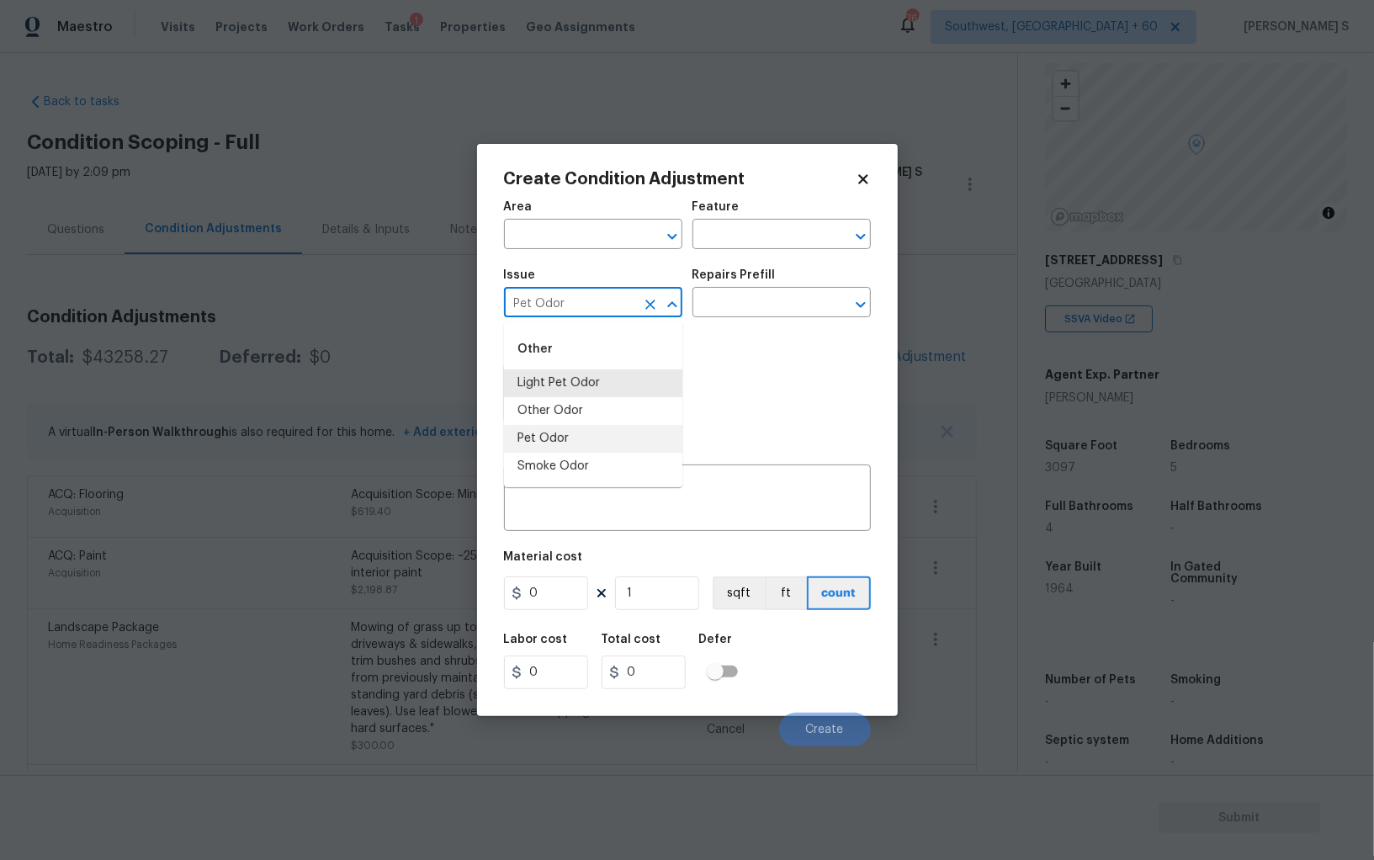
type input "Pet Odor"
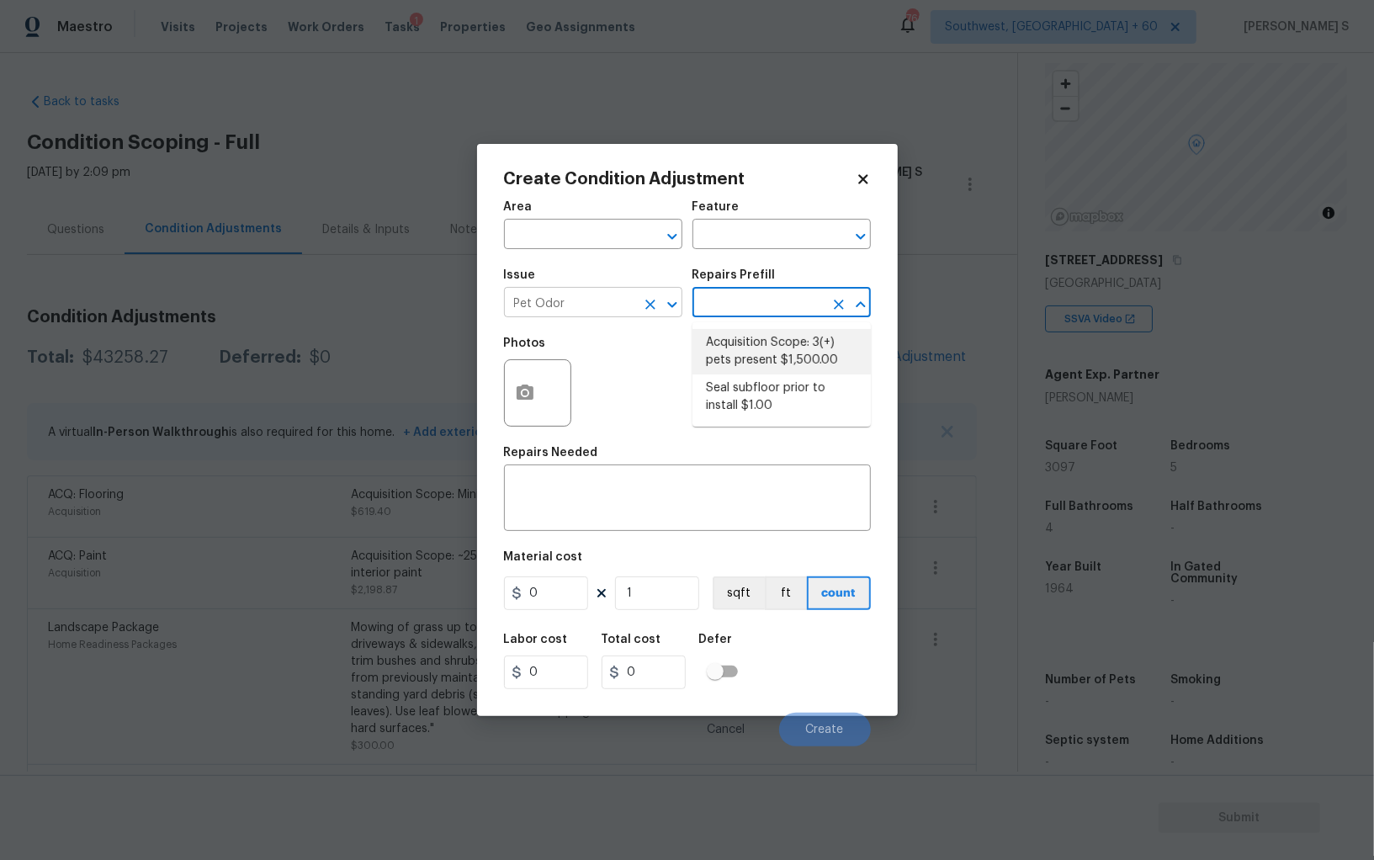
type textarea "Acquisition Scope: 3(+) pets present"
type input "1500"
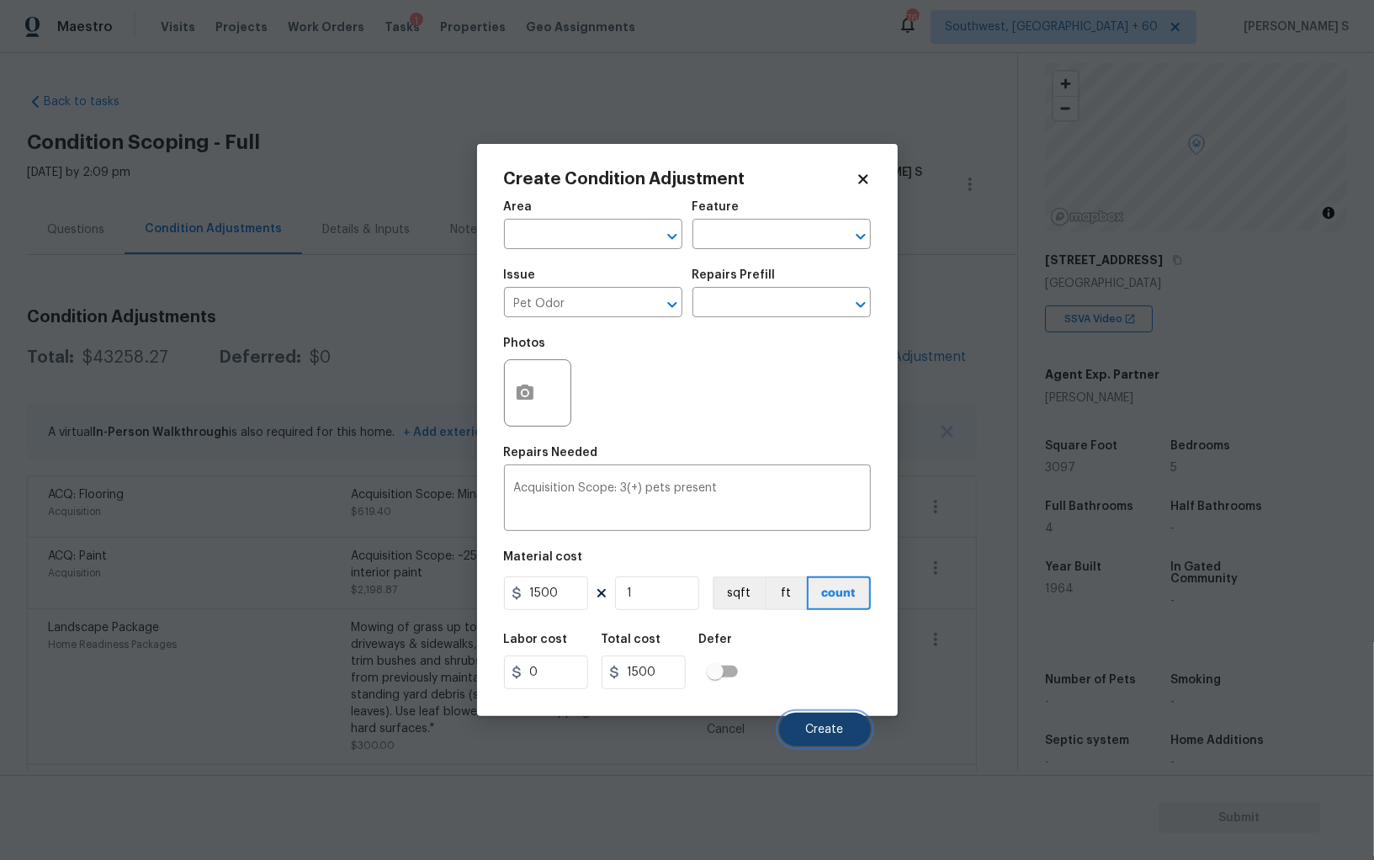
click at [821, 735] on span "Create" at bounding box center [825, 730] width 38 height 13
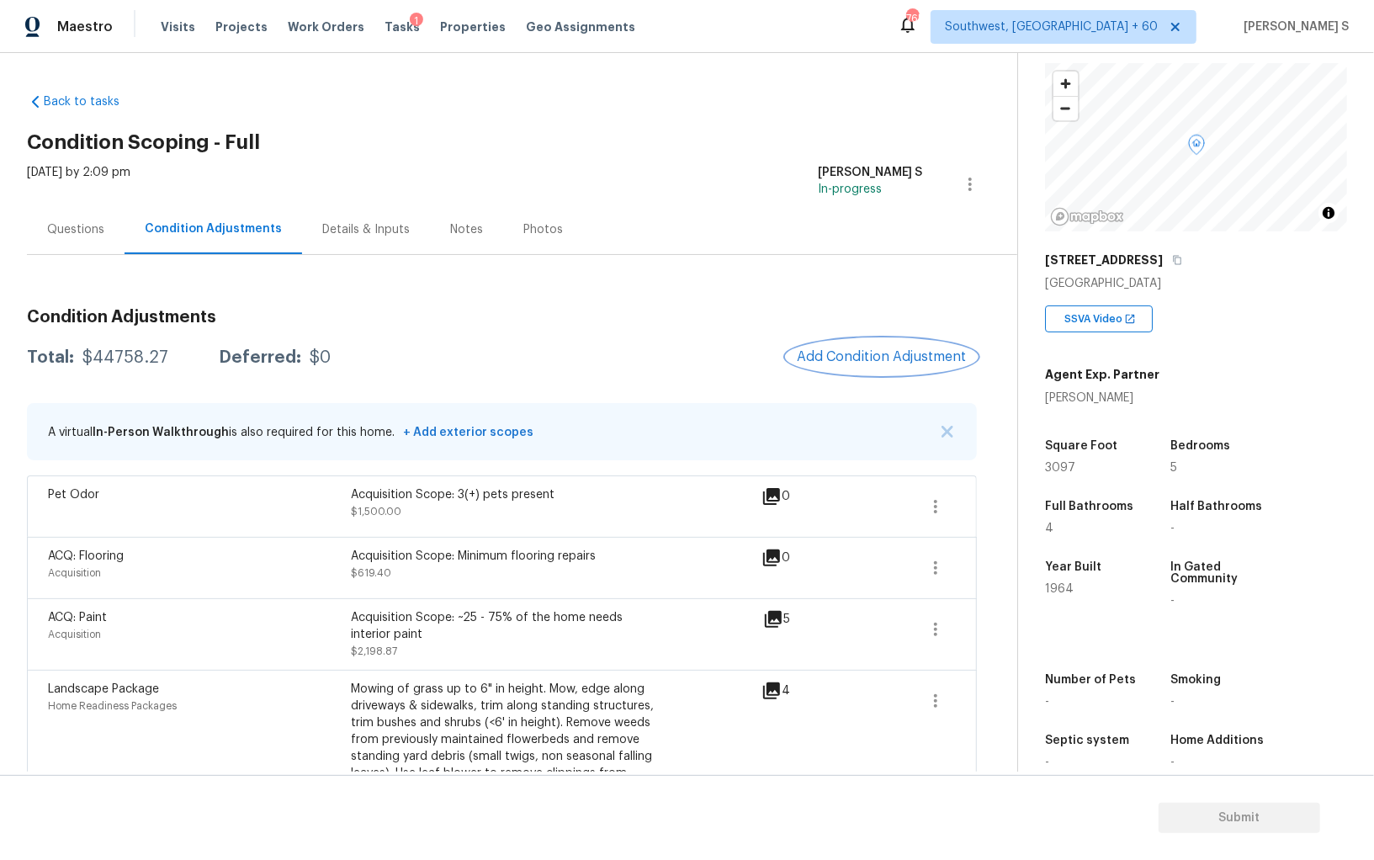
click at [911, 349] on span "Add Condition Adjustment" at bounding box center [882, 356] width 170 height 15
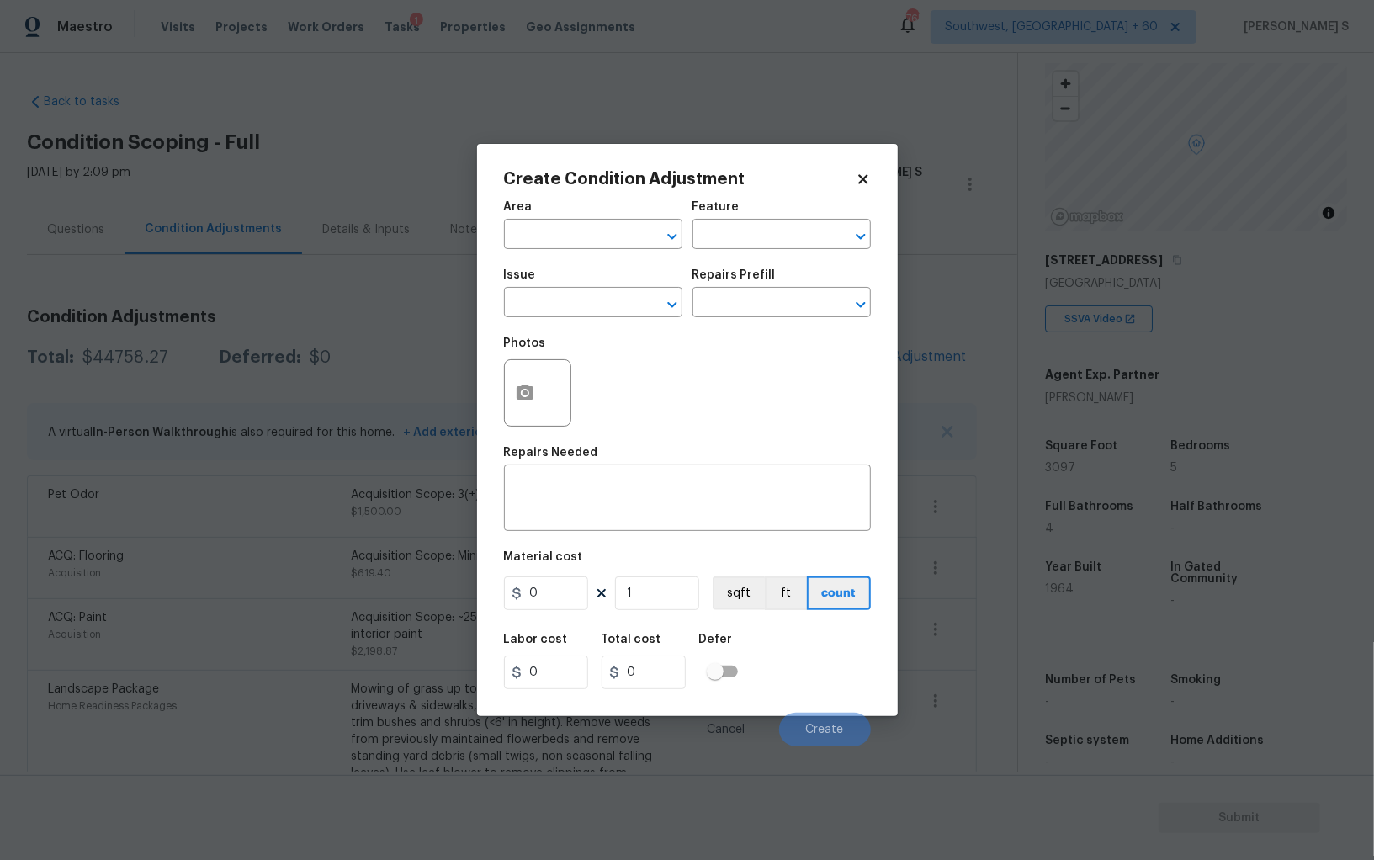
click at [548, 396] on div at bounding box center [537, 392] width 67 height 67
click at [515, 398] on icon "button" at bounding box center [525, 393] width 20 height 20
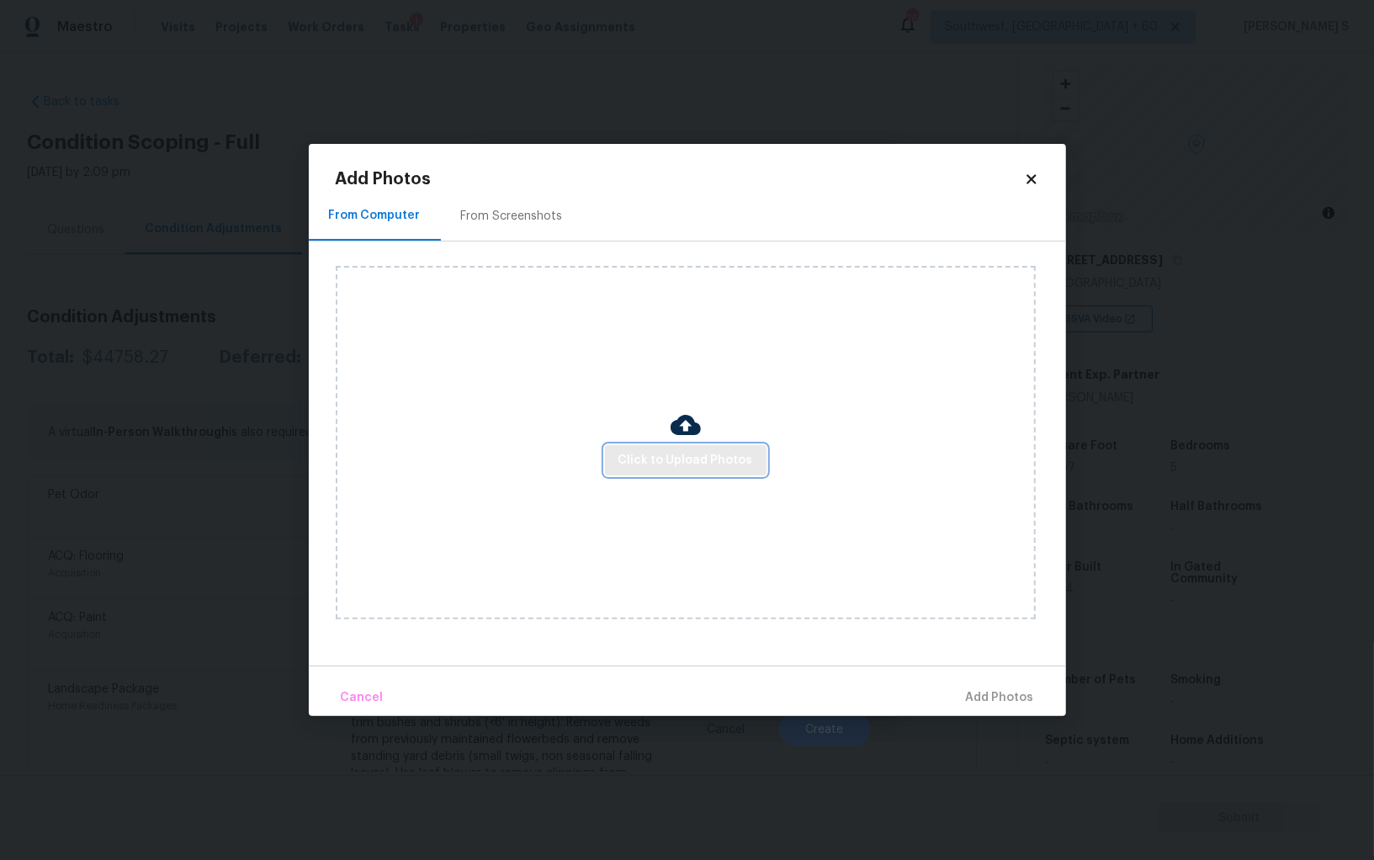
click at [643, 454] on span "Click to Upload Photos" at bounding box center [686, 460] width 135 height 21
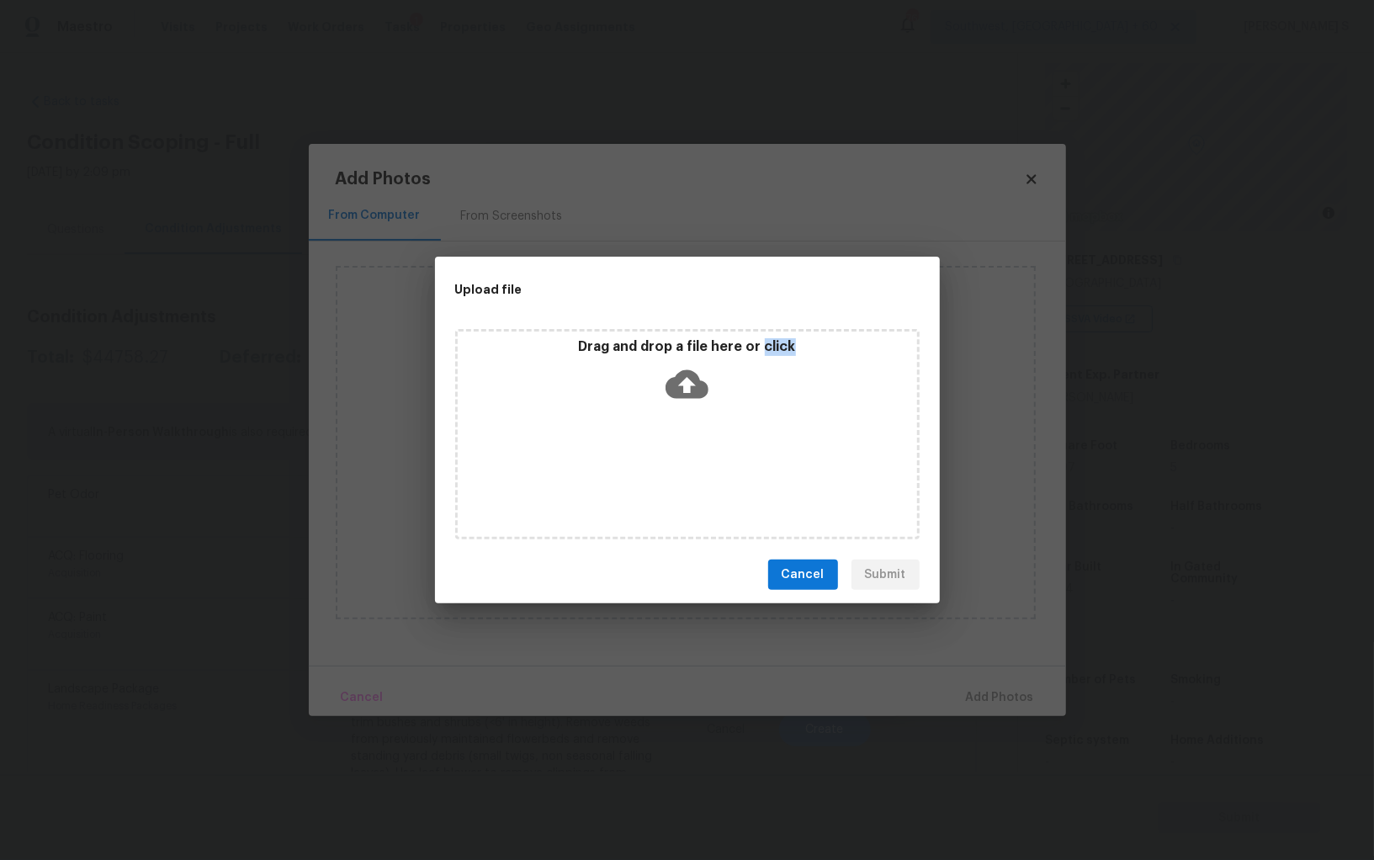
click at [643, 454] on div "Drag and drop a file here or click" at bounding box center [687, 434] width 465 height 210
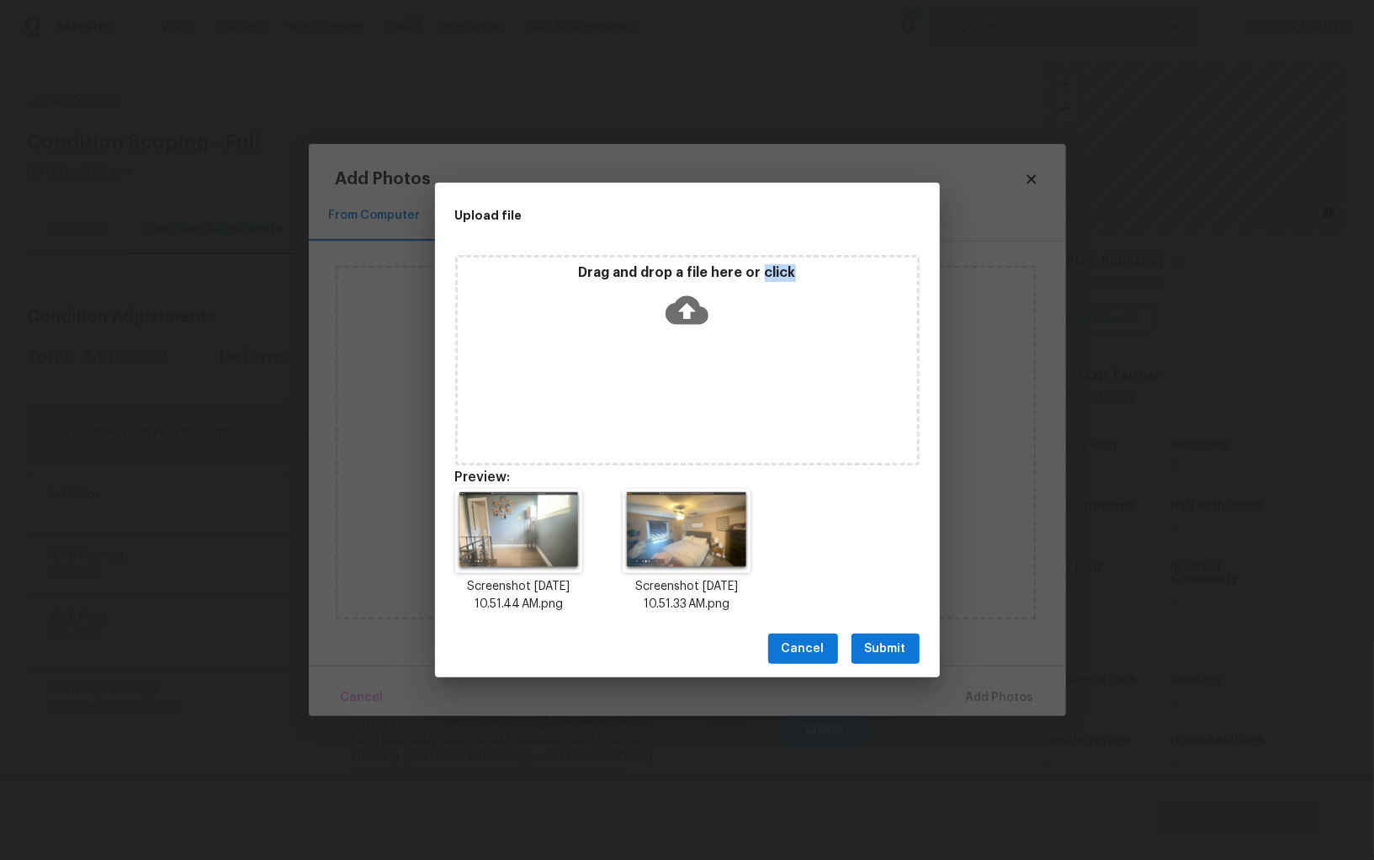
click at [716, 354] on div "Drag and drop a file here or click" at bounding box center [687, 360] width 465 height 210
click at [874, 645] on span "Submit" at bounding box center [885, 649] width 41 height 21
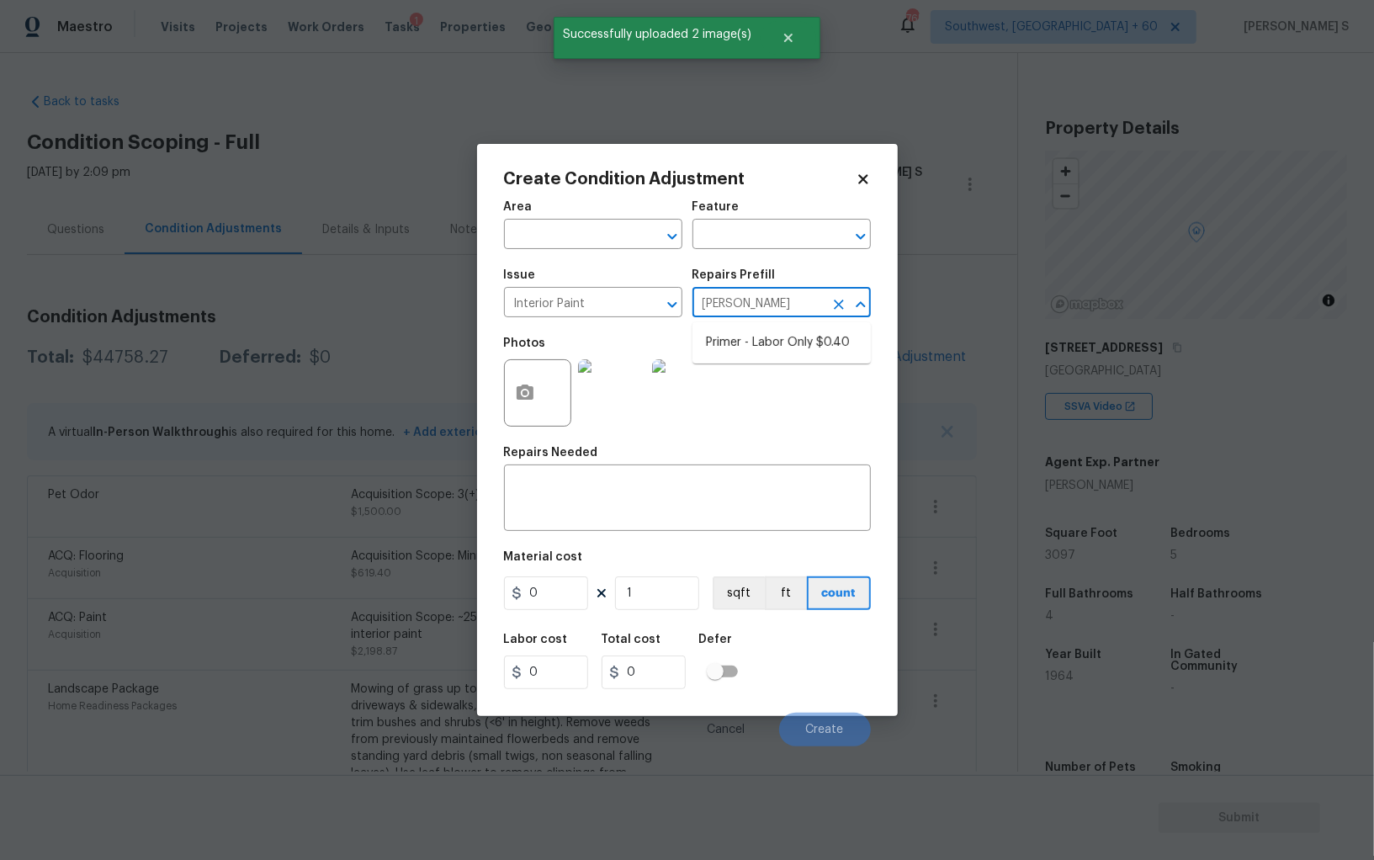
scroll to position [88, 0]
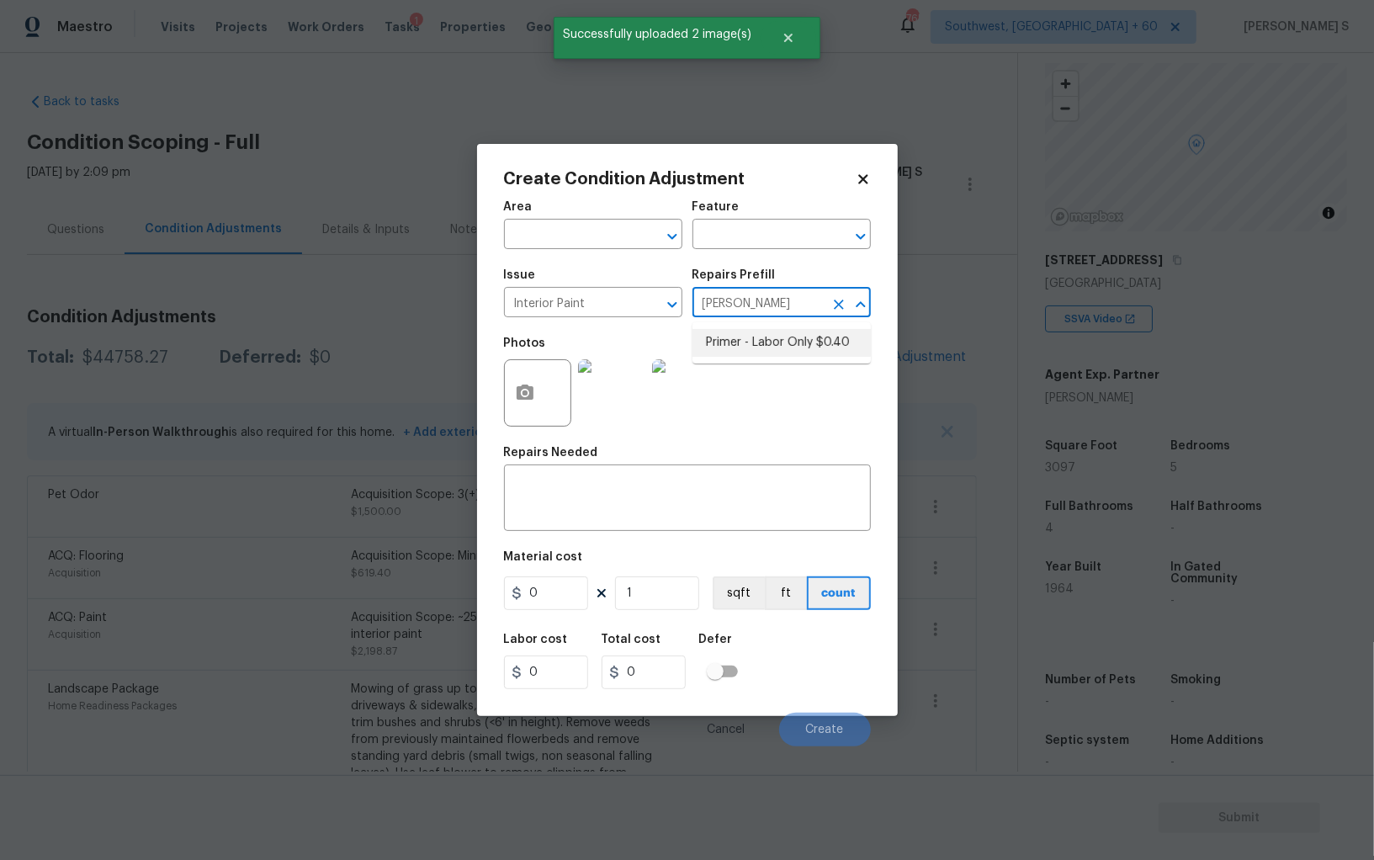
type input "Overall Paint"
type input "0.4"
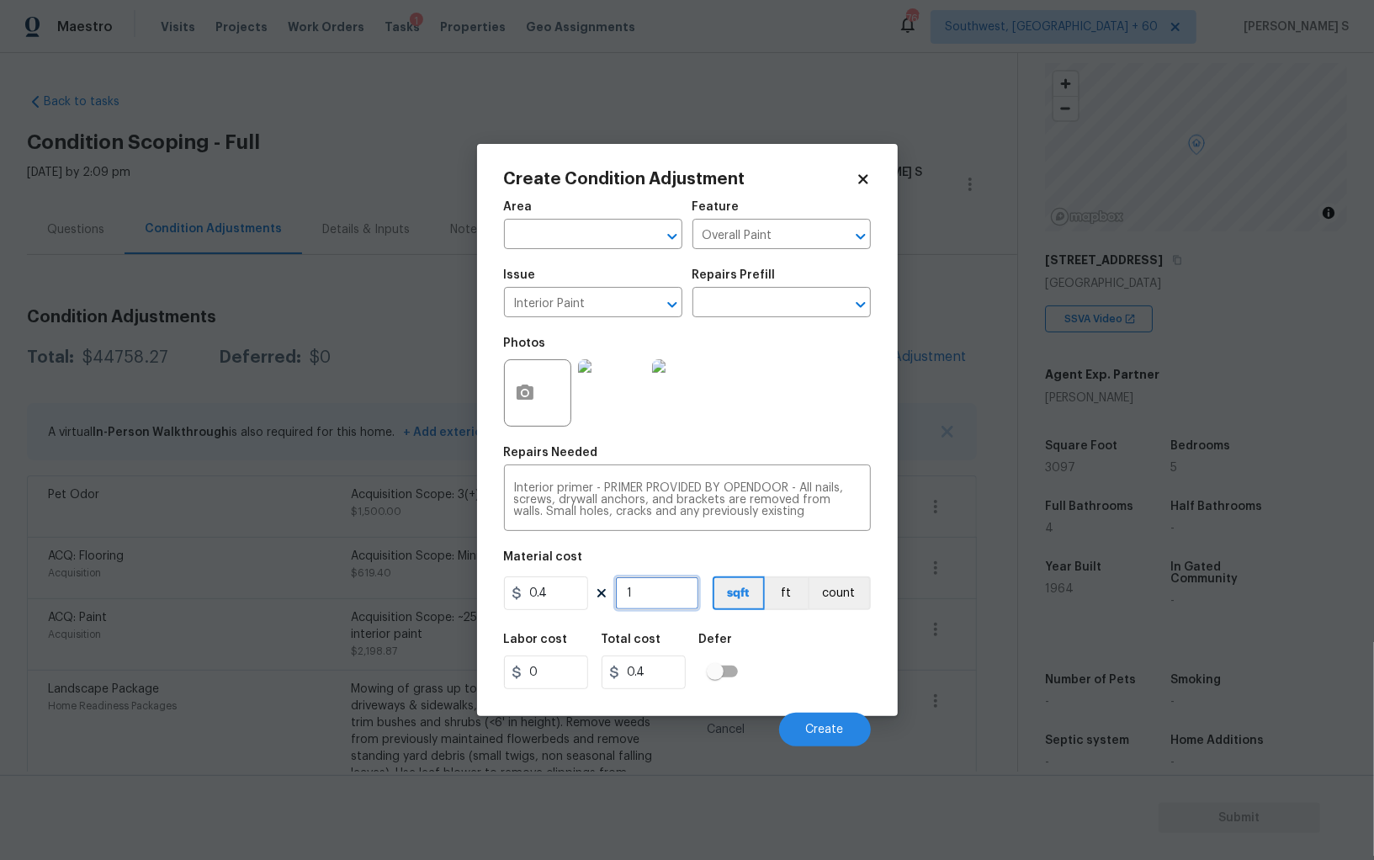
click at [653, 602] on input "1" at bounding box center [657, 593] width 84 height 34
type input "10"
type input "4"
type input "100"
type input "40"
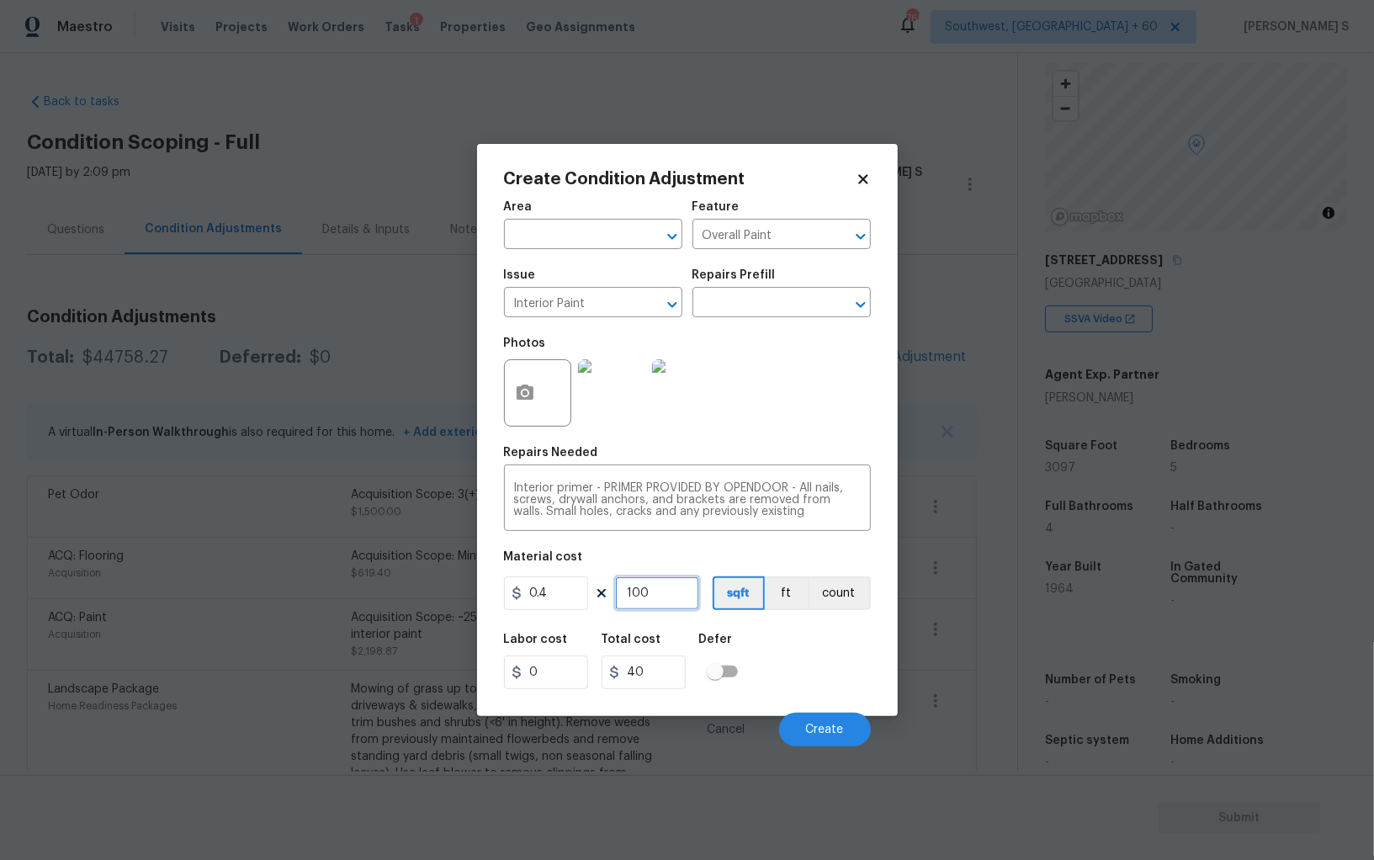
type input "1000"
type input "400"
type input "1000"
click at [829, 740] on button "Create" at bounding box center [825, 730] width 92 height 34
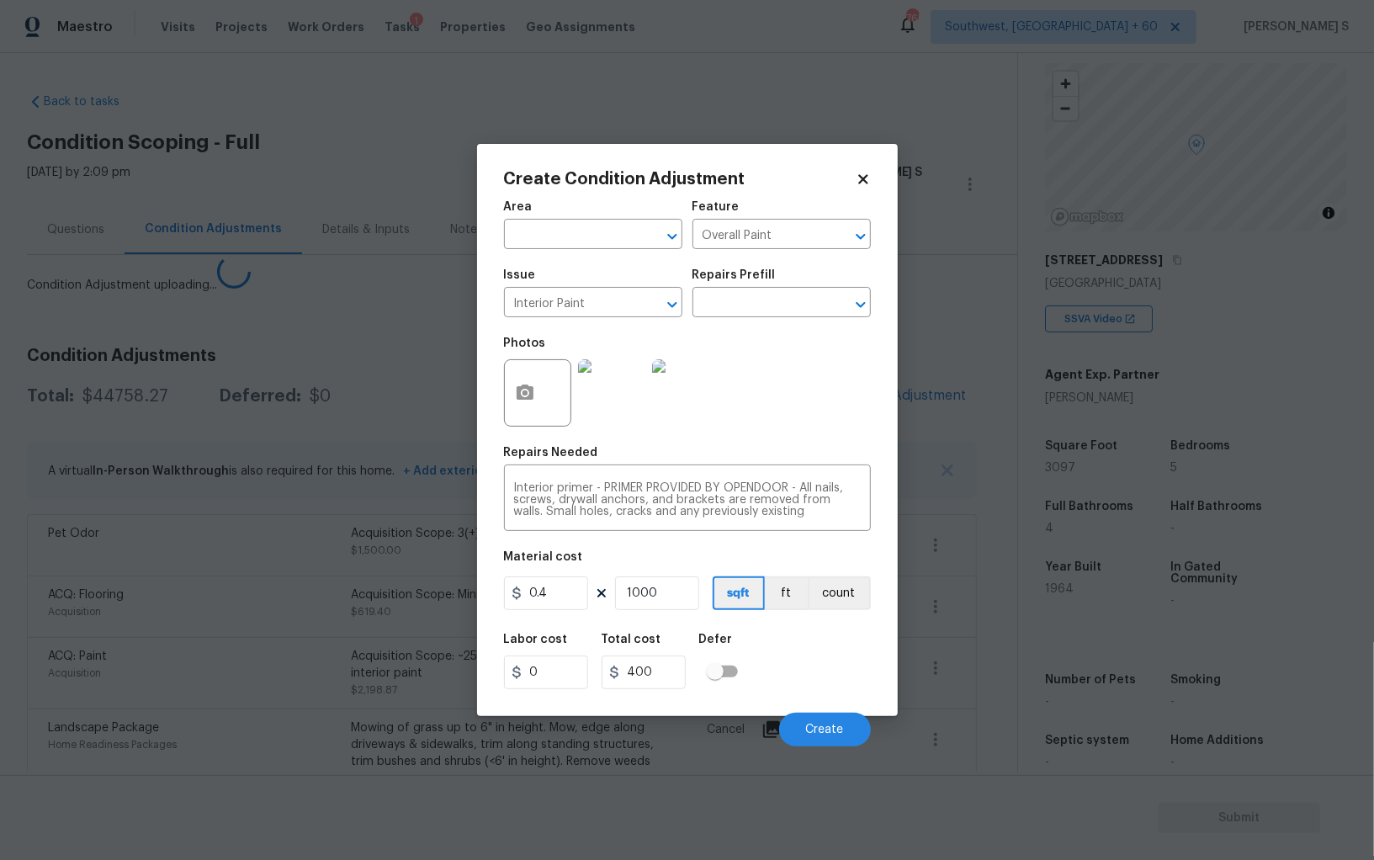
click at [380, 696] on body "Maestro Visits Projects Work Orders Tasks 1 Properties Geo Assignments 765 Sout…" at bounding box center [687, 430] width 1374 height 860
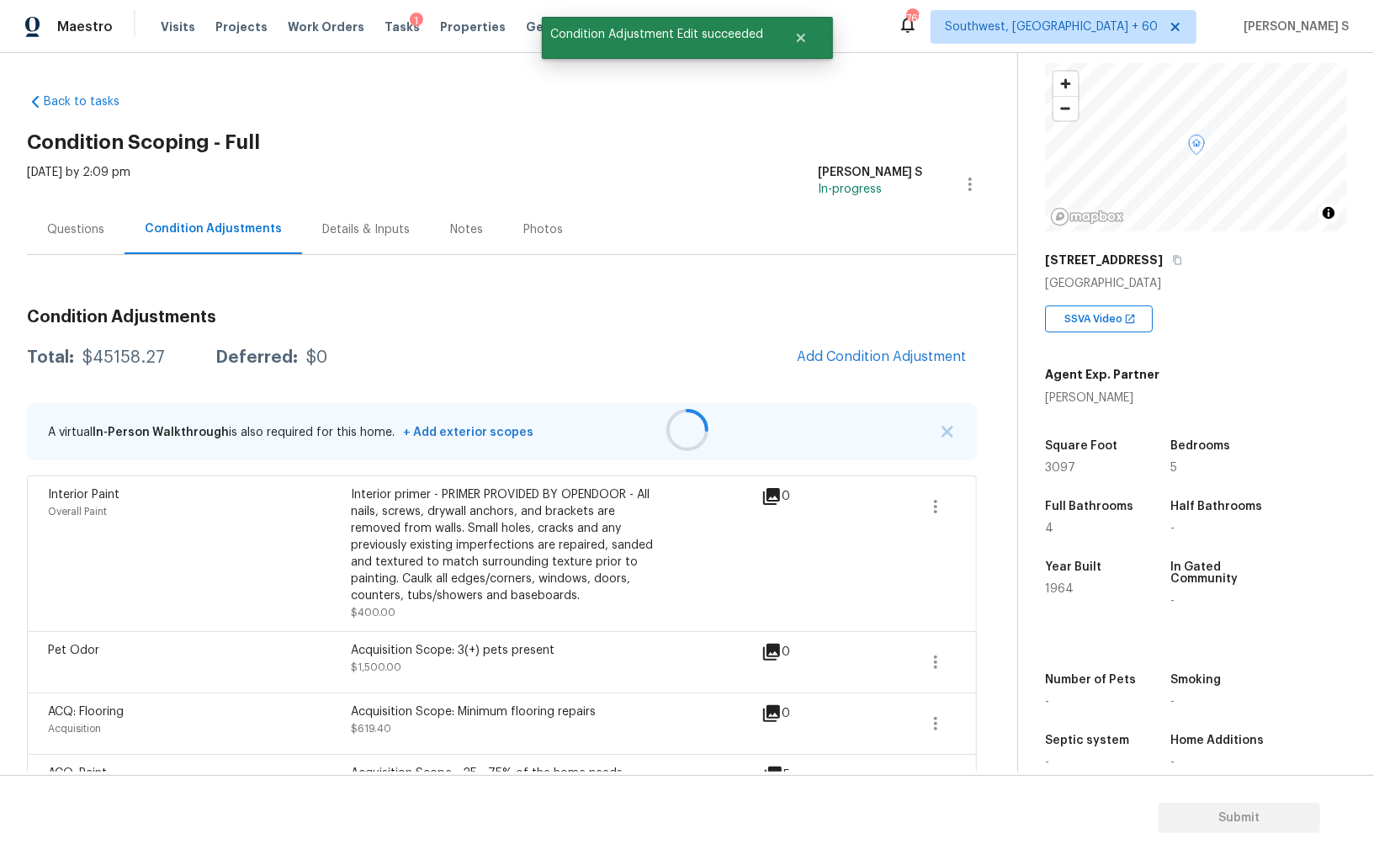
click at [851, 342] on div at bounding box center [687, 430] width 1374 height 860
click at [857, 366] on div at bounding box center [687, 430] width 1374 height 860
click at [843, 360] on span "Add Condition Adjustment" at bounding box center [882, 356] width 170 height 15
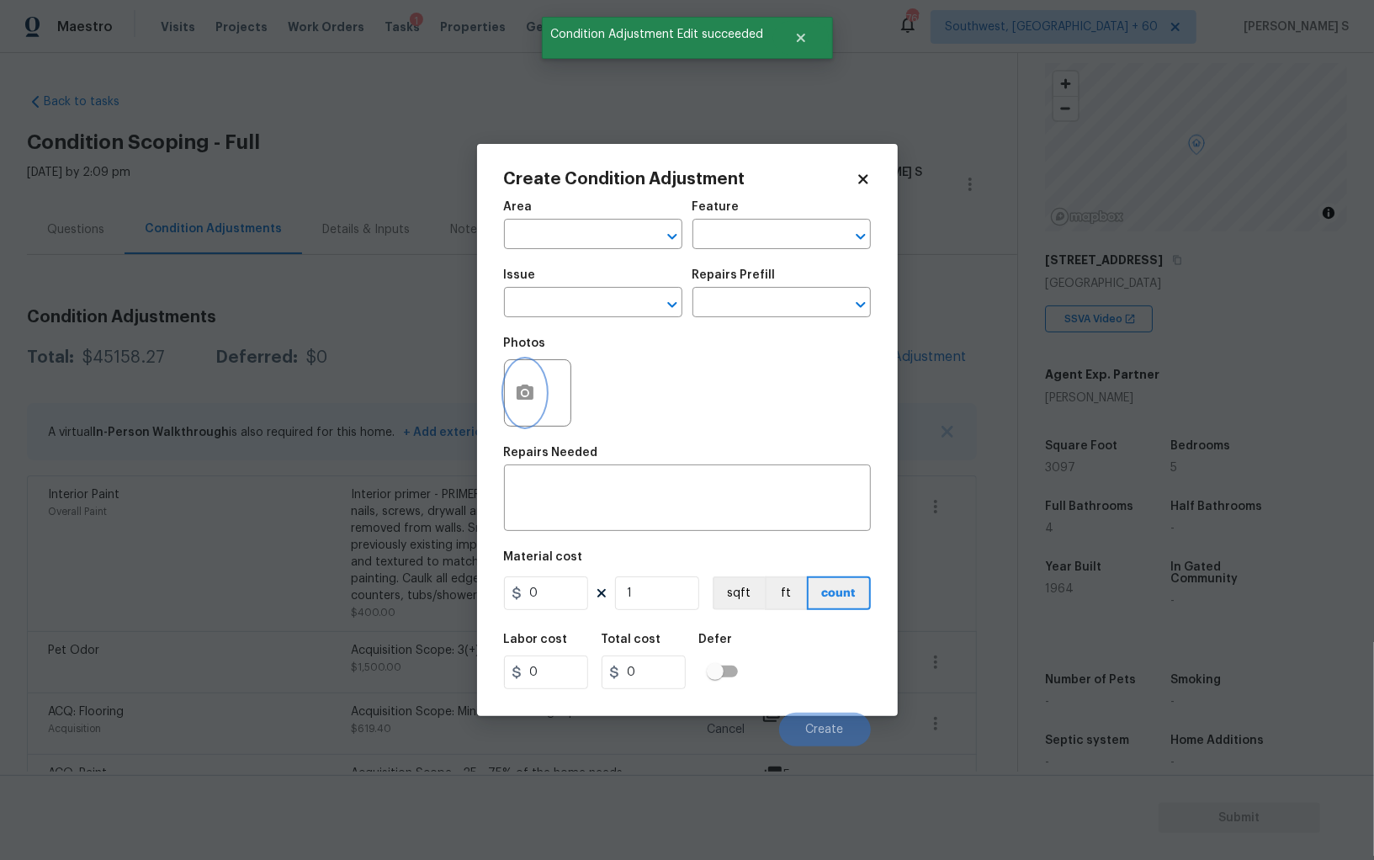
click at [536, 406] on button "button" at bounding box center [525, 393] width 40 height 66
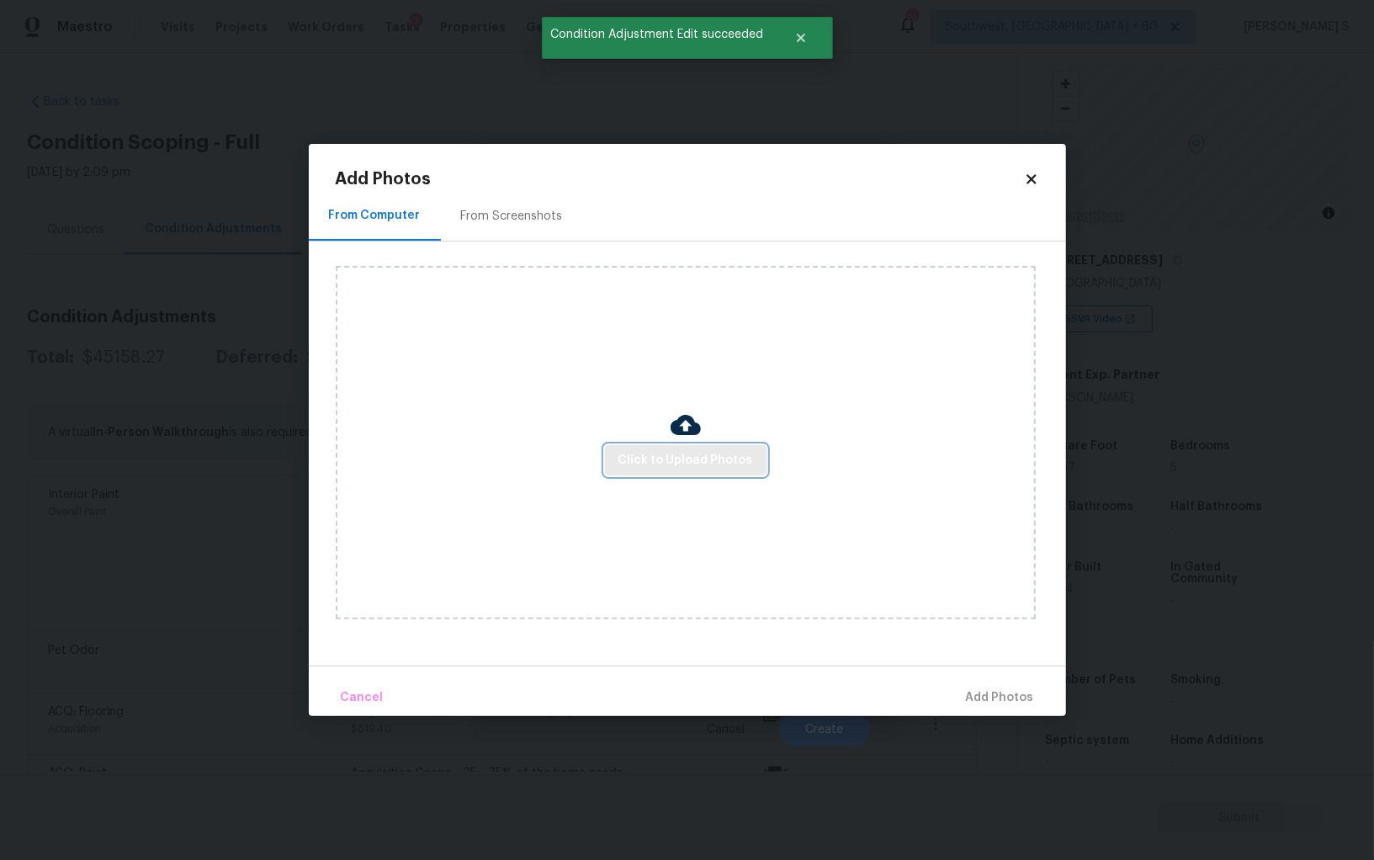
click at [683, 467] on span "Click to Upload Photos" at bounding box center [686, 460] width 135 height 21
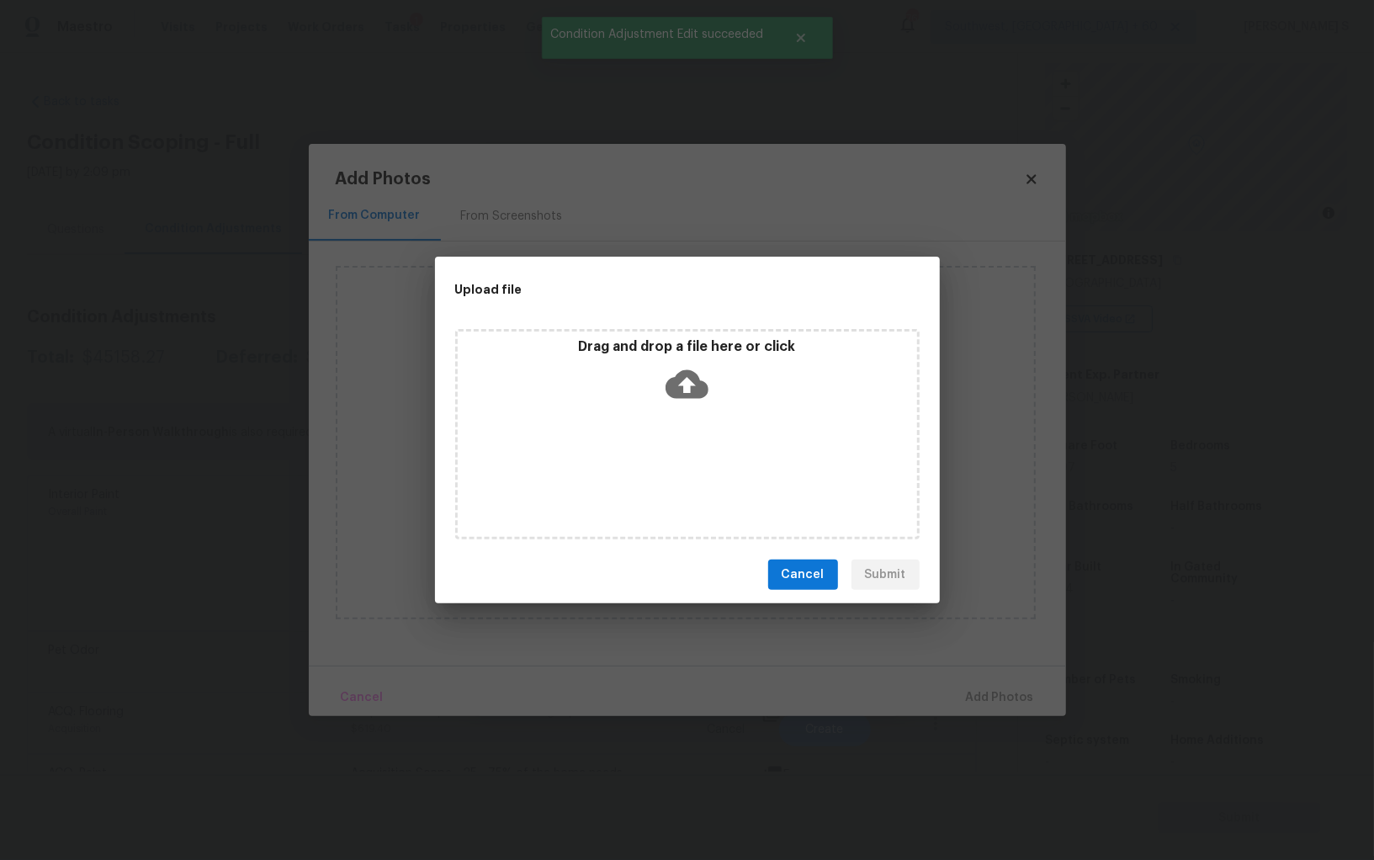
click at [683, 467] on div "Drag and drop a file here or click" at bounding box center [687, 434] width 465 height 210
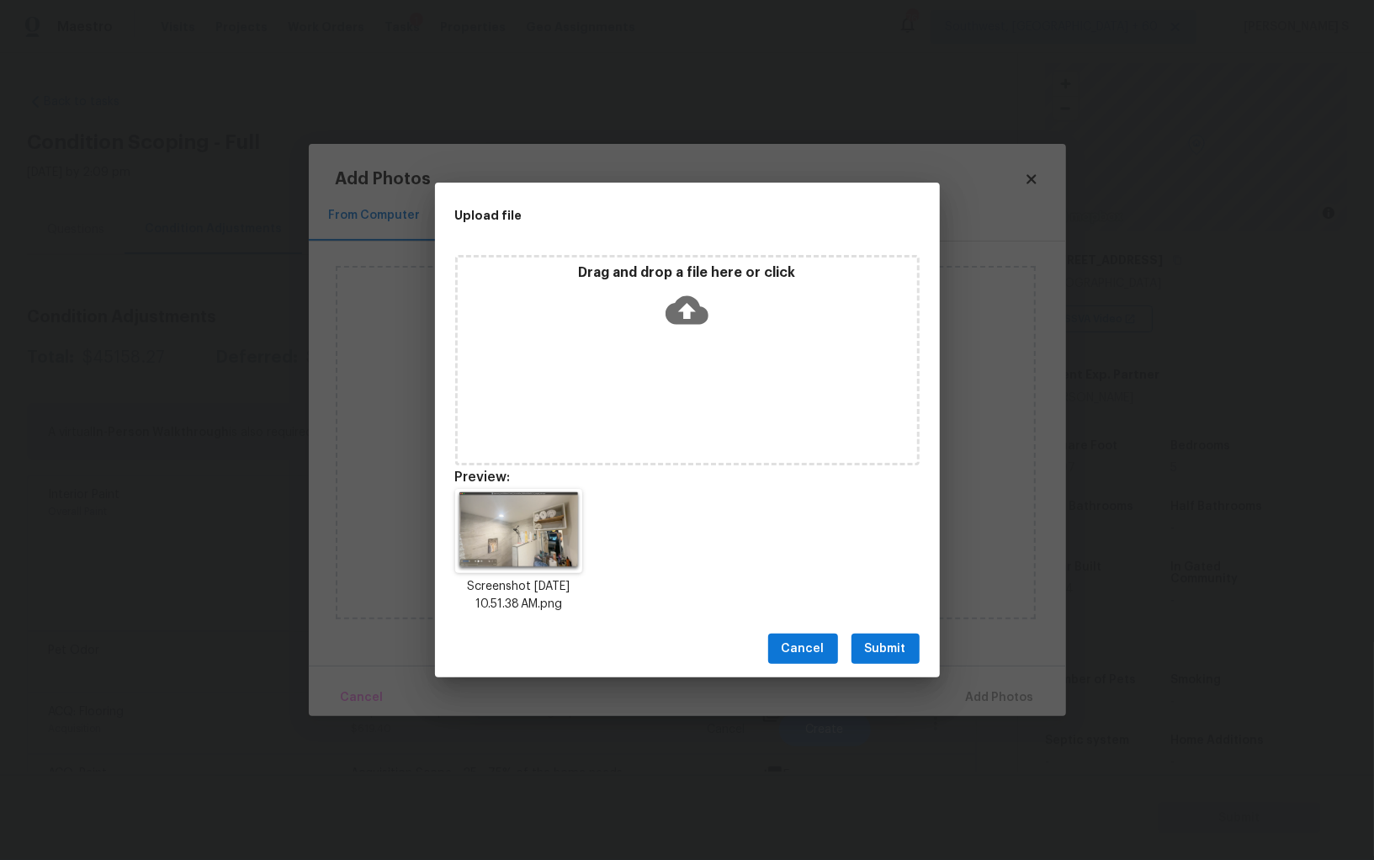
click at [866, 658] on span "Submit" at bounding box center [885, 649] width 41 height 21
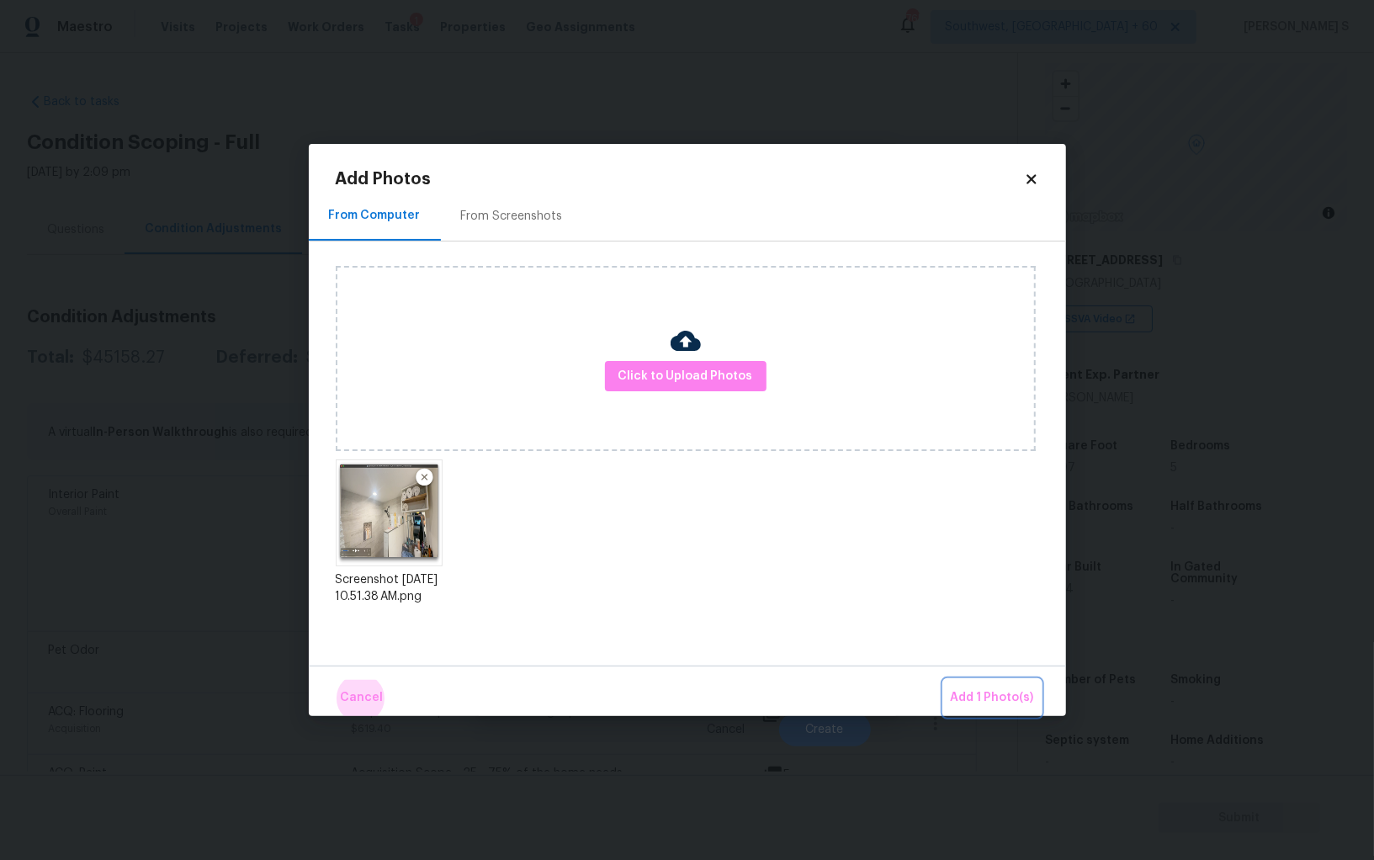
click at [944, 680] on button "Add 1 Photo(s)" at bounding box center [992, 698] width 97 height 36
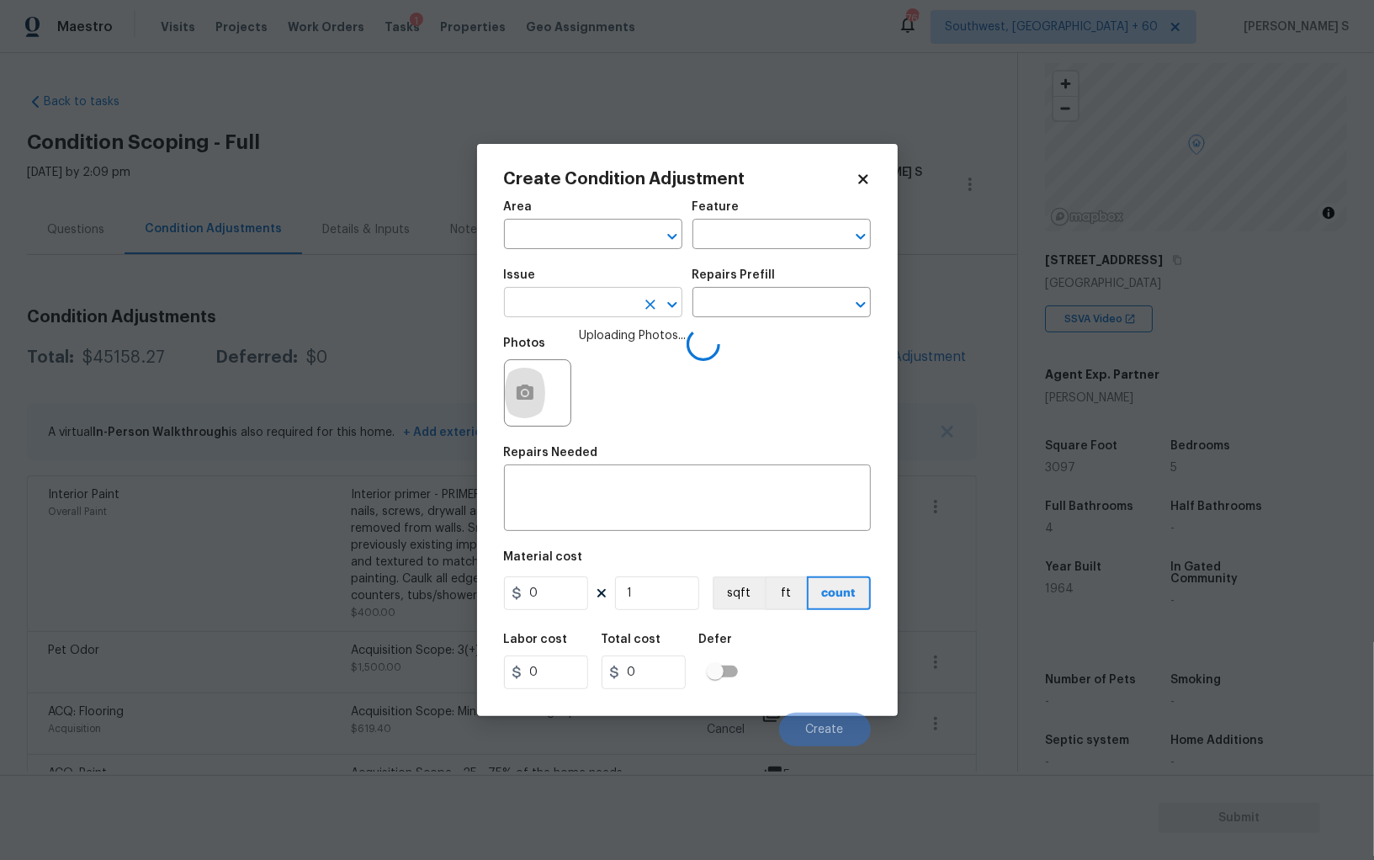
click at [618, 312] on input "text" at bounding box center [569, 304] width 131 height 26
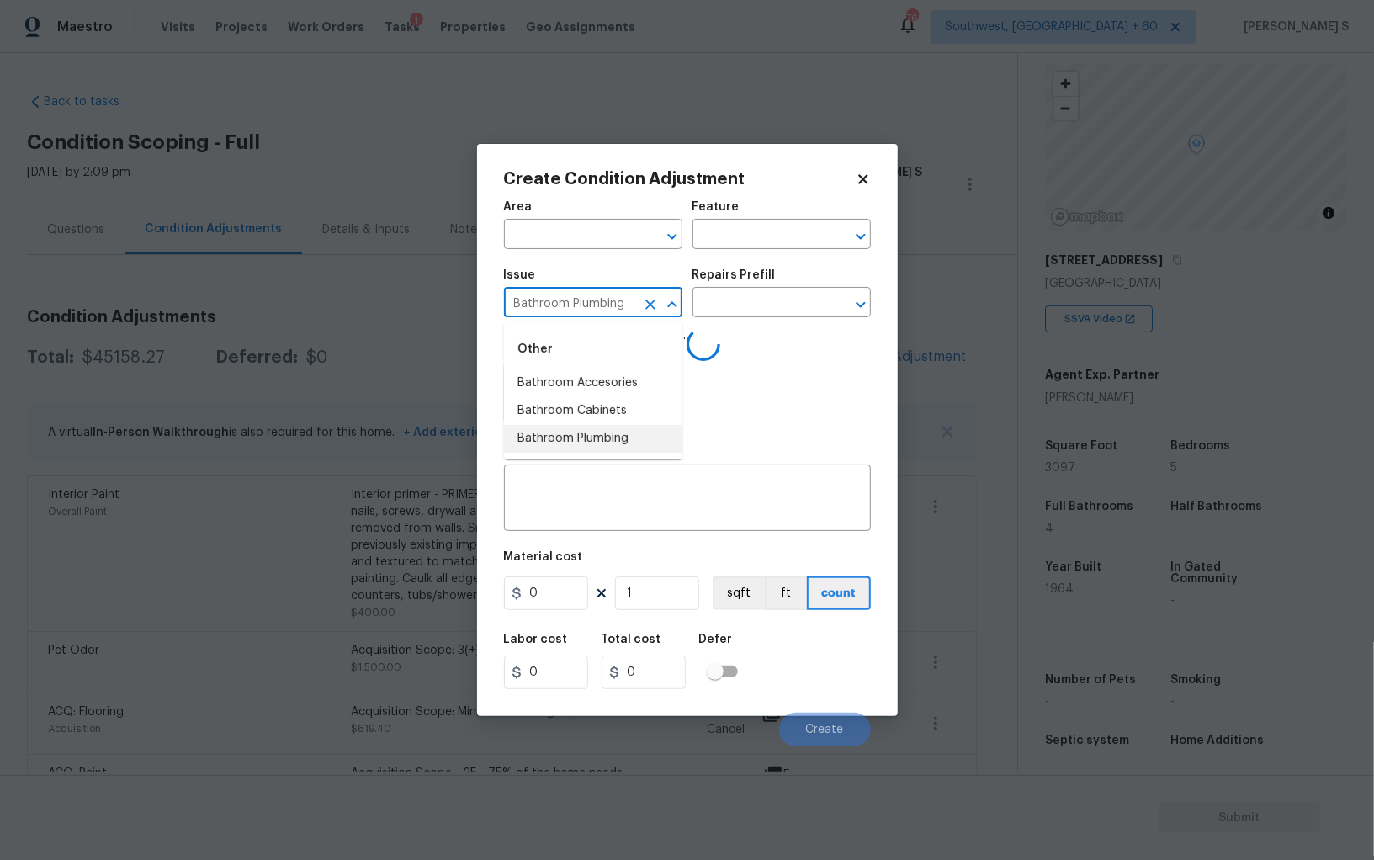
type input "Bathroom Plumbing"
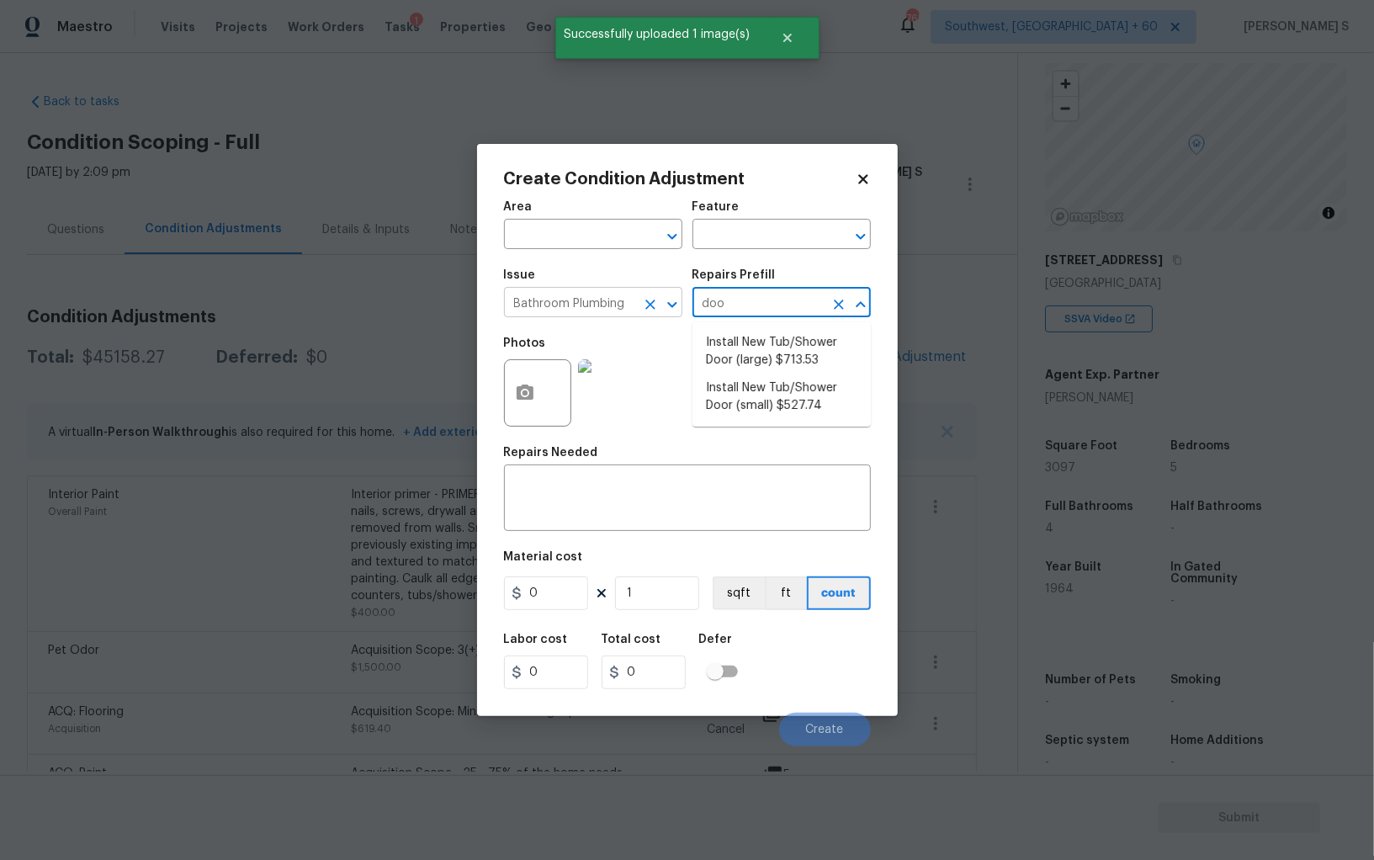
type input "door"
type input "Plumbing"
type textarea "Prep the tub/shower surround and install a new 52''-58'' tempered shower door. …"
type input "713.53"
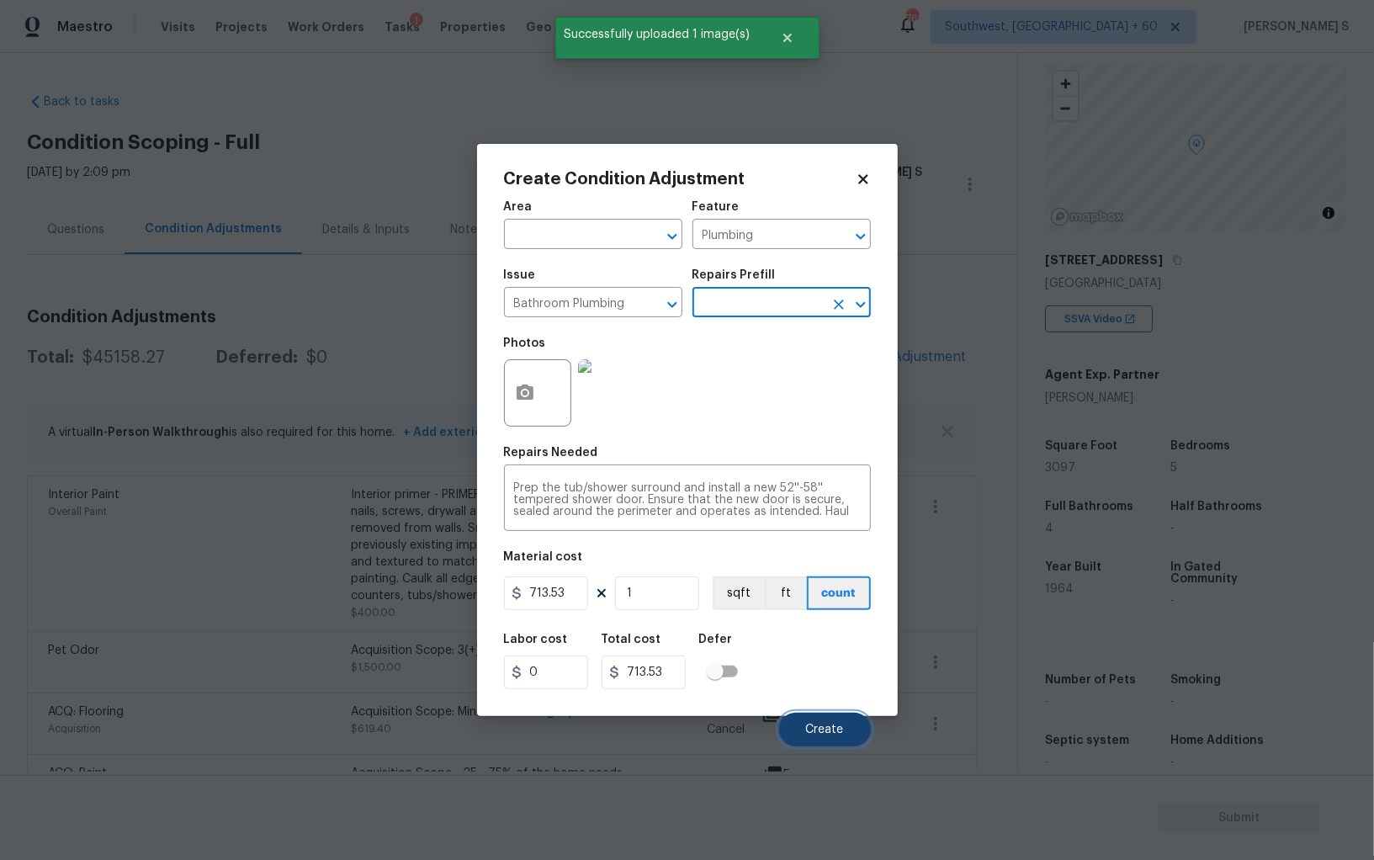
click at [811, 728] on span "Create" at bounding box center [825, 730] width 38 height 13
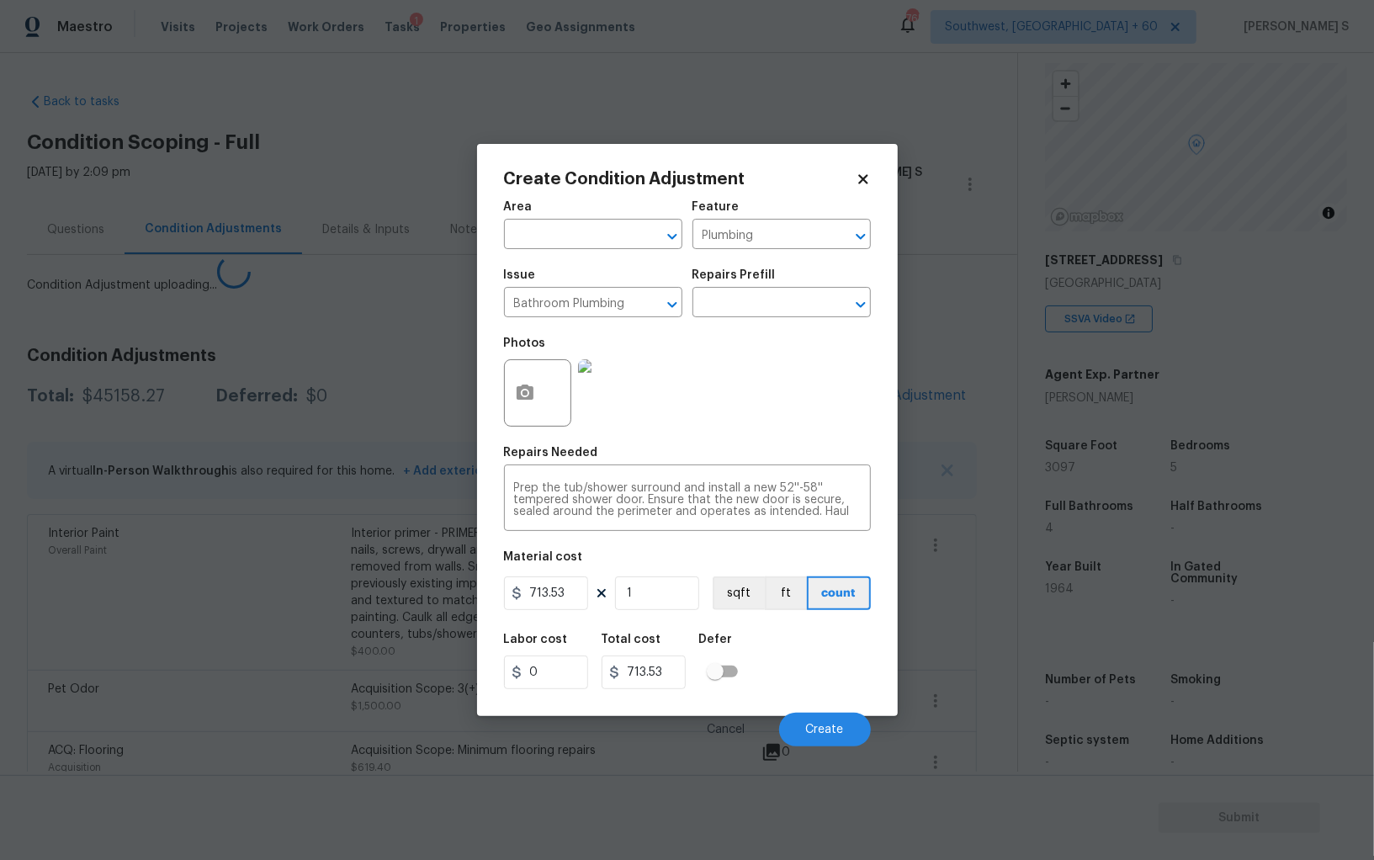
click at [266, 608] on body "Maestro Visits Projects Work Orders Tasks 1 Properties Geo Assignments 765 Sout…" at bounding box center [687, 430] width 1374 height 860
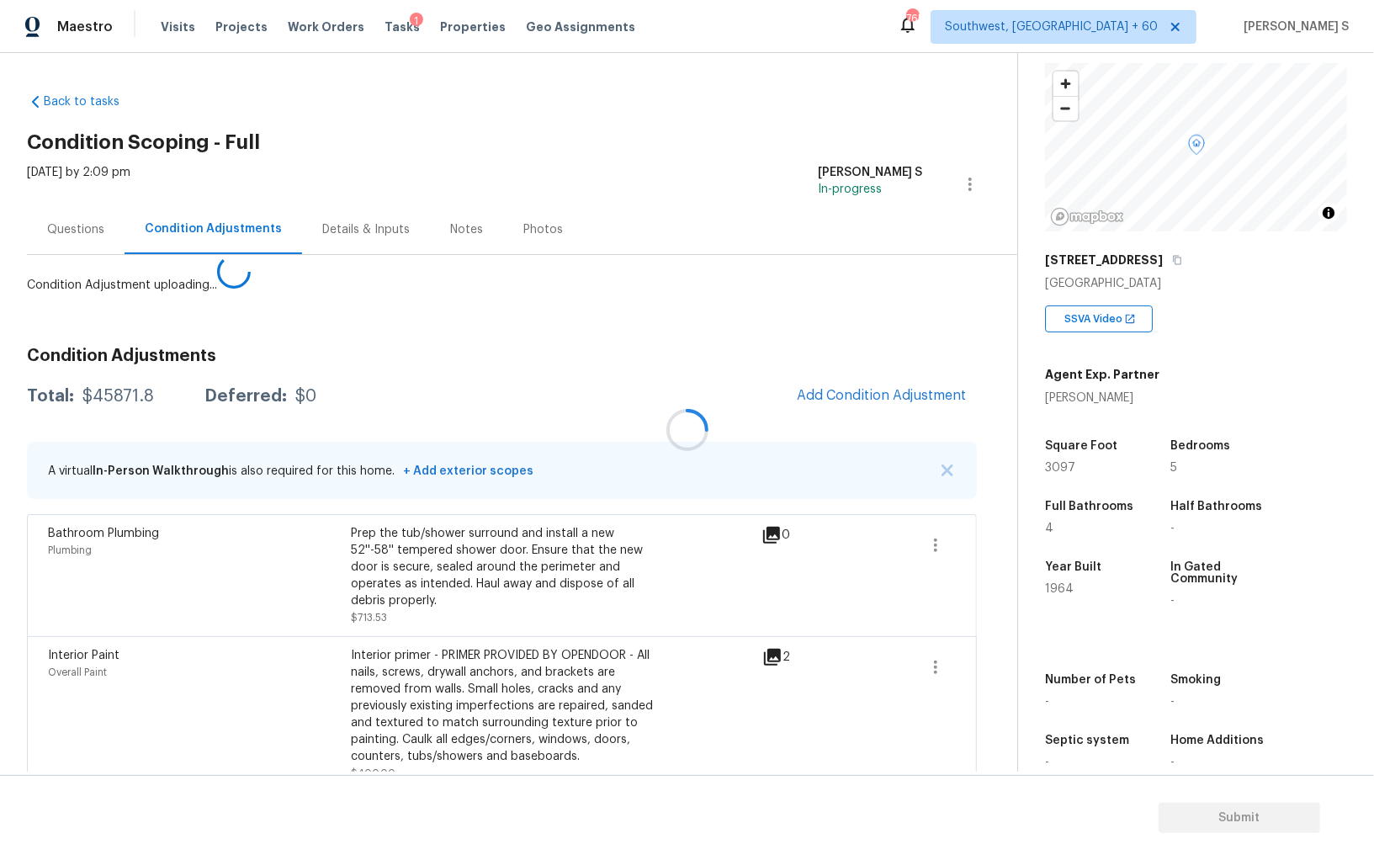
click at [881, 369] on div at bounding box center [687, 430] width 1374 height 860
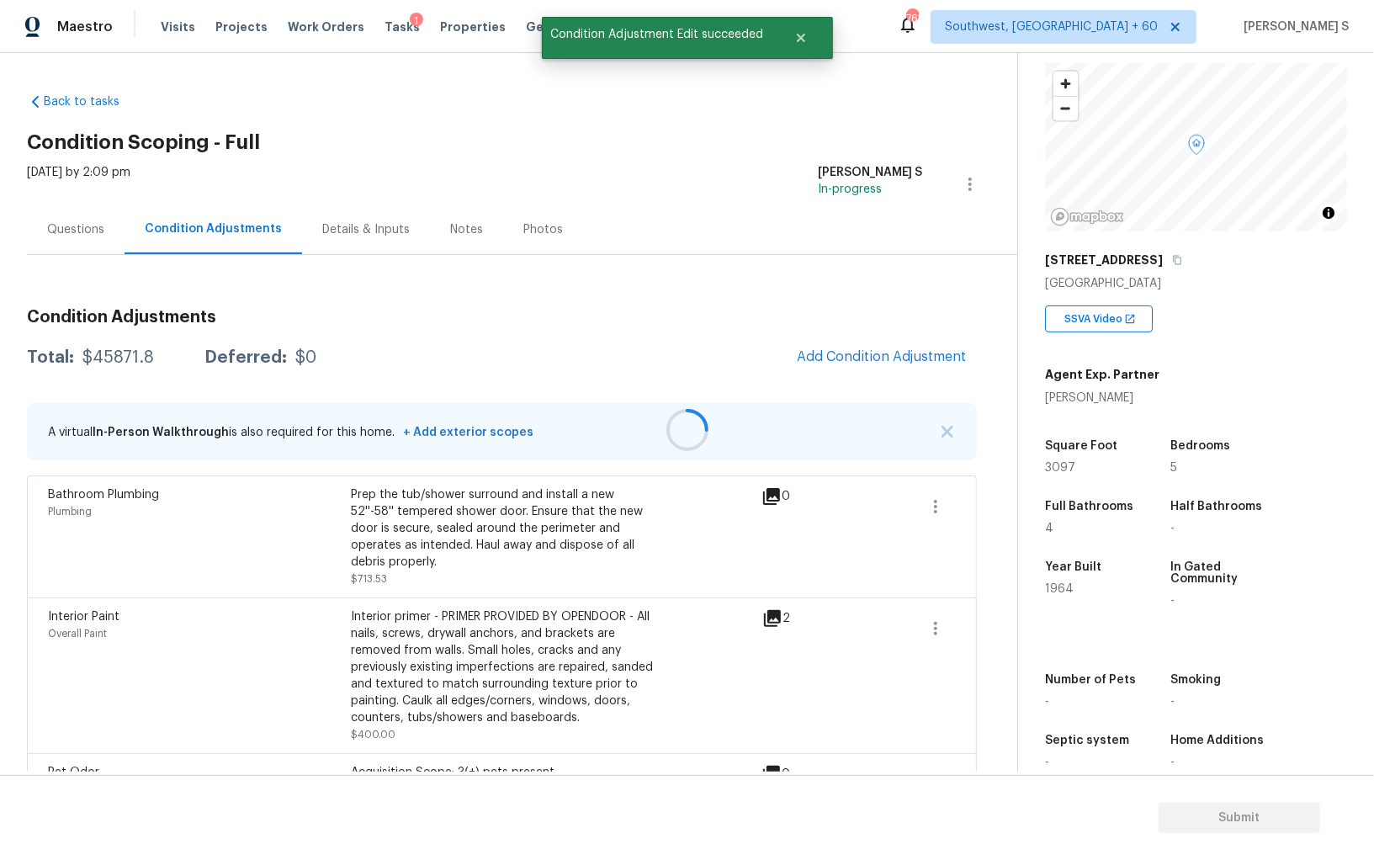
click at [887, 375] on div at bounding box center [687, 430] width 1374 height 860
click at [871, 344] on button "Add Condition Adjustment" at bounding box center [882, 356] width 190 height 35
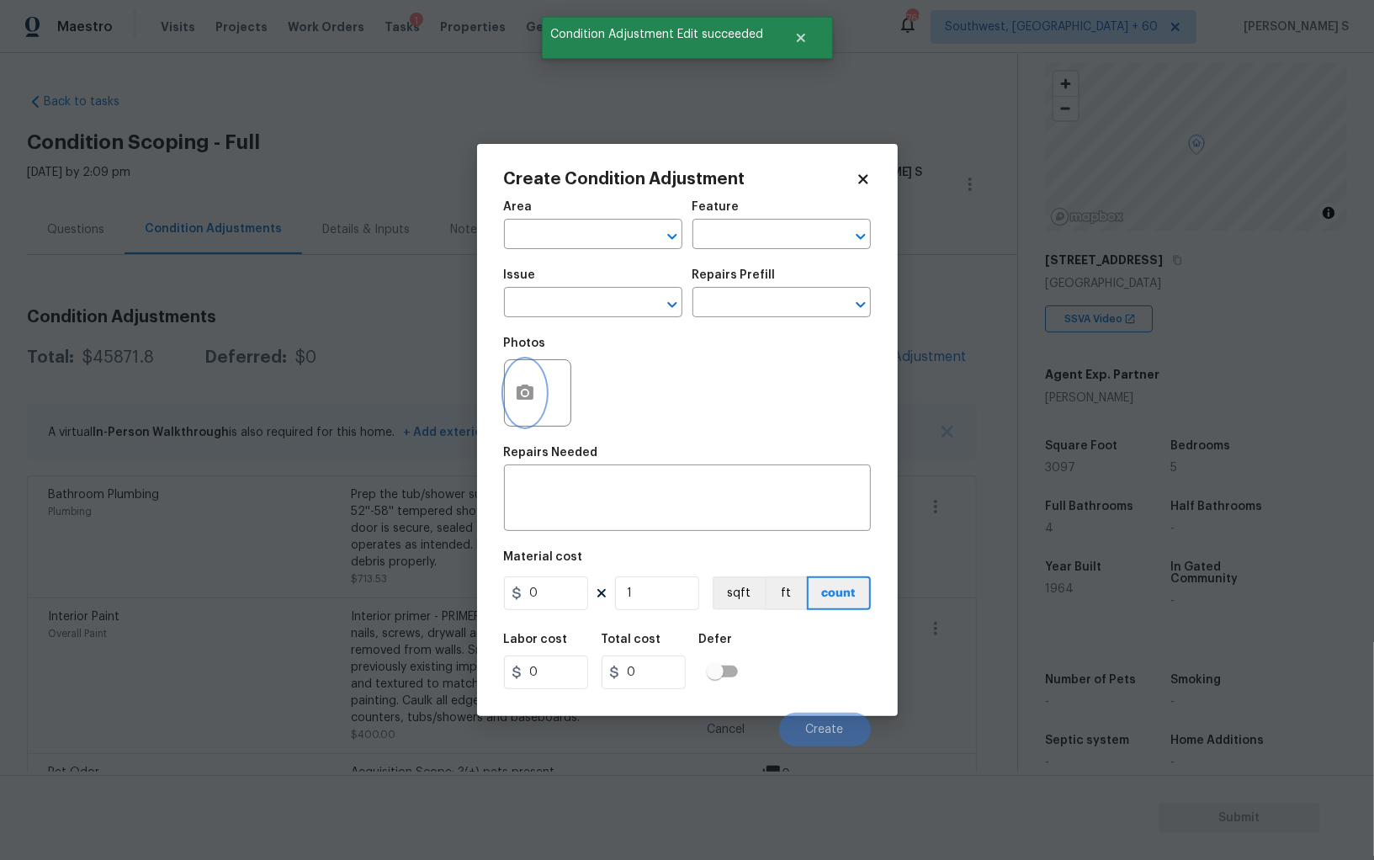
click at [515, 398] on icon "button" at bounding box center [525, 393] width 20 height 20
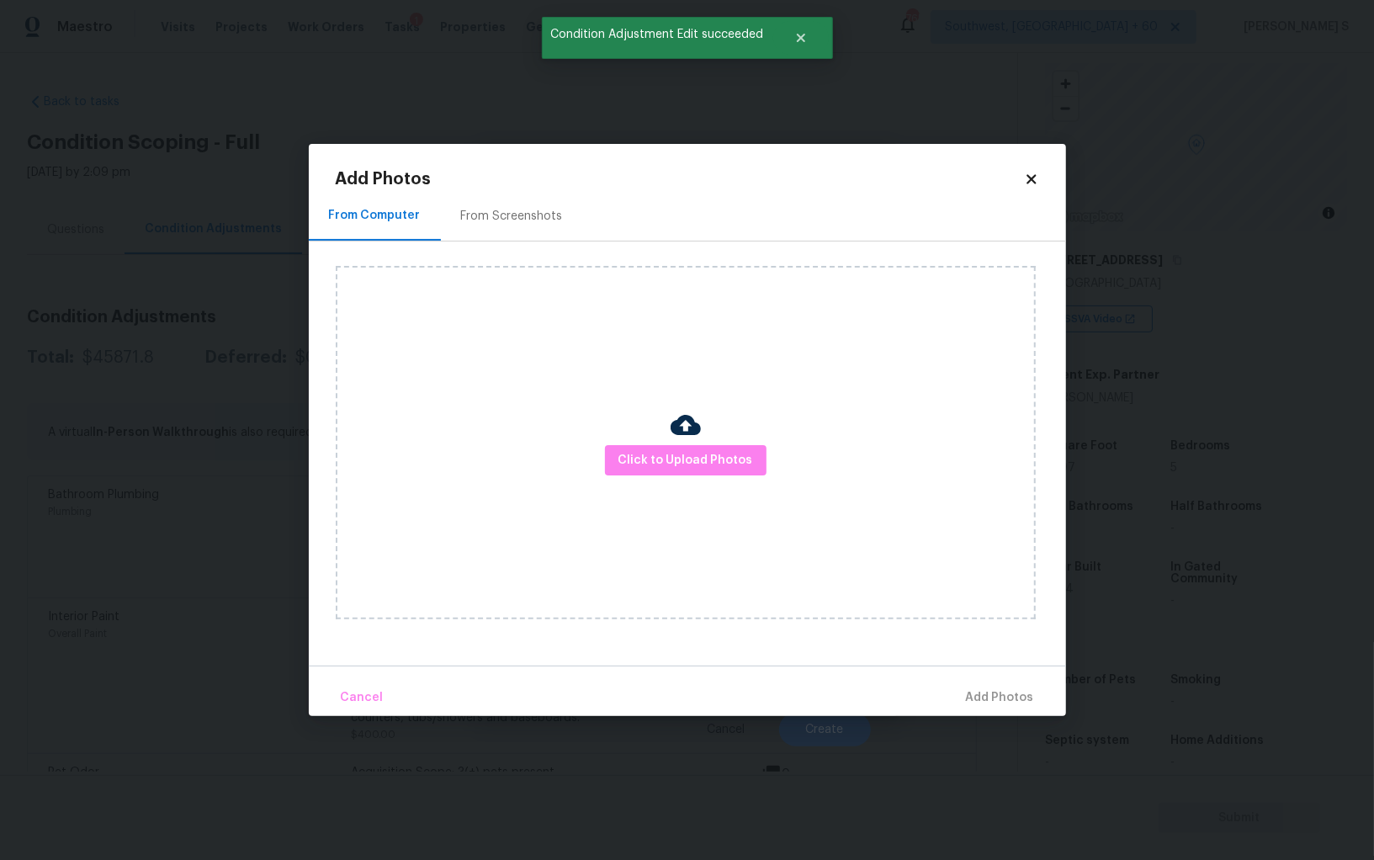
click at [638, 476] on div "Click to Upload Photos" at bounding box center [686, 442] width 700 height 353
click at [638, 468] on span "Click to Upload Photos" at bounding box center [686, 460] width 135 height 21
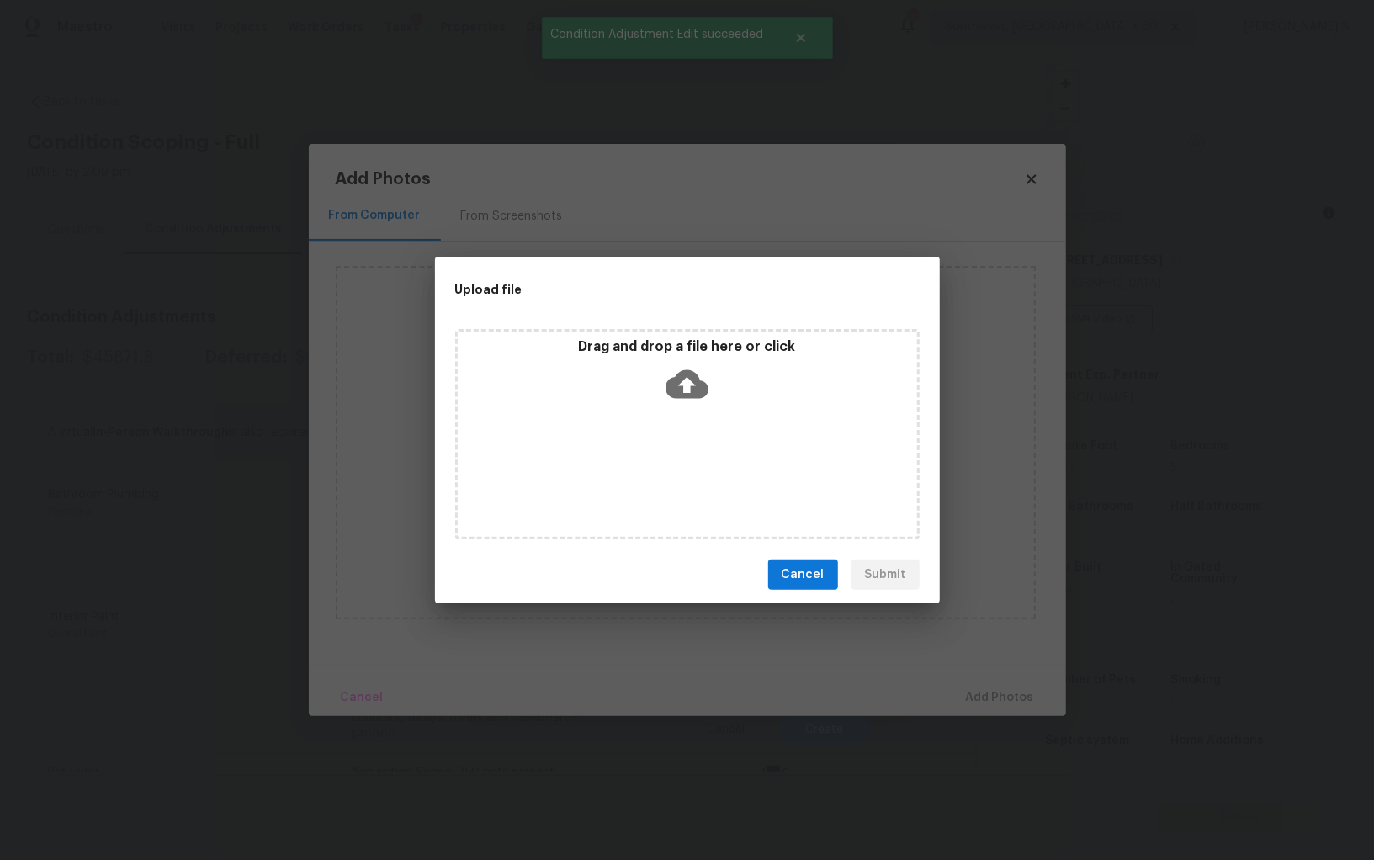
click at [638, 468] on div "Drag and drop a file here or click" at bounding box center [687, 434] width 465 height 210
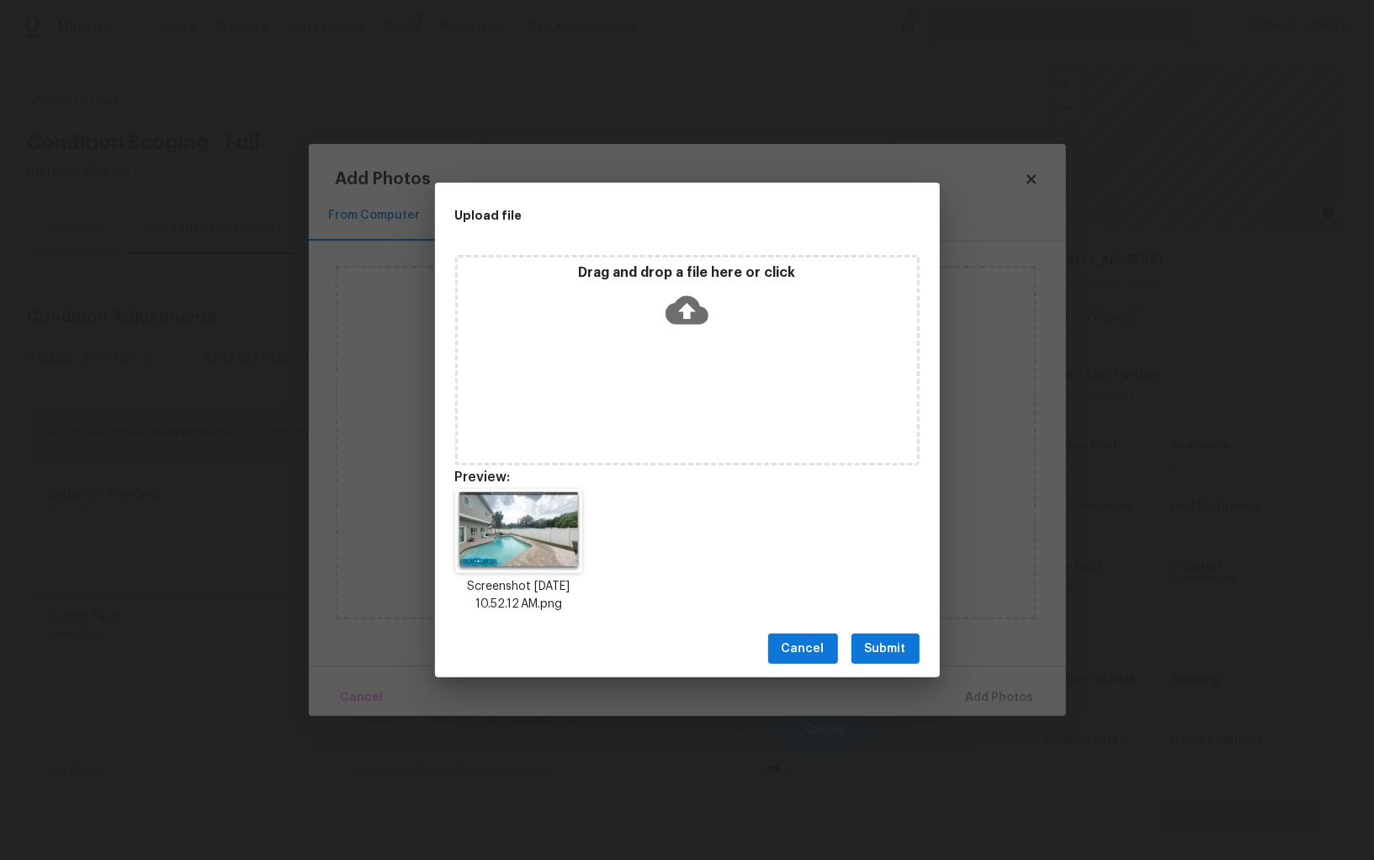
click at [879, 629] on div "Cancel Submit" at bounding box center [687, 649] width 505 height 58
click at [879, 641] on span "Submit" at bounding box center [885, 649] width 41 height 21
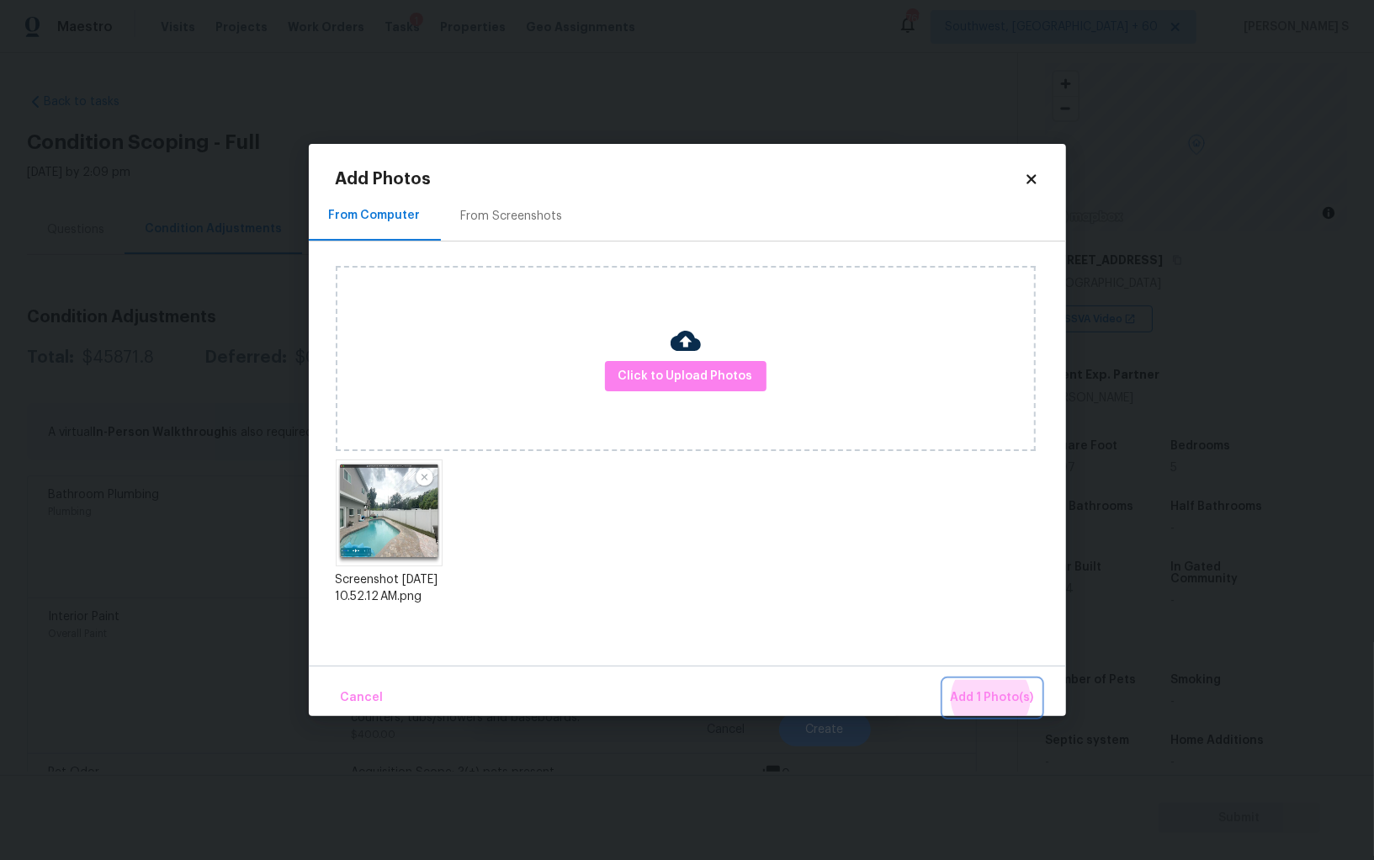
click at [944, 680] on button "Add 1 Photo(s)" at bounding box center [992, 698] width 97 height 36
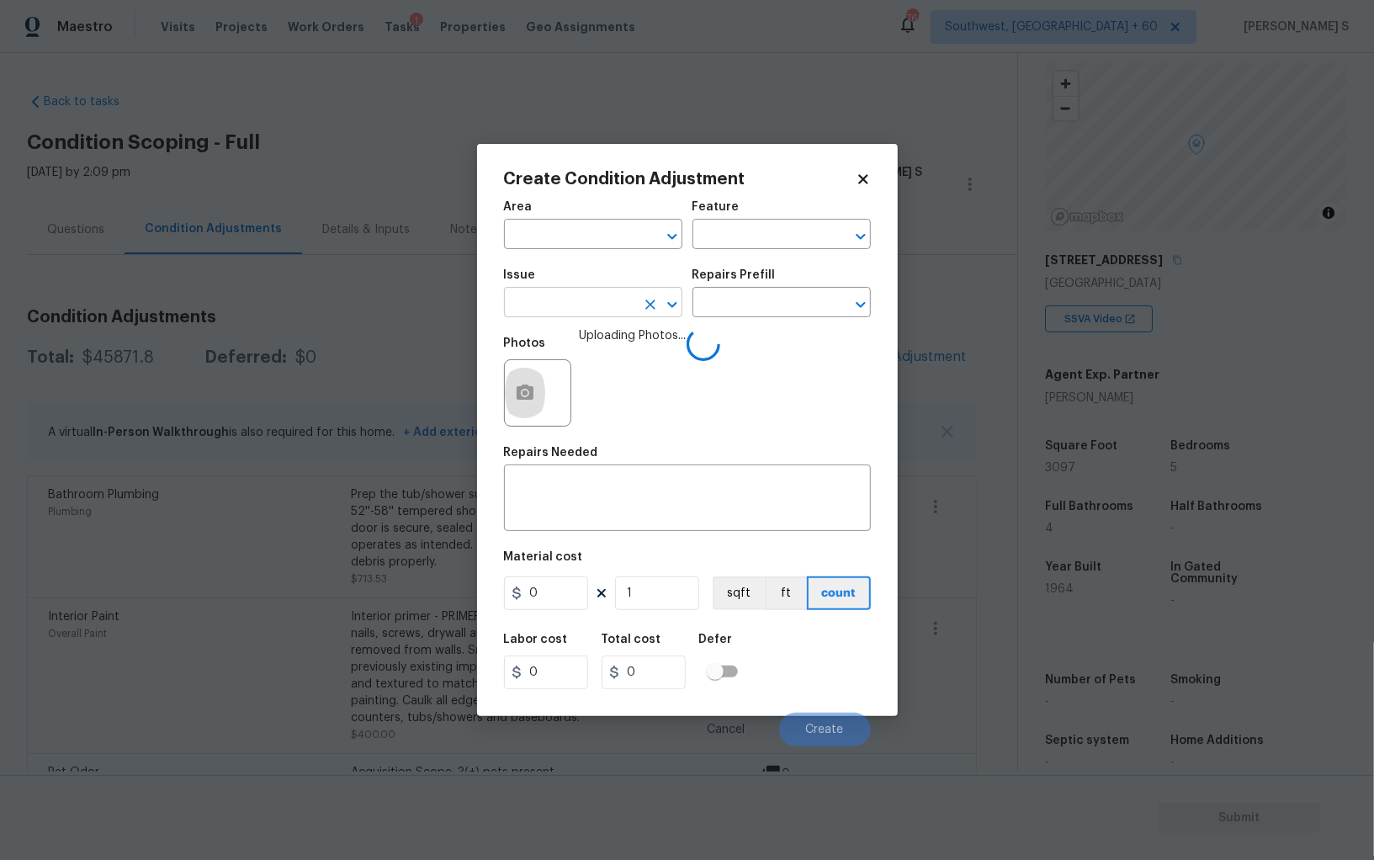
click at [597, 302] on input "text" at bounding box center [569, 304] width 131 height 26
type input "Pool Repair"
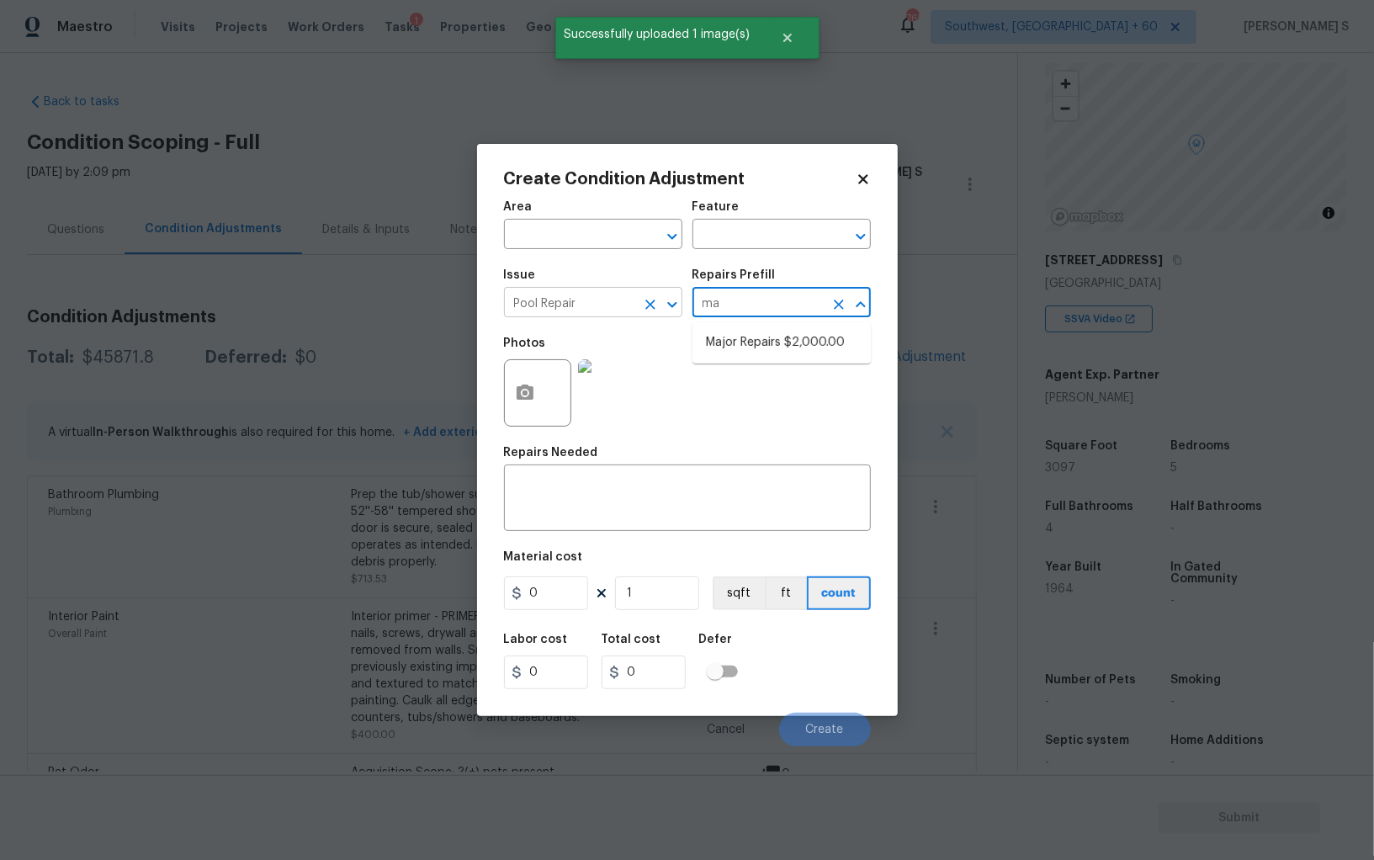
type input "maj"
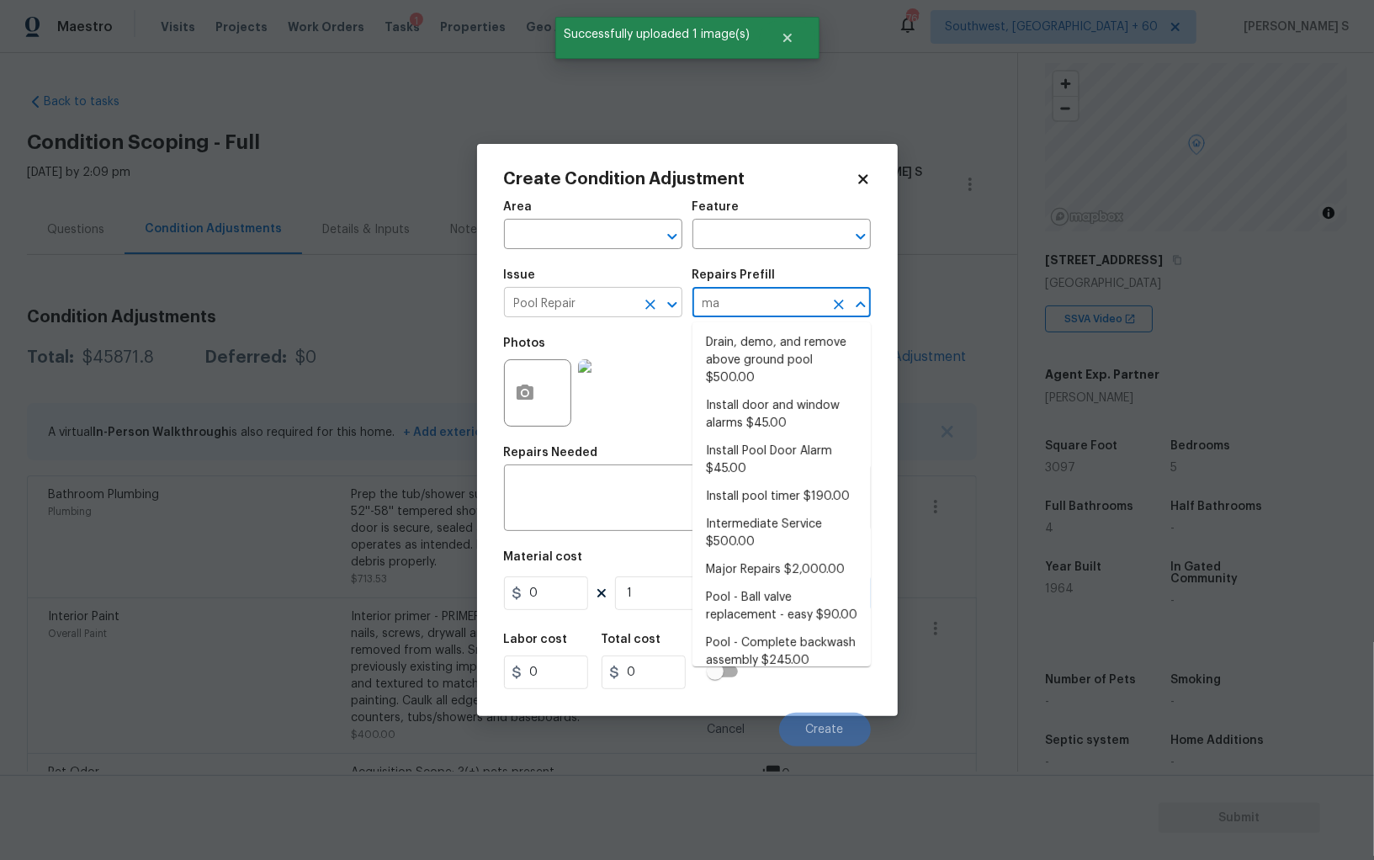
type input "maj"
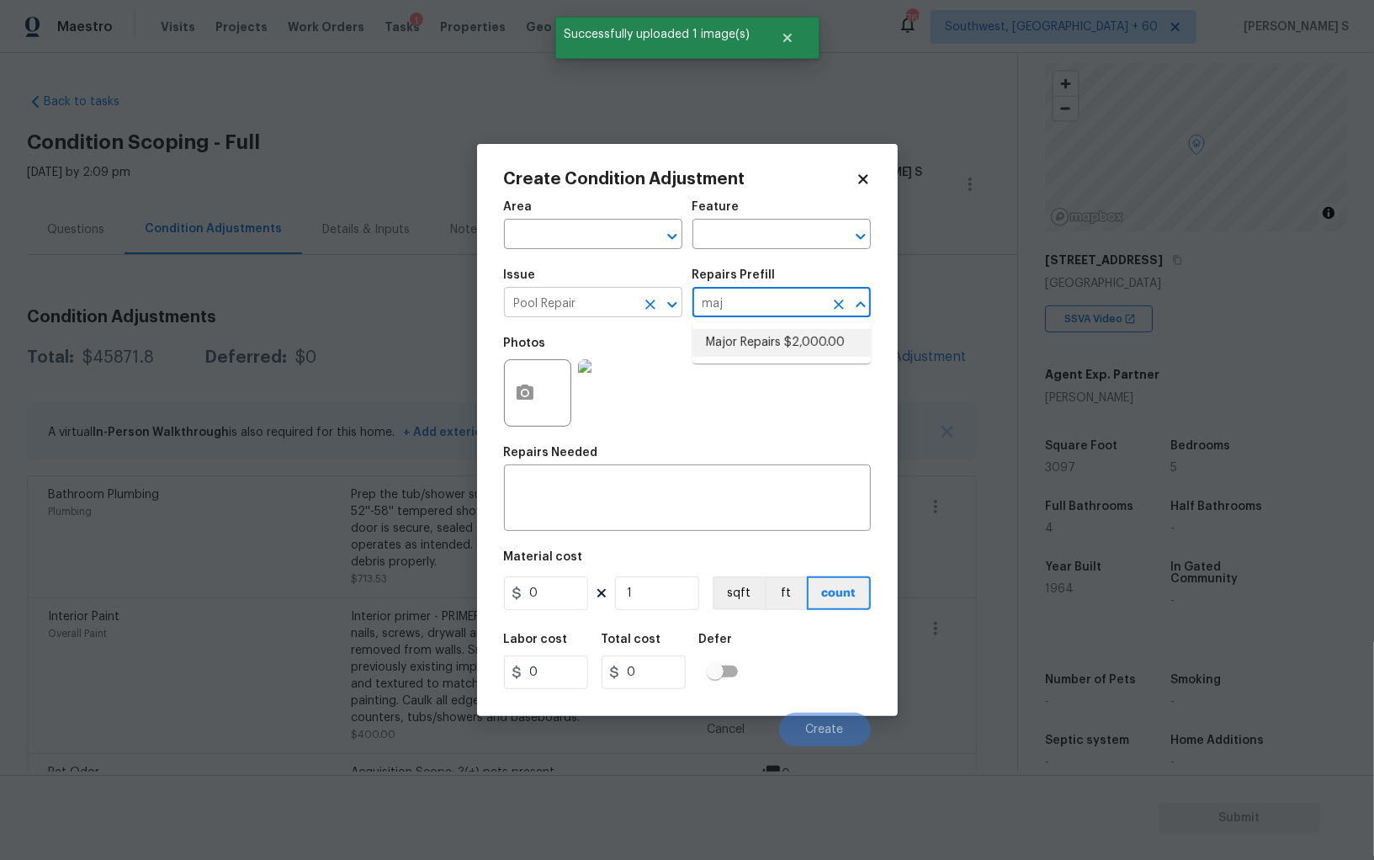
type input "Pool"
type textarea "large misc. repairs abandoned empty pool"
type input "2000"
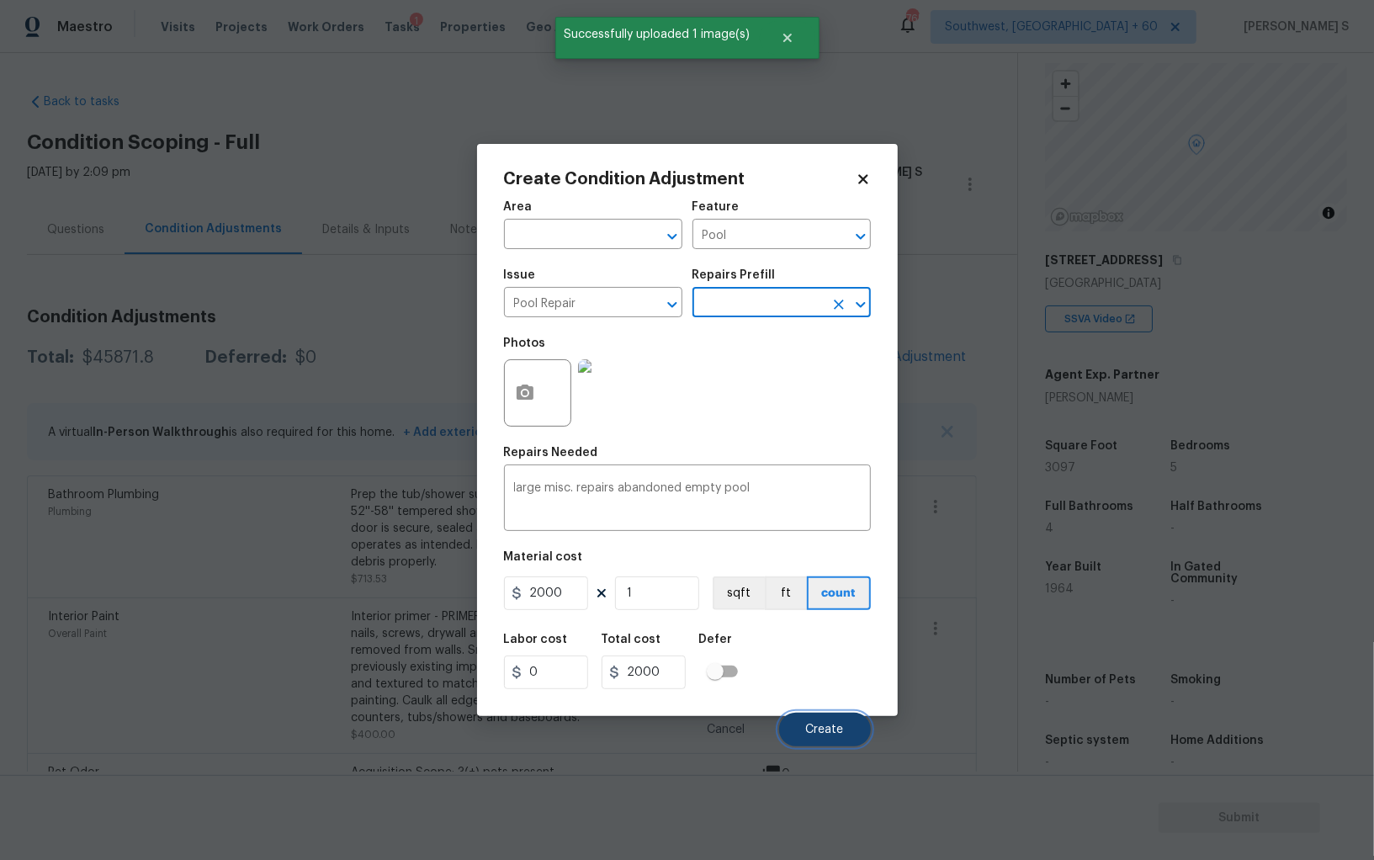
click at [824, 725] on span "Create" at bounding box center [825, 730] width 38 height 13
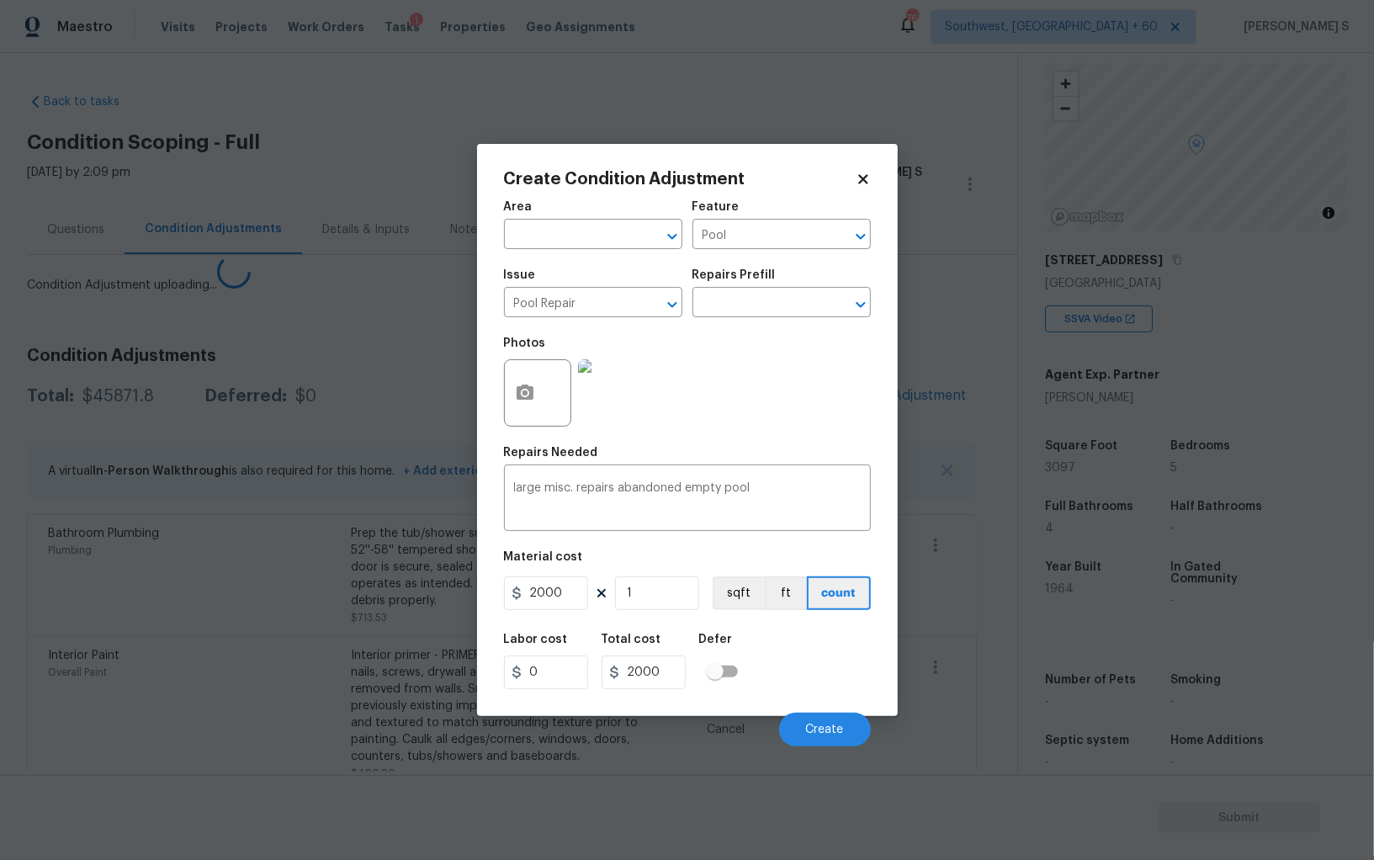
click at [242, 604] on body "Maestro Visits Projects Work Orders Tasks 1 Properties Geo Assignments 765 Sout…" at bounding box center [687, 430] width 1374 height 860
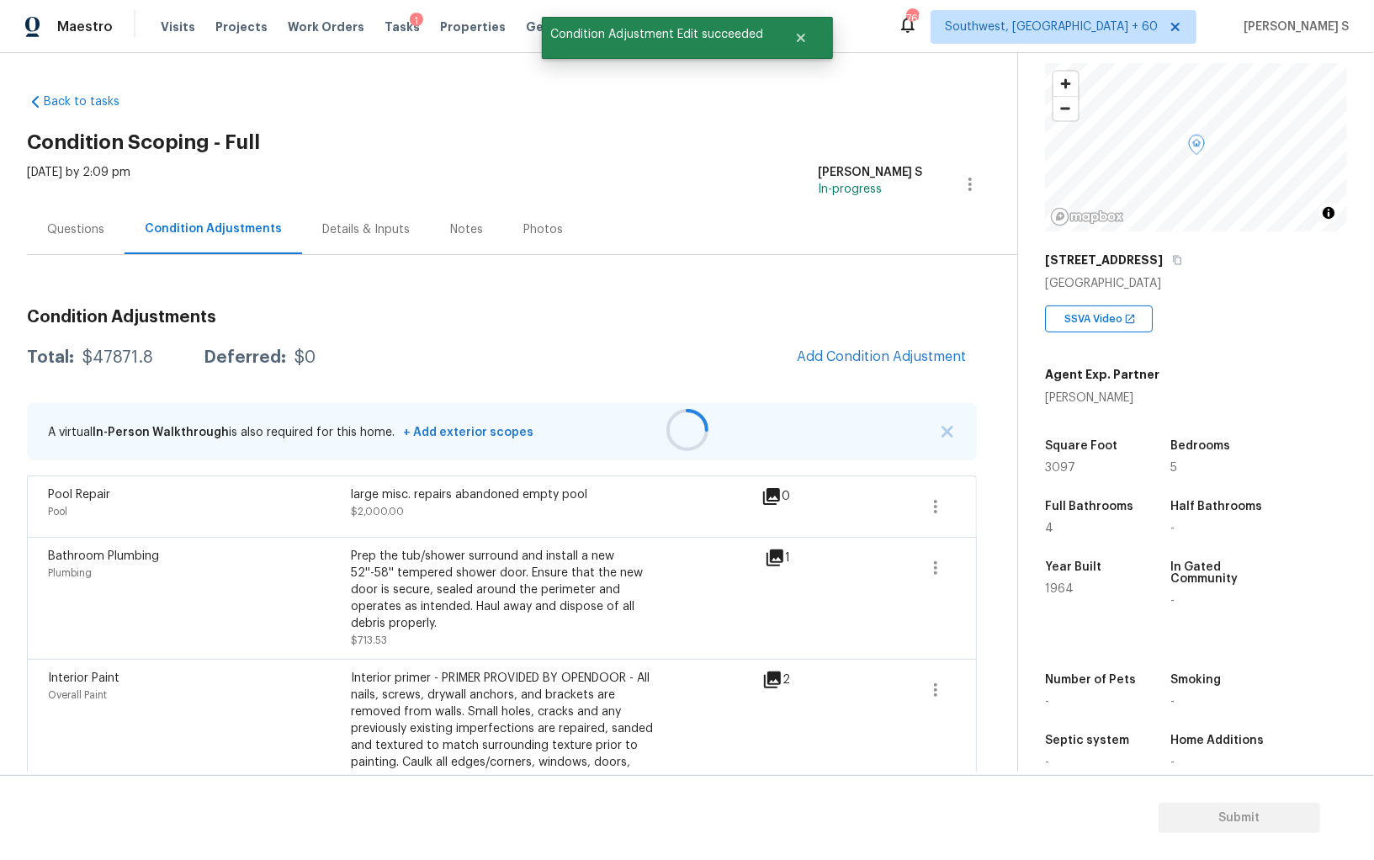
drag, startPoint x: 876, startPoint y: 358, endPoint x: 900, endPoint y: 358, distance: 24.4
click at [876, 358] on div at bounding box center [687, 430] width 1374 height 860
click at [868, 347] on button "Add Condition Adjustment" at bounding box center [882, 356] width 190 height 35
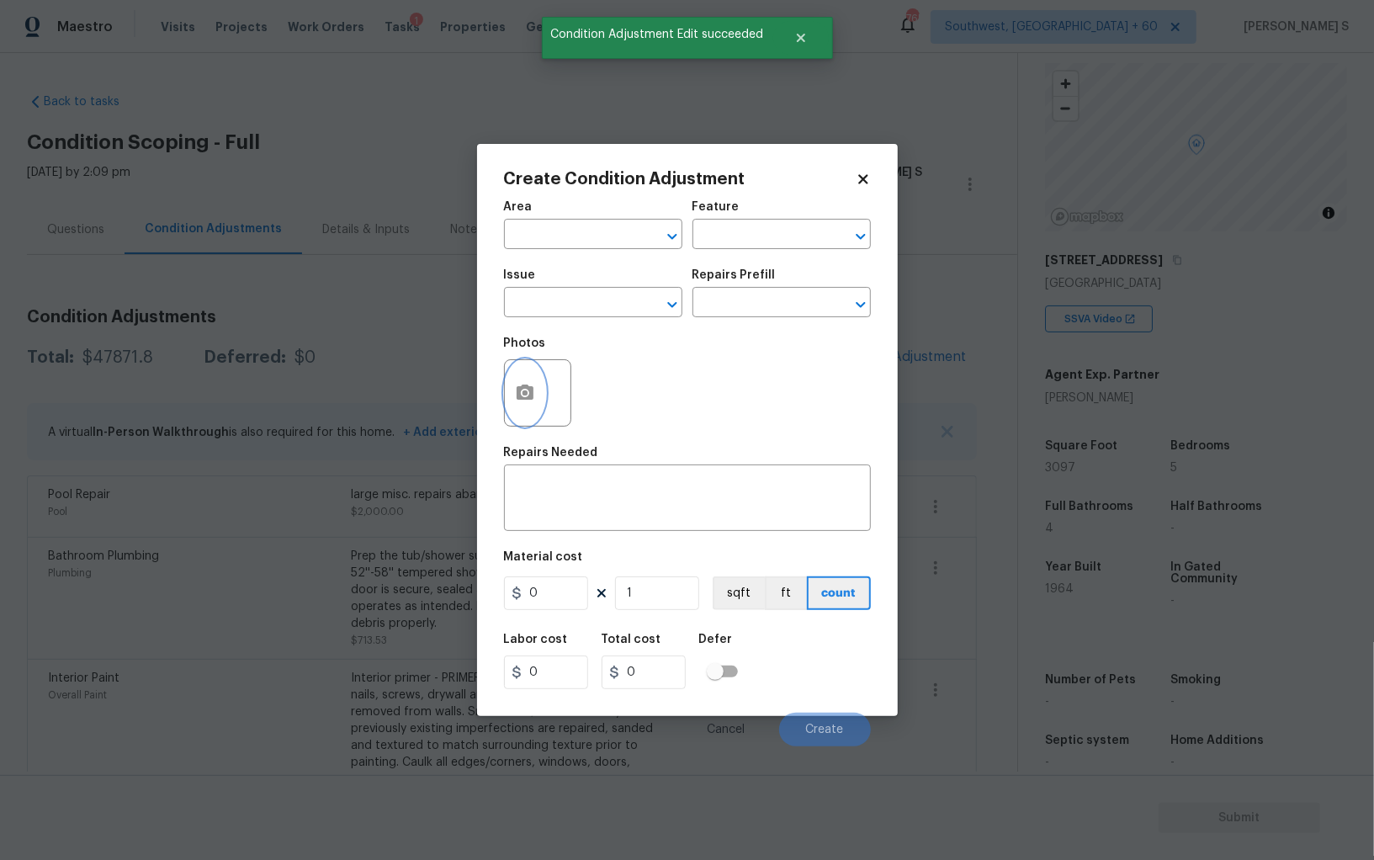
click at [537, 406] on button "button" at bounding box center [525, 393] width 40 height 66
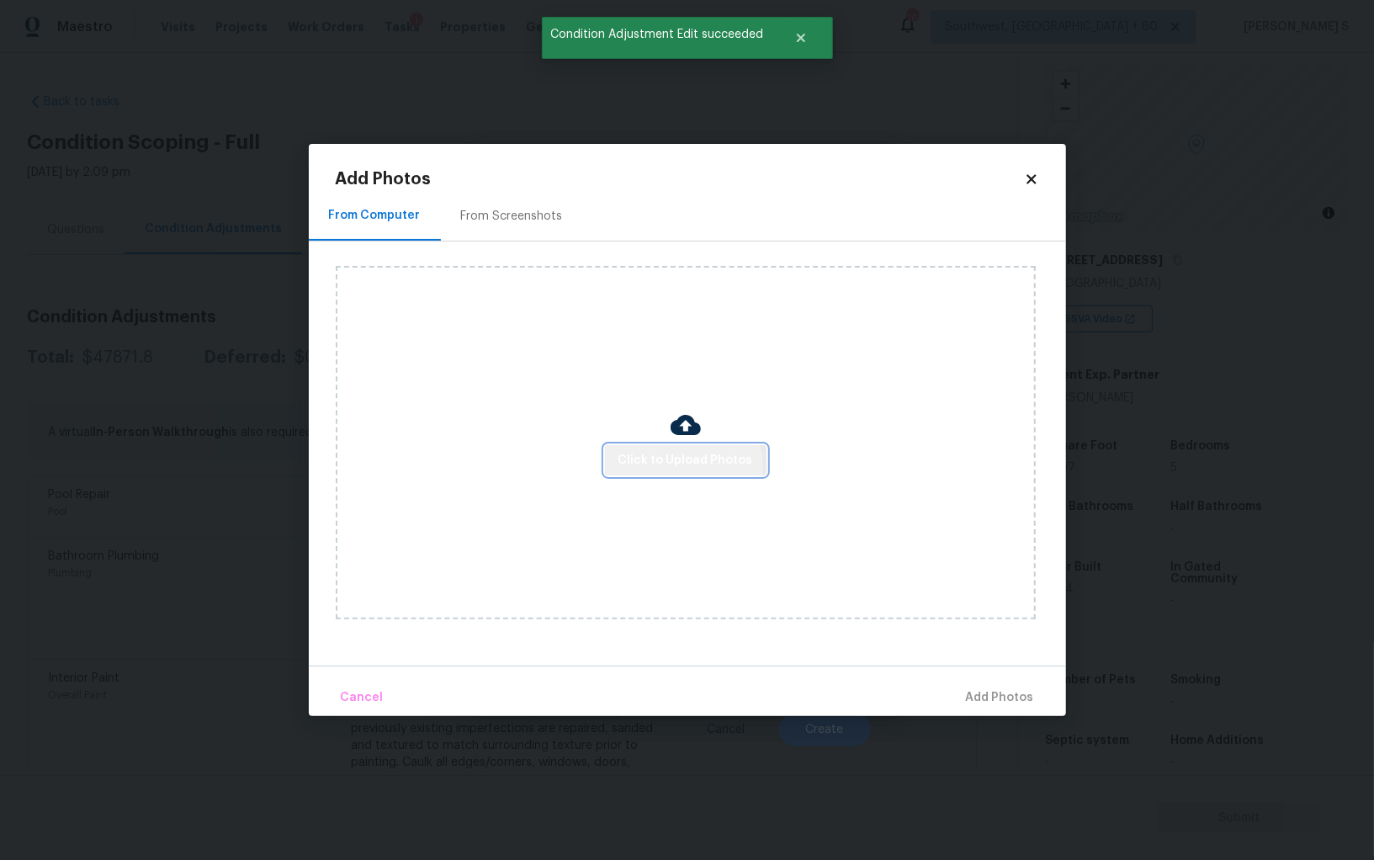
click at [683, 469] on span "Click to Upload Photos" at bounding box center [686, 460] width 135 height 21
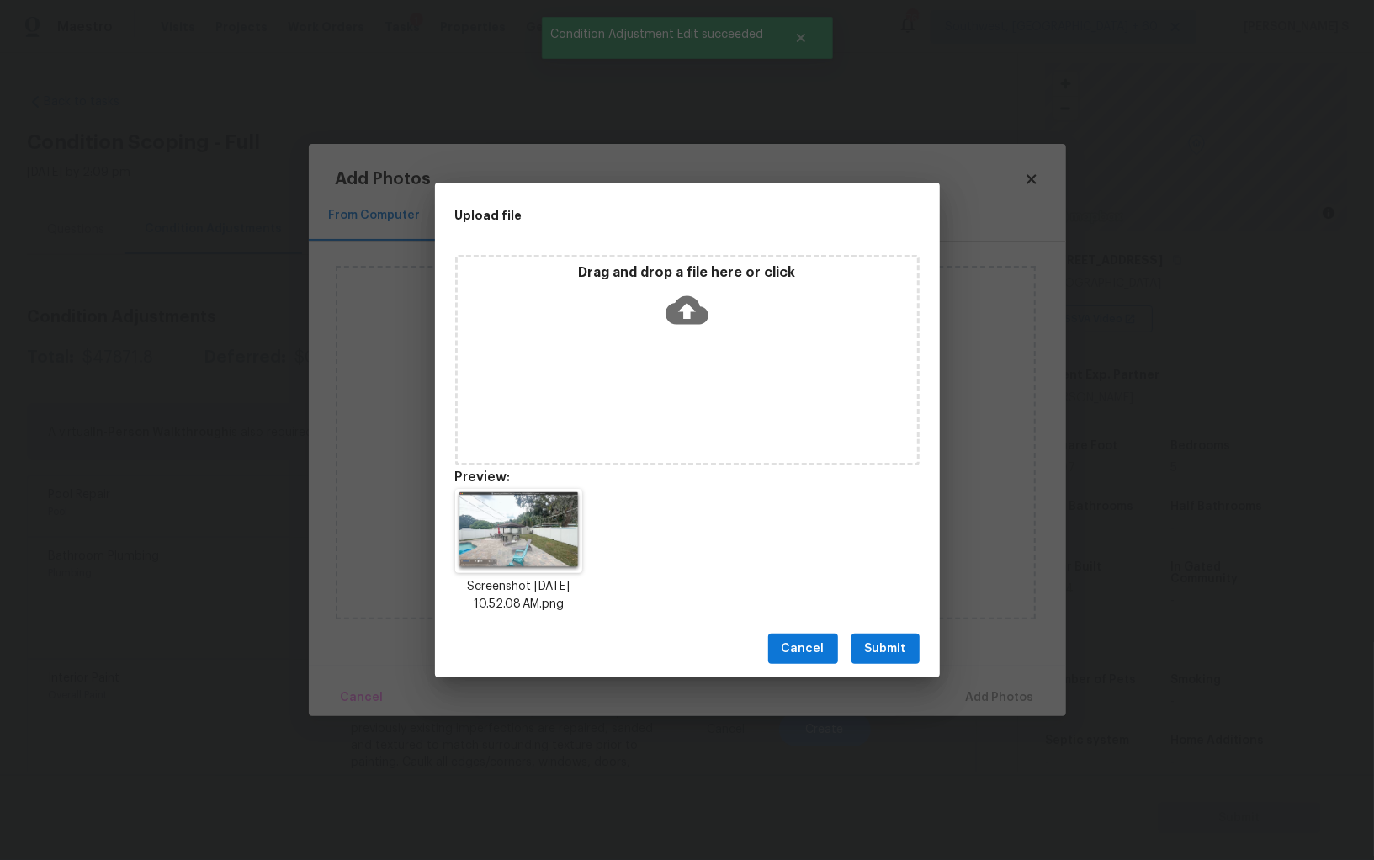
click at [900, 663] on button "Submit" at bounding box center [886, 649] width 68 height 31
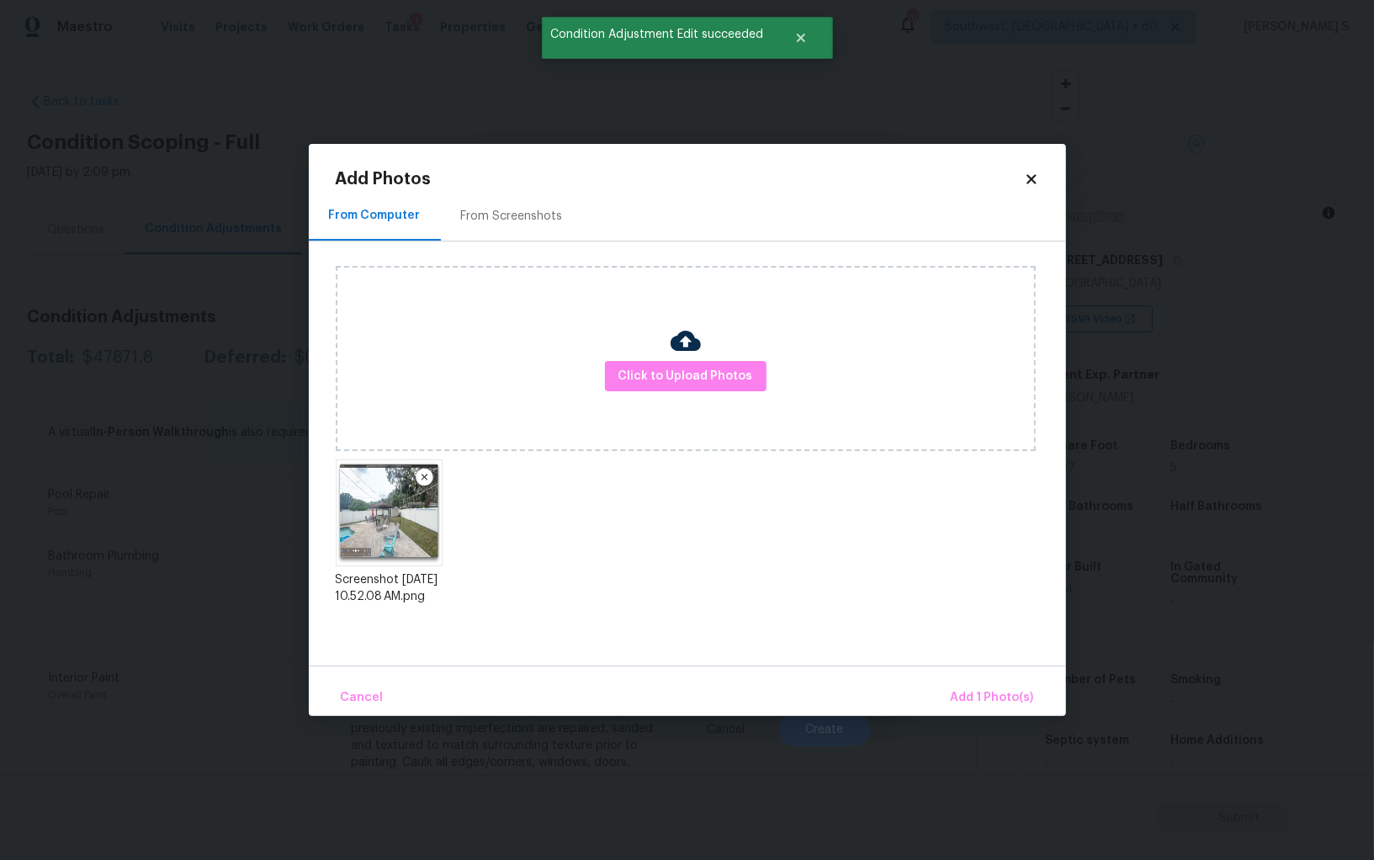
click at [900, 663] on div "From Computer From Screenshots Click to Upload Photos Screenshot 2025-10-02 at …" at bounding box center [687, 428] width 757 height 475
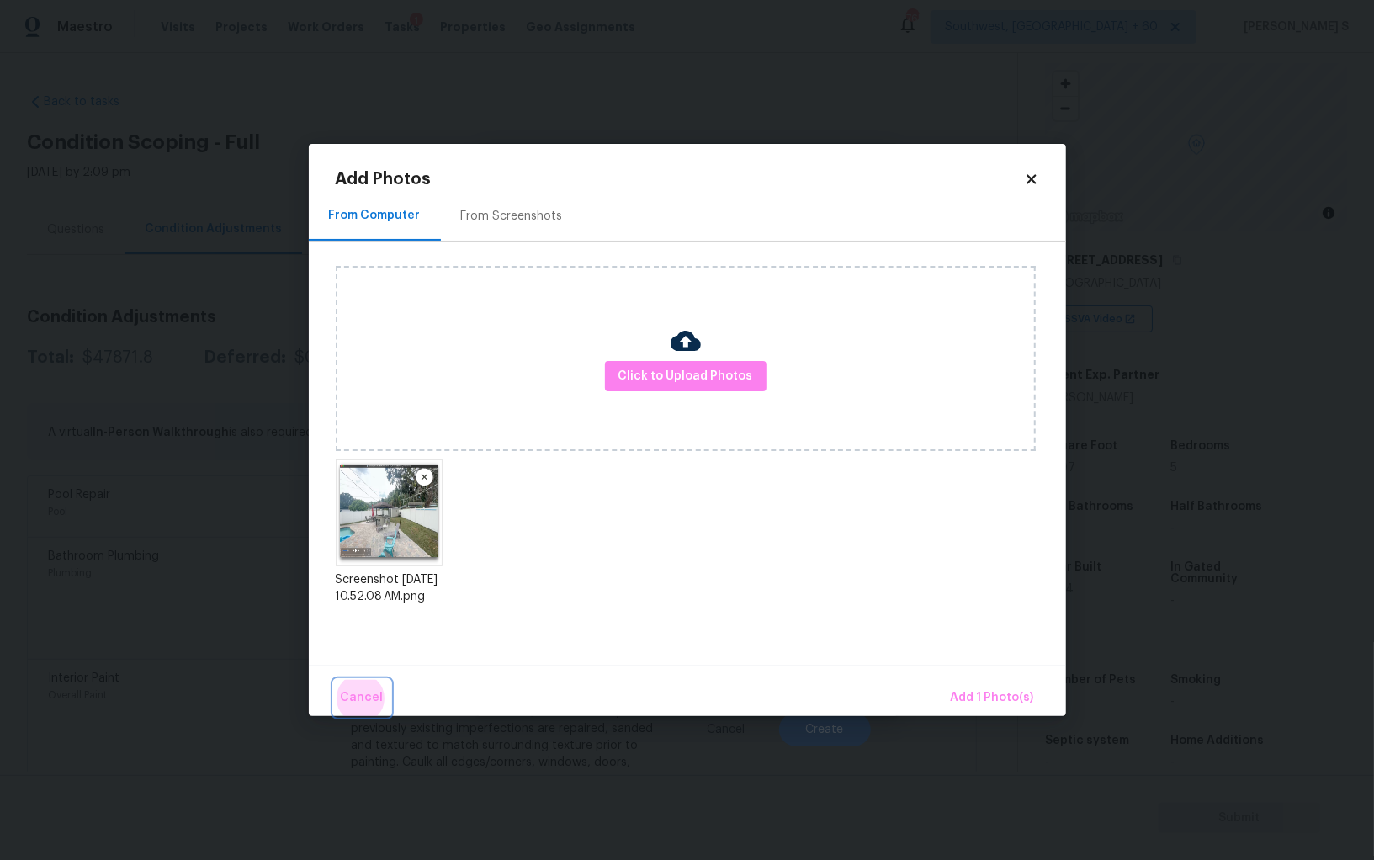
click at [334, 680] on button "Cancel" at bounding box center [362, 698] width 56 height 36
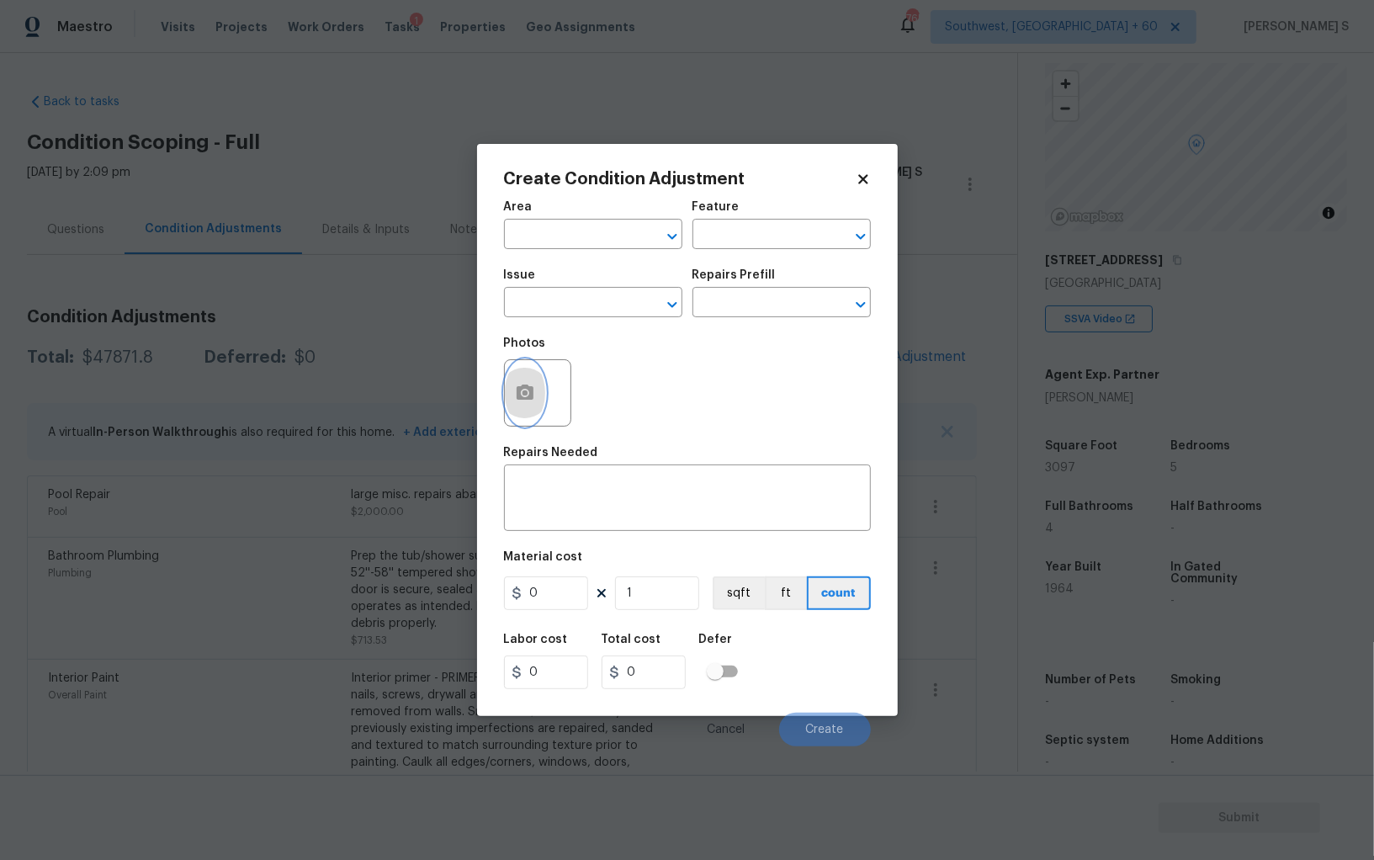
click at [523, 396] on circle "button" at bounding box center [524, 392] width 5 height 5
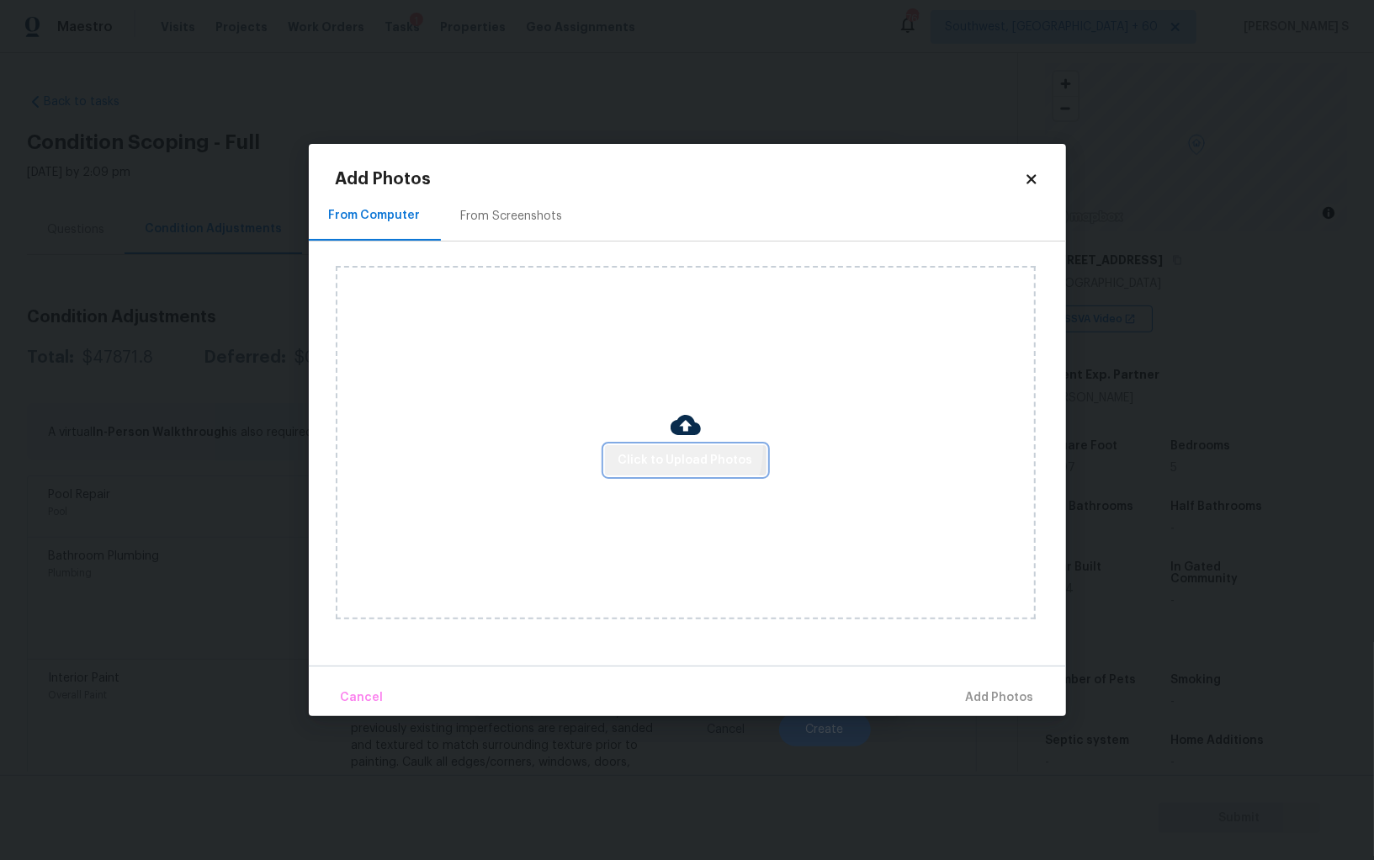
click at [675, 450] on span "Click to Upload Photos" at bounding box center [686, 460] width 135 height 21
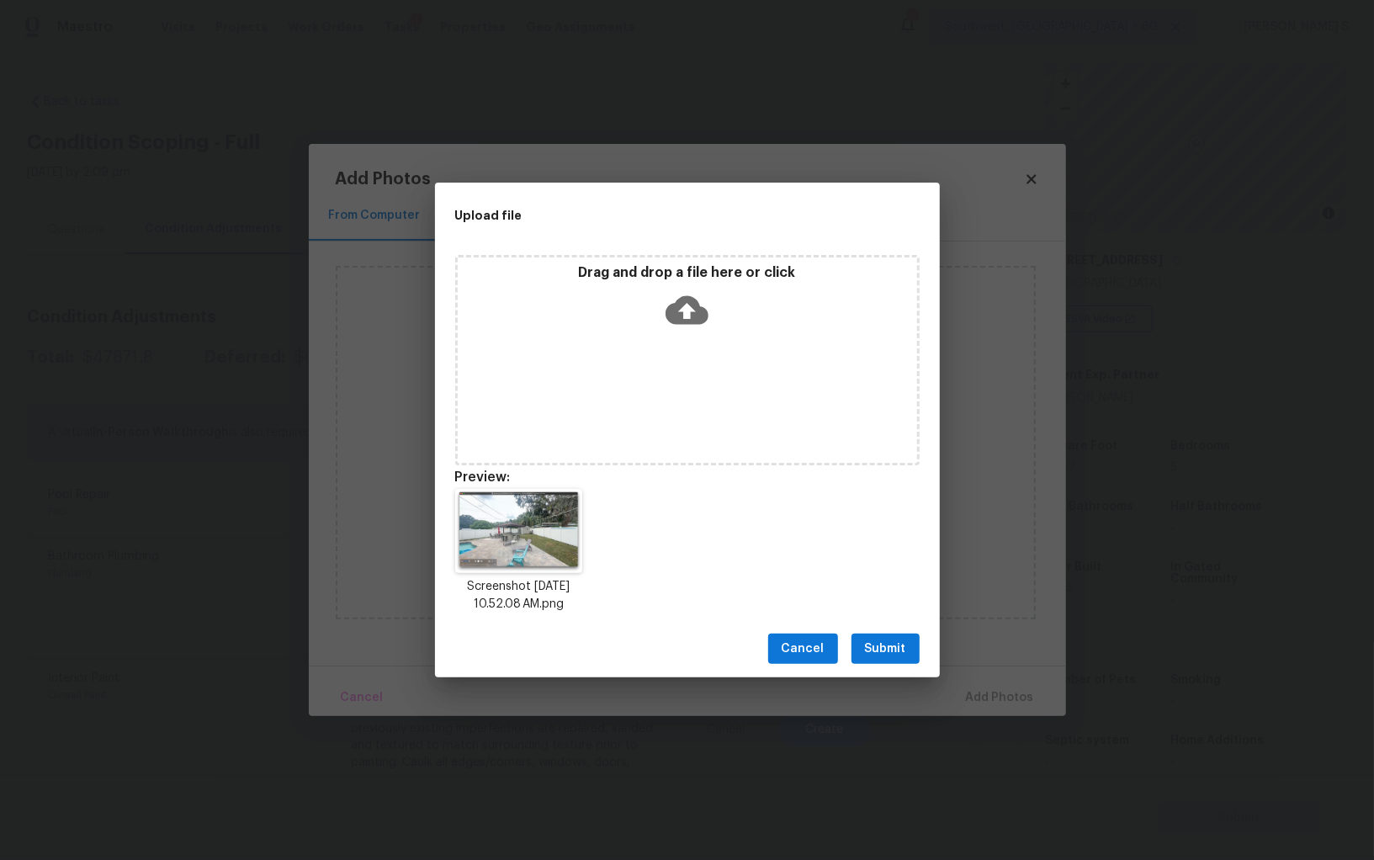
click at [908, 635] on button "Submit" at bounding box center [886, 649] width 68 height 31
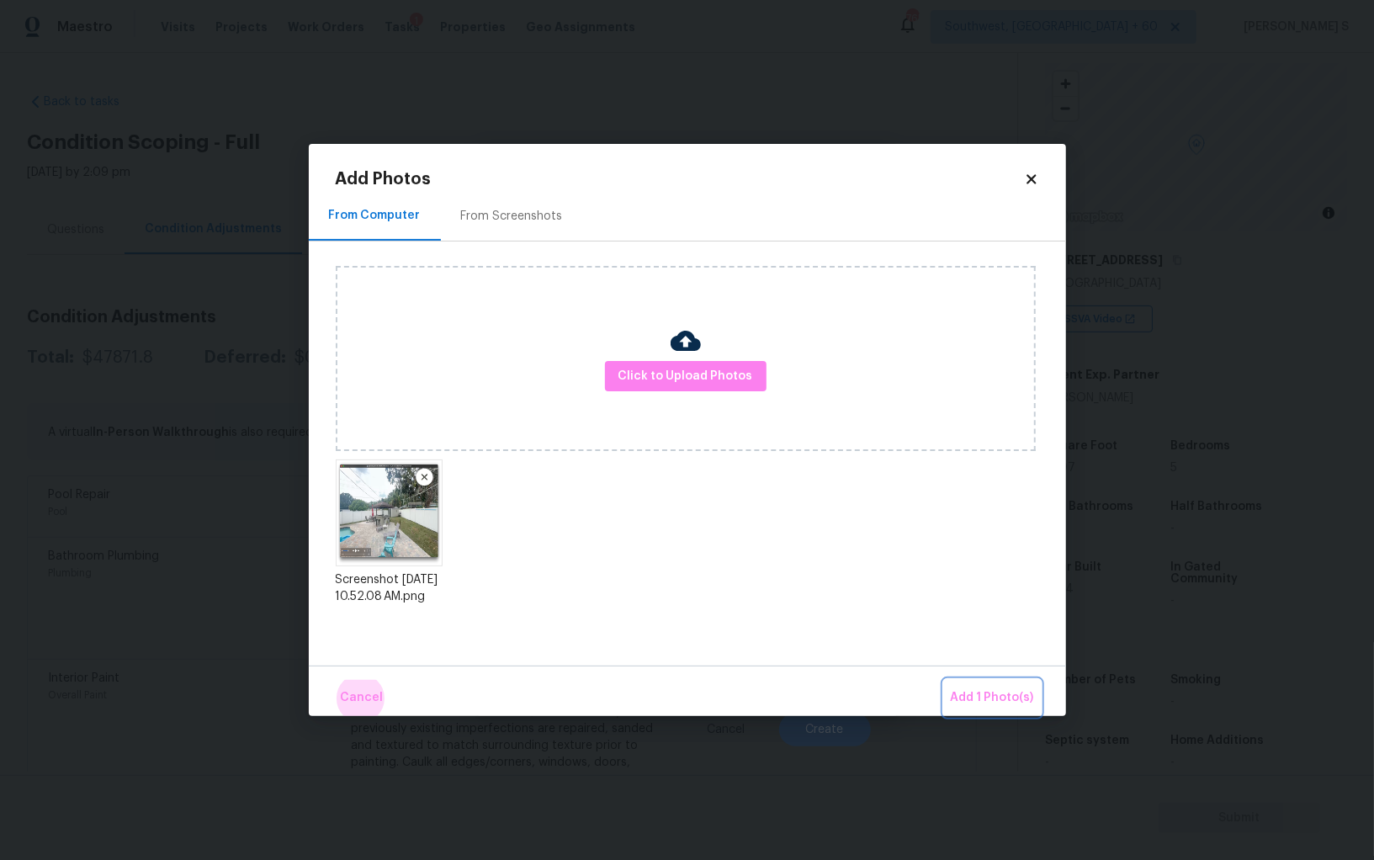
click at [944, 680] on button "Add 1 Photo(s)" at bounding box center [992, 698] width 97 height 36
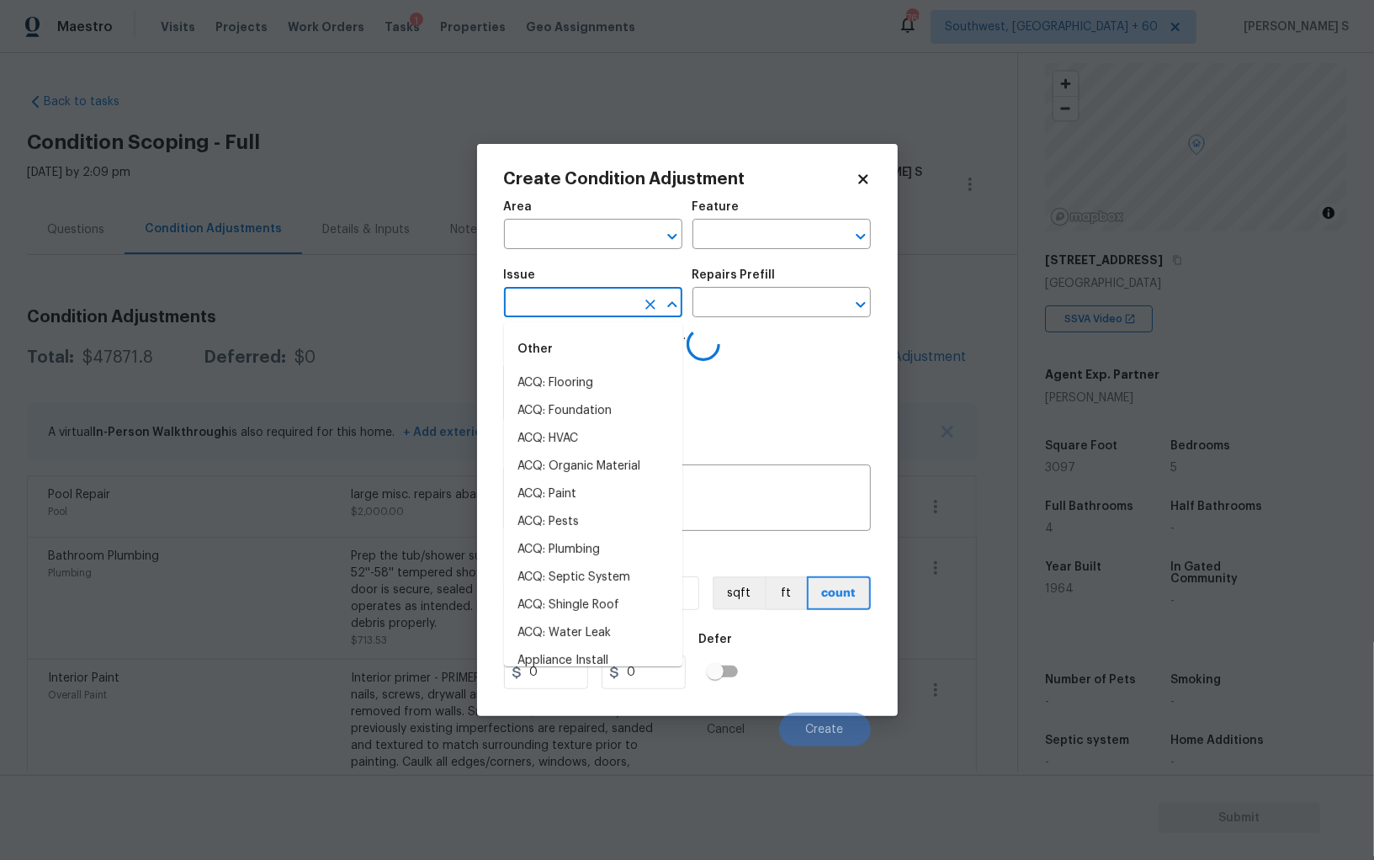
click at [624, 305] on input "text" at bounding box center [569, 304] width 131 height 26
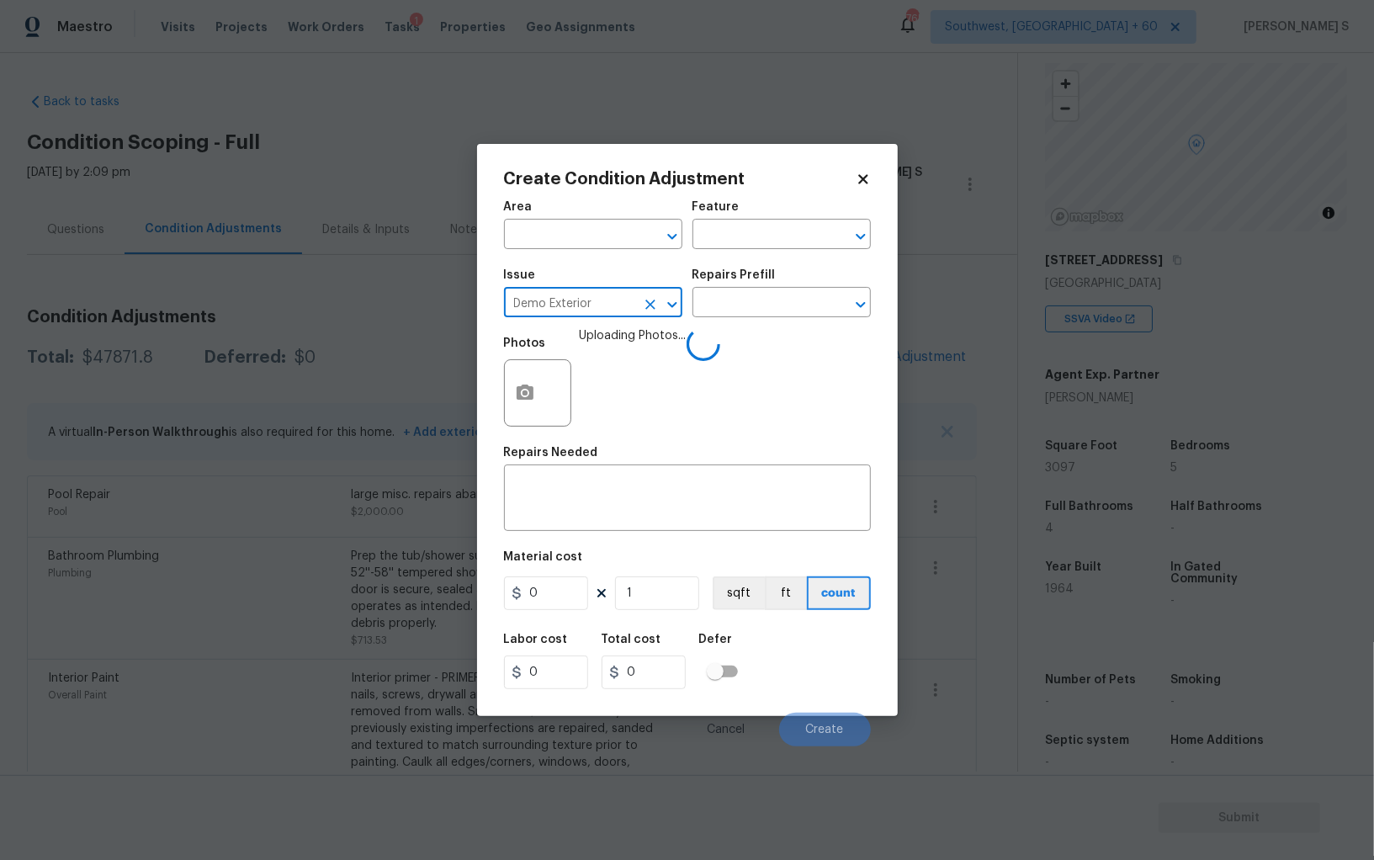
type input "Demo Exterior"
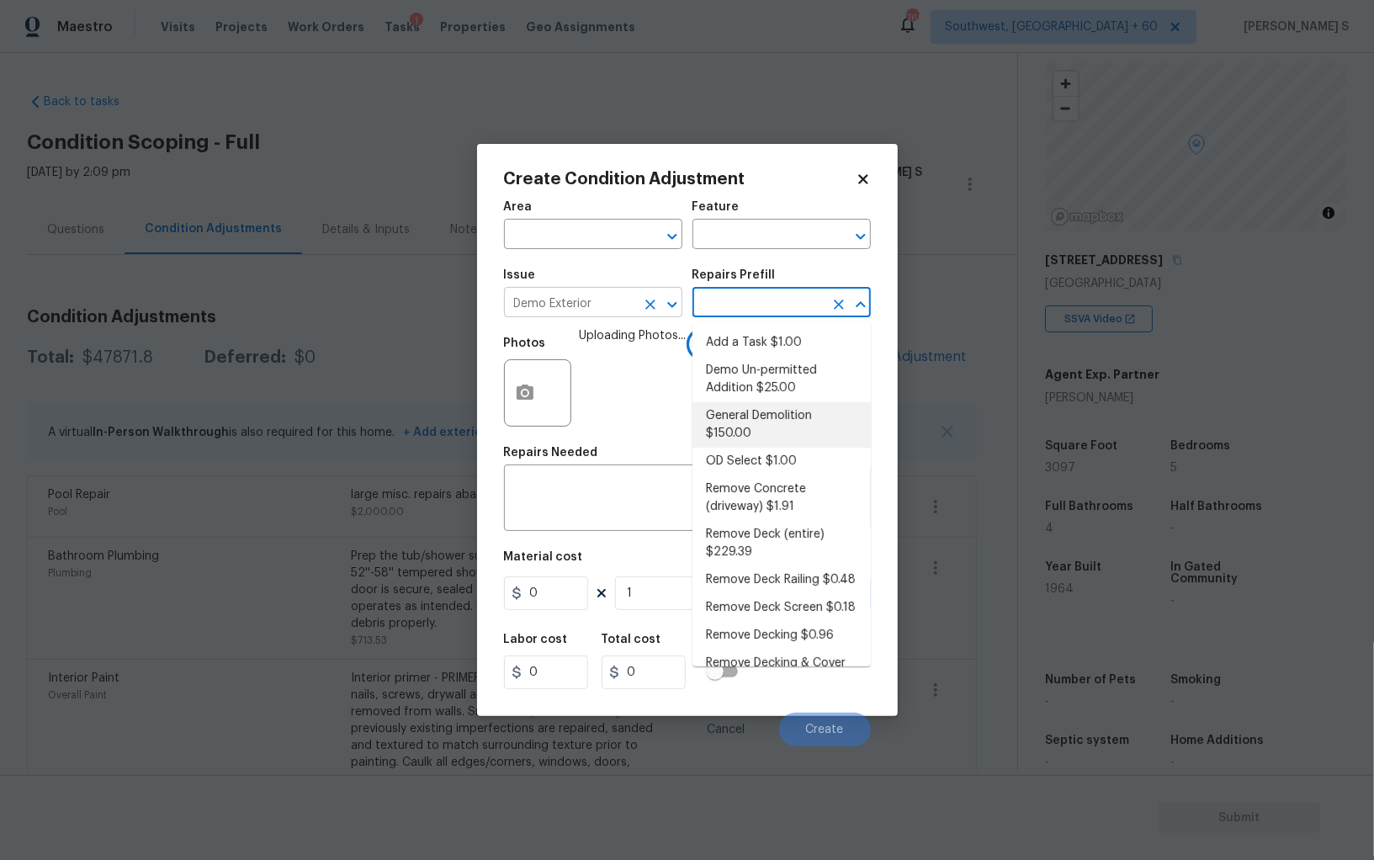
type input "Demolition"
type textarea "Decks, sheds, above ground pools,"
type input "150"
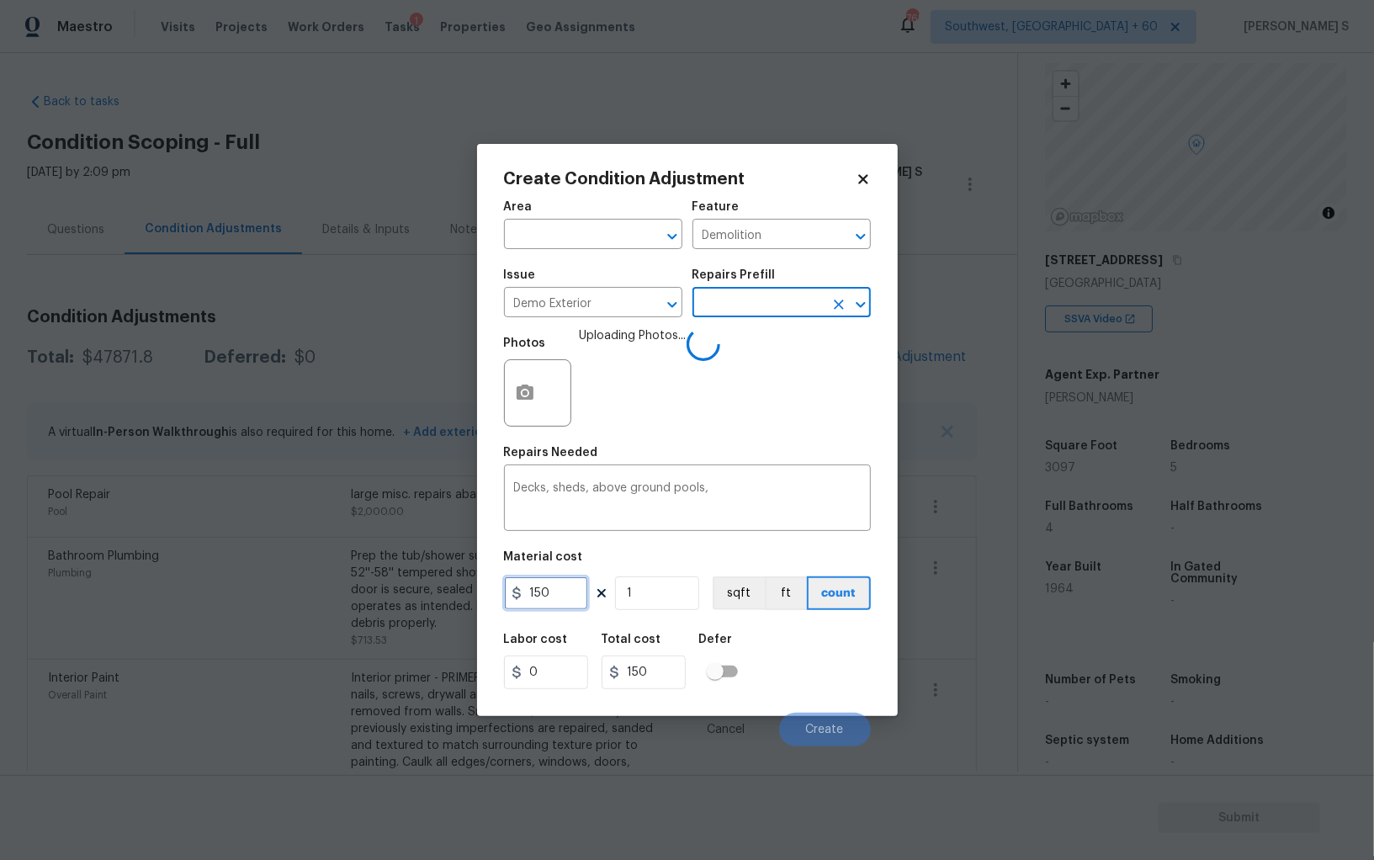
click at [554, 600] on input "150" at bounding box center [546, 593] width 84 height 34
type input "500"
click at [822, 666] on div "Labor cost 0 Total cost 500 Defer" at bounding box center [687, 662] width 367 height 76
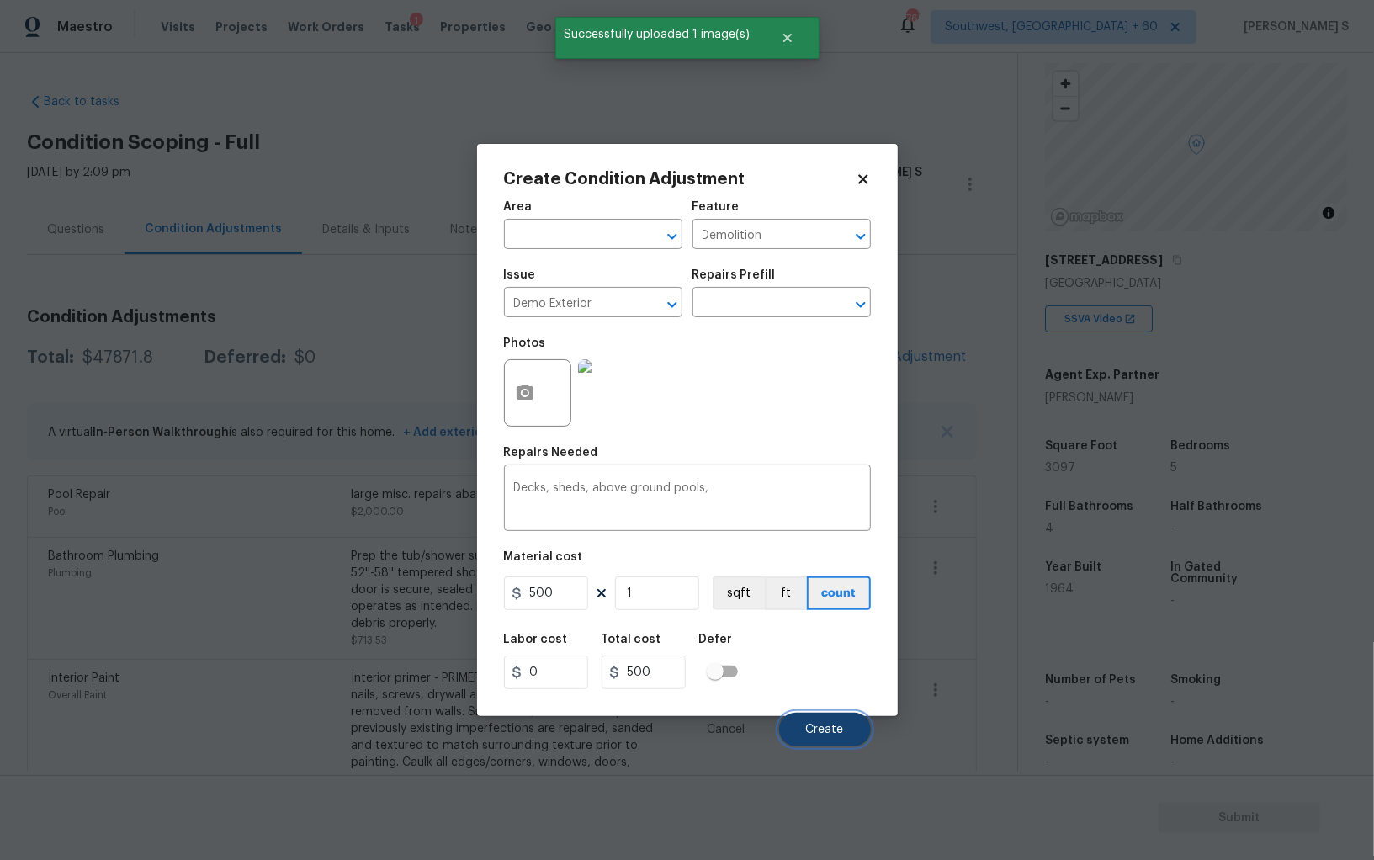
click at [827, 733] on span "Create" at bounding box center [825, 730] width 38 height 13
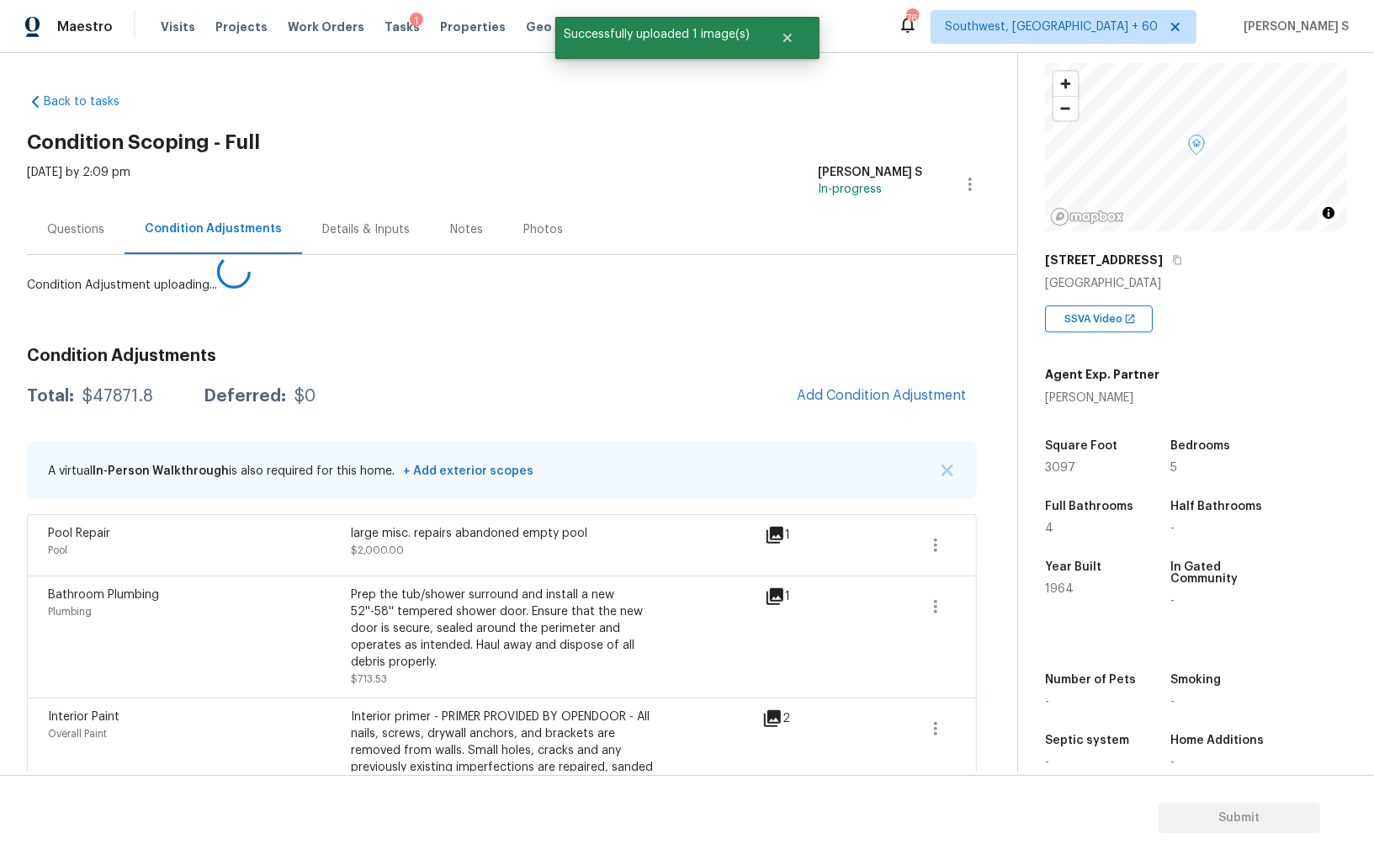
click at [137, 545] on body "Maestro Visits Projects Work Orders Tasks 1 Properties Geo Assignments 765 Sout…" at bounding box center [687, 430] width 1374 height 860
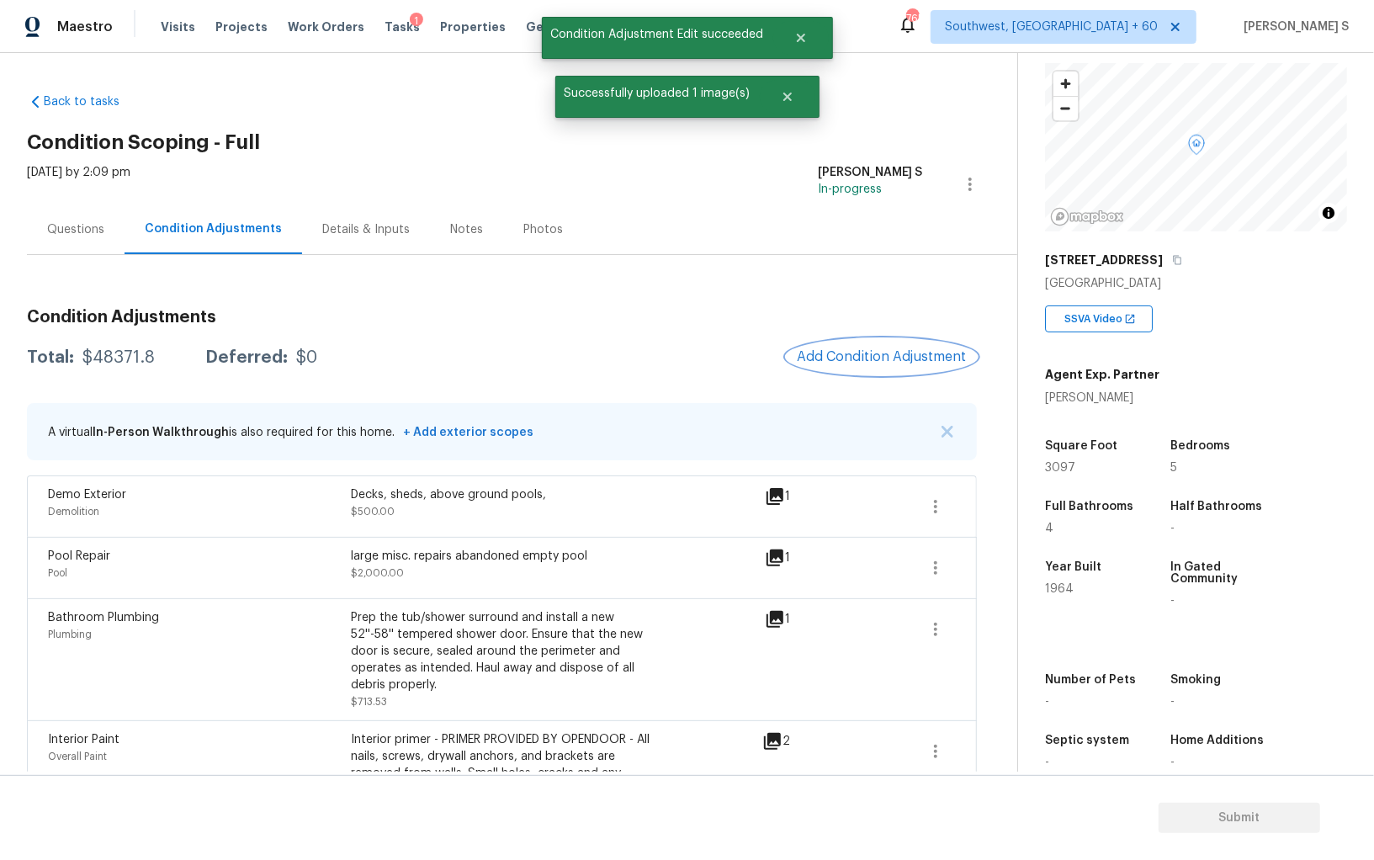
click at [874, 360] on span "Add Condition Adjustment" at bounding box center [882, 356] width 170 height 15
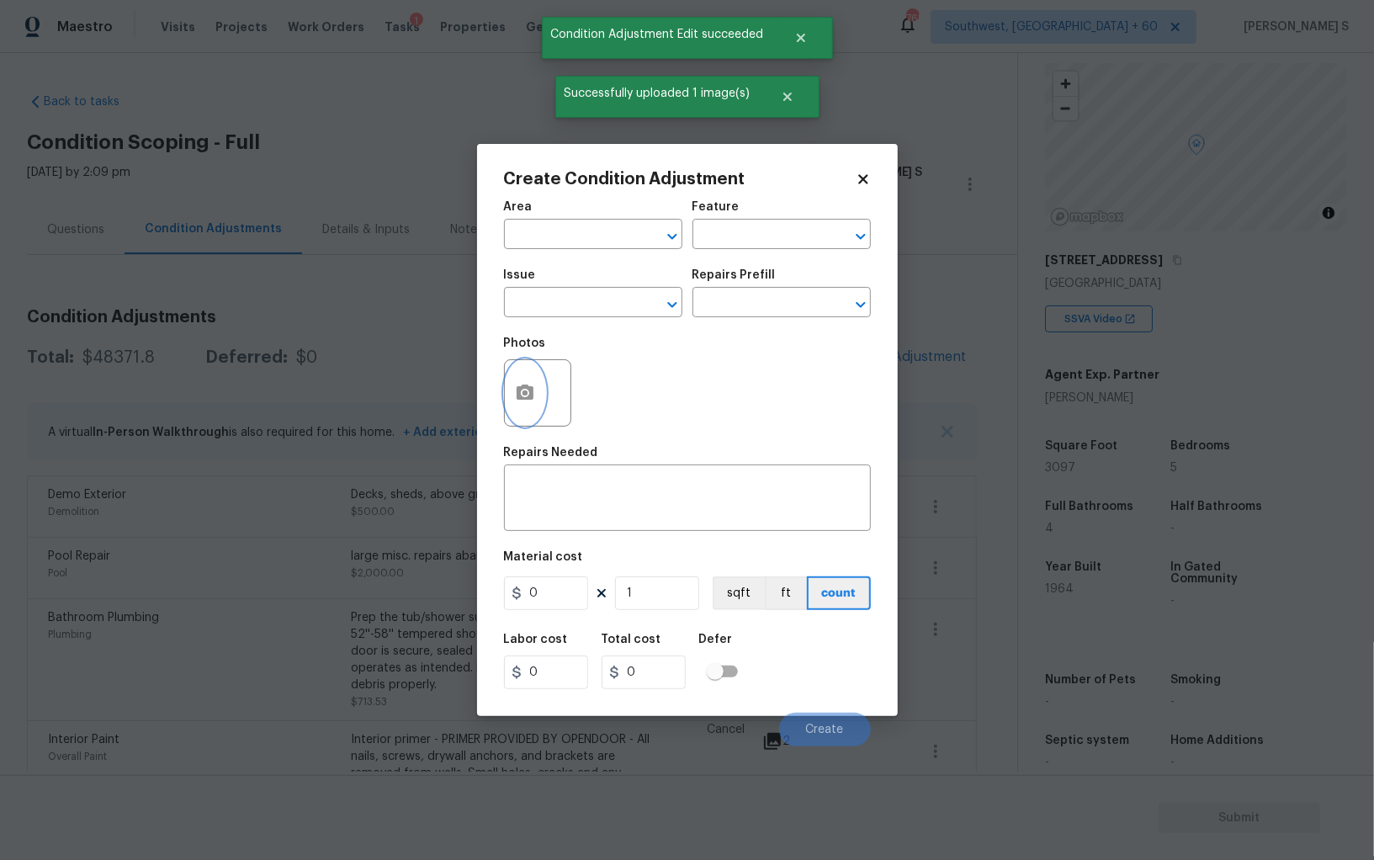
click at [519, 384] on button "button" at bounding box center [525, 393] width 40 height 66
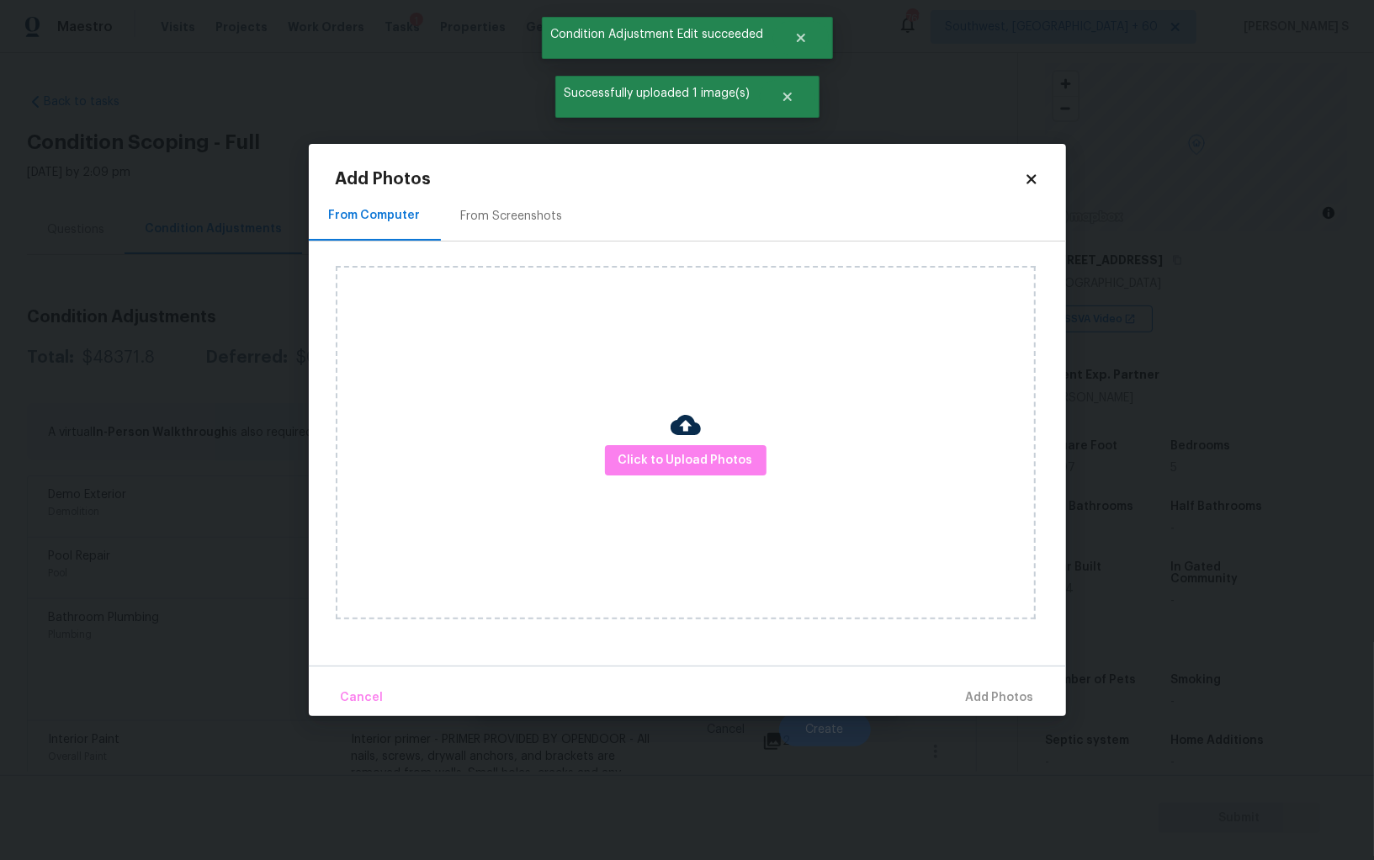
click at [684, 438] on img at bounding box center [686, 425] width 30 height 30
click at [684, 458] on span "Click to Upload Photos" at bounding box center [686, 460] width 135 height 21
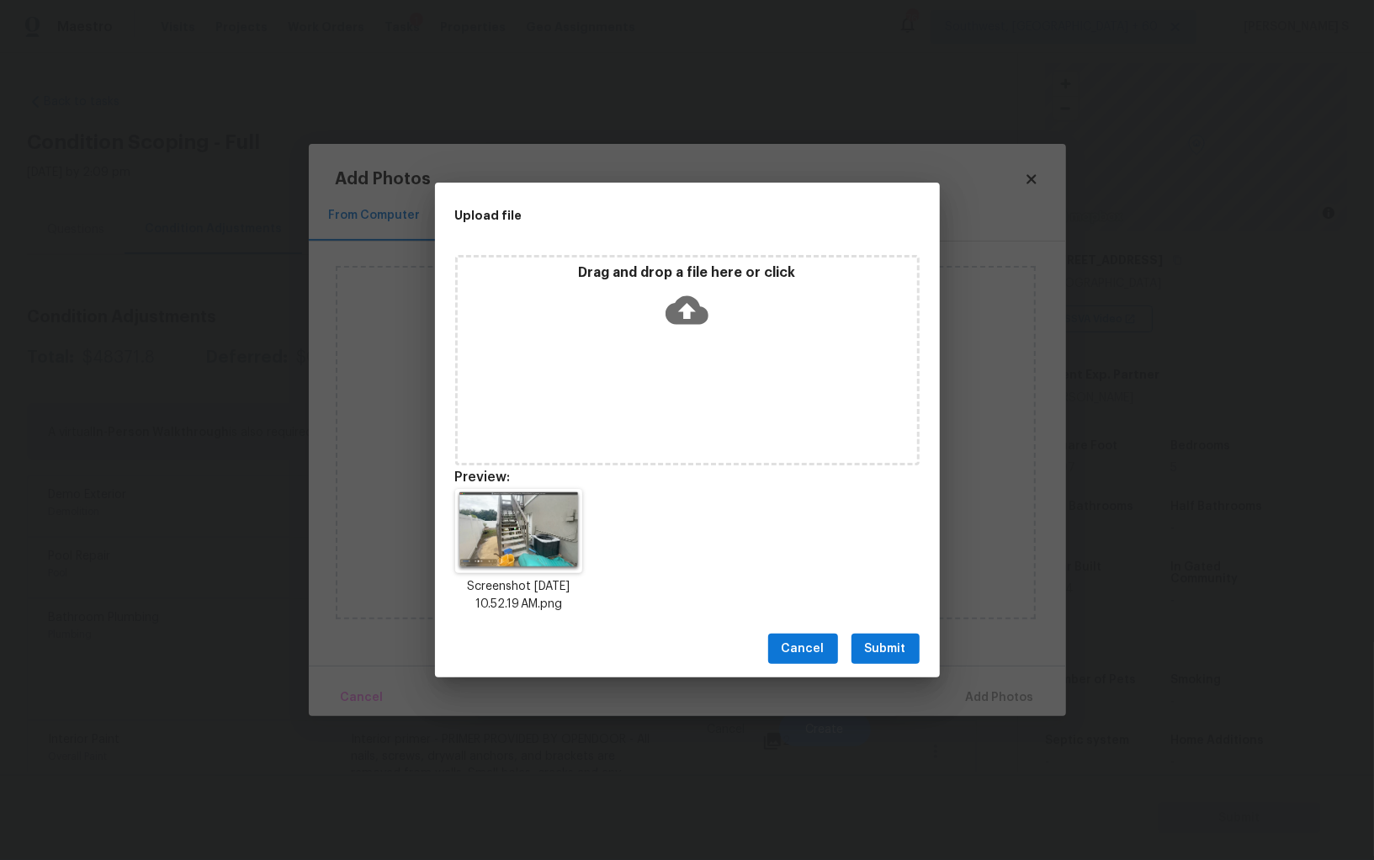
click at [885, 646] on span "Submit" at bounding box center [885, 649] width 41 height 21
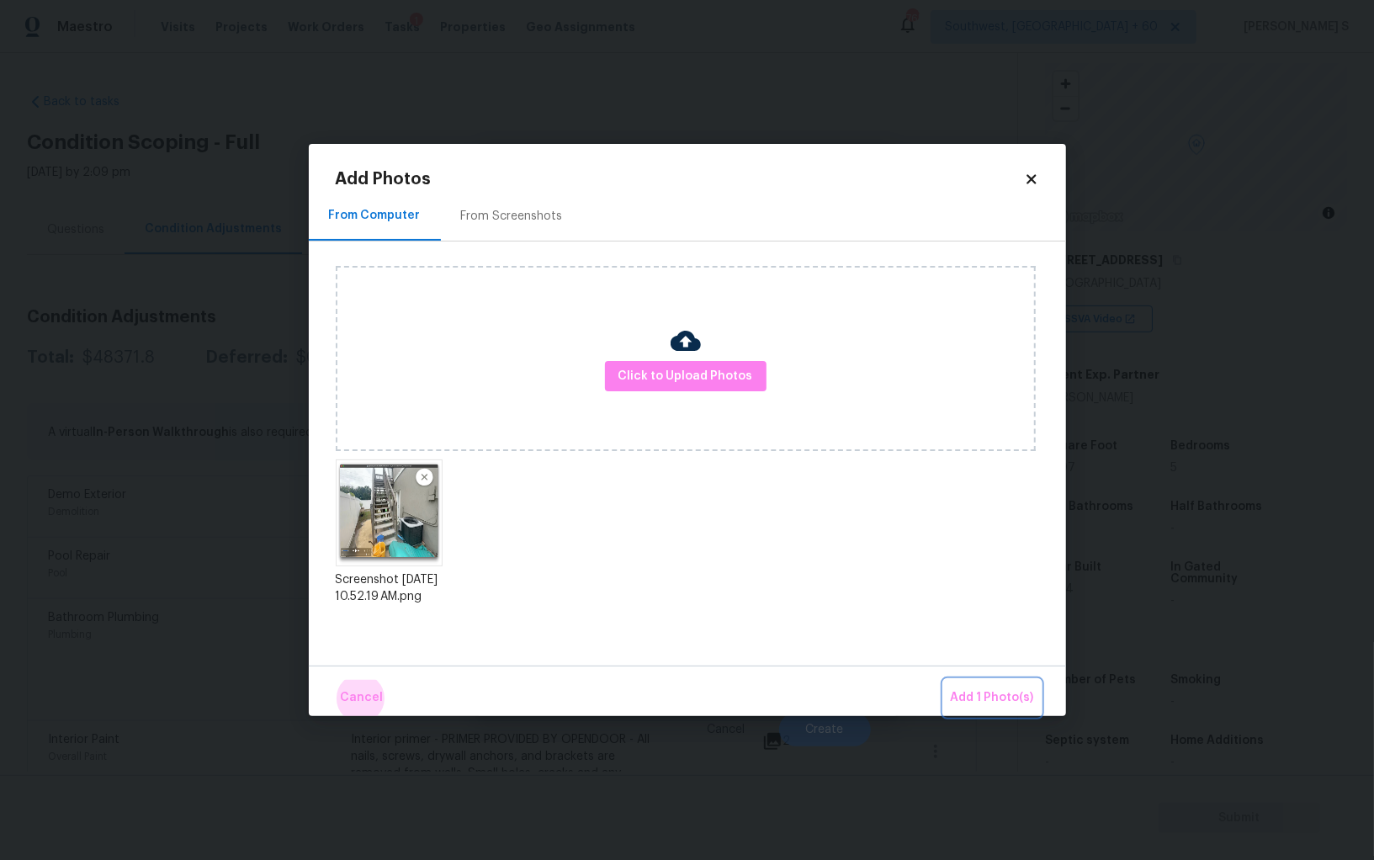
click at [944, 680] on button "Add 1 Photo(s)" at bounding box center [992, 698] width 97 height 36
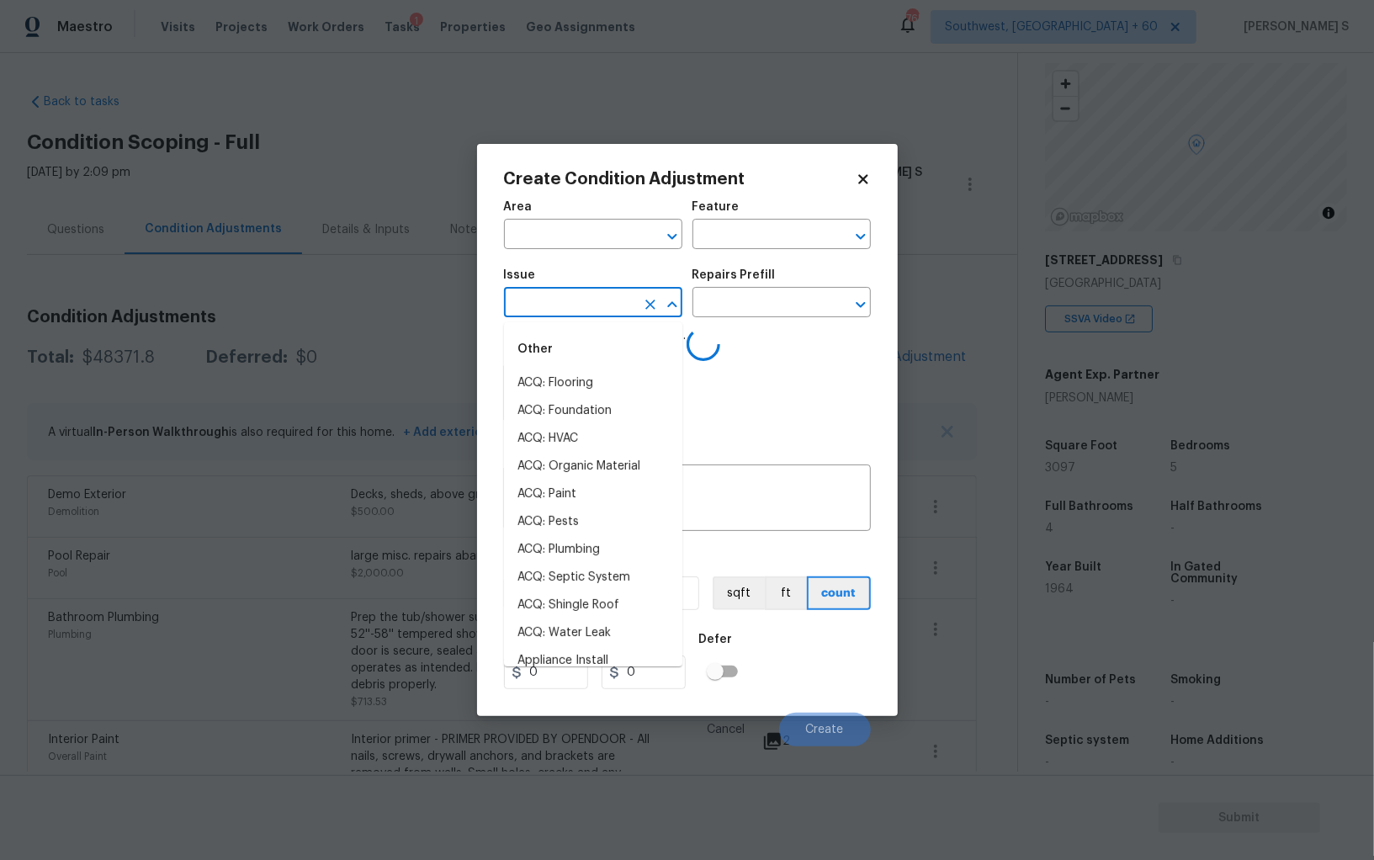
click at [586, 308] on input "text" at bounding box center [569, 304] width 131 height 26
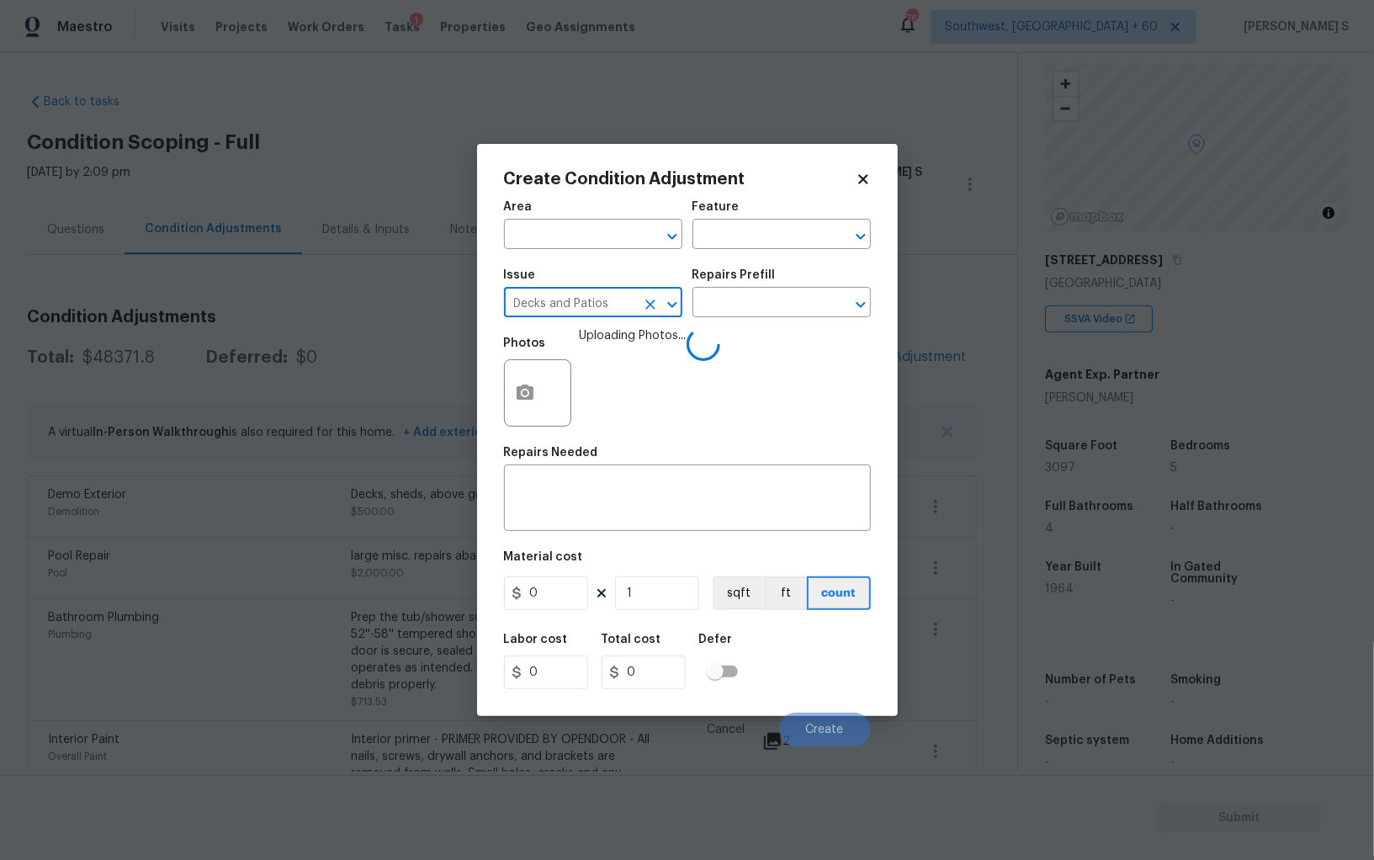
type input "Decks and Patios"
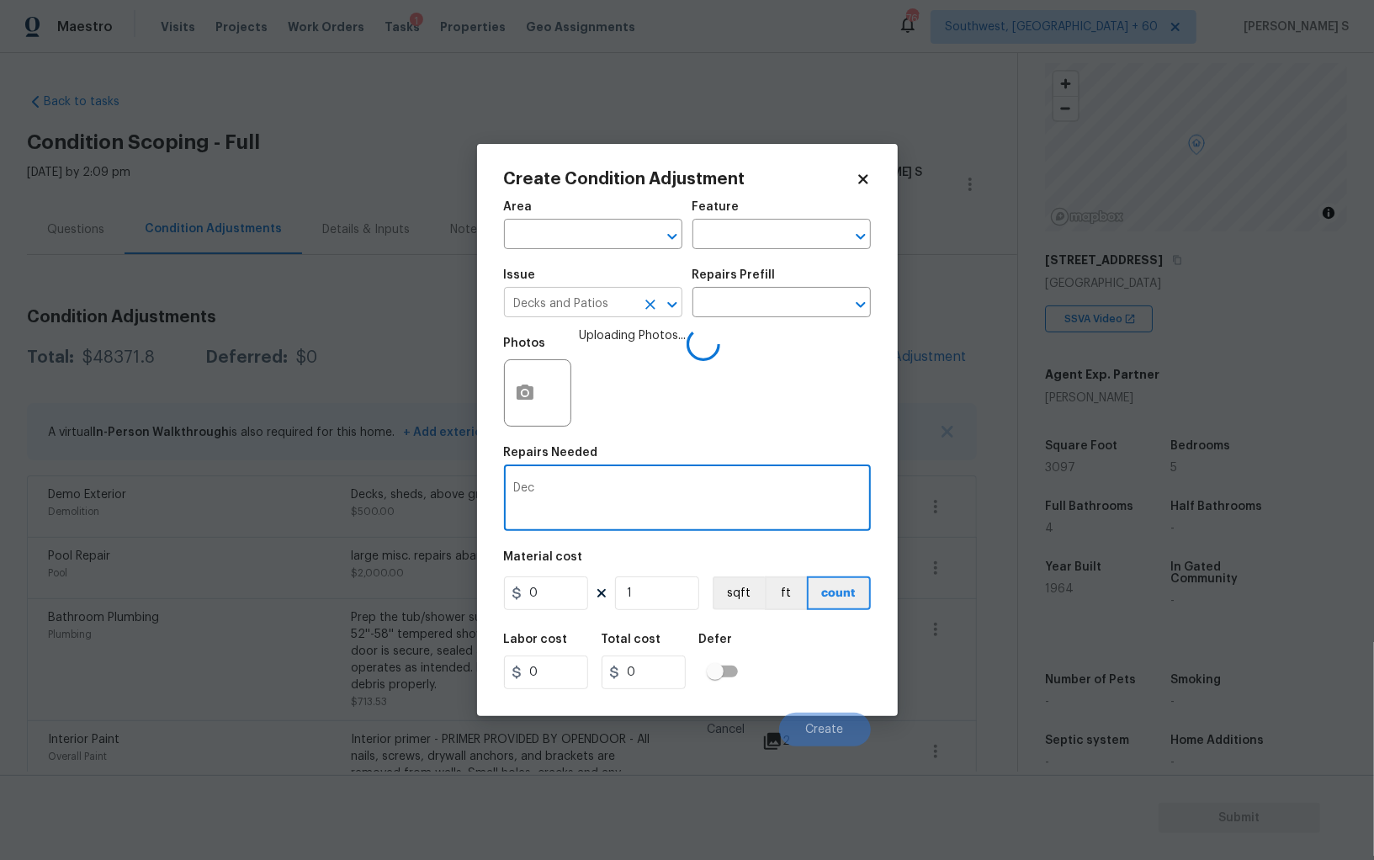
type textarea "Deck"
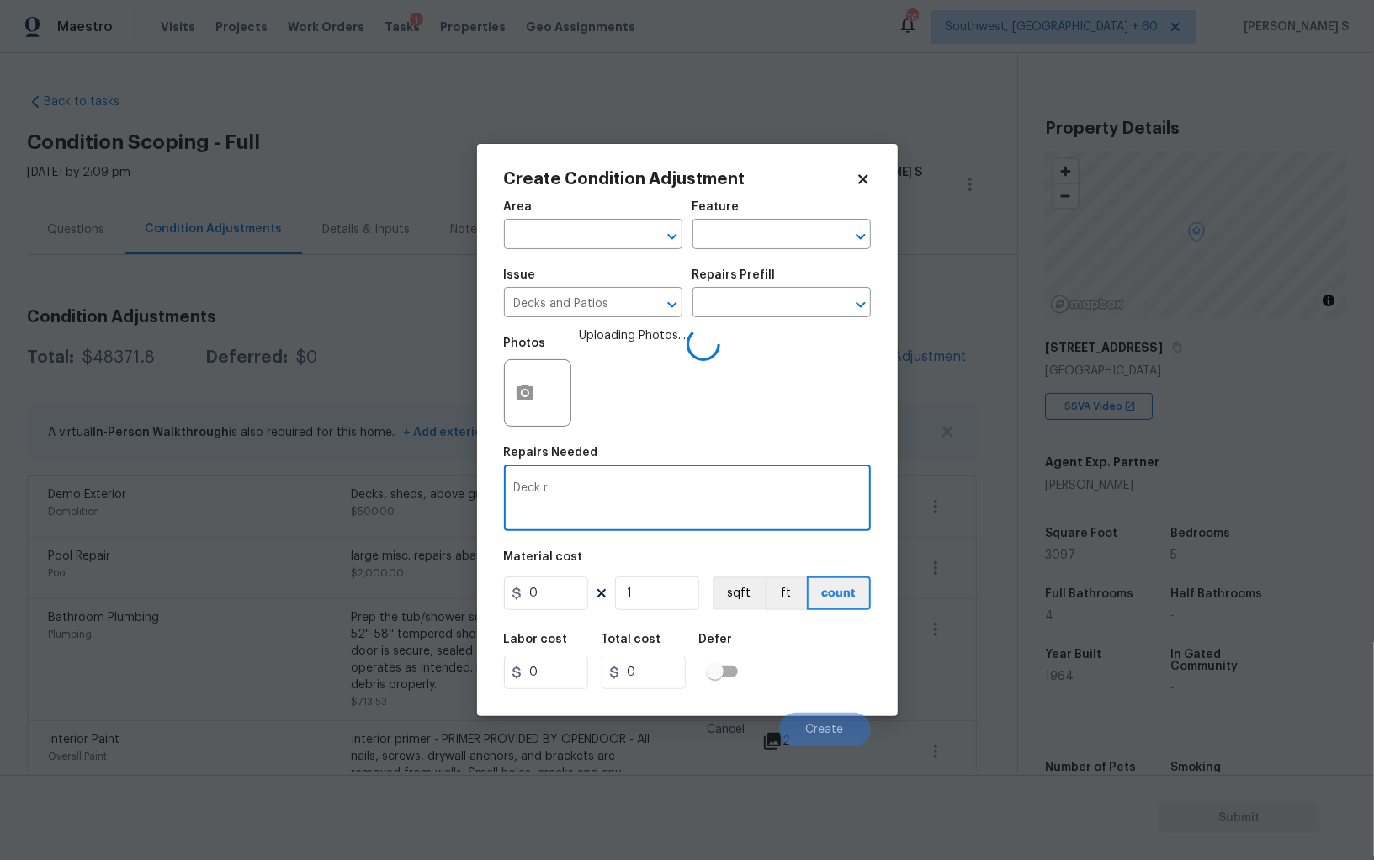
scroll to position [88, 0]
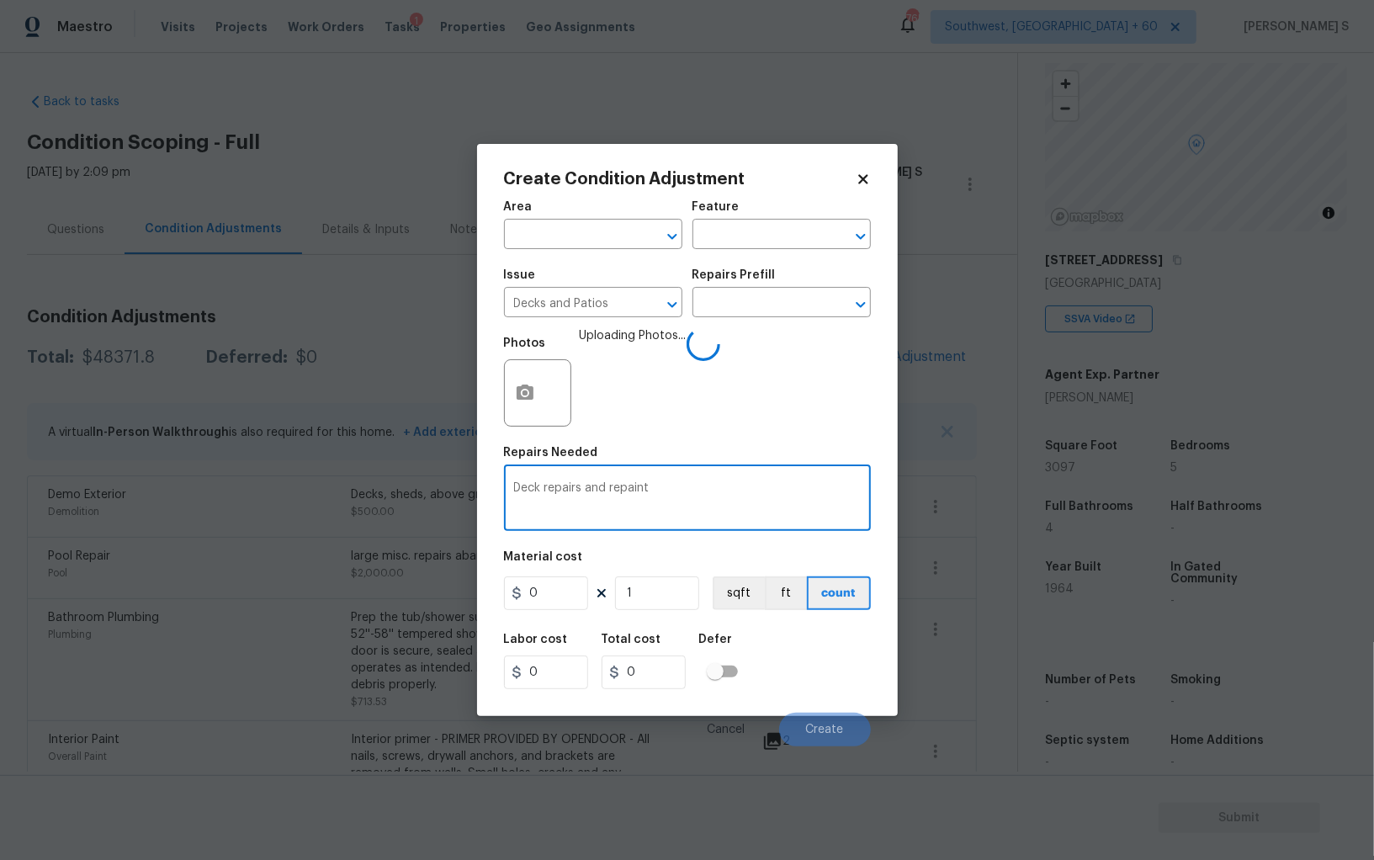
type textarea "Deck repairs and repaint"
click at [572, 587] on input "0" at bounding box center [546, 593] width 84 height 34
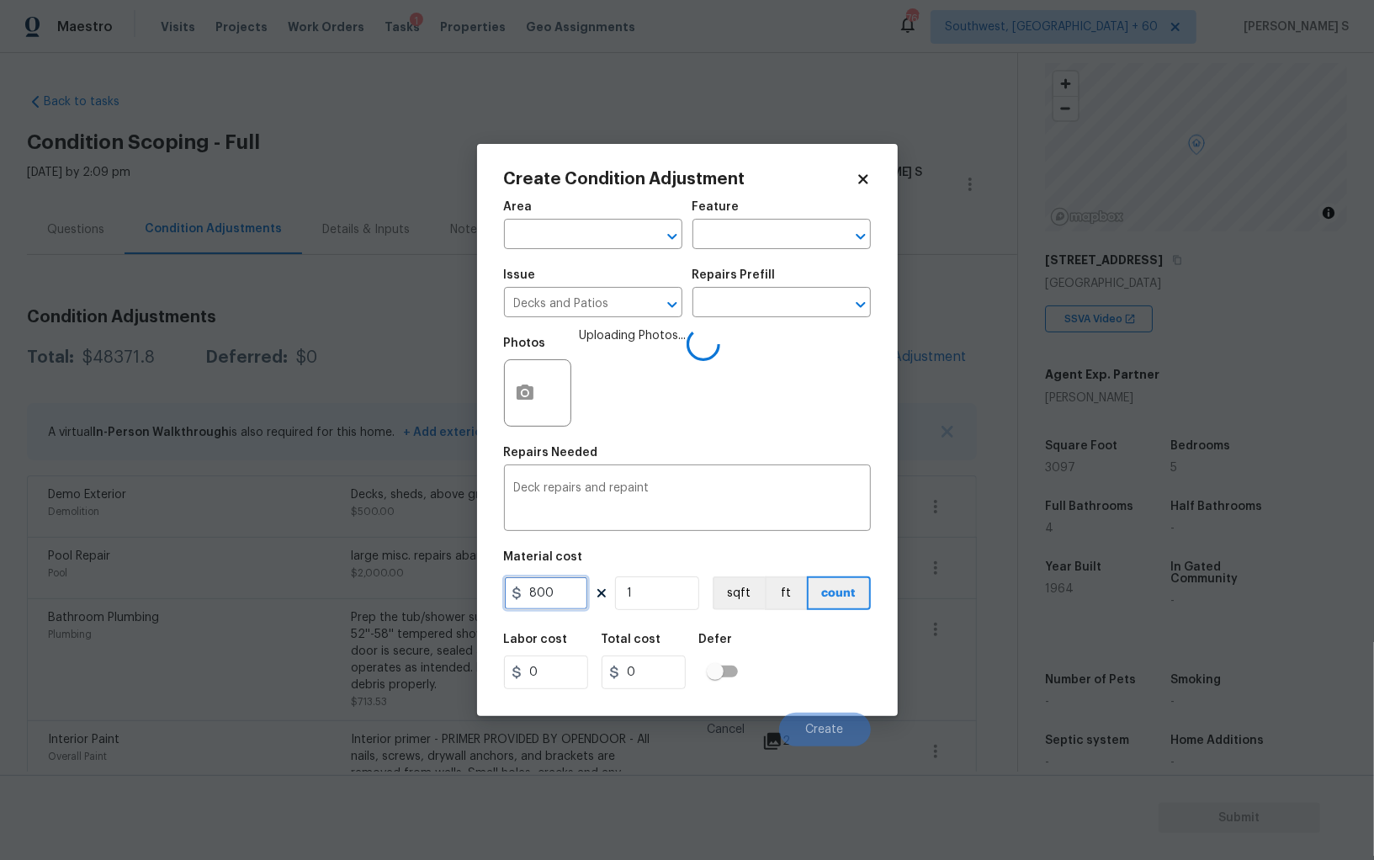
type input "800"
click at [798, 696] on div "Labor cost 0 Total cost 800 Defer" at bounding box center [687, 662] width 367 height 76
click at [562, 598] on input "800" at bounding box center [546, 593] width 84 height 34
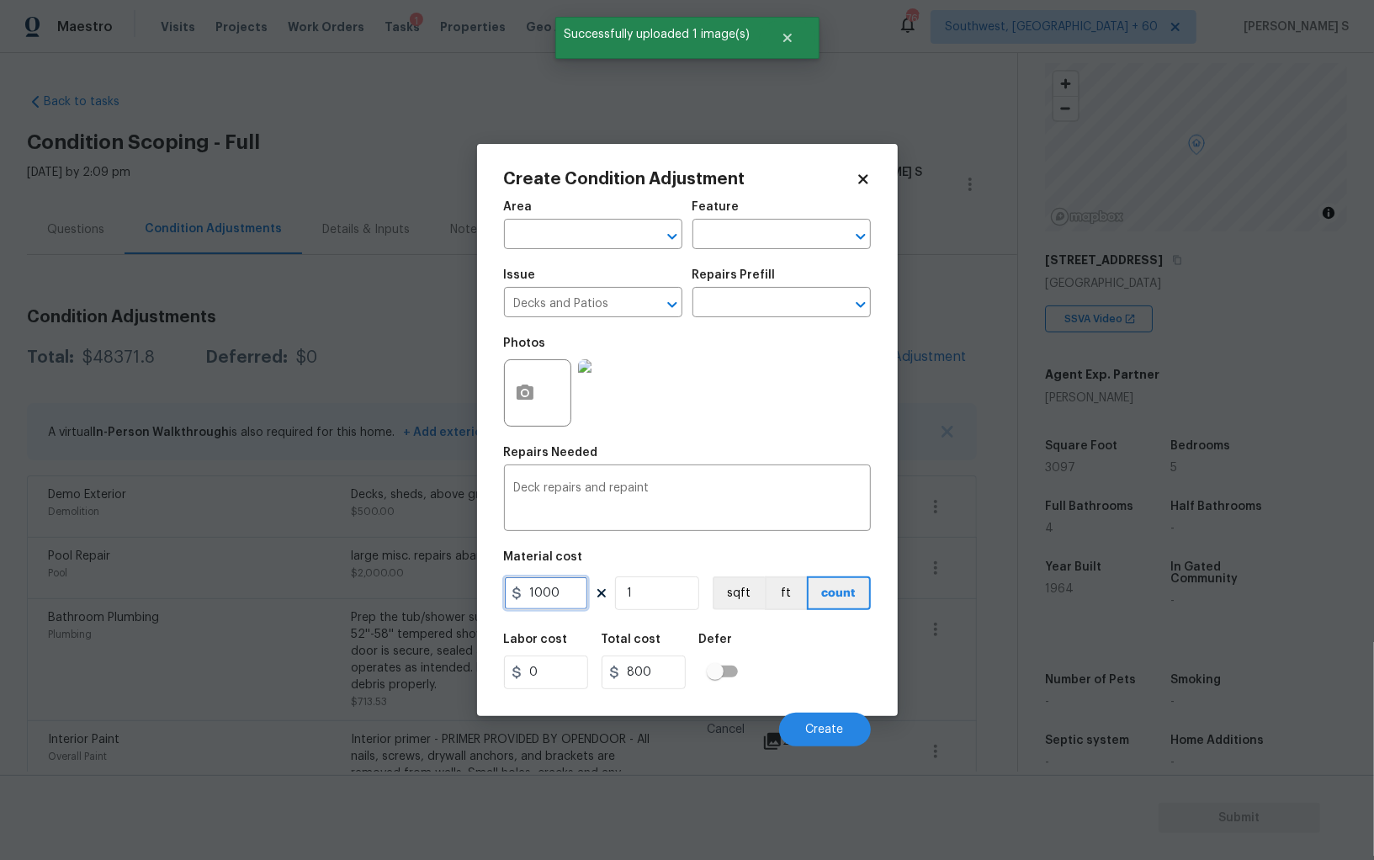
type input "1000"
click at [840, 682] on div "Labor cost 0 Total cost 1000 Defer" at bounding box center [687, 662] width 367 height 76
click at [821, 721] on button "Create" at bounding box center [825, 730] width 92 height 34
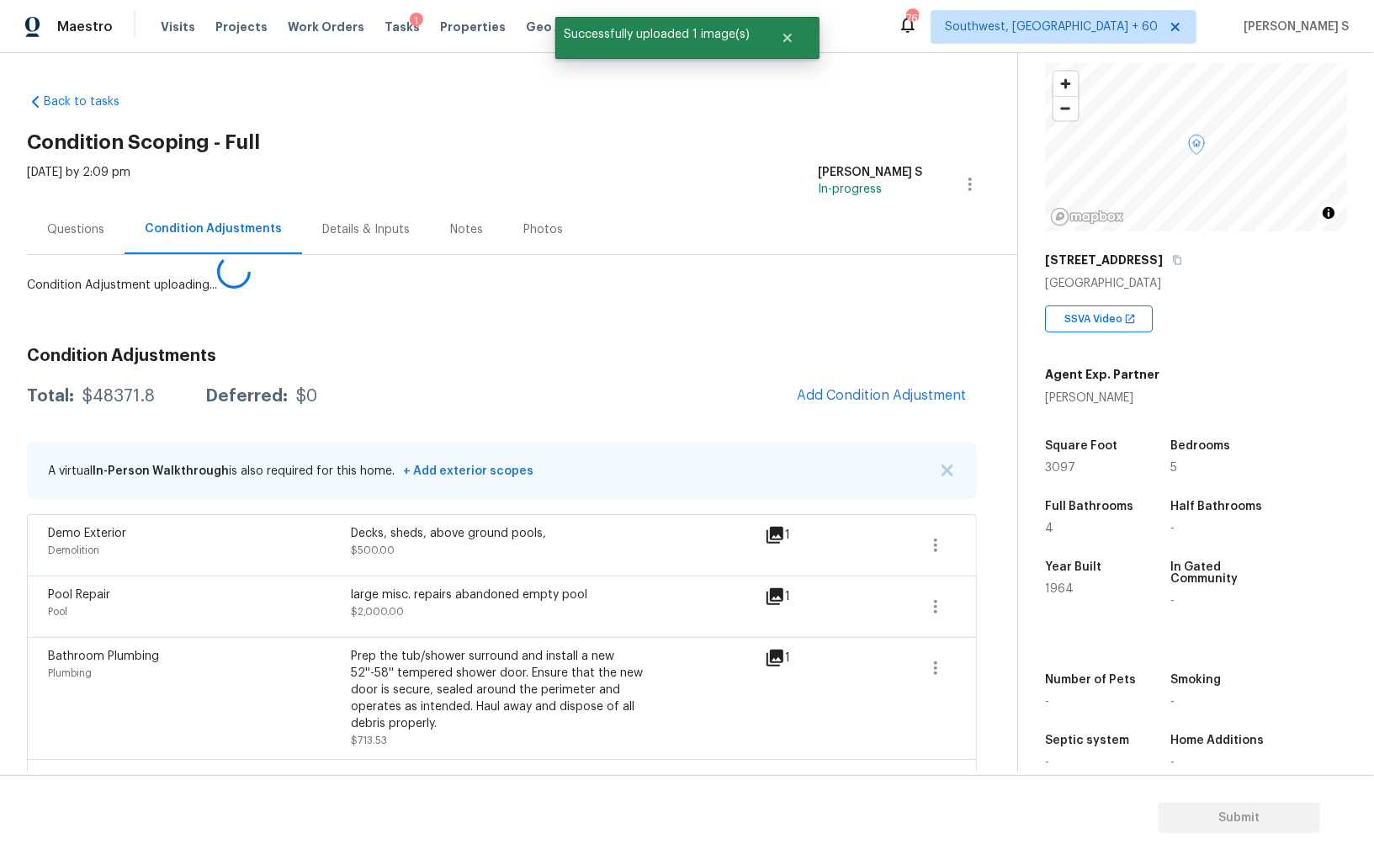
click at [238, 679] on body "Maestro Visits Projects Work Orders Tasks 1 Properties Geo Assignments 765 Sout…" at bounding box center [687, 430] width 1374 height 860
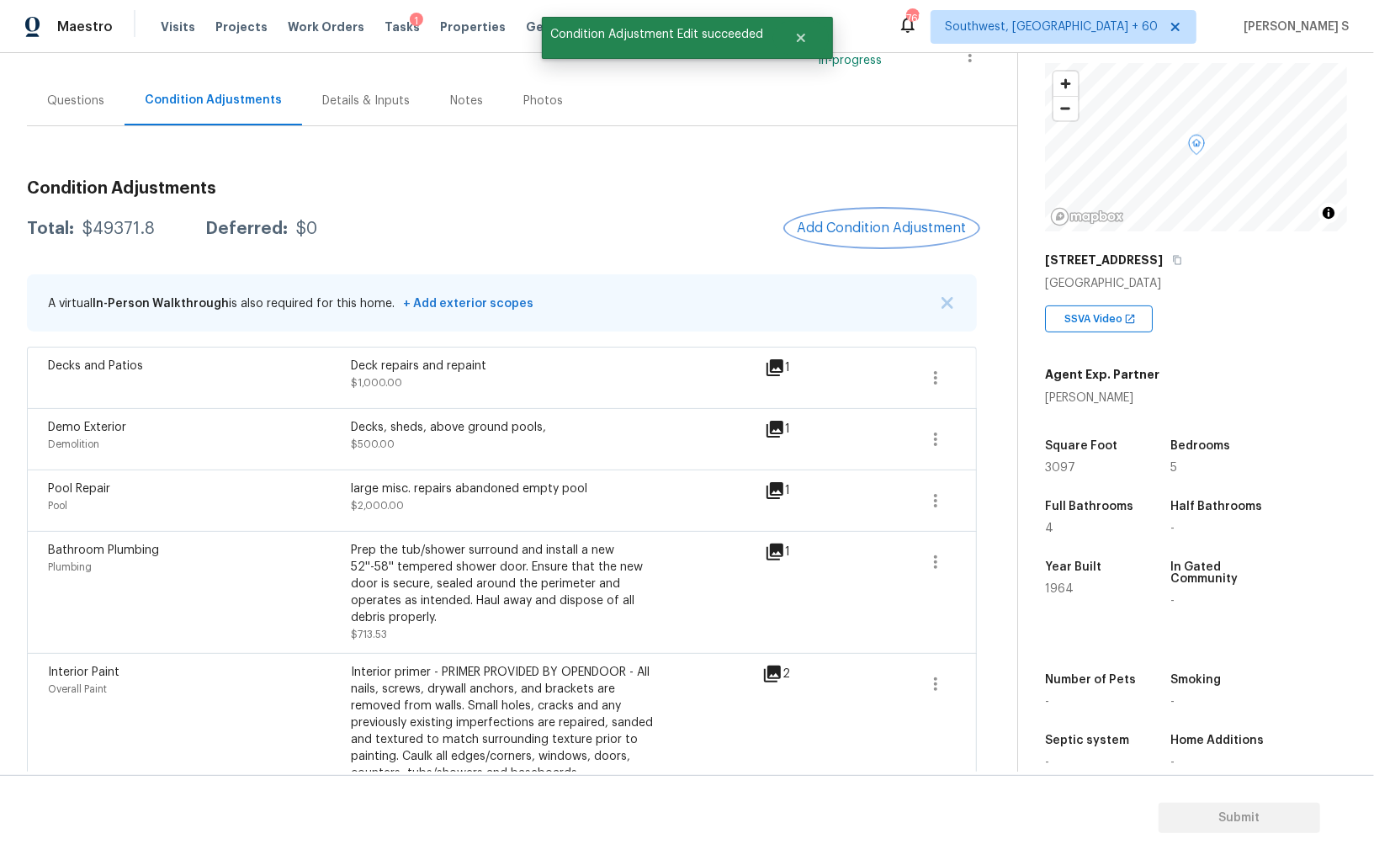
scroll to position [126, 0]
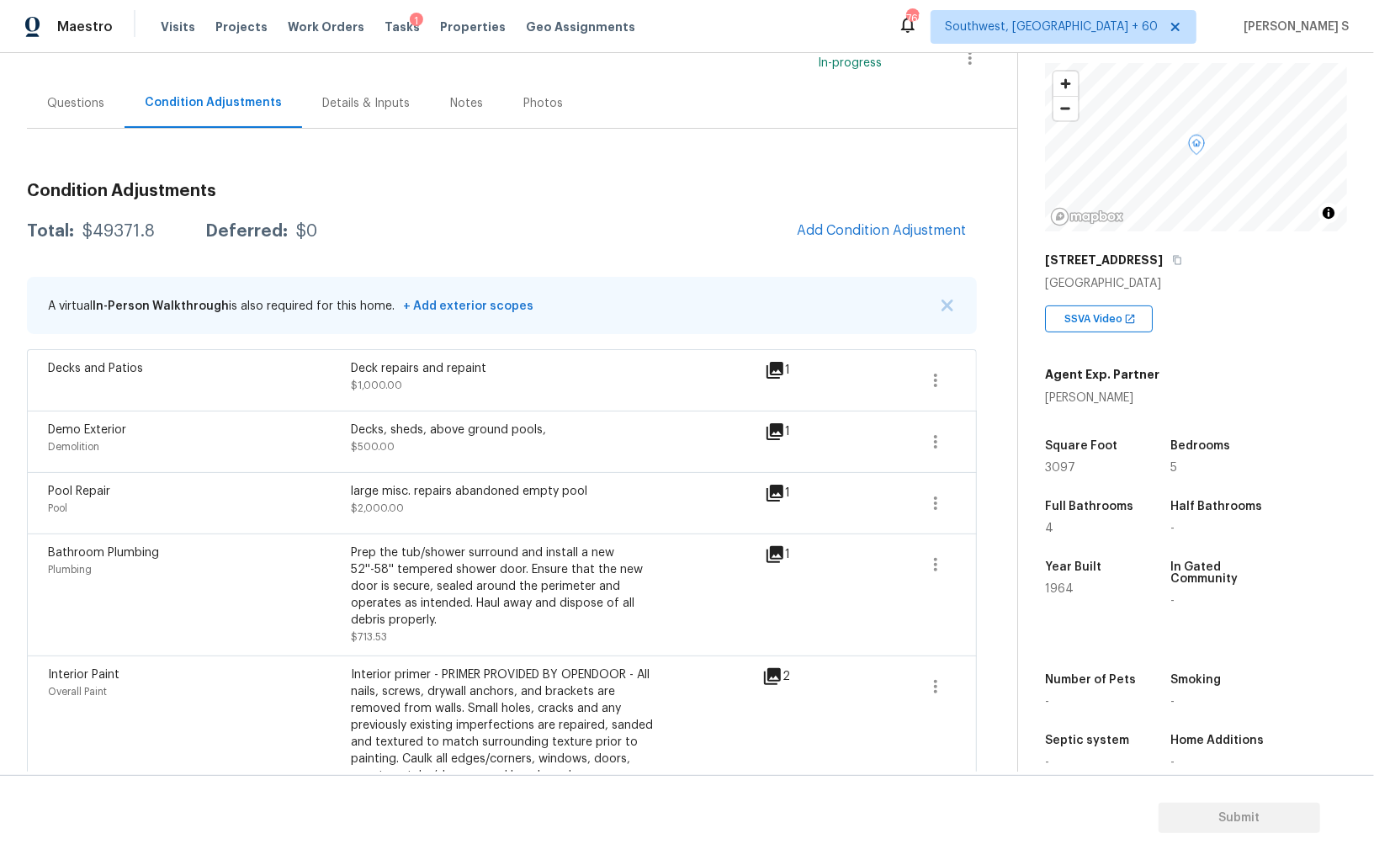
click at [118, 223] on div "$49371.8" at bounding box center [118, 231] width 72 height 17
click at [125, 229] on div "$49371.8" at bounding box center [118, 231] width 72 height 17
copy div "49371.8"
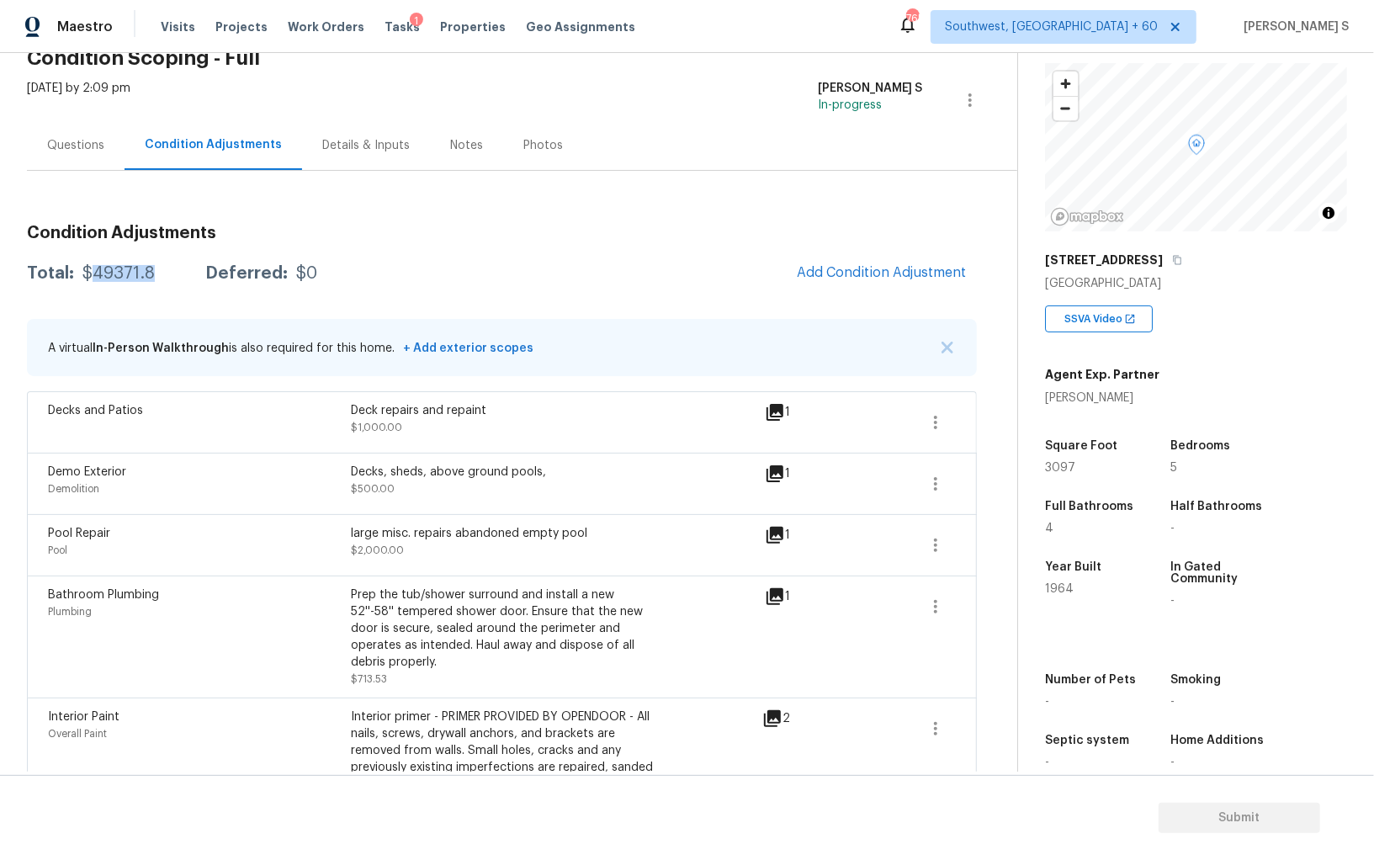
scroll to position [0, 0]
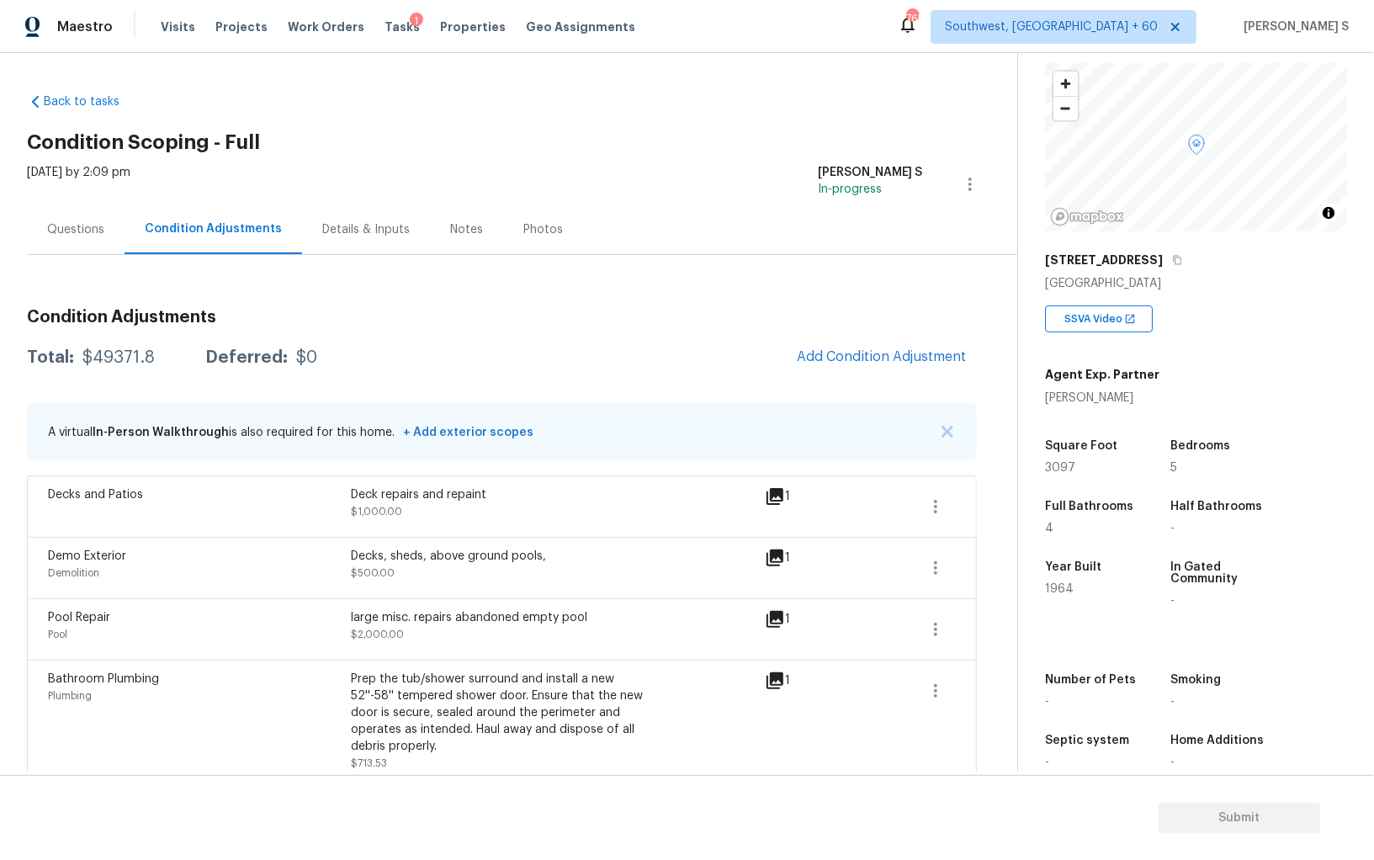
click at [78, 209] on div "Questions" at bounding box center [76, 229] width 98 height 50
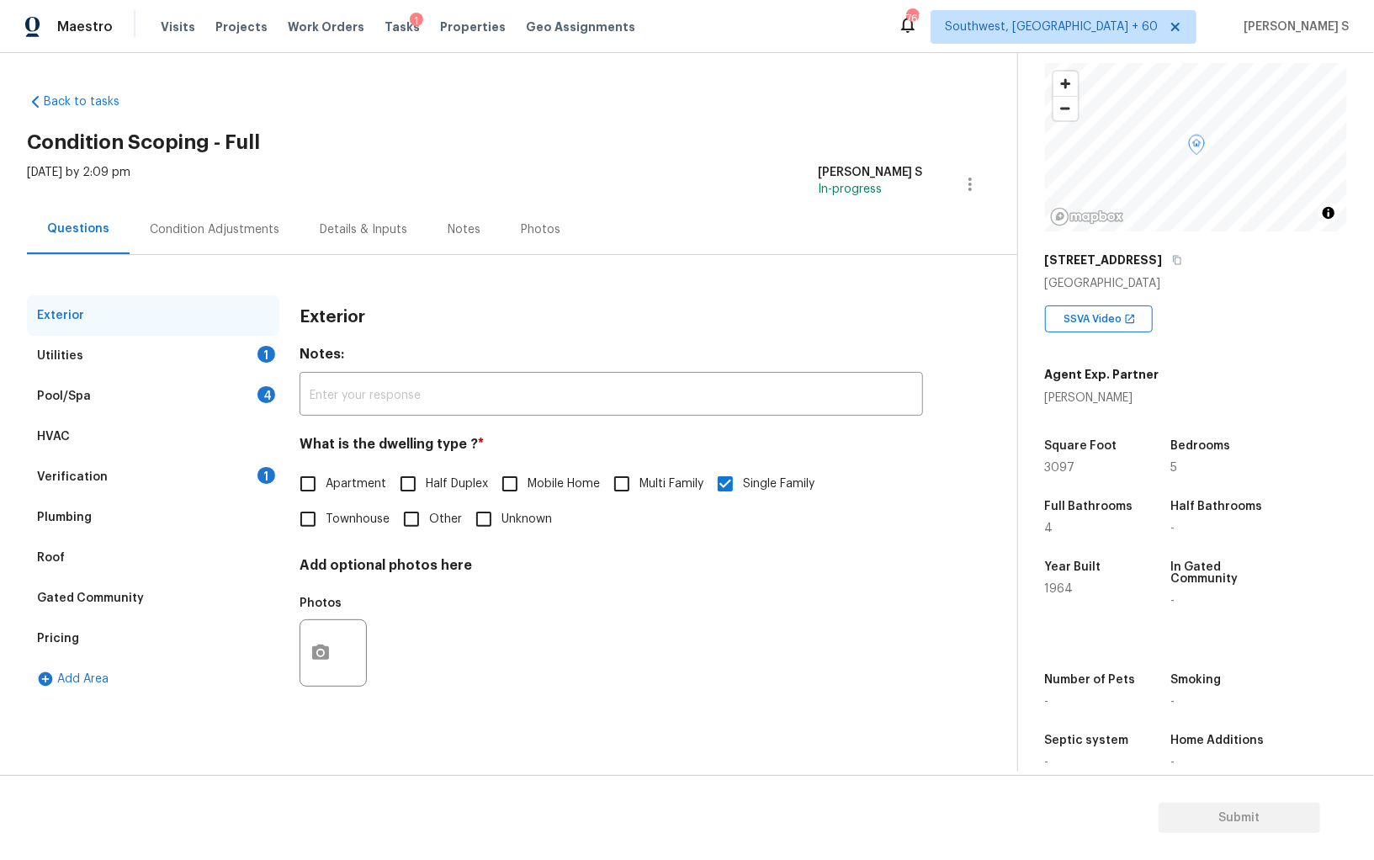
click at [251, 386] on div "Pool/Spa 4" at bounding box center [153, 396] width 252 height 40
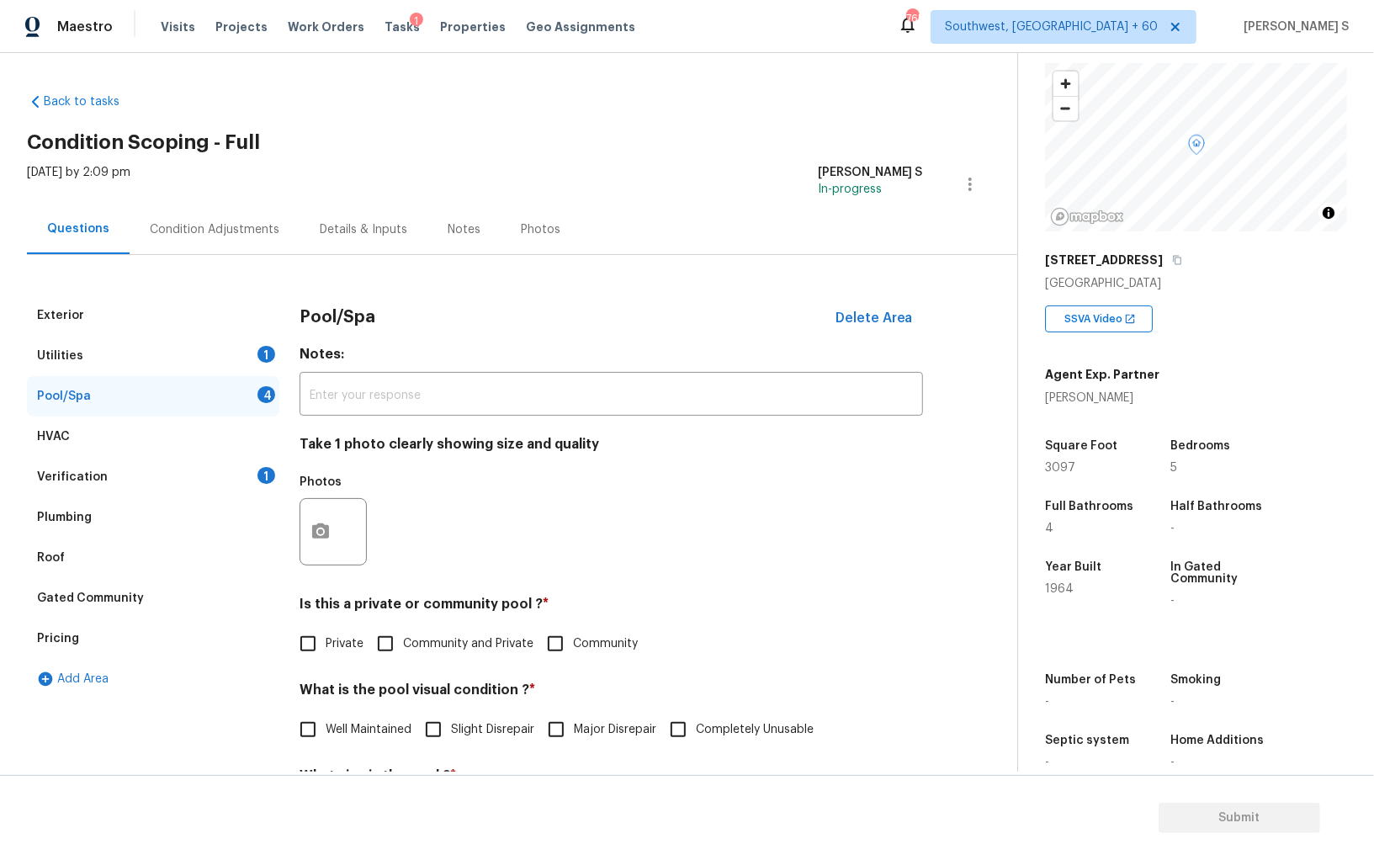
click at [315, 633] on input "Private" at bounding box center [307, 643] width 35 height 35
checkbox input "true"
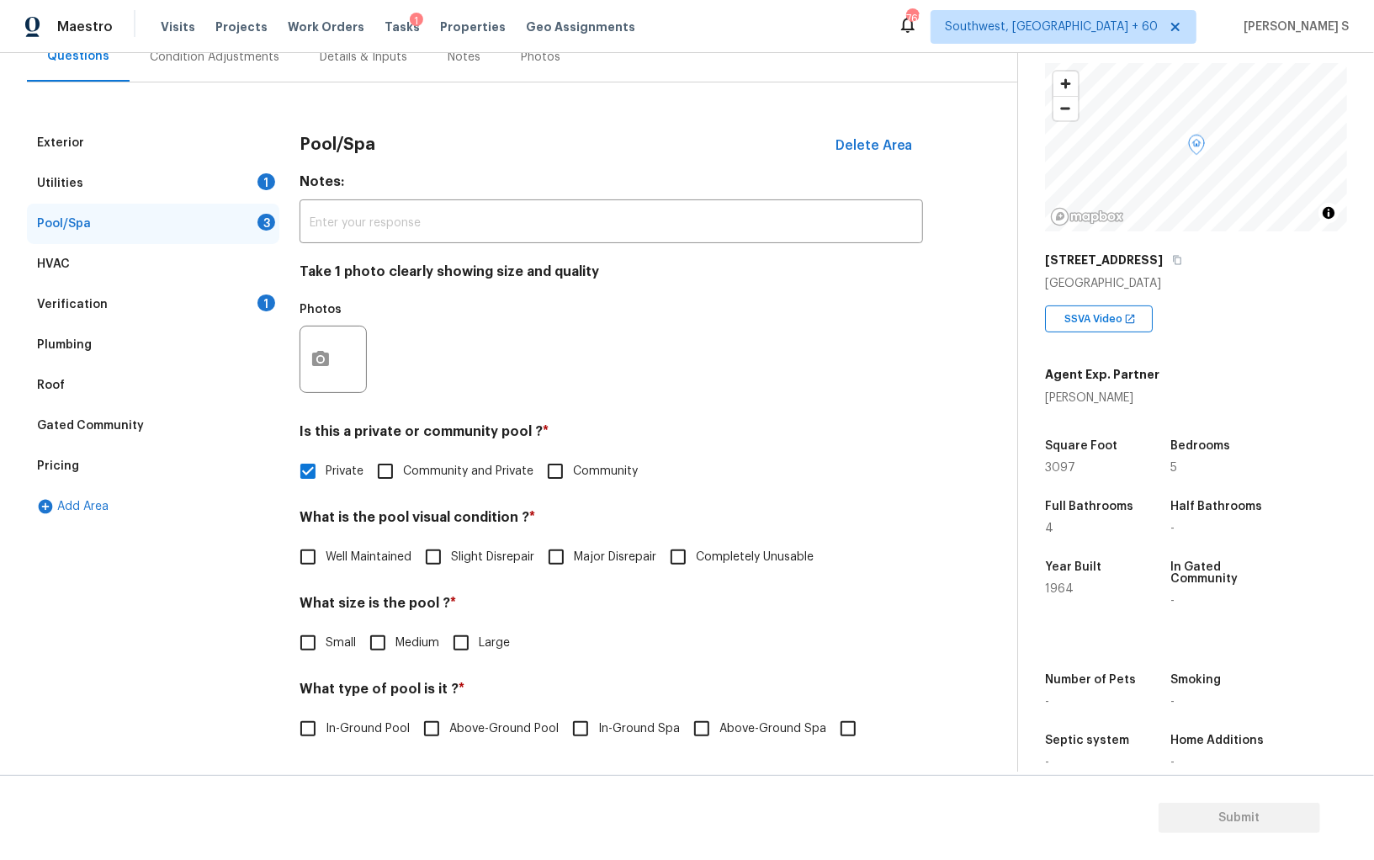
scroll to position [173, 0]
drag, startPoint x: 430, startPoint y: 564, endPoint x: 432, endPoint y: 669, distance: 105.2
click at [438, 564] on input "Slight Disrepair" at bounding box center [433, 556] width 35 height 35
checkbox input "true"
click at [374, 649] on input "Medium" at bounding box center [377, 644] width 35 height 35
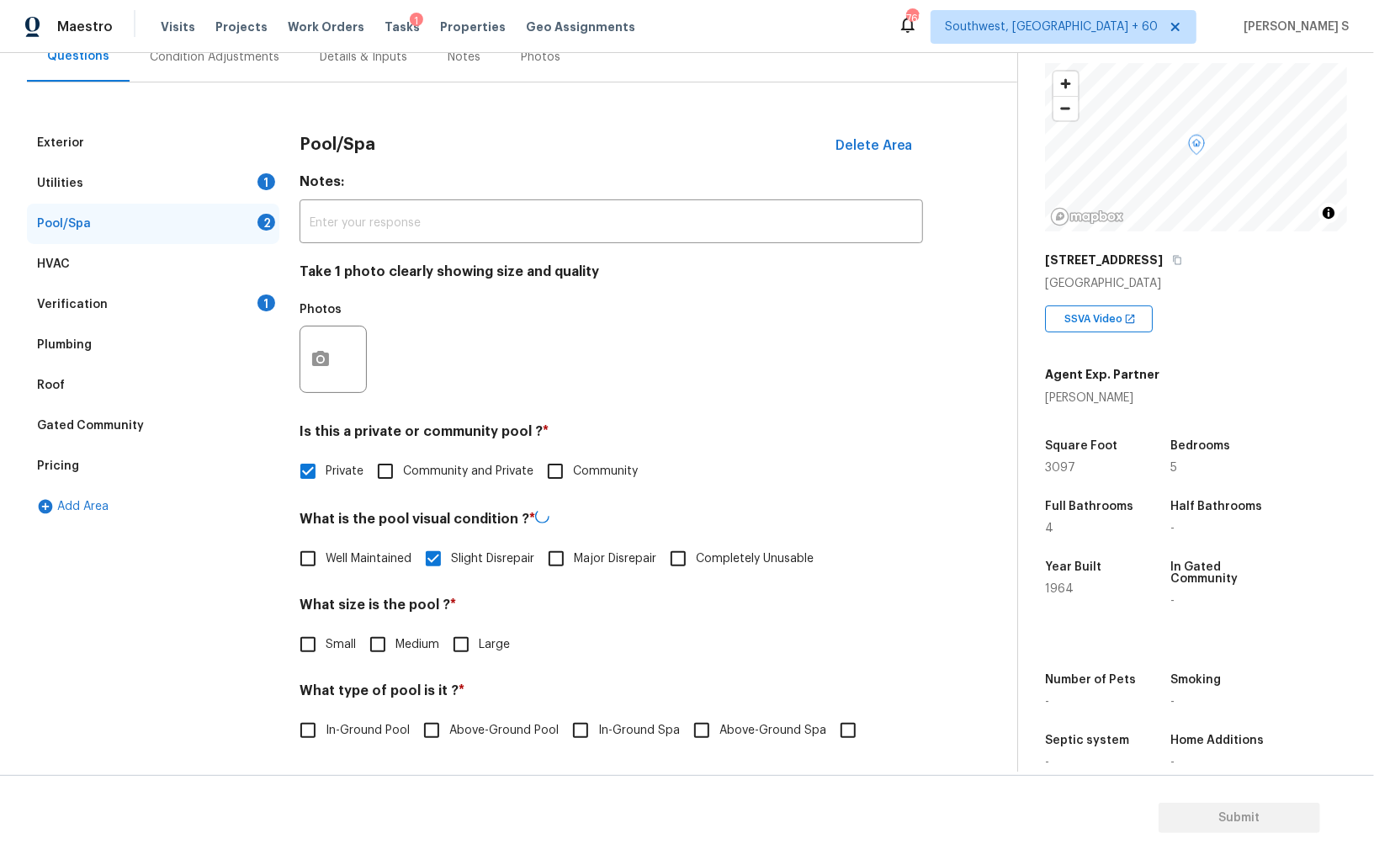
checkbox input "true"
click at [332, 730] on span "In-Ground Pool" at bounding box center [368, 731] width 84 height 18
click at [326, 730] on input "In-Ground Pool" at bounding box center [307, 730] width 35 height 35
checkbox input "true"
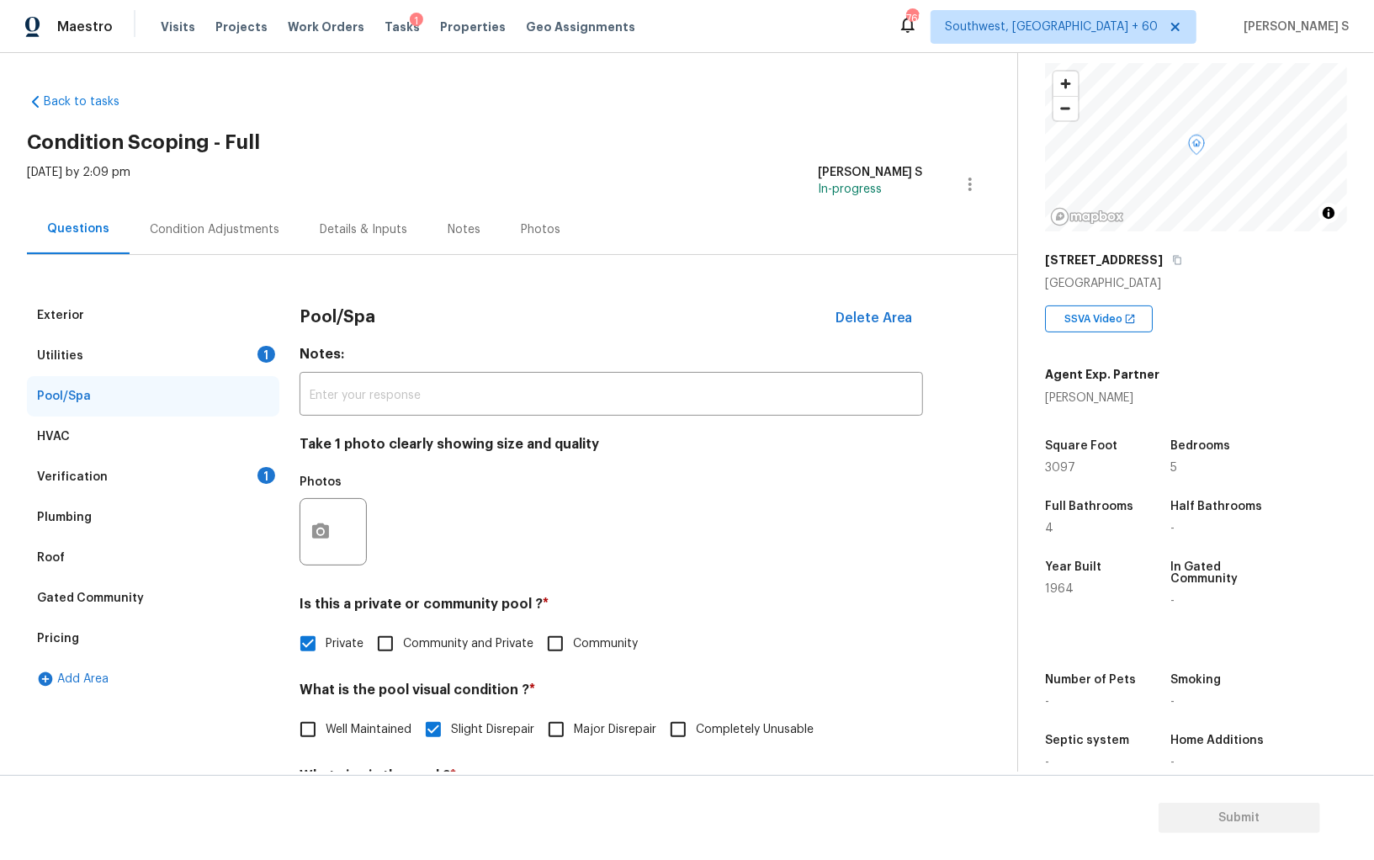
click at [258, 477] on div "1" at bounding box center [267, 475] width 18 height 17
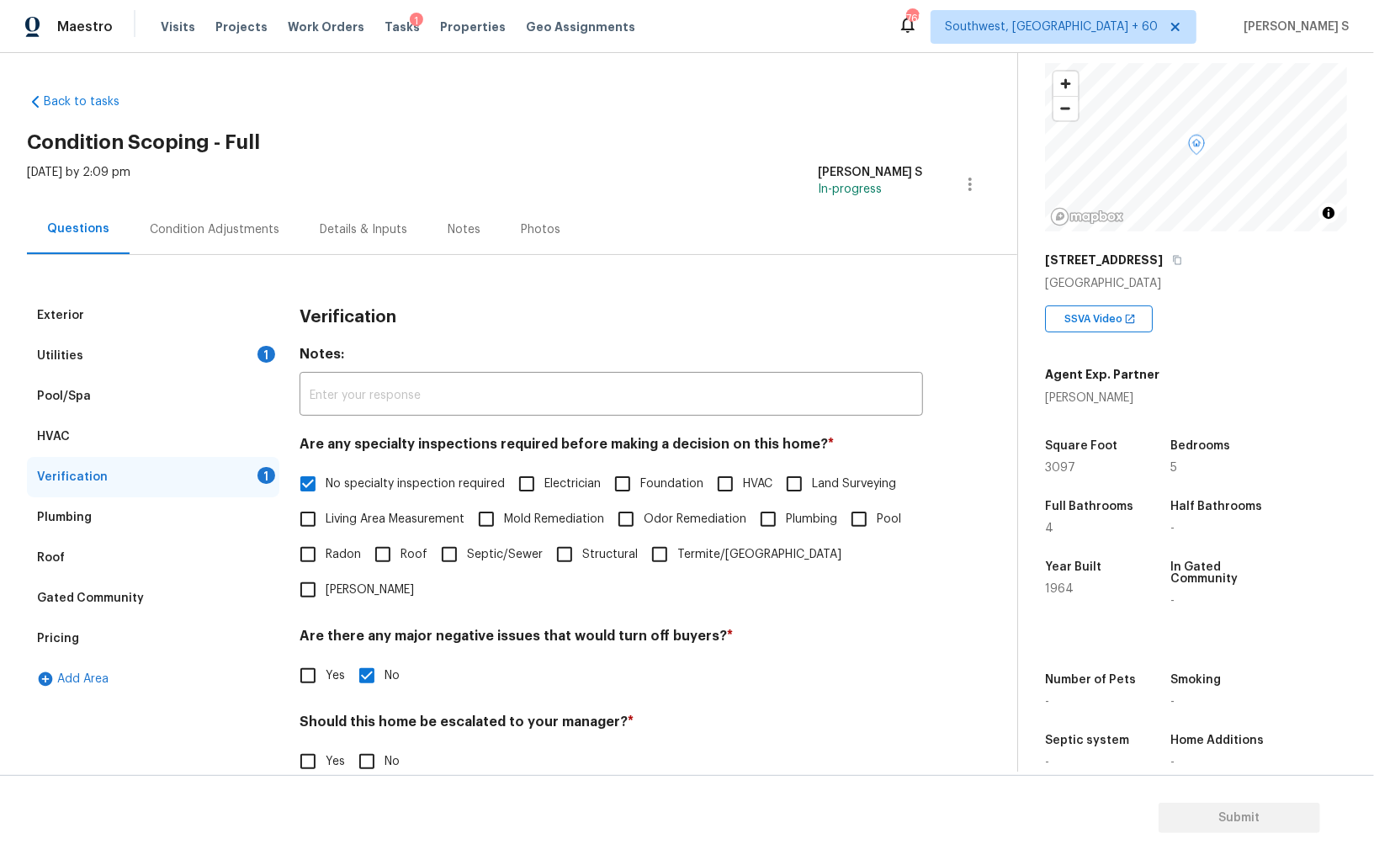
scroll to position [100, 0]
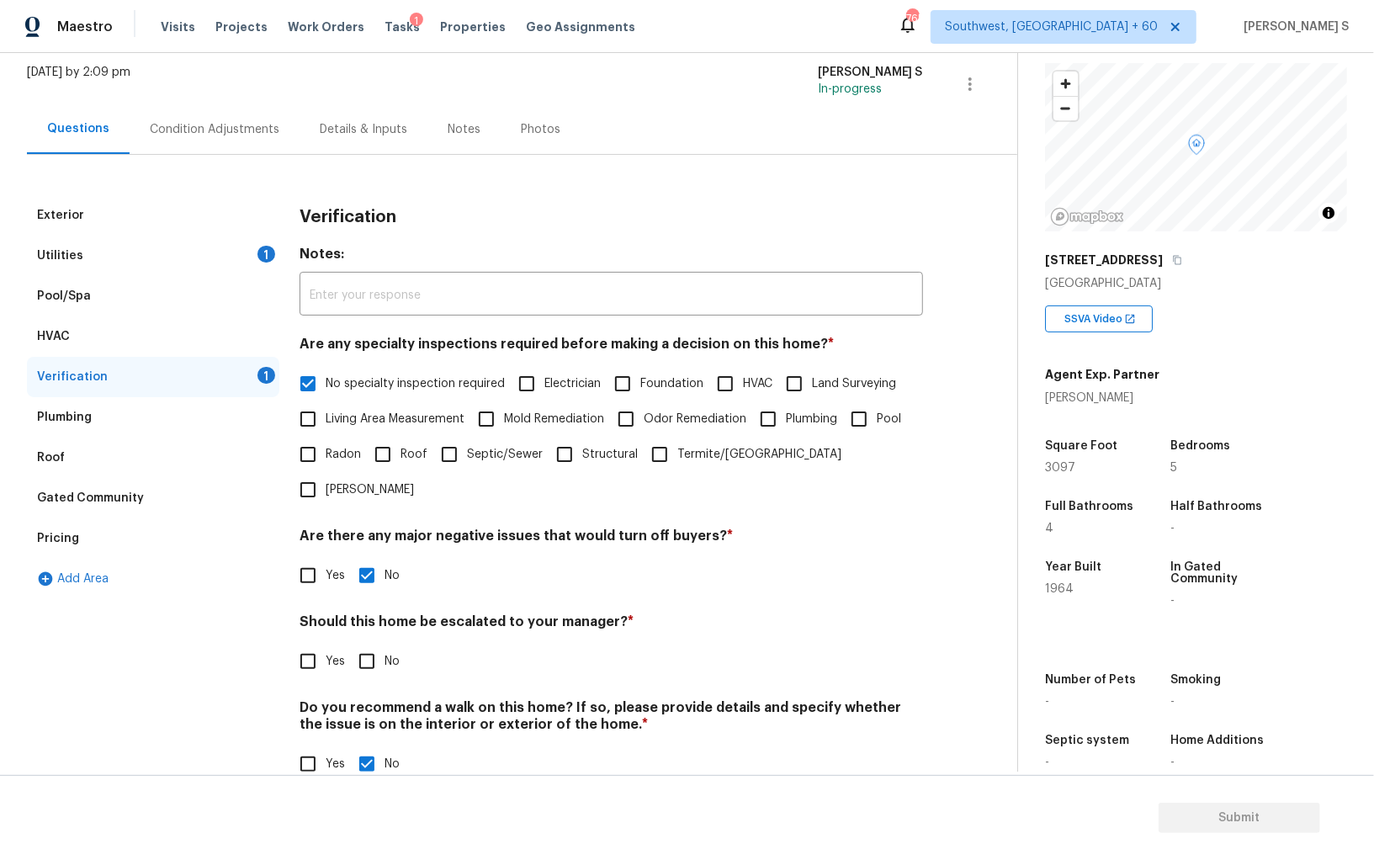
click at [387, 653] on span "No" at bounding box center [392, 662] width 15 height 18
click at [385, 644] on input "No" at bounding box center [366, 661] width 35 height 35
checkbox input "true"
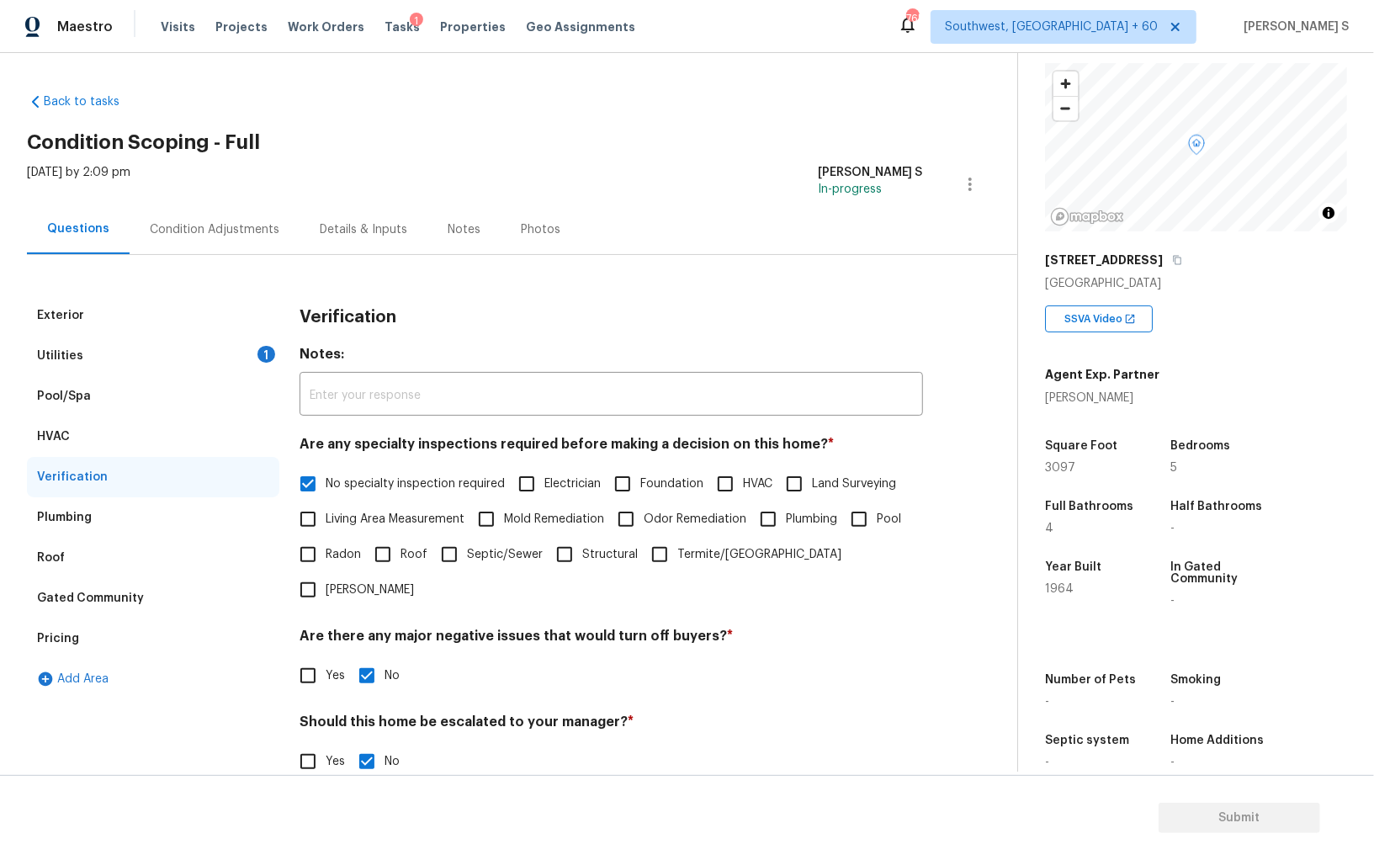
click at [259, 357] on div "1" at bounding box center [267, 354] width 18 height 17
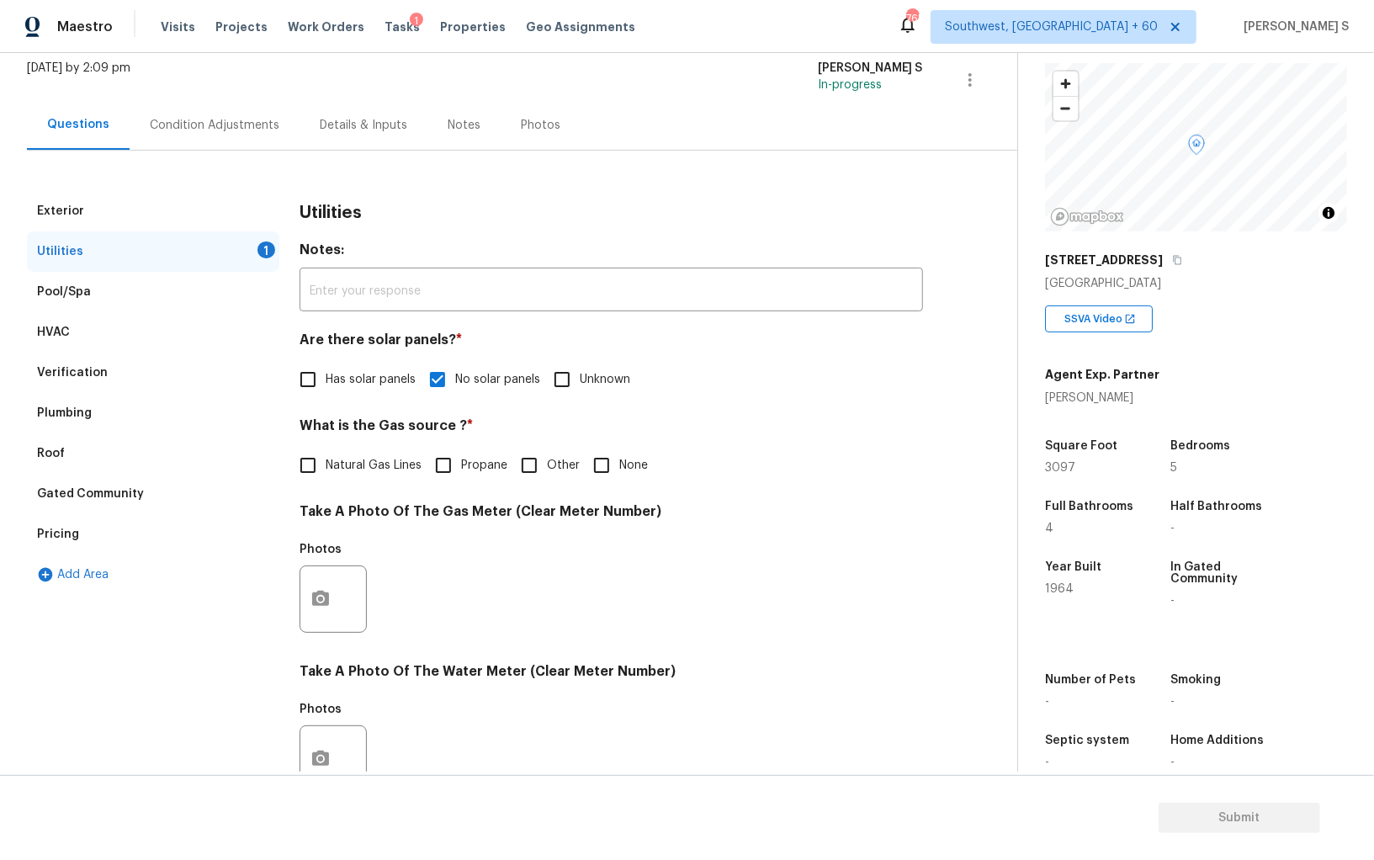
scroll to position [250, 0]
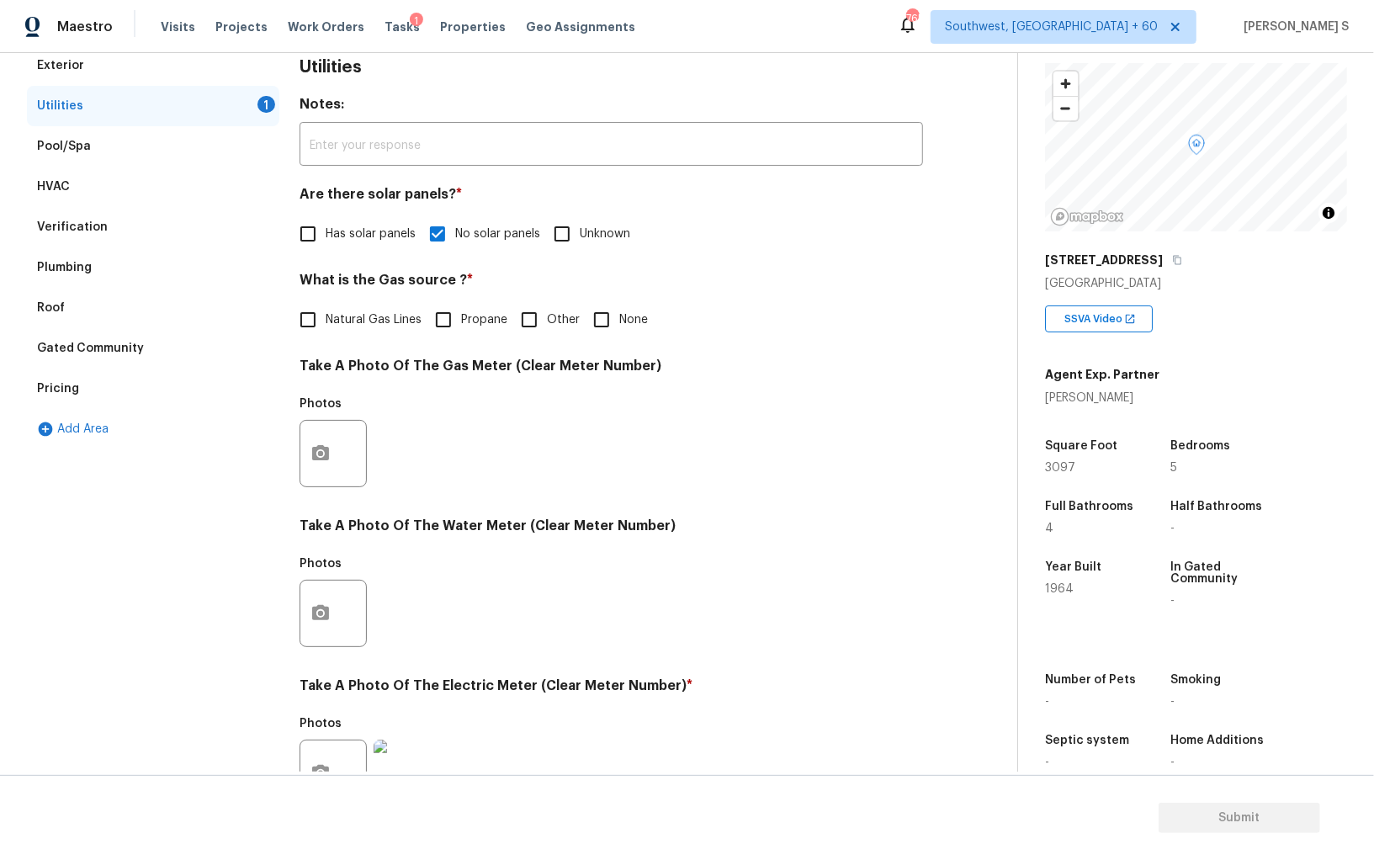
click at [603, 313] on input "None" at bounding box center [601, 319] width 35 height 35
checkbox input "true"
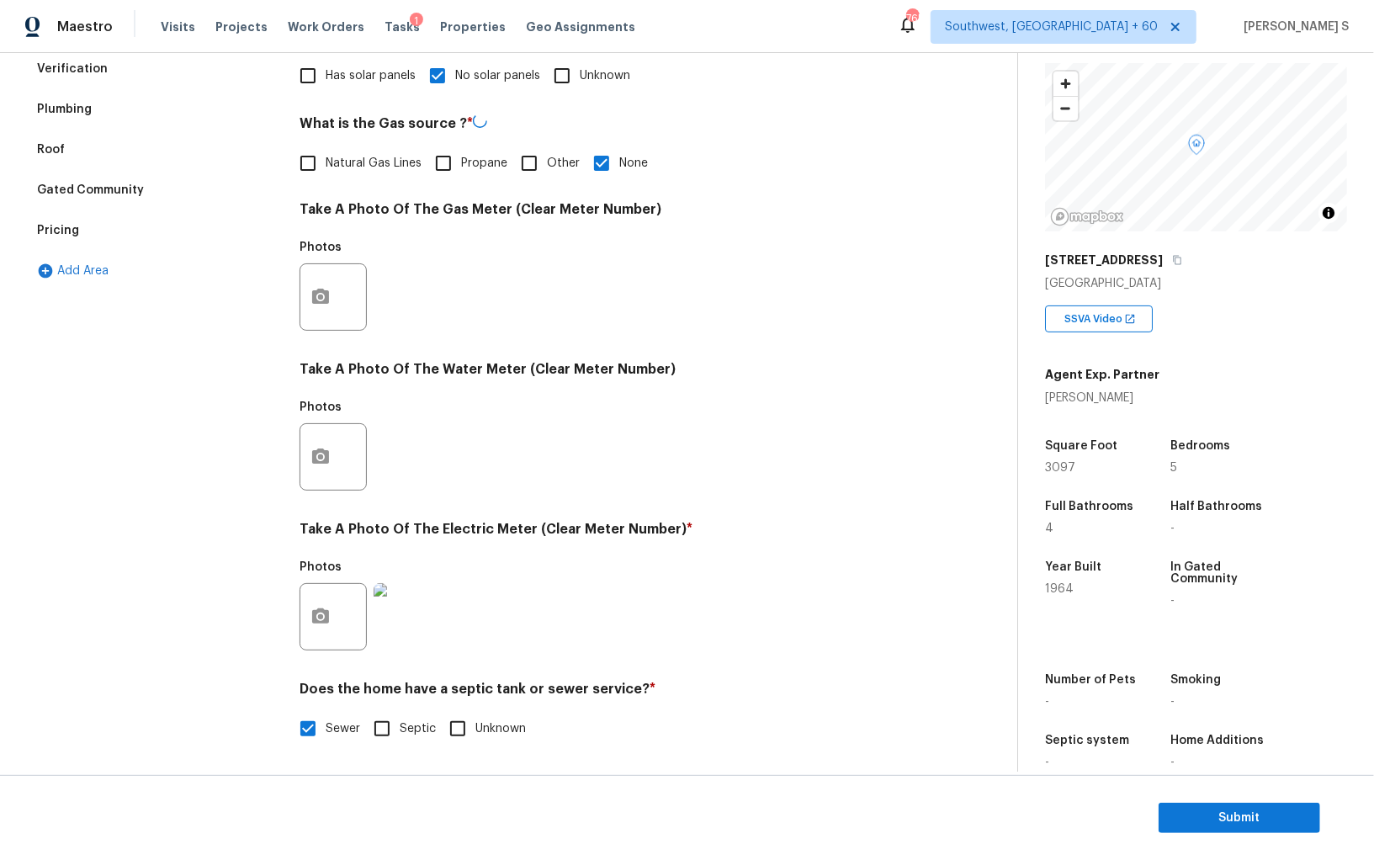
scroll to position [0, 0]
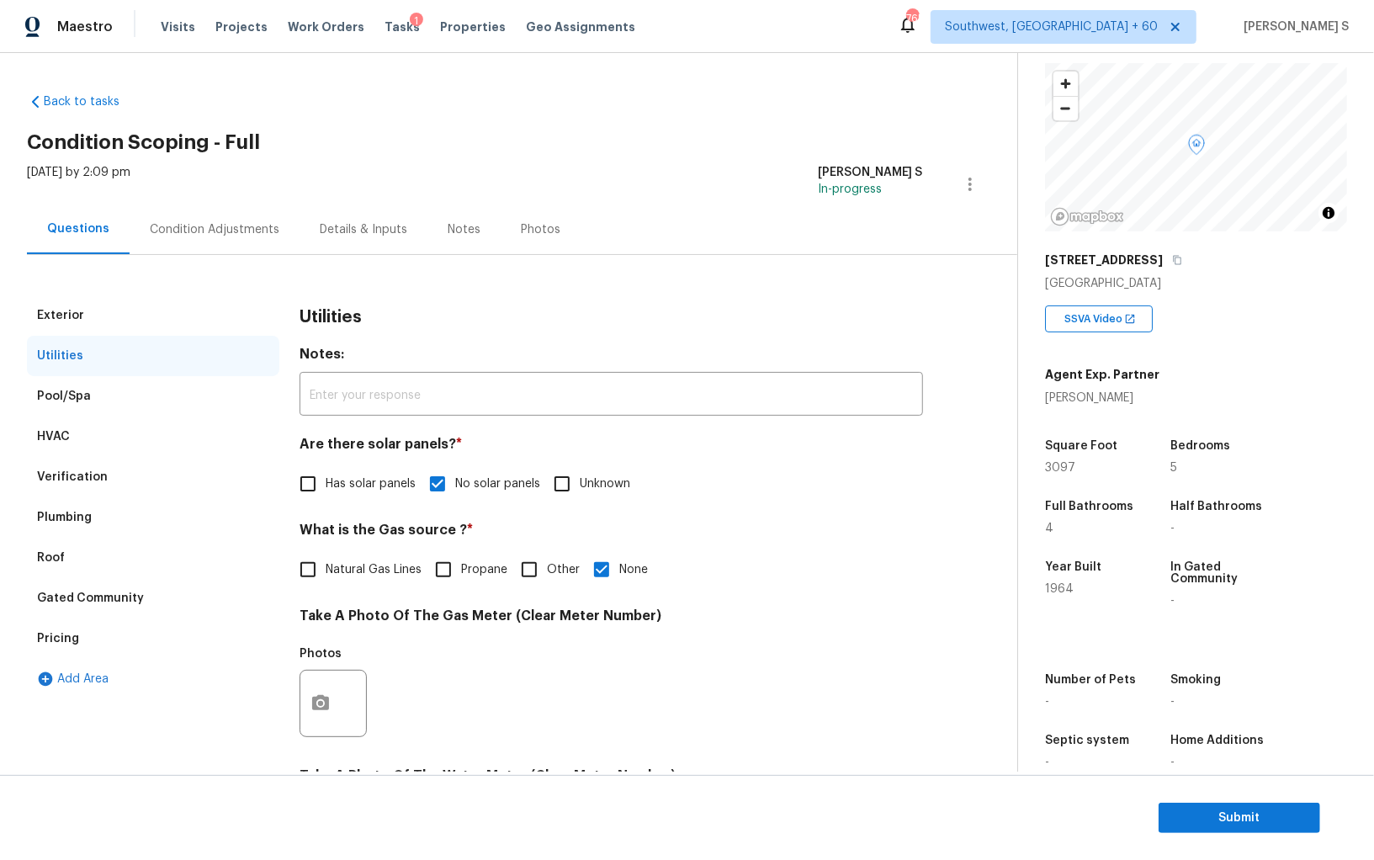
click at [238, 209] on div "Condition Adjustments" at bounding box center [215, 229] width 170 height 50
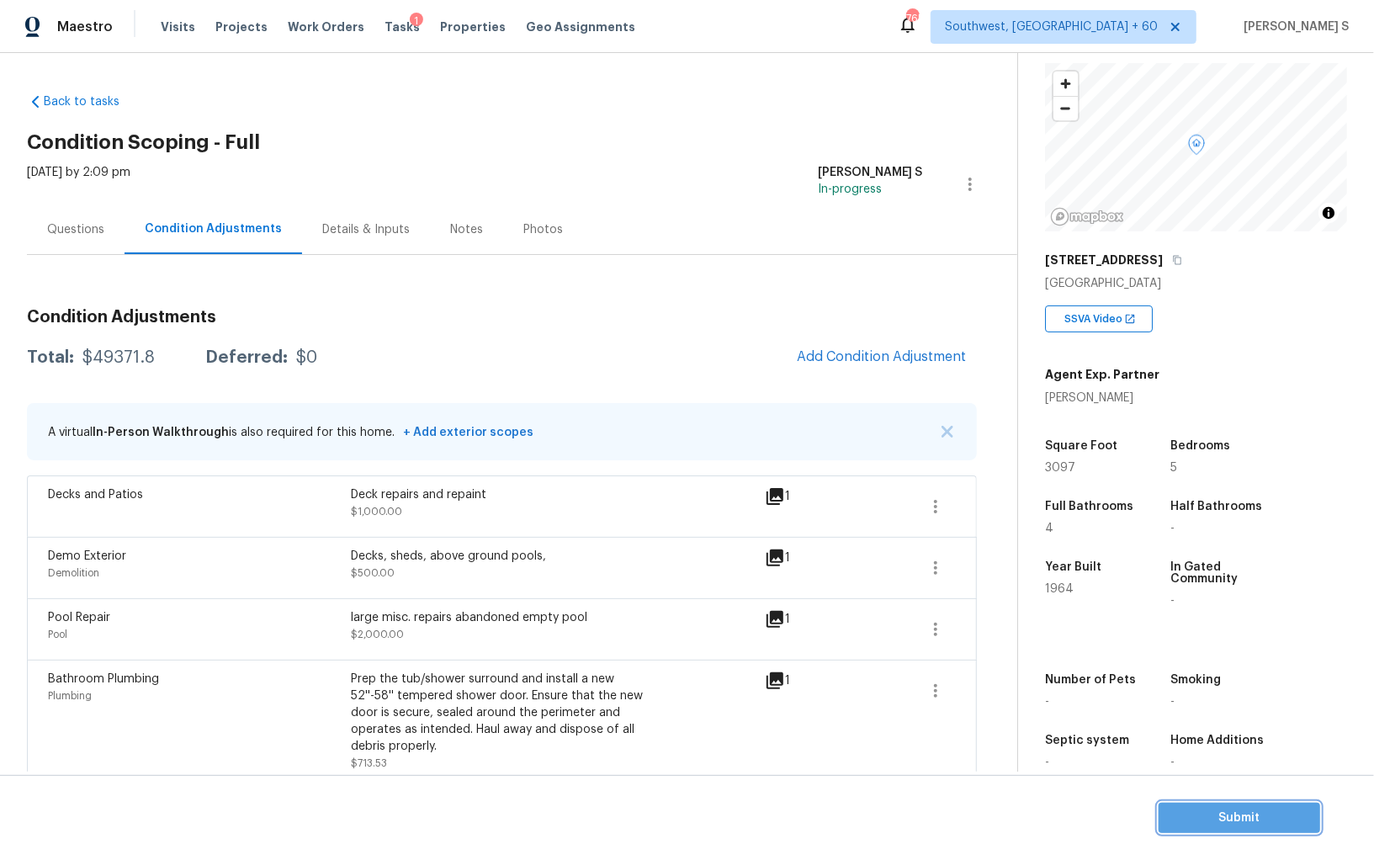
click at [1242, 819] on span "Submit" at bounding box center [1239, 818] width 135 height 21
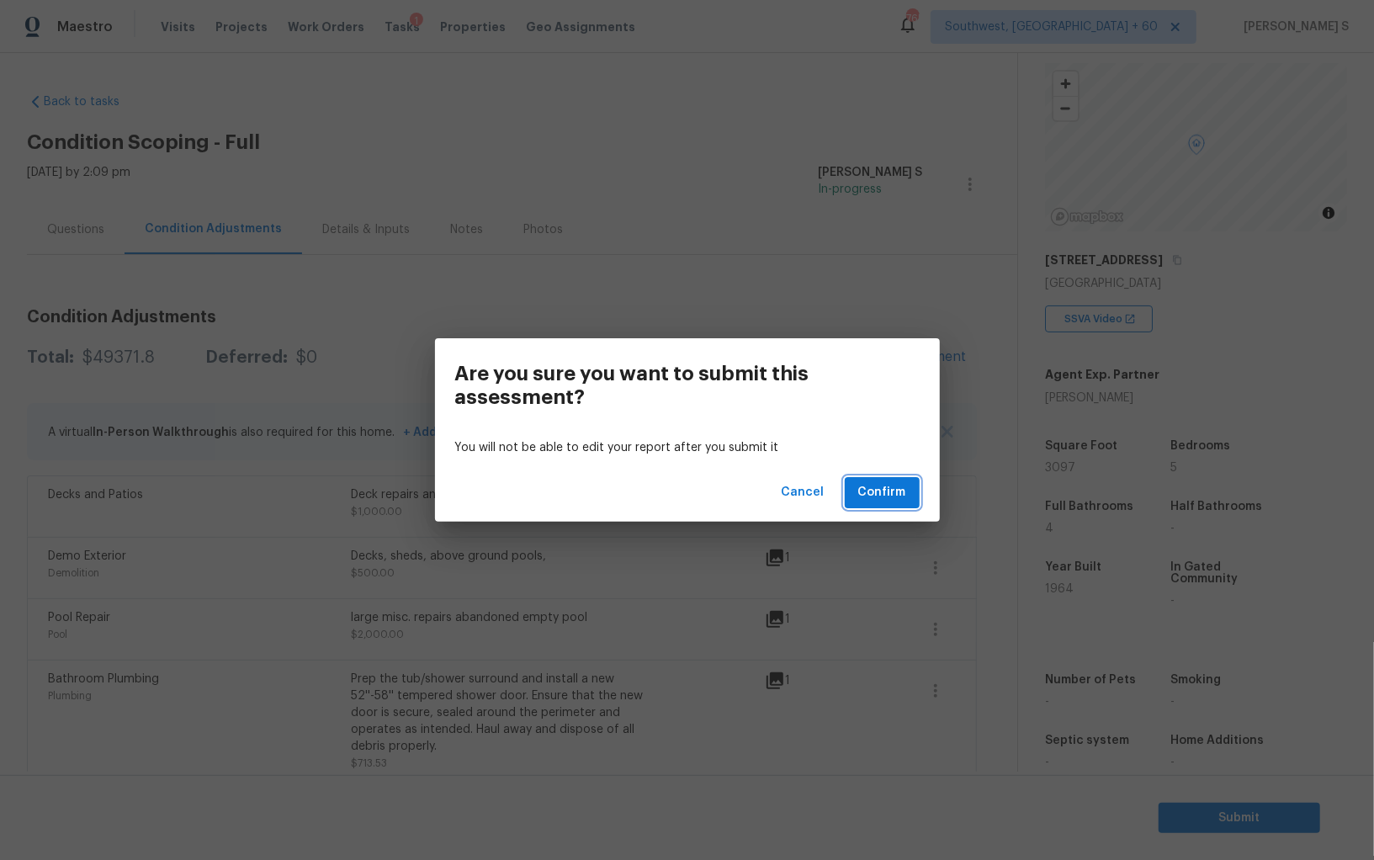
click at [889, 500] on span "Confirm" at bounding box center [882, 492] width 48 height 21
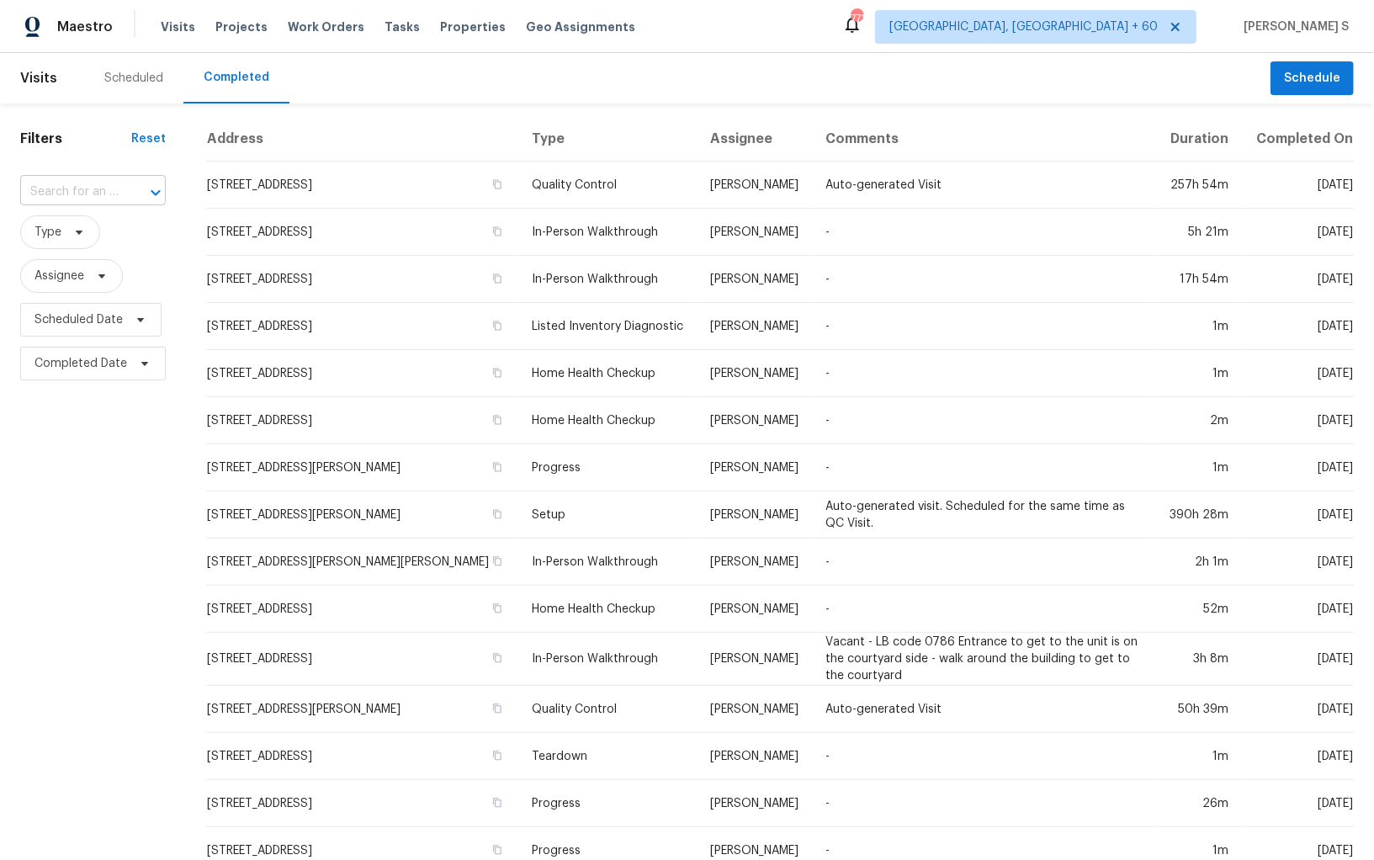
click at [109, 198] on input "text" at bounding box center [69, 192] width 98 height 26
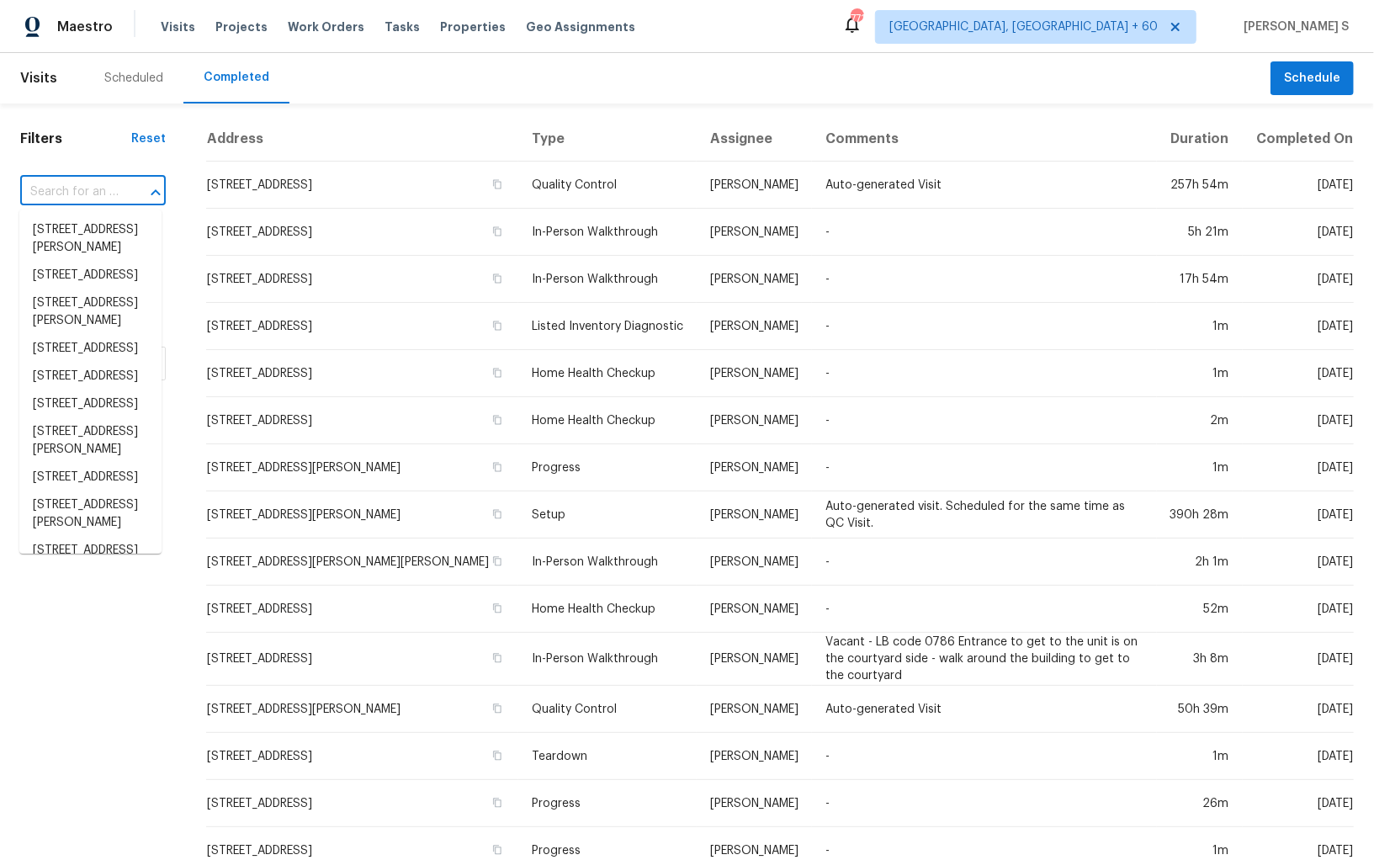
paste input "[STREET_ADDRESS][PERSON_NAME]"
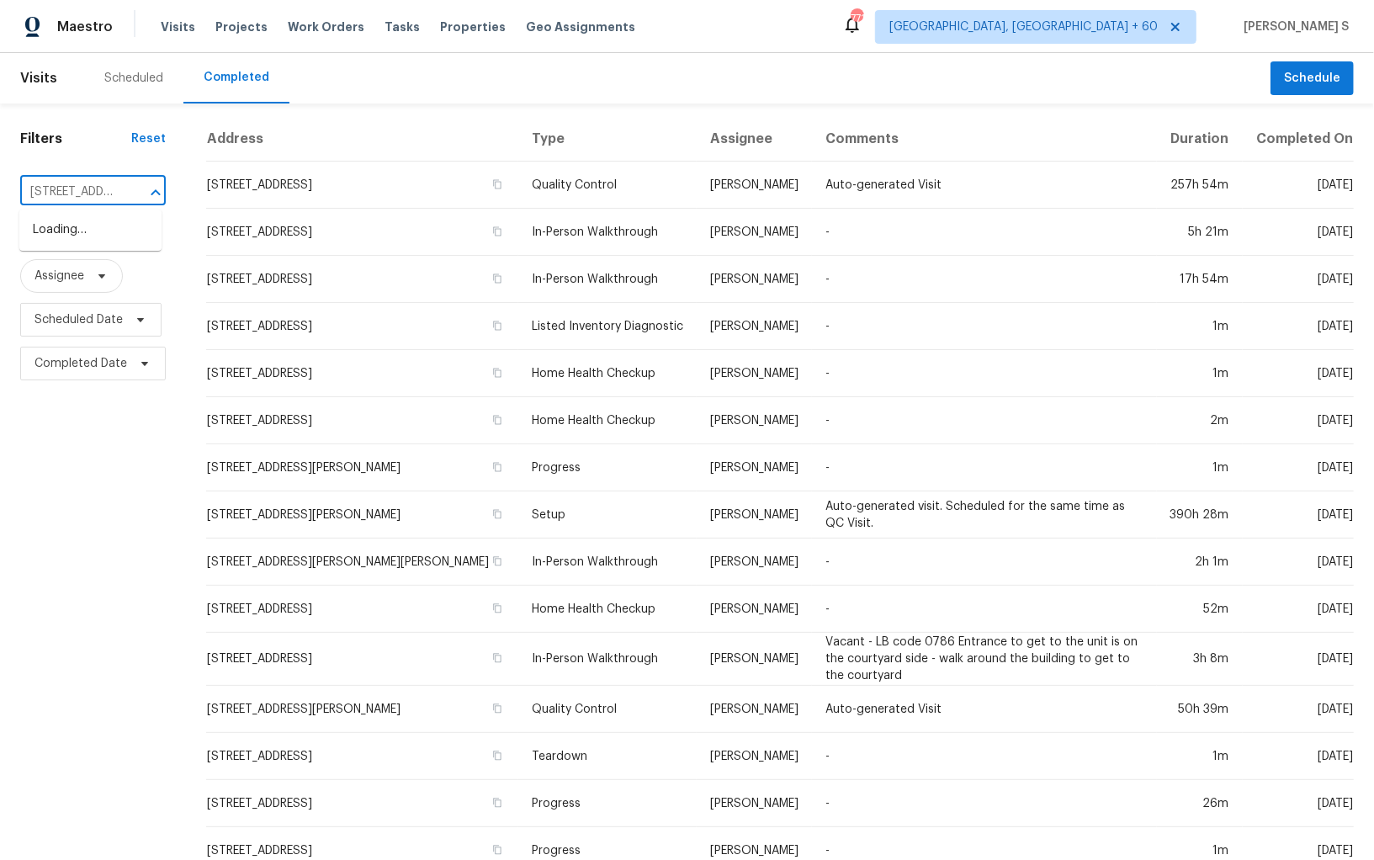
scroll to position [0, 84]
type input "[STREET_ADDRESS][PERSON_NAME]"
click at [93, 220] on li "[STREET_ADDRESS][PERSON_NAME]" at bounding box center [90, 238] width 142 height 45
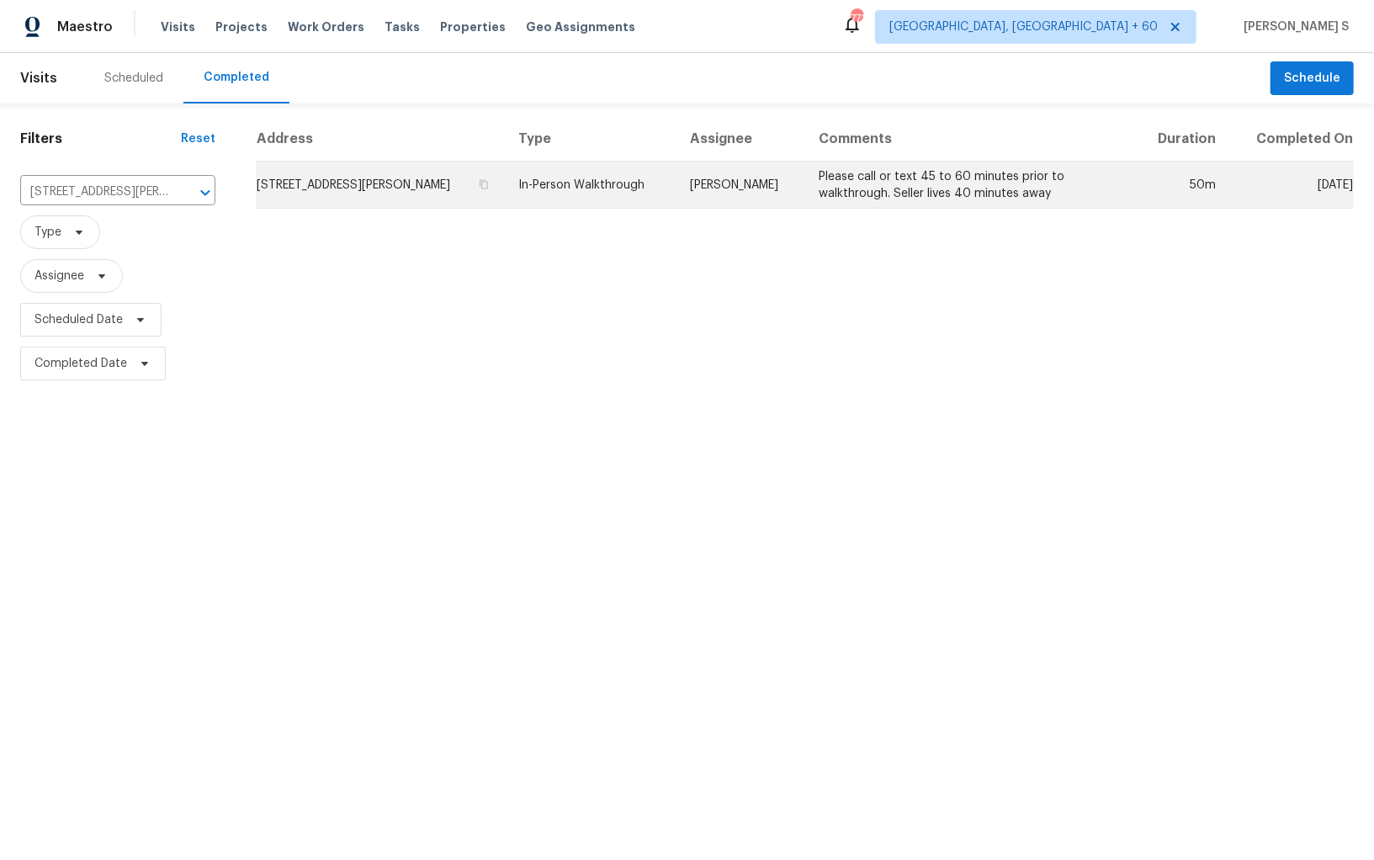
click at [355, 179] on td "[STREET_ADDRESS][PERSON_NAME]" at bounding box center [380, 185] width 249 height 47
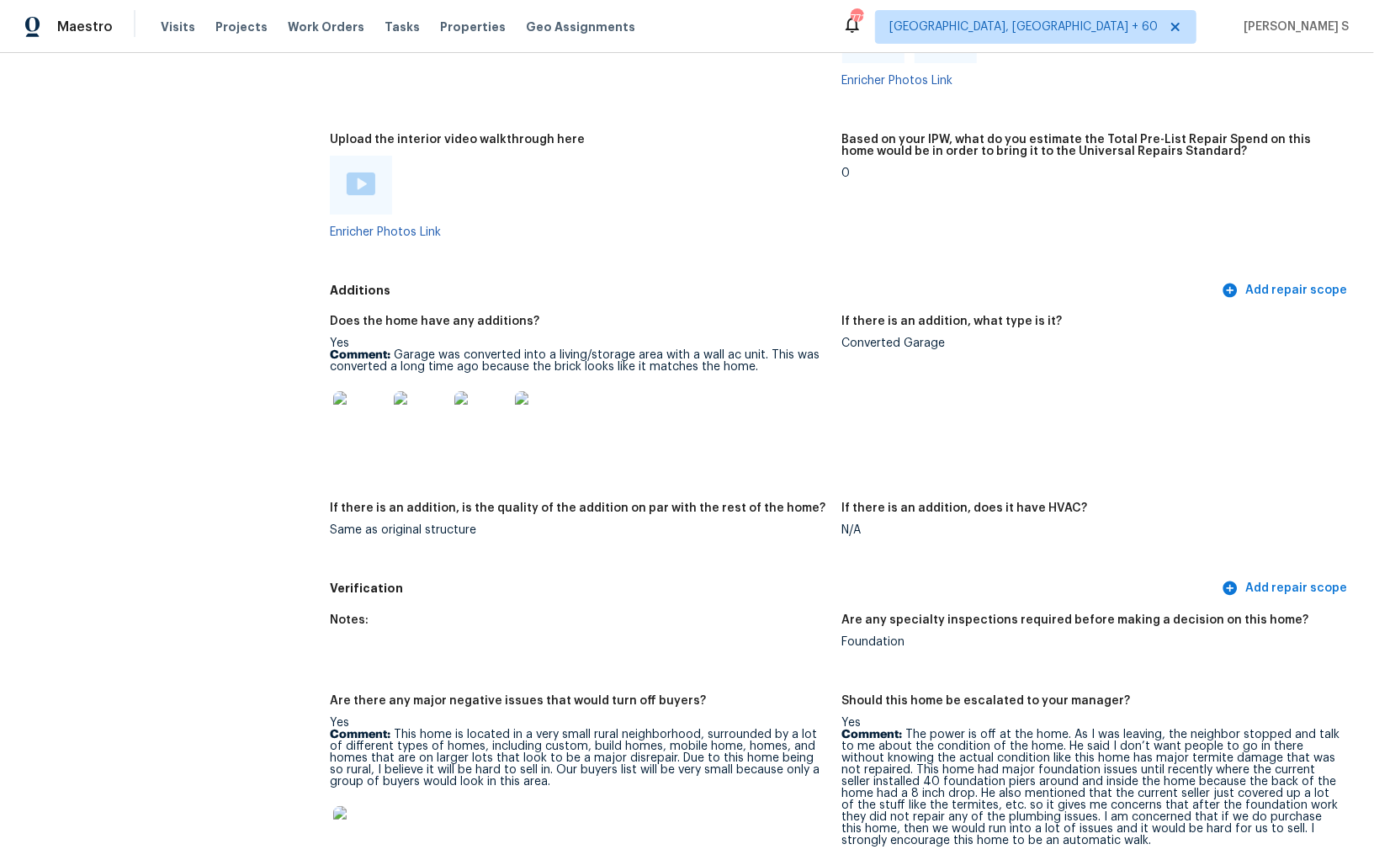
scroll to position [4028, 0]
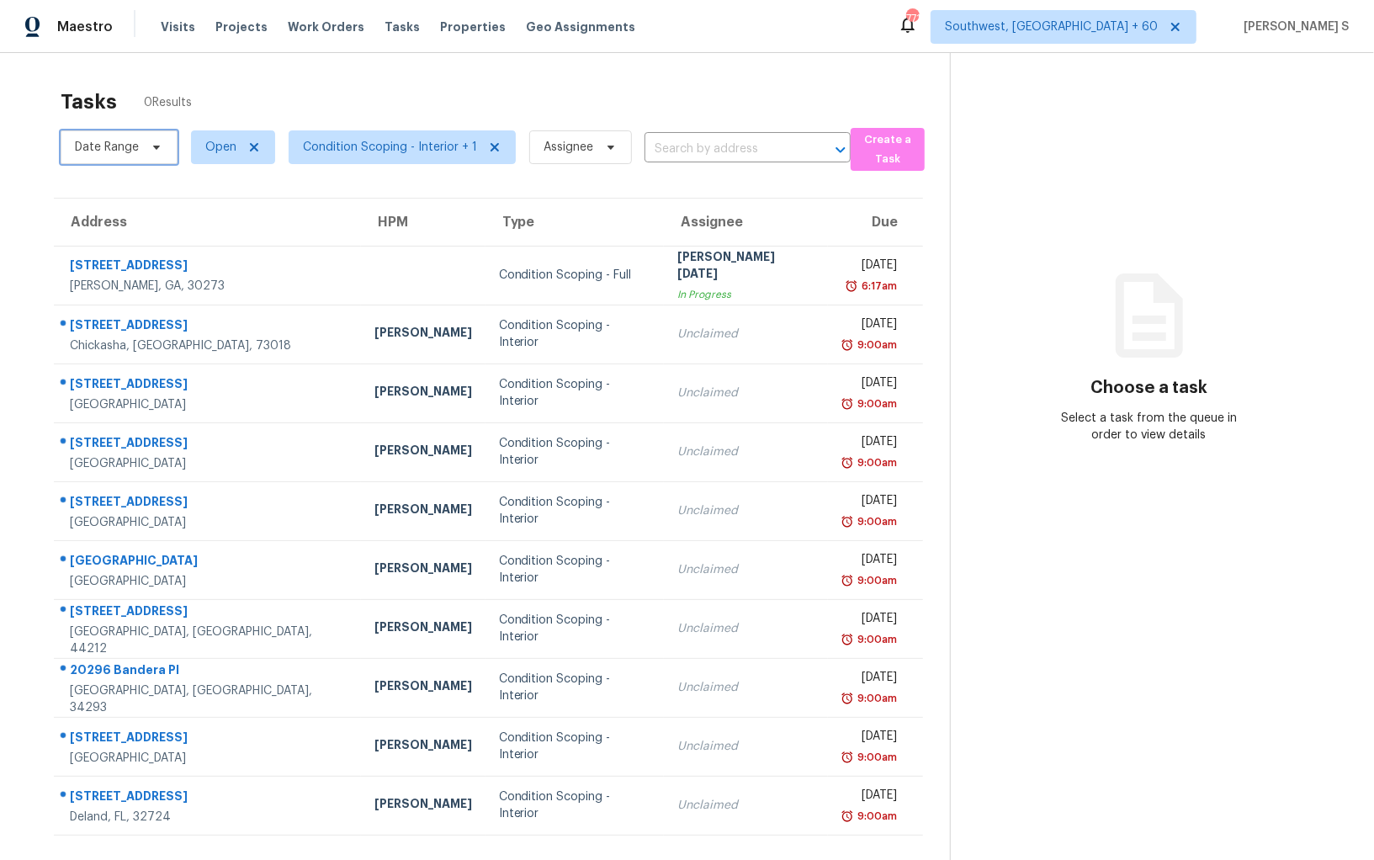
click at [145, 141] on span at bounding box center [154, 147] width 19 height 13
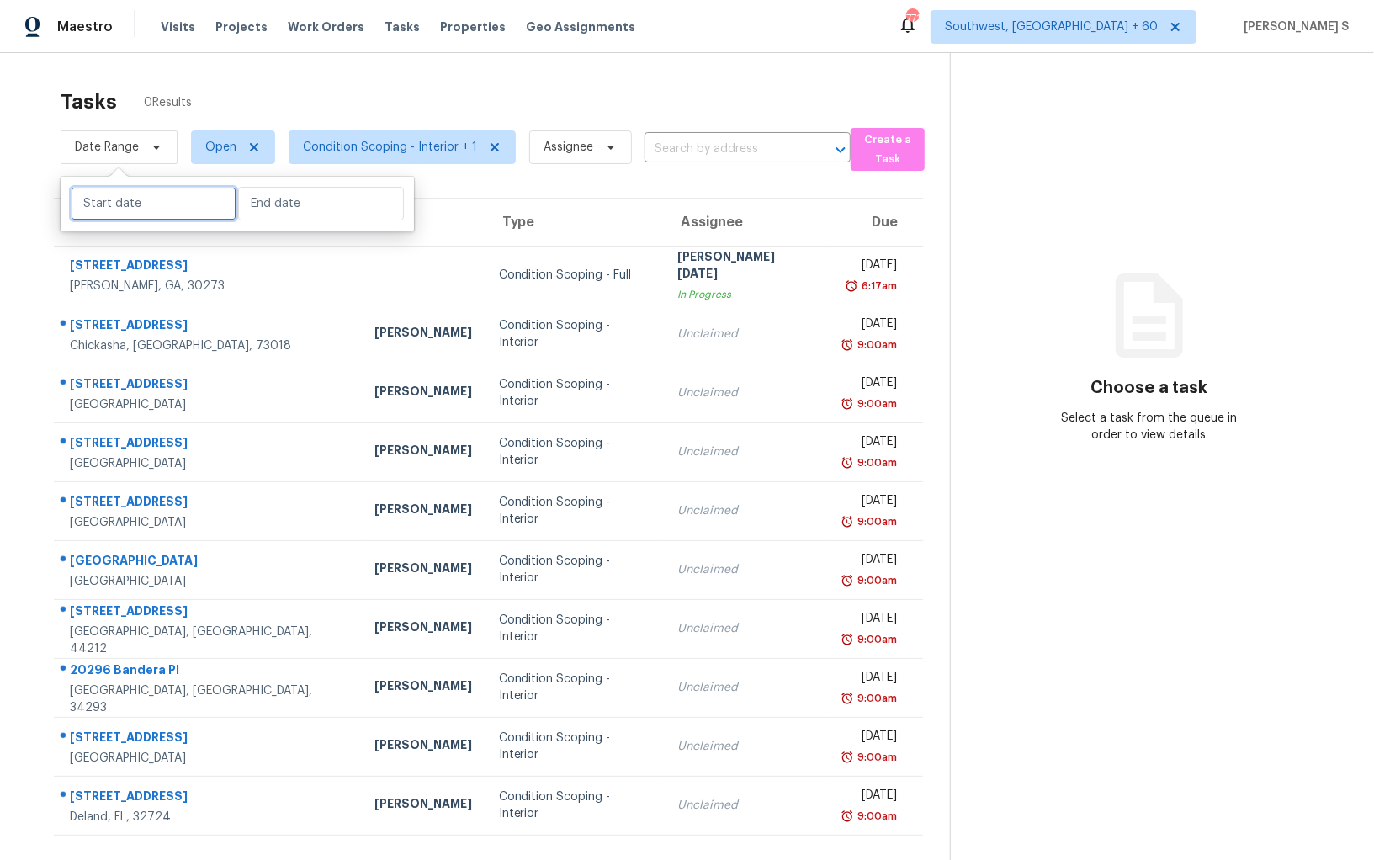
click at [151, 210] on input "text" at bounding box center [154, 204] width 166 height 34
select select "9"
select select "2025"
select select "10"
select select "2025"
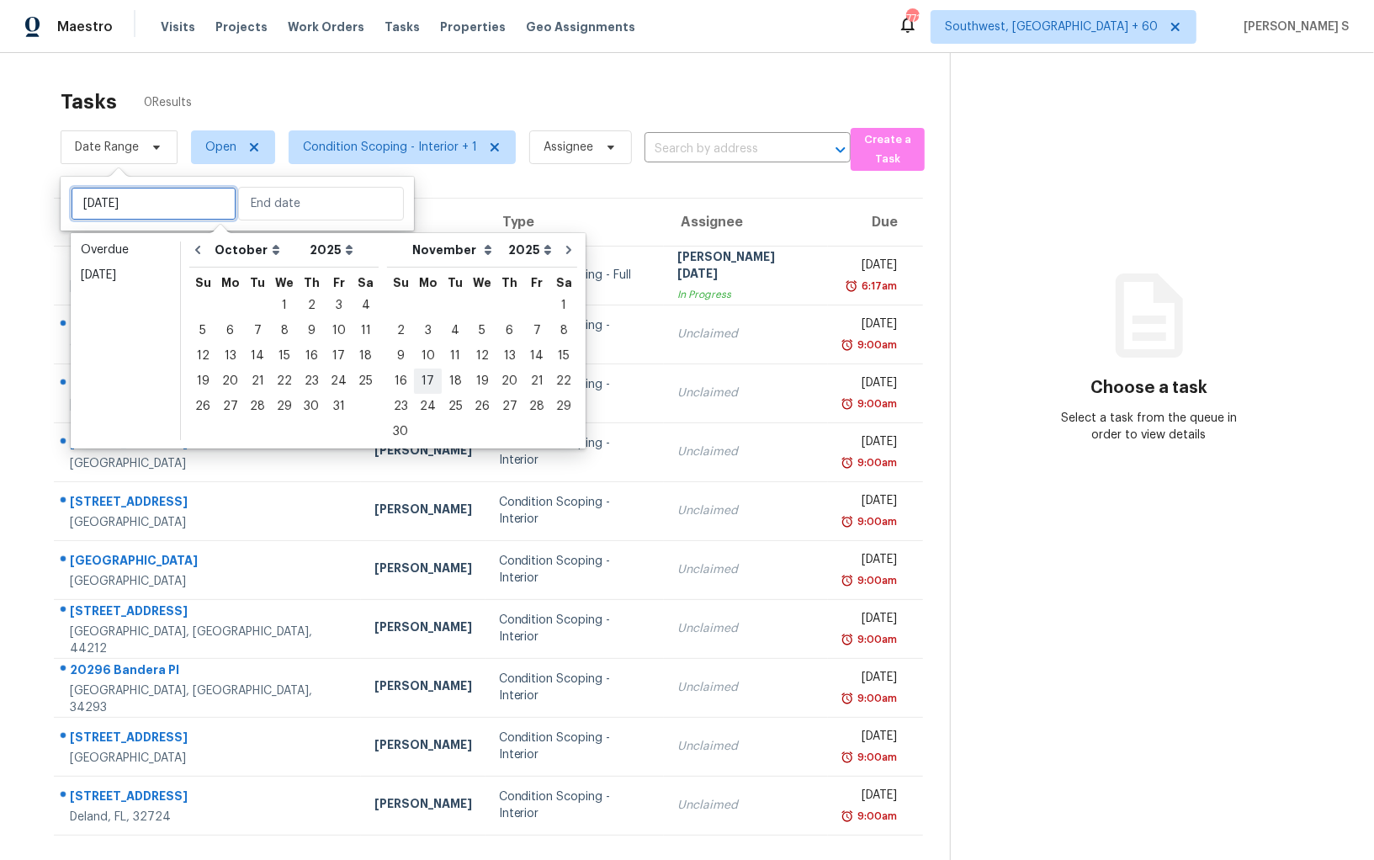
type input "[DATE]"
click at [312, 305] on div "2" at bounding box center [311, 306] width 27 height 24
type input "[DATE]"
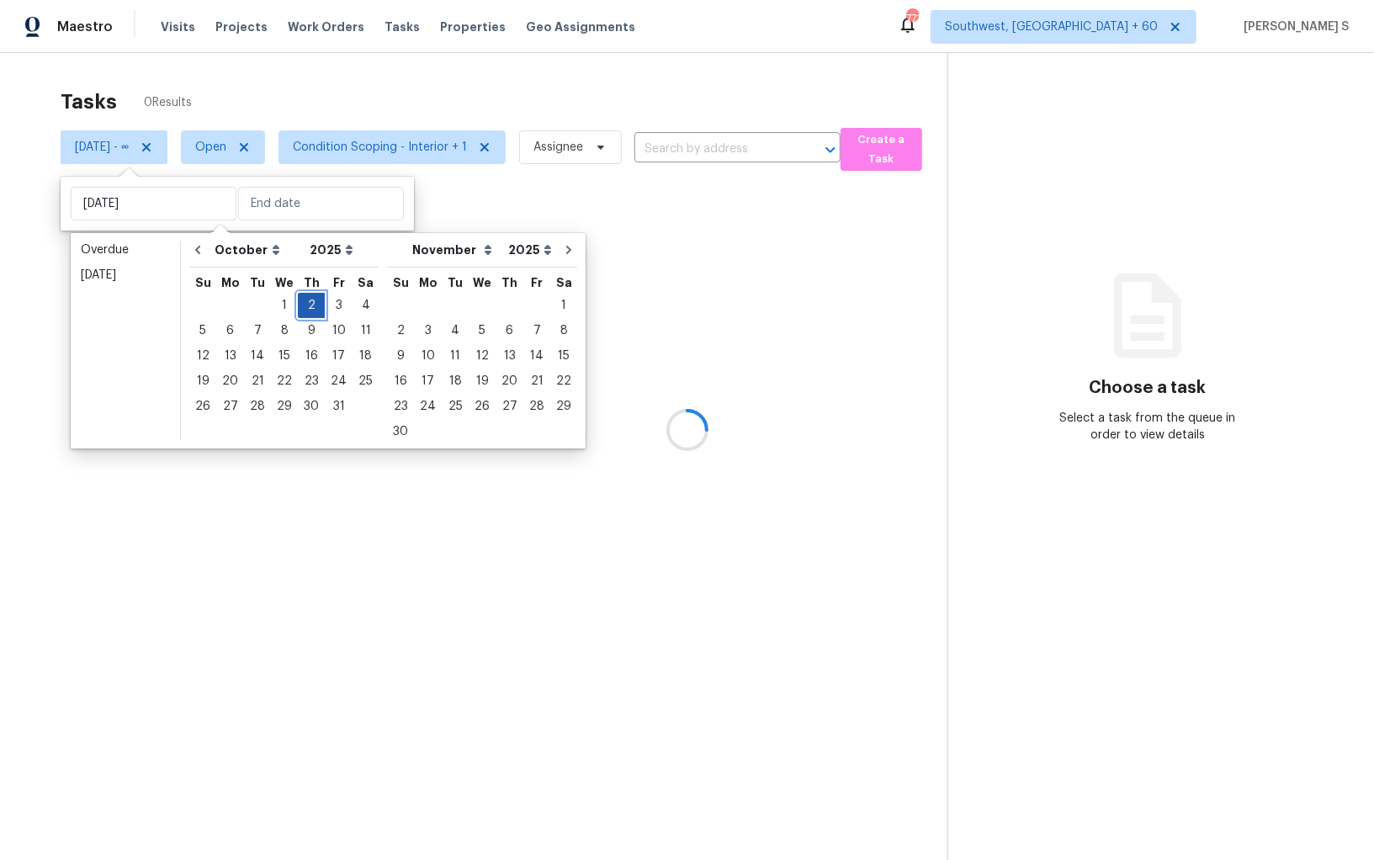
click at [312, 305] on div "2" at bounding box center [311, 306] width 27 height 24
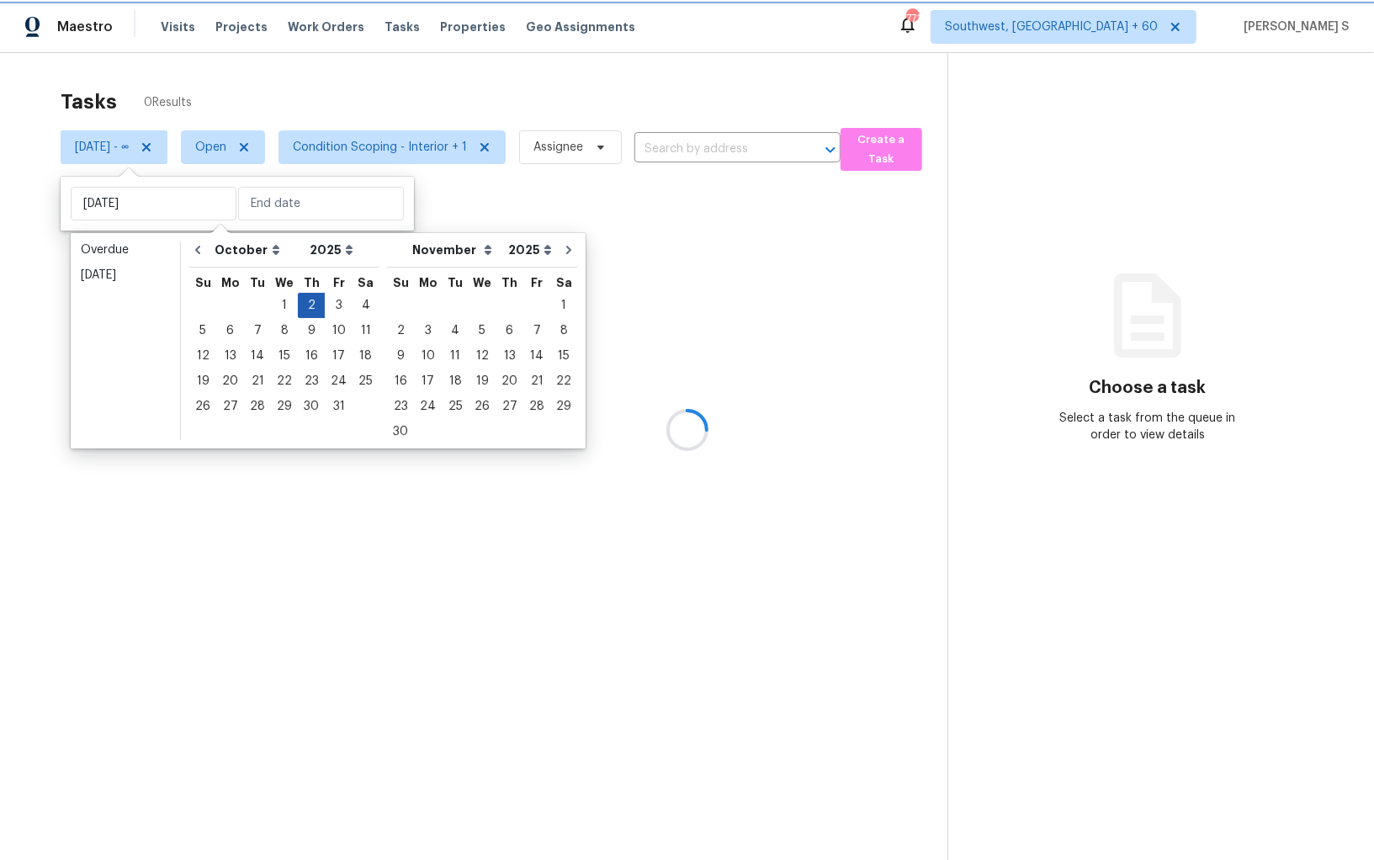
type input "[DATE]"
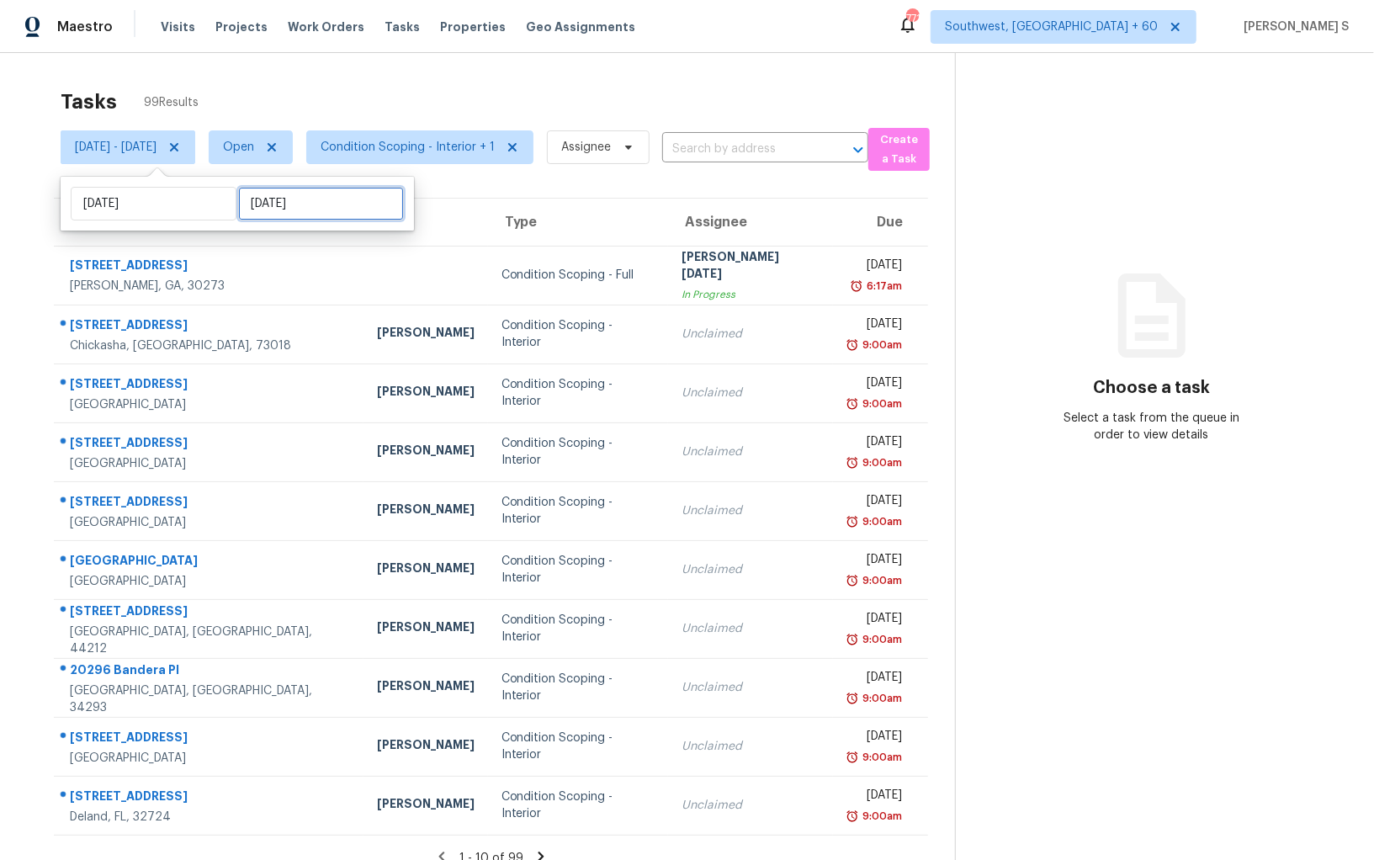
click at [310, 213] on input "[DATE]" at bounding box center [321, 204] width 166 height 34
select select "9"
select select "2025"
select select "10"
select select "2025"
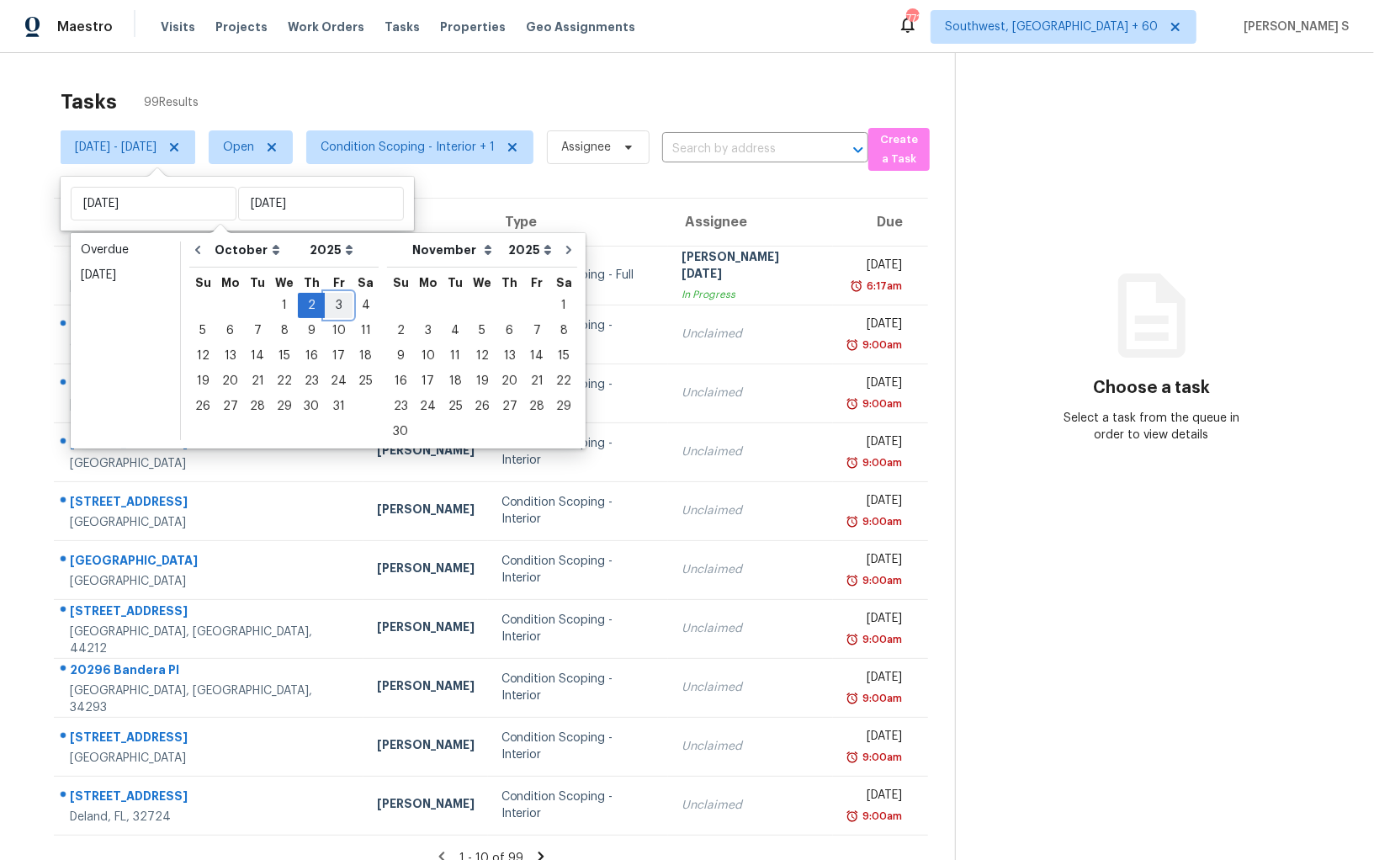
click at [337, 298] on div "3" at bounding box center [339, 306] width 28 height 24
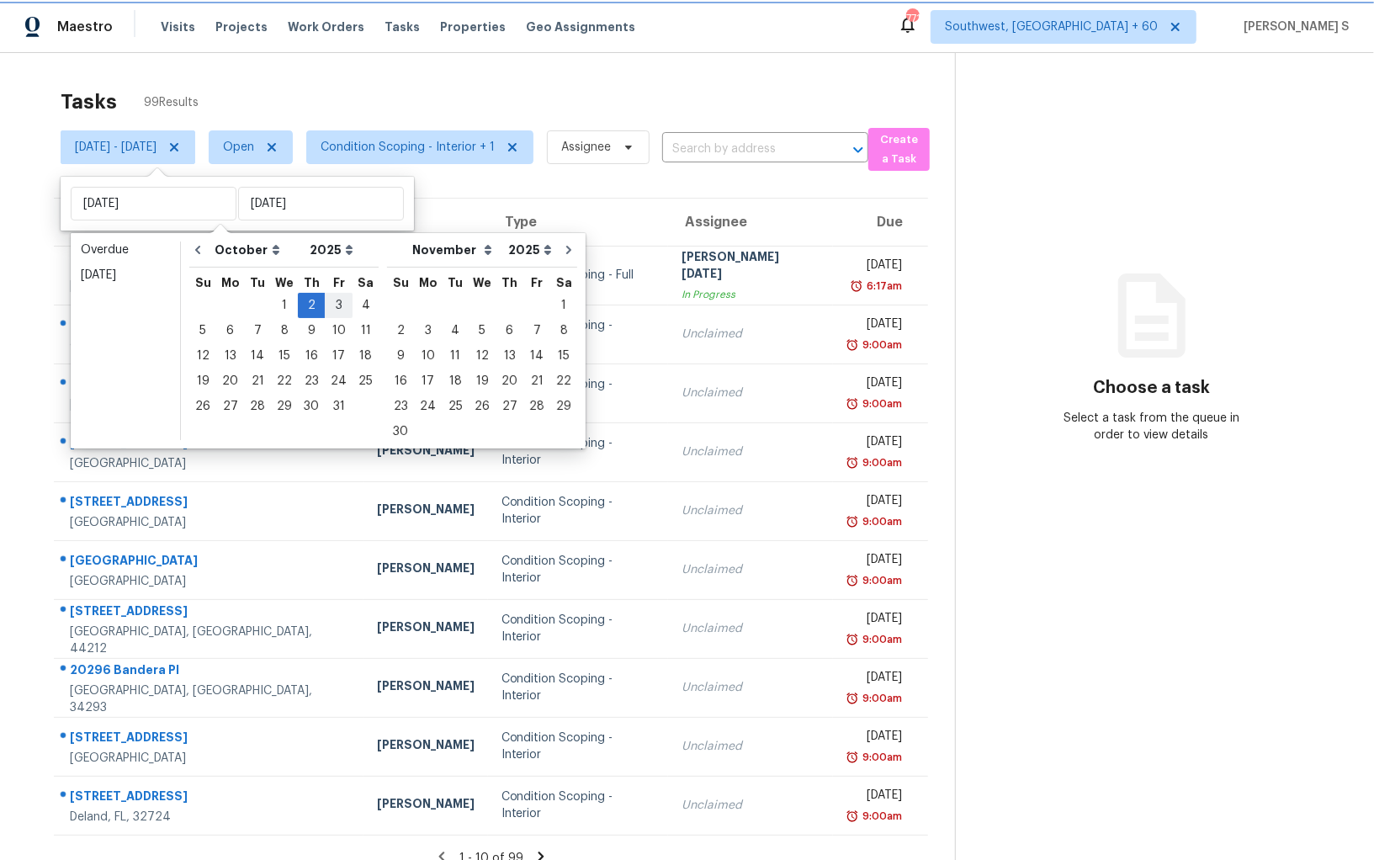
type input "Fri, Oct 03"
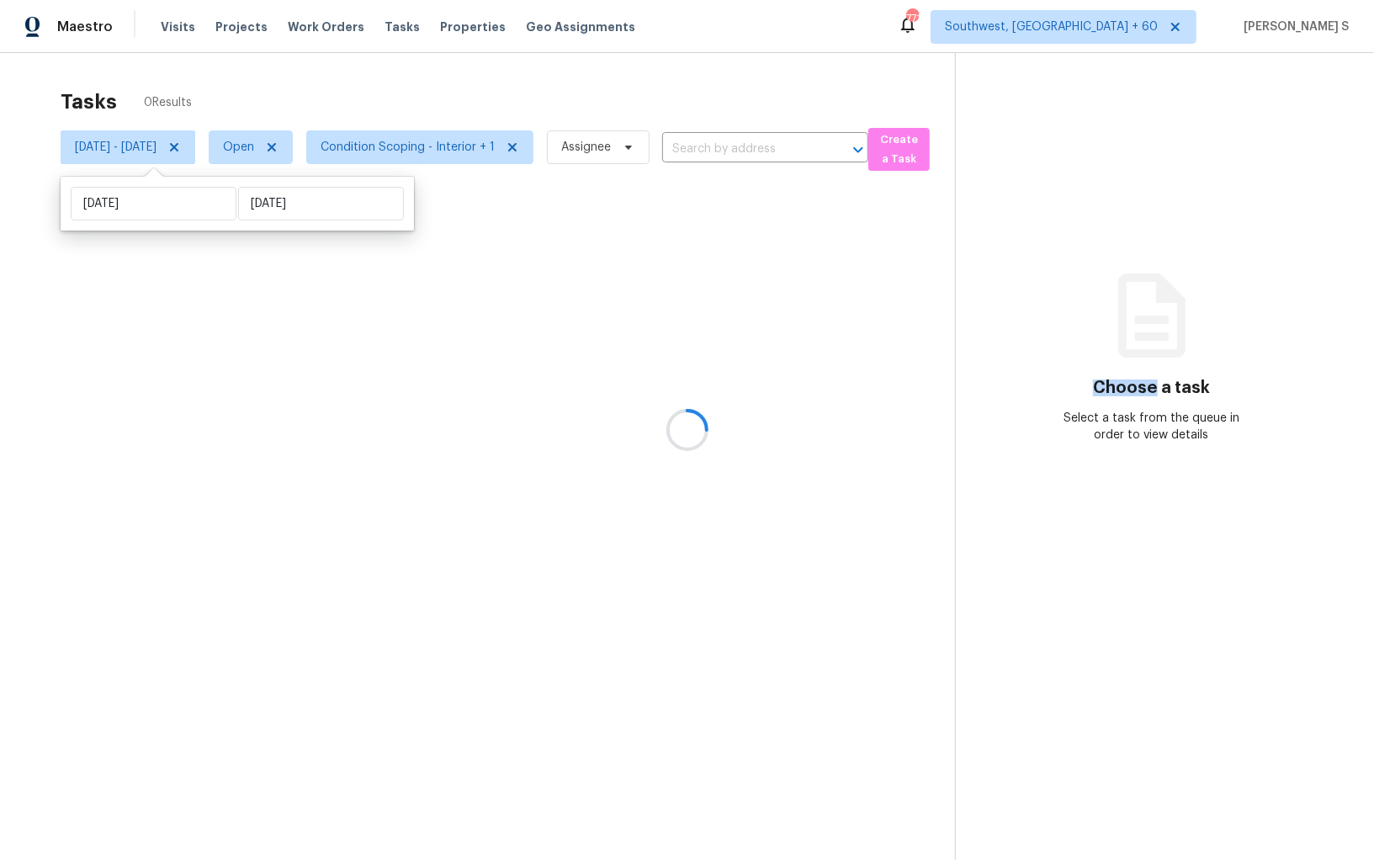
click at [337, 298] on div at bounding box center [687, 430] width 1374 height 860
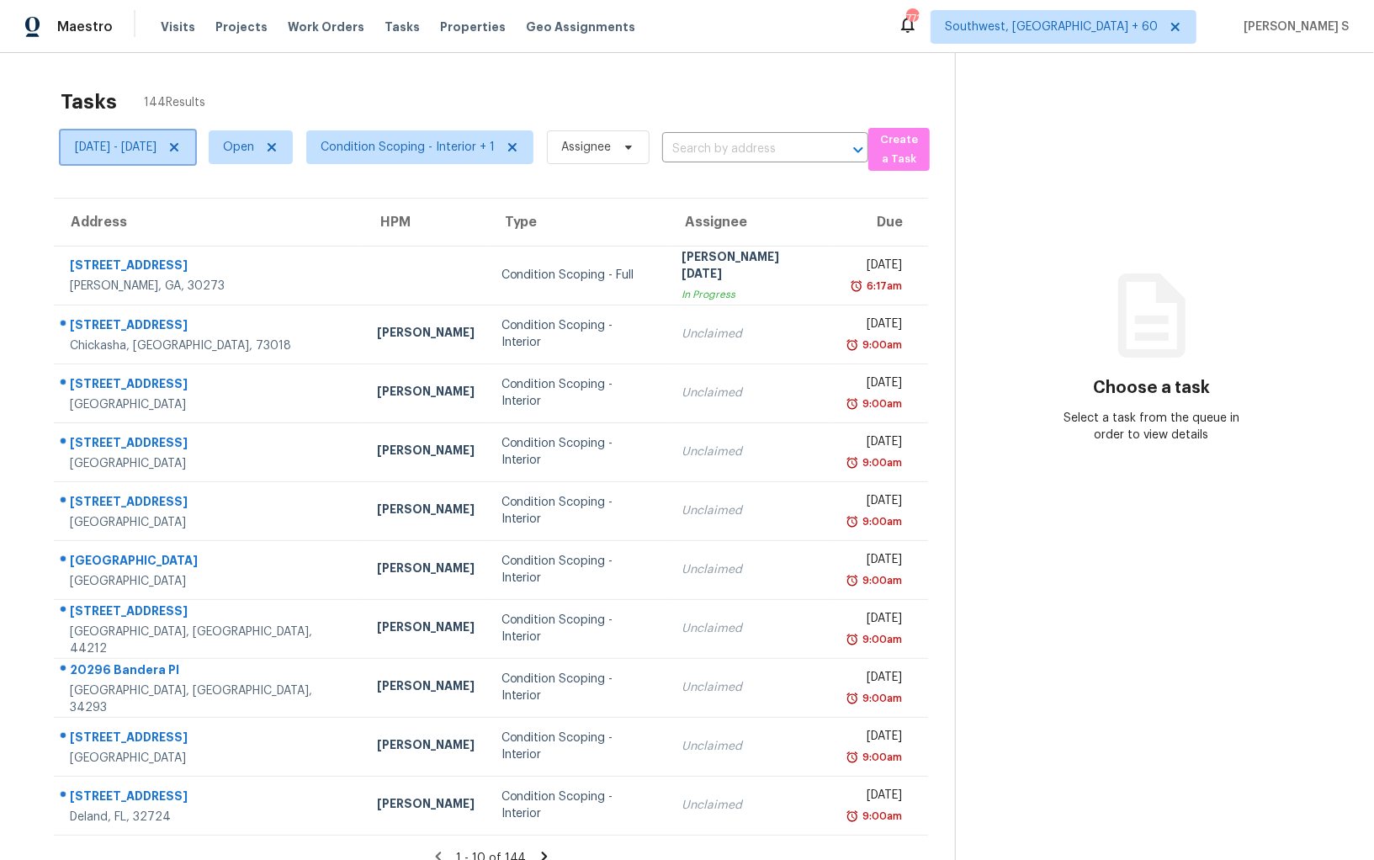
click at [157, 146] on span "Thu, Oct 02 - Fri, Oct 03" at bounding box center [116, 147] width 82 height 17
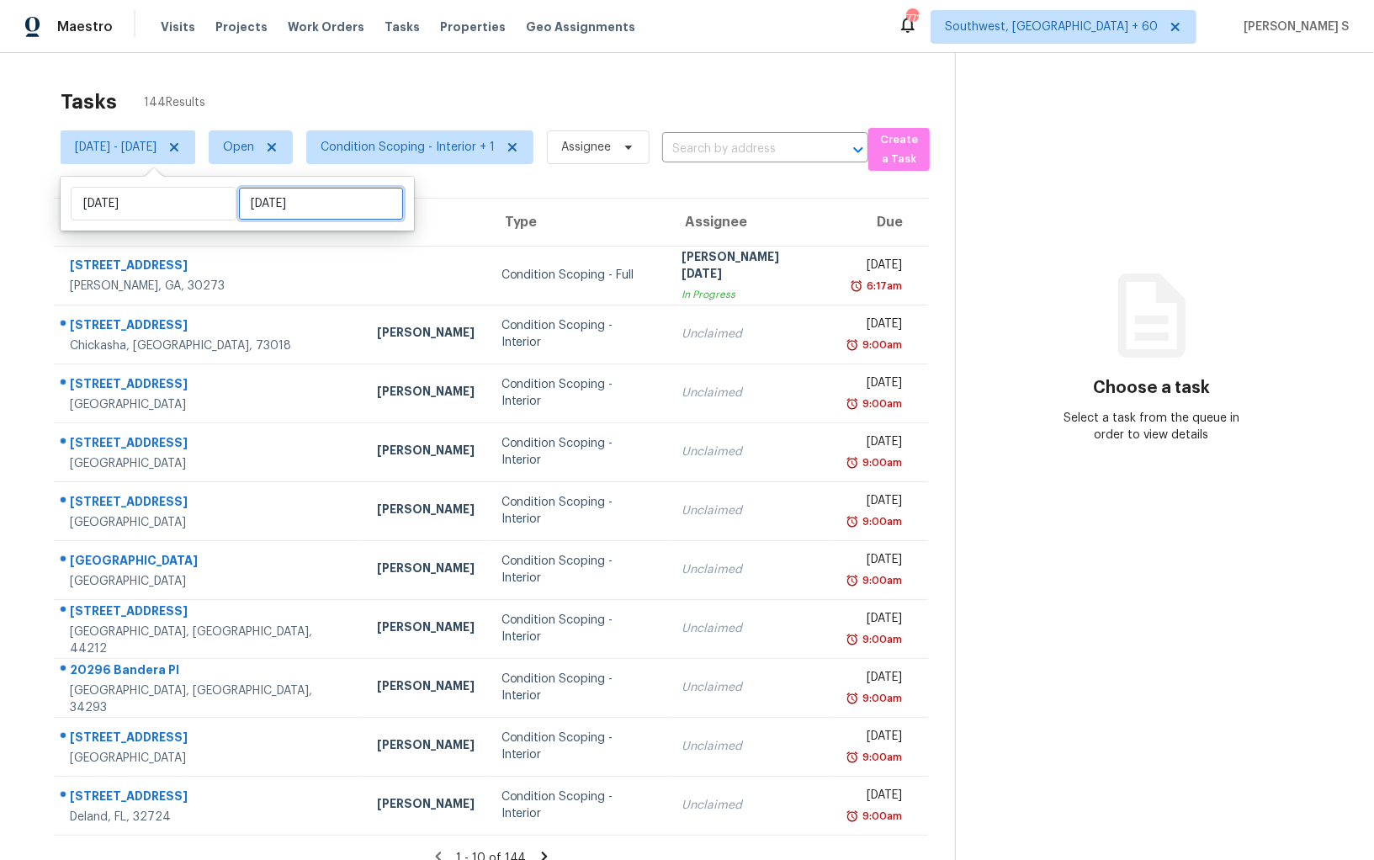
select select "9"
select select "2025"
select select "10"
select select "2025"
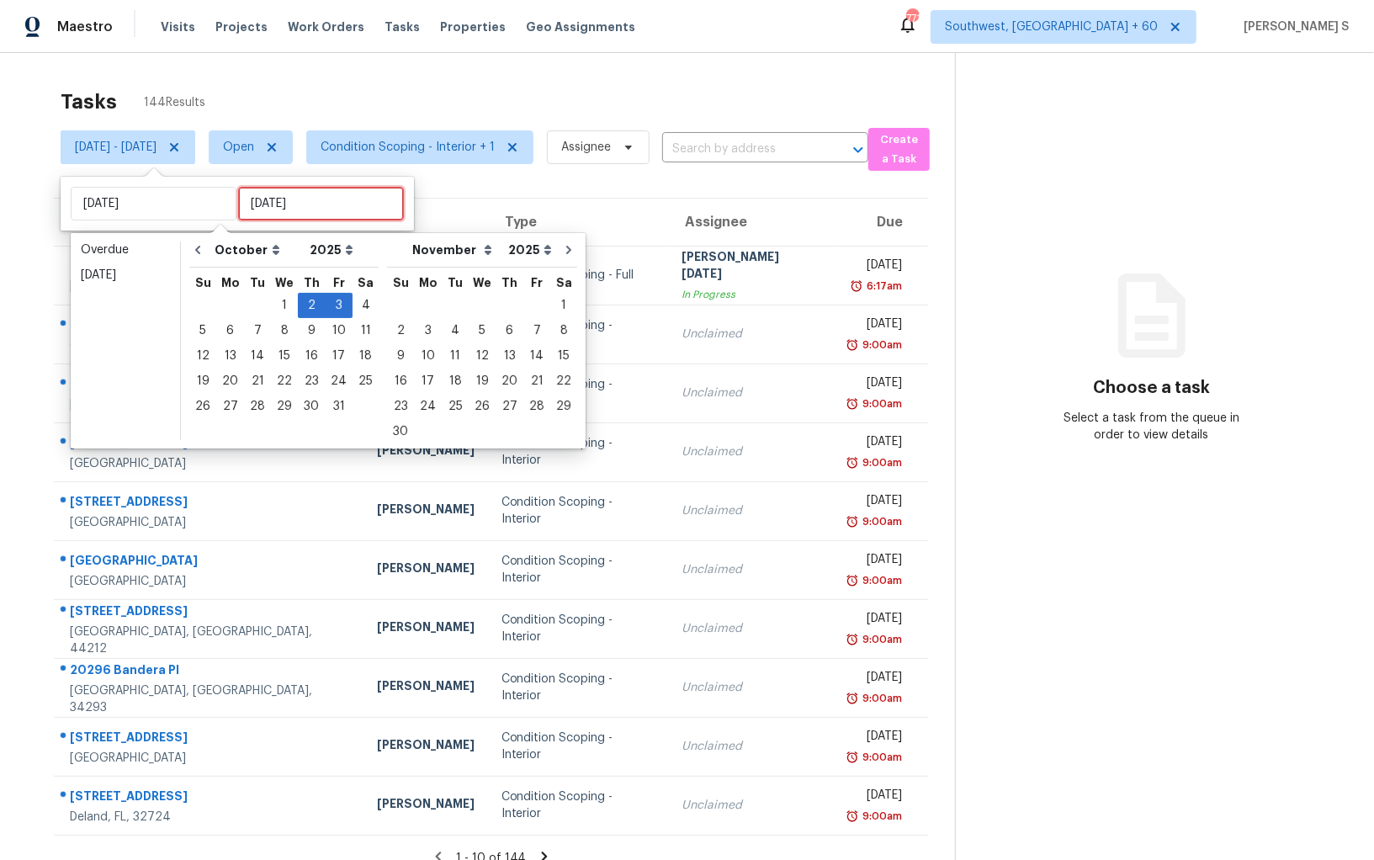
click at [261, 204] on input "Fri, Oct 03" at bounding box center [321, 204] width 166 height 34
type input "Sat, Oct 04"
click at [301, 306] on div "2" at bounding box center [311, 306] width 27 height 24
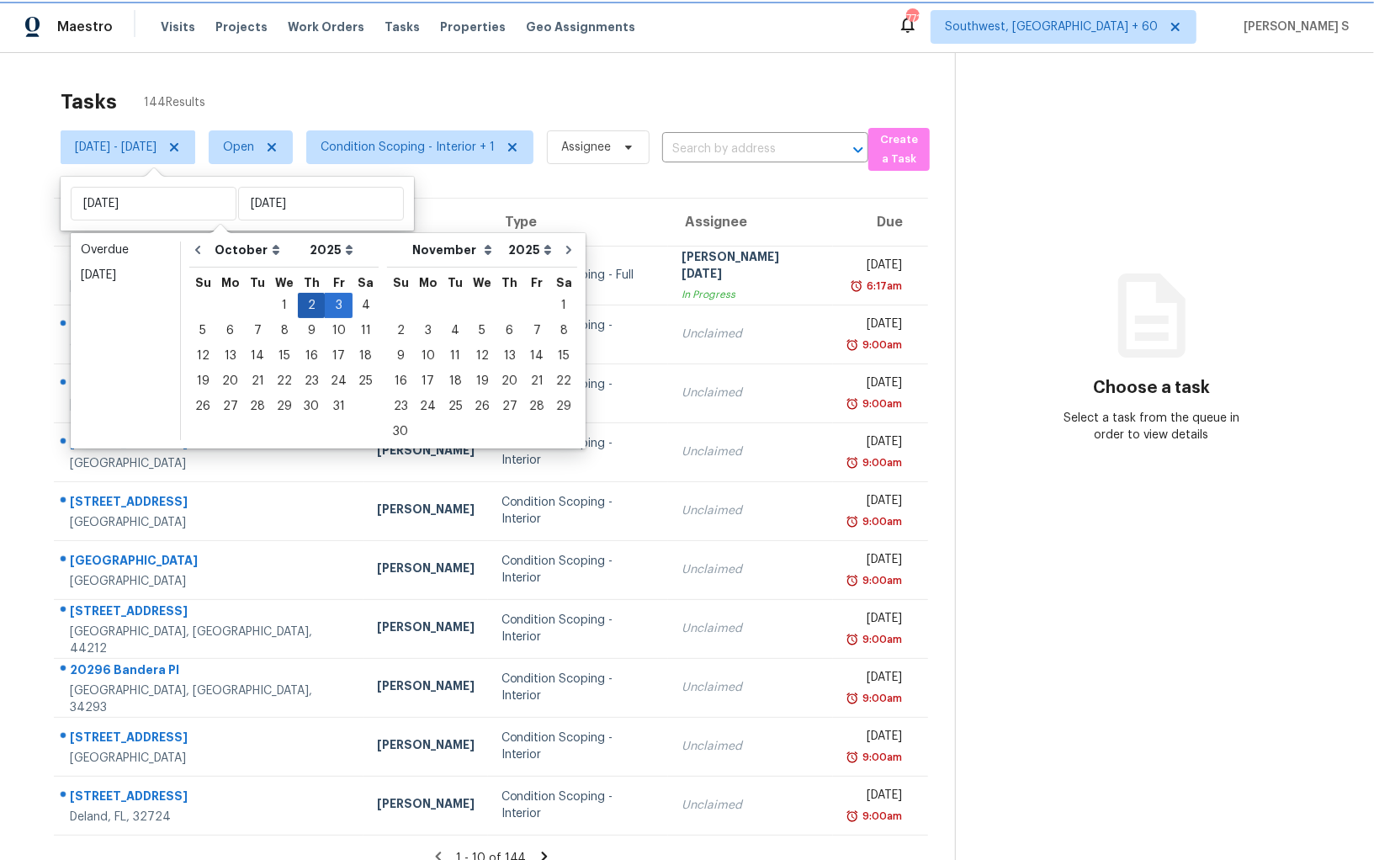
type input "[DATE]"
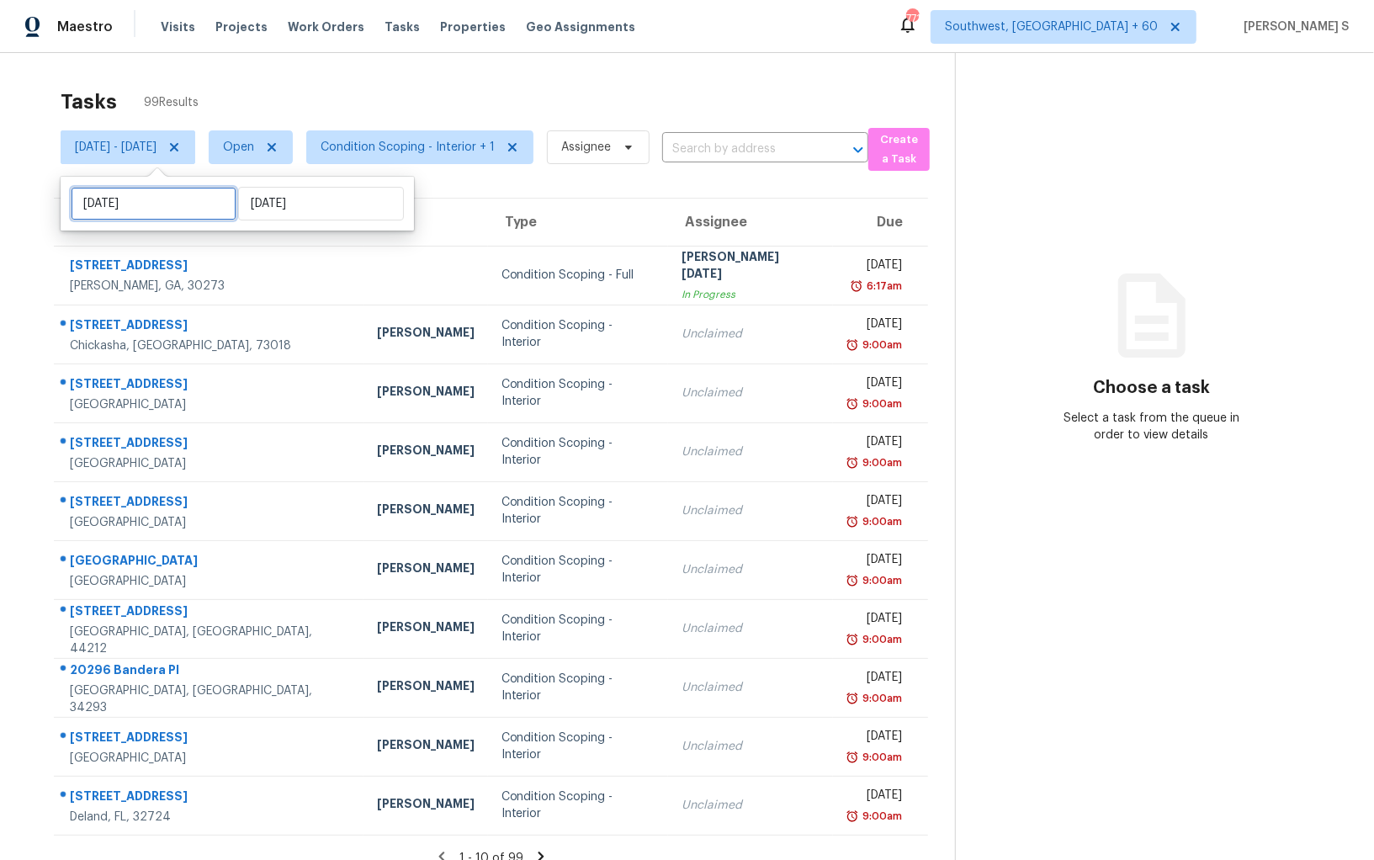
click at [164, 200] on input "[DATE]" at bounding box center [154, 204] width 166 height 34
select select "9"
select select "2025"
select select "10"
select select "2025"
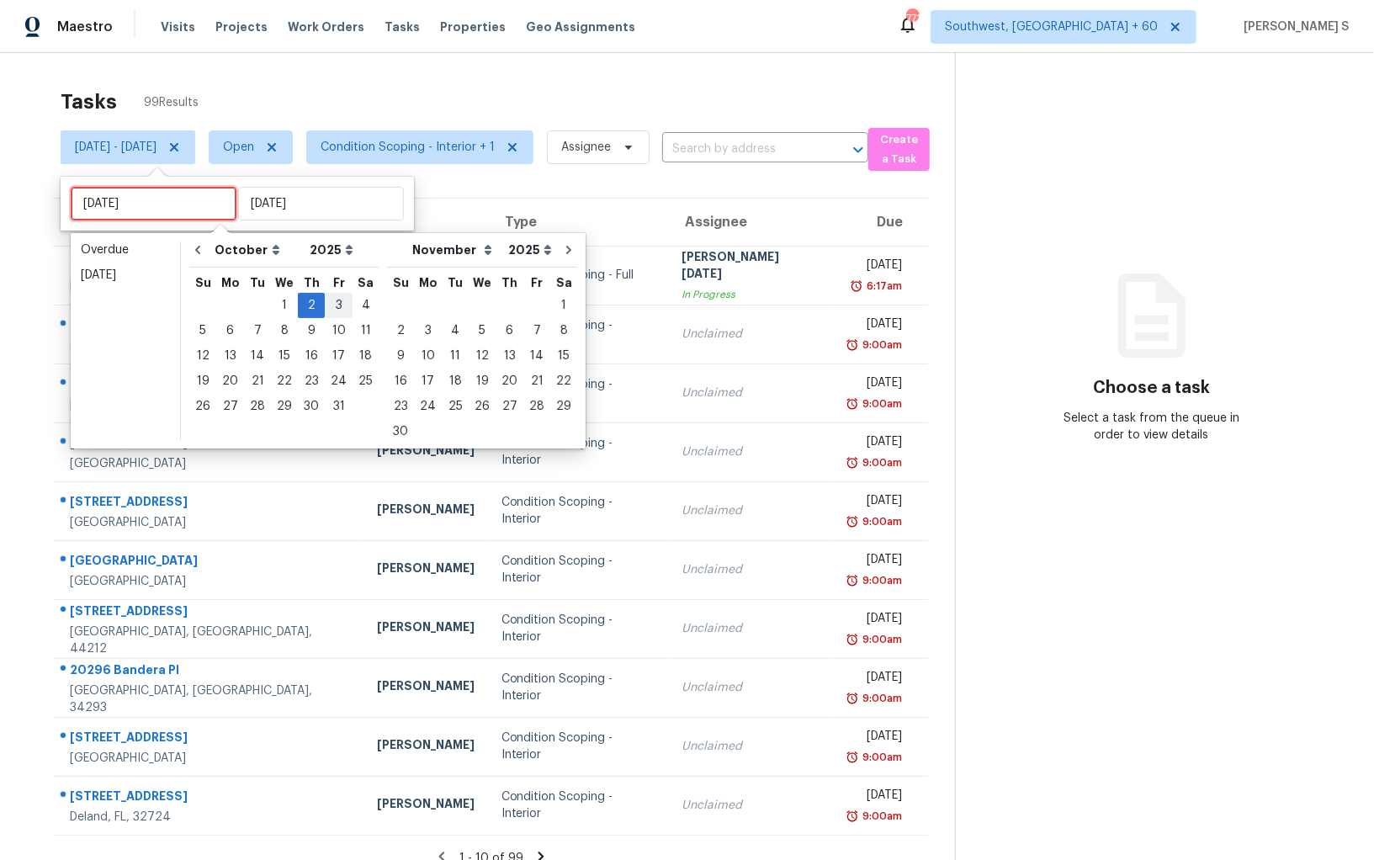
type input "Fri, Oct 03"
click at [340, 306] on div "3" at bounding box center [339, 306] width 28 height 24
type input "Fri, Oct 03"
type input "Thu, Oct 02"
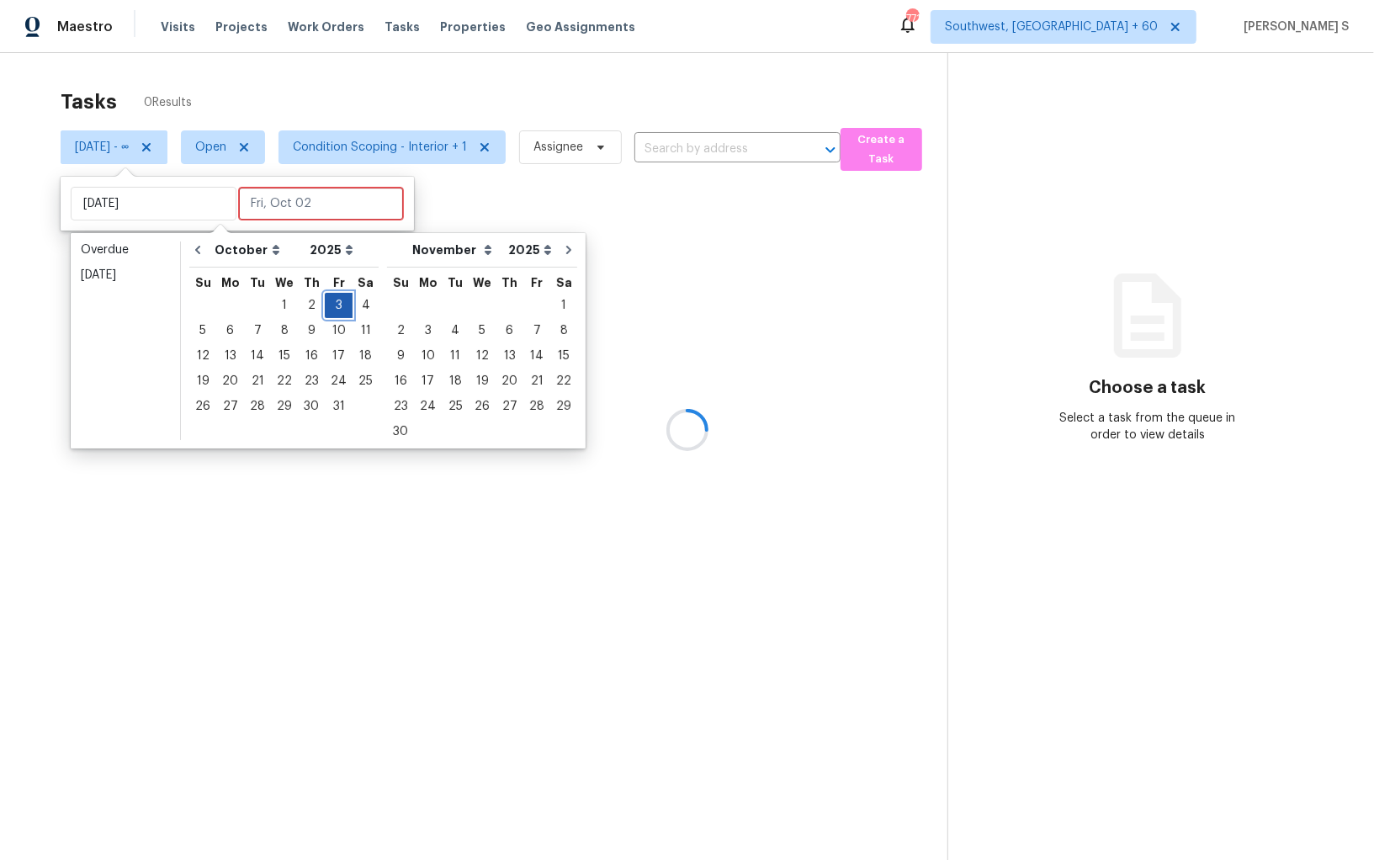
click at [340, 306] on div "3" at bounding box center [339, 306] width 28 height 24
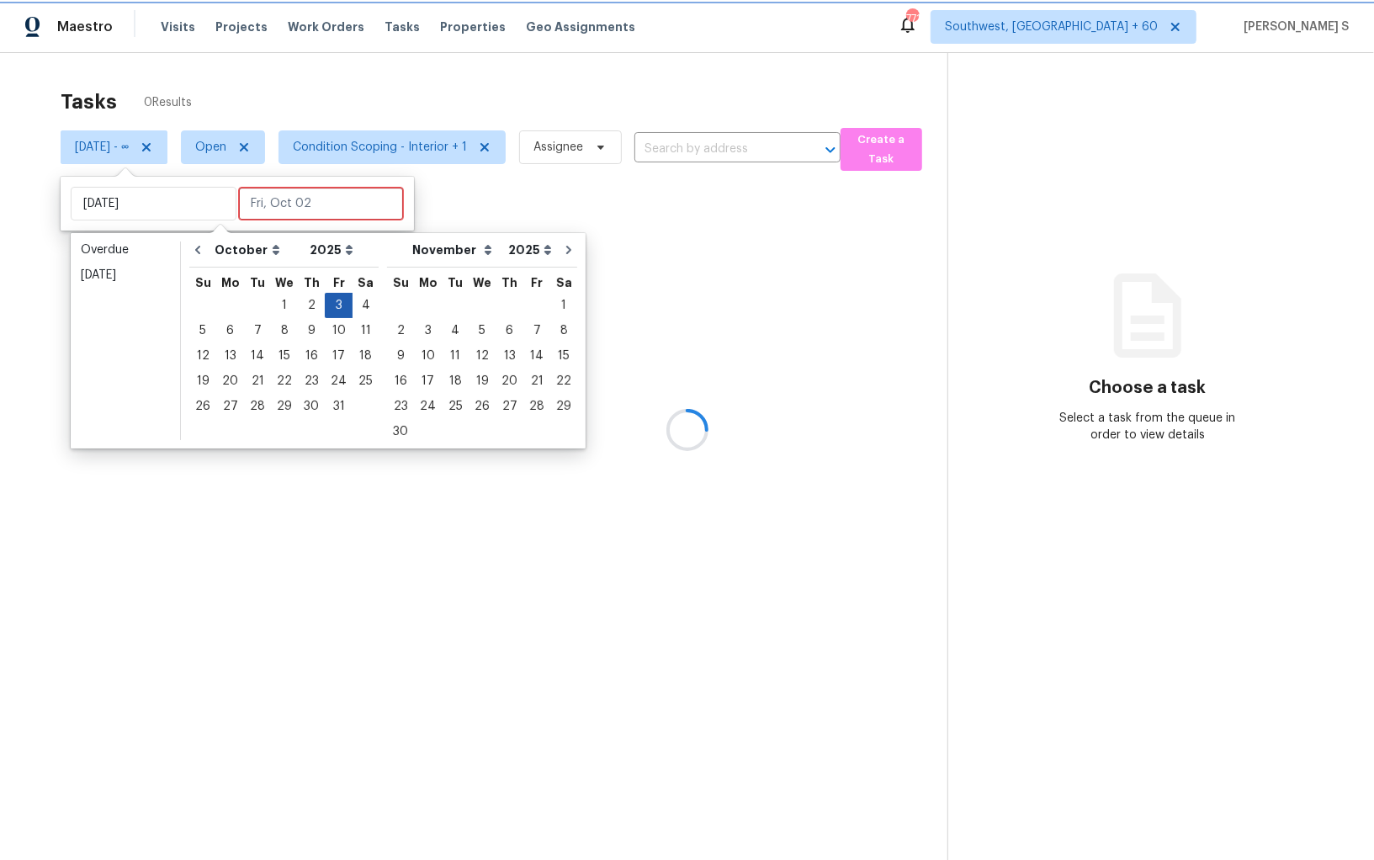
type input "Fri, Oct 03"
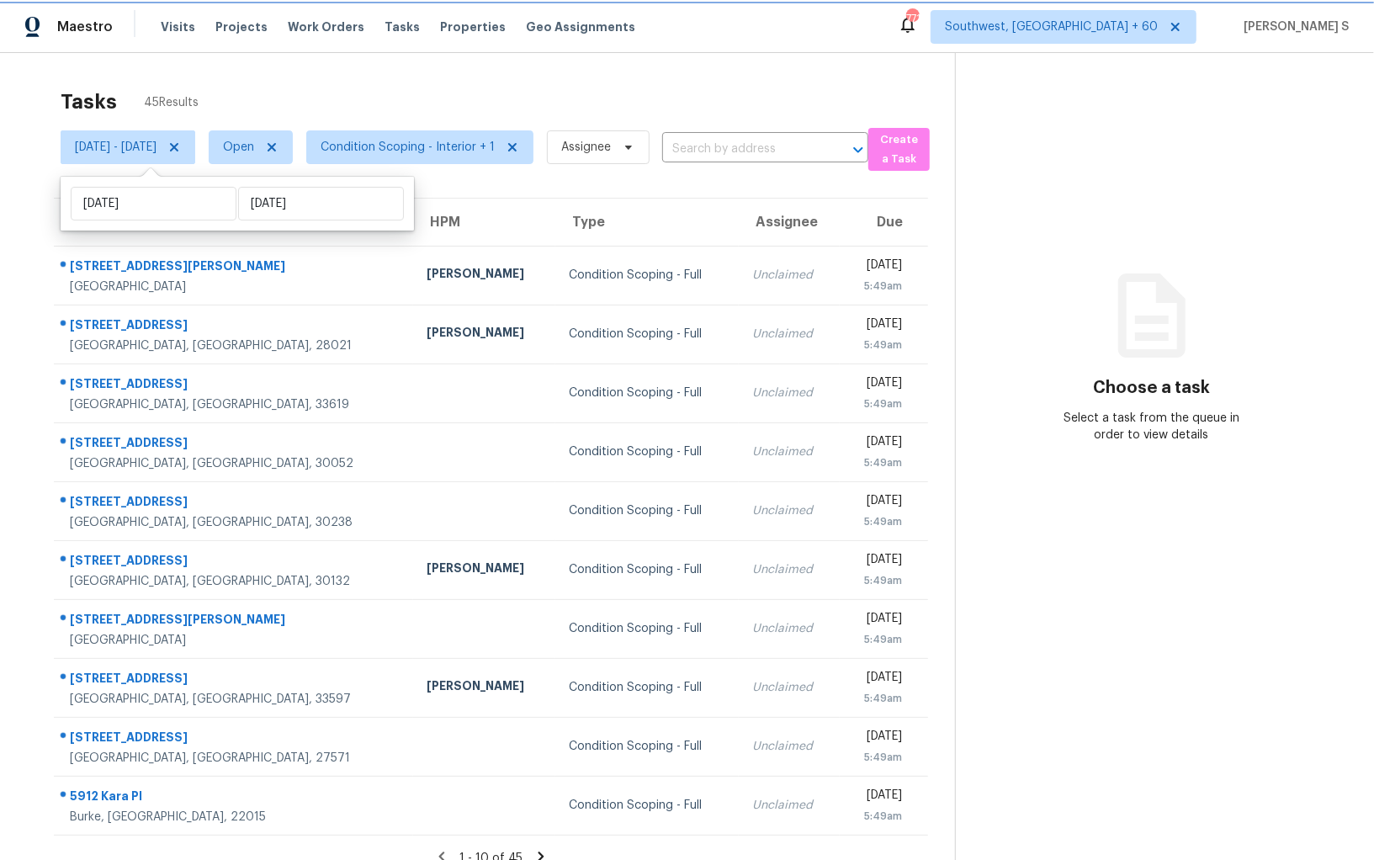
scroll to position [52, 0]
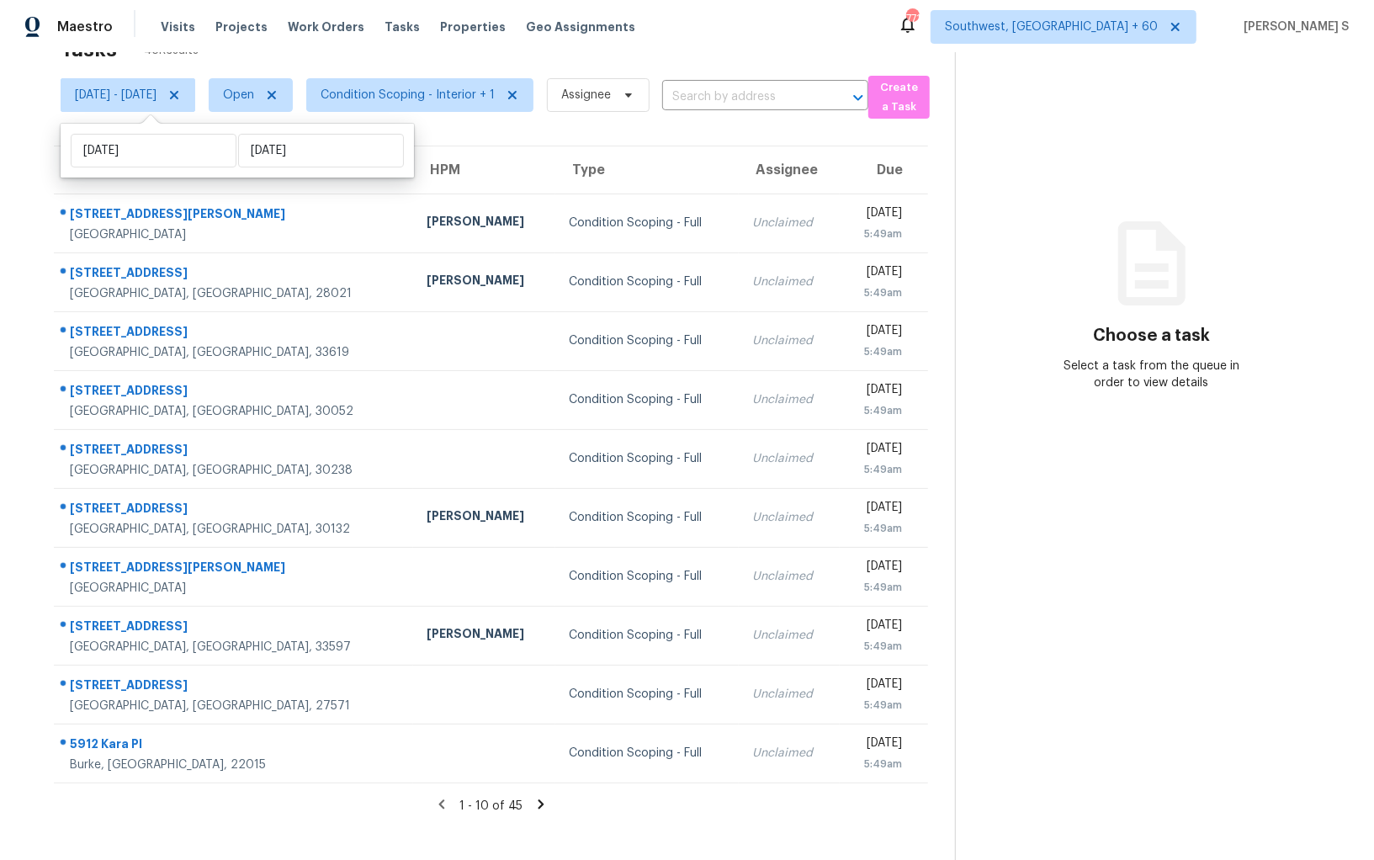
click at [546, 806] on icon at bounding box center [541, 804] width 15 height 15
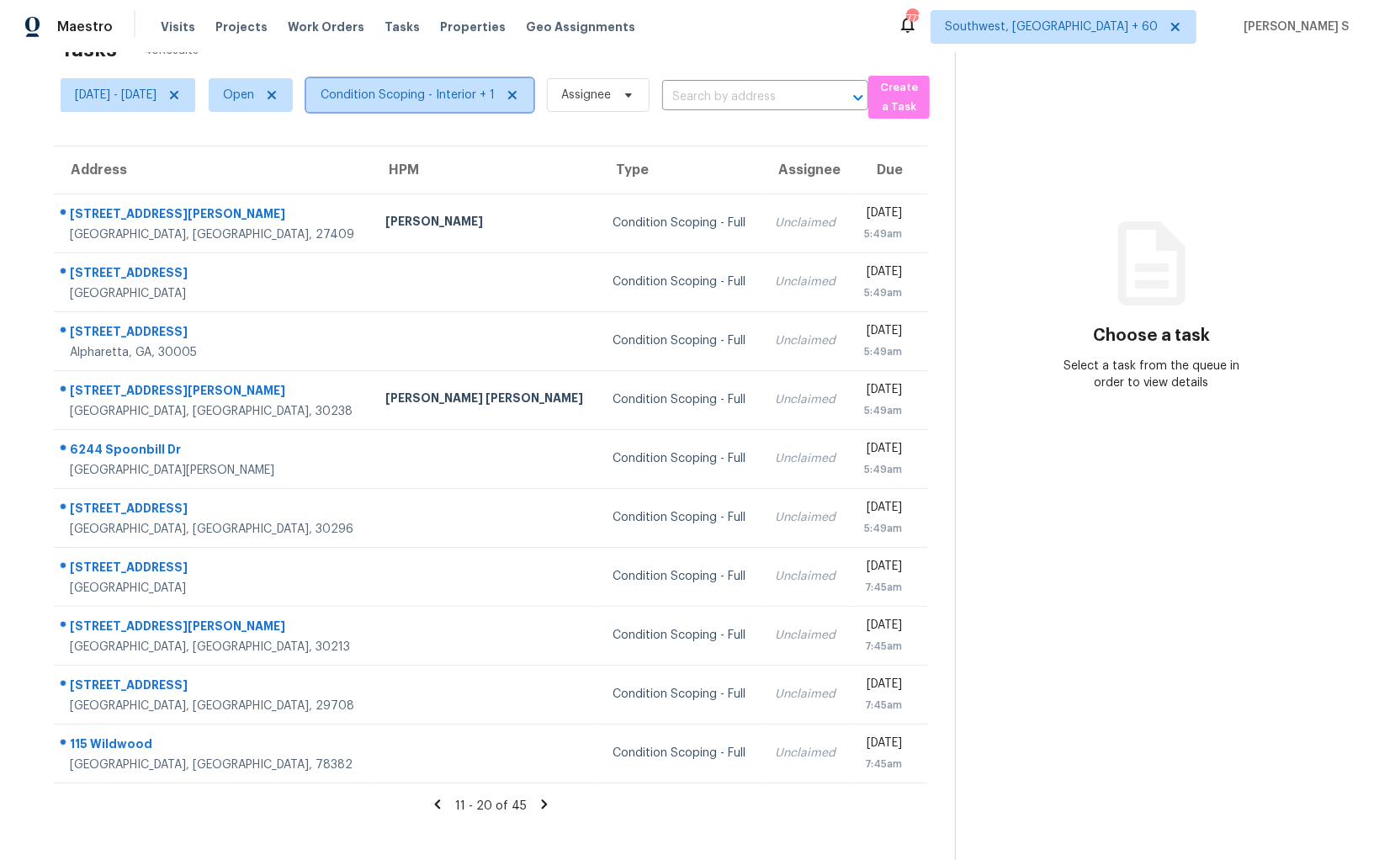
click at [398, 88] on span "Condition Scoping - Interior + 1" at bounding box center [408, 95] width 174 height 17
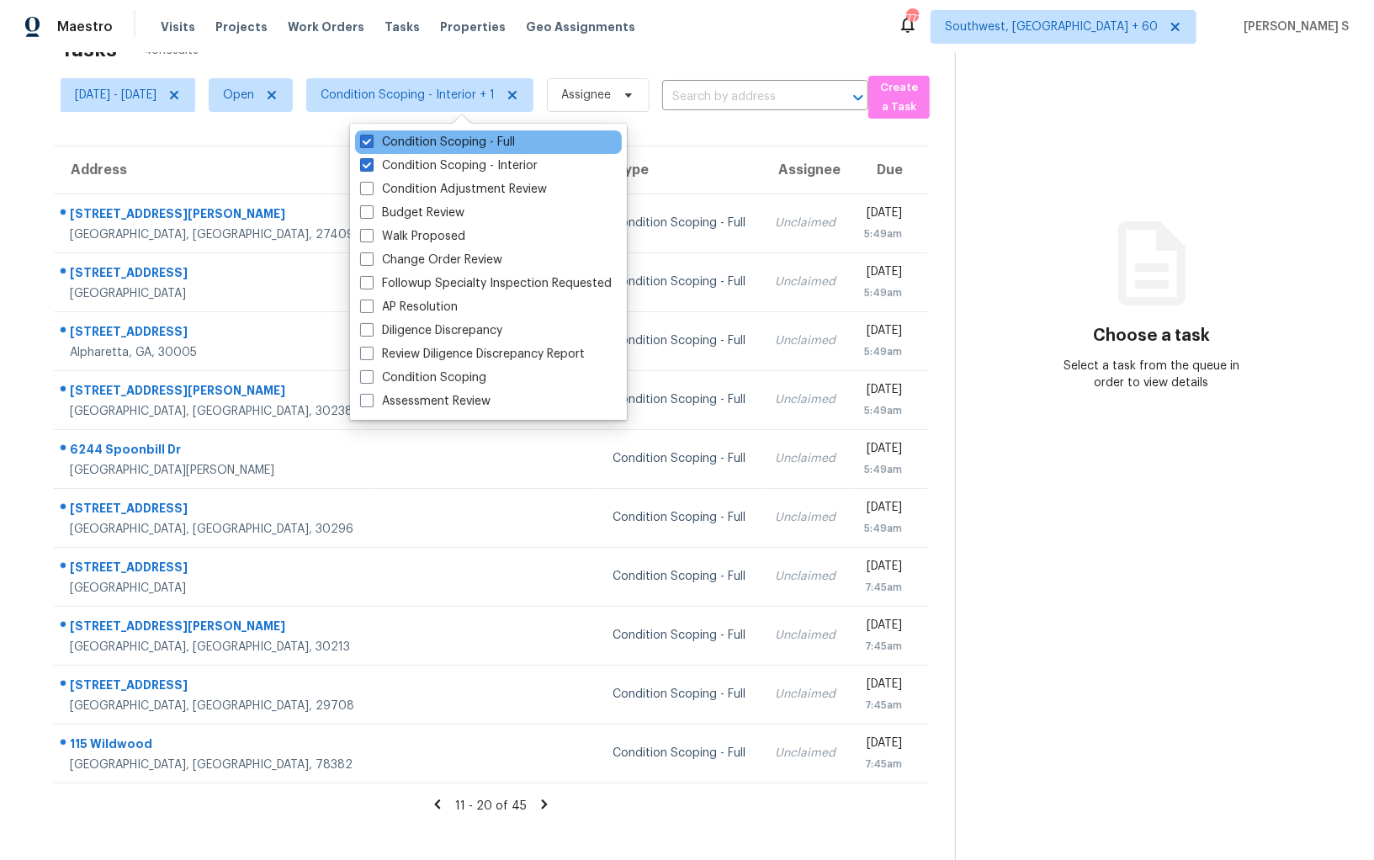
click at [447, 151] on div "Condition Scoping - Full" at bounding box center [488, 142] width 267 height 24
click at [446, 147] on label "Condition Scoping - Full" at bounding box center [437, 142] width 155 height 17
click at [371, 145] on input "Condition Scoping - Full" at bounding box center [365, 139] width 11 height 11
checkbox input "false"
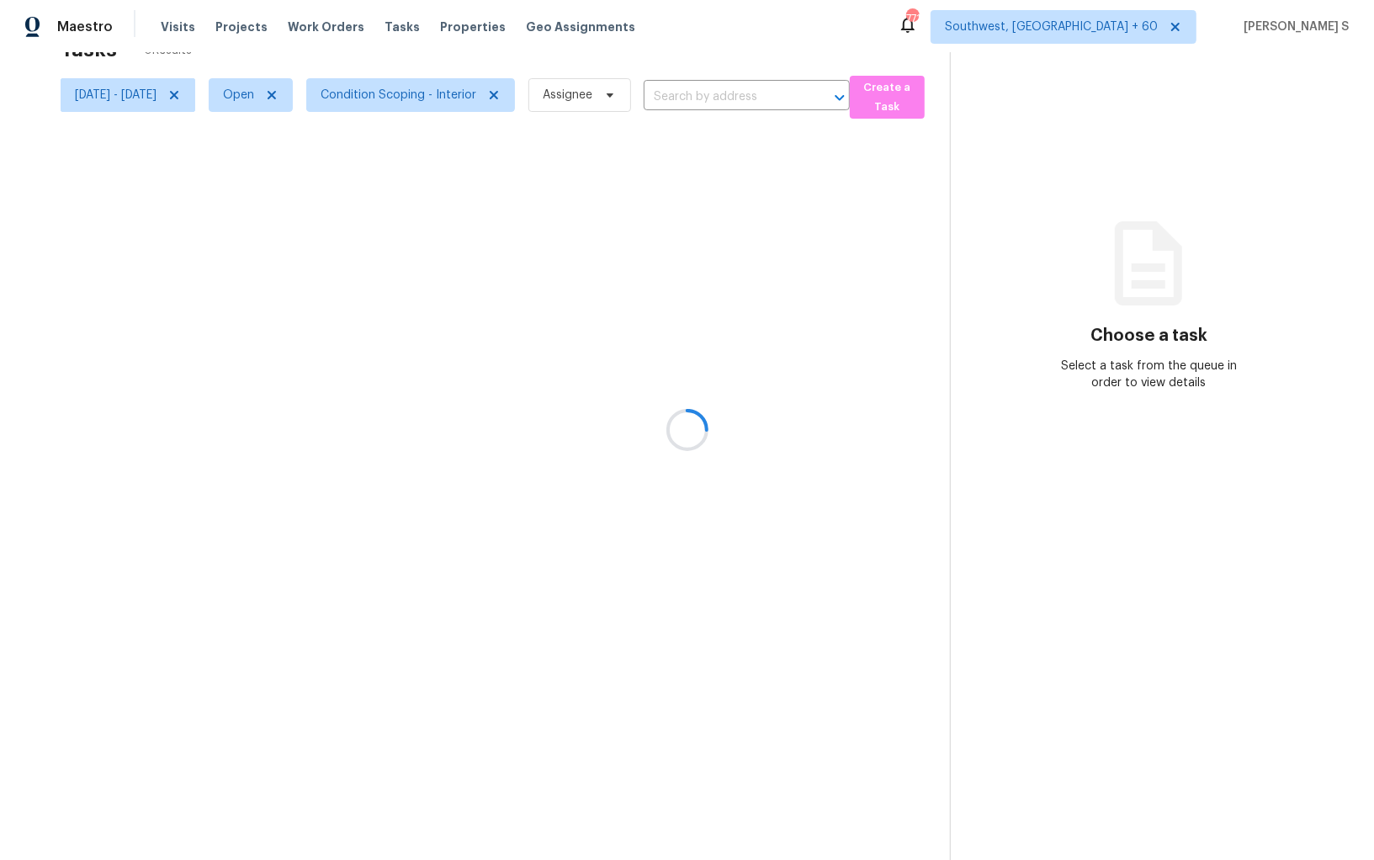
click at [708, 404] on div at bounding box center [687, 430] width 1374 height 860
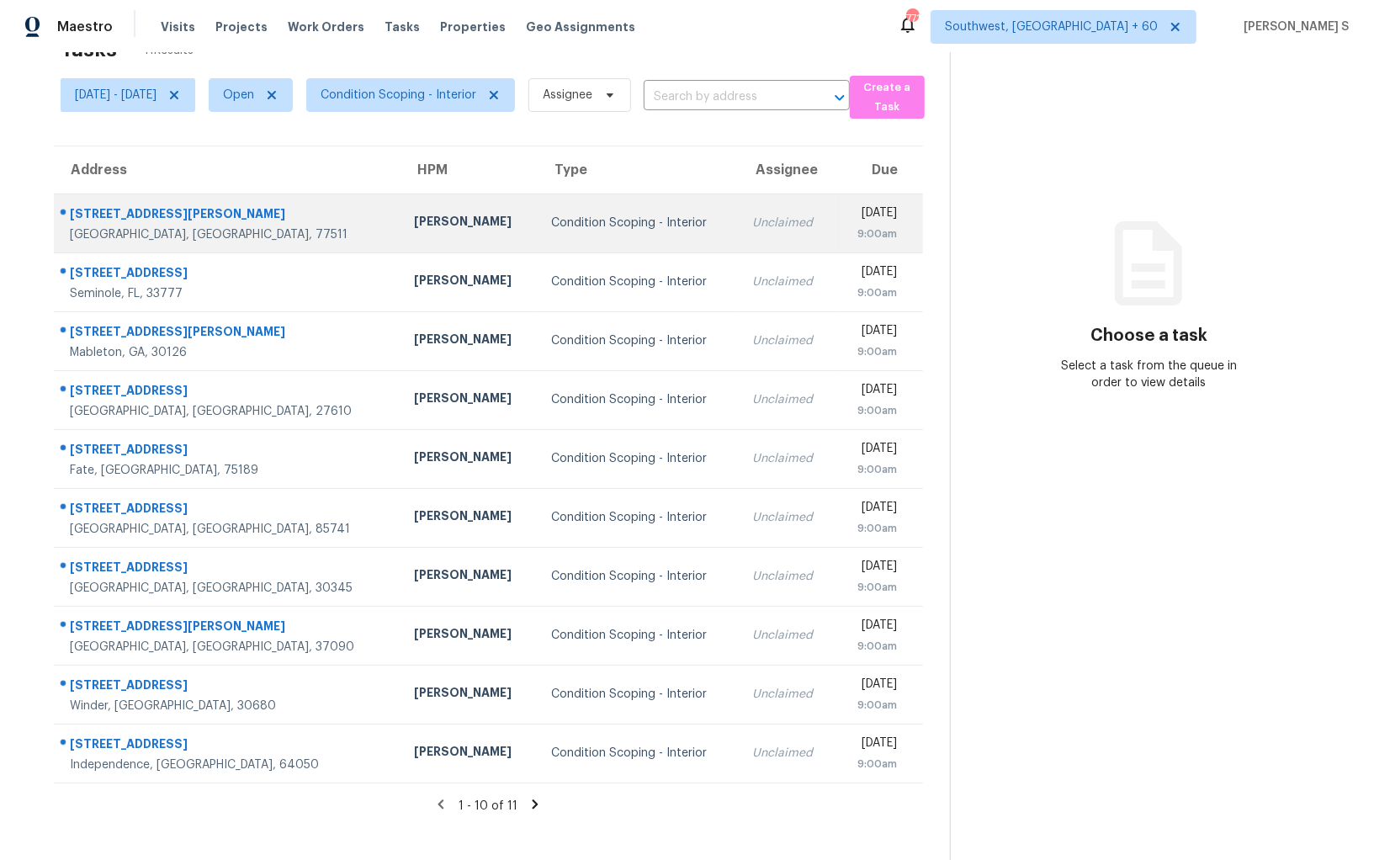
click at [752, 220] on div "Unclaimed" at bounding box center [787, 223] width 70 height 17
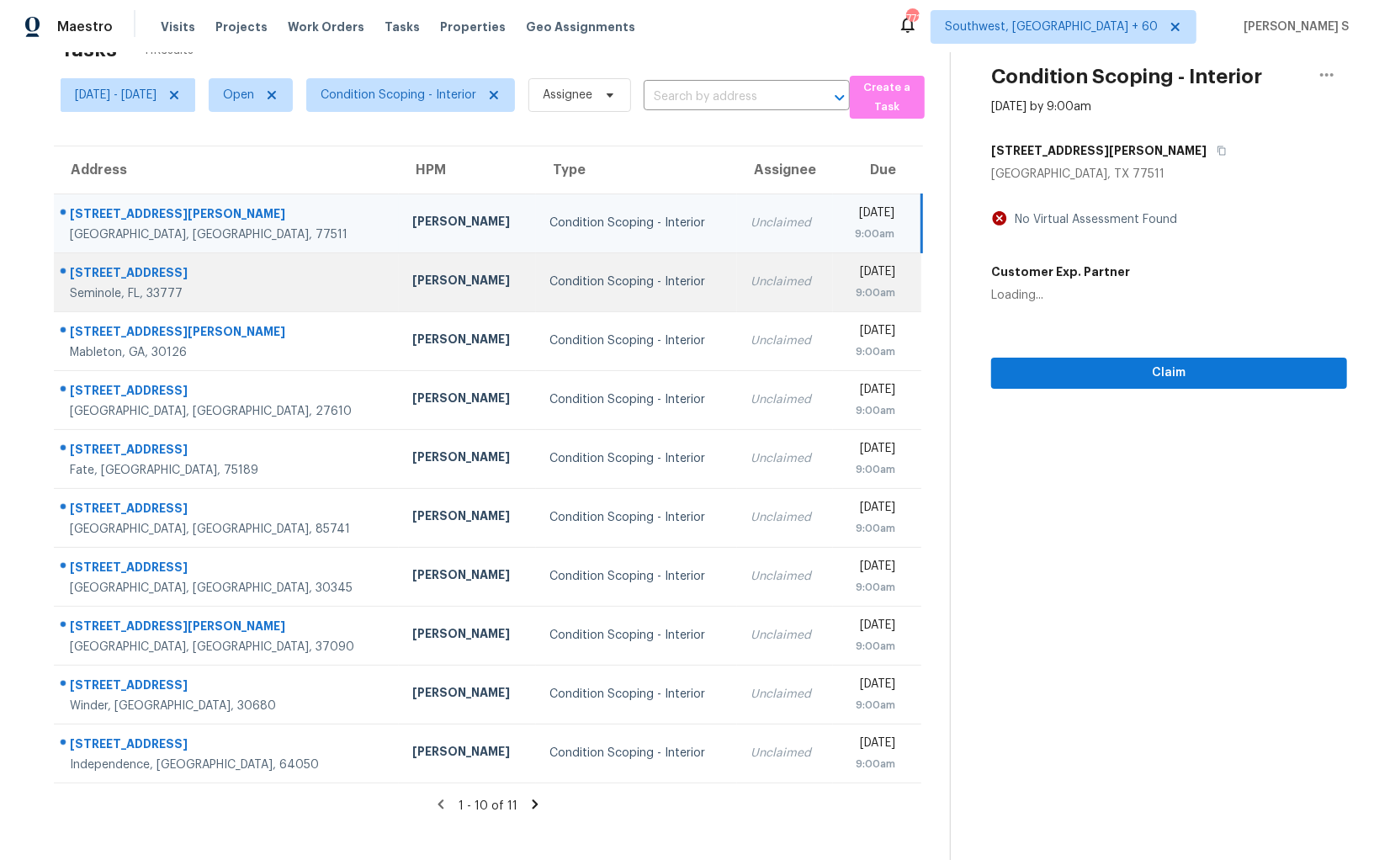
click at [751, 279] on div "Unclaimed" at bounding box center [785, 281] width 69 height 17
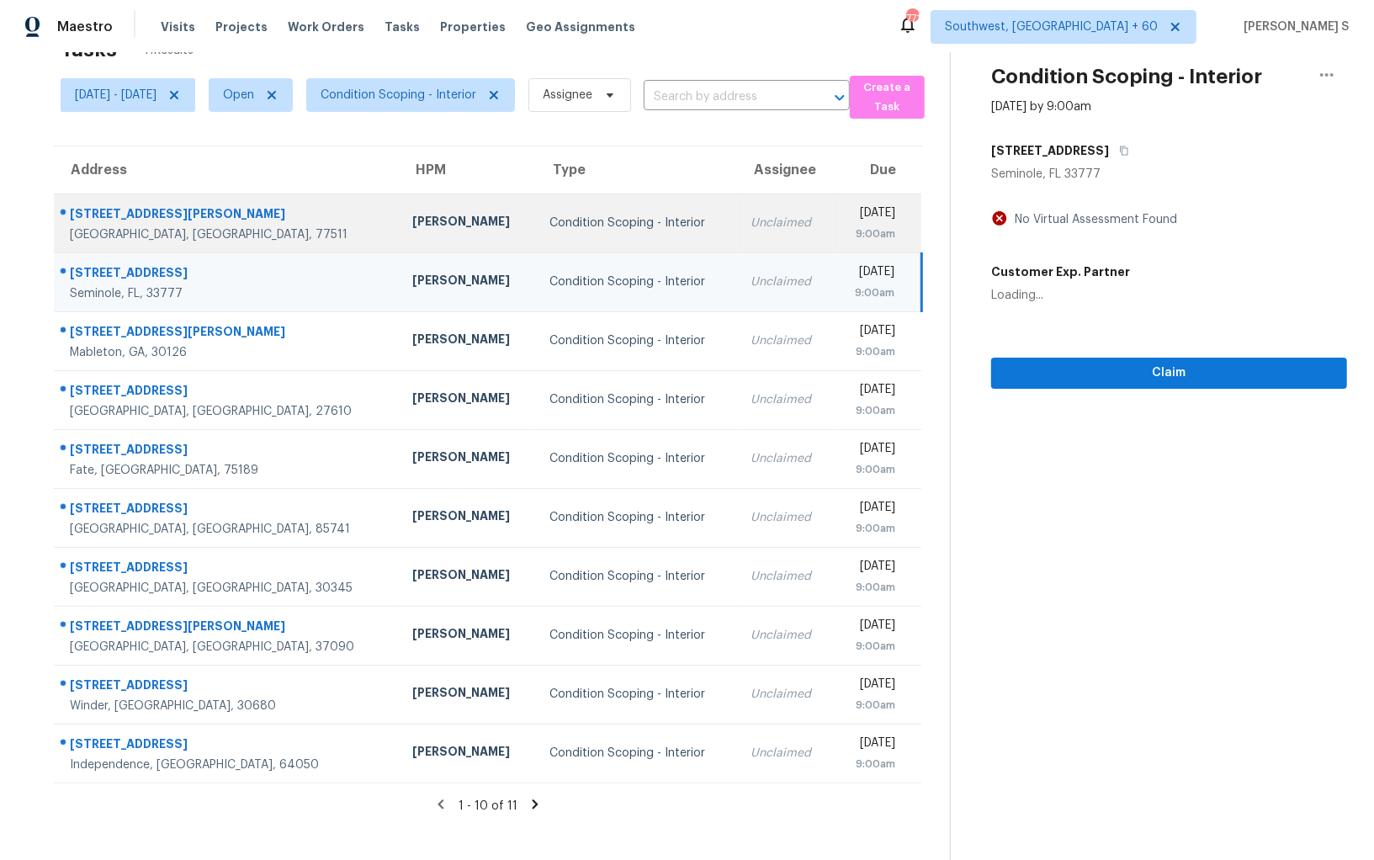
click at [737, 236] on td "Unclaimed" at bounding box center [785, 223] width 96 height 59
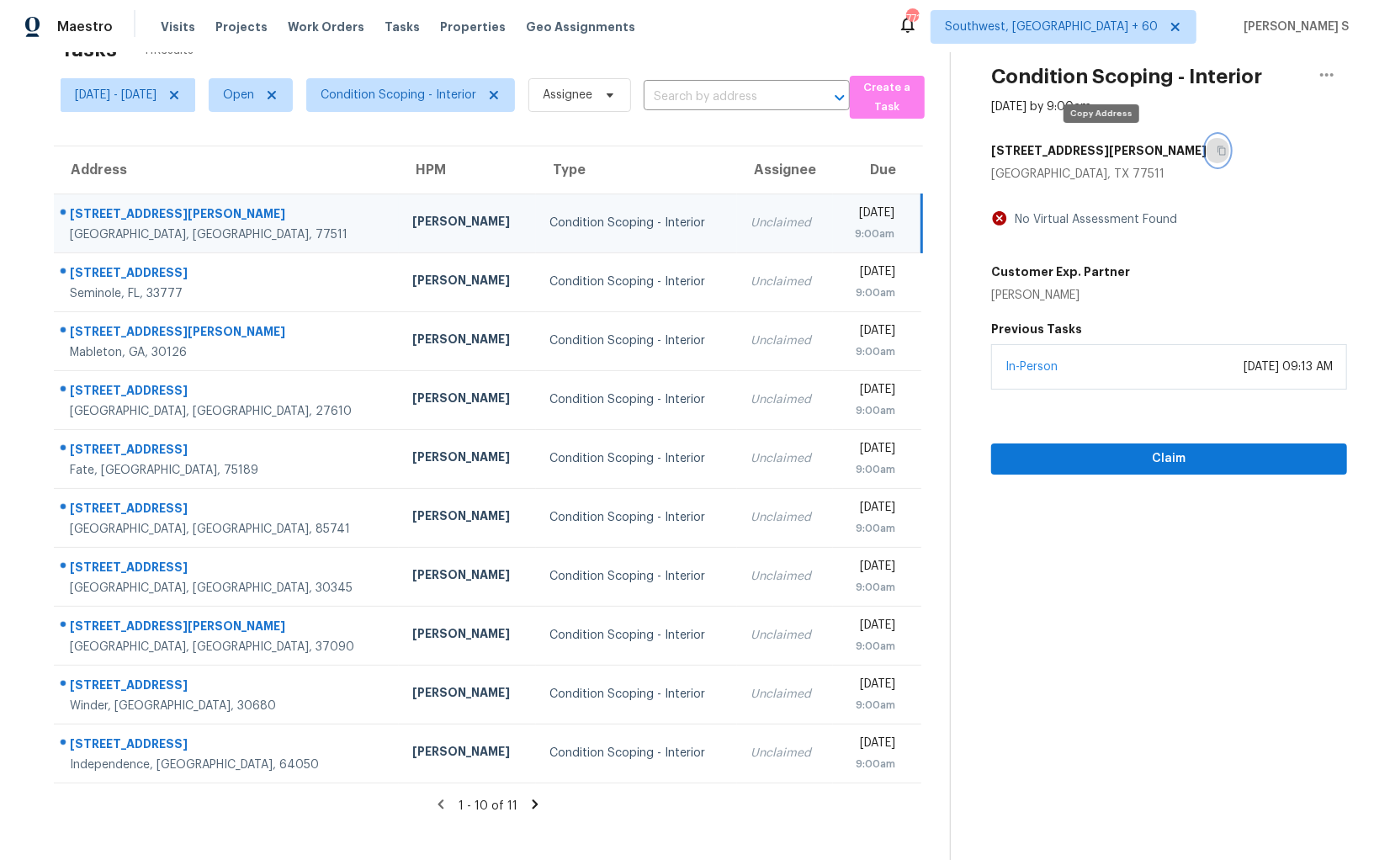
click at [1207, 152] on button "button" at bounding box center [1218, 150] width 23 height 30
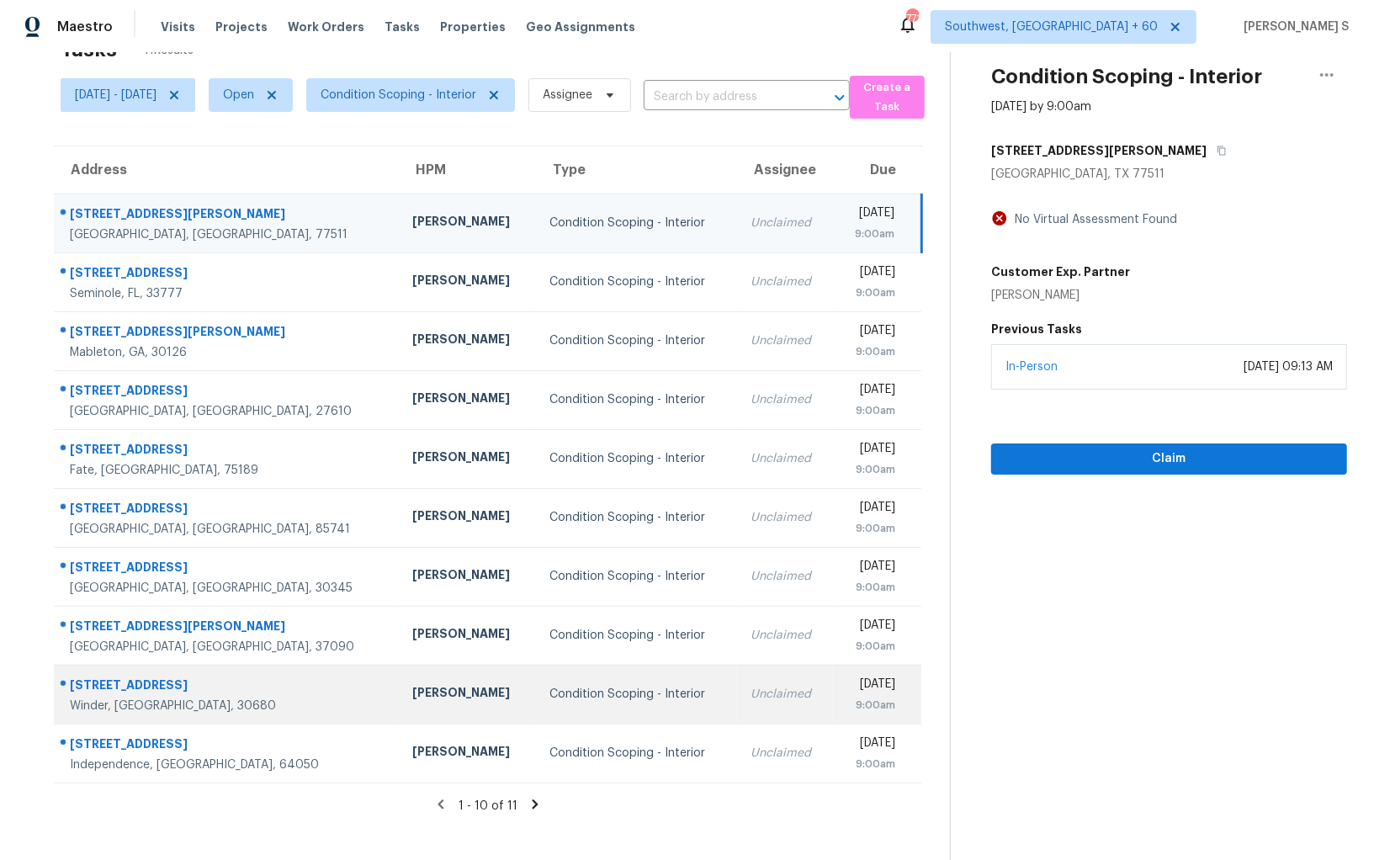
click at [737, 705] on td "Unclaimed" at bounding box center [785, 694] width 96 height 59
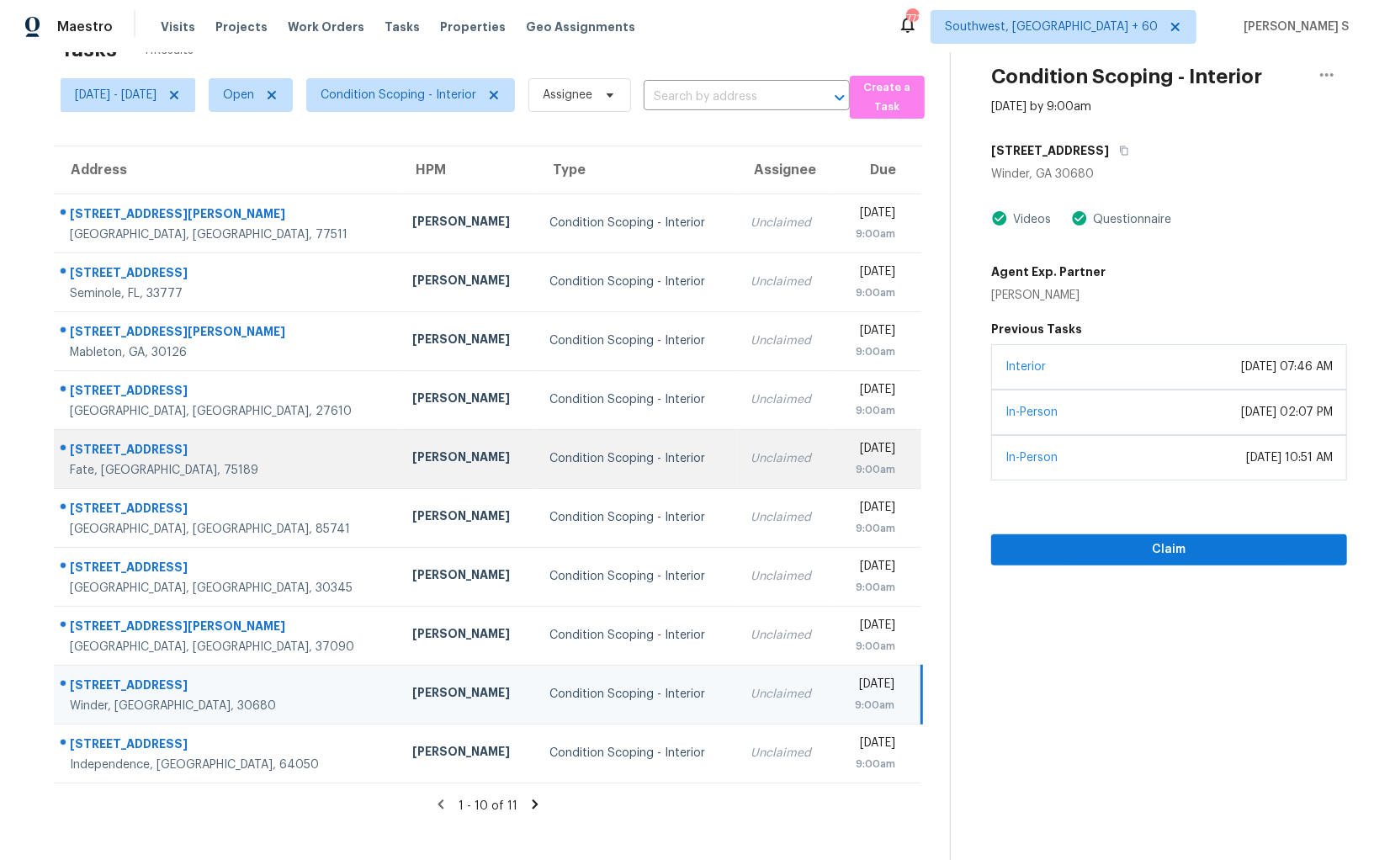
click at [847, 475] on div "9:00am" at bounding box center [871, 469] width 49 height 17
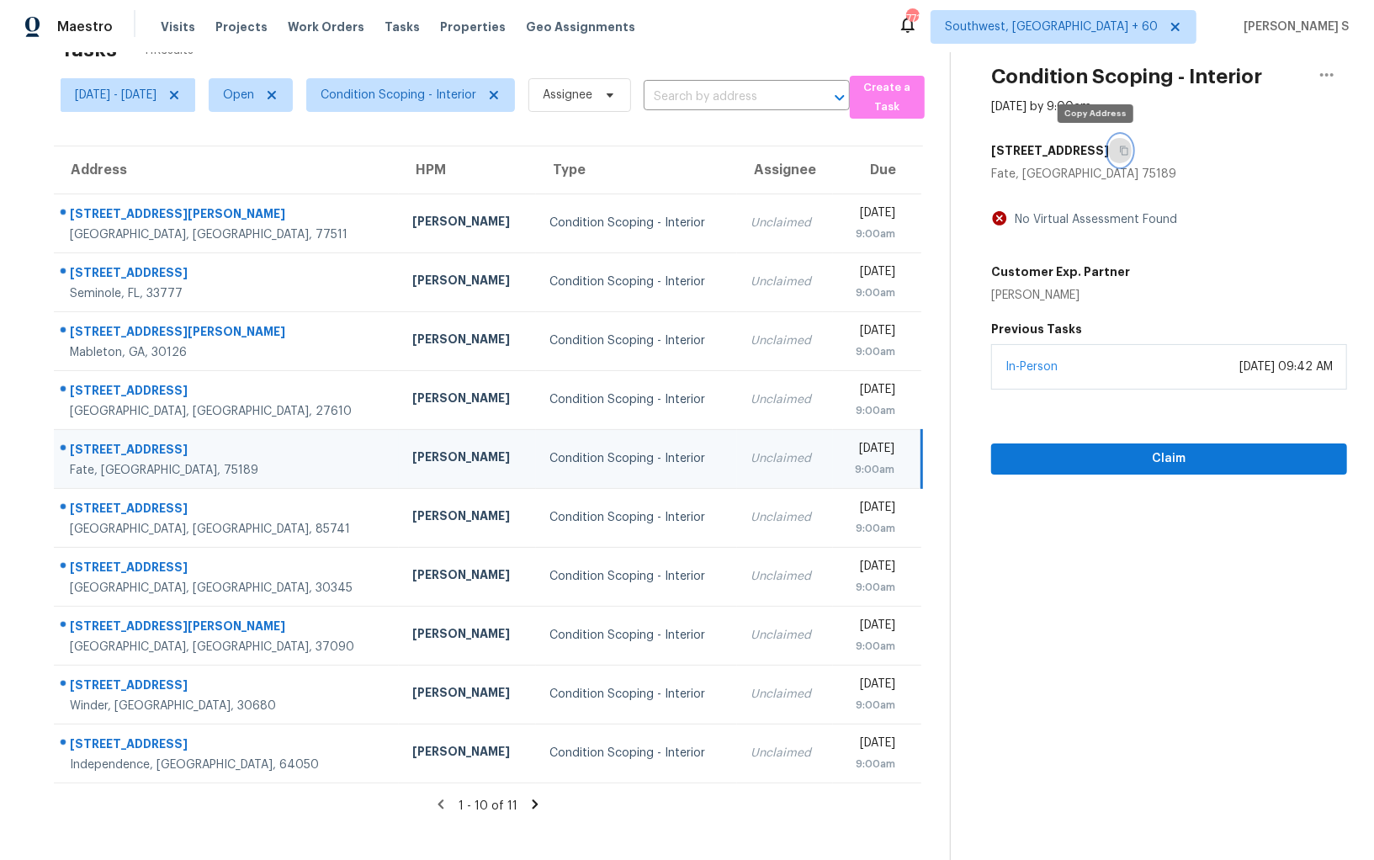
click at [1109, 162] on button "button" at bounding box center [1120, 150] width 23 height 30
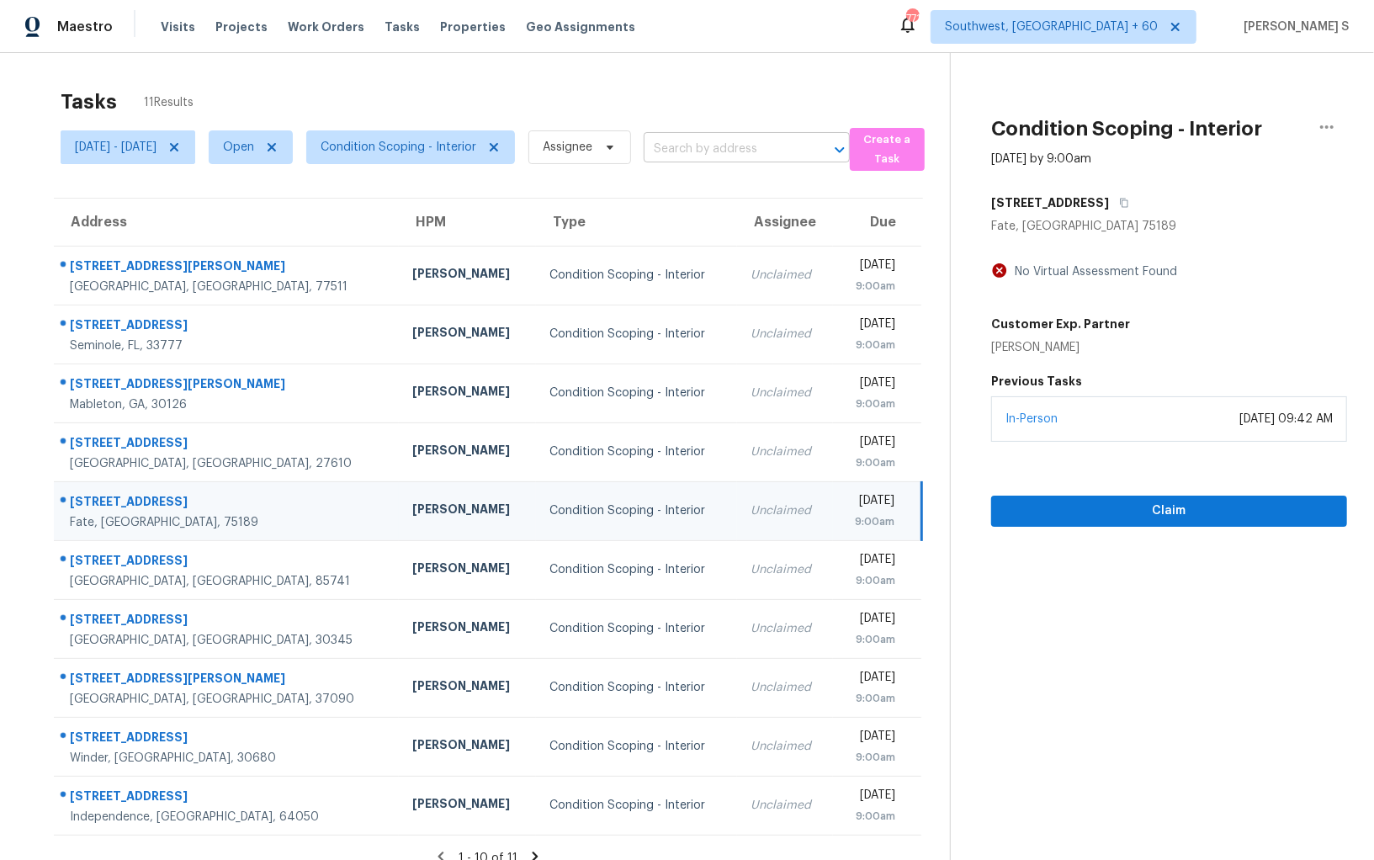
click at [742, 144] on input "text" at bounding box center [723, 149] width 159 height 26
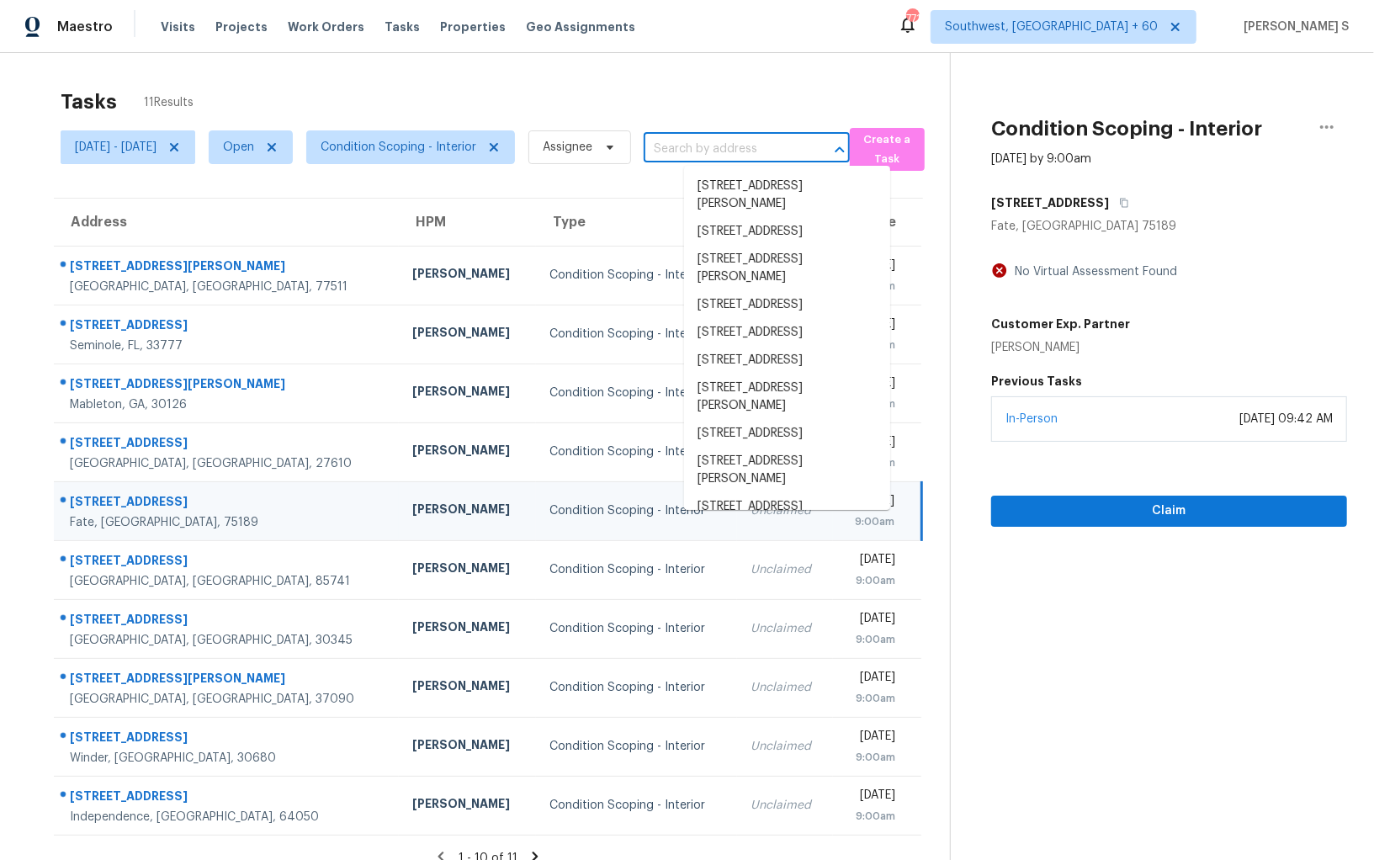
paste input "232 Oxford Dr, Fate, TX 75189"
type input "232 Oxford Dr, Fate, TX 75189"
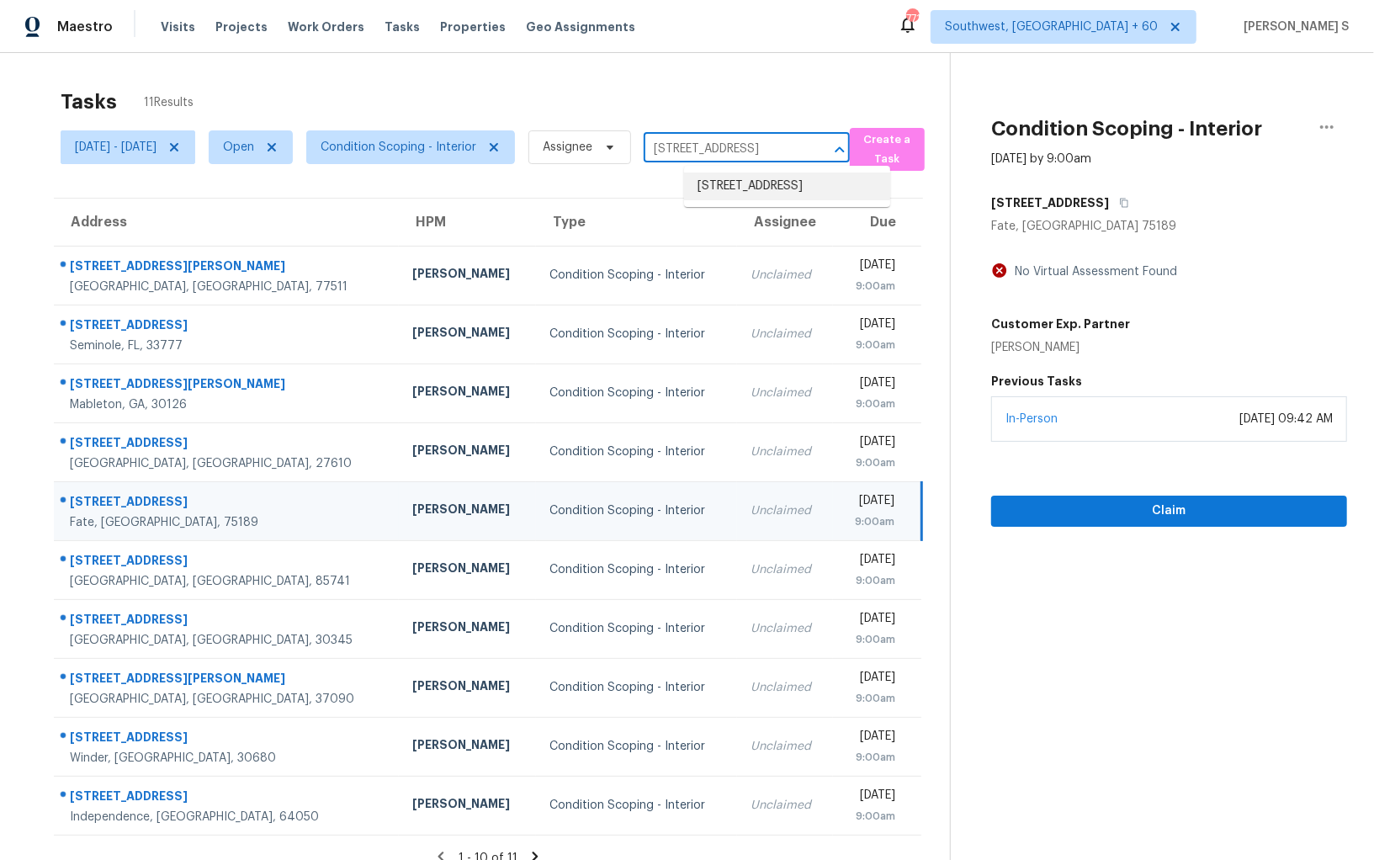
click at [774, 182] on li "232 Oxford Dr, Fate, TX 75189" at bounding box center [787, 187] width 206 height 28
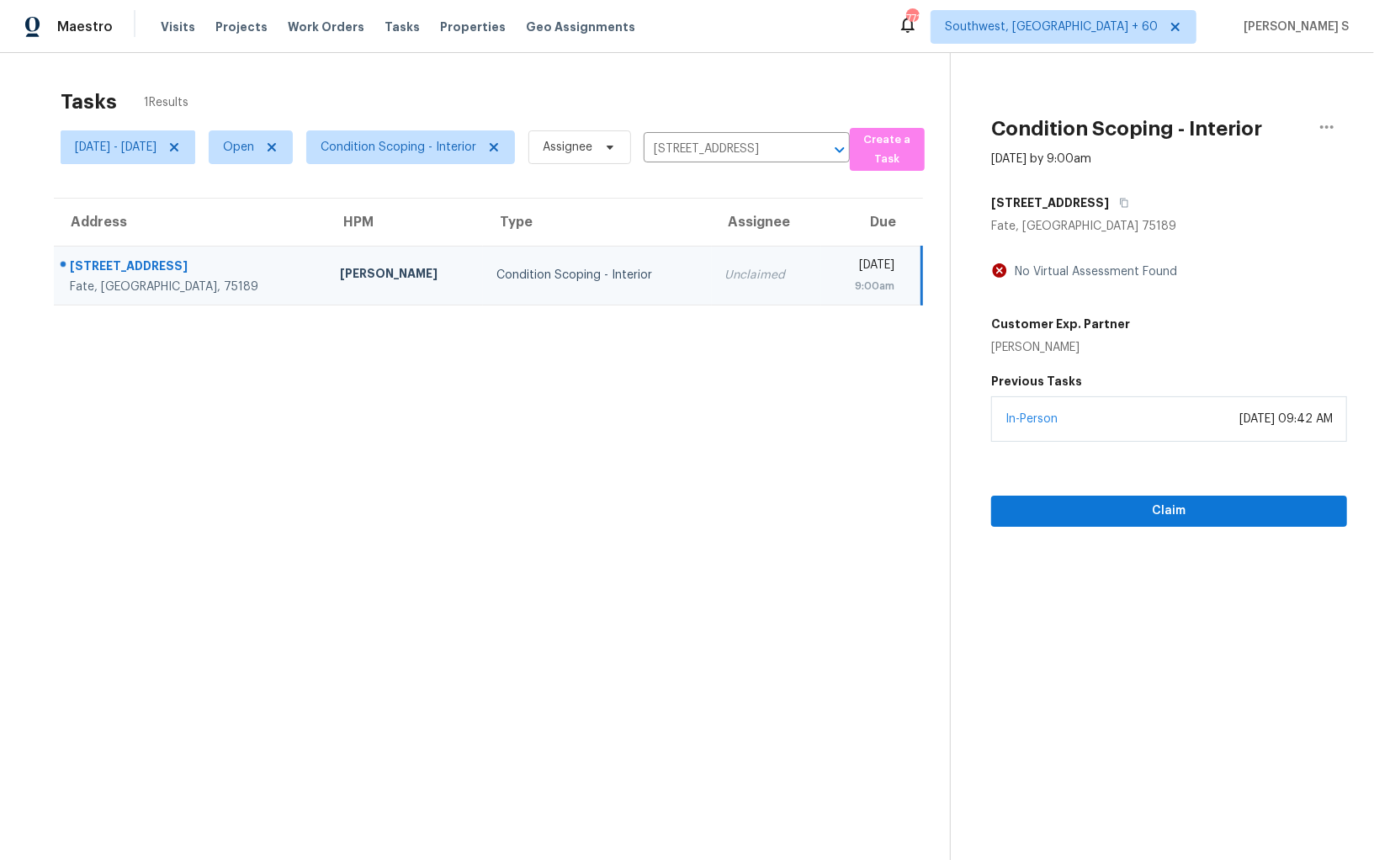
click at [725, 268] on div "Unclaimed" at bounding box center [766, 275] width 82 height 17
click at [1078, 517] on span "Claim" at bounding box center [1169, 511] width 329 height 21
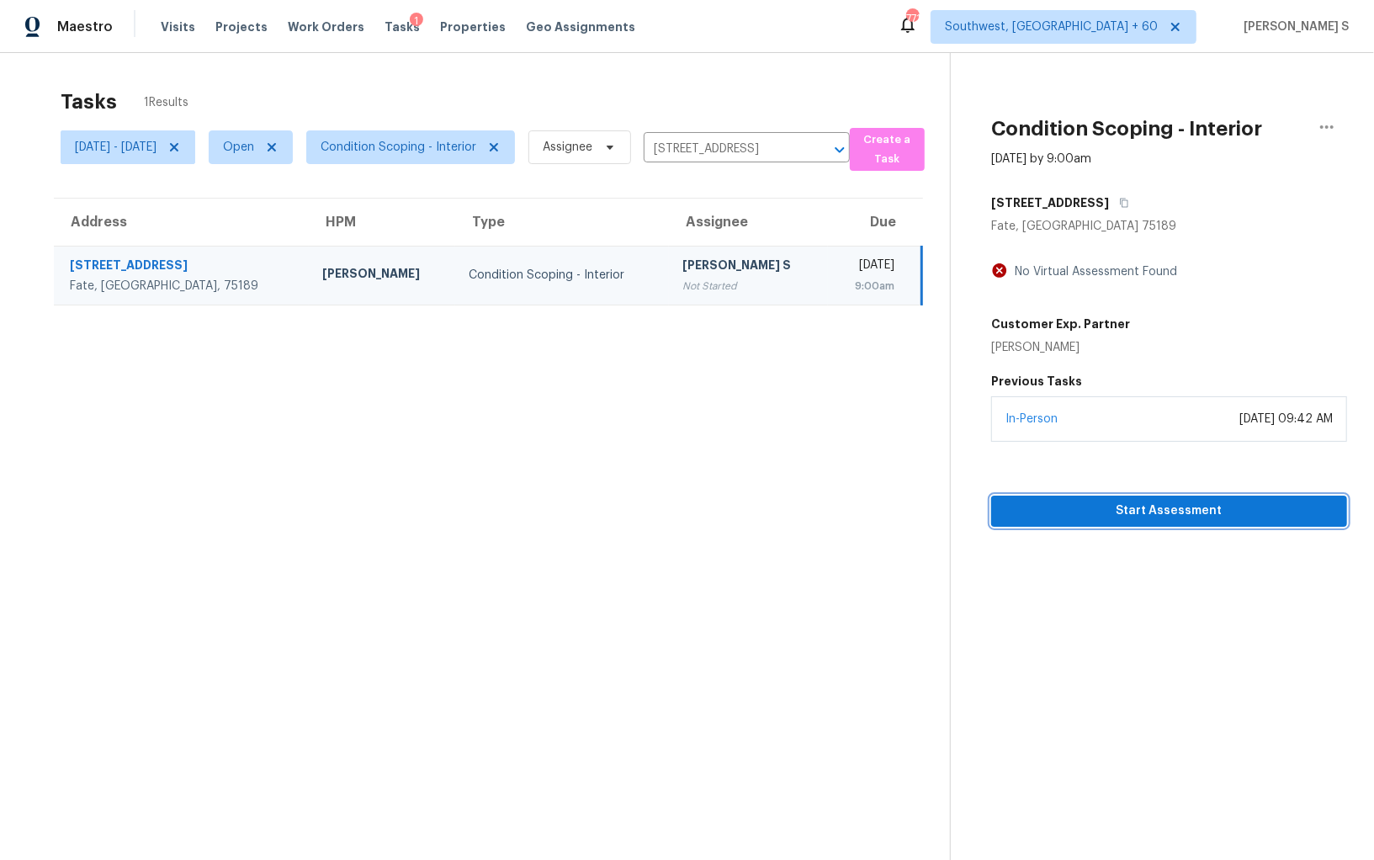
click at [1097, 501] on span "Start Assessment" at bounding box center [1169, 511] width 329 height 21
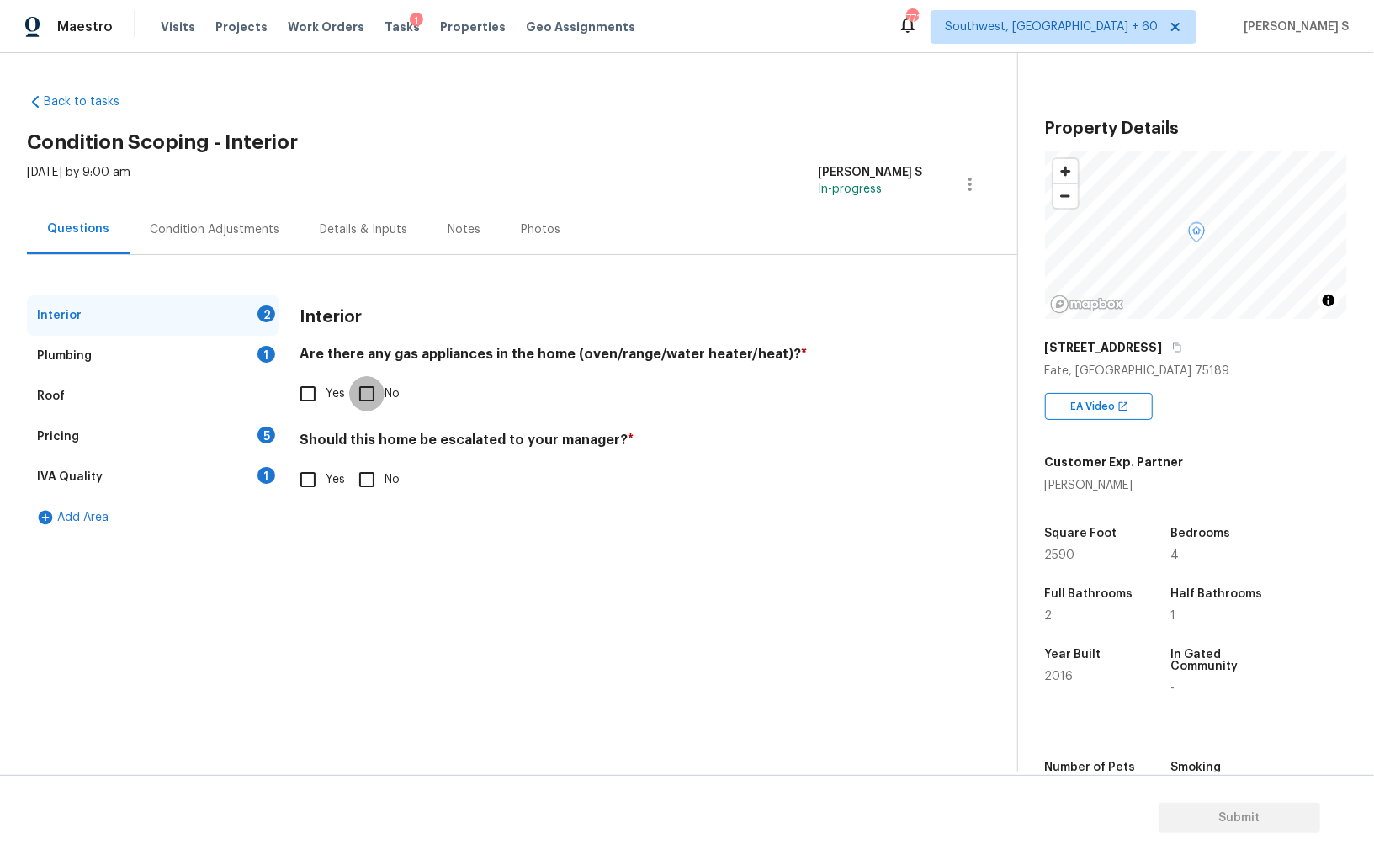
click at [356, 392] on input "No" at bounding box center [366, 393] width 35 height 35
checkbox input "true"
click at [240, 348] on div "Plumbing 1" at bounding box center [153, 356] width 252 height 40
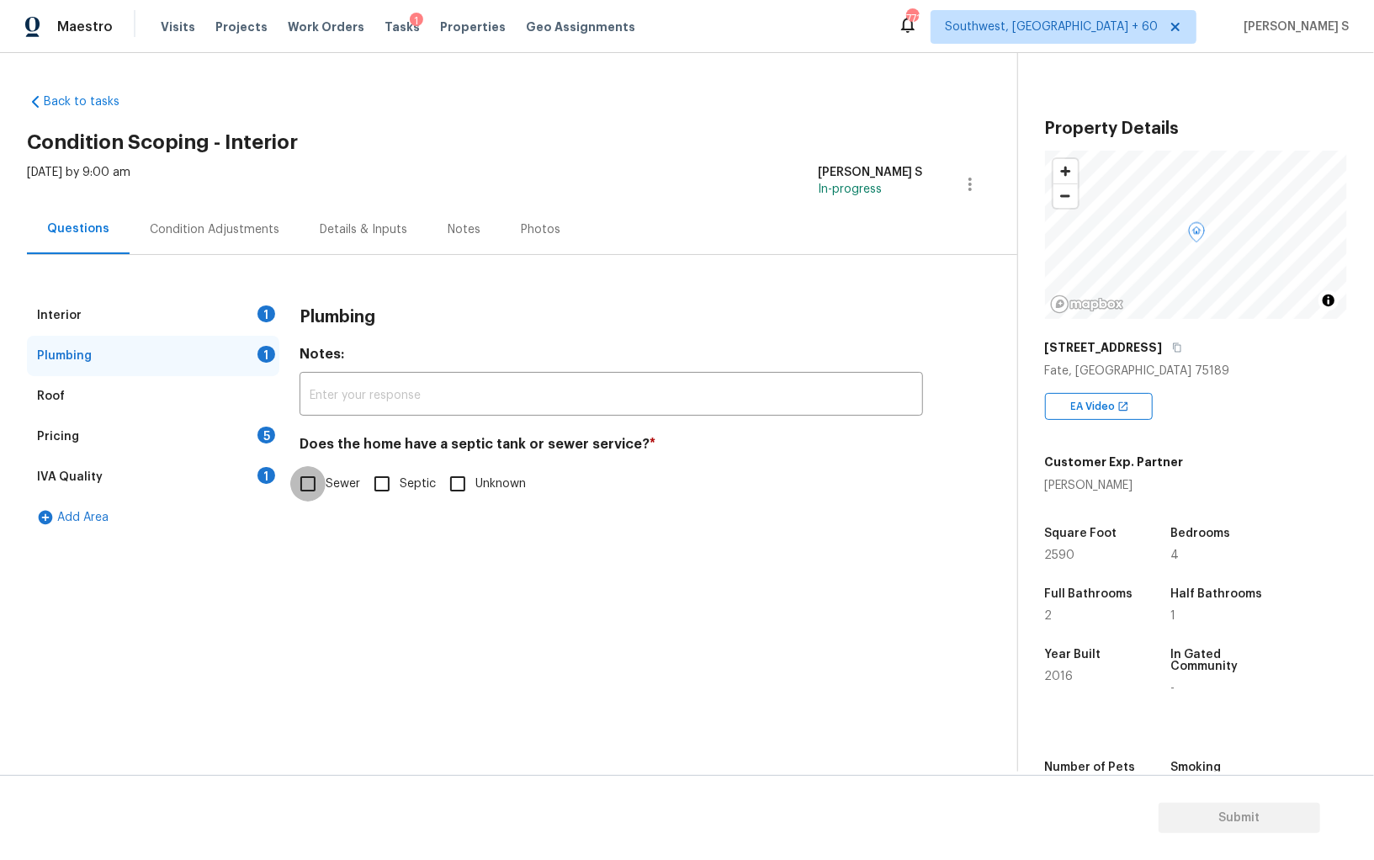
click at [324, 486] on input "Sewer" at bounding box center [307, 483] width 35 height 35
checkbox input "true"
click at [271, 482] on div "IVA Quality 1" at bounding box center [153, 477] width 252 height 40
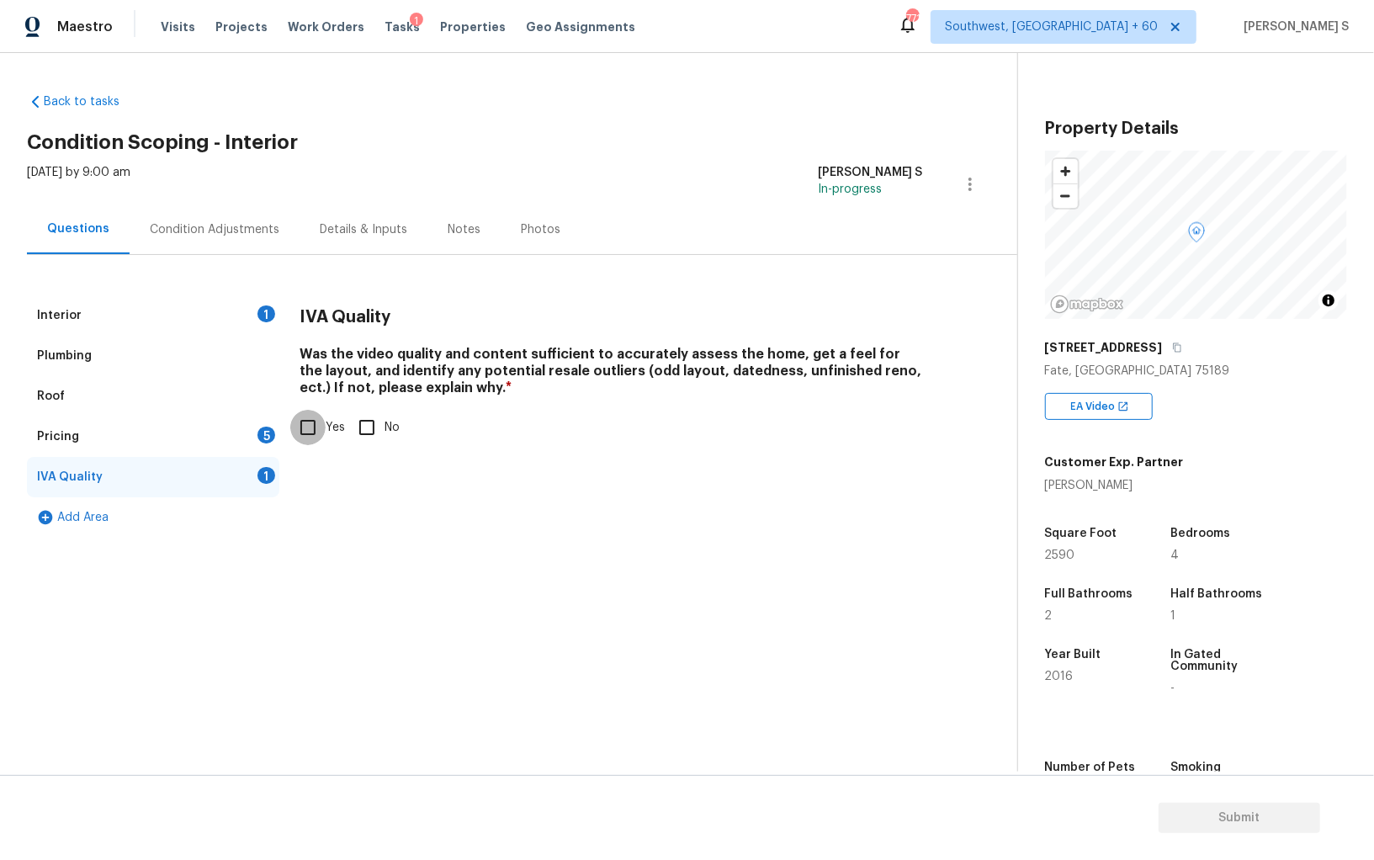
click at [324, 428] on input "Yes" at bounding box center [307, 427] width 35 height 35
checkbox input "true"
click at [276, 432] on div "Pricing 5" at bounding box center [153, 437] width 252 height 40
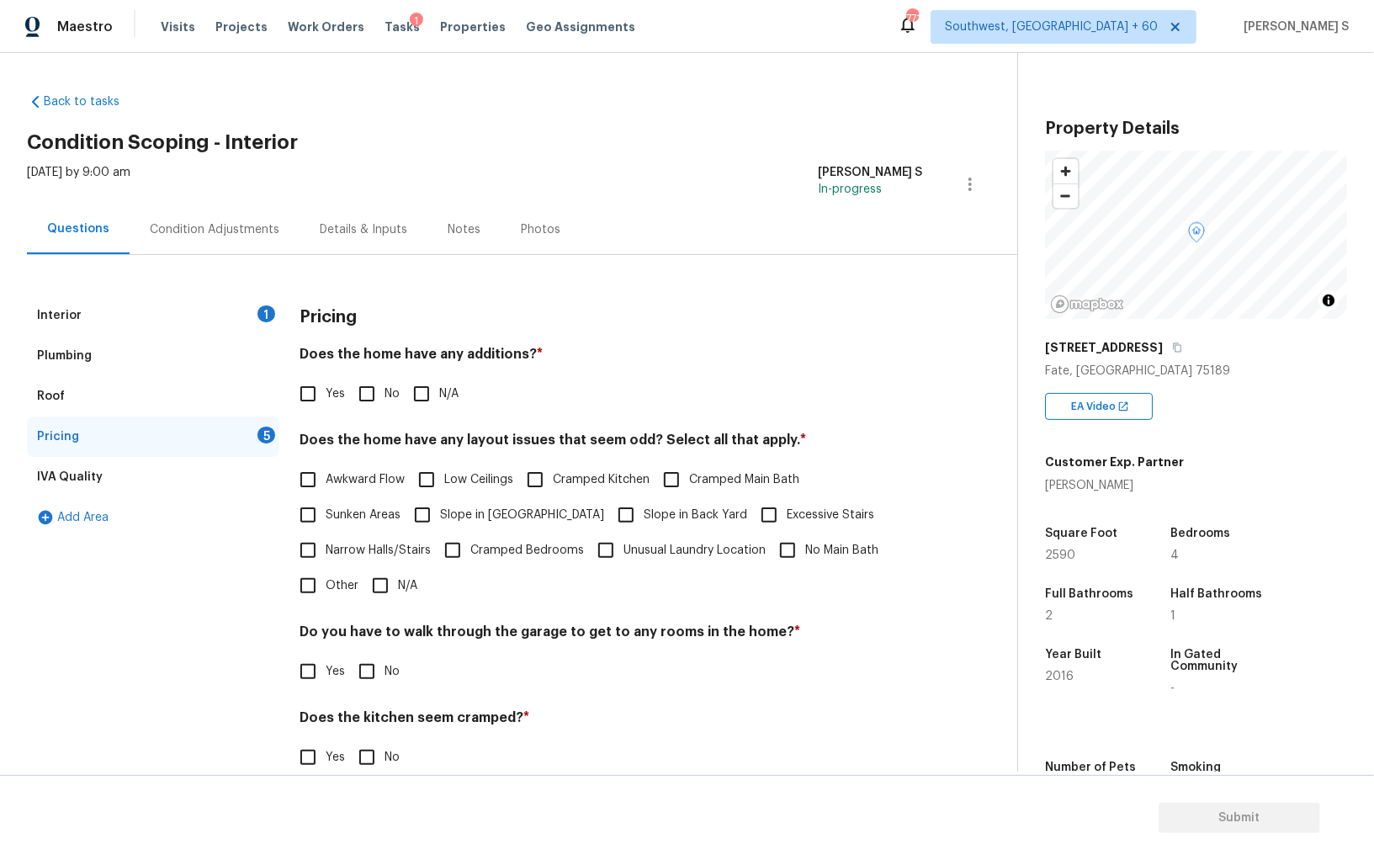
click at [361, 395] on input "No" at bounding box center [366, 393] width 35 height 35
checkbox input "true"
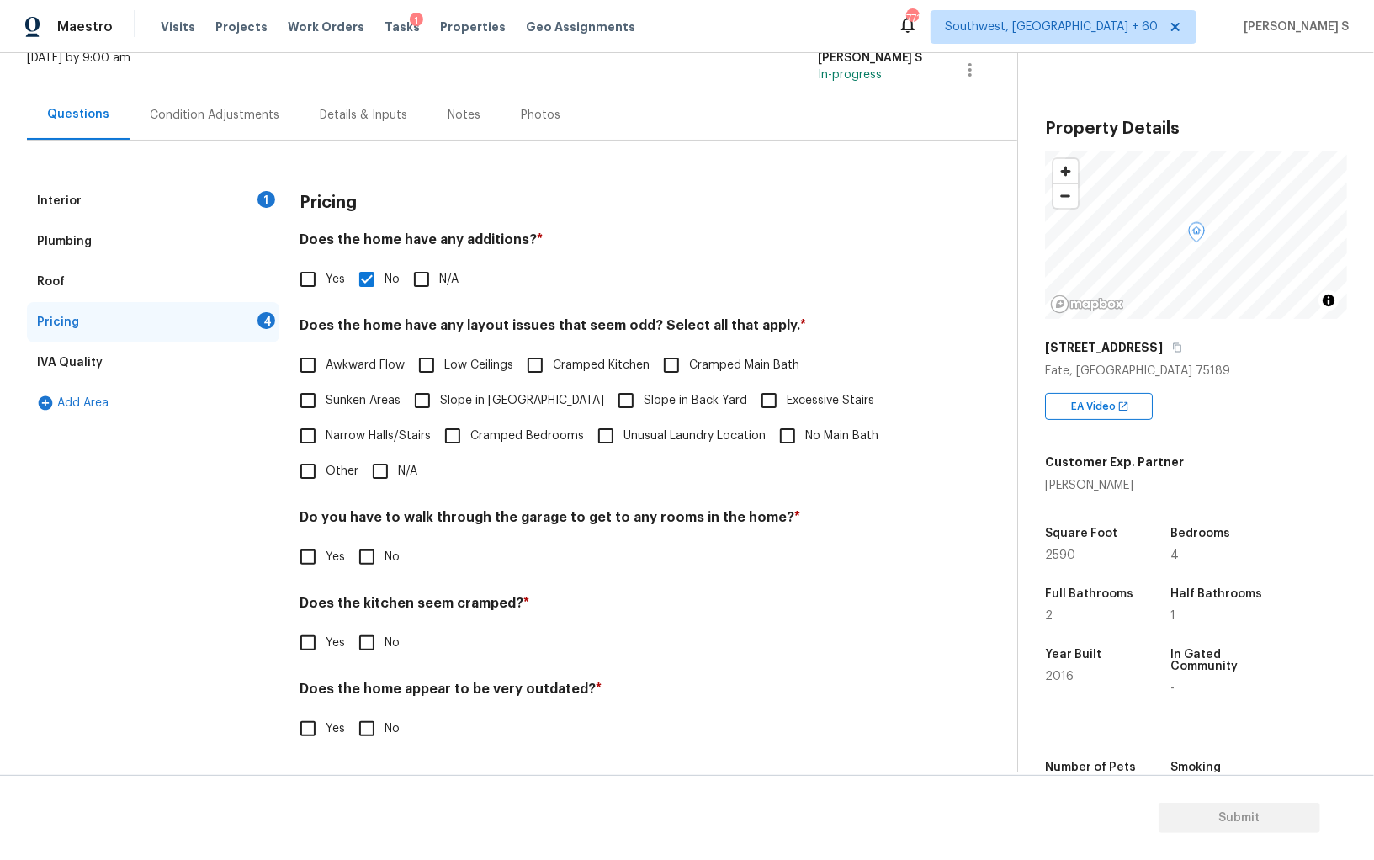
scroll to position [114, 0]
click at [371, 563] on input "No" at bounding box center [366, 557] width 35 height 35
checkbox input "true"
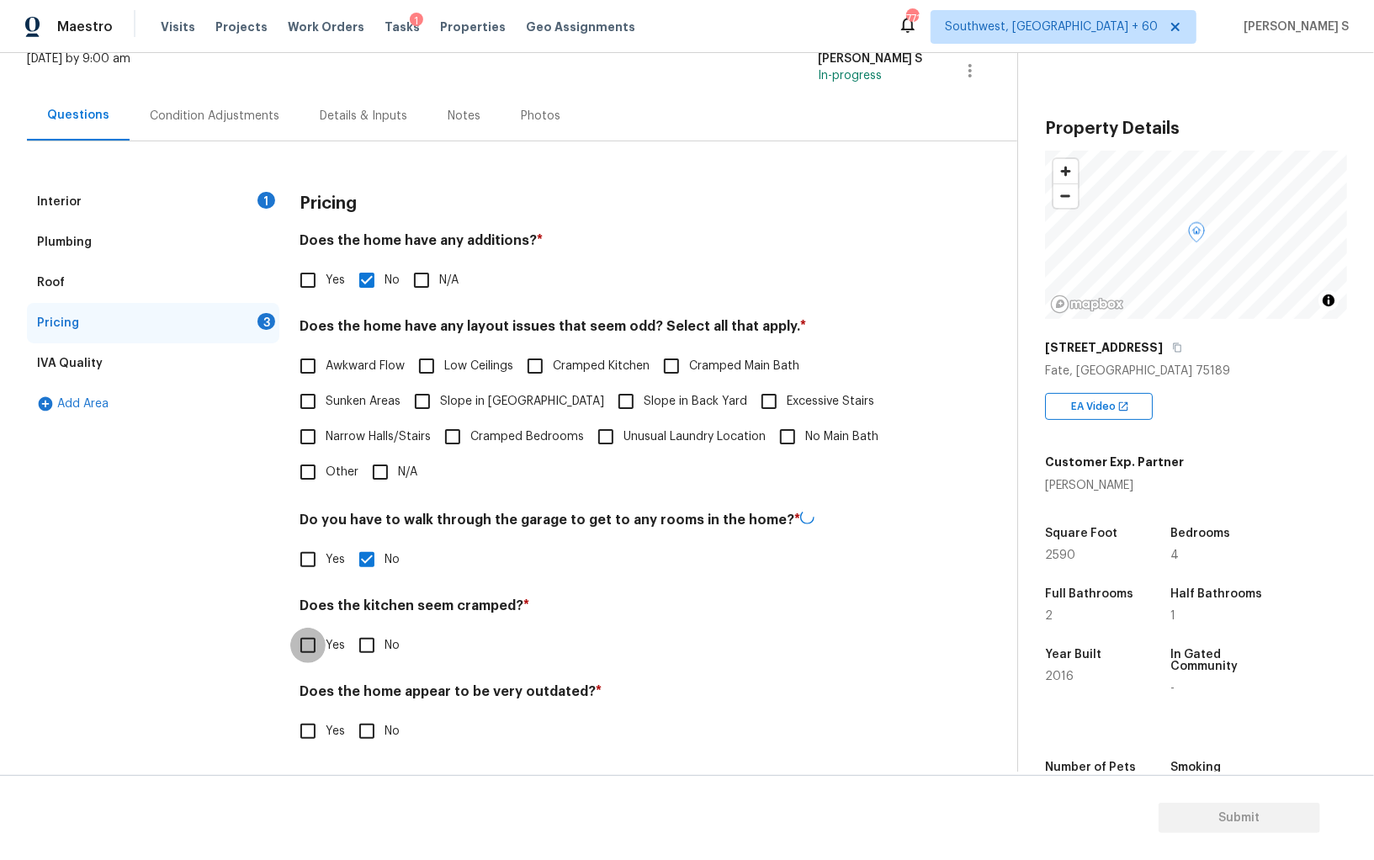
click at [349, 628] on input "No" at bounding box center [366, 645] width 35 height 35
checkbox input "true"
click at [349, 714] on input "No" at bounding box center [366, 731] width 35 height 35
checkbox input "true"
click at [322, 471] on input "Other" at bounding box center [307, 471] width 35 height 35
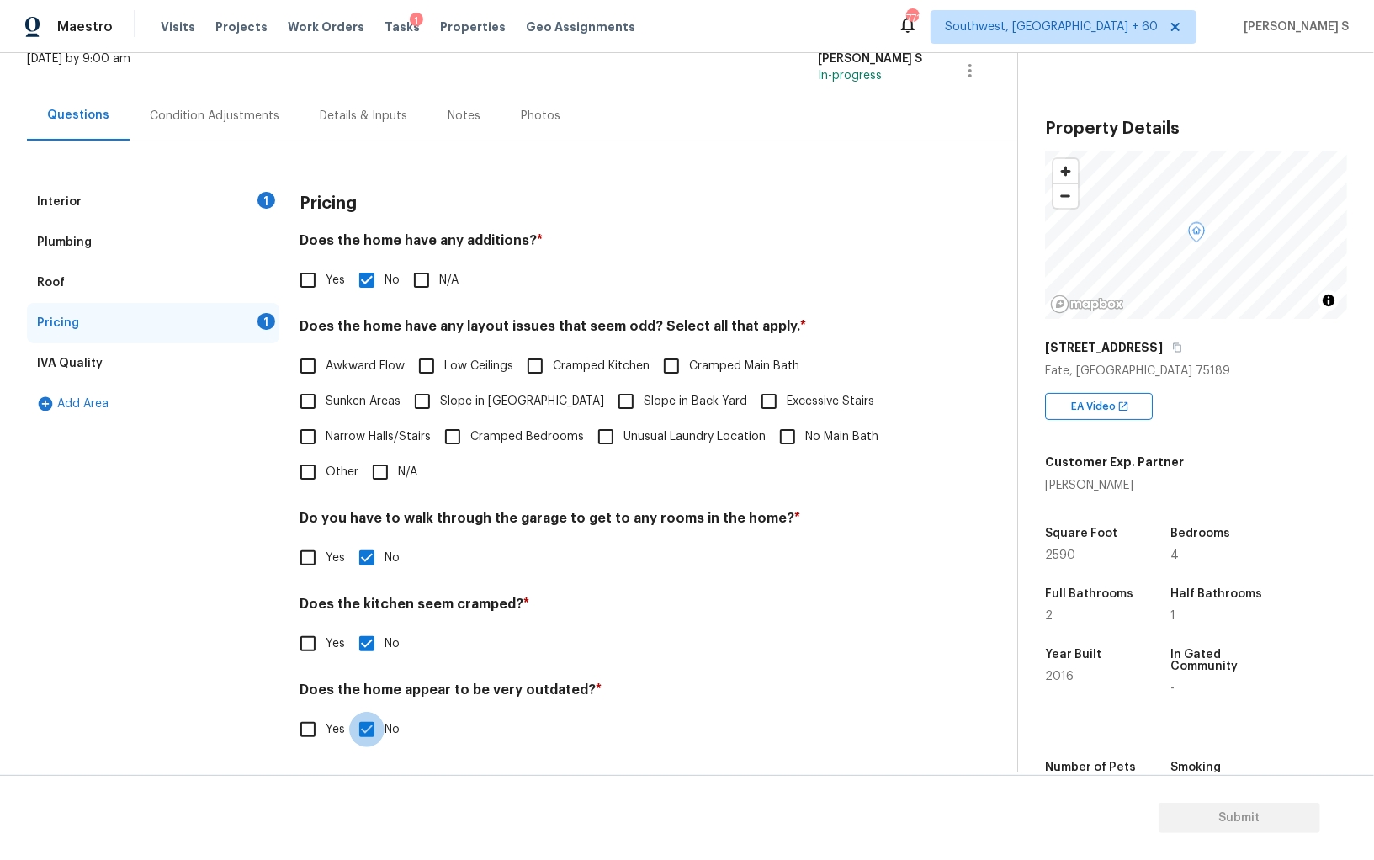
checkbox input "true"
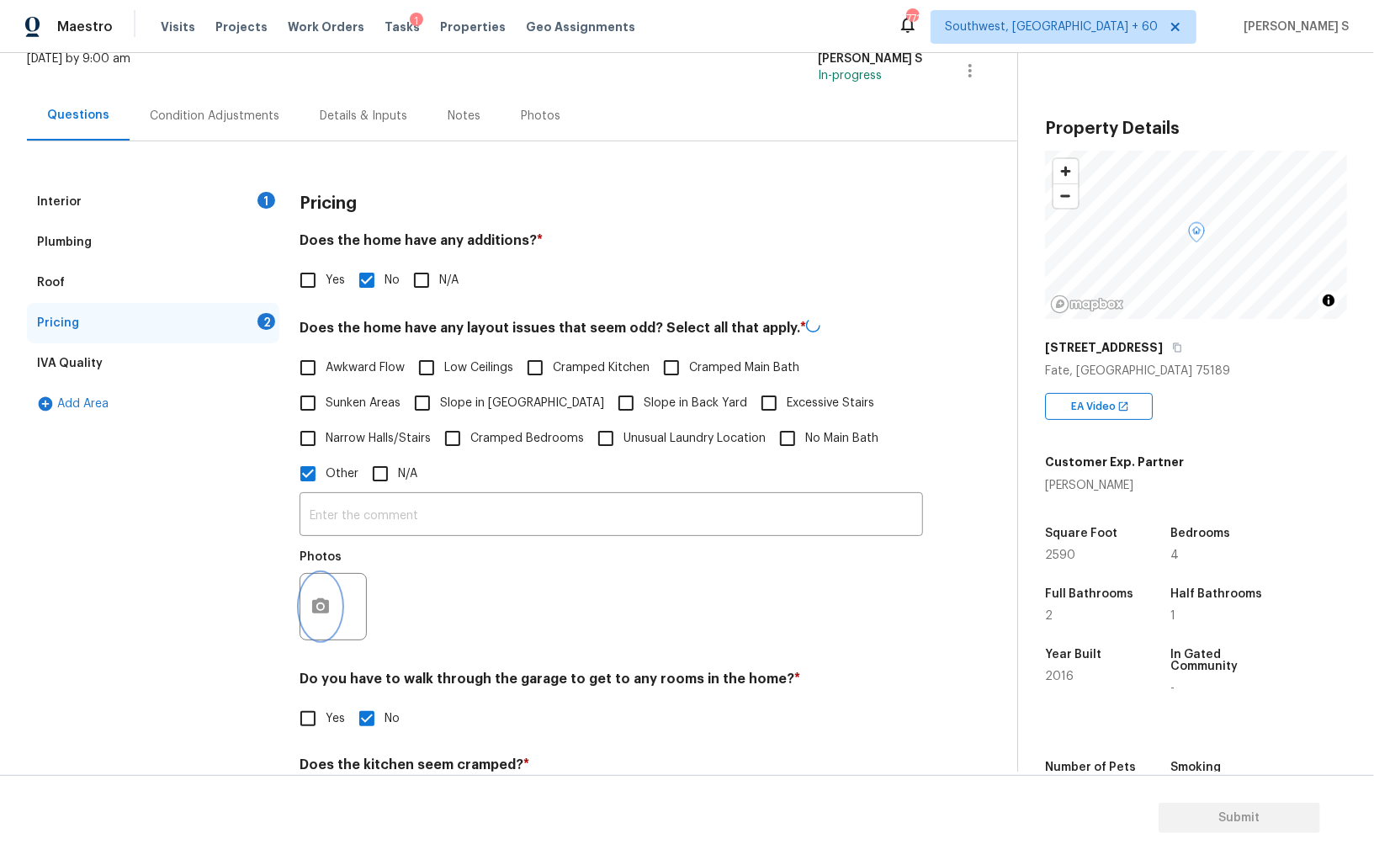
click at [322, 601] on icon "button" at bounding box center [320, 605] width 17 height 15
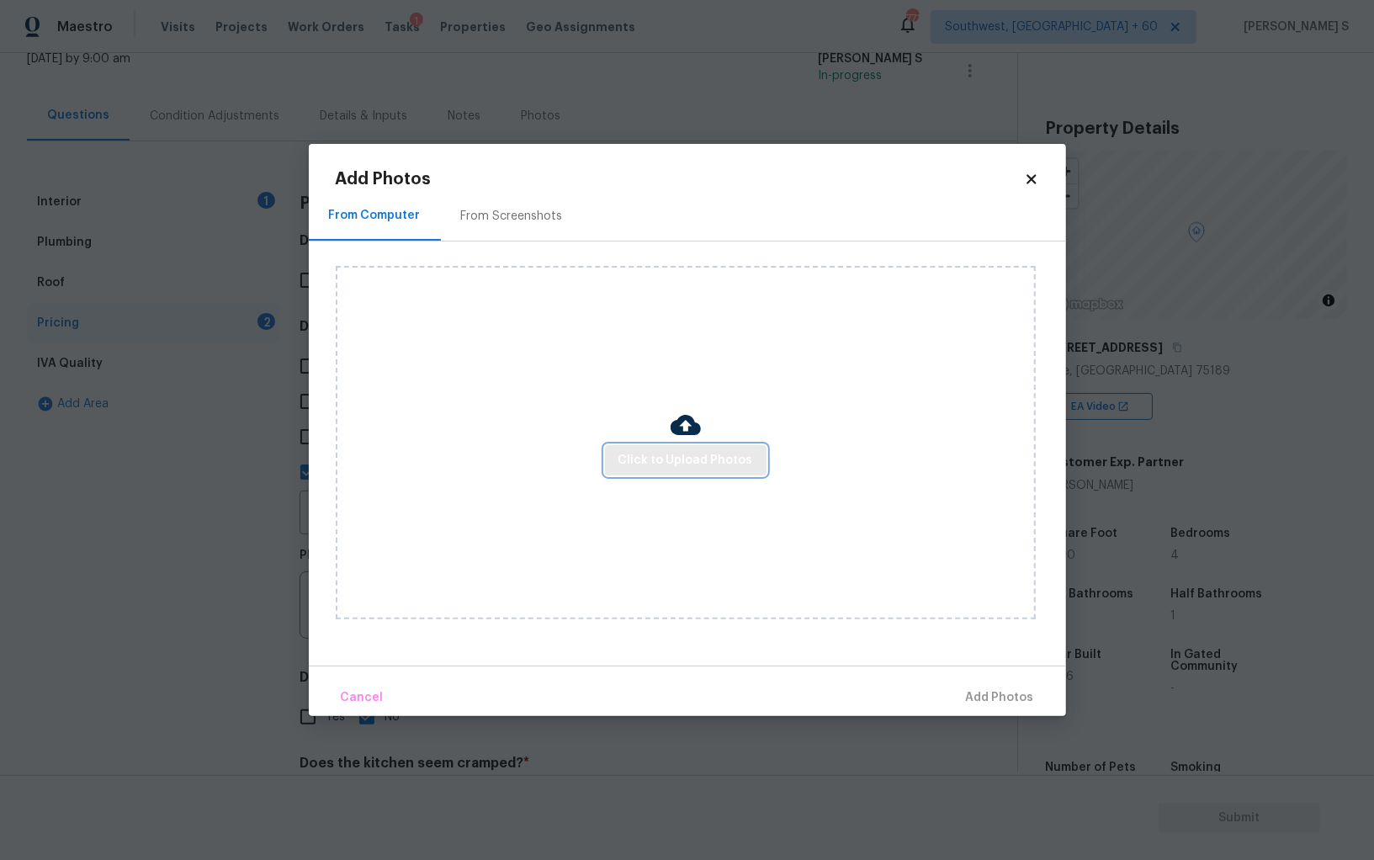
click at [661, 464] on span "Click to Upload Photos" at bounding box center [686, 460] width 135 height 21
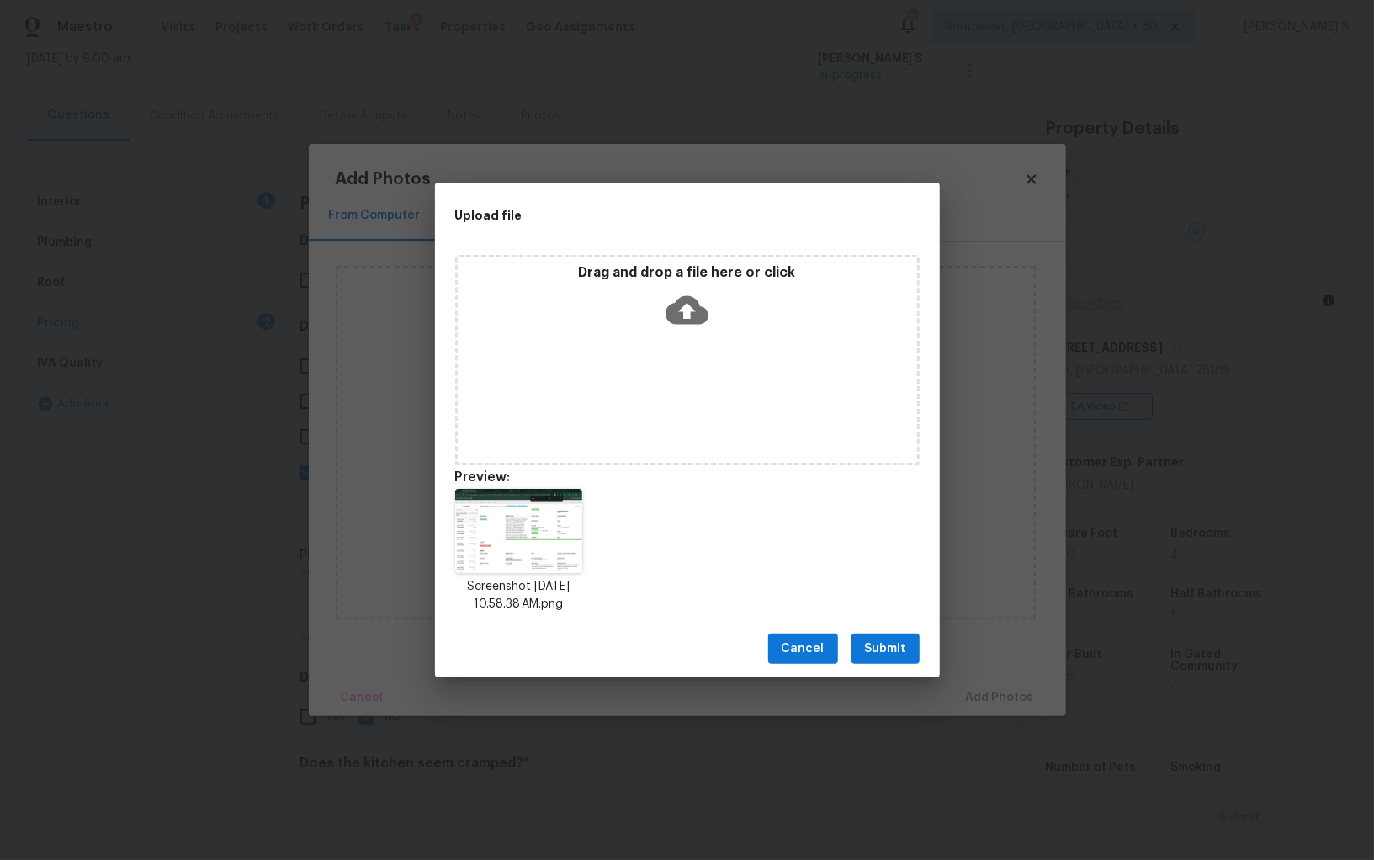
click at [905, 649] on span "Submit" at bounding box center [885, 649] width 41 height 21
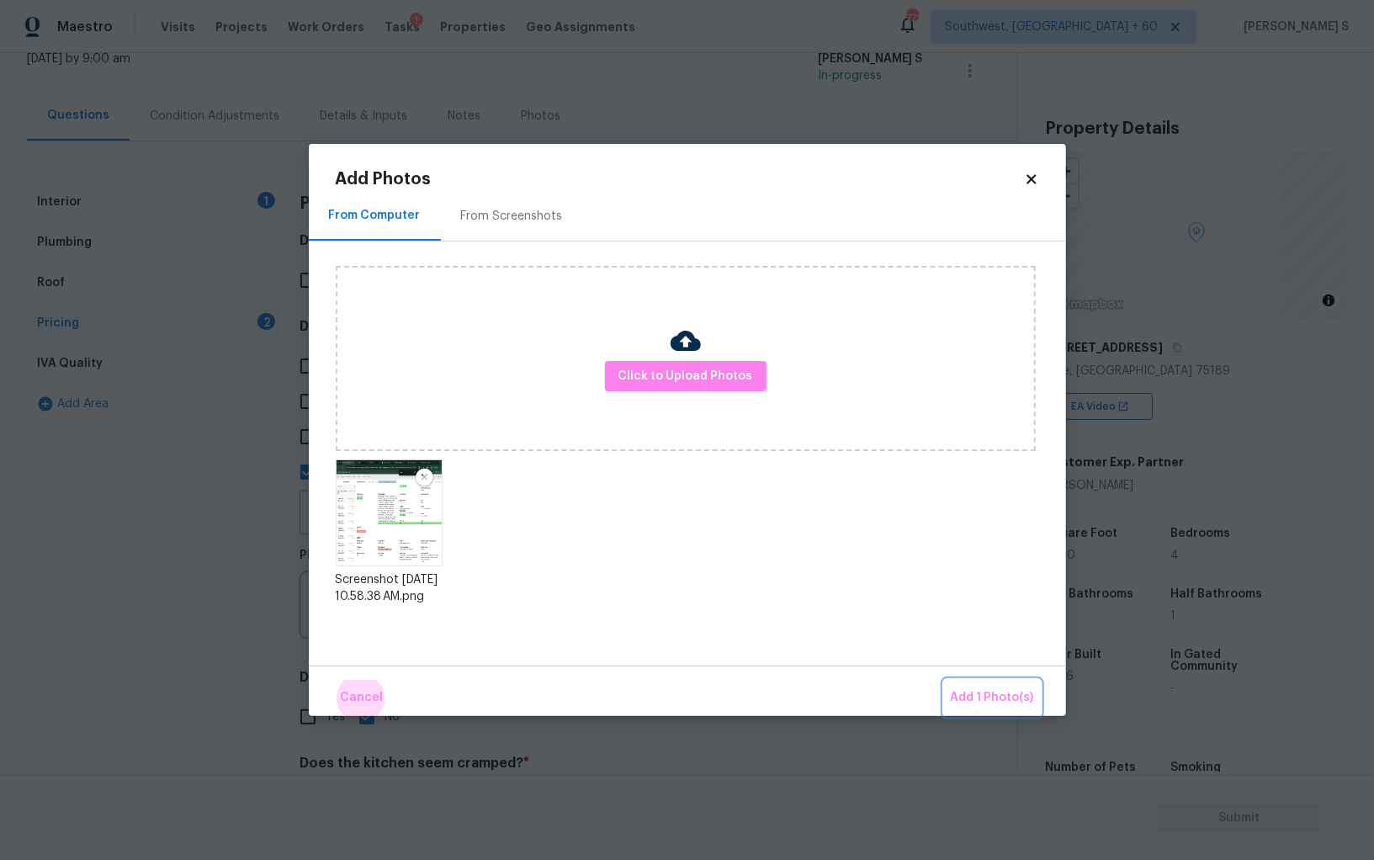
click at [944, 680] on button "Add 1 Photo(s)" at bounding box center [992, 698] width 97 height 36
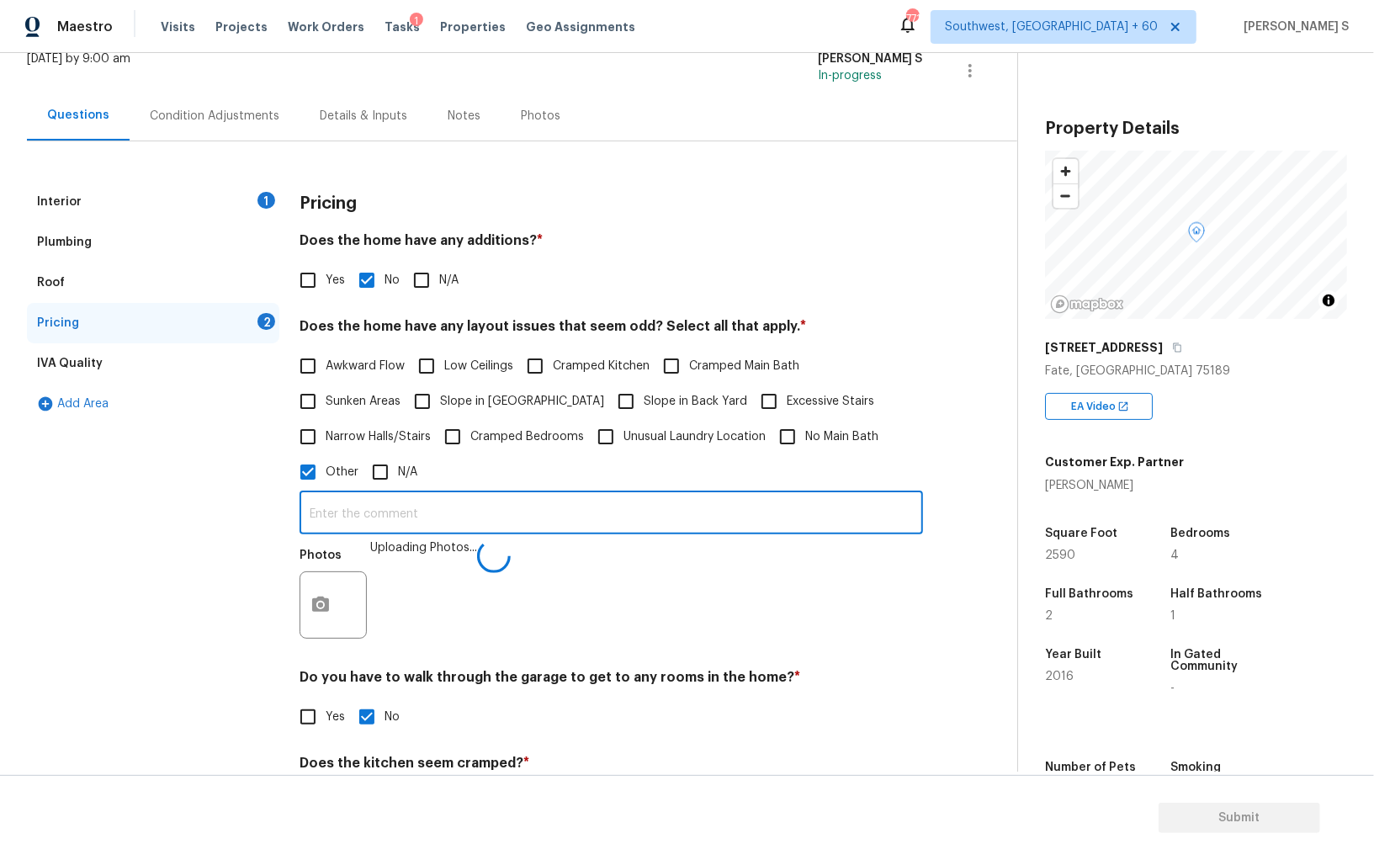
click at [786, 513] on input "text" at bounding box center [612, 515] width 624 height 40
type input "year discrepancy."
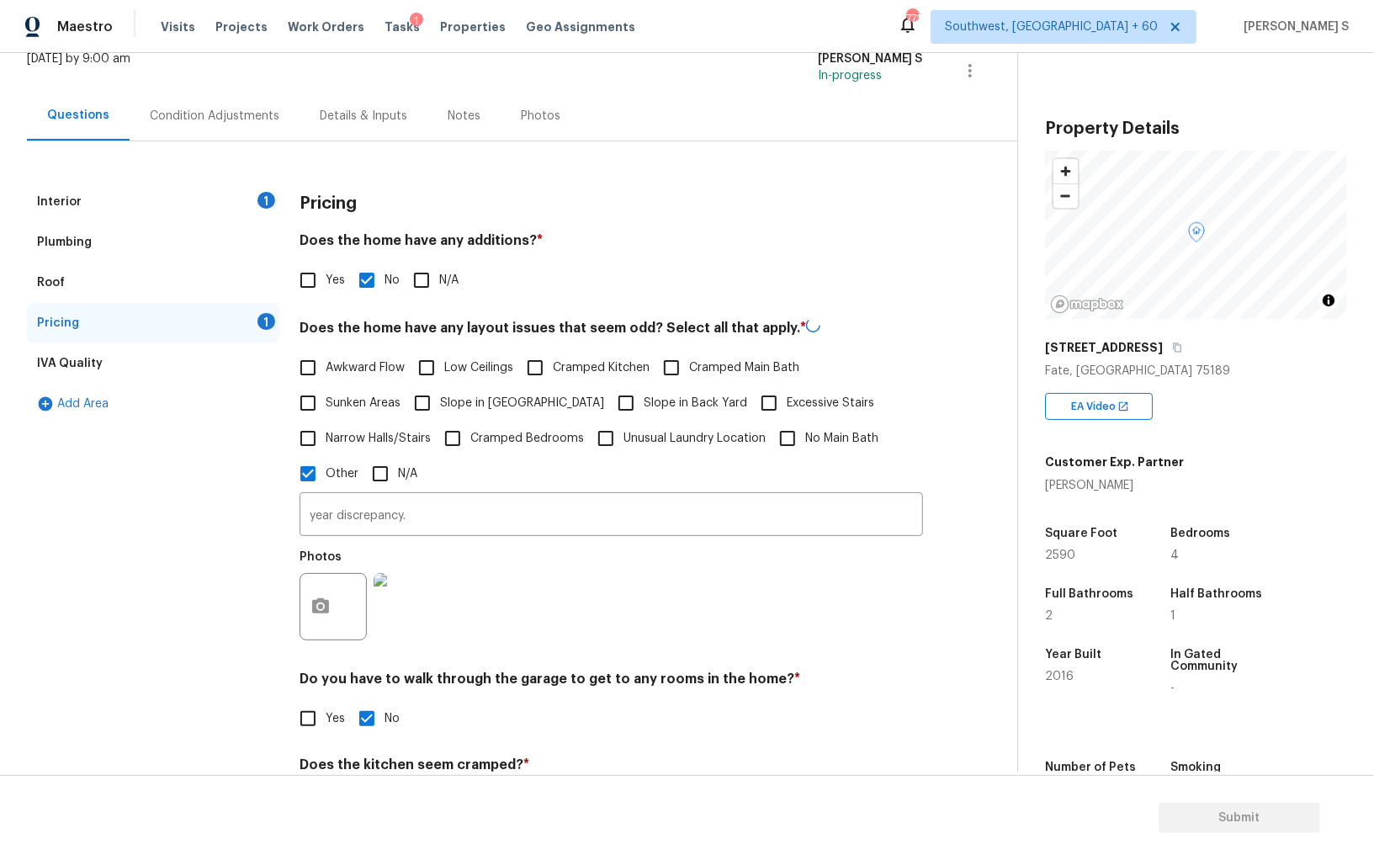
click at [756, 622] on div "Photos" at bounding box center [612, 595] width 624 height 109
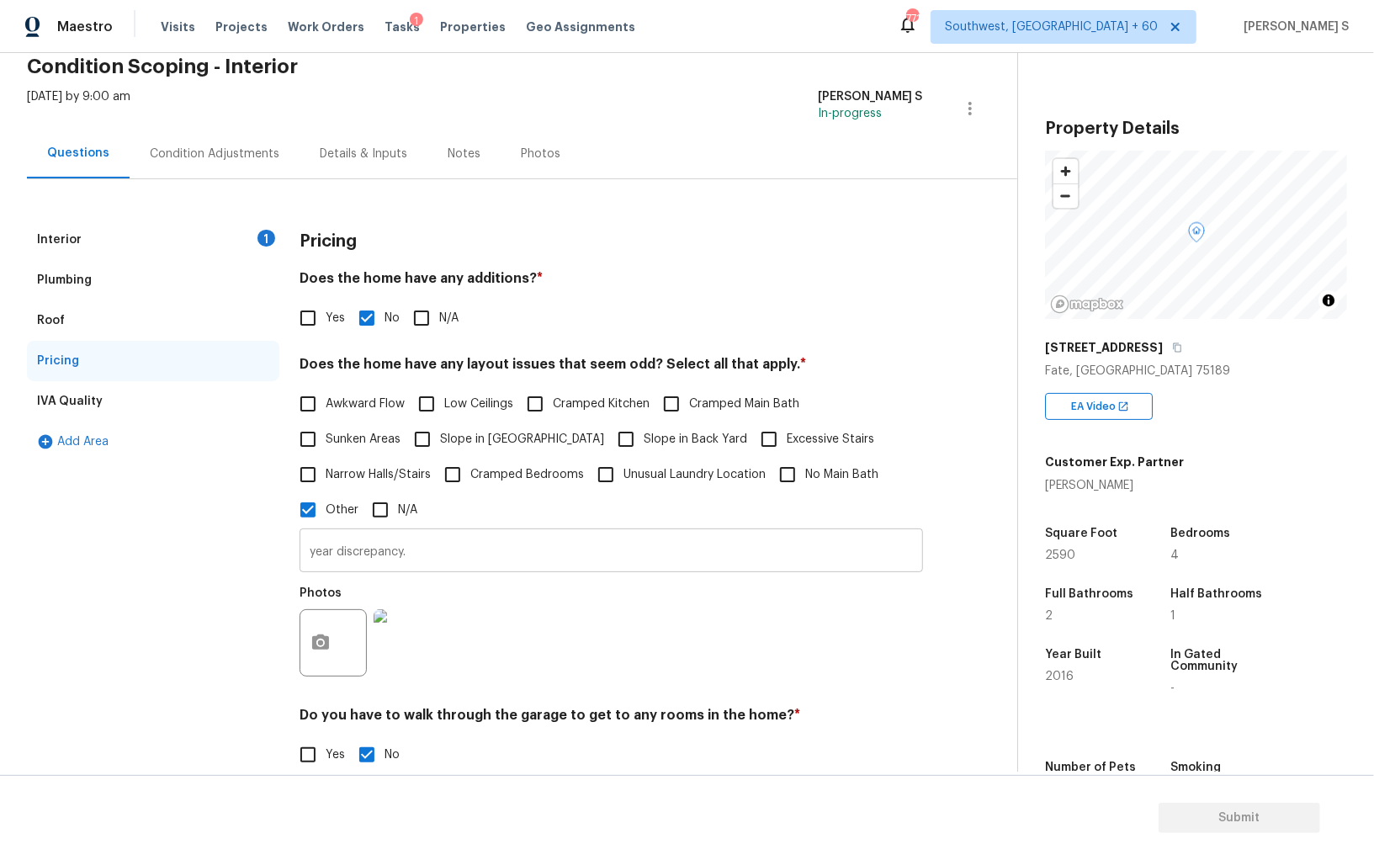
scroll to position [0, 0]
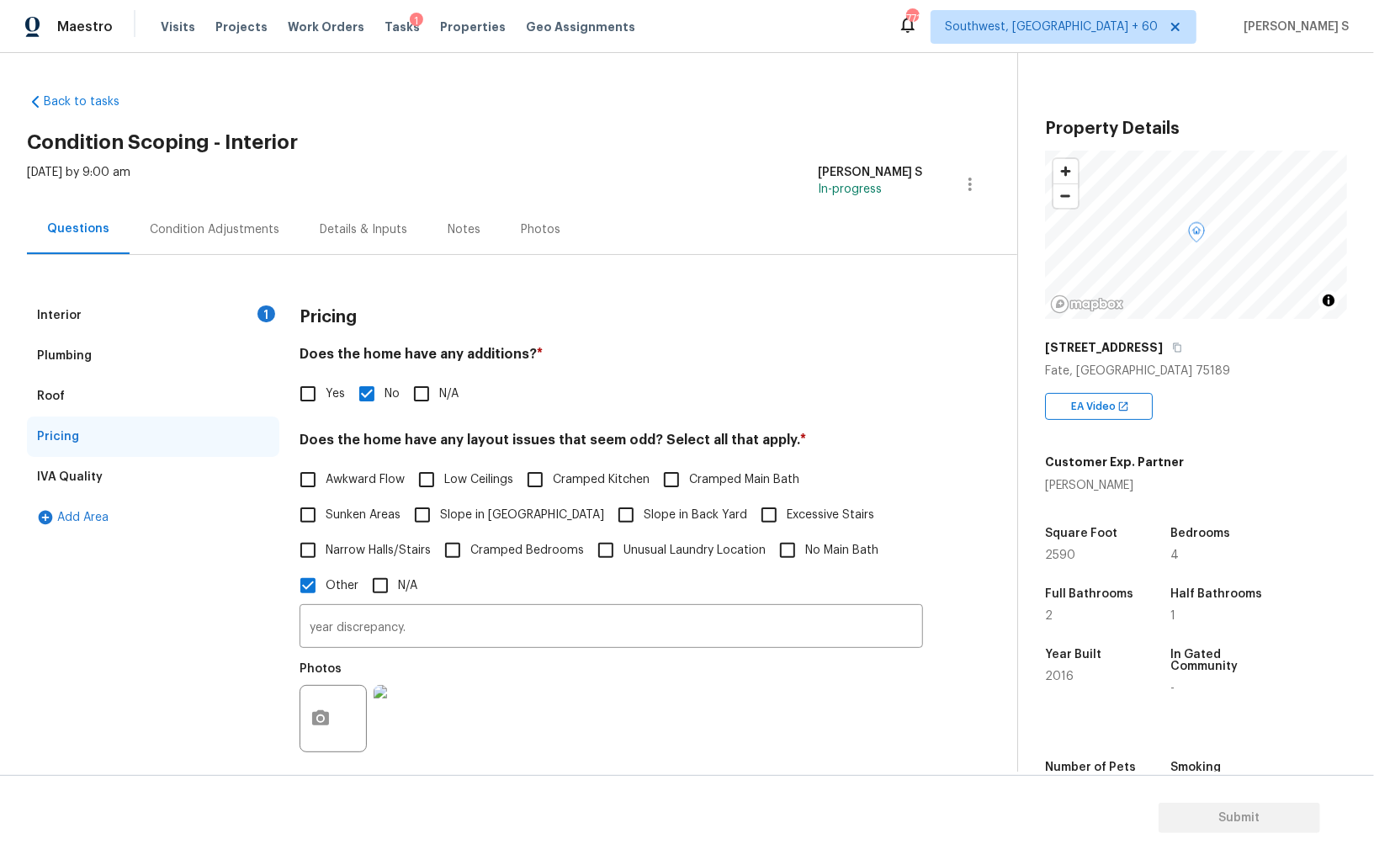
click at [239, 309] on div "Interior 1" at bounding box center [153, 315] width 252 height 40
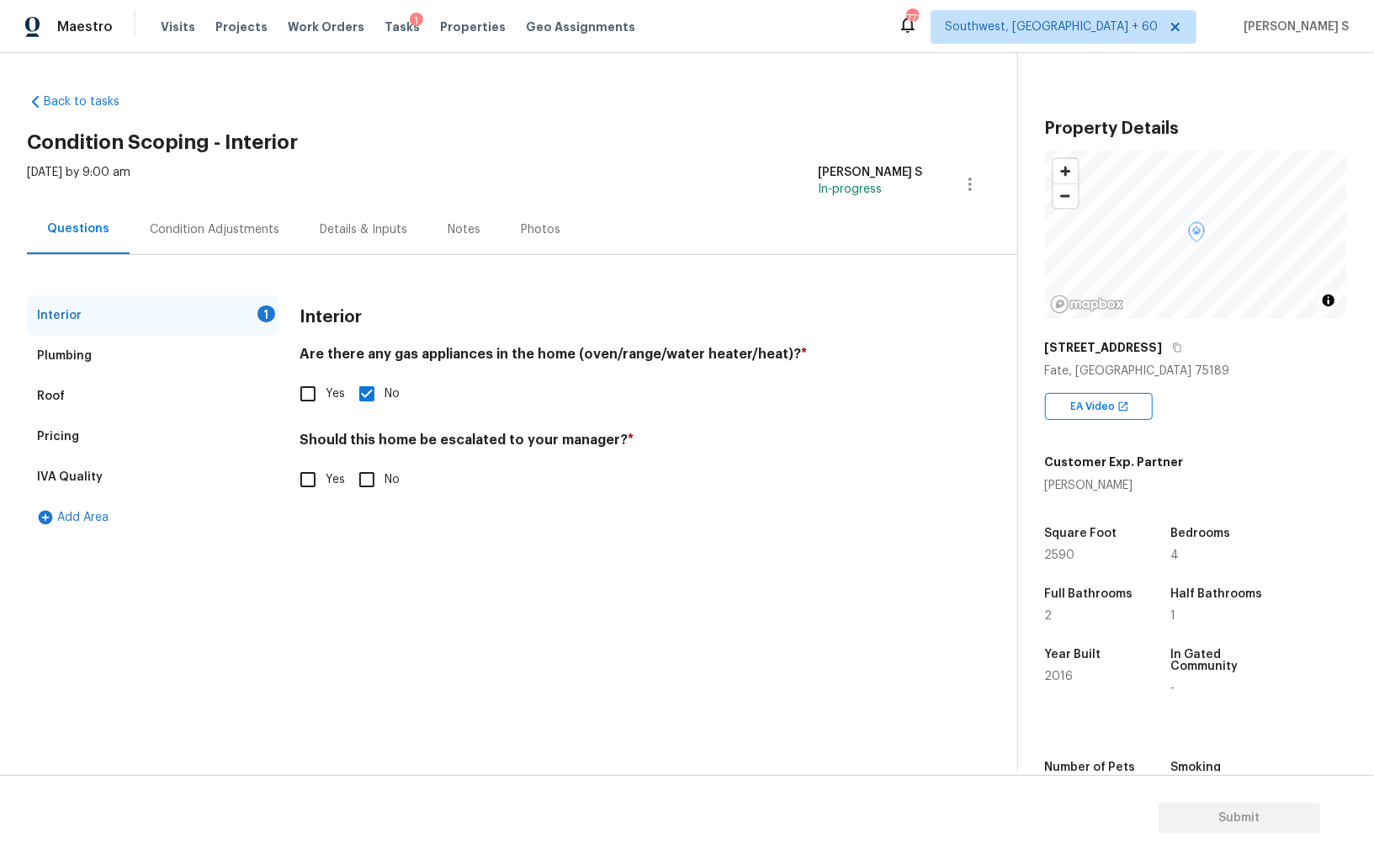
click at [58, 455] on div "Pricing" at bounding box center [153, 437] width 252 height 40
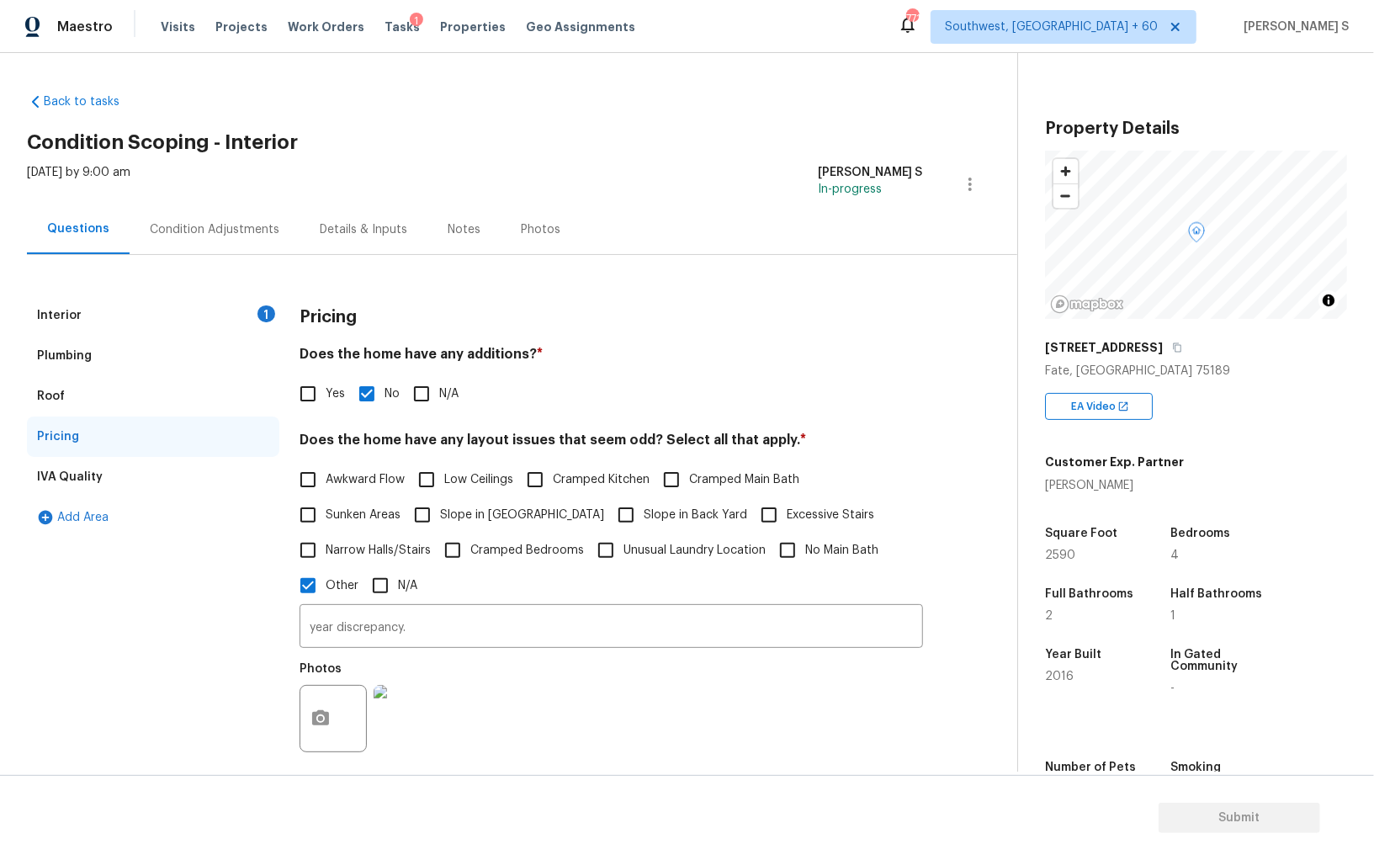
scroll to position [189, 0]
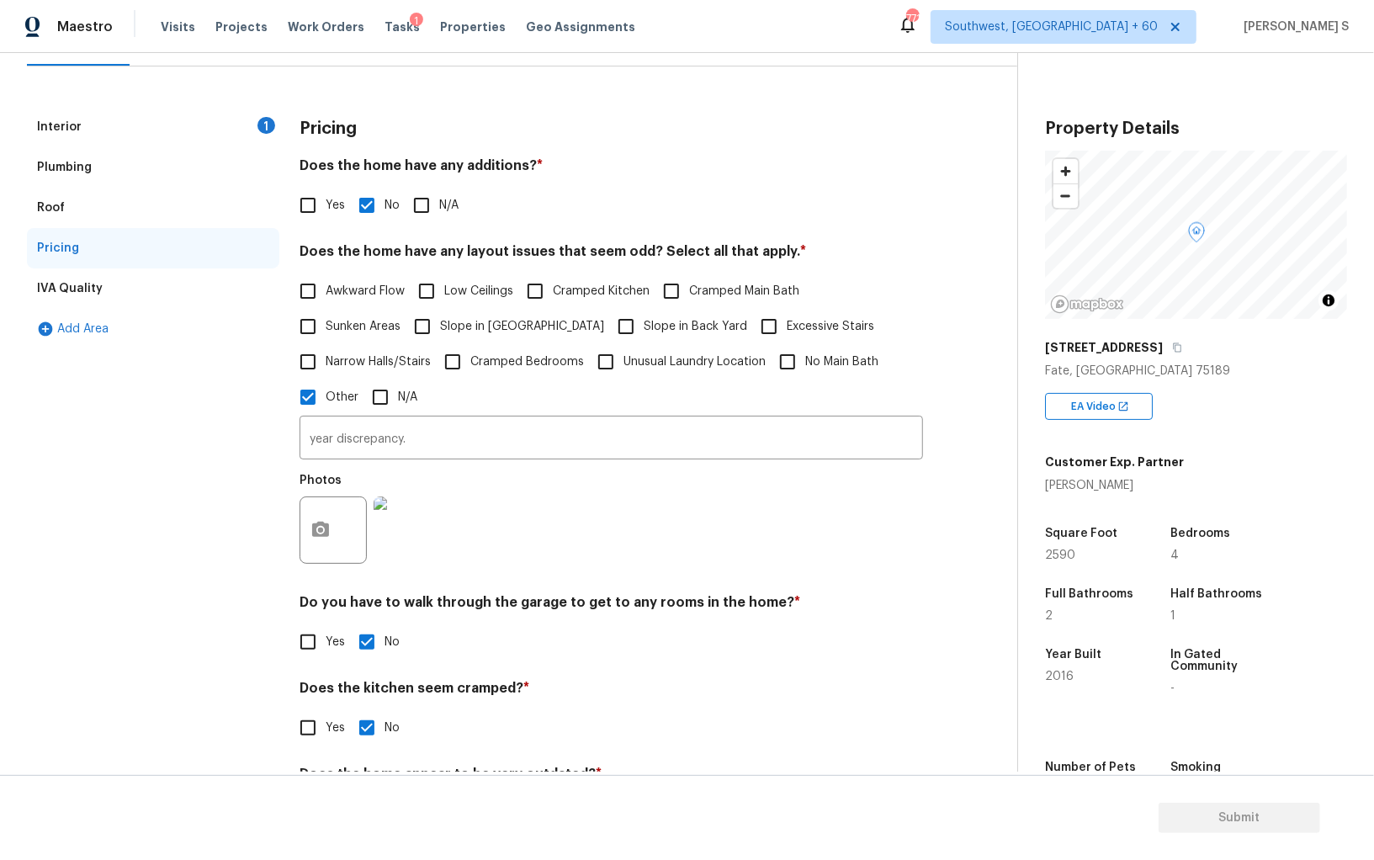
click at [461, 318] on span "Slope in Front Yard" at bounding box center [522, 327] width 164 height 18
click at [440, 316] on input "Slope in Front Yard" at bounding box center [422, 326] width 35 height 35
checkbox input "true"
click at [644, 327] on span "Slope in Back Yard" at bounding box center [696, 329] width 104 height 18
click at [610, 327] on input "Slope in Back Yard" at bounding box center [625, 328] width 35 height 35
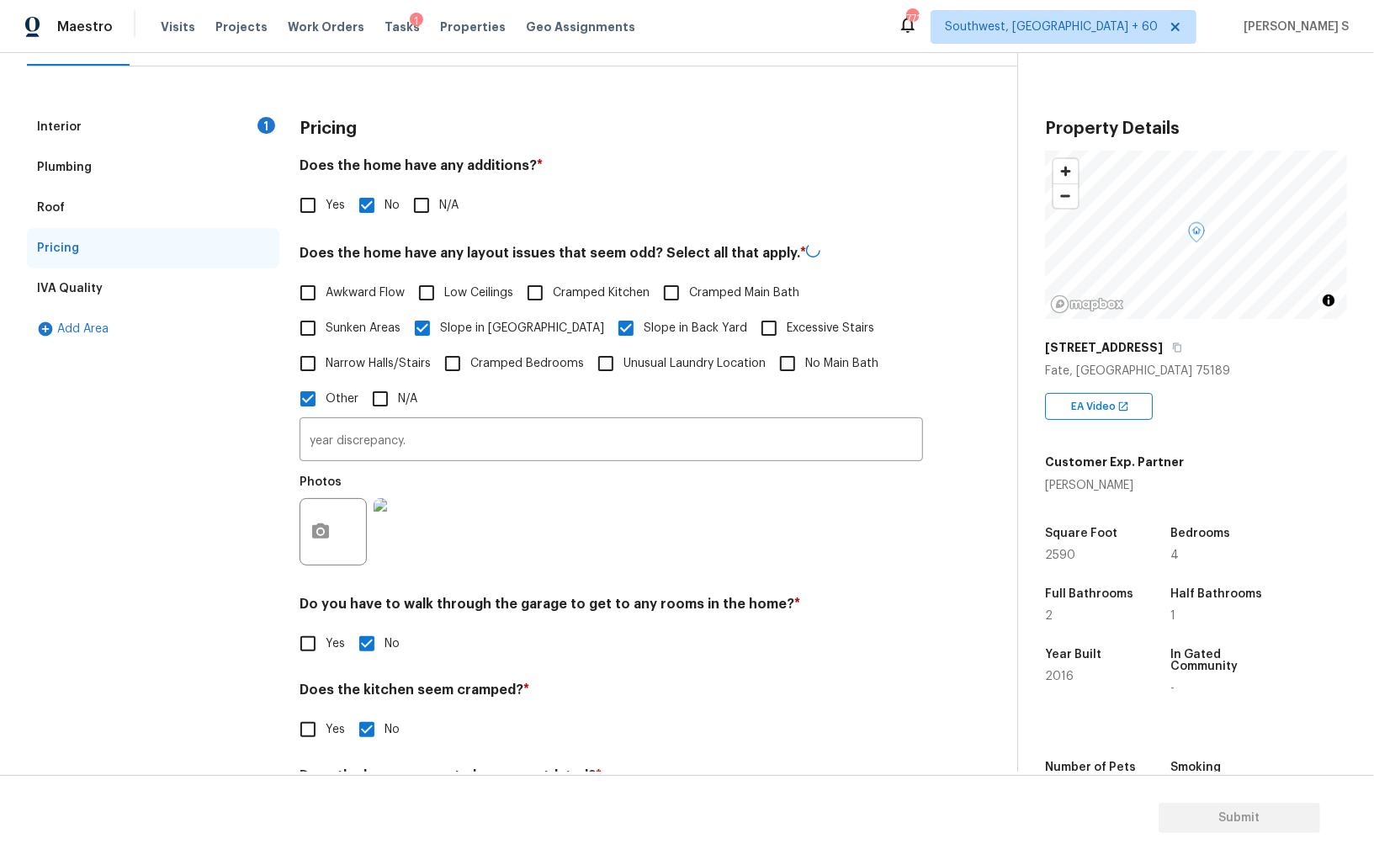
checkbox input "false"
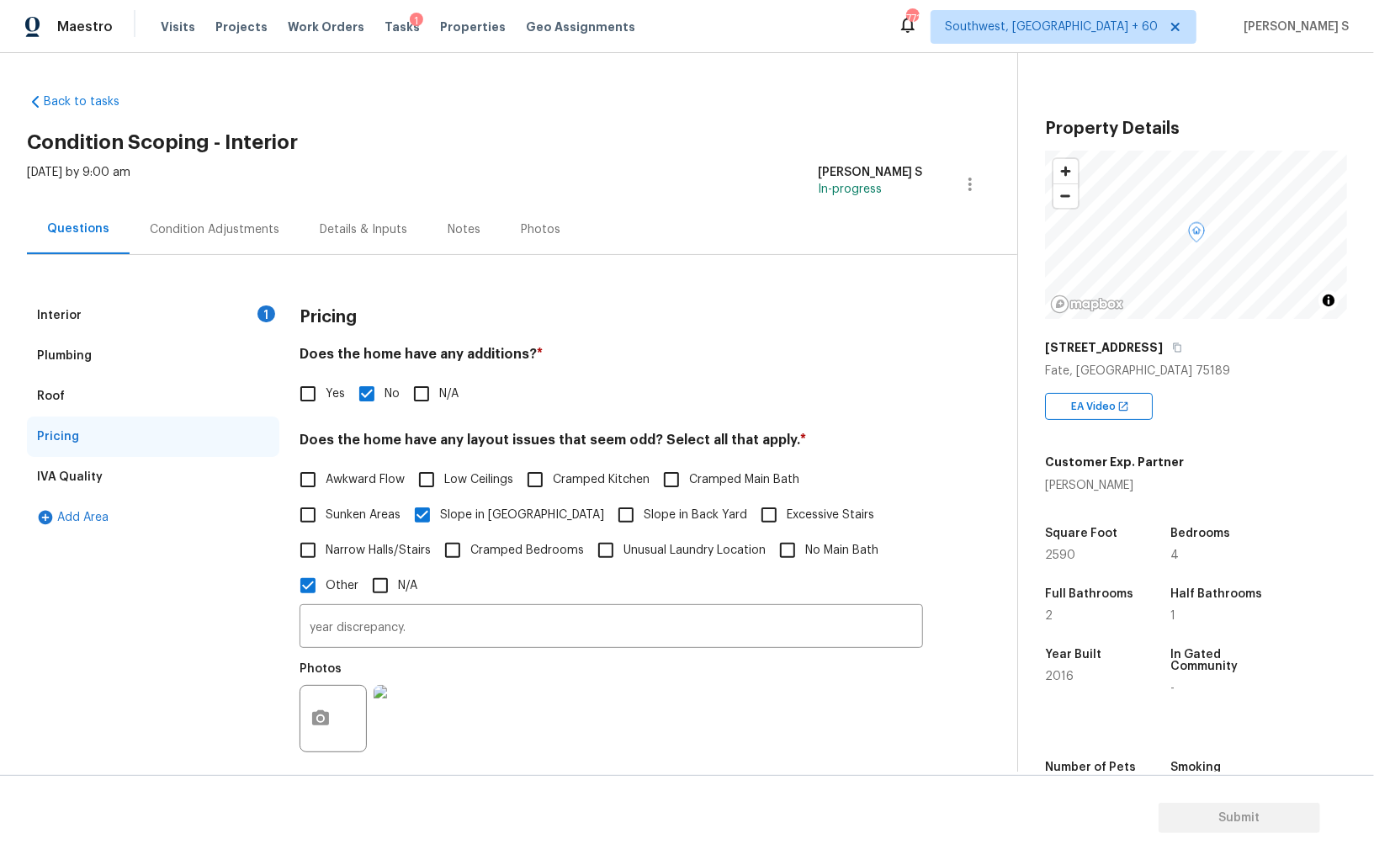
click at [209, 225] on div "Condition Adjustments" at bounding box center [215, 229] width 130 height 17
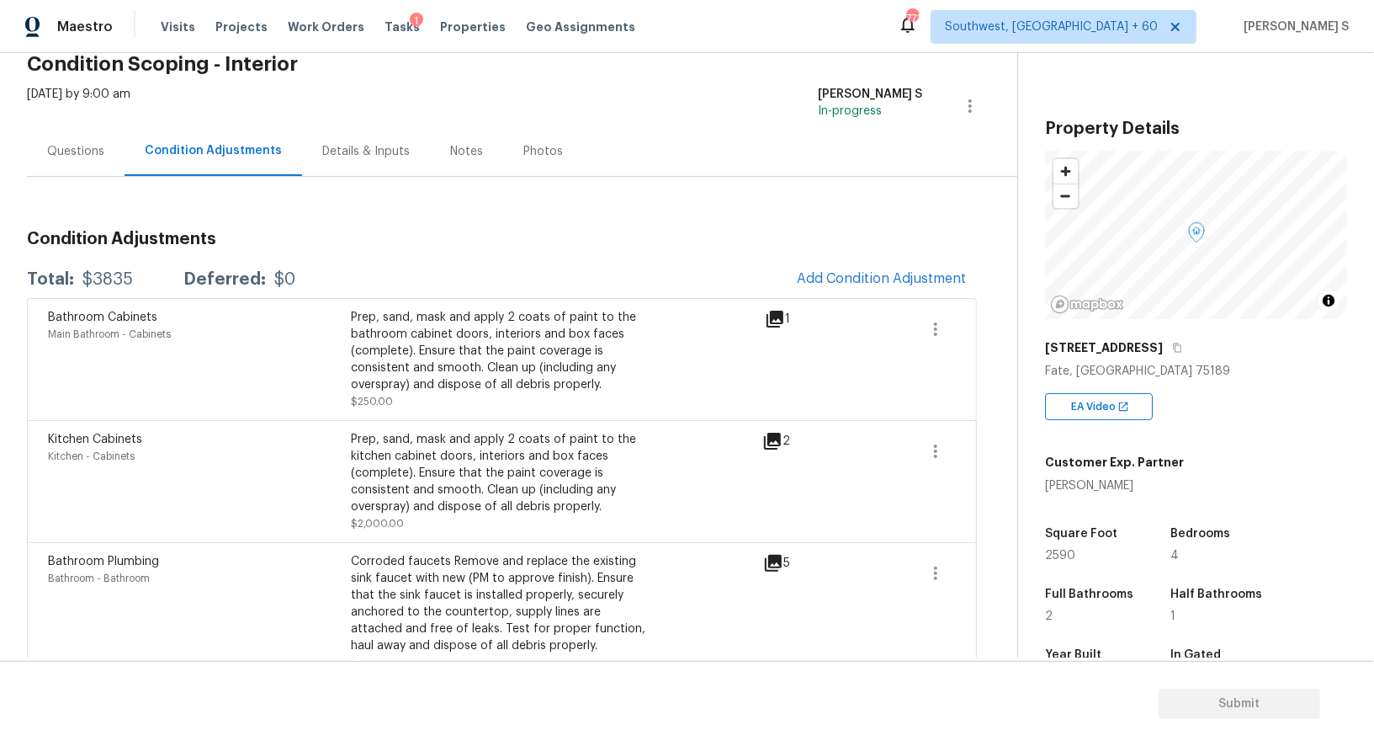
scroll to position [69, 0]
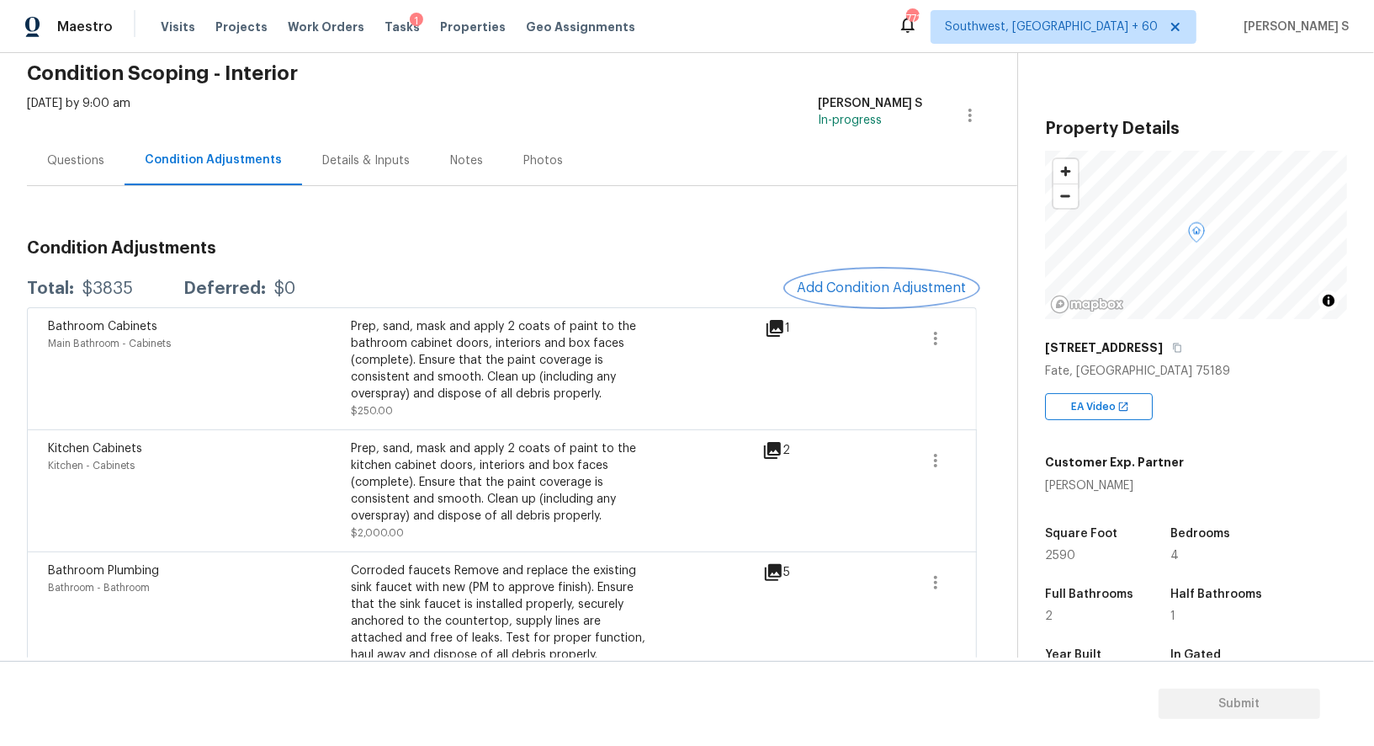
click at [820, 282] on span "Add Condition Adjustment" at bounding box center [882, 287] width 170 height 15
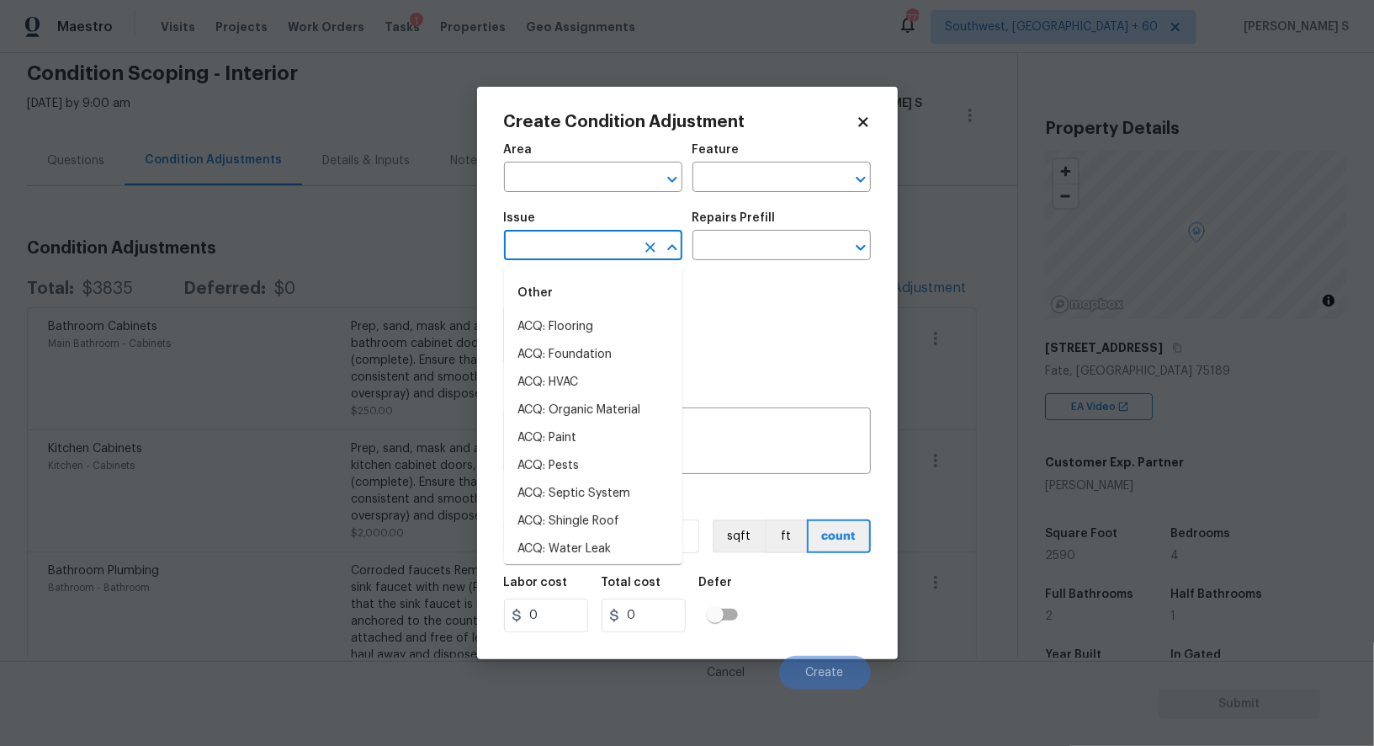
click at [589, 253] on input "text" at bounding box center [569, 247] width 131 height 26
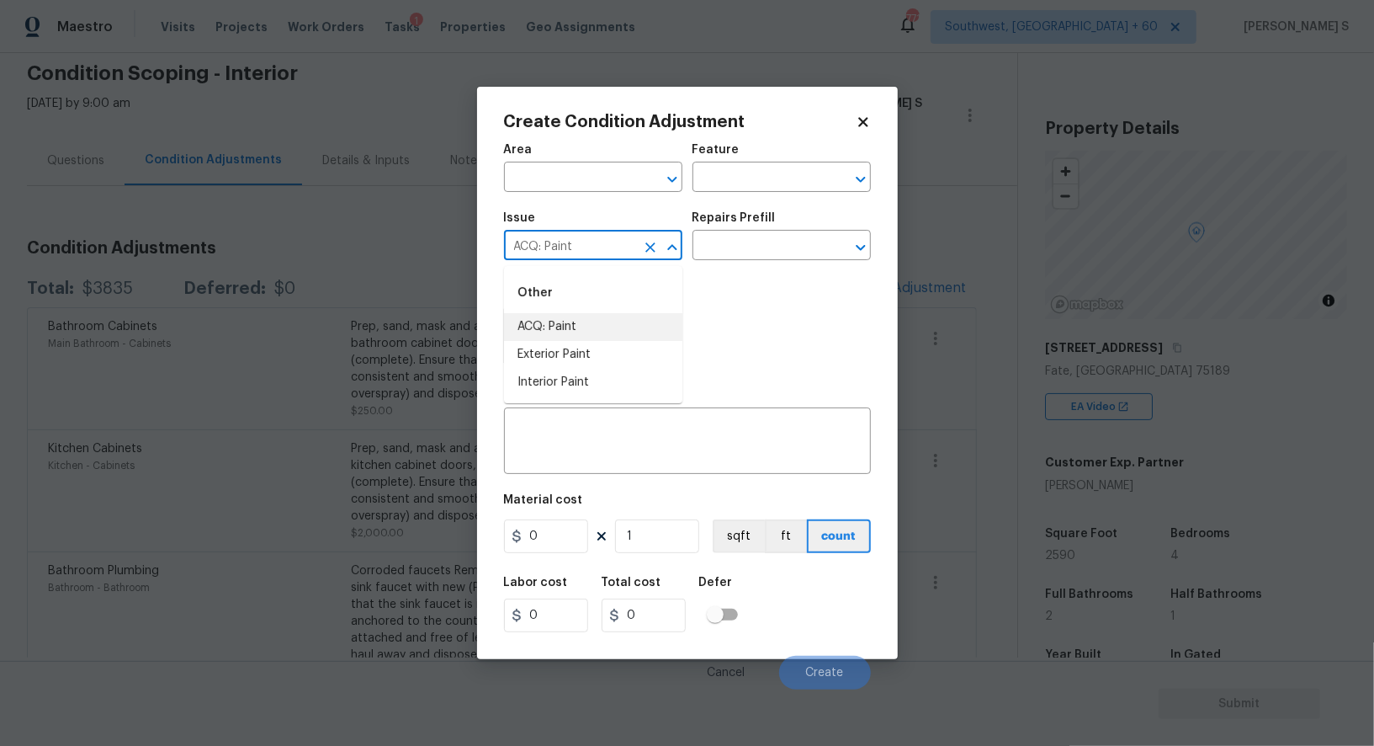
type input "ACQ: Paint"
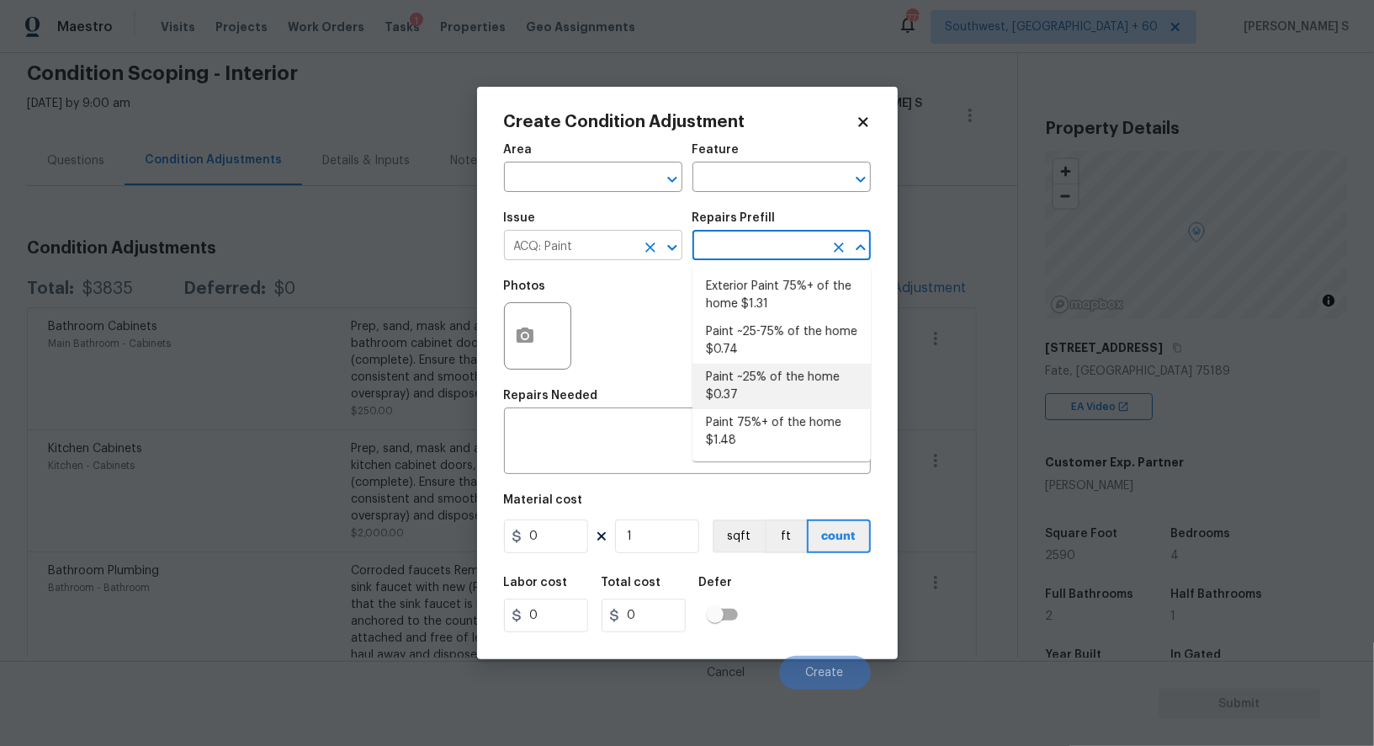
type input "Acquisition"
type textarea "Acquisition Scope: ~25% of the home needs interior paint"
type input "0.37"
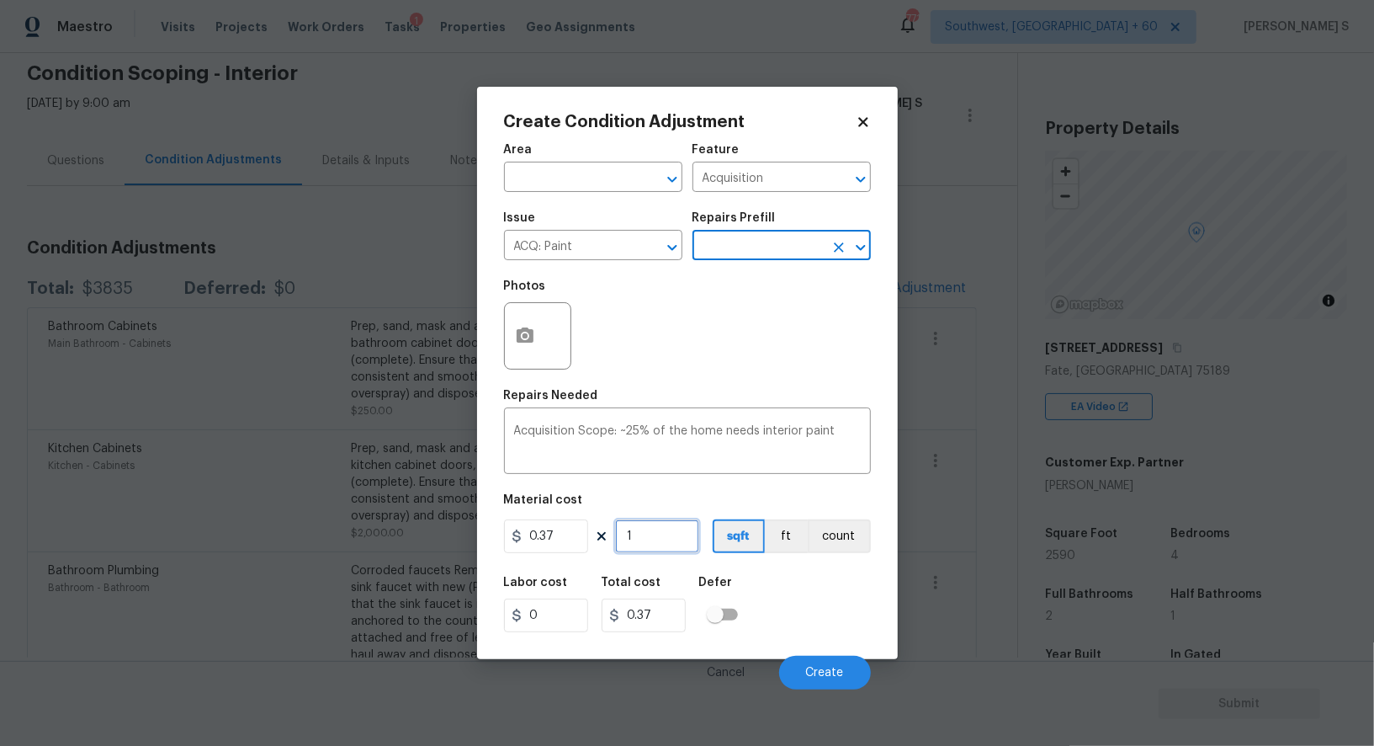
click at [646, 542] on input "1" at bounding box center [657, 536] width 84 height 34
type input "2"
type input "0.74"
type input "25"
type input "9.25"
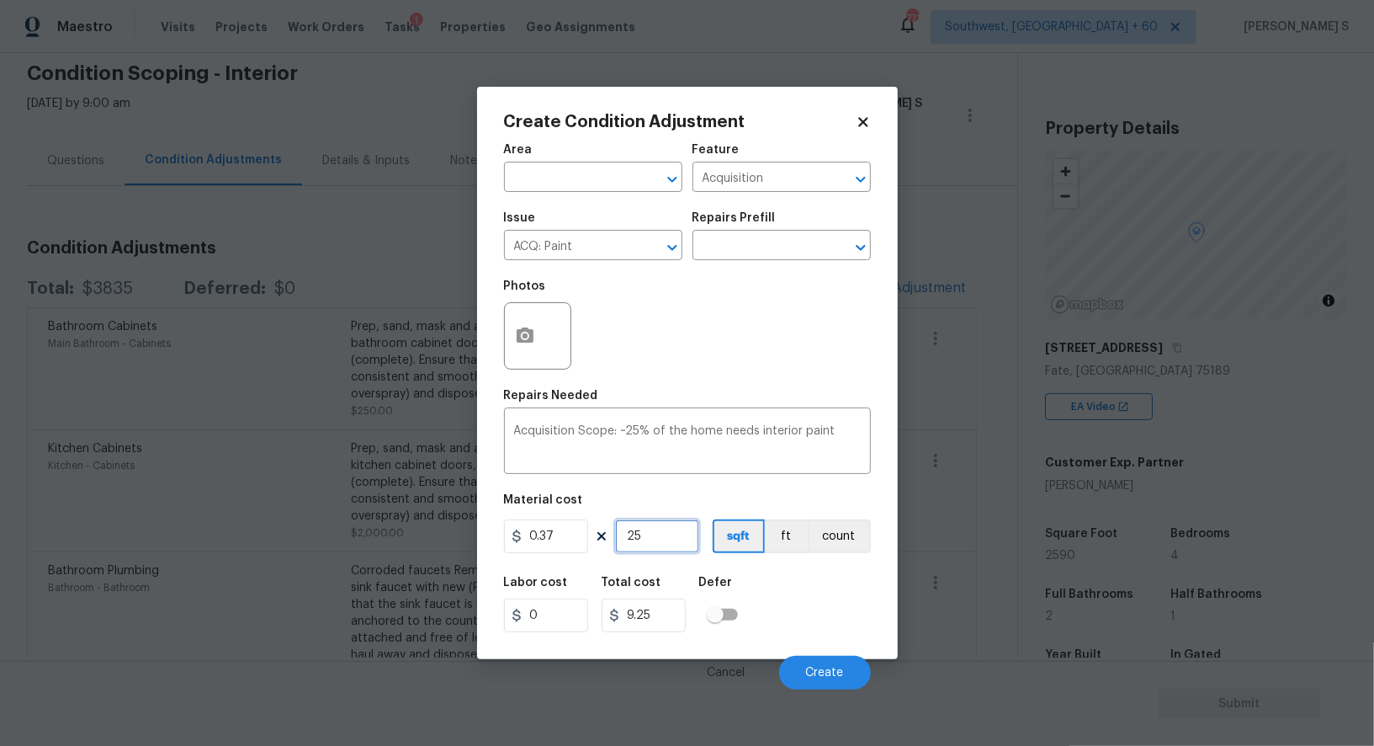
type input "259"
type input "95.83"
type input "2590"
type input "958.3"
type input "2590"
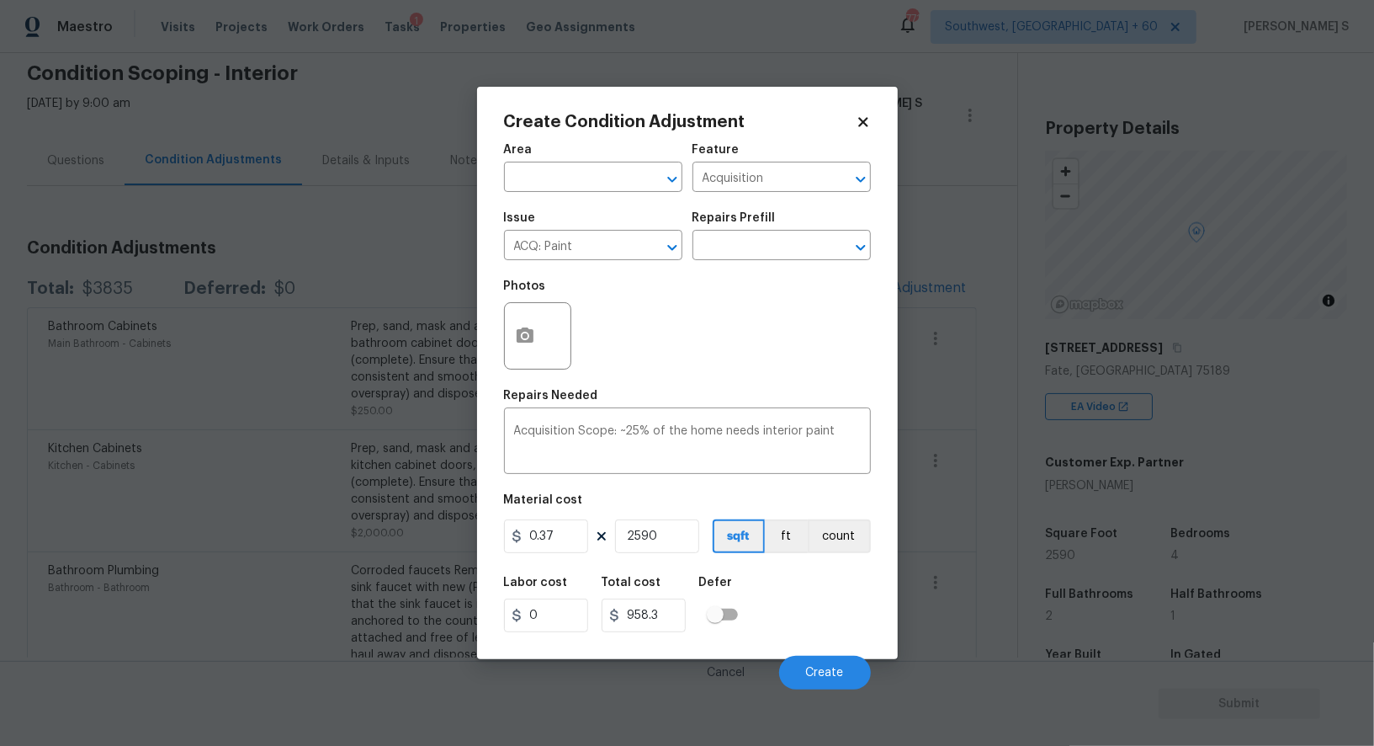
click at [825, 603] on div "Labor cost 0 Total cost 958.3 Defer" at bounding box center [687, 604] width 367 height 76
click at [840, 668] on span "Create" at bounding box center [825, 672] width 38 height 13
click at [188, 504] on body "Maestro Visits Projects Work Orders Tasks 1 Properties Geo Assignments 771 Sout…" at bounding box center [687, 373] width 1374 height 746
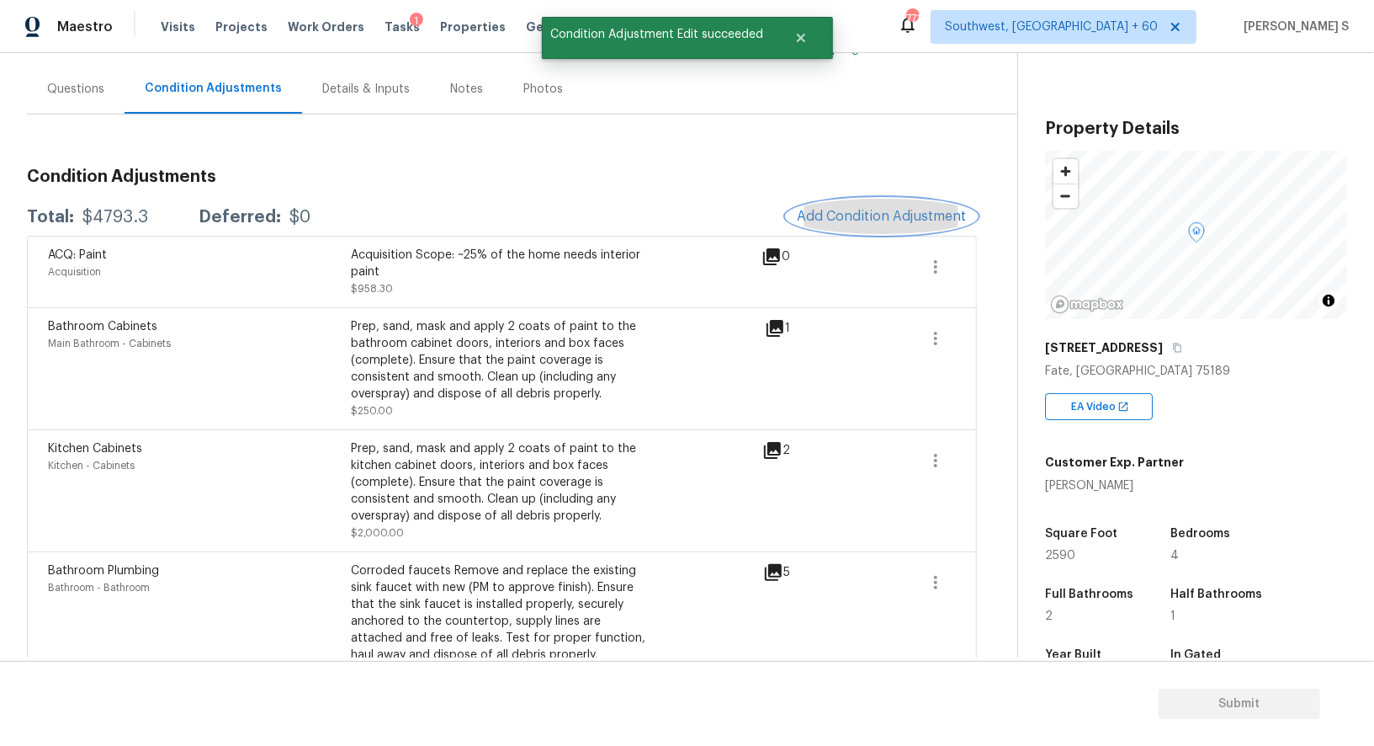
click at [876, 221] on span "Add Condition Adjustment" at bounding box center [882, 216] width 170 height 15
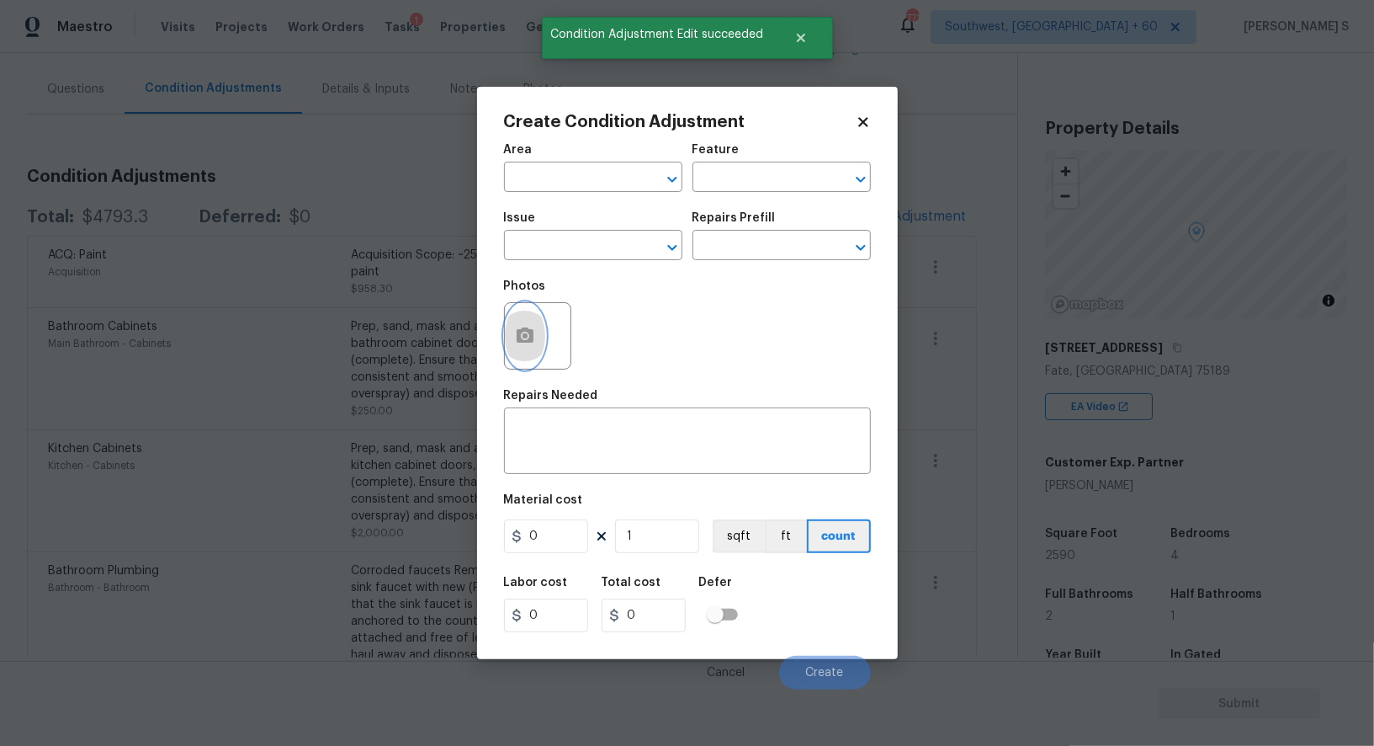
click at [527, 327] on icon "button" at bounding box center [525, 336] width 20 height 20
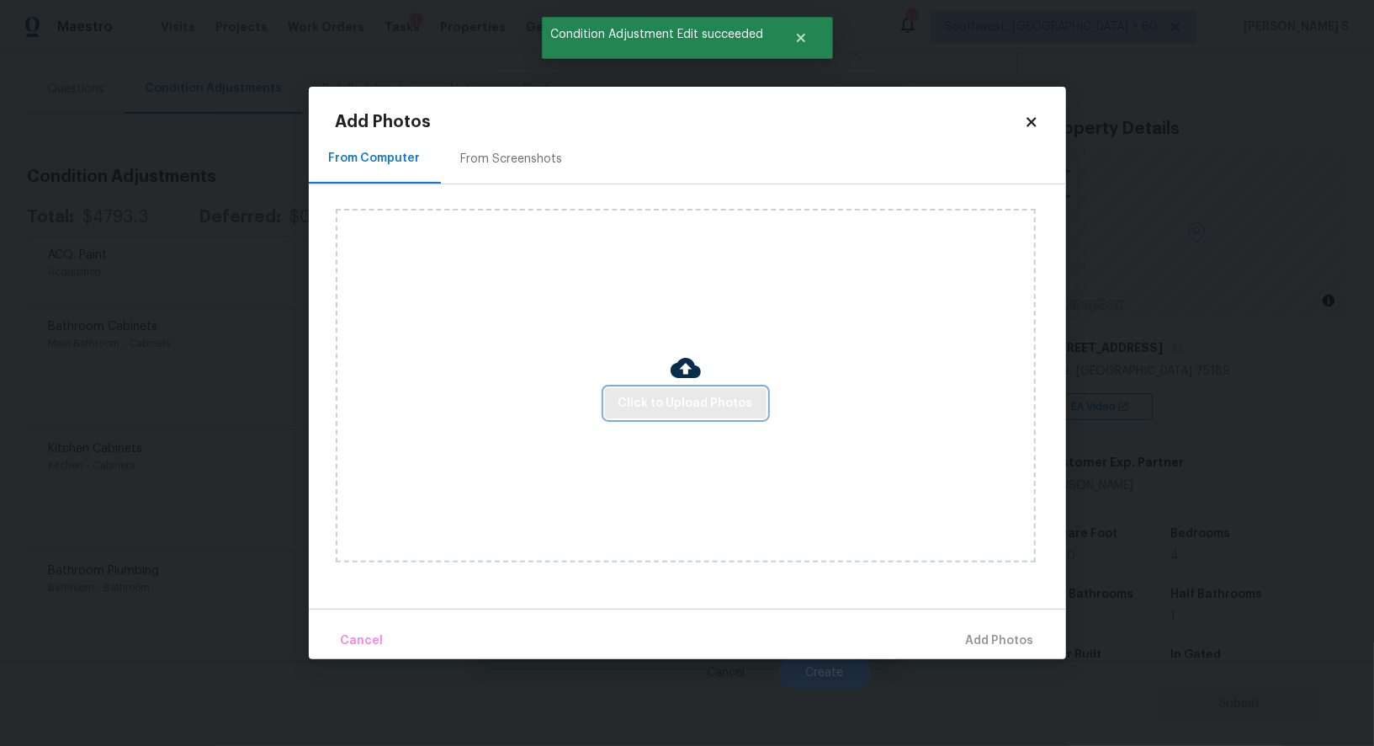
click at [682, 409] on span "Click to Upload Photos" at bounding box center [686, 403] width 135 height 21
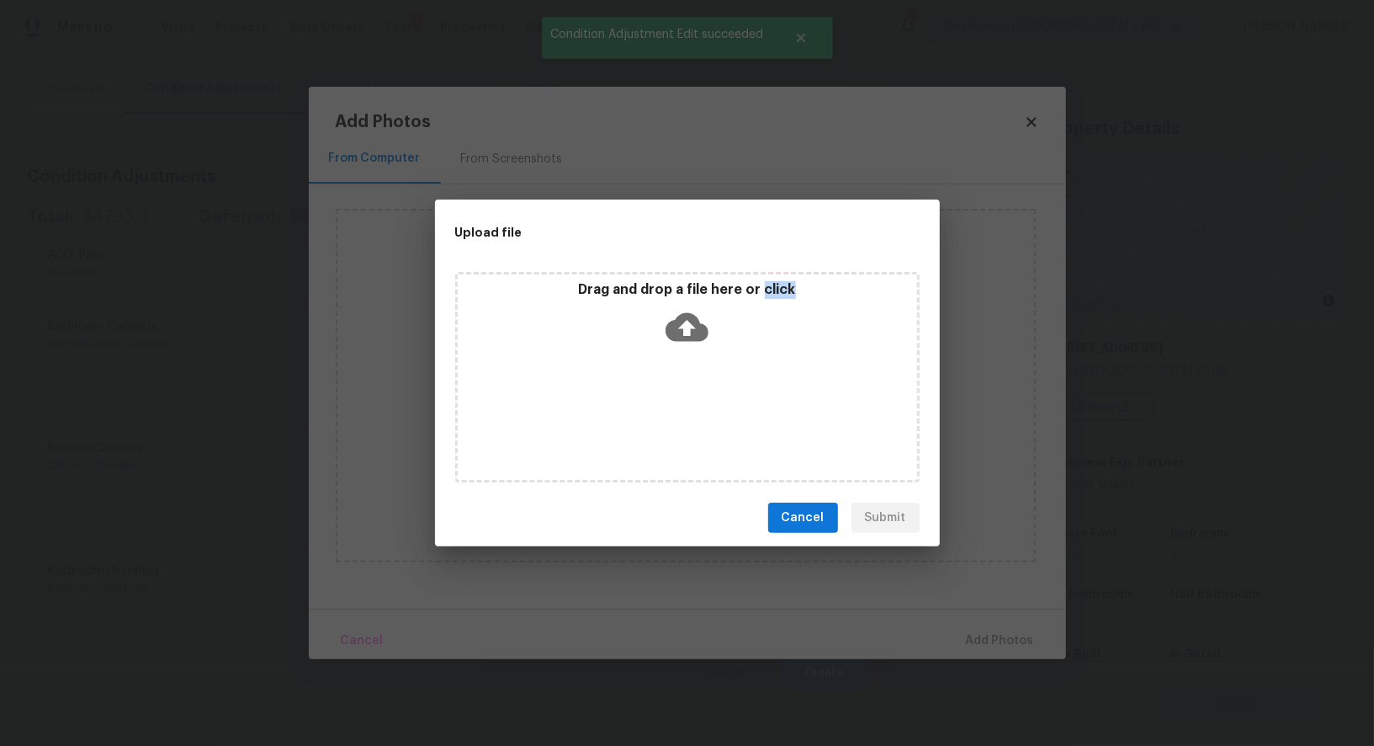
click at [682, 409] on div "Drag and drop a file here or click" at bounding box center [687, 377] width 465 height 210
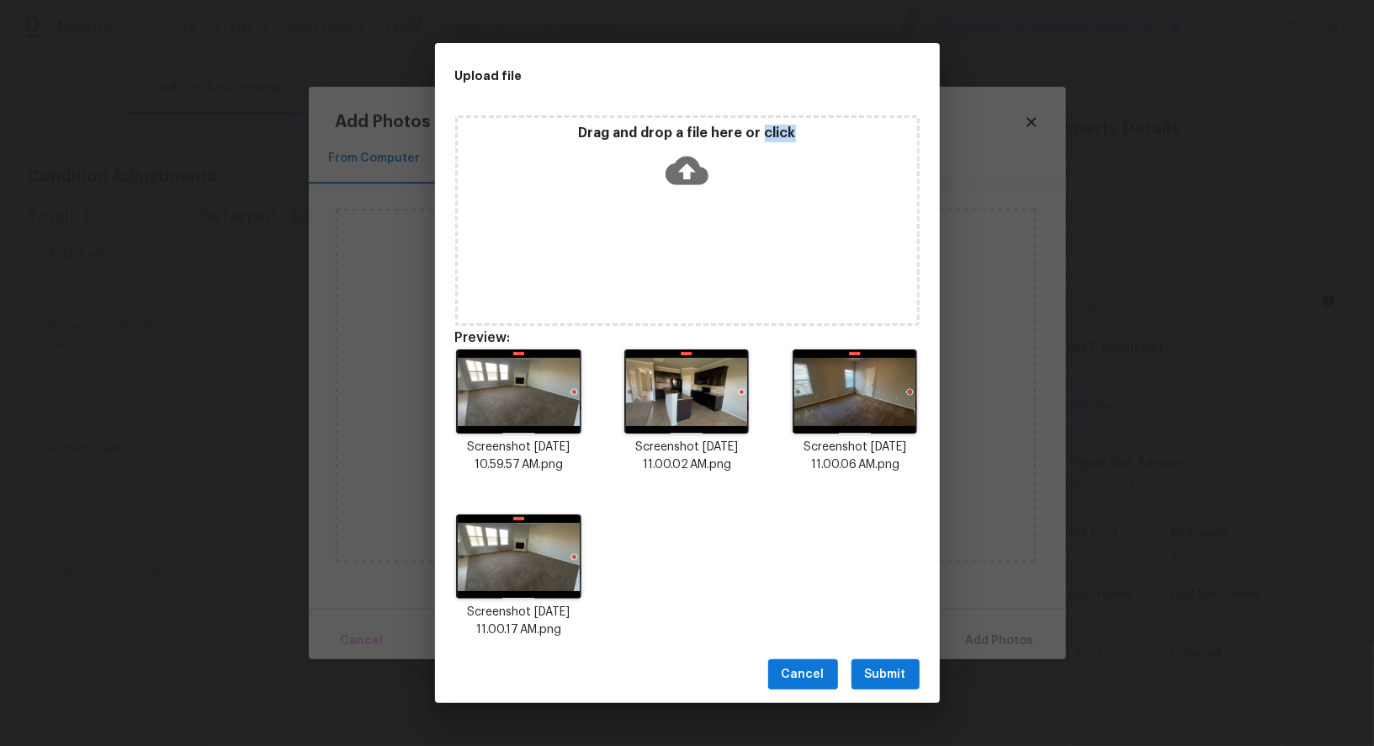
click at [901, 677] on span "Submit" at bounding box center [885, 674] width 41 height 21
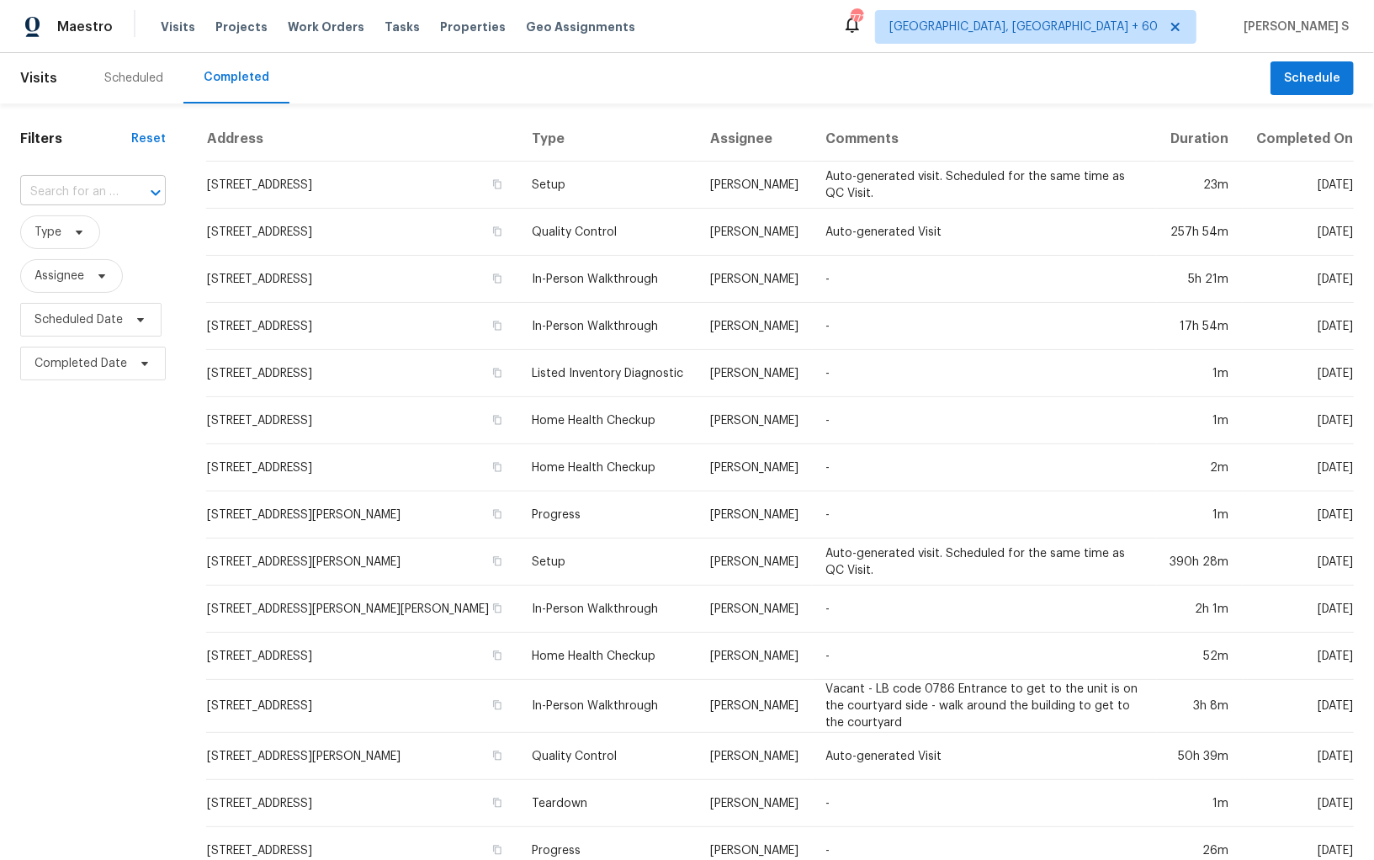
click at [133, 191] on div at bounding box center [144, 193] width 44 height 24
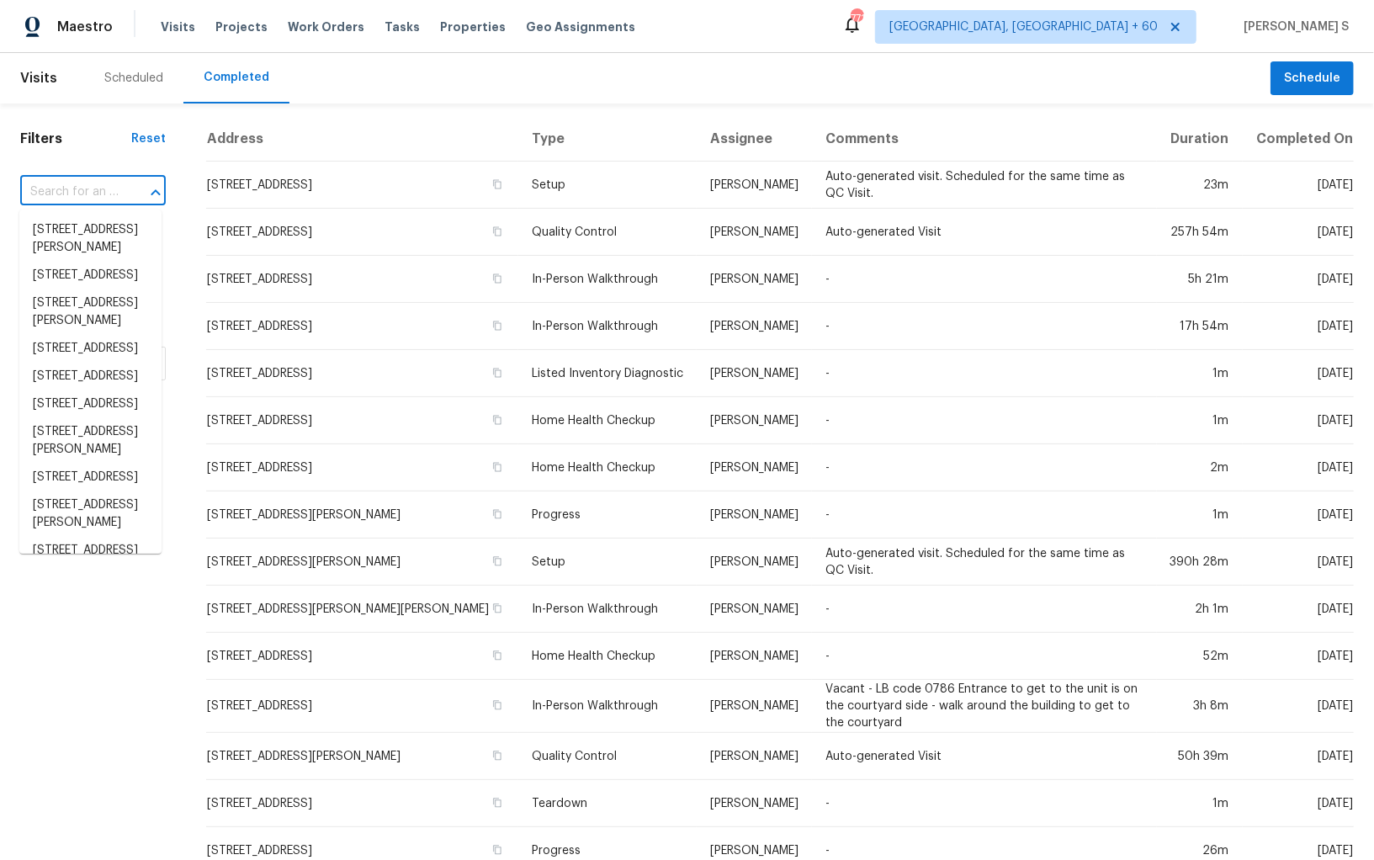
paste input "[STREET_ADDRESS]"
type input "[STREET_ADDRESS]"
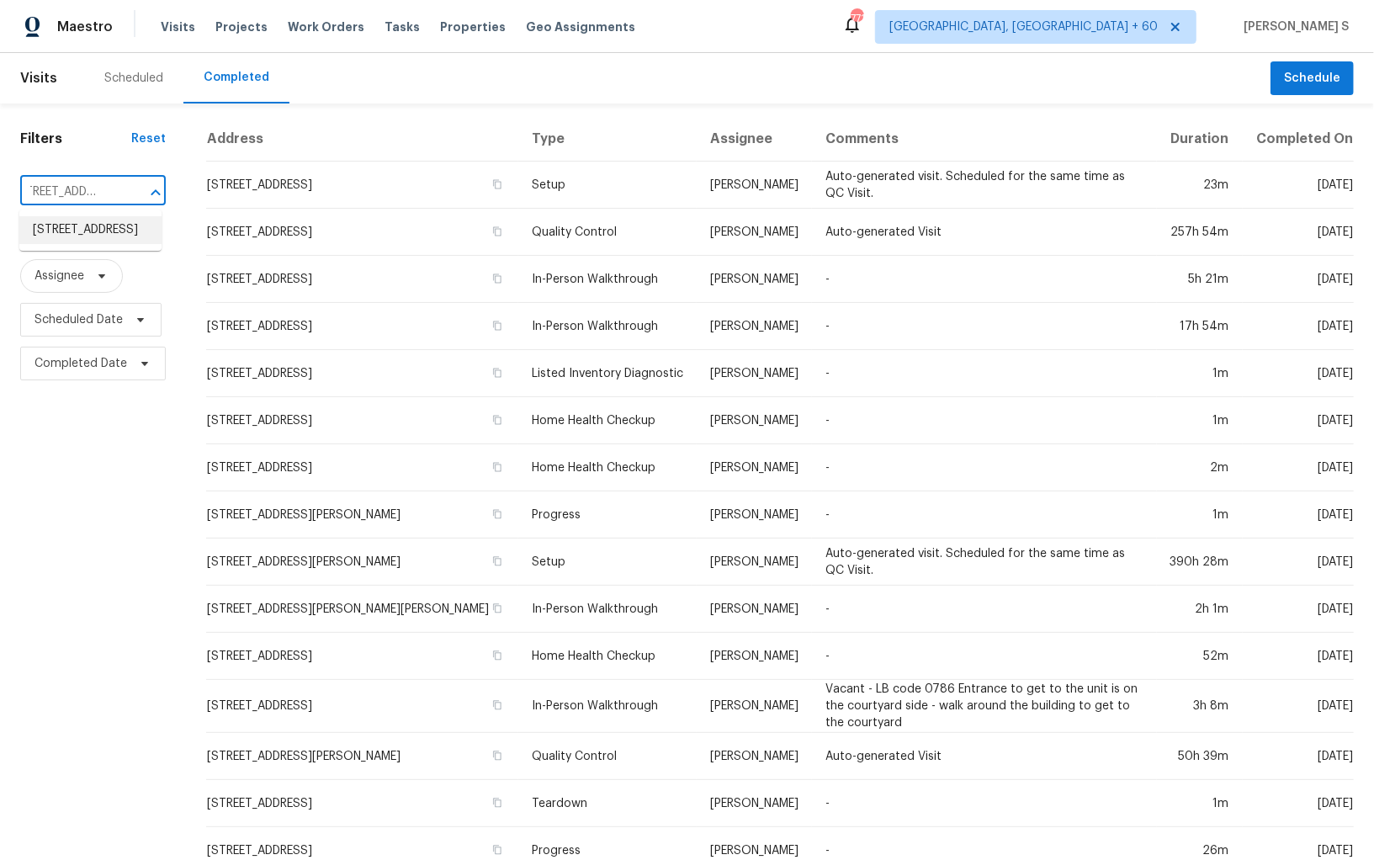
click at [108, 228] on li "[STREET_ADDRESS]" at bounding box center [90, 230] width 142 height 28
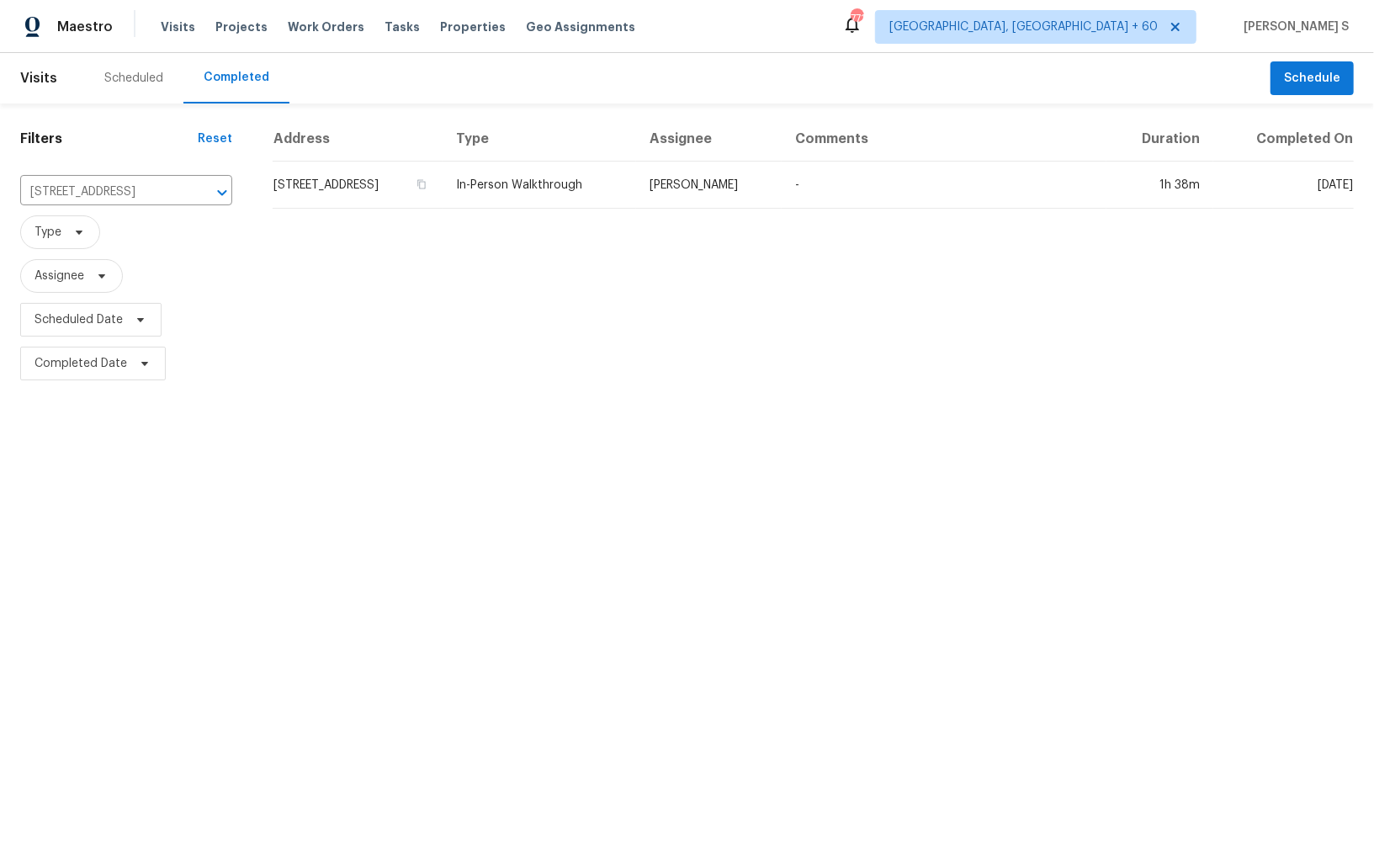
click at [360, 183] on td "[STREET_ADDRESS]" at bounding box center [358, 185] width 170 height 47
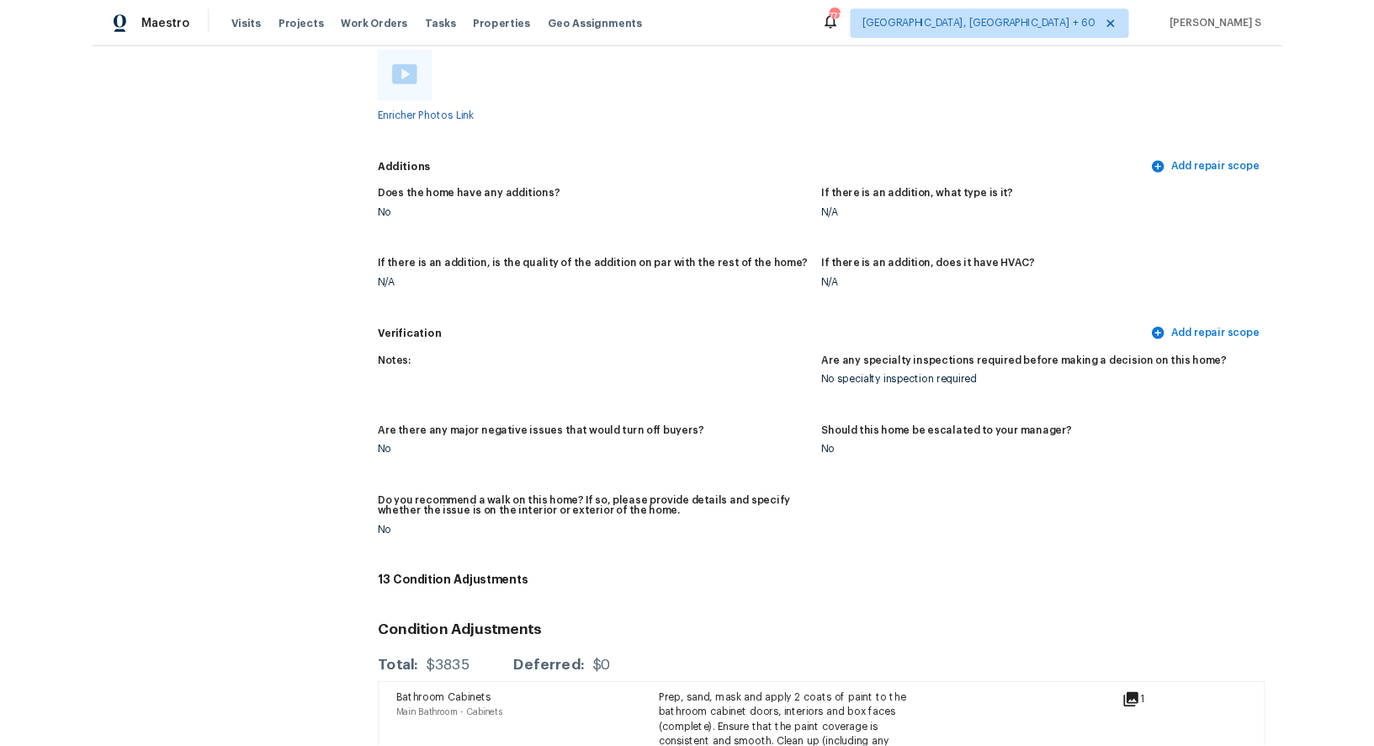
scroll to position [3132, 0]
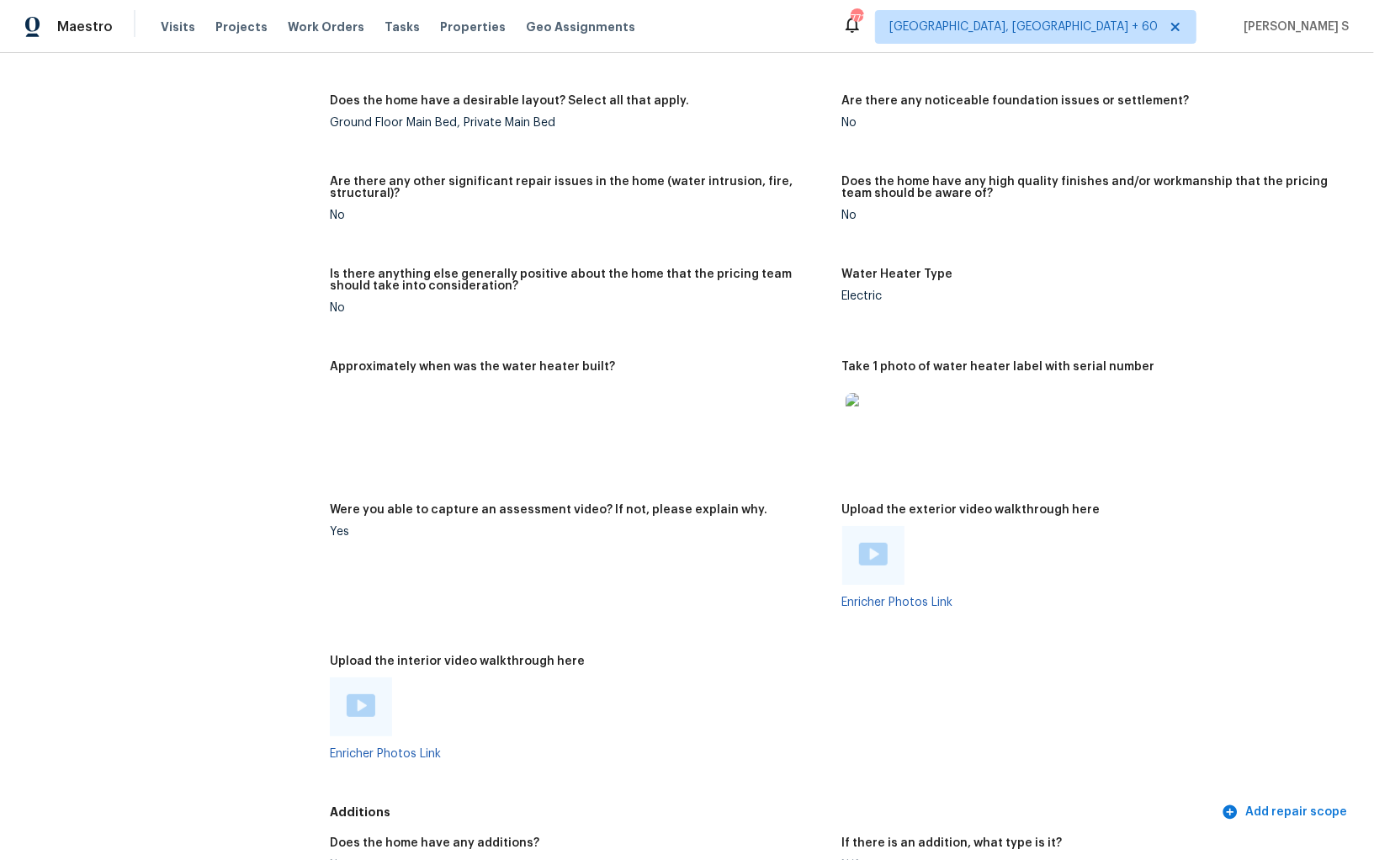
click at [364, 704] on img at bounding box center [361, 705] width 29 height 23
click at [877, 558] on img at bounding box center [873, 554] width 29 height 23
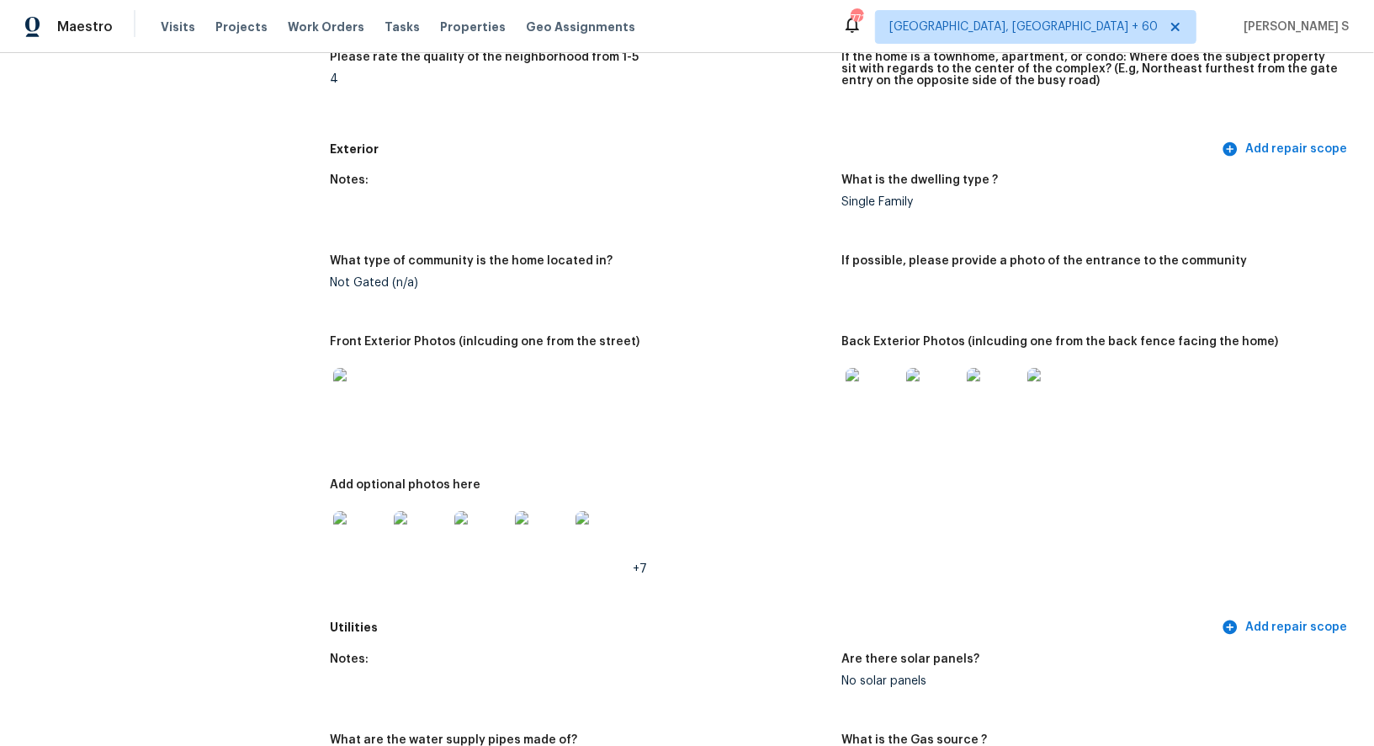
scroll to position [577, 0]
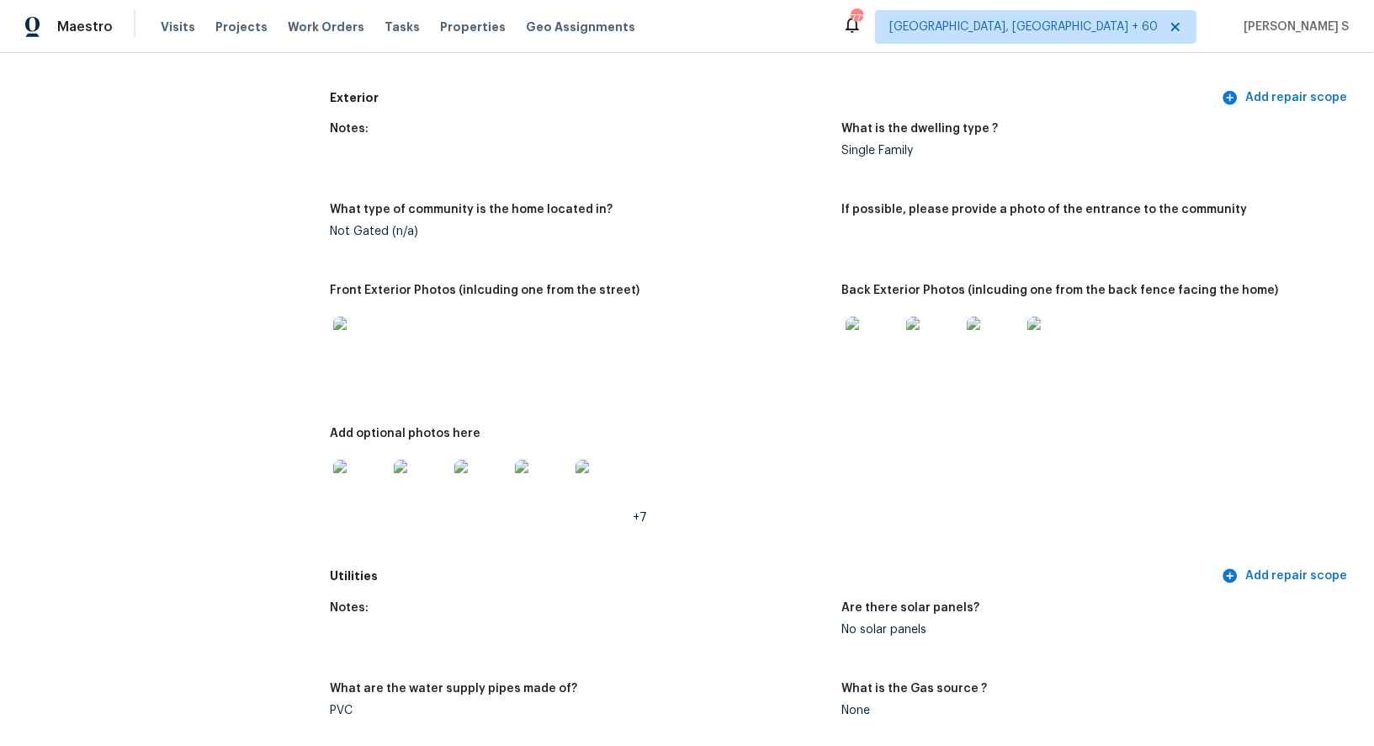
click at [348, 335] on img at bounding box center [360, 343] width 54 height 54
click at [836, 326] on figure "Front Exterior Photos (inlcuding one from the street)" at bounding box center [586, 345] width 512 height 123
click at [873, 341] on img at bounding box center [873, 343] width 54 height 54
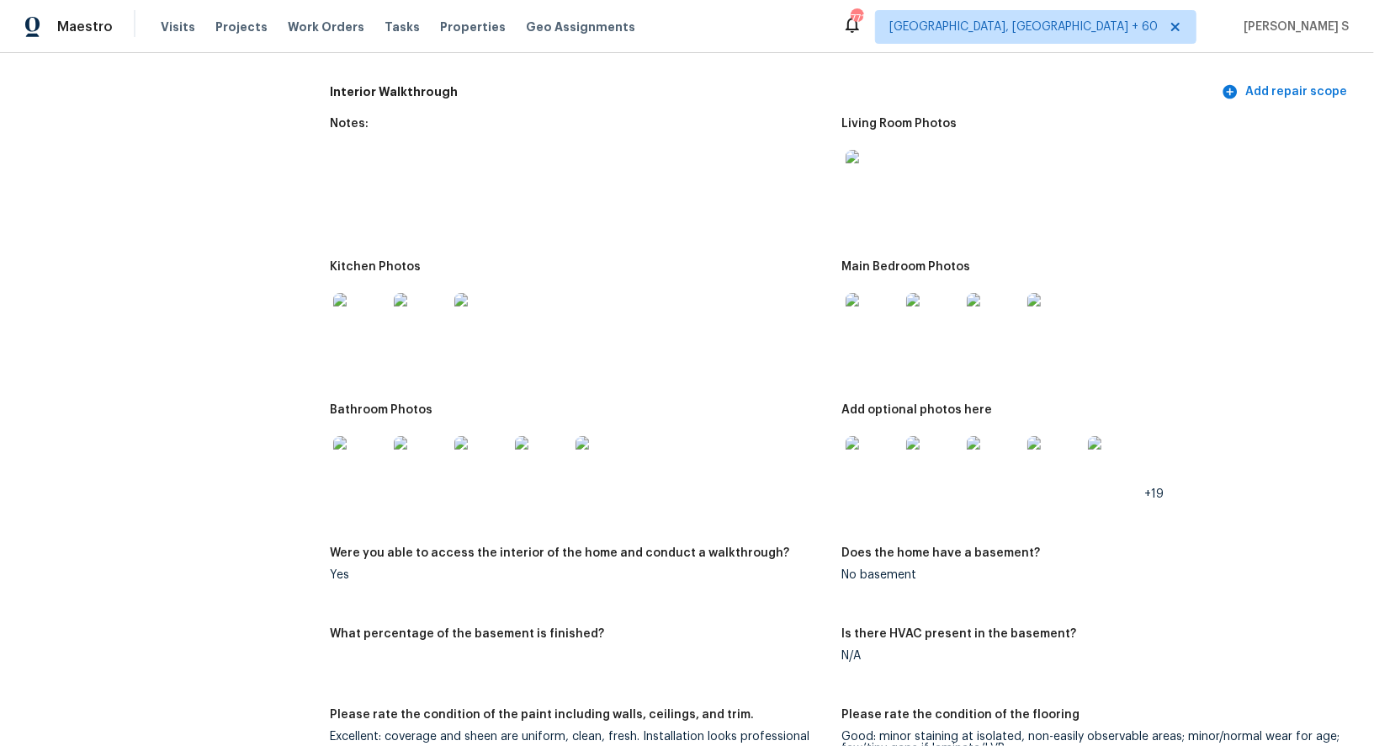
scroll to position [2230, 0]
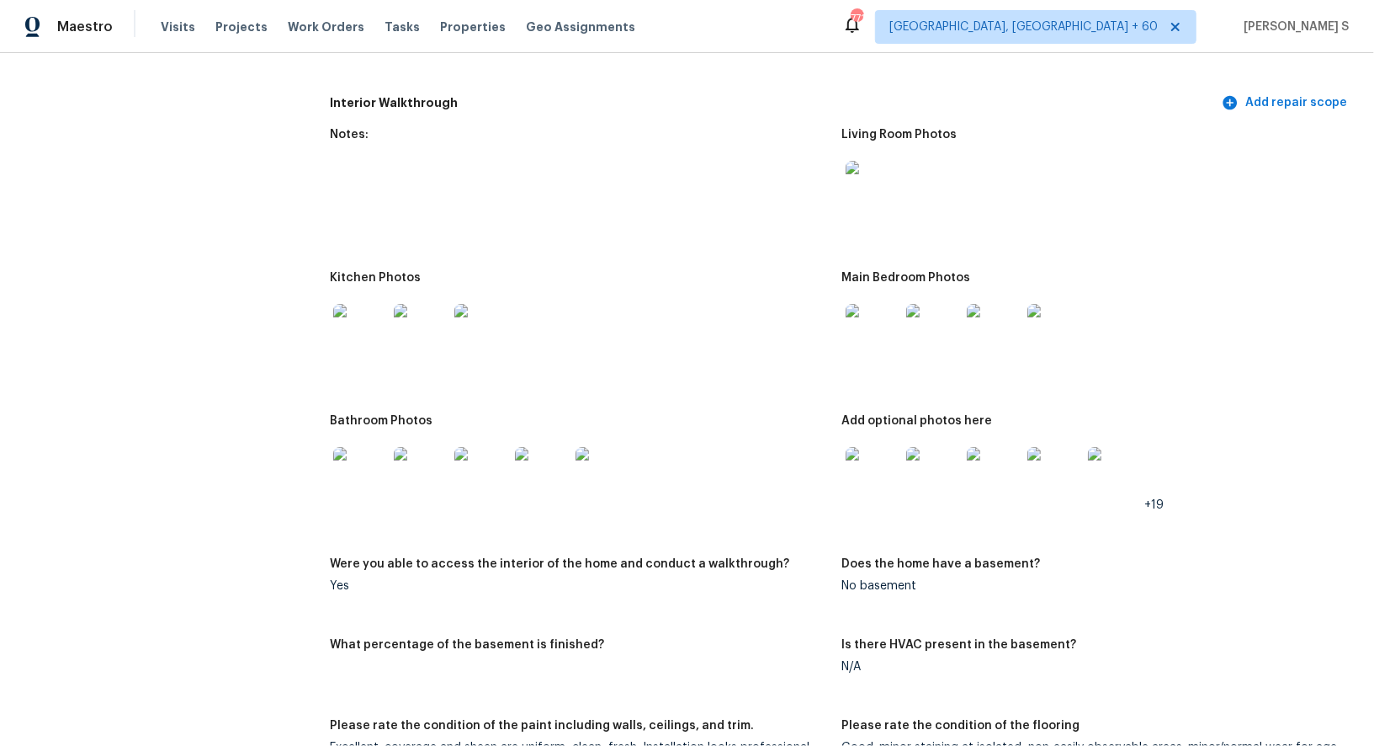
click at [873, 182] on img at bounding box center [873, 188] width 54 height 54
click at [338, 332] on img at bounding box center [360, 331] width 54 height 54
click at [876, 340] on img at bounding box center [873, 331] width 54 height 54
click at [876, 470] on img at bounding box center [873, 474] width 54 height 54
click at [338, 491] on img at bounding box center [360, 474] width 54 height 54
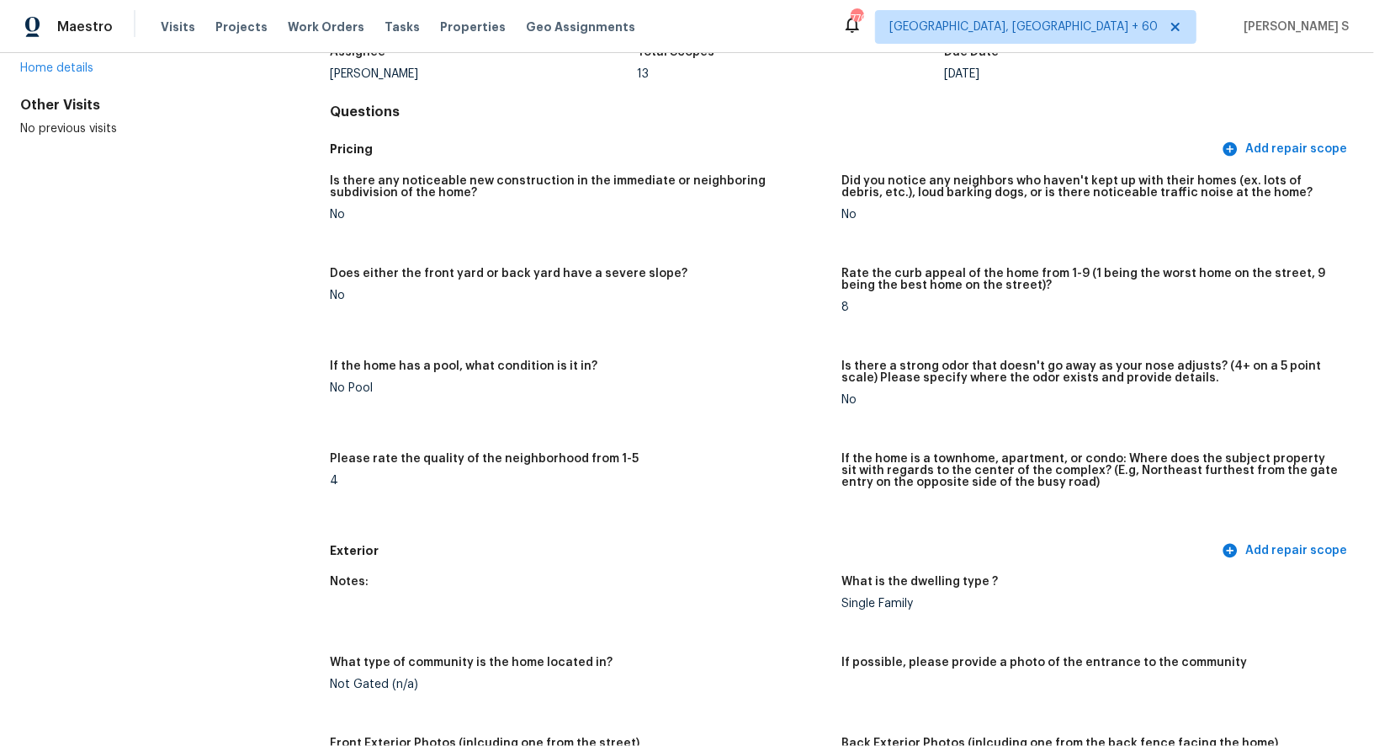
scroll to position [0, 0]
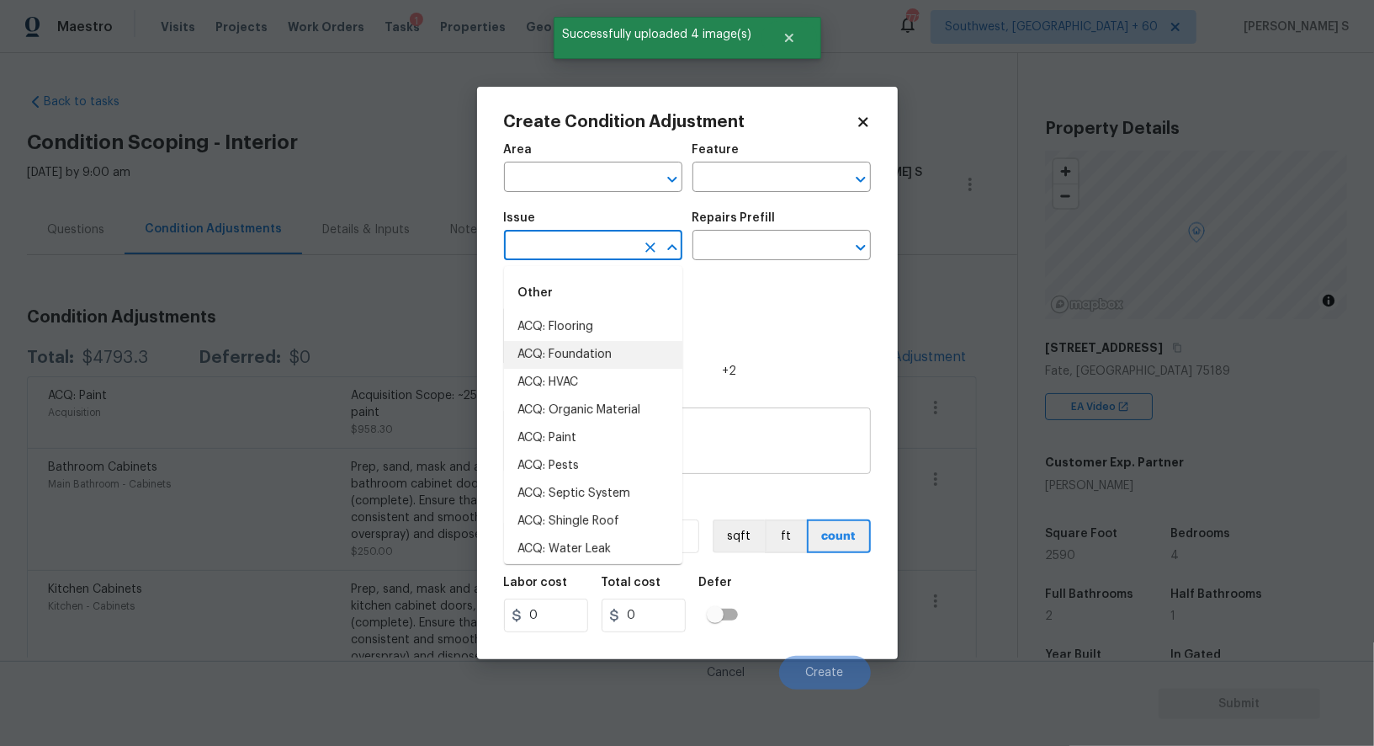
scroll to position [141, 0]
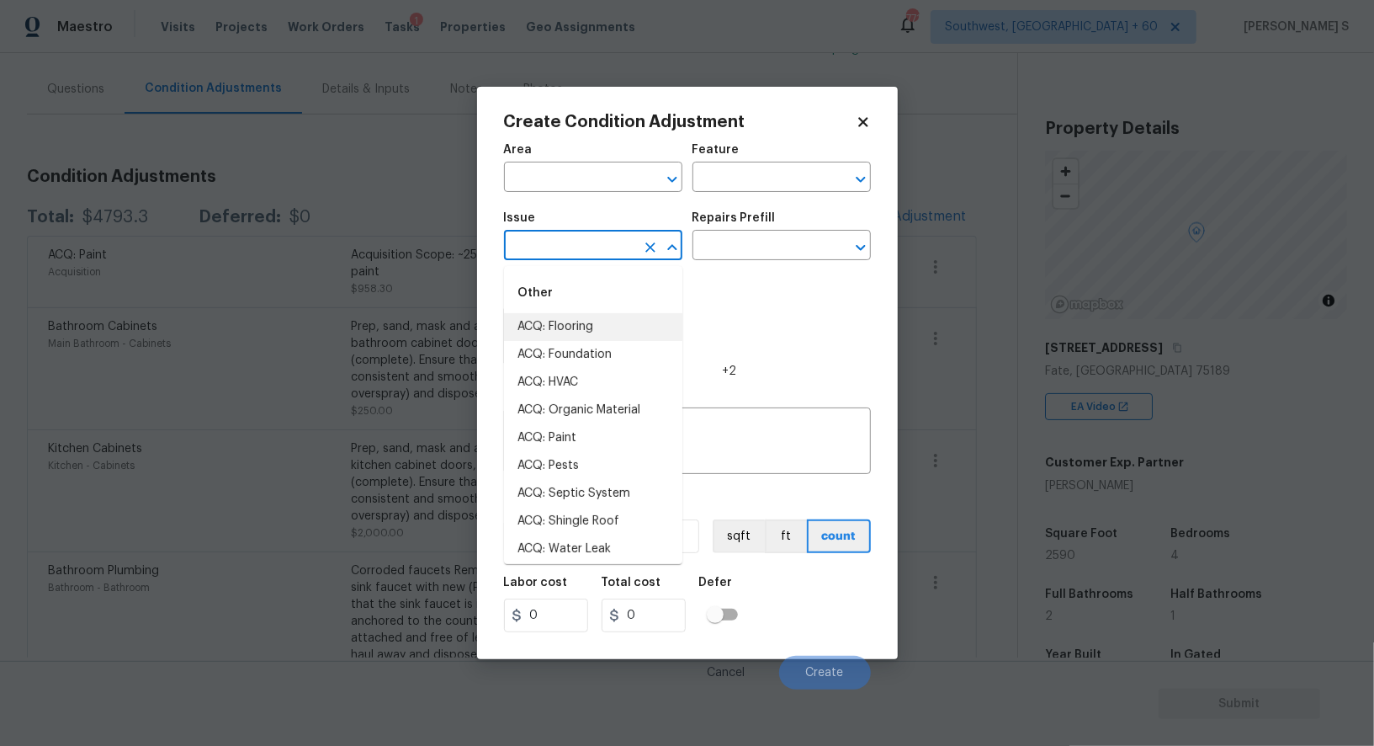
click at [585, 327] on li "ACQ: Flooring" at bounding box center [593, 327] width 178 height 28
type input "ACQ: Flooring"
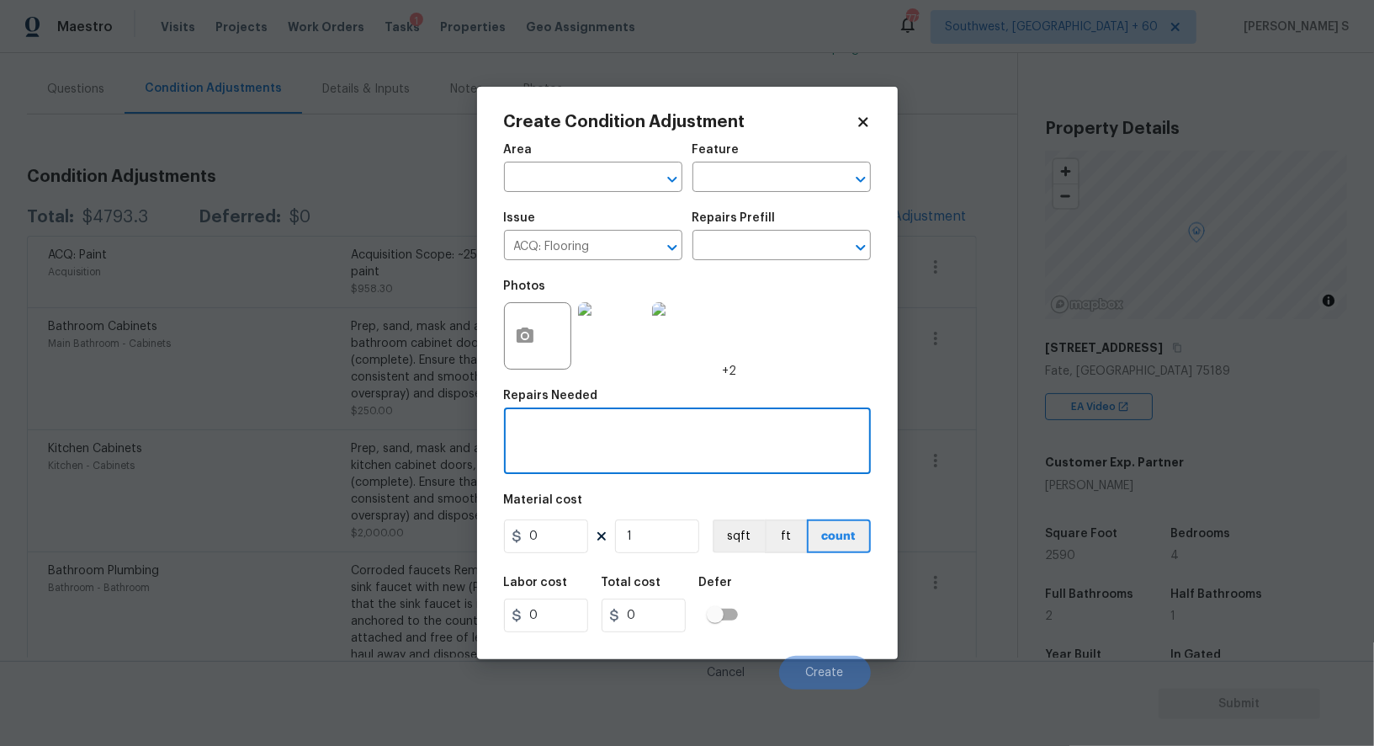
click at [689, 449] on textarea at bounding box center [687, 442] width 347 height 35
type textarea "Carpet cleaning"
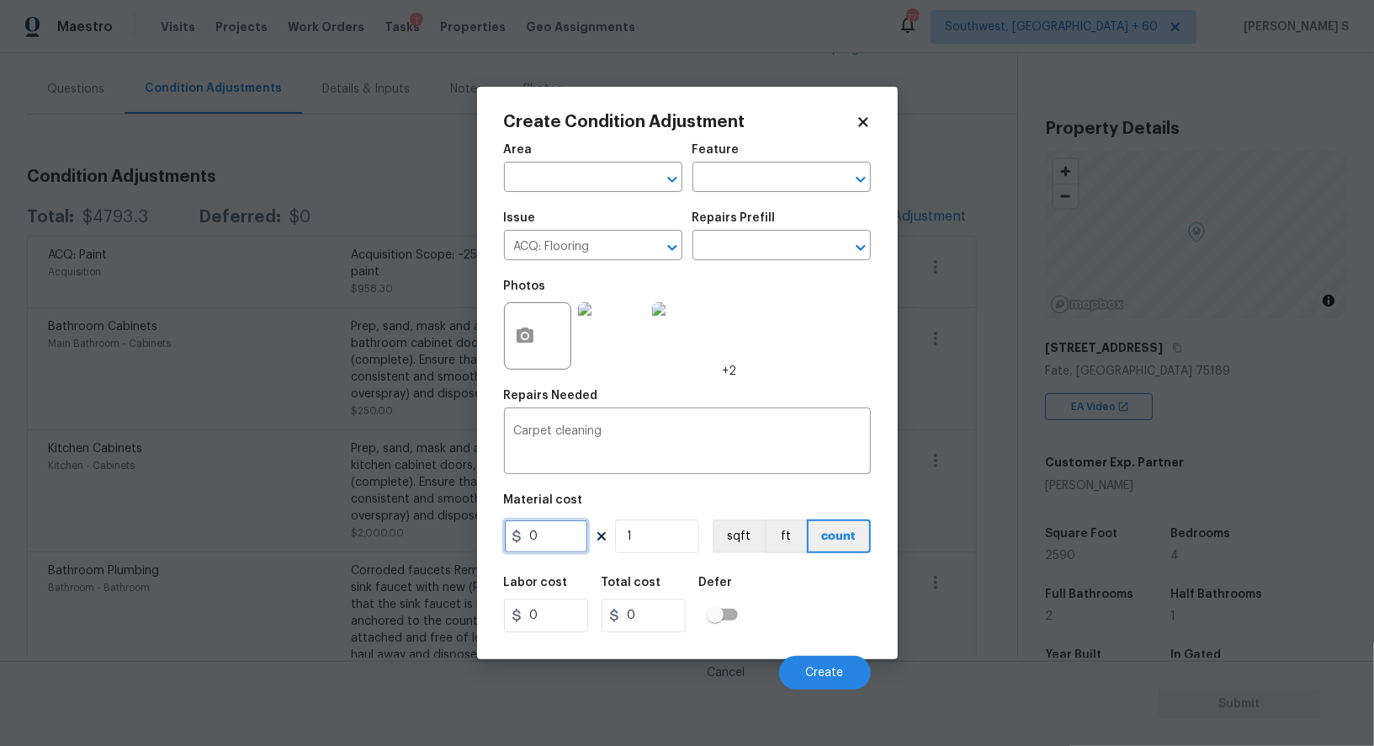
click at [551, 544] on input "0" at bounding box center [546, 536] width 84 height 34
type input "500"
click at [836, 602] on div "Labor cost 0 Total cost 500 Defer" at bounding box center [687, 604] width 367 height 76
click at [839, 669] on span "Create" at bounding box center [825, 672] width 38 height 13
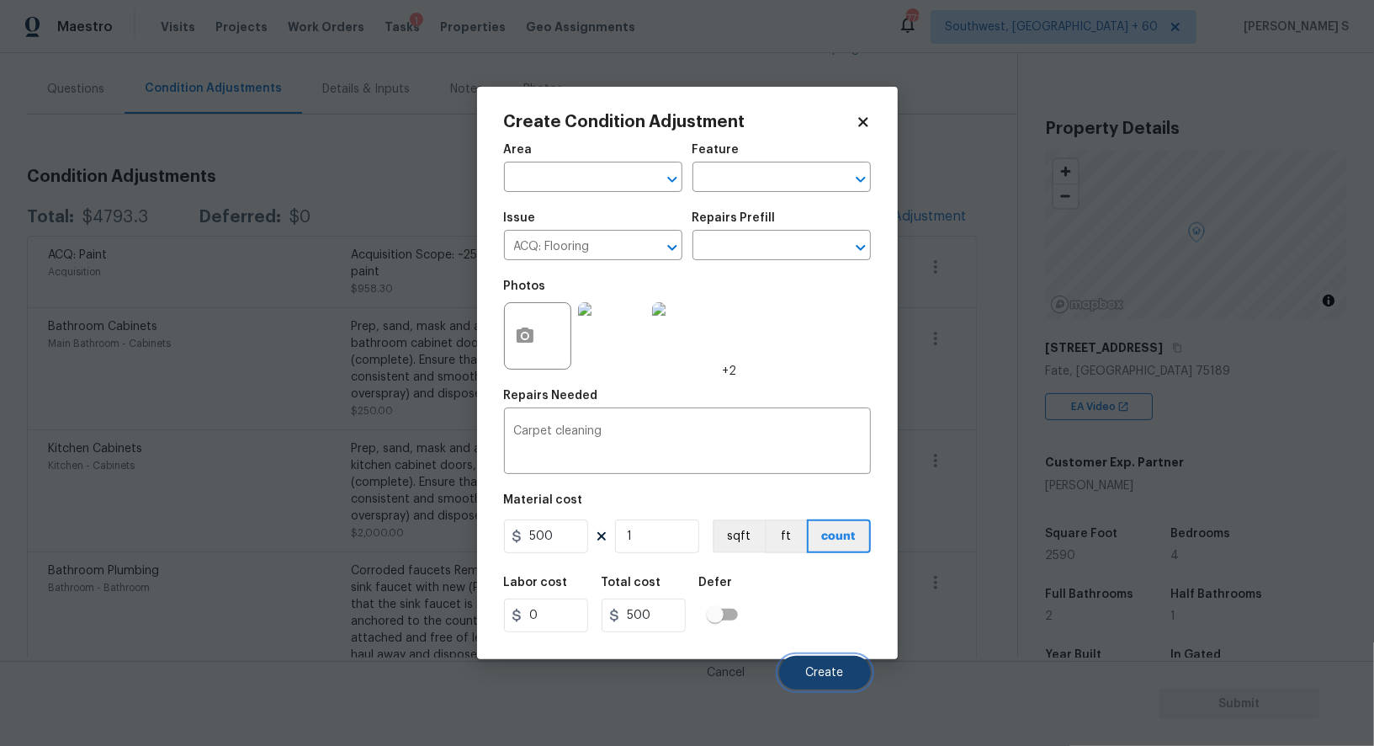
scroll to position [178, 0]
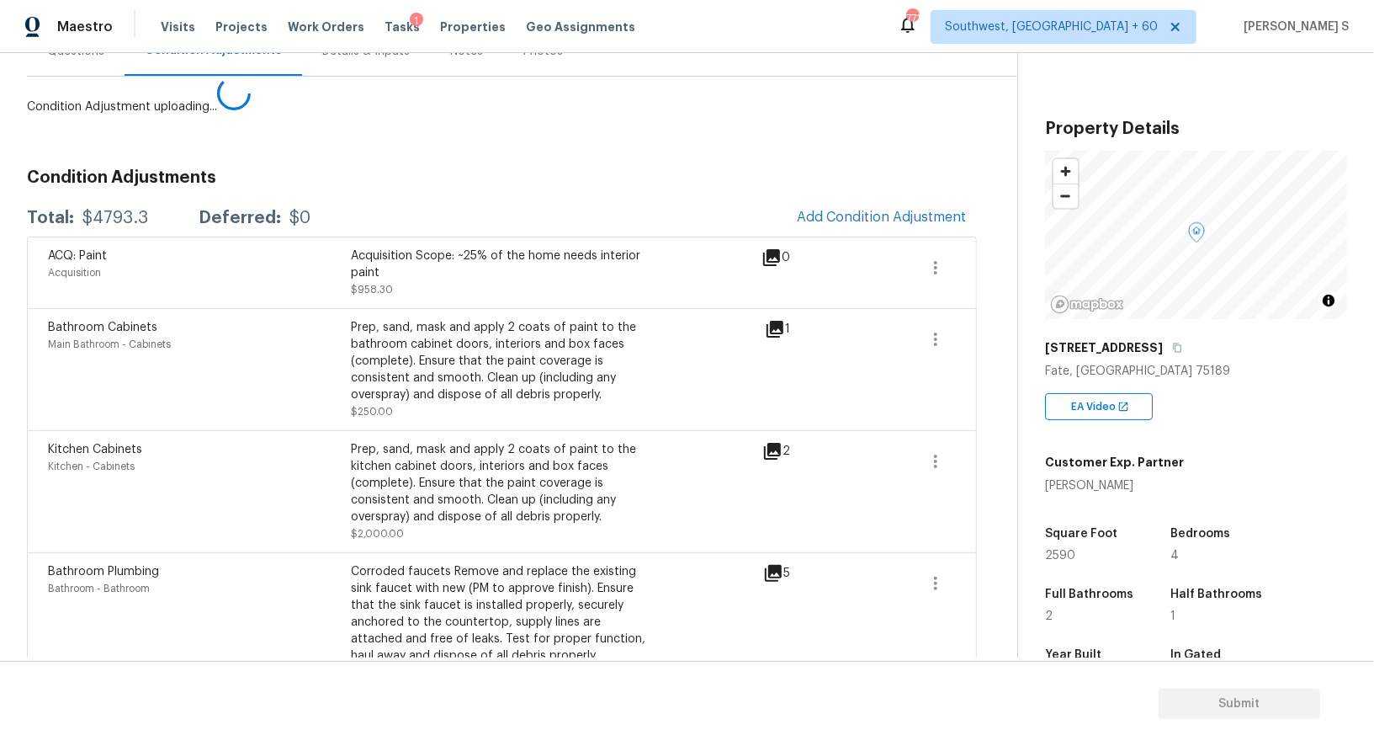
click at [152, 421] on body "Maestro Visits Projects Work Orders Tasks 1 Properties Geo Assignments 771 Sout…" at bounding box center [687, 373] width 1374 height 746
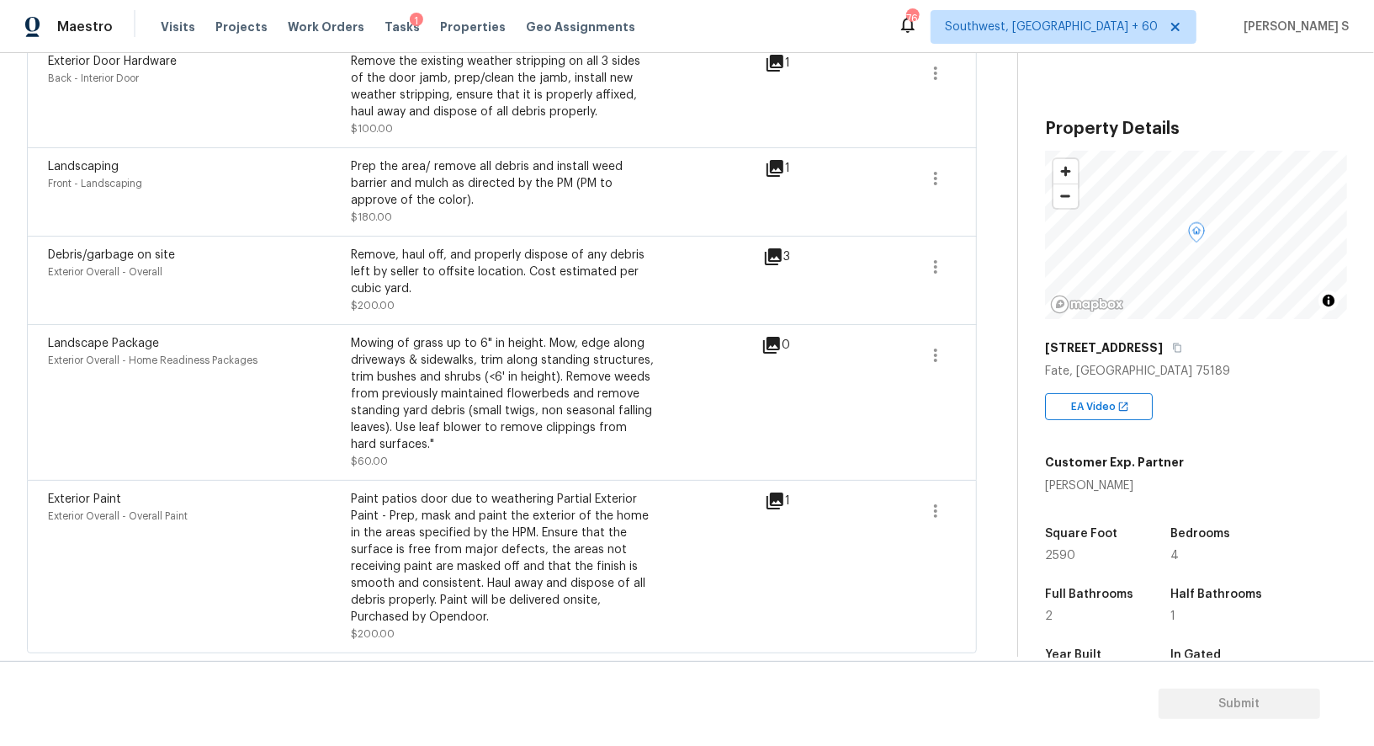
scroll to position [0, 0]
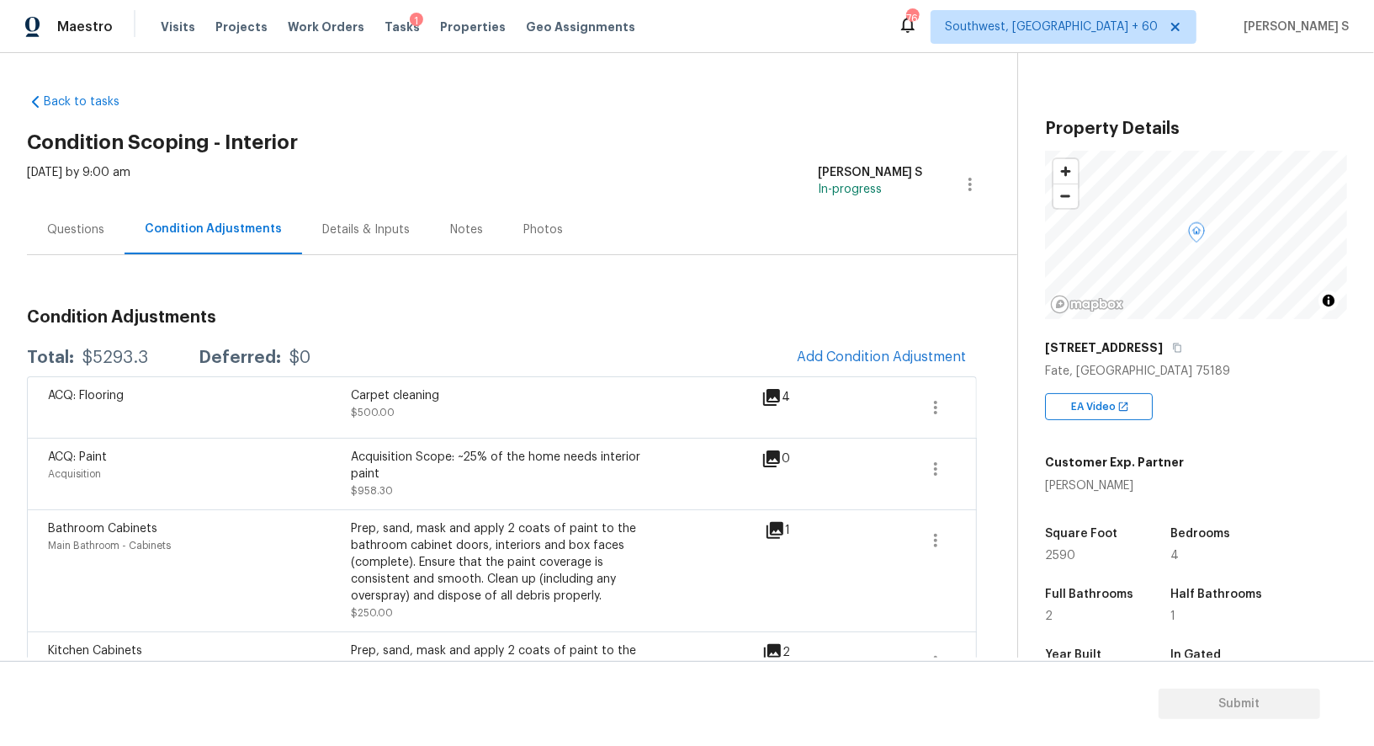
click at [125, 352] on div "$5293.3" at bounding box center [115, 357] width 66 height 17
copy div "5293.3"
click at [89, 226] on div "Questions" at bounding box center [75, 229] width 57 height 17
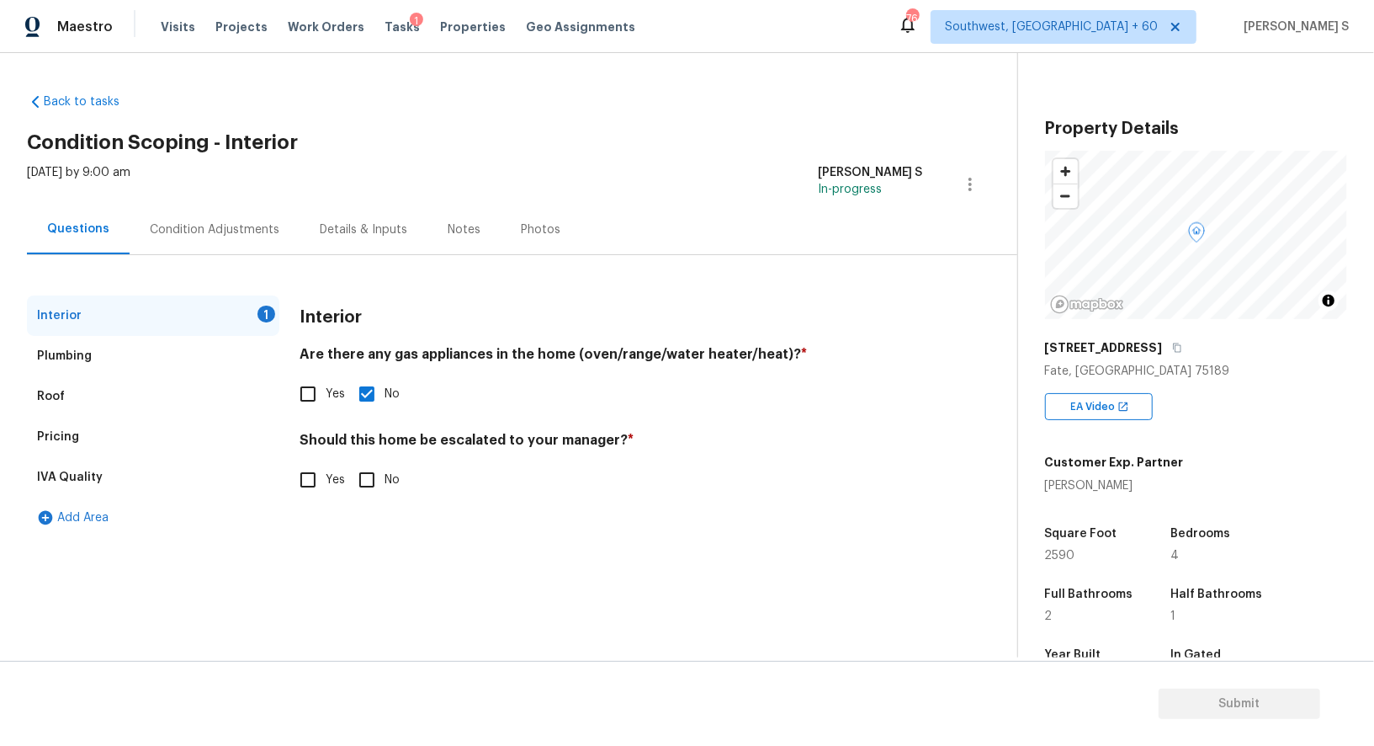
click at [359, 481] on input "No" at bounding box center [366, 479] width 35 height 35
checkbox input "true"
click at [1191, 697] on span "Submit" at bounding box center [1239, 703] width 135 height 21
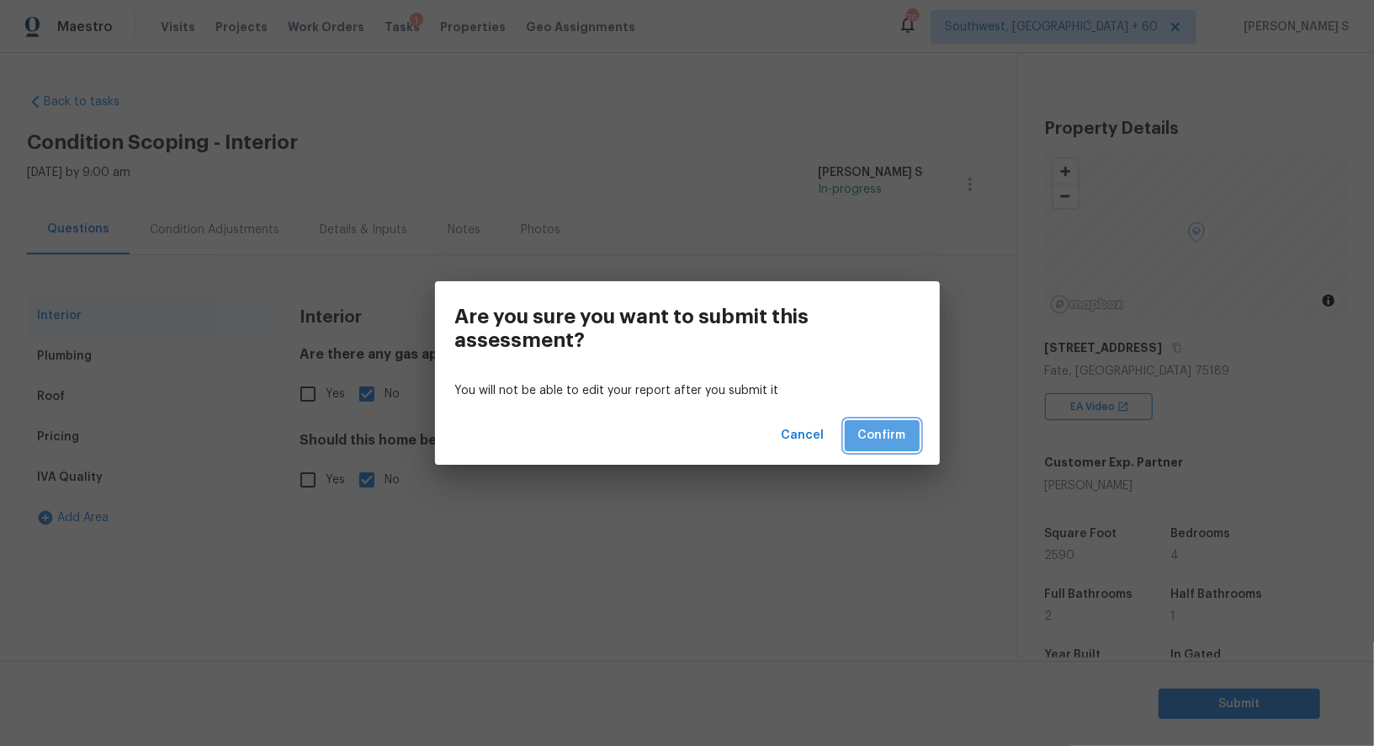
click at [889, 432] on span "Confirm" at bounding box center [882, 435] width 48 height 21
